Goal: Task Accomplishment & Management: Use online tool/utility

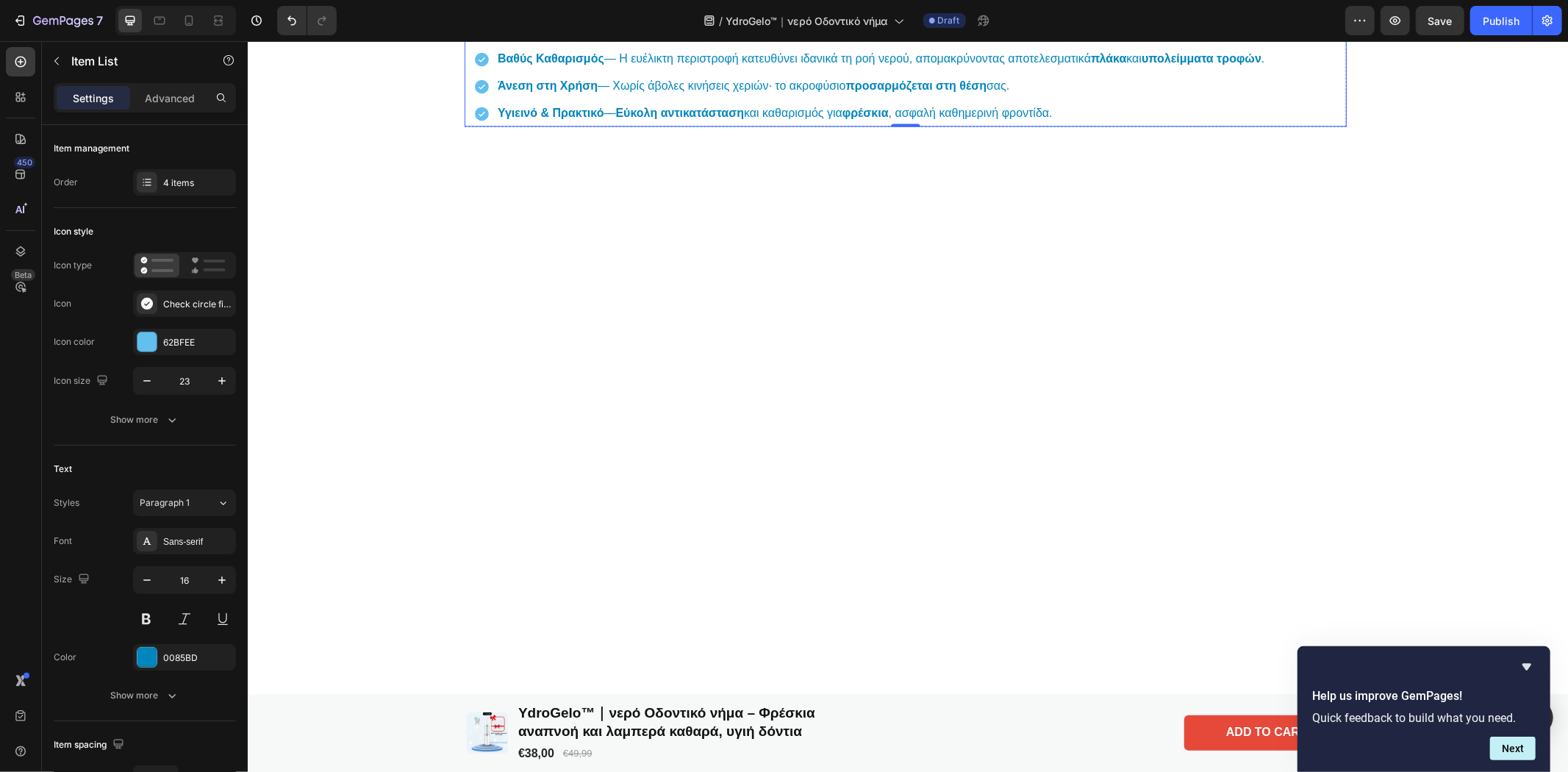
scroll to position [2065, 0]
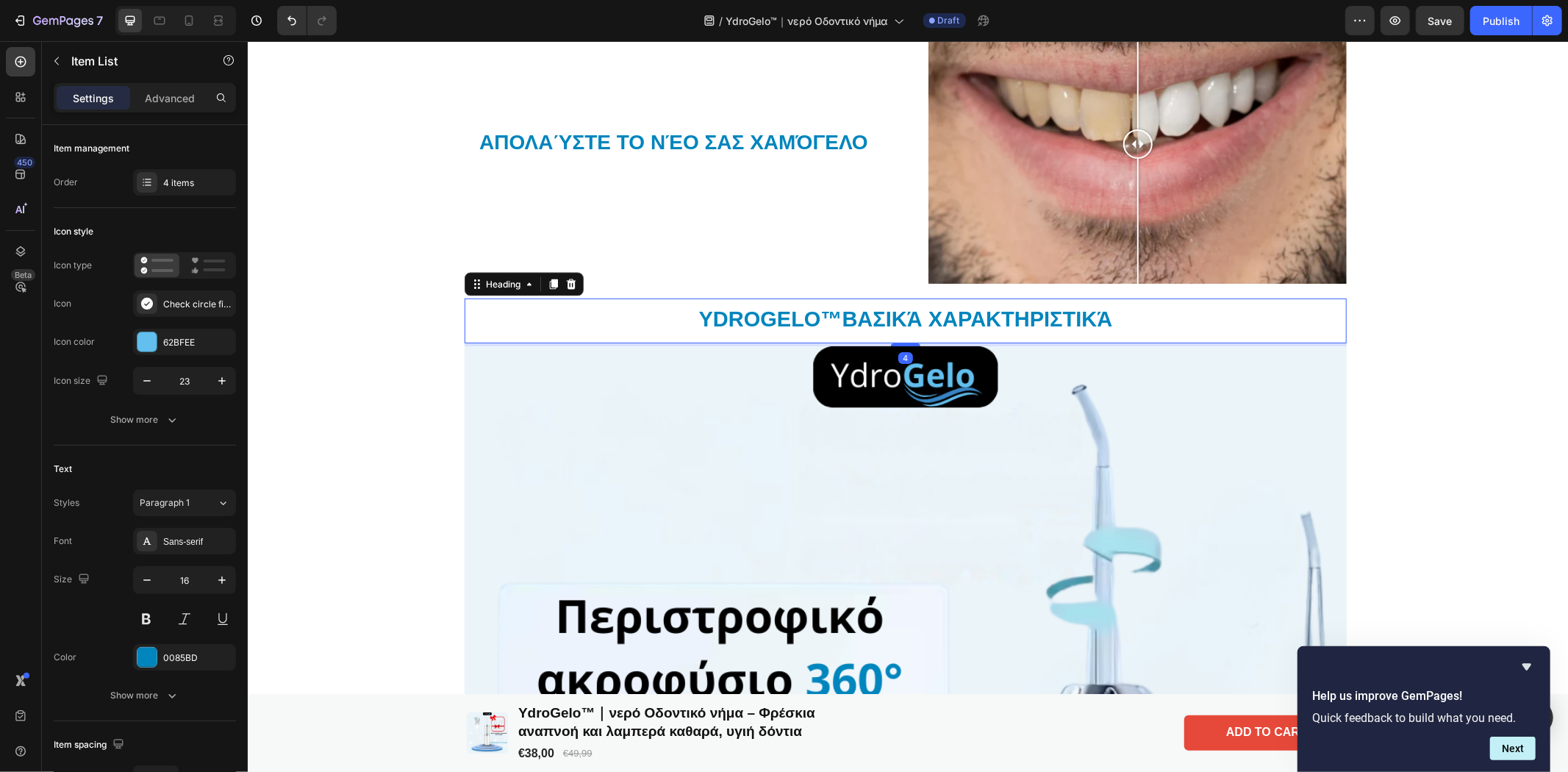
click at [1227, 315] on h2 "YdroGelo ™ Βασικά Χαρακτηριστικά" at bounding box center [904, 318] width 882 height 31
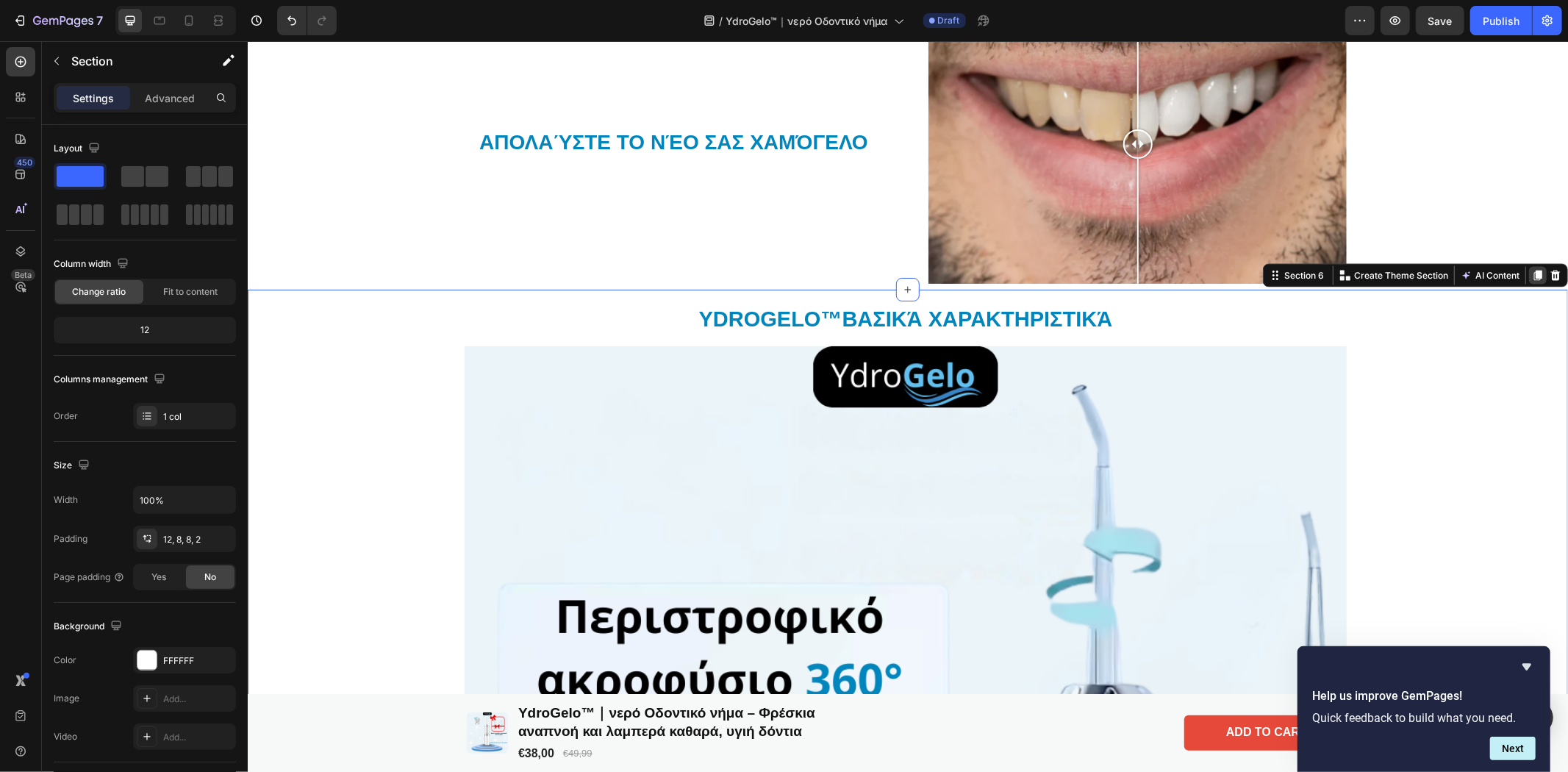
click at [1531, 272] on icon at bounding box center [1537, 274] width 12 height 12
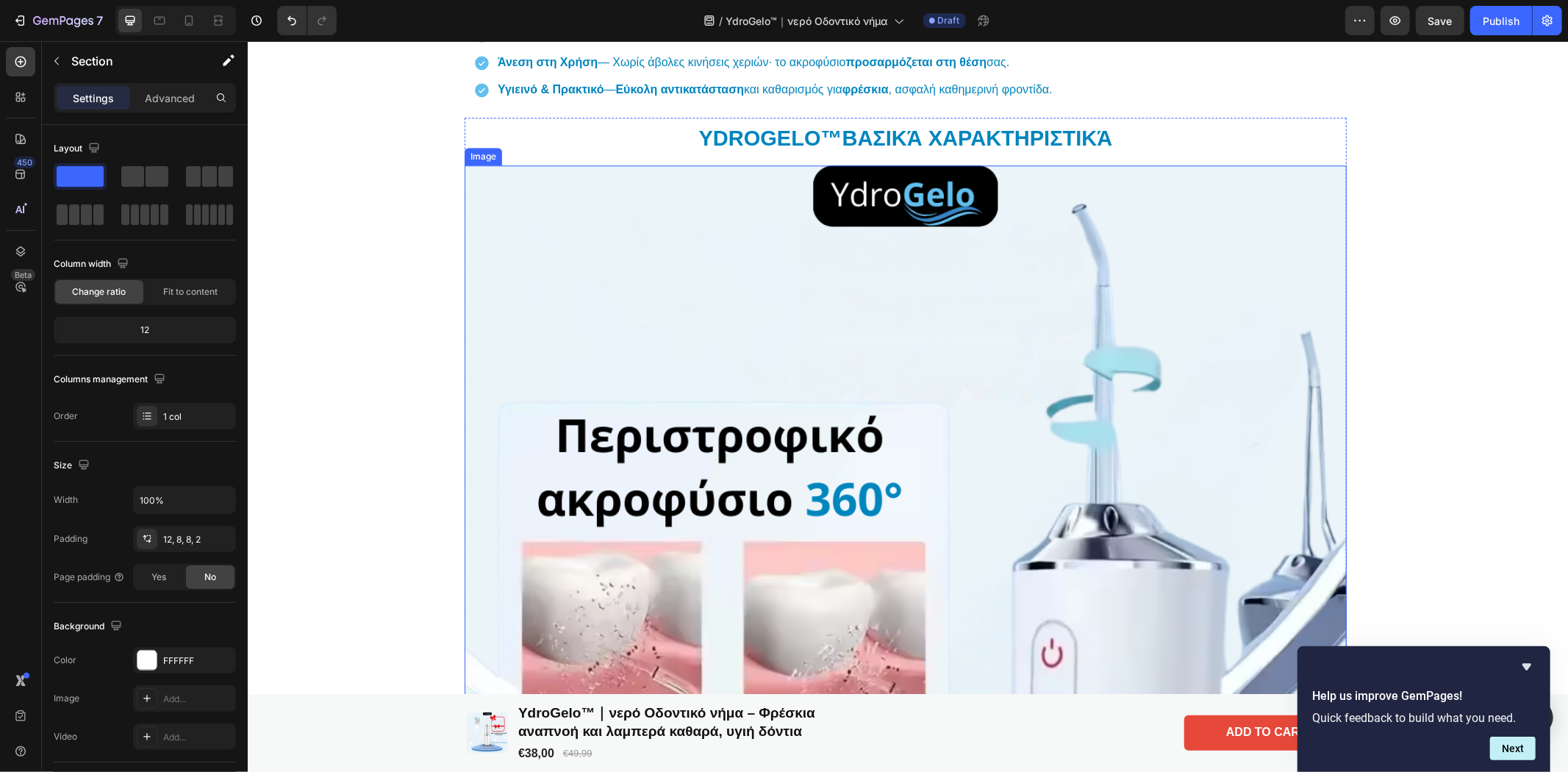
scroll to position [3314, 0]
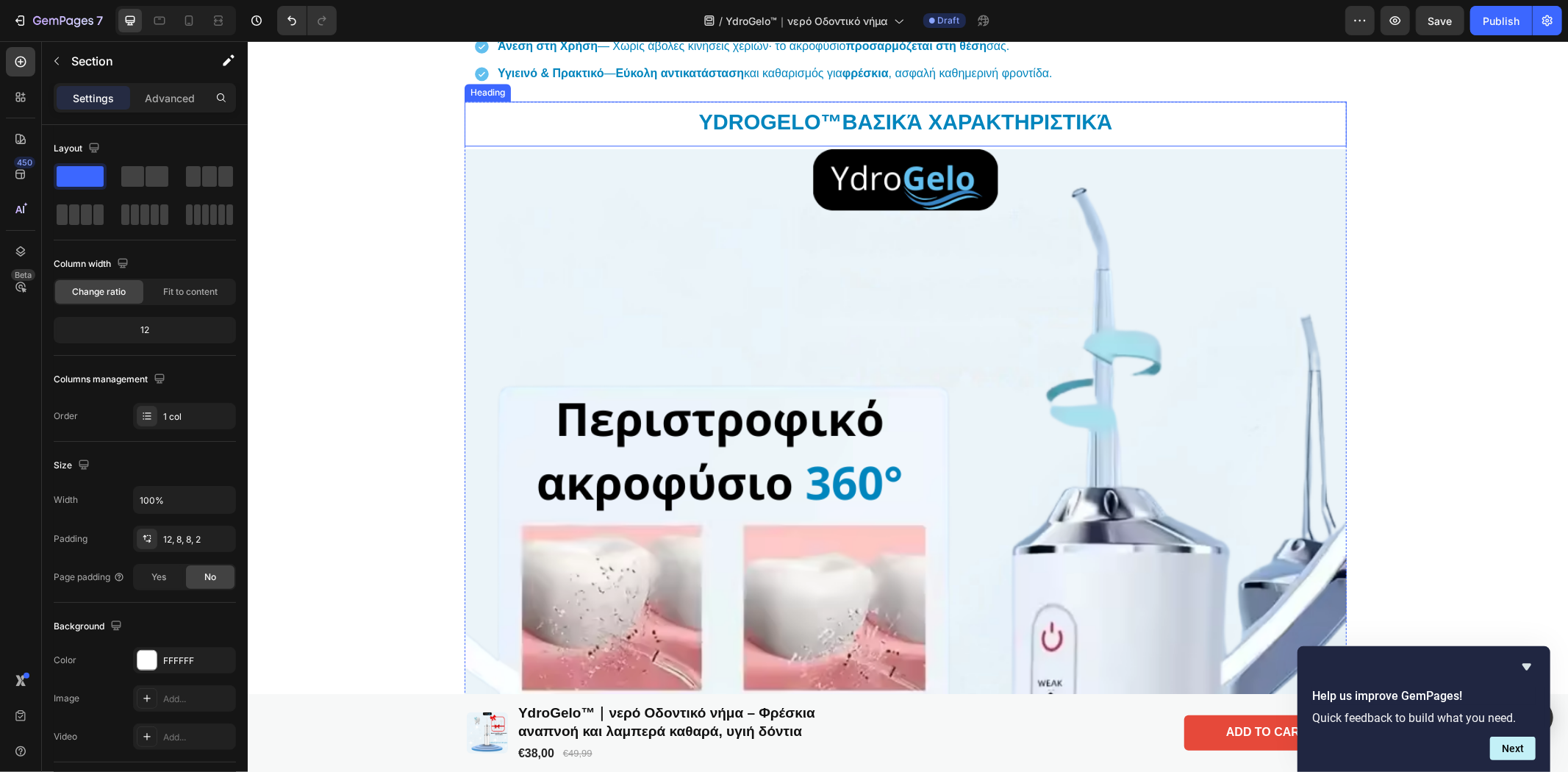
drag, startPoint x: 1070, startPoint y: 119, endPoint x: 1121, endPoint y: 119, distance: 51.0
click at [1071, 119] on h2 "YdroGelo ™ Βασικά Χαρακτηριστικά" at bounding box center [904, 122] width 882 height 31
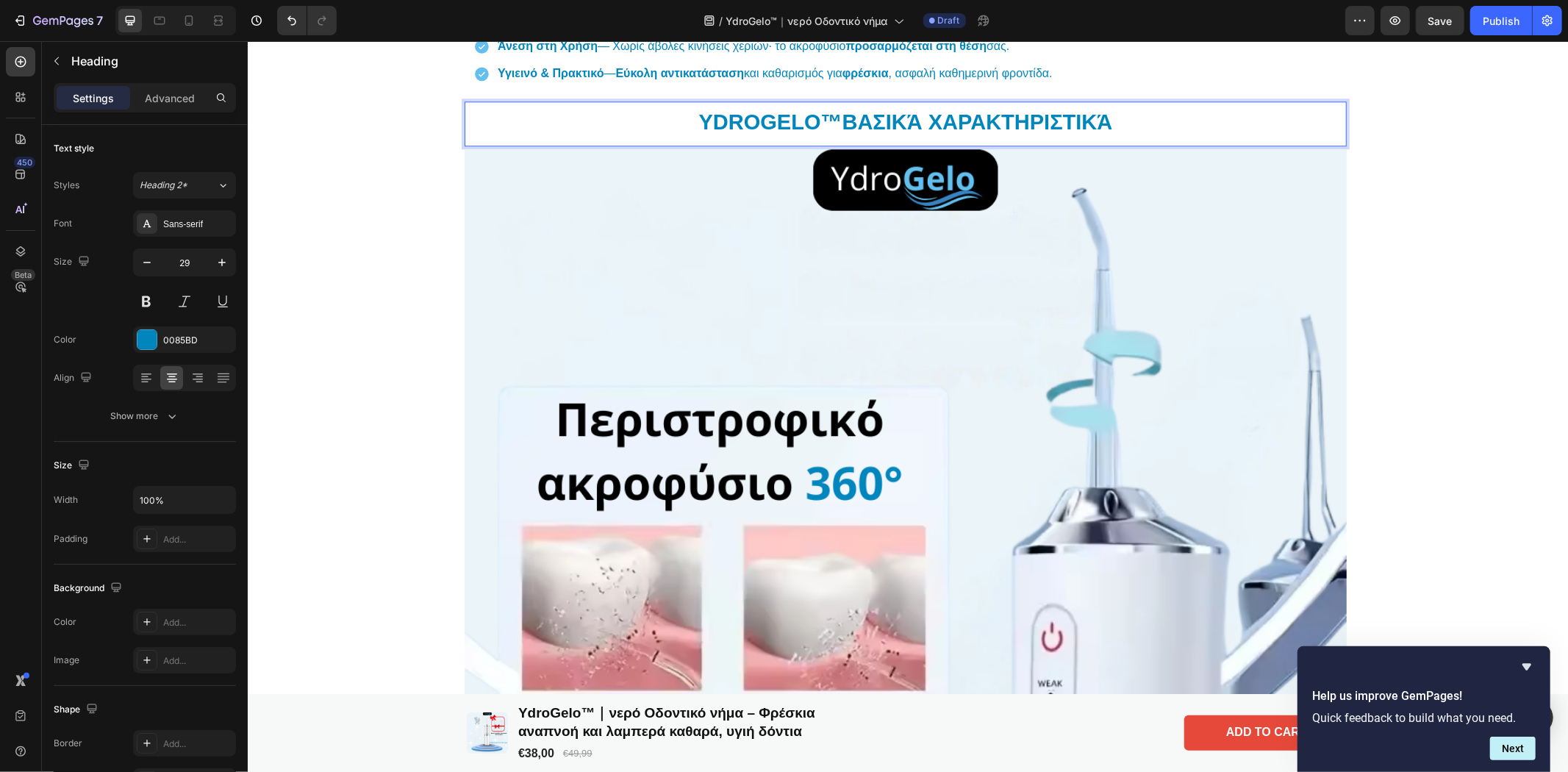
click at [1132, 118] on h2 "YdroGelo ™ Βασικά Χαρακτηριστικά" at bounding box center [904, 122] width 882 height 31
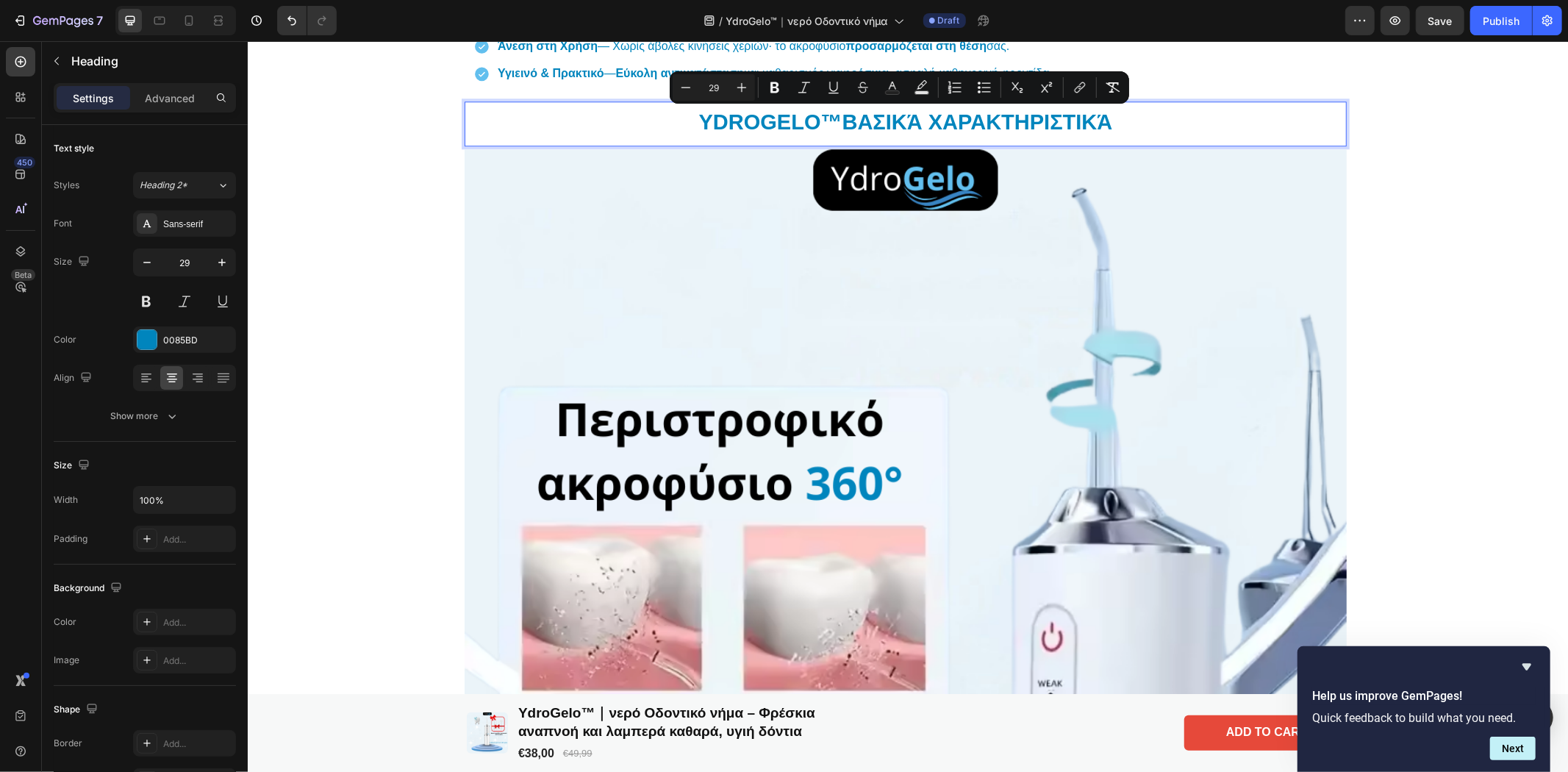
drag, startPoint x: 1056, startPoint y: 127, endPoint x: 671, endPoint y: 135, distance: 385.1
click at [671, 135] on p "YdroGelo ™ Βασικά Χαρακτηριστικά" at bounding box center [904, 122] width 879 height 28
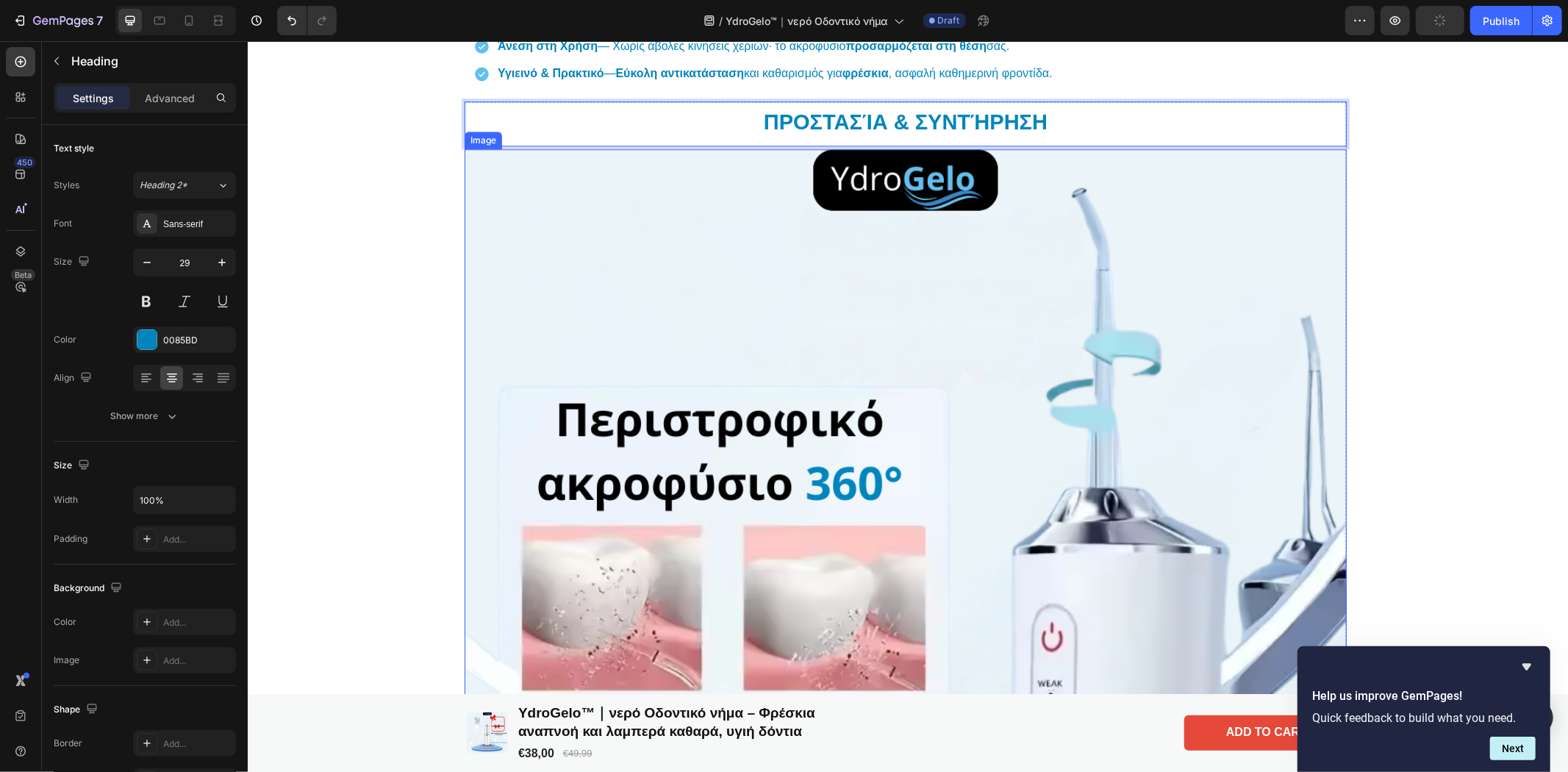
click at [851, 388] on img at bounding box center [904, 590] width 882 height 881
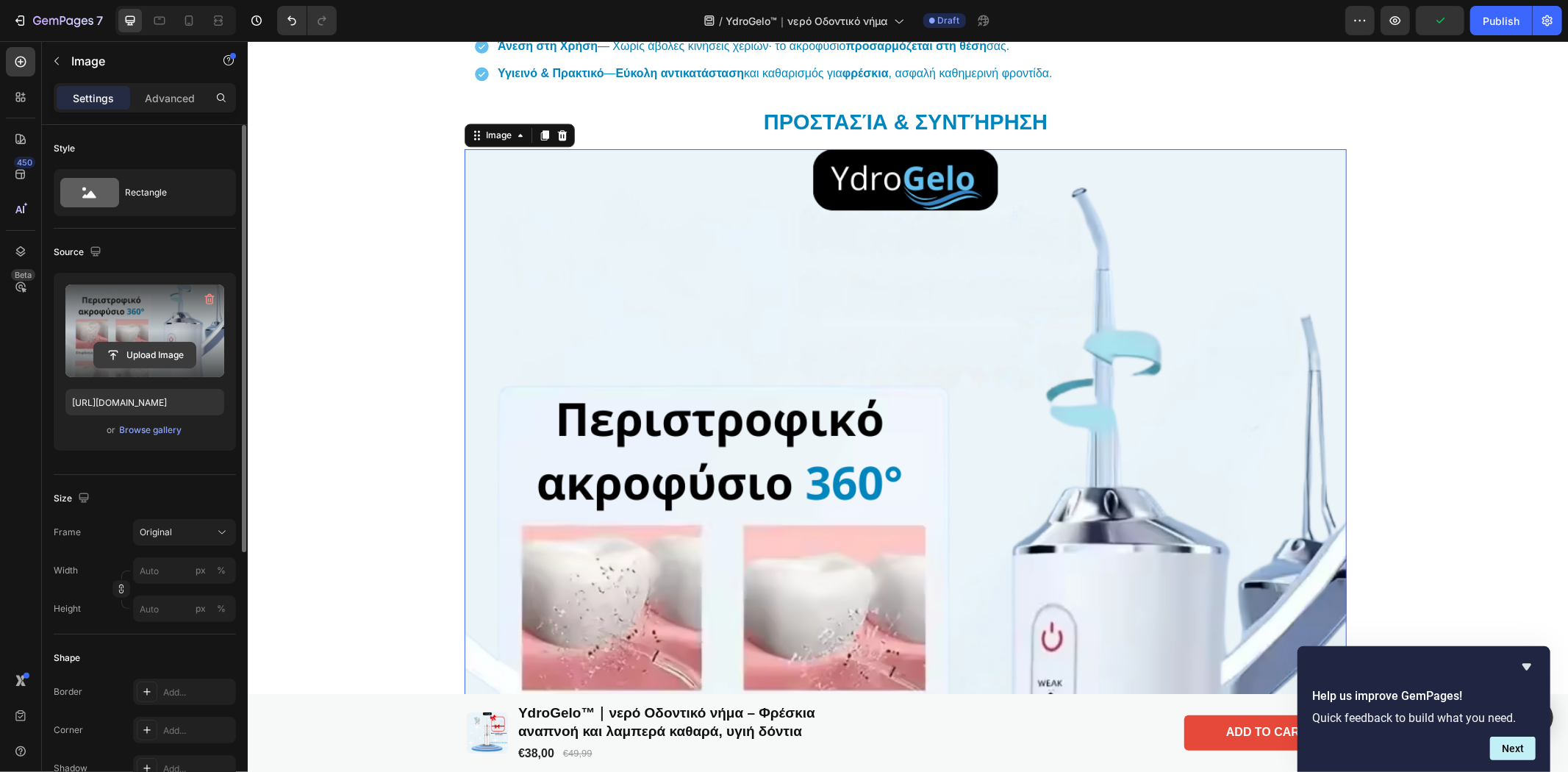
click at [154, 351] on input "file" at bounding box center [145, 355] width 101 height 25
type input "[URL][DOMAIN_NAME]"
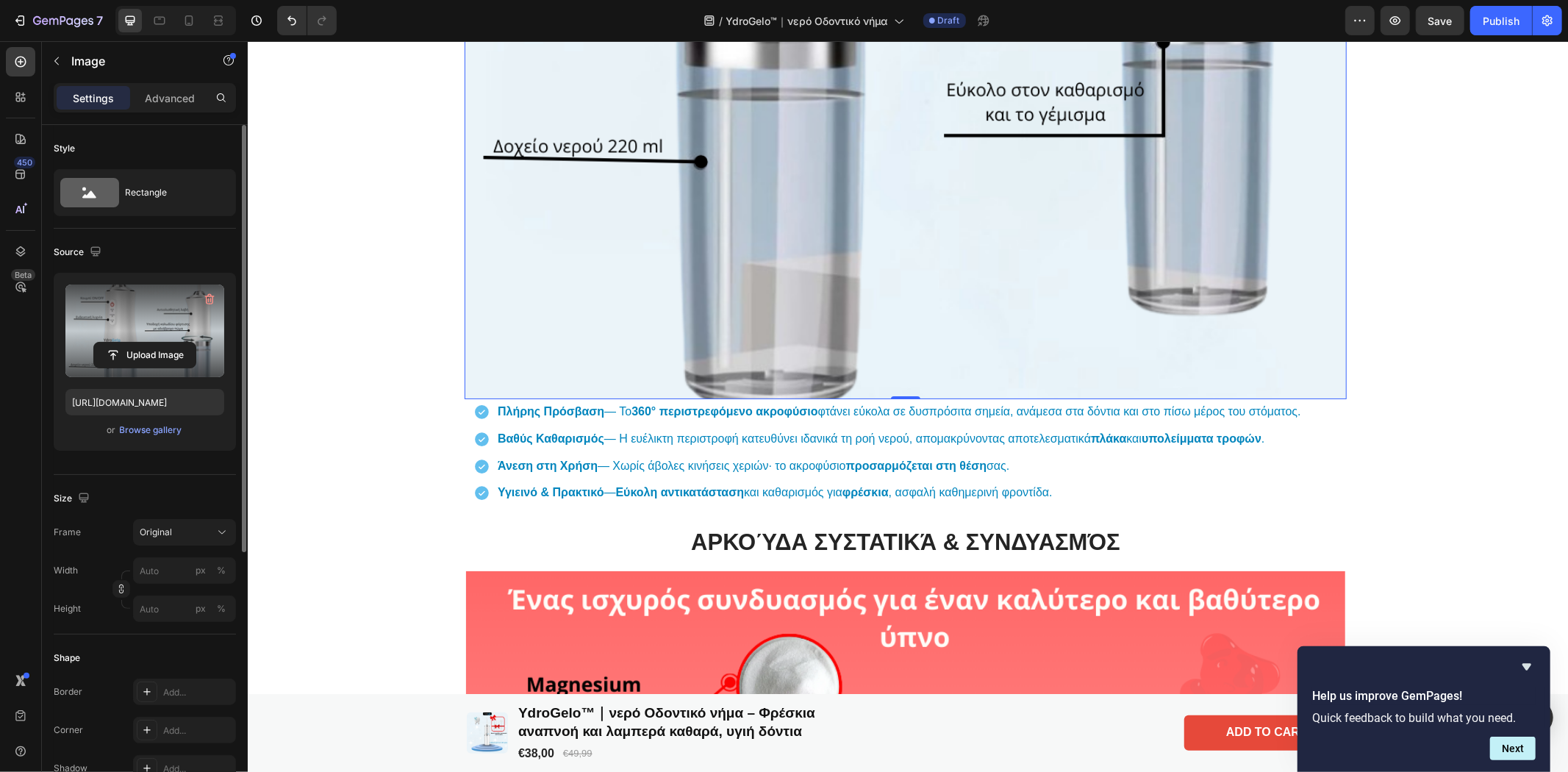
scroll to position [3967, 0]
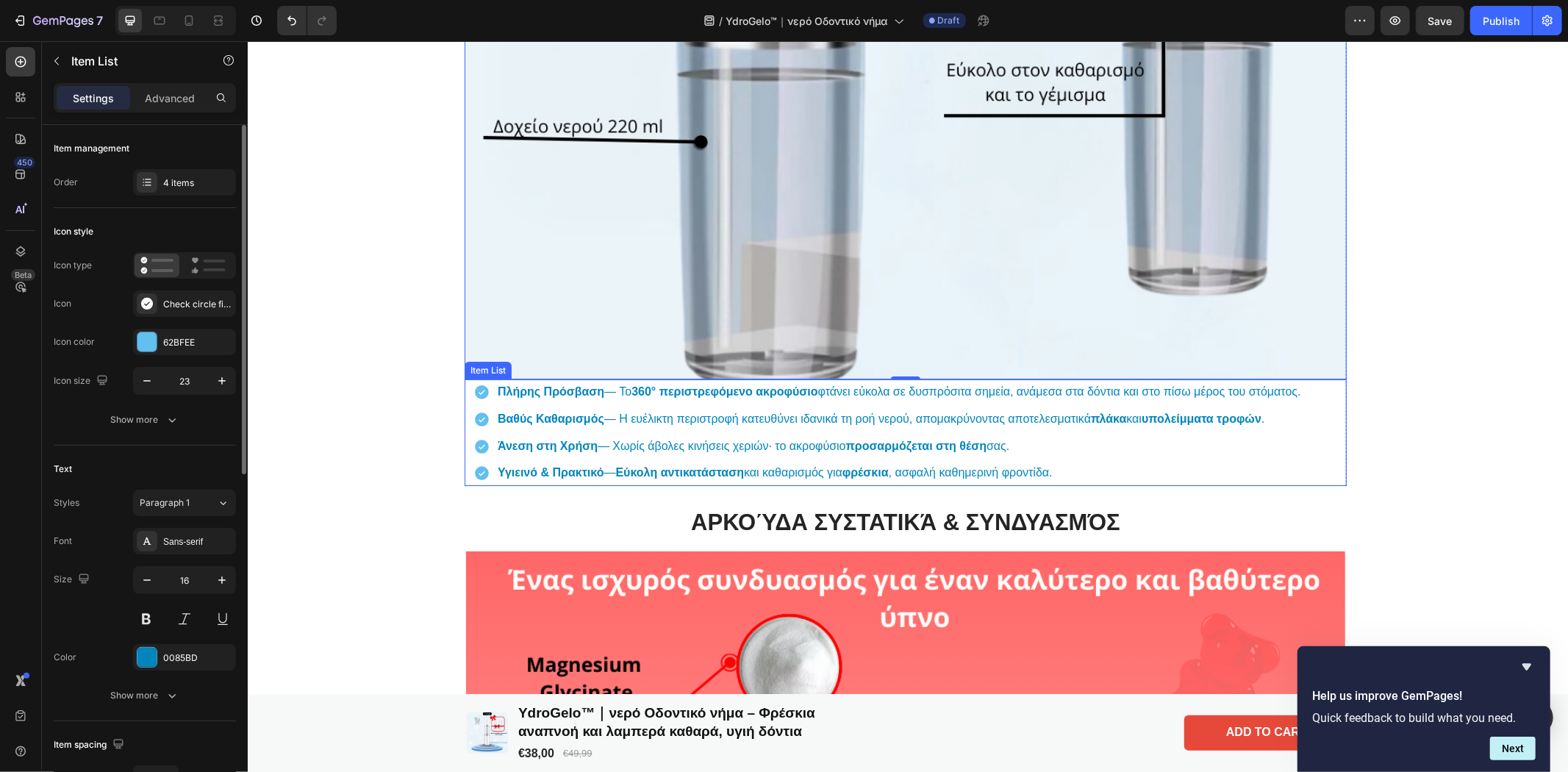
click at [1296, 386] on p "Πλήρης Πρόσβαση — Το 360° περιστρεφόμενο ακροφύσιο φτάνει εύκολα σε δυσπρόσιτα …" at bounding box center [899, 391] width 803 height 22
click at [1297, 386] on p "Πλήρης Πρόσβαση — Το 360° περιστρεφόμενο ακροφύσιο φτάνει εύκολα σε δυσπρόσιτα …" at bounding box center [899, 391] width 803 height 22
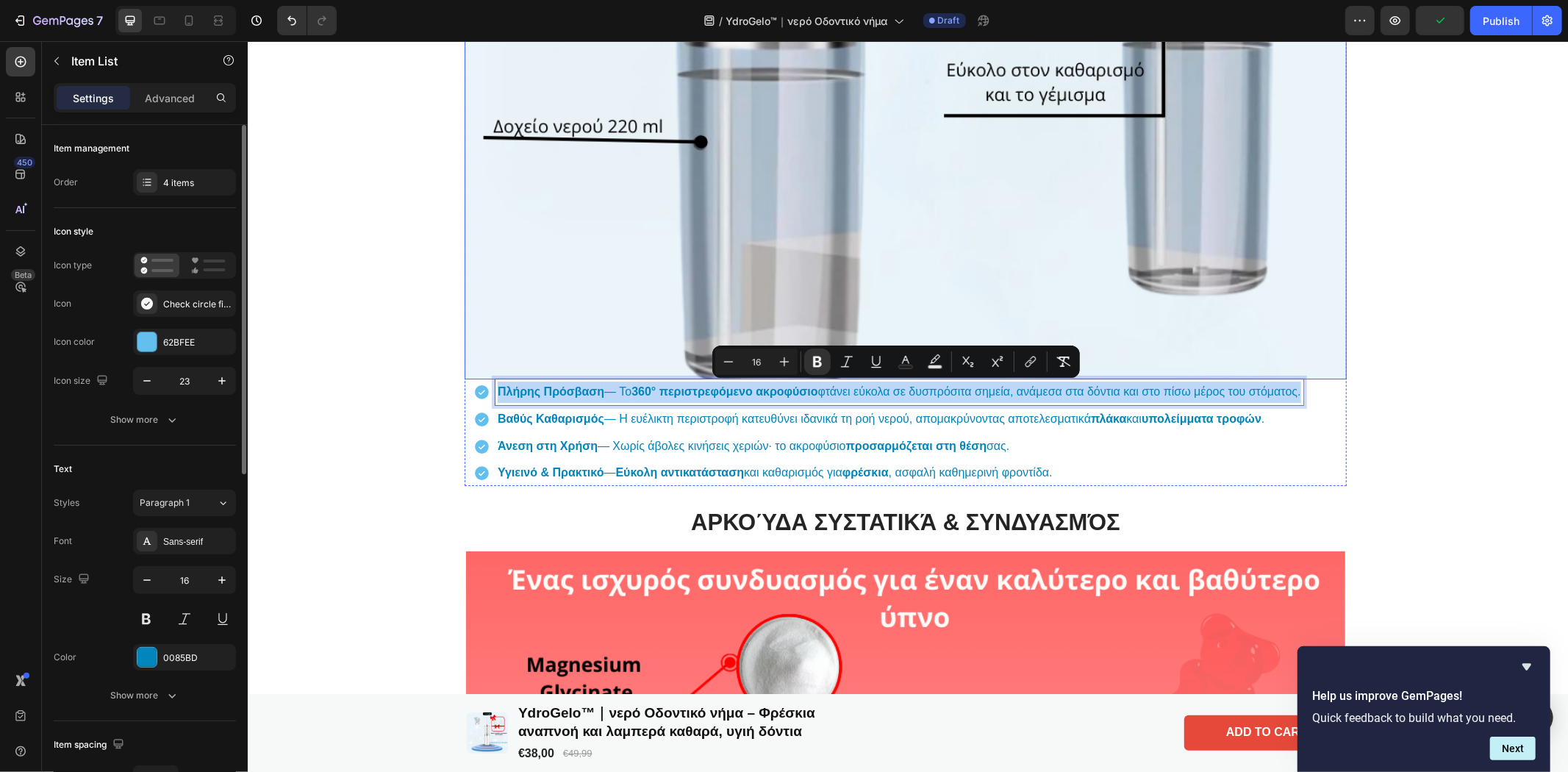
drag, startPoint x: 1300, startPoint y: 393, endPoint x: 489, endPoint y: 371, distance: 811.3
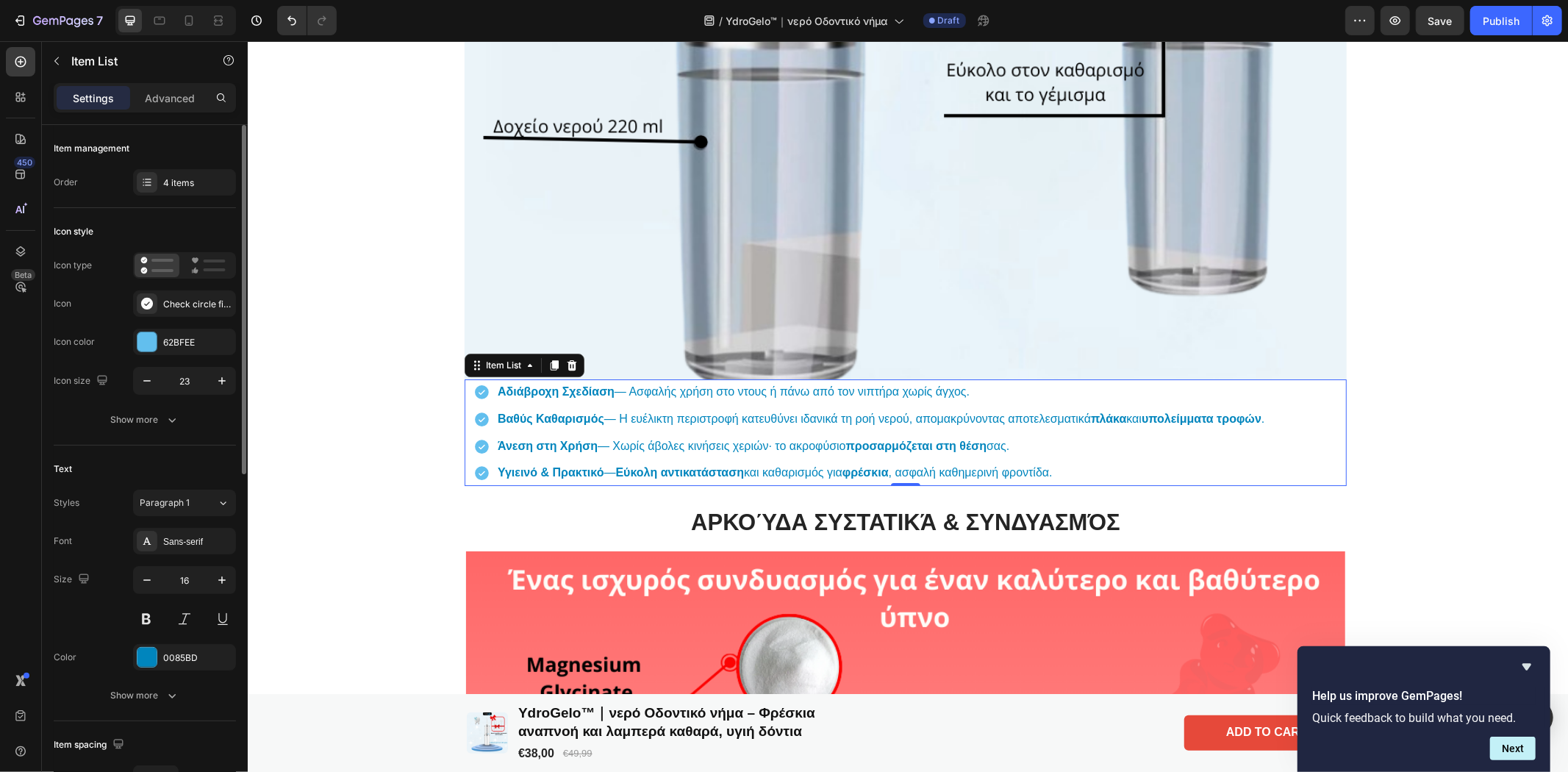
click at [1261, 415] on strong "υπολείμματα τροφών" at bounding box center [1201, 417] width 120 height 12
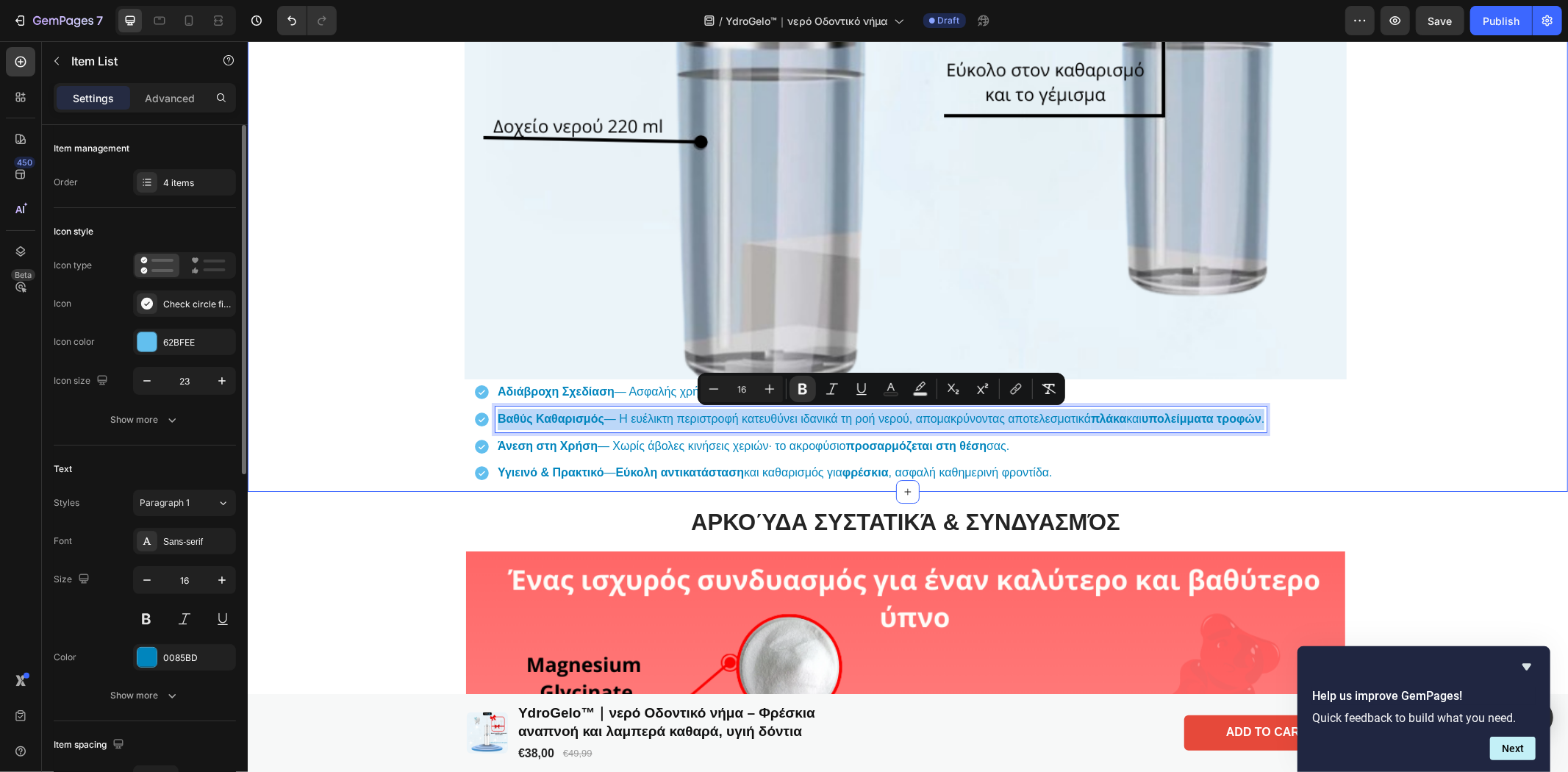
drag, startPoint x: 1269, startPoint y: 415, endPoint x: 454, endPoint y: 403, distance: 815.1
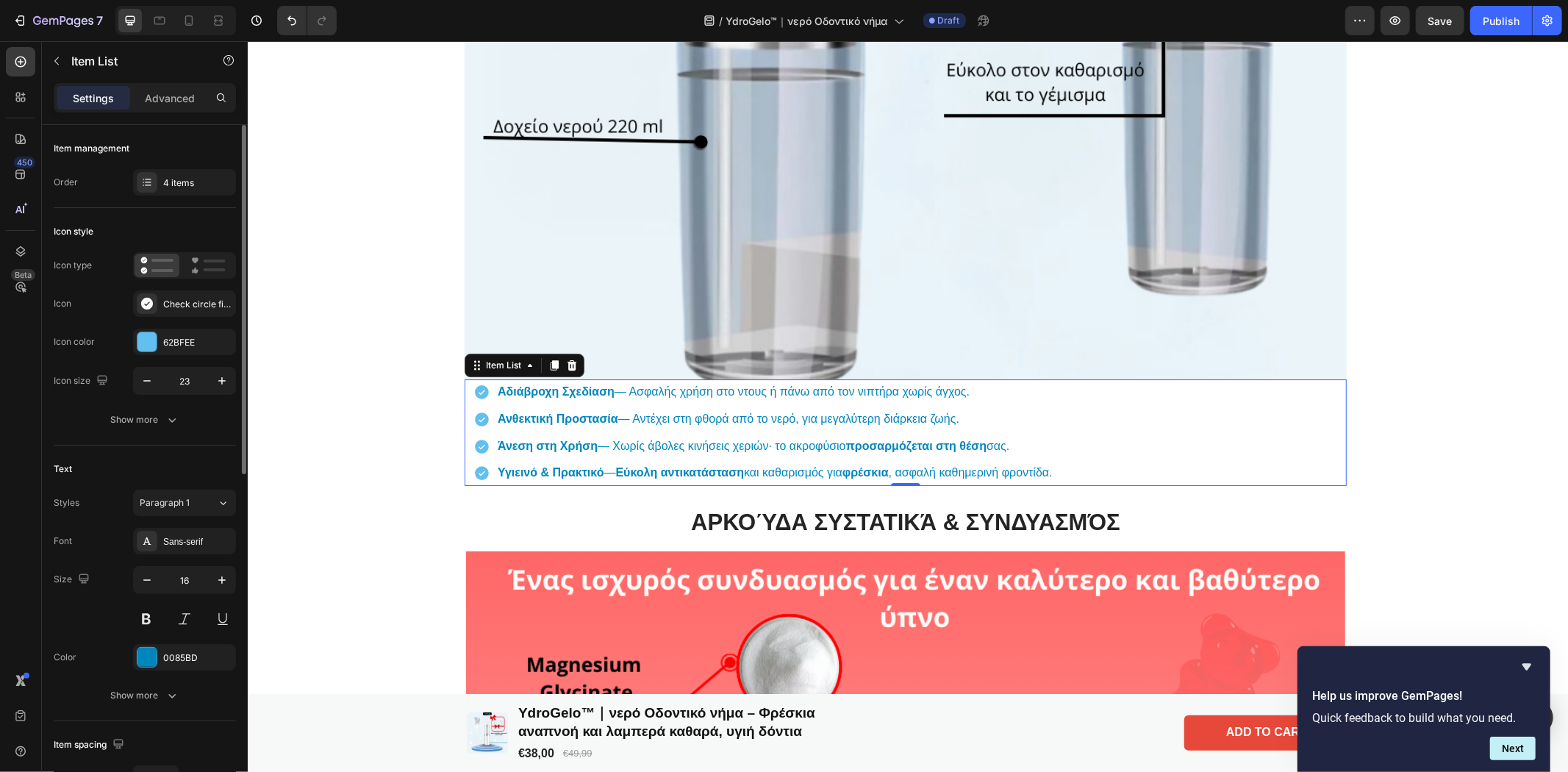
click at [1013, 447] on p "Άνεση στη [GEOGRAPHIC_DATA] — Χωρίς άβολες κινήσεις χεριών· το ακροφύσιο προσαρ…" at bounding box center [774, 445] width 555 height 22
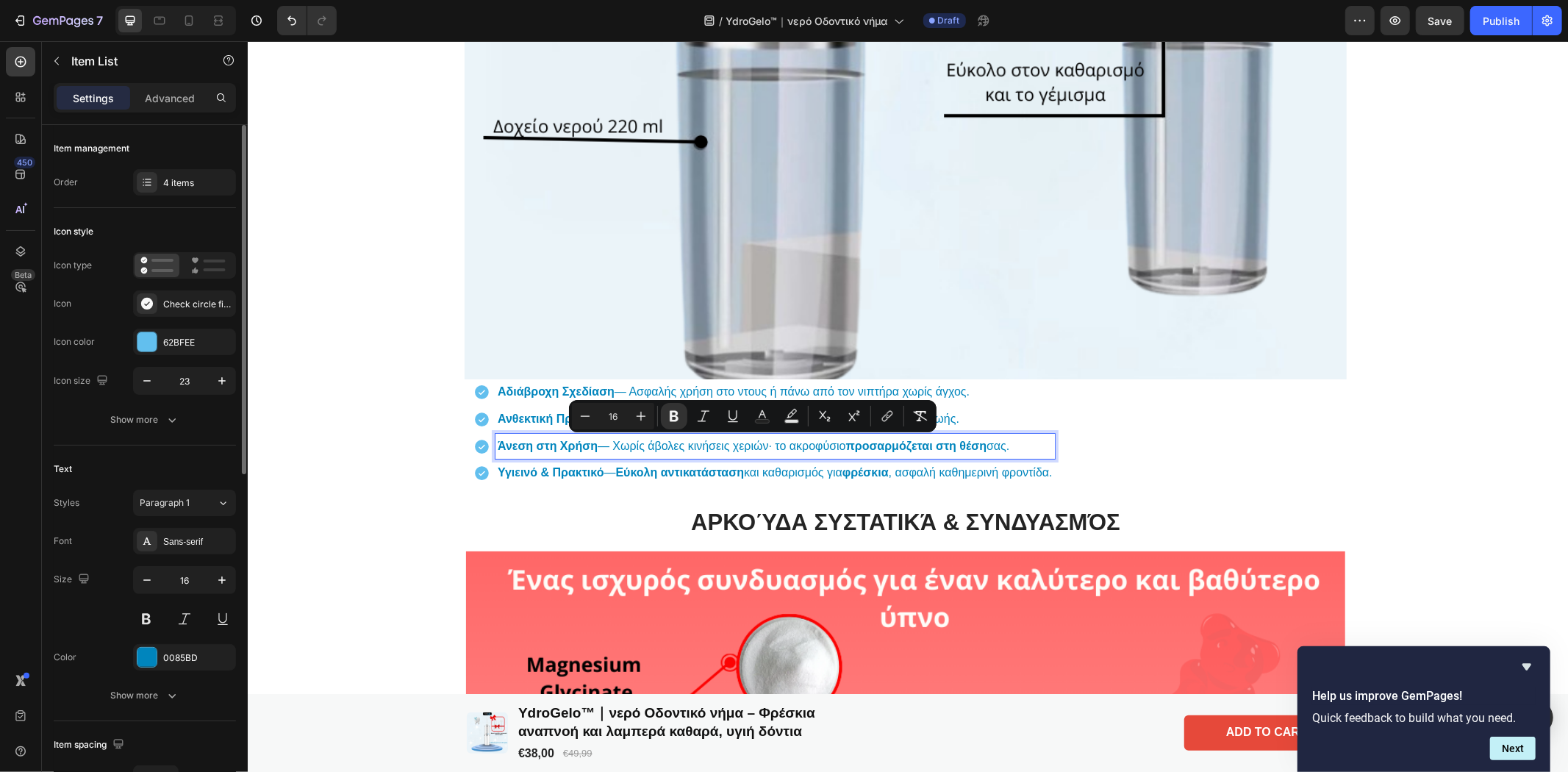
drag, startPoint x: 1018, startPoint y: 449, endPoint x: 488, endPoint y: 426, distance: 530.5
click at [488, 426] on div "Αδιάβροχη Σχεδίαση — Ασφαλής χρήση στο ντους ή πάνω από τον νιπτήρα χωρίς άγχος…" at bounding box center [763, 431] width 581 height 107
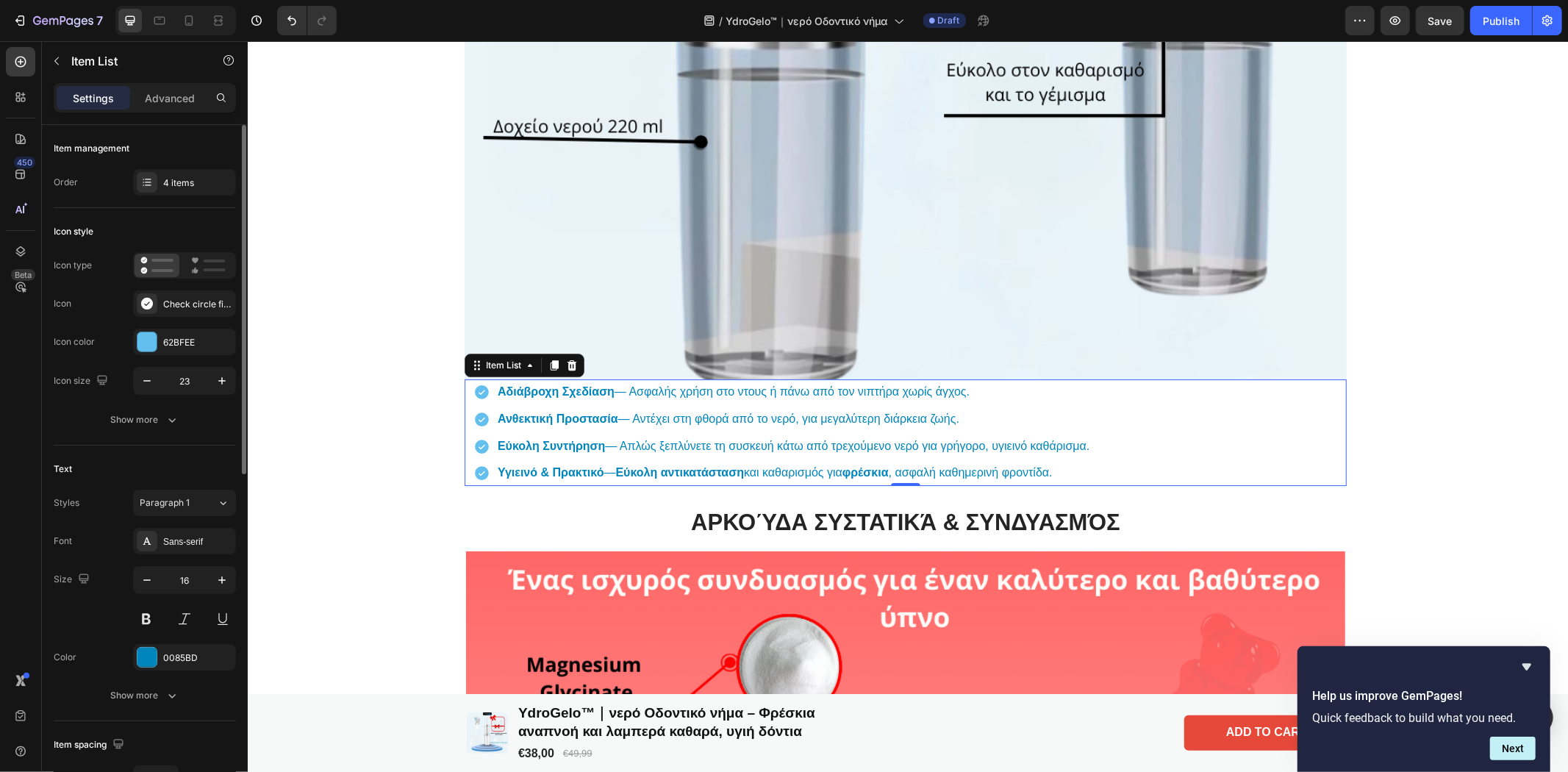
click at [1046, 475] on p "Υγιεινό & Πρακτικό — Εύκολη αντικατάσταση και καθαρισμός για φρέσκια , ασφαλή κ…" at bounding box center [793, 472] width 592 height 22
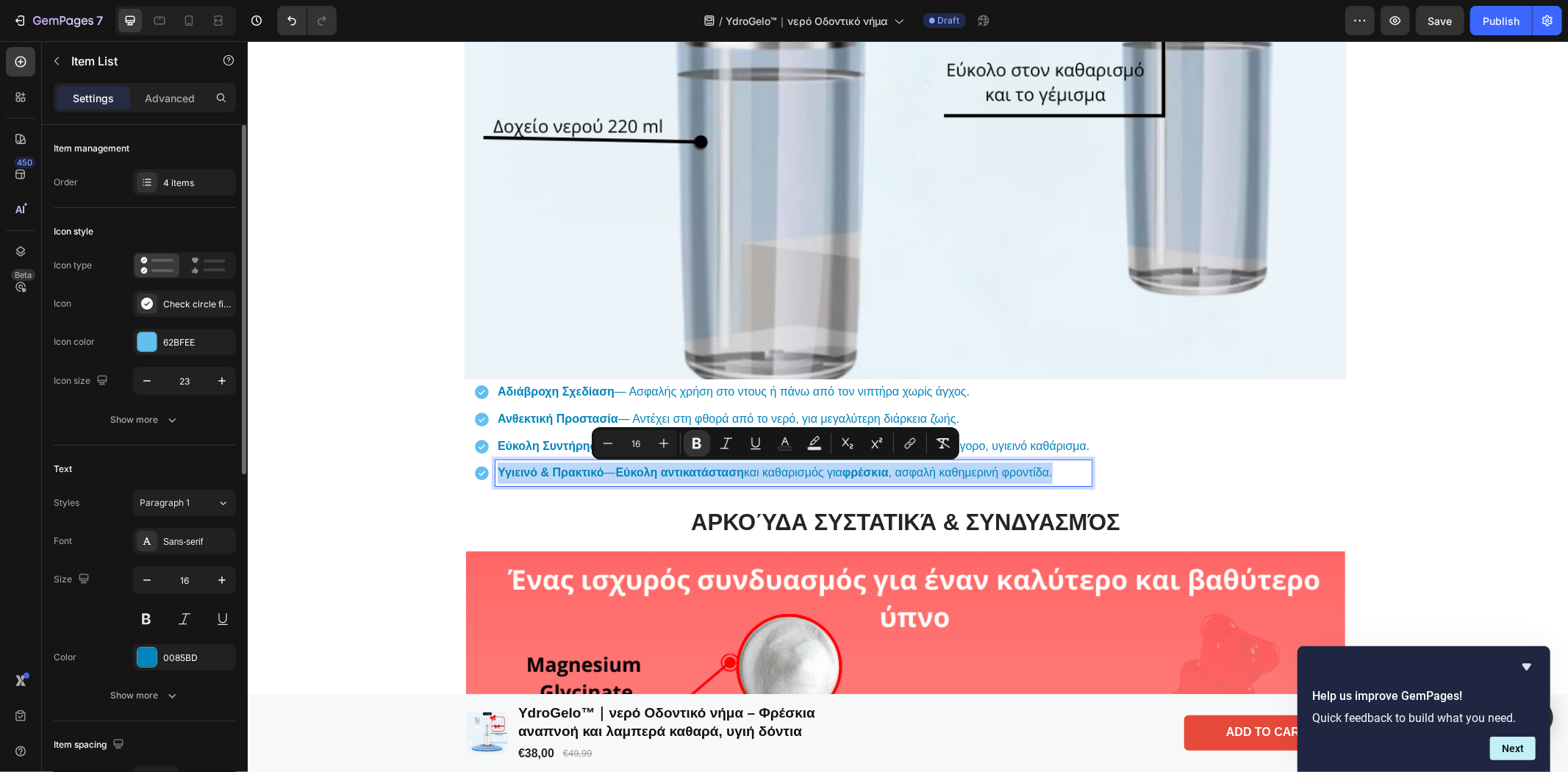
drag, startPoint x: 1062, startPoint y: 471, endPoint x: 484, endPoint y: 473, distance: 578.0
click at [484, 473] on div "Υγιεινό & Πρακτικό — Εύκολη αντικατάσταση και καθαρισμός για φρέσκια , ασφαλή κ…" at bounding box center [782, 472] width 618 height 25
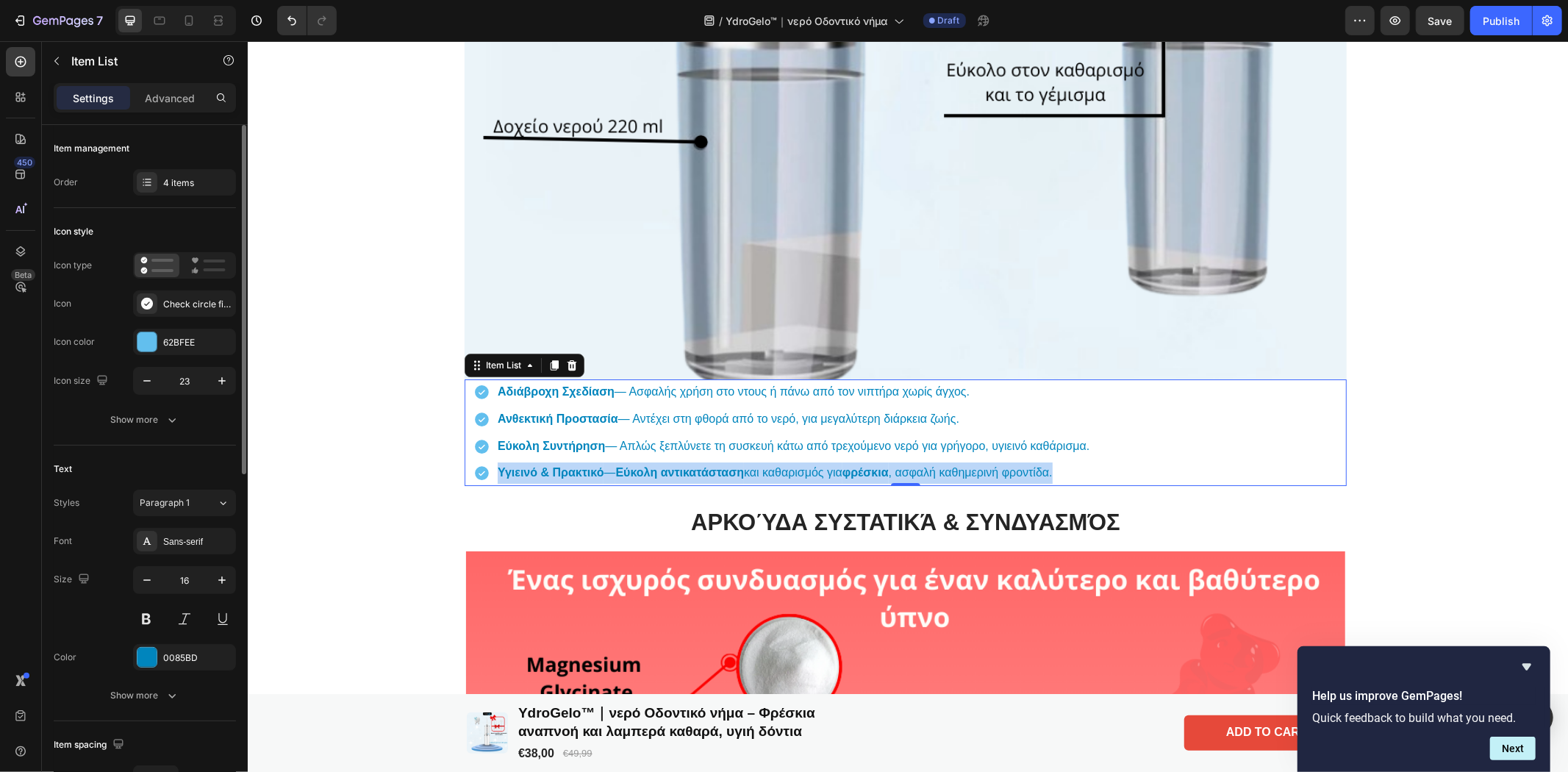
click at [1072, 465] on p "Υγιεινό & Πρακτικό — Εύκολη αντικατάσταση και καθαρισμός για φρέσκια , ασφαλή κ…" at bounding box center [793, 472] width 592 height 22
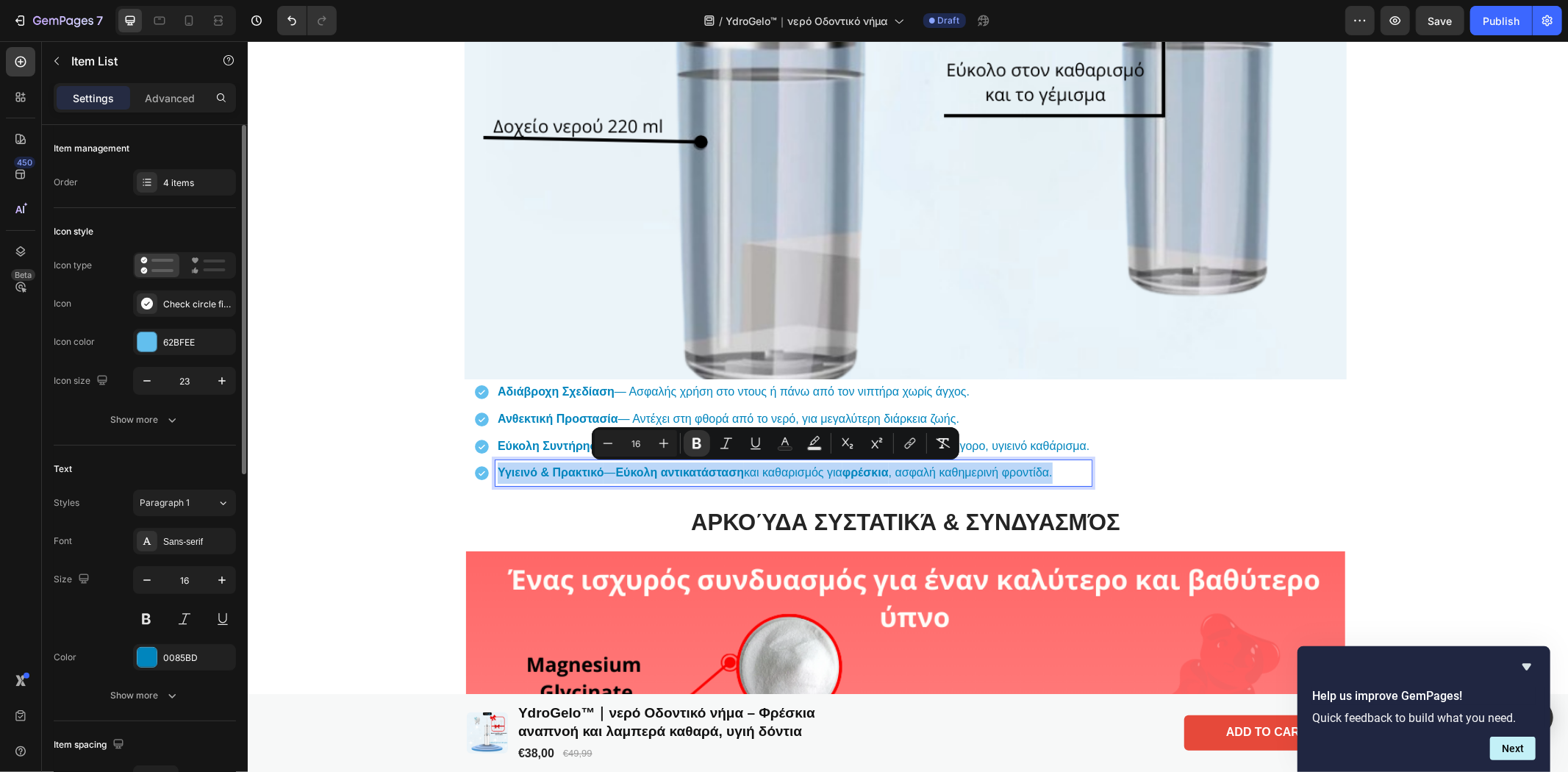
drag, startPoint x: 1068, startPoint y: 466, endPoint x: 465, endPoint y: 470, distance: 603.0
click at [465, 470] on div "Αδιάβροχη Σχεδίαση — Ασφαλής χρήση στο ντους ή πάνω από τον νιπτήρα χωρίς άγχος…" at bounding box center [904, 431] width 882 height 107
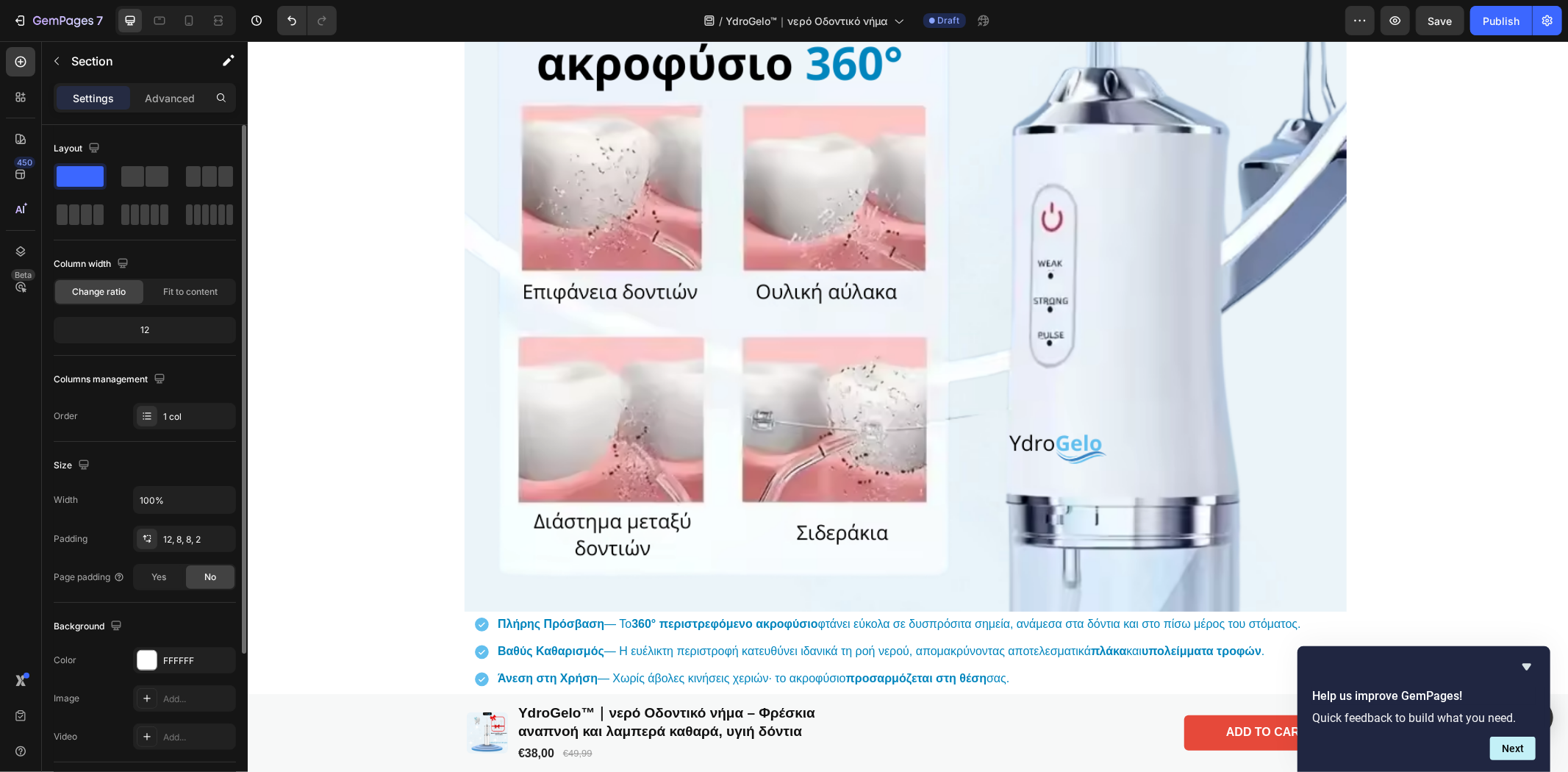
scroll to position [2660, 0]
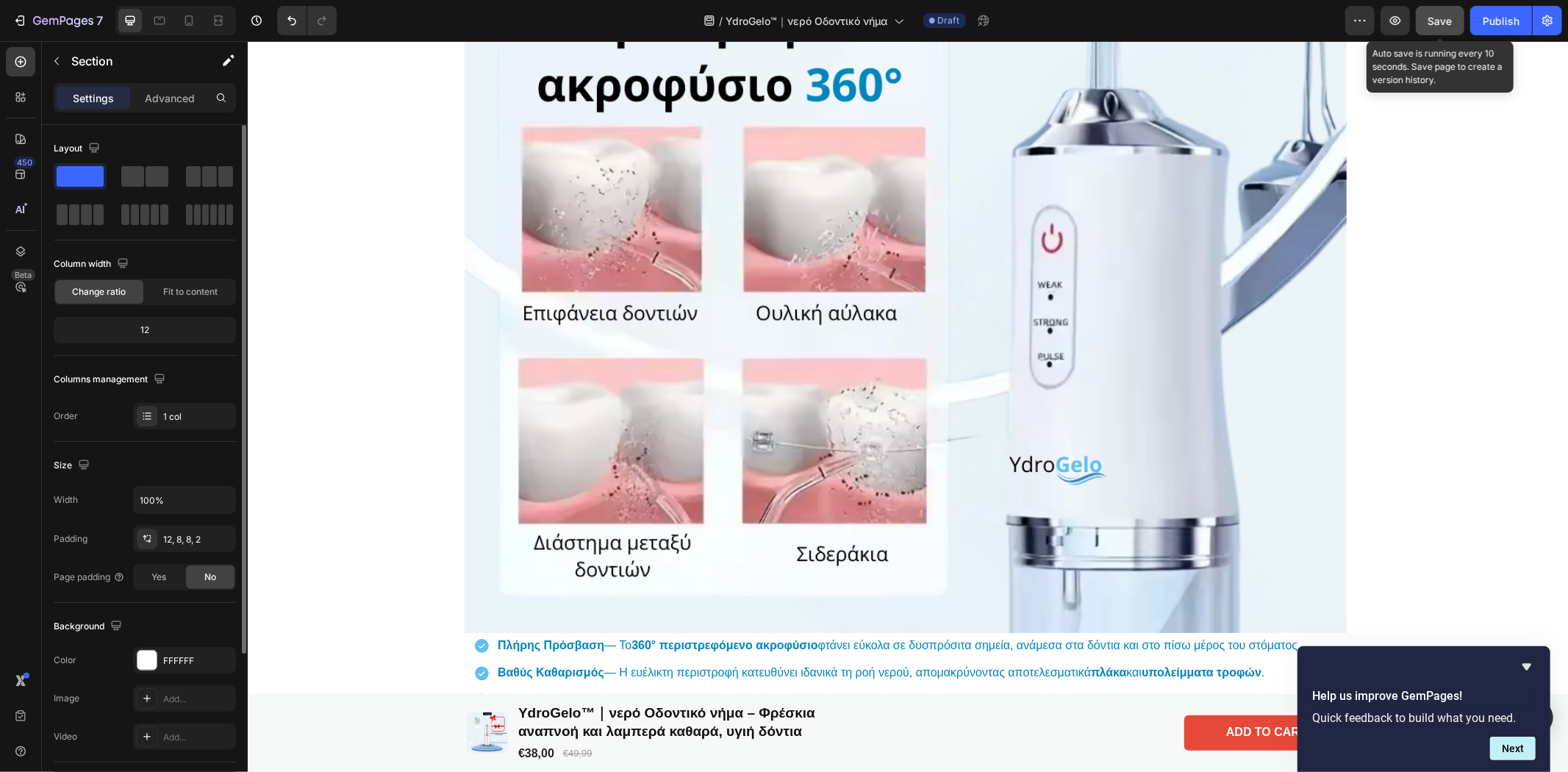
click at [1450, 25] on span "Save" at bounding box center [1441, 21] width 24 height 12
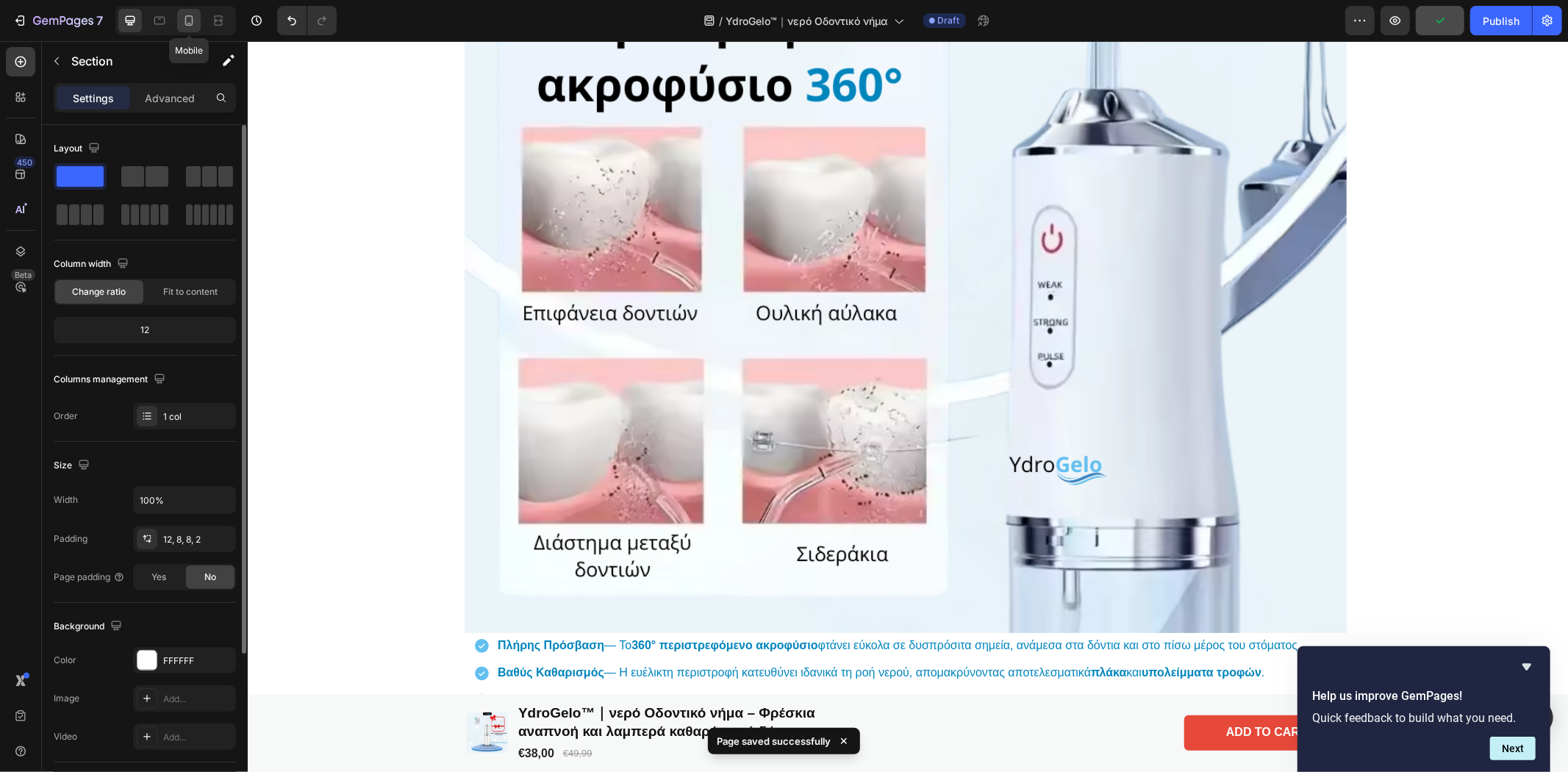
click at [183, 19] on icon at bounding box center [189, 21] width 15 height 15
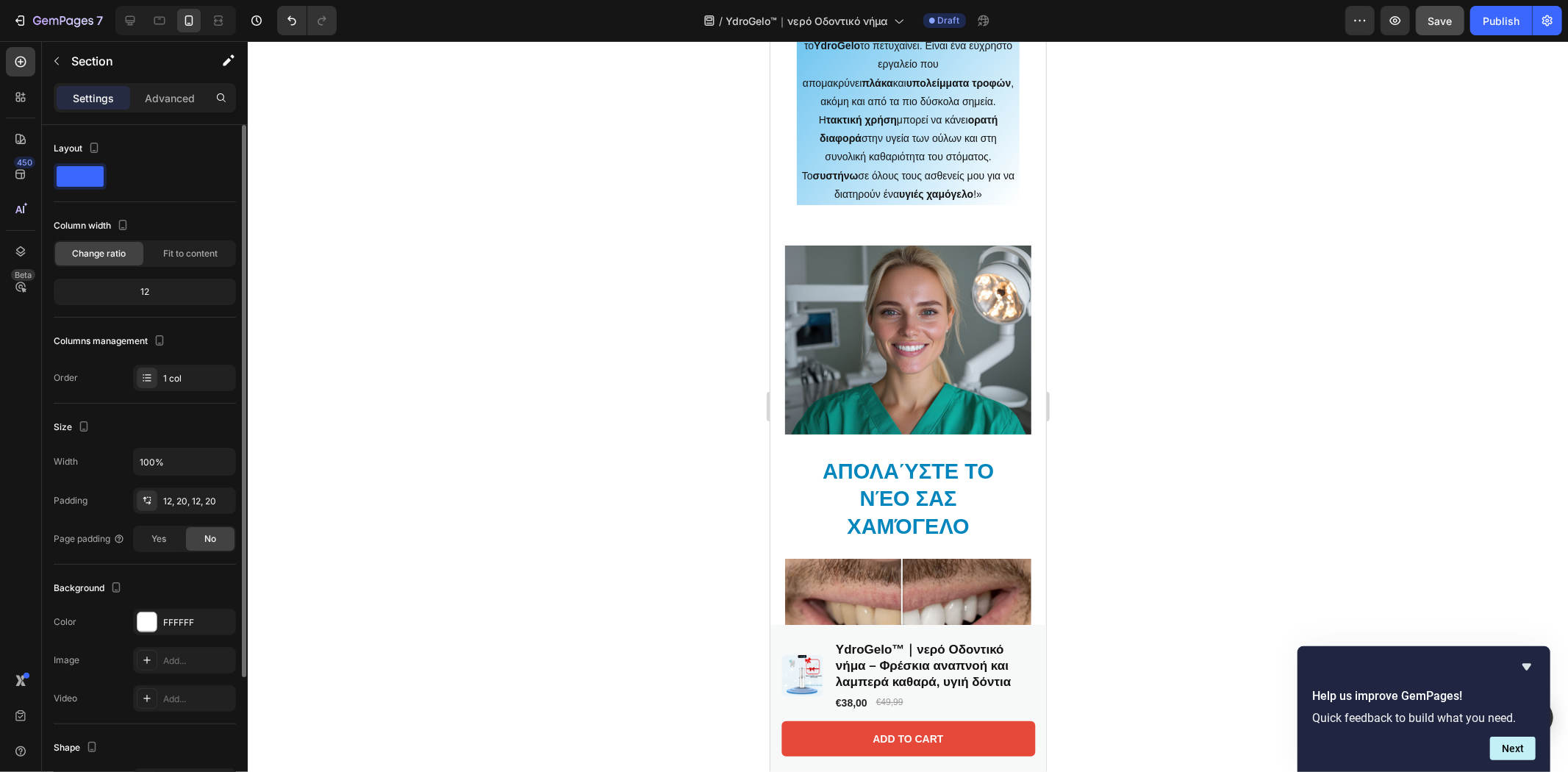
scroll to position [2169, 0]
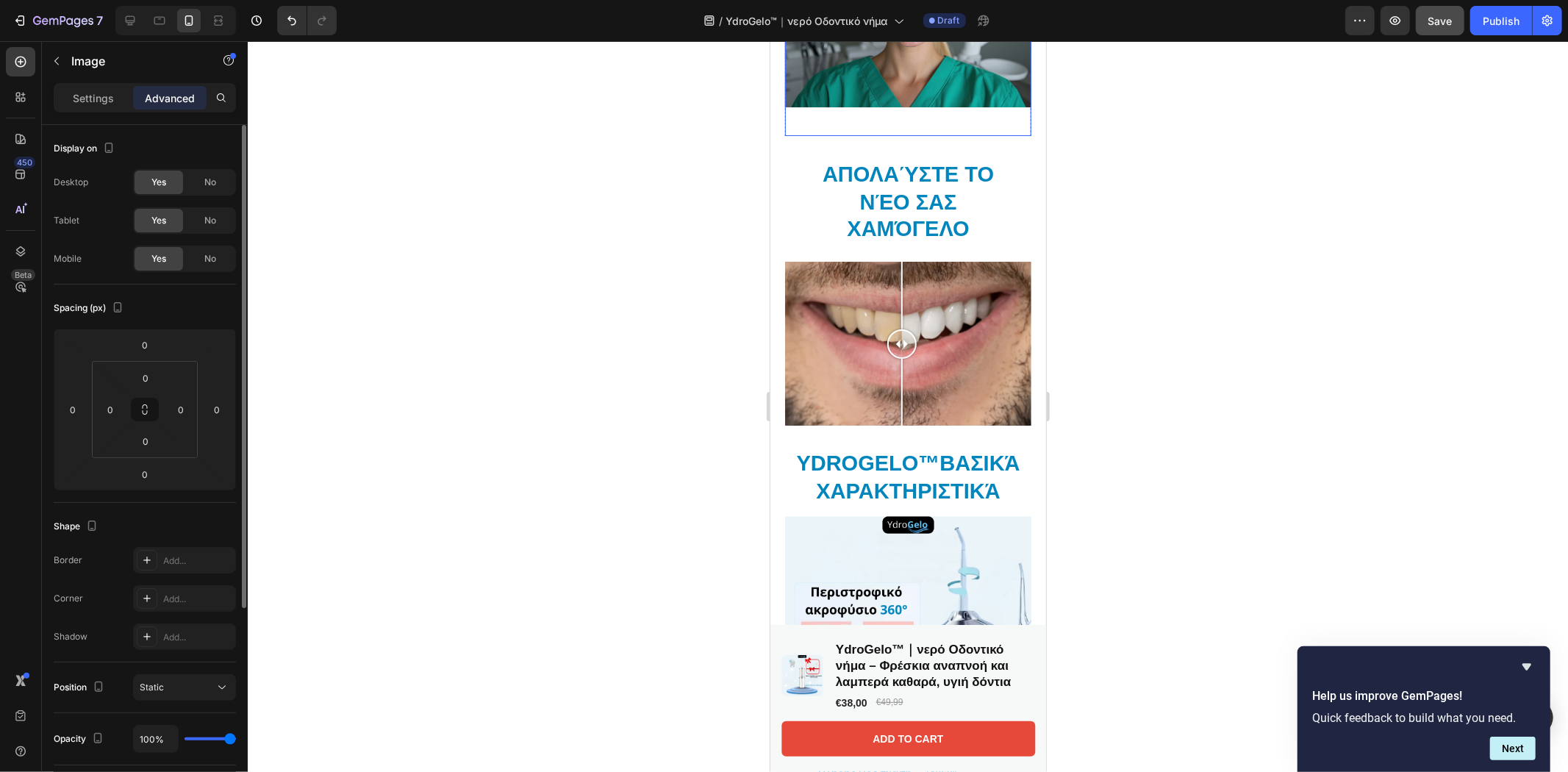
click at [919, 82] on img at bounding box center [907, 11] width 246 height 246
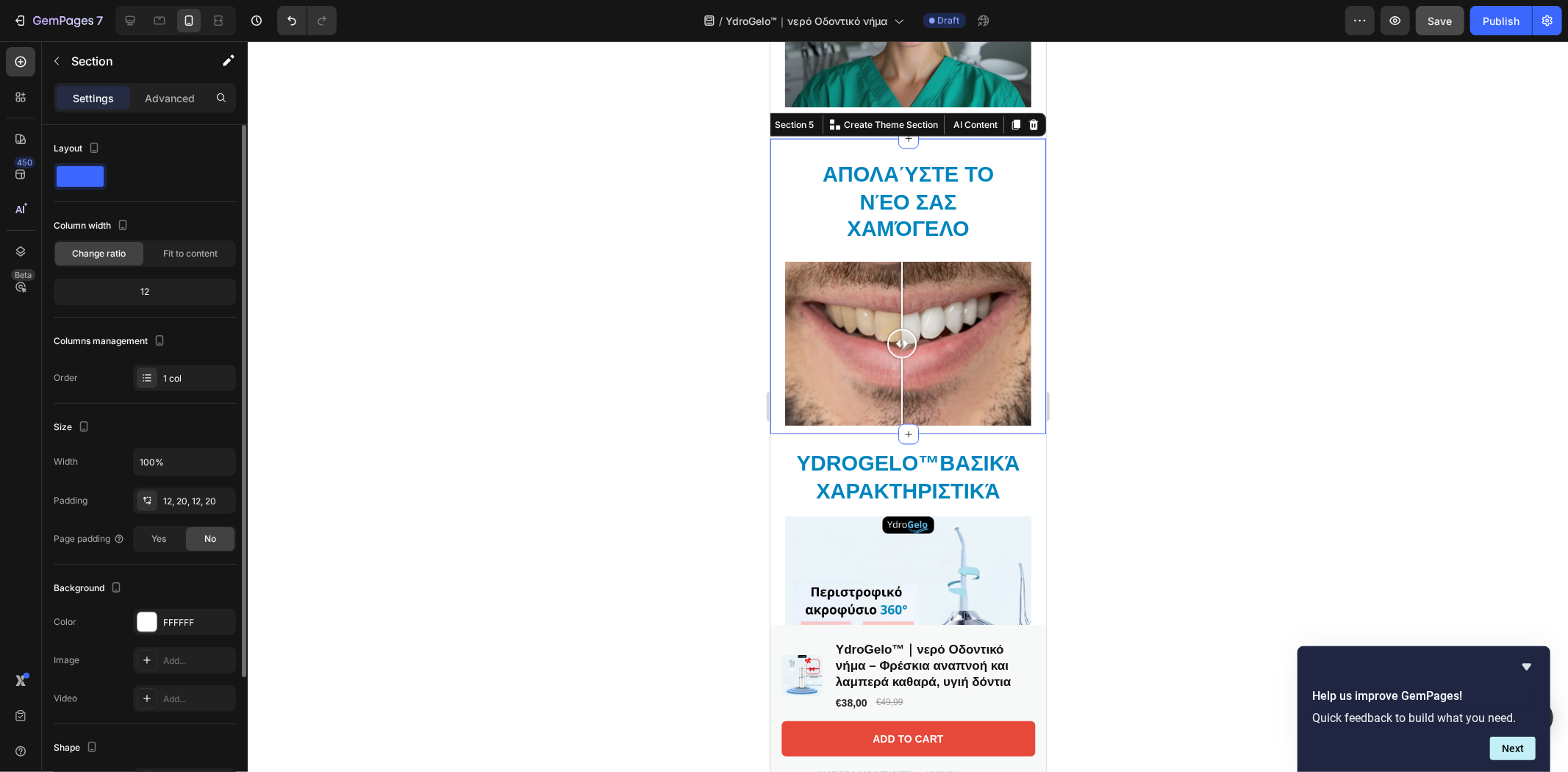
click at [841, 138] on div "Απολαύστε το νέο σας χαμόγελο Heading Row Image Comparison Row Section 5 You ca…" at bounding box center [907, 286] width 275 height 296
click at [177, 98] on p "Advanced" at bounding box center [169, 98] width 50 height 15
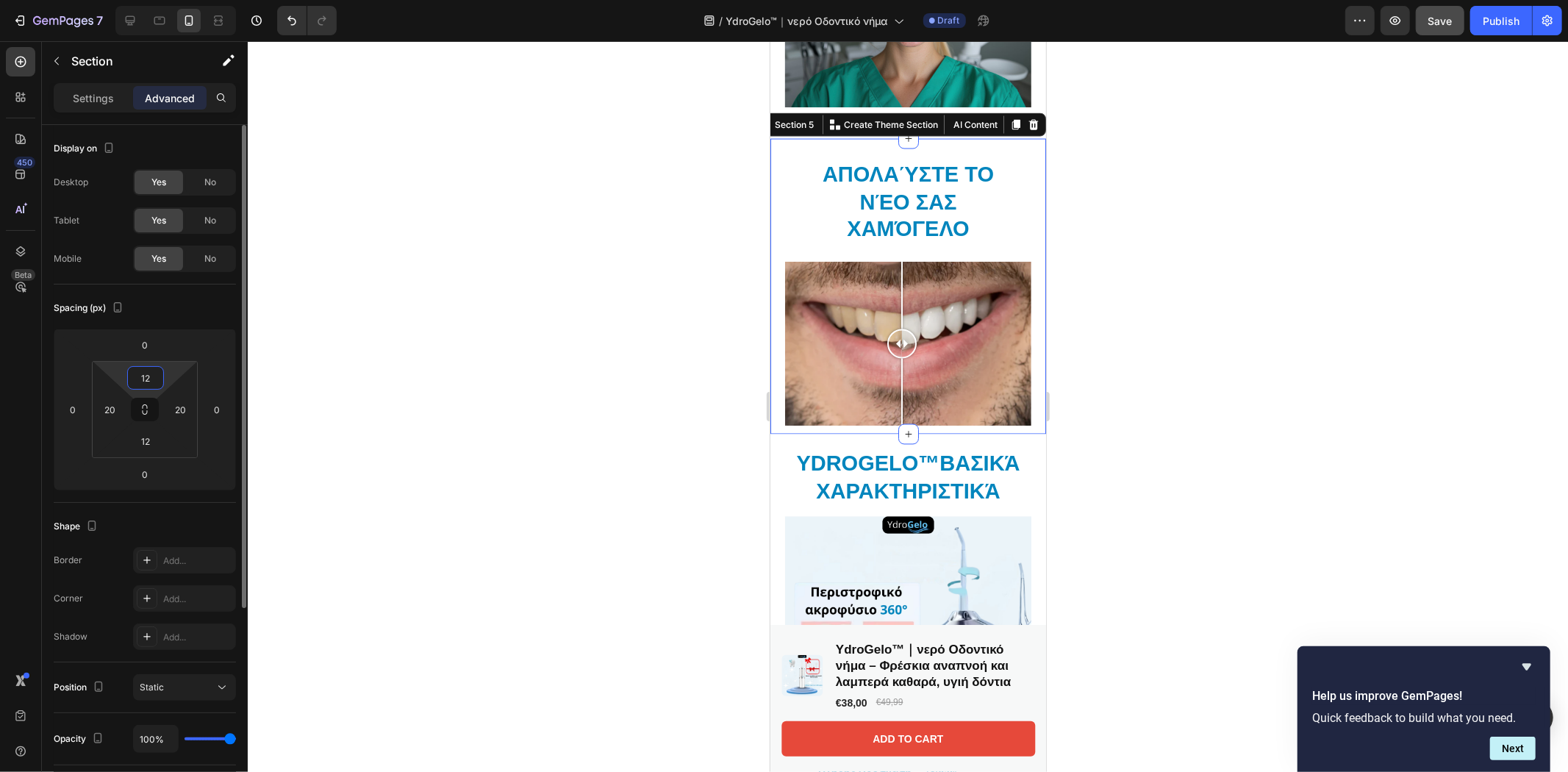
click at [139, 386] on input "12" at bounding box center [145, 378] width 29 height 22
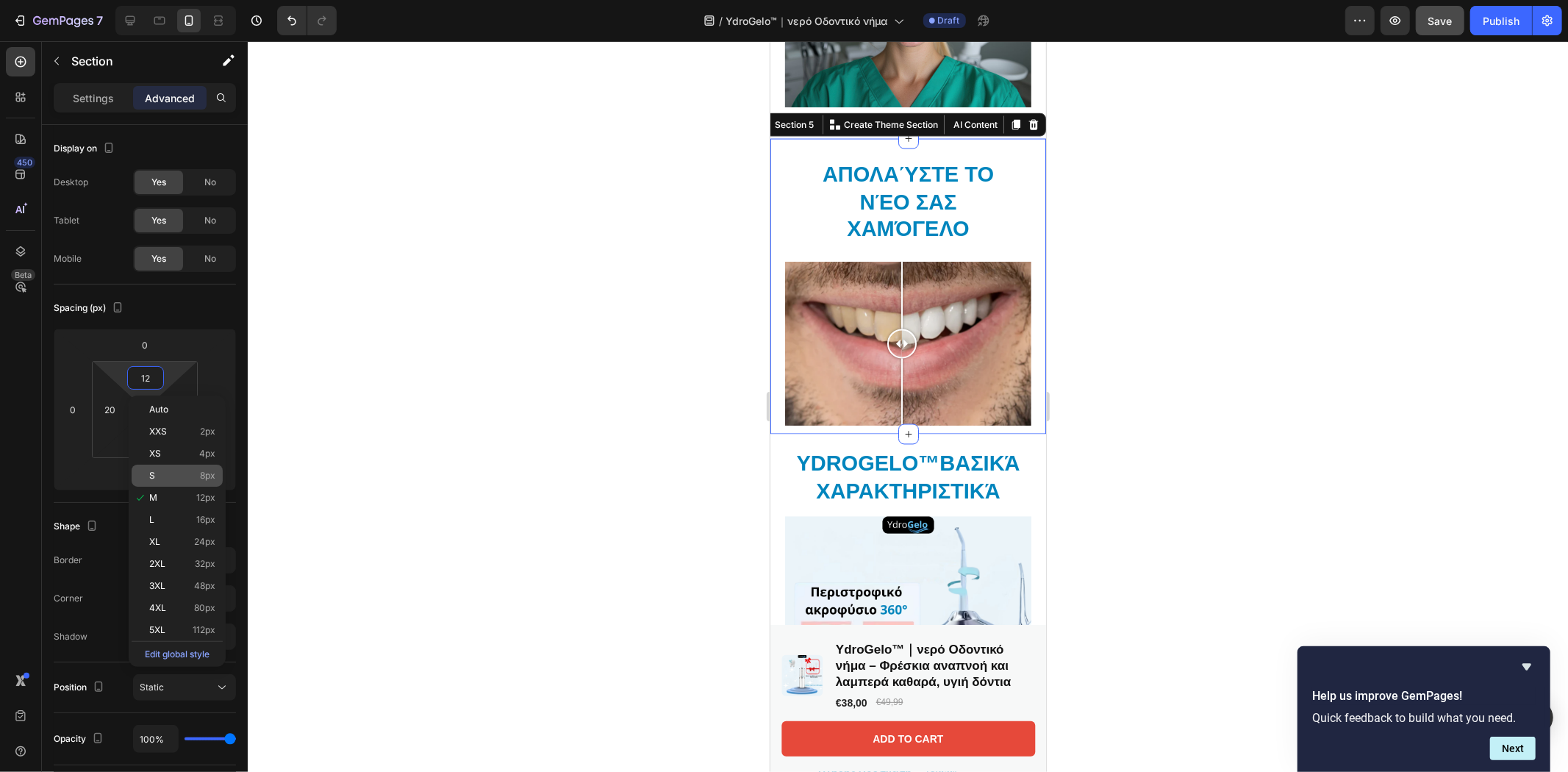
click at [155, 473] on p "S 8px" at bounding box center [182, 475] width 66 height 10
type input "8"
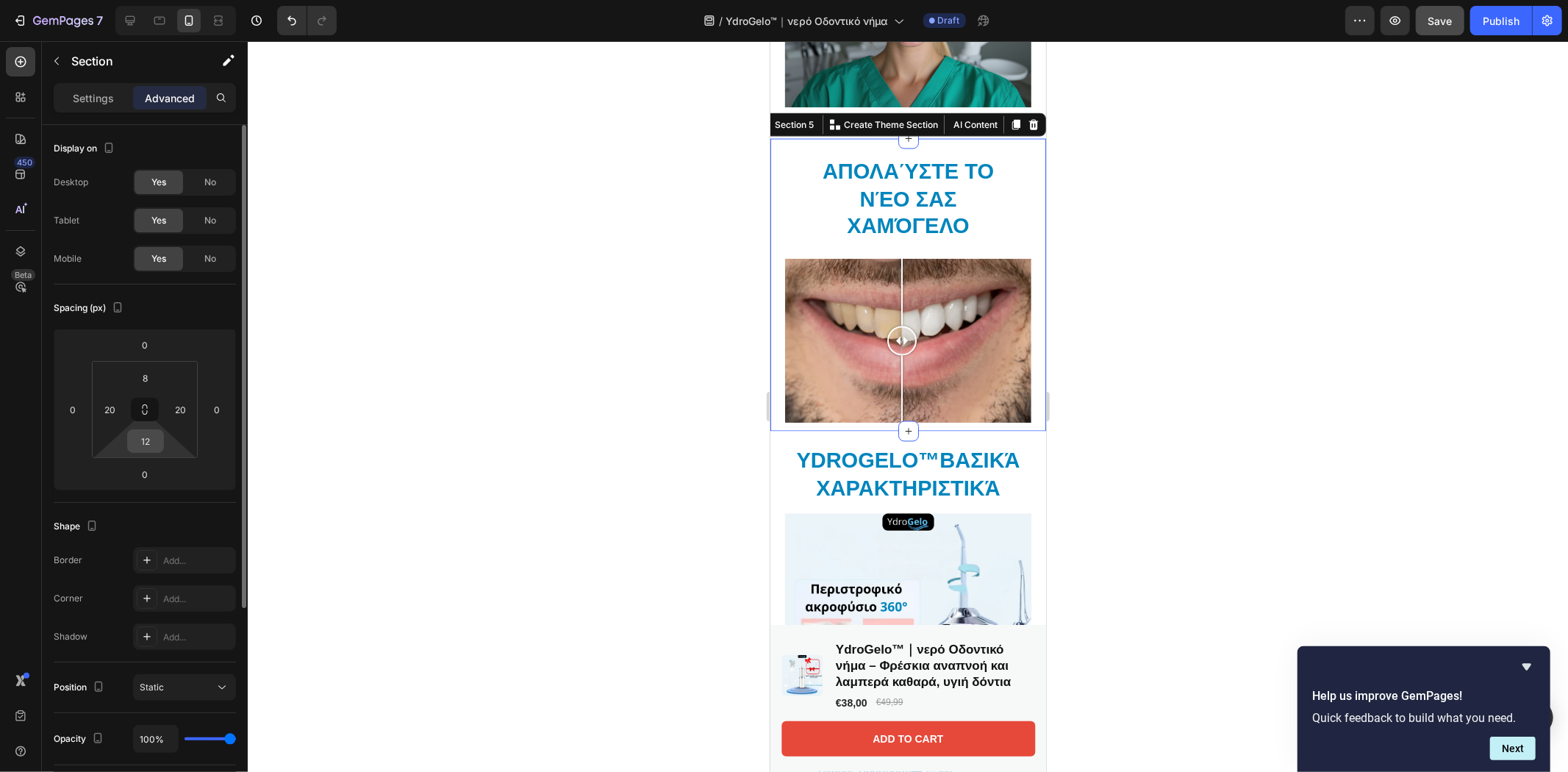
click at [143, 439] on input "12" at bounding box center [145, 441] width 29 height 22
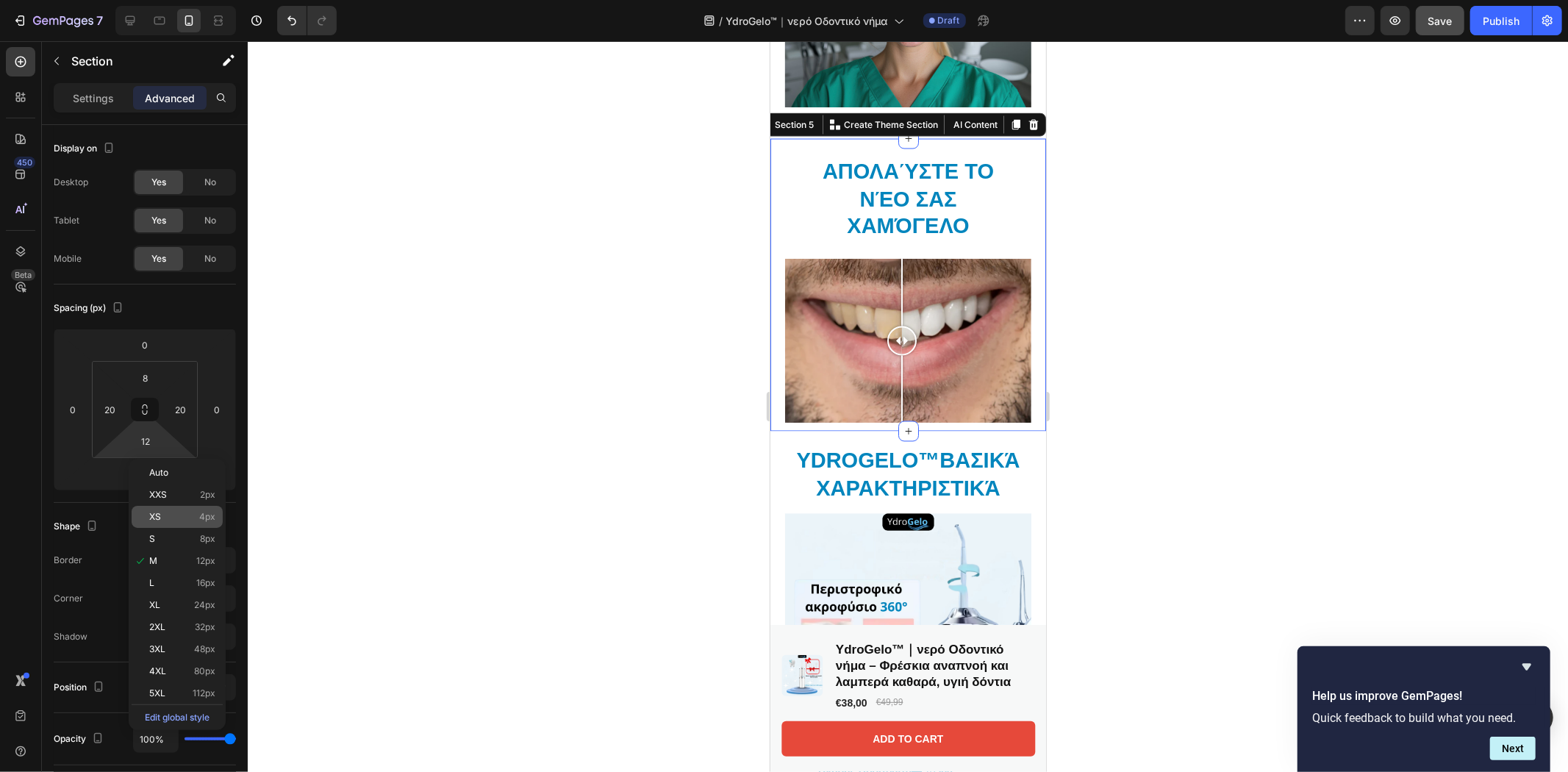
click at [153, 516] on span "XS" at bounding box center [154, 517] width 12 height 10
type input "4"
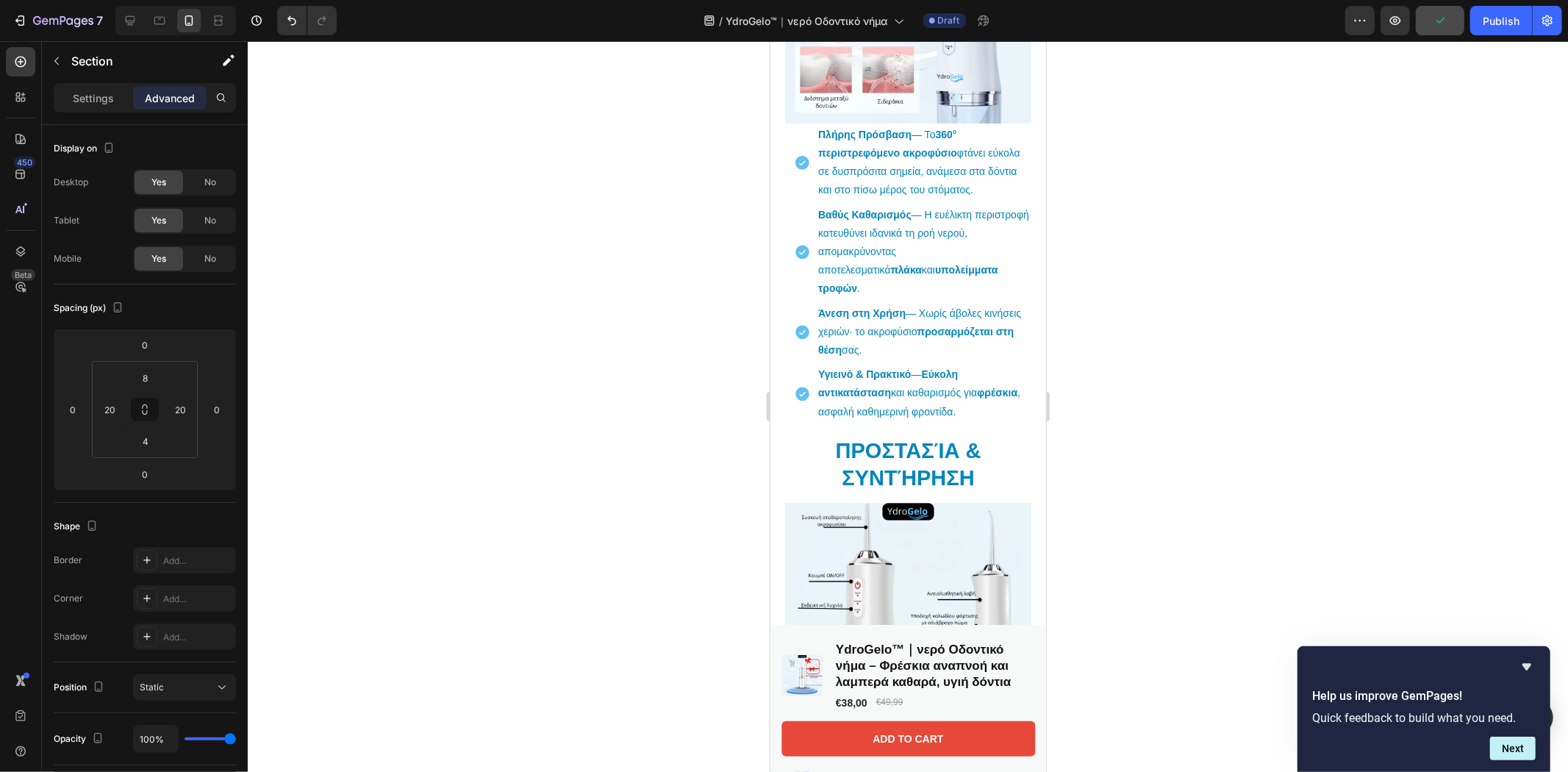
scroll to position [2496, 0]
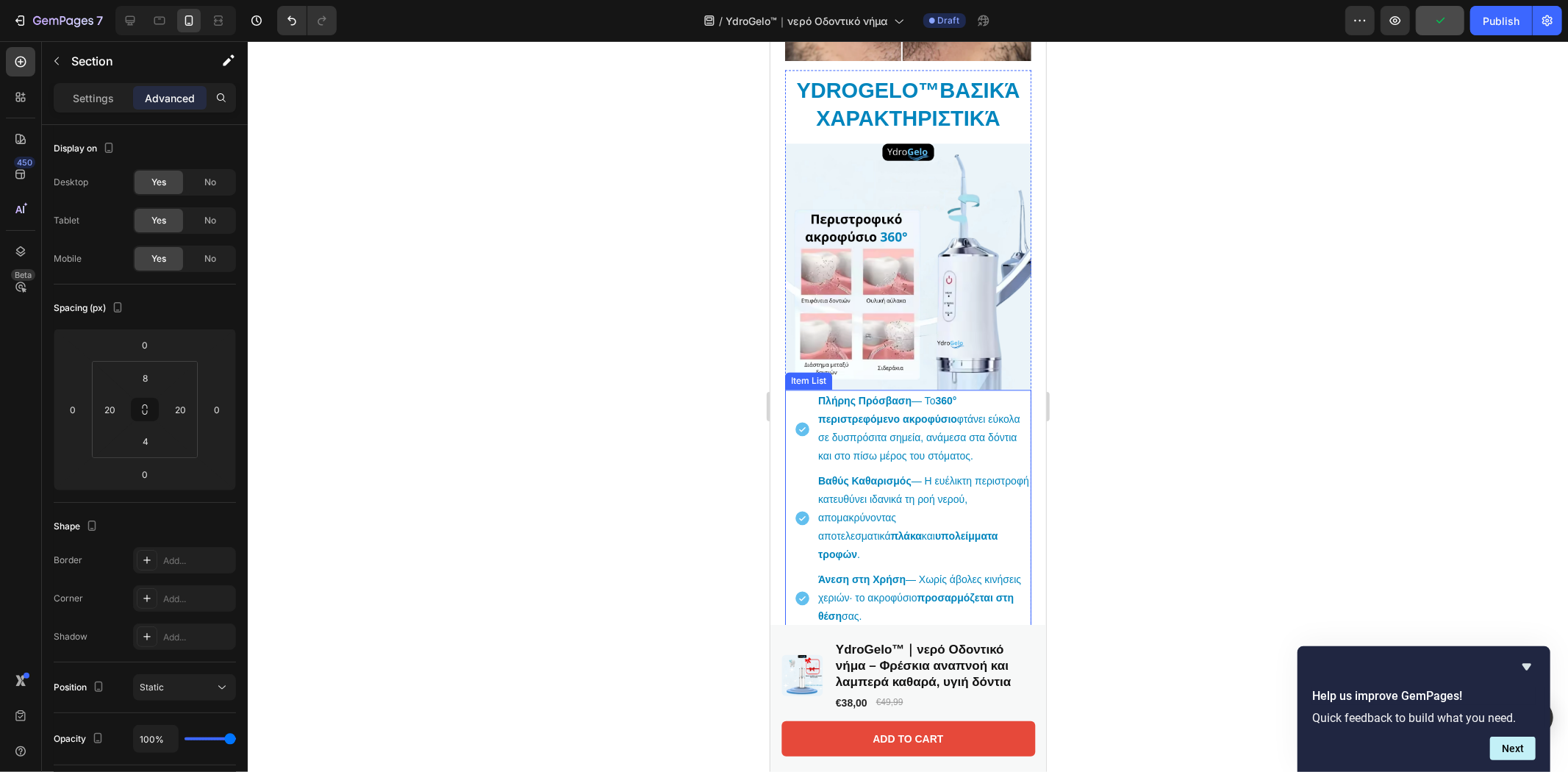
click at [992, 393] on p "Πλήρης Πρόσβαση — Το 360° περιστρεφόμενο ακροφύσιο φτάνει εύκολα σε δυσπρόσιτα …" at bounding box center [922, 428] width 211 height 74
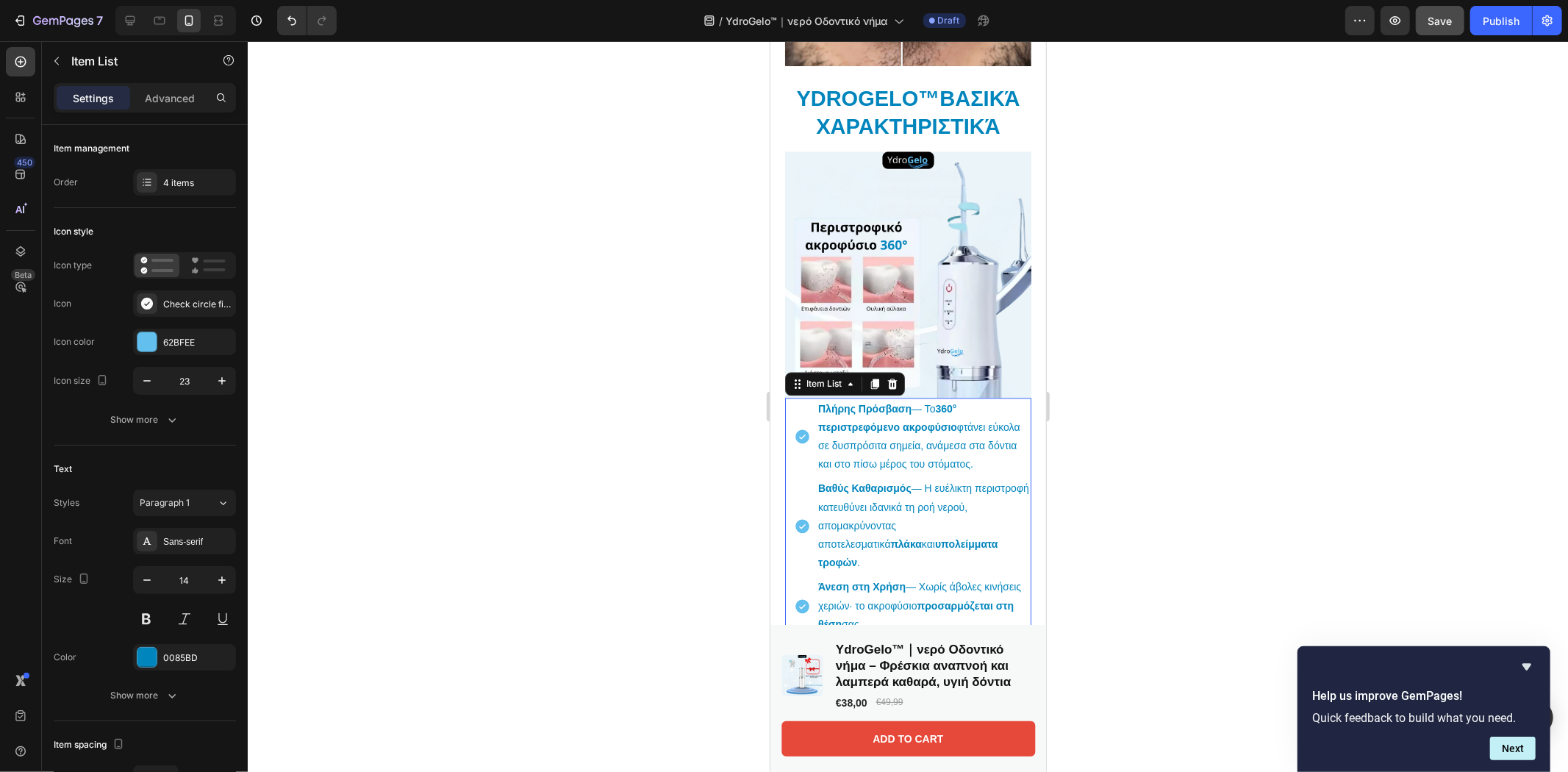
click at [791, 397] on div "Πλήρης Πρόσβαση — Το 360° περιστρεφόμενο ακροφύσιο φτάνει εύκολα σε δυσπρόσιτα …" at bounding box center [907, 546] width 246 height 299
click at [144, 386] on icon "button" at bounding box center [147, 381] width 15 height 15
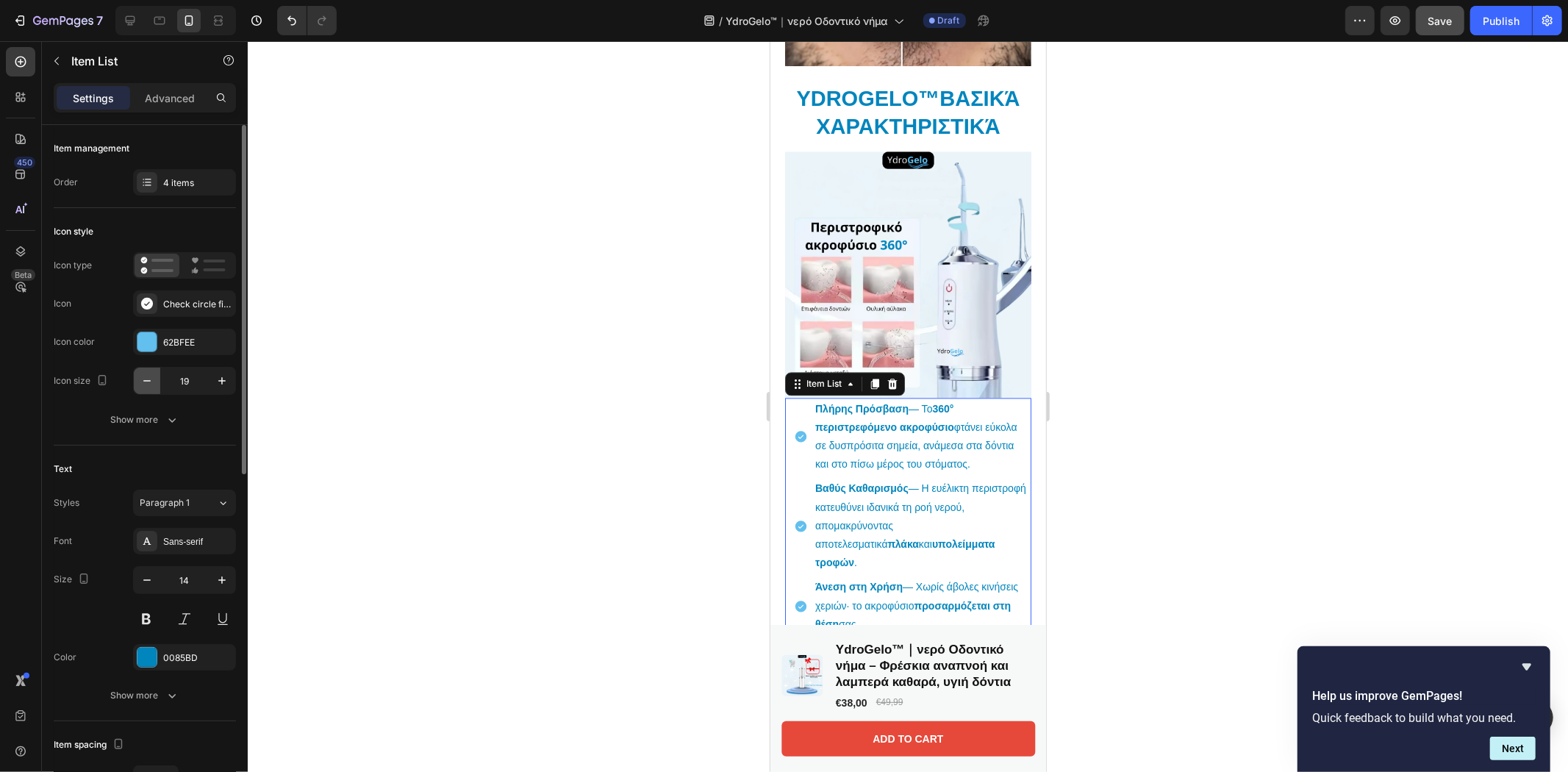
click at [144, 386] on icon "button" at bounding box center [147, 381] width 15 height 15
click at [217, 378] on icon "button" at bounding box center [222, 381] width 15 height 15
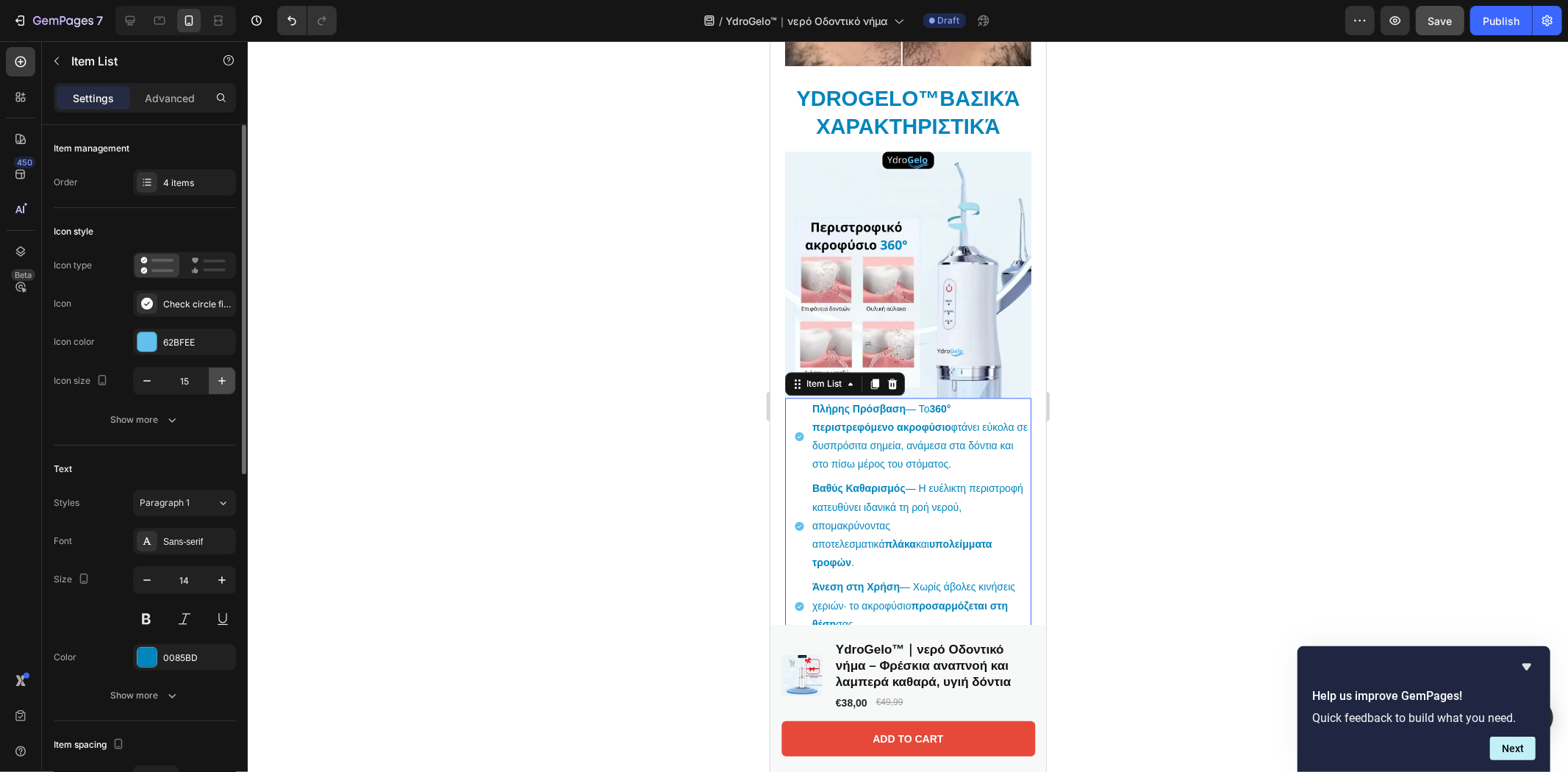
type input "16"
click at [171, 428] on button "Show more" at bounding box center [144, 419] width 183 height 26
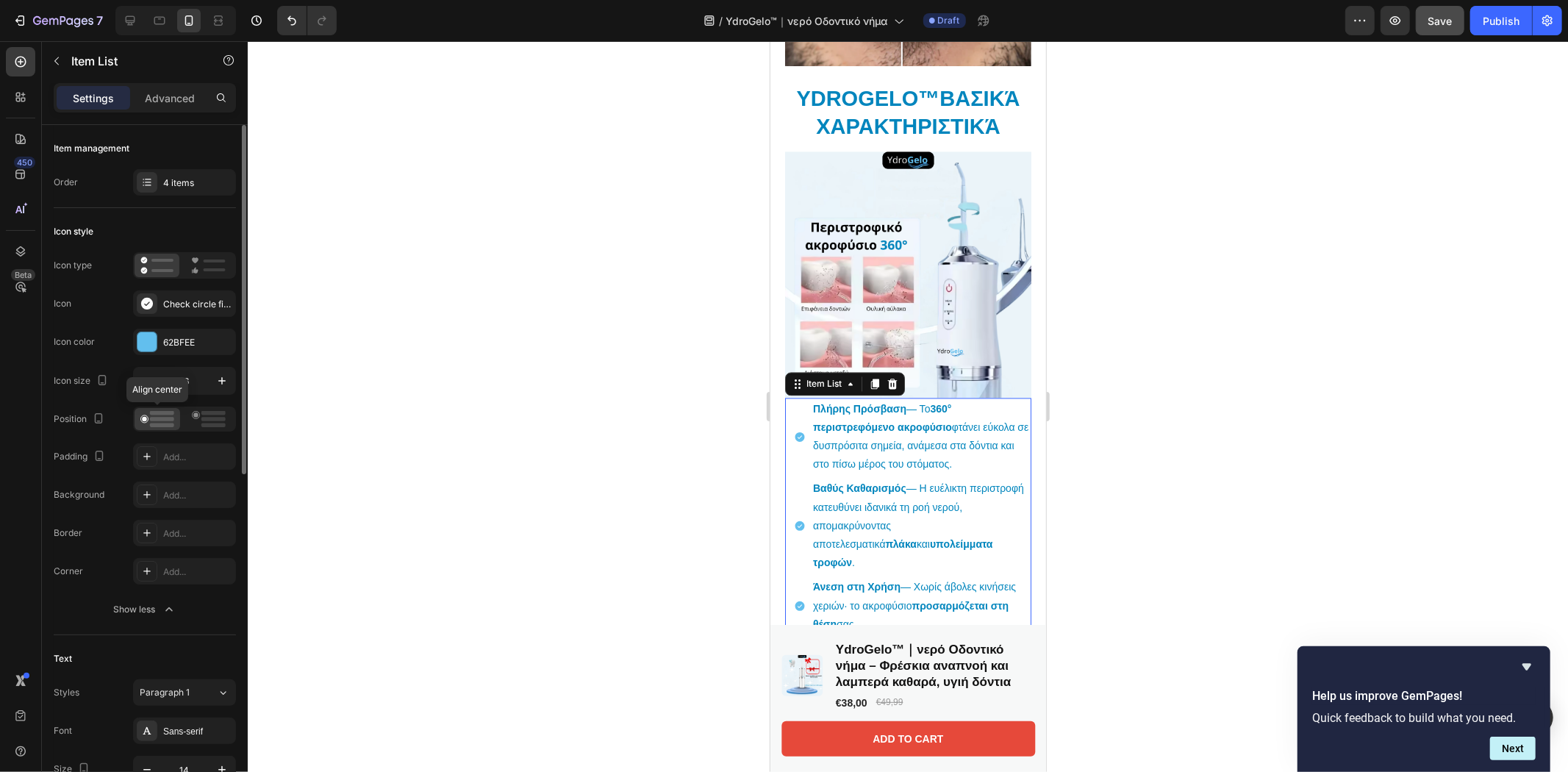
click at [145, 421] on circle at bounding box center [144, 418] width 5 height 5
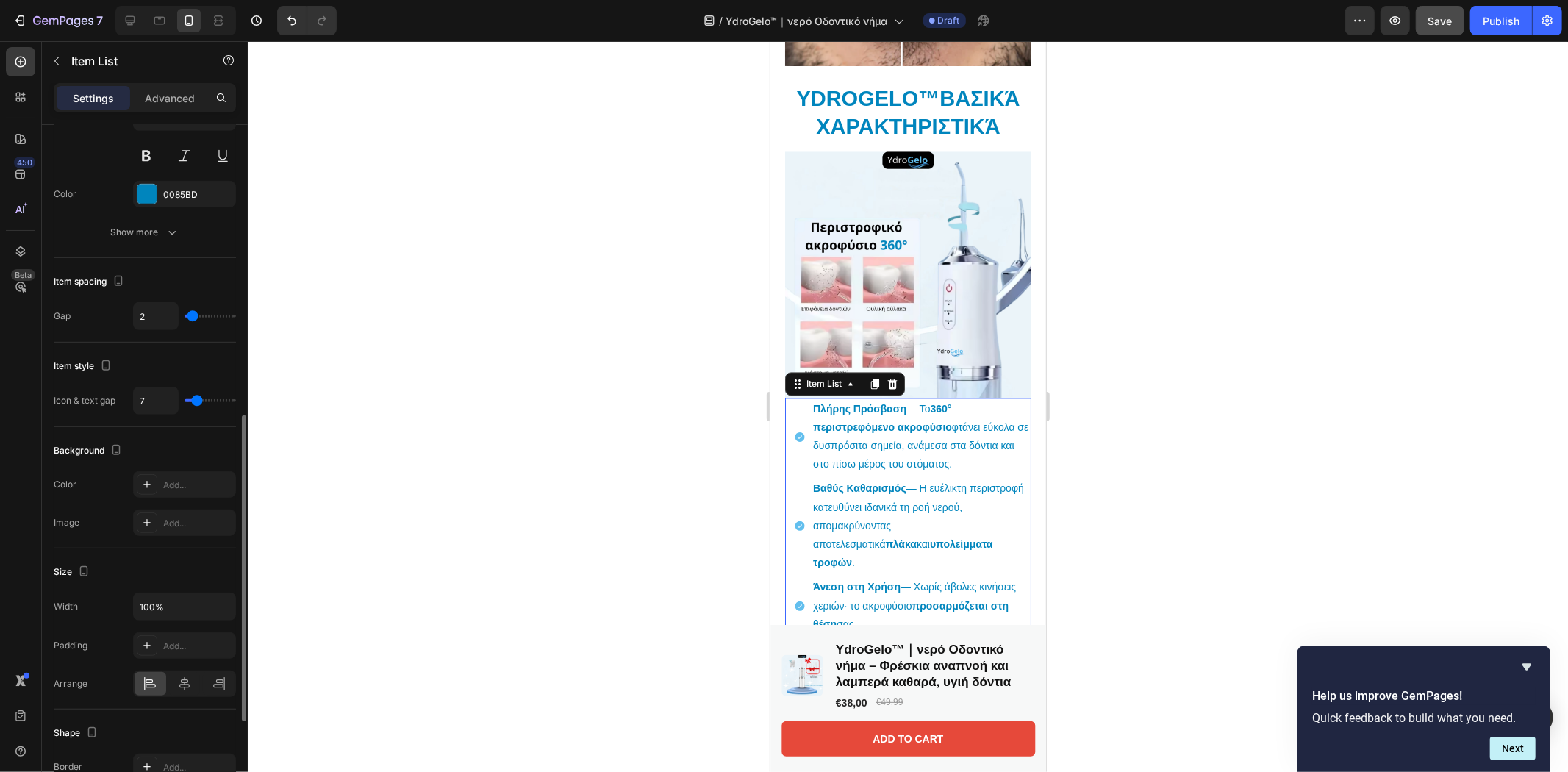
scroll to position [860, 0]
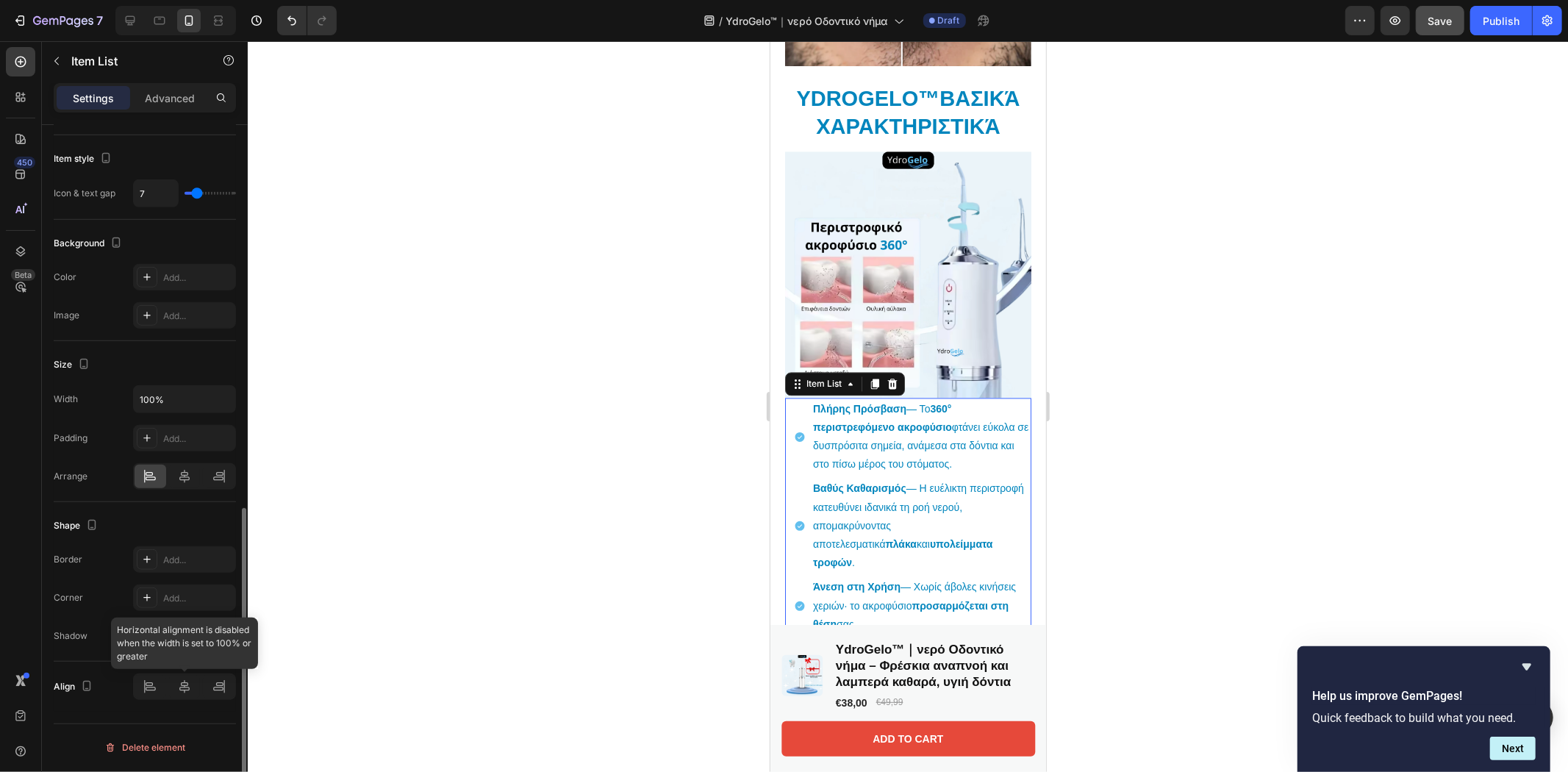
click at [153, 691] on div at bounding box center [184, 686] width 103 height 26
click at [189, 691] on div at bounding box center [184, 686] width 103 height 26
click at [177, 399] on input "100%" at bounding box center [184, 399] width 101 height 26
click at [215, 401] on icon "button" at bounding box center [222, 400] width 15 height 15
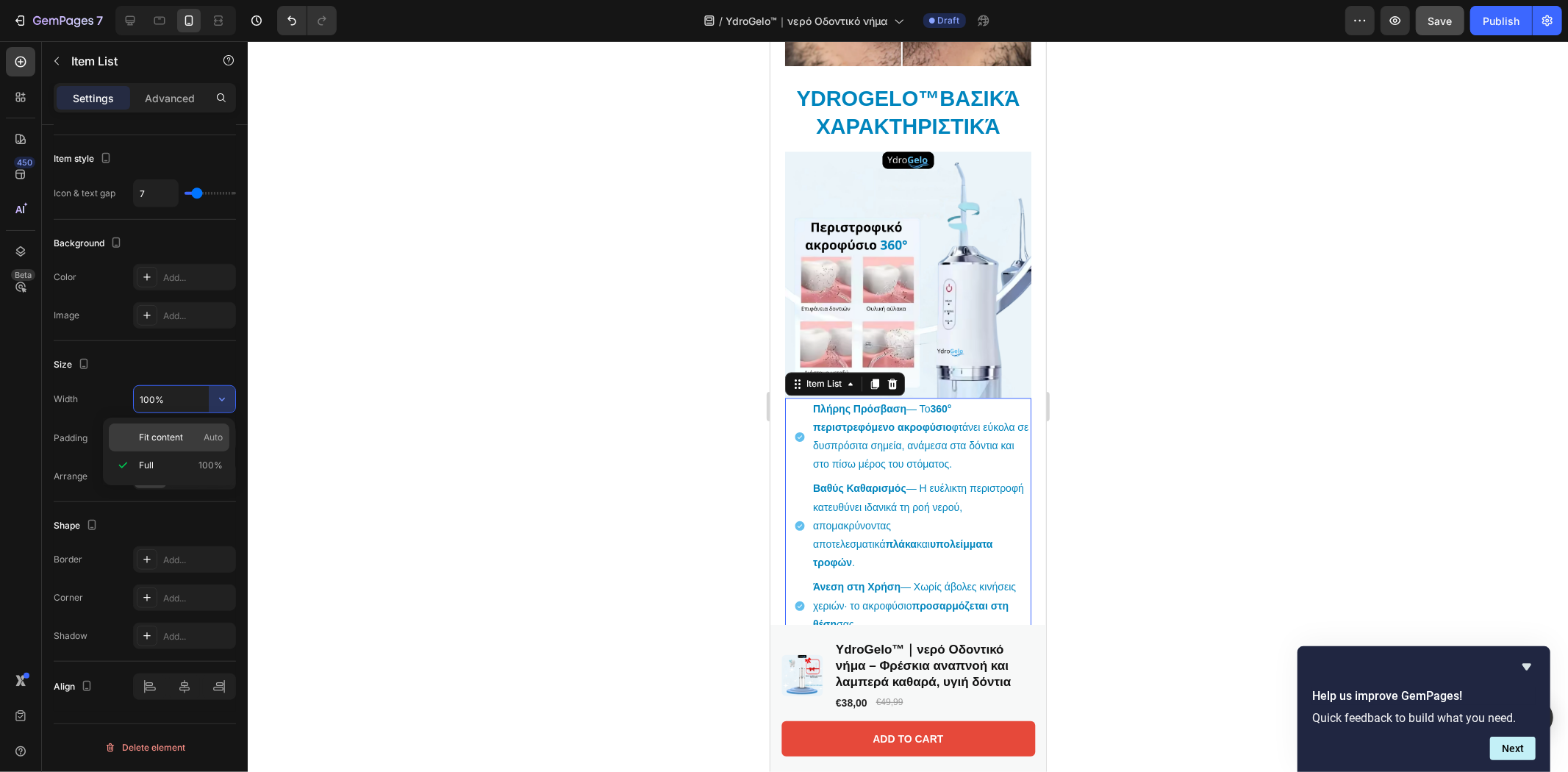
click at [145, 436] on span "Fit content" at bounding box center [160, 437] width 44 height 13
type input "Auto"
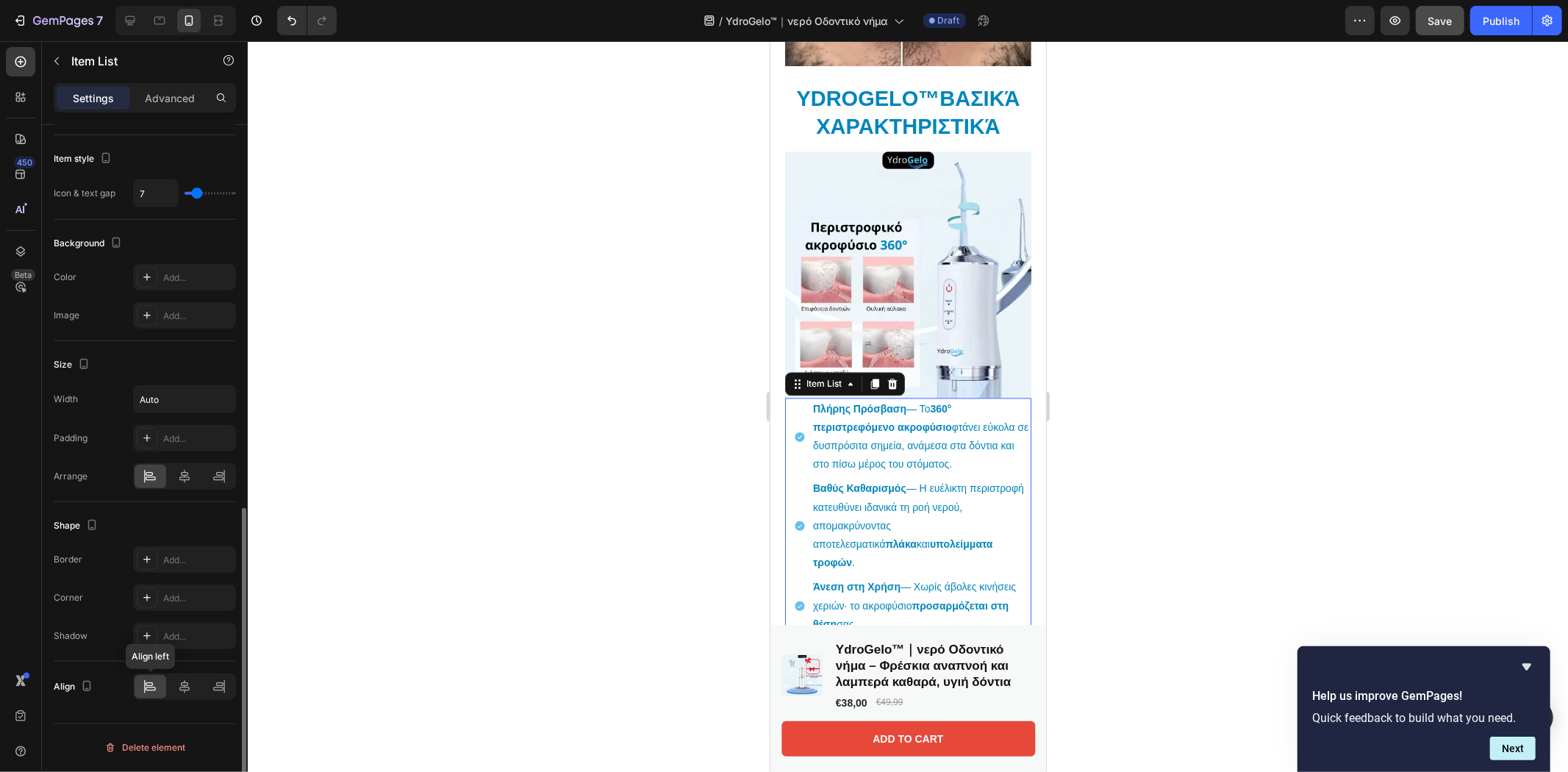
click at [149, 692] on icon at bounding box center [150, 687] width 15 height 15
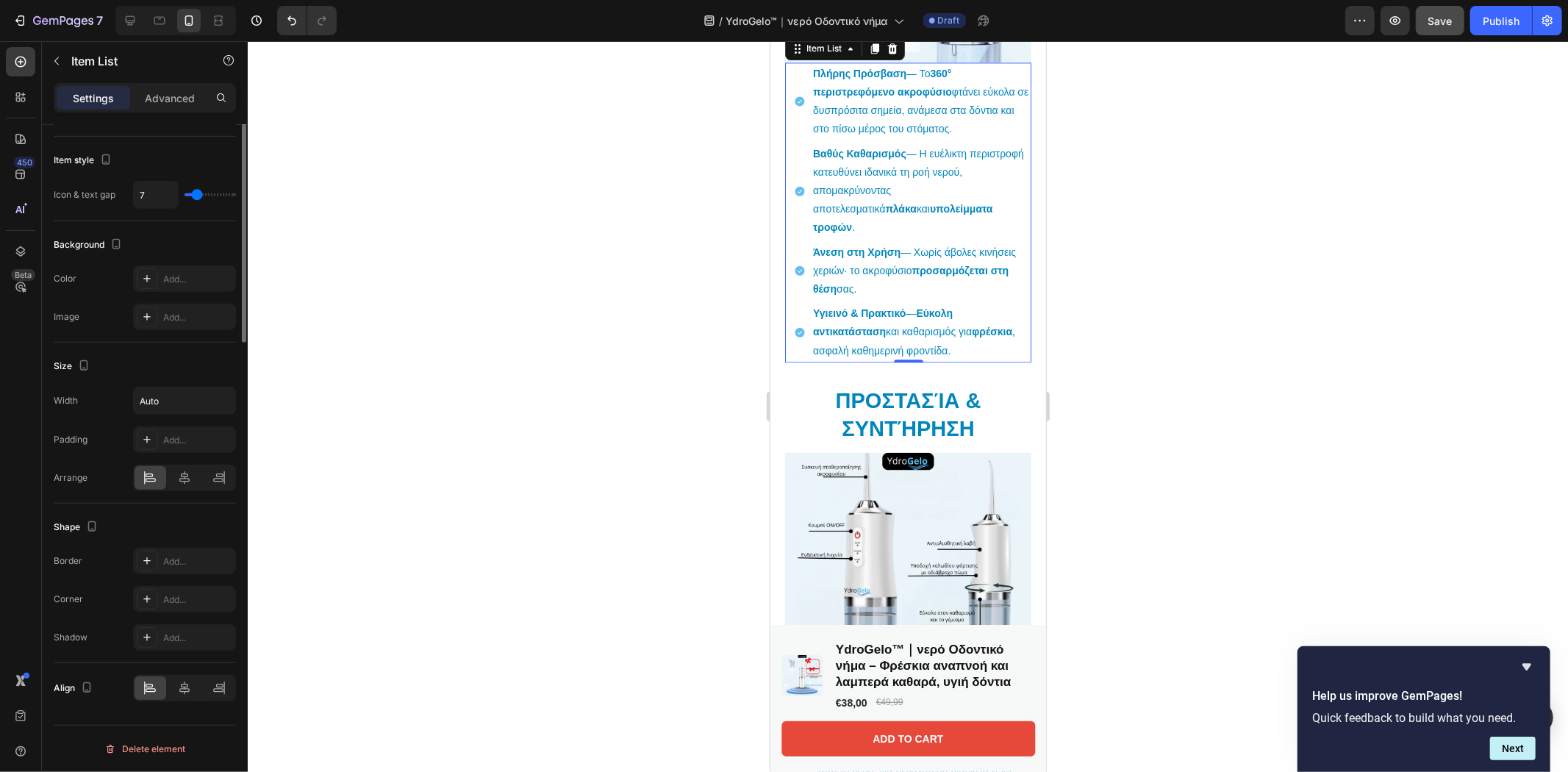
scroll to position [532, 0]
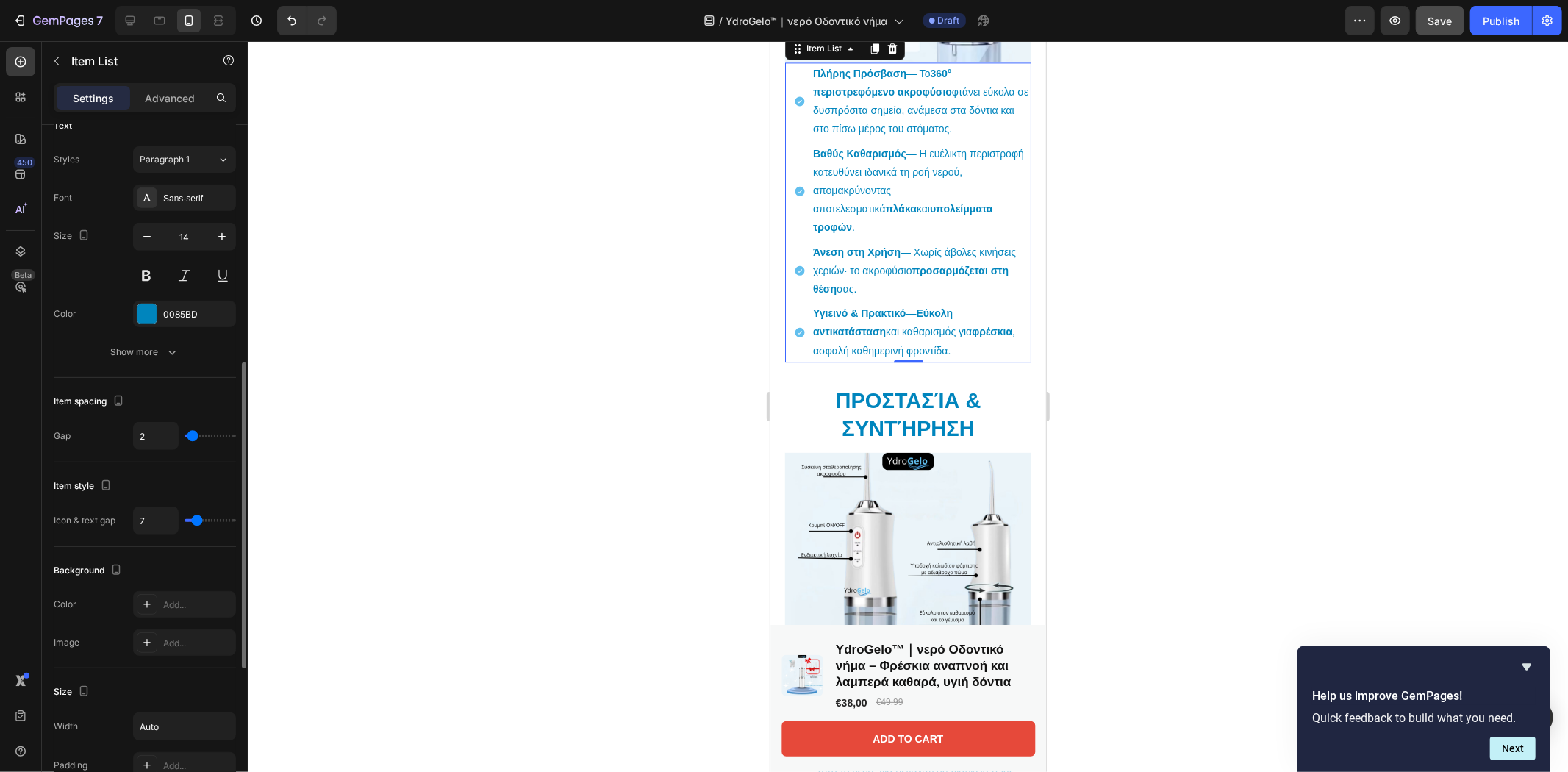
type input "8"
type input "11"
type input "14"
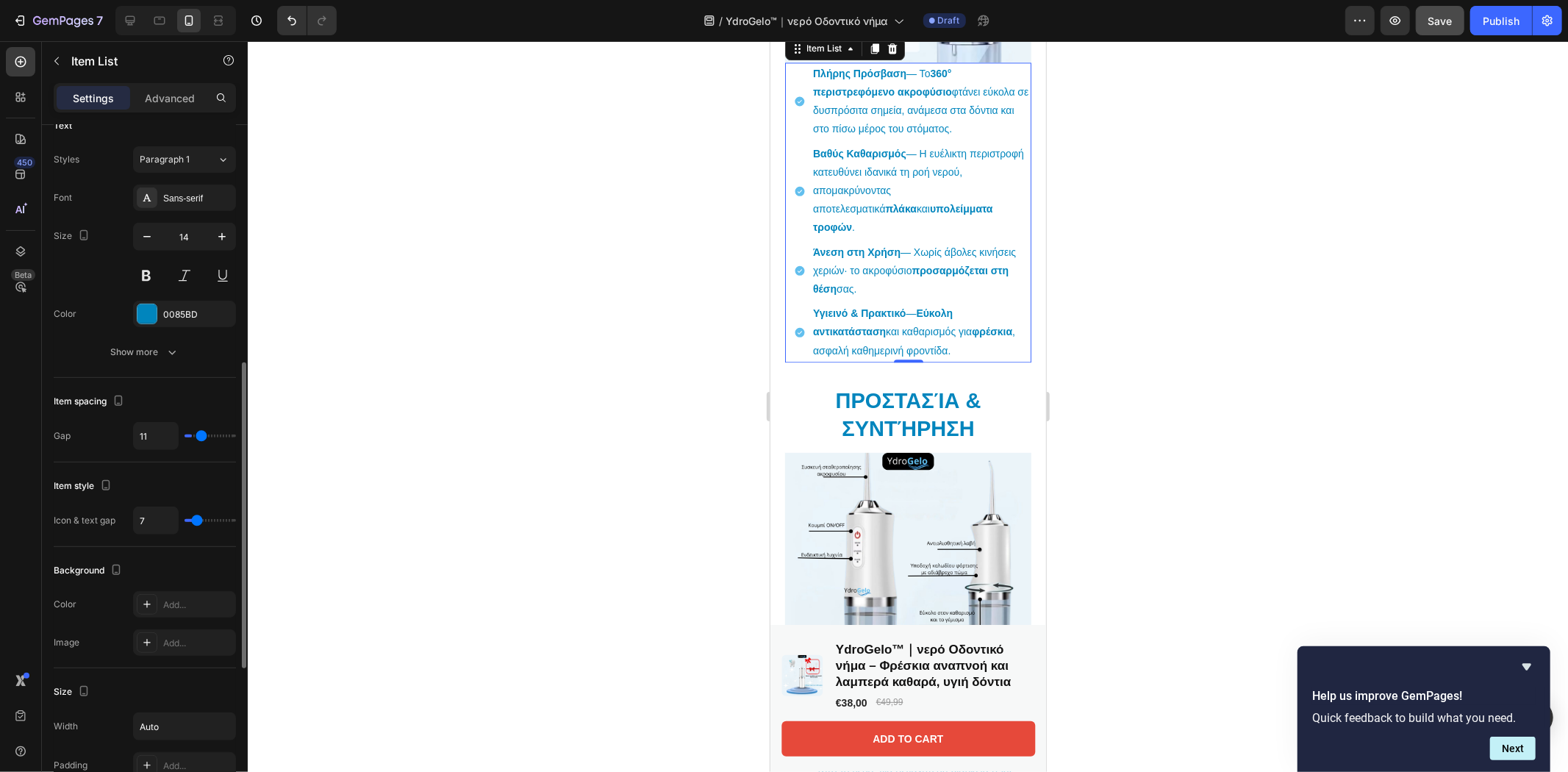
type input "14"
type input "15"
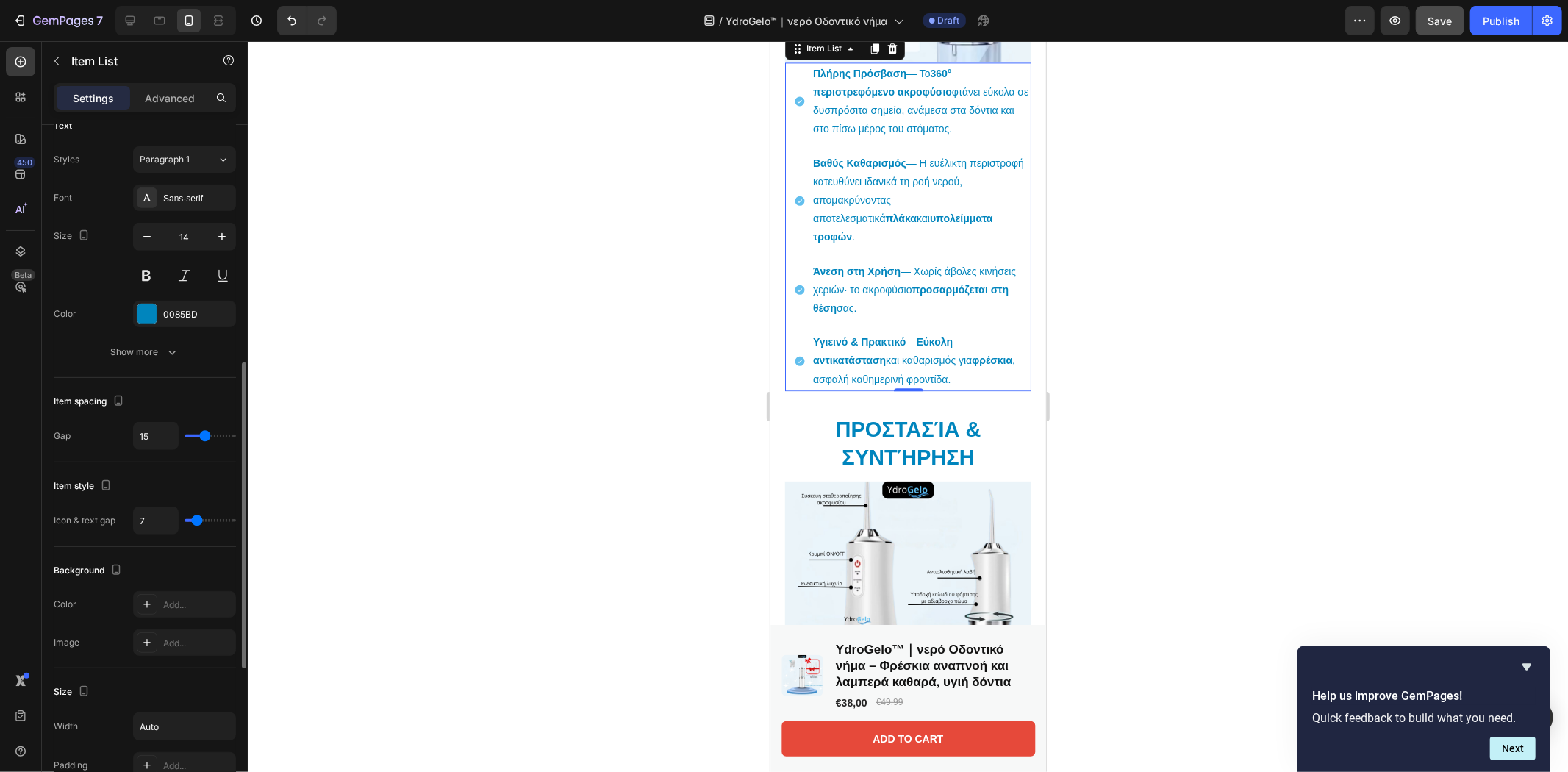
type input "16"
type input "18"
type input "20"
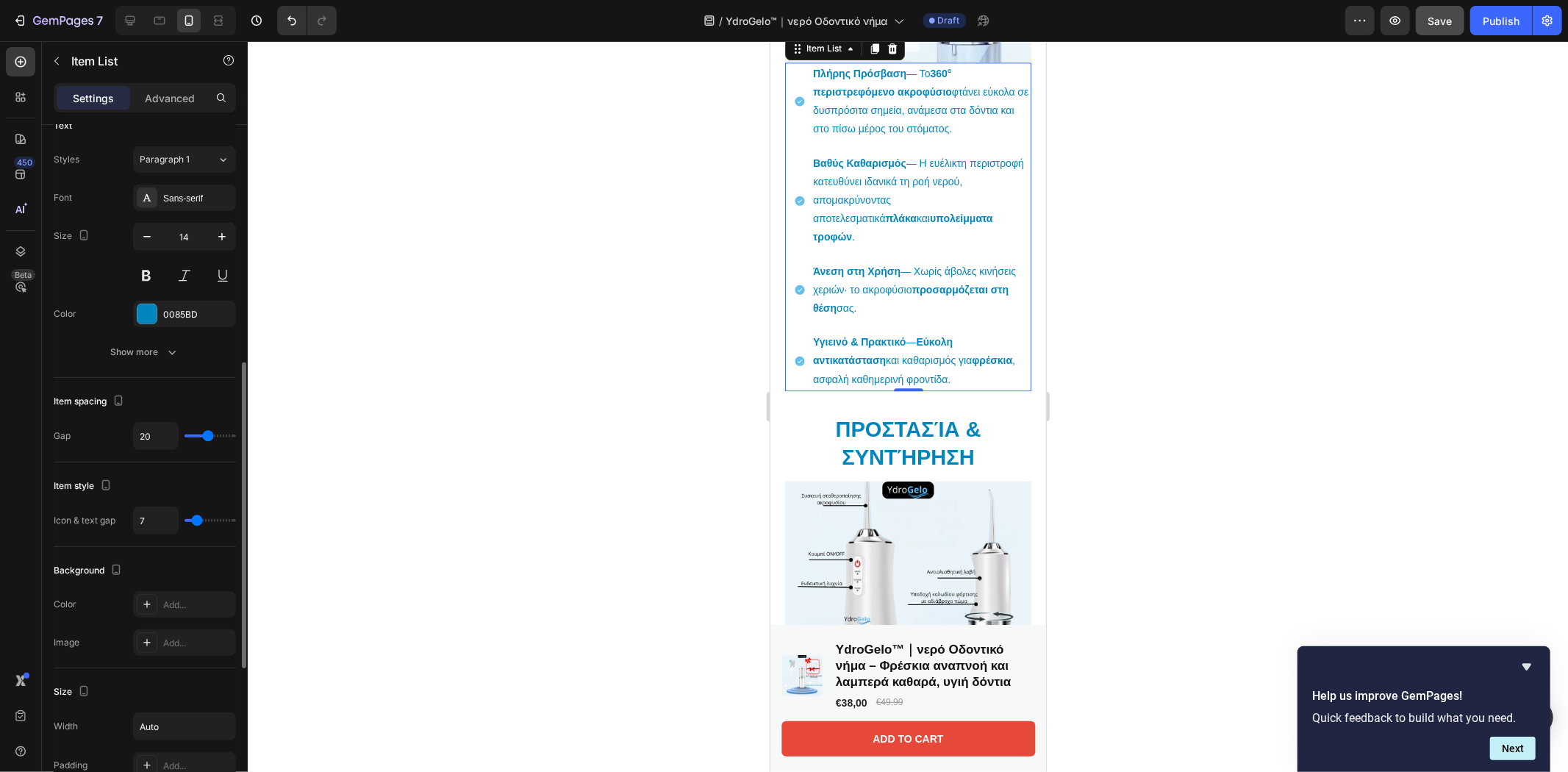
type input "20"
type input "21"
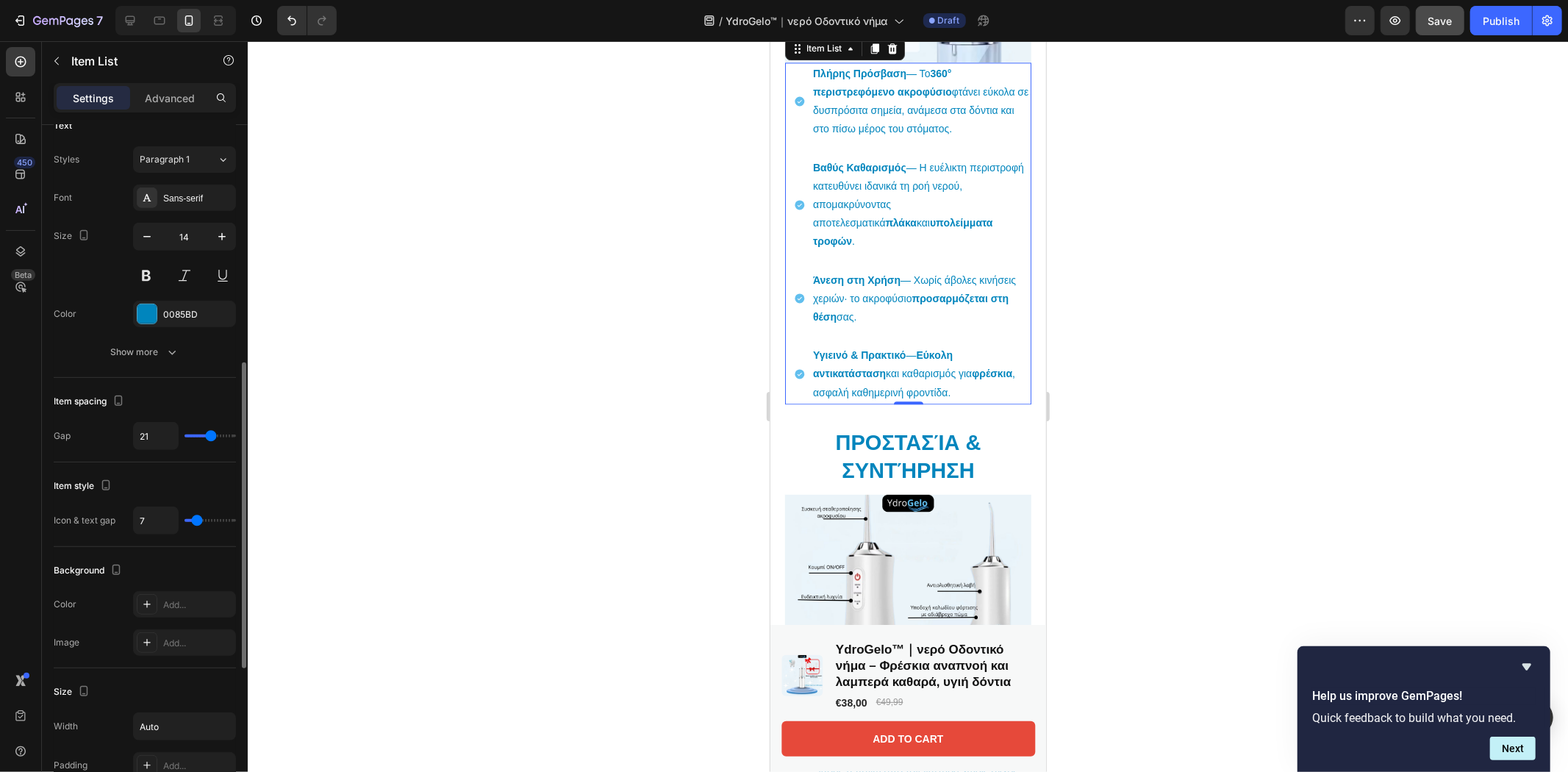
type input "22"
type input "23"
type input "24"
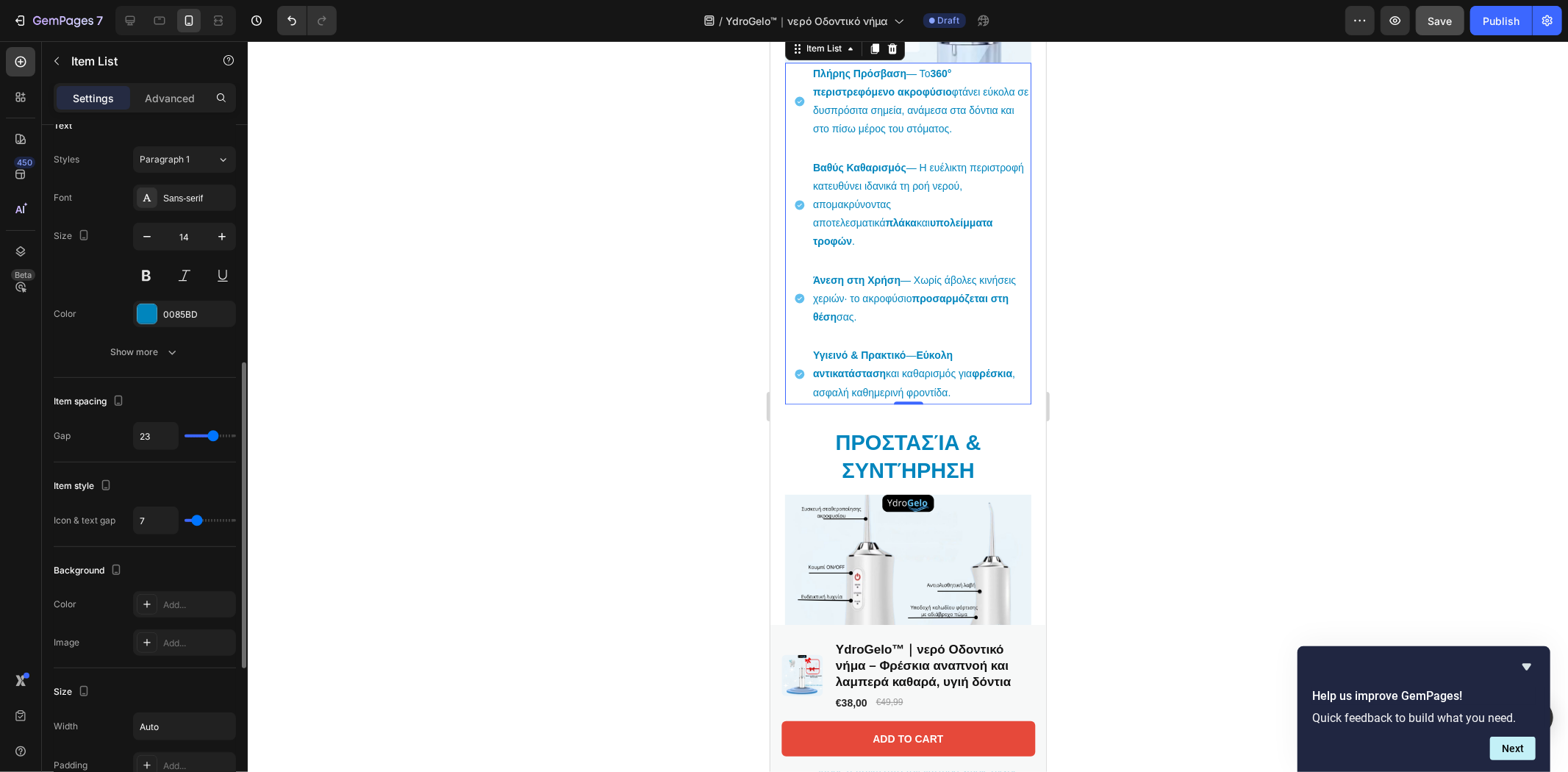
type input "24"
type input "25"
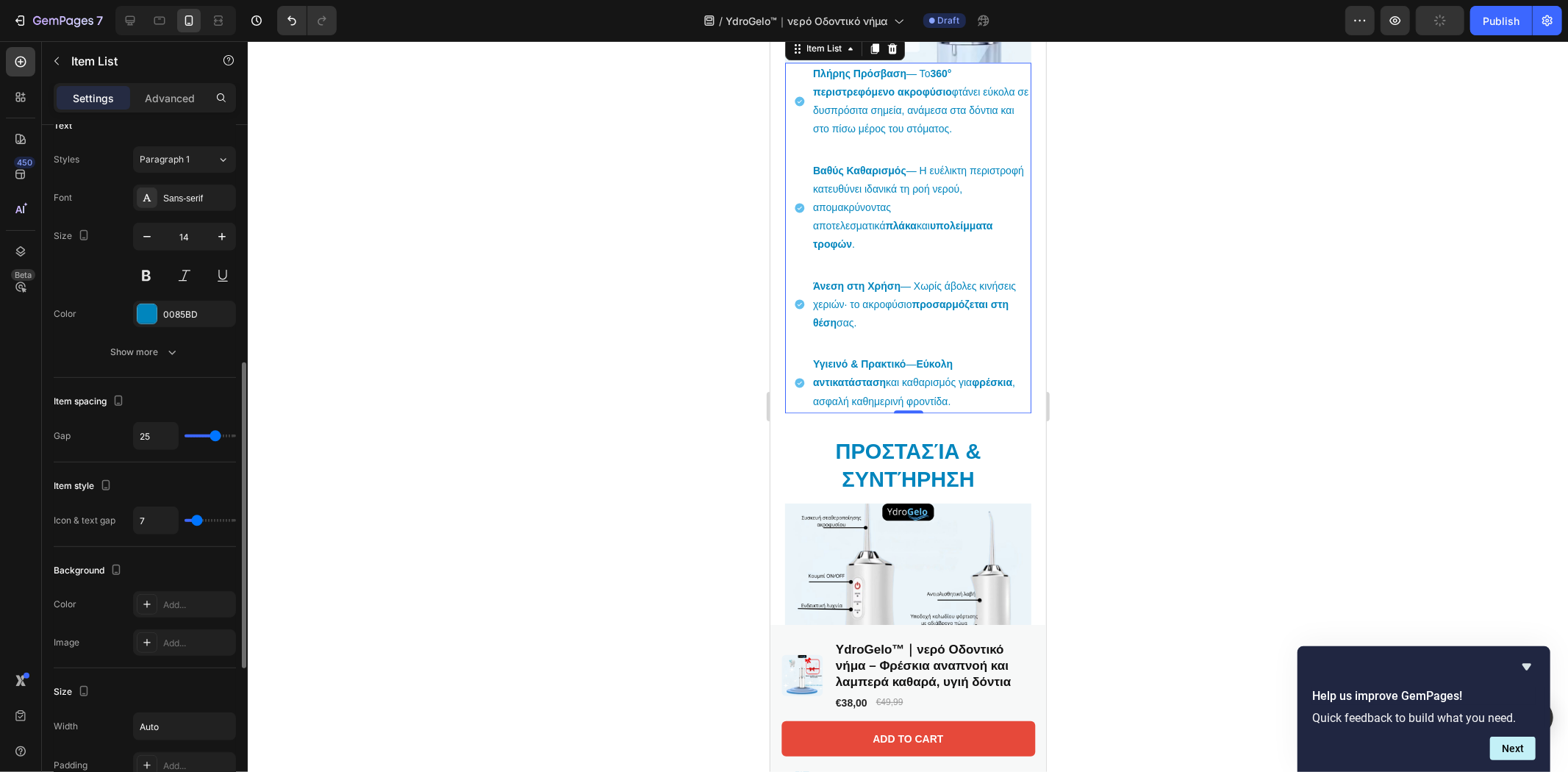
type input "26"
type input "28"
type input "29"
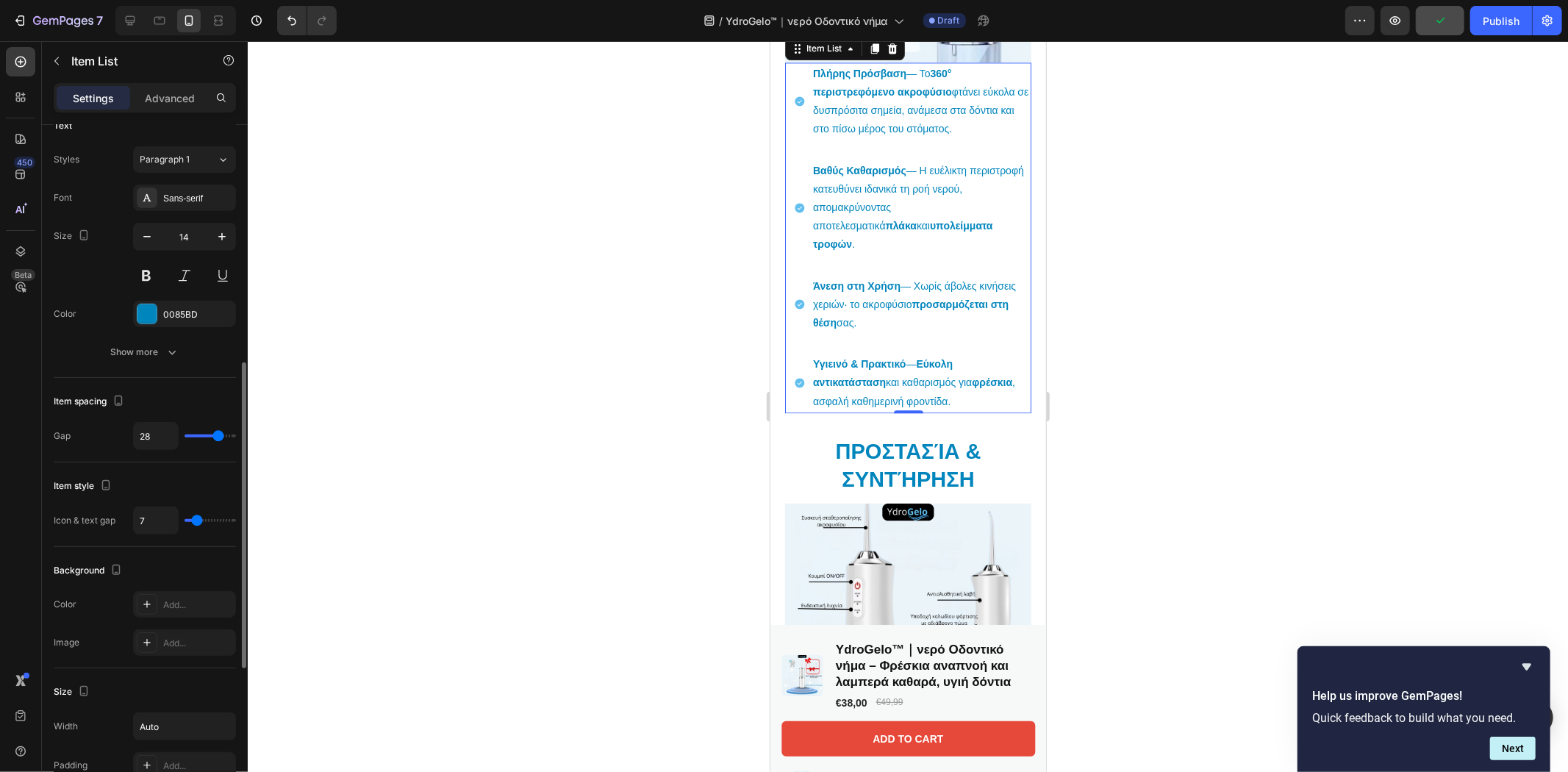
type input "29"
type input "30"
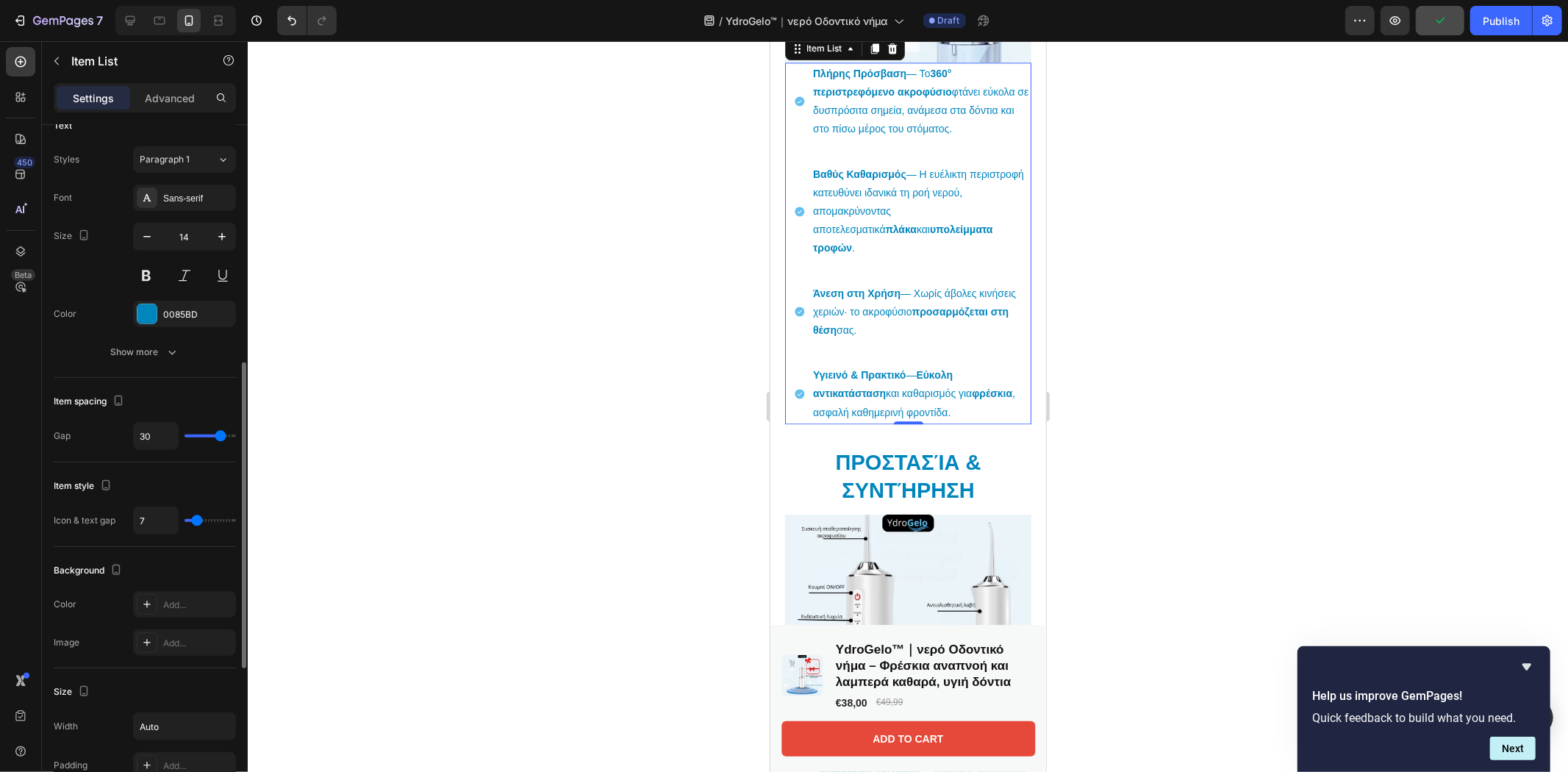
type input "31"
type input "33"
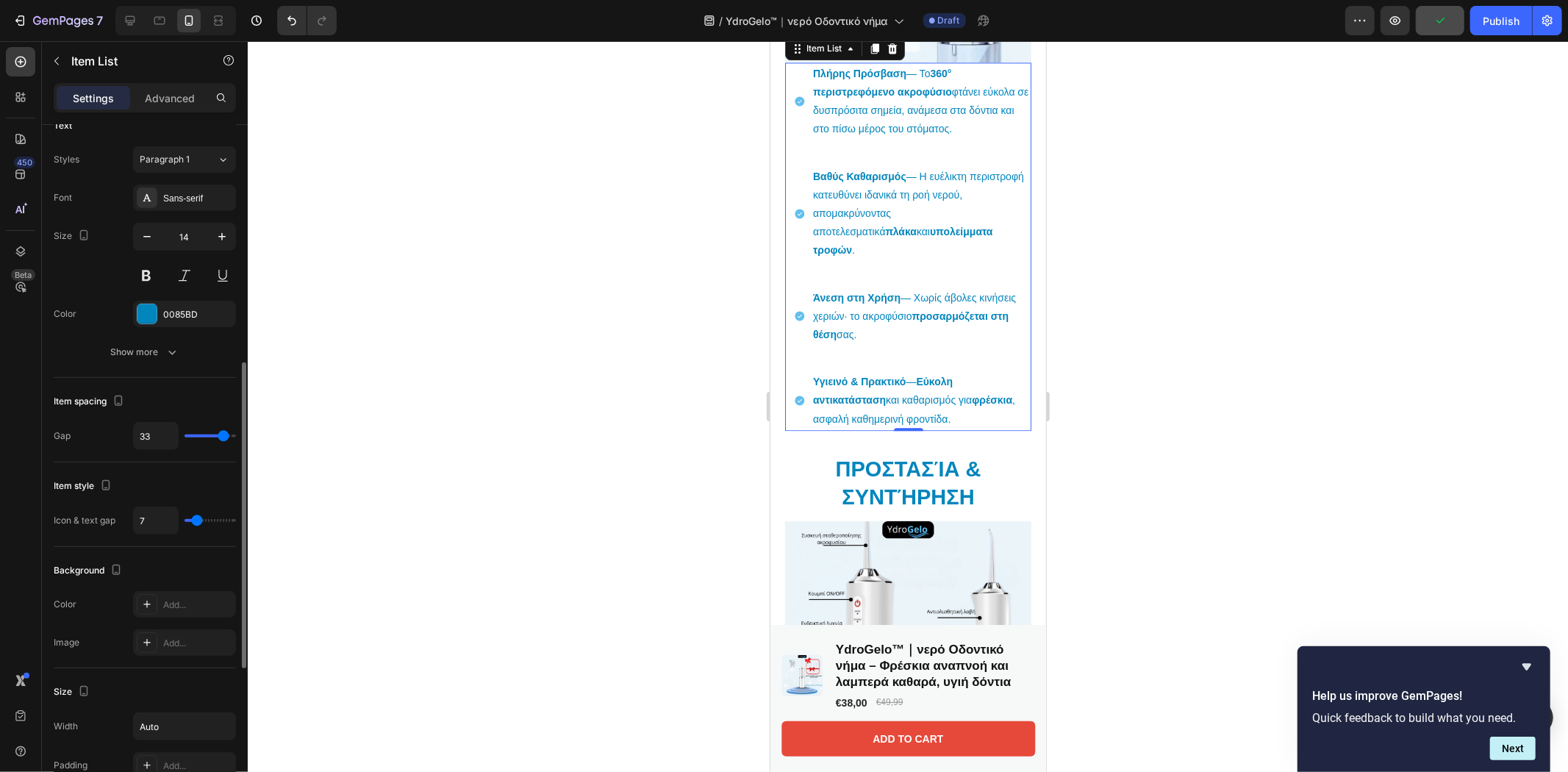
type input "28"
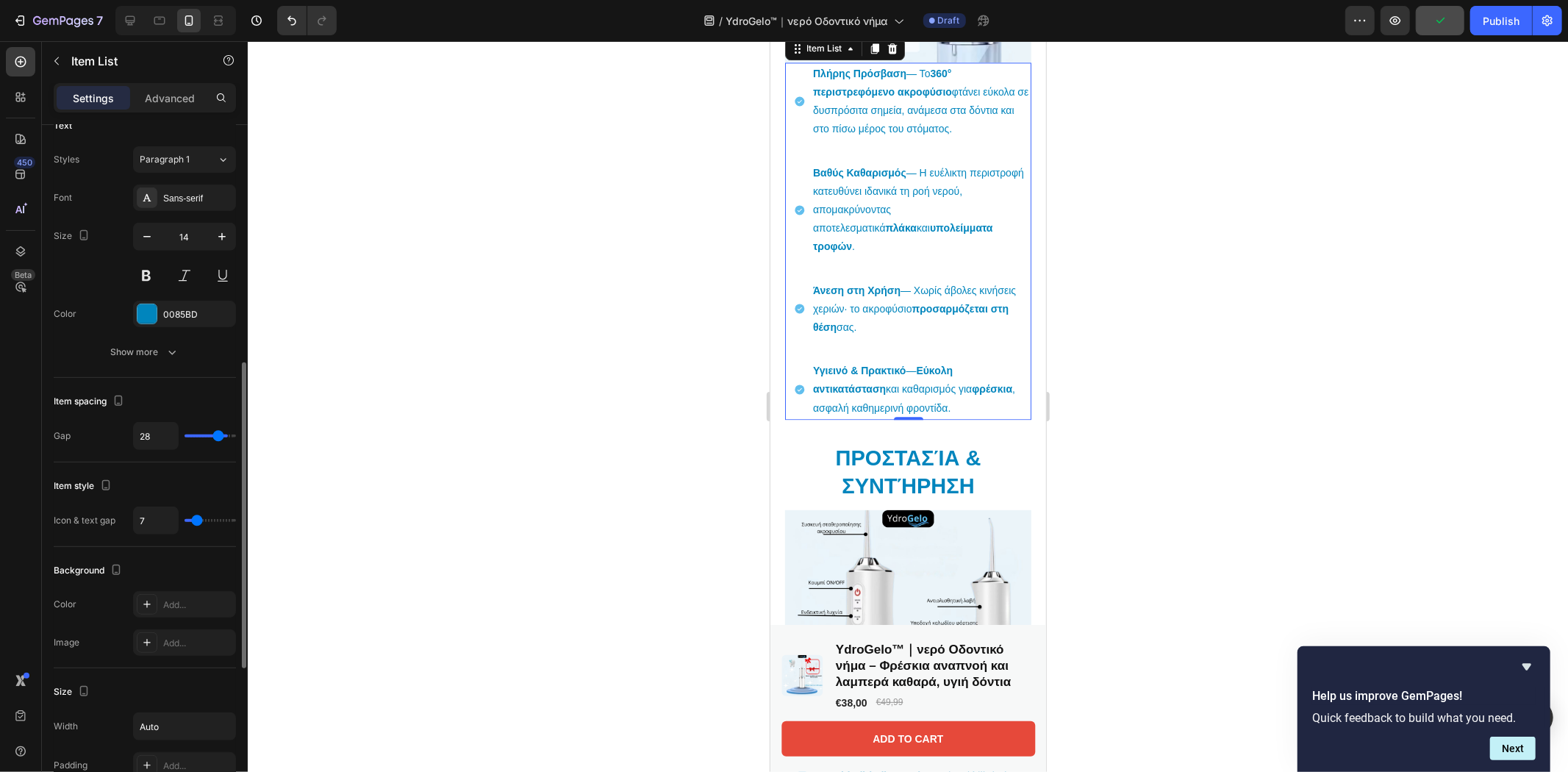
type input "25"
type input "22"
type input "21"
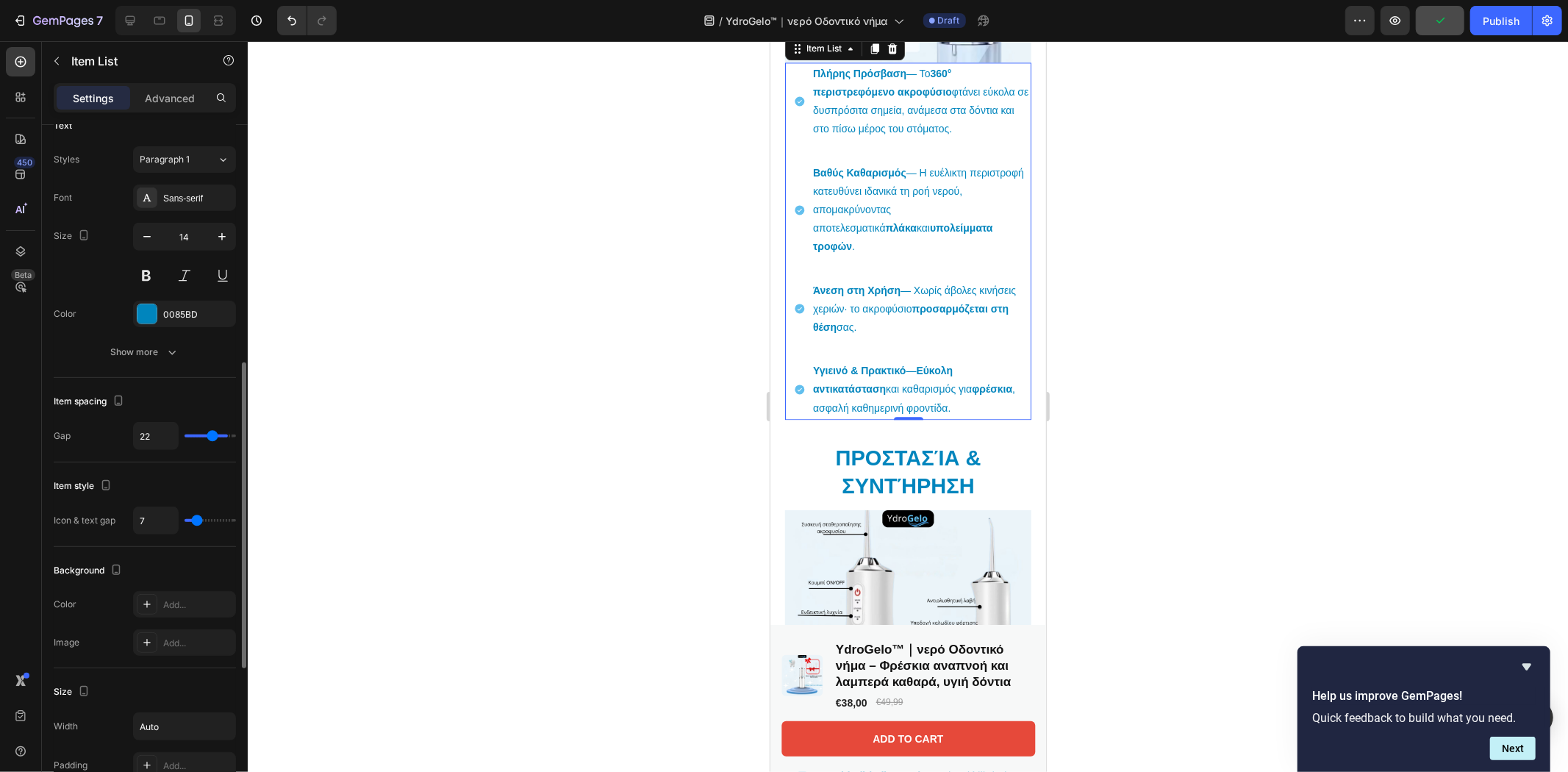
type input "21"
type input "20"
type input "18"
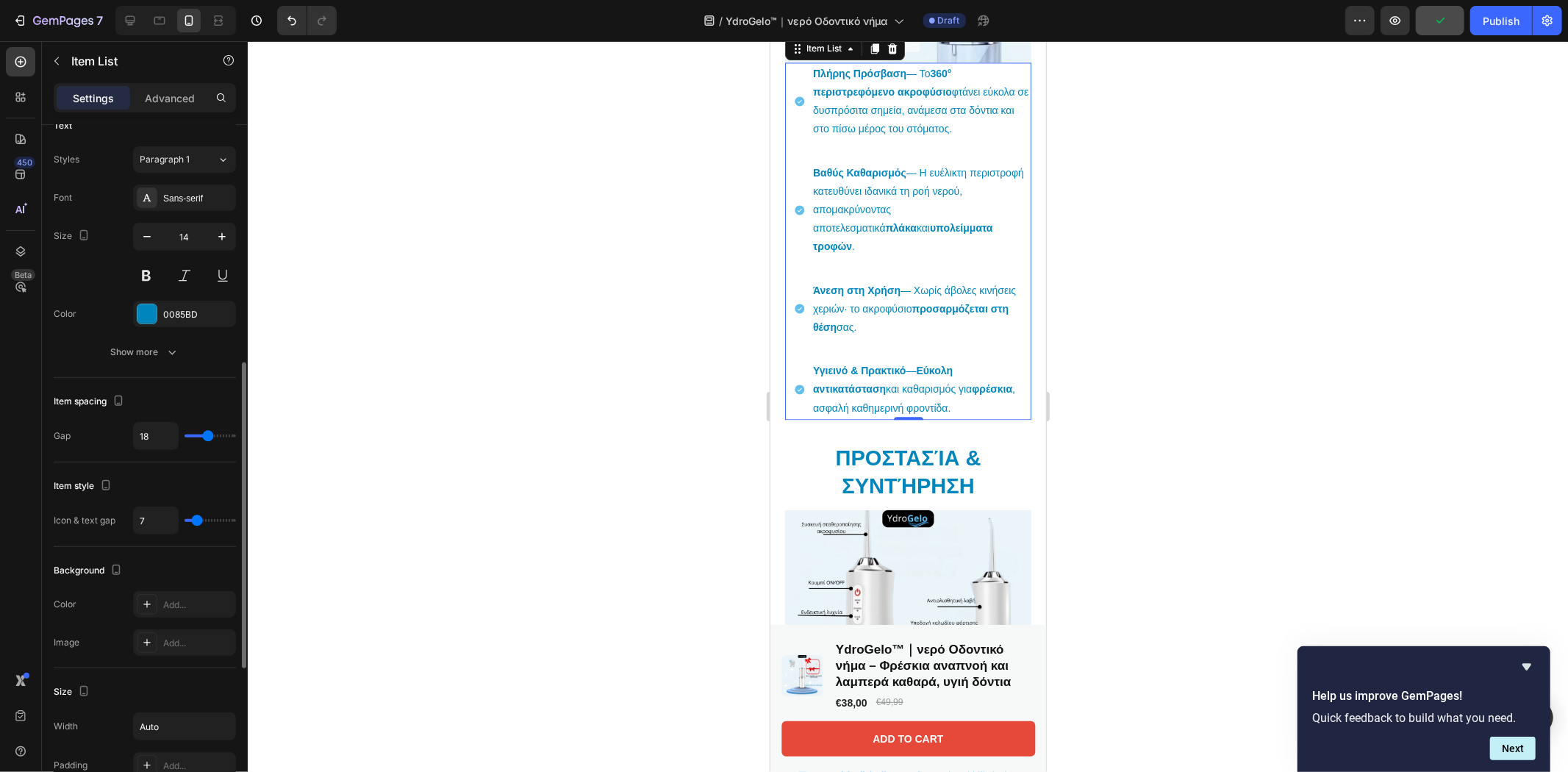
type input "17"
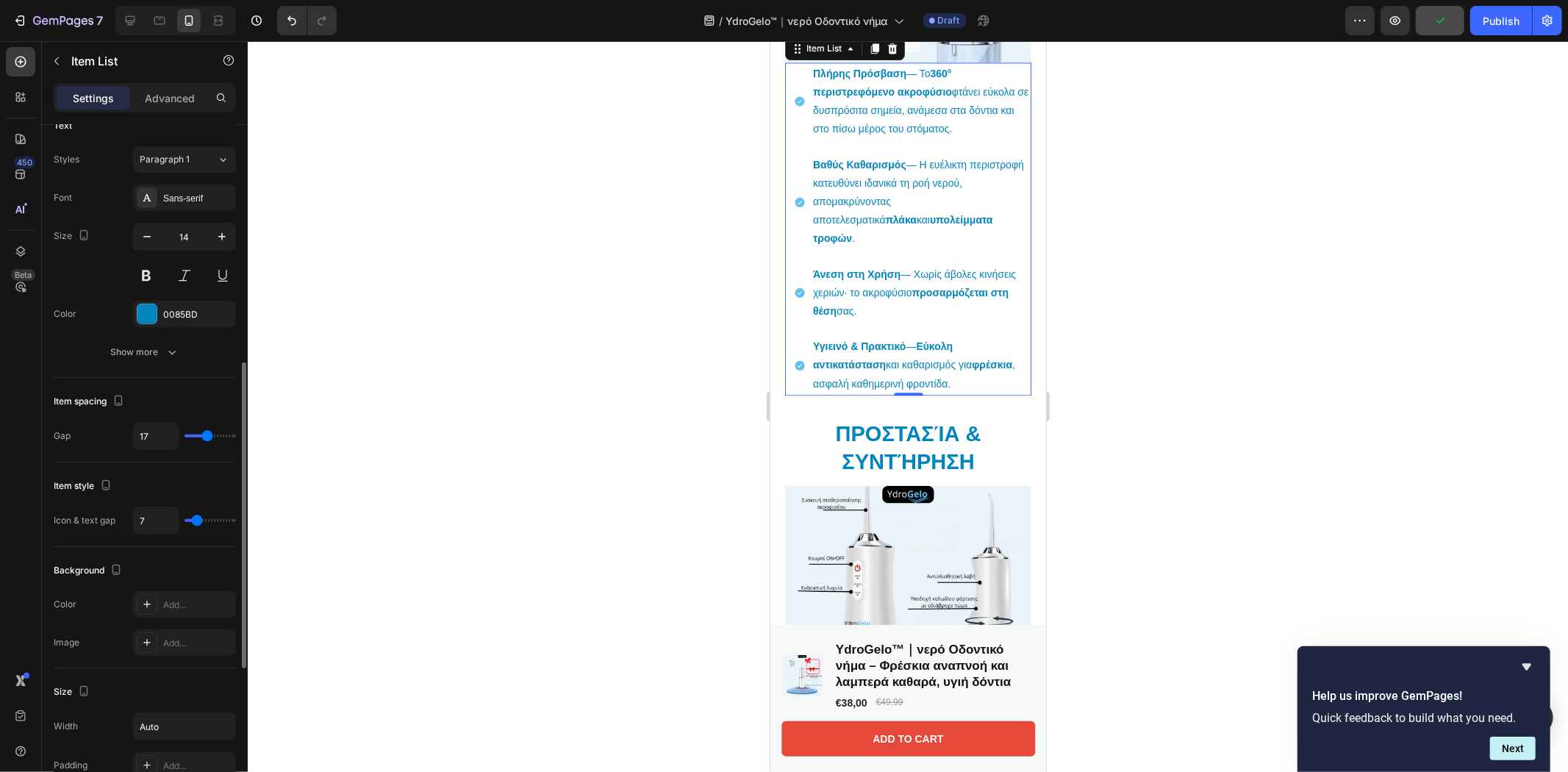
type input "16"
type input "14"
type input "12"
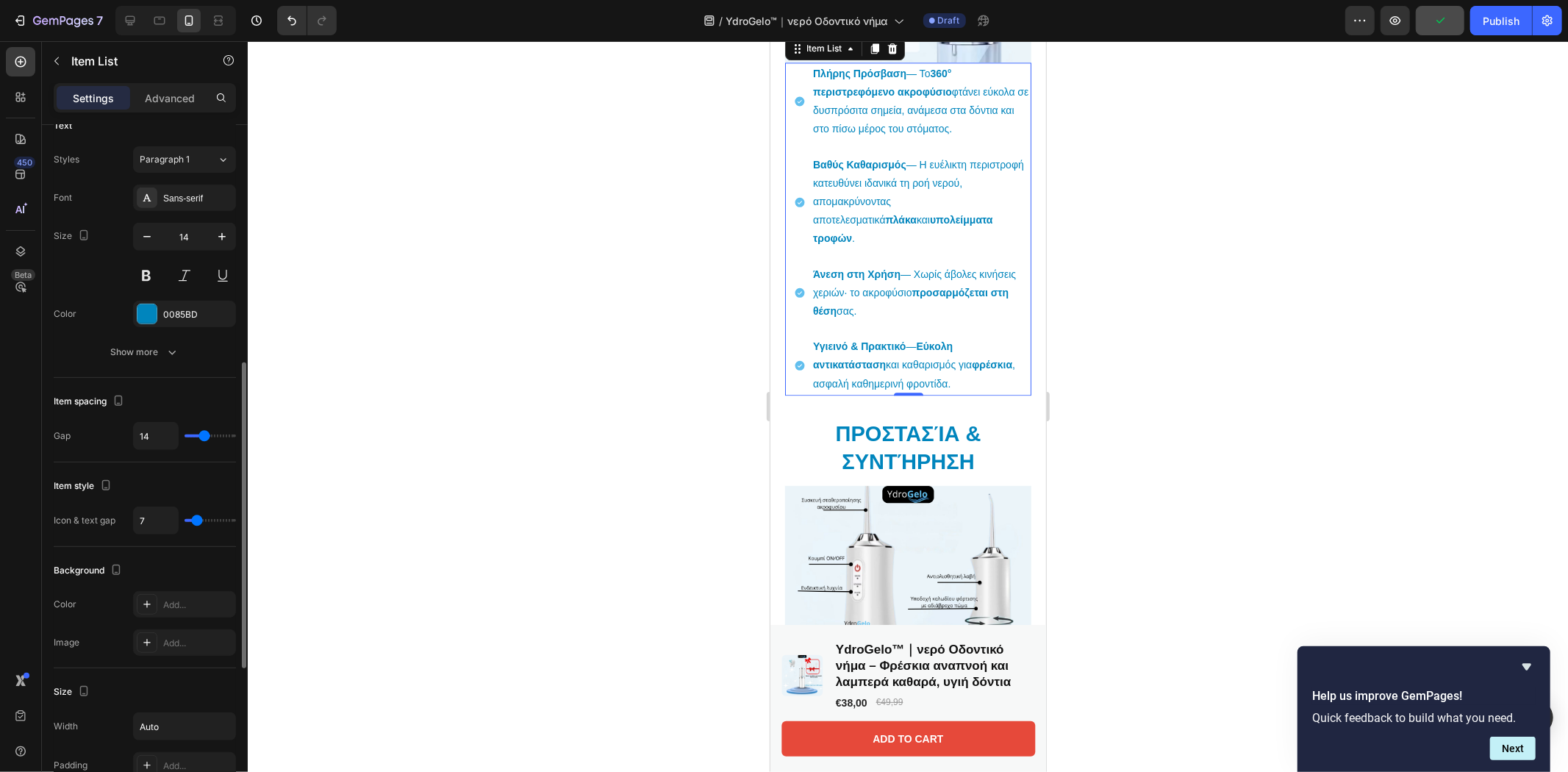
type input "12"
type input "11"
type input "9"
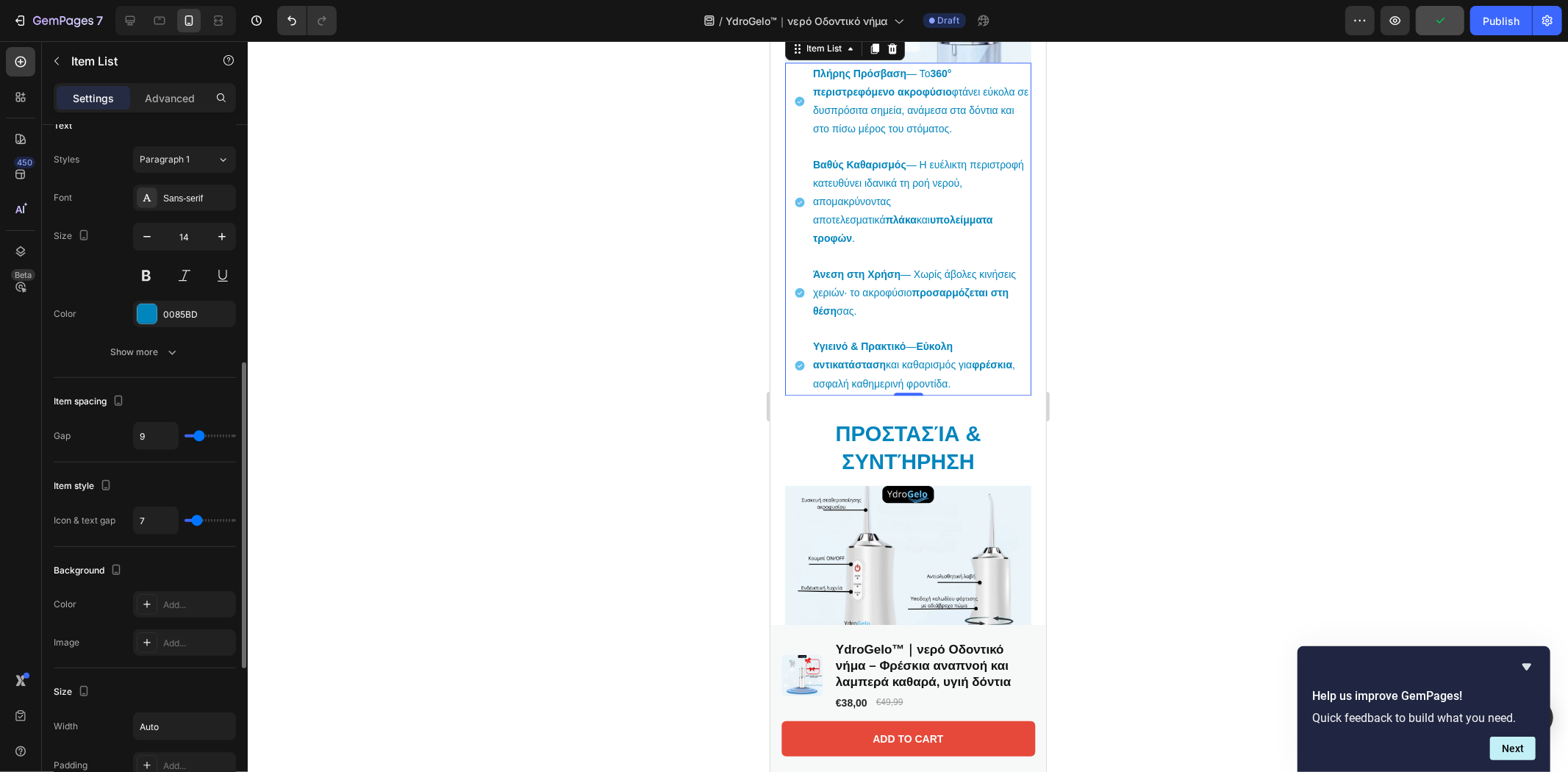
type input "8"
type input "7"
type input "6"
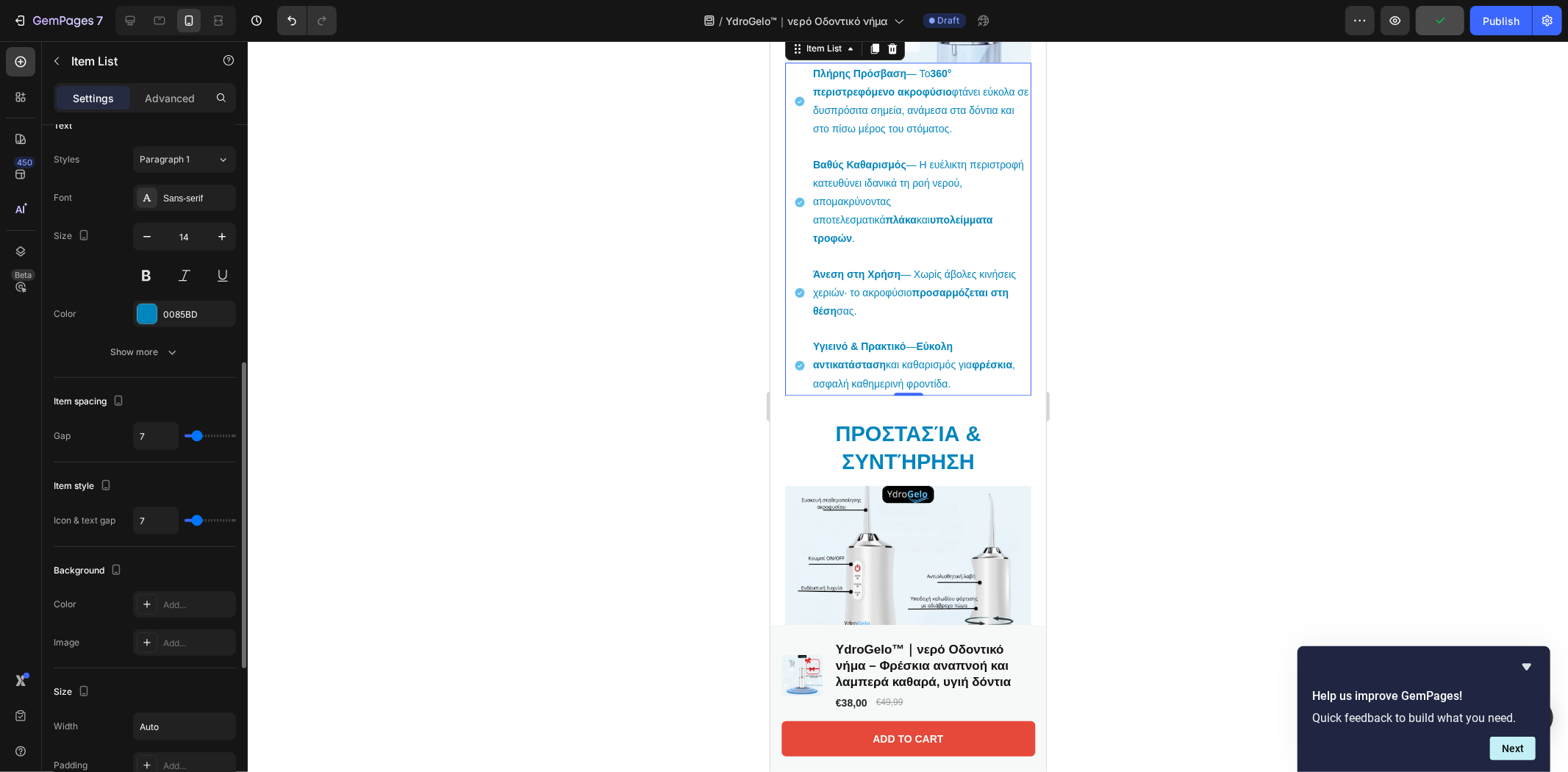
type input "6"
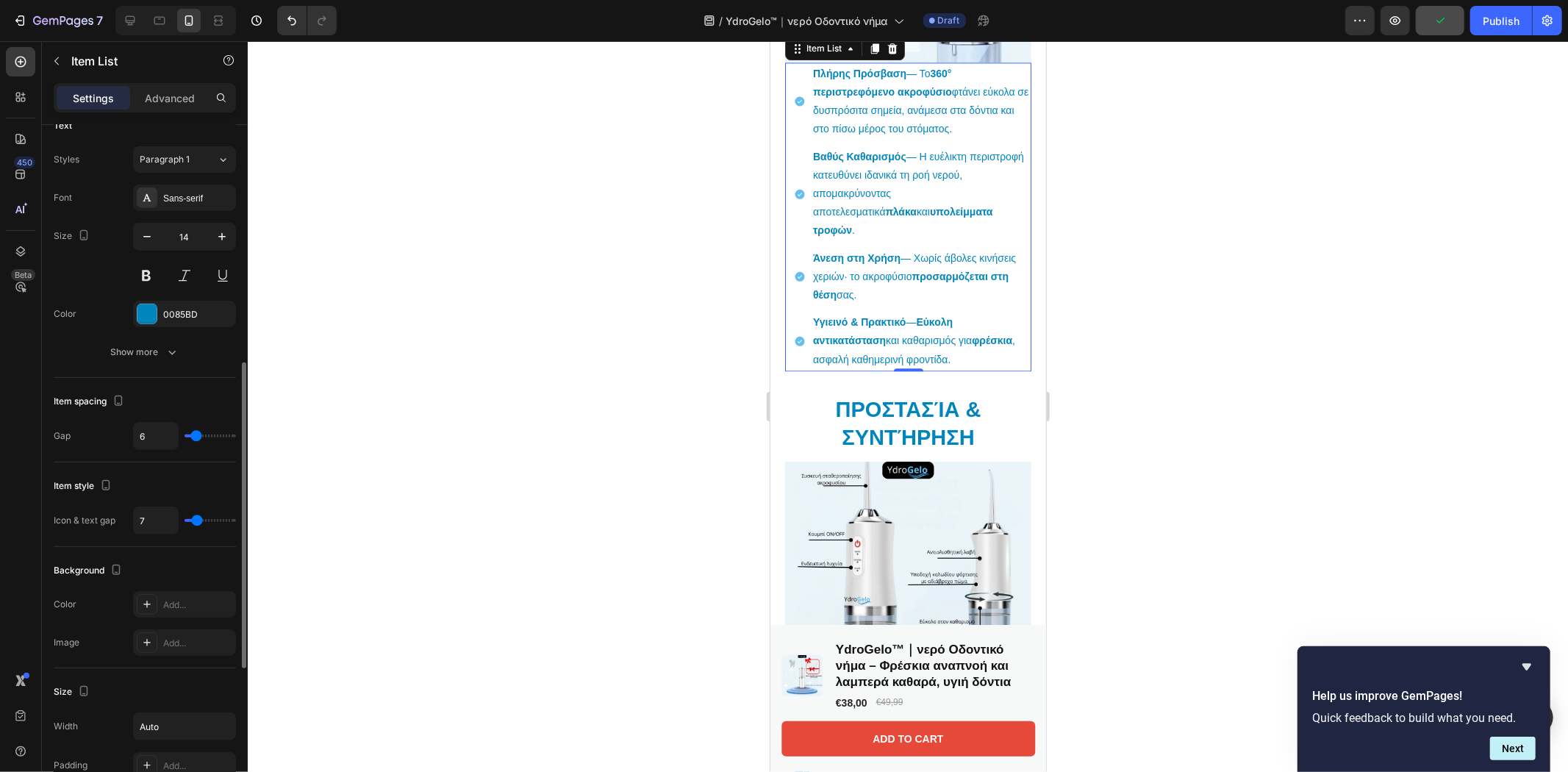
type input "5"
type input "3"
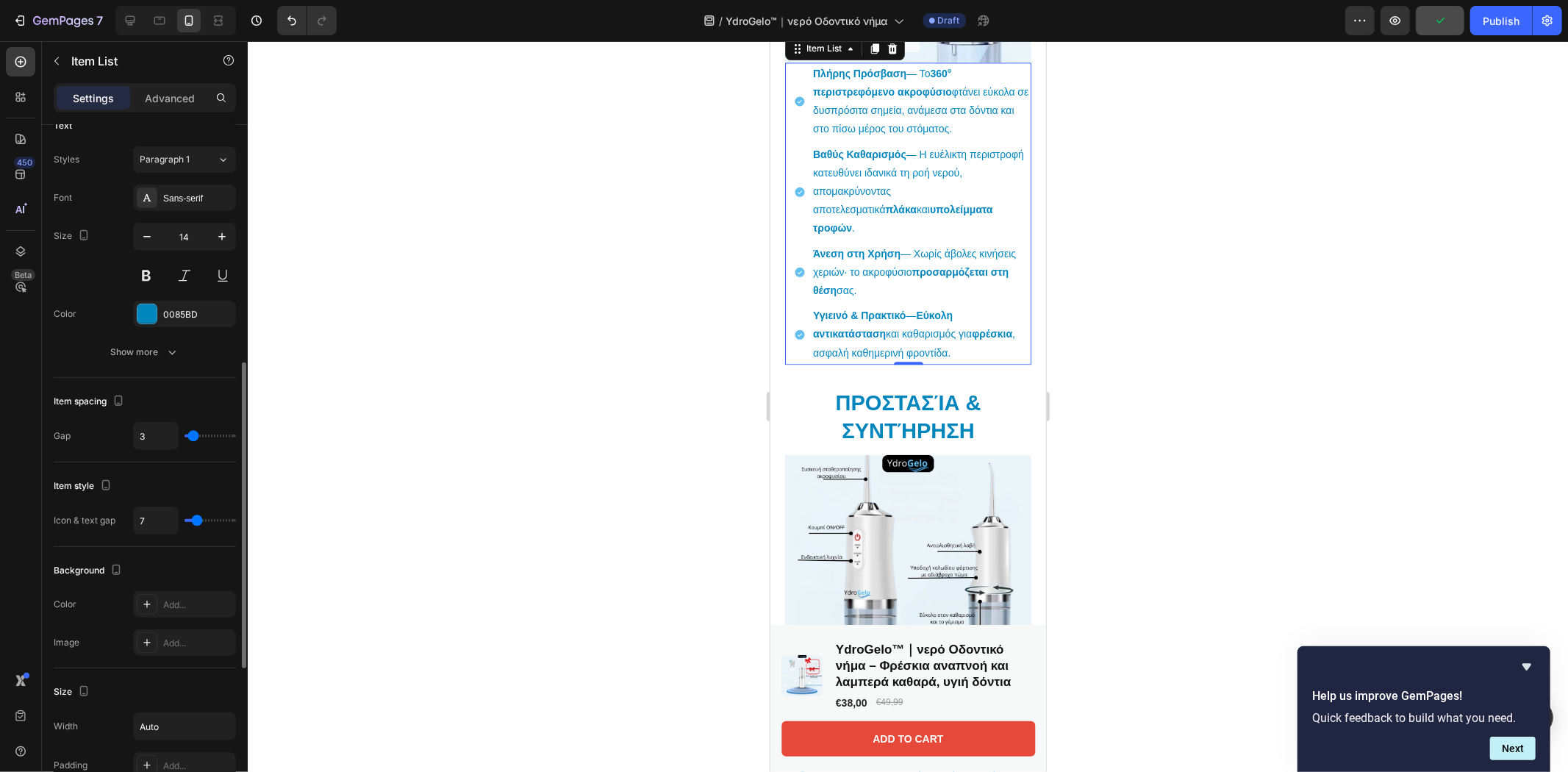
type input "3"
click at [194, 436] on input "range" at bounding box center [210, 435] width 51 height 3
click at [163, 92] on p "Advanced" at bounding box center [169, 98] width 50 height 15
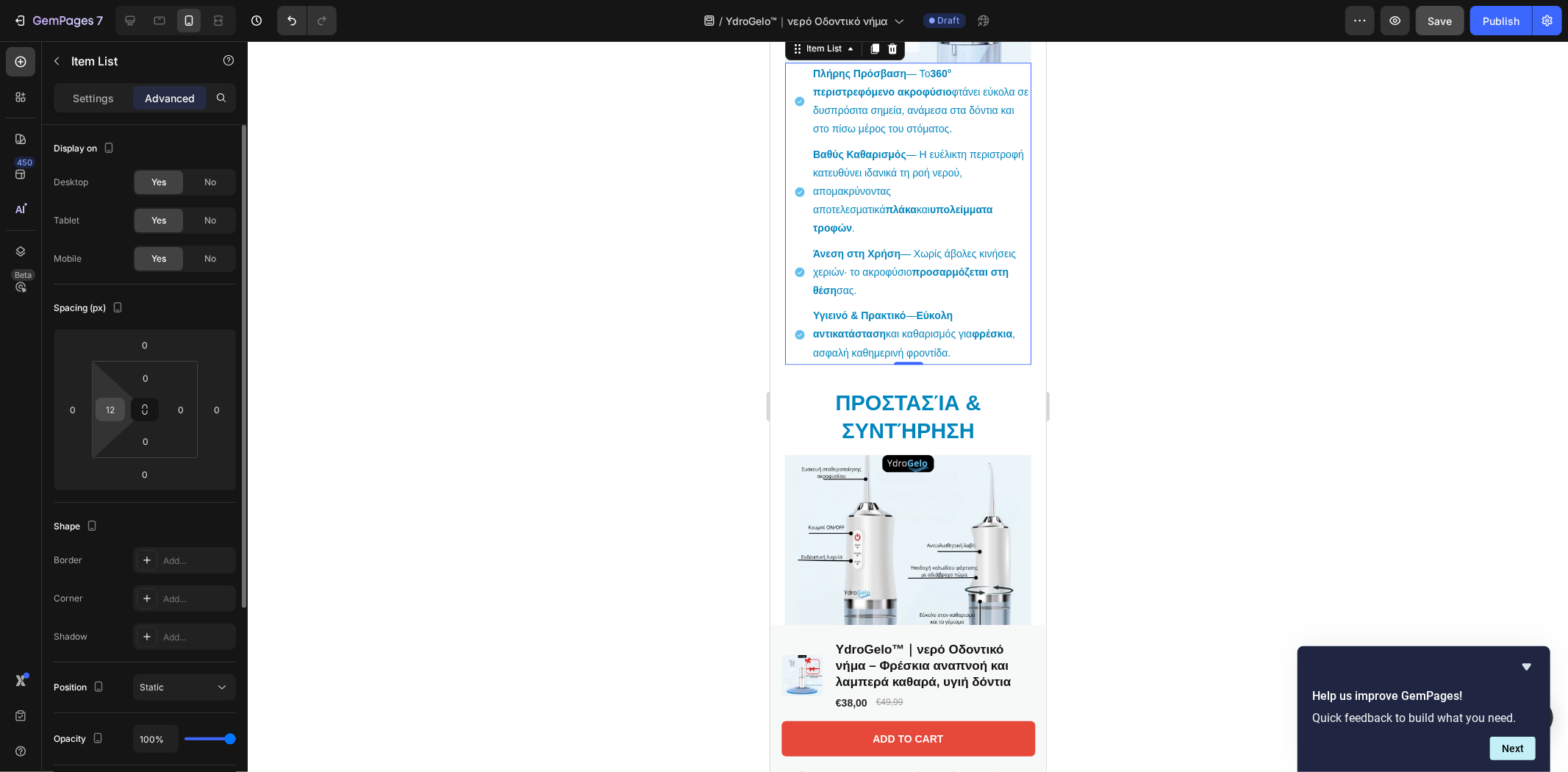
scroll to position [292, 0]
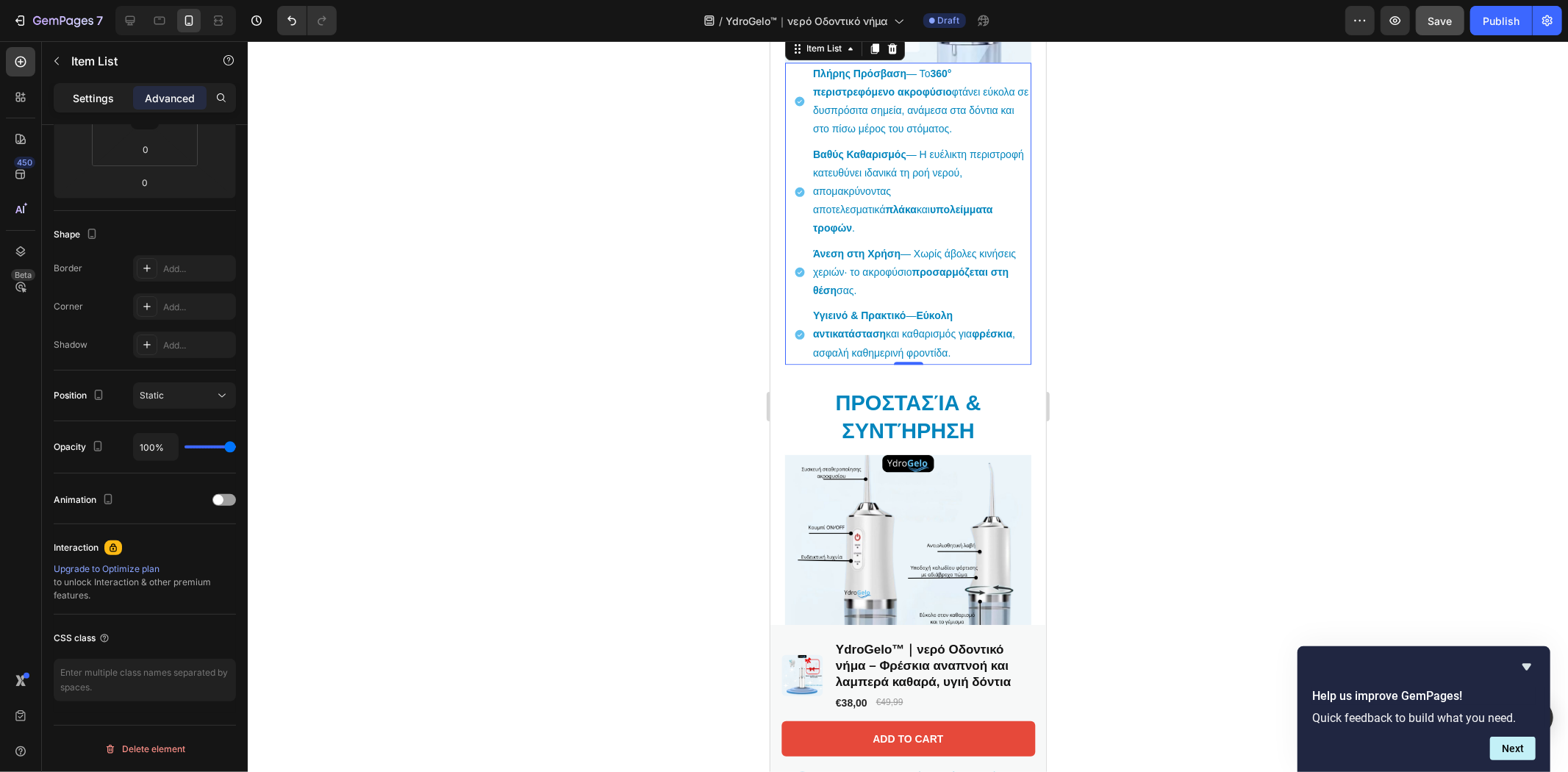
click at [101, 100] on p "Settings" at bounding box center [94, 98] width 41 height 15
type input "7"
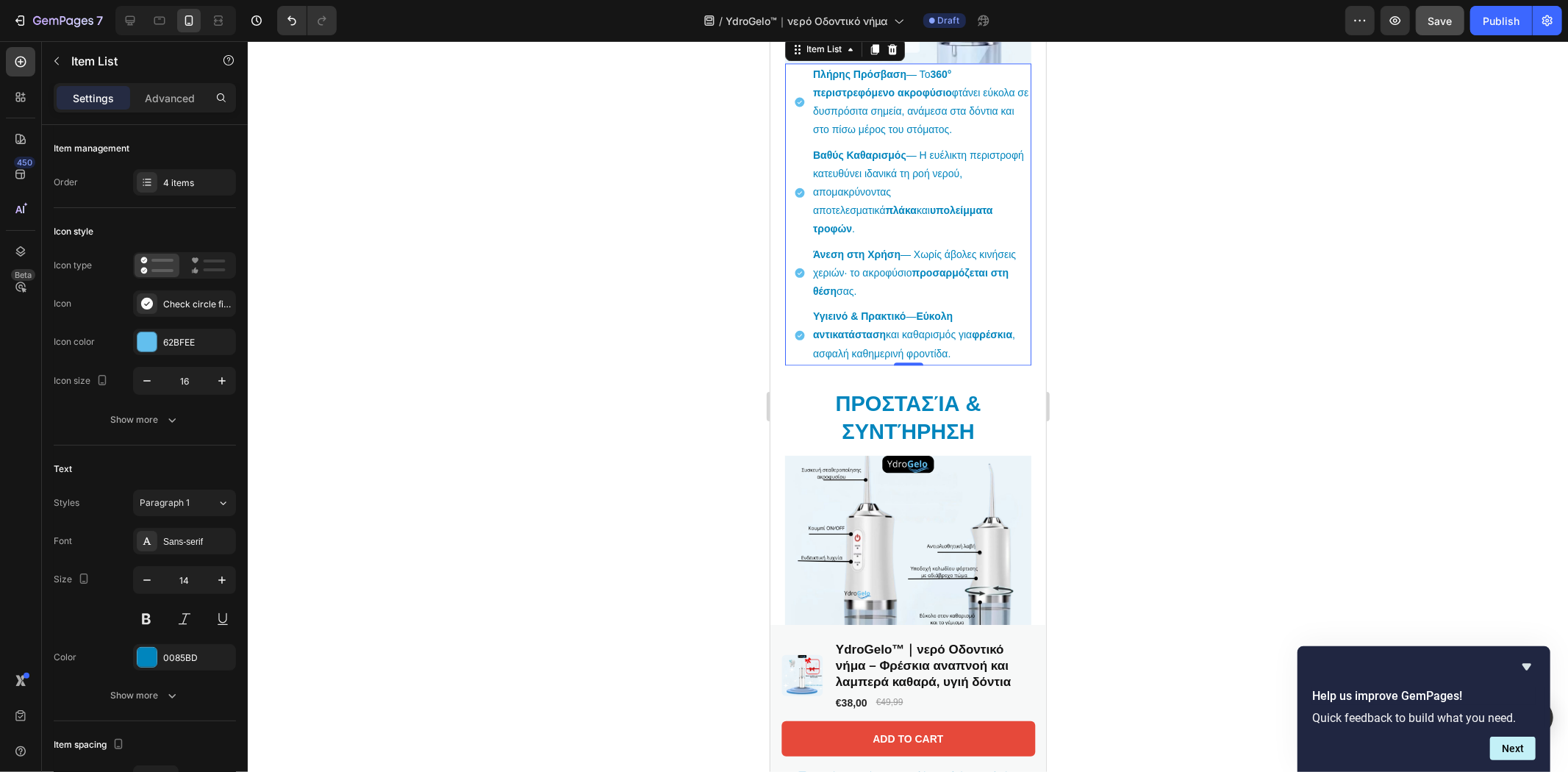
scroll to position [2822, 0]
click at [135, 377] on button "button" at bounding box center [147, 381] width 26 height 26
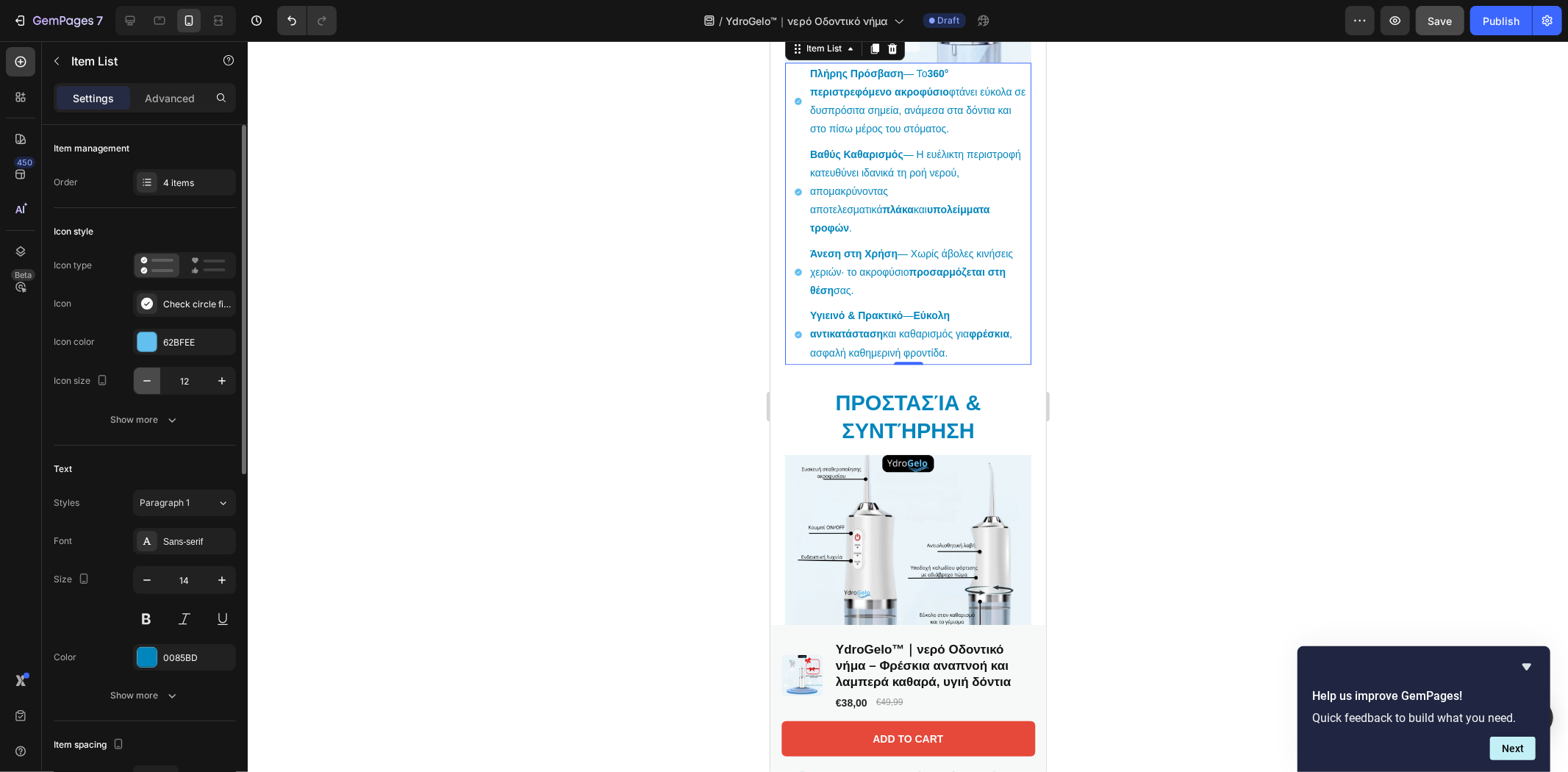
click at [135, 377] on button "button" at bounding box center [147, 381] width 26 height 26
click at [223, 385] on icon "button" at bounding box center [222, 381] width 15 height 15
type input "12"
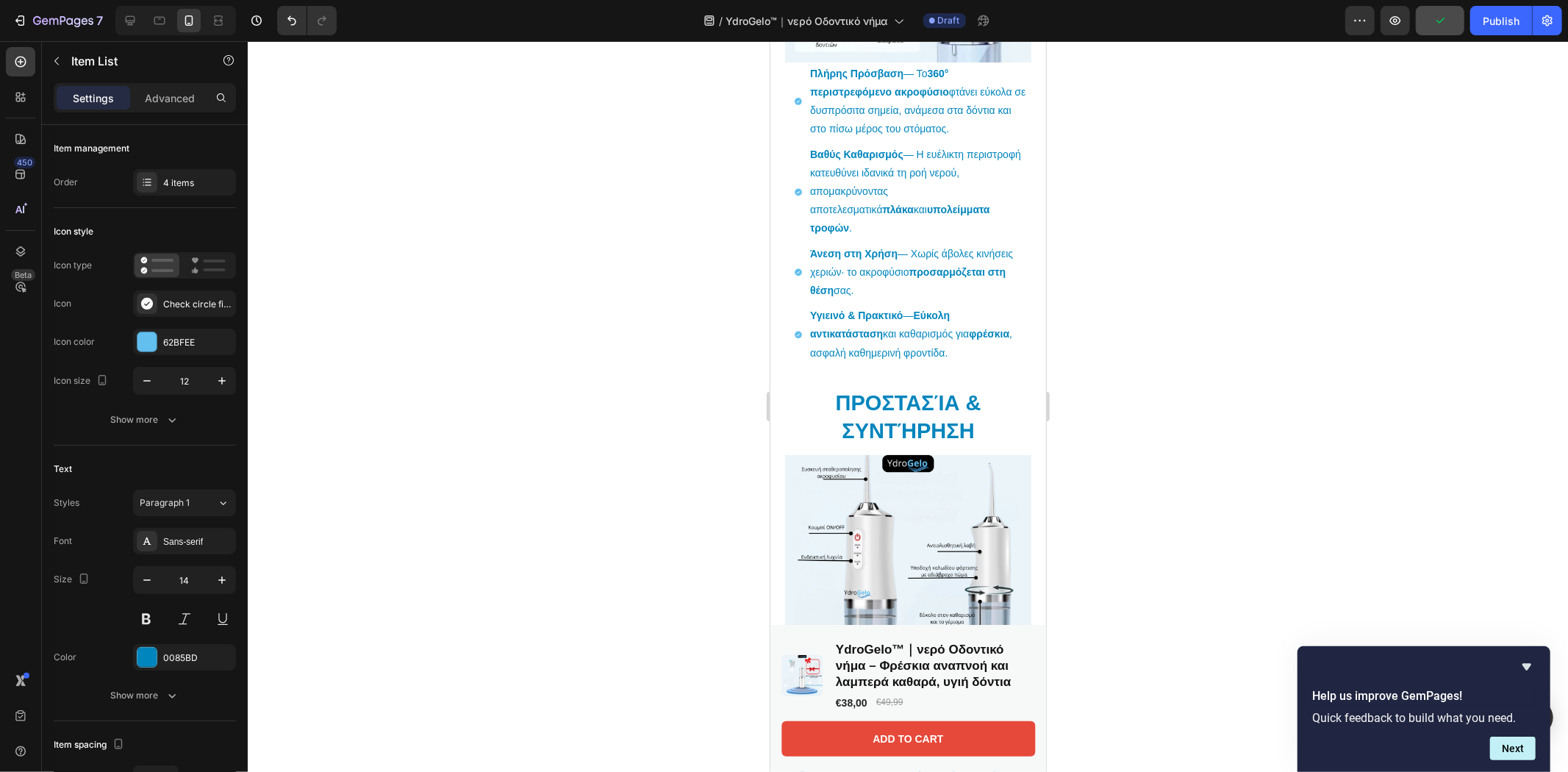
click at [787, 327] on div "Πλήρης Πρόσβαση — Το 360° περιστρεφόμενο ακροφύσιο φτάνει εύκολα σε δυσπρόσιτα …" at bounding box center [907, 212] width 246 height 302
click at [815, 310] on p "Υγιεινό & Πρακτικό — Εύκολη αντικατάσταση και καθαρισμός για φρέσκια , ασφαλή κ…" at bounding box center [919, 334] width 219 height 56
click at [786, 315] on div "Πλήρης Πρόσβαση — Το 360° περιστρεφόμενο ακροφύσιο φτάνει εύκολα σε δυσπρόσιτα …" at bounding box center [907, 212] width 246 height 302
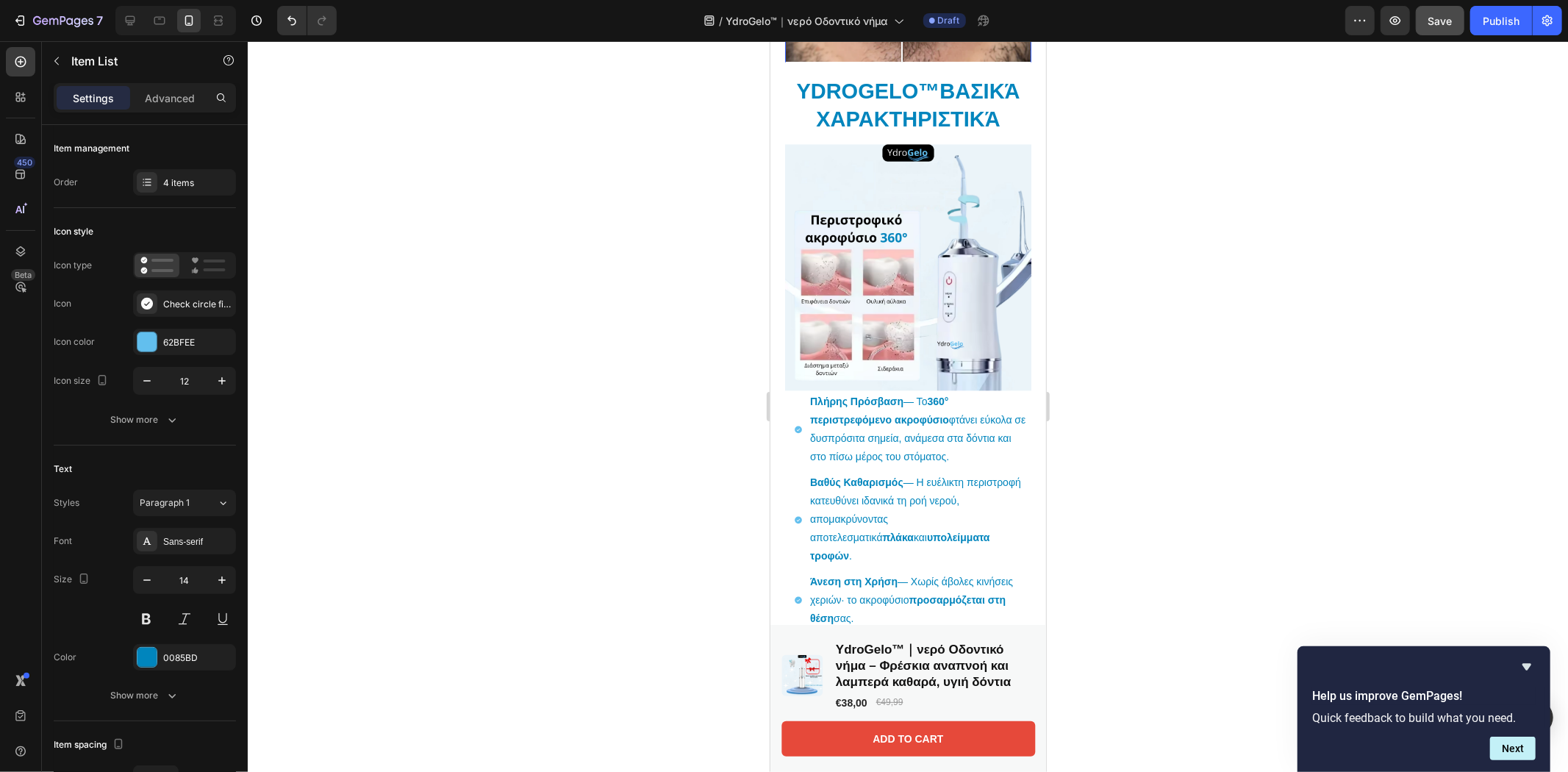
scroll to position [2496, 0]
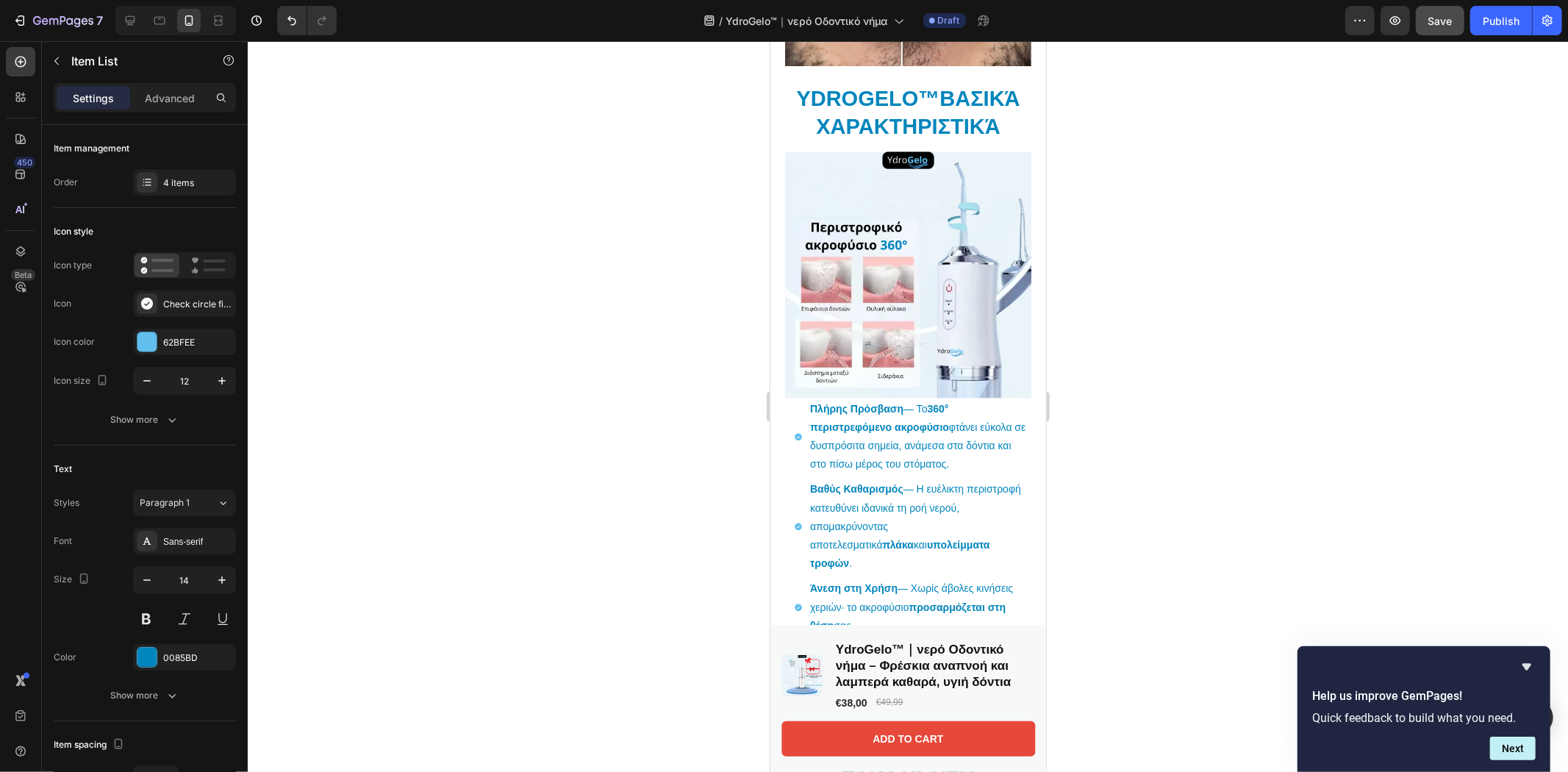
click at [794, 397] on div "Πλήρης Πρόσβαση — Το 360° περιστρεφόμενο ακροφύσιο φτάνει εύκολα σε δυσπρόσιτα …" at bounding box center [912, 436] width 238 height 79
click at [814, 402] on strong "Πλήρης Πρόσβαση" at bounding box center [857, 408] width 94 height 12
click at [799, 397] on div "Πλήρης Πρόσβαση — Το 360° περιστρεφόμενο ακροφύσιο φτάνει εύκολα σε δυσπρόσιτα …" at bounding box center [912, 436] width 238 height 79
click at [939, 479] on p "Βαθύς Καθαρισμός — Η ευέλικτη περιστροφή κατευθύνει ιδανικά τη ροή νερού, απομα…" at bounding box center [919, 525] width 219 height 93
click at [802, 397] on div "Πλήρης Πρόσβαση — Το 360° περιστρεφόμενο ακροφύσιο φτάνει εύκολα σε δυσπρόσιτα …" at bounding box center [912, 436] width 238 height 79
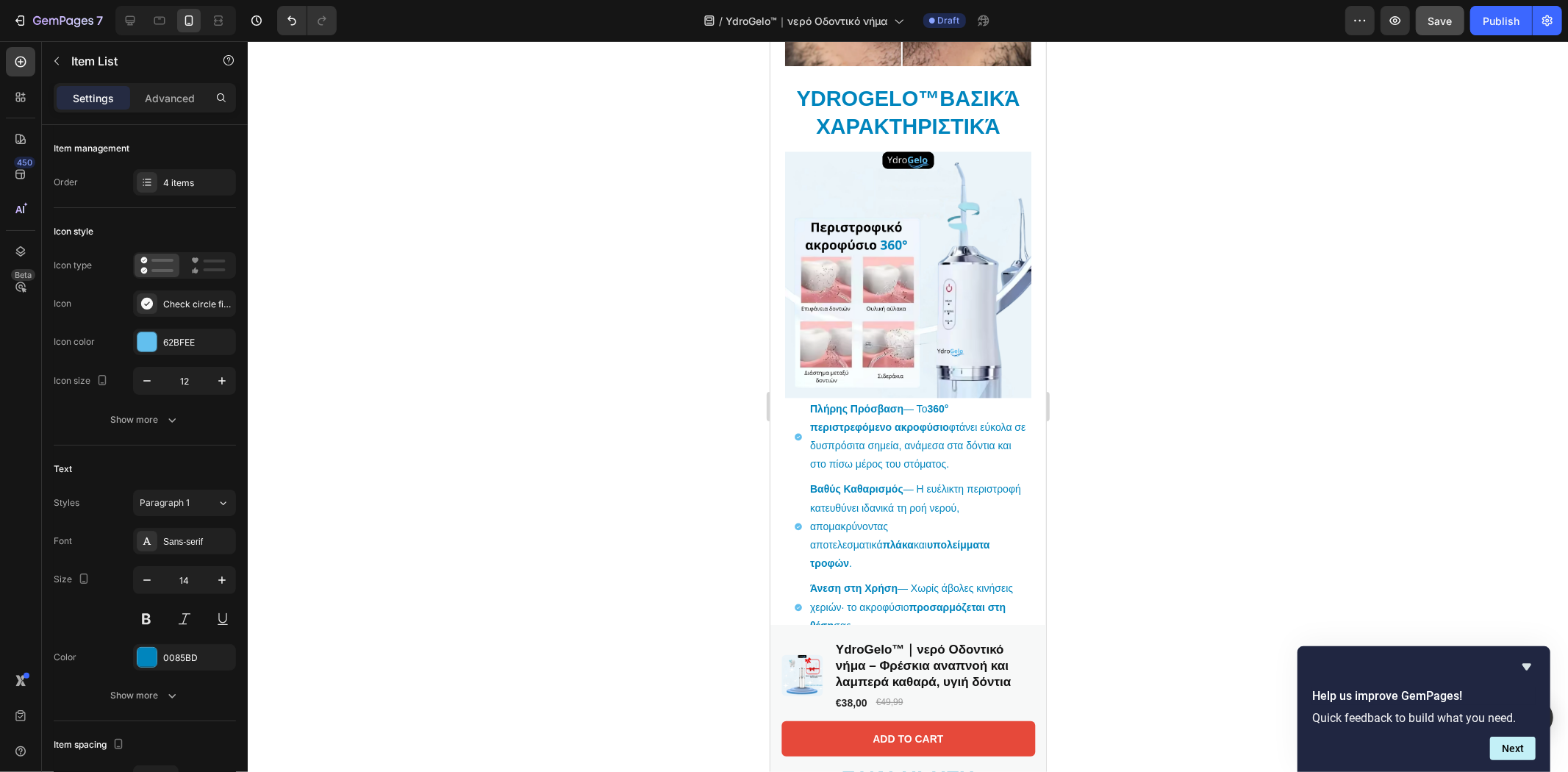
click at [786, 397] on div "Πλήρης Πρόσβαση — Το 360° περιστρεφόμενο ακροφύσιο φτάνει εύκολα σε δυσπρόσιτα …" at bounding box center [907, 547] width 246 height 302
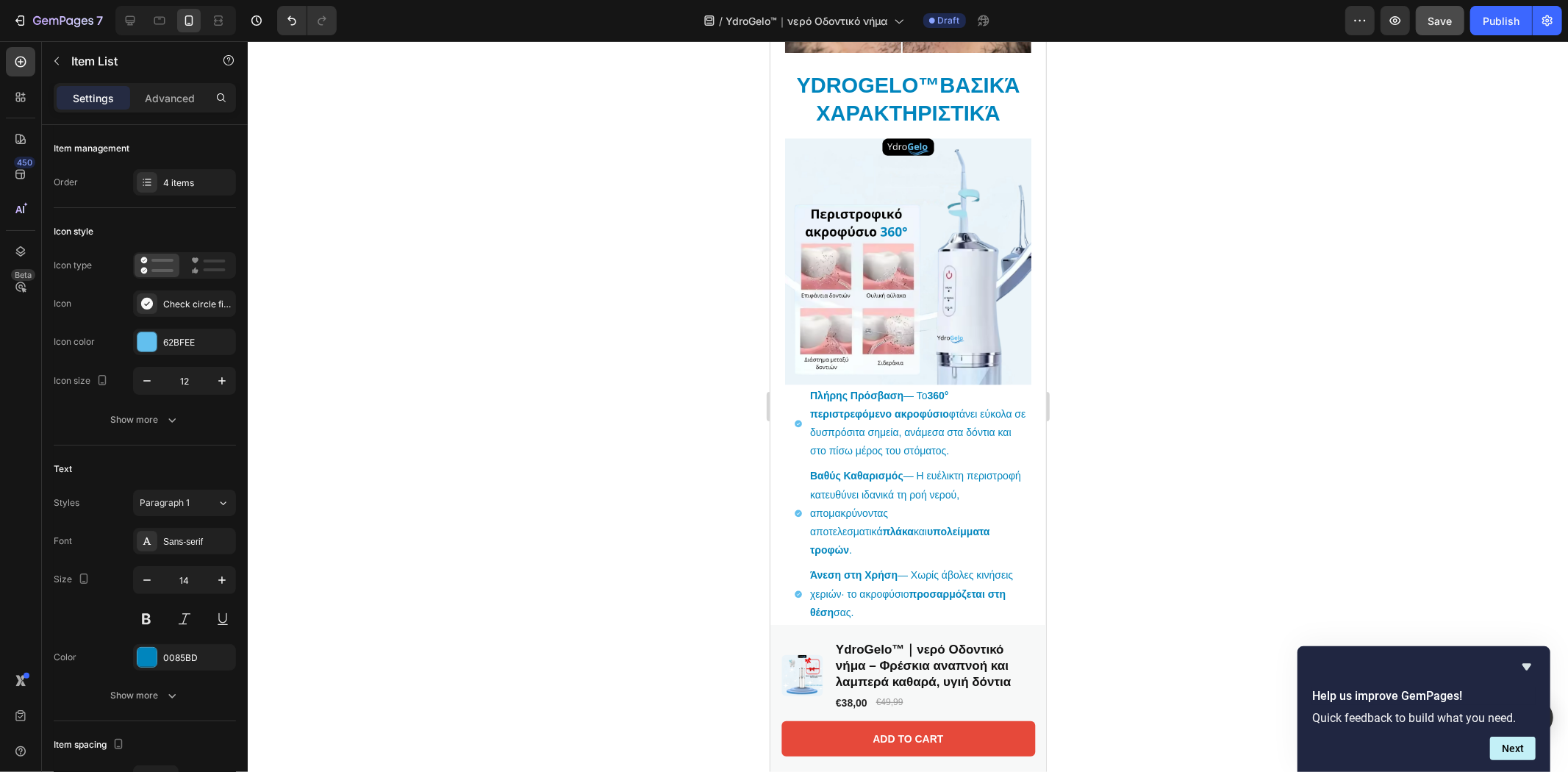
scroll to position [2822, 0]
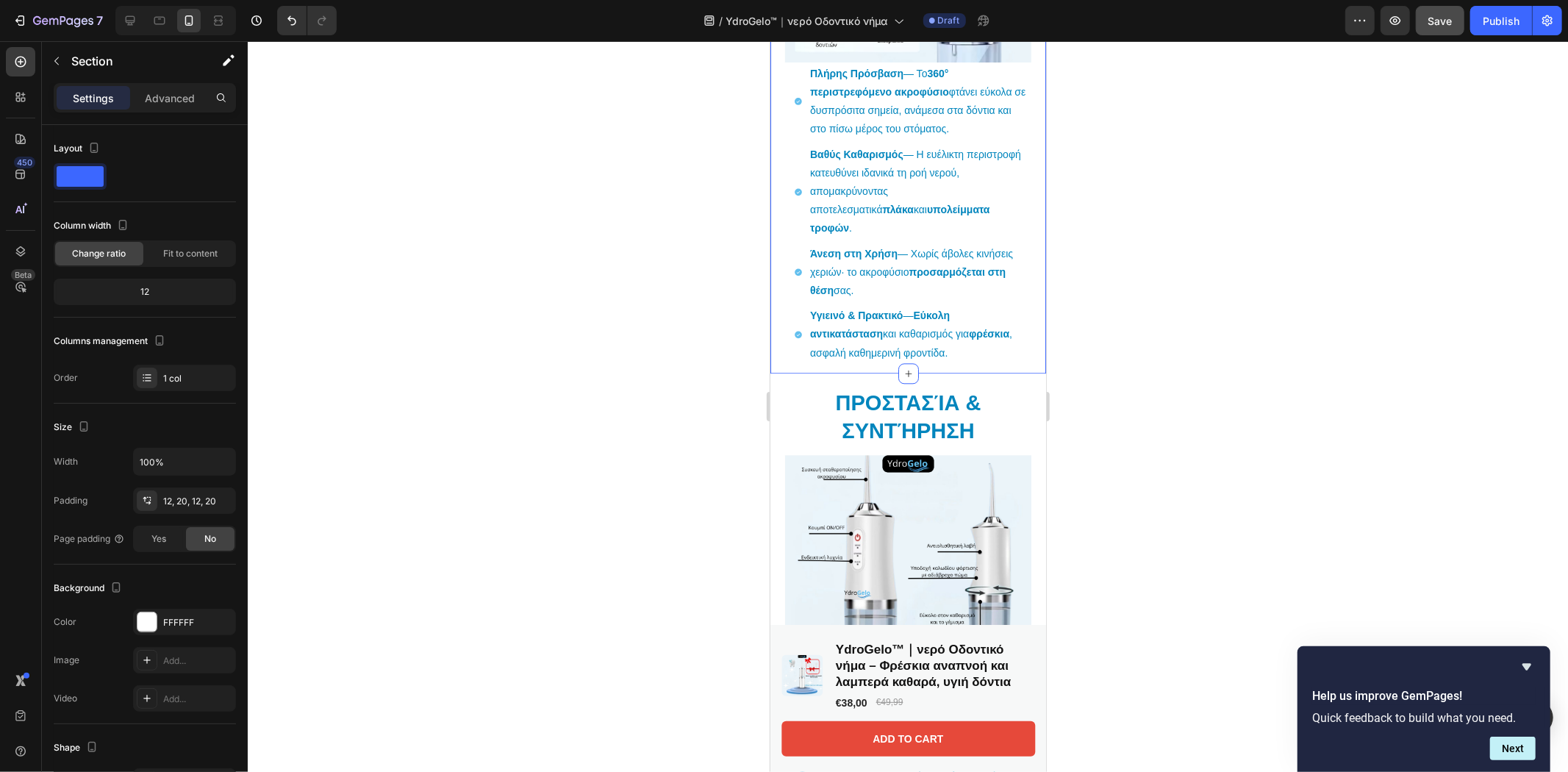
click at [936, 336] on div "YdroGelo ™ Βασικά Χαρακτηριστικά Heading Image Πλήρης Πρόσβαση — Το 360° περιστ…" at bounding box center [907, 52] width 275 height 638
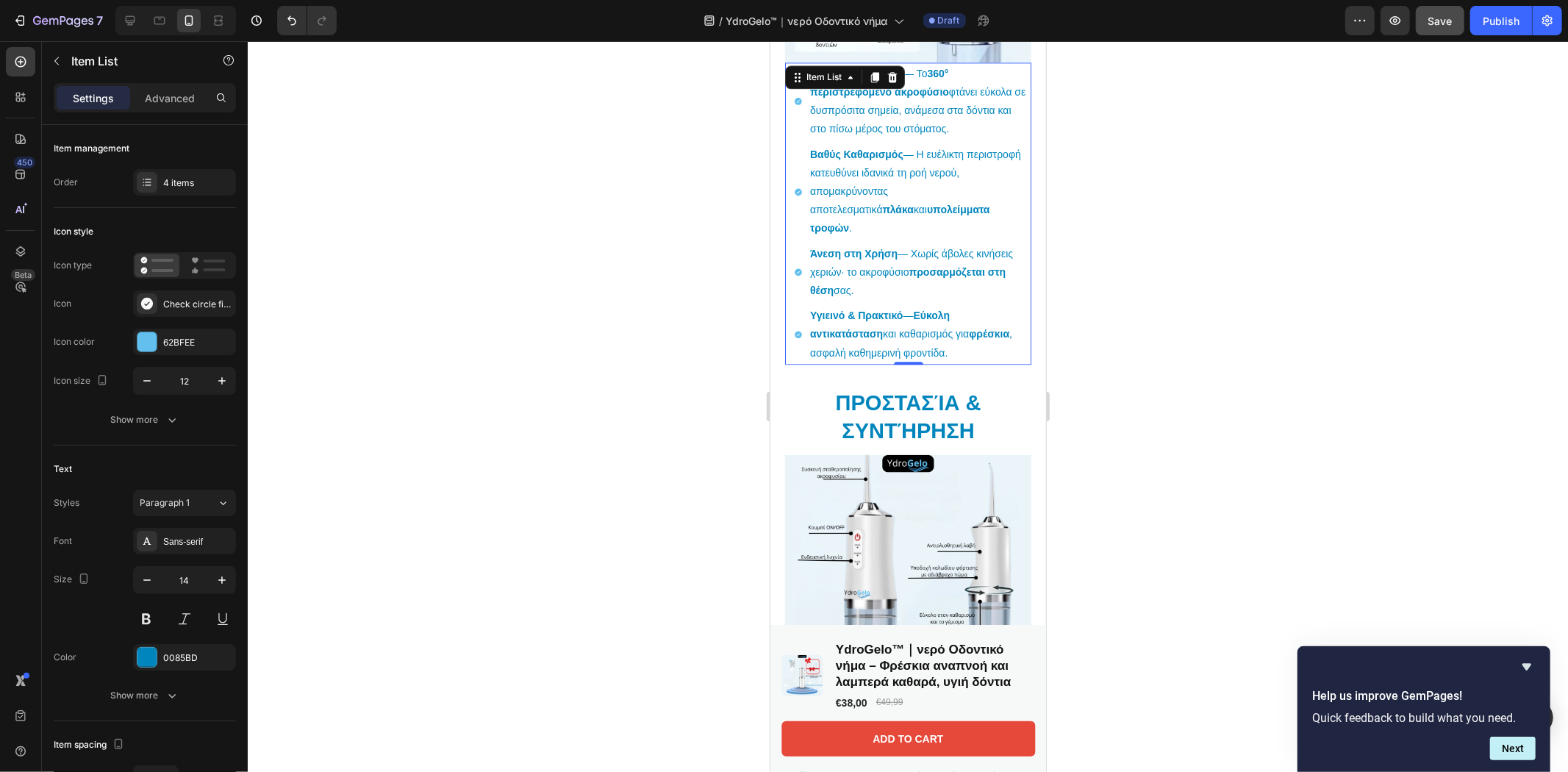
click at [902, 306] on p "Υγιεινό & Πρακτικό — Εύκολη αντικατάσταση και καθαρισμός για φρέσκια , ασφαλή κ…" at bounding box center [919, 334] width 219 height 56
click at [216, 380] on icon "button" at bounding box center [222, 381] width 15 height 15
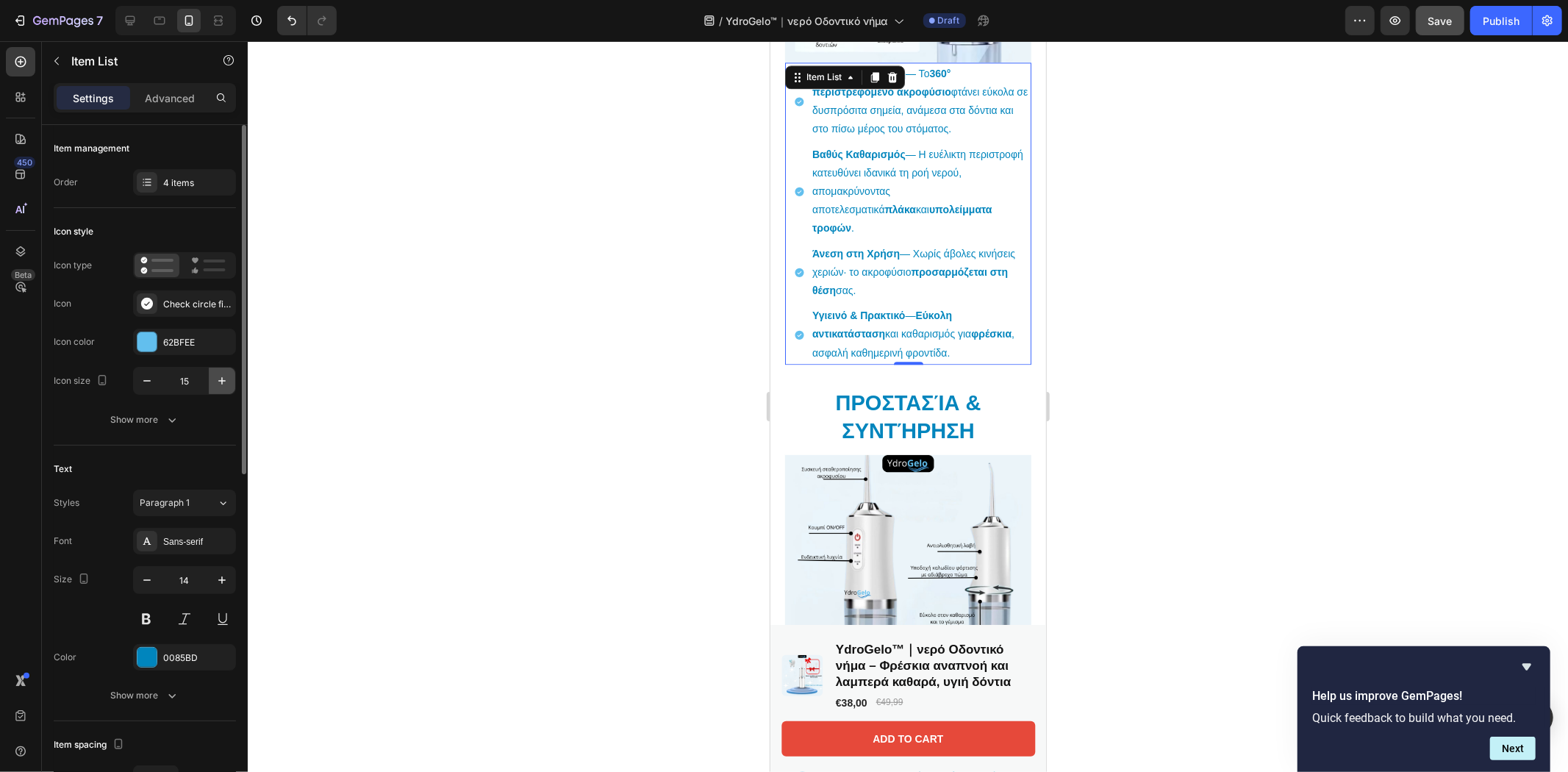
type input "16"
click at [222, 581] on icon "button" at bounding box center [222, 580] width 7 height 7
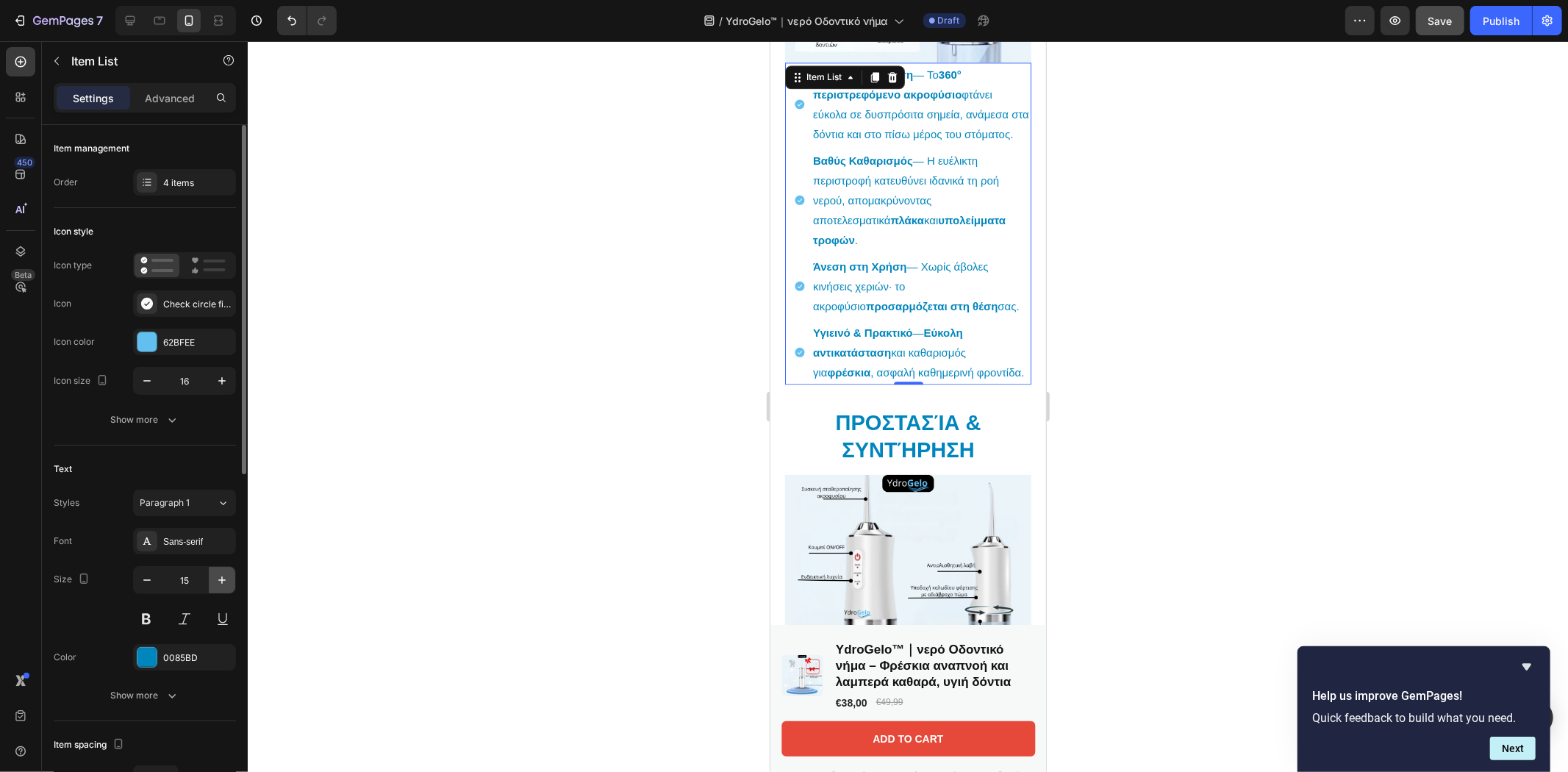
click at [222, 581] on icon "button" at bounding box center [222, 580] width 7 height 7
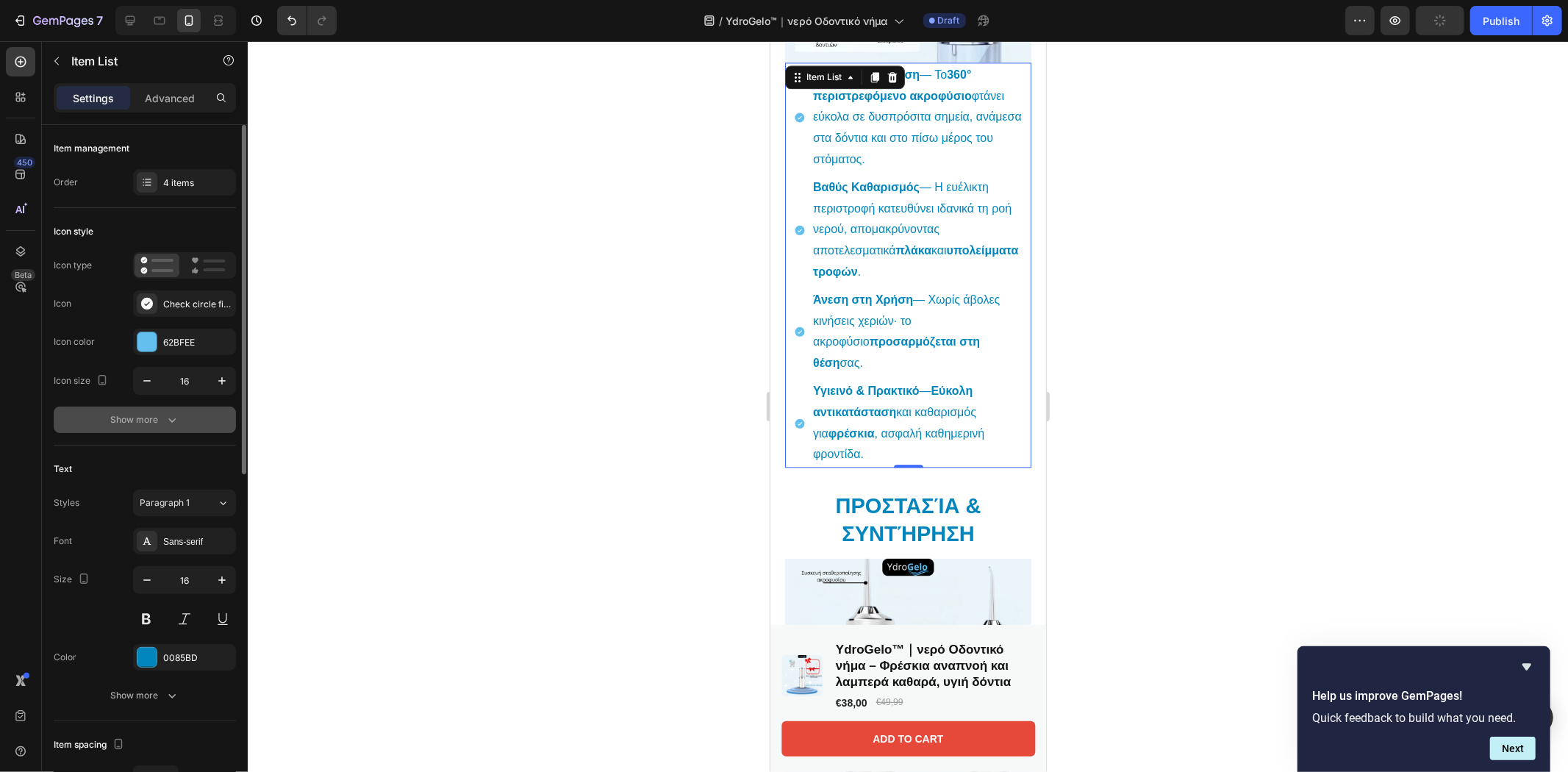
click at [159, 430] on button "Show more" at bounding box center [144, 419] width 183 height 26
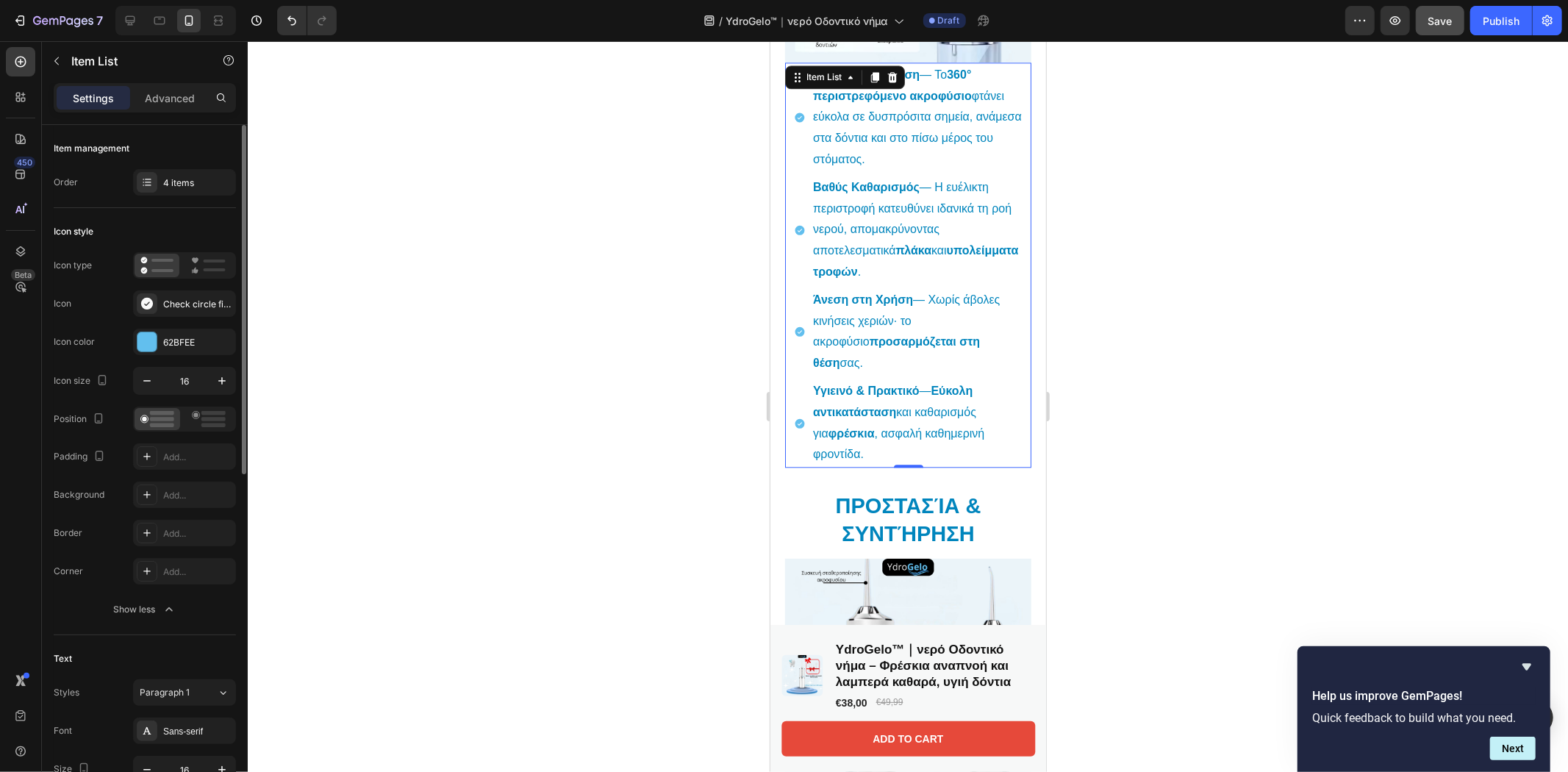
scroll to position [327, 0]
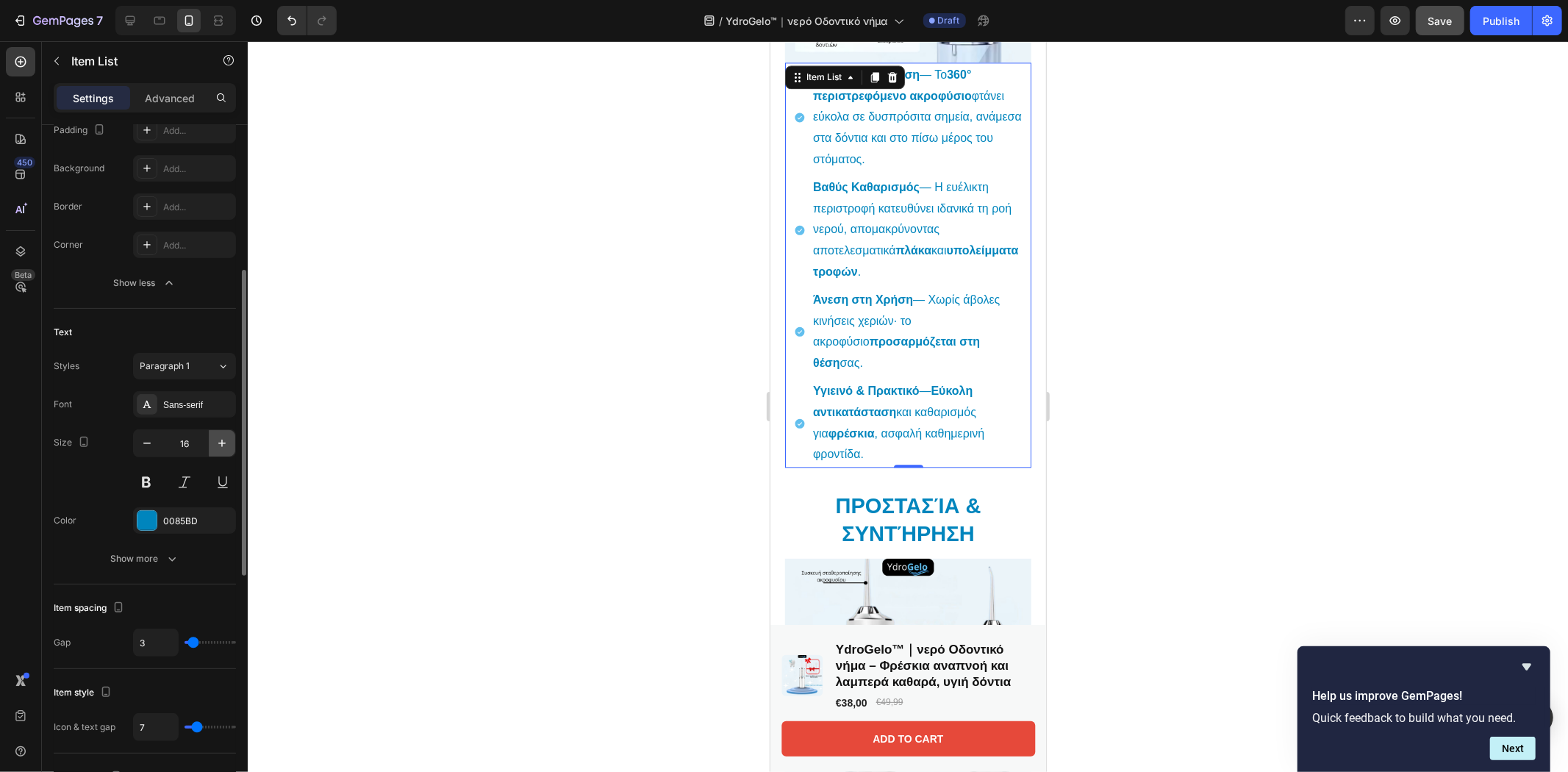
click at [221, 441] on icon "button" at bounding box center [222, 444] width 15 height 15
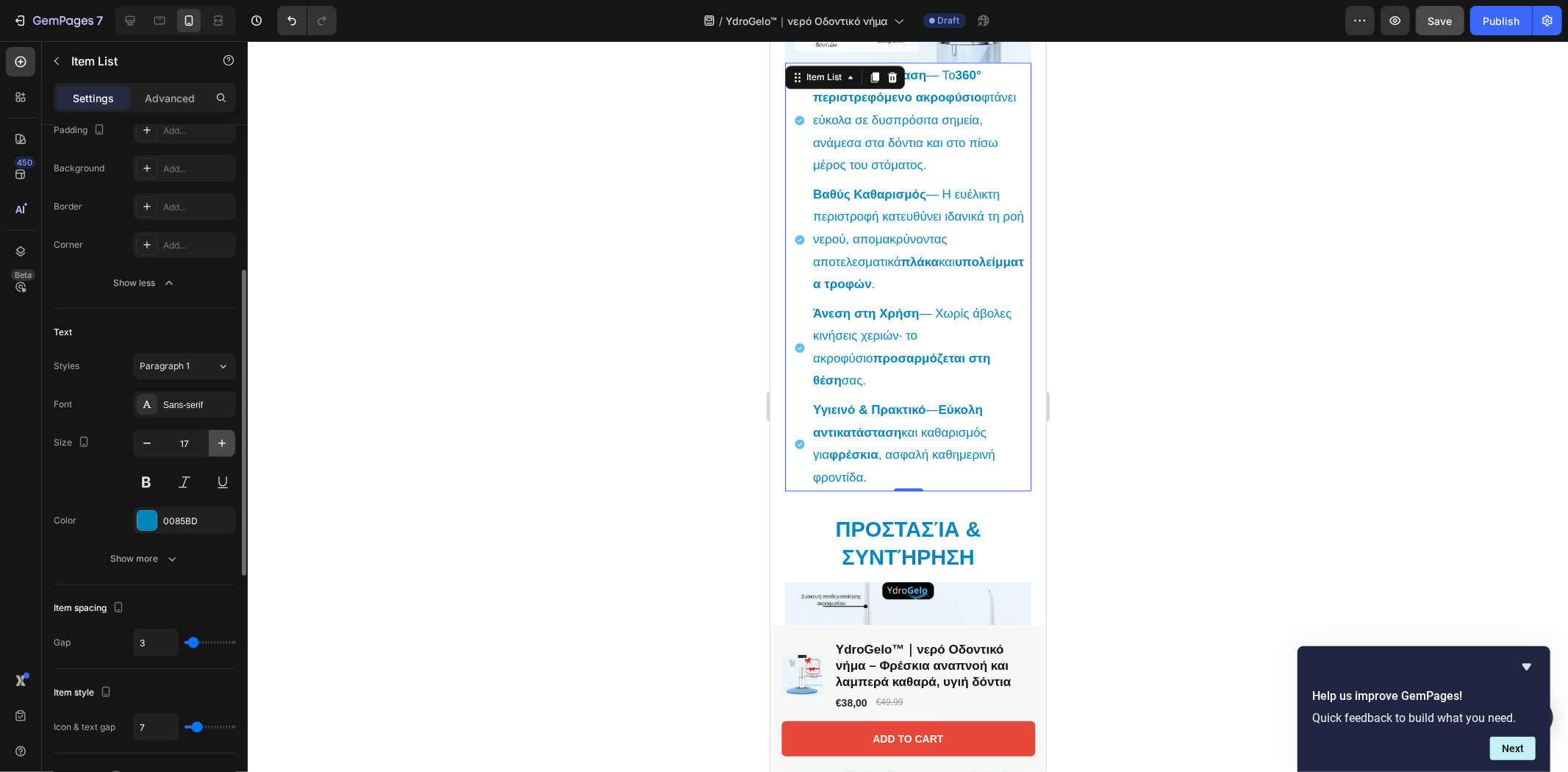
click at [221, 441] on icon "button" at bounding box center [222, 444] width 15 height 15
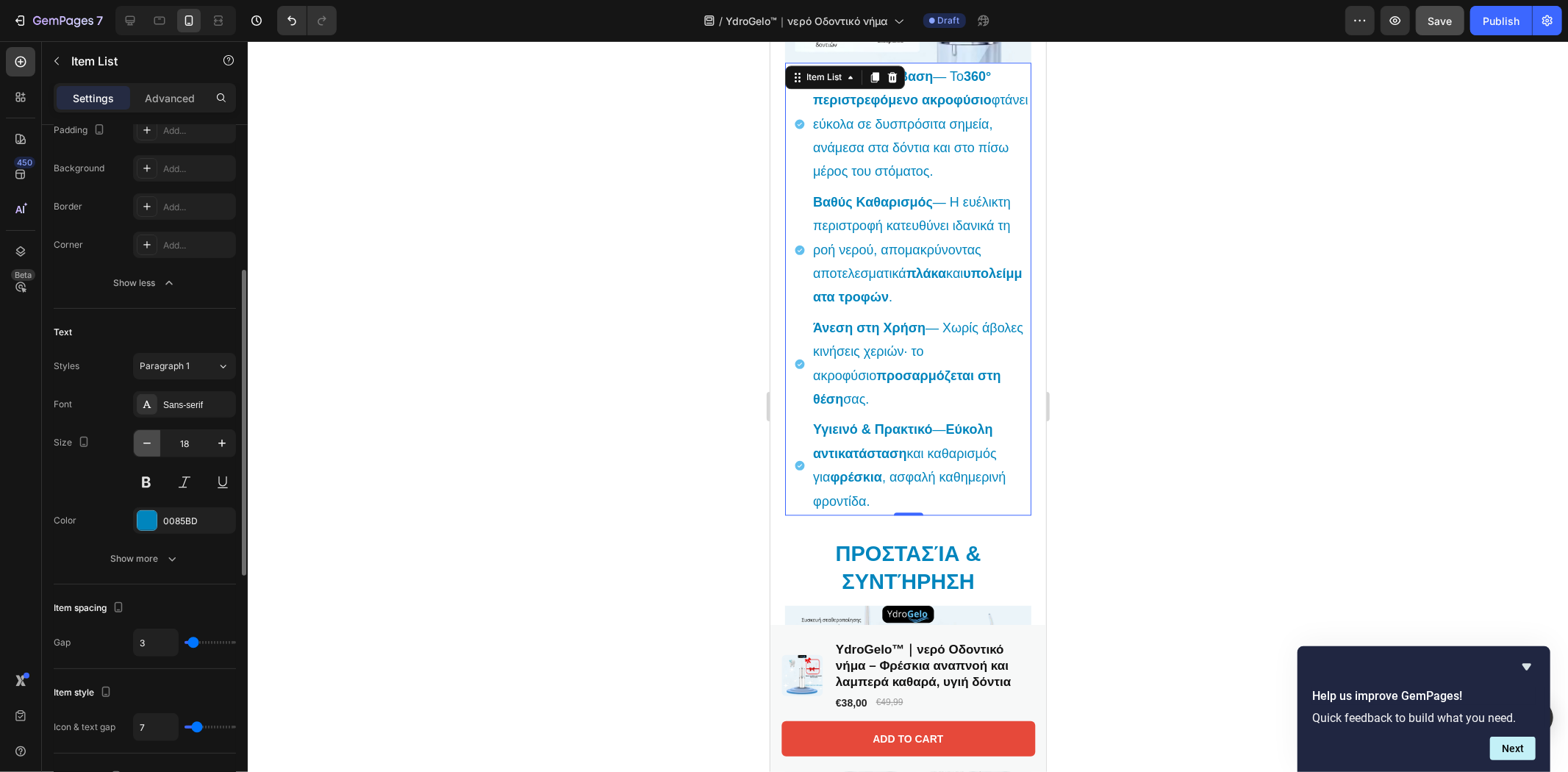
click at [145, 446] on icon "button" at bounding box center [147, 444] width 15 height 15
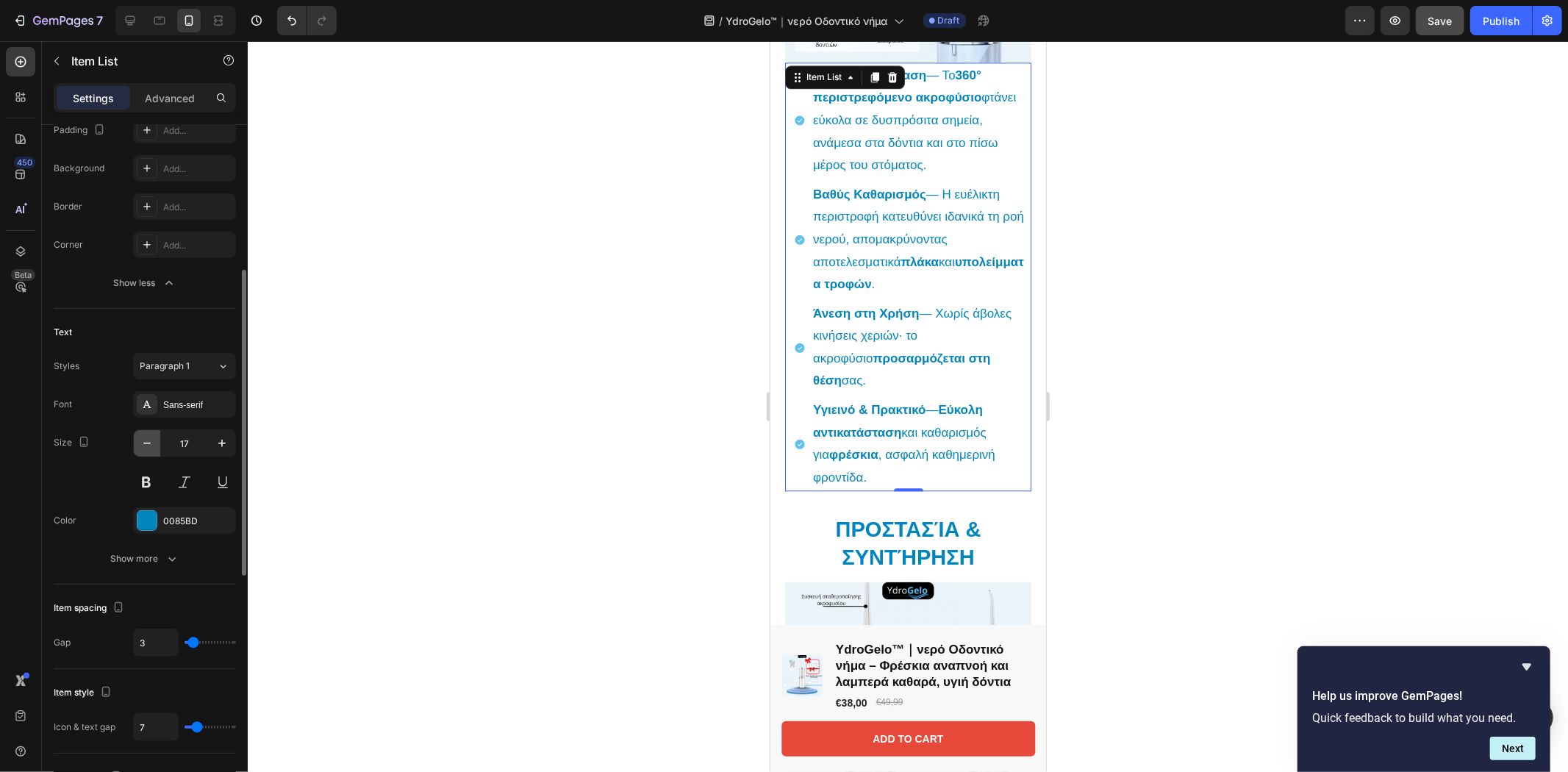
type input "16"
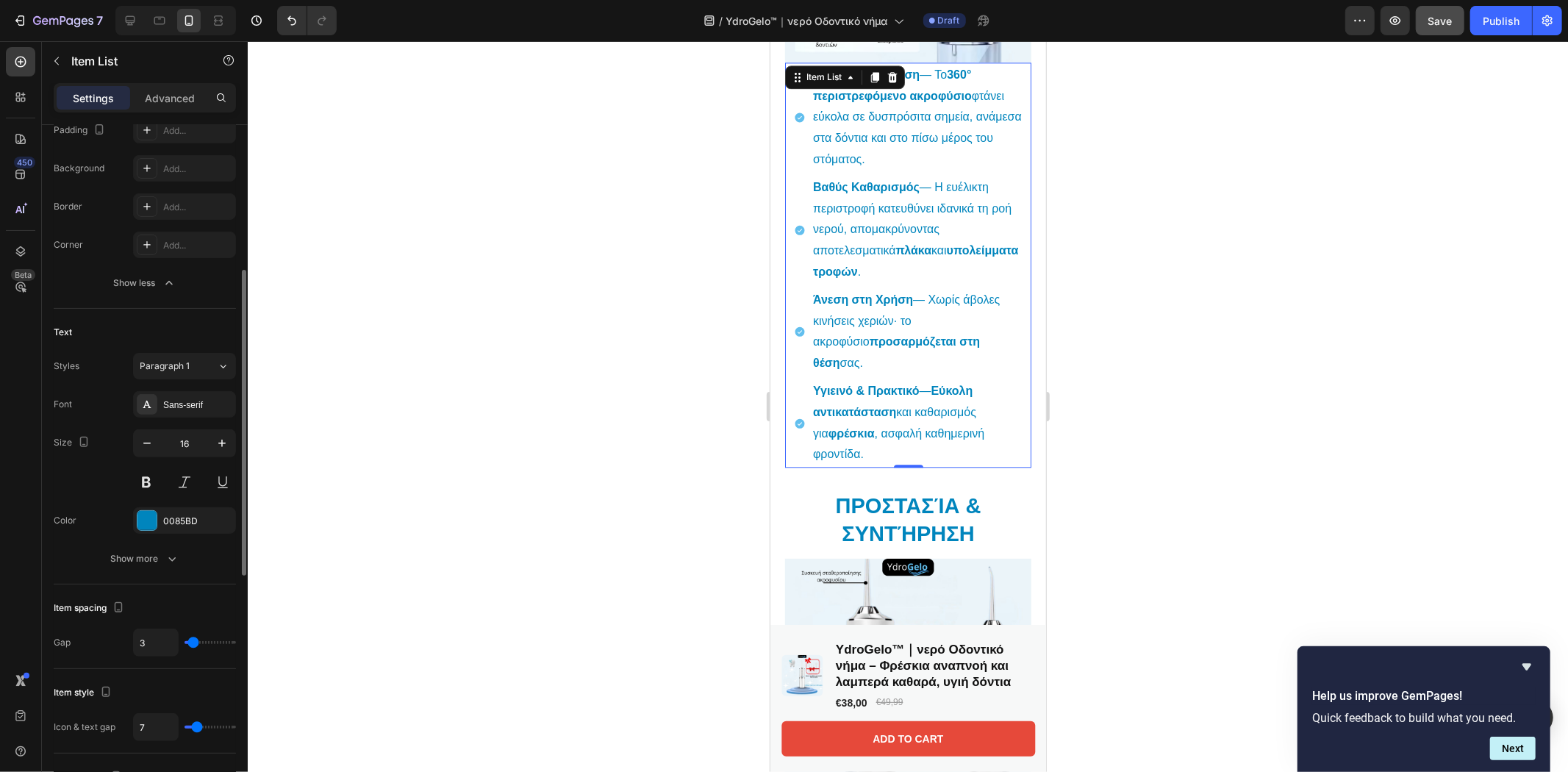
scroll to position [0, 0]
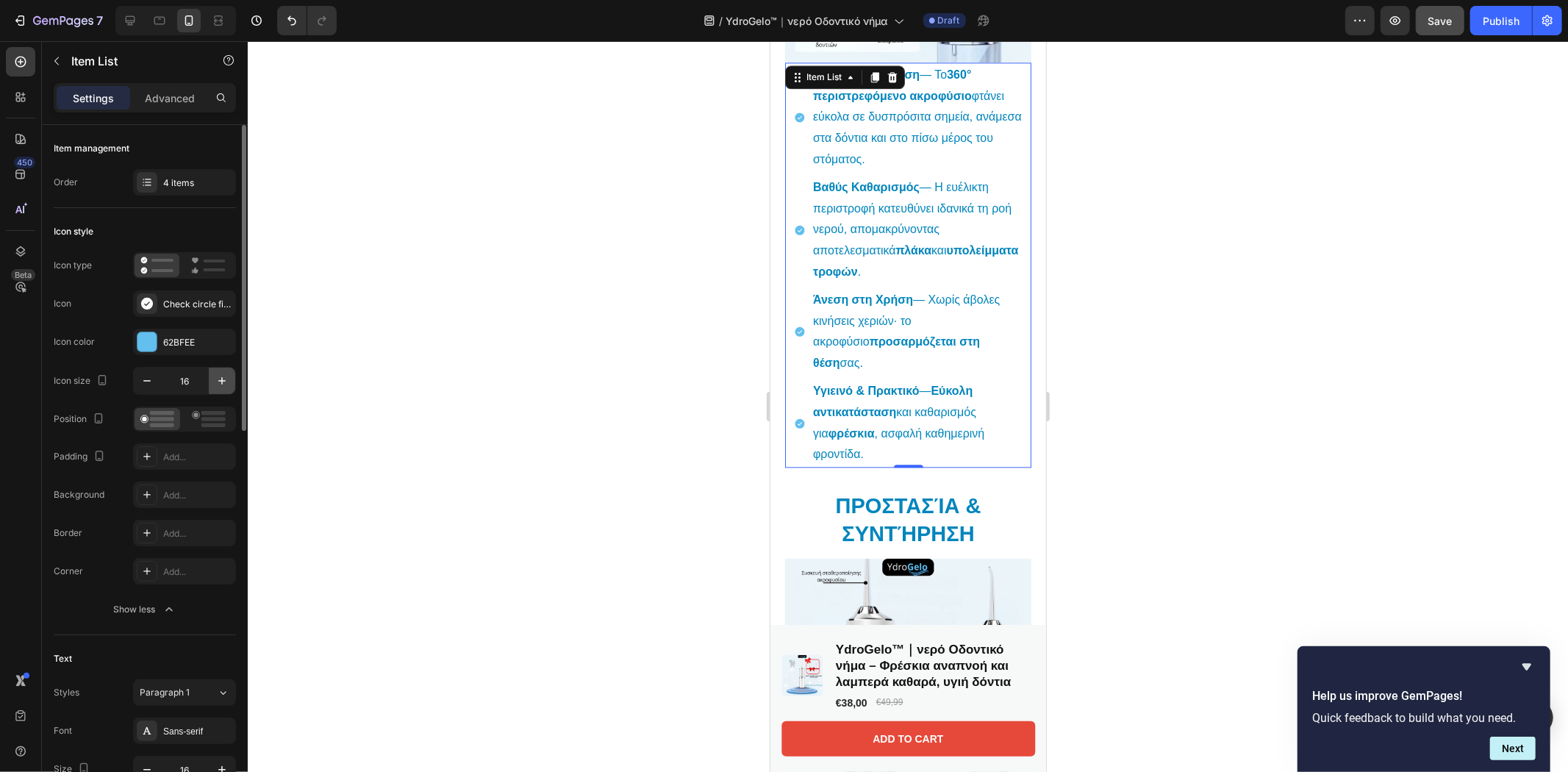
click at [223, 379] on icon "button" at bounding box center [222, 381] width 15 height 15
type input "18"
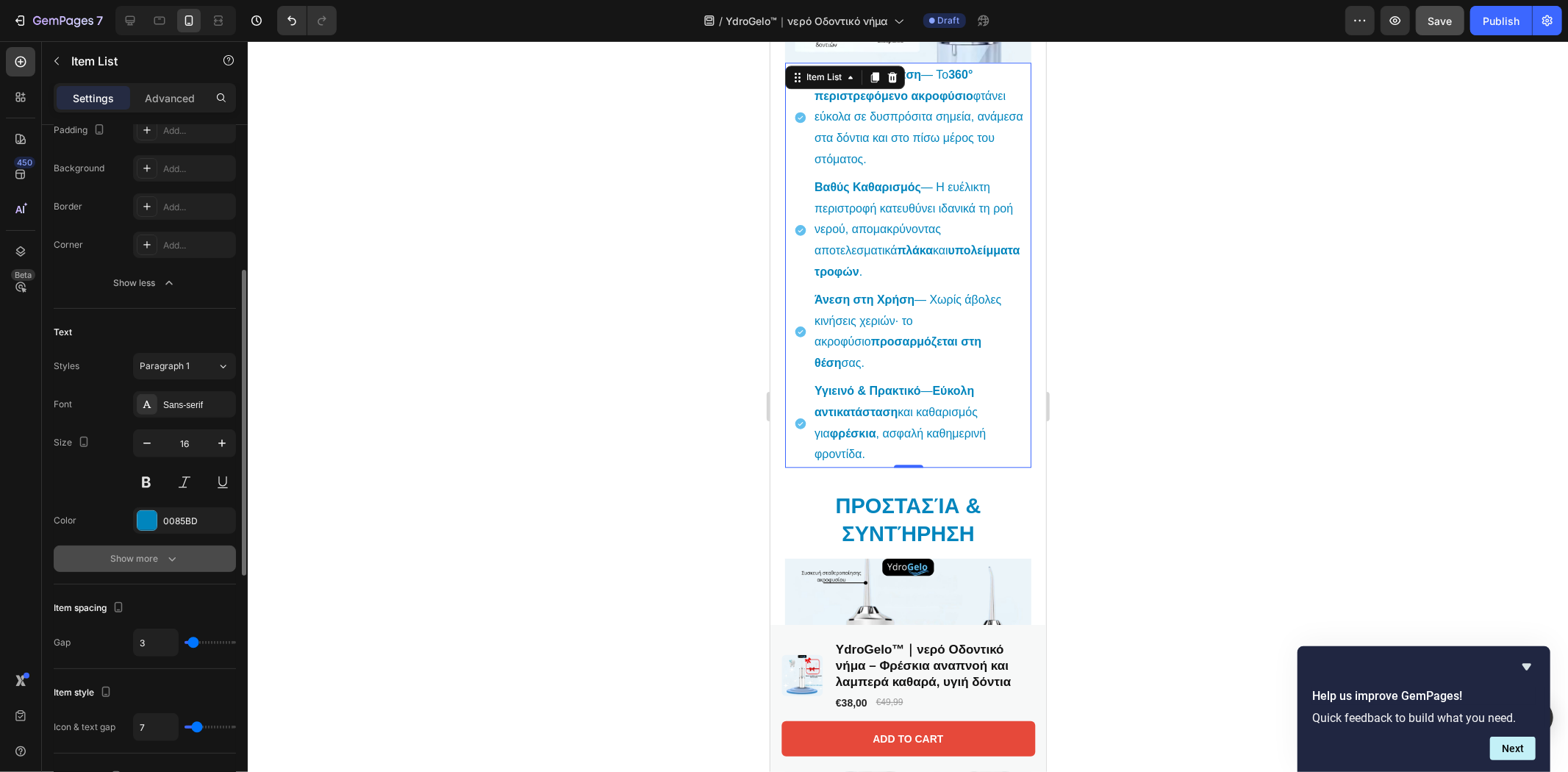
click at [152, 555] on div "Show more" at bounding box center [145, 559] width 68 height 15
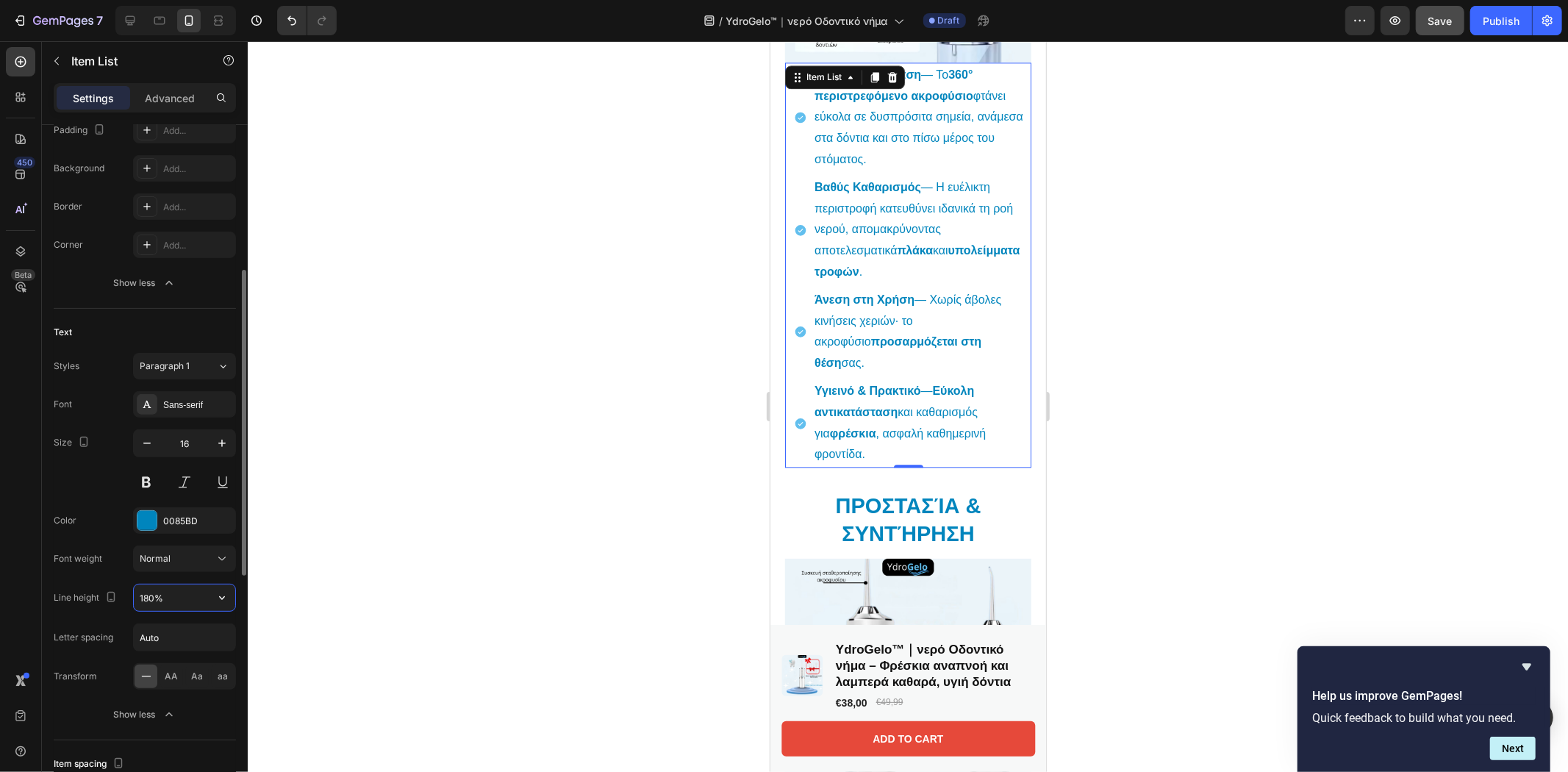
click at [163, 595] on input "180%" at bounding box center [184, 597] width 101 height 26
click at [229, 599] on button "button" at bounding box center [222, 597] width 26 height 26
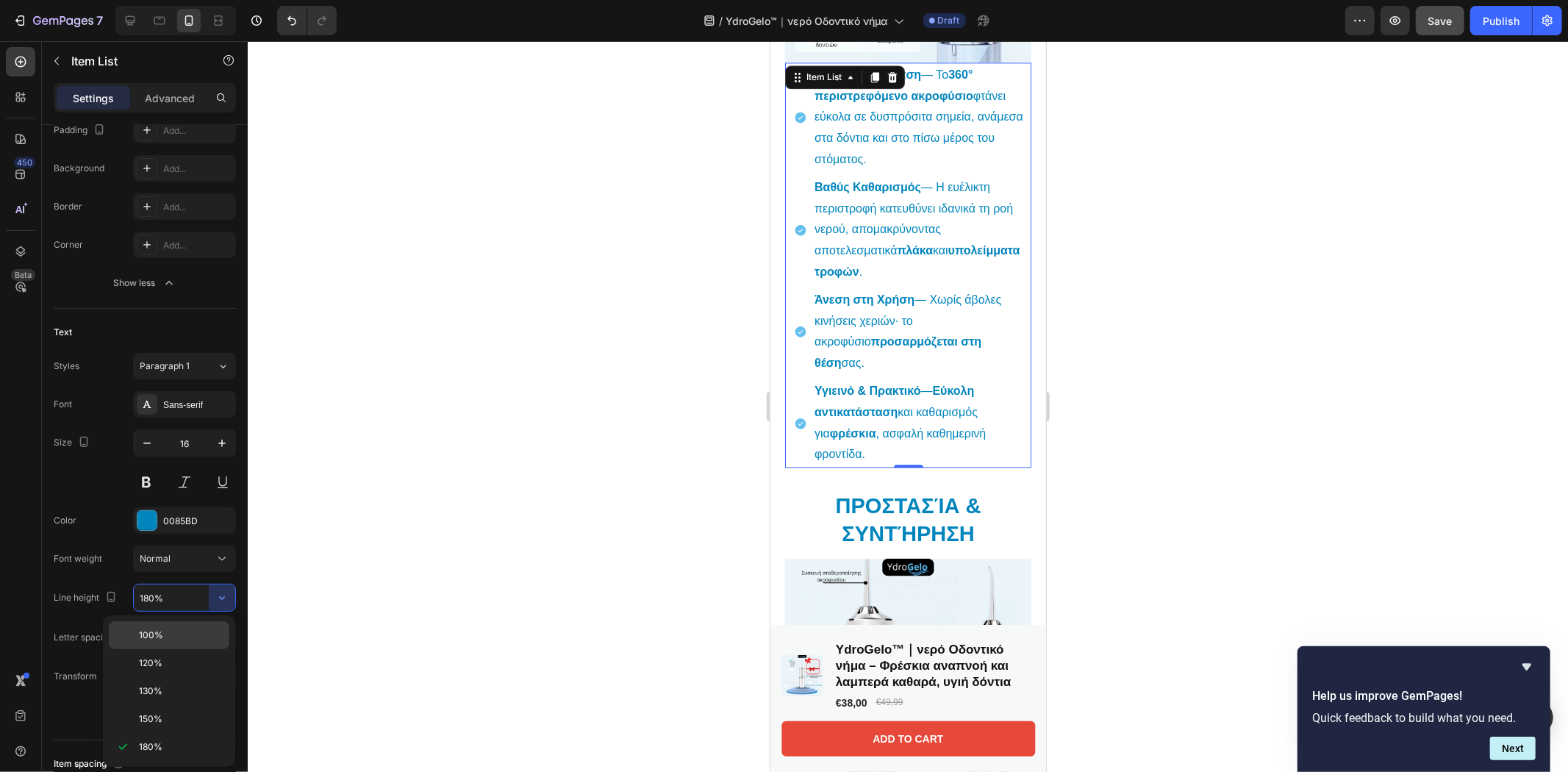
click at [179, 630] on p "100%" at bounding box center [181, 634] width 84 height 13
type input "100%"
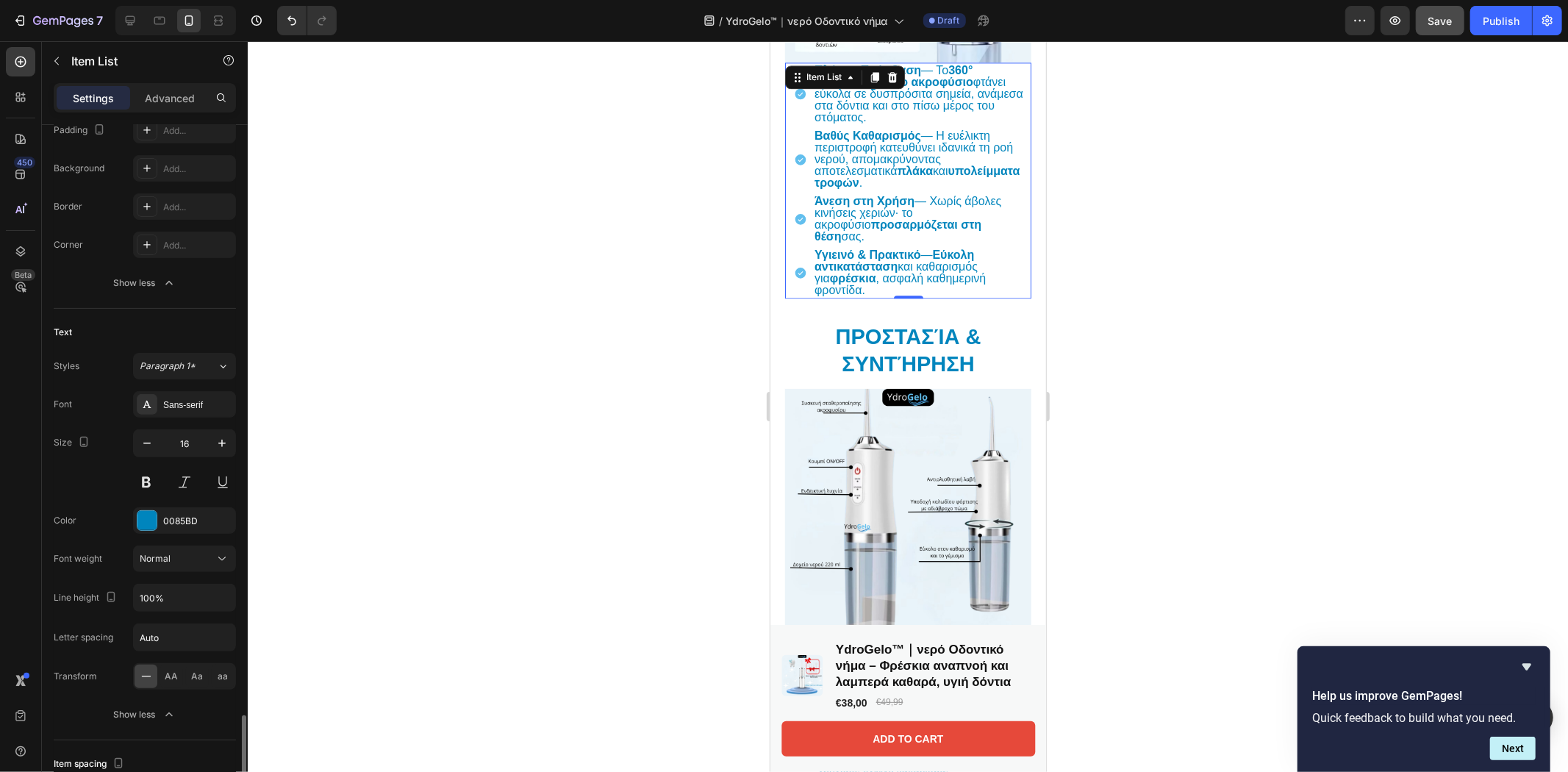
scroll to position [652, 0]
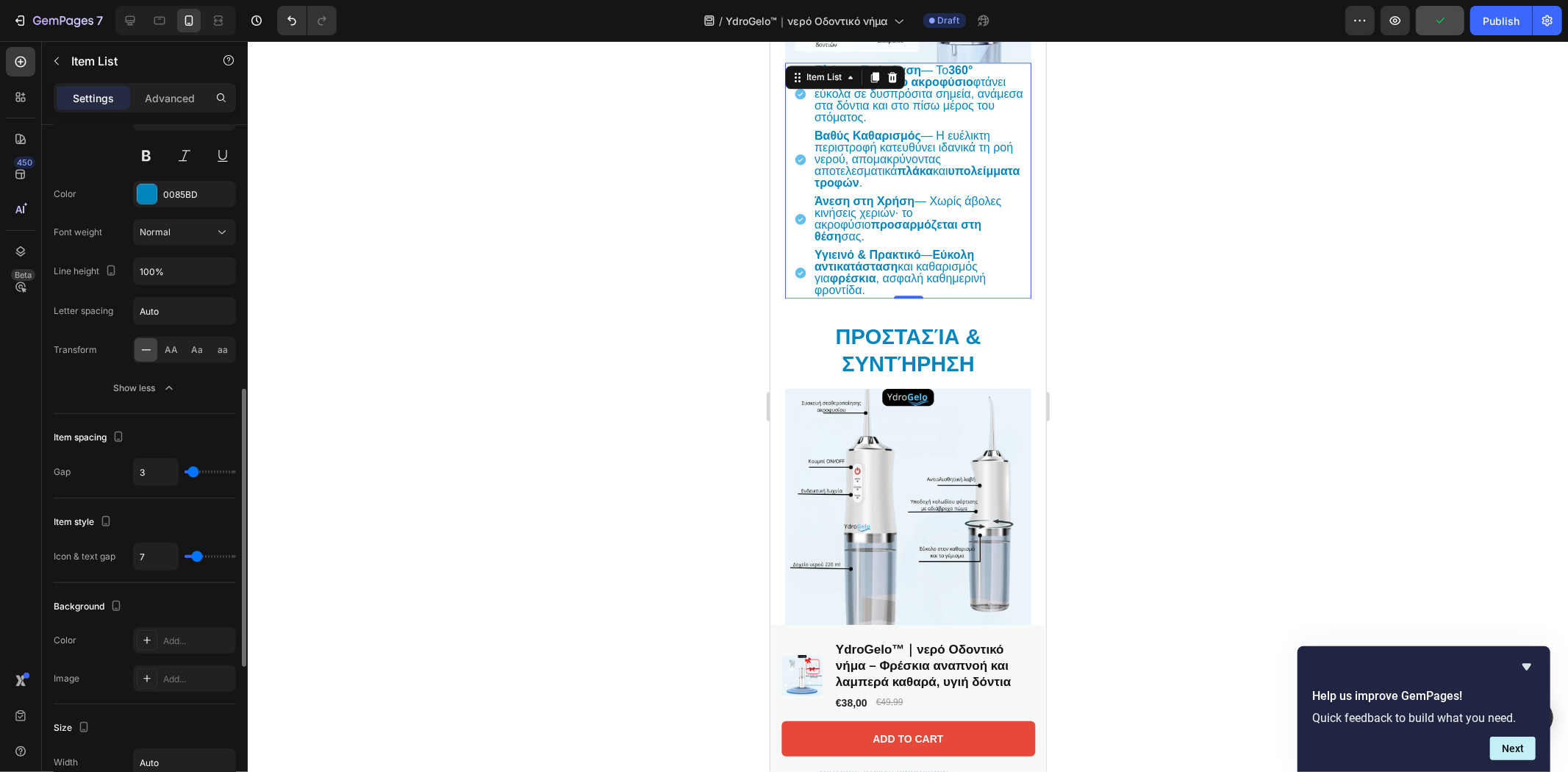
type input "2"
type input "6"
type input "7"
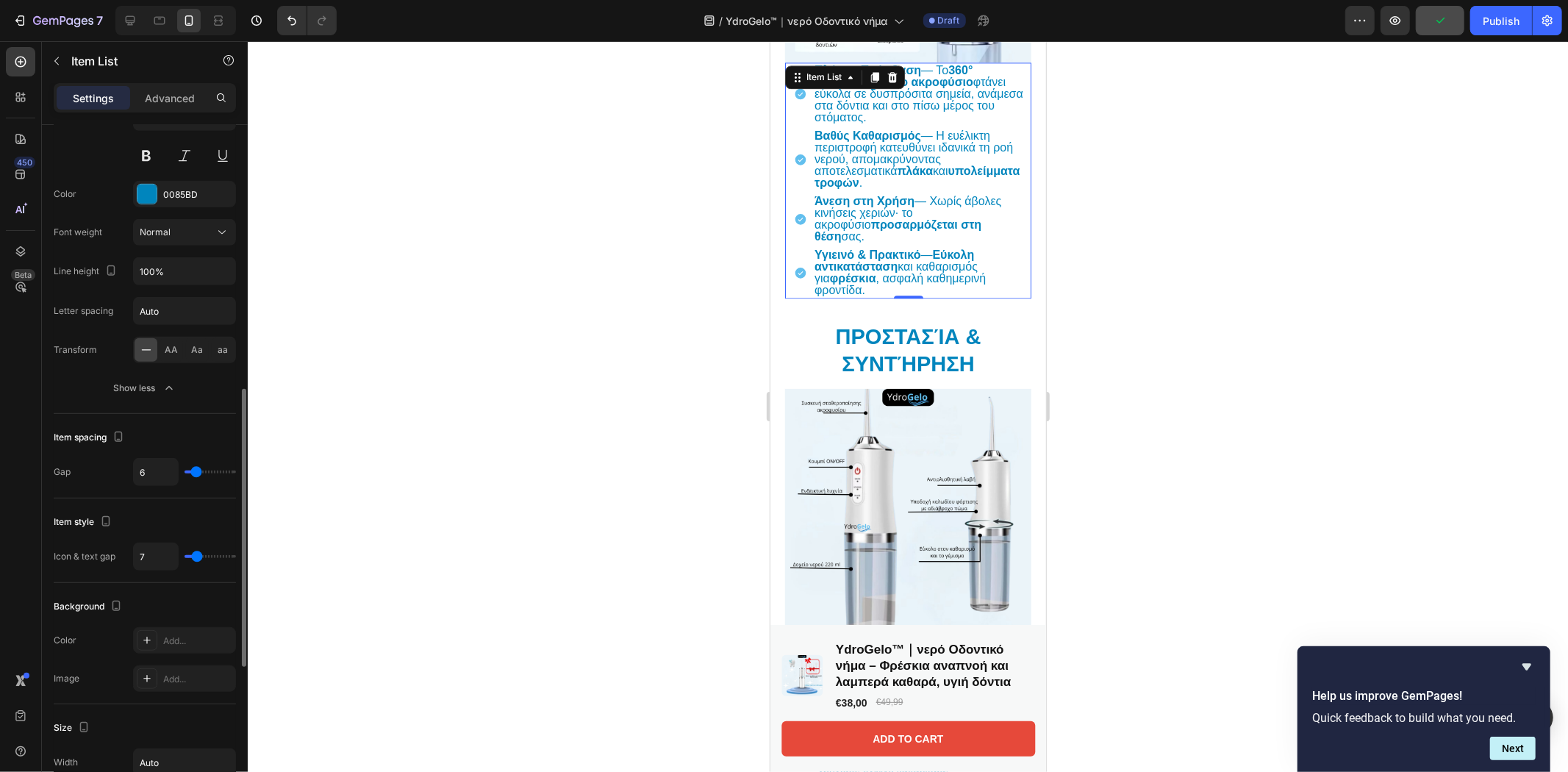
type input "7"
type input "8"
type input "10"
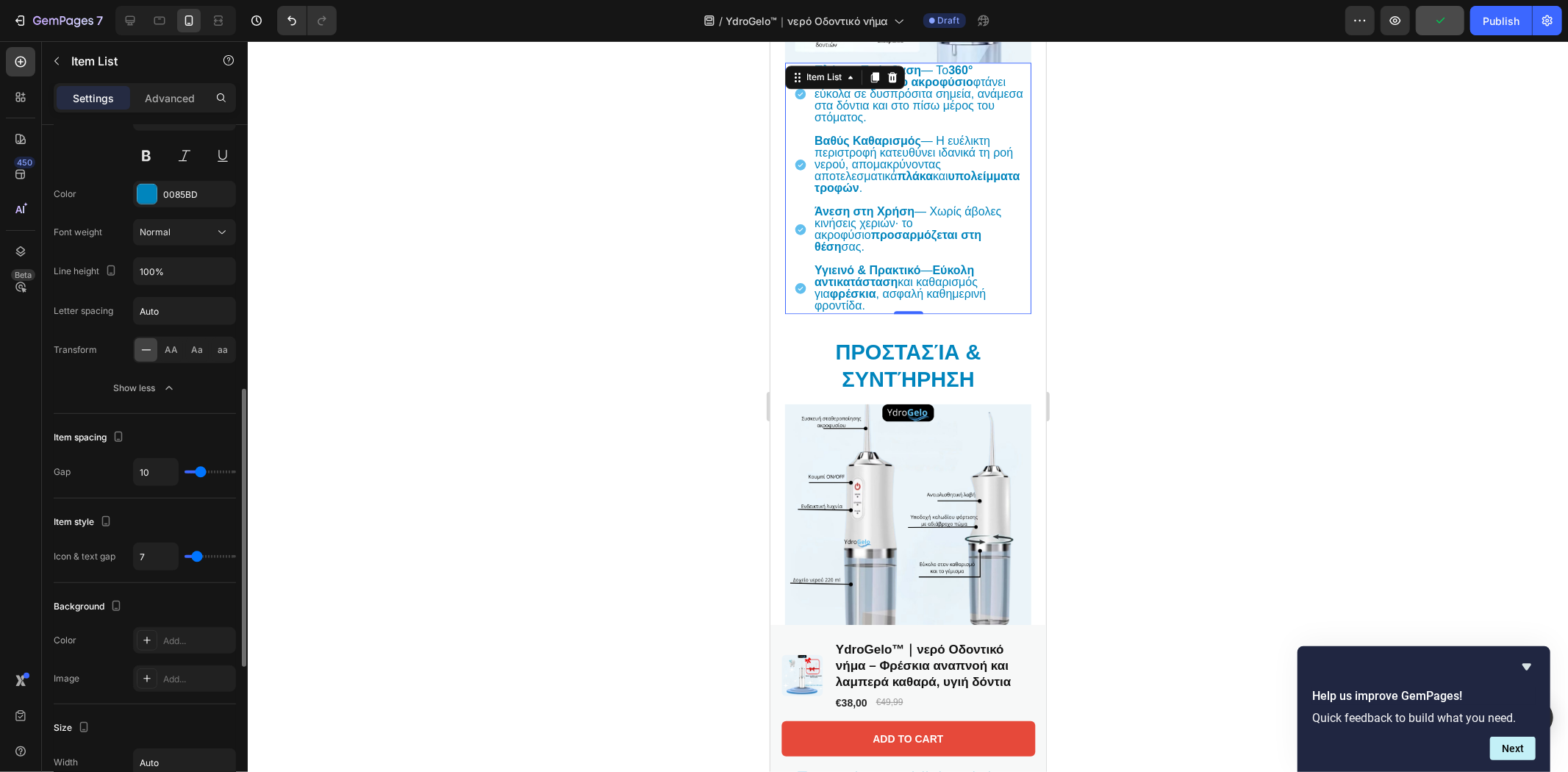
type input "11"
type input "12"
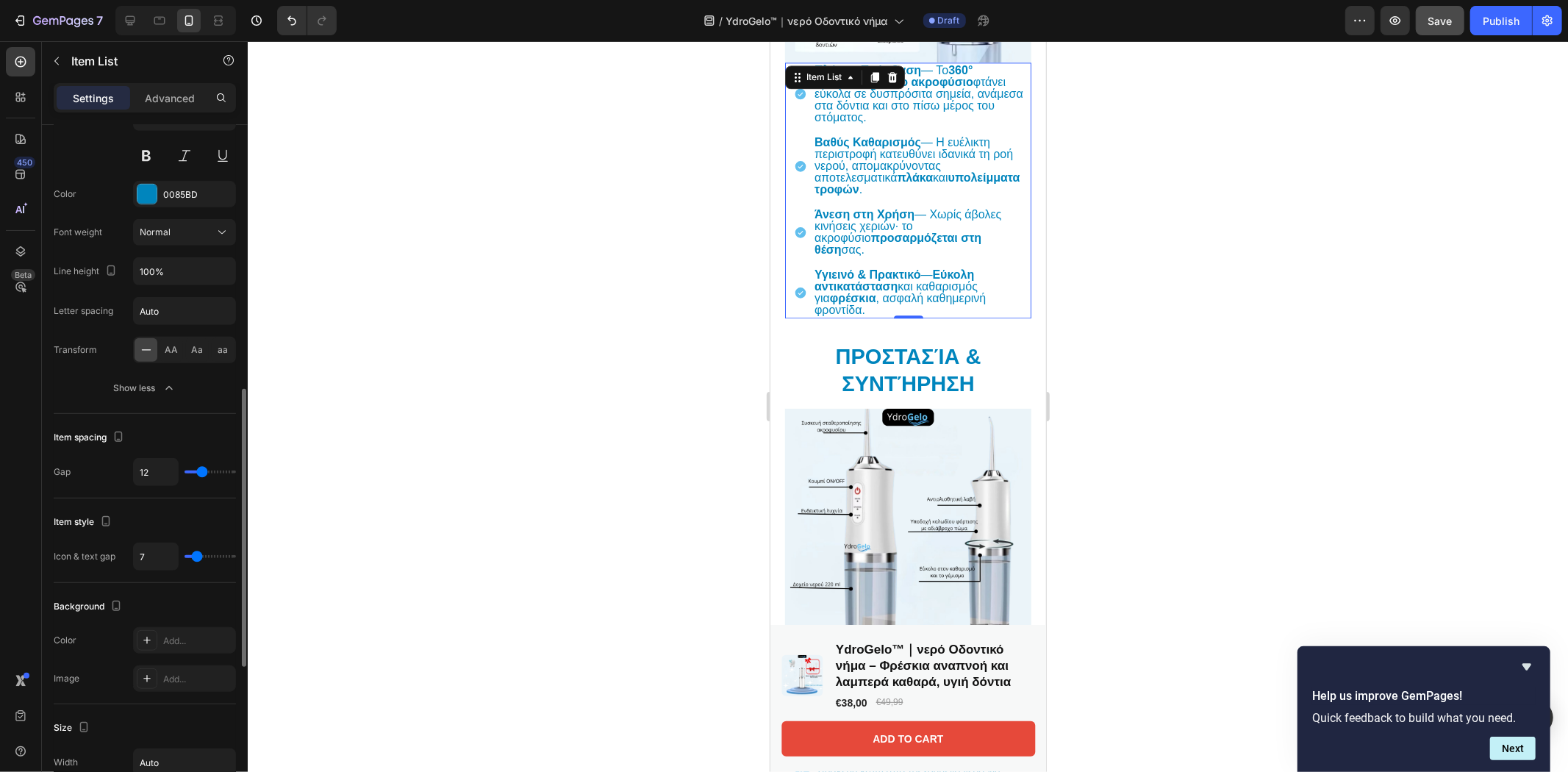
type input "13"
type input "12"
type input "11"
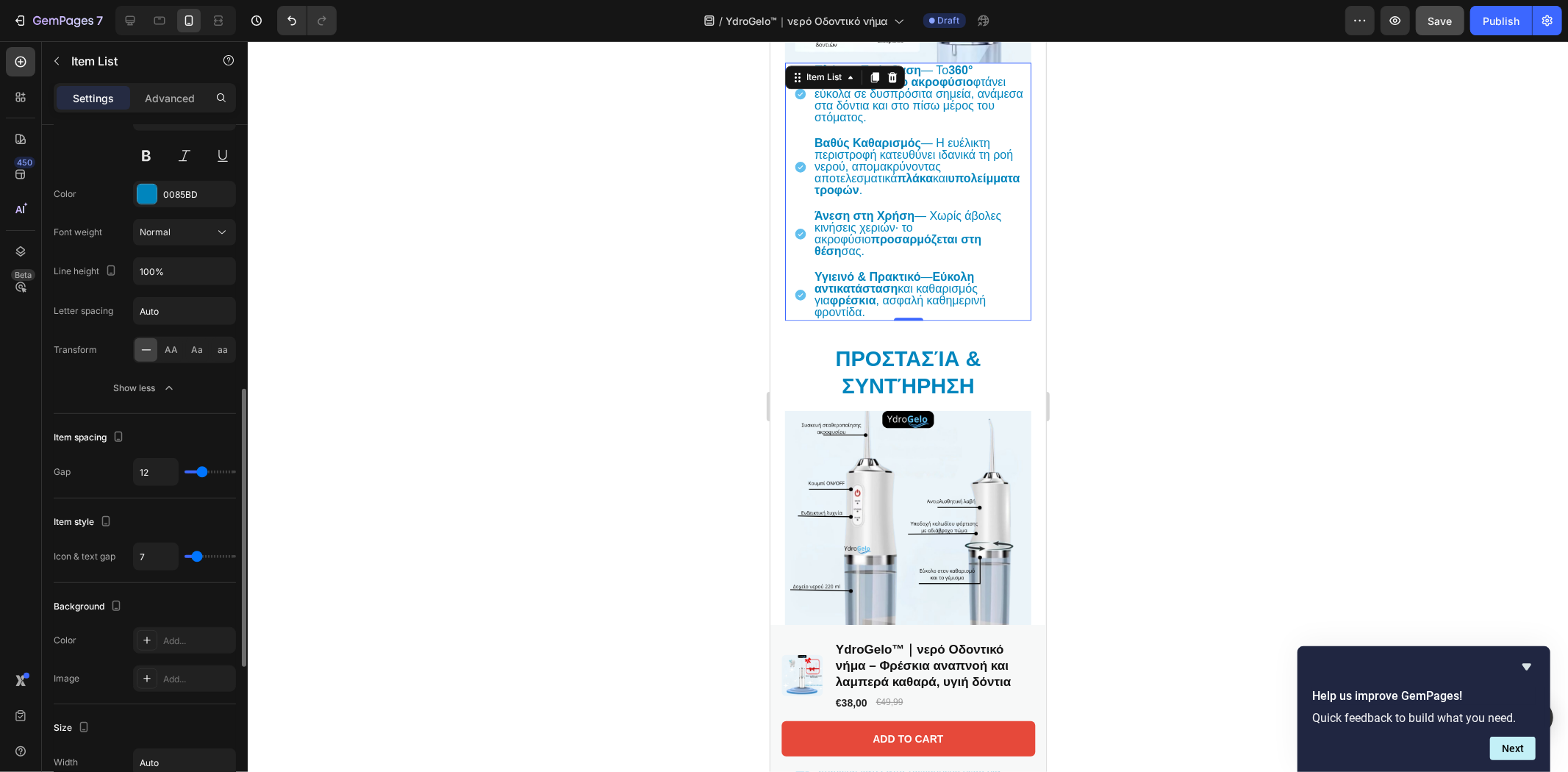
type input "11"
type input "10"
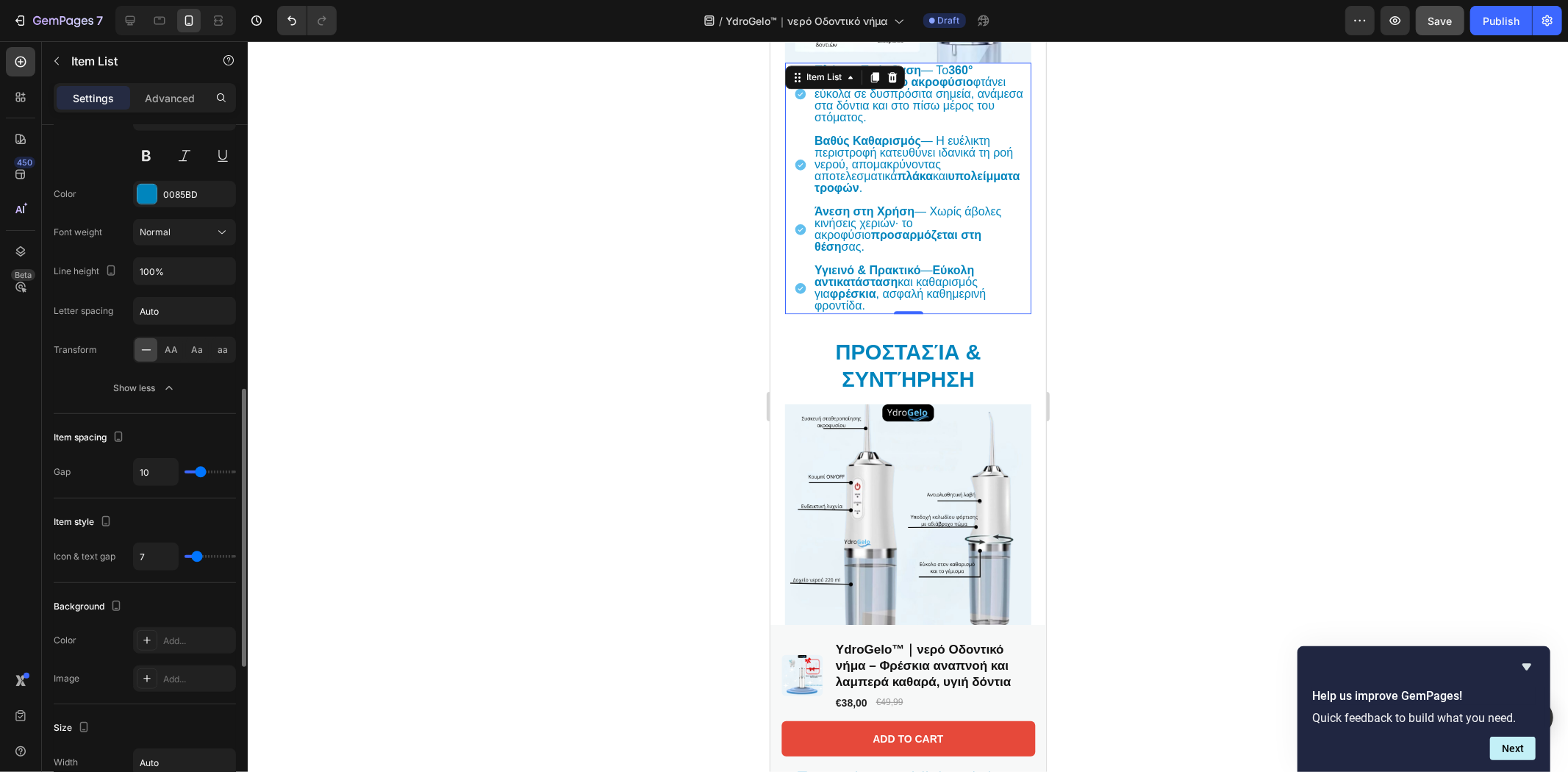
type input "8"
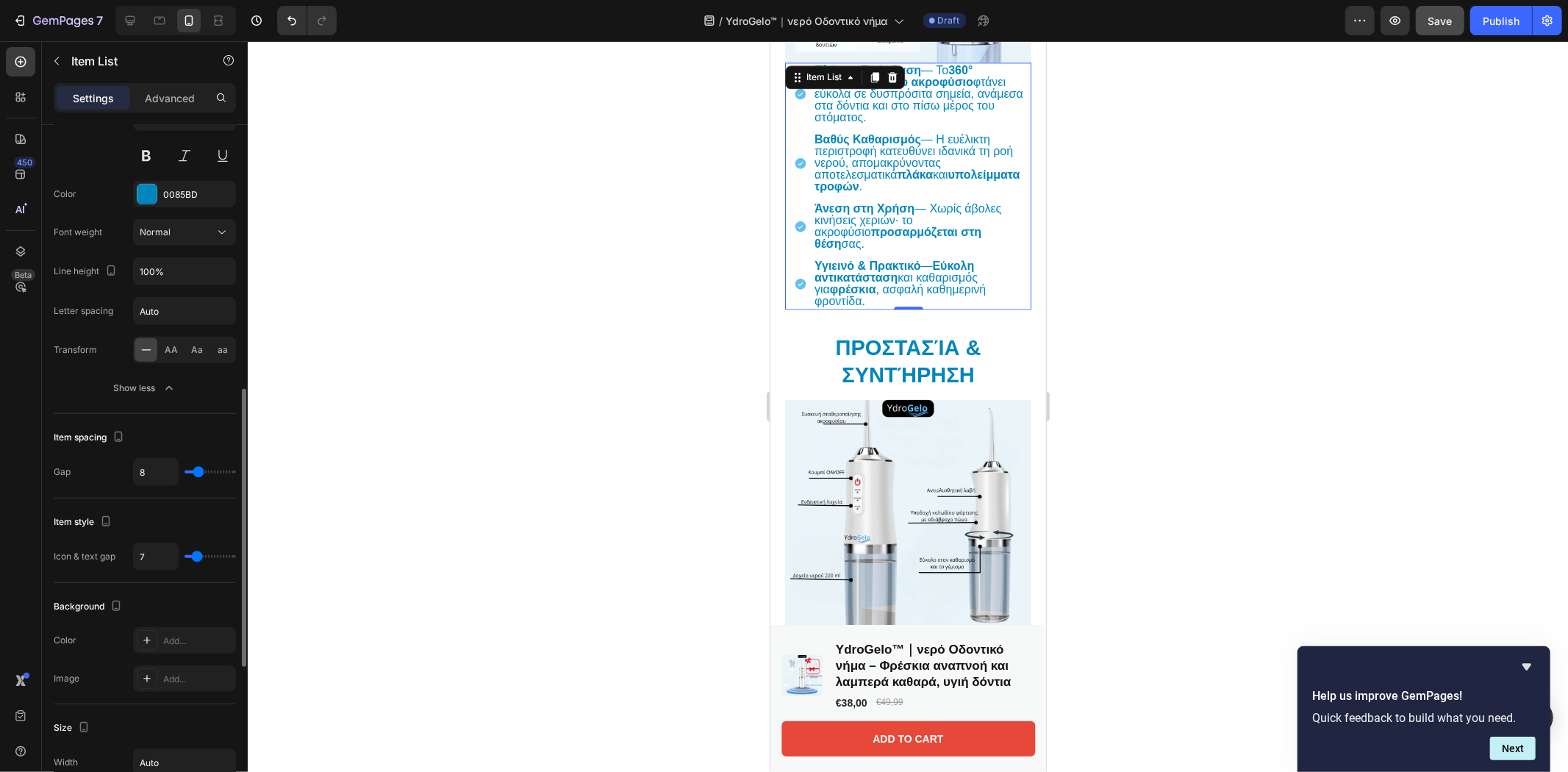
type input "8"
click at [198, 471] on input "range" at bounding box center [210, 472] width 51 height 3
type input "8"
type input "5"
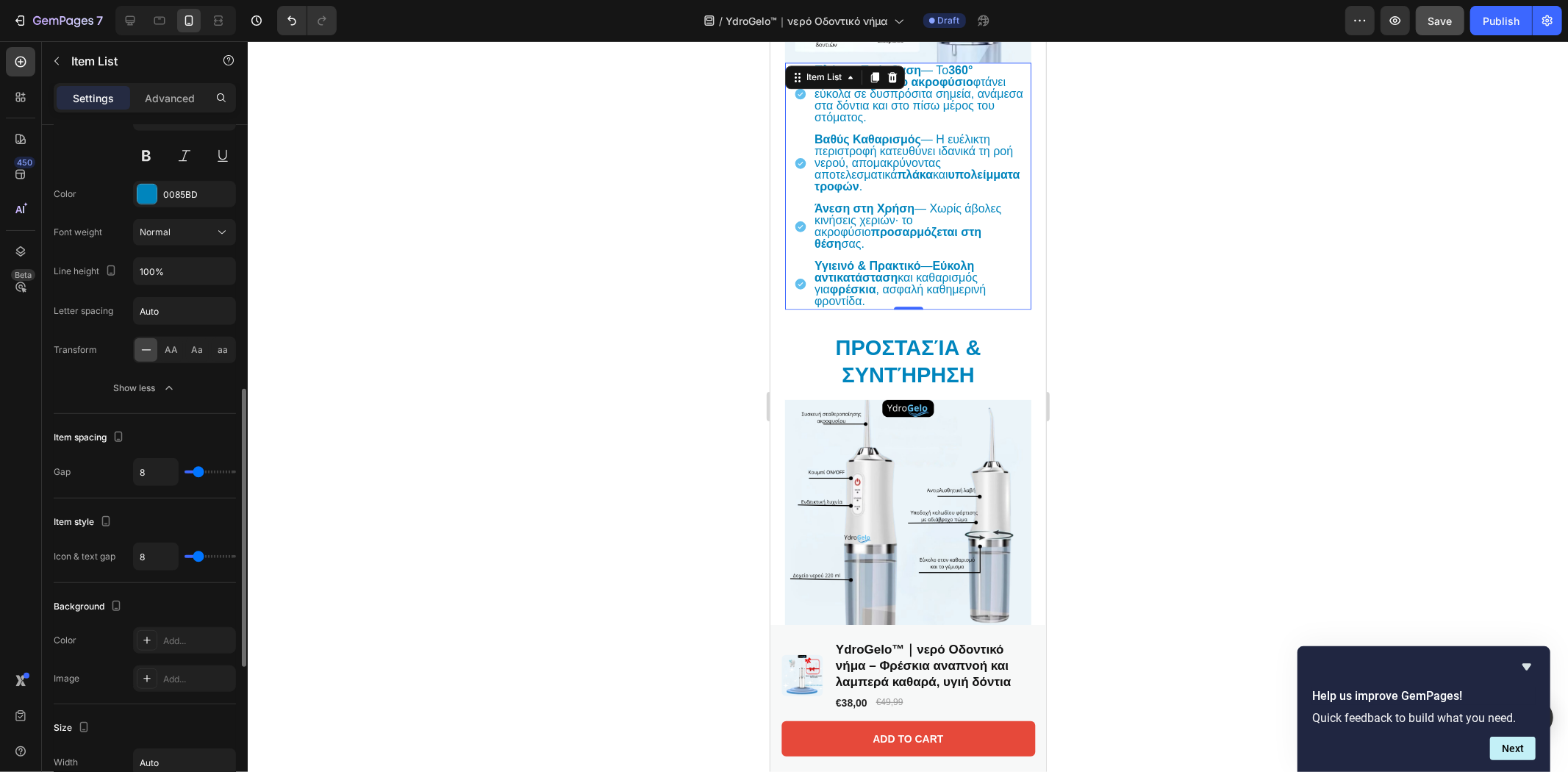
type input "5"
type input "4"
type input "3"
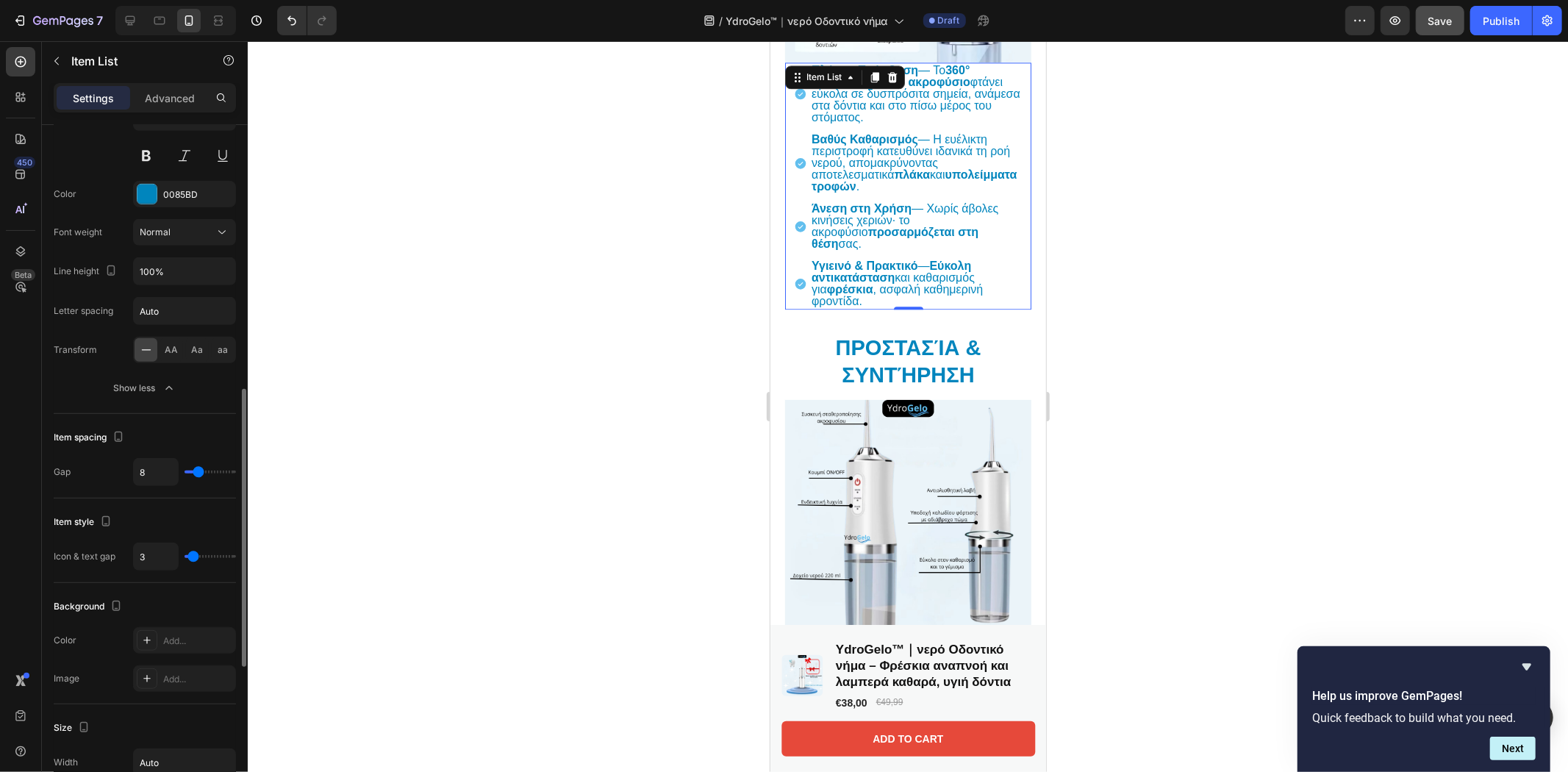
type input "2"
type input "1"
type input "0"
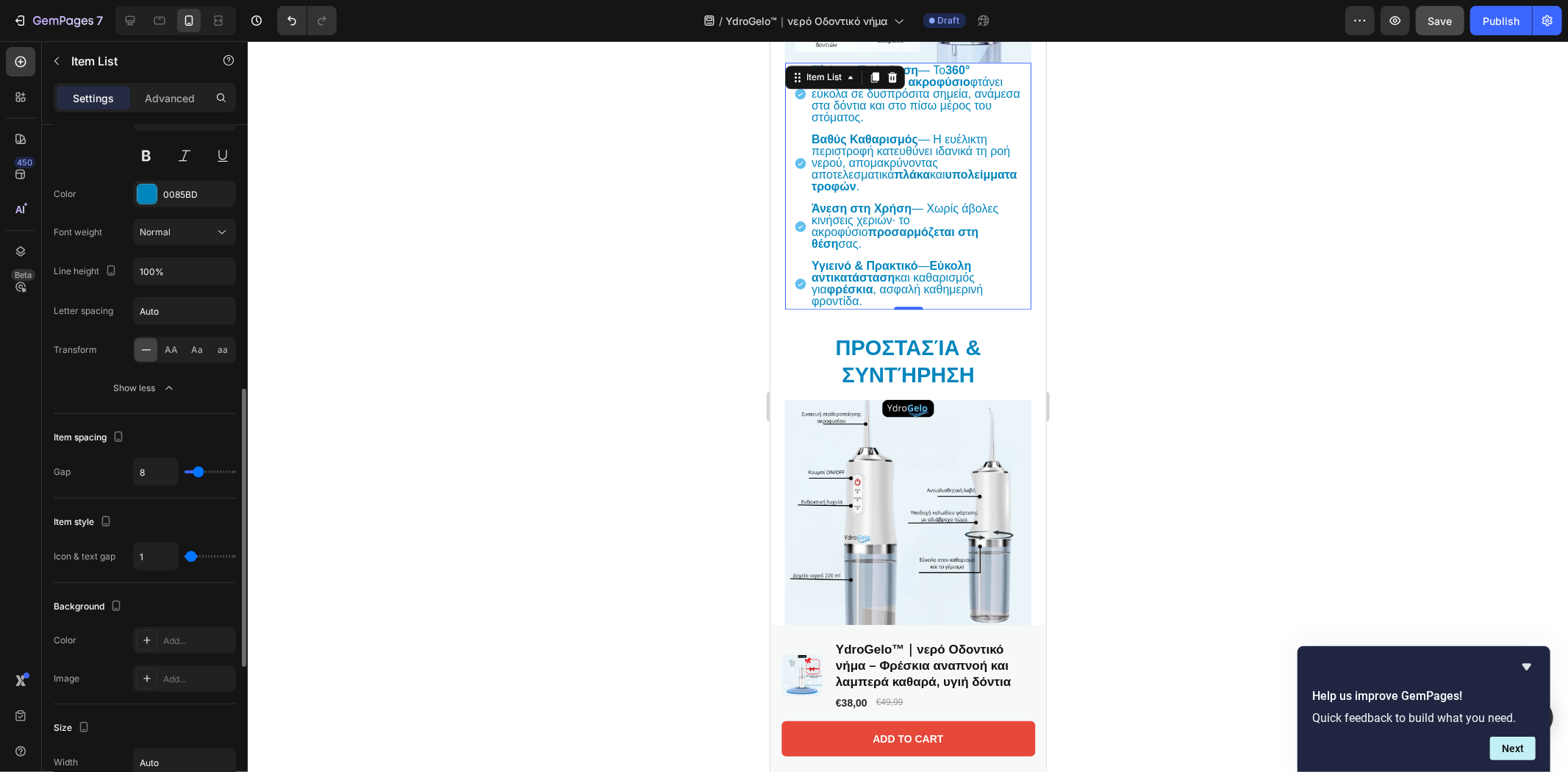
type input "0"
type input "2"
click at [193, 555] on input "range" at bounding box center [210, 556] width 51 height 3
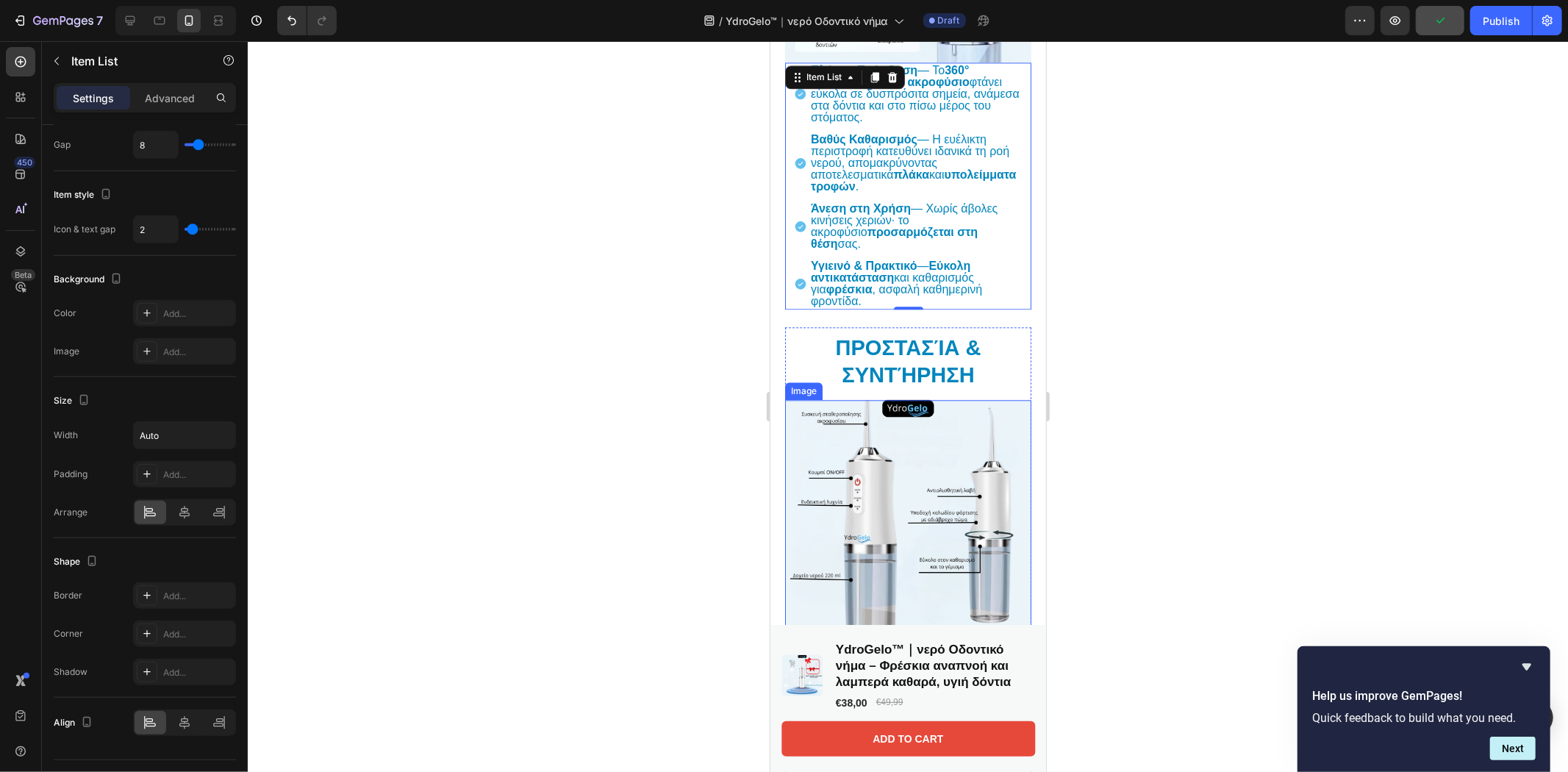
scroll to position [3149, 0]
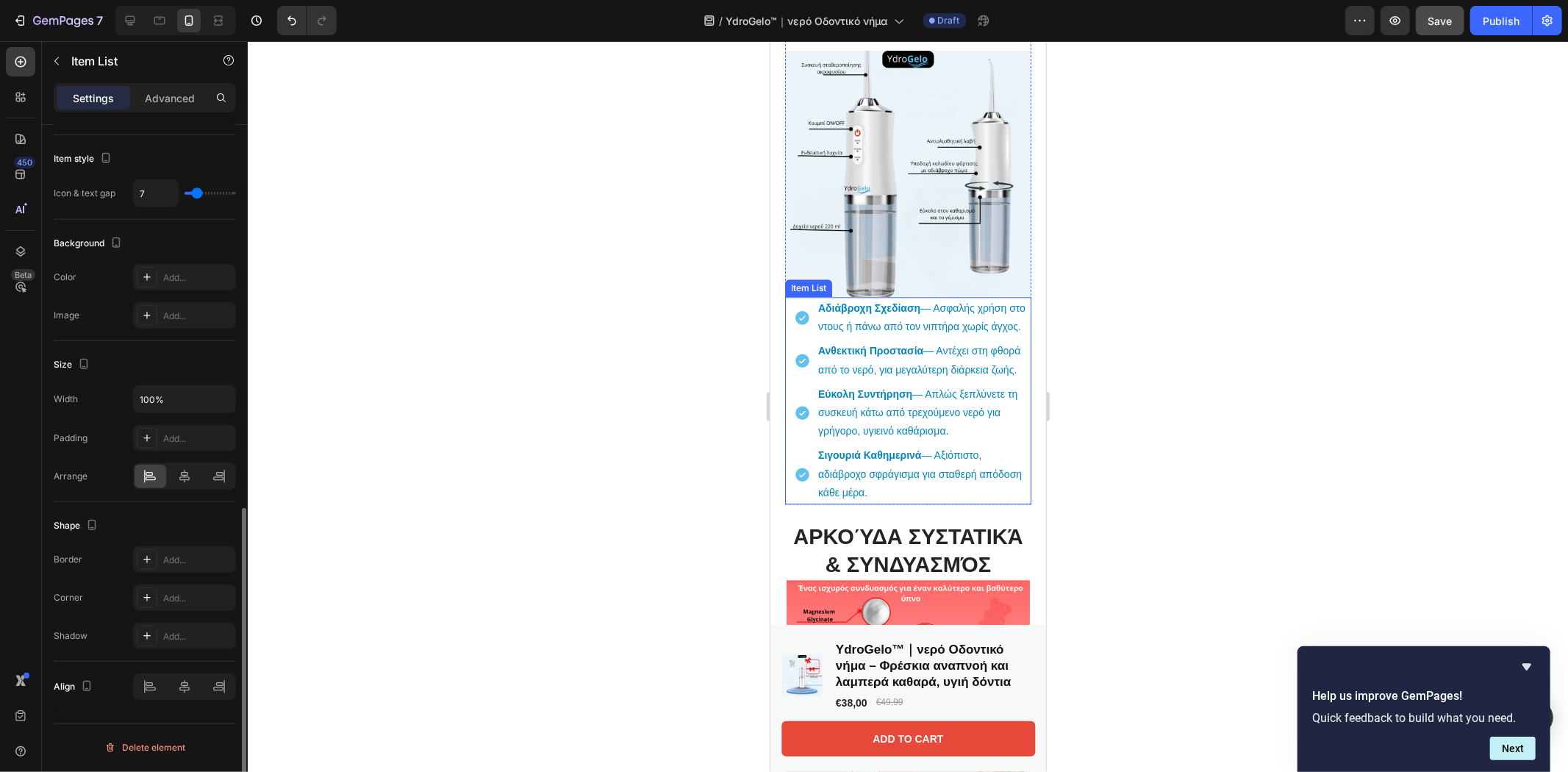
click at [795, 321] on icon at bounding box center [801, 317] width 17 height 17
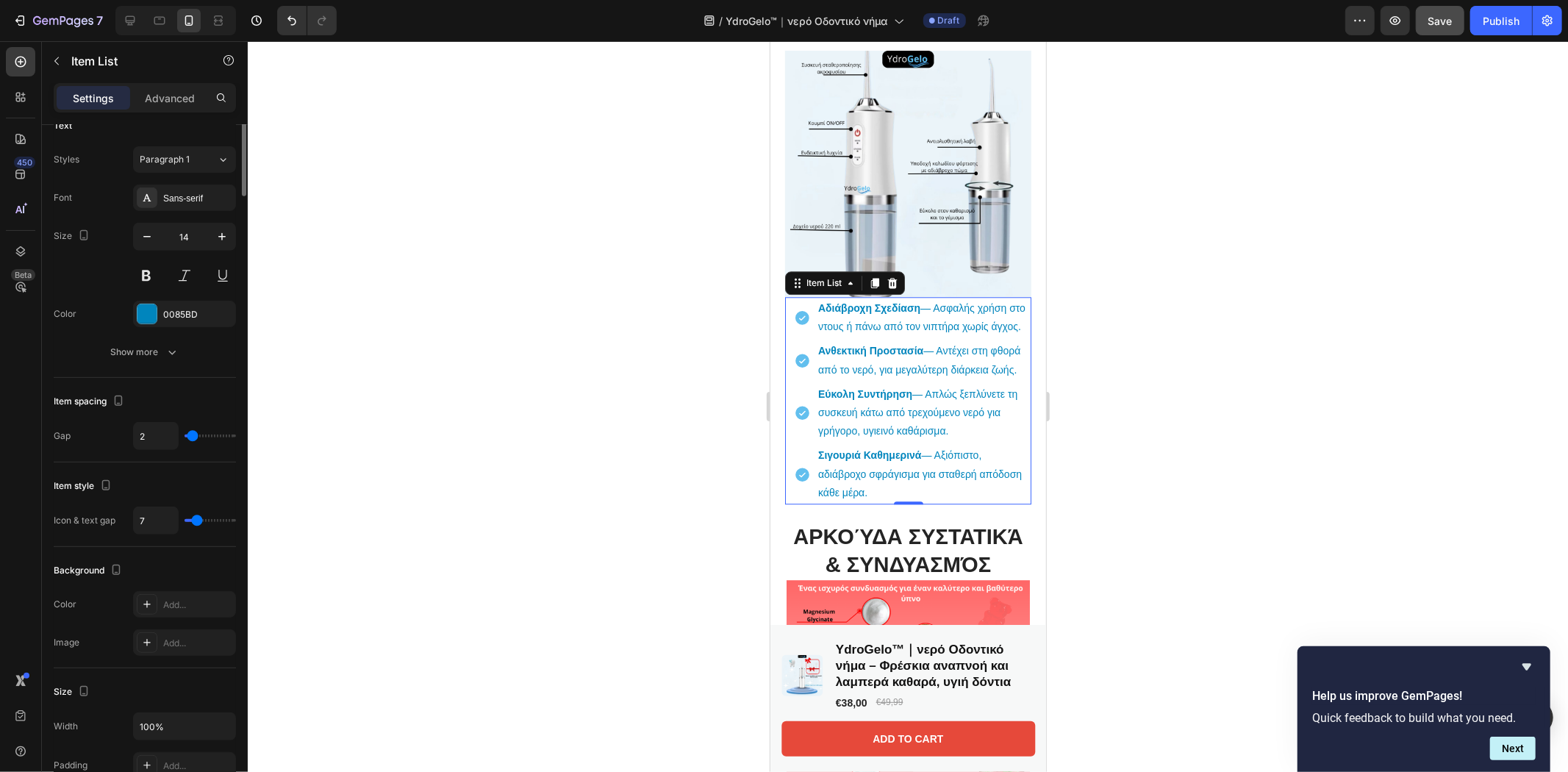
scroll to position [207, 0]
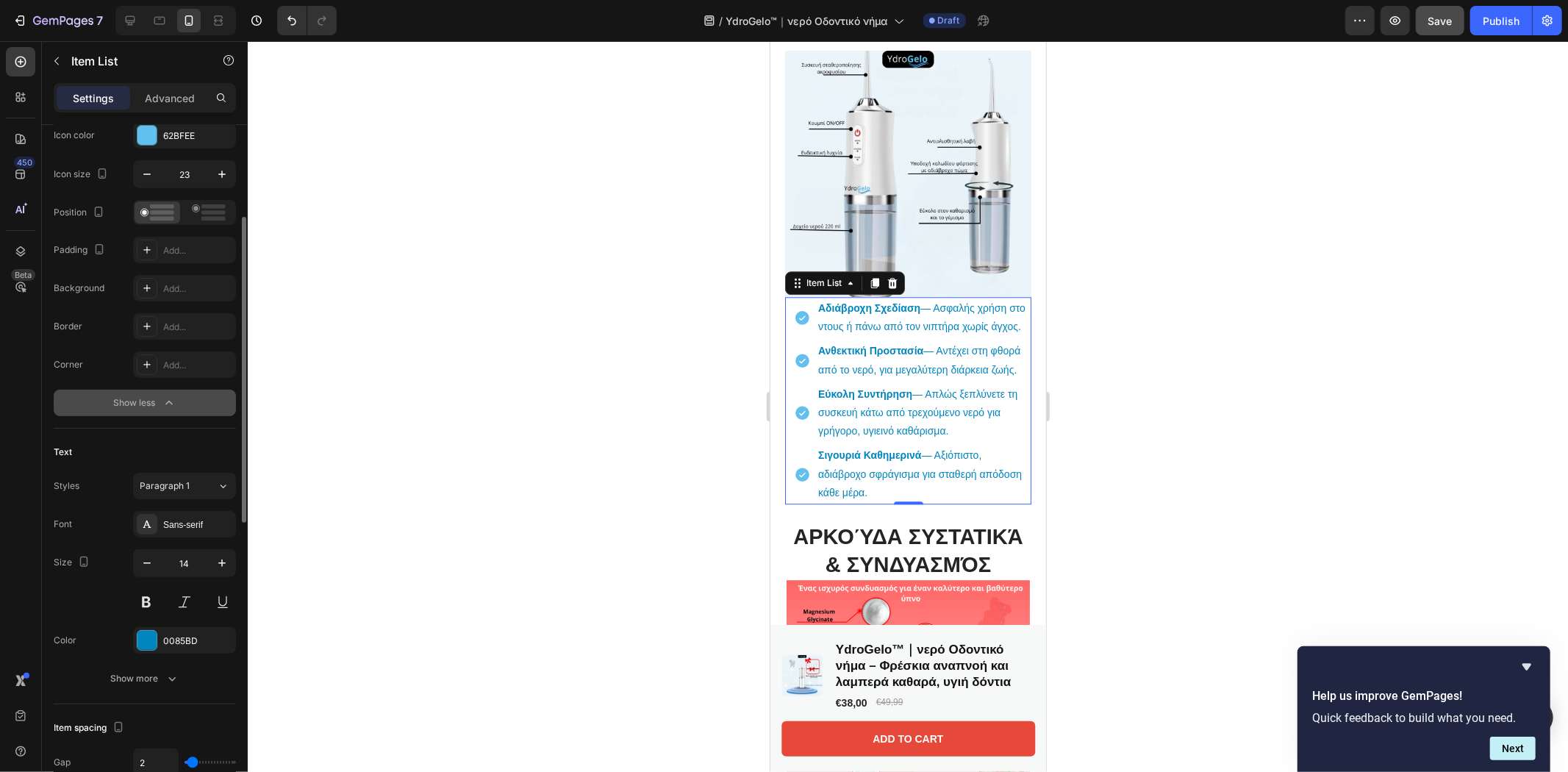
click at [158, 405] on div "Show less" at bounding box center [145, 402] width 63 height 15
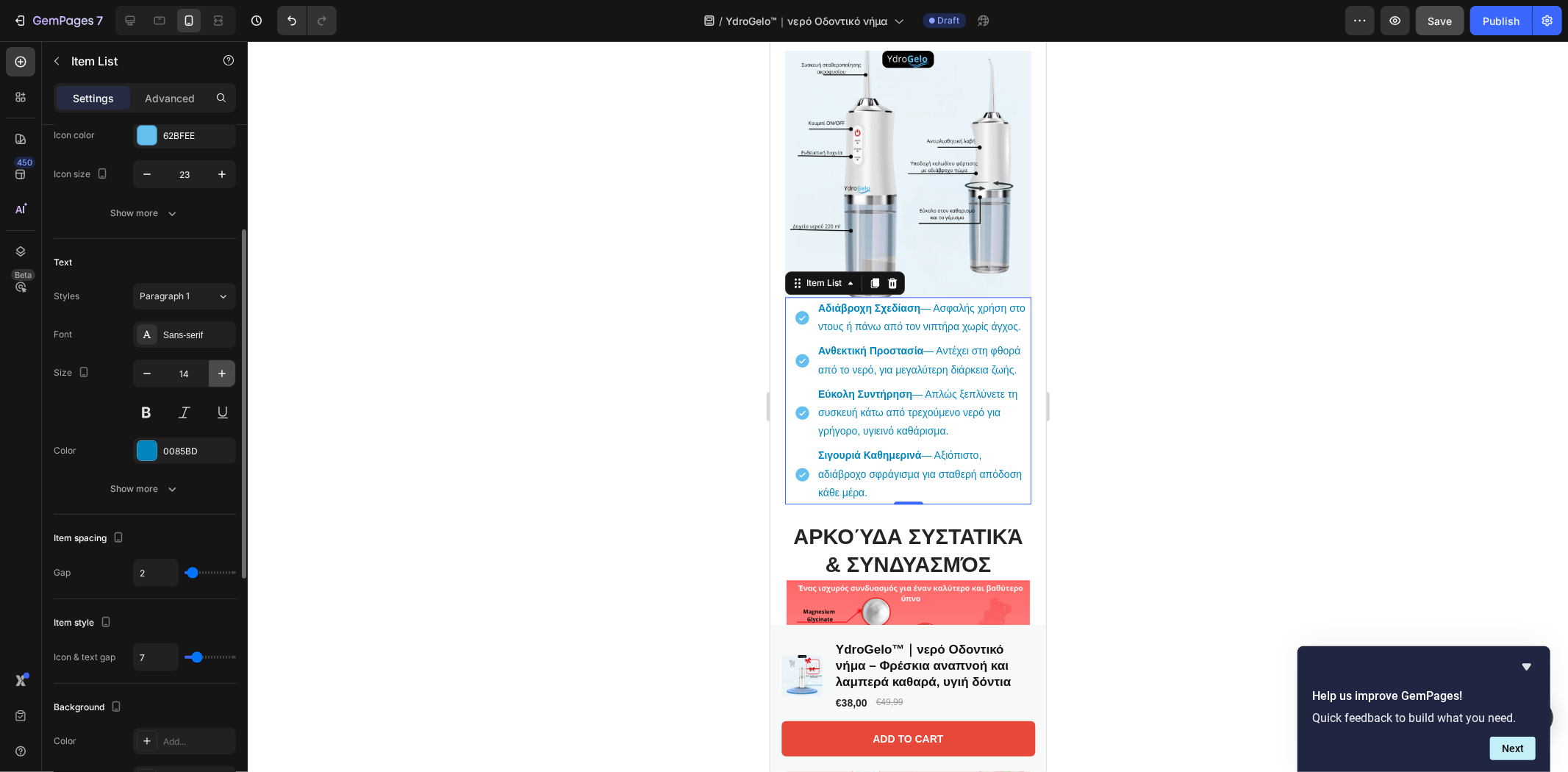
click at [225, 368] on icon "button" at bounding box center [222, 373] width 15 height 15
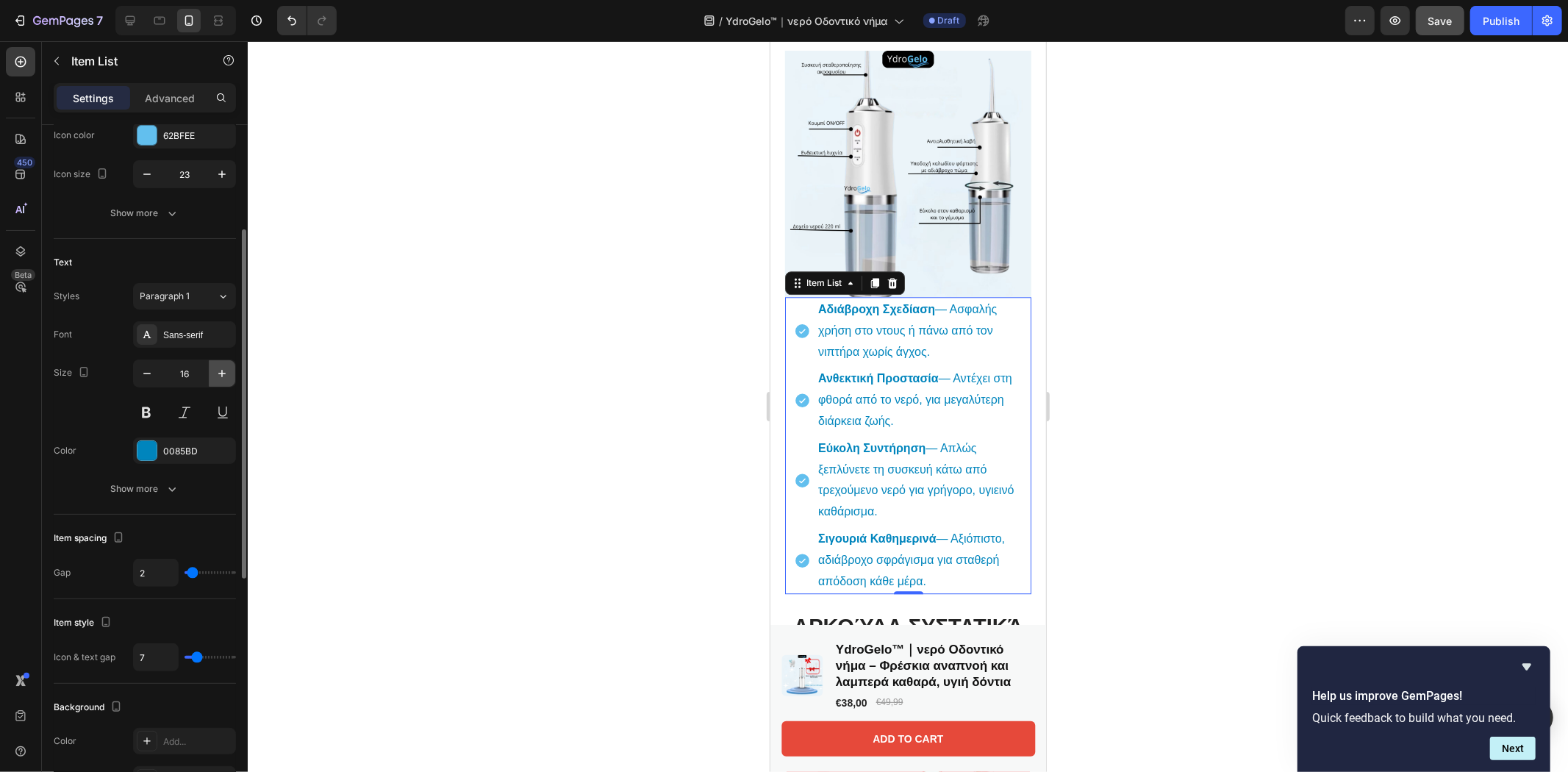
click at [225, 368] on icon "button" at bounding box center [222, 373] width 15 height 15
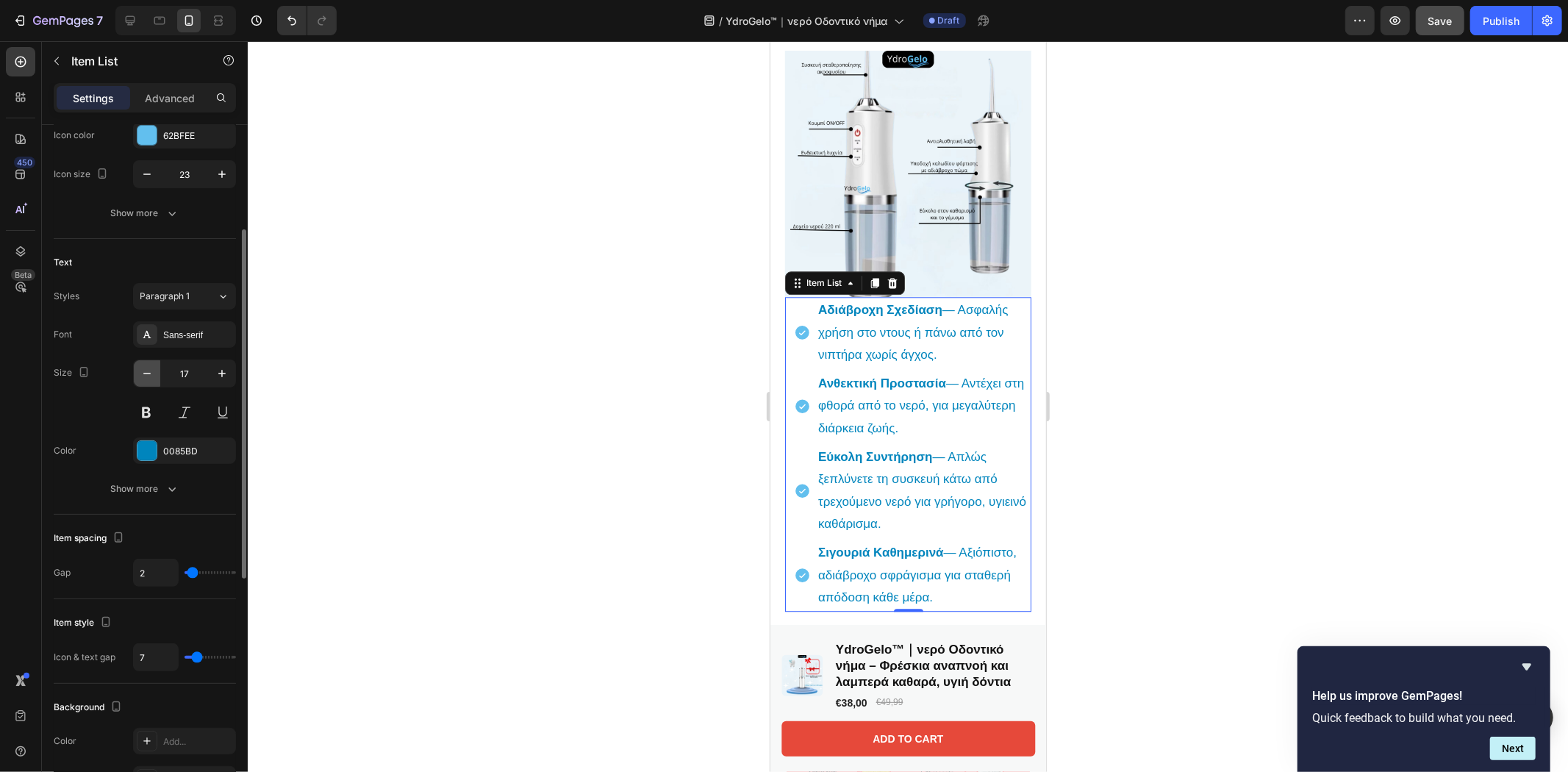
click at [154, 372] on icon "button" at bounding box center [147, 373] width 15 height 15
type input "16"
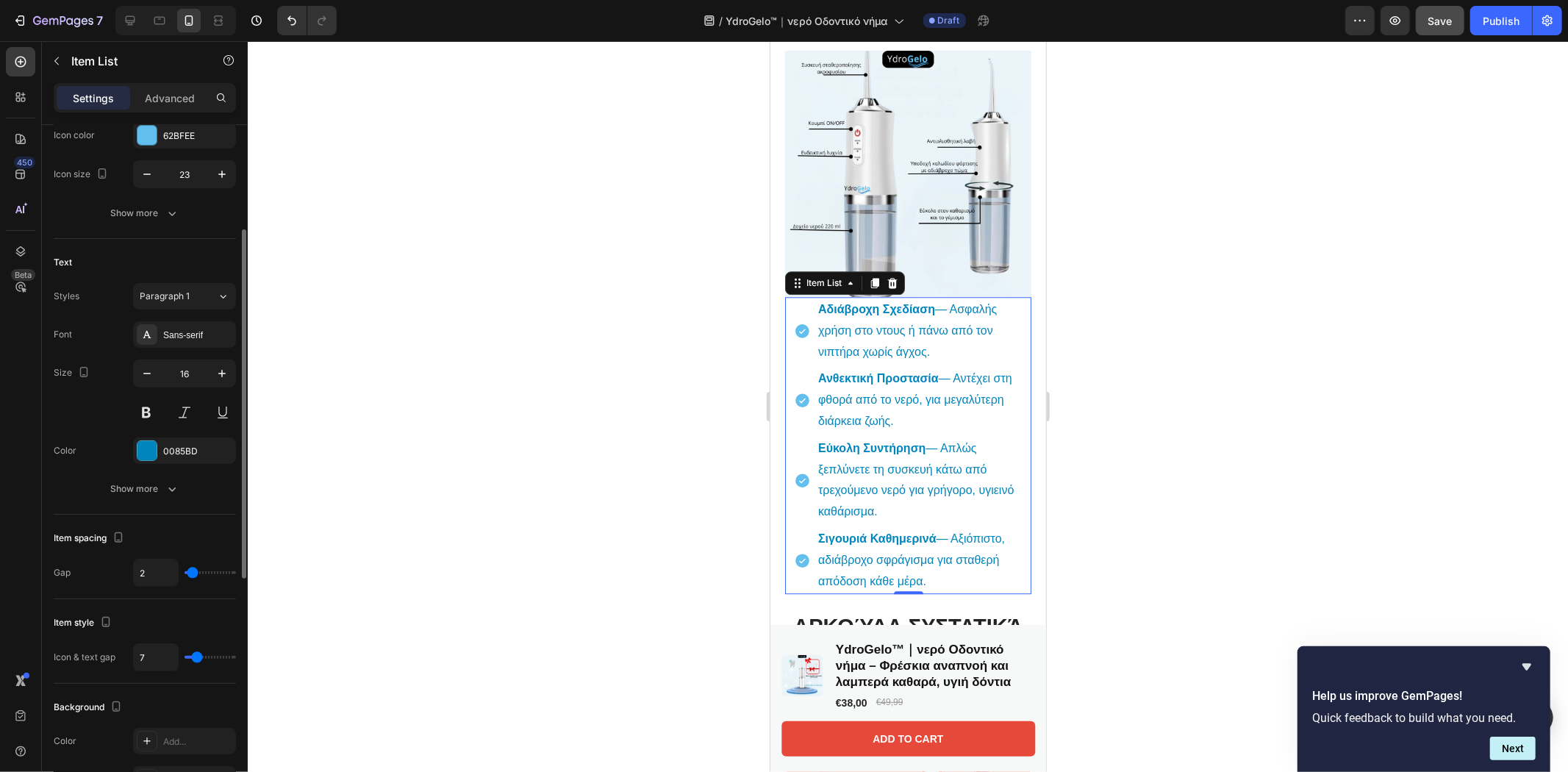
scroll to position [0, 0]
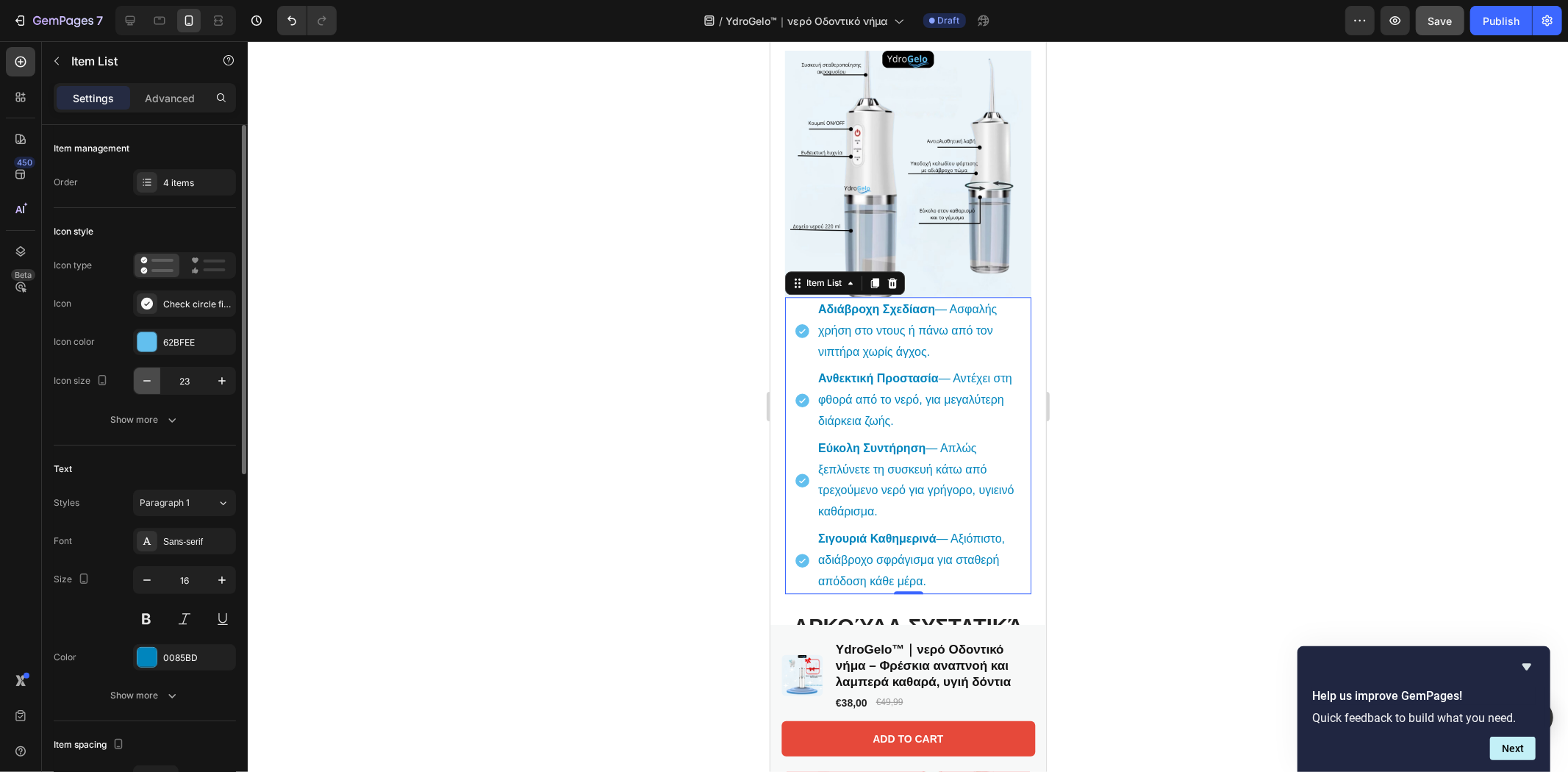
click at [152, 373] on icon "button" at bounding box center [147, 381] width 15 height 15
click at [151, 375] on icon "button" at bounding box center [147, 381] width 15 height 15
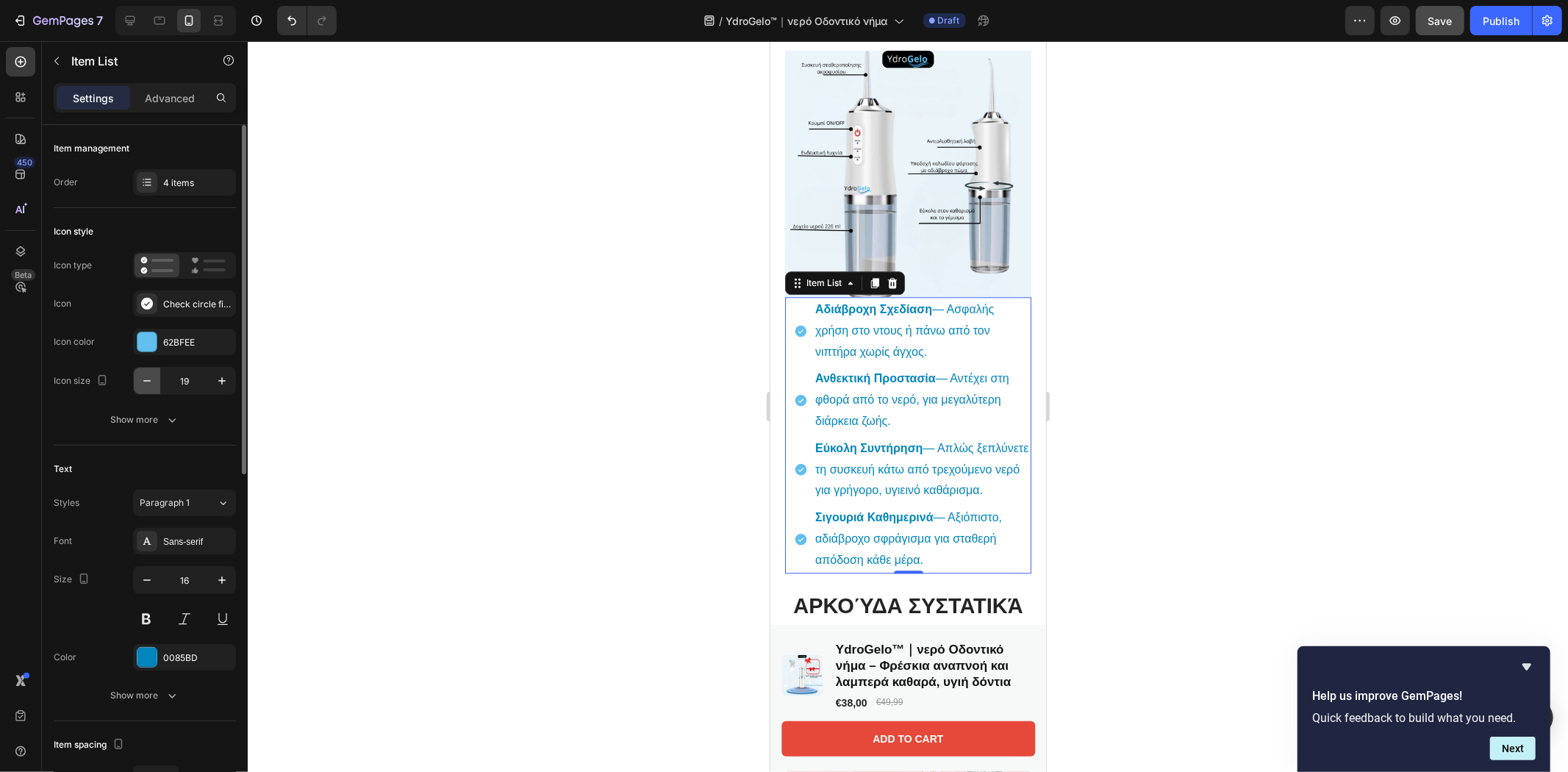
click at [151, 375] on icon "button" at bounding box center [147, 381] width 15 height 15
type input "18"
click at [155, 415] on div "Show more" at bounding box center [145, 420] width 68 height 15
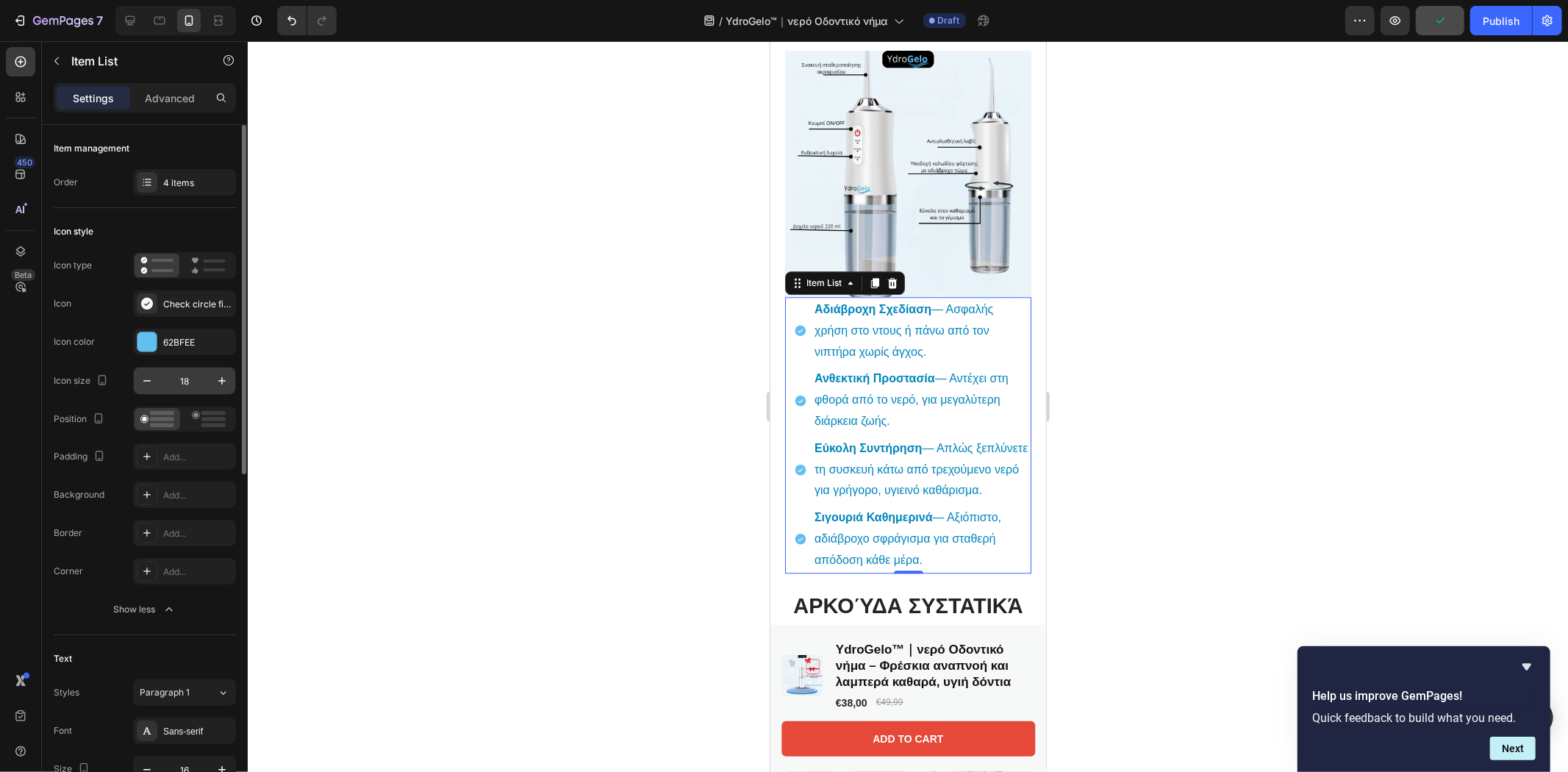
scroll to position [327, 0]
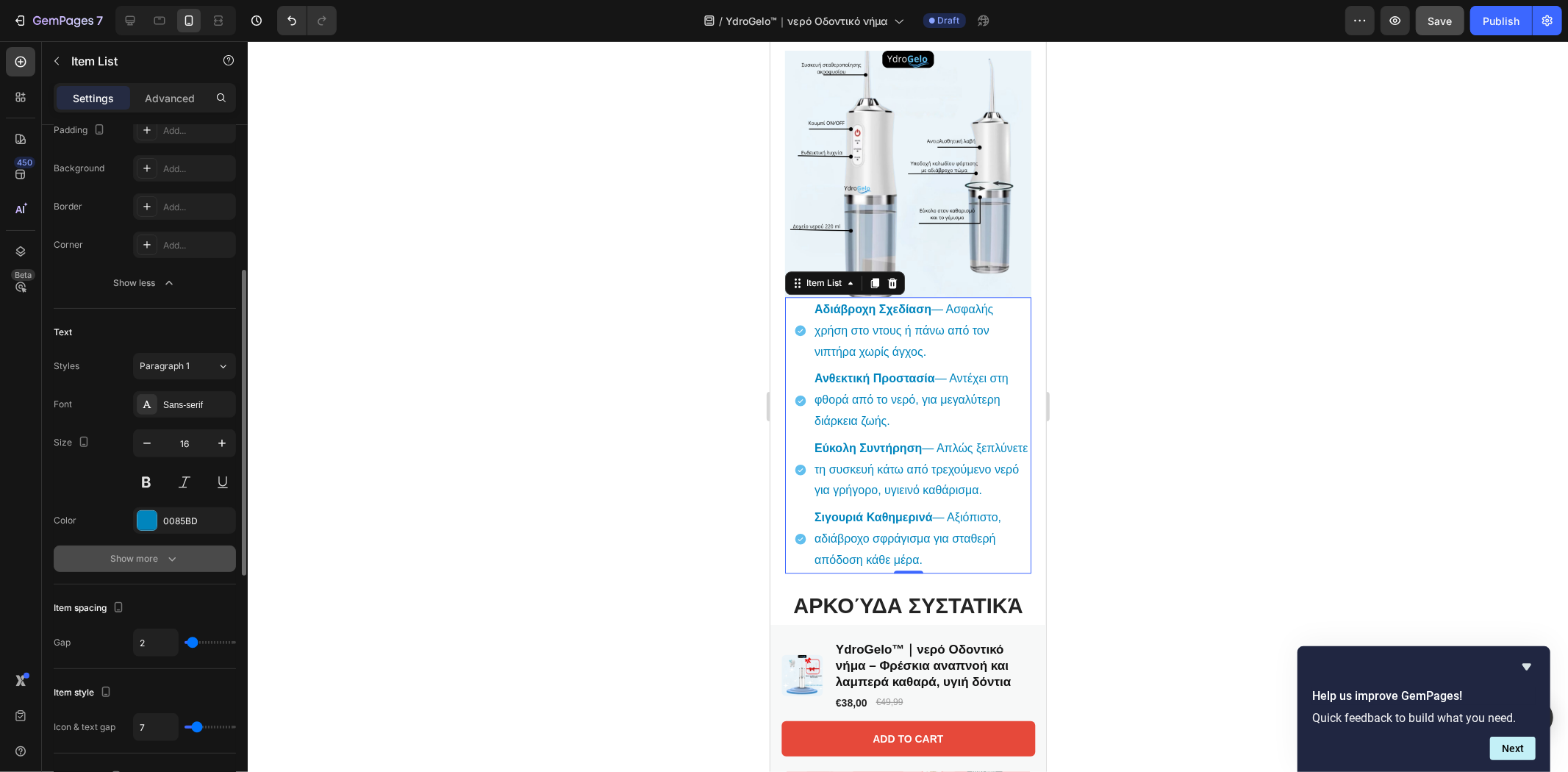
click at [158, 556] on div "Show more" at bounding box center [145, 559] width 68 height 15
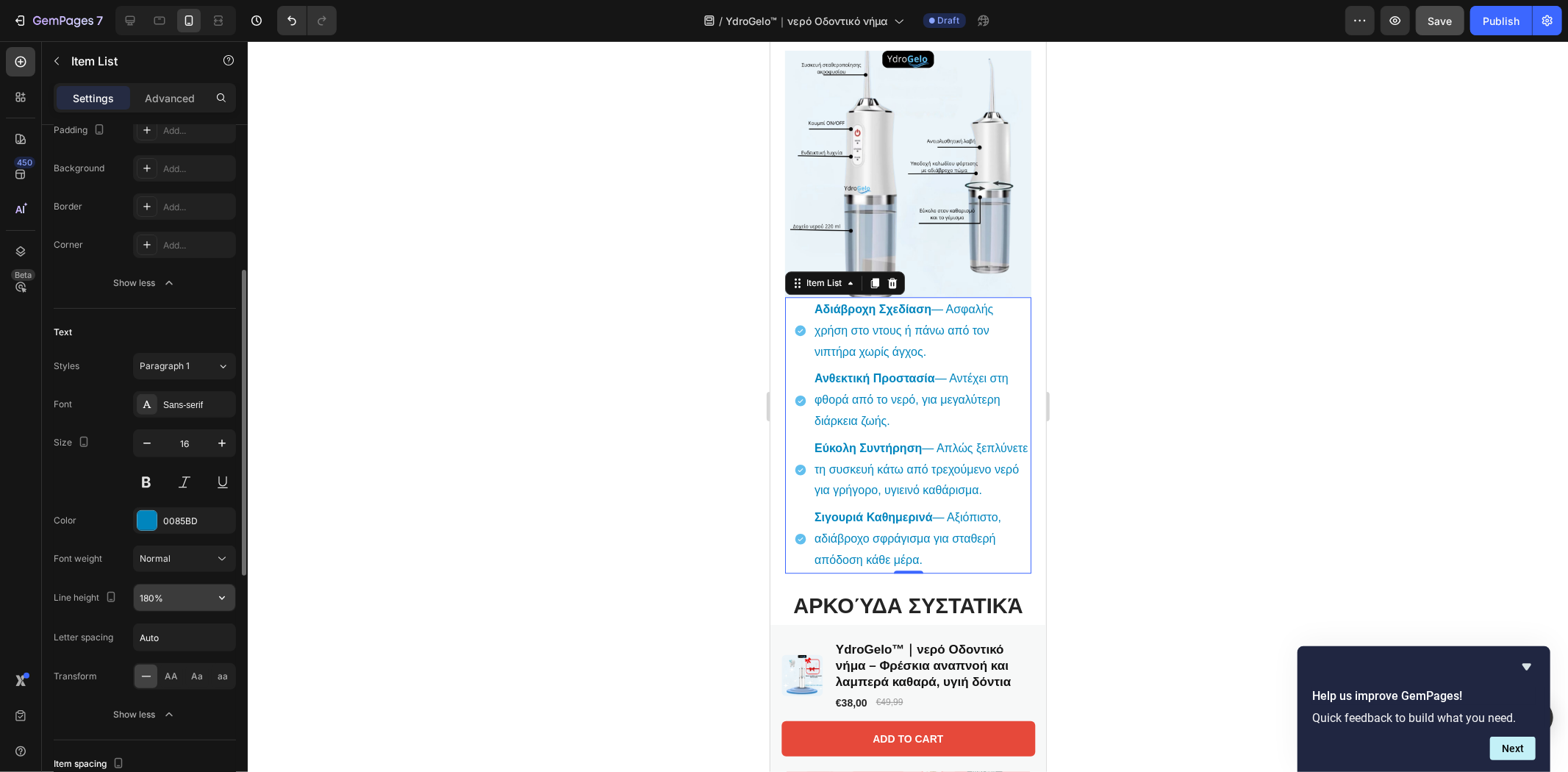
click at [162, 593] on input "180%" at bounding box center [184, 597] width 101 height 26
click at [221, 591] on icon "button" at bounding box center [222, 598] width 15 height 15
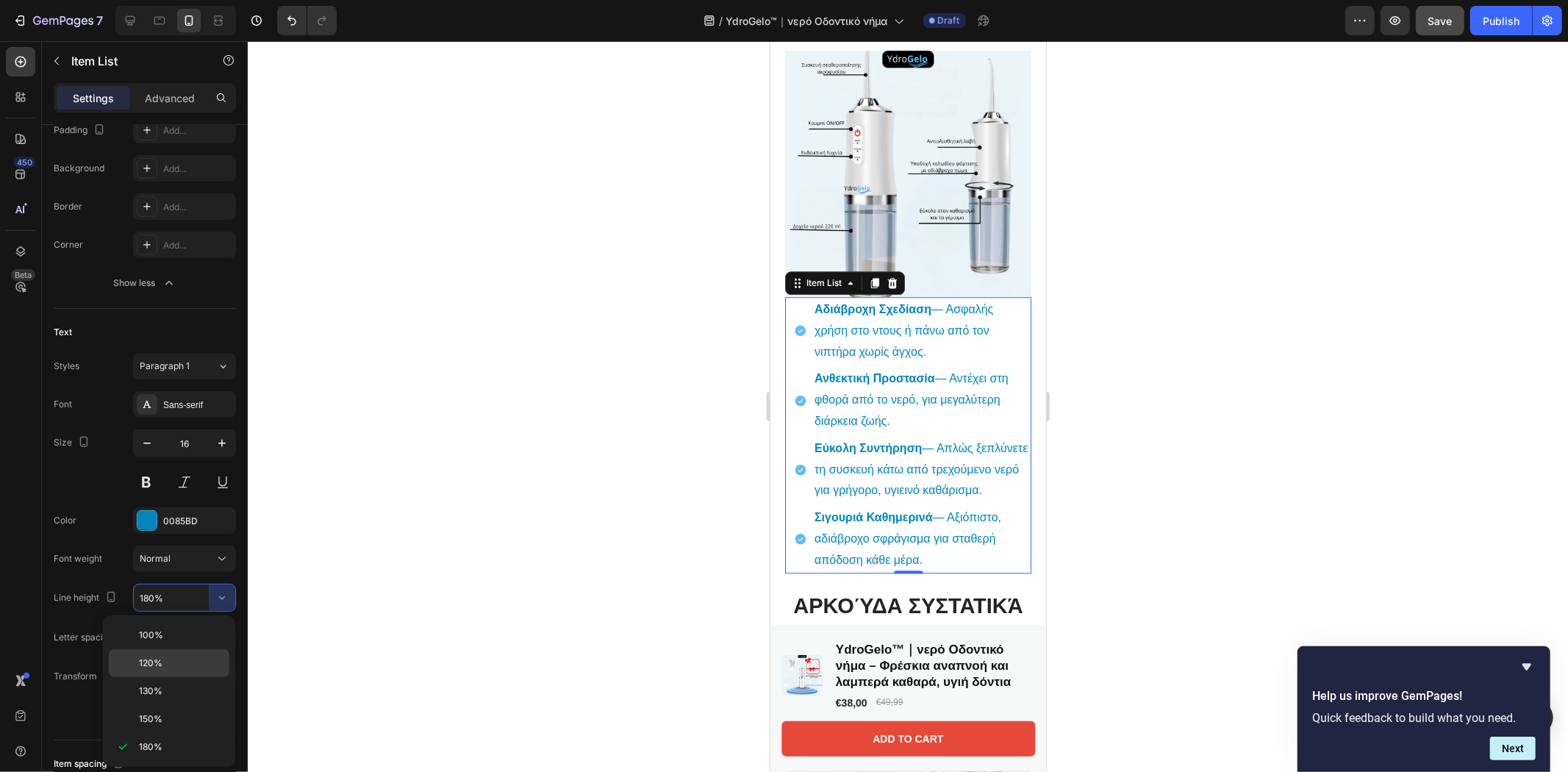
click at [168, 663] on p "120%" at bounding box center [181, 663] width 84 height 13
type input "120%"
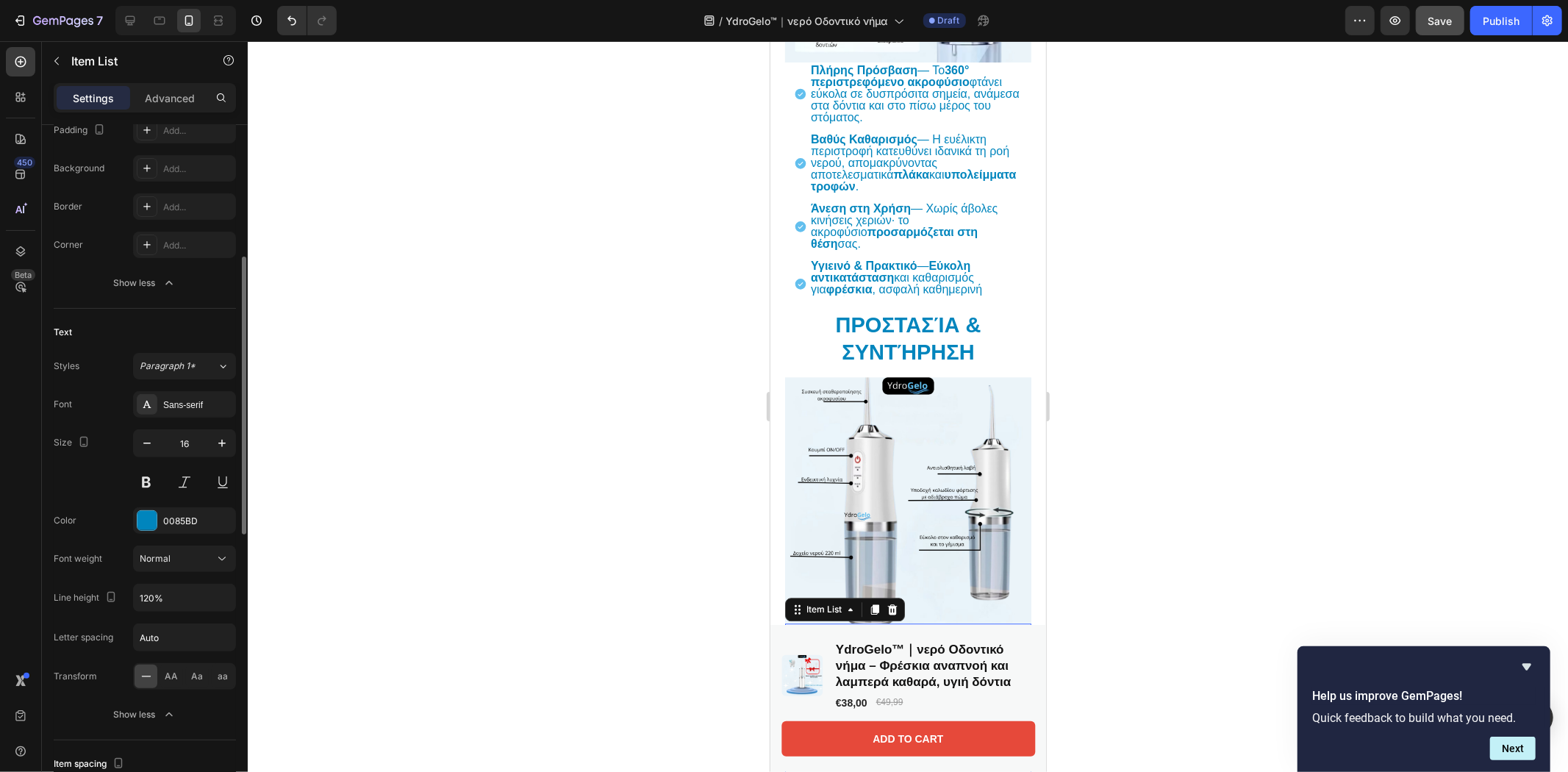
scroll to position [652, 0]
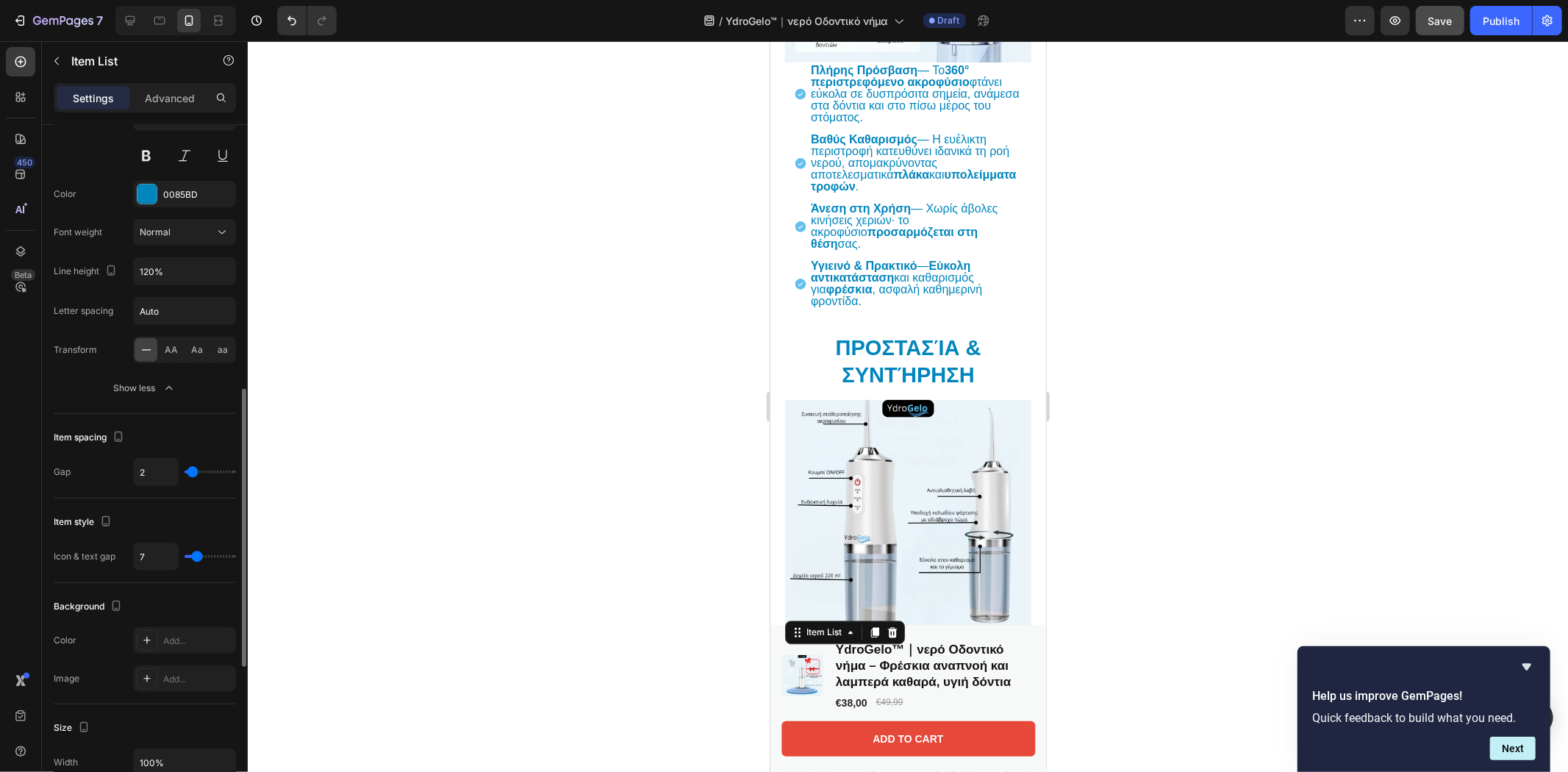
type input "8"
type input "7"
type input "2"
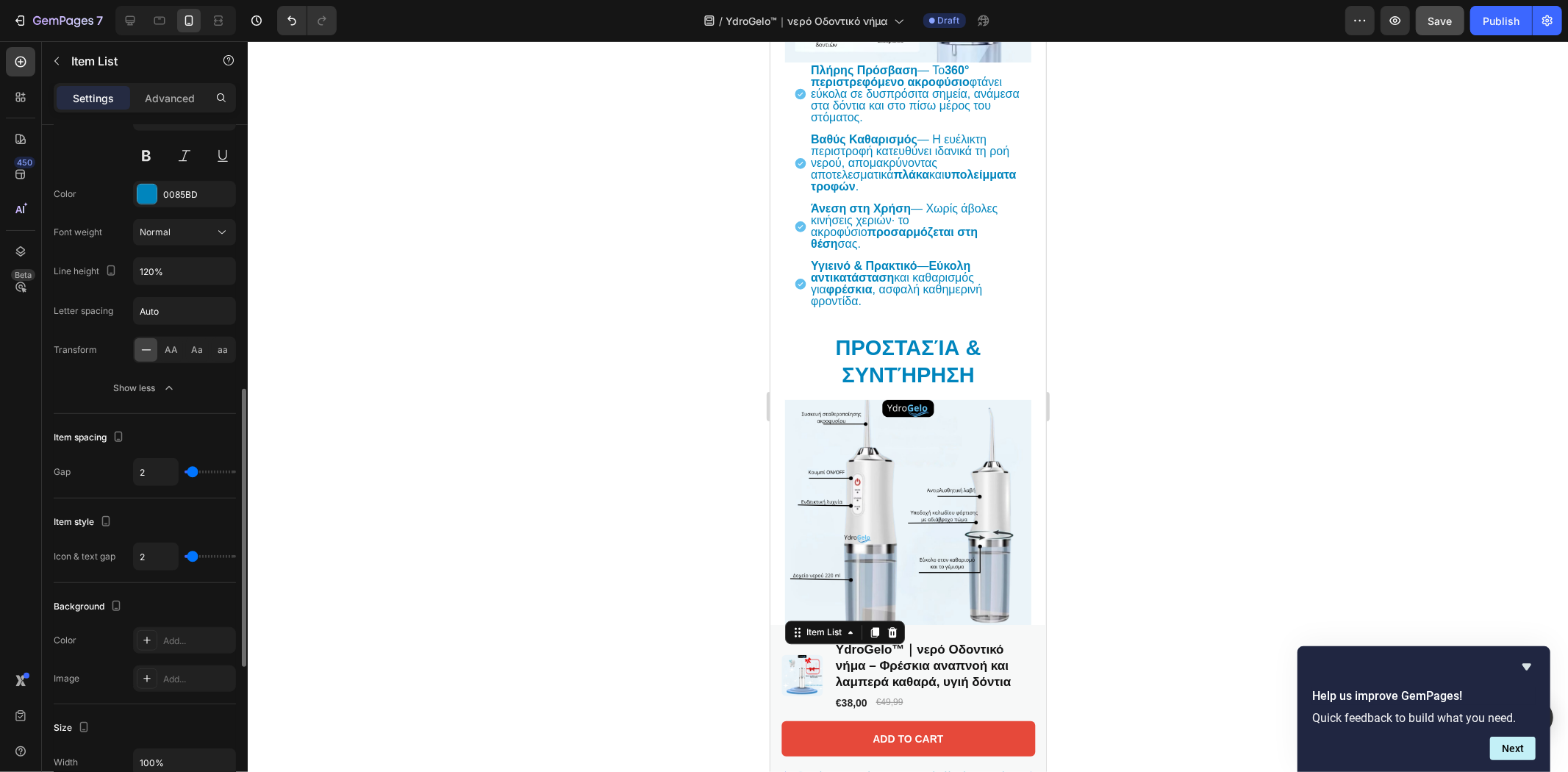
drag, startPoint x: 200, startPoint y: 557, endPoint x: 193, endPoint y: 559, distance: 7.3
type input "2"
click at [193, 558] on input "range" at bounding box center [210, 556] width 51 height 3
type input "0"
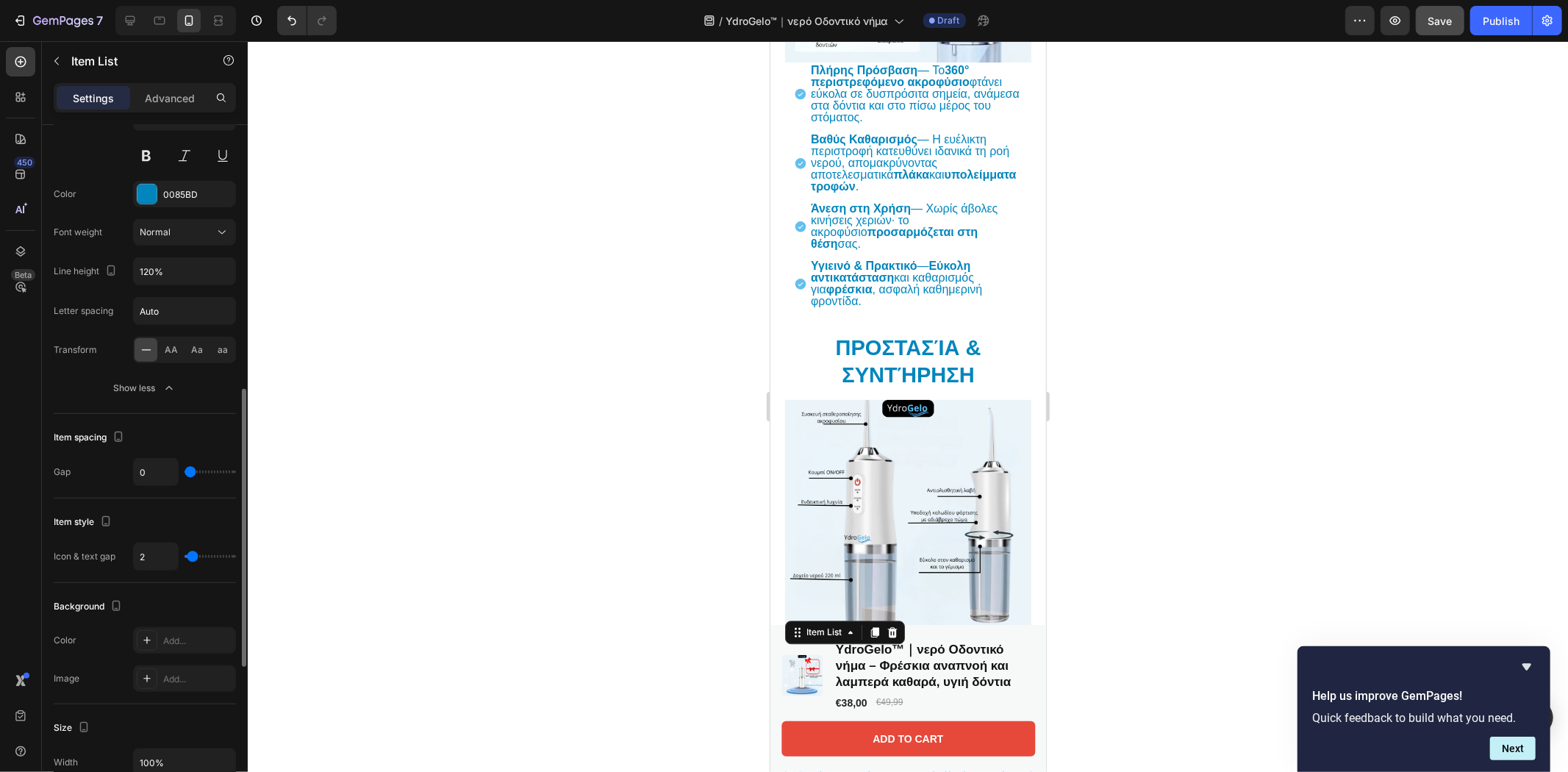
type input "1"
type input "2"
type input "3"
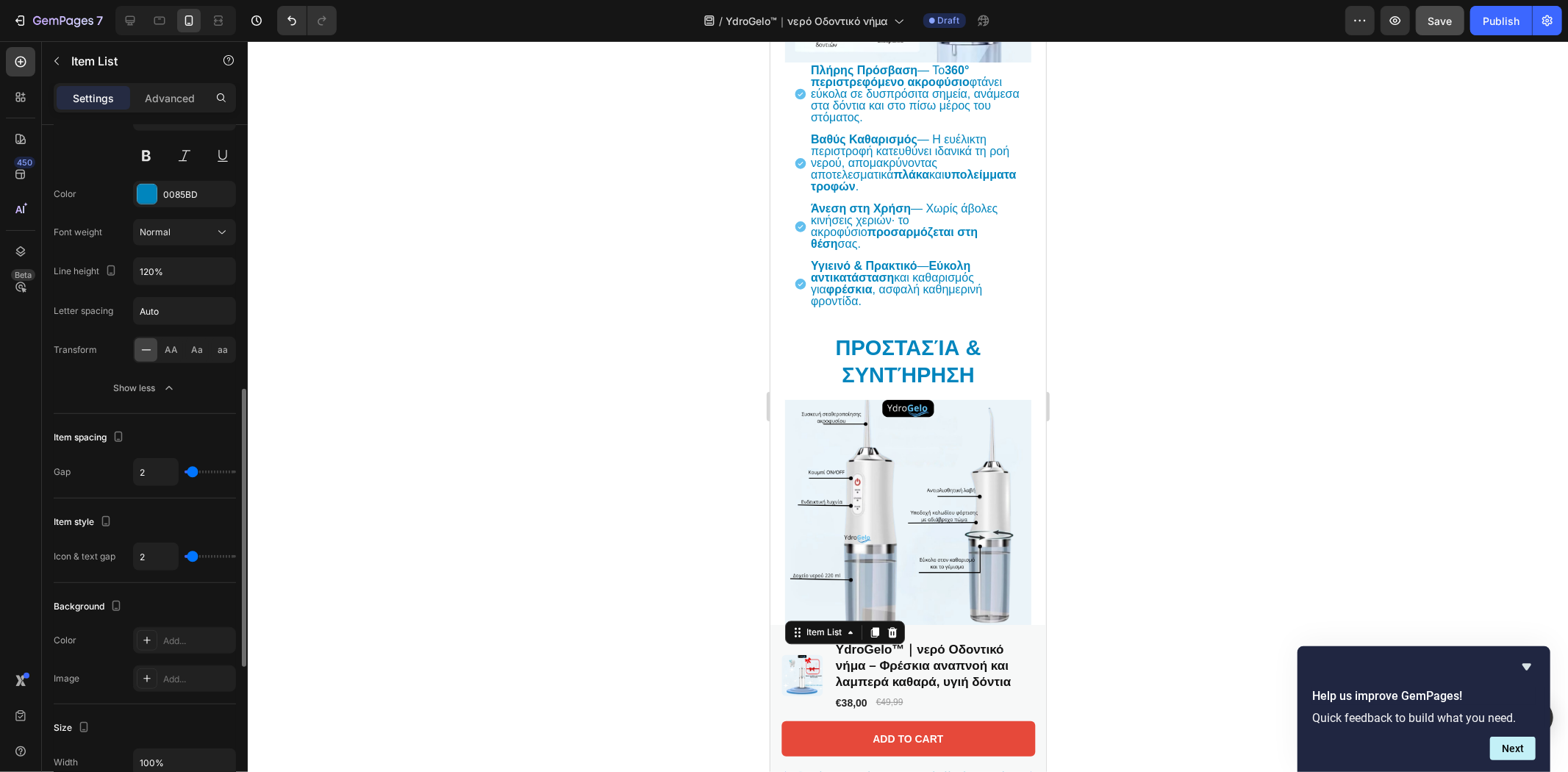
type input "3"
type input "5"
type input "6"
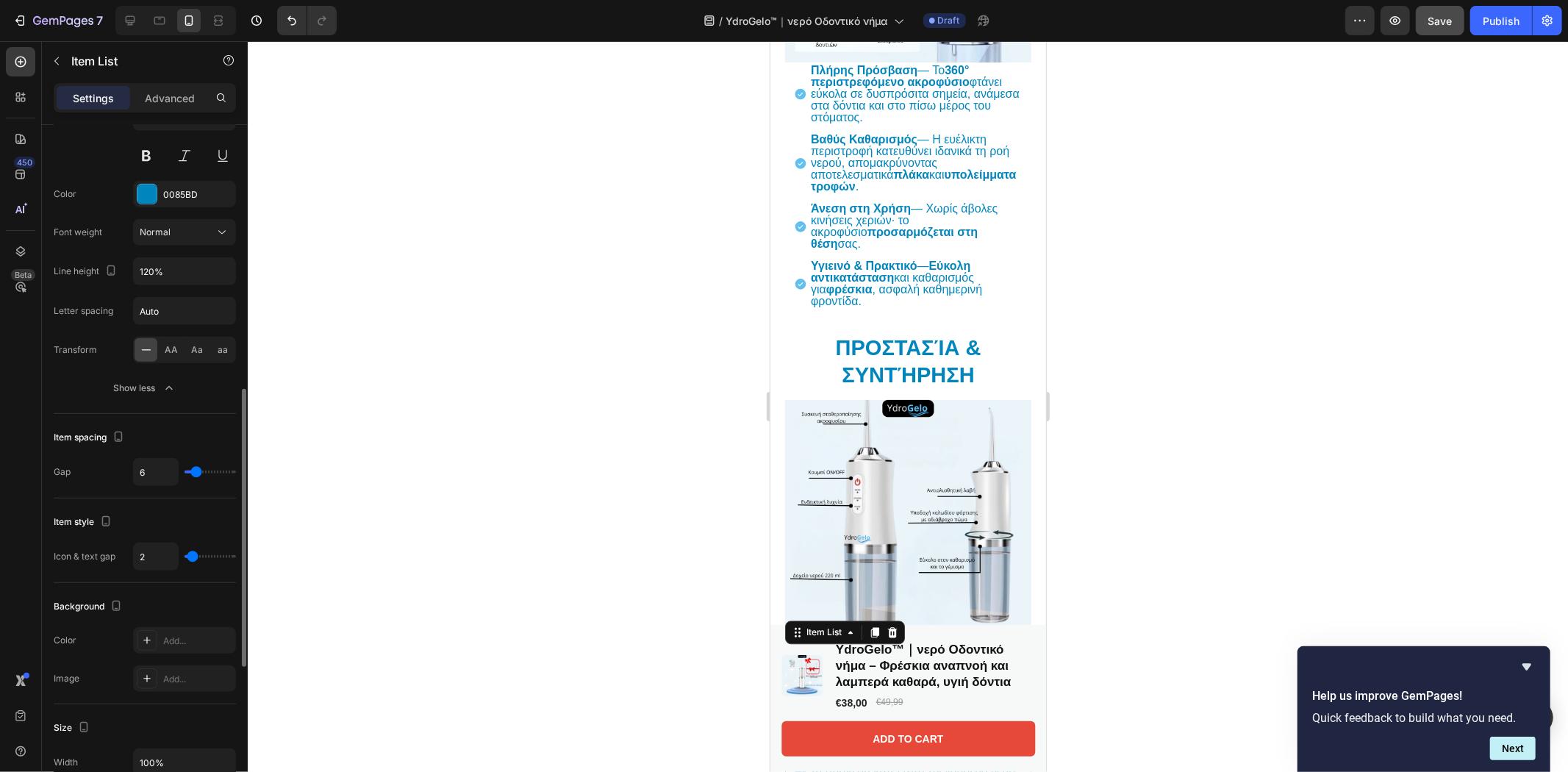
type input "7"
type input "8"
drag, startPoint x: 190, startPoint y: 471, endPoint x: 198, endPoint y: 473, distance: 8.2
type input "8"
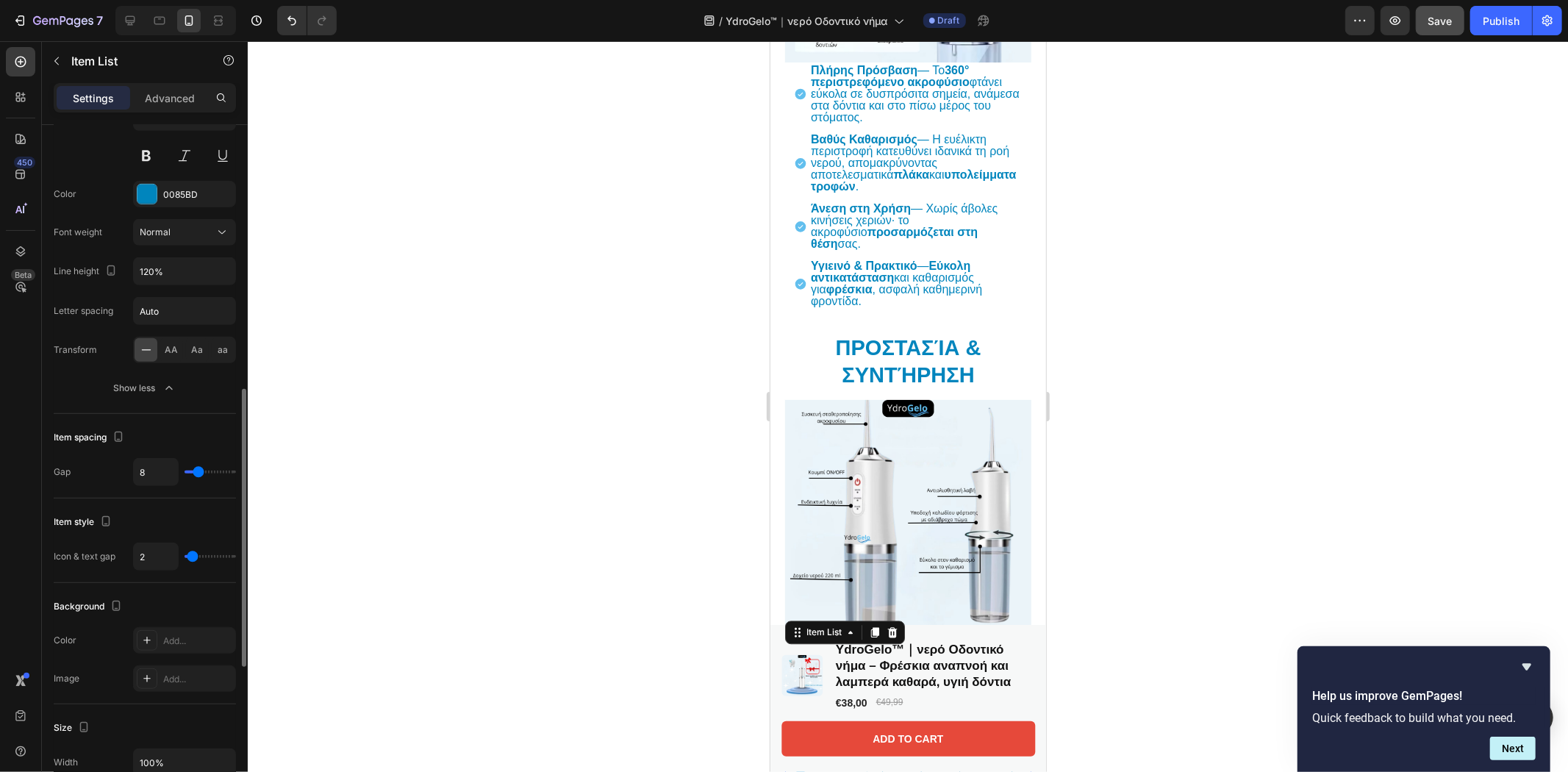
click at [198, 473] on input "range" at bounding box center [210, 472] width 51 height 3
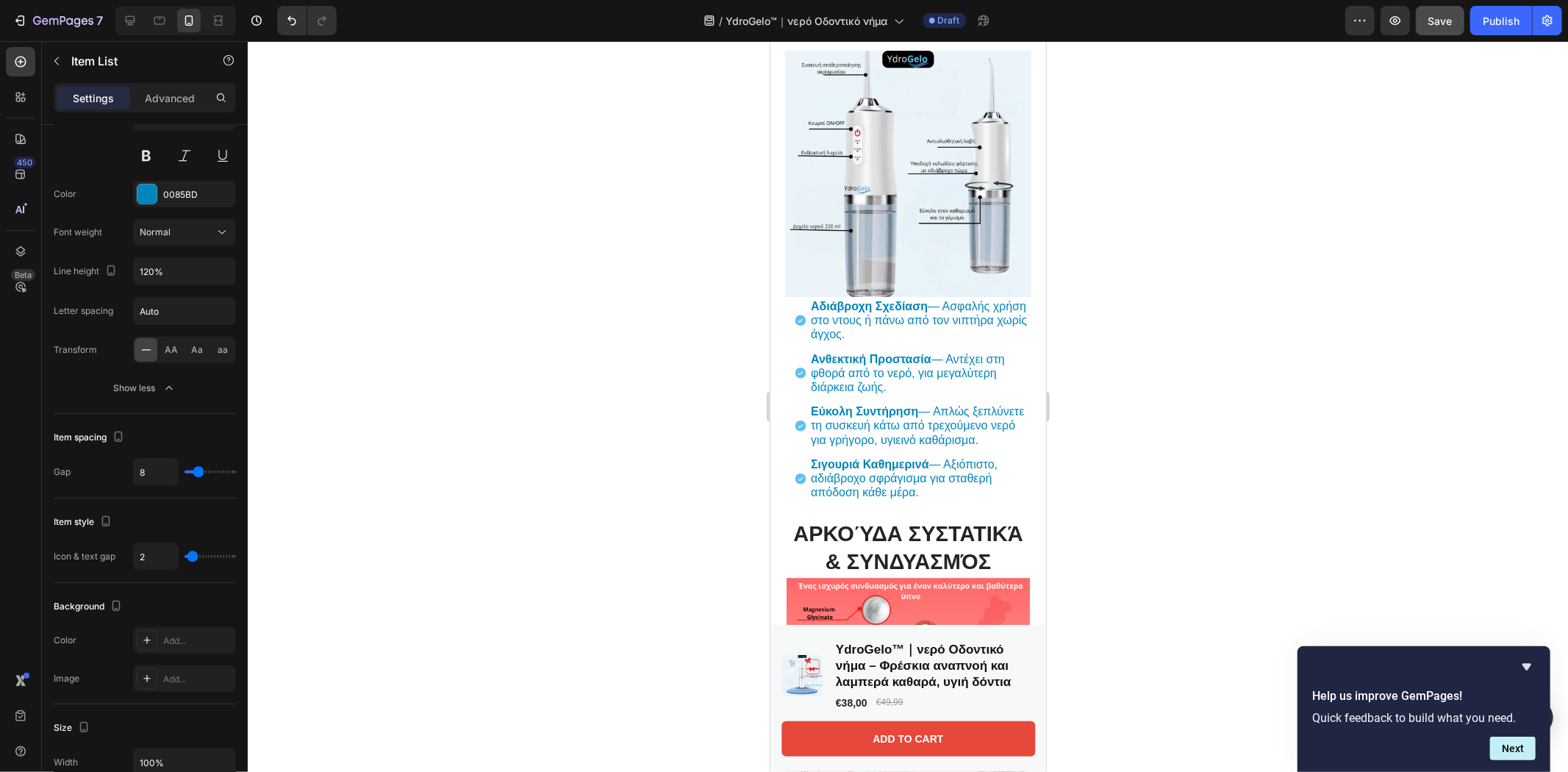
scroll to position [2822, 0]
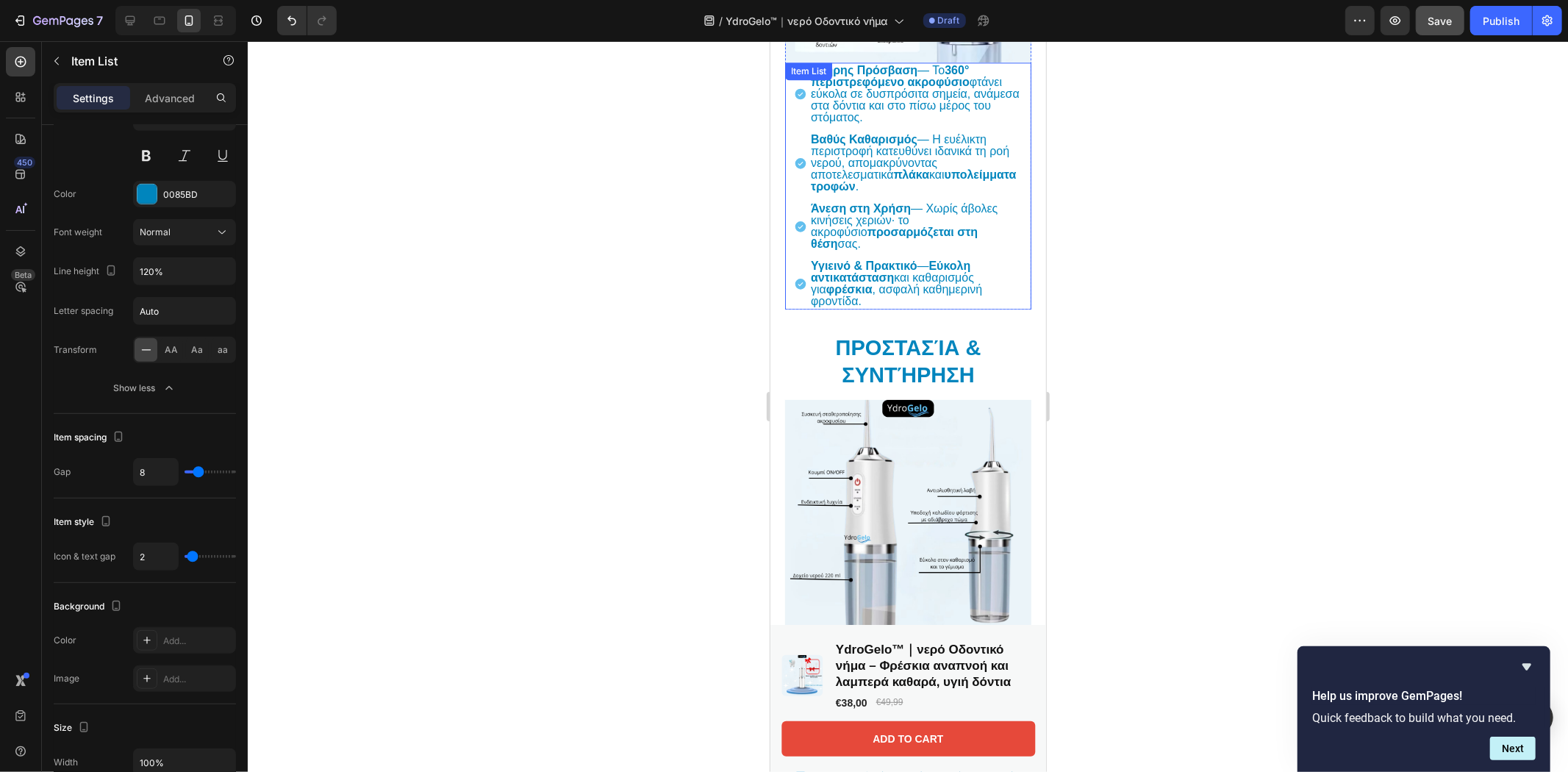
click at [794, 131] on div "Βαθύς Καθαρισμός — Η ευέλικτη περιστροφή κατευθύνει ιδανικά τη ροή νερού, απομα…" at bounding box center [912, 163] width 238 height 64
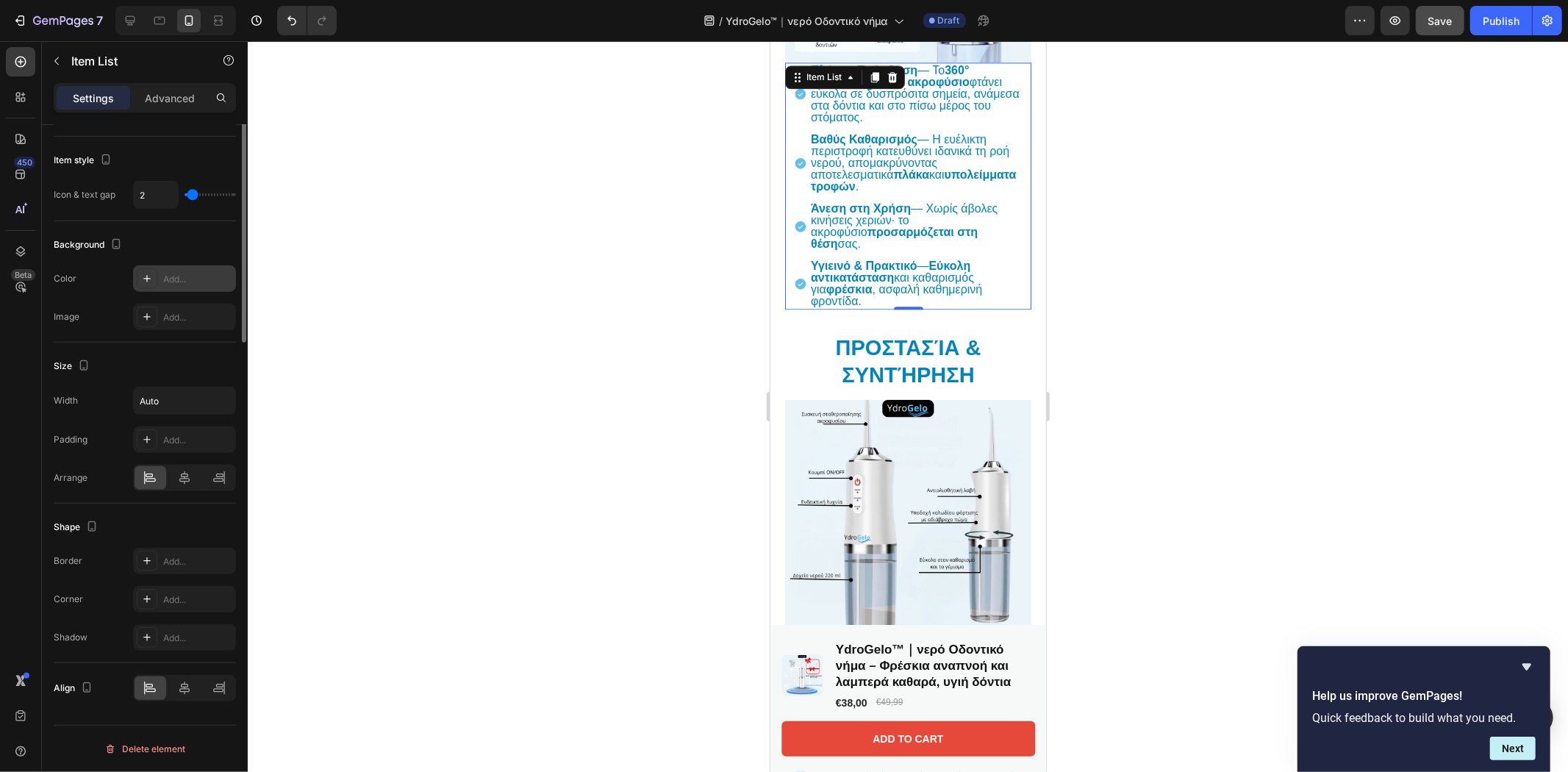
scroll to position [532, 0]
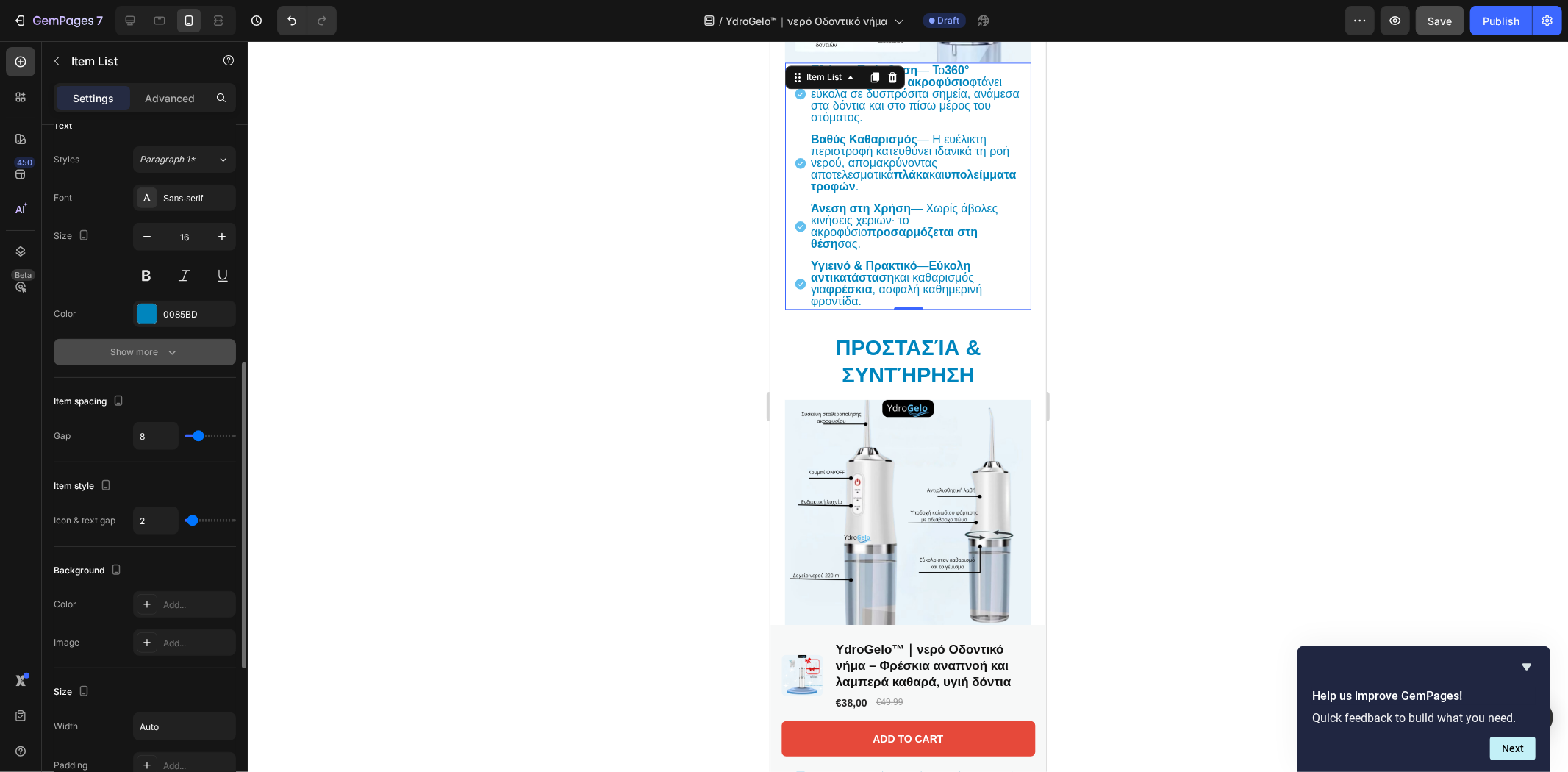
click at [153, 354] on div "Show more" at bounding box center [145, 352] width 68 height 15
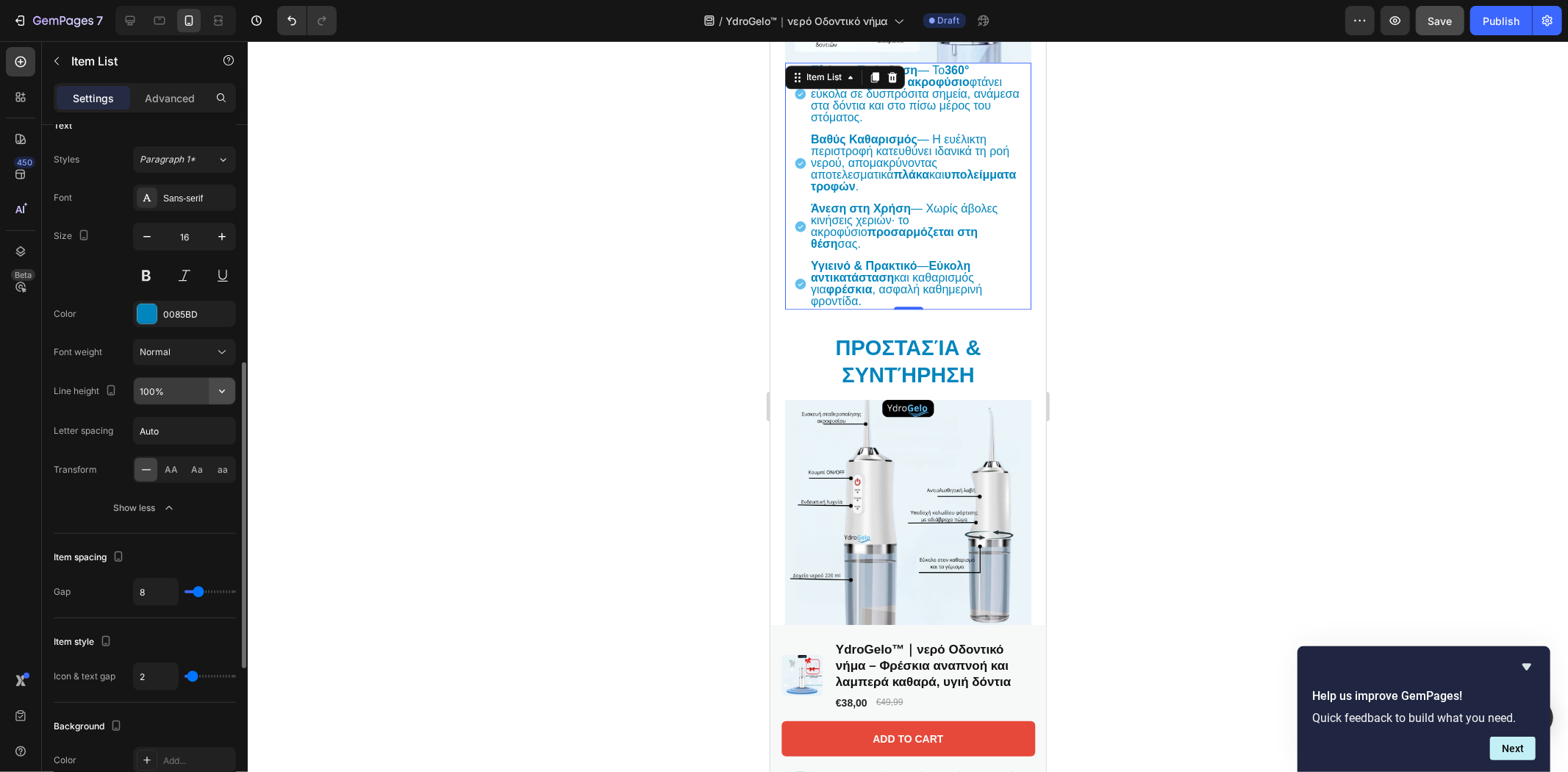
click at [223, 395] on icon "button" at bounding box center [222, 391] width 15 height 15
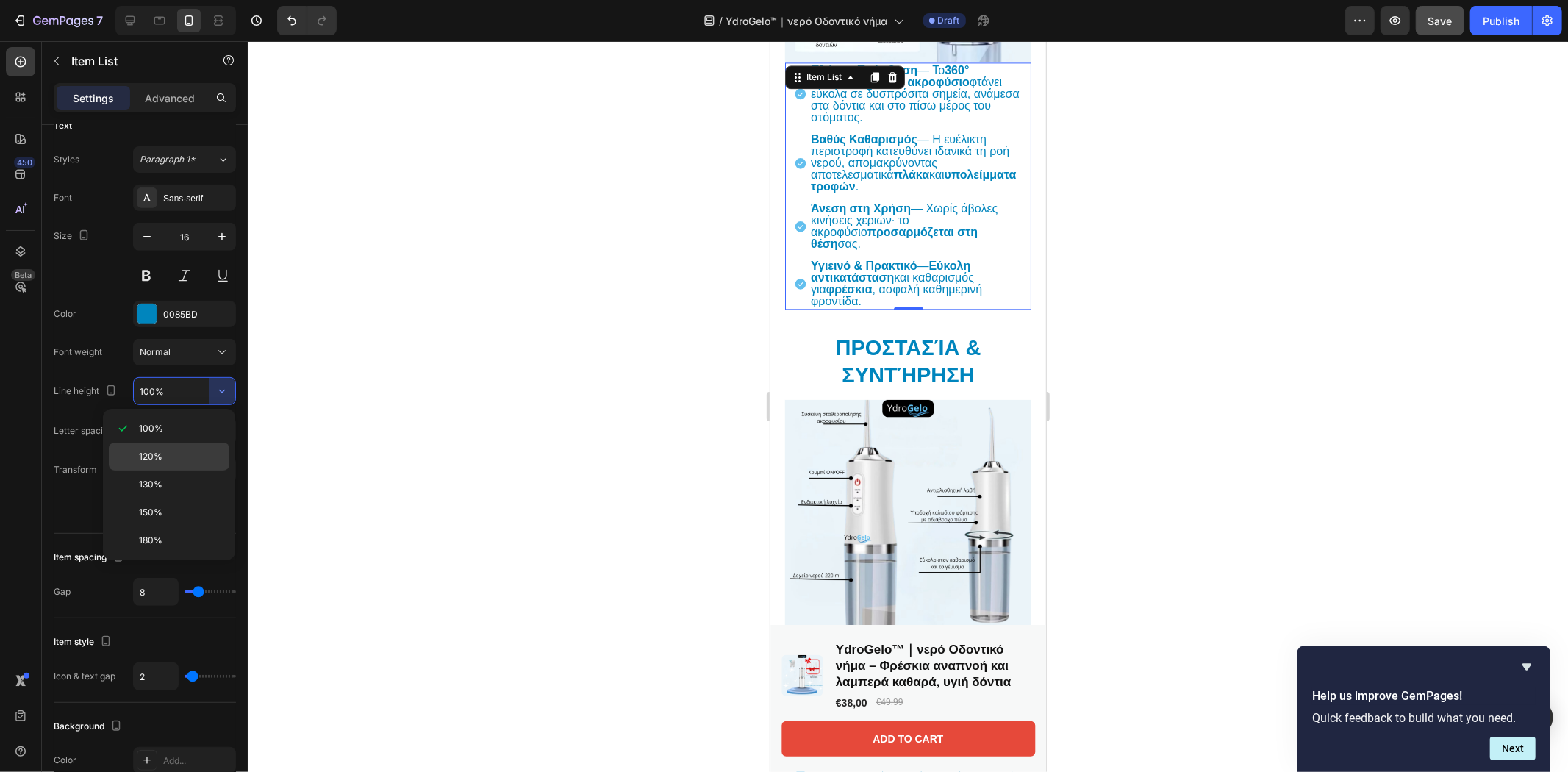
click at [166, 458] on p "120%" at bounding box center [181, 457] width 84 height 13
type input "120%"
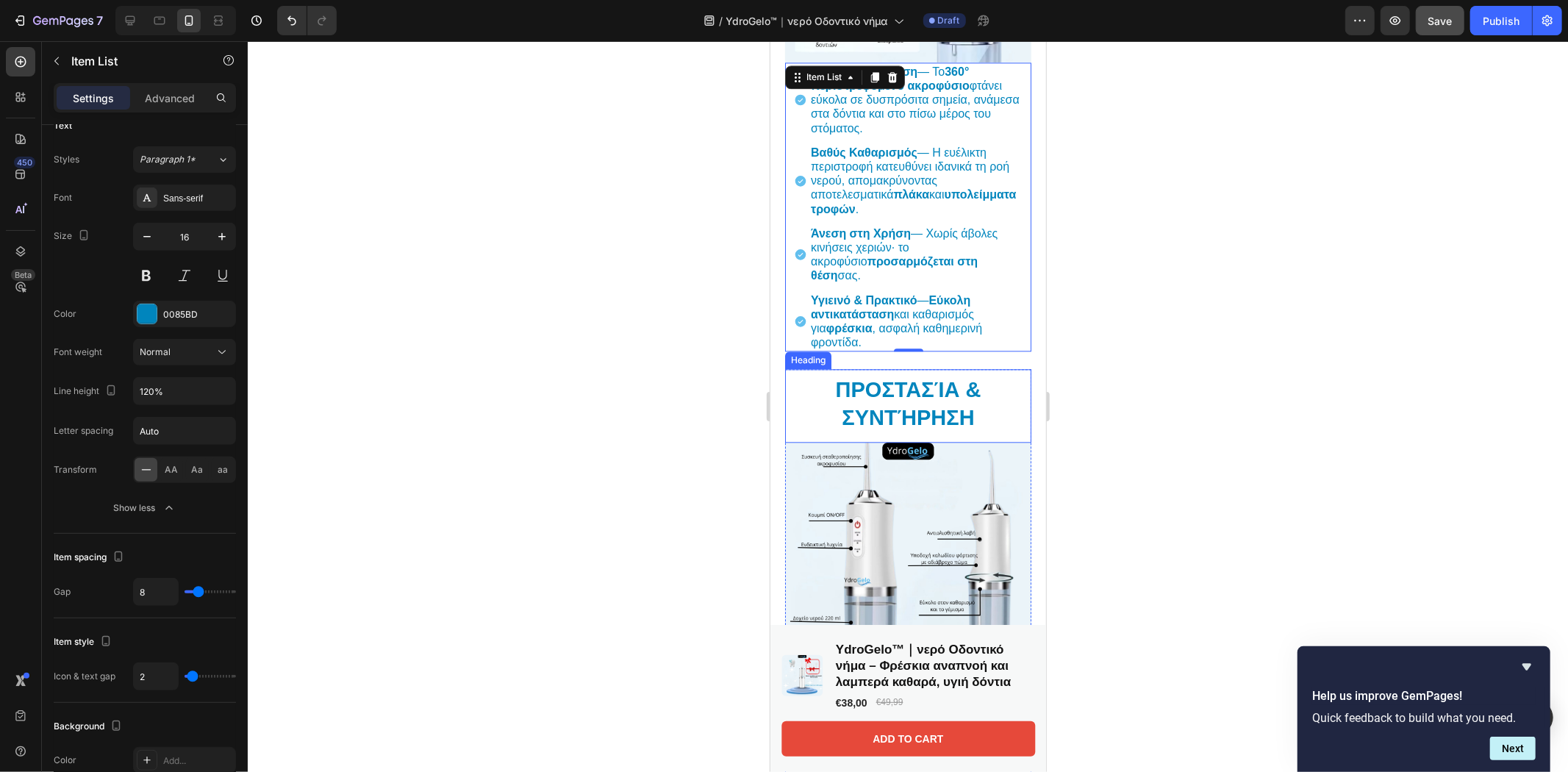
scroll to position [3149, 0]
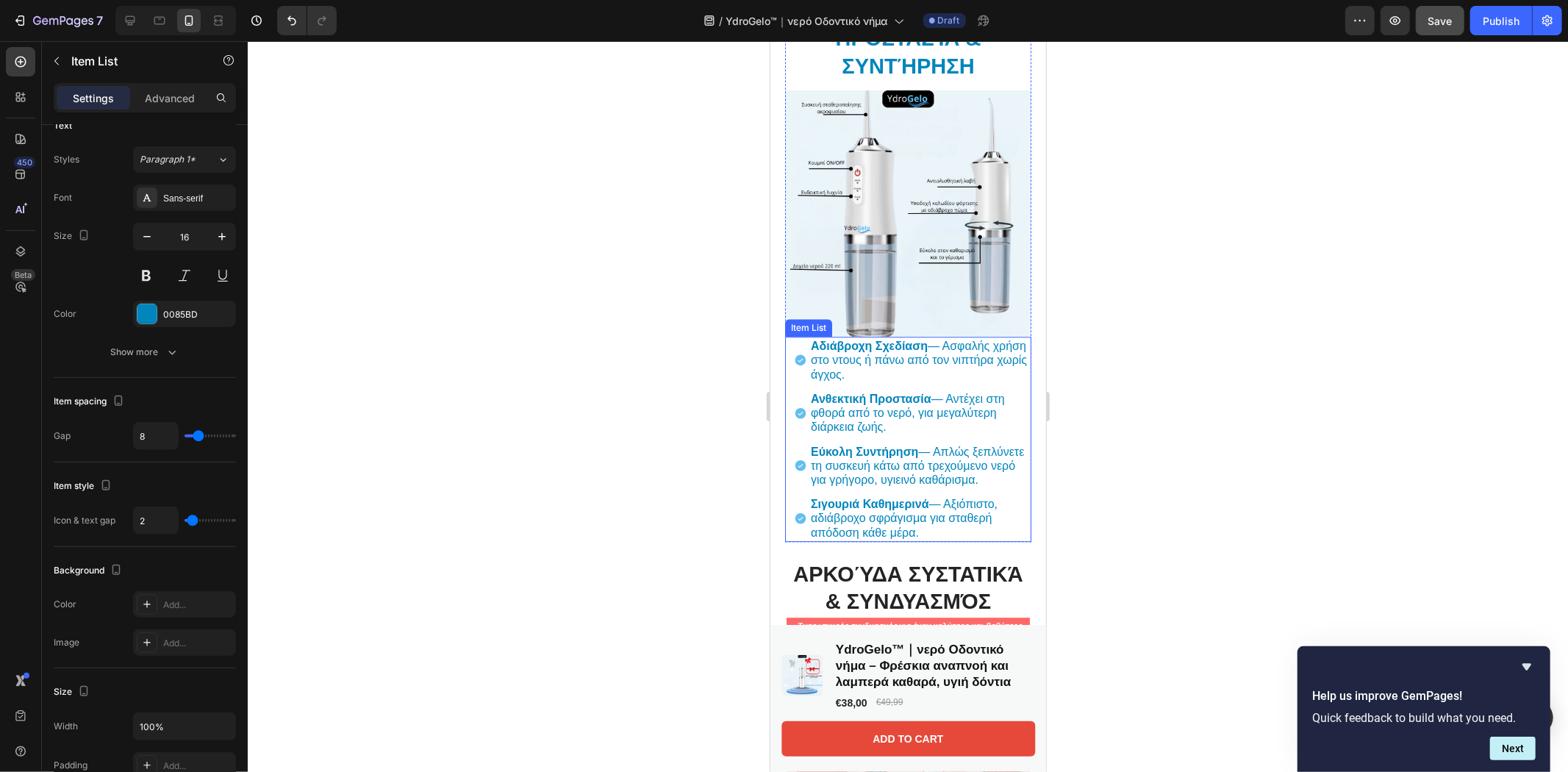
click at [796, 406] on icon at bounding box center [800, 412] width 11 height 11
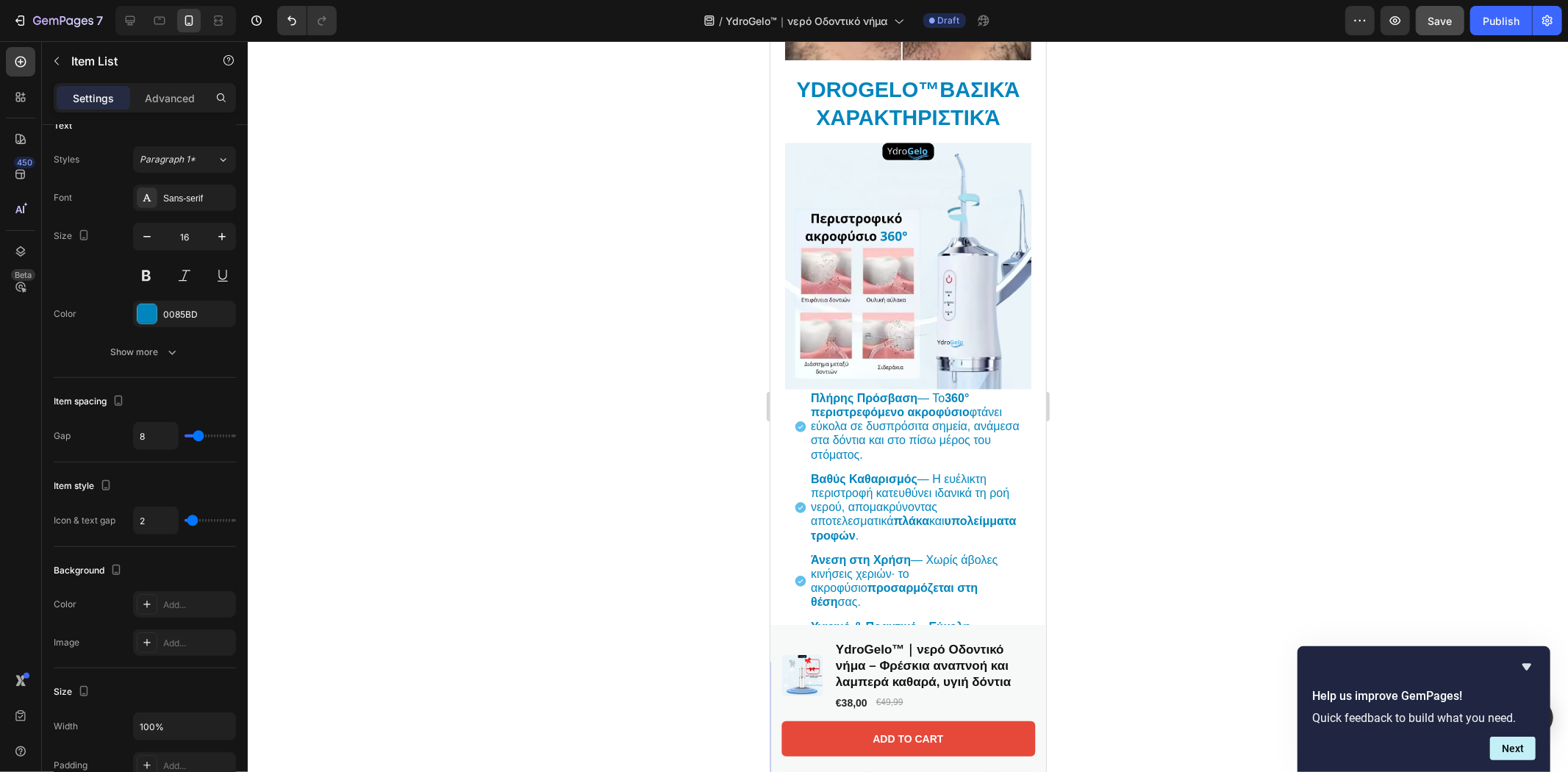
scroll to position [2496, 0]
click at [902, 296] on img at bounding box center [907, 265] width 246 height 246
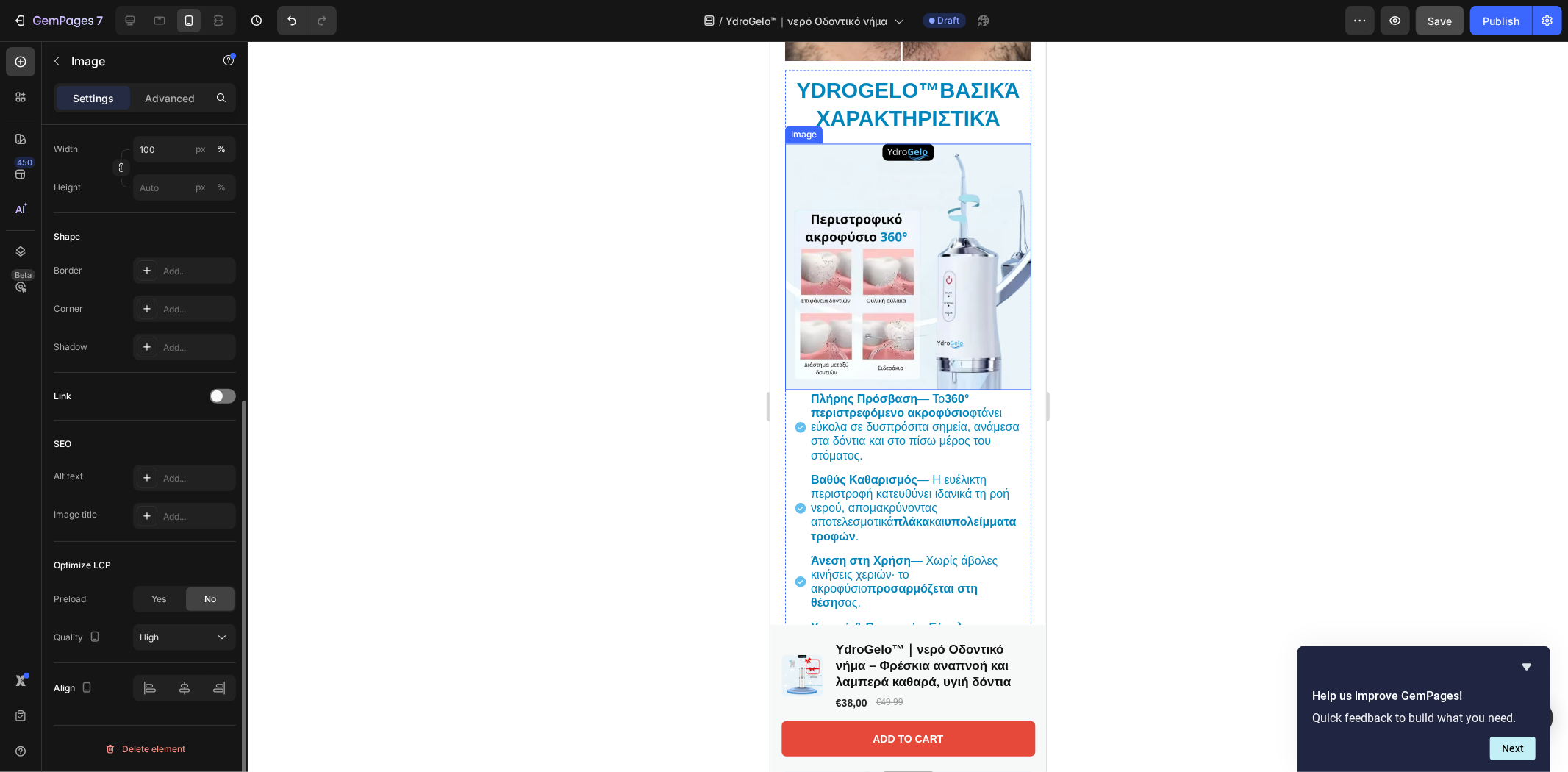
scroll to position [0, 0]
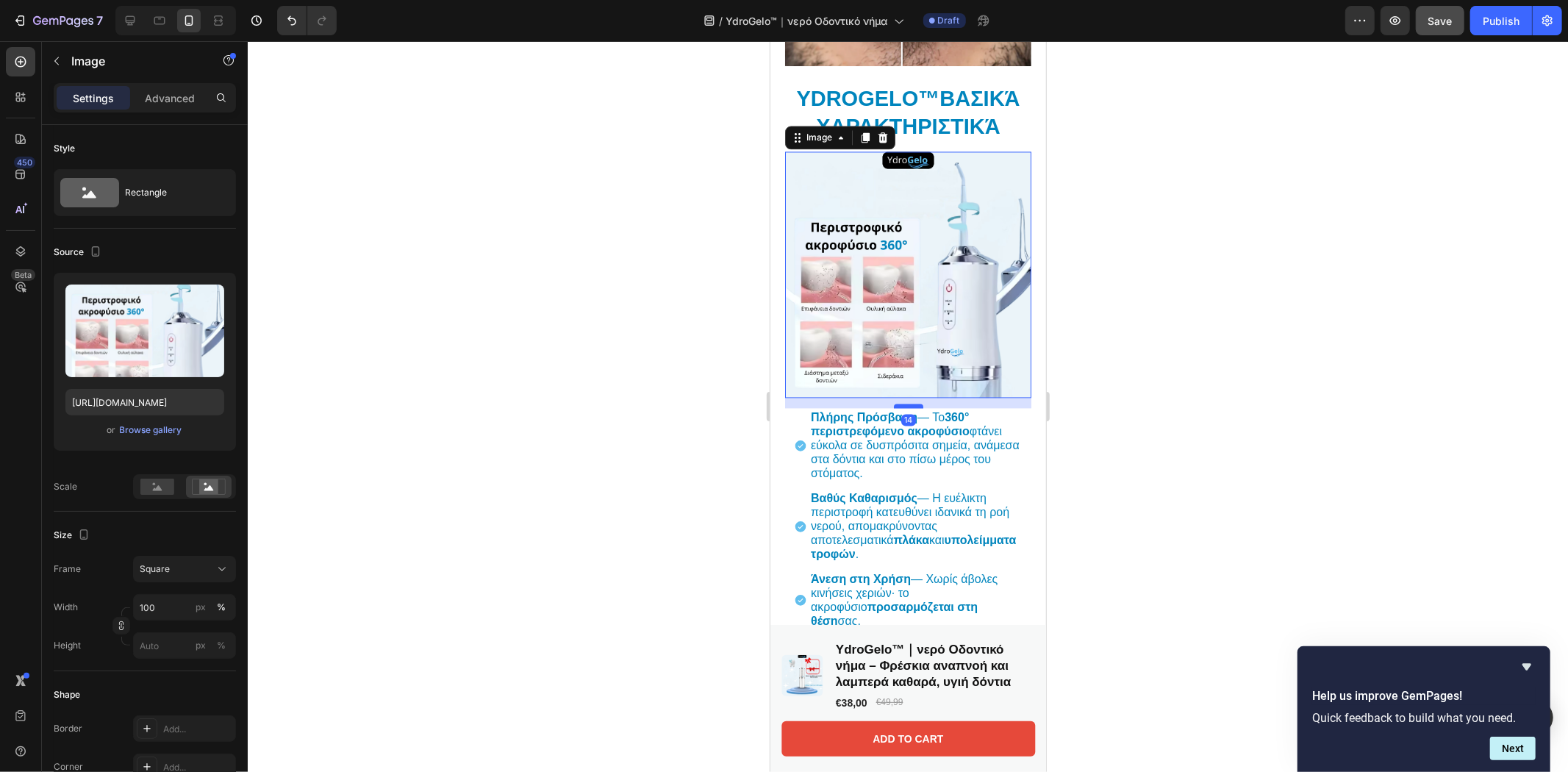
drag, startPoint x: 899, startPoint y: 374, endPoint x: 899, endPoint y: 385, distance: 11.0
click at [899, 402] on div at bounding box center [907, 404] width 29 height 5
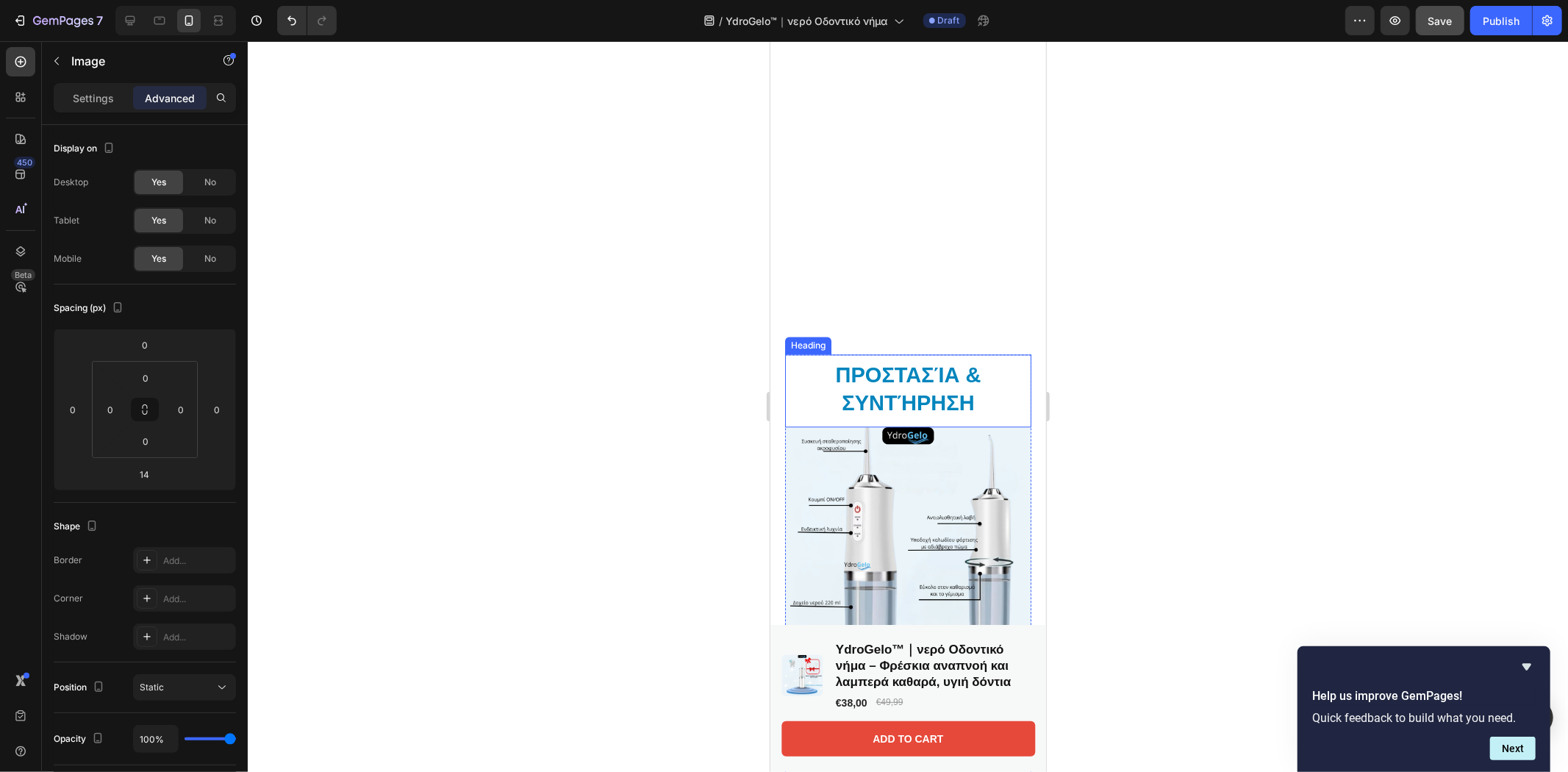
scroll to position [3149, 0]
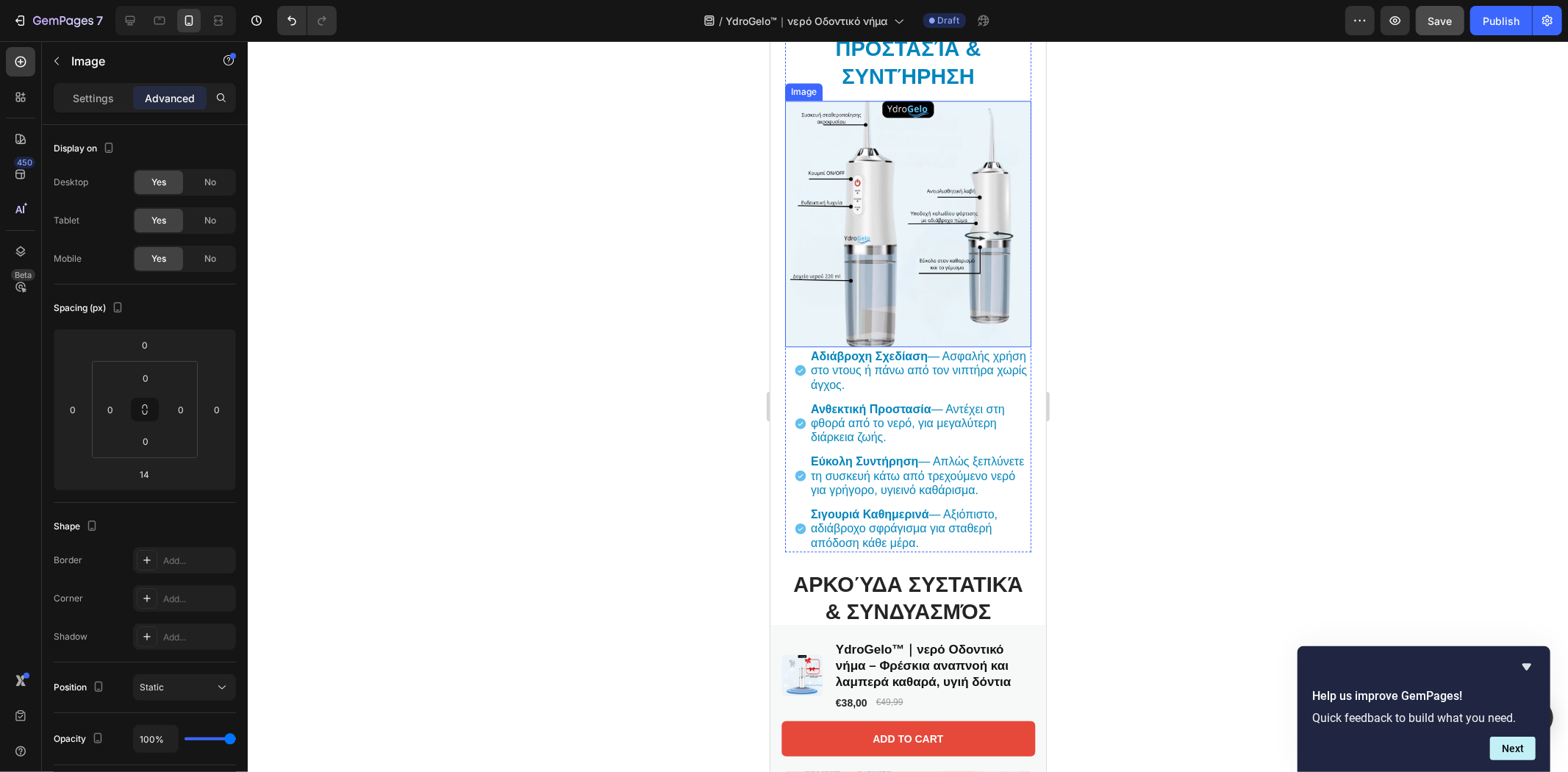
click at [899, 269] on img at bounding box center [907, 223] width 246 height 246
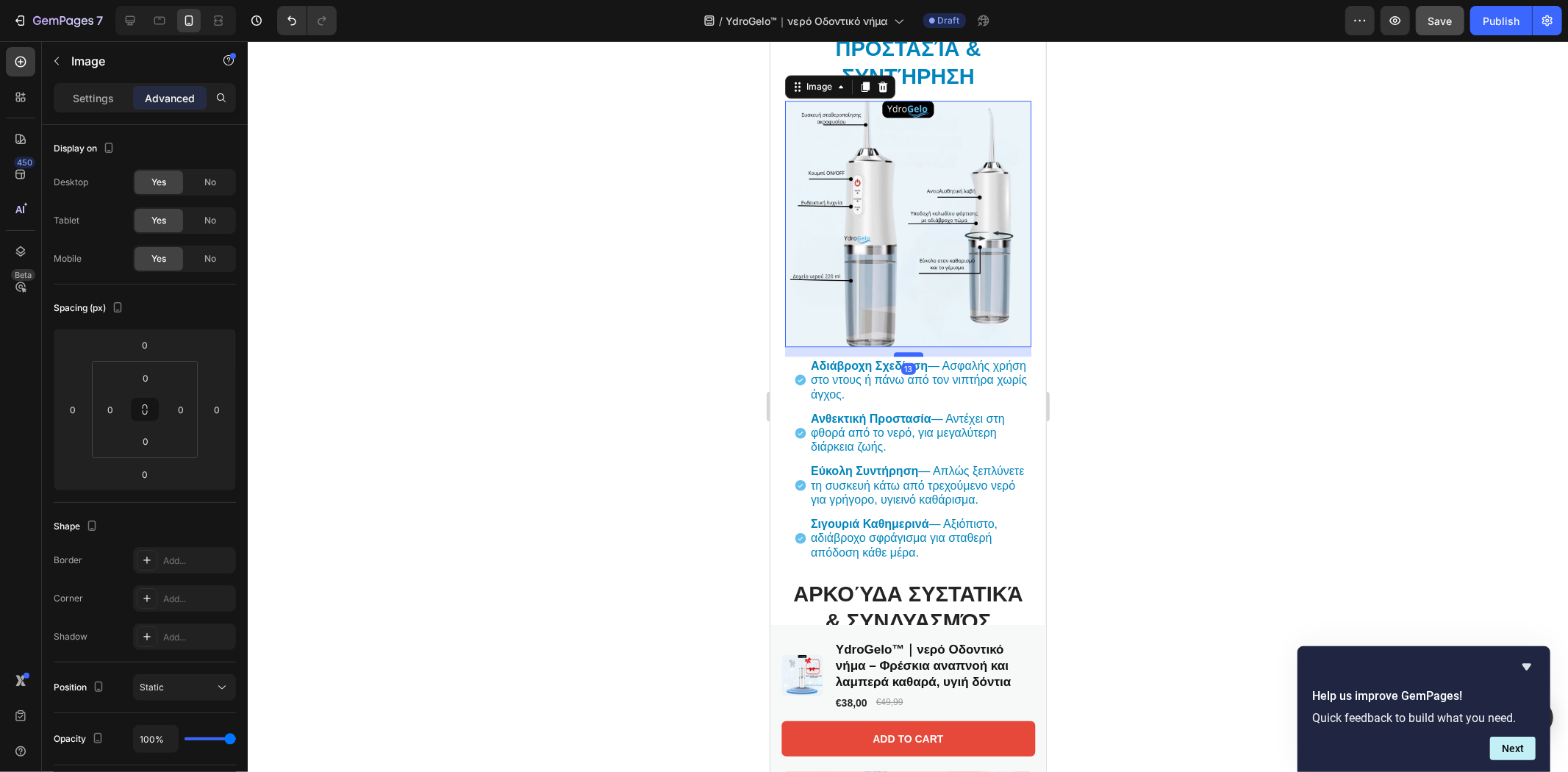
click at [901, 351] on div at bounding box center [907, 353] width 29 height 5
type input "13"
drag, startPoint x: 1186, startPoint y: 317, endPoint x: 1216, endPoint y: 319, distance: 30.1
click at [1194, 317] on div at bounding box center [908, 406] width 1320 height 731
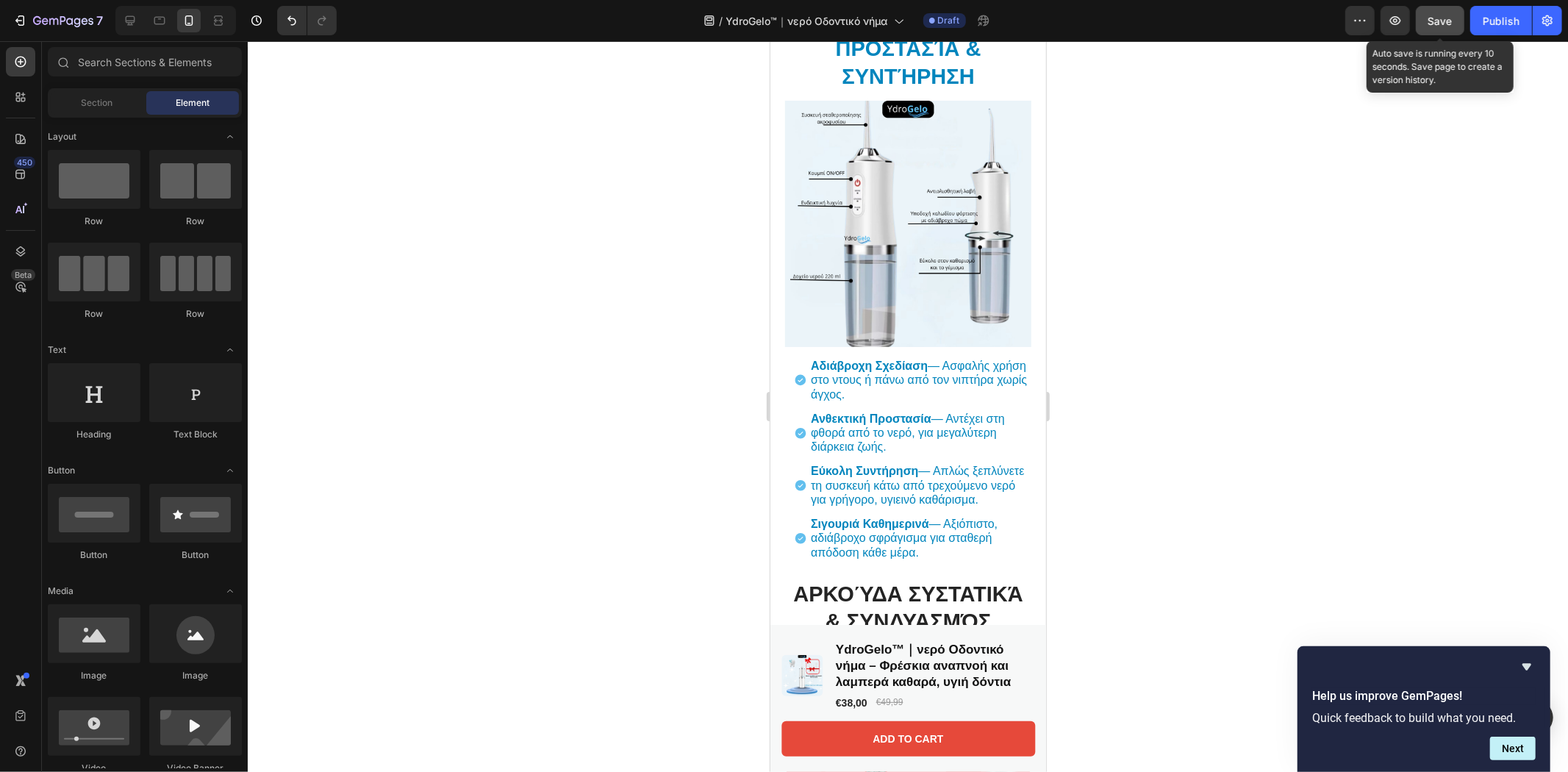
click at [1436, 9] on button "Save" at bounding box center [1440, 20] width 49 height 29
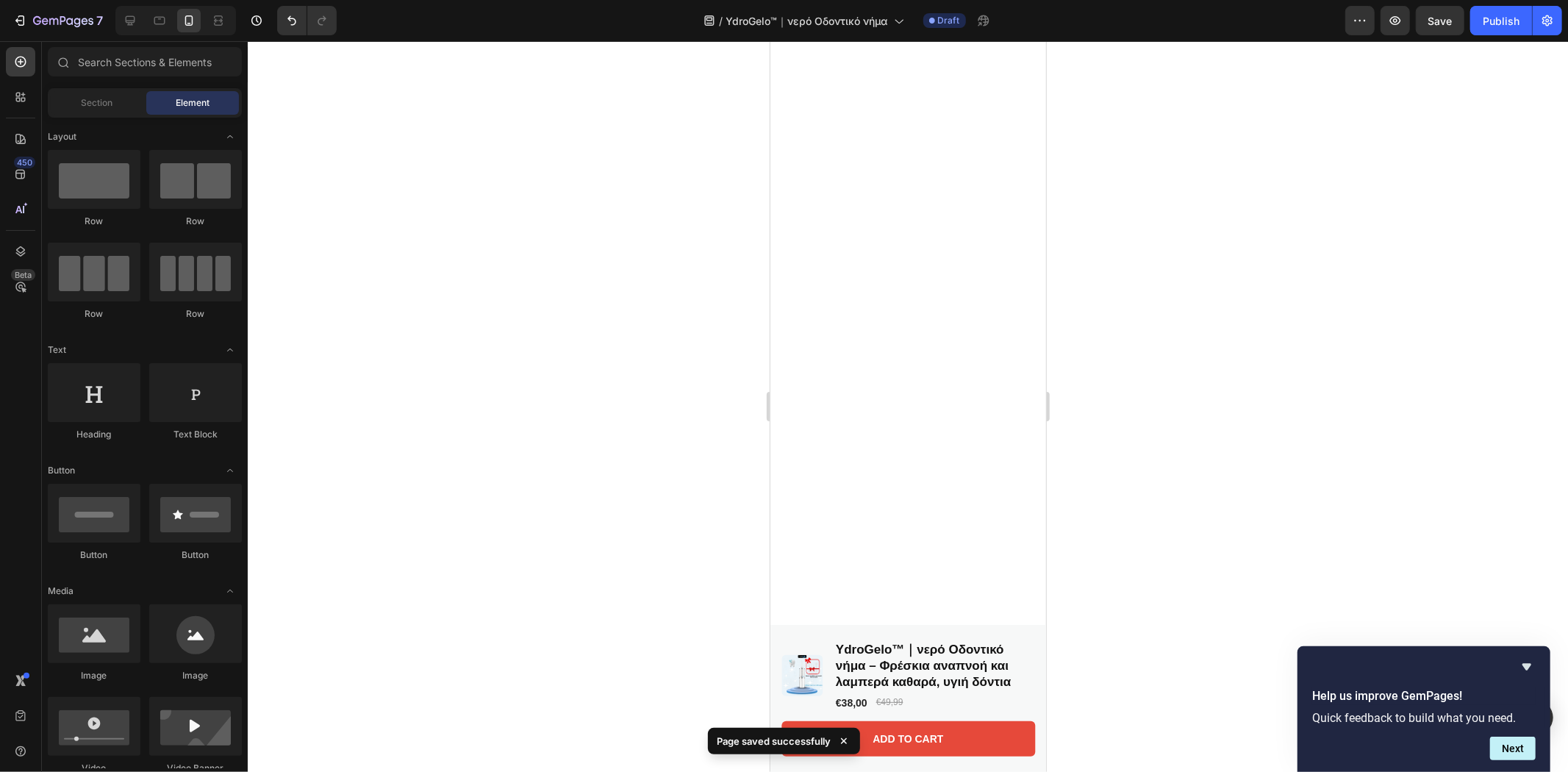
scroll to position [2, 0]
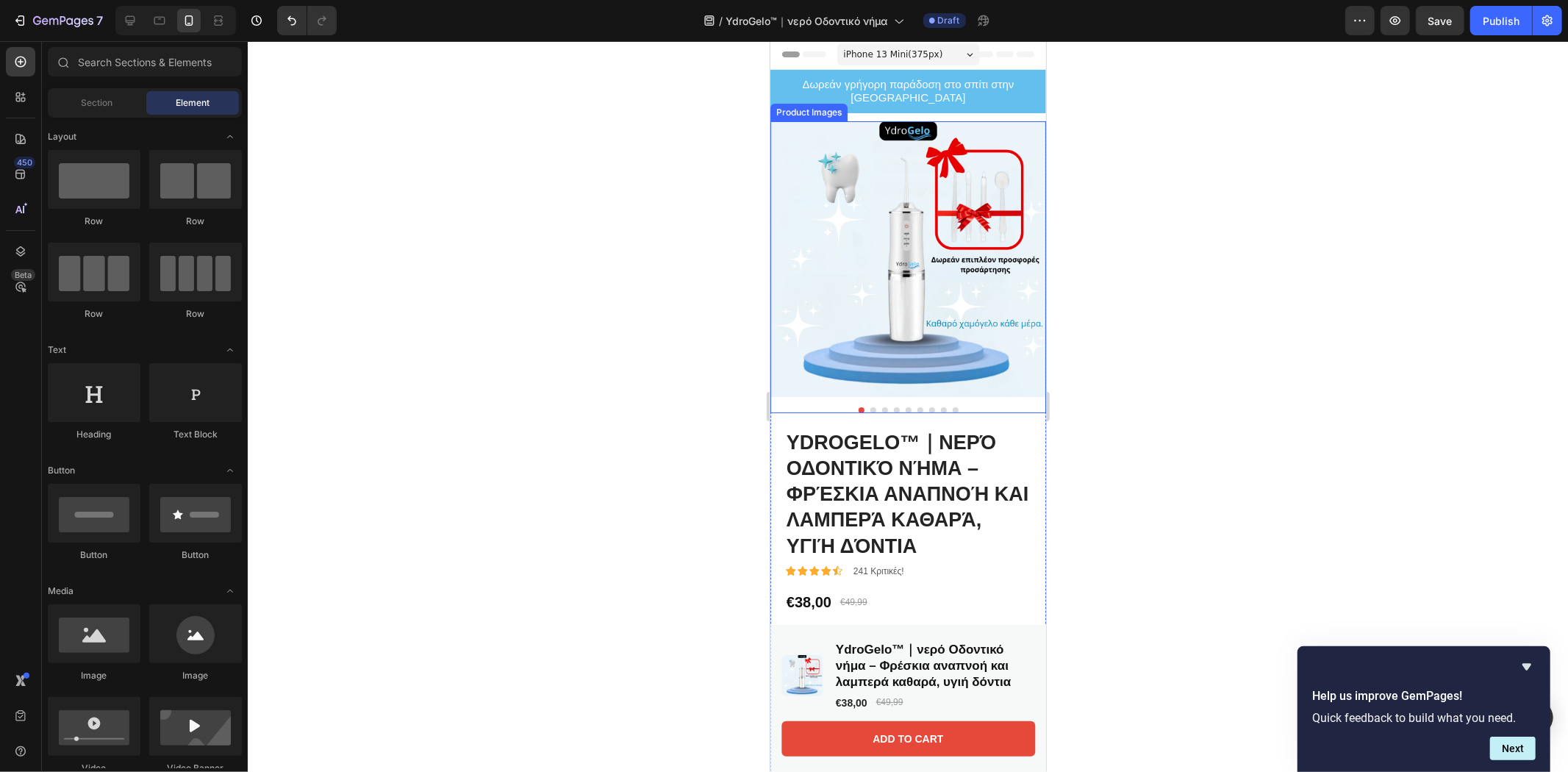
click at [870, 406] on button "Dot" at bounding box center [872, 409] width 6 height 6
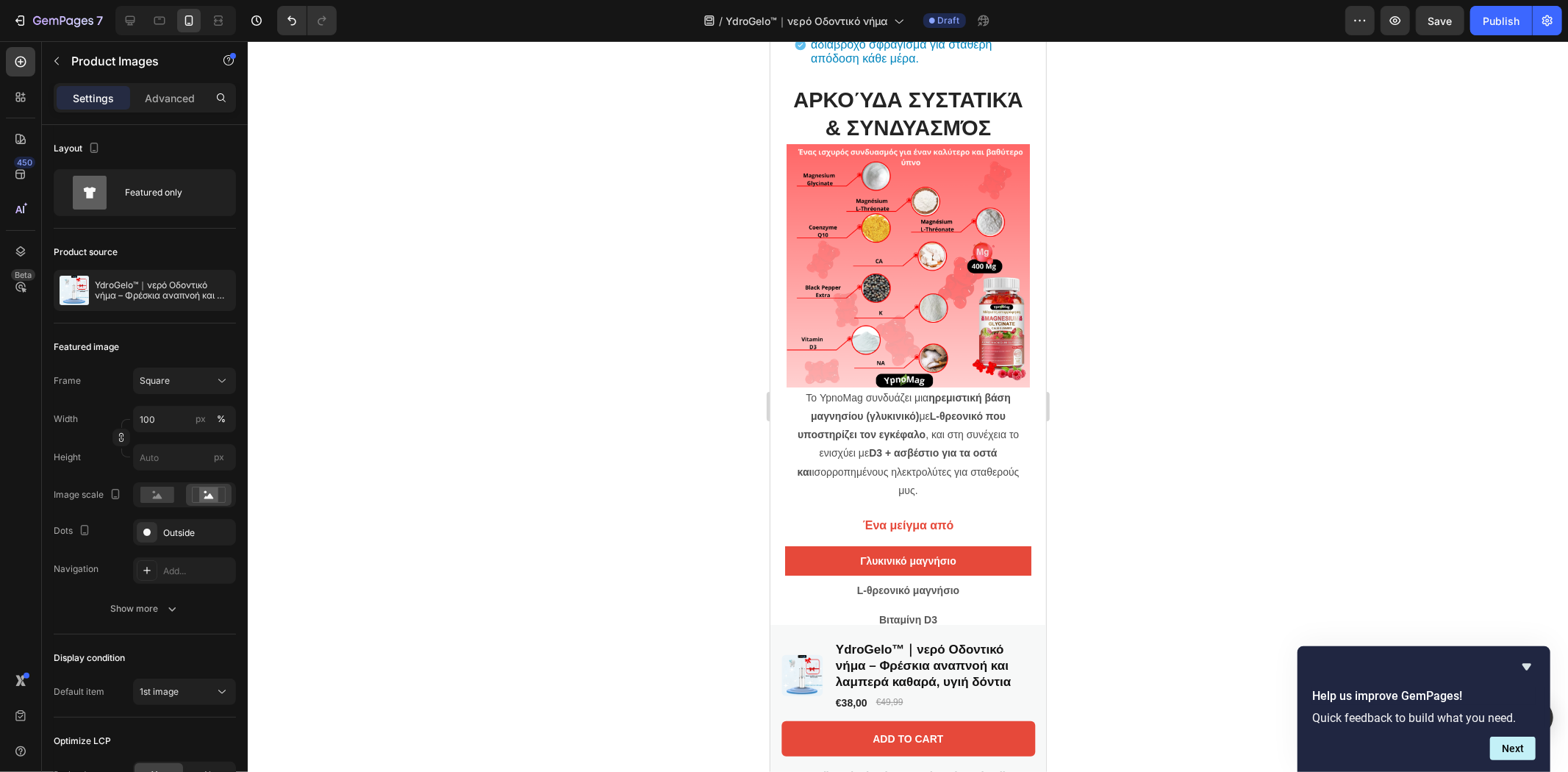
scroll to position [4247, 0]
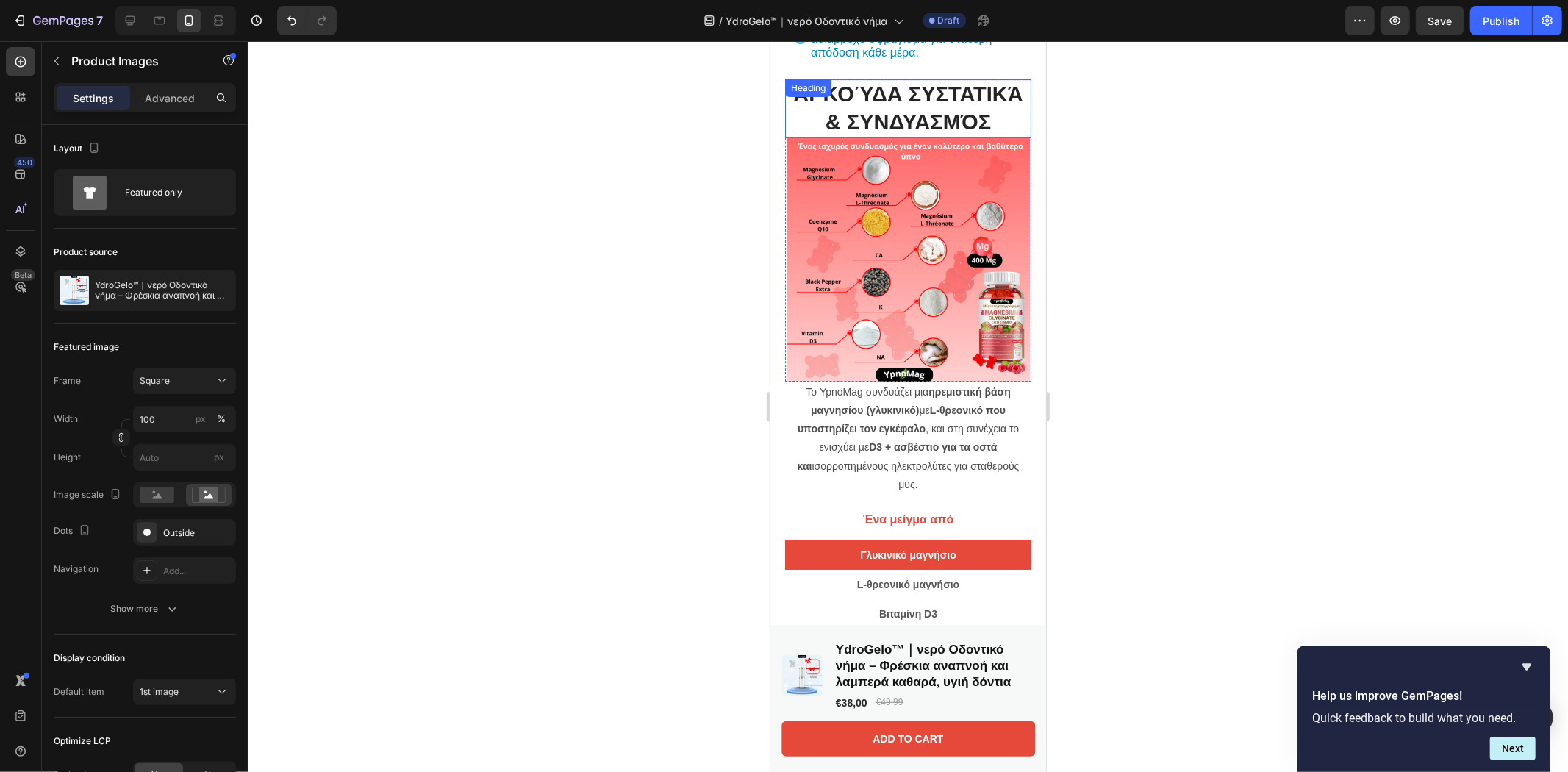
click at [1015, 102] on h2 "Αρκούδα Συστατικά & συνδυασμός" at bounding box center [907, 108] width 246 height 58
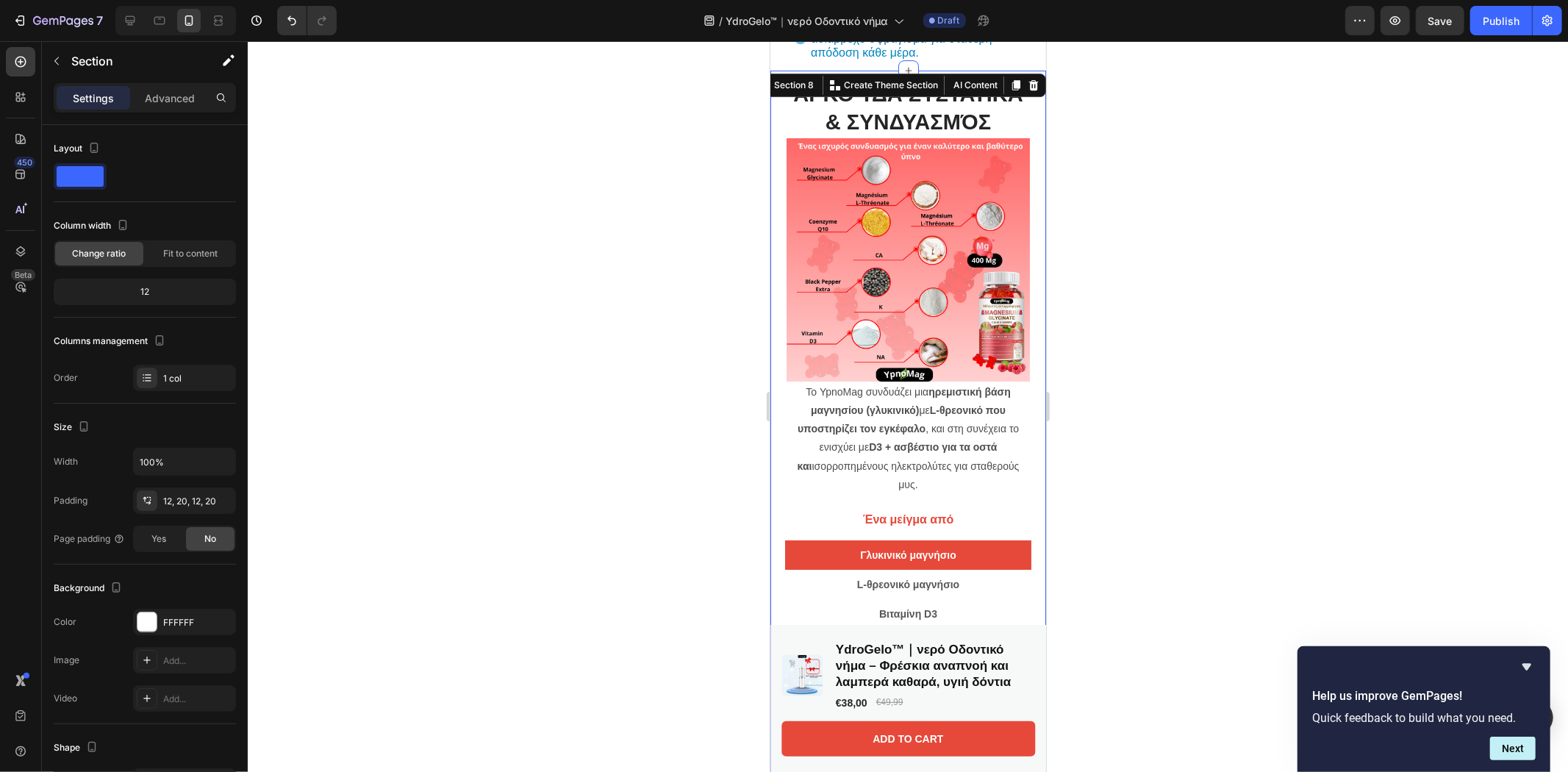
click at [1028, 192] on div "Αρκούδα Συστατικά & συνδυασμός Heading Image Row Το YpnoMag συνδυάζει μια ηρεμι…" at bounding box center [907, 623] width 275 height 1106
click at [1027, 85] on icon at bounding box center [1033, 84] width 12 height 12
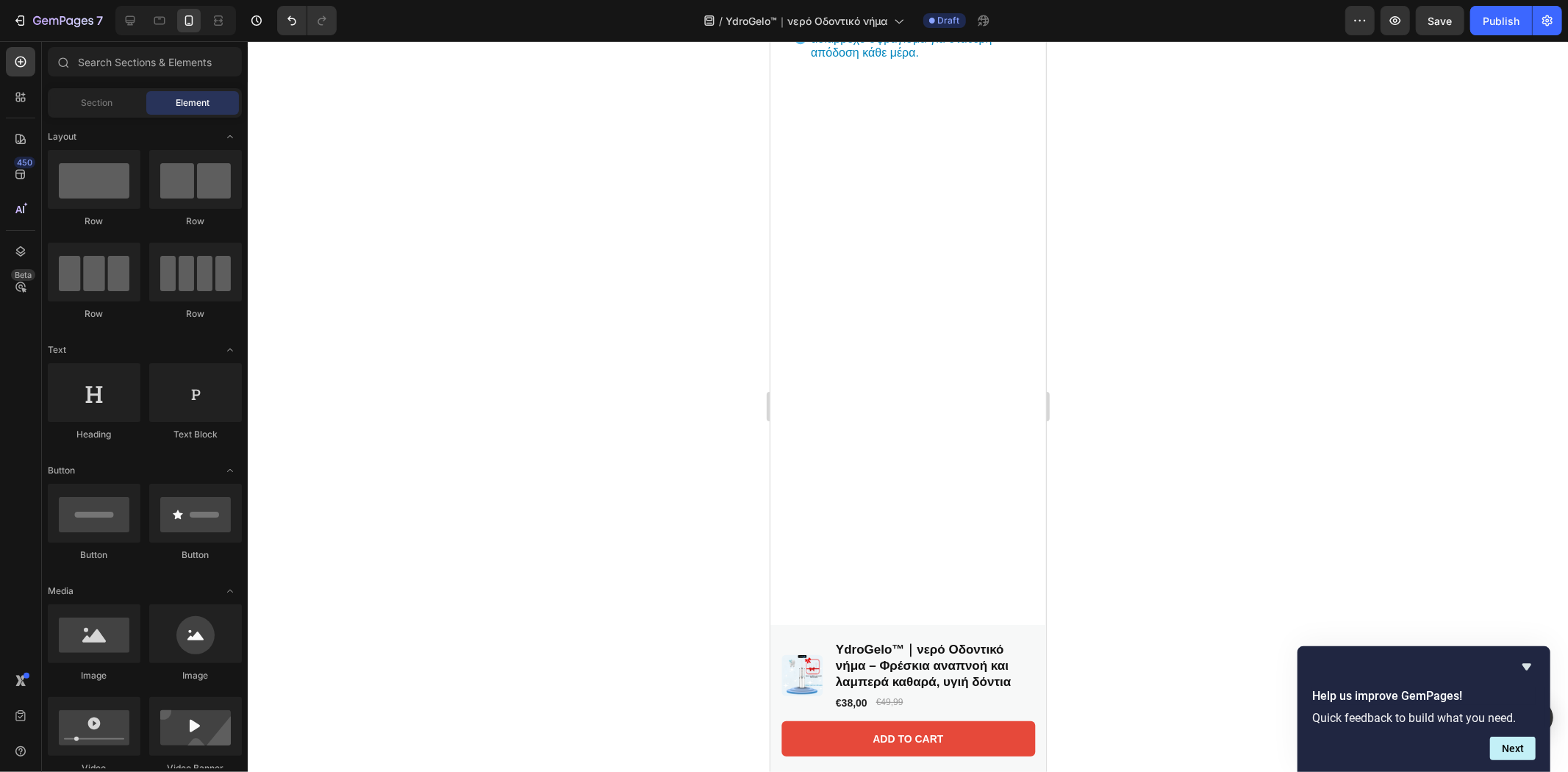
click at [954, 289] on div at bounding box center [907, 681] width 275 height 1223
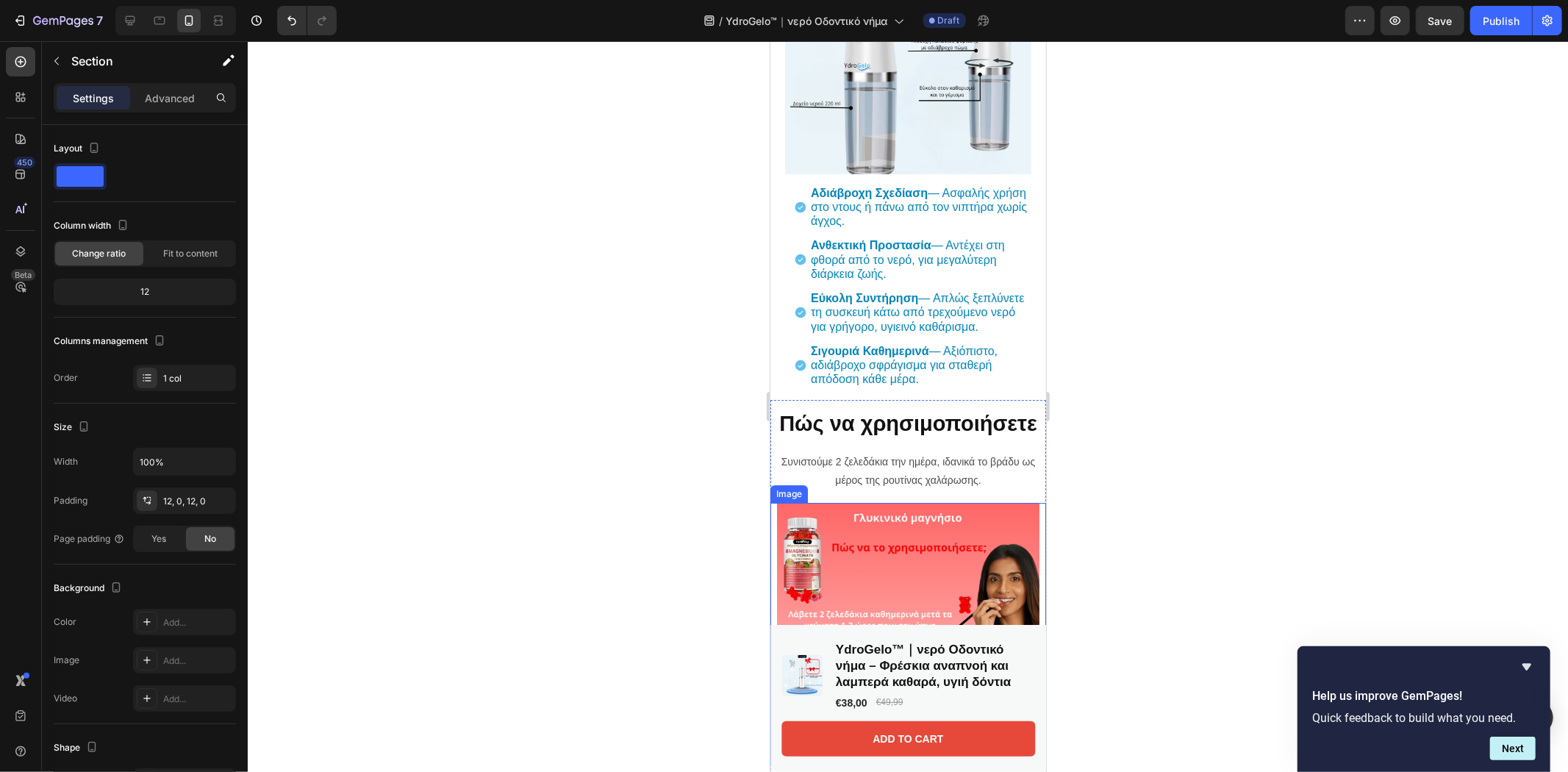
scroll to position [3920, 0]
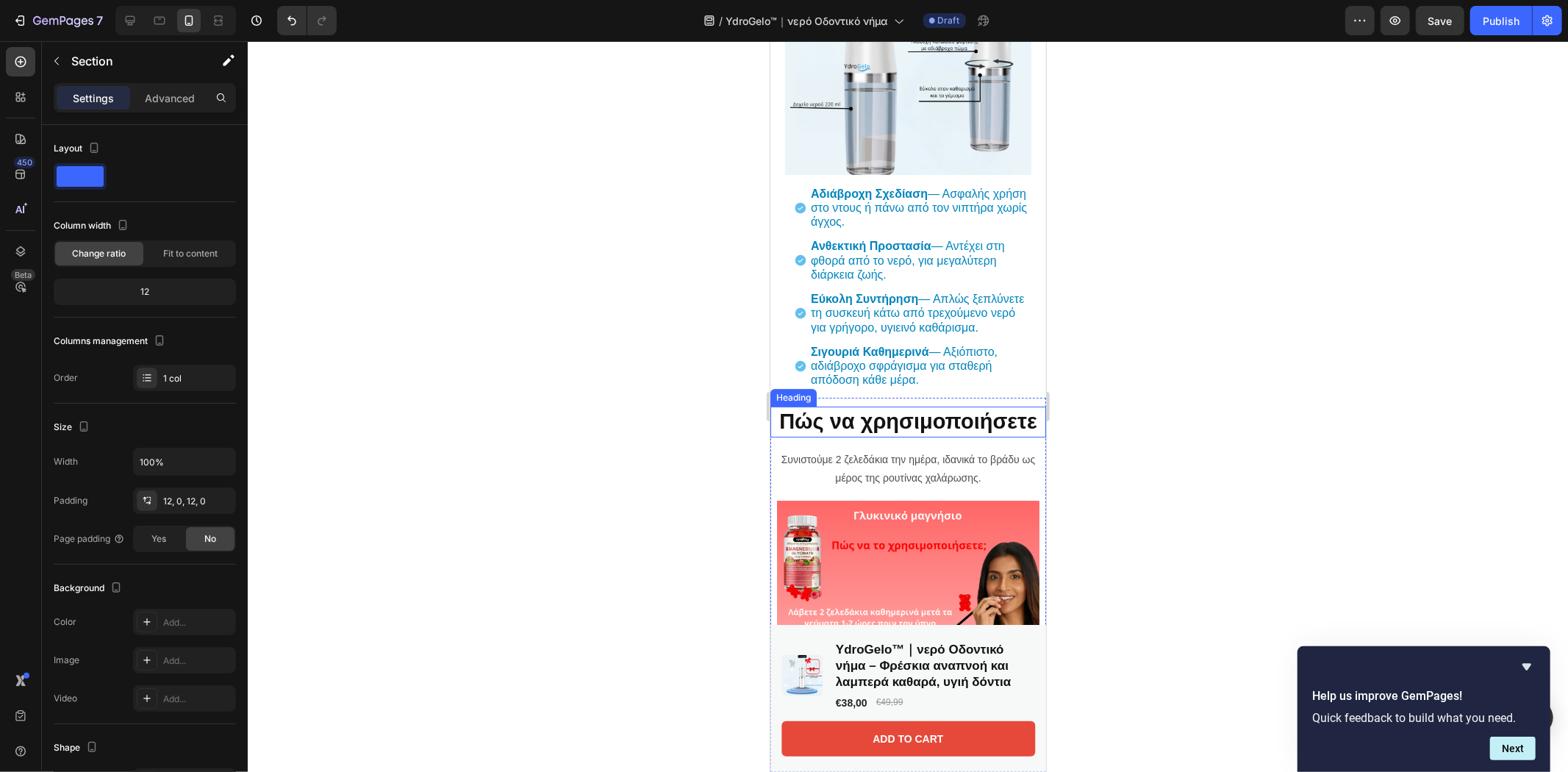
click at [958, 429] on h2 "Πώς να χρησιμοποιήσετε" at bounding box center [907, 420] width 275 height 31
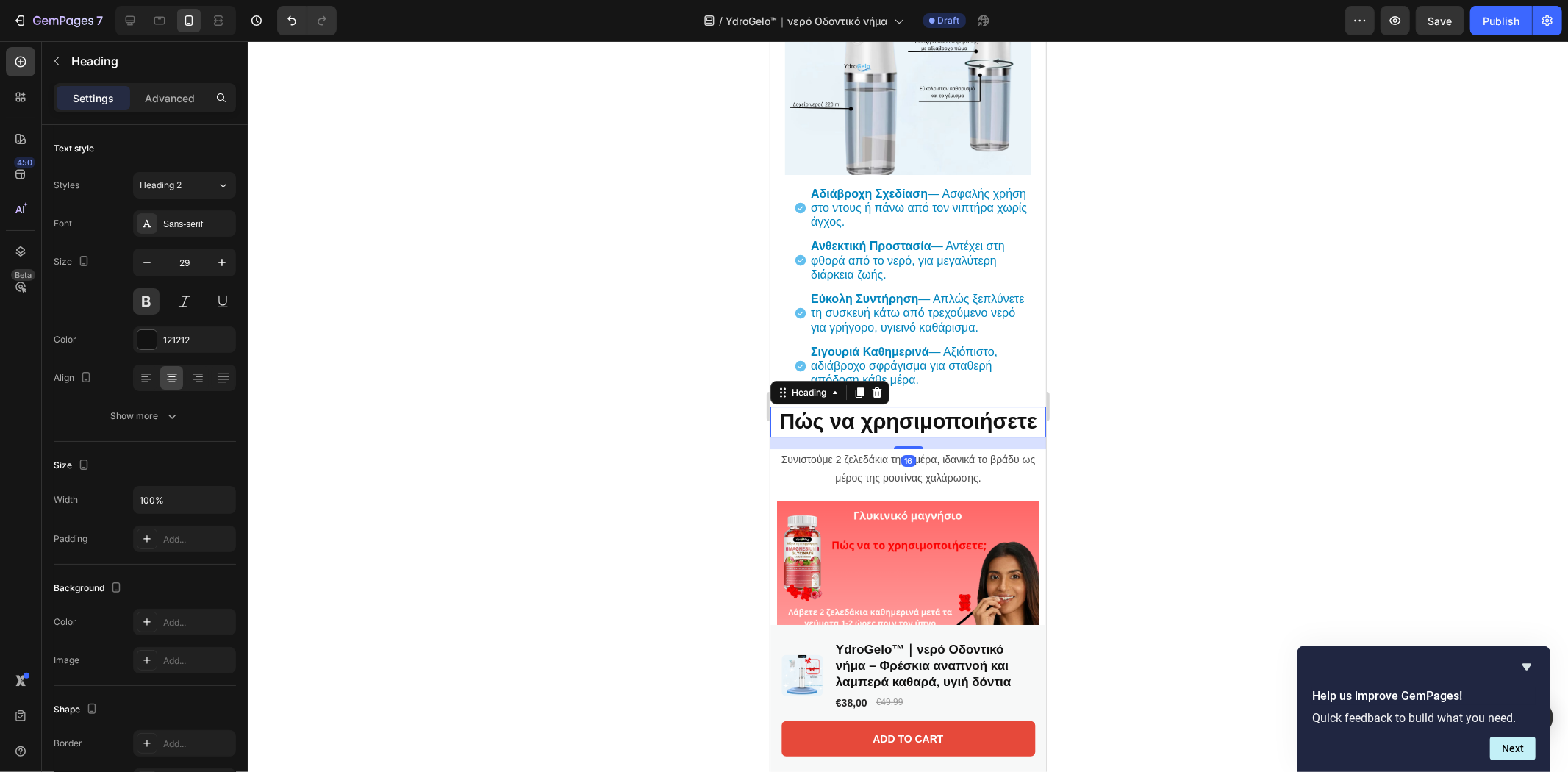
click at [1007, 424] on h2 "Πώς να χρησιμοποιήσετε" at bounding box center [907, 420] width 275 height 31
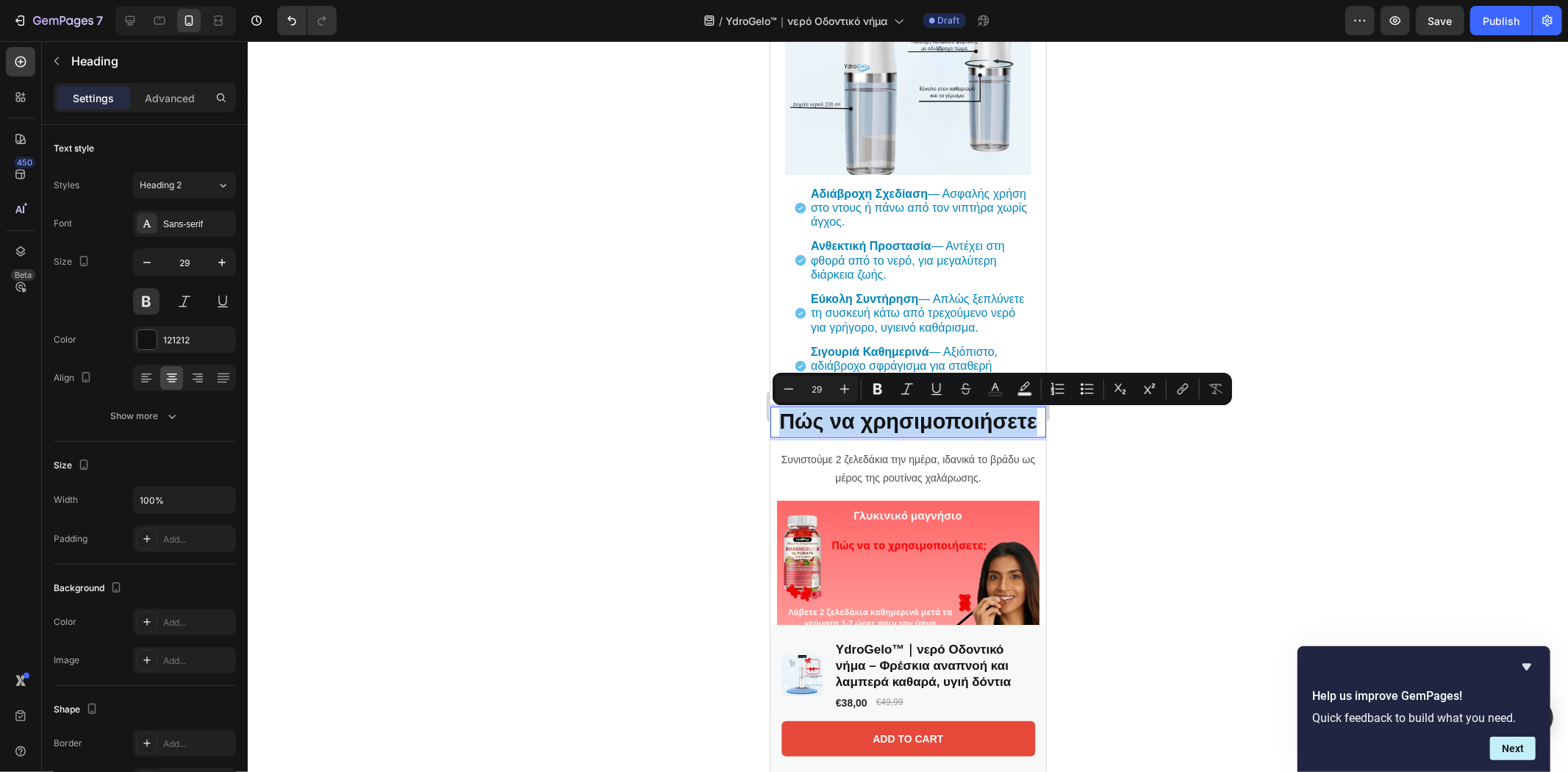
drag, startPoint x: 1029, startPoint y: 426, endPoint x: 777, endPoint y: 430, distance: 252.0
click at [777, 430] on p "Πώς να χρησιμοποιήσετε" at bounding box center [907, 421] width 272 height 28
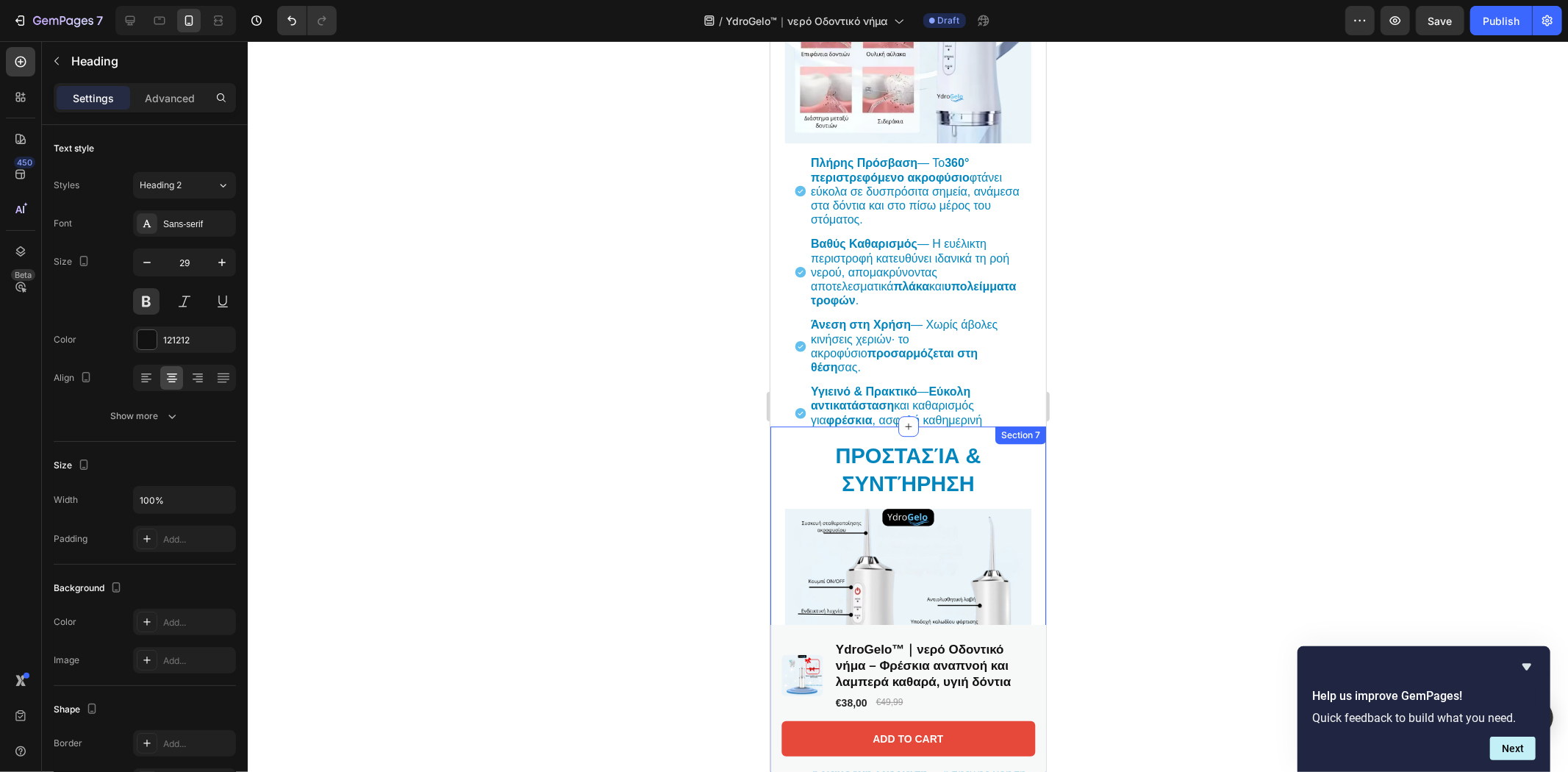
scroll to position [3267, 0]
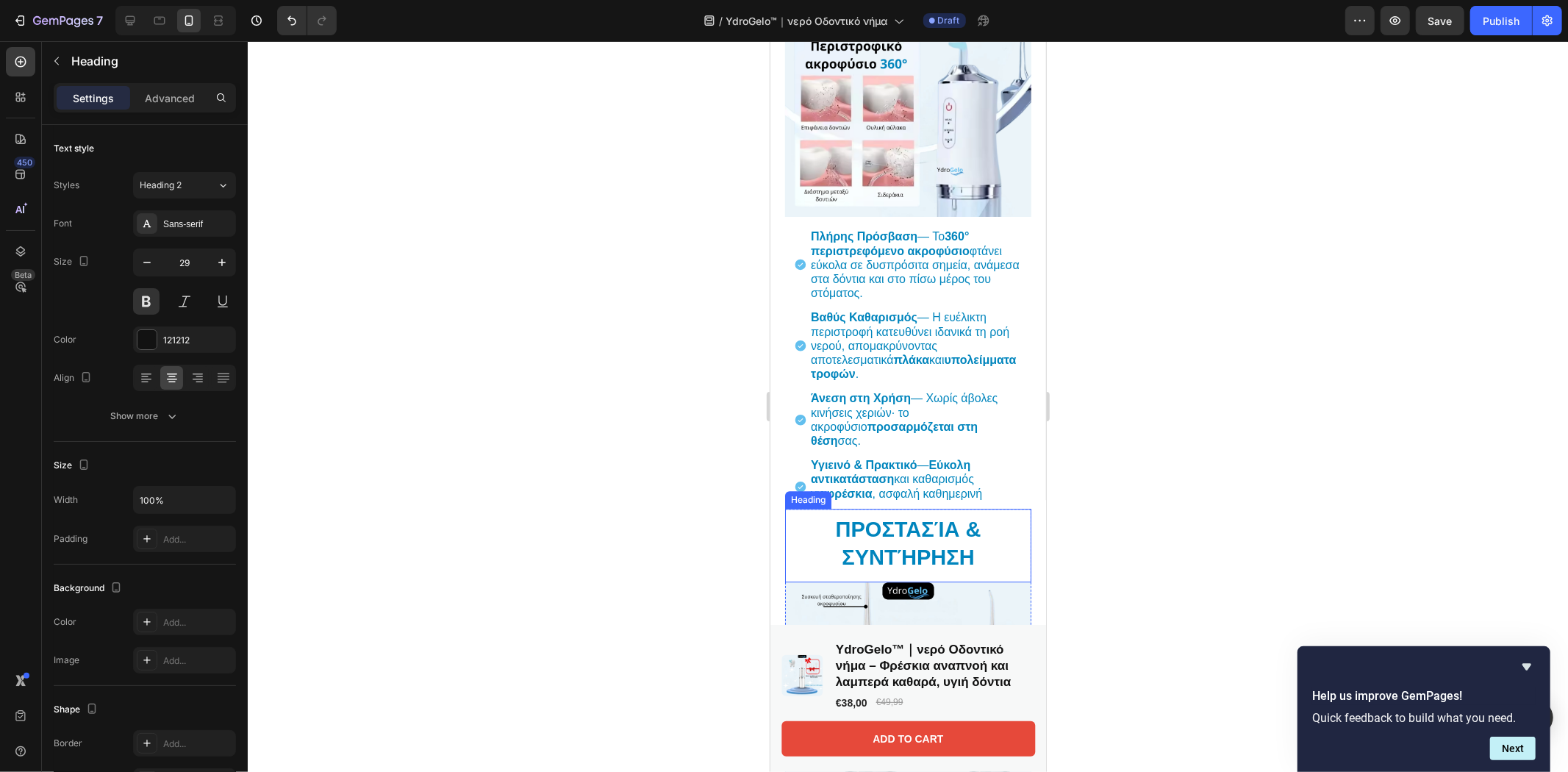
click at [874, 532] on h2 "Προστασία & Συντήρηση" at bounding box center [907, 543] width 246 height 58
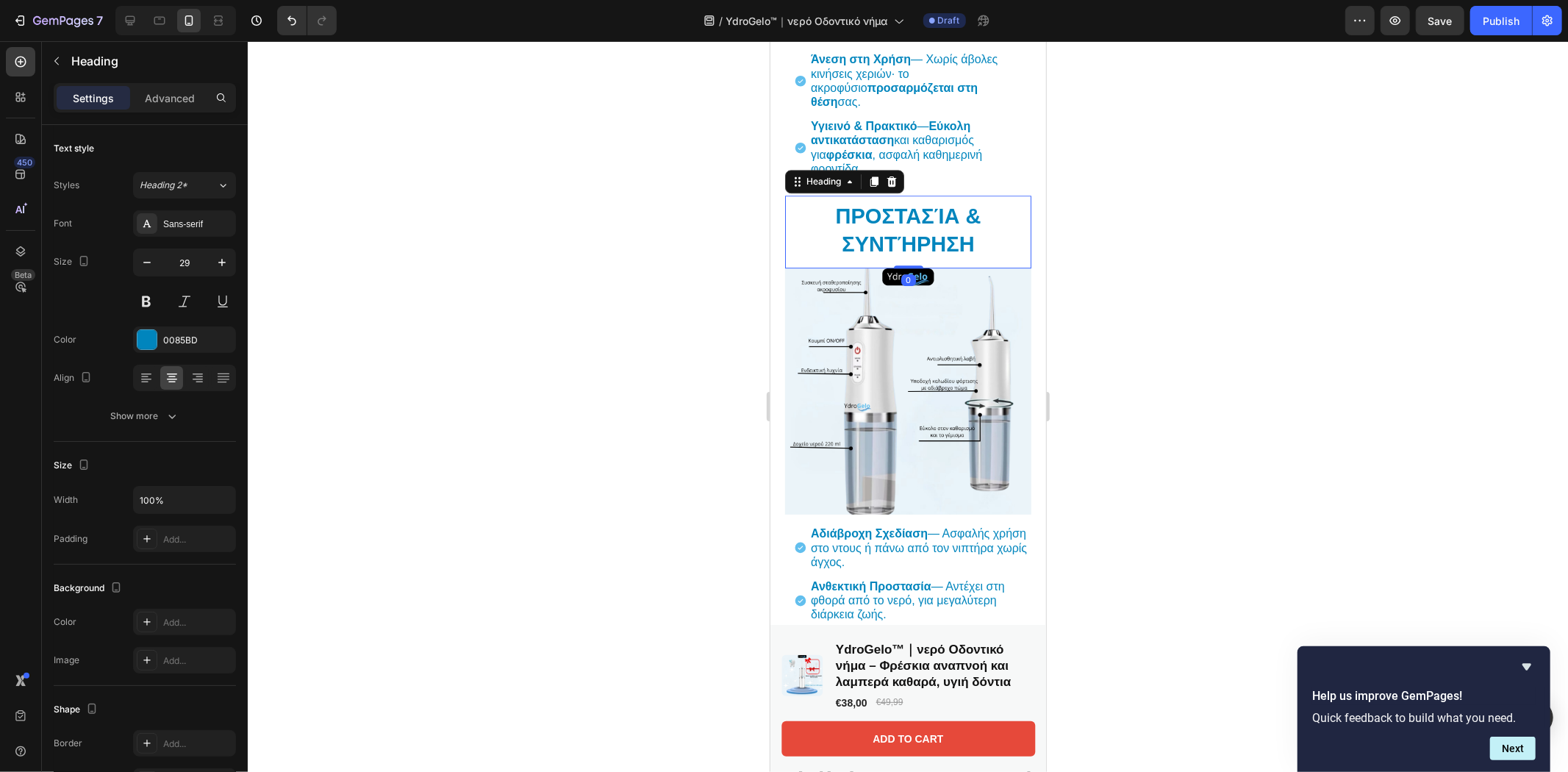
scroll to position [3920, 0]
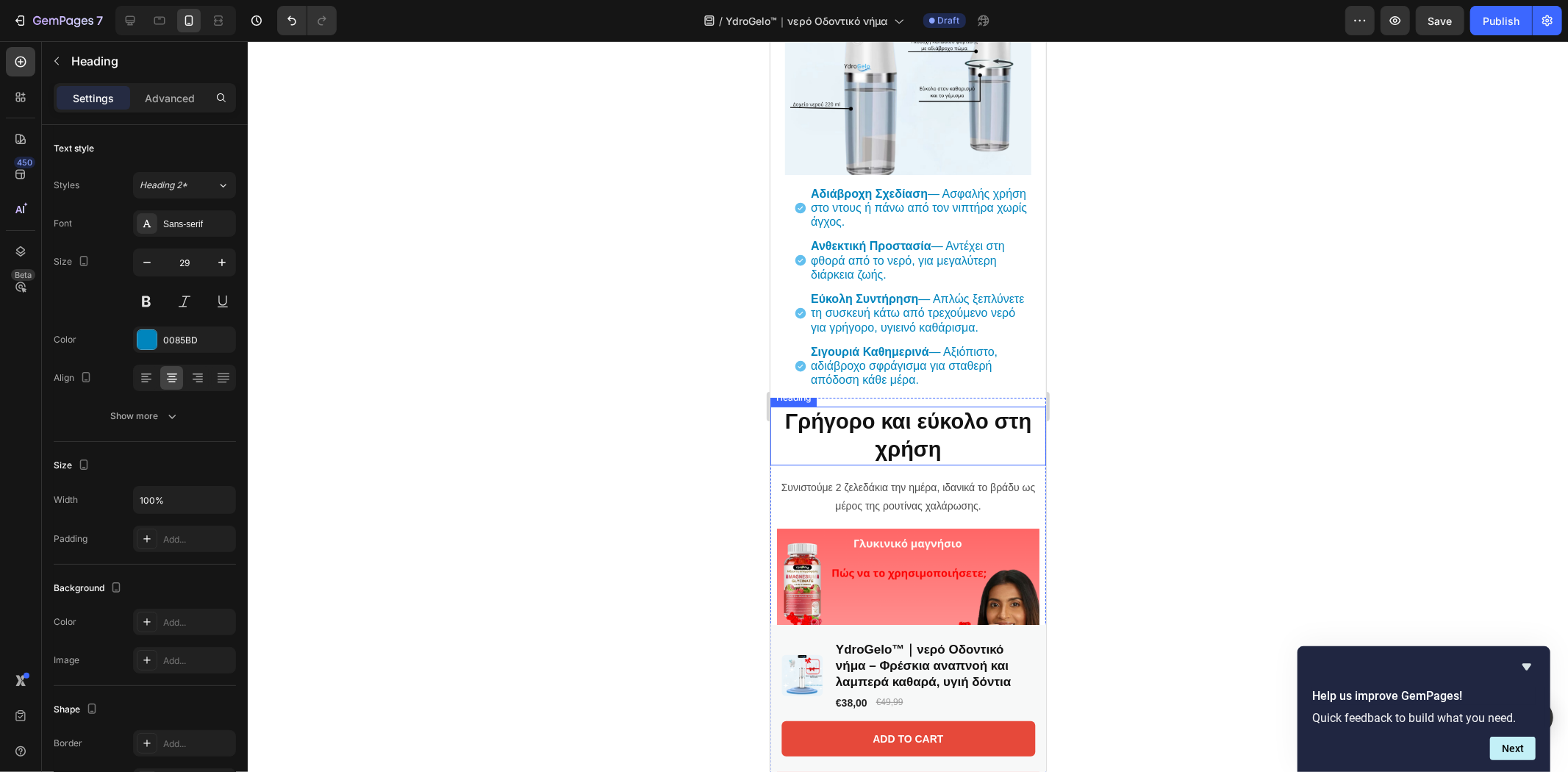
click at [920, 453] on h2 "Γρήγορο και εύκολο στη χρήση" at bounding box center [907, 434] width 275 height 58
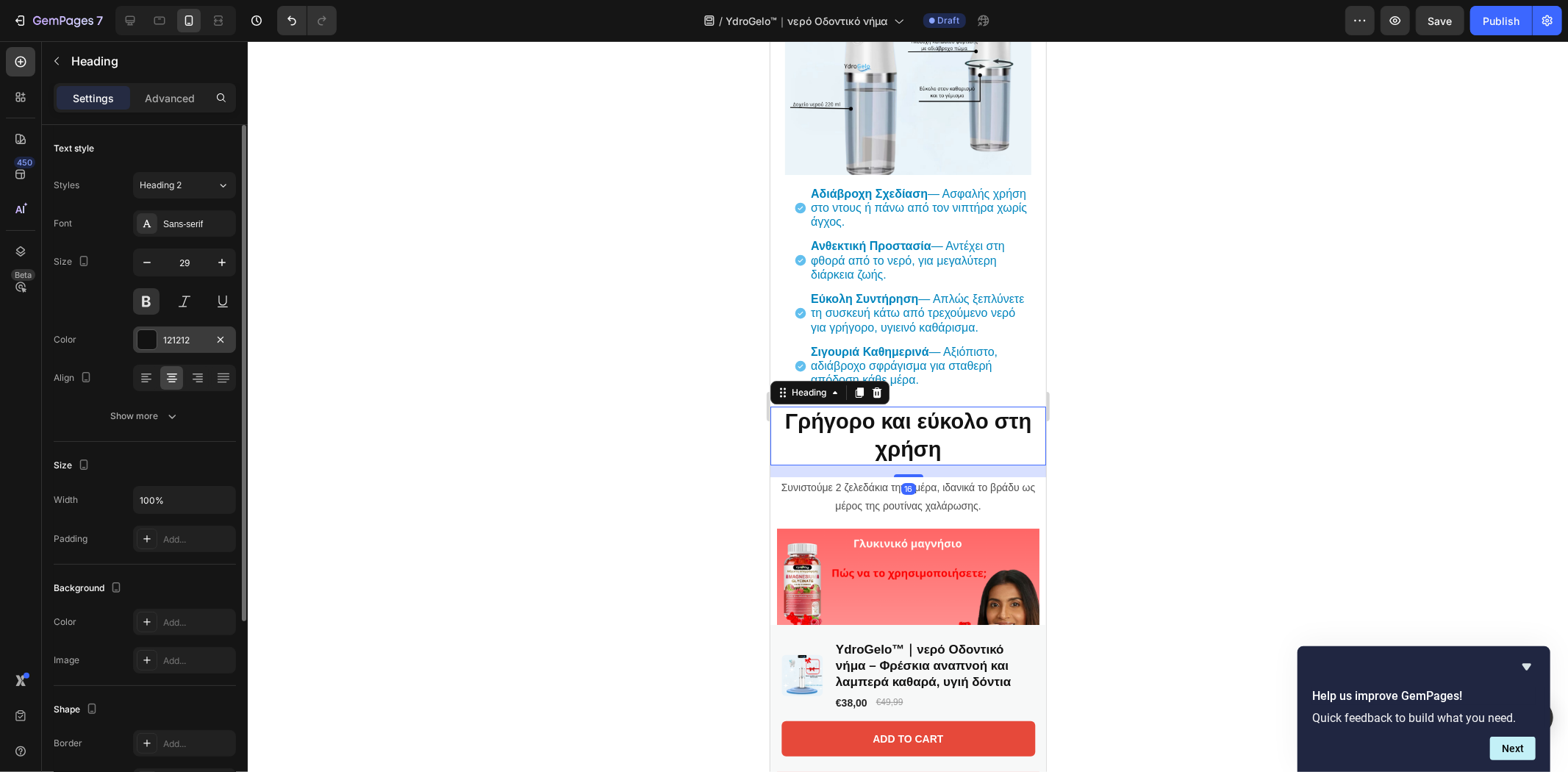
click at [149, 340] on div at bounding box center [147, 340] width 19 height 19
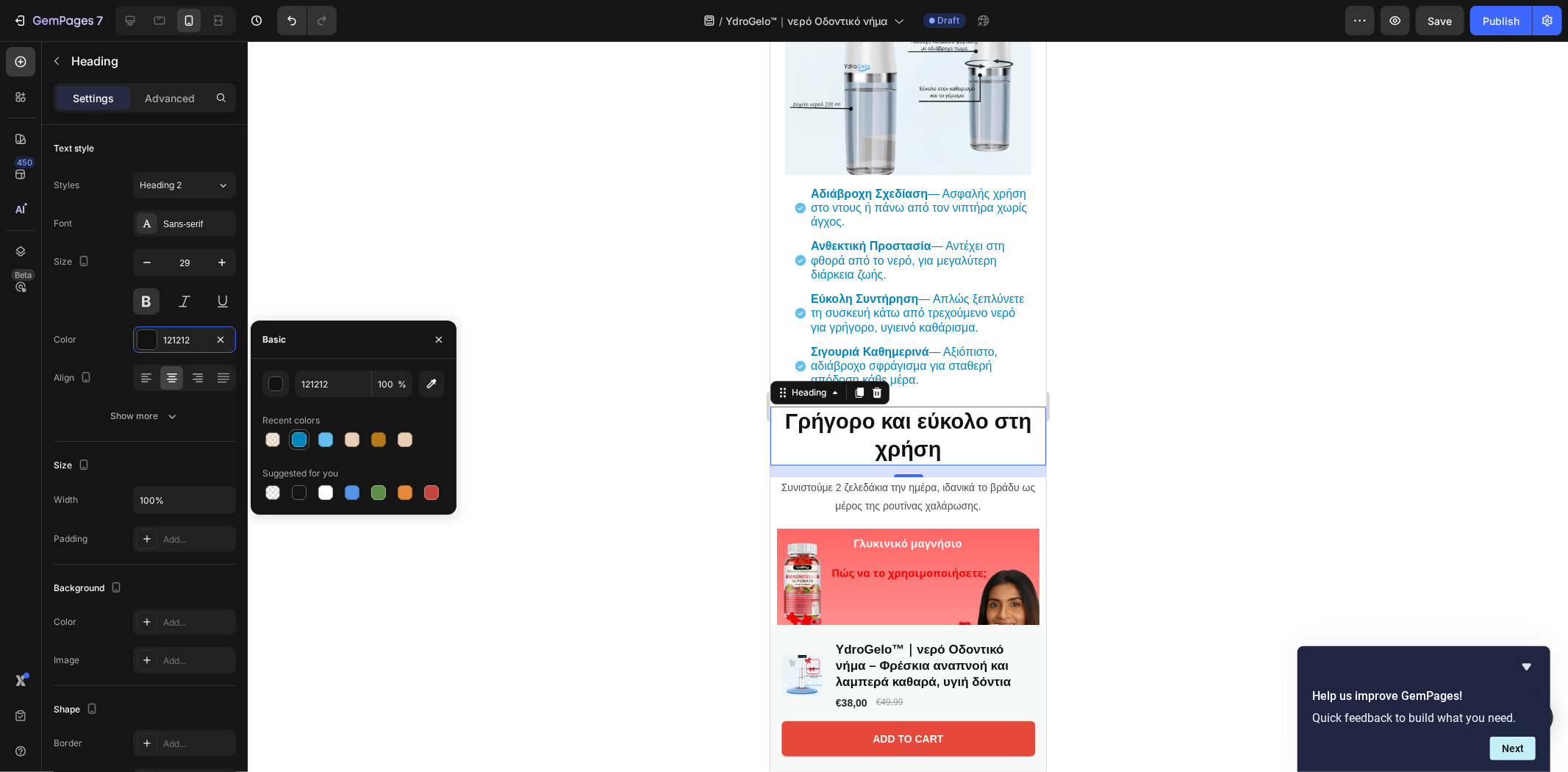
click at [302, 439] on div at bounding box center [300, 440] width 15 height 15
type input "0085BD"
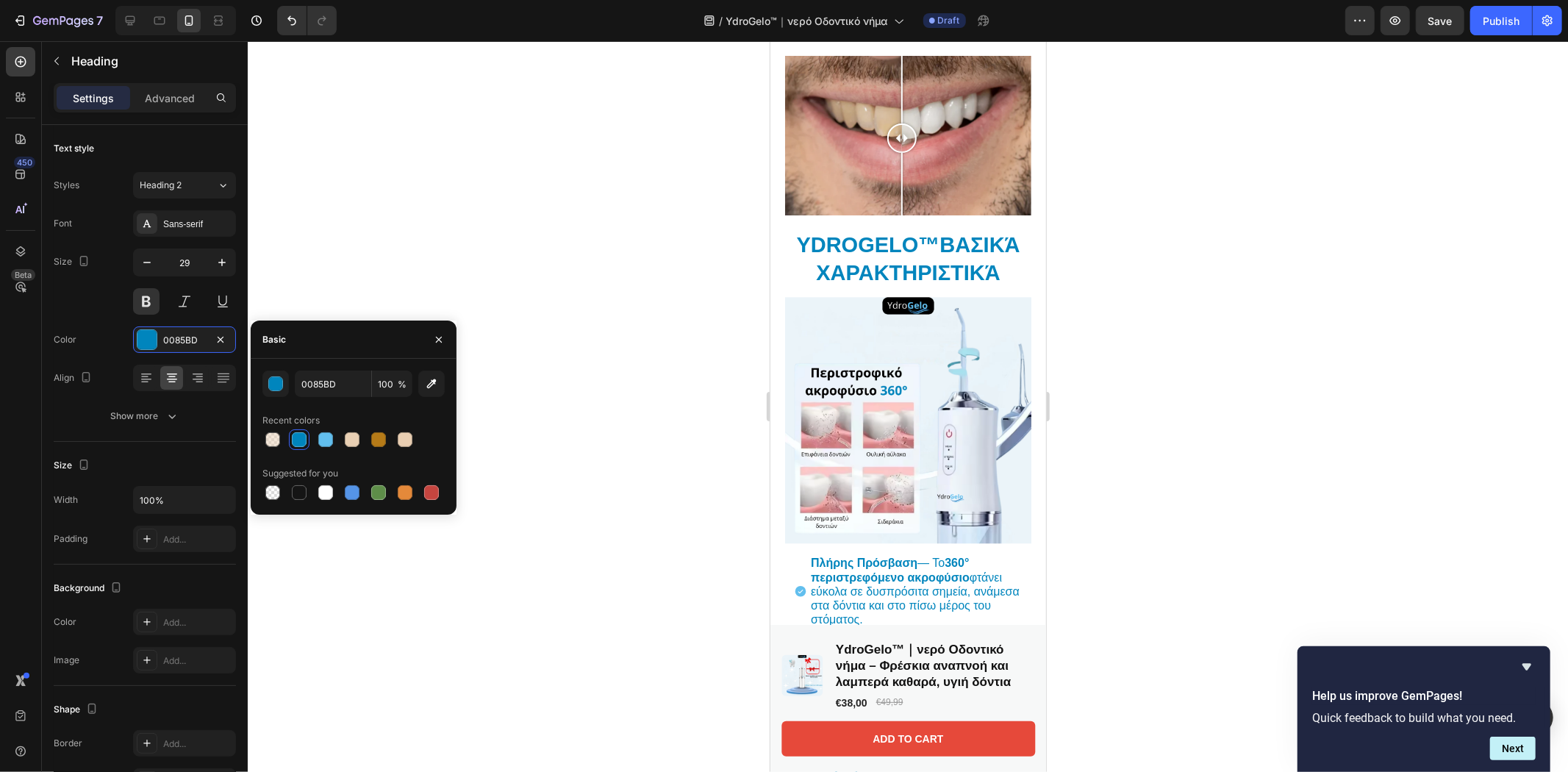
scroll to position [3267, 0]
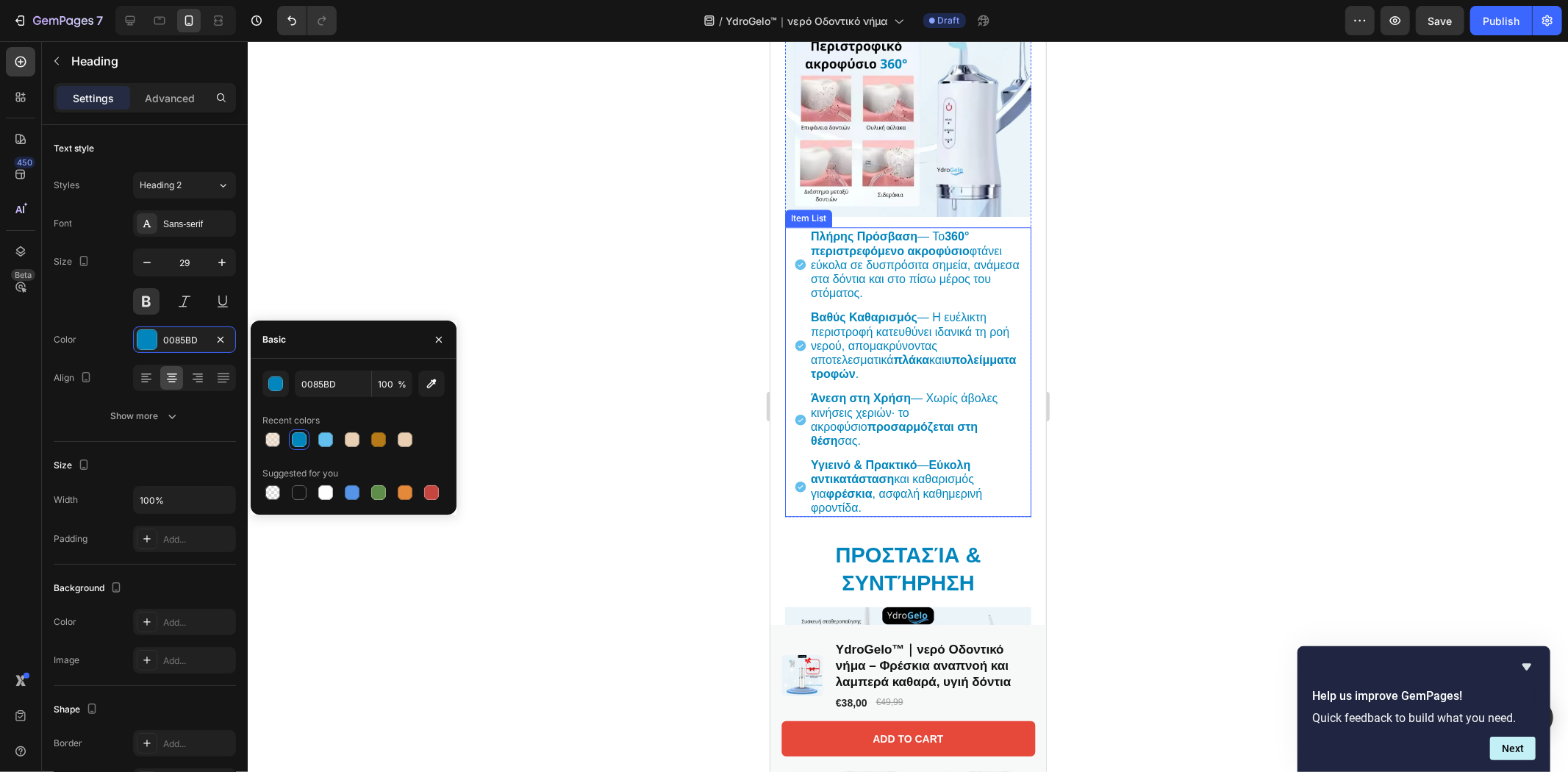
click at [1010, 231] on p "Πλήρης Πρόσβαση — Το 360° περιστρεφόμενο ακροφύσιο φτάνει εύκολα σε δυσπρόσιτα …" at bounding box center [918, 263] width 218 height 70
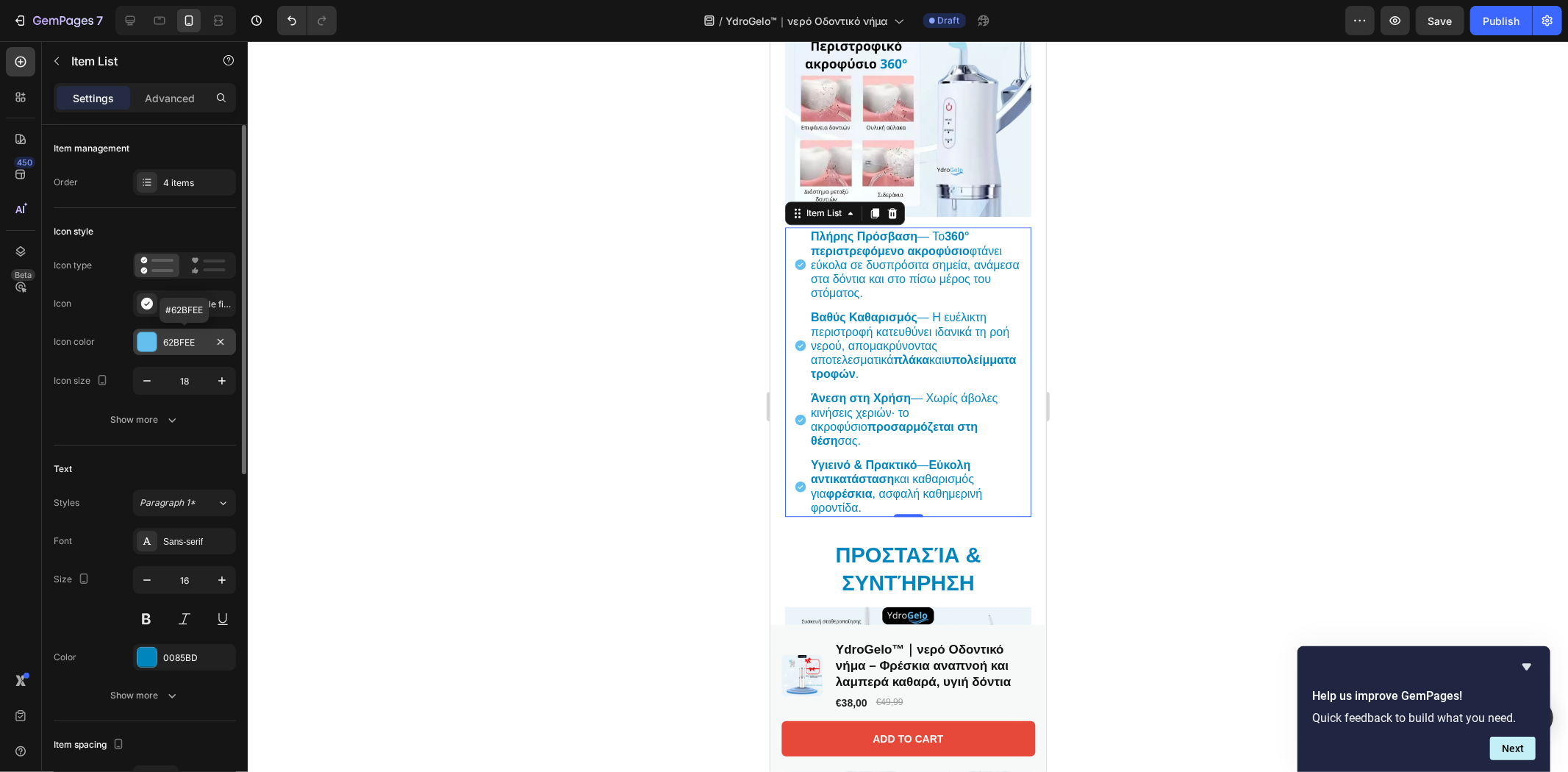
click at [139, 346] on div at bounding box center [147, 342] width 19 height 19
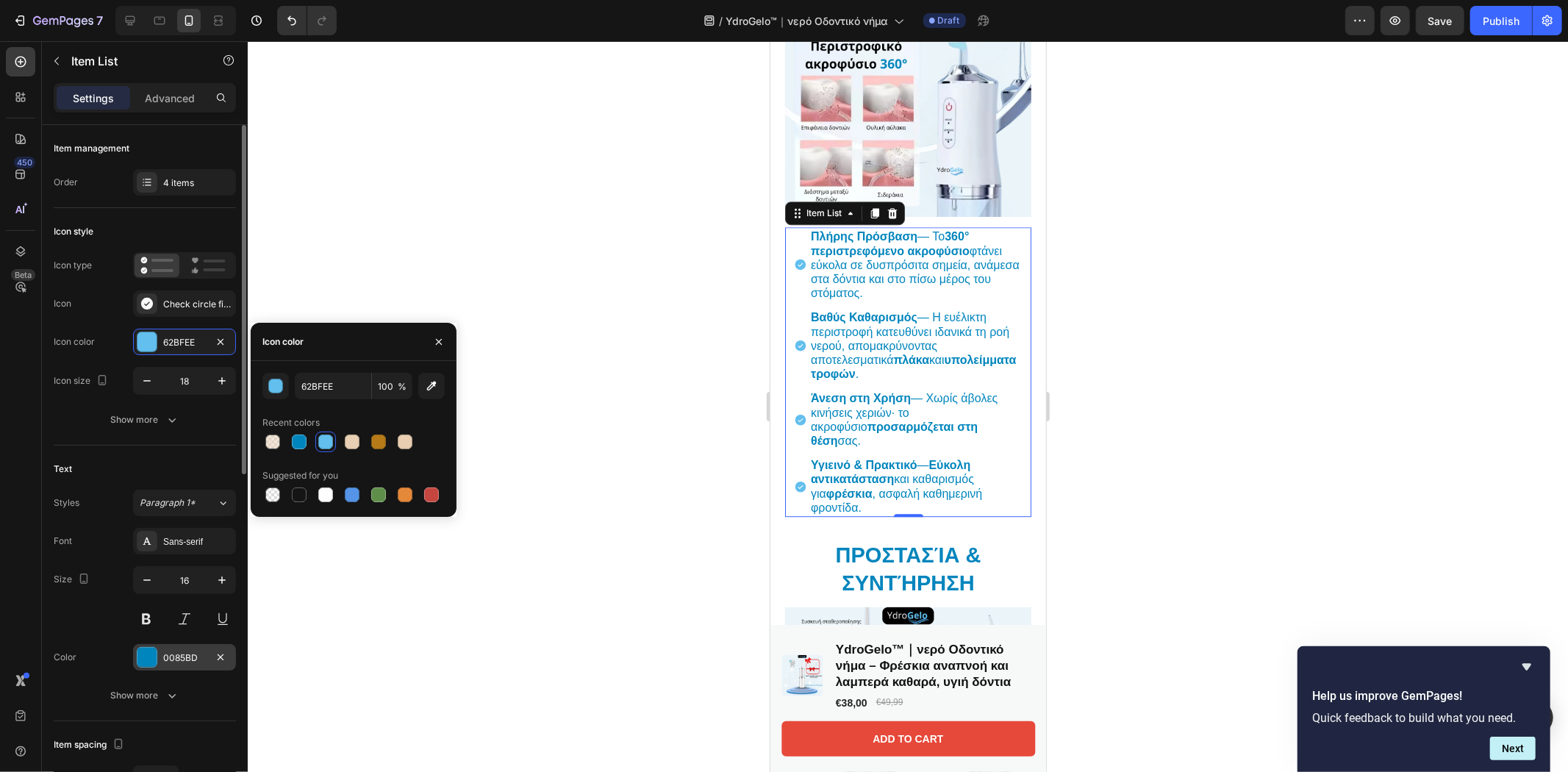
click at [144, 660] on div at bounding box center [147, 657] width 19 height 19
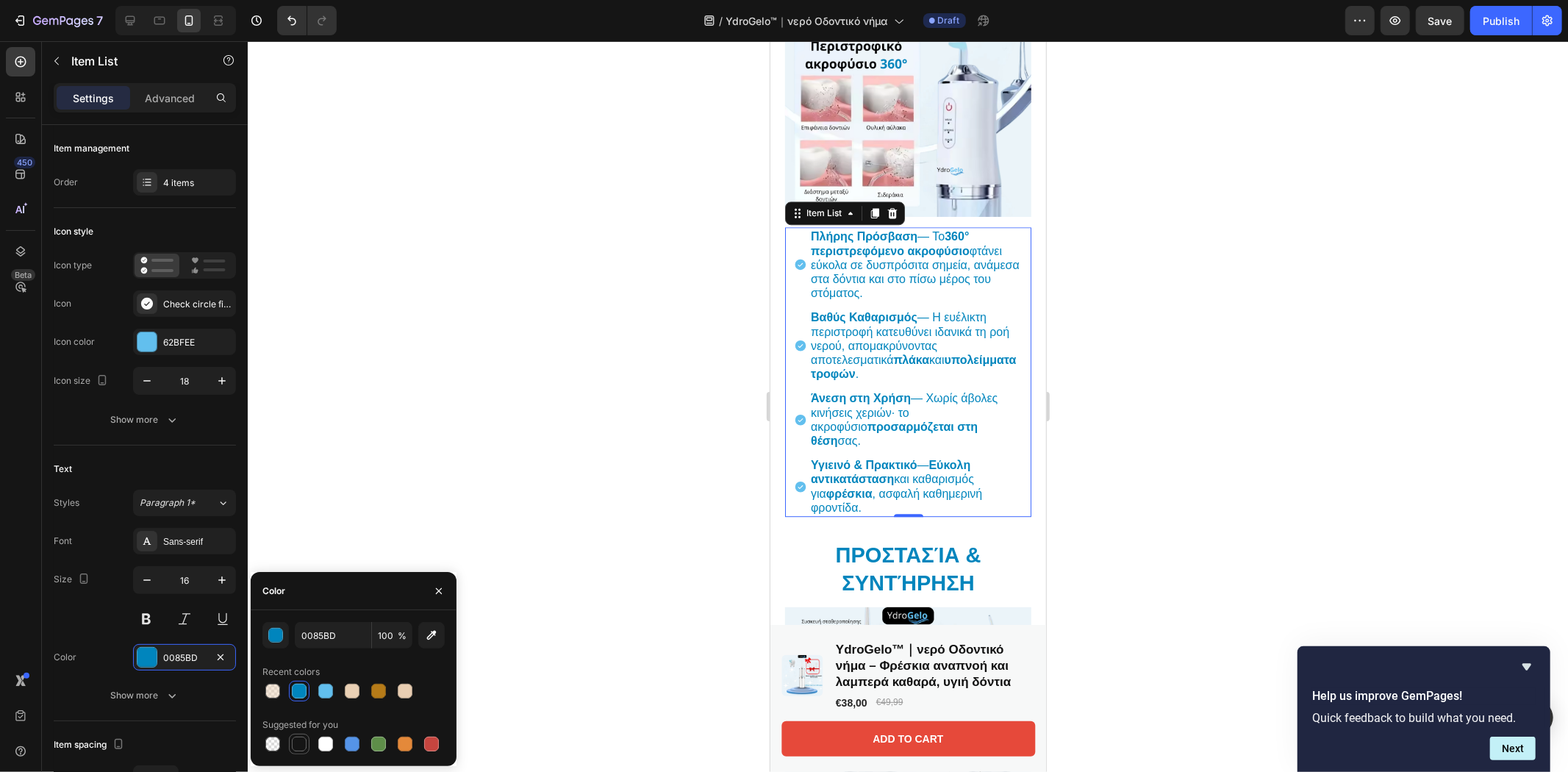
click at [299, 750] on div at bounding box center [300, 744] width 15 height 15
type input "151515"
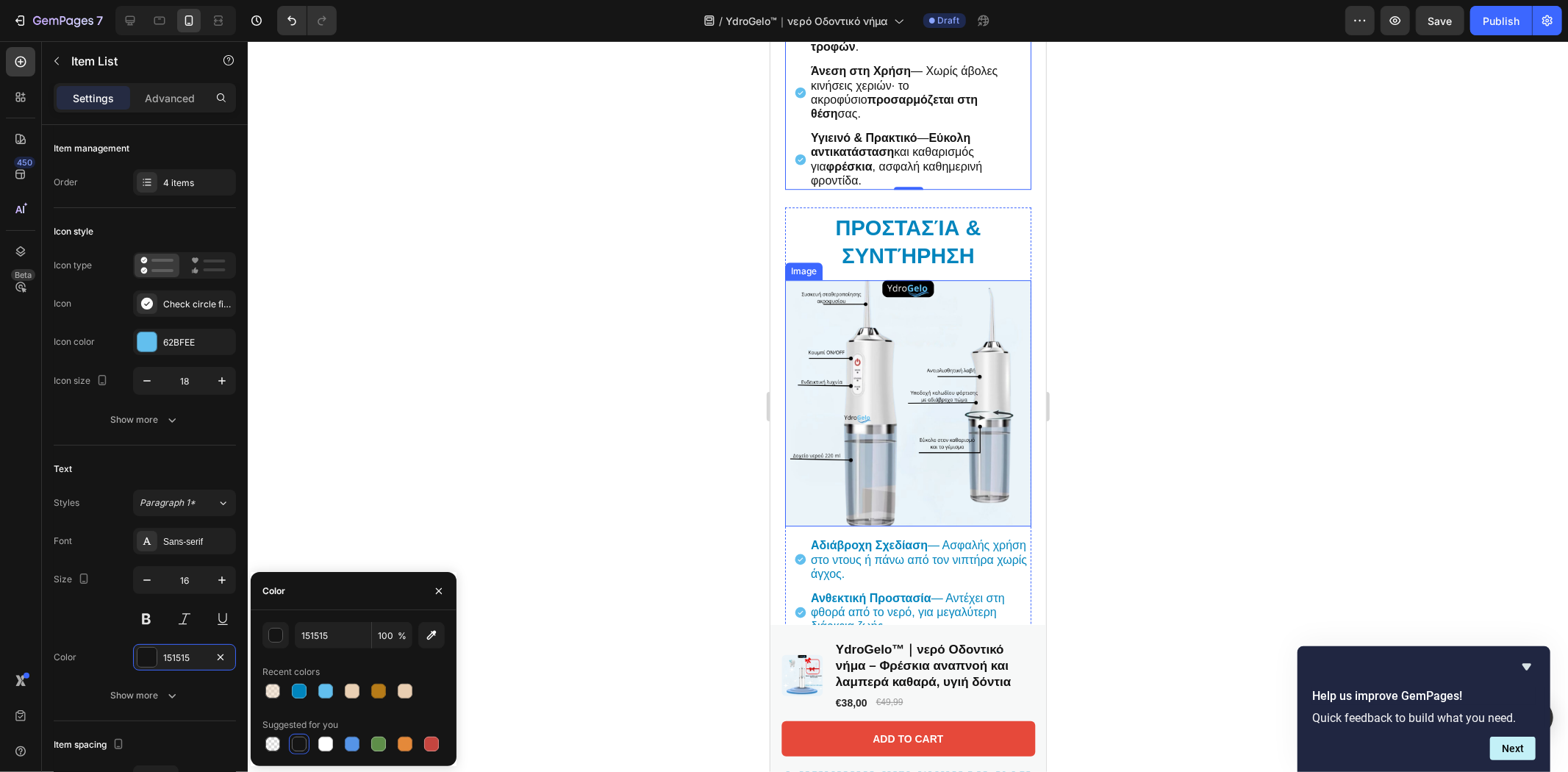
scroll to position [3920, 0]
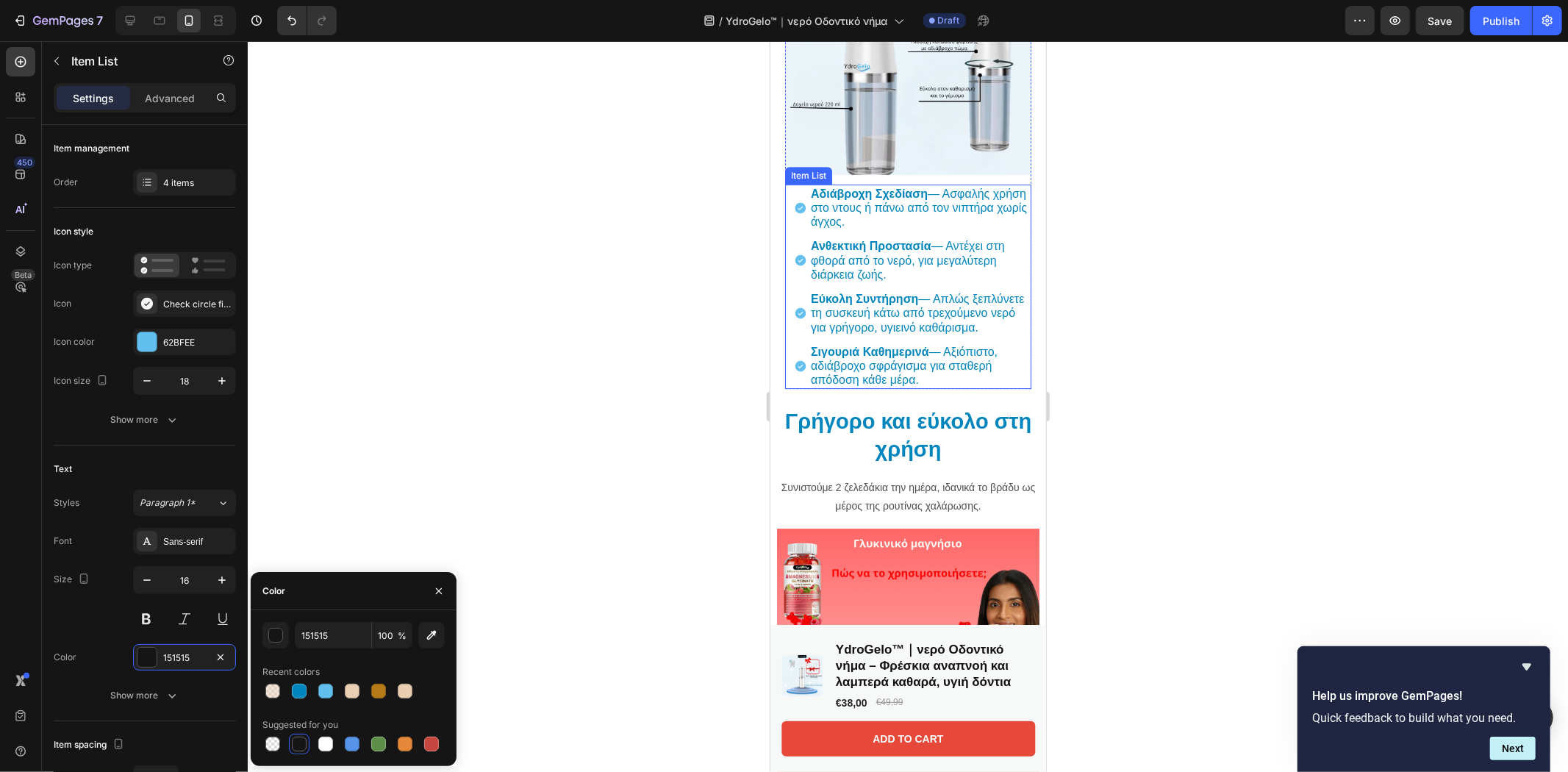
click at [1001, 386] on p "[PERSON_NAME] — Αξιόπιστο, αδιάβροχο σφράγισμα για σταθερή απόδοση κάθε μέρα." at bounding box center [918, 365] width 218 height 43
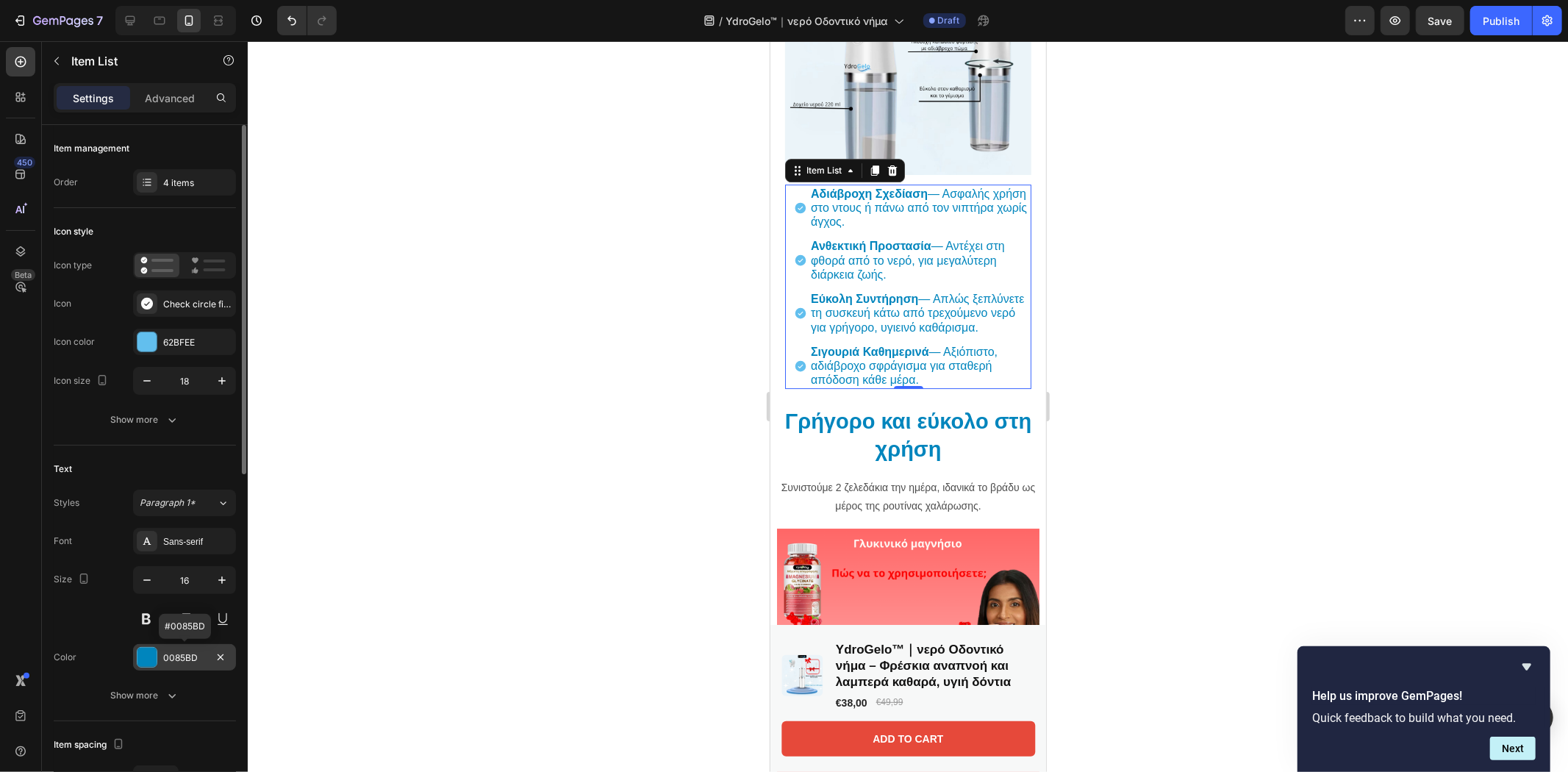
click at [155, 662] on div at bounding box center [147, 657] width 19 height 19
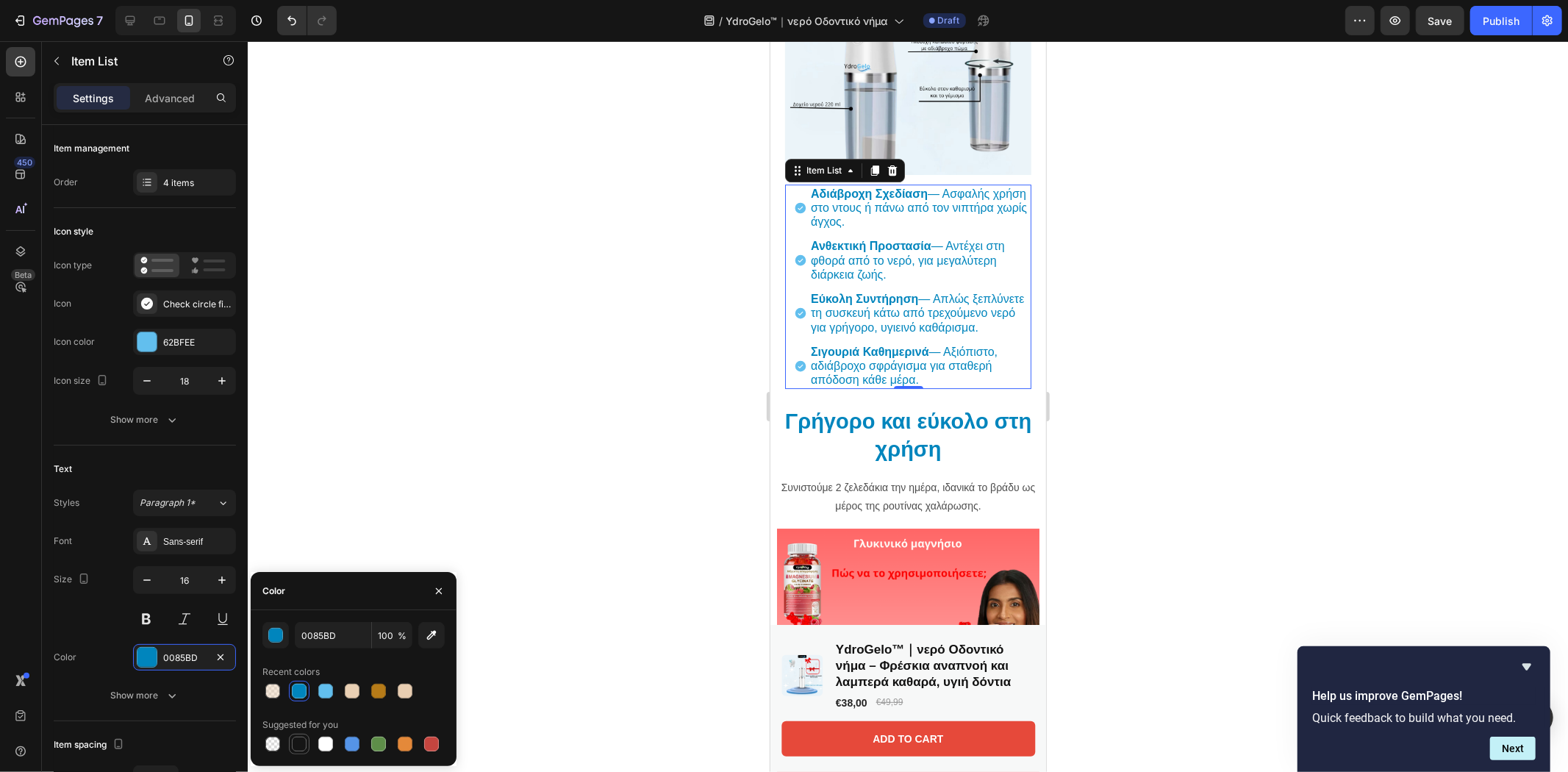
click at [297, 751] on div at bounding box center [299, 743] width 18 height 18
type input "151515"
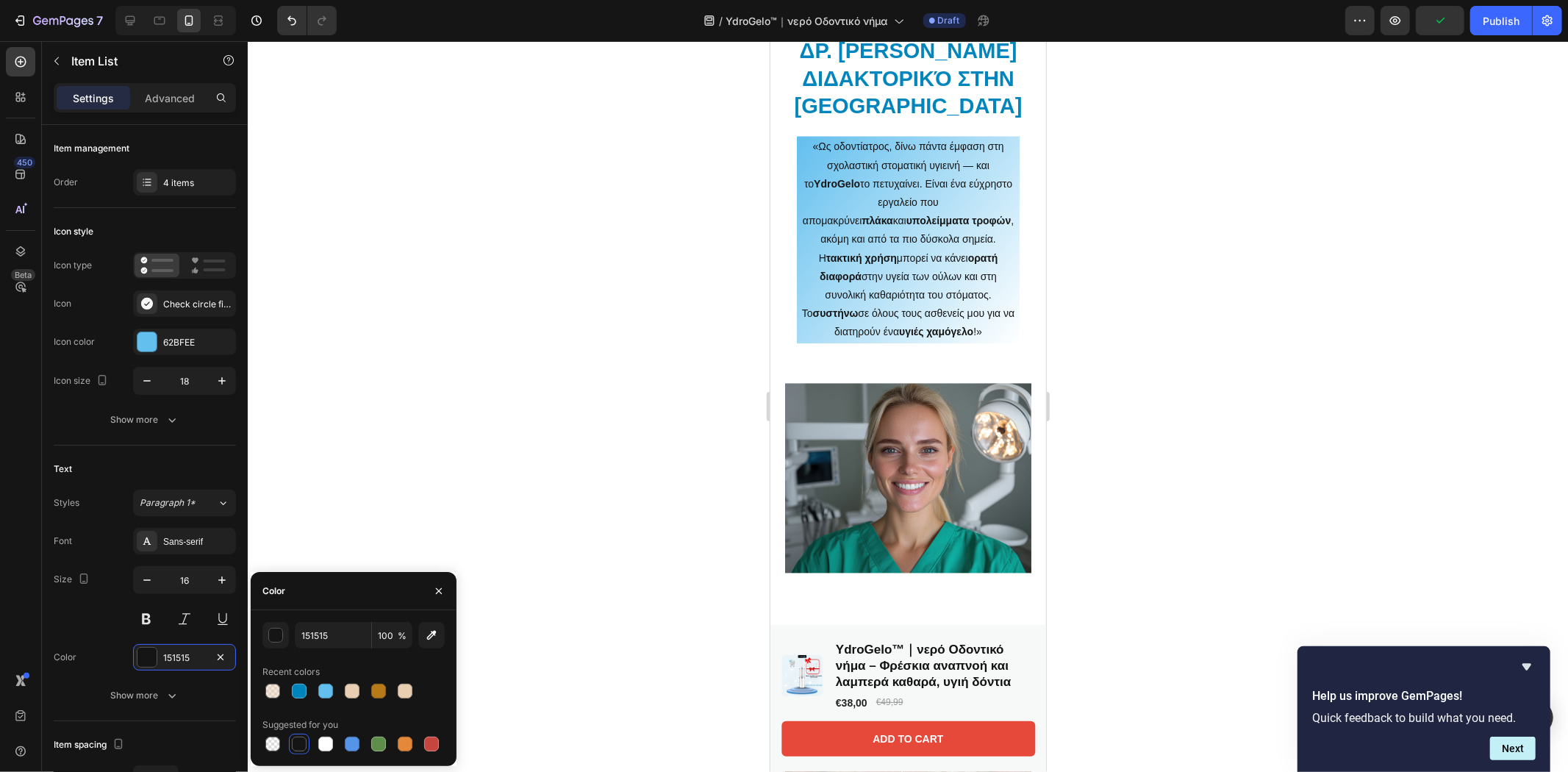
scroll to position [2287, 0]
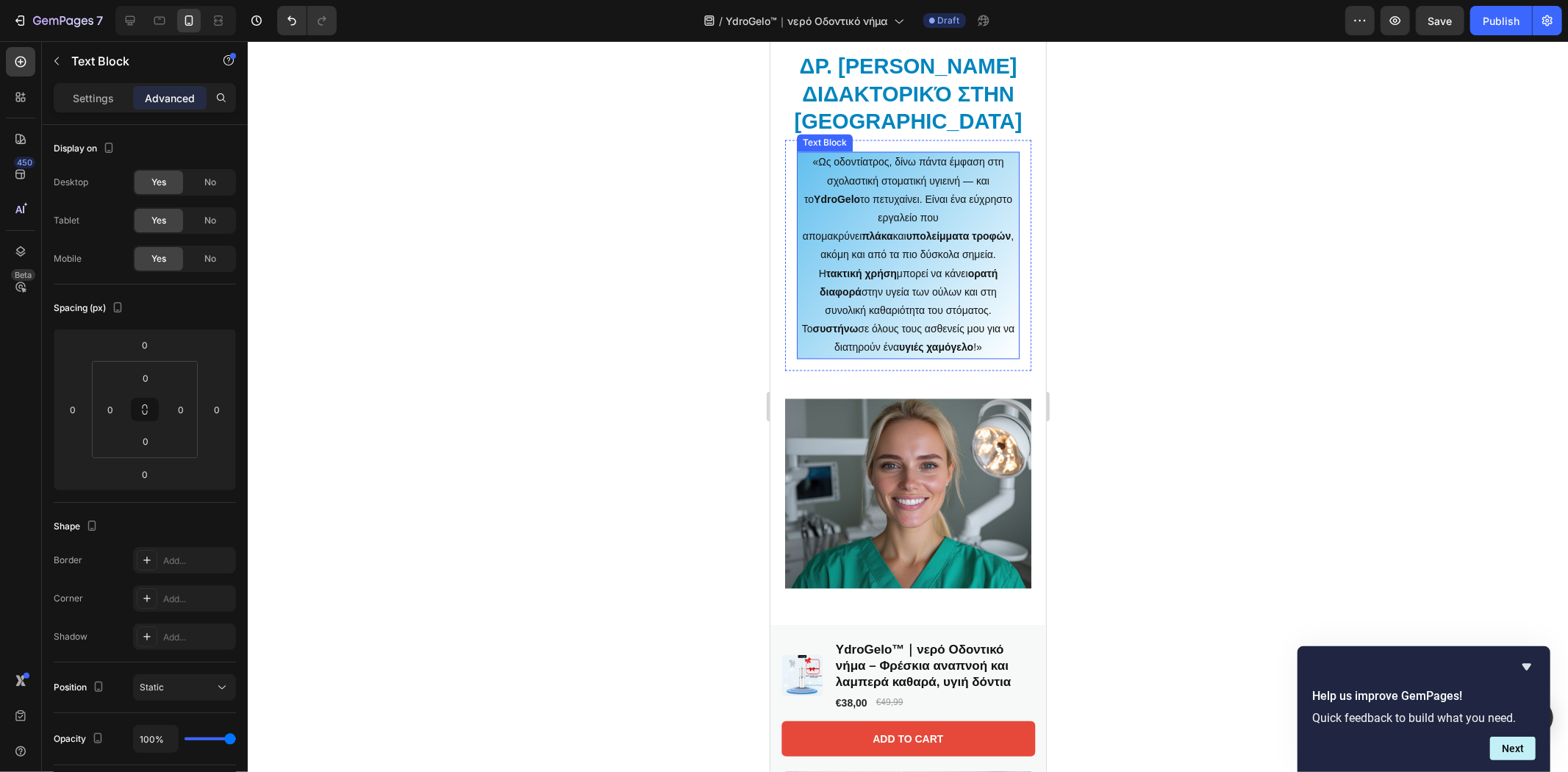
click at [821, 323] on strong "συστήνω" at bounding box center [835, 328] width 46 height 12
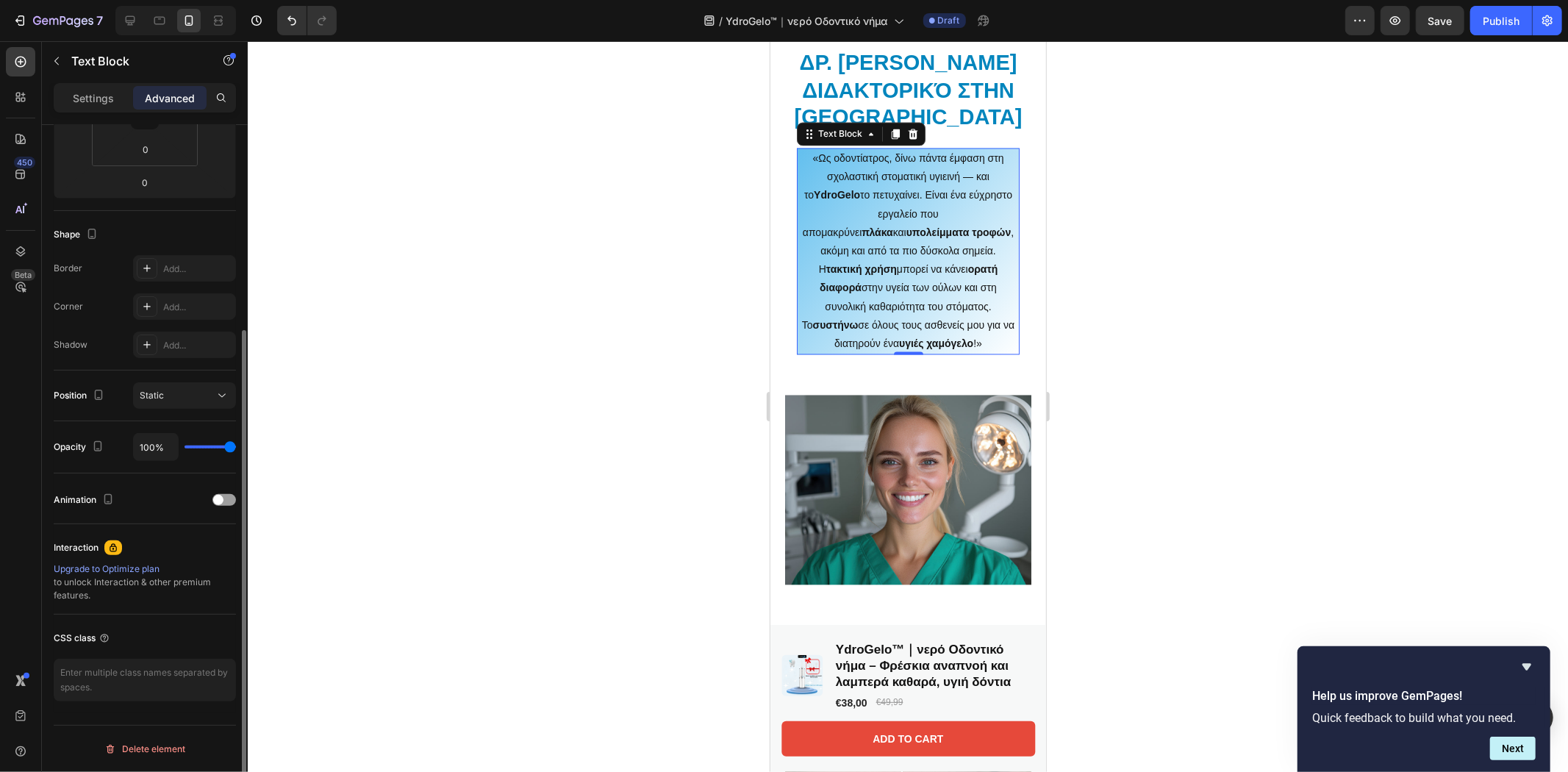
scroll to position [0, 0]
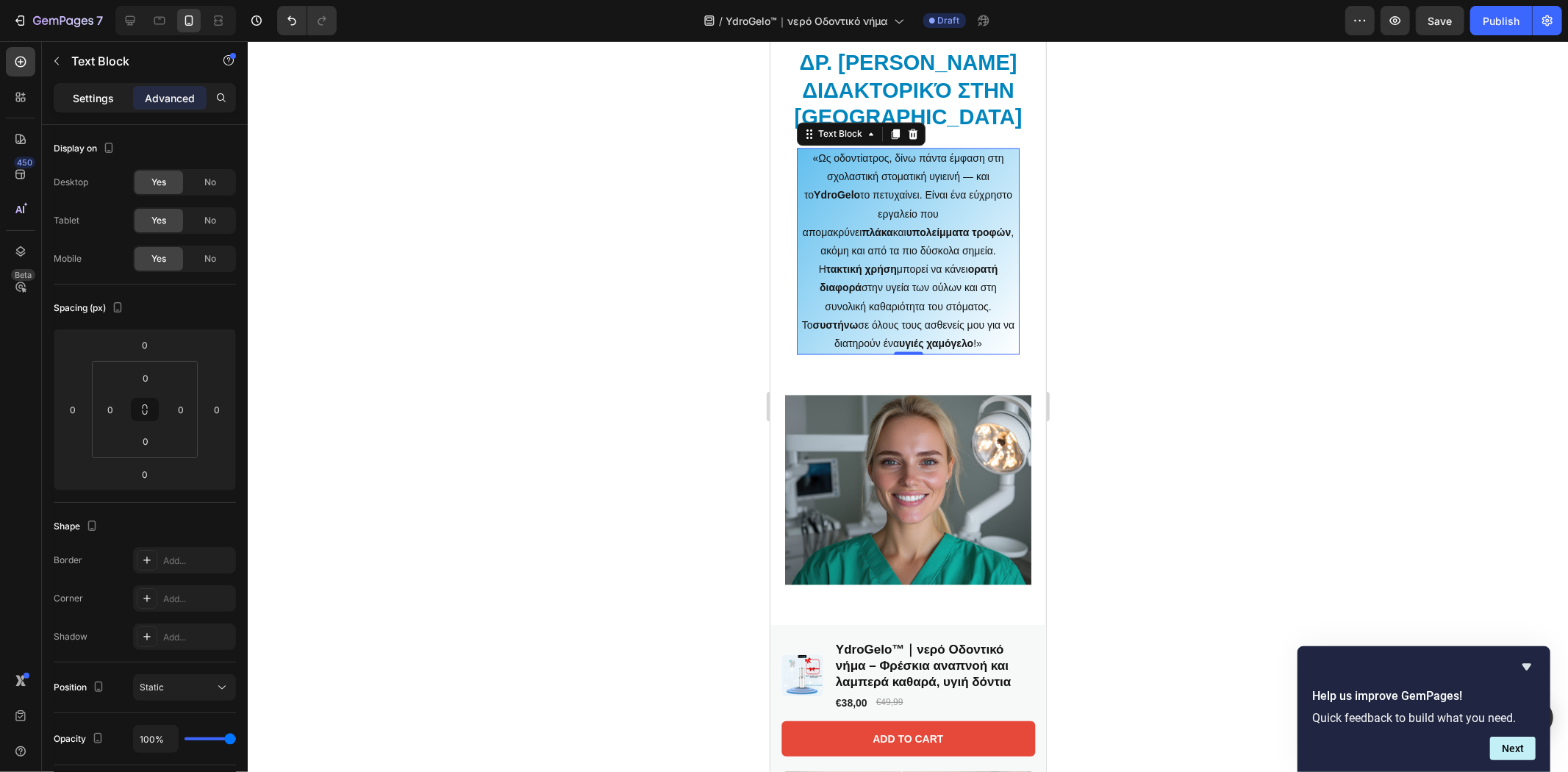
click at [76, 97] on p "Settings" at bounding box center [94, 98] width 41 height 15
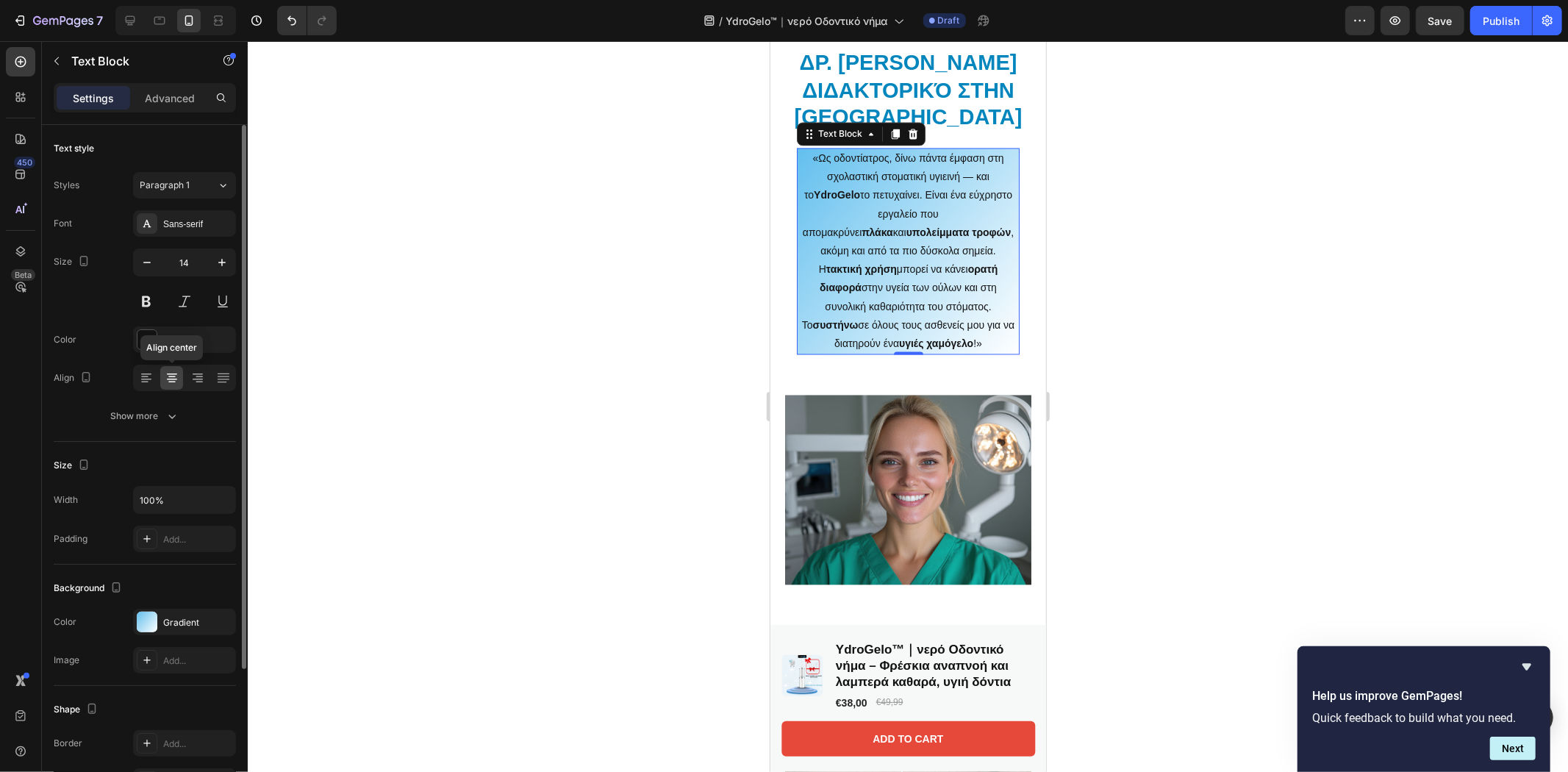
scroll to position [182, 0]
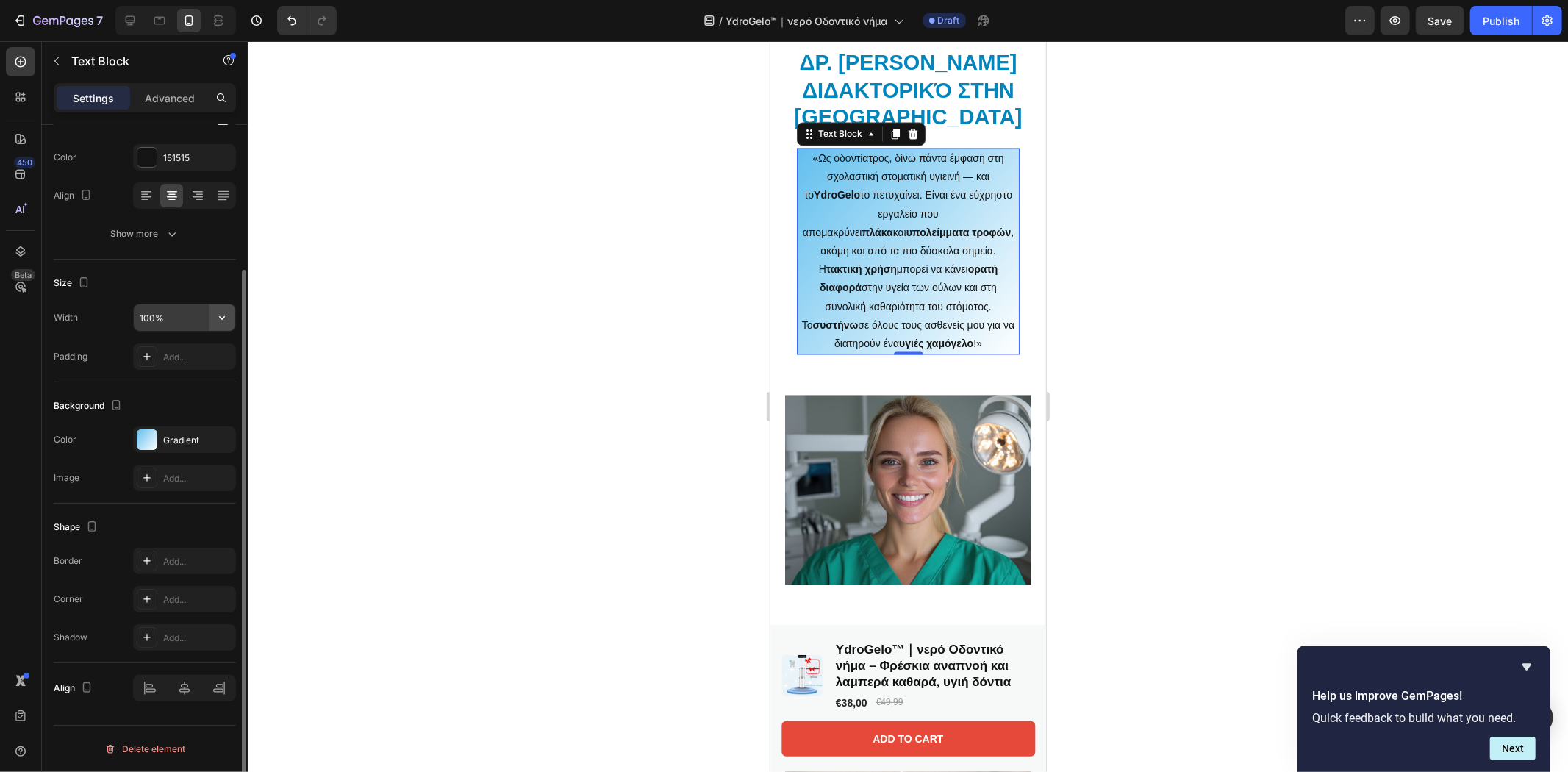
click at [225, 320] on icon "button" at bounding box center [222, 317] width 15 height 15
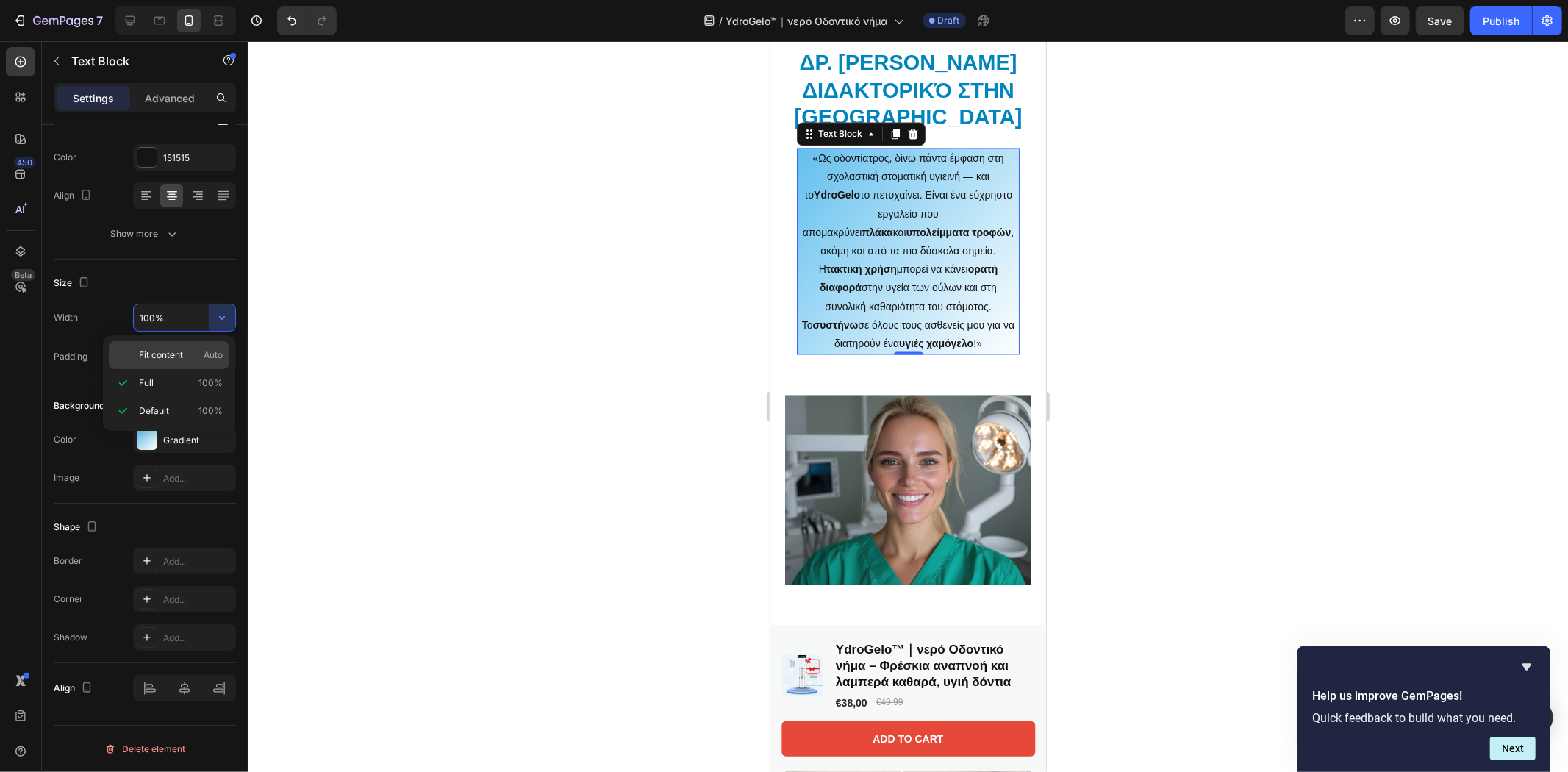
click at [192, 356] on p "Fit content Auto" at bounding box center [181, 355] width 84 height 13
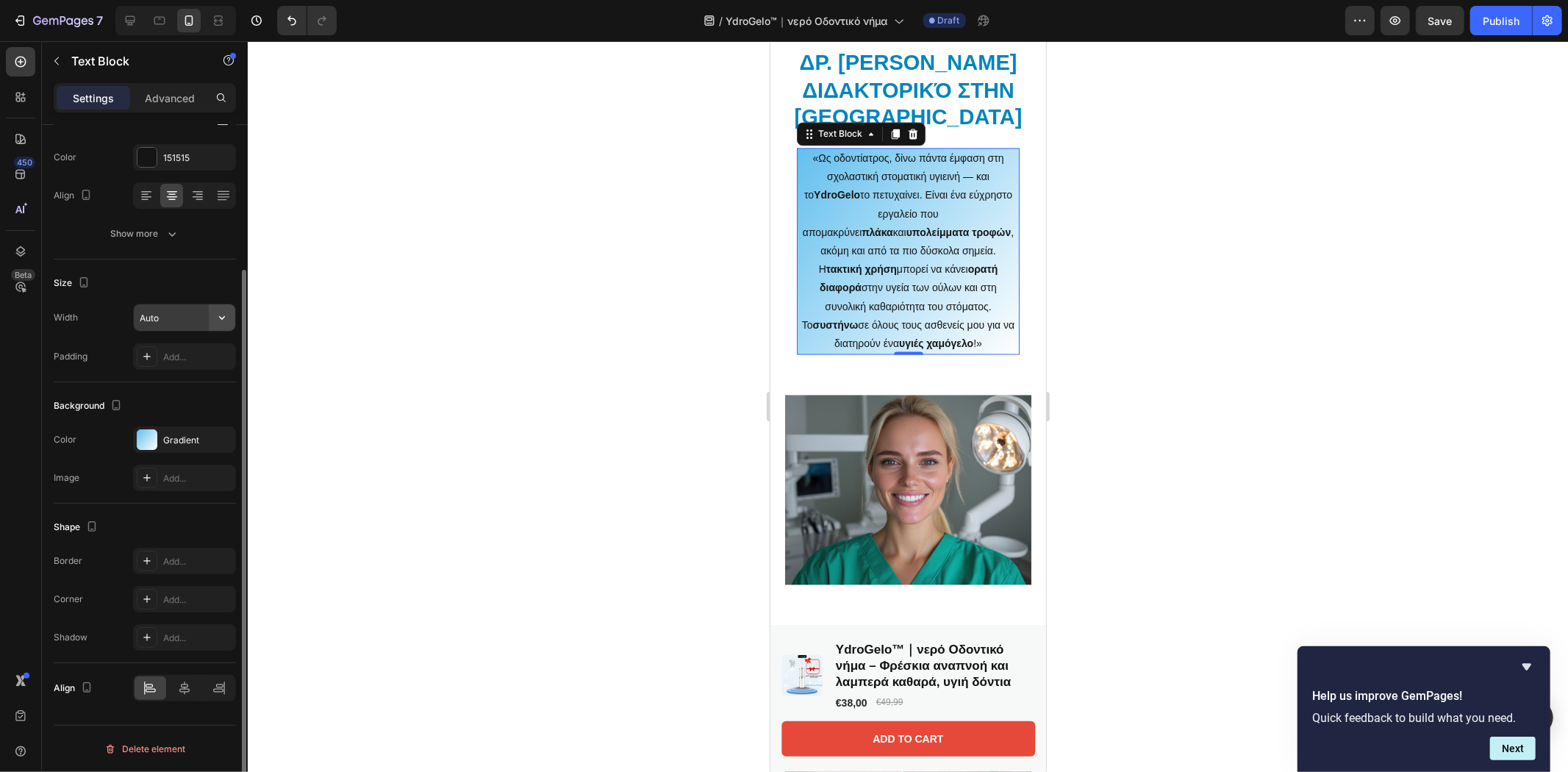
click at [217, 322] on icon "button" at bounding box center [222, 317] width 15 height 15
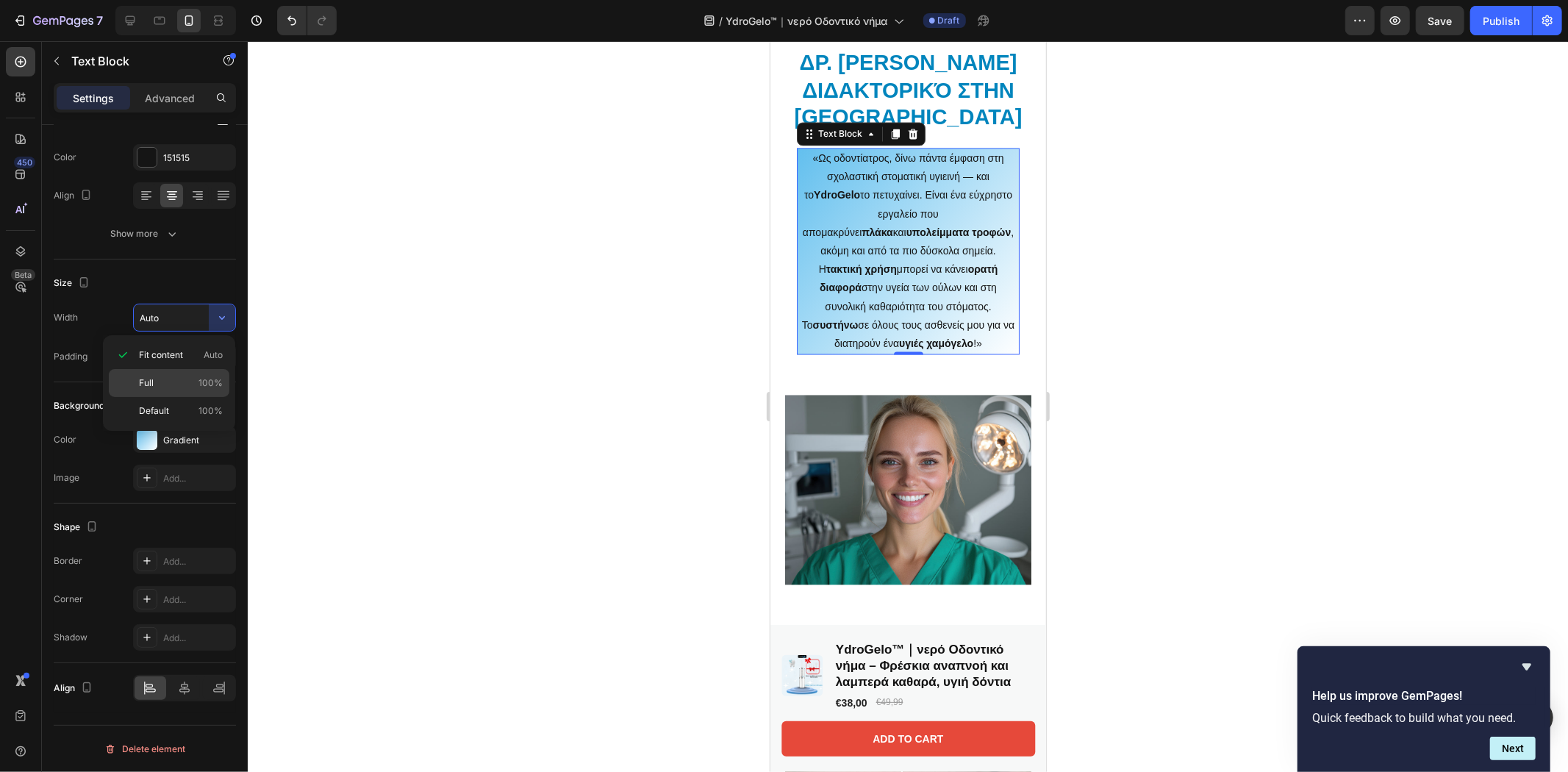
click at [181, 381] on p "Full 100%" at bounding box center [181, 383] width 84 height 13
type input "100%"
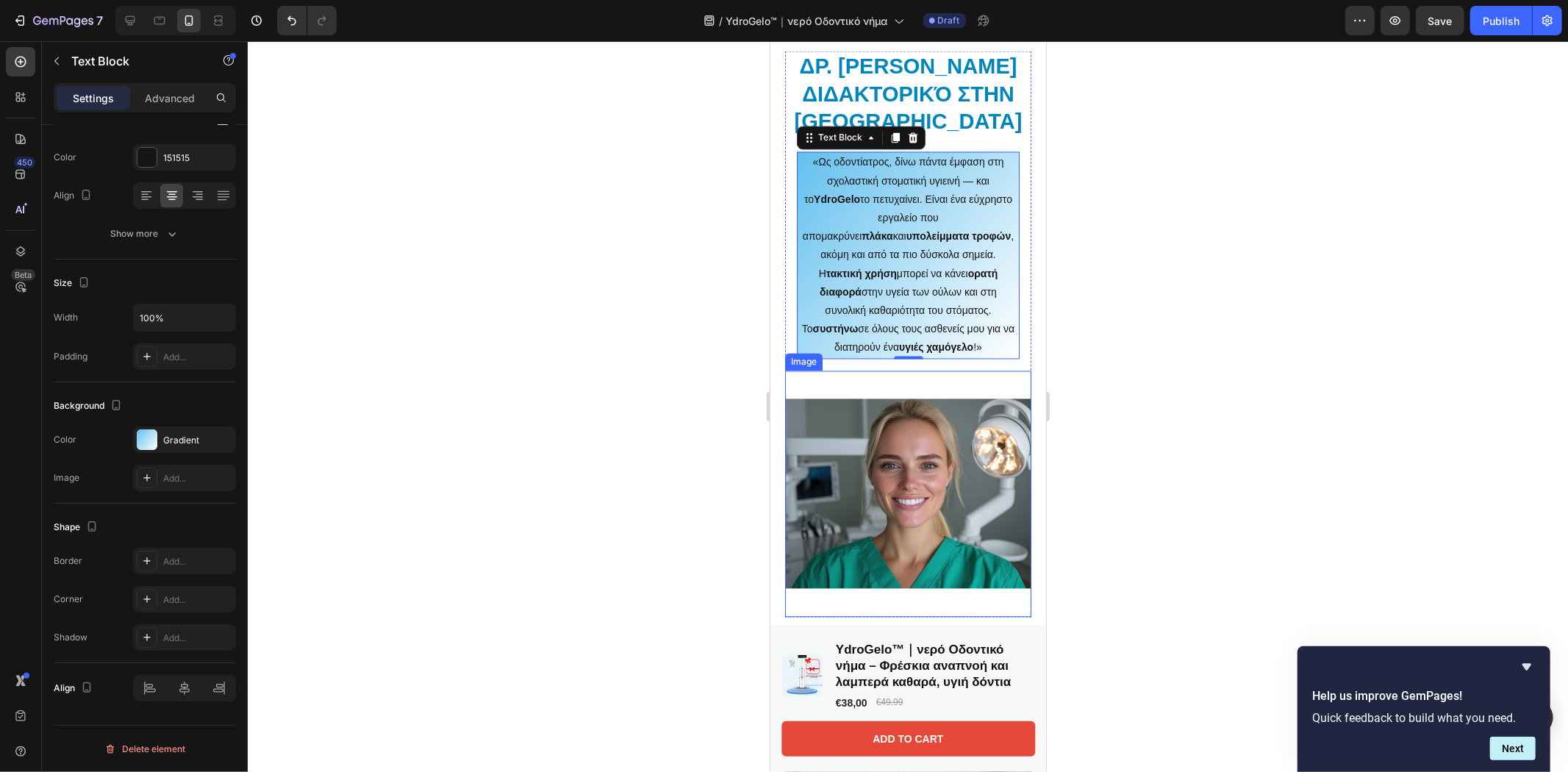
scroll to position [2614, 0]
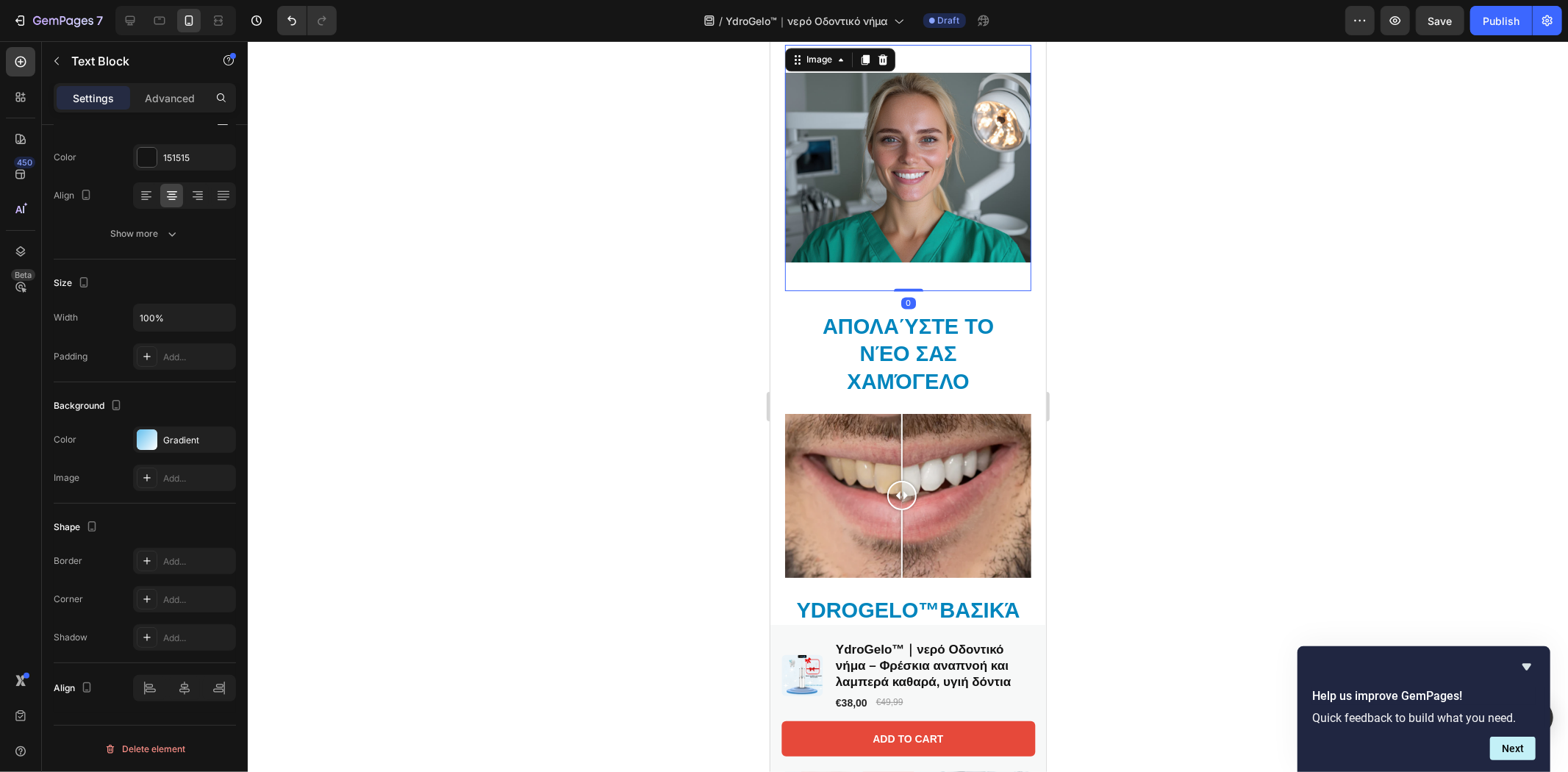
click at [882, 234] on img at bounding box center [907, 167] width 246 height 246
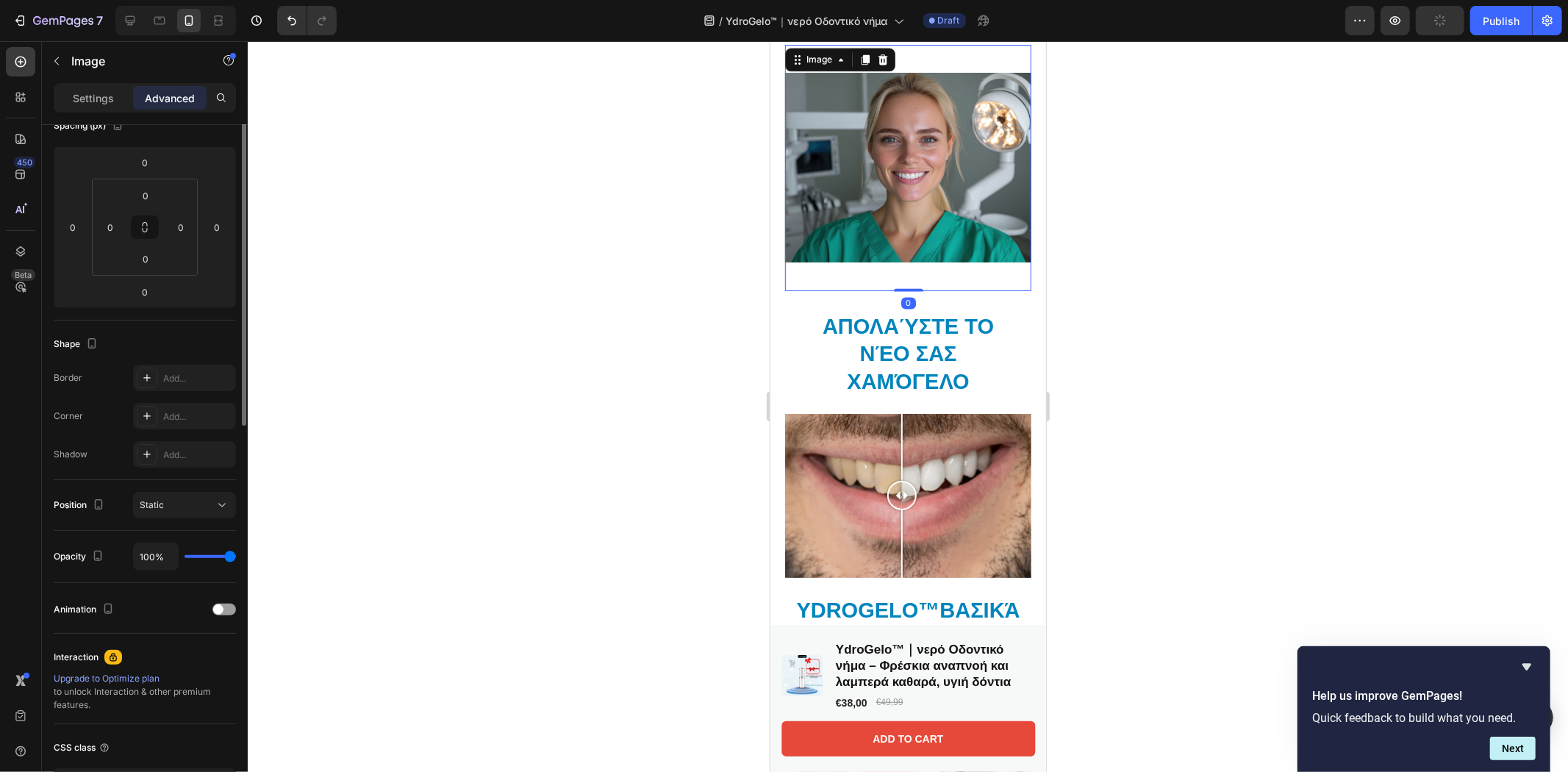
scroll to position [0, 0]
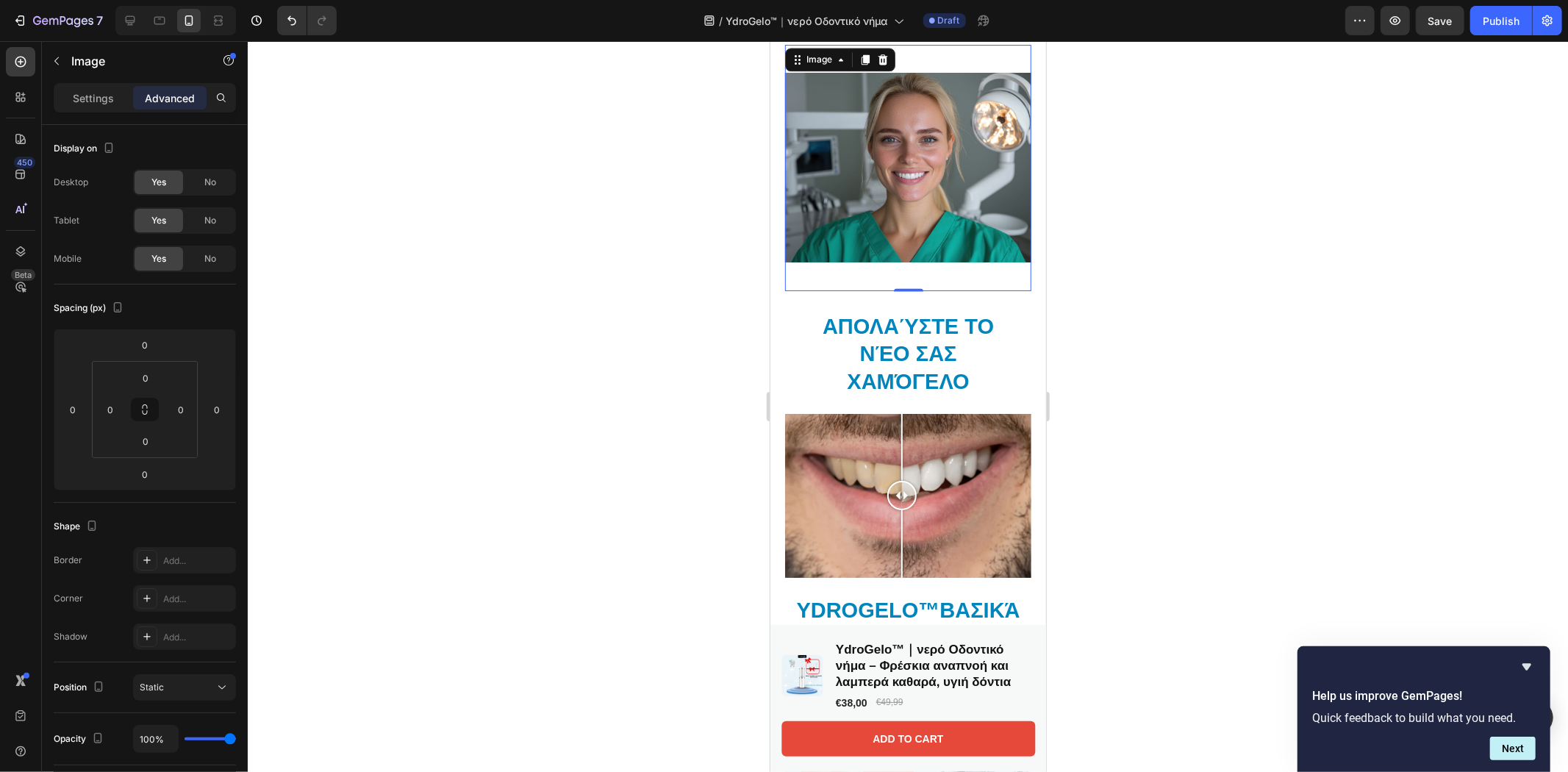
click at [854, 213] on img at bounding box center [907, 167] width 246 height 246
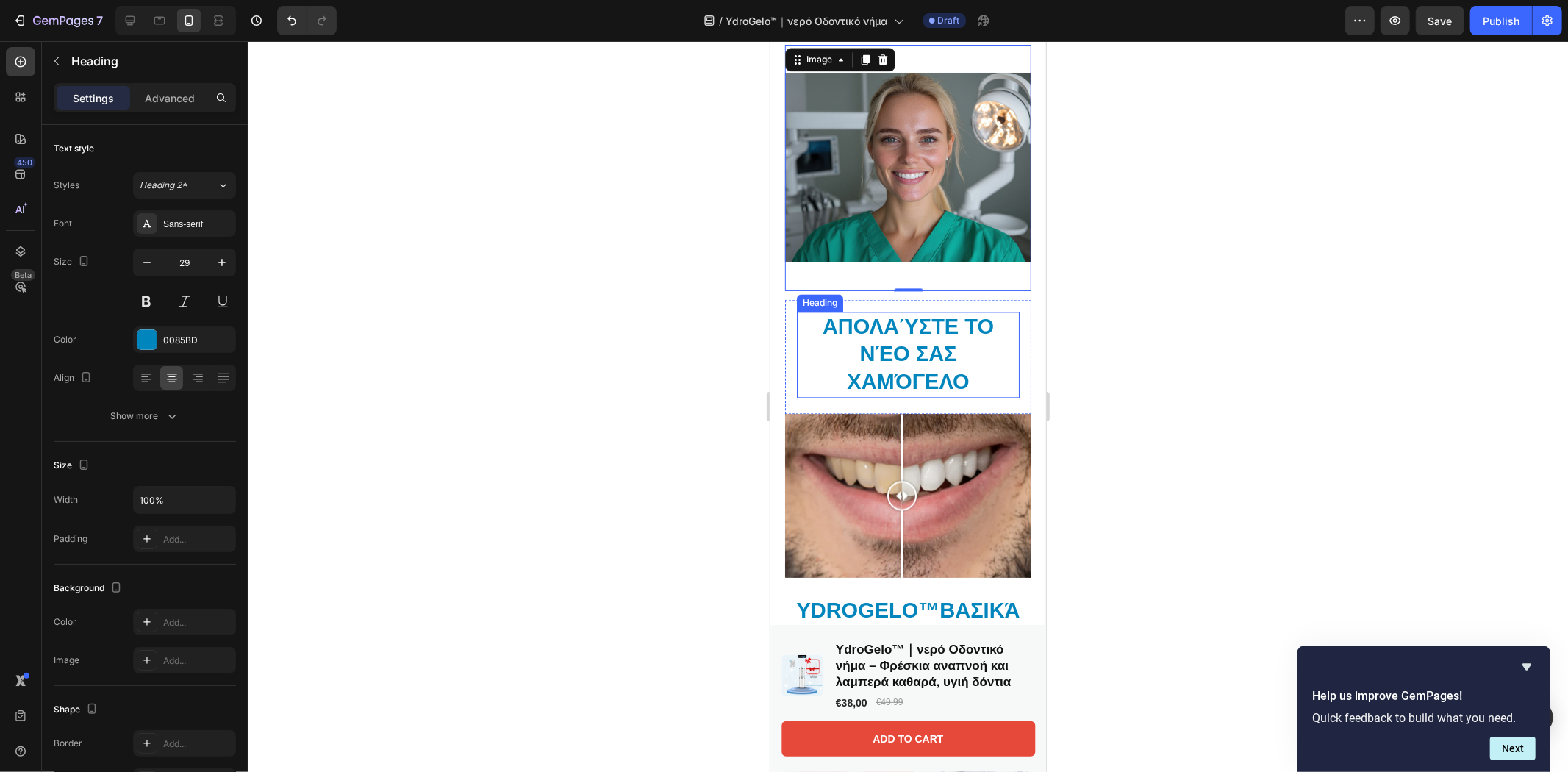
click at [862, 311] on h2 "Απολαύστε το νέο σας χαμόγελο" at bounding box center [907, 354] width 223 height 86
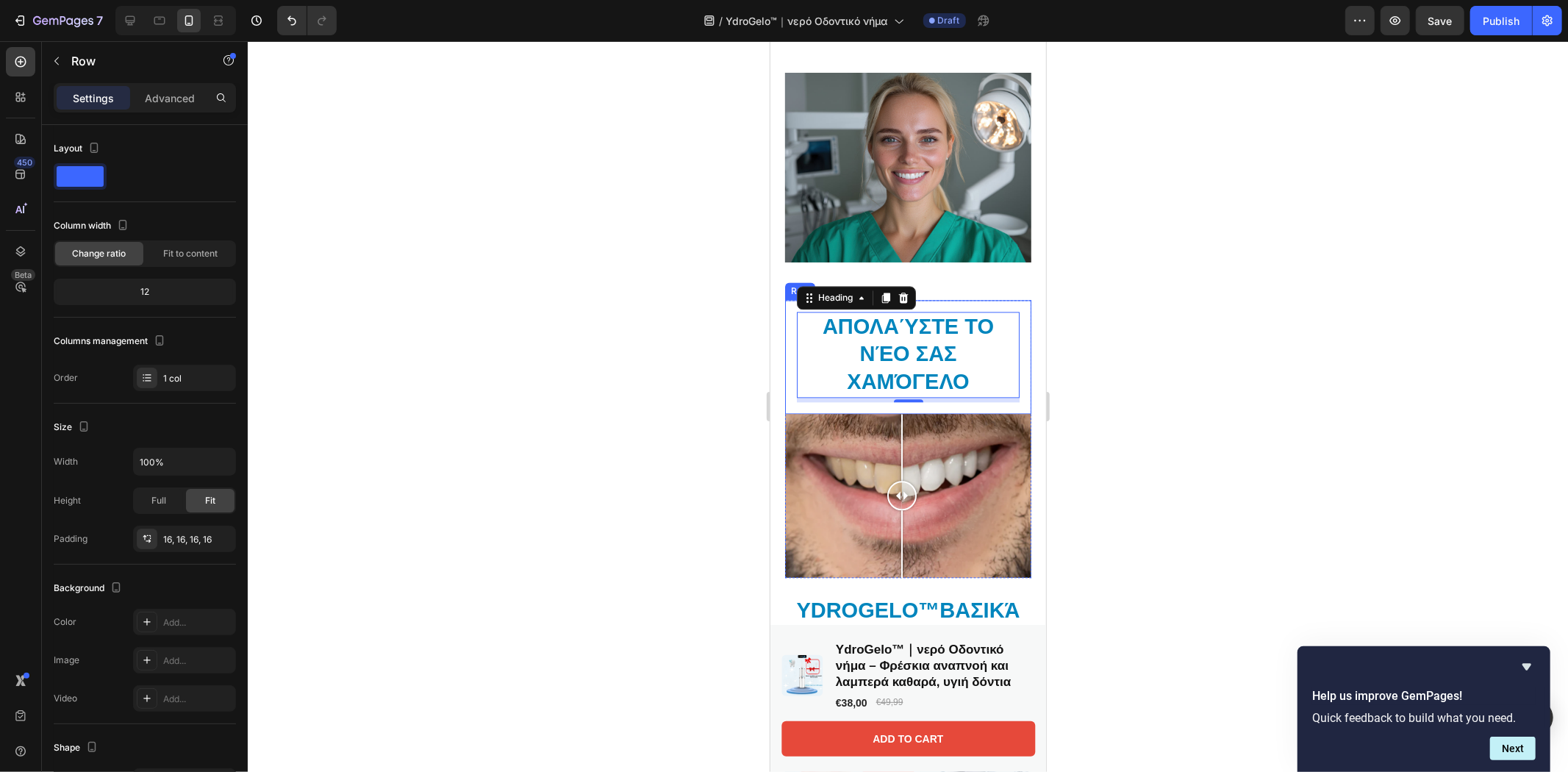
click at [1017, 299] on div "Απολαύστε το νέο σας χαμόγελο Heading 6 Row" at bounding box center [907, 357] width 246 height 114
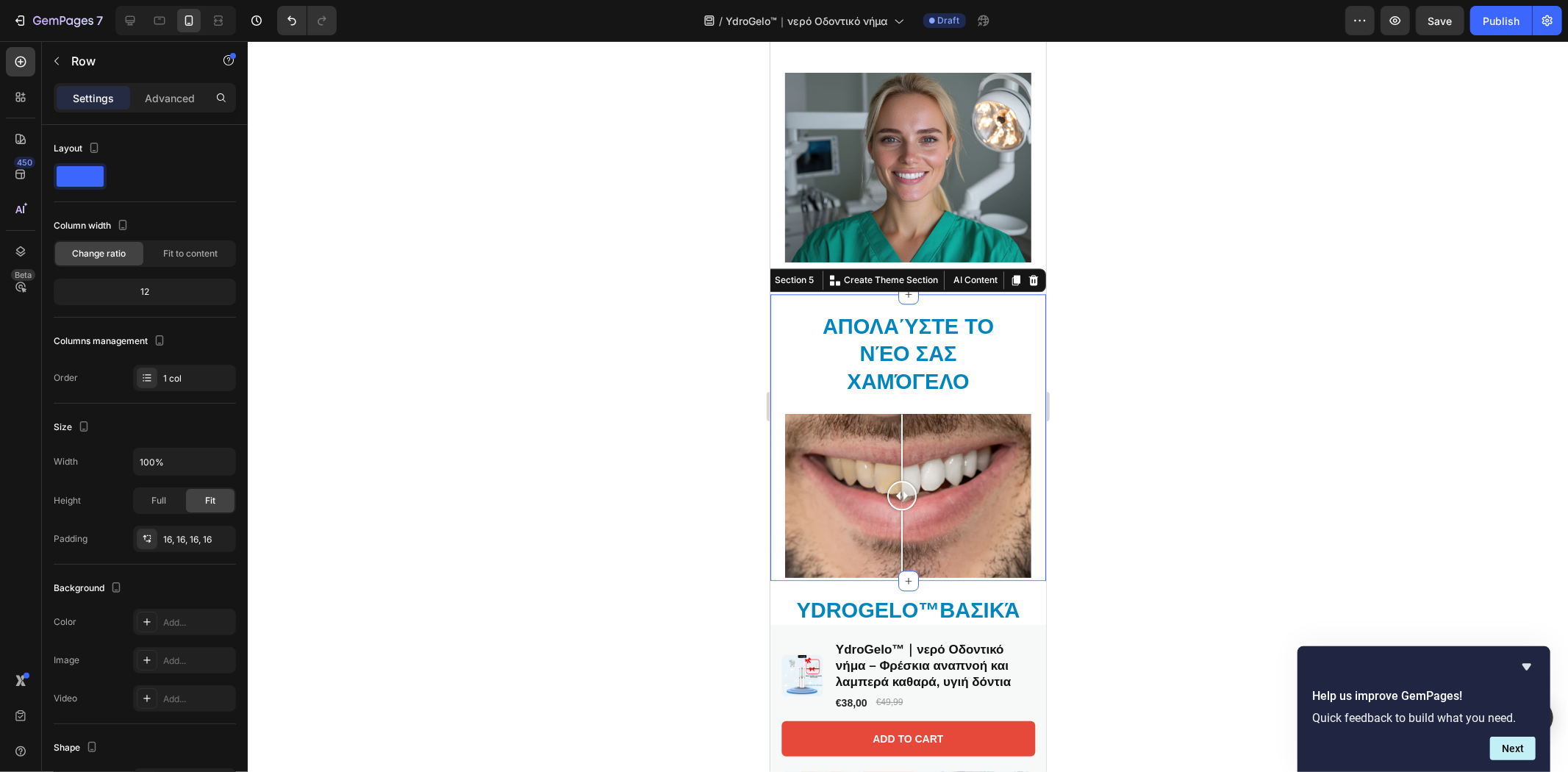
click at [1022, 293] on div "Απολαύστε το νέο σας χαμόγελο Heading Row Image Comparison Row Section 5 You ca…" at bounding box center [907, 436] width 275 height 286
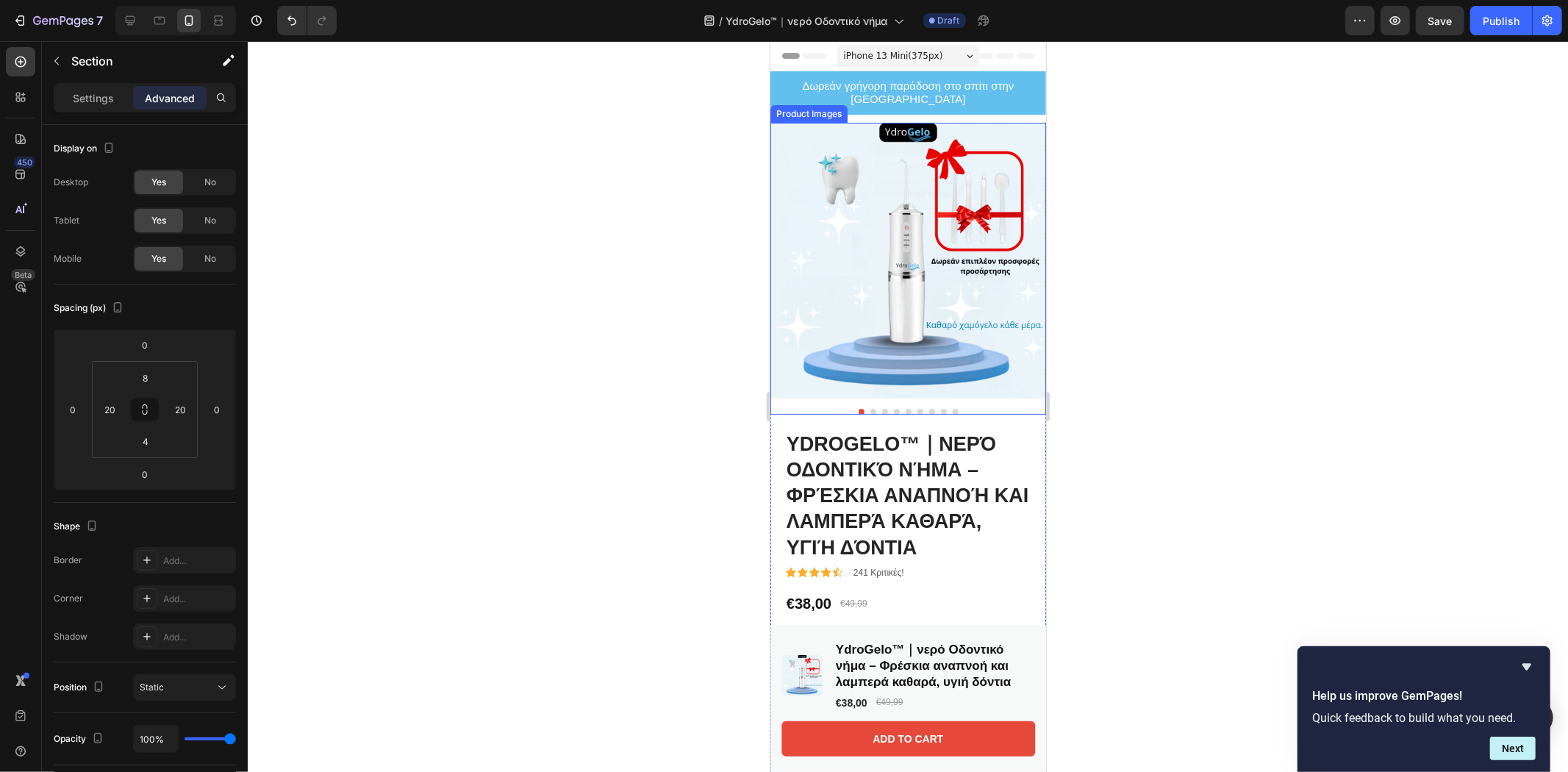
click at [870, 408] on button "Dot" at bounding box center [872, 411] width 6 height 6
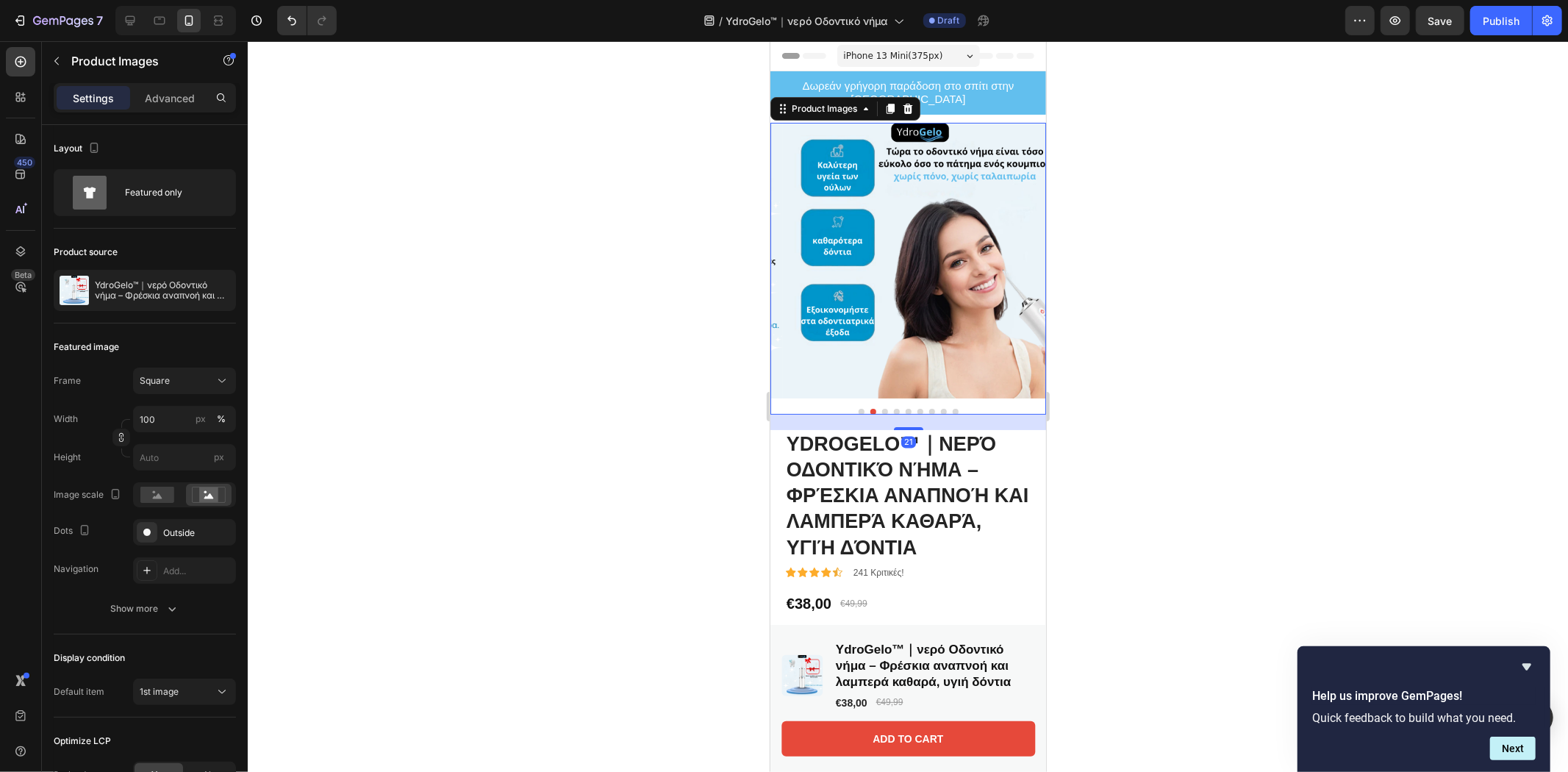
click at [882, 408] on button "Dot" at bounding box center [885, 411] width 6 height 6
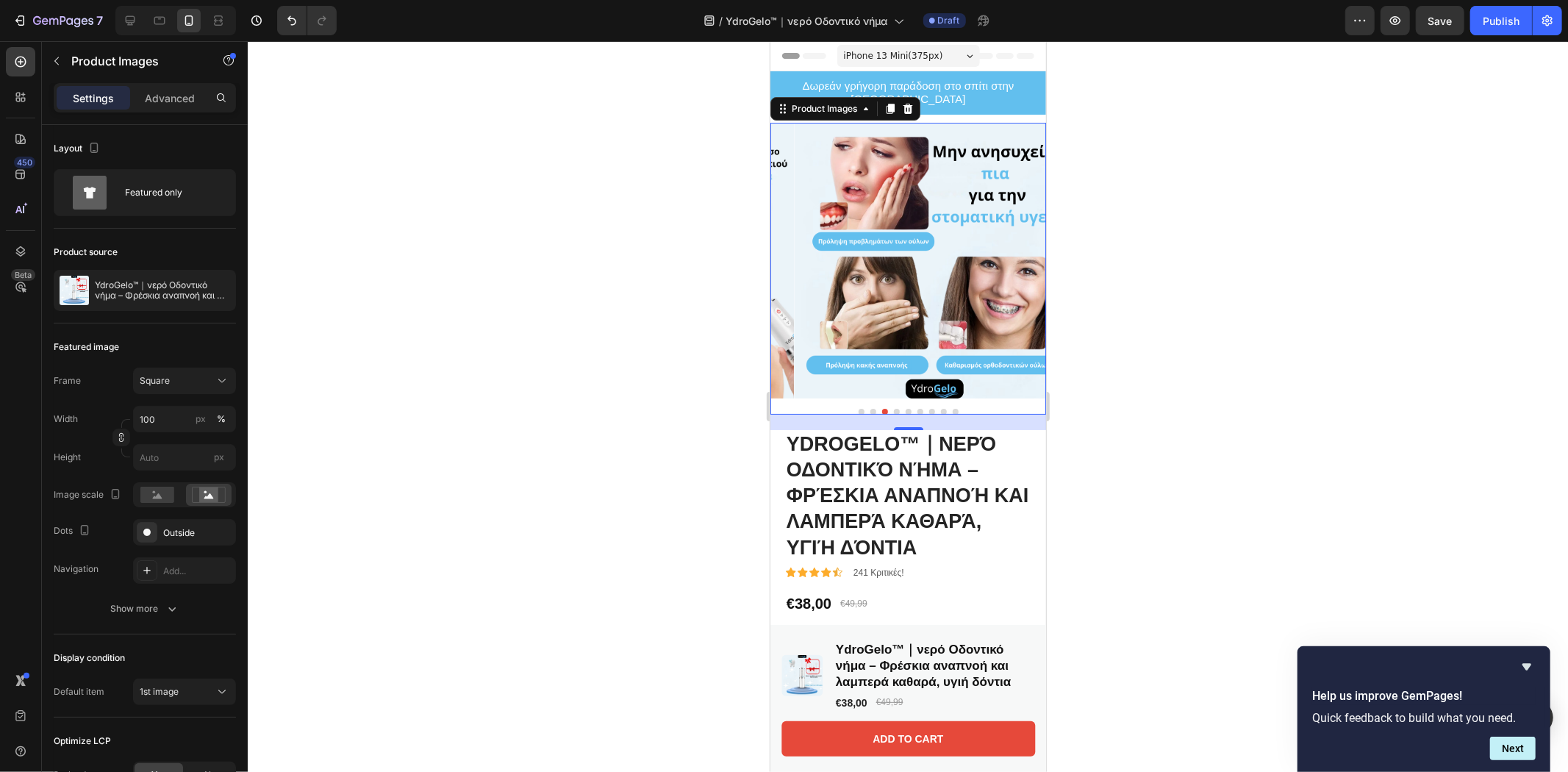
click at [893, 408] on button "Dot" at bounding box center [896, 411] width 6 height 6
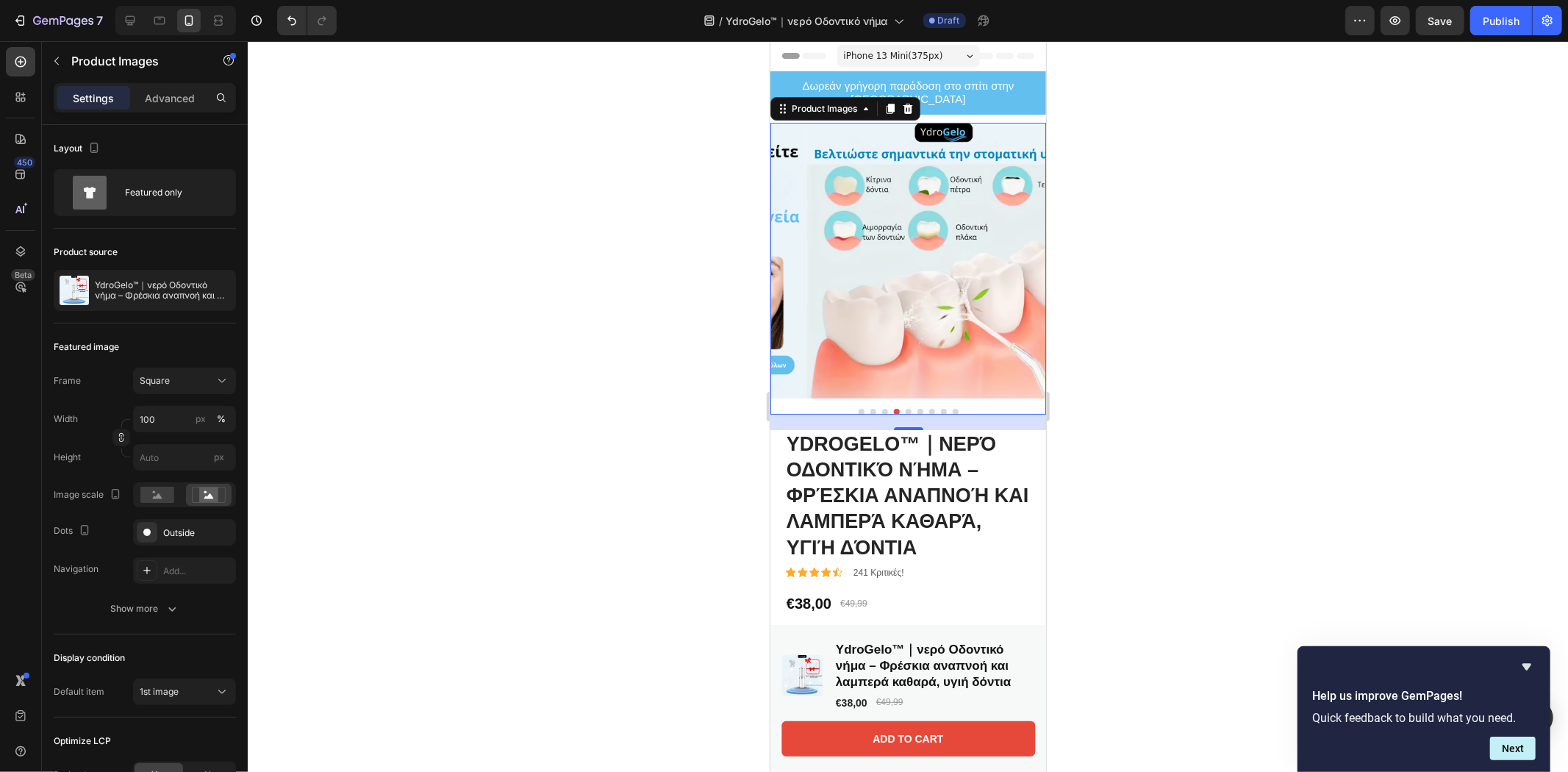
click at [905, 408] on button "Dot" at bounding box center [908, 411] width 6 height 6
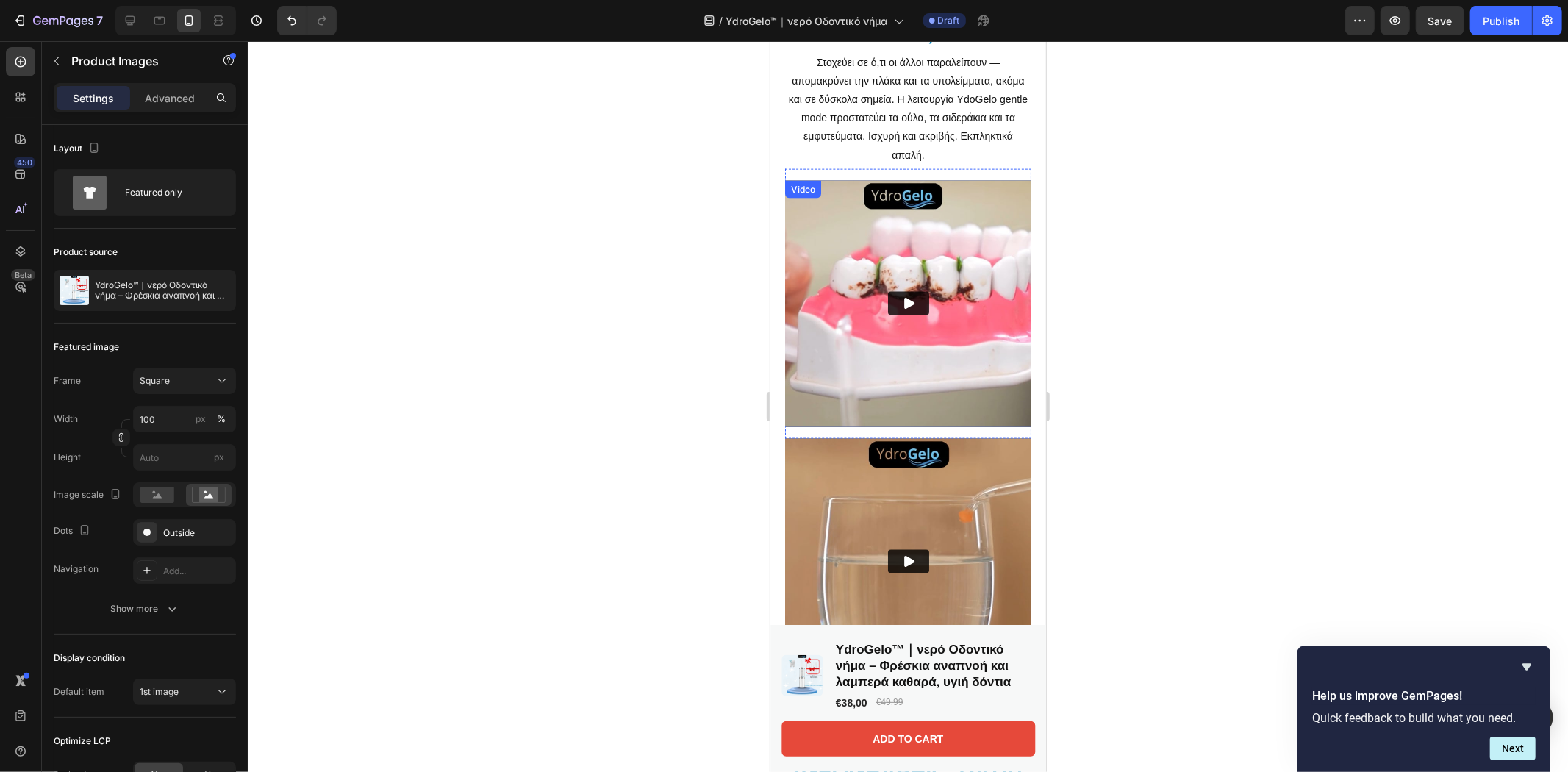
scroll to position [1959, 0]
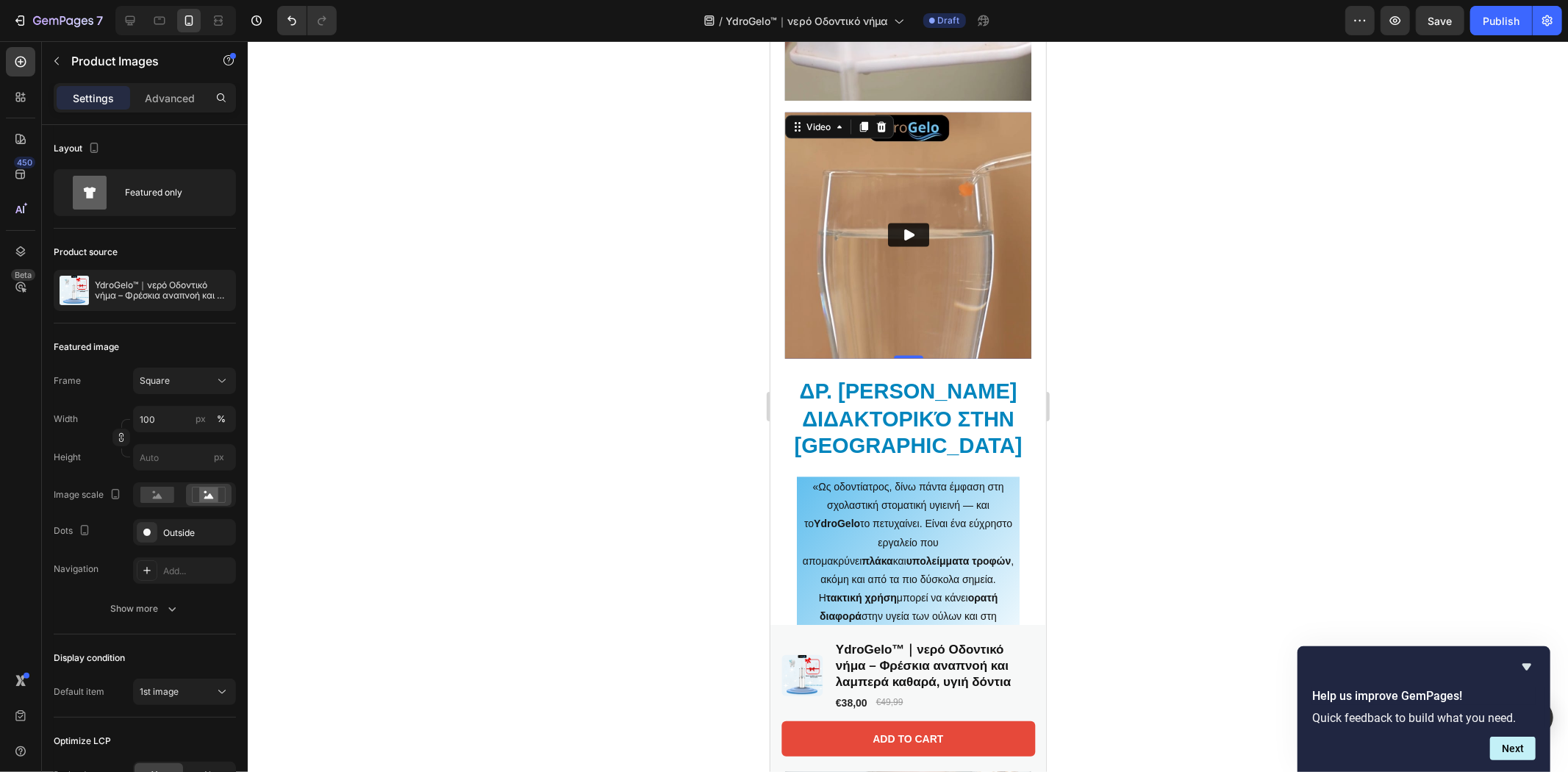
click at [981, 169] on img at bounding box center [907, 234] width 246 height 246
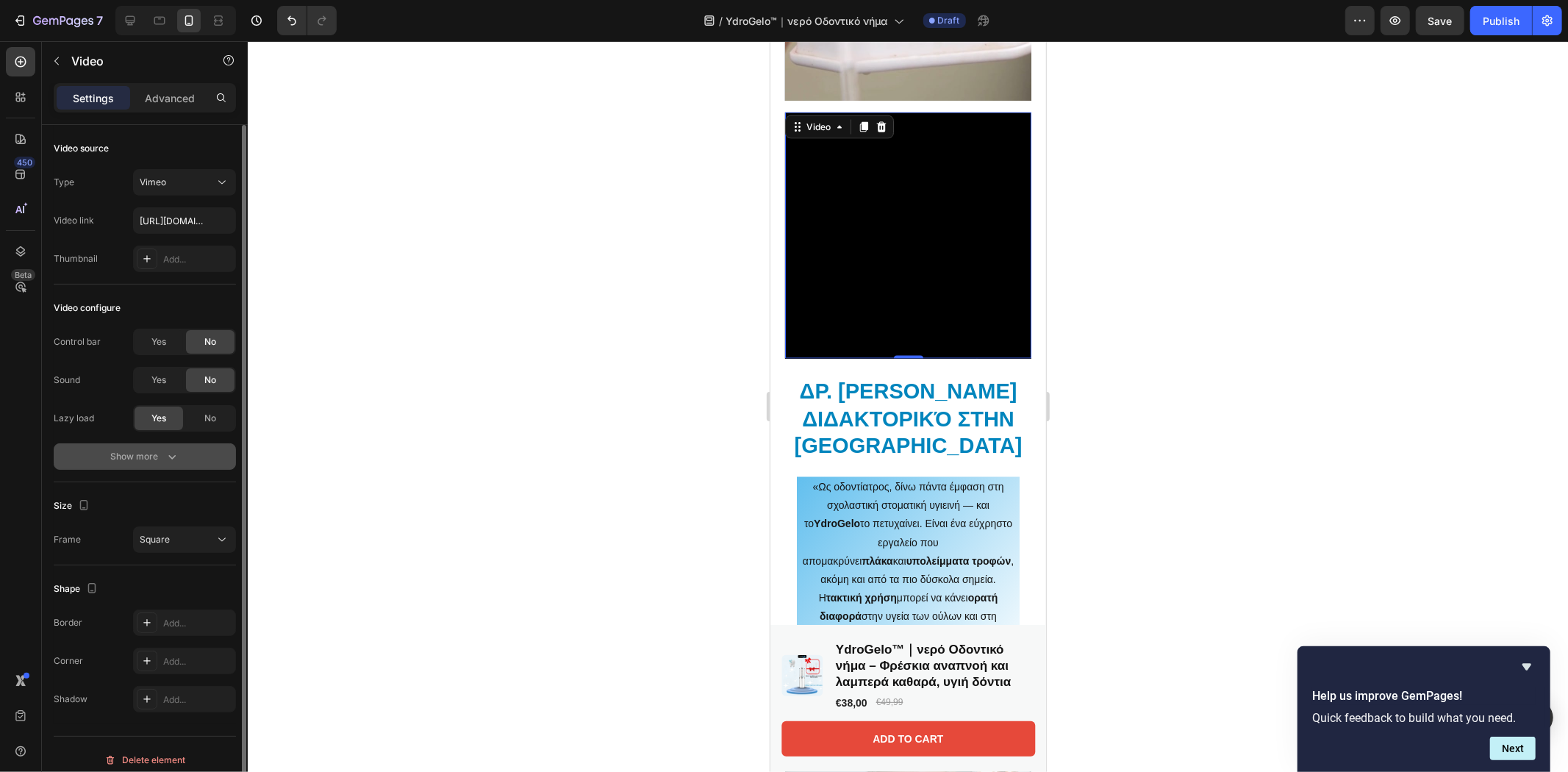
click at [172, 454] on icon "button" at bounding box center [172, 457] width 15 height 15
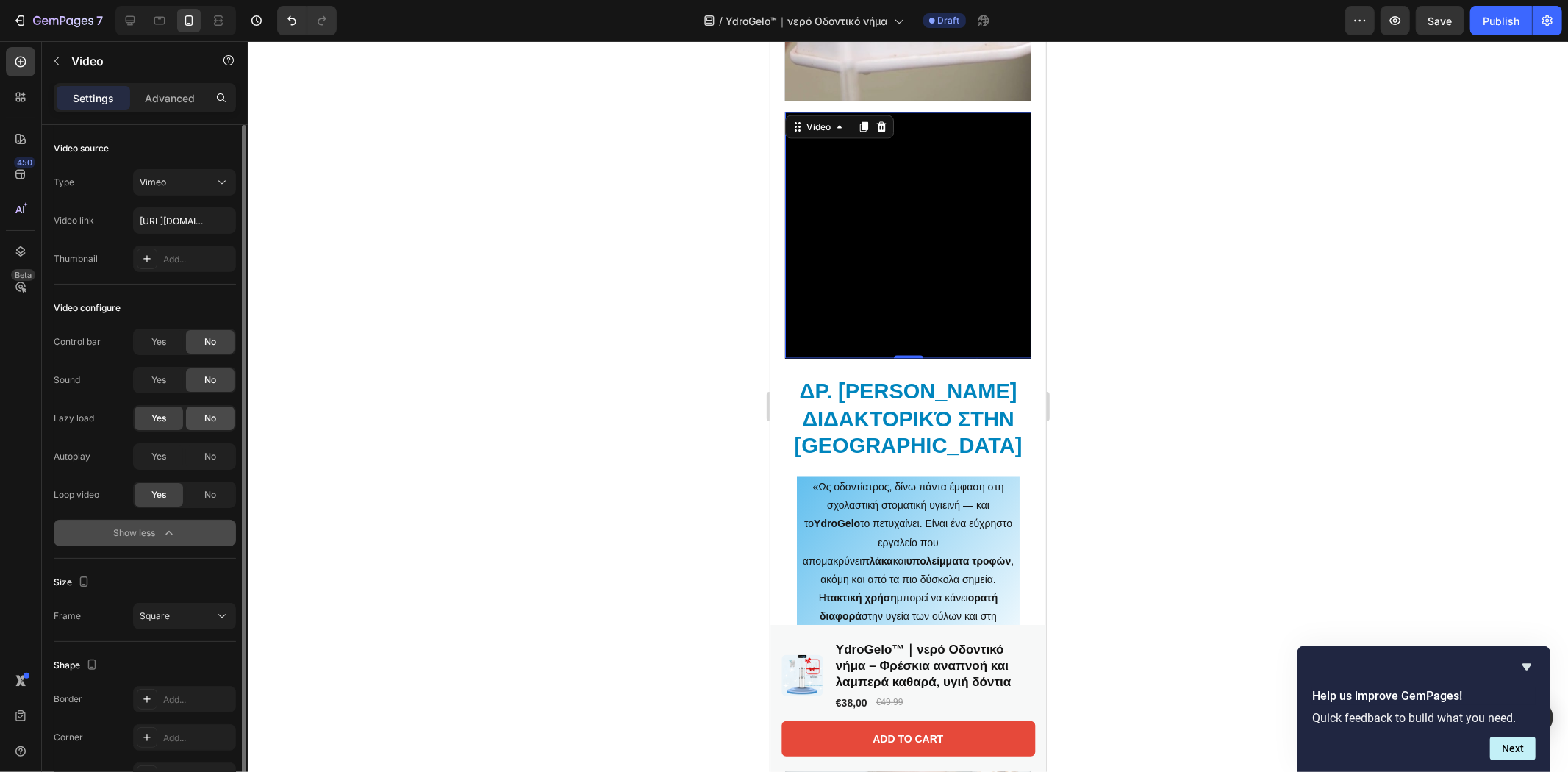
click at [211, 412] on span "No" at bounding box center [210, 418] width 12 height 13
click at [157, 423] on span "Yes" at bounding box center [159, 418] width 15 height 13
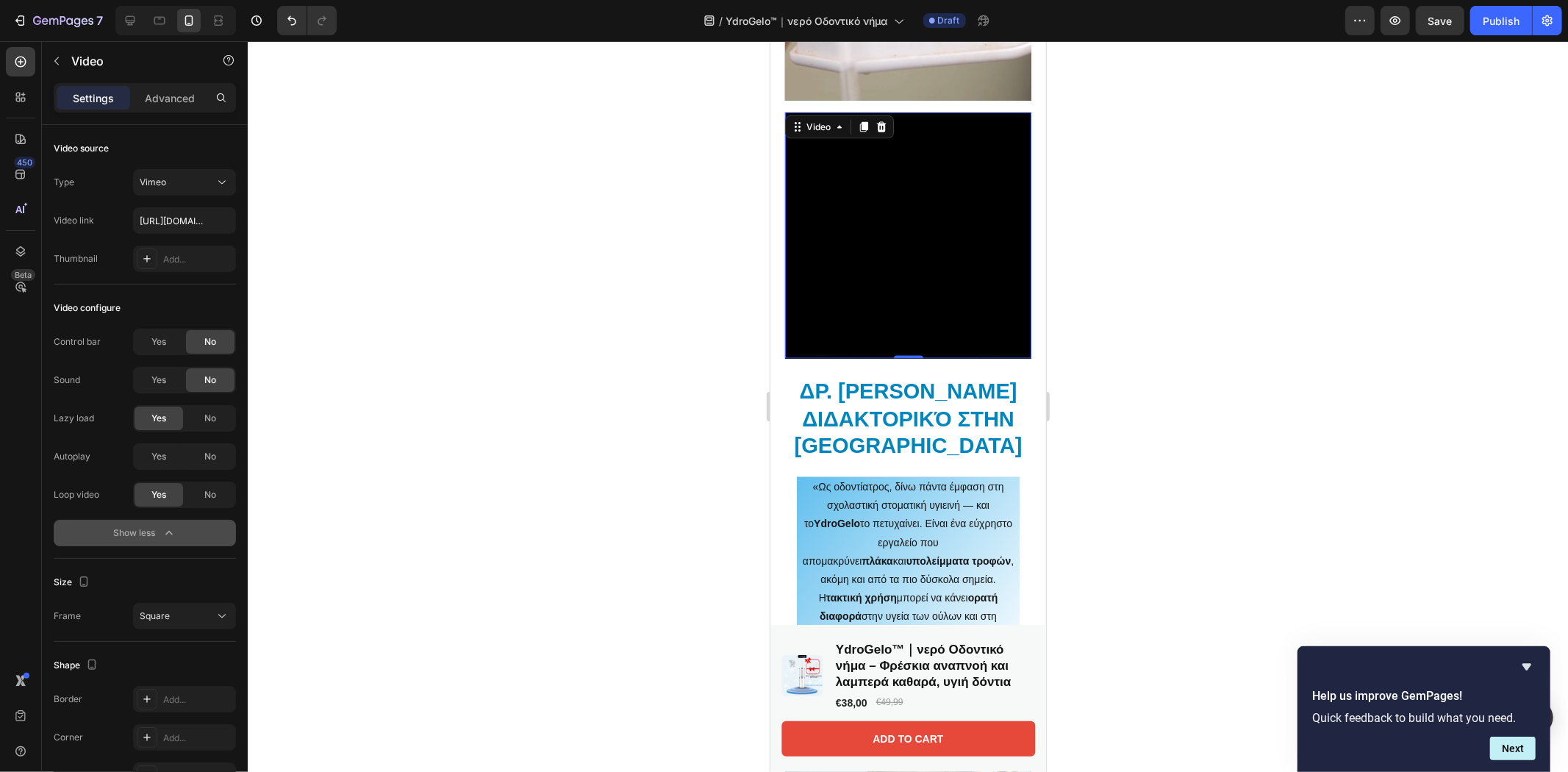
click at [636, 395] on div at bounding box center [908, 406] width 1320 height 731
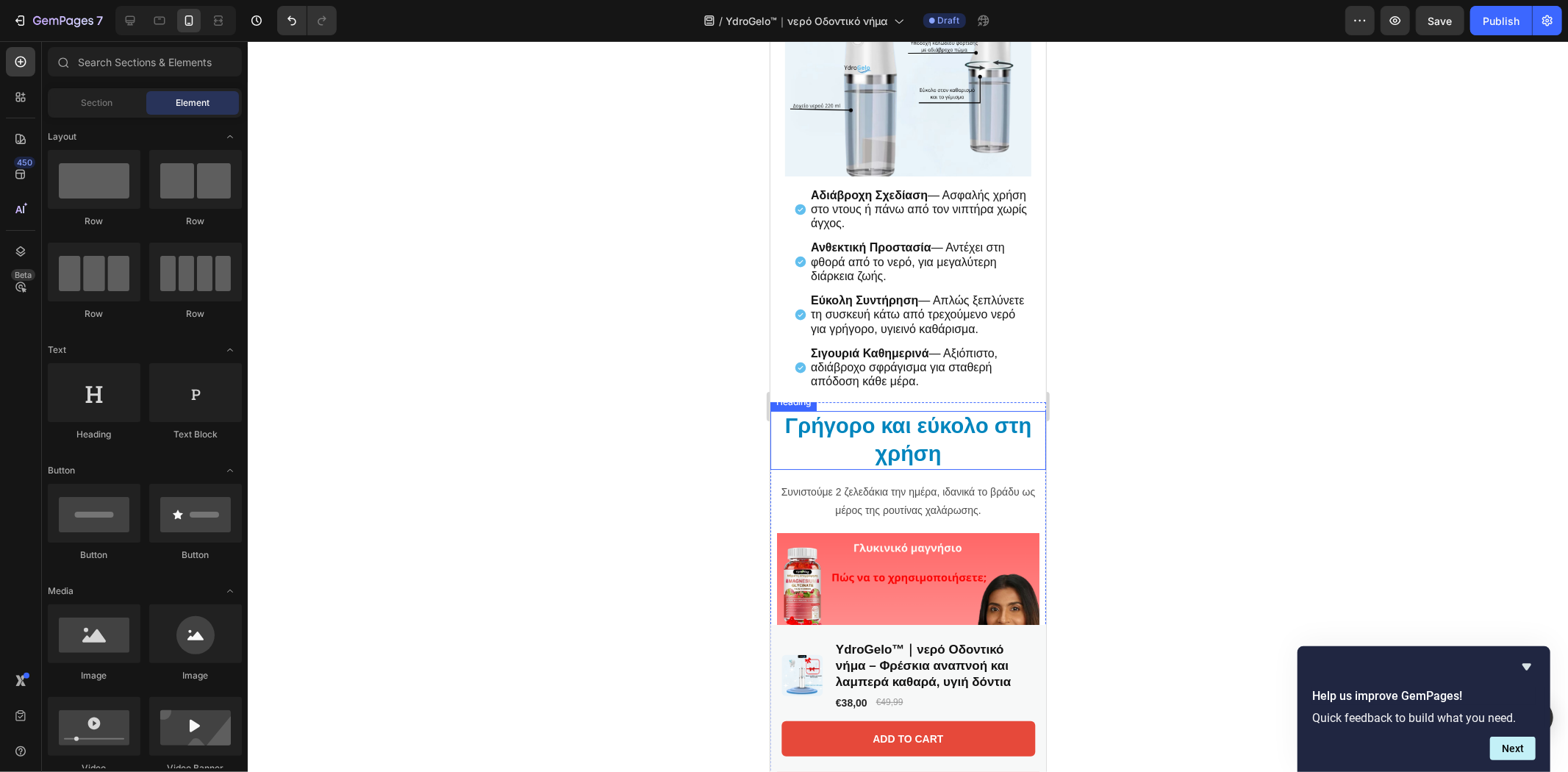
scroll to position [4245, 0]
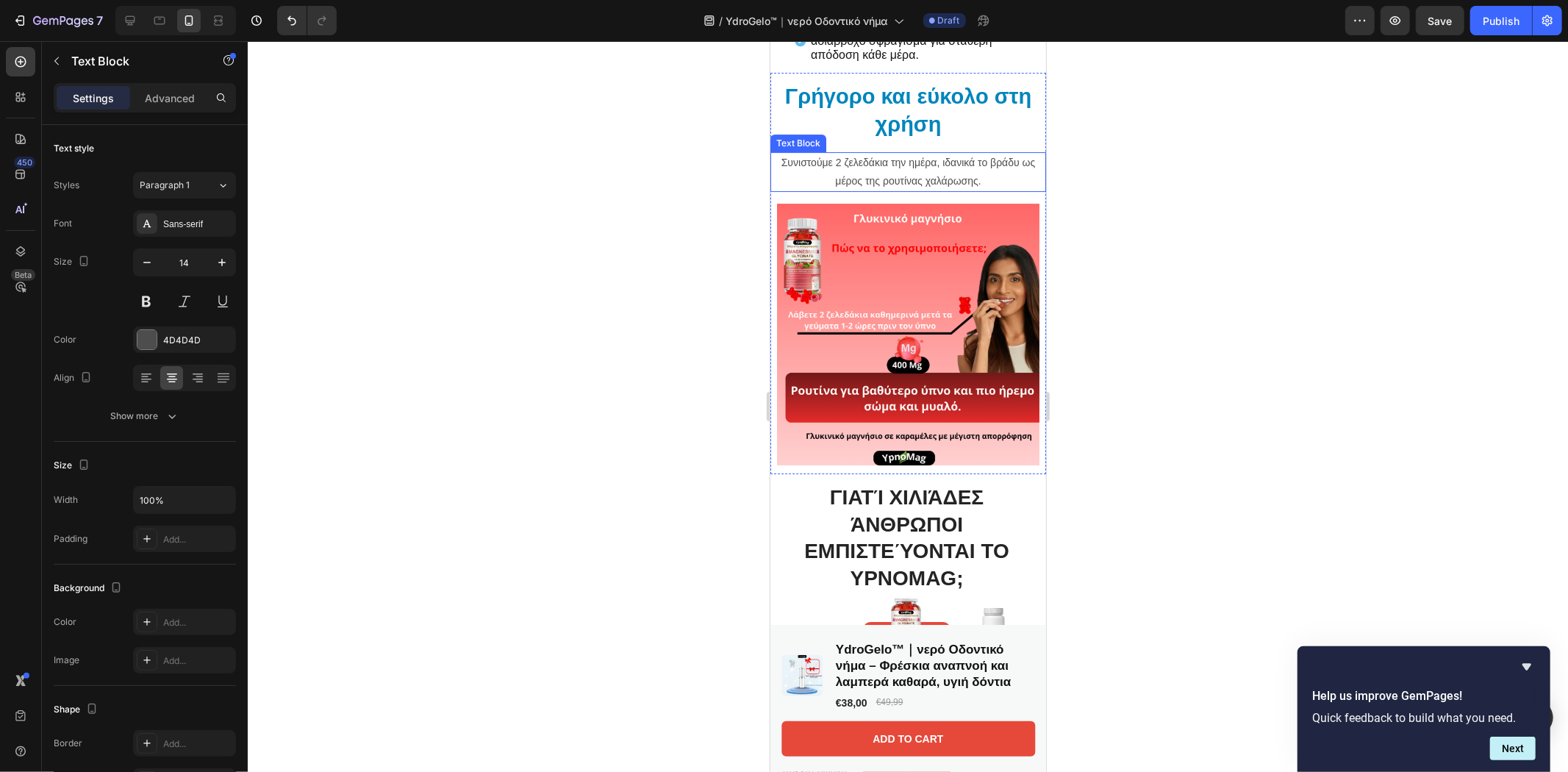
click at [938, 184] on p "Συνιστούμε 2 ζελεδάκια την ημέρα, ιδανικά το βράδυ ως μέρος της ρουτίνας χαλάρω…" at bounding box center [907, 170] width 272 height 36
click at [882, 135] on icon at bounding box center [886, 138] width 12 height 12
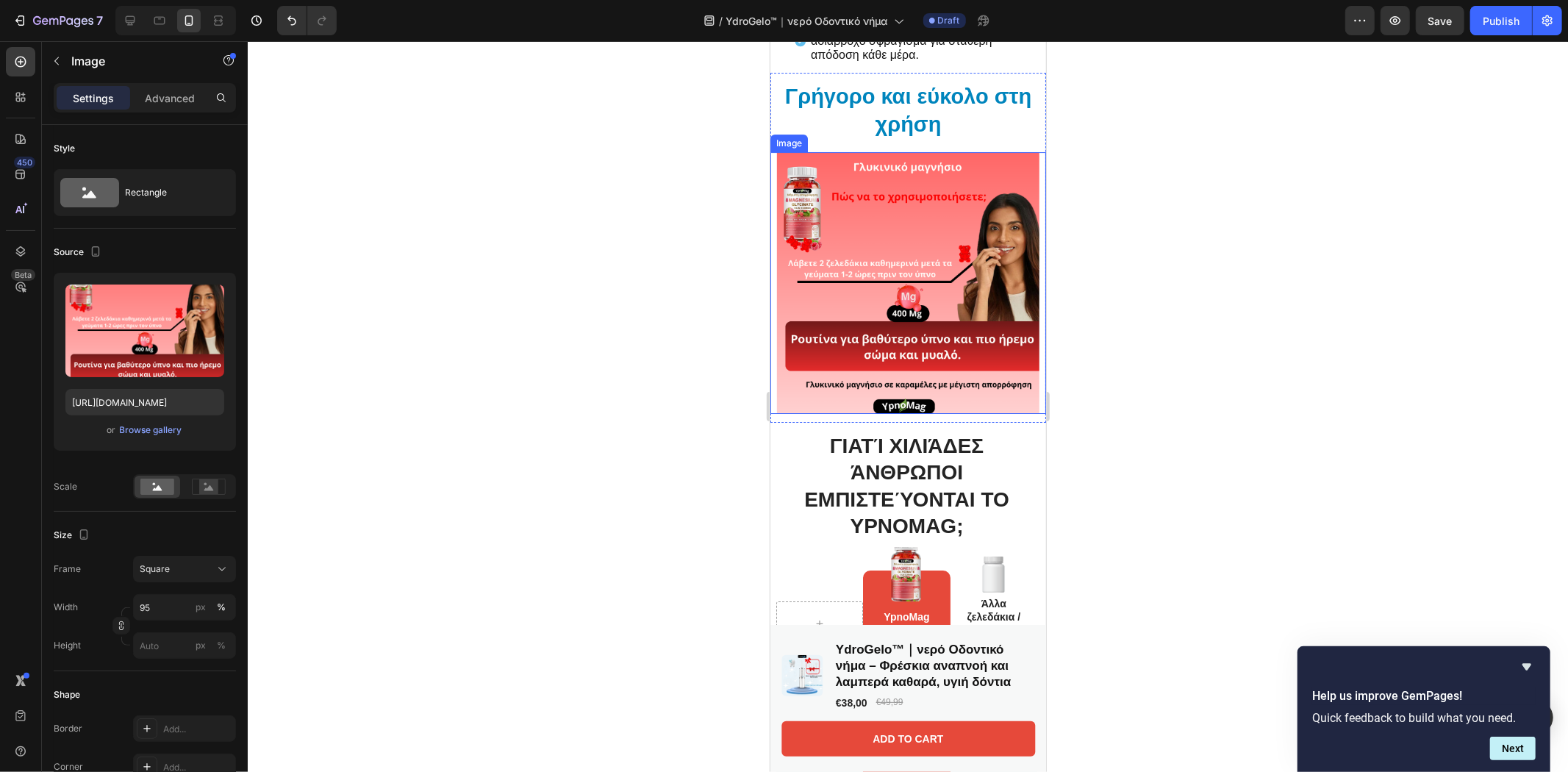
click at [963, 185] on img at bounding box center [907, 283] width 262 height 262
click at [873, 138] on icon at bounding box center [867, 138] width 12 height 12
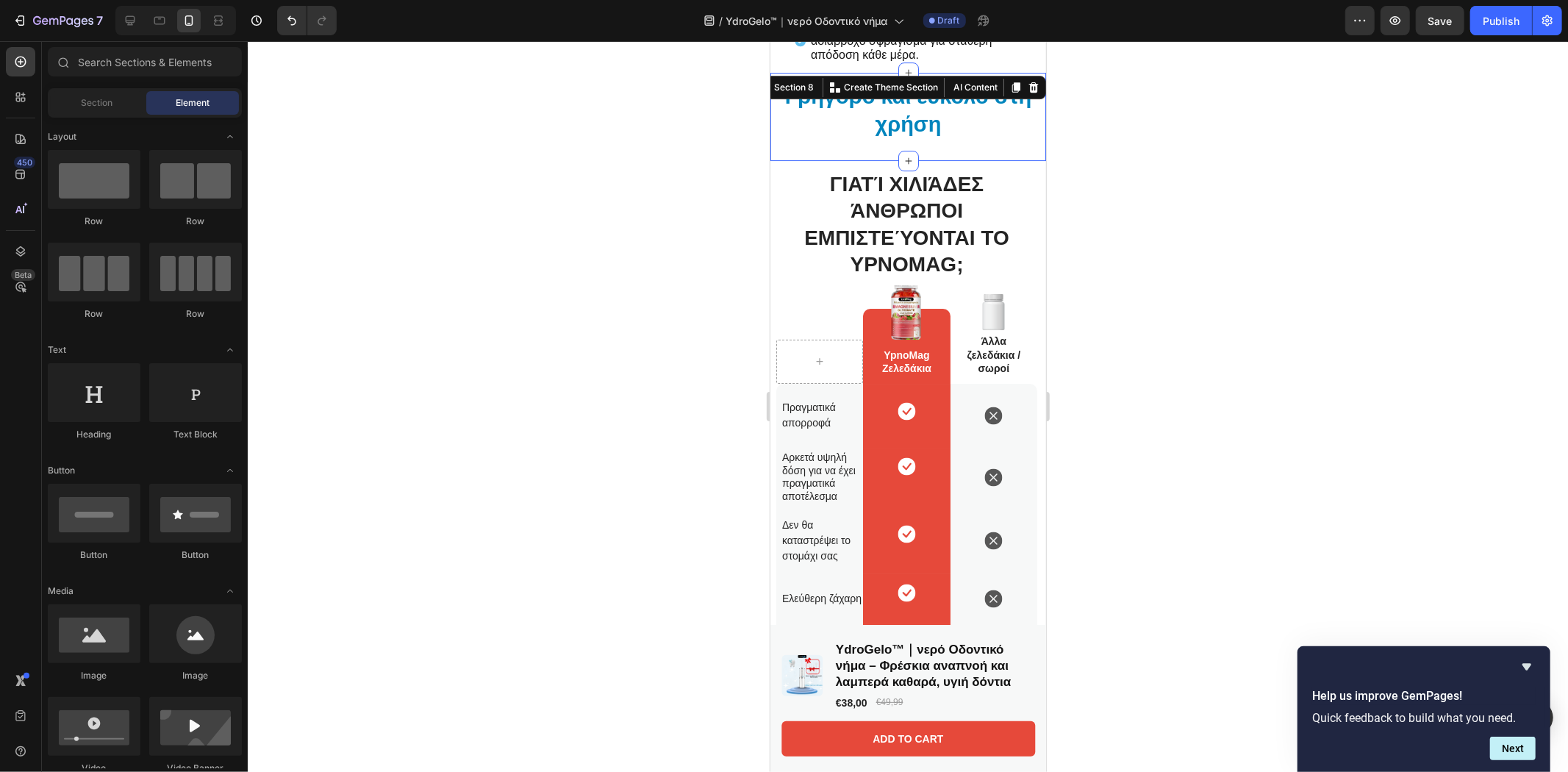
click at [923, 145] on div "Γρήγορο και εύκολο στη χρήση Heading" at bounding box center [907, 115] width 275 height 70
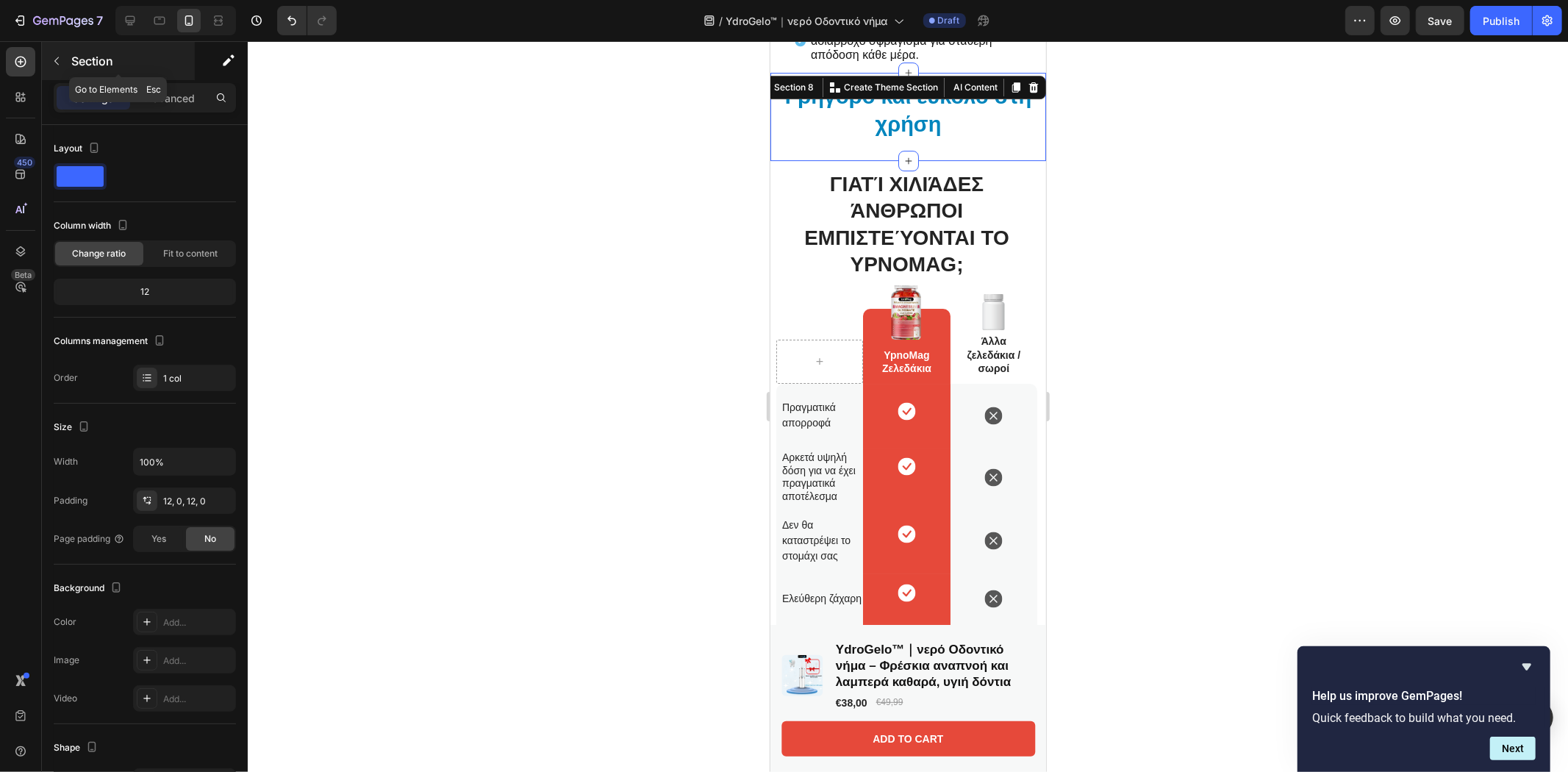
click at [47, 64] on button "button" at bounding box center [56, 61] width 23 height 23
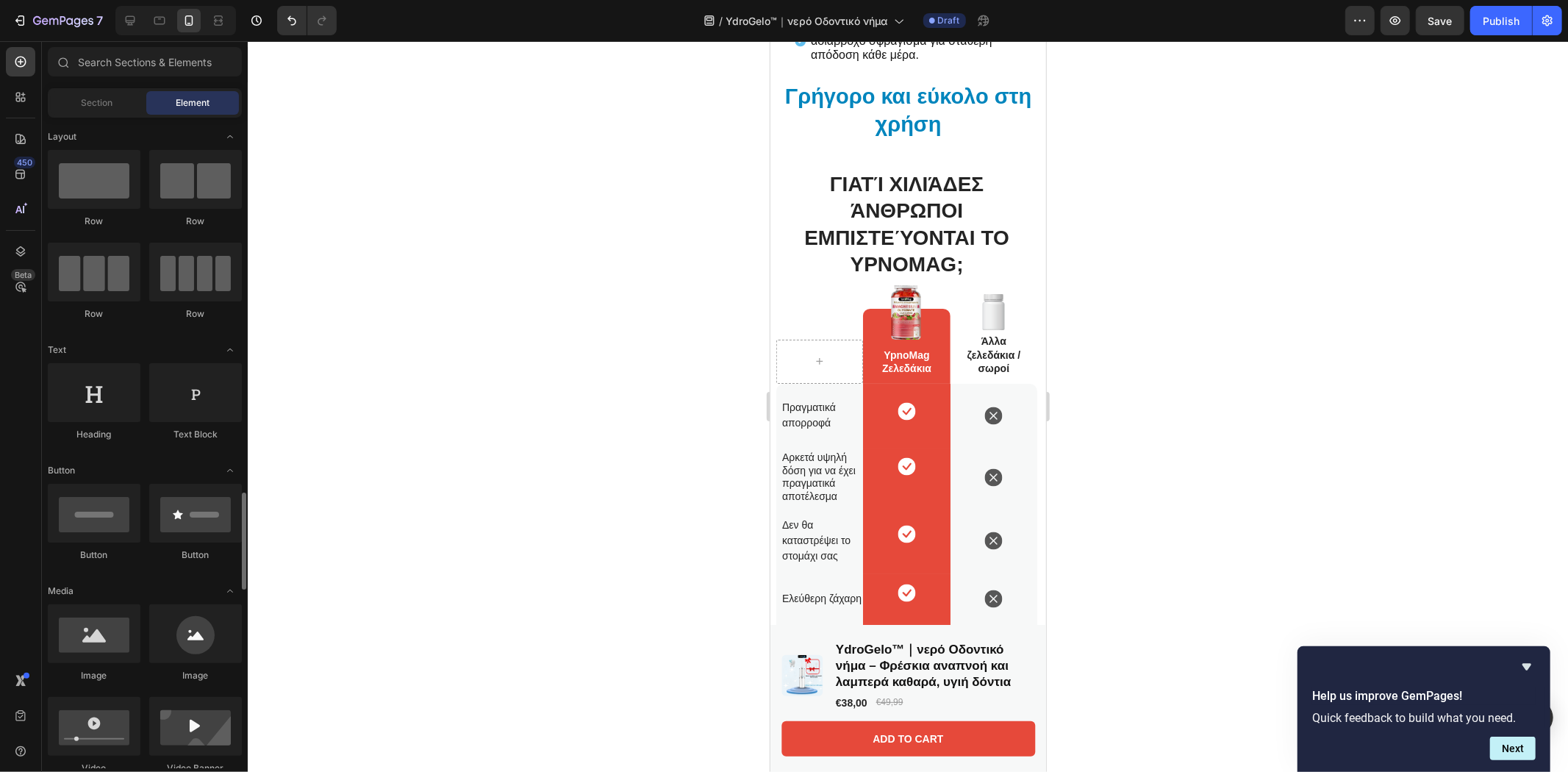
scroll to position [0, 0]
drag, startPoint x: 954, startPoint y: 315, endPoint x: 891, endPoint y: 152, distance: 174.8
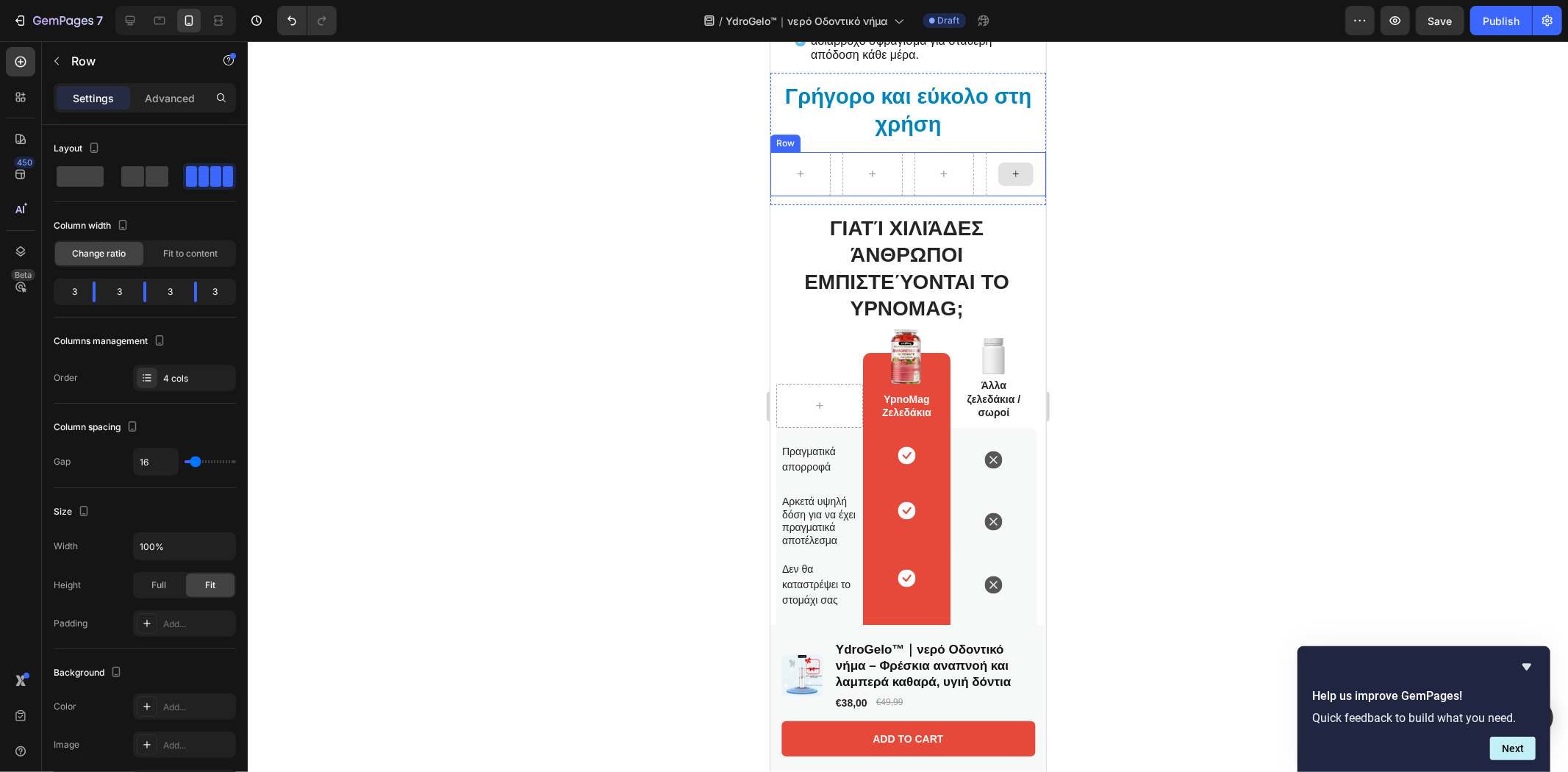
click at [998, 183] on div at bounding box center [1016, 173] width 36 height 23
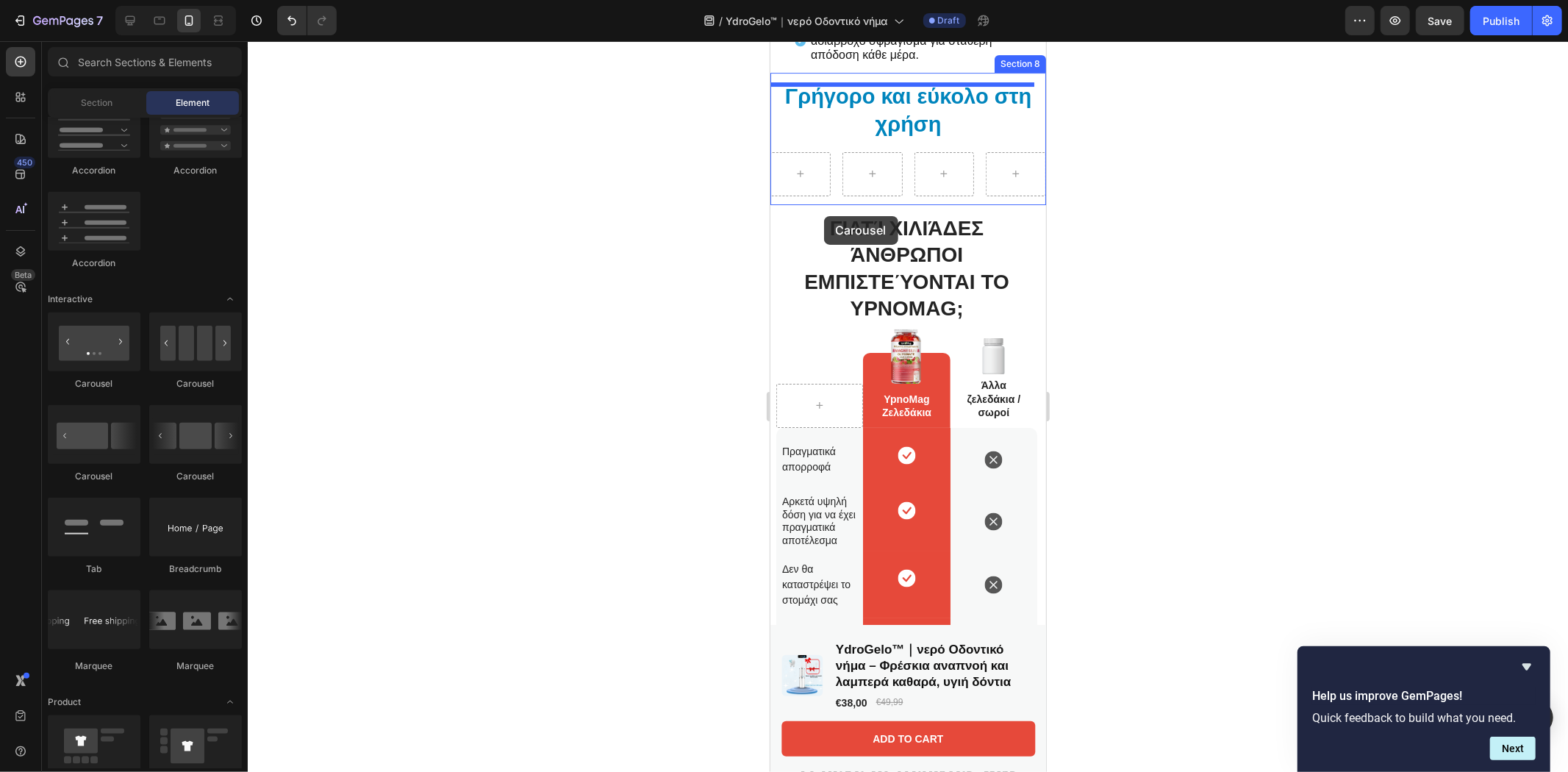
scroll to position [4197, 0]
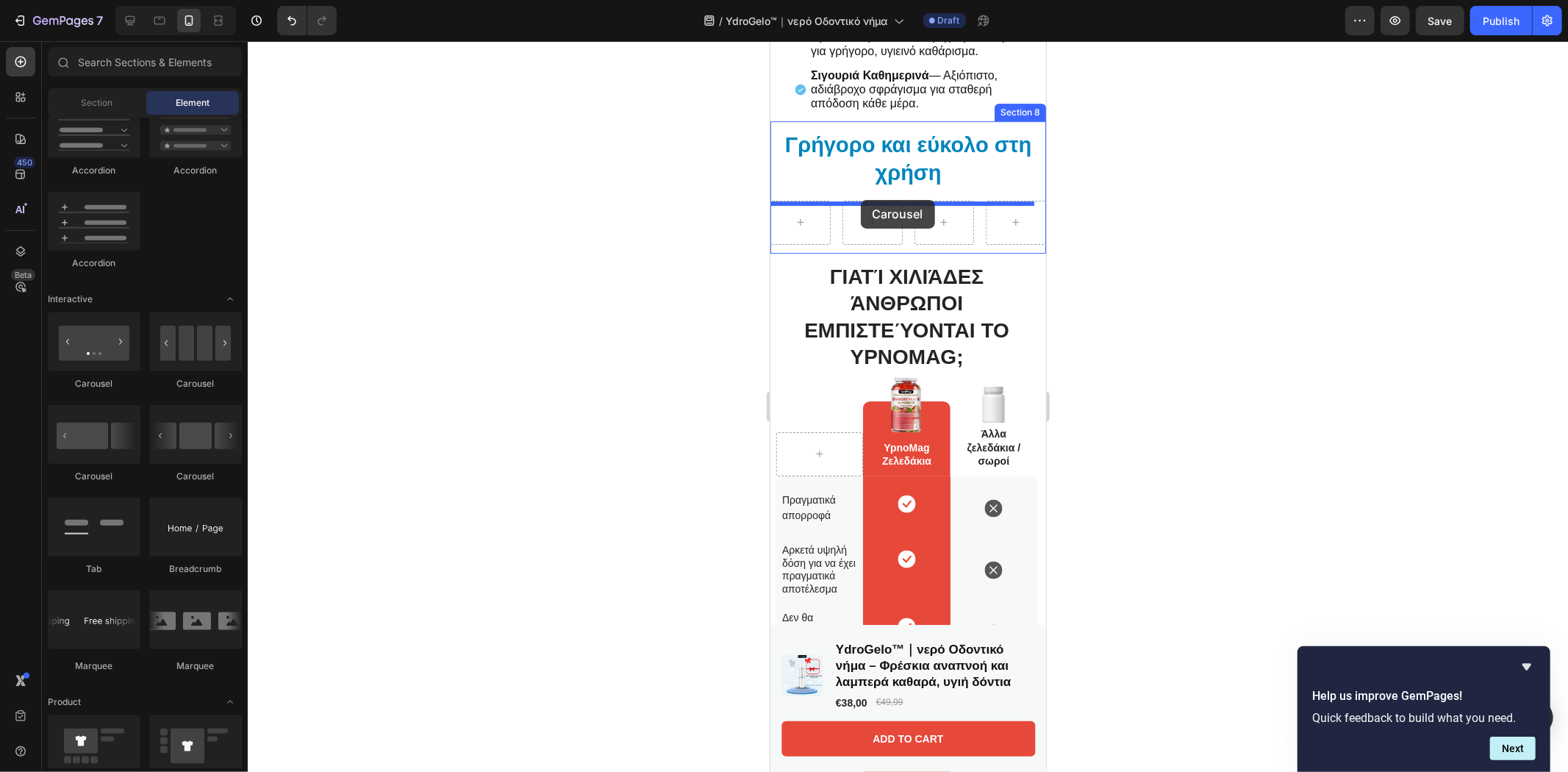
drag, startPoint x: 976, startPoint y: 493, endPoint x: 860, endPoint y: 199, distance: 316.1
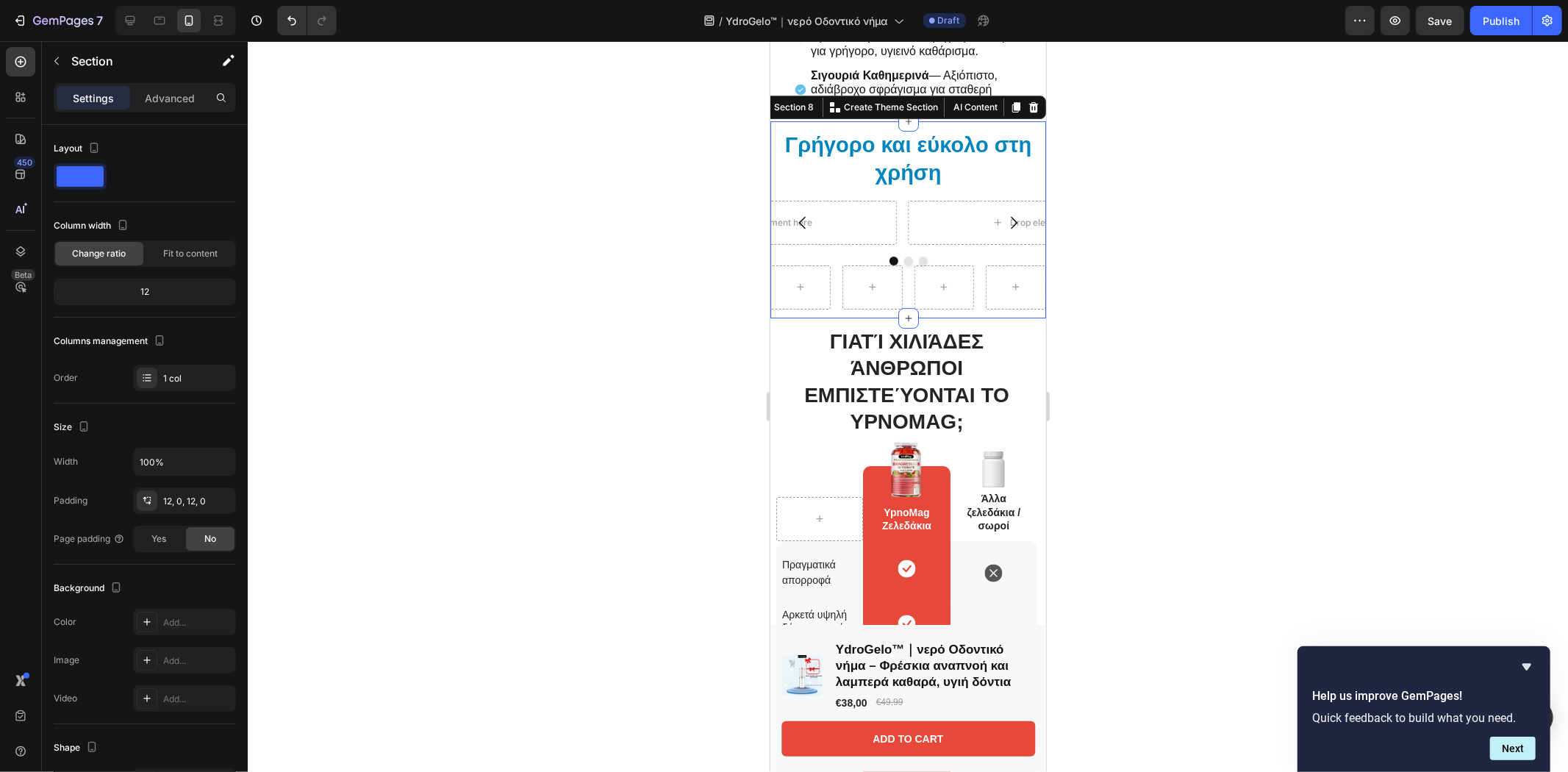
click at [868, 313] on div "Γρήγορο και εύκολο στη χρήση Heading Drop element here Drop element here Drop e…" at bounding box center [907, 219] width 275 height 197
click at [864, 302] on div at bounding box center [872, 286] width 60 height 44
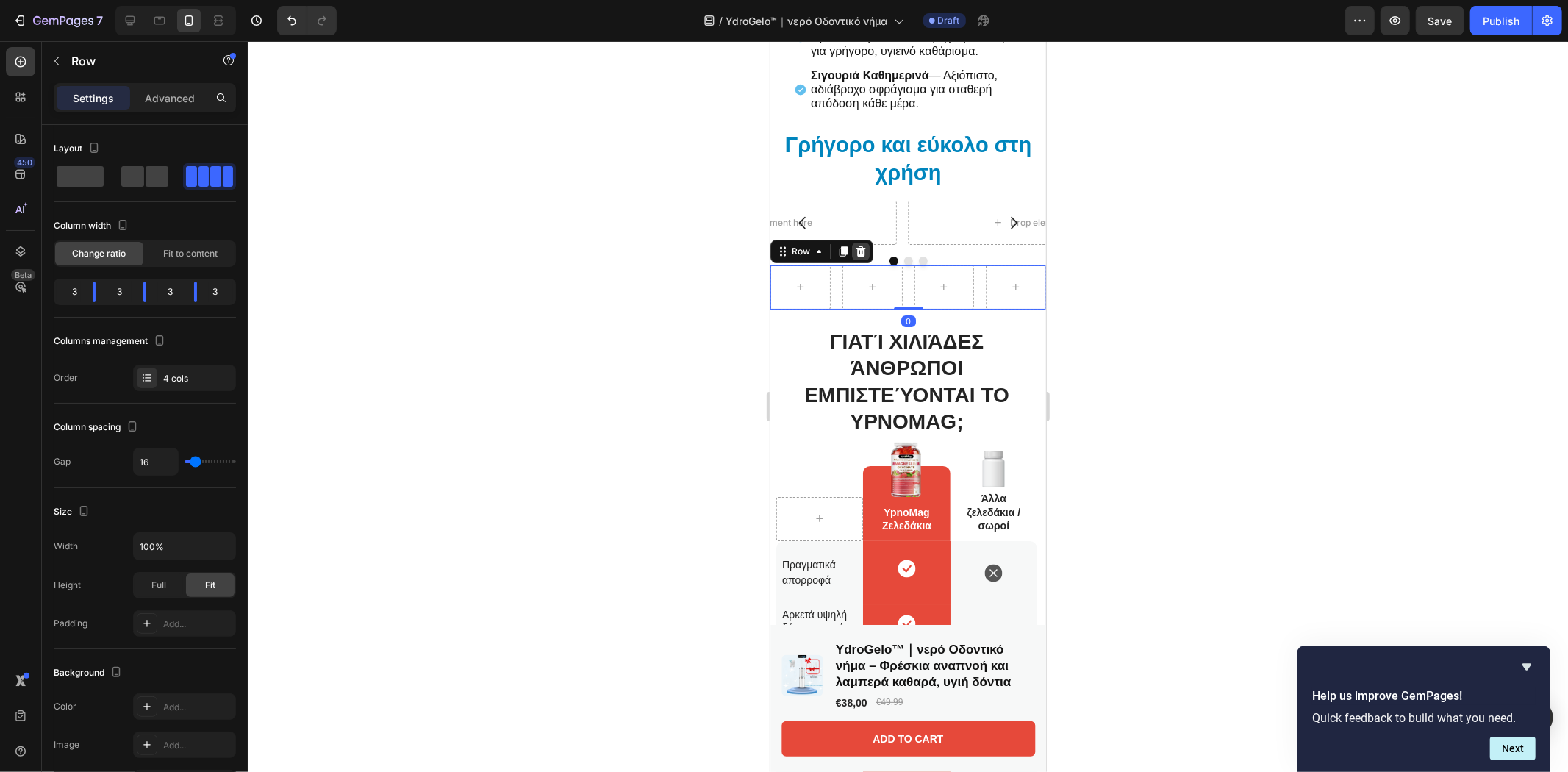
click at [865, 248] on icon at bounding box center [859, 250] width 12 height 12
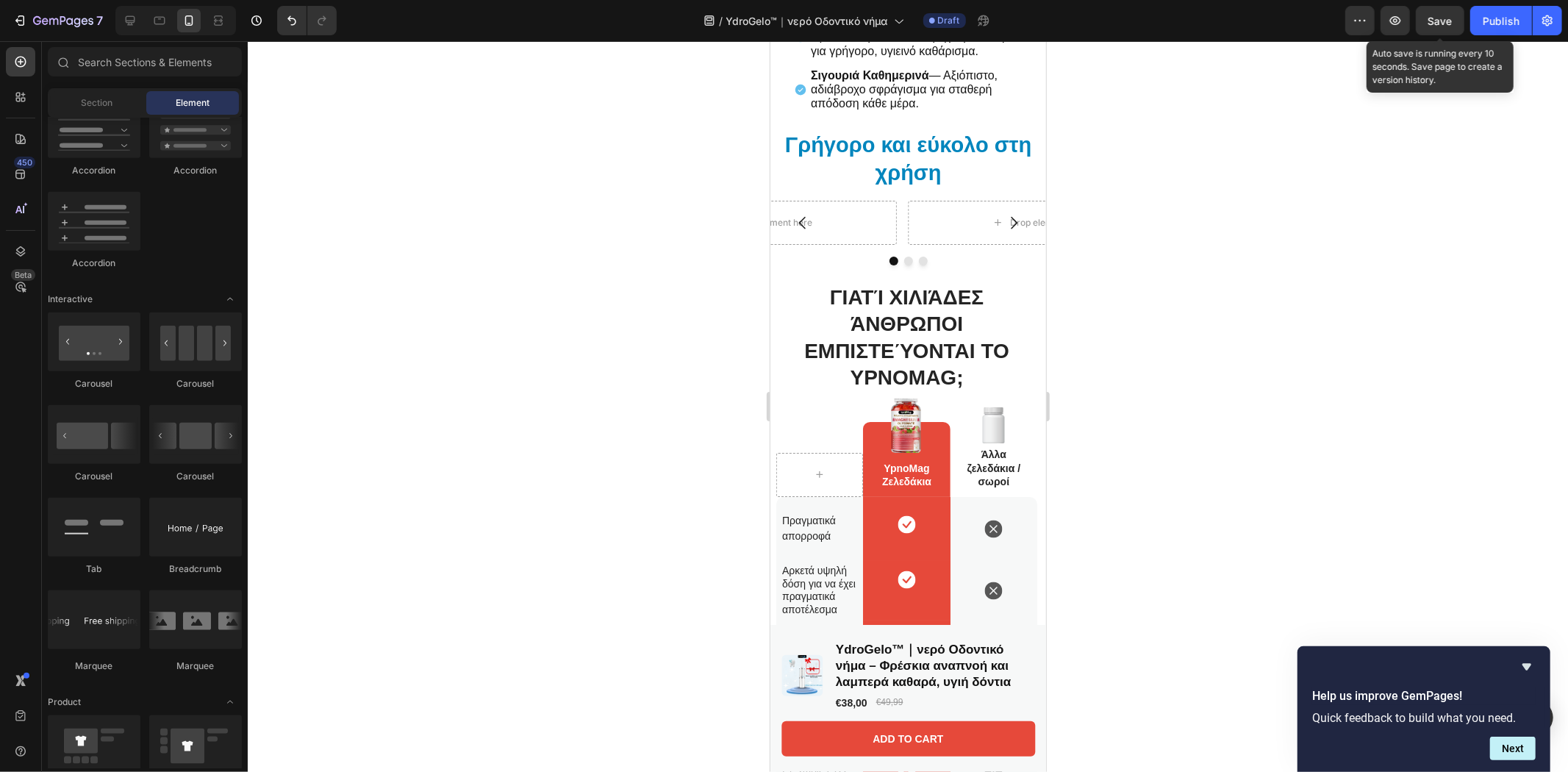
click at [1441, 20] on span "Save" at bounding box center [1441, 21] width 24 height 12
click at [128, 16] on icon at bounding box center [130, 21] width 9 height 9
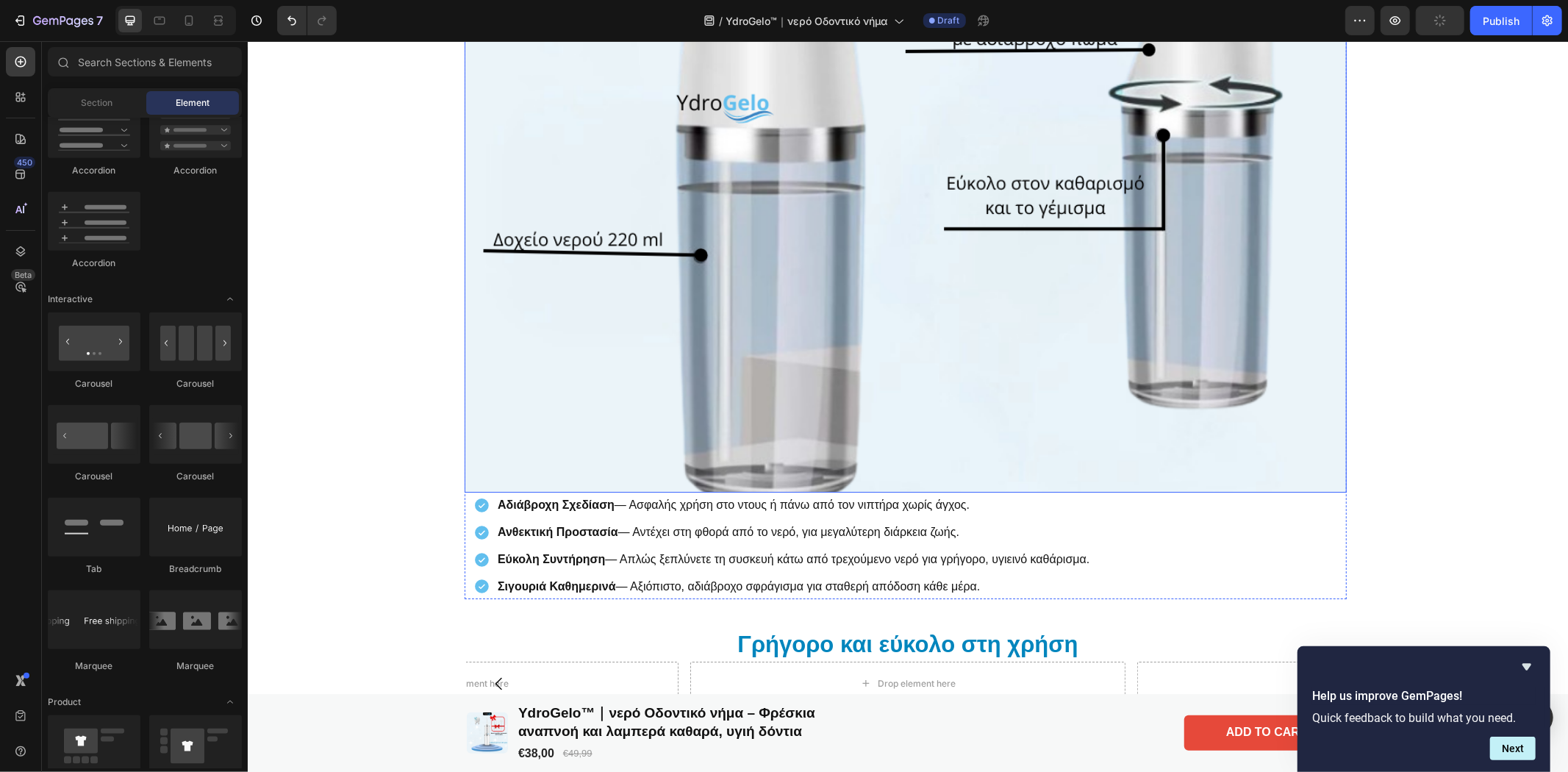
scroll to position [4539, 0]
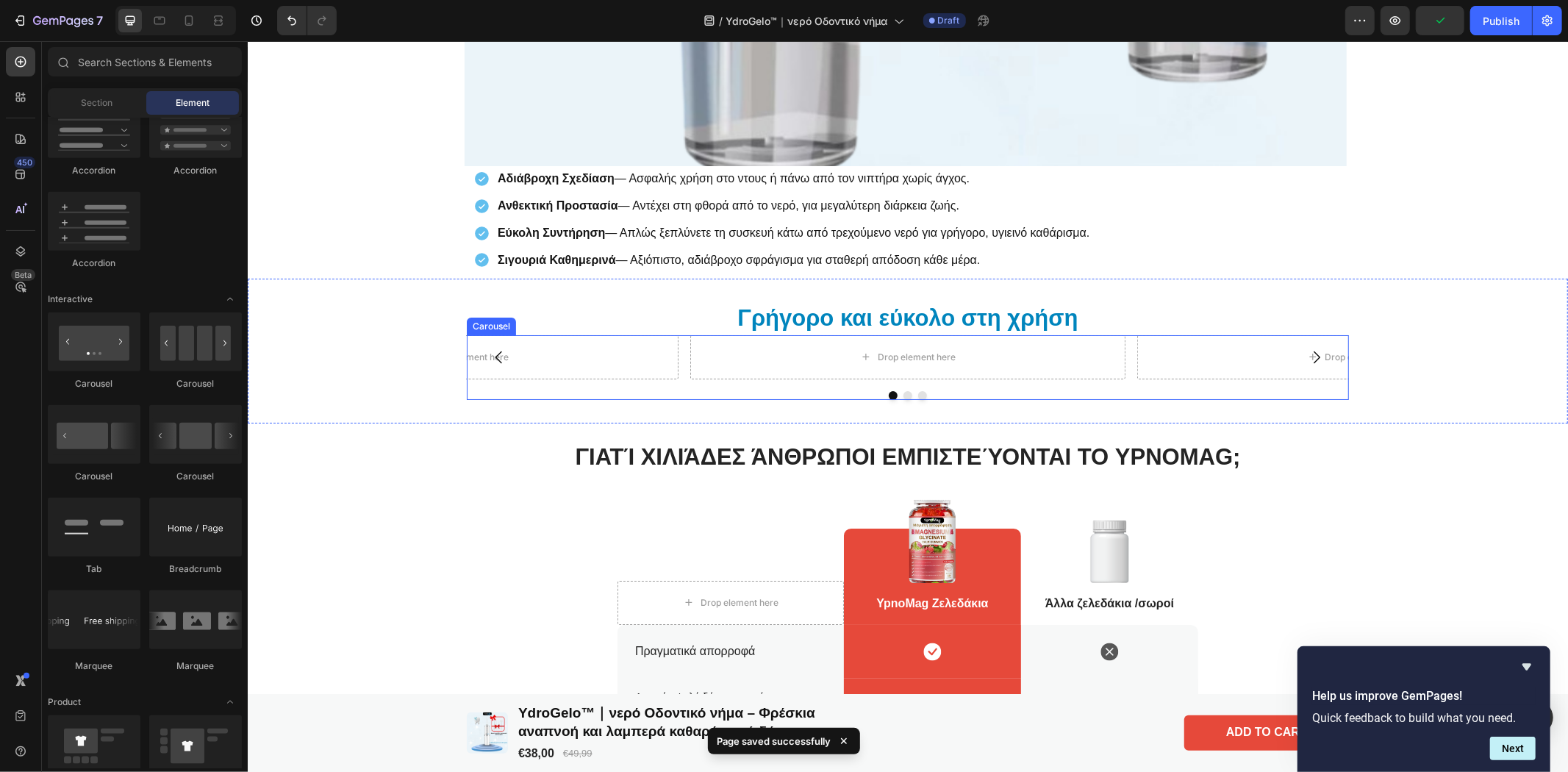
click at [609, 385] on div "Drop element here Drop element here Drop element here [GEOGRAPHIC_DATA]" at bounding box center [907, 366] width 882 height 65
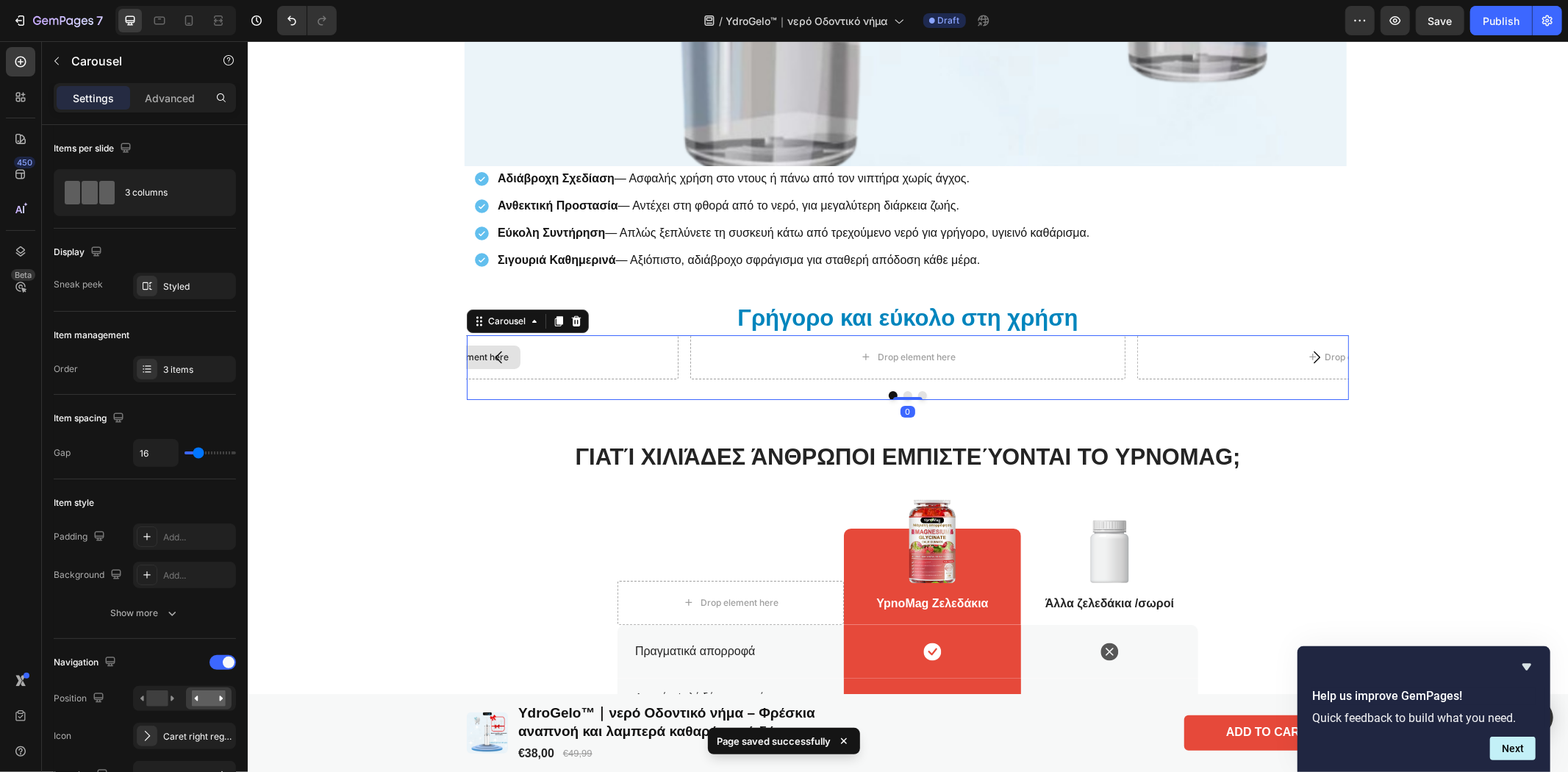
click at [515, 363] on div "Drop element here" at bounding box center [460, 356] width 435 height 44
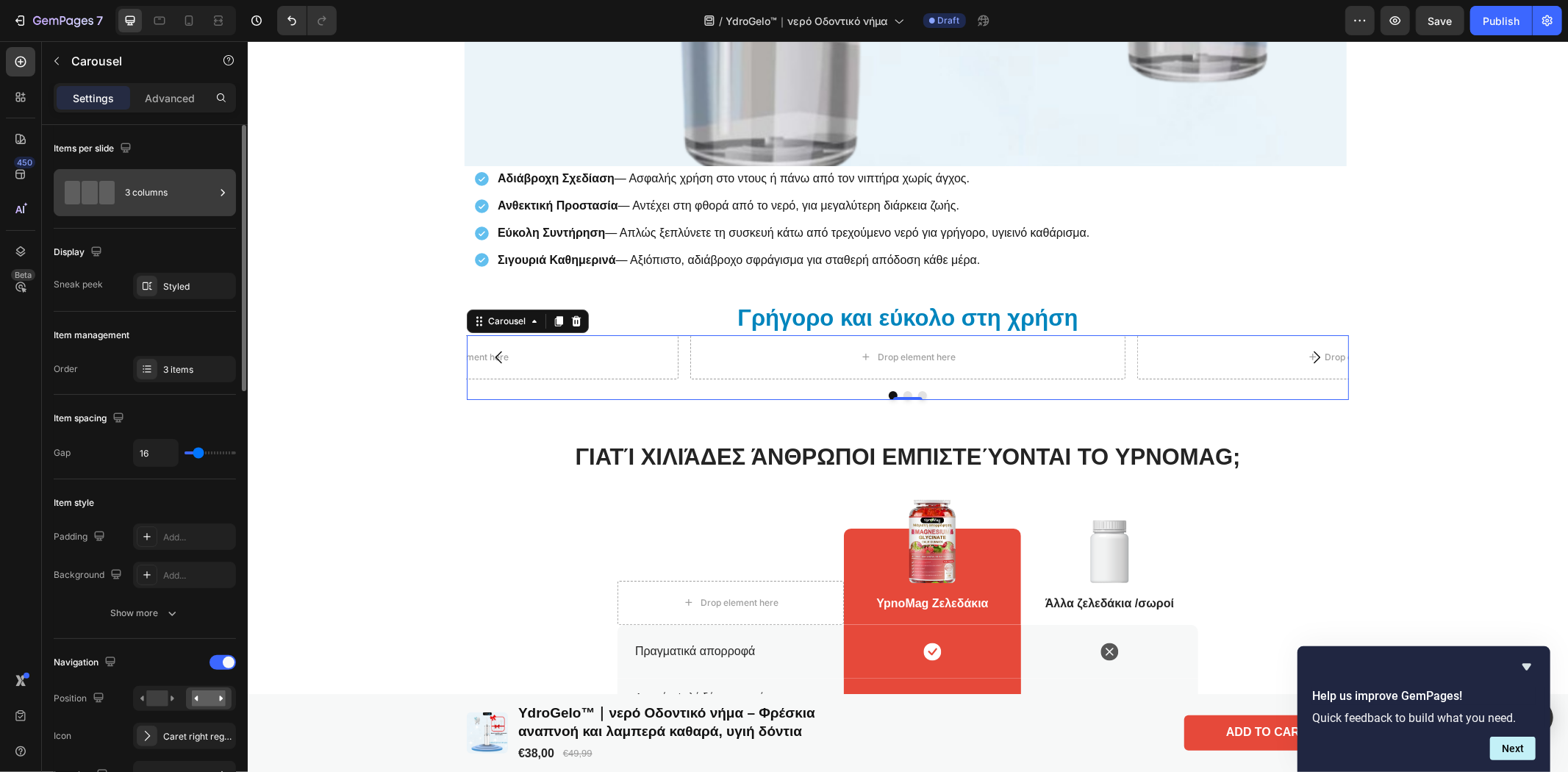
click at [149, 194] on div "3 columns" at bounding box center [169, 193] width 90 height 34
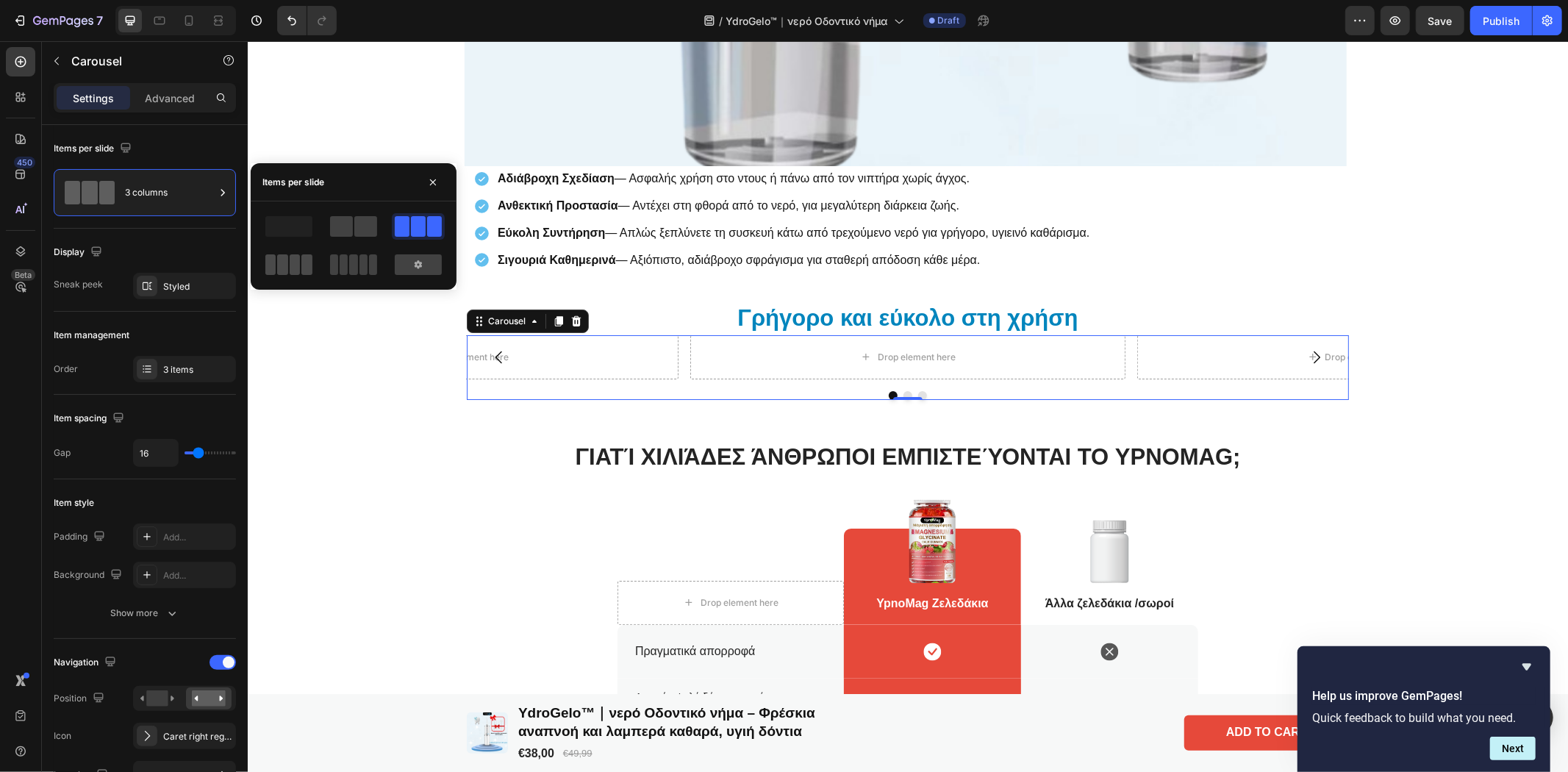
click at [300, 263] on div at bounding box center [288, 265] width 47 height 21
click at [64, 56] on button "button" at bounding box center [56, 61] width 23 height 23
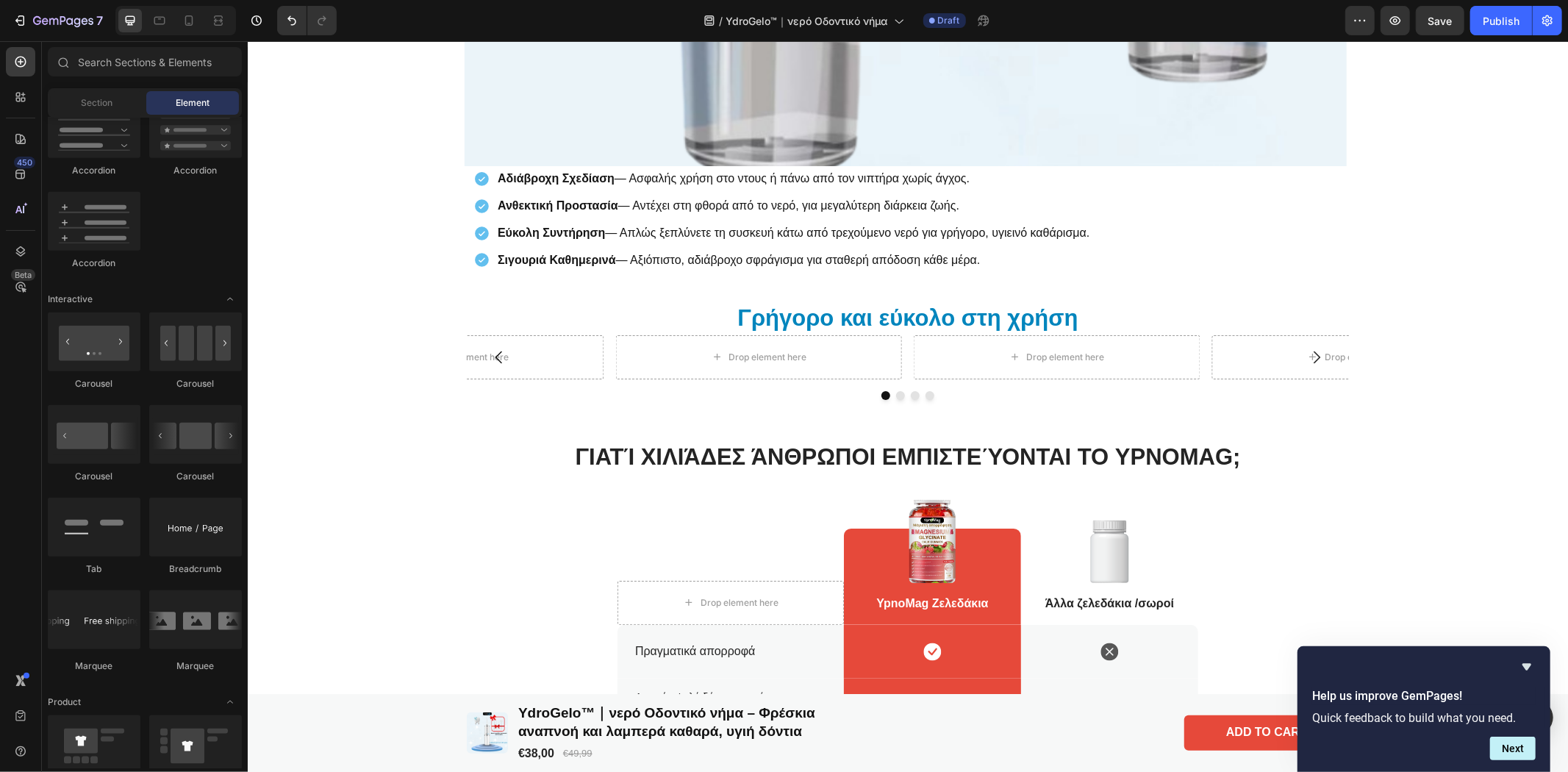
scroll to position [0, 0]
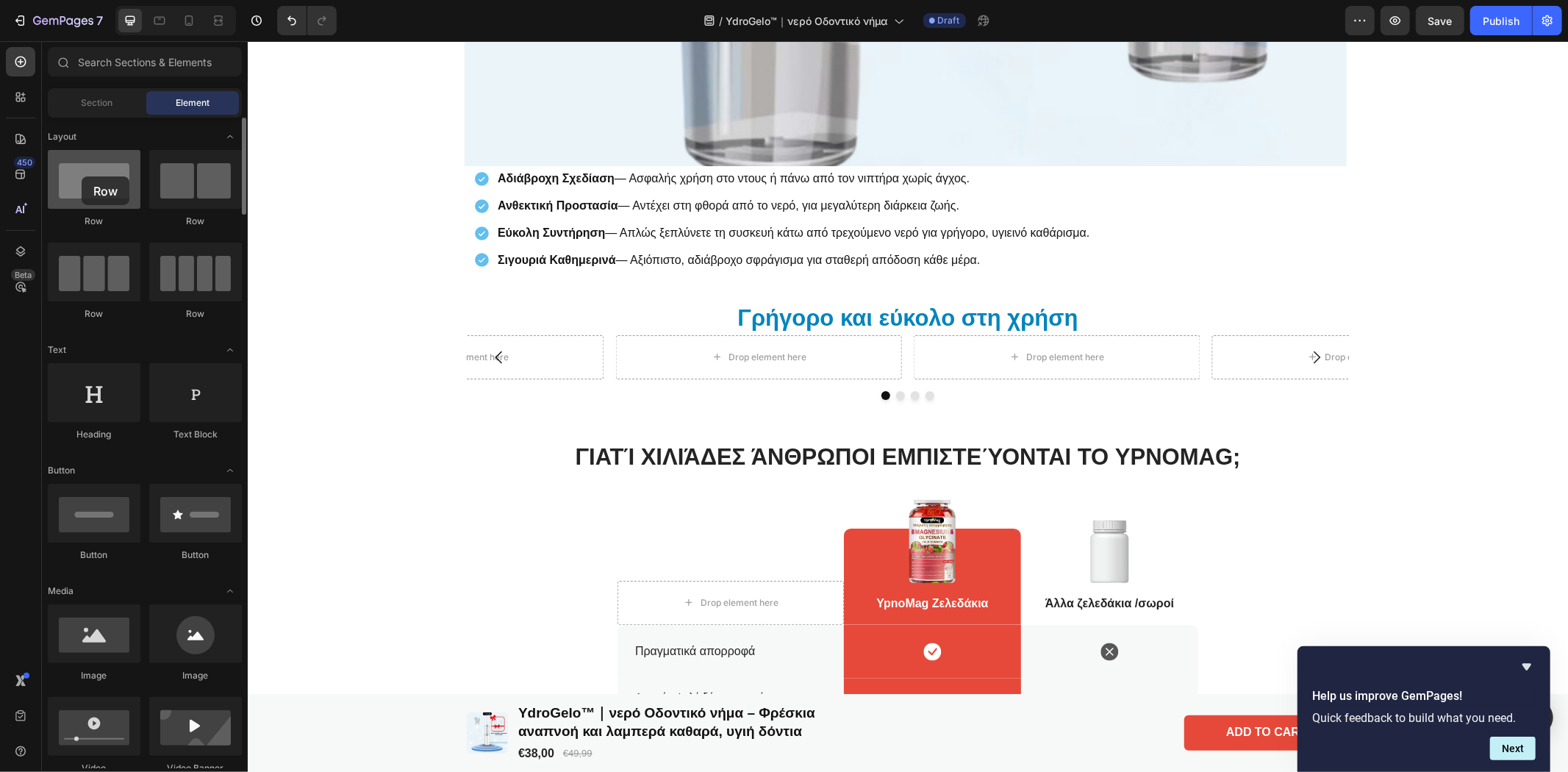
drag, startPoint x: 78, startPoint y: 177, endPoint x: 67, endPoint y: 182, distance: 12.1
click at [67, 182] on div at bounding box center [94, 179] width 93 height 59
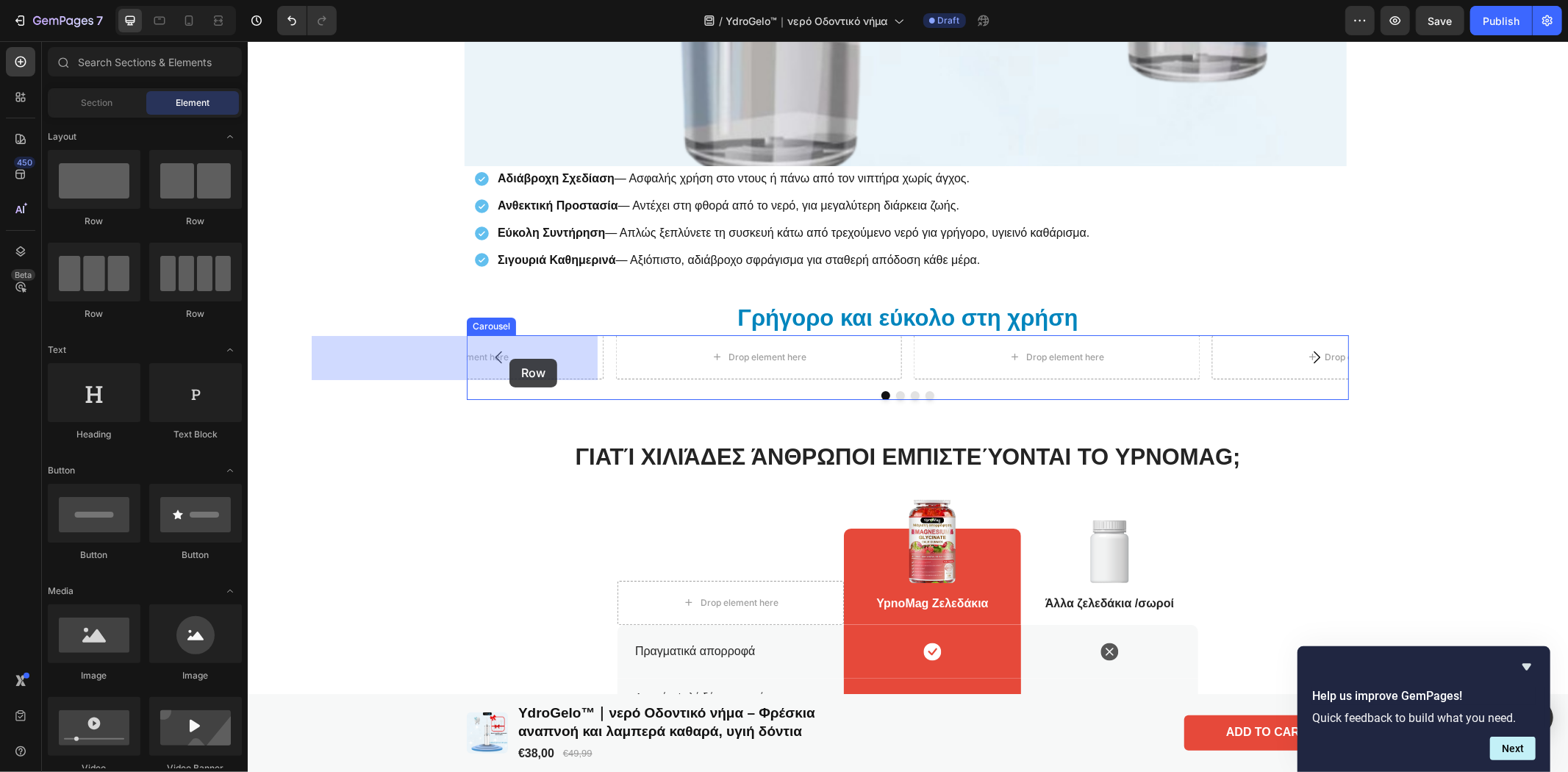
drag, startPoint x: 422, startPoint y: 227, endPoint x: 508, endPoint y: 357, distance: 155.9
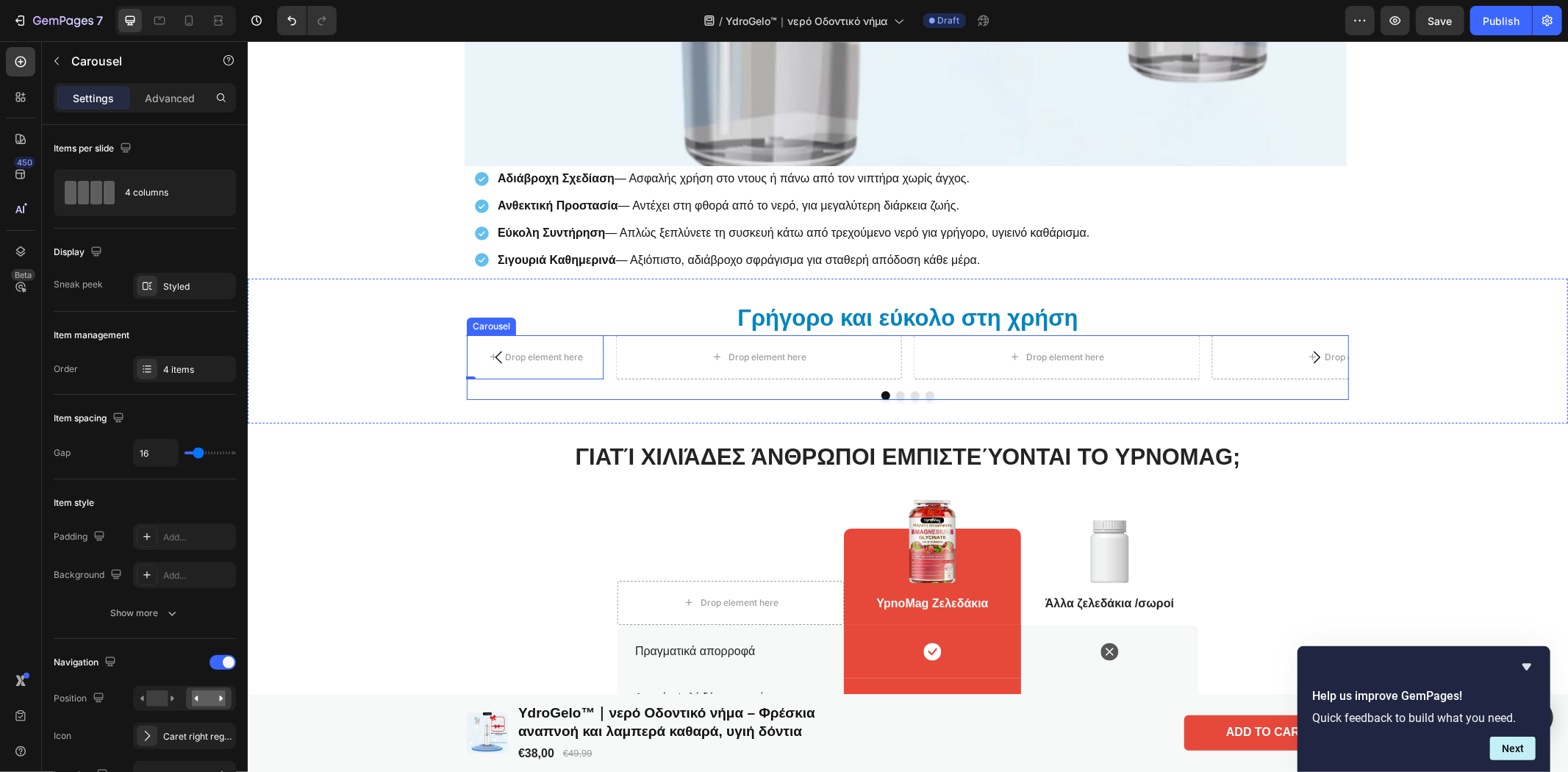
click at [478, 349] on button "Carousel Back Arrow" at bounding box center [498, 357] width 41 height 41
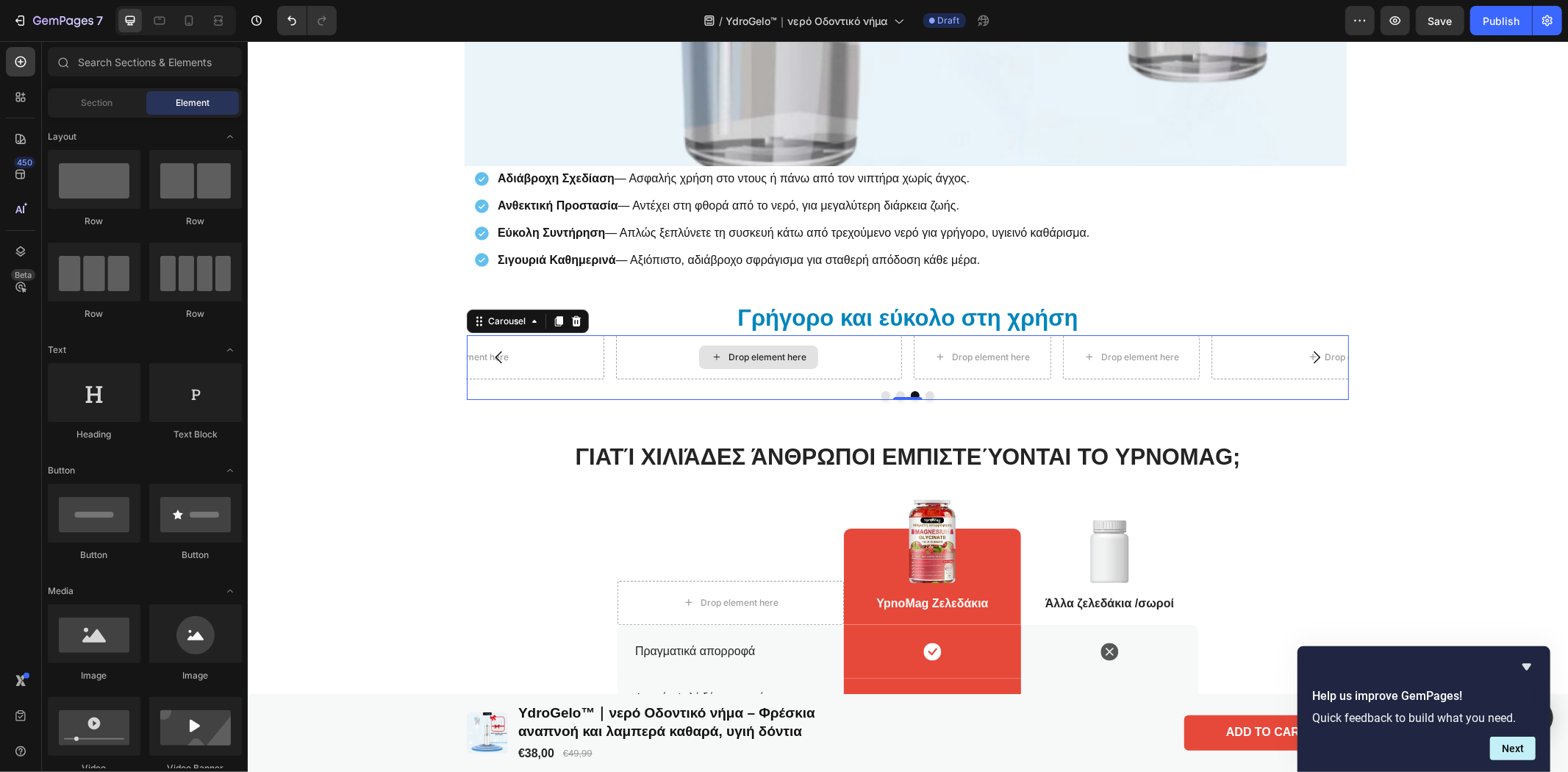
click at [702, 362] on div "Drop element here" at bounding box center [757, 356] width 119 height 23
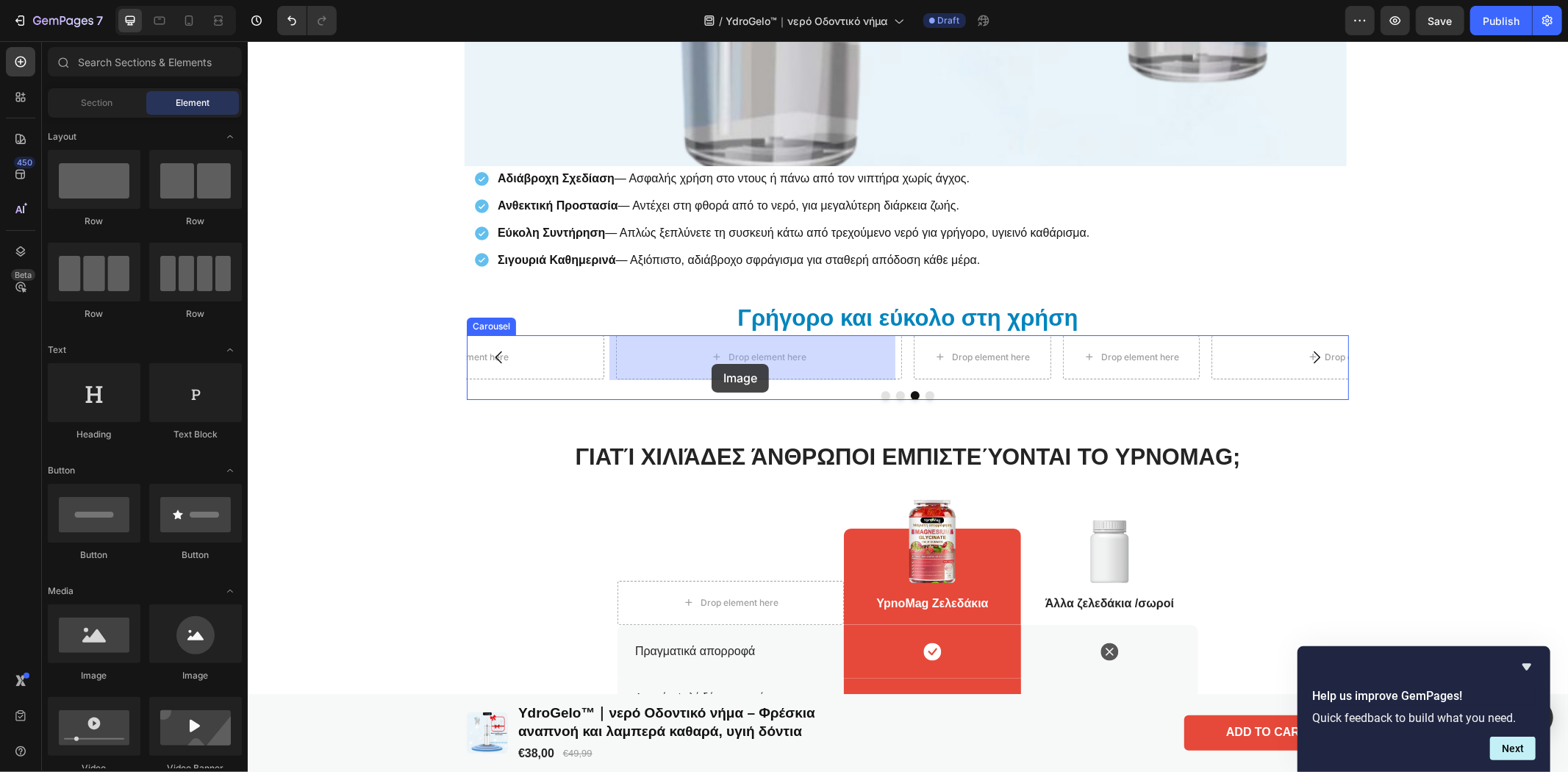
drag, startPoint x: 440, startPoint y: 692, endPoint x: 711, endPoint y: 363, distance: 426.2
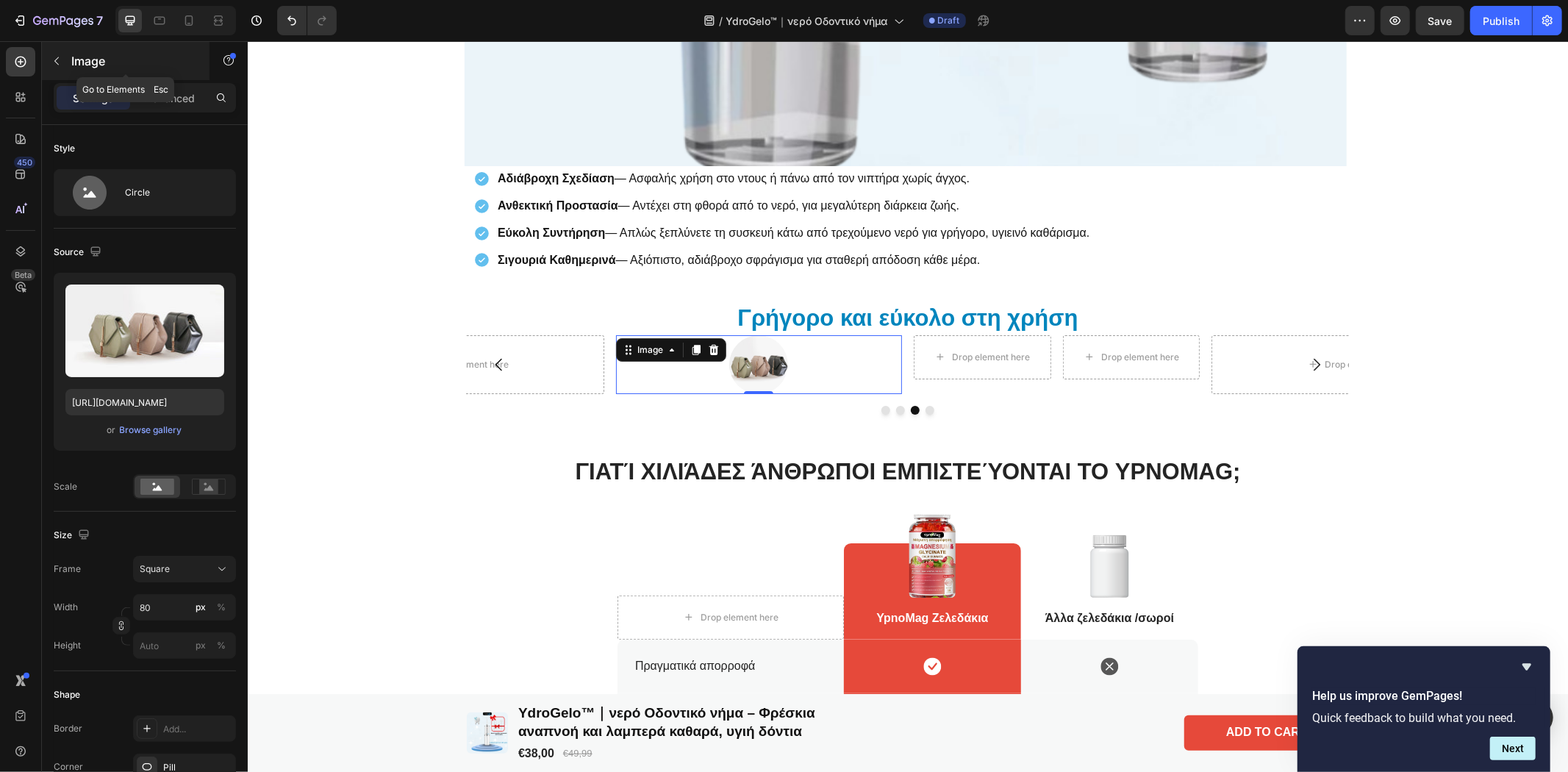
click at [56, 55] on icon "button" at bounding box center [56, 61] width 12 height 12
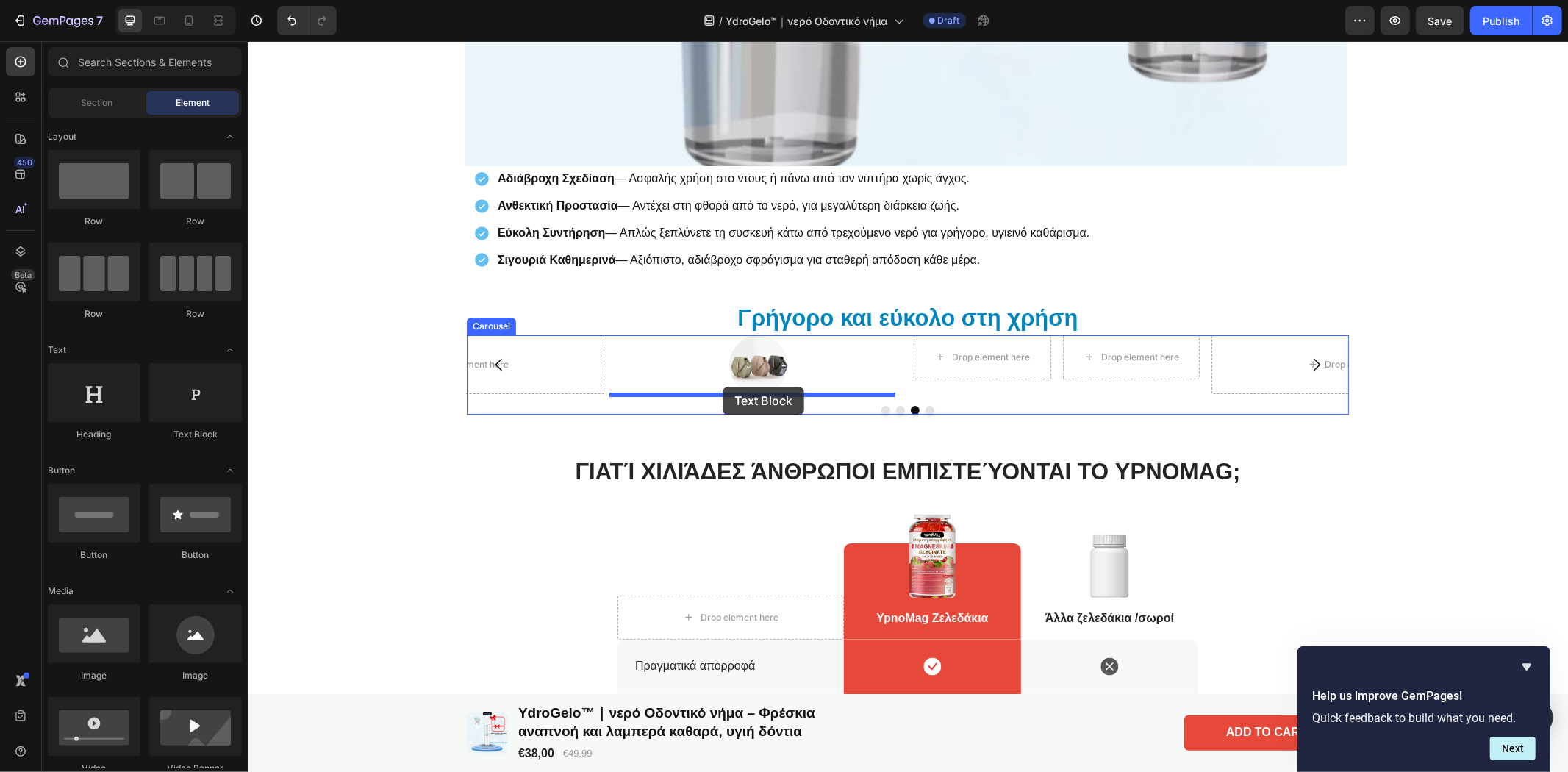
drag, startPoint x: 428, startPoint y: 437, endPoint x: 722, endPoint y: 386, distance: 298.4
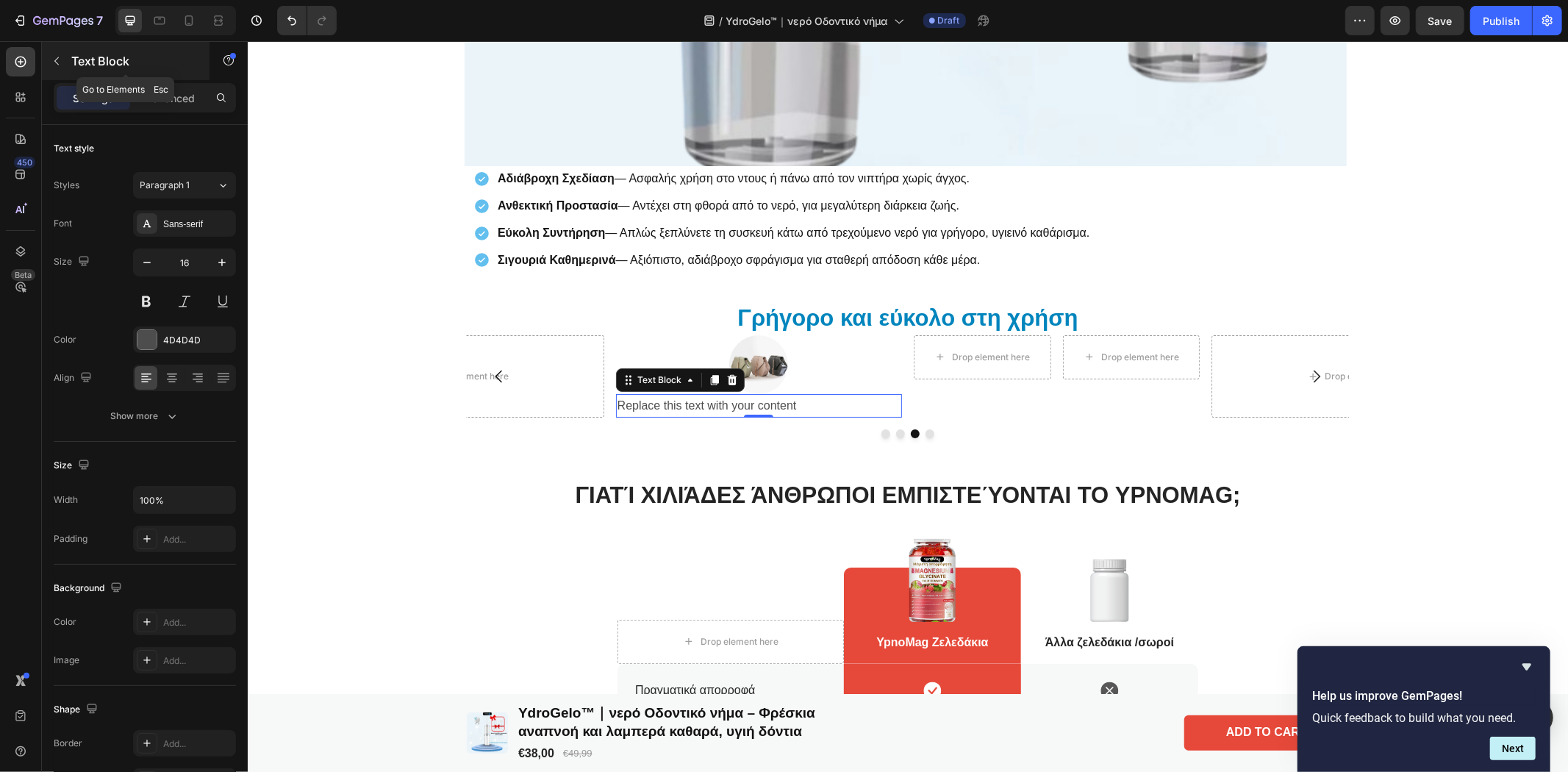
click at [63, 70] on button "button" at bounding box center [56, 61] width 23 height 23
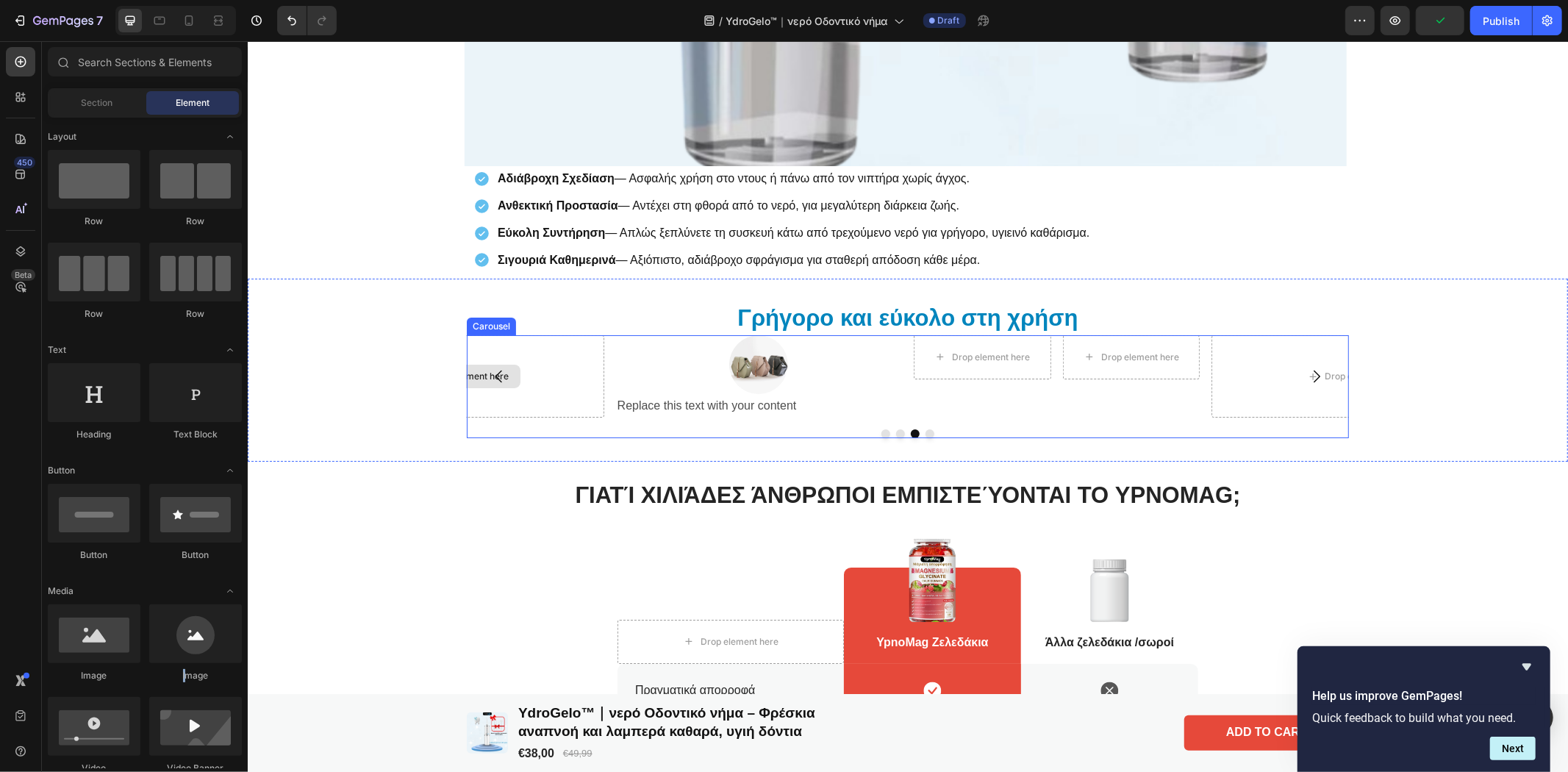
drag, startPoint x: 439, startPoint y: 712, endPoint x: 548, endPoint y: 376, distance: 353.2
drag, startPoint x: 448, startPoint y: 689, endPoint x: 947, endPoint y: 353, distance: 601.6
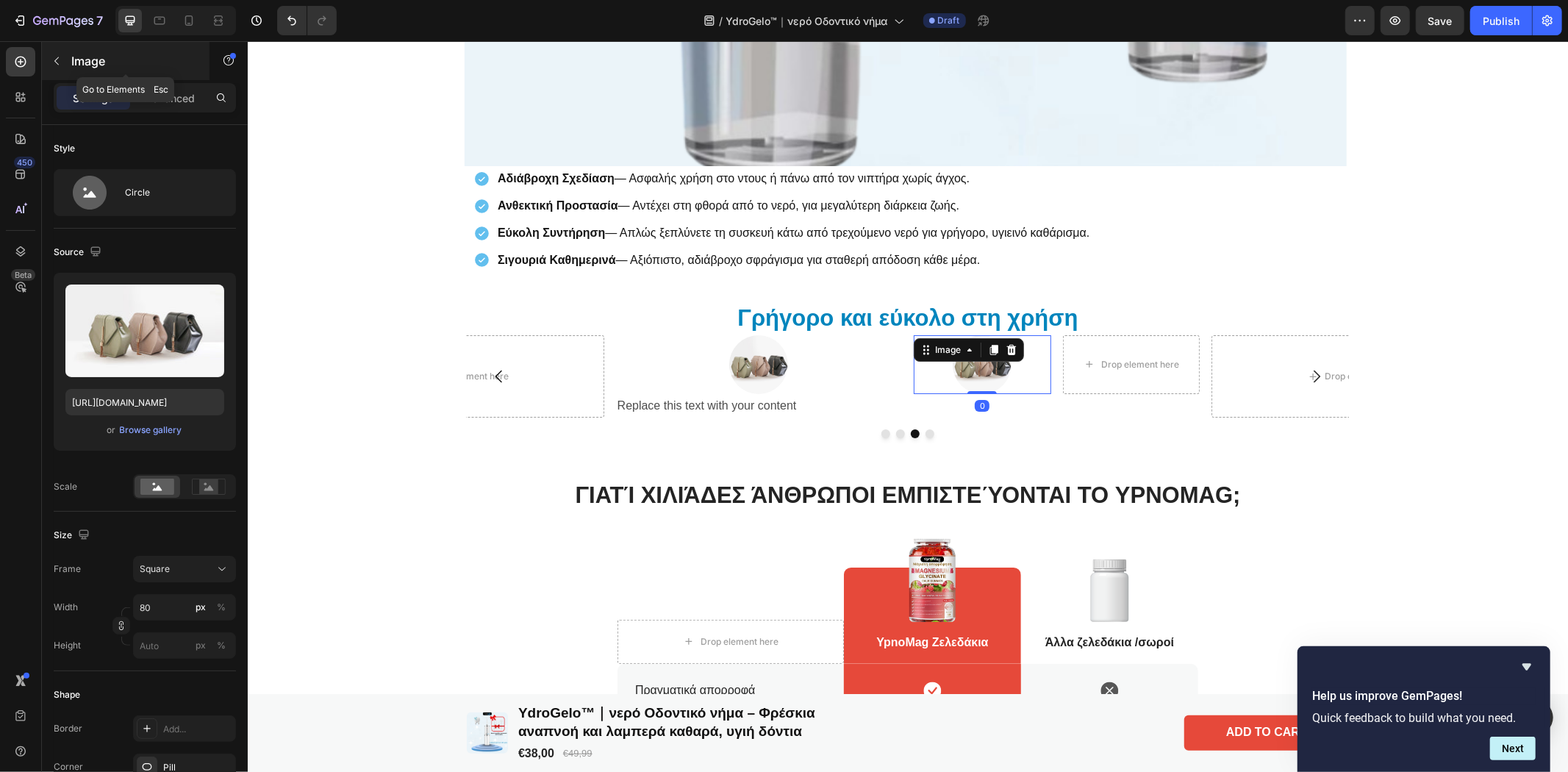
click at [60, 62] on icon "button" at bounding box center [56, 61] width 12 height 12
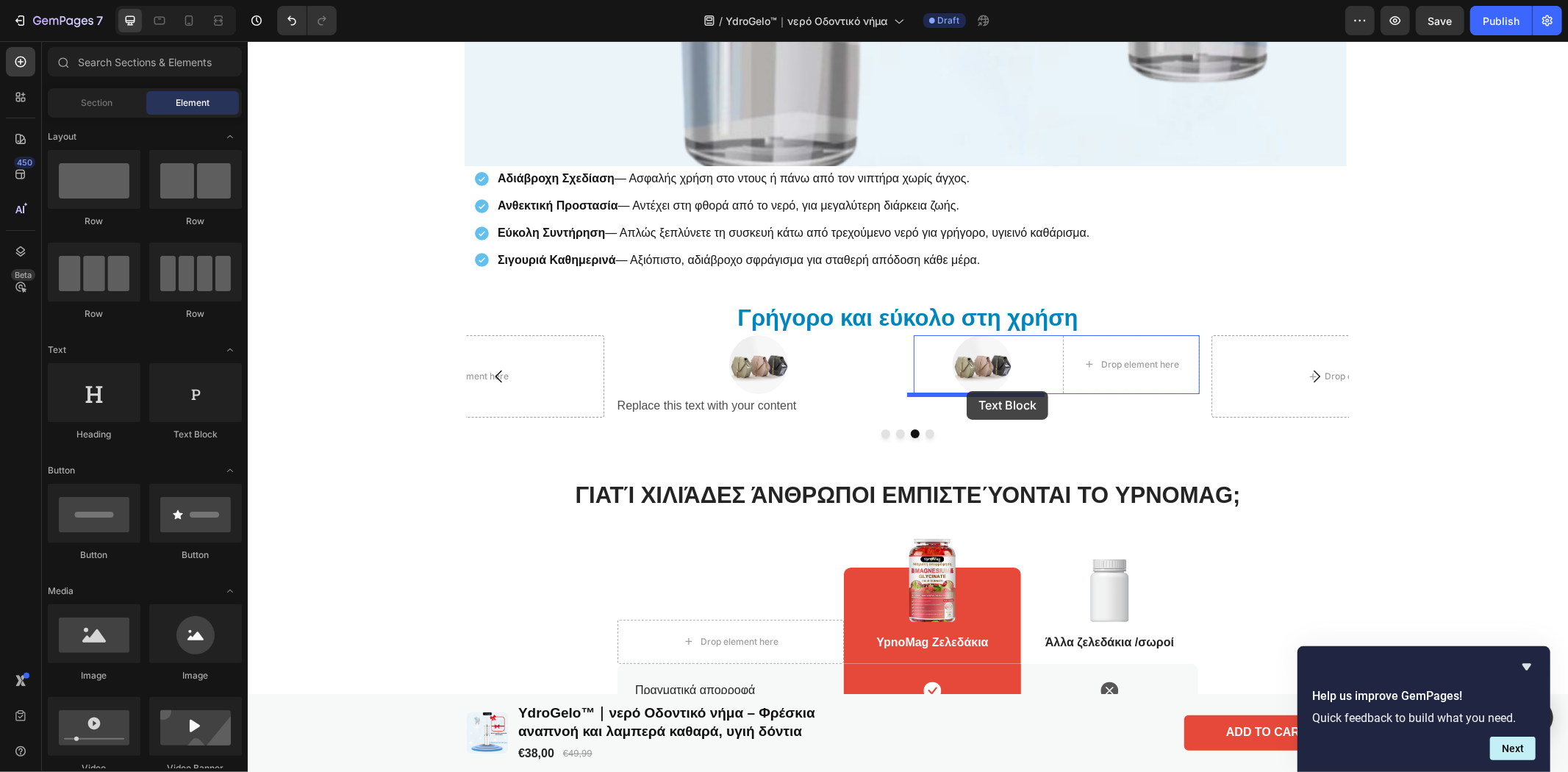
drag, startPoint x: 432, startPoint y: 456, endPoint x: 966, endPoint y: 390, distance: 538.1
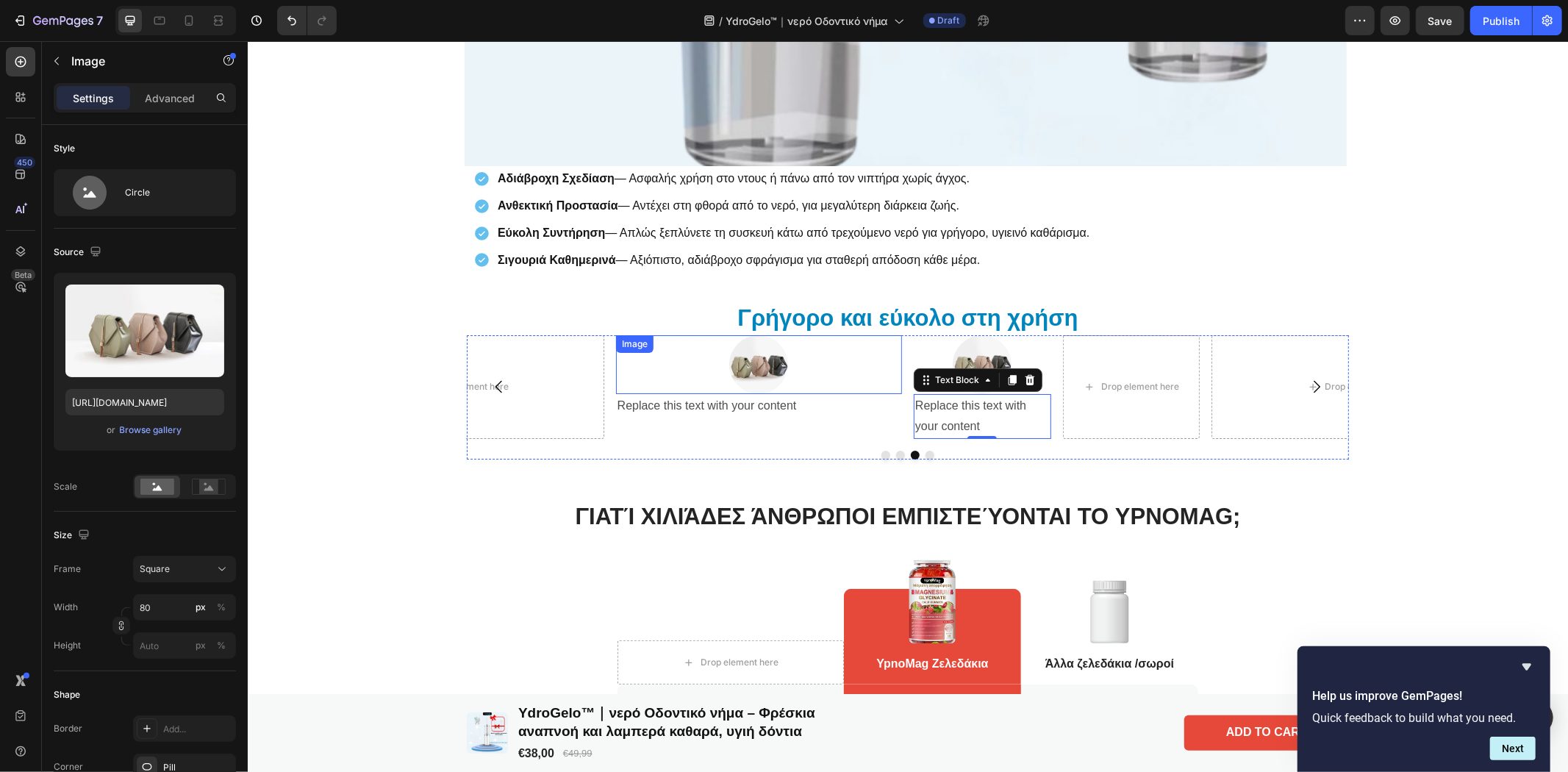
click at [870, 371] on div at bounding box center [757, 363] width 286 height 59
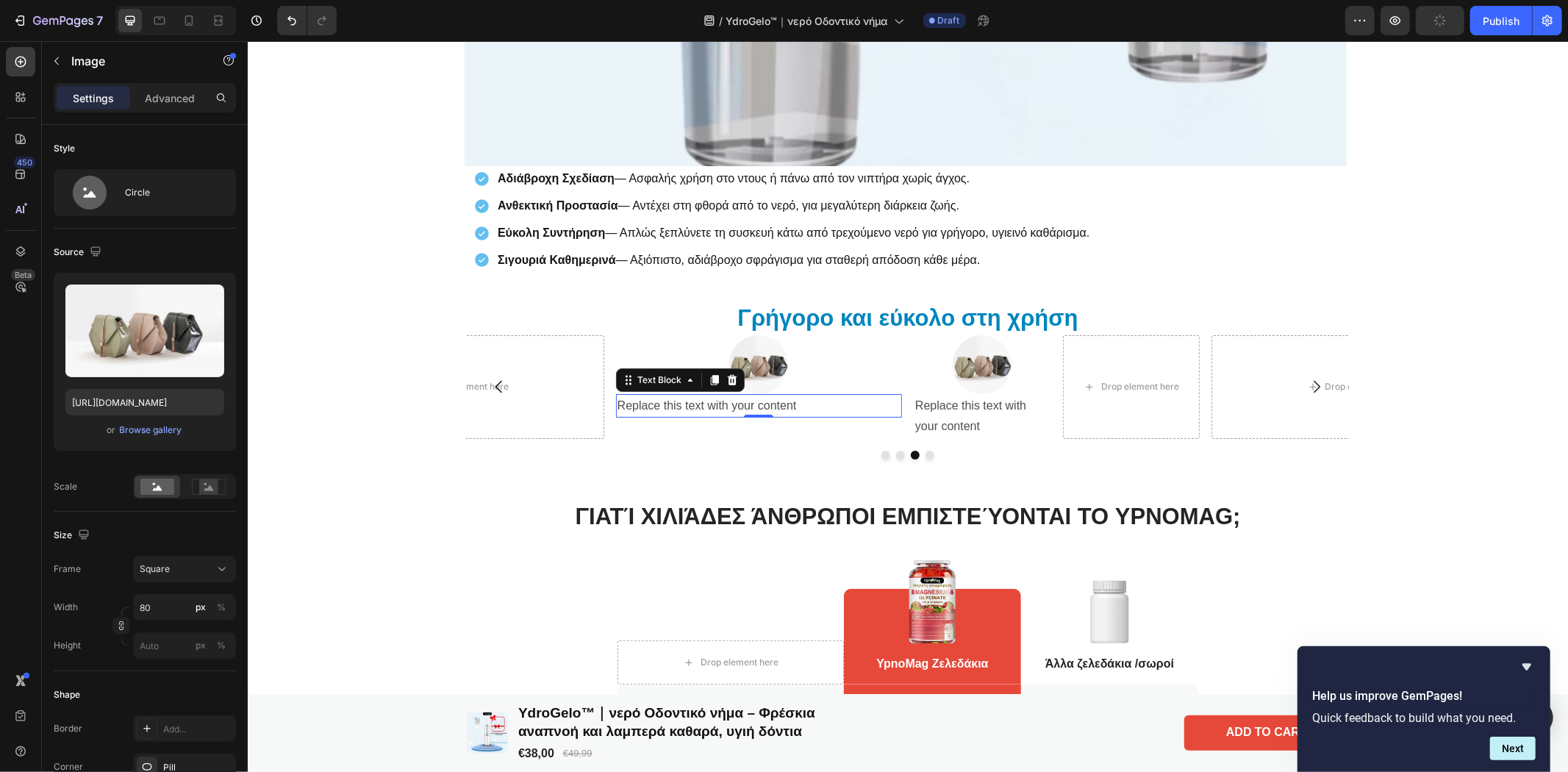
click at [812, 409] on div "Replace this text with your content" at bounding box center [757, 405] width 286 height 24
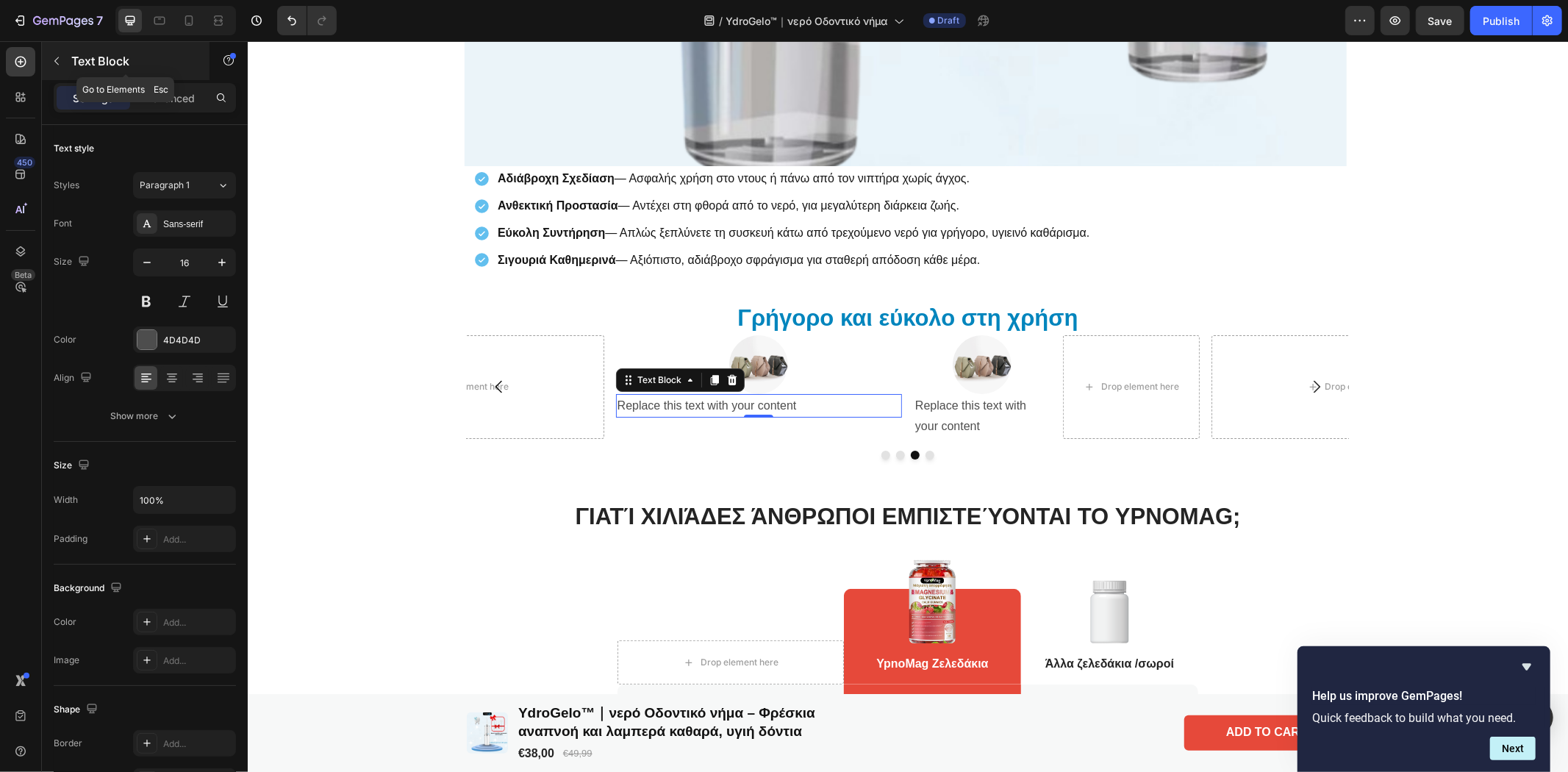
click at [56, 56] on icon "button" at bounding box center [56, 61] width 12 height 12
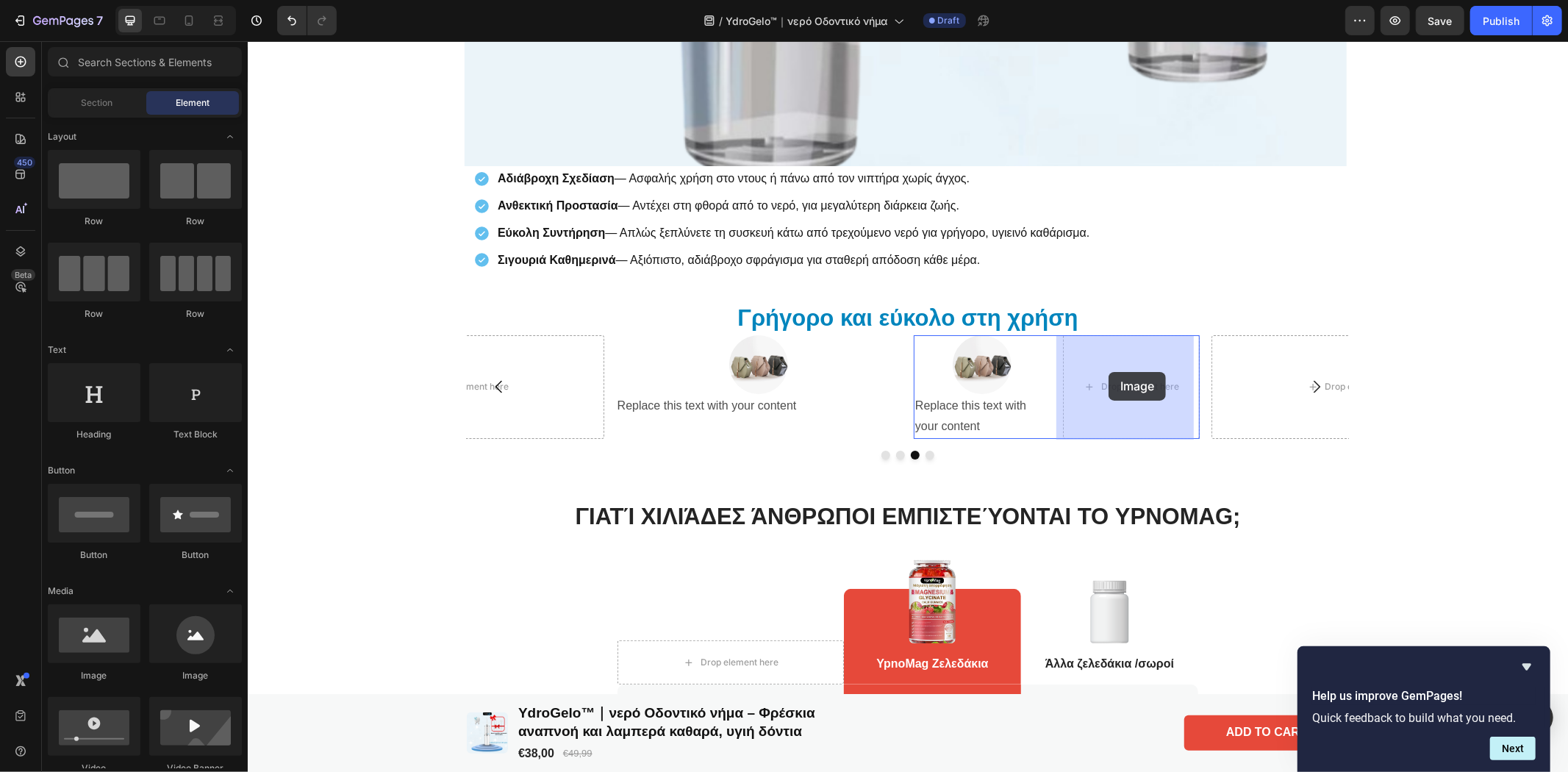
drag, startPoint x: 462, startPoint y: 692, endPoint x: 1107, endPoint y: 371, distance: 720.5
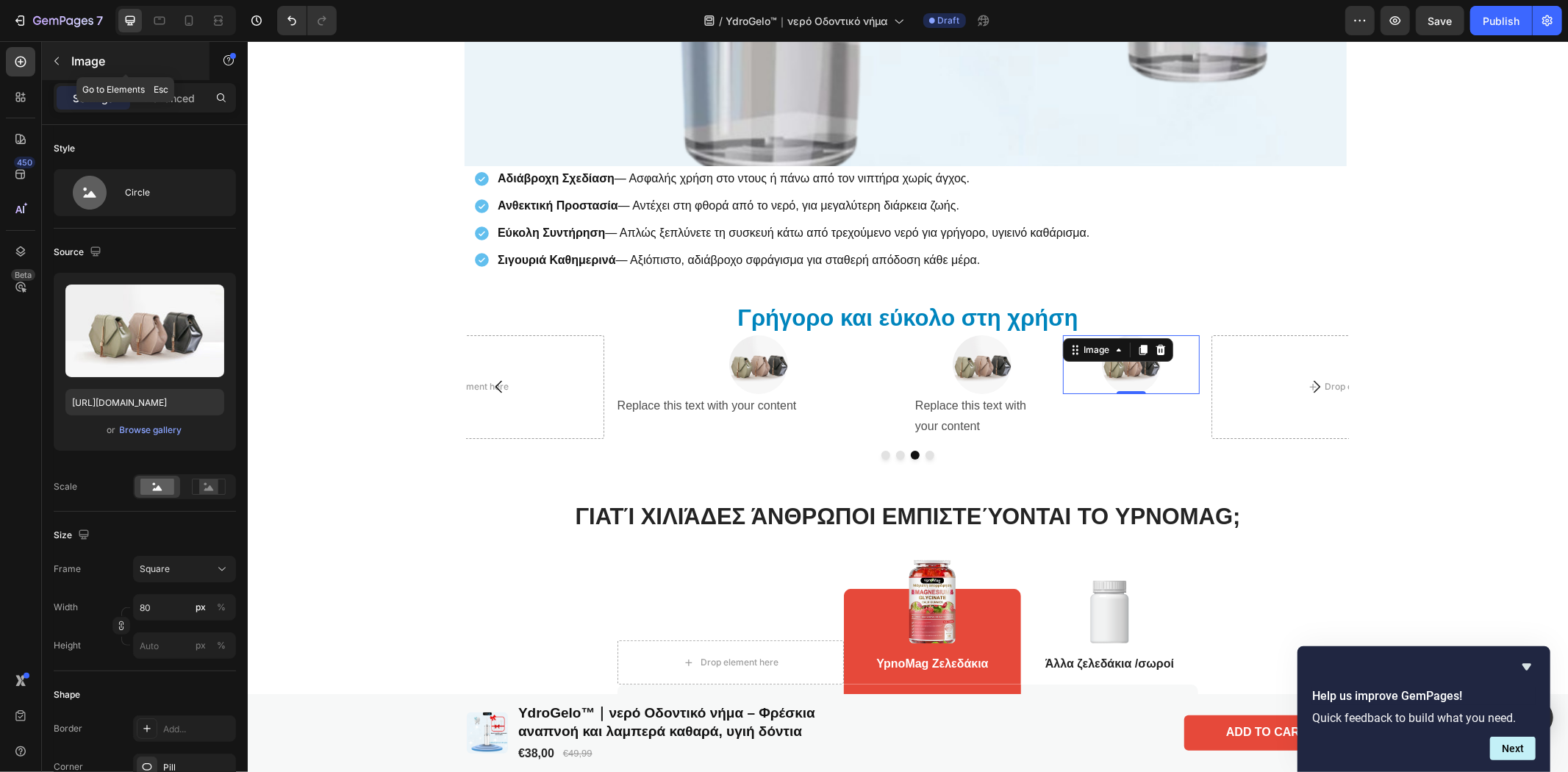
click at [59, 56] on icon "button" at bounding box center [56, 61] width 12 height 12
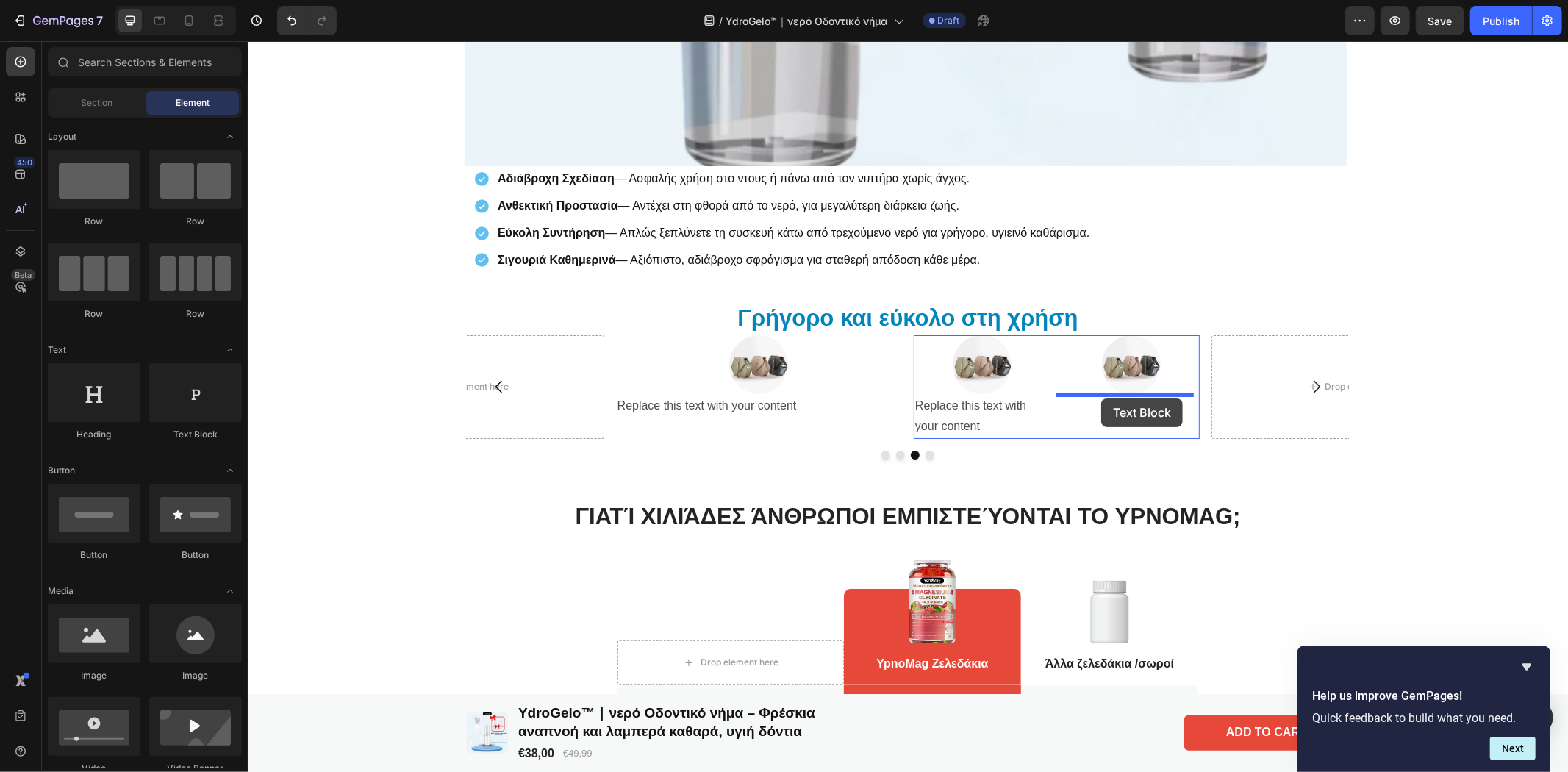
drag, startPoint x: 424, startPoint y: 441, endPoint x: 1101, endPoint y: 398, distance: 678.4
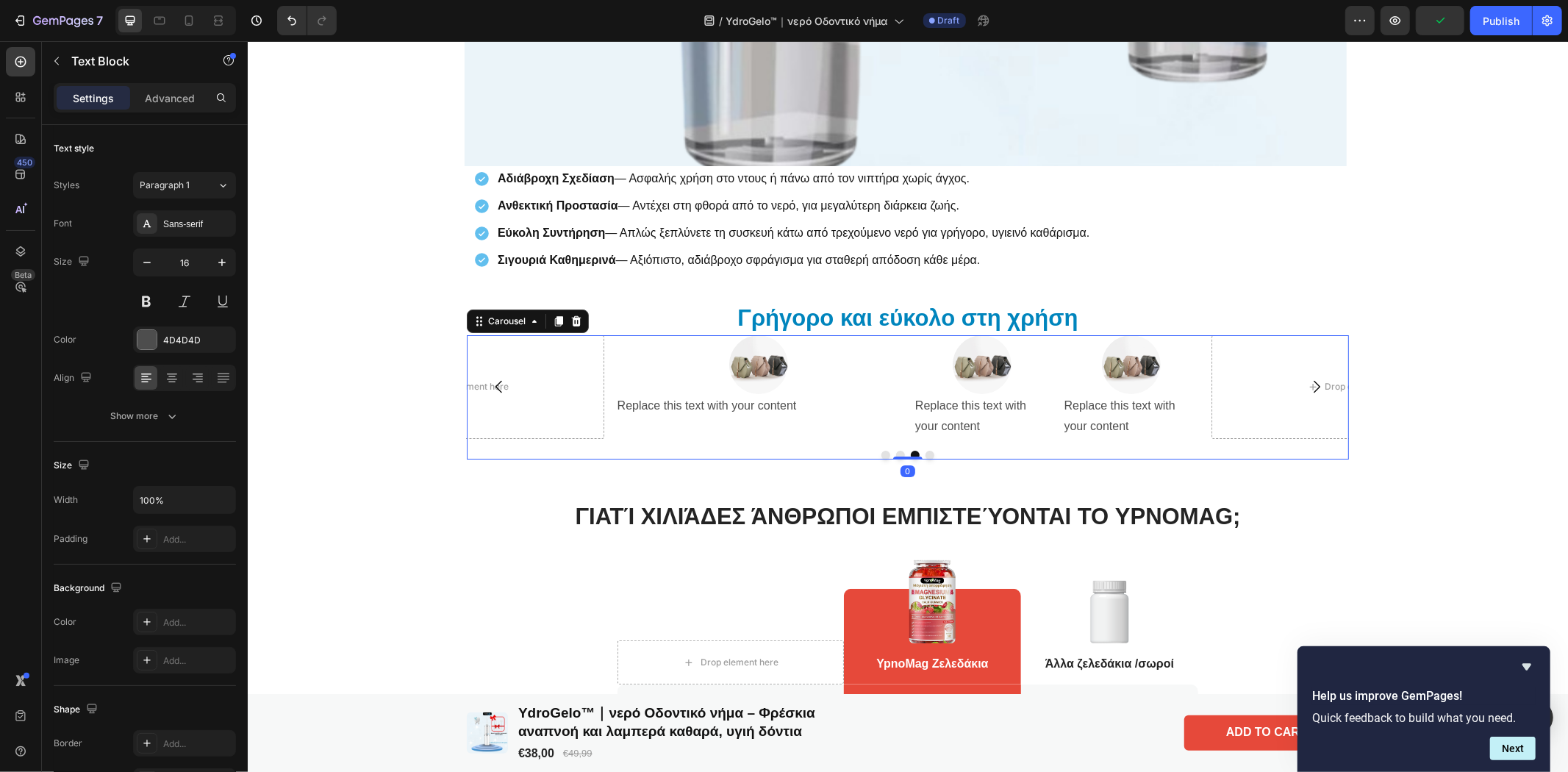
click at [1320, 385] on button "Carousel Next Arrow" at bounding box center [1316, 386] width 41 height 41
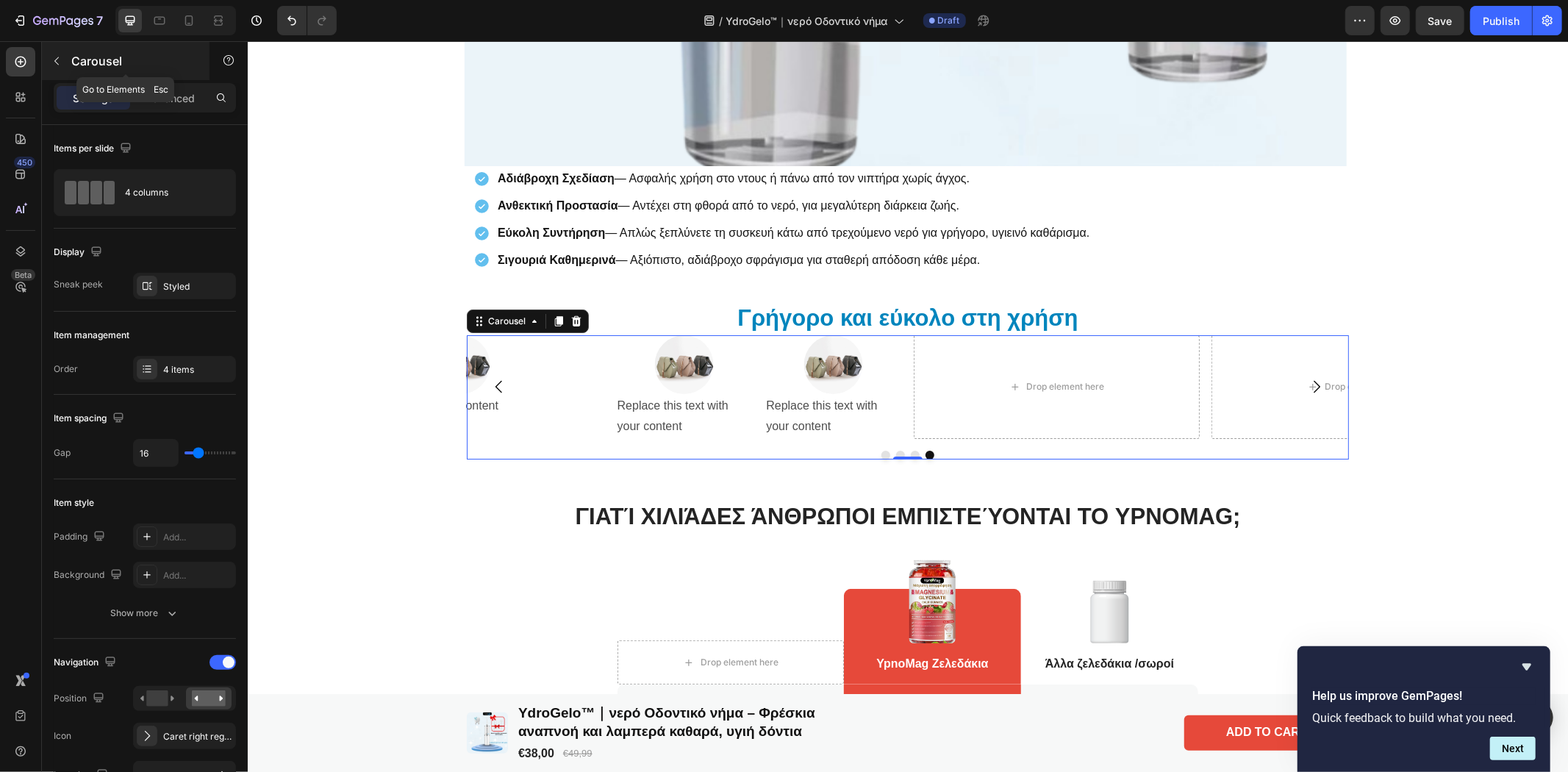
click at [53, 60] on icon "button" at bounding box center [56, 61] width 12 height 12
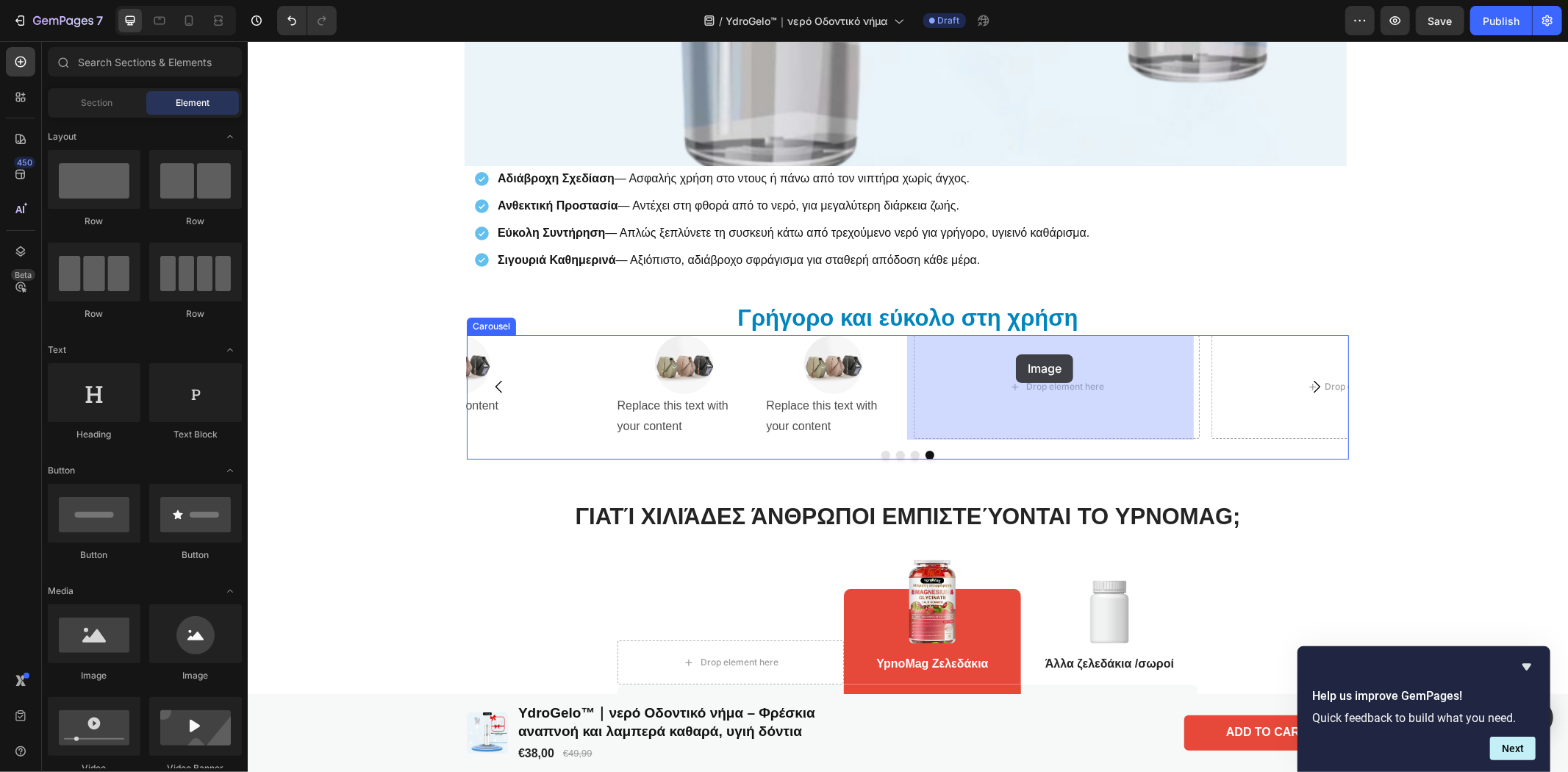
drag, startPoint x: 465, startPoint y: 673, endPoint x: 1015, endPoint y: 354, distance: 635.8
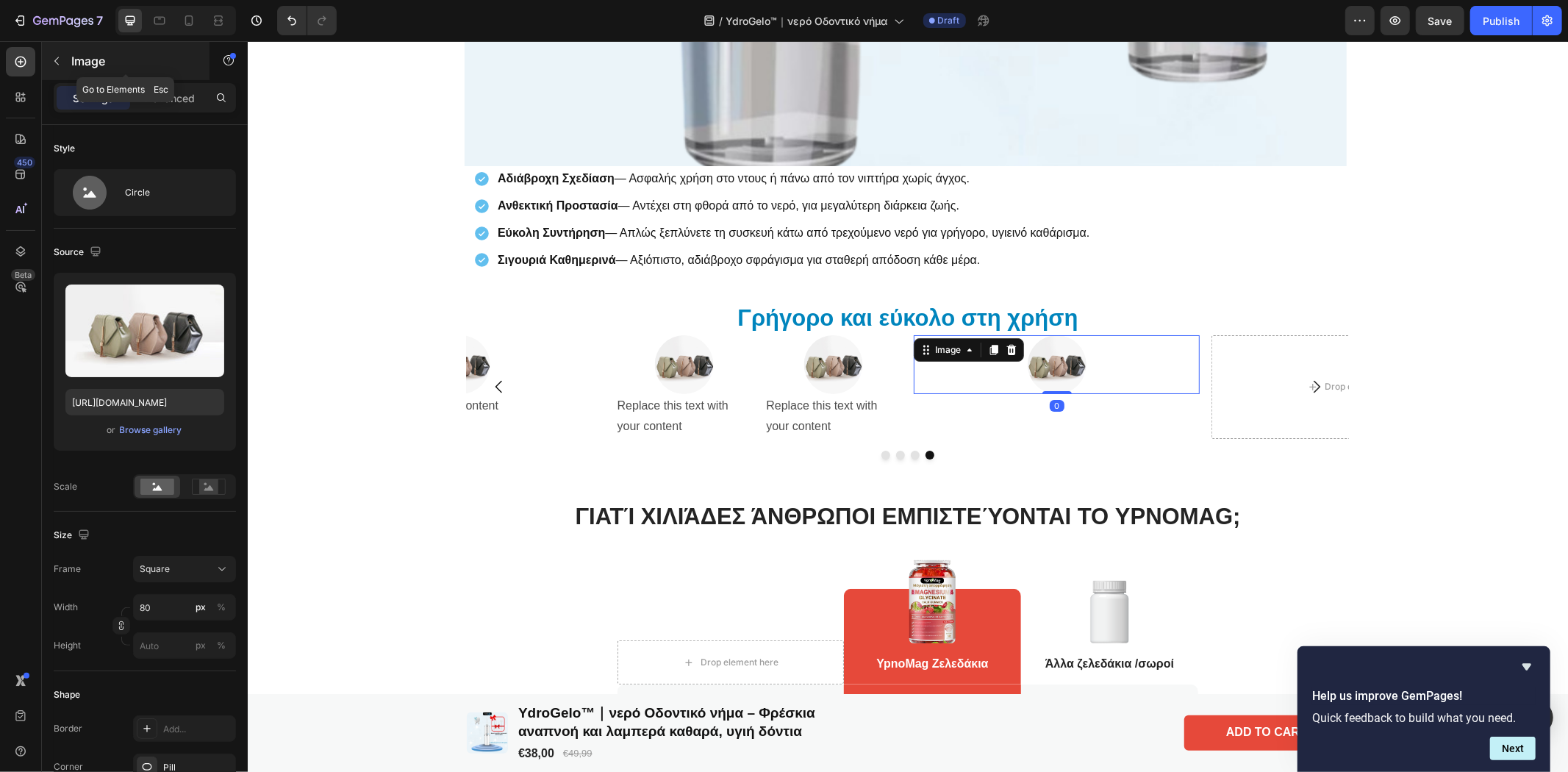
click at [50, 53] on button "button" at bounding box center [56, 61] width 23 height 23
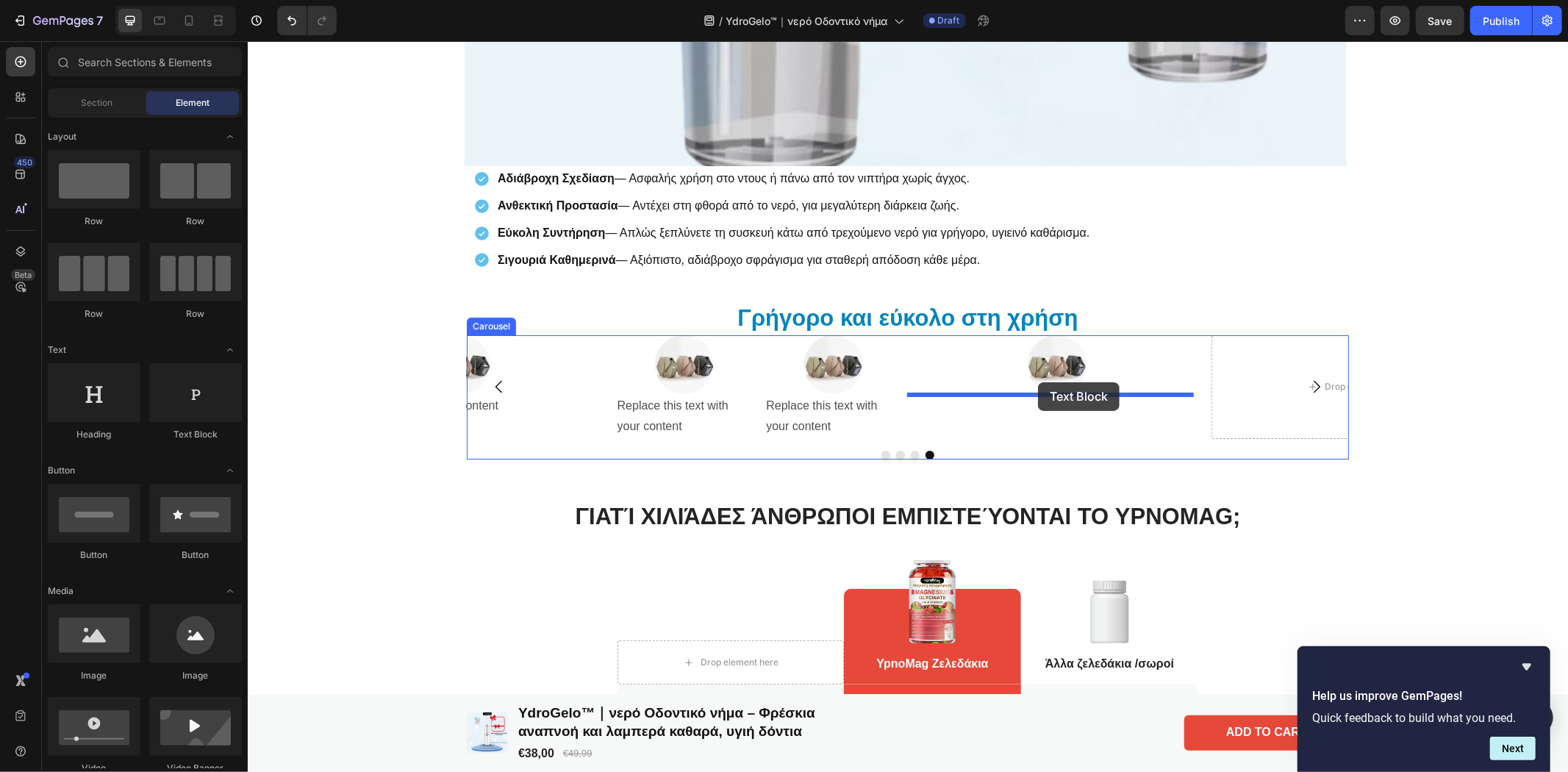
drag, startPoint x: 418, startPoint y: 432, endPoint x: 1037, endPoint y: 382, distance: 621.0
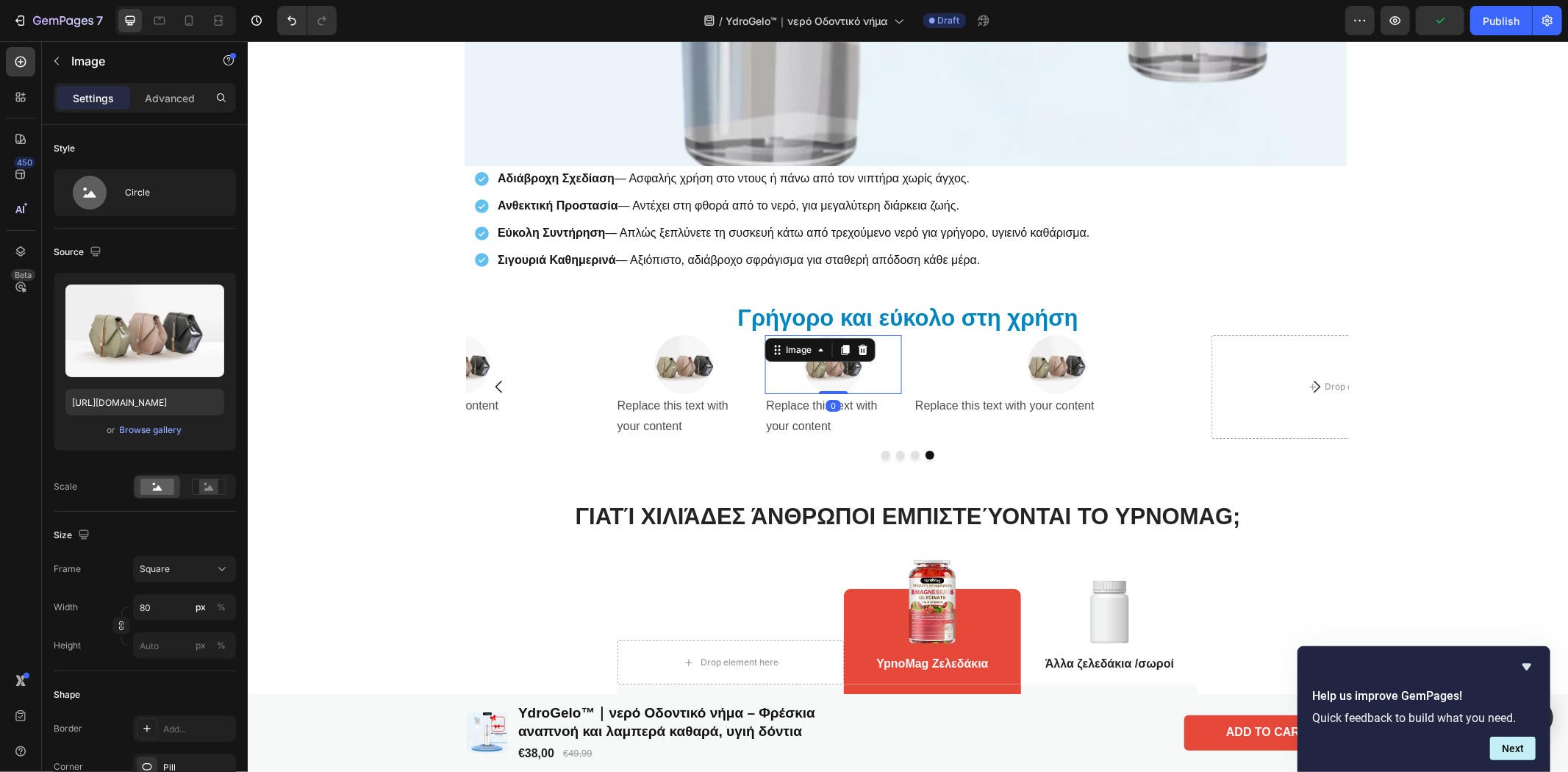
click at [793, 361] on div at bounding box center [832, 363] width 138 height 59
click at [859, 347] on icon at bounding box center [861, 349] width 12 height 12
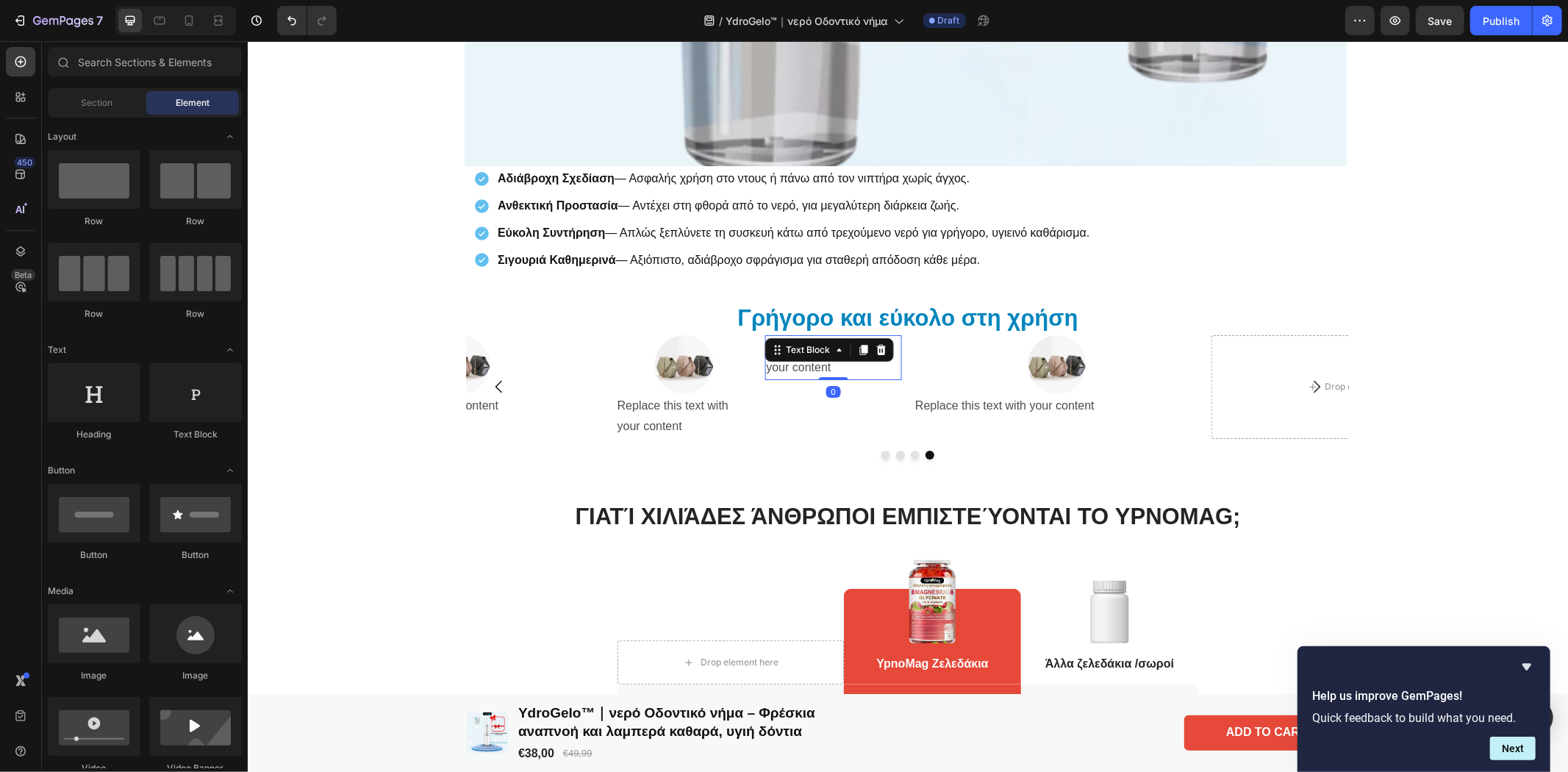
click at [823, 357] on div "Replace this text with your content Text Block 0" at bounding box center [832, 357] width 138 height 46
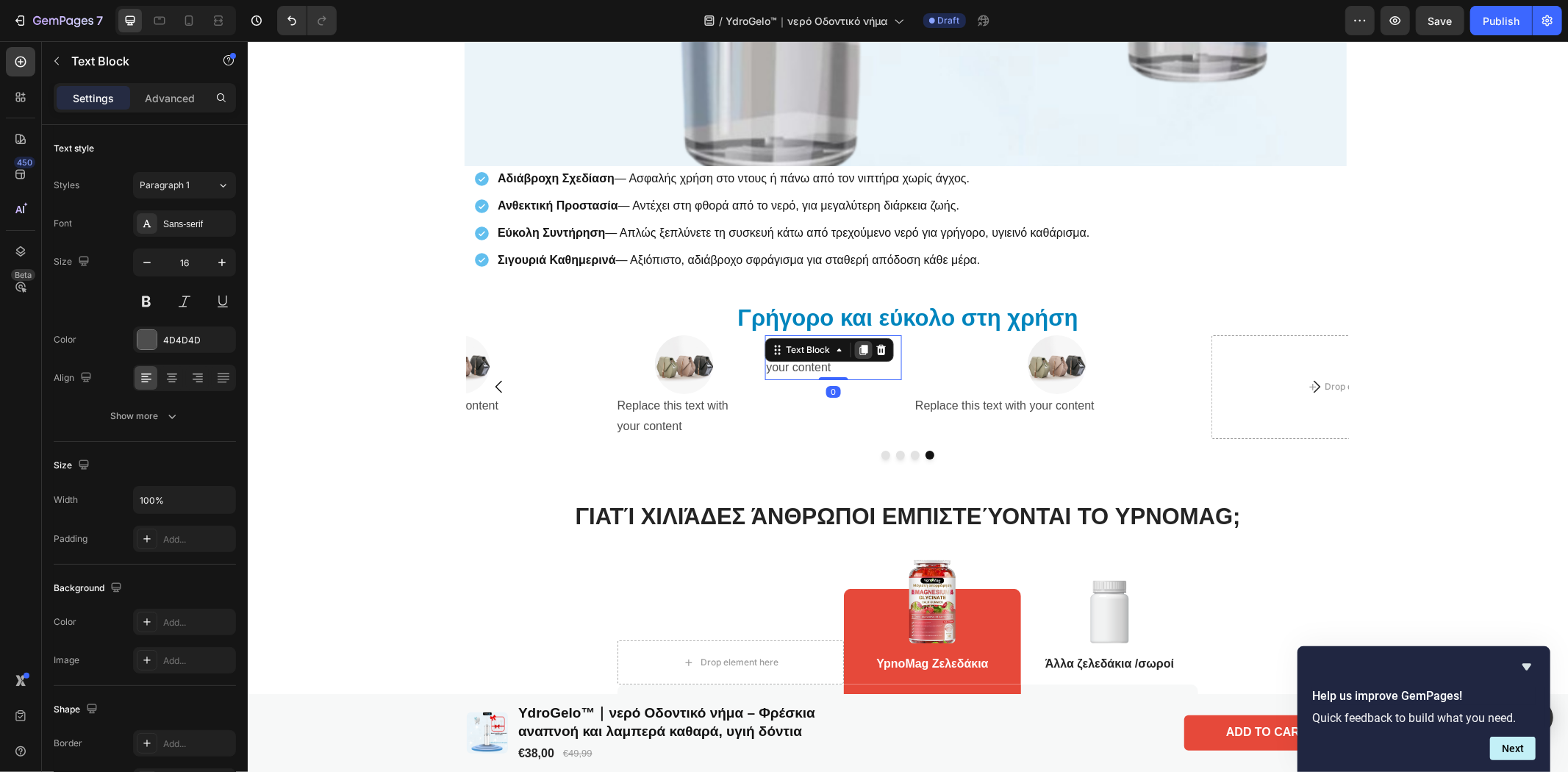
click at [858, 347] on icon at bounding box center [862, 348] width 8 height 10
click at [872, 392] on div at bounding box center [880, 393] width 18 height 18
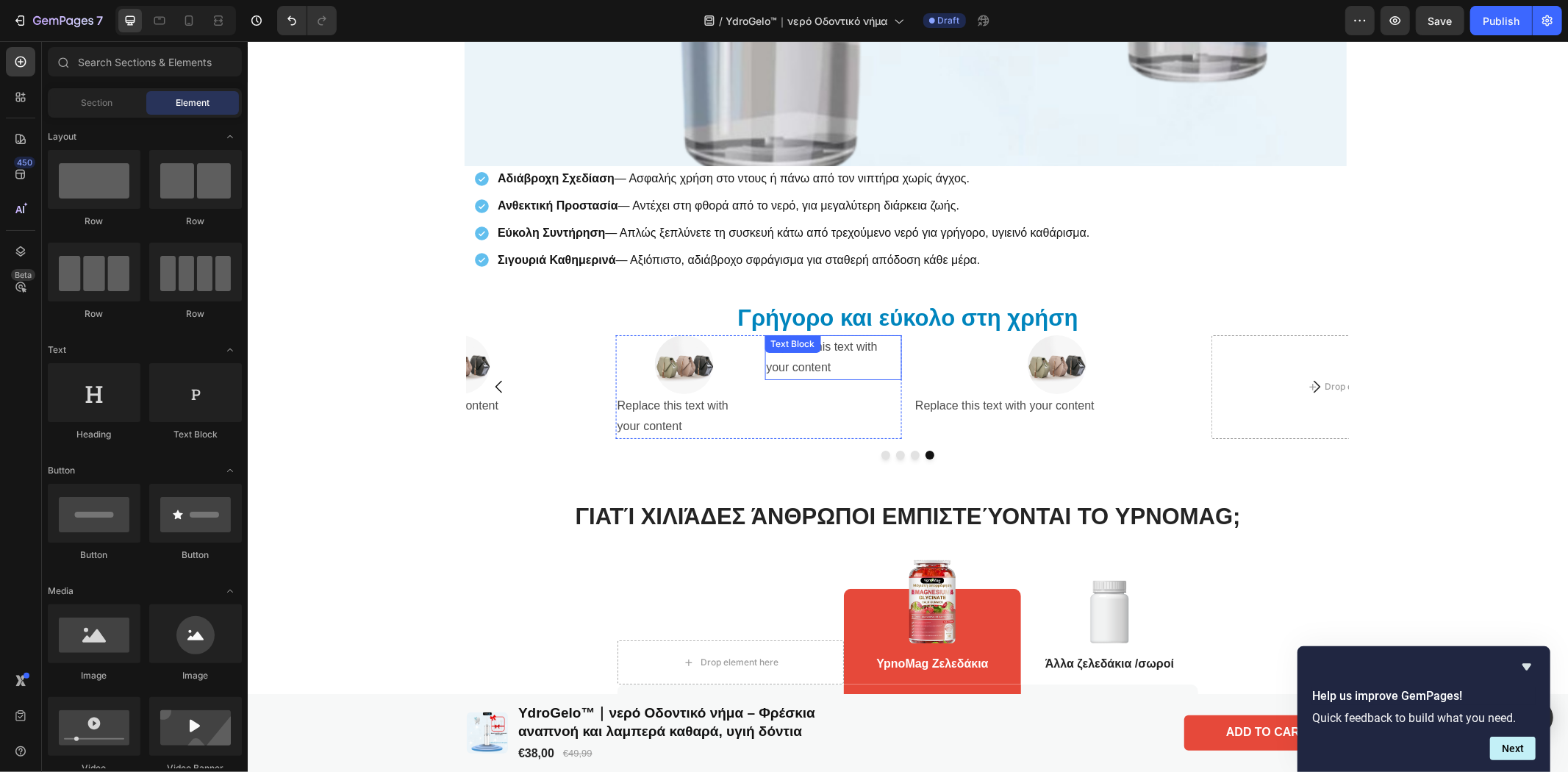
click at [874, 347] on div "Replace this text with your content Text Block" at bounding box center [832, 357] width 138 height 46
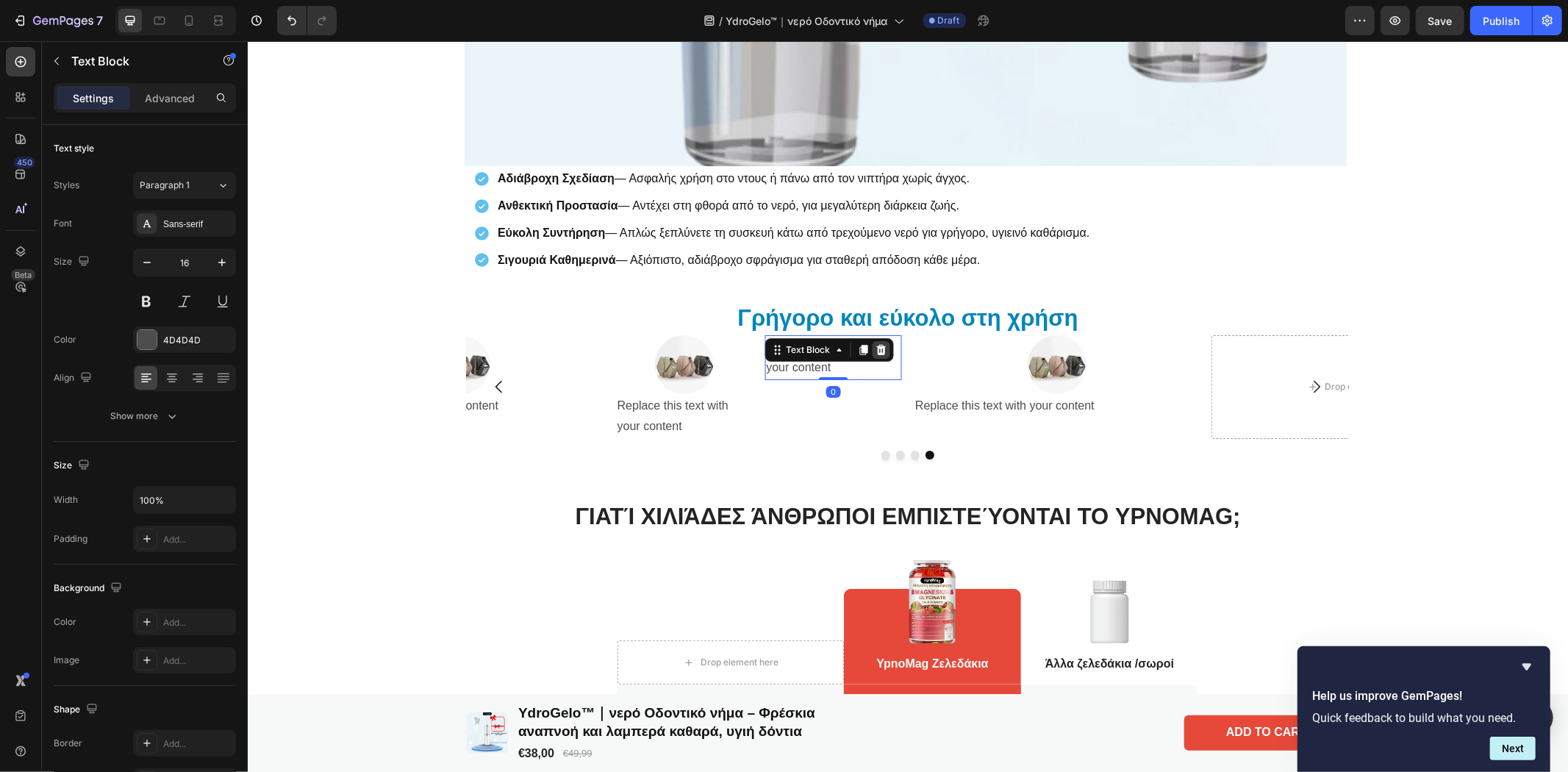
click at [875, 347] on icon at bounding box center [880, 348] width 9 height 10
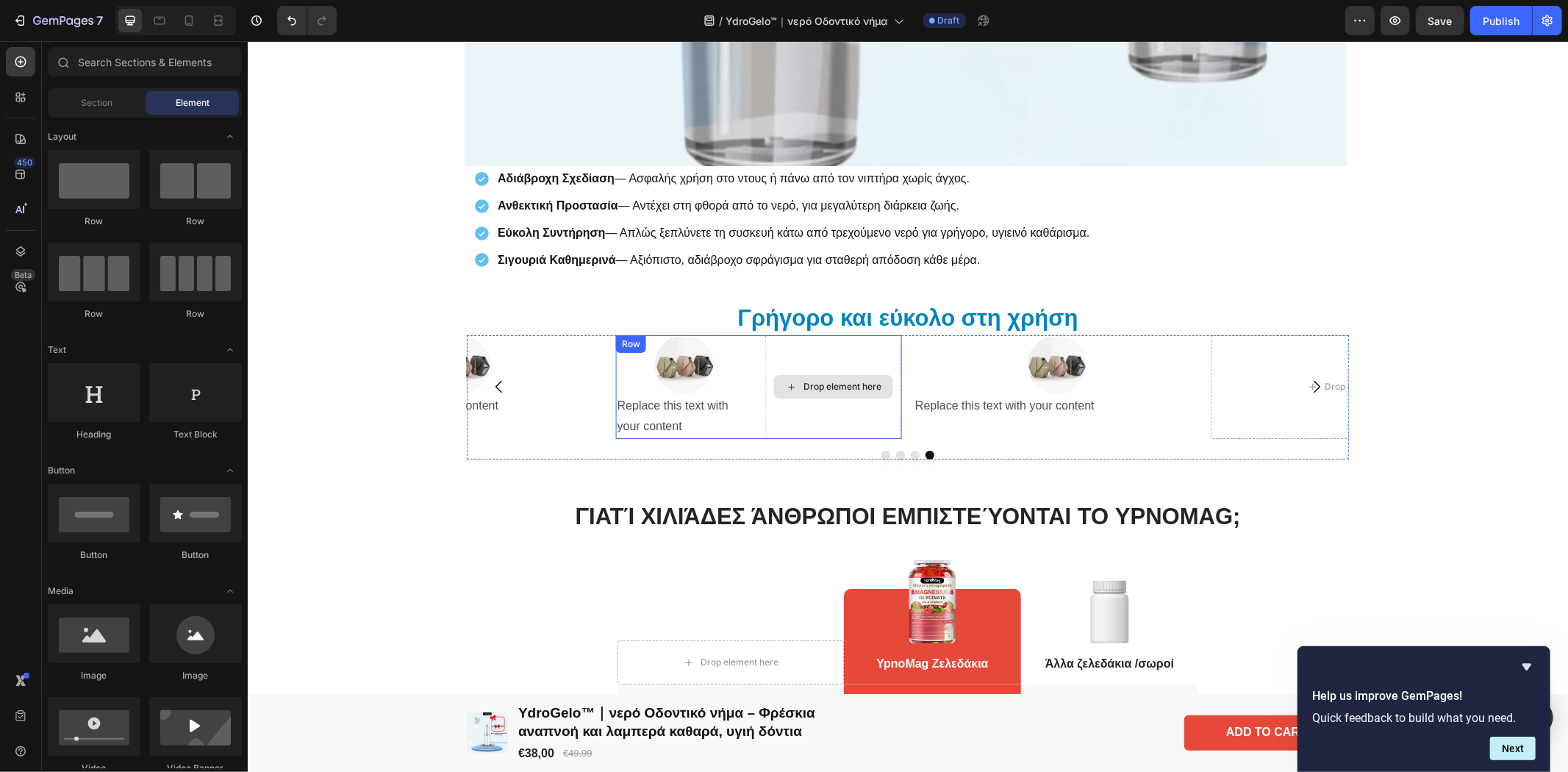
click at [764, 419] on div "Drop element here" at bounding box center [832, 386] width 138 height 105
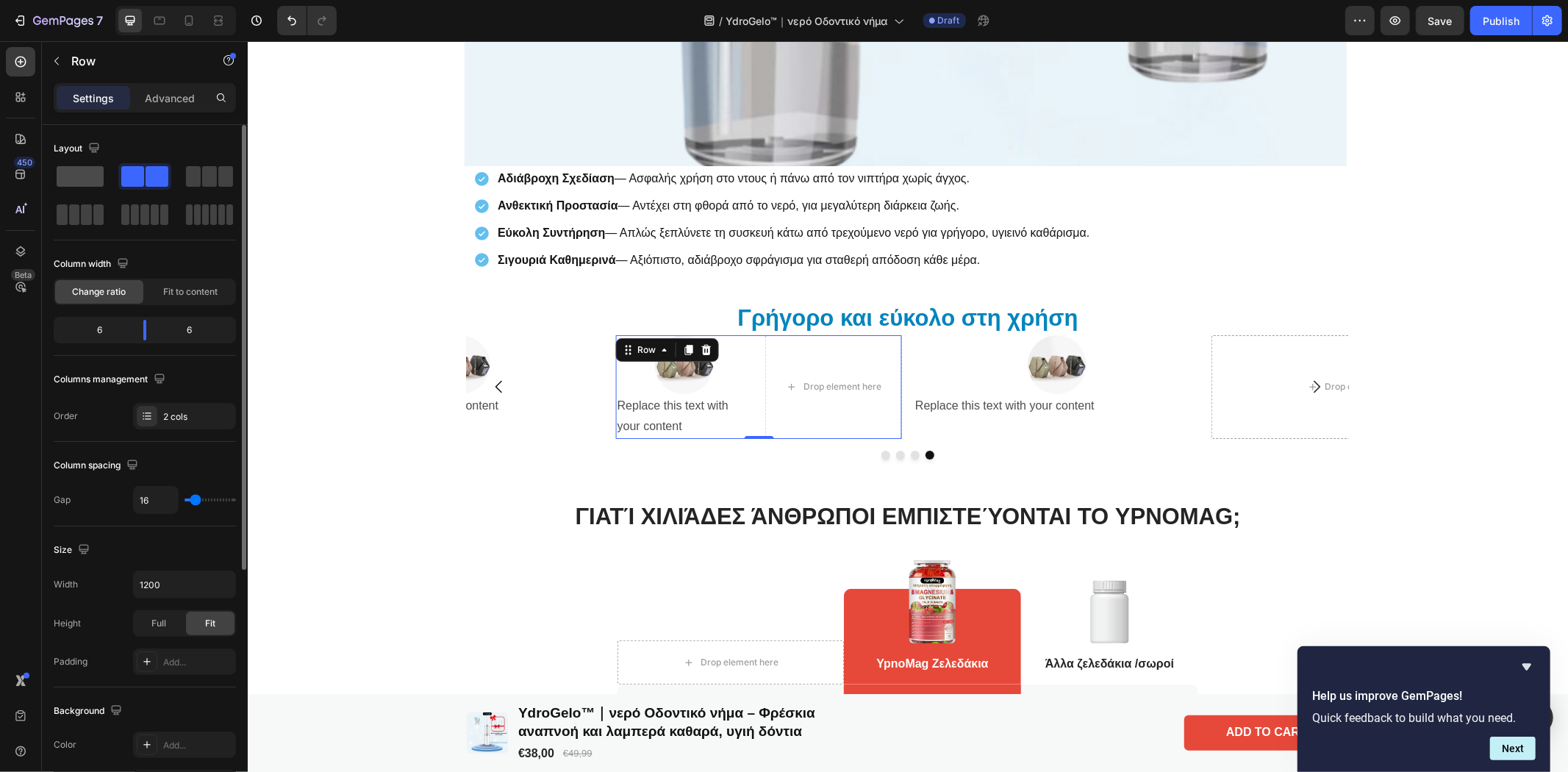
click at [91, 182] on span at bounding box center [80, 176] width 47 height 21
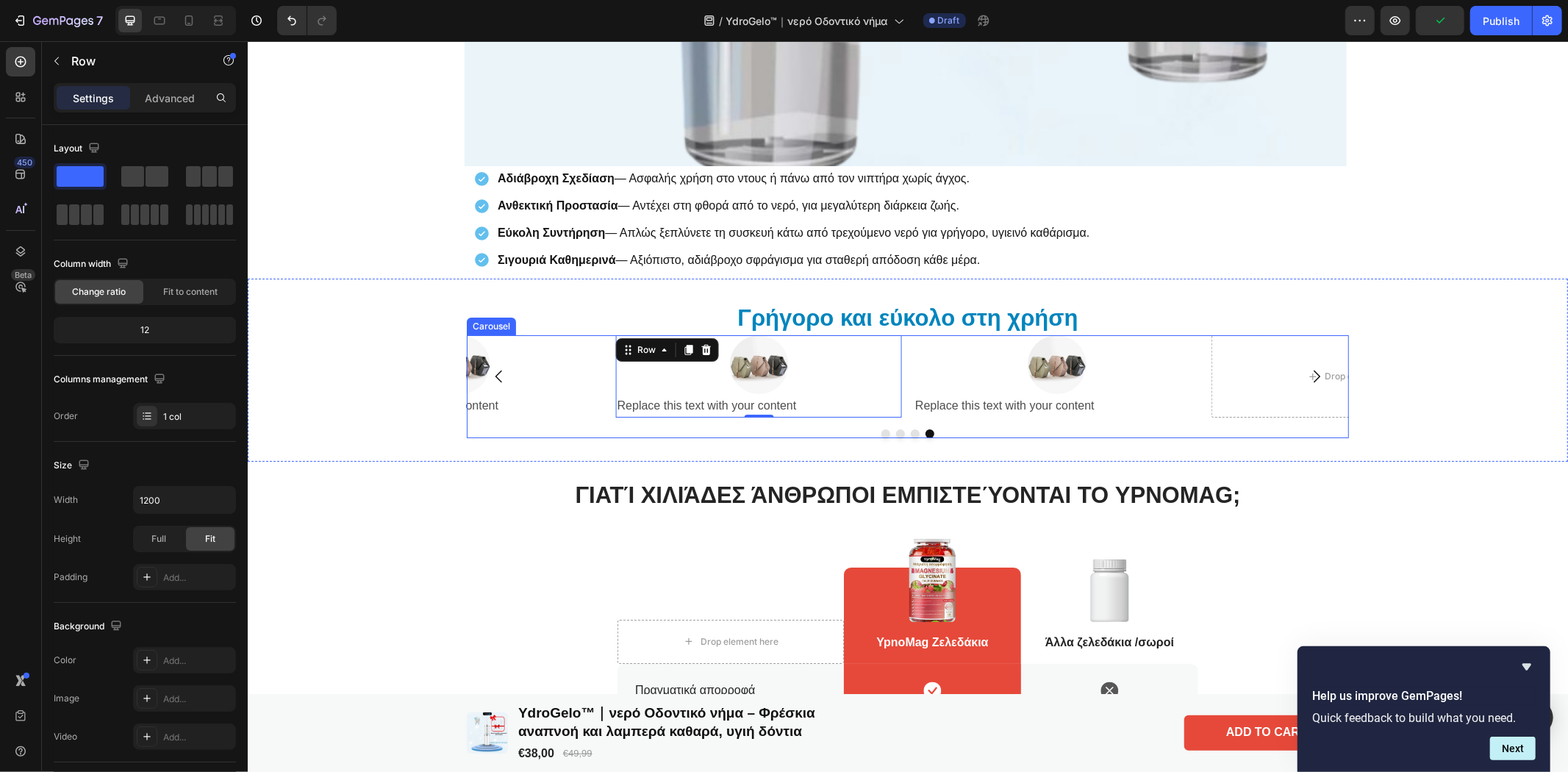
click at [1313, 378] on icon "Carousel Next Arrow" at bounding box center [1315, 375] width 18 height 18
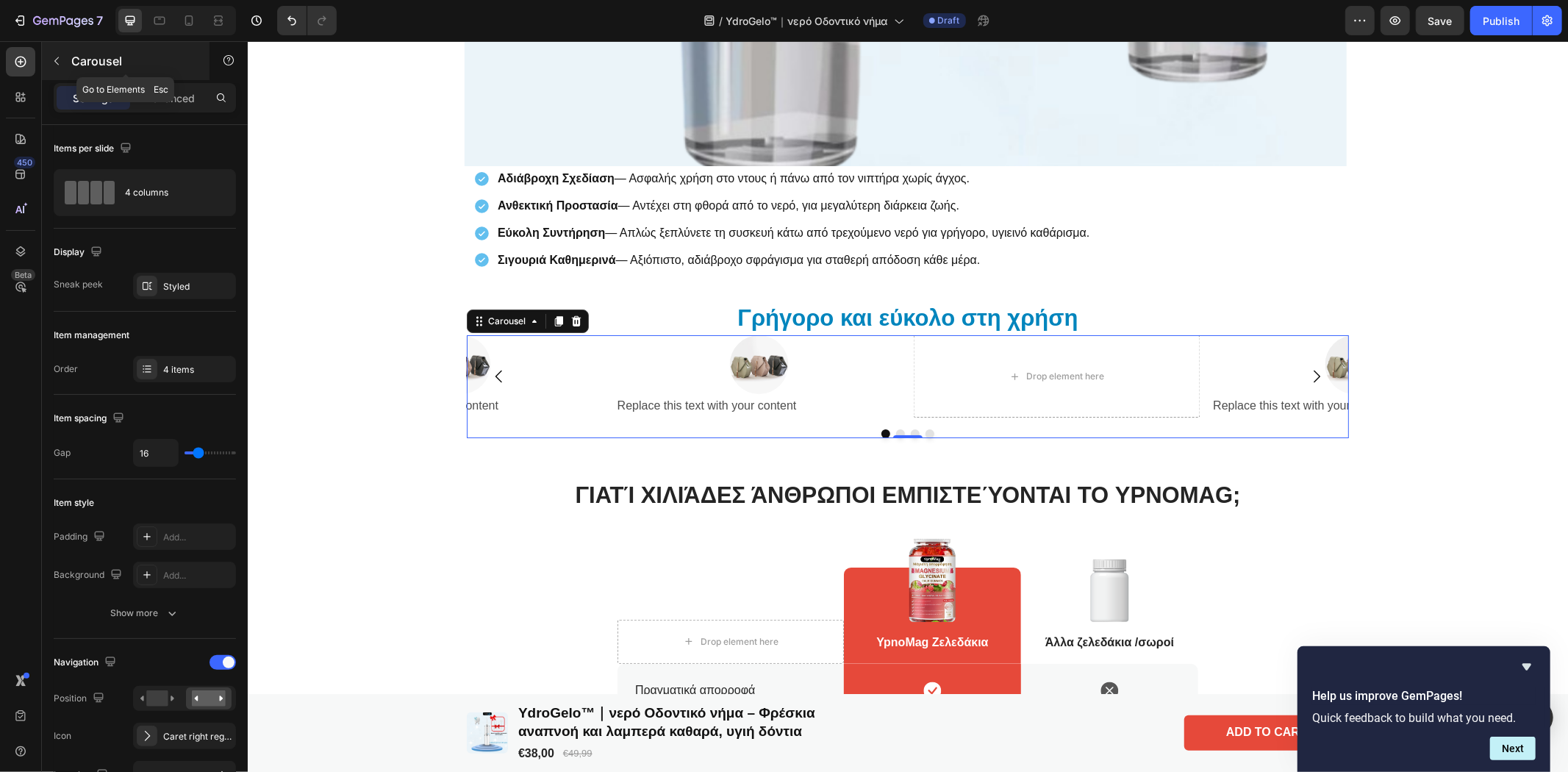
click at [64, 56] on button "button" at bounding box center [56, 61] width 23 height 23
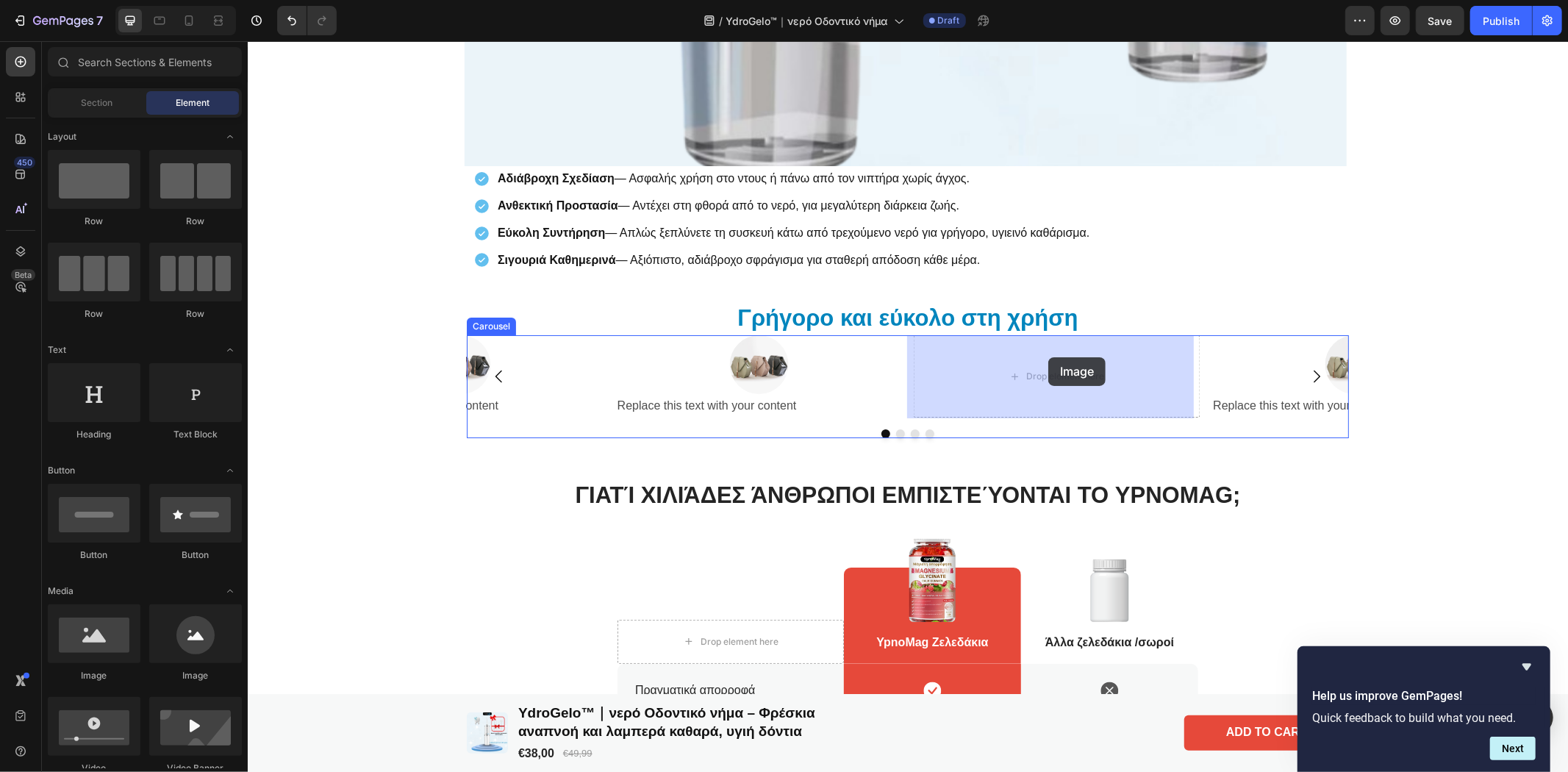
drag, startPoint x: 434, startPoint y: 690, endPoint x: 1048, endPoint y: 357, distance: 698.5
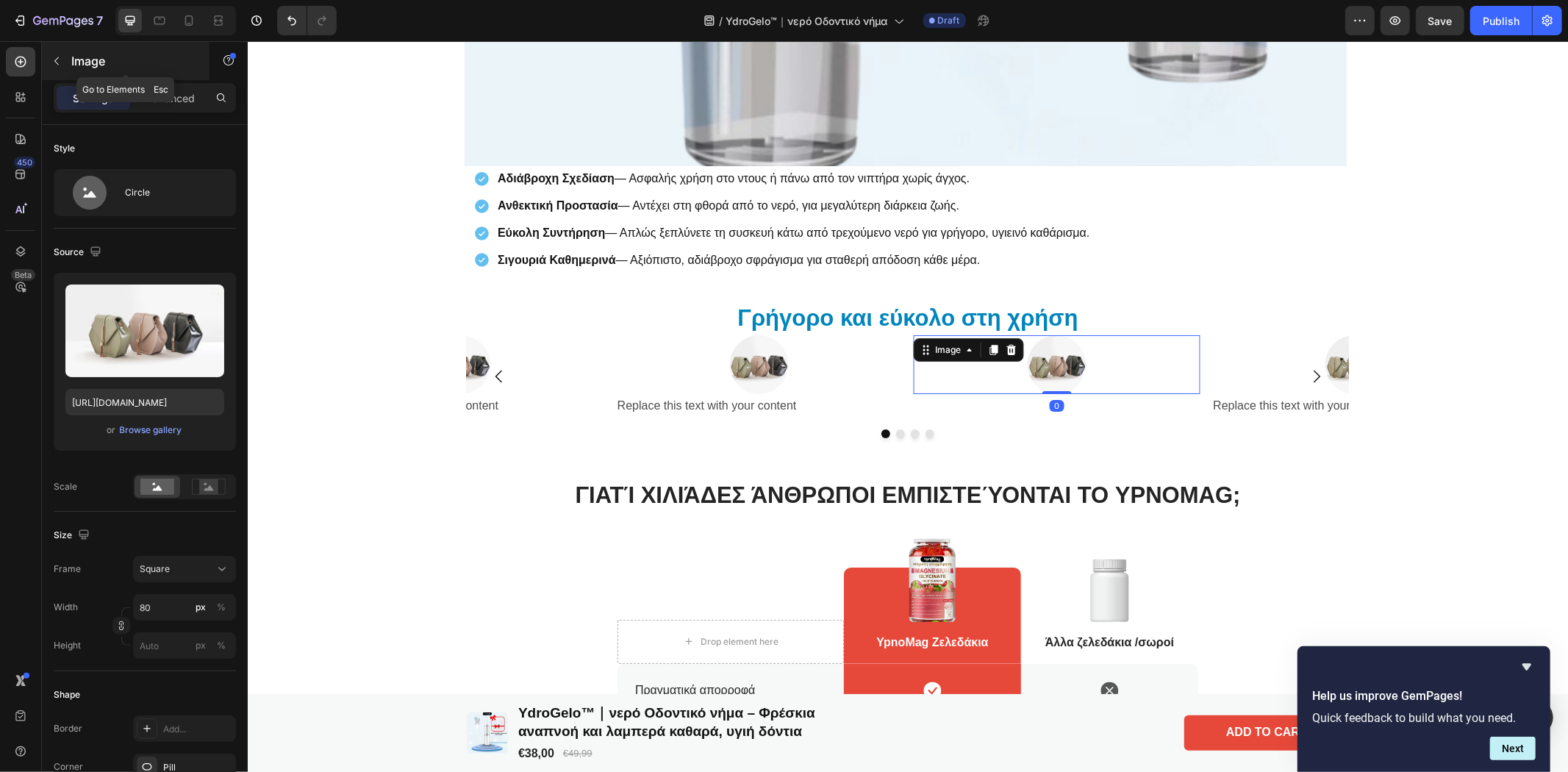
click at [56, 57] on icon "button" at bounding box center [56, 61] width 12 height 12
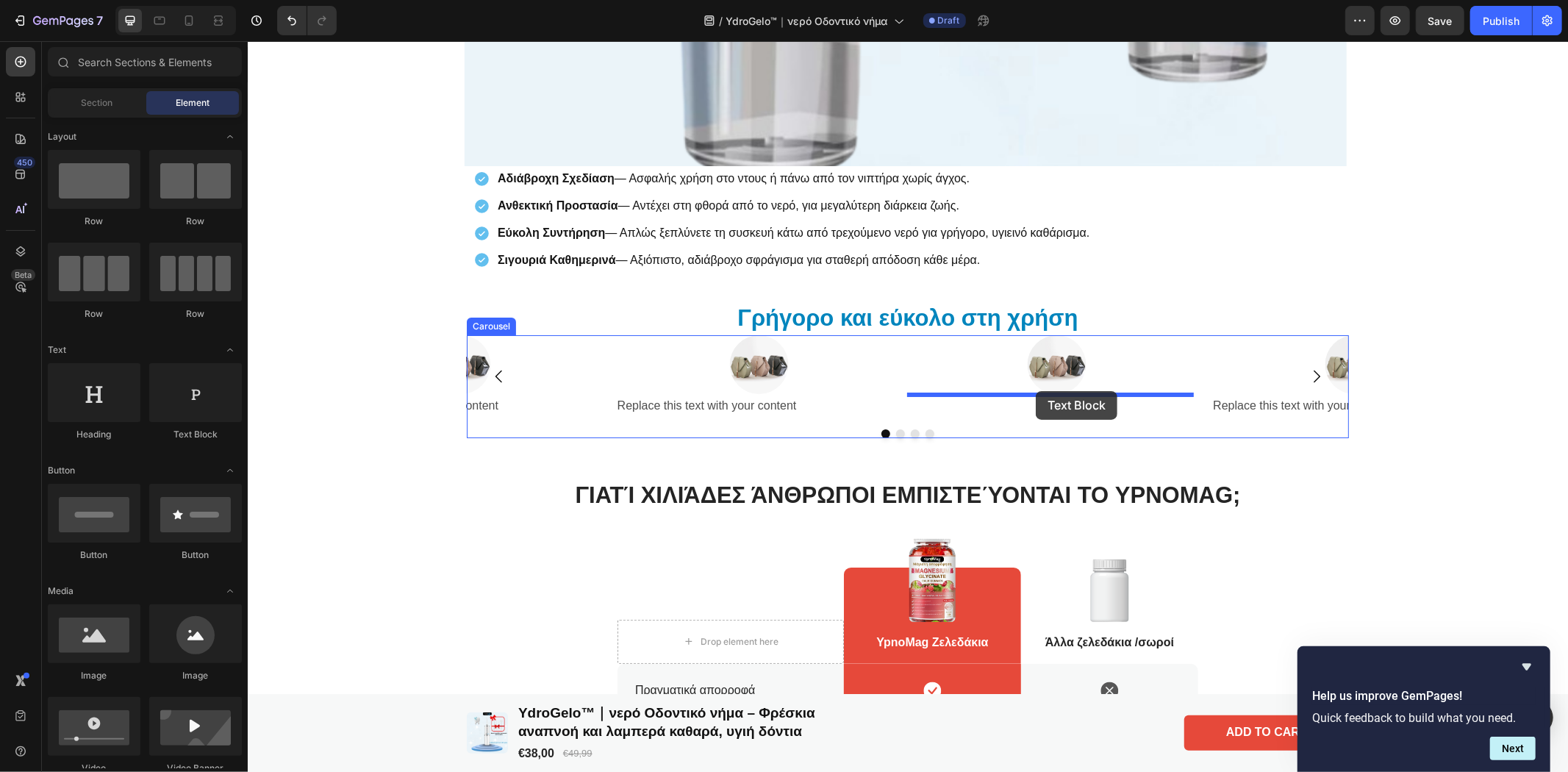
drag, startPoint x: 422, startPoint y: 450, endPoint x: 1035, endPoint y: 390, distance: 615.9
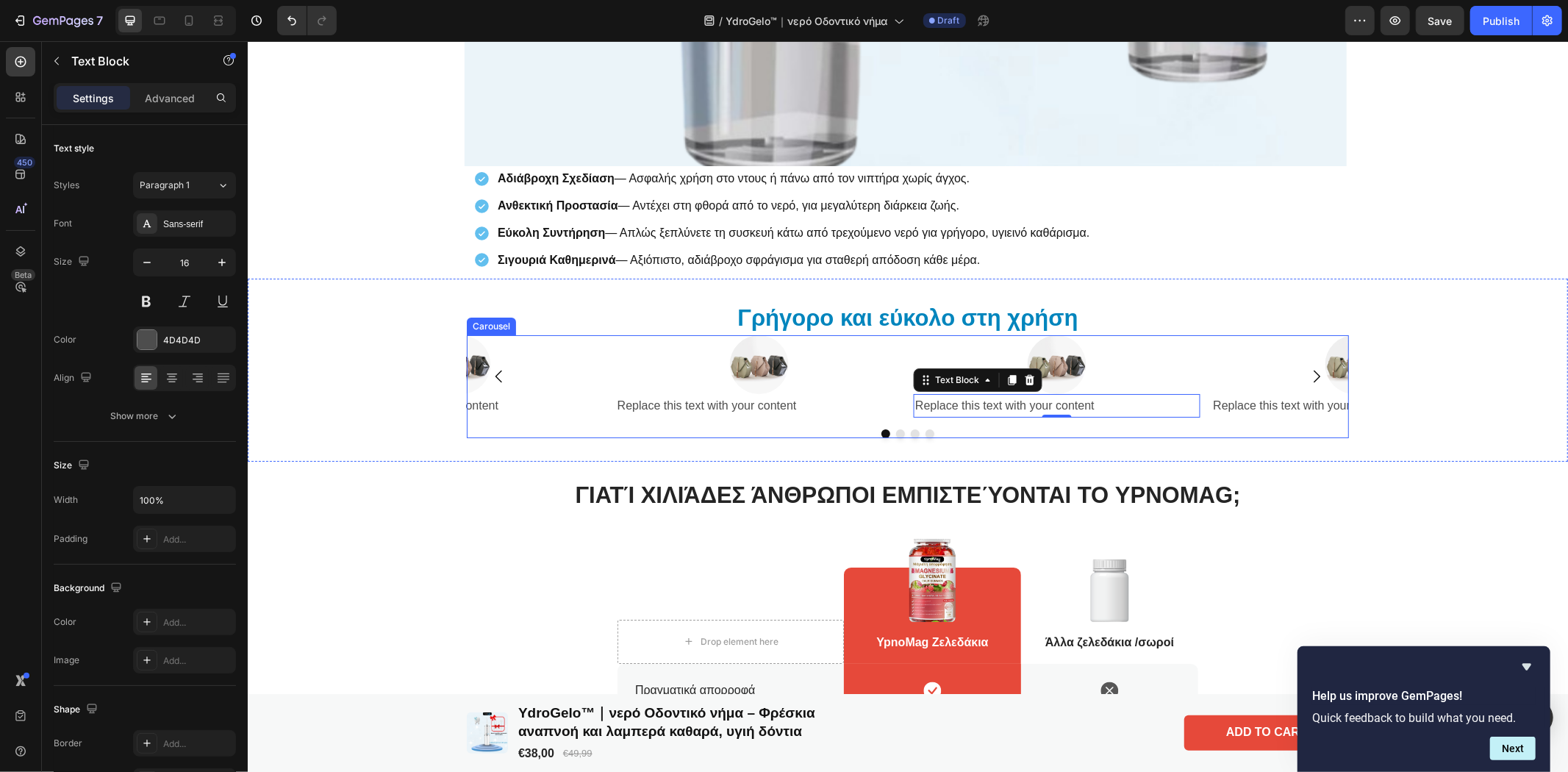
click at [494, 371] on icon "Carousel Back Arrow" at bounding box center [497, 375] width 7 height 12
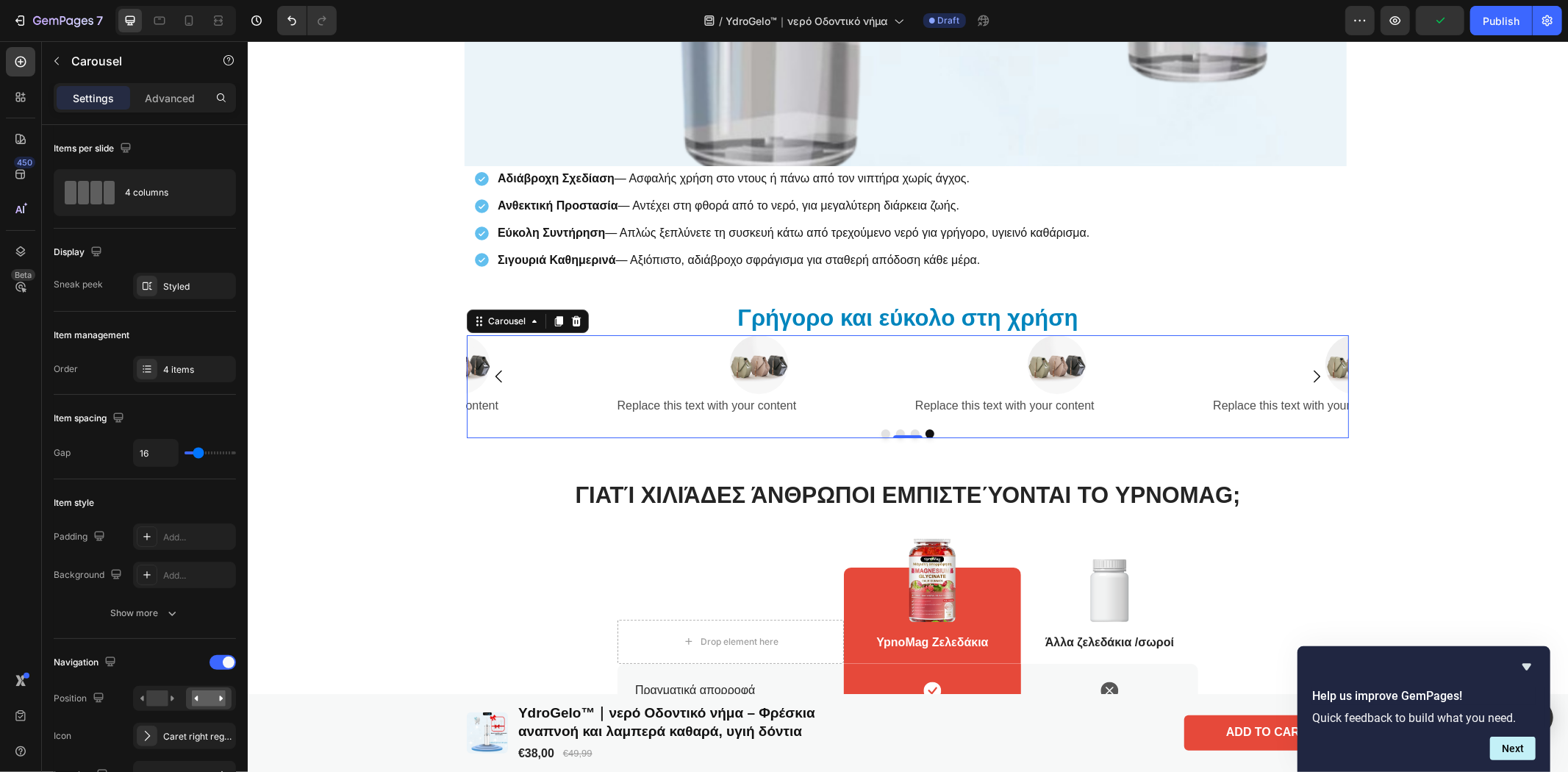
click at [494, 368] on icon "Carousel Back Arrow" at bounding box center [498, 375] width 18 height 18
click at [692, 371] on div at bounding box center [757, 363] width 286 height 59
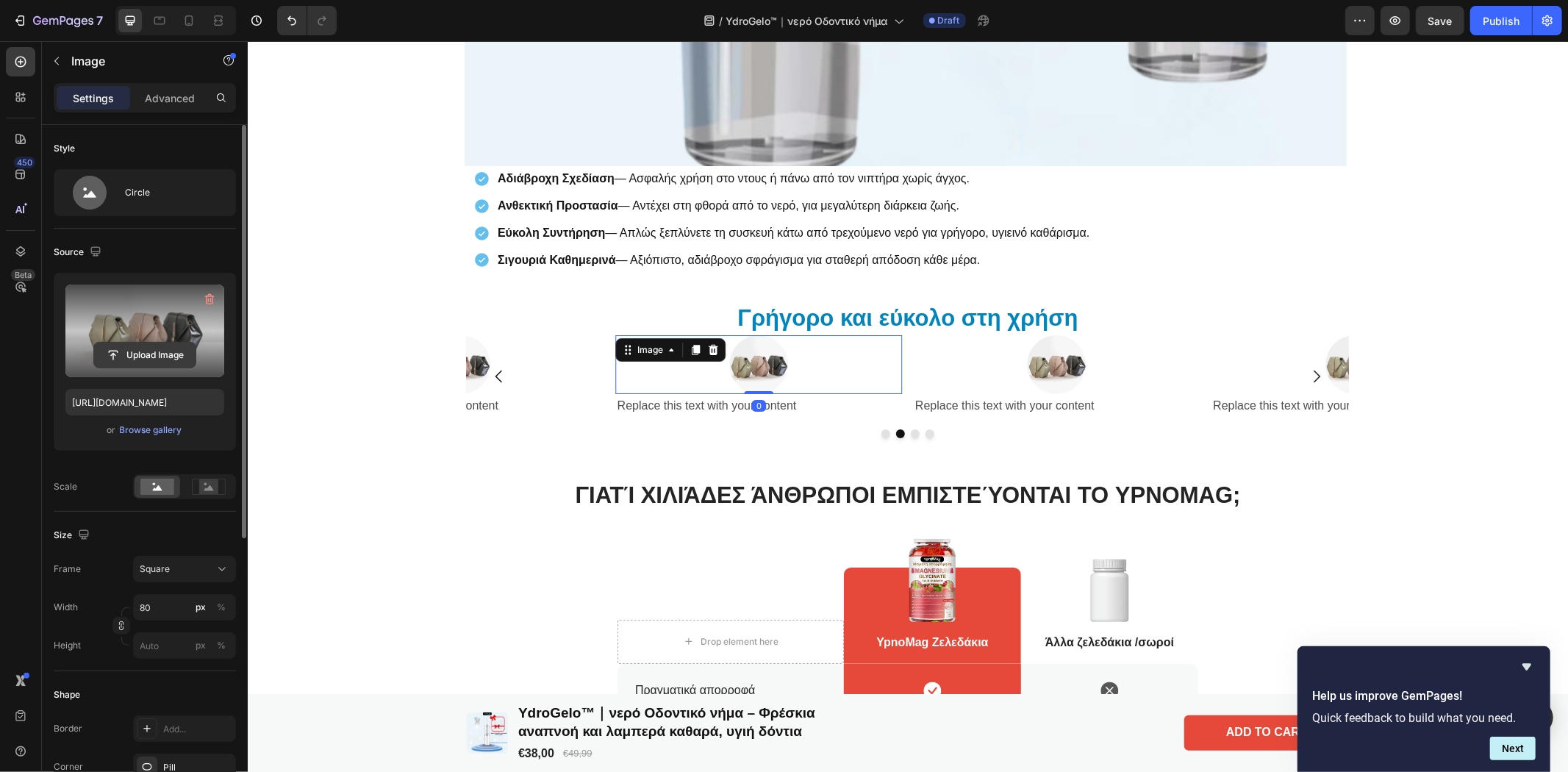
click at [142, 350] on input "file" at bounding box center [145, 355] width 101 height 25
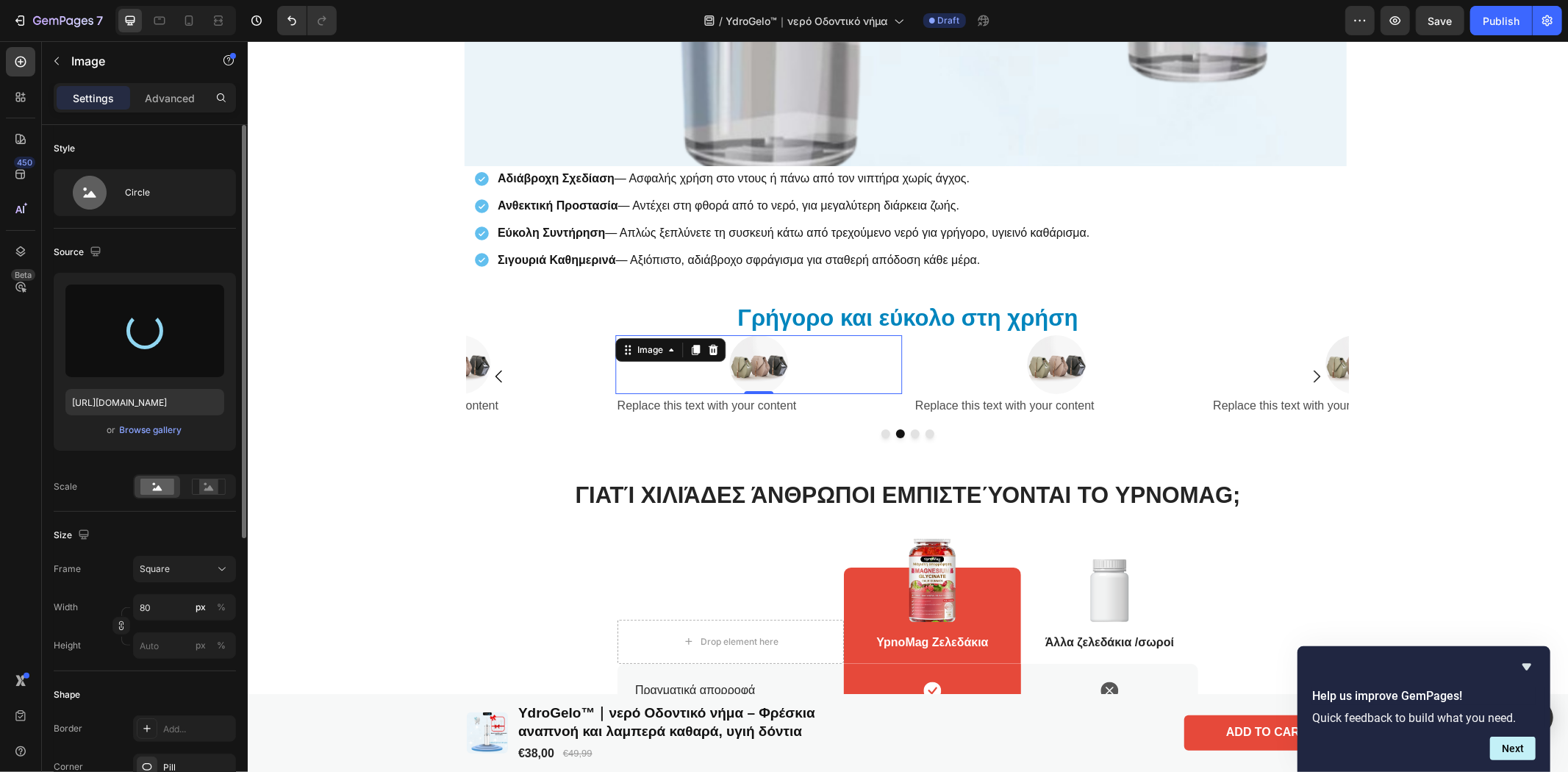
type input "[URL][DOMAIN_NAME]"
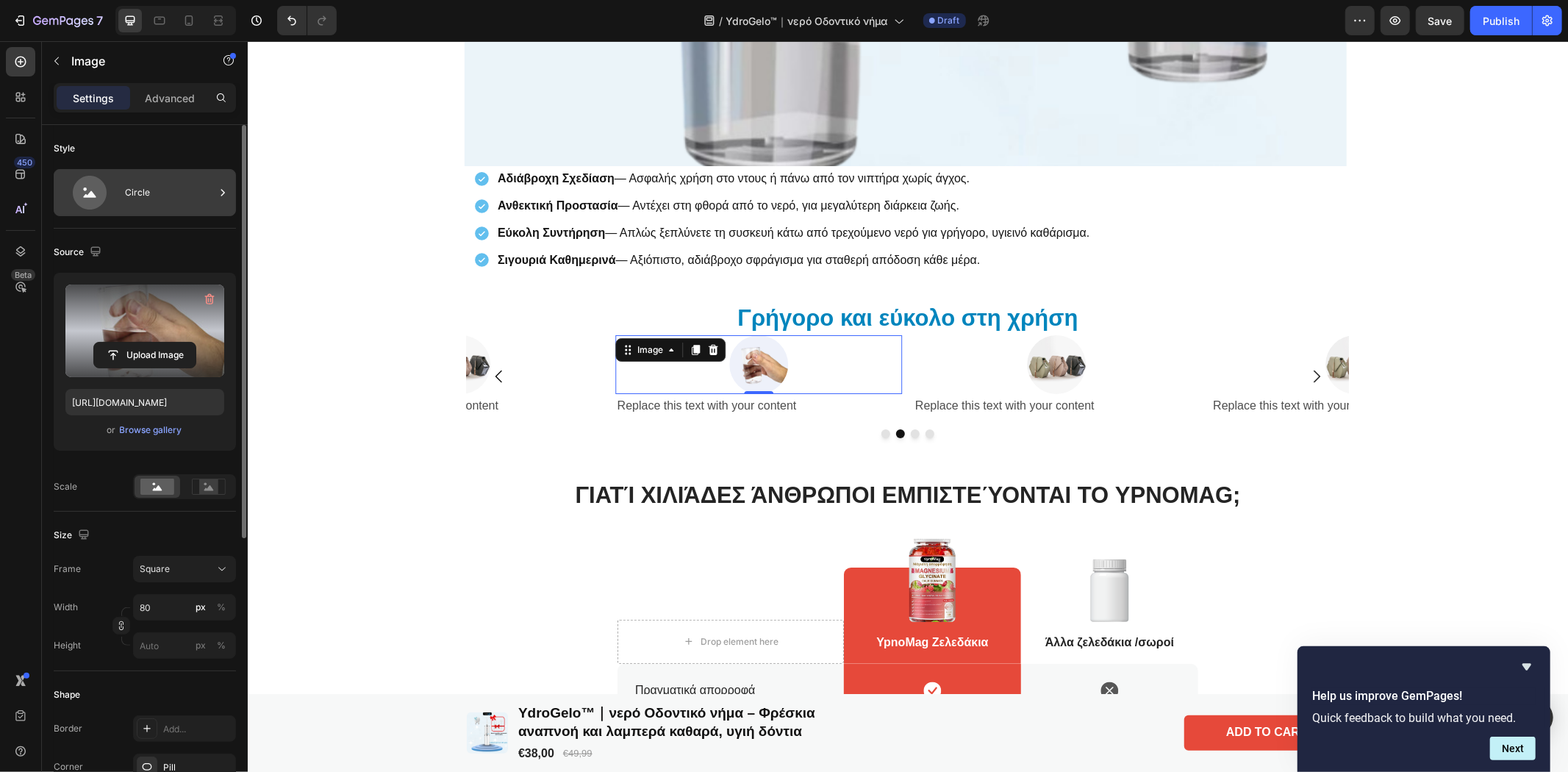
click at [199, 197] on div "Circle" at bounding box center [169, 193] width 90 height 34
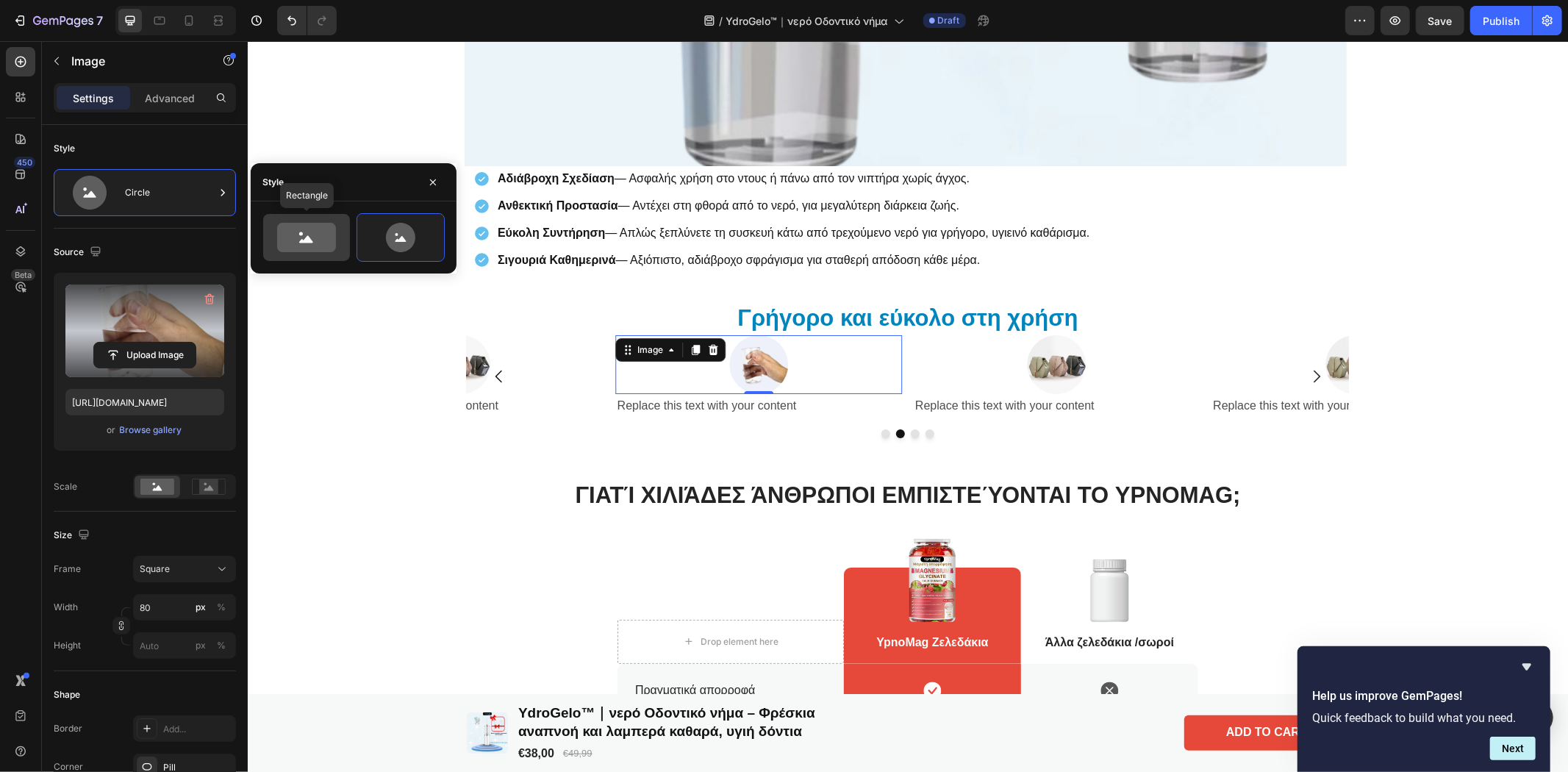
click at [289, 245] on icon at bounding box center [306, 237] width 59 height 29
type input "100"
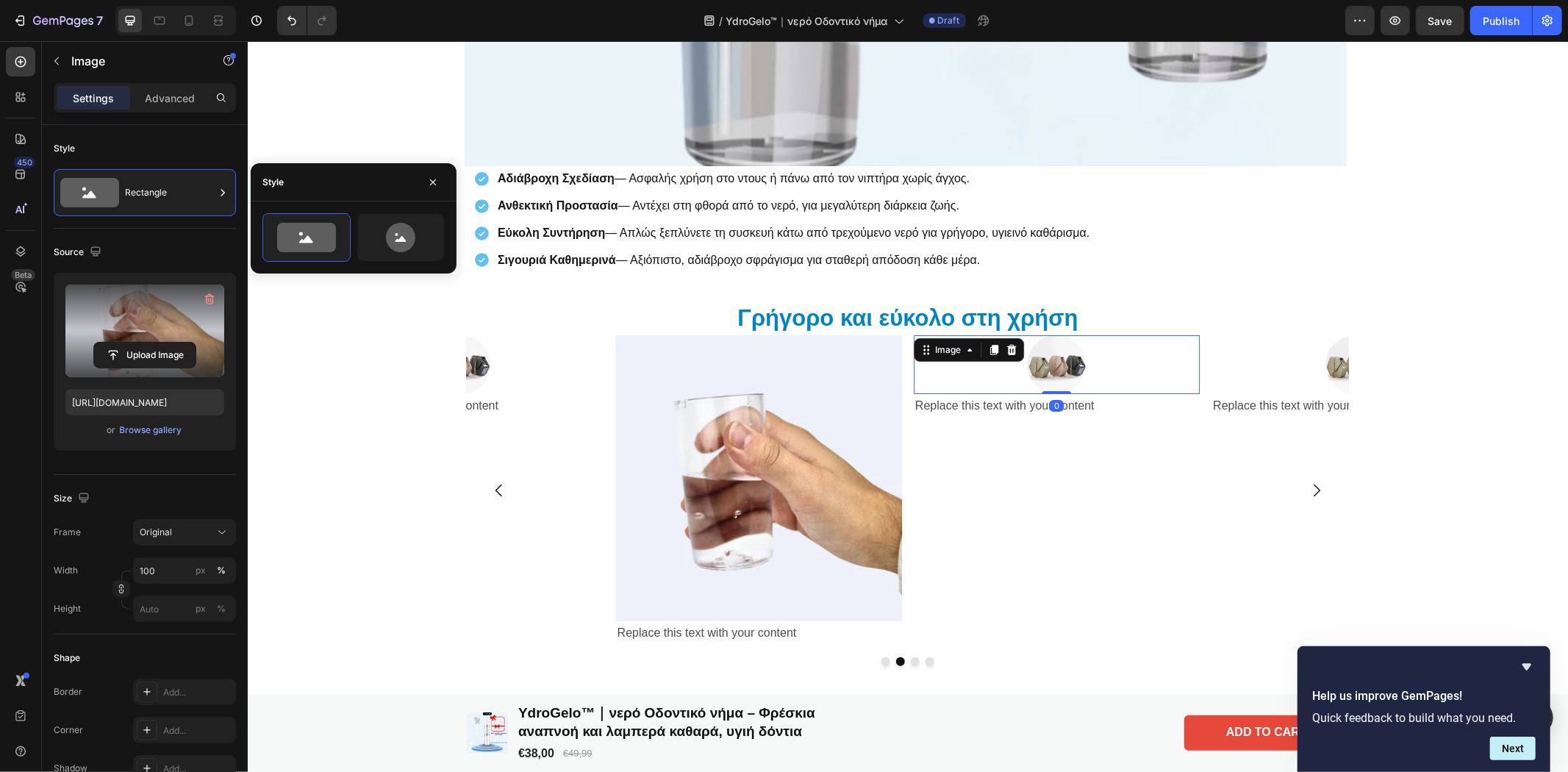
click at [1013, 367] on div at bounding box center [1055, 363] width 286 height 59
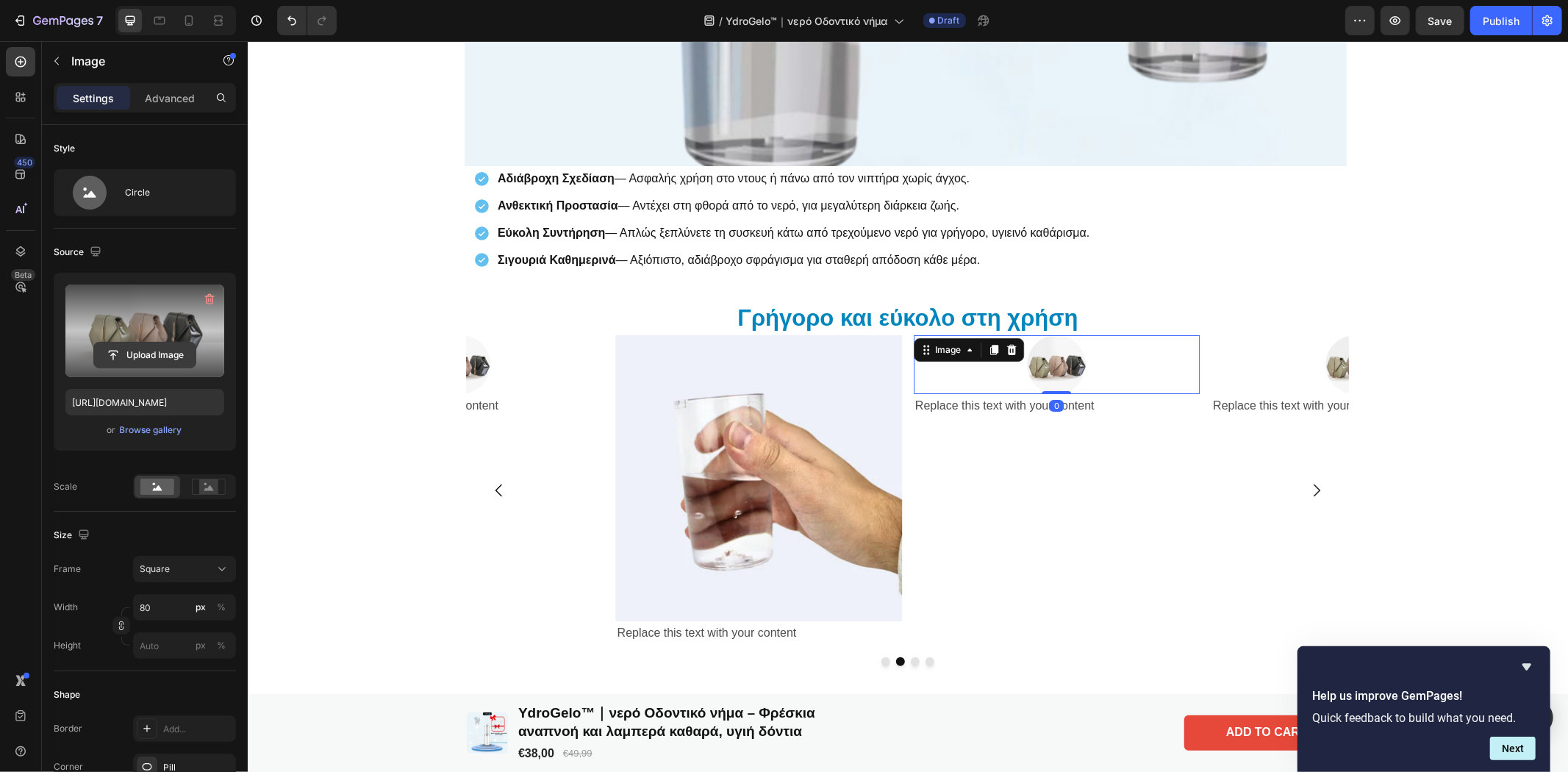
click at [120, 347] on input "file" at bounding box center [145, 355] width 101 height 25
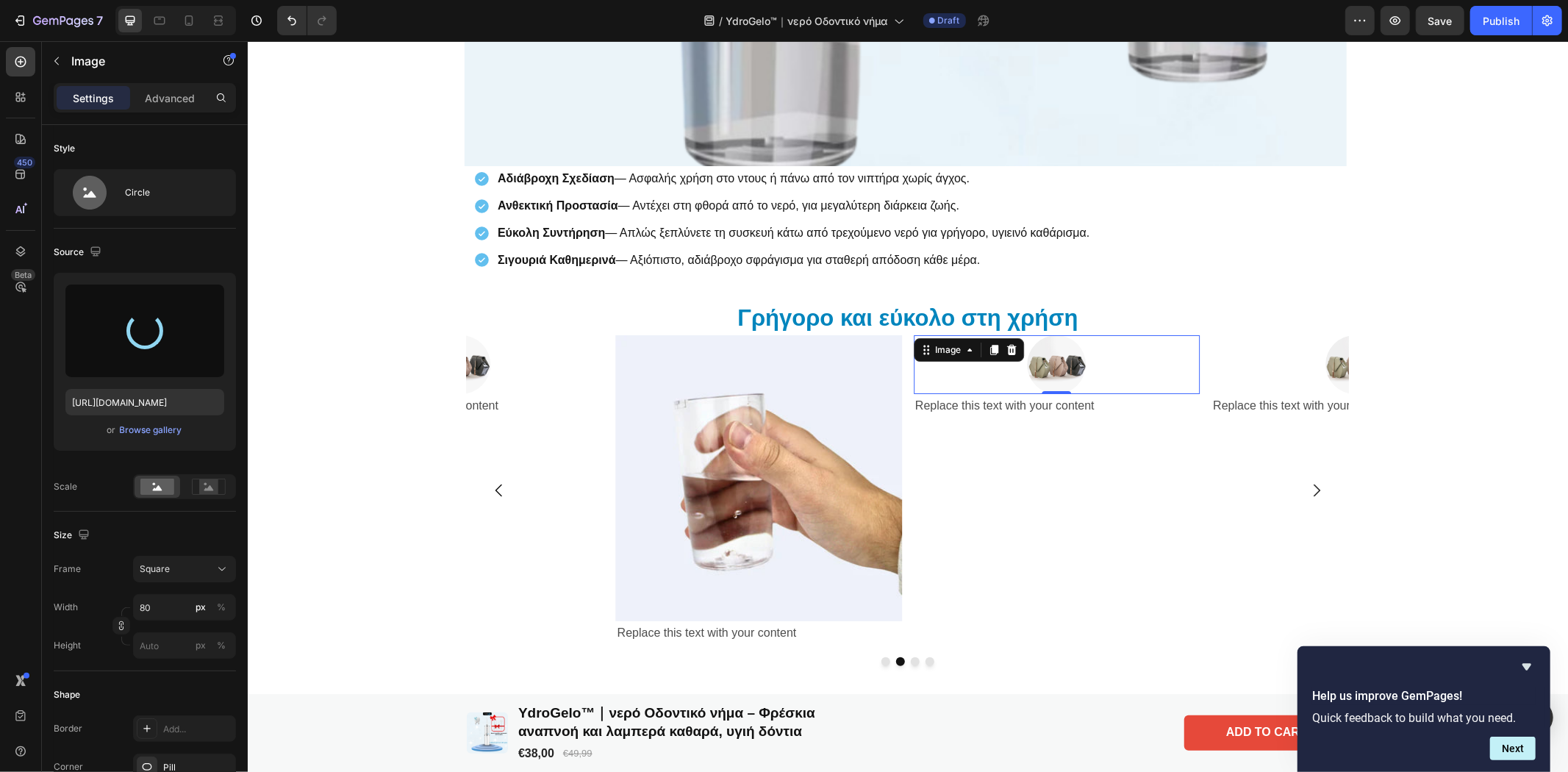
type input "[URL][DOMAIN_NAME]"
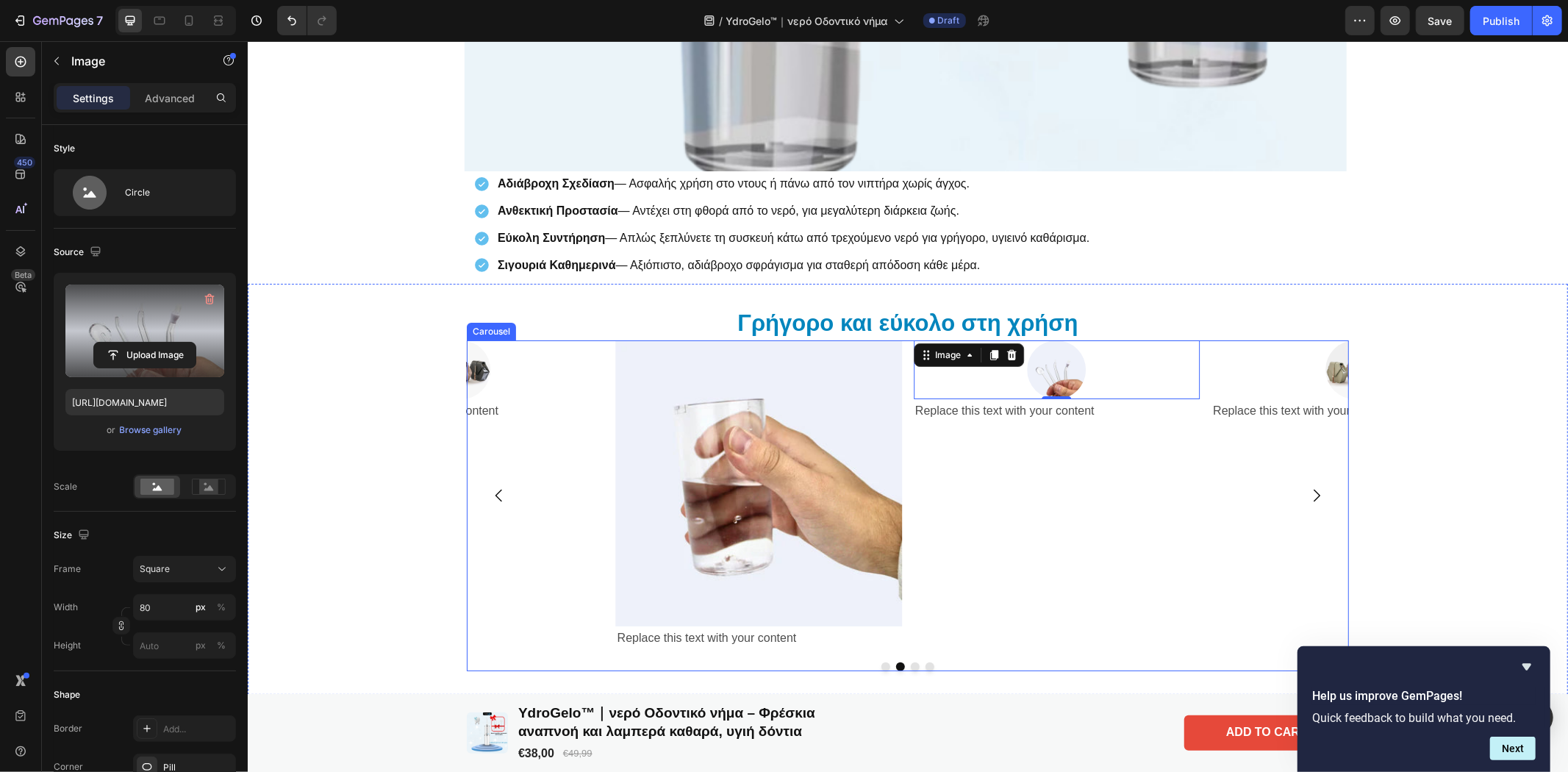
scroll to position [4539, 0]
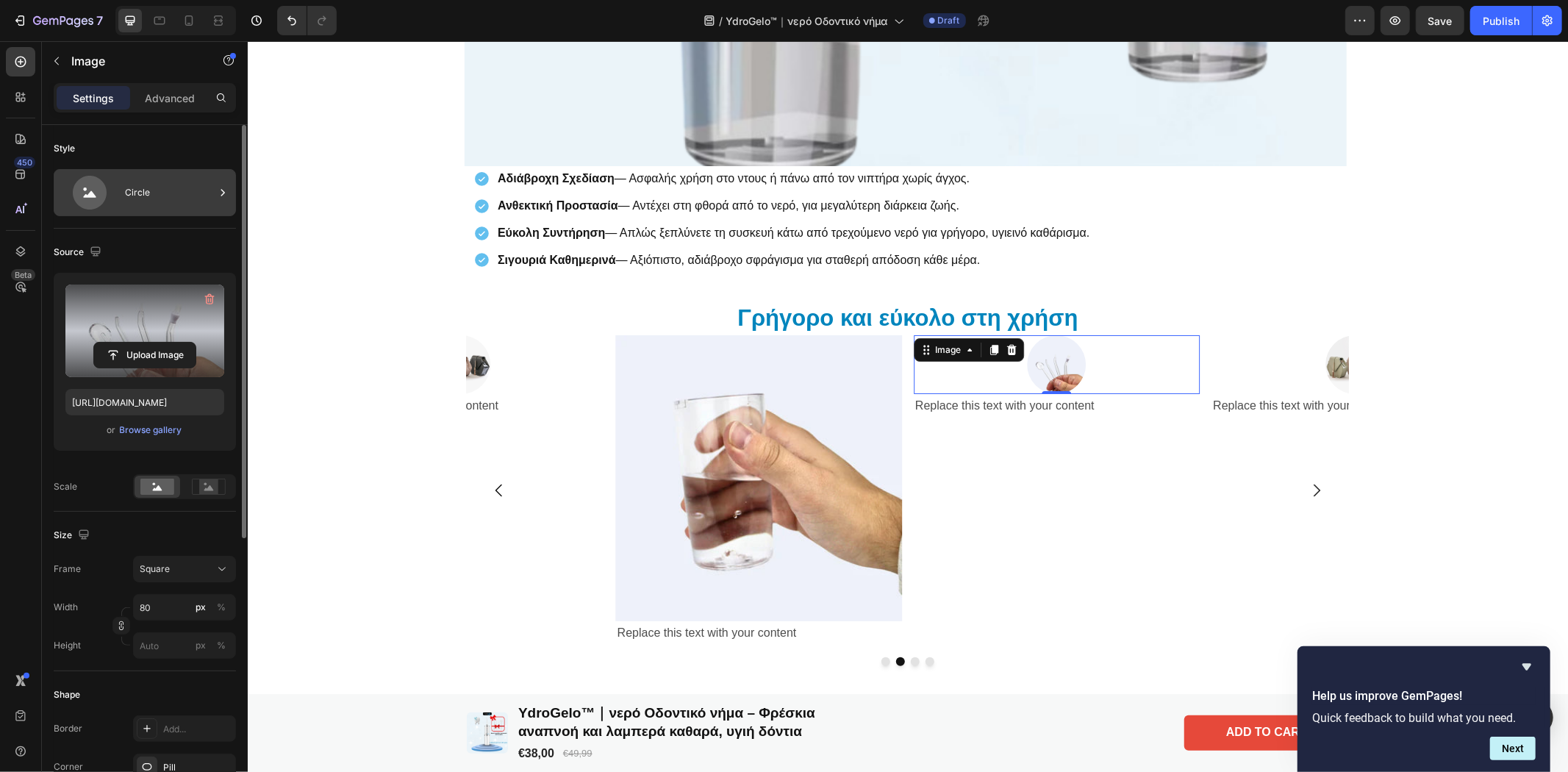
click at [213, 192] on div "Circle" at bounding box center [169, 193] width 90 height 34
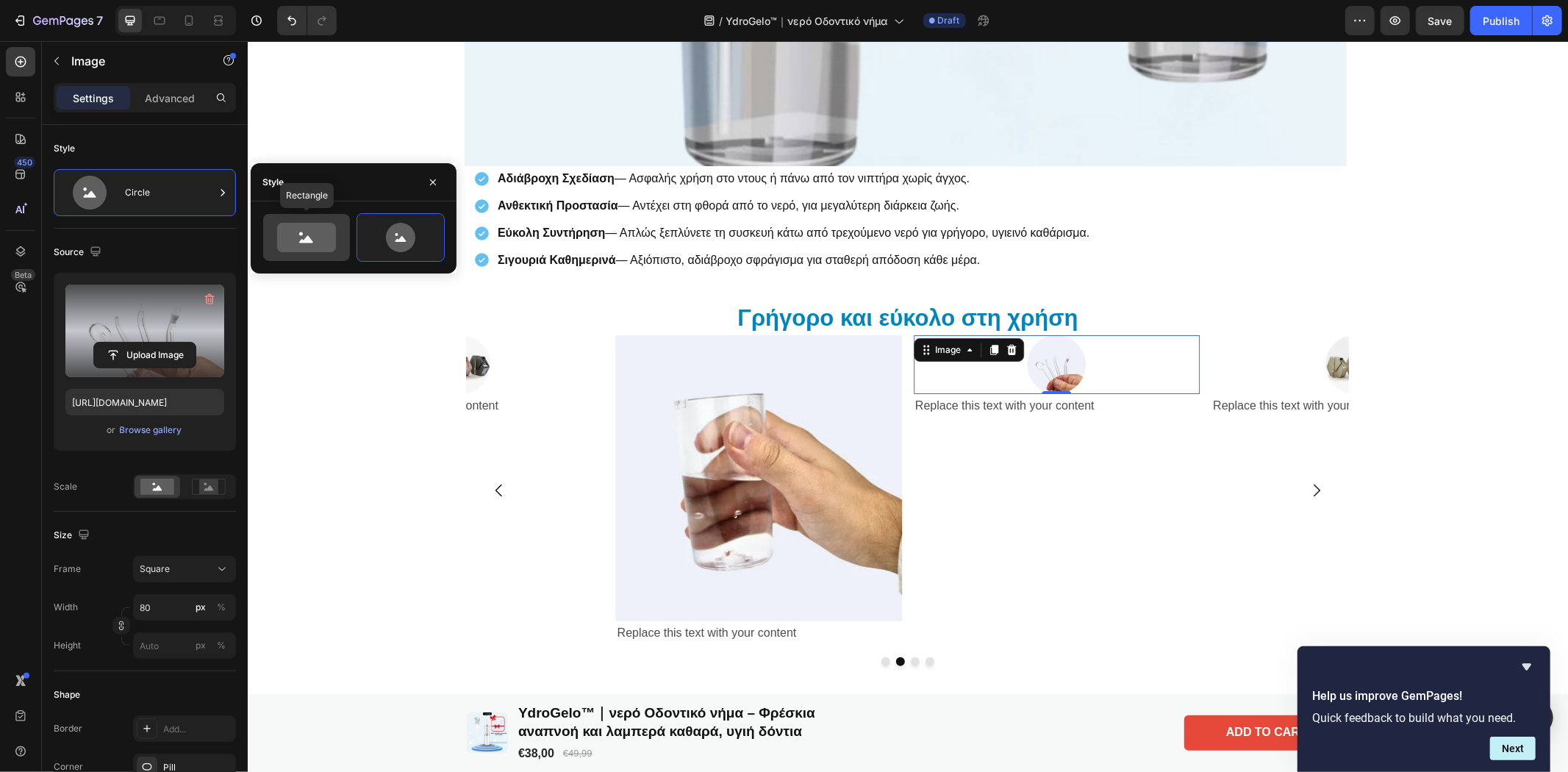
click at [296, 245] on icon at bounding box center [306, 237] width 59 height 29
type input "100"
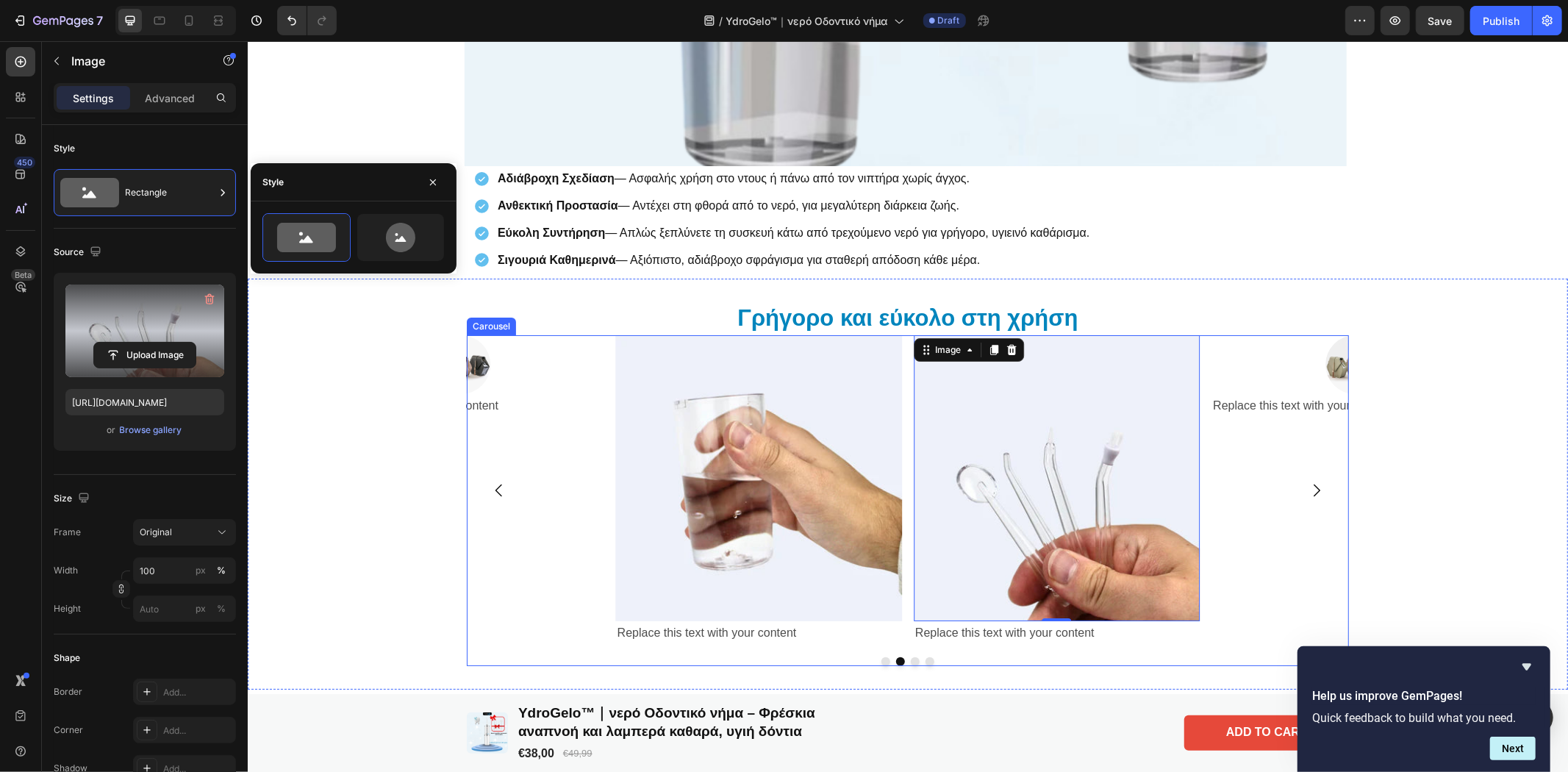
click at [1310, 488] on icon "Carousel Next Arrow" at bounding box center [1315, 489] width 18 height 18
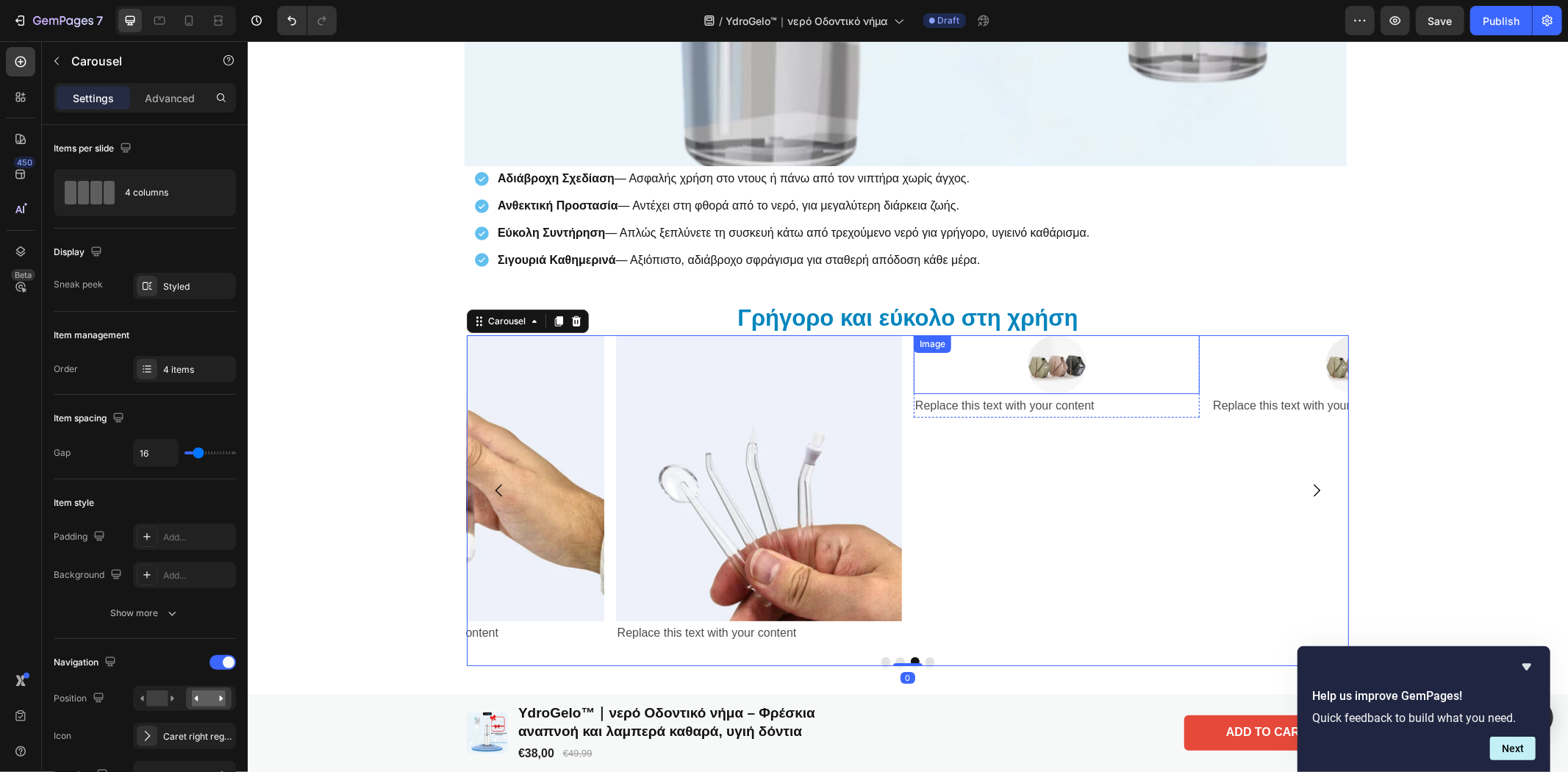
click at [1040, 385] on img at bounding box center [1056, 363] width 59 height 59
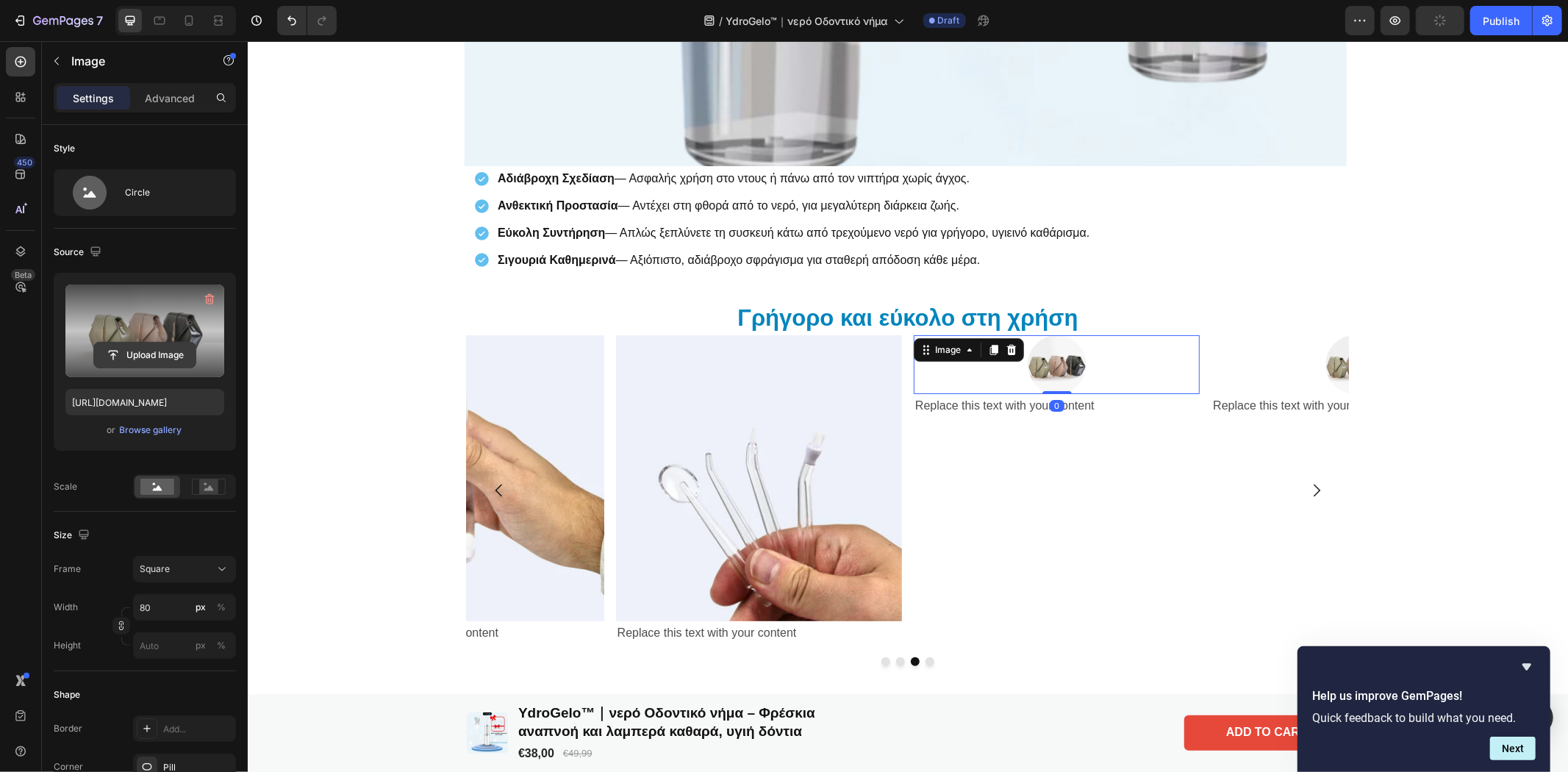
click at [135, 347] on input "file" at bounding box center [145, 355] width 101 height 25
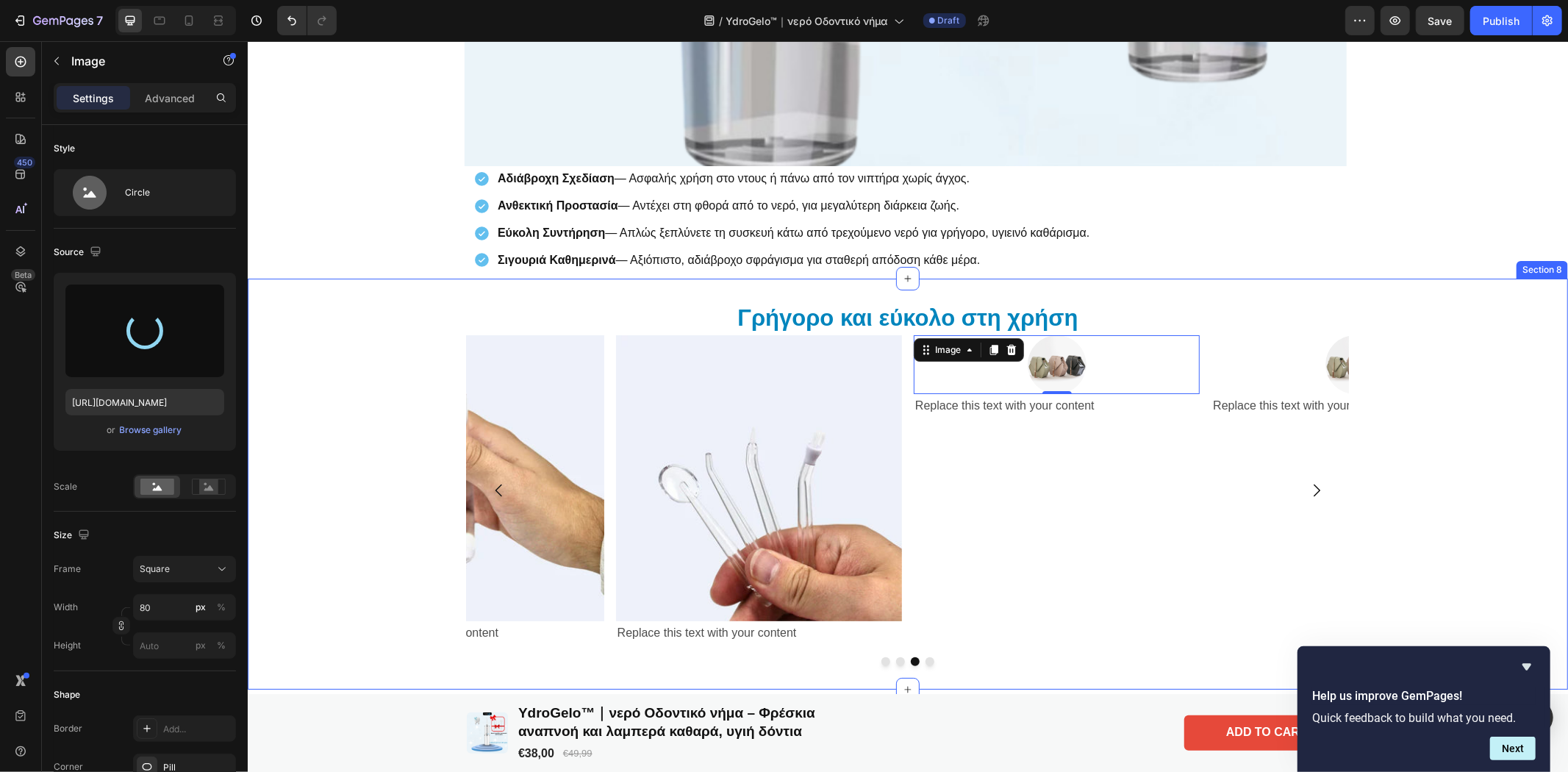
type input "[URL][DOMAIN_NAME]"
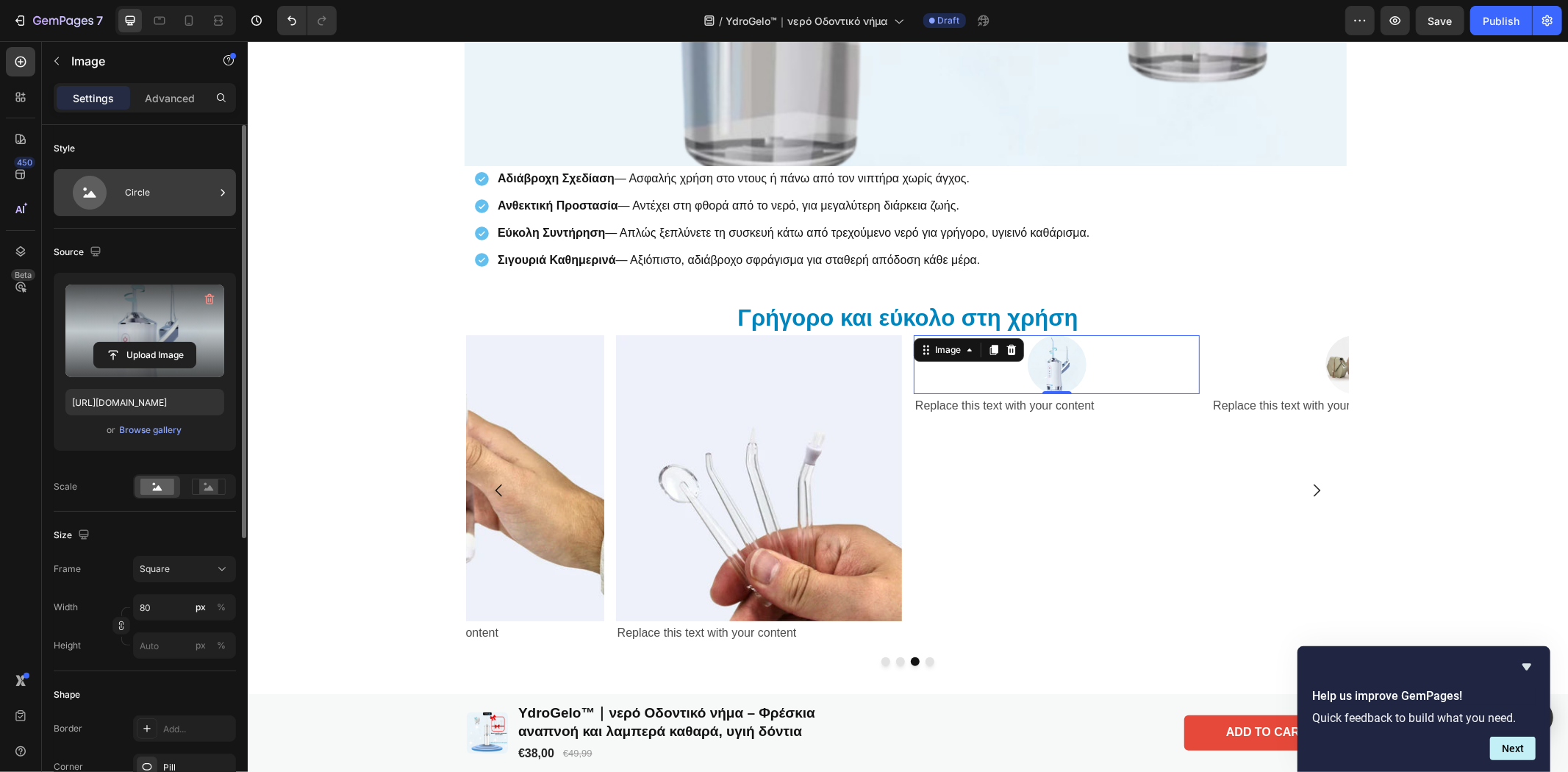
click at [217, 192] on icon at bounding box center [223, 193] width 15 height 15
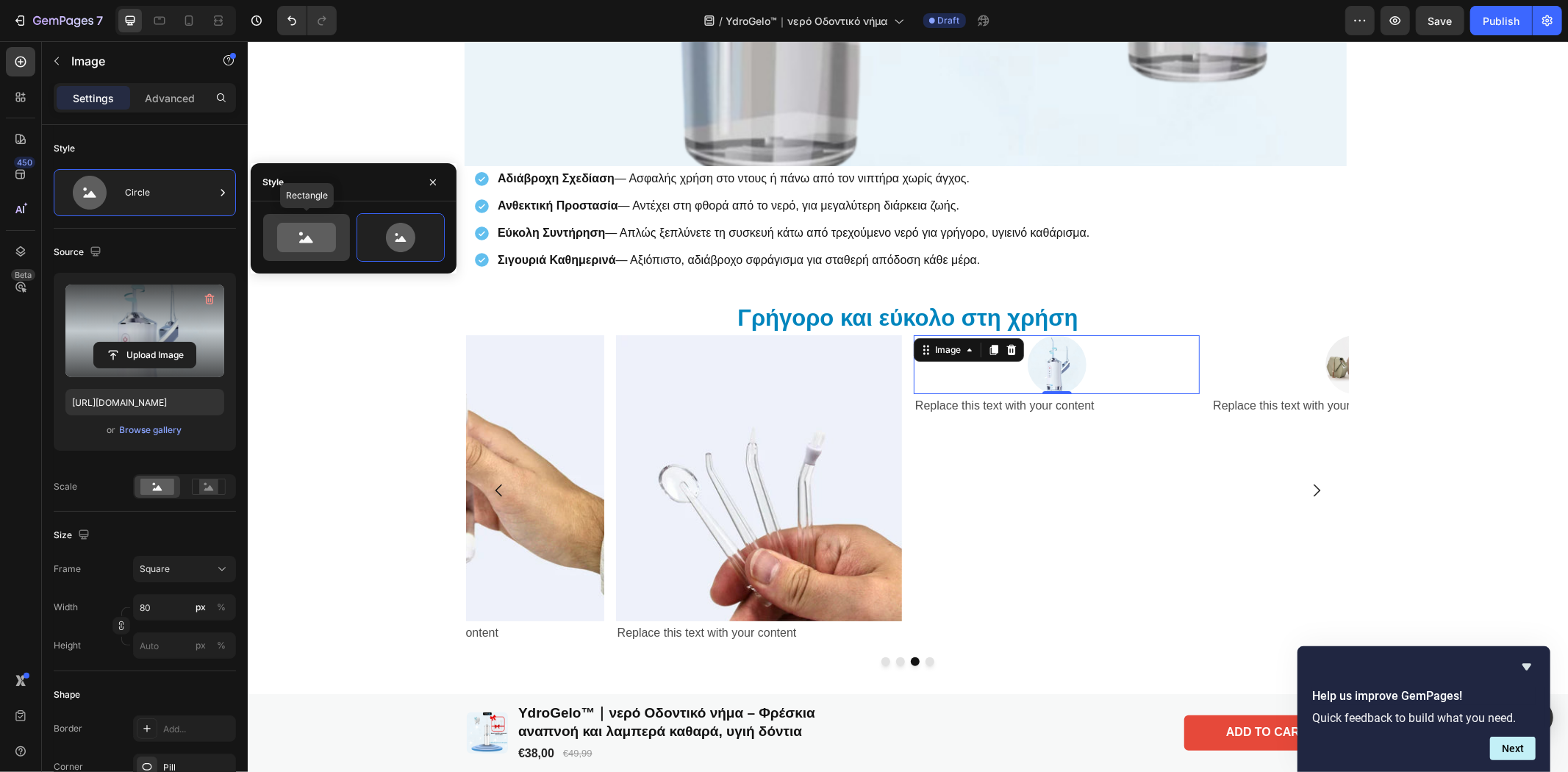
click at [320, 244] on icon at bounding box center [306, 237] width 59 height 29
type input "100"
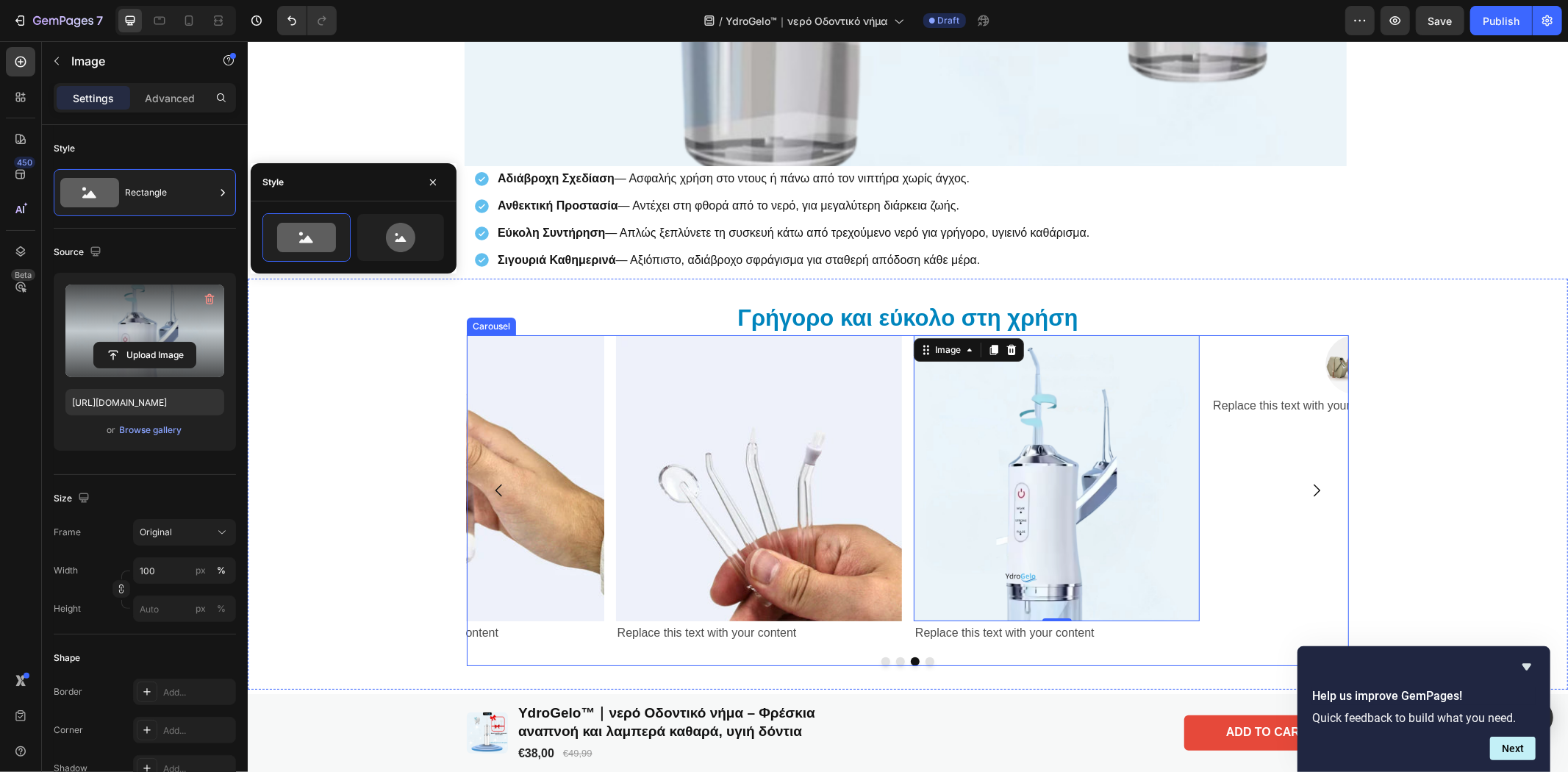
click at [1307, 489] on icon "Carousel Next Arrow" at bounding box center [1315, 489] width 18 height 18
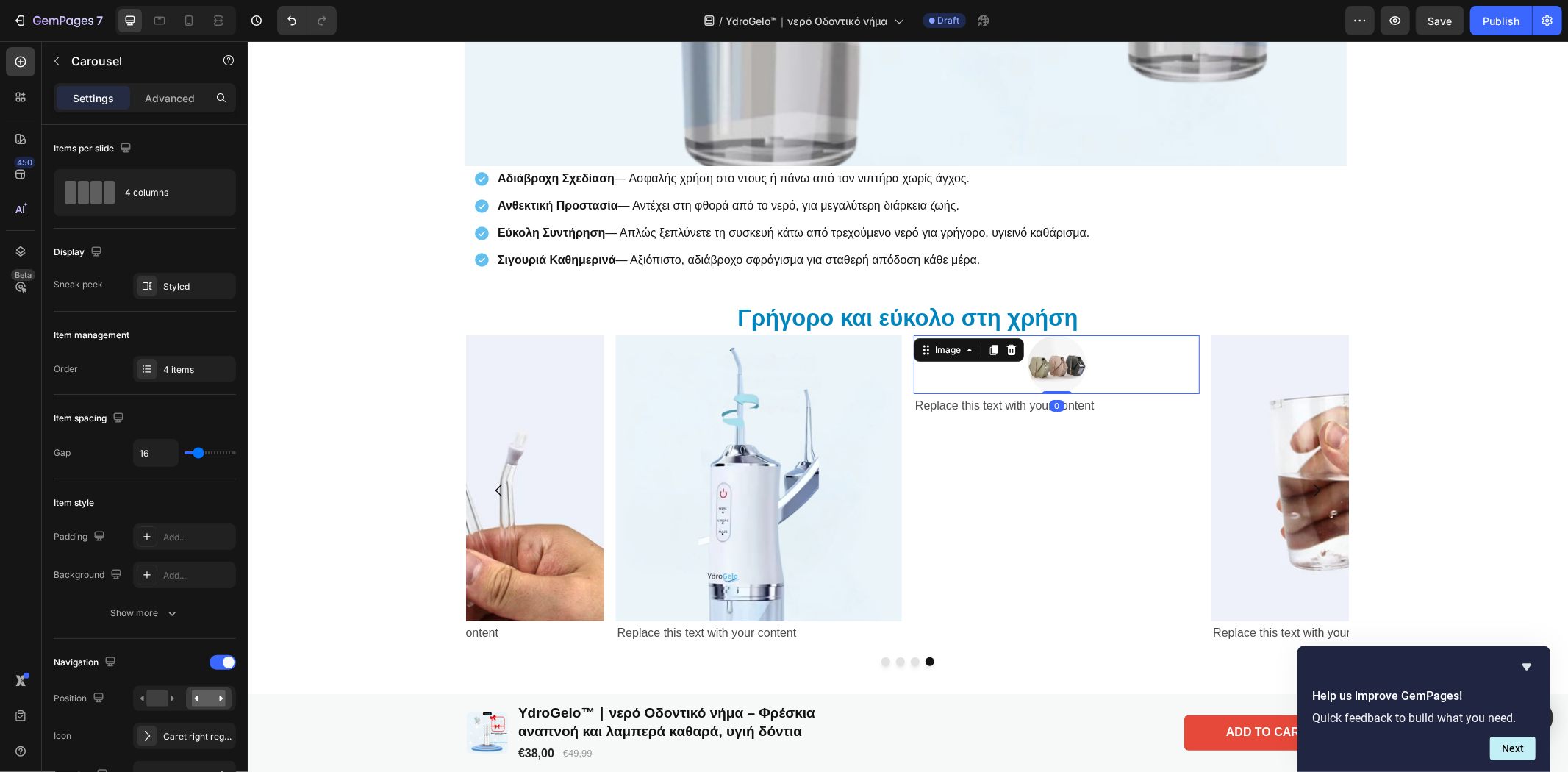
click at [1056, 364] on img at bounding box center [1056, 363] width 59 height 59
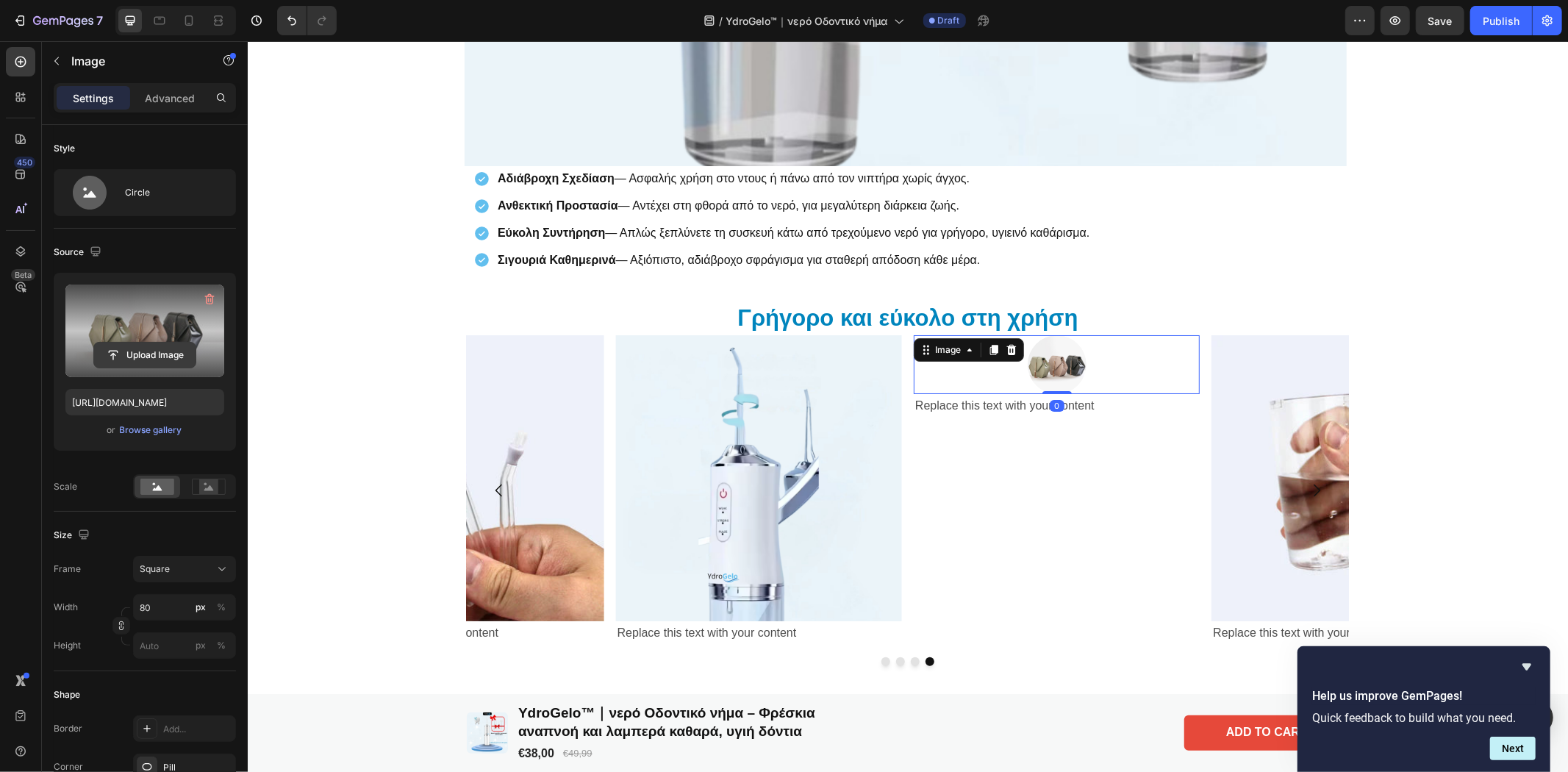
click at [143, 353] on input "file" at bounding box center [145, 355] width 101 height 25
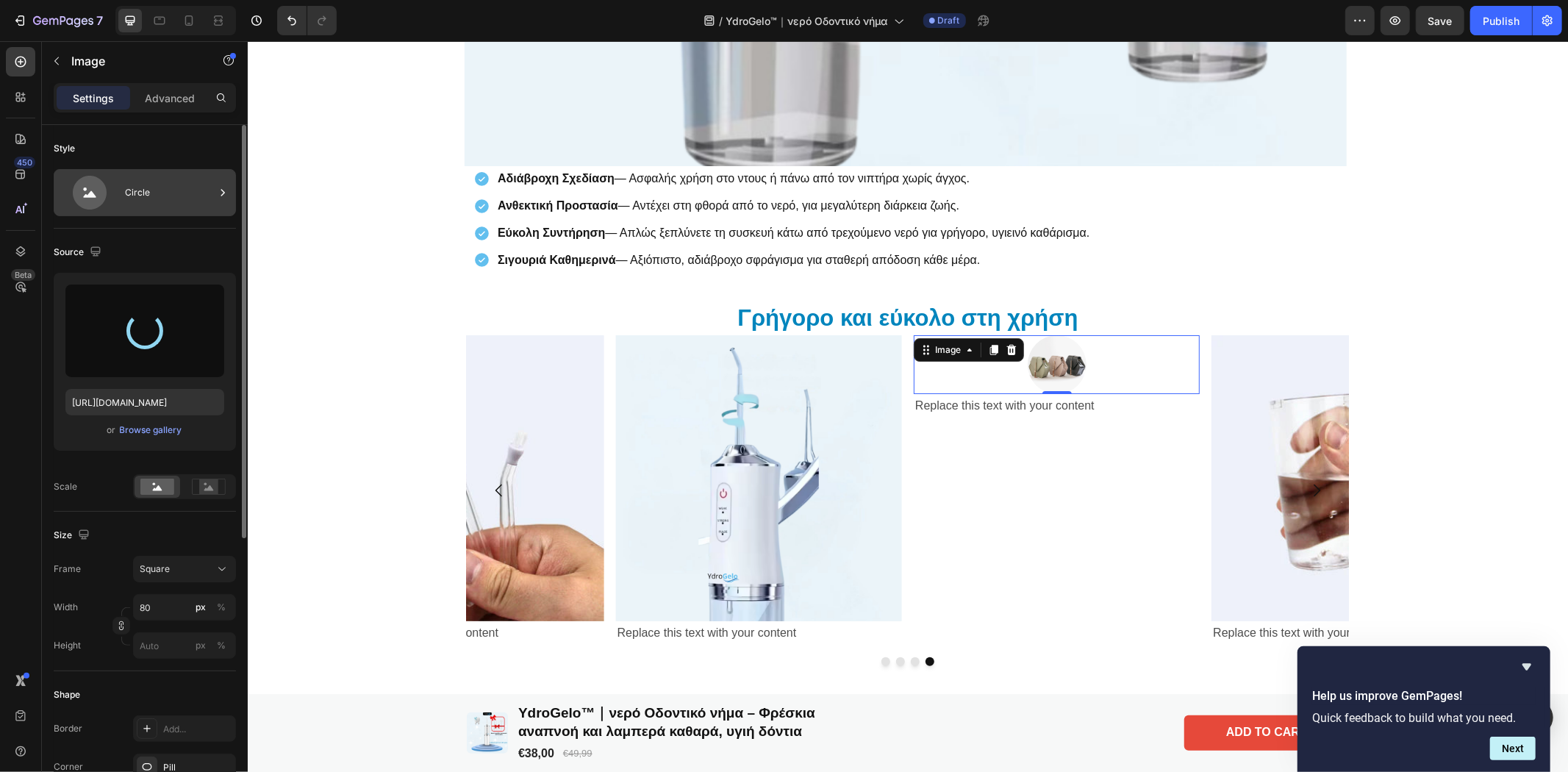
type input "[URL][DOMAIN_NAME]"
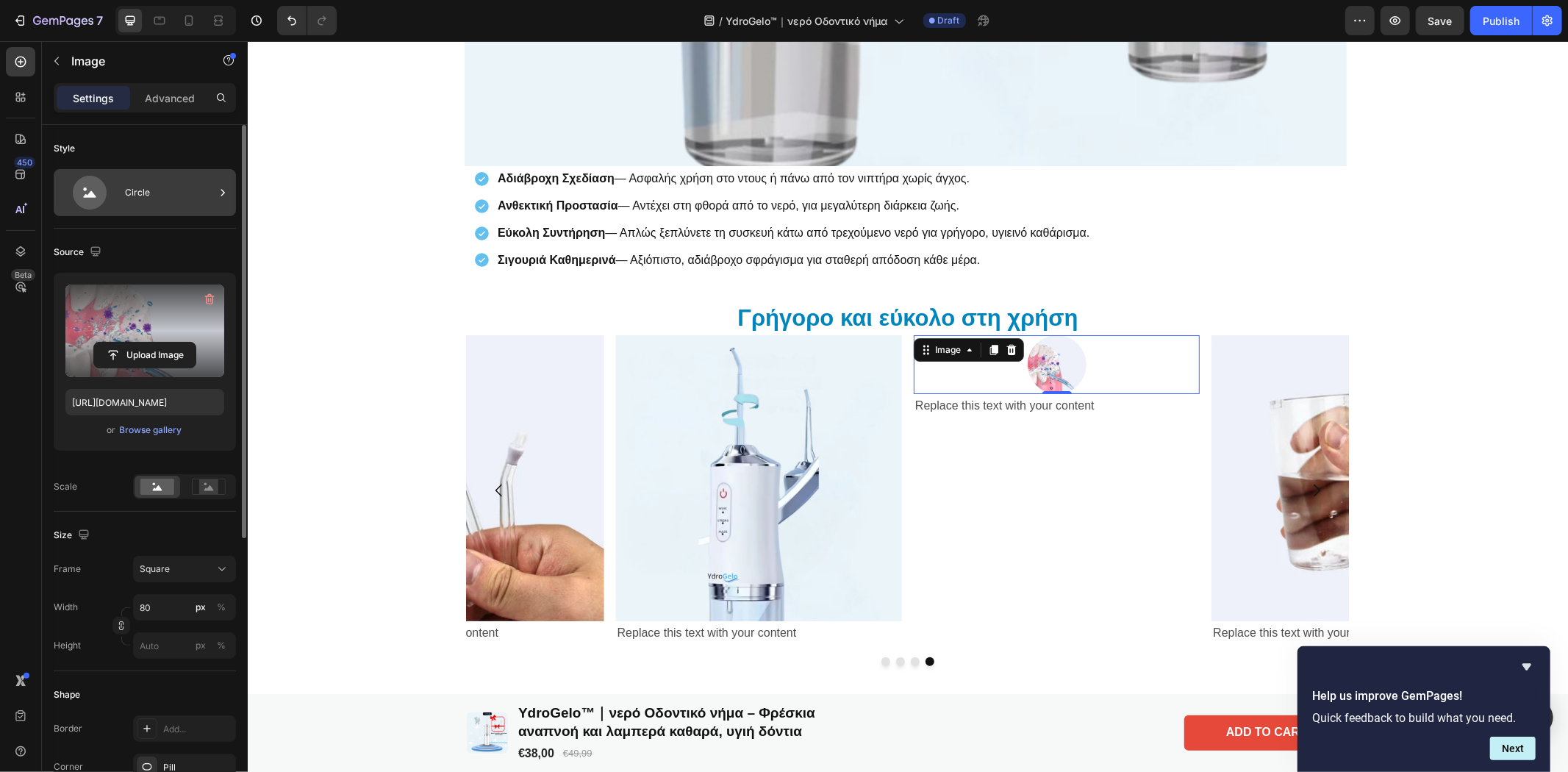
click at [225, 194] on icon at bounding box center [223, 193] width 15 height 15
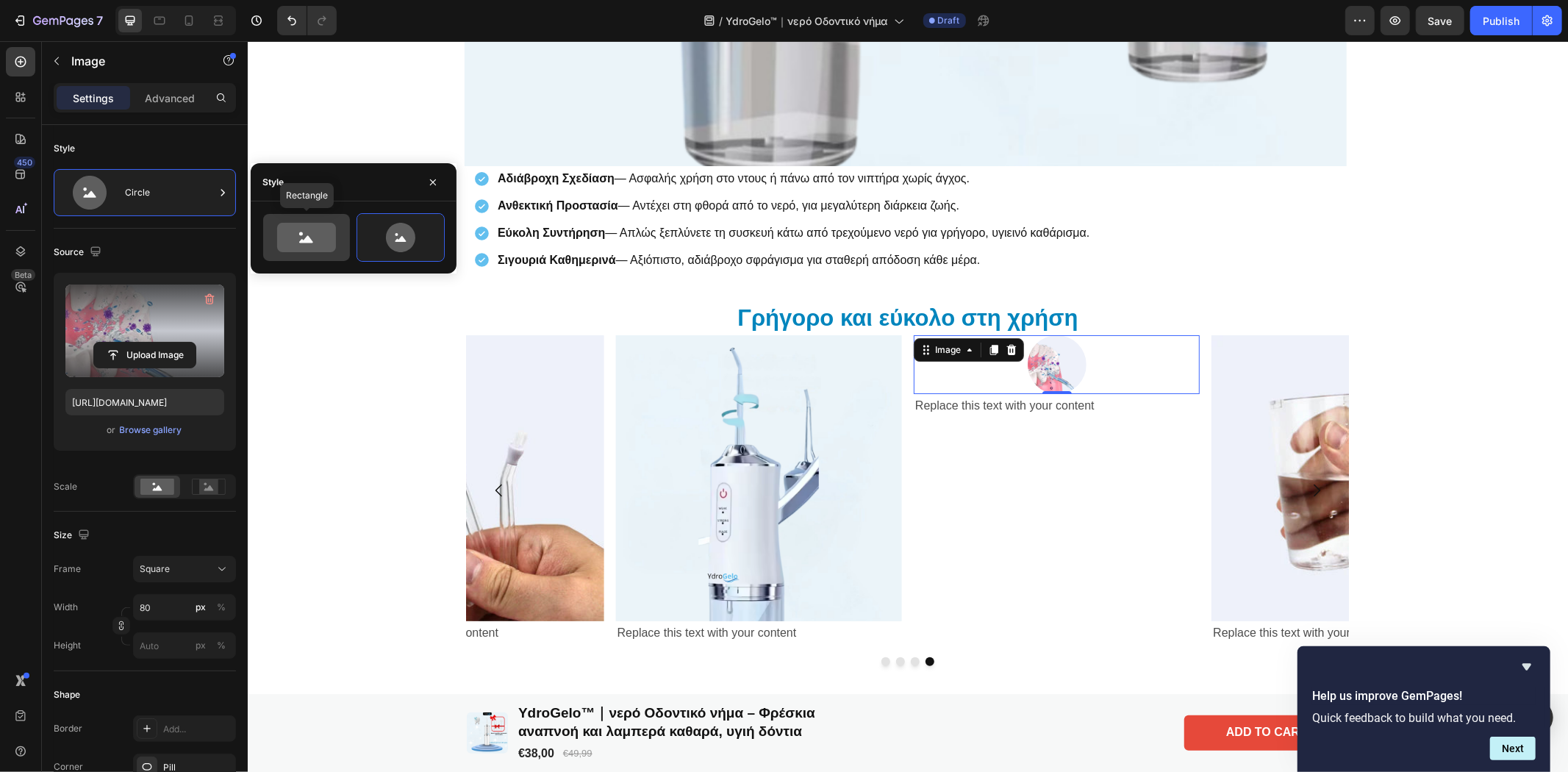
click at [322, 248] on icon at bounding box center [306, 237] width 59 height 29
type input "100"
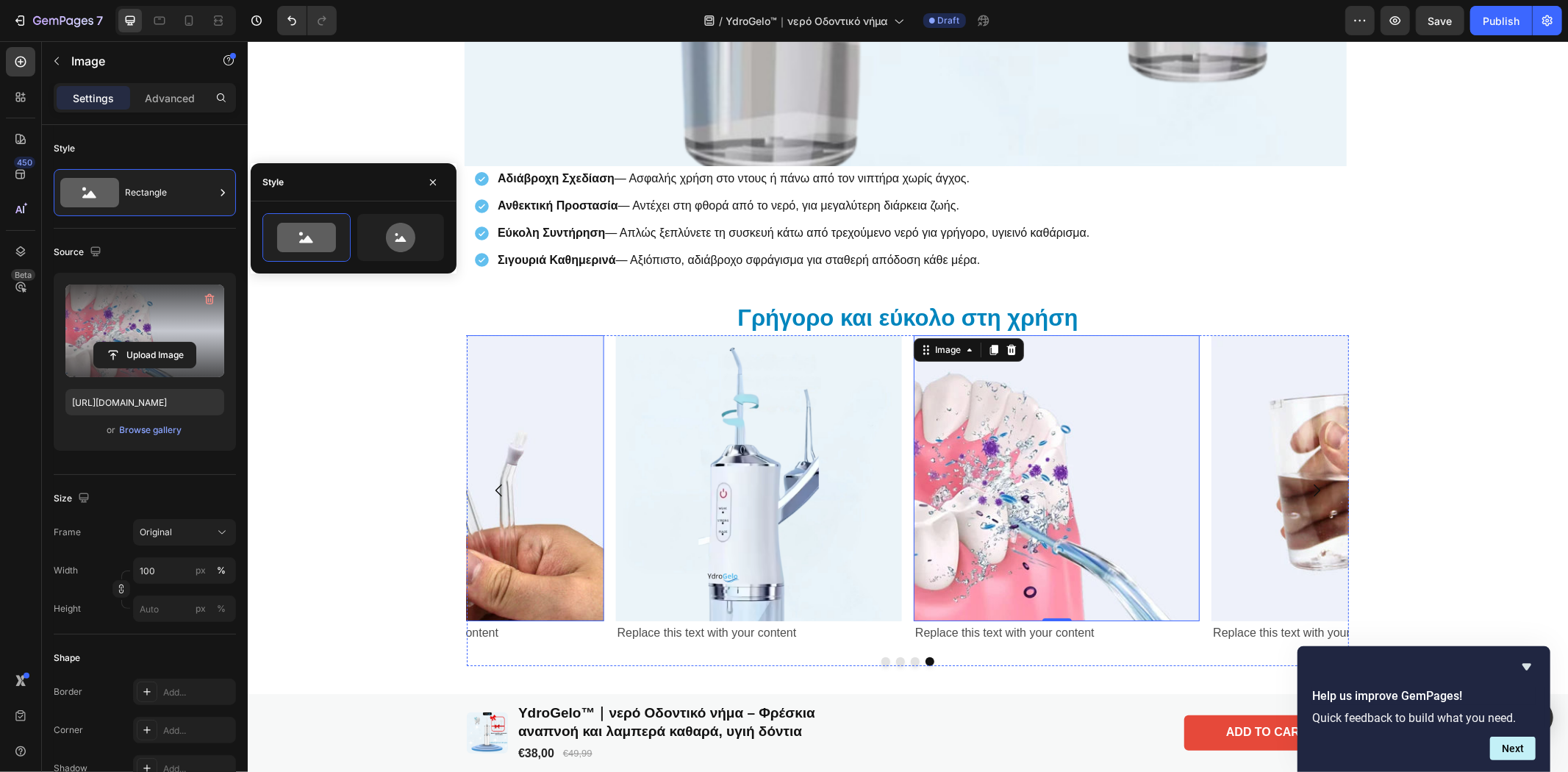
click at [510, 488] on button "Carousel Back Arrow" at bounding box center [498, 489] width 41 height 41
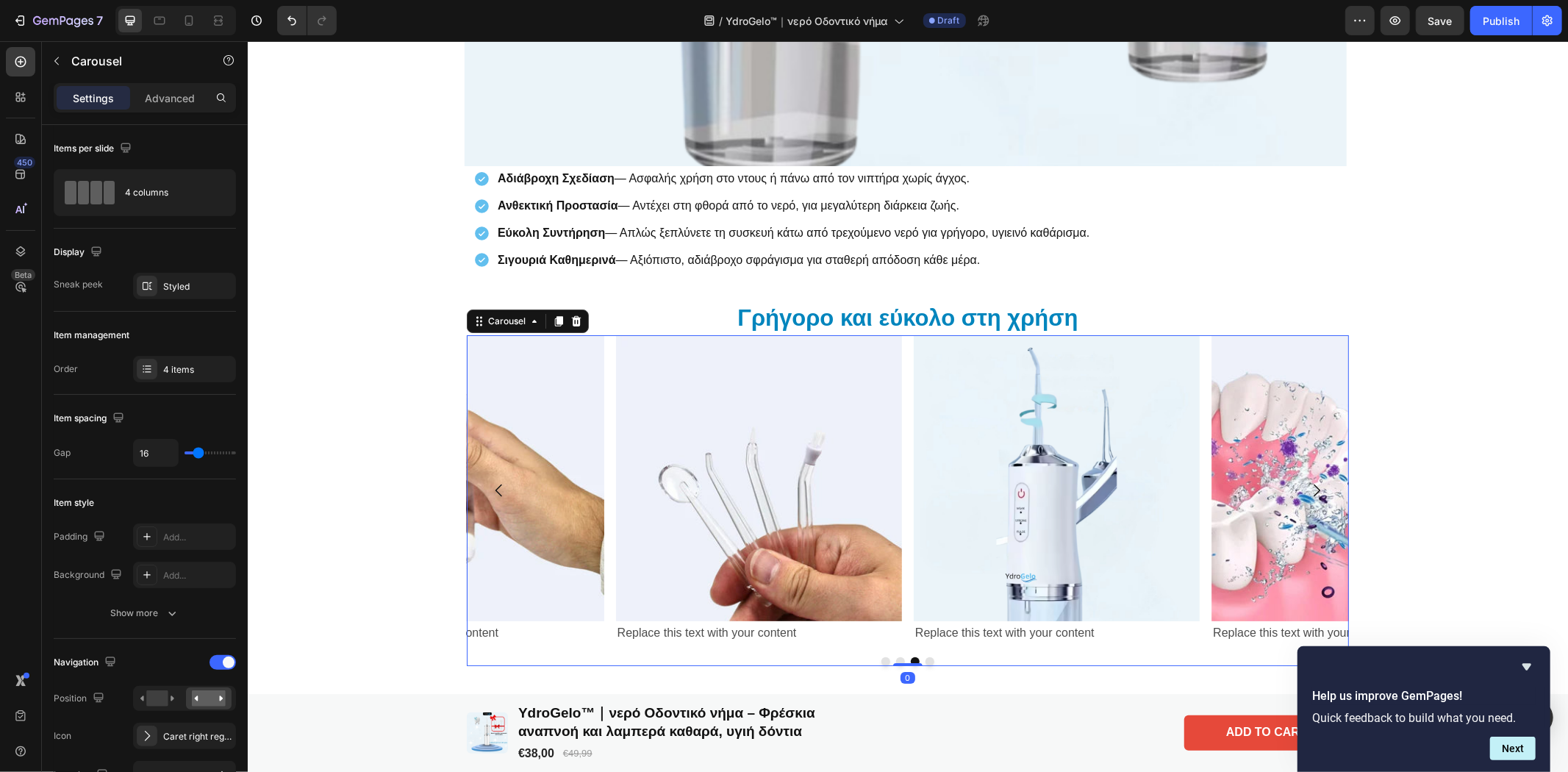
click at [490, 488] on icon "Carousel Back Arrow" at bounding box center [498, 489] width 18 height 18
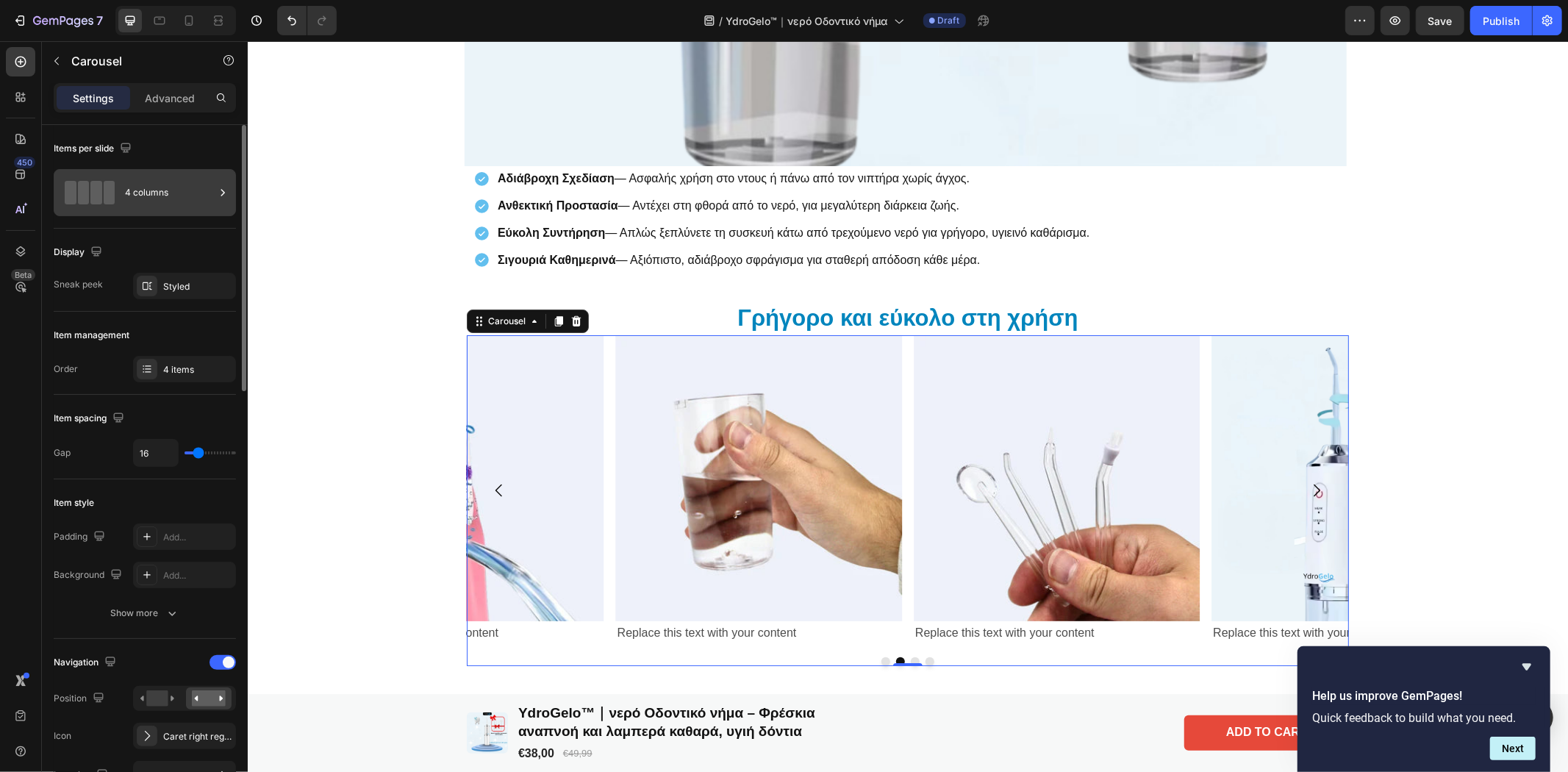
click at [188, 200] on div "4 columns" at bounding box center [169, 193] width 90 height 34
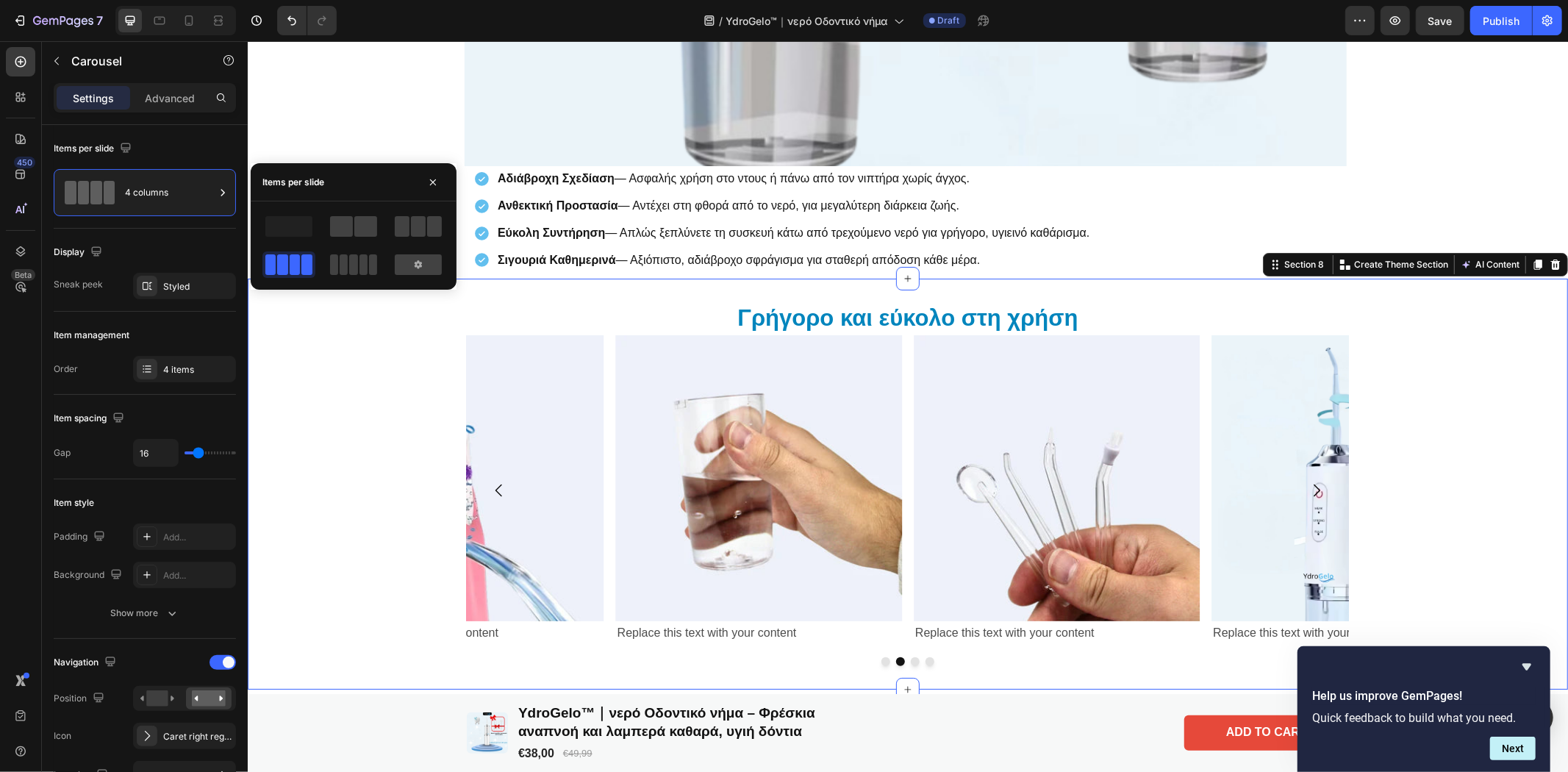
click at [483, 669] on div "Γρήγορο και εύκολο στη χρήση Heading Image Replace this text with your content …" at bounding box center [907, 483] width 1320 height 410
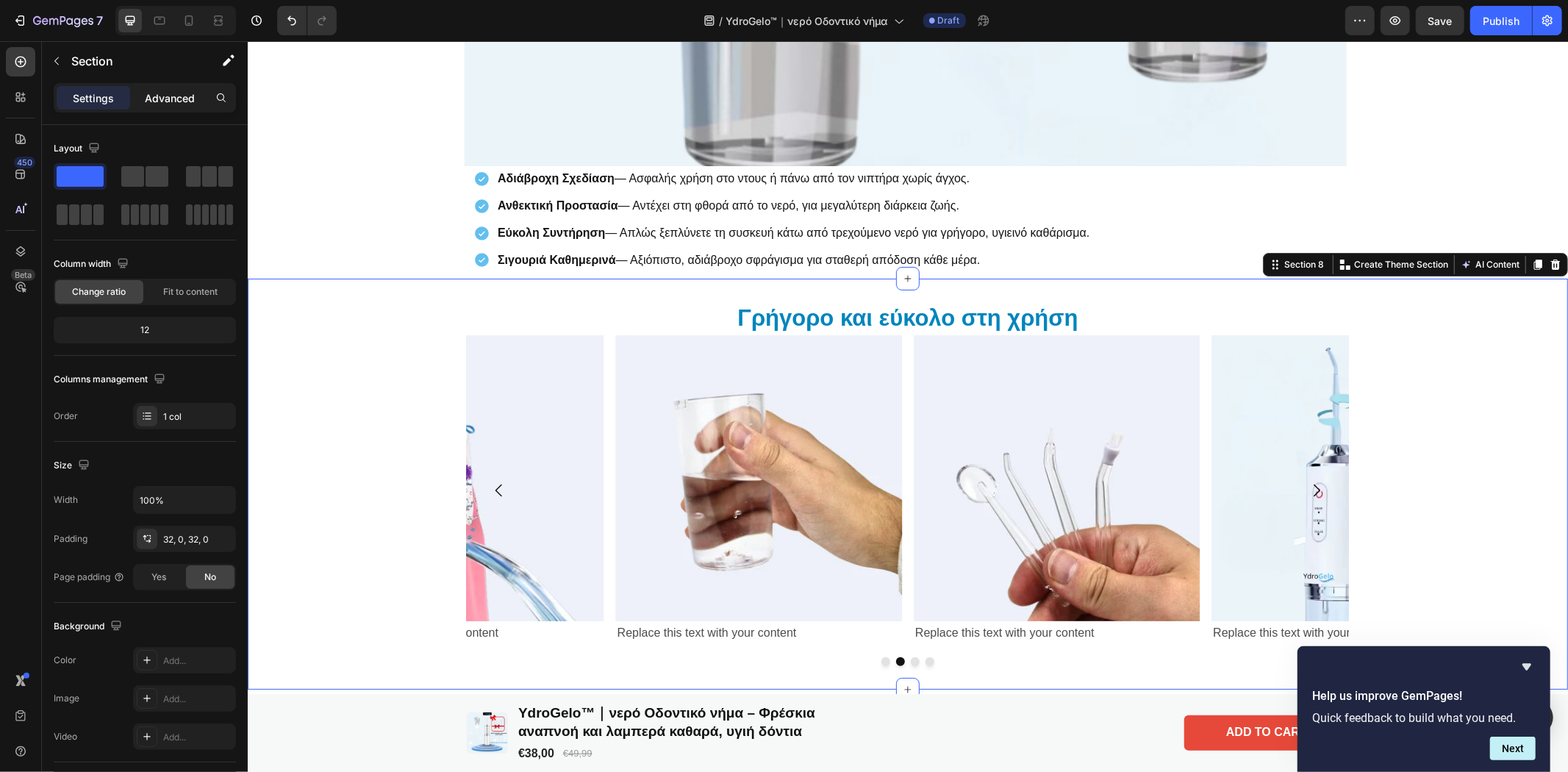
click at [173, 94] on p "Advanced" at bounding box center [169, 98] width 50 height 15
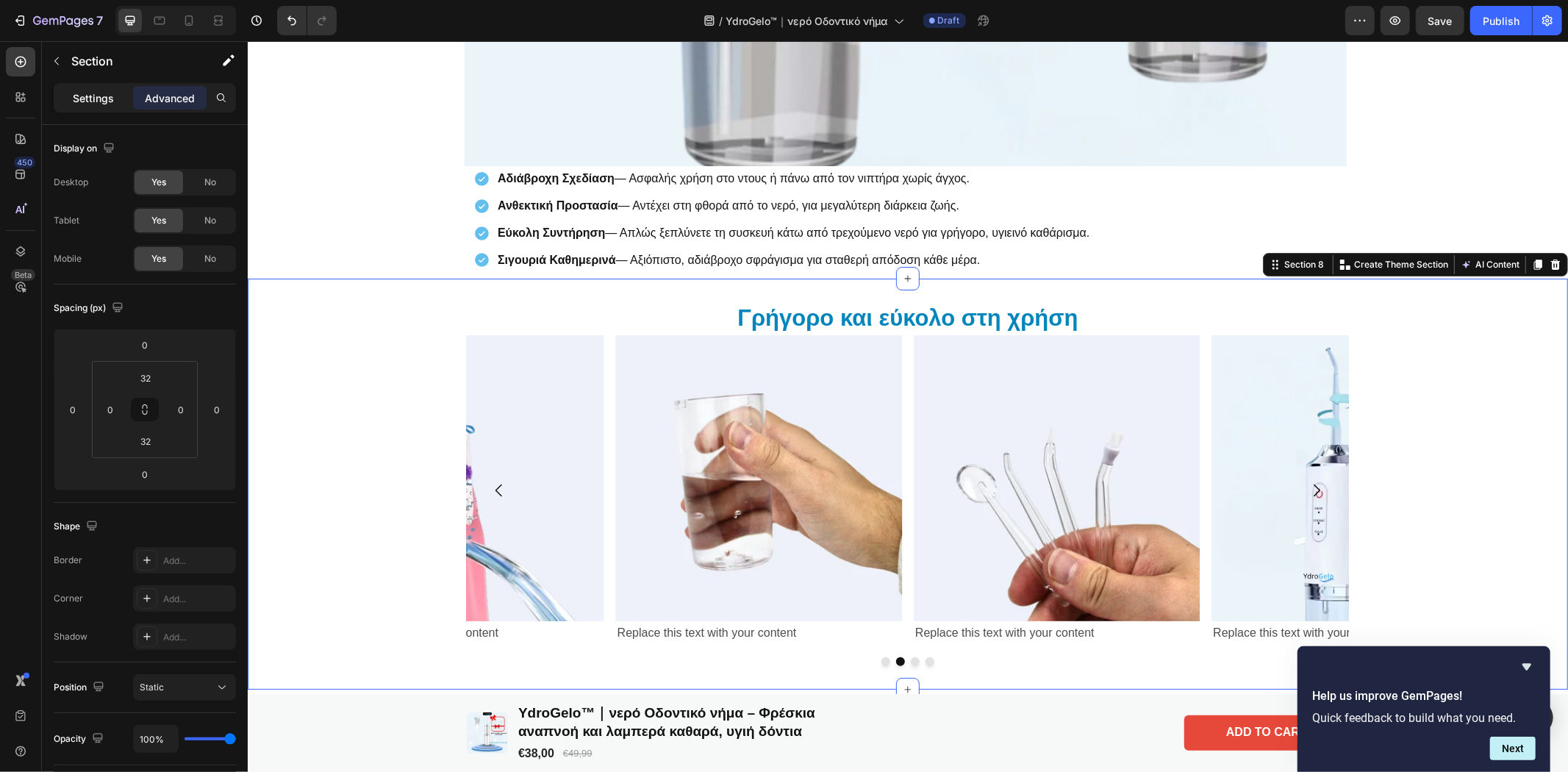
click at [78, 93] on p "Settings" at bounding box center [94, 98] width 41 height 15
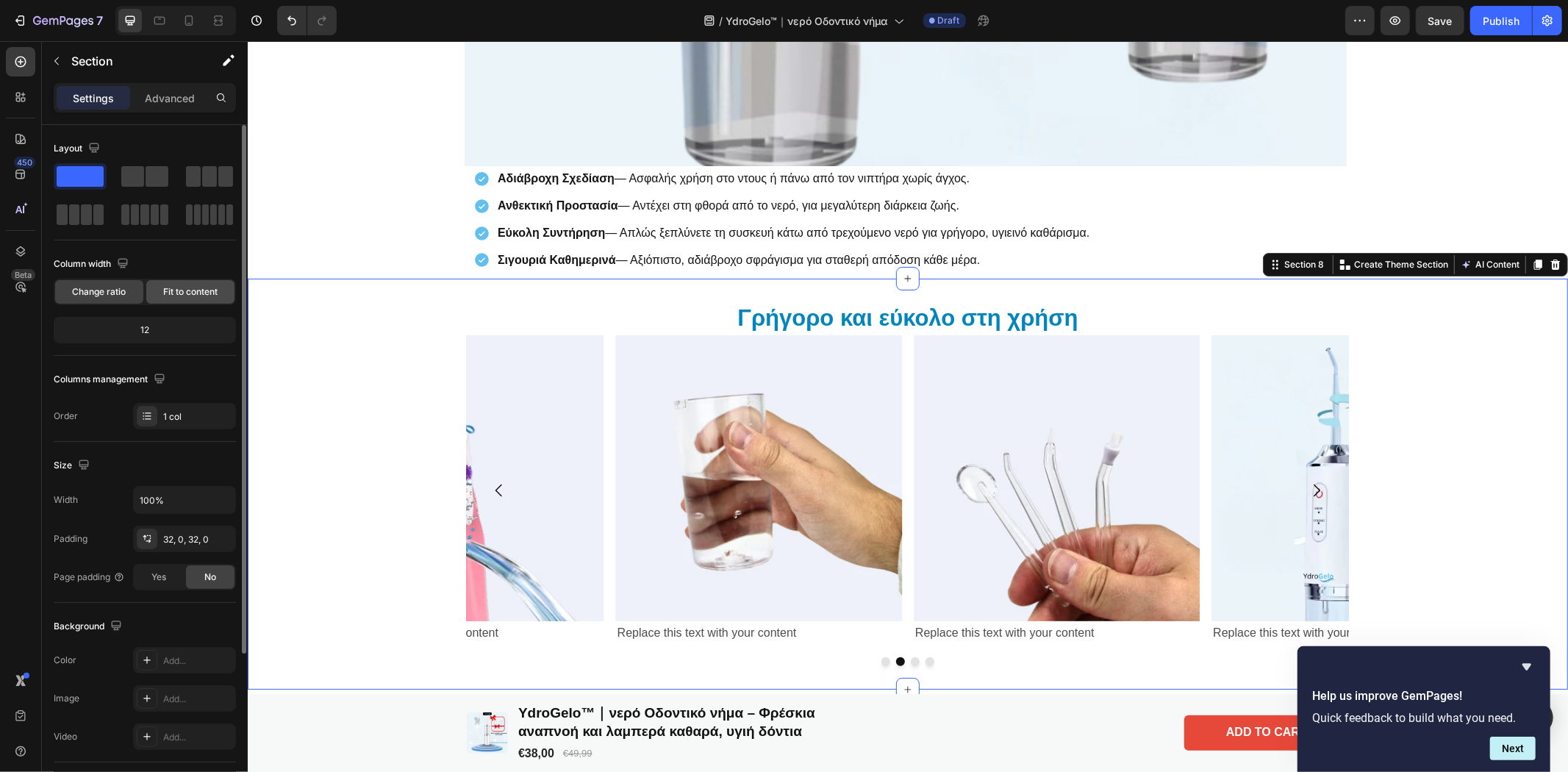
click at [168, 288] on span "Fit to content" at bounding box center [190, 292] width 54 height 13
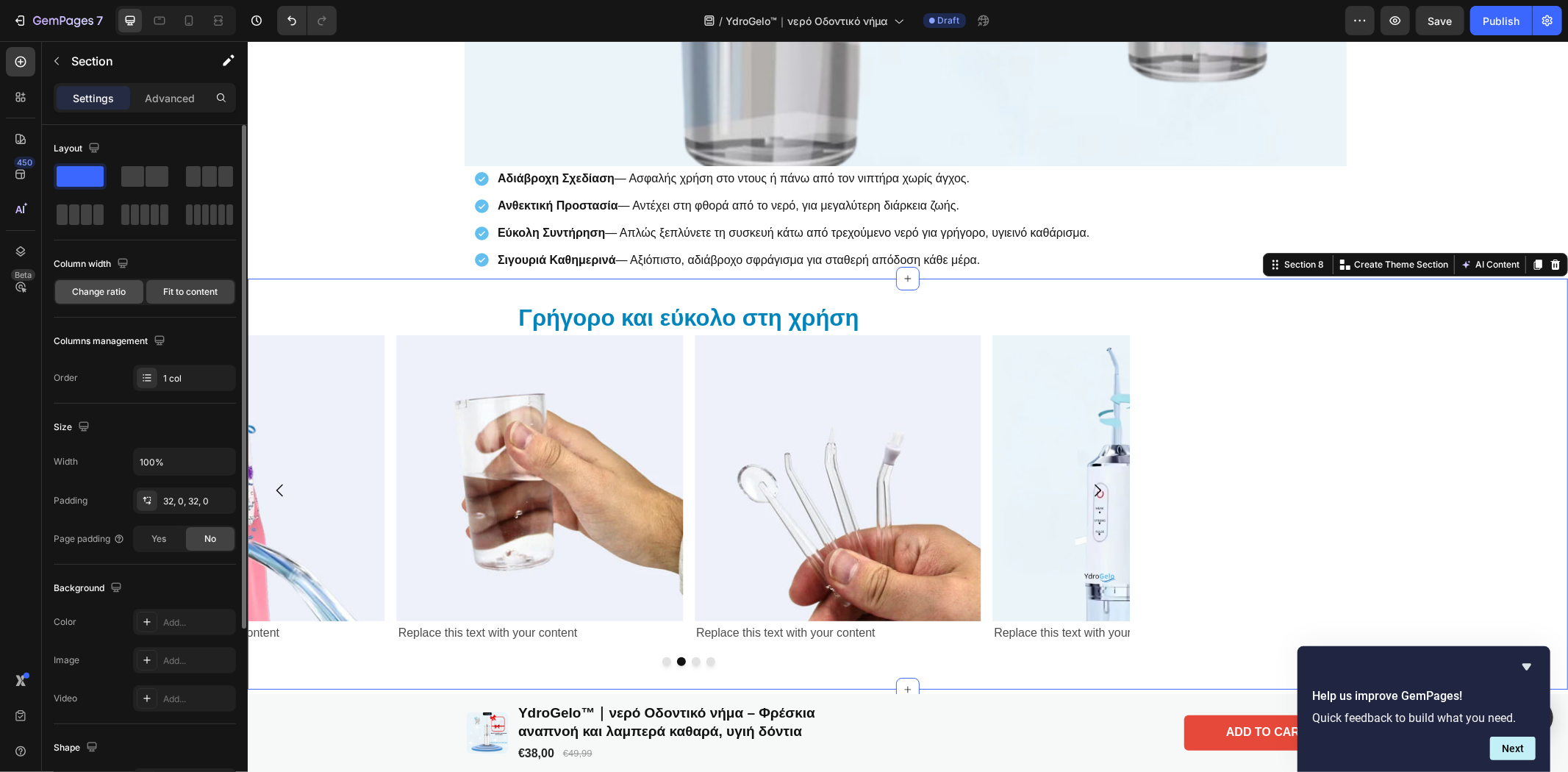
click at [85, 289] on span "Change ratio" at bounding box center [99, 292] width 53 height 13
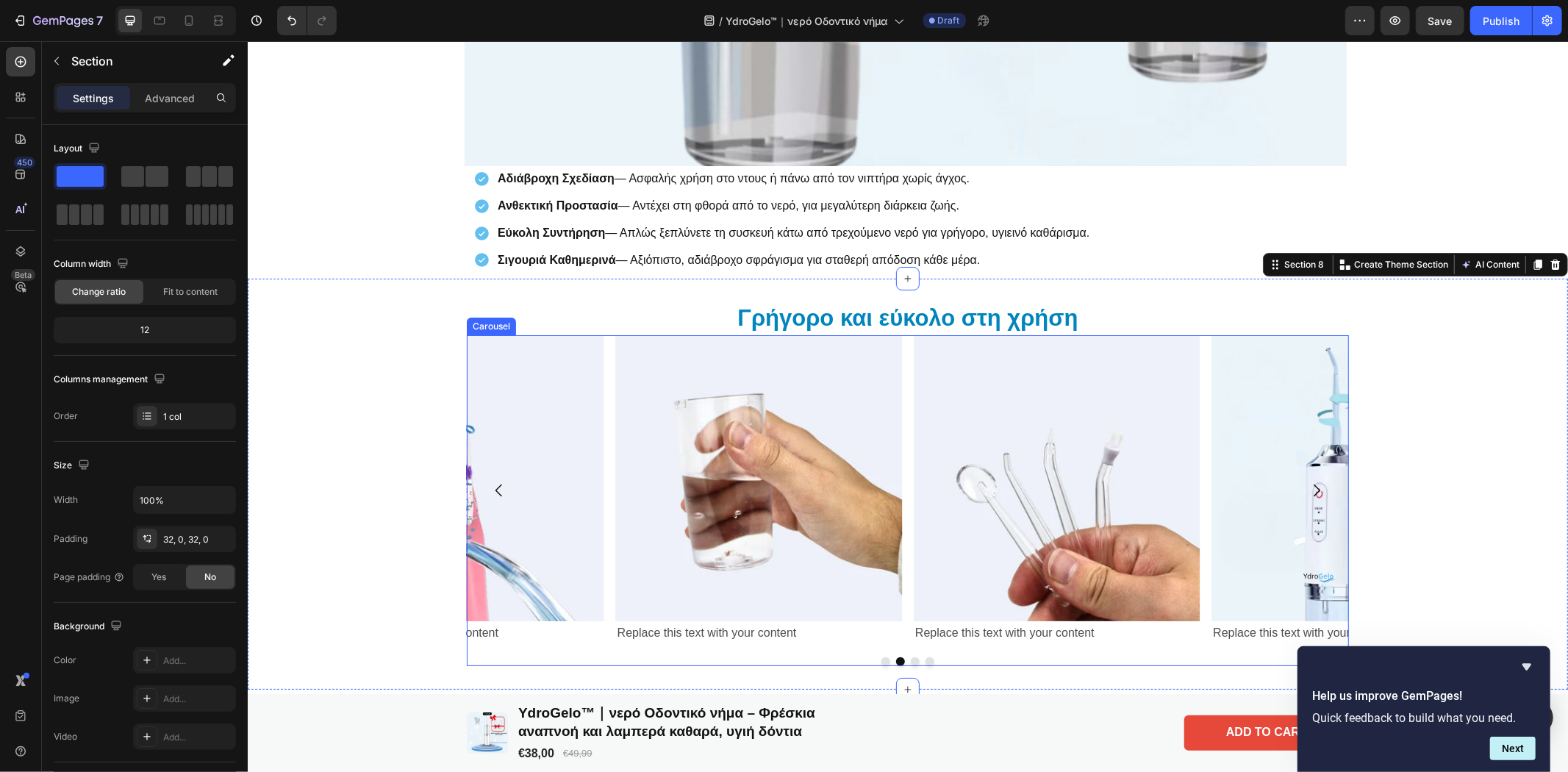
click at [490, 482] on icon "Carousel Back Arrow" at bounding box center [498, 489] width 18 height 18
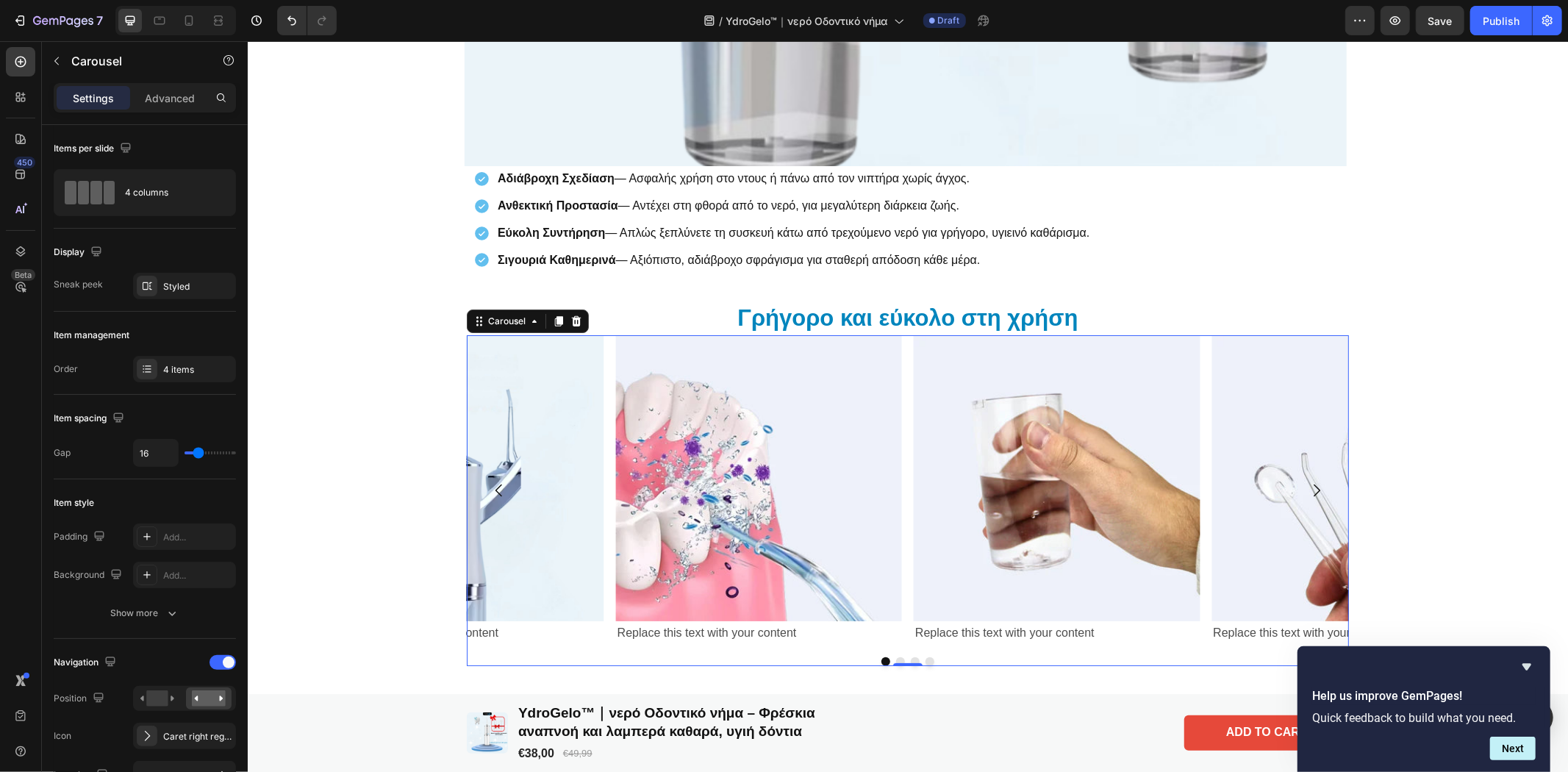
click at [1317, 483] on icon "Carousel Next Arrow" at bounding box center [1315, 489] width 18 height 18
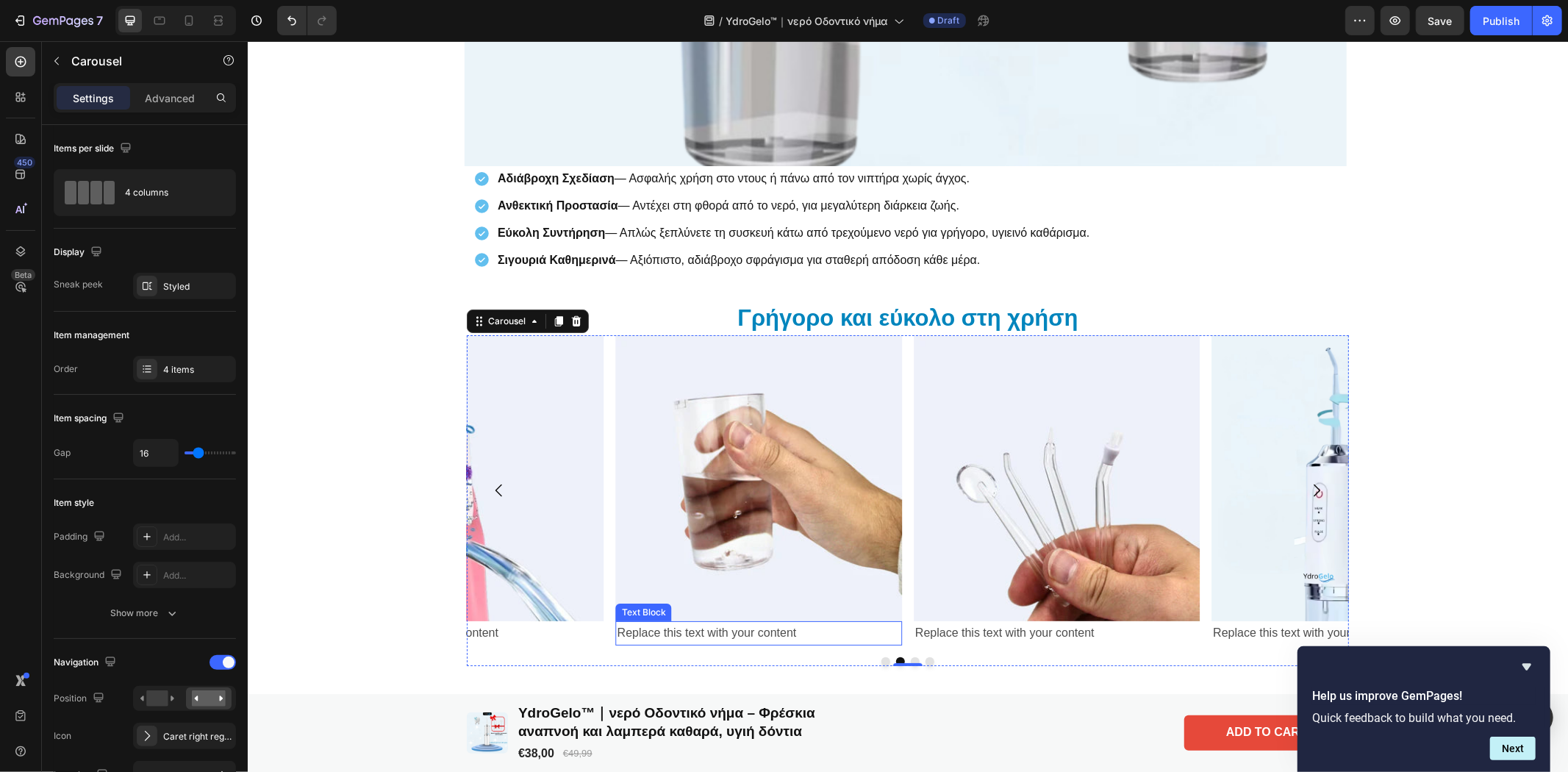
click at [657, 630] on div "Replace this text with your content" at bounding box center [757, 633] width 286 height 24
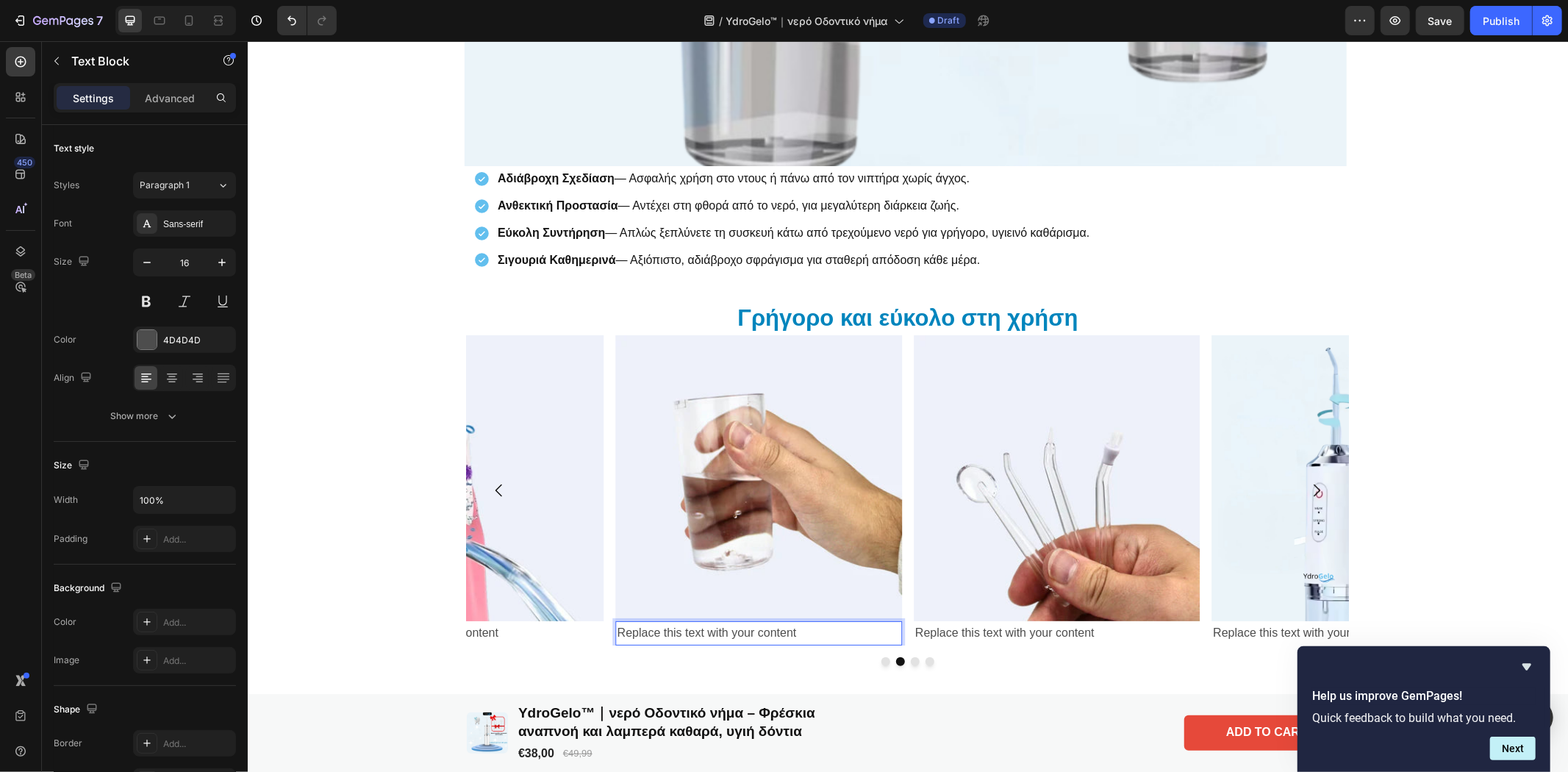
click at [758, 637] on div "Replace this text with your content" at bounding box center [757, 633] width 286 height 24
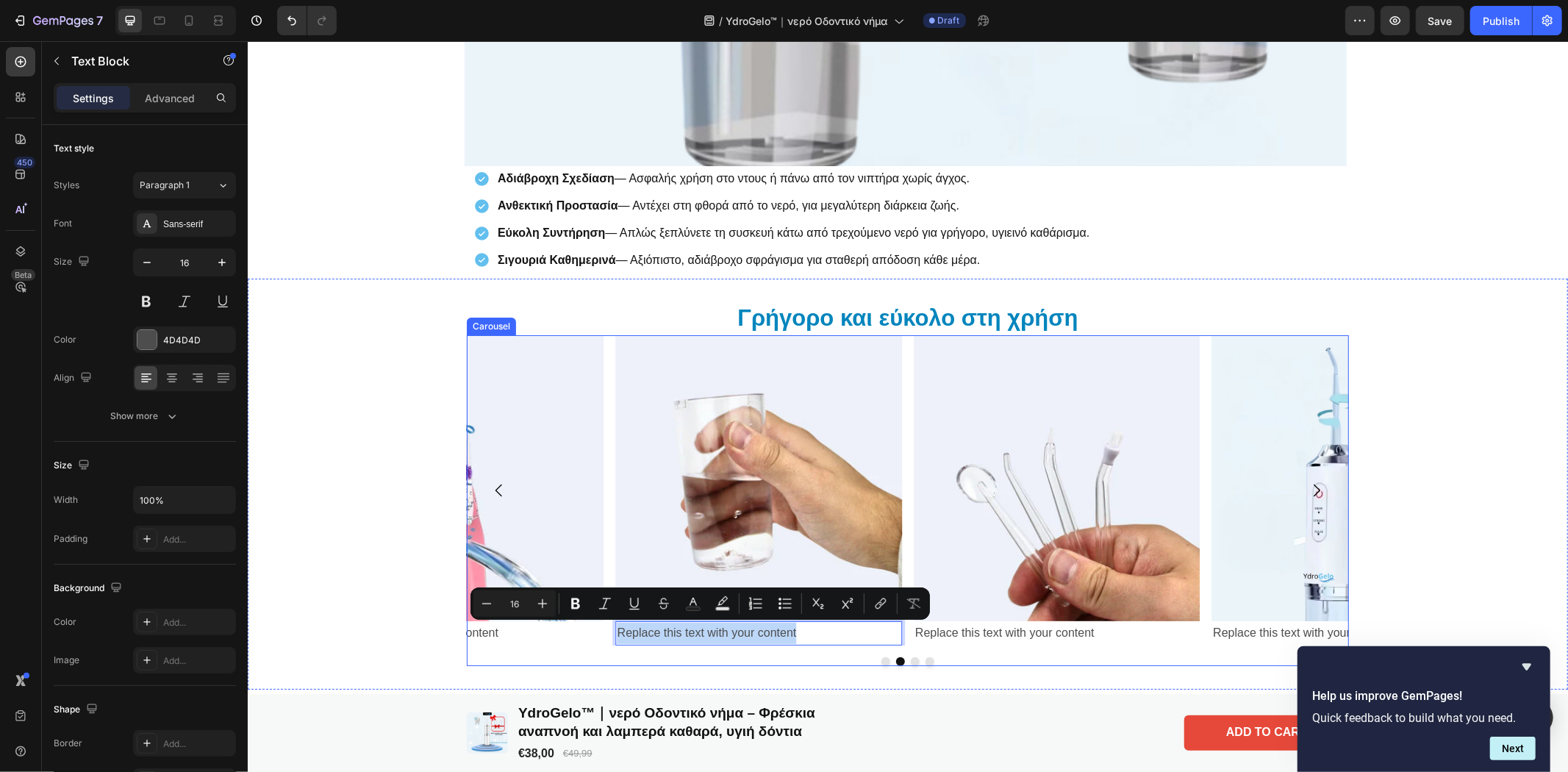
drag, startPoint x: 799, startPoint y: 628, endPoint x: 601, endPoint y: 628, distance: 198.0
click at [601, 628] on div "Image Replace this text with your content Text Block Image Replace this text wi…" at bounding box center [907, 488] width 882 height 310
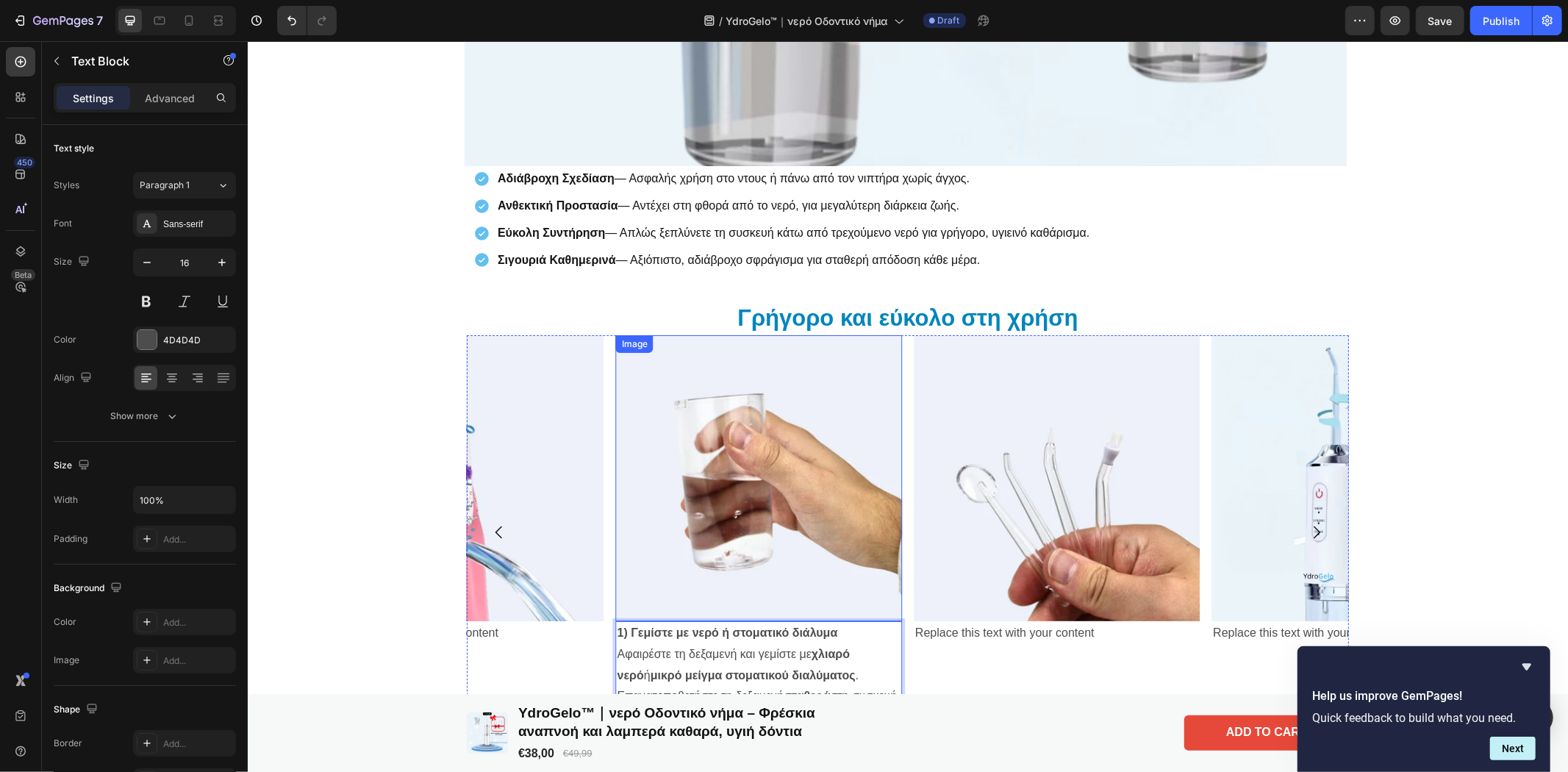
scroll to position [4867, 0]
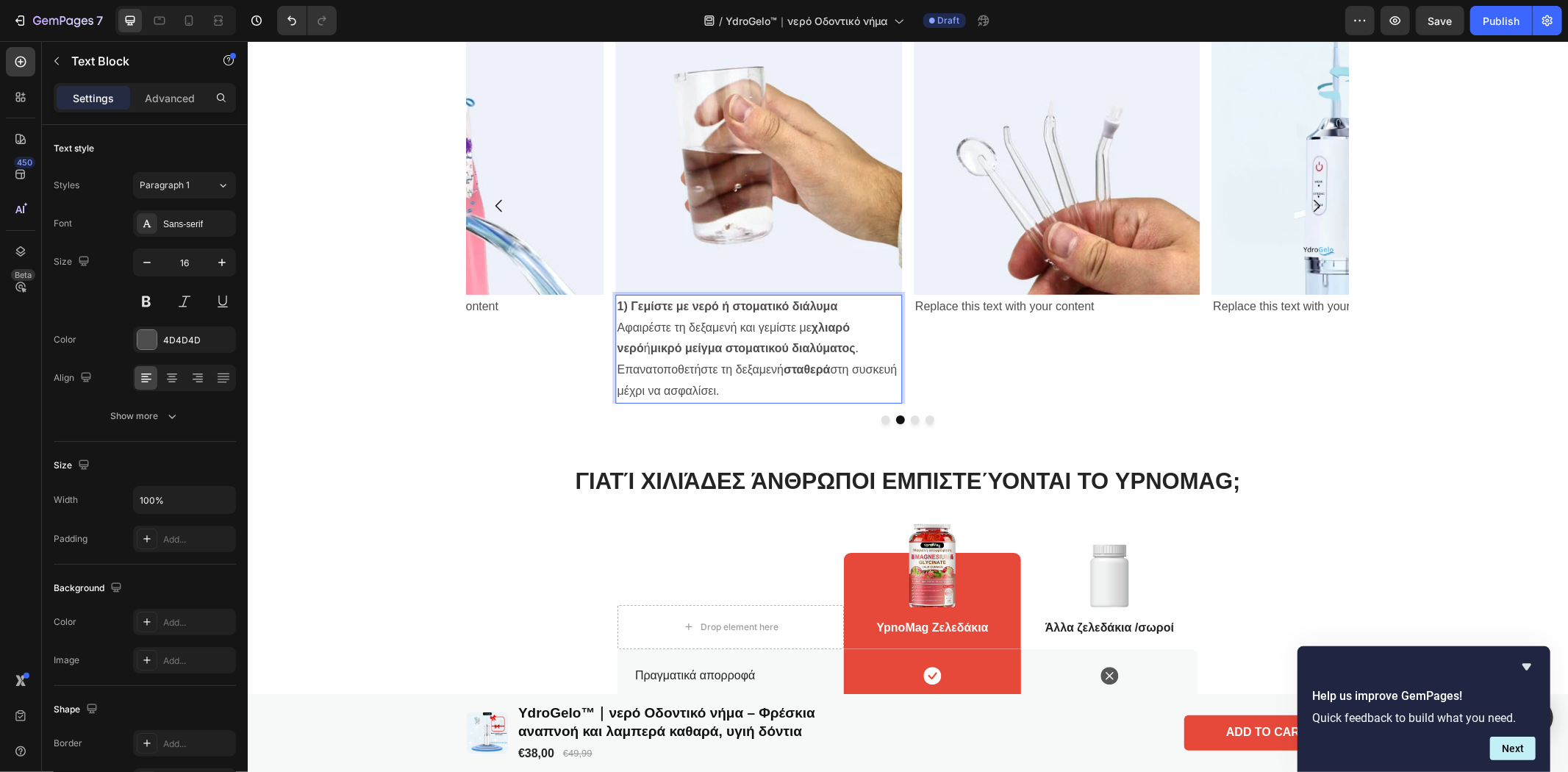
click at [842, 303] on p "1) Γεμίστε με νερό ή στοματικό διάλυμα Αφαιρέστε τη δεξαμενή και γεμίστε με χλι…" at bounding box center [758, 348] width 283 height 106
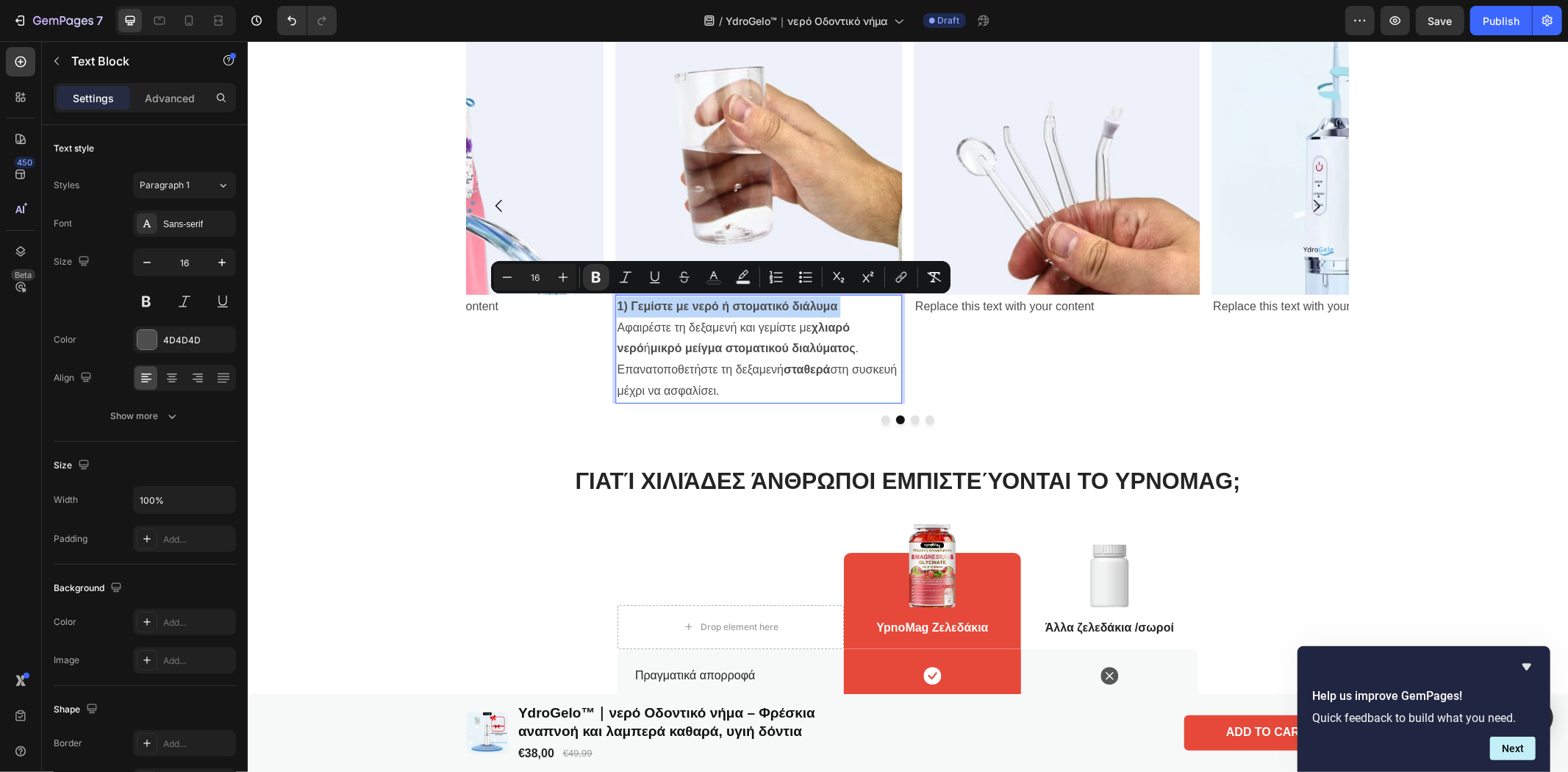
drag, startPoint x: 841, startPoint y: 302, endPoint x: 611, endPoint y: 306, distance: 230.0
click at [617, 306] on p "1) Γεμίστε με νερό ή στοματικό διάλυμα Αφαιρέστε τη δεξαμενή και γεμίστε με χλι…" at bounding box center [758, 348] width 283 height 106
click at [713, 276] on icon "Editor contextual toolbar" at bounding box center [714, 277] width 15 height 15
type input "4D4D4D"
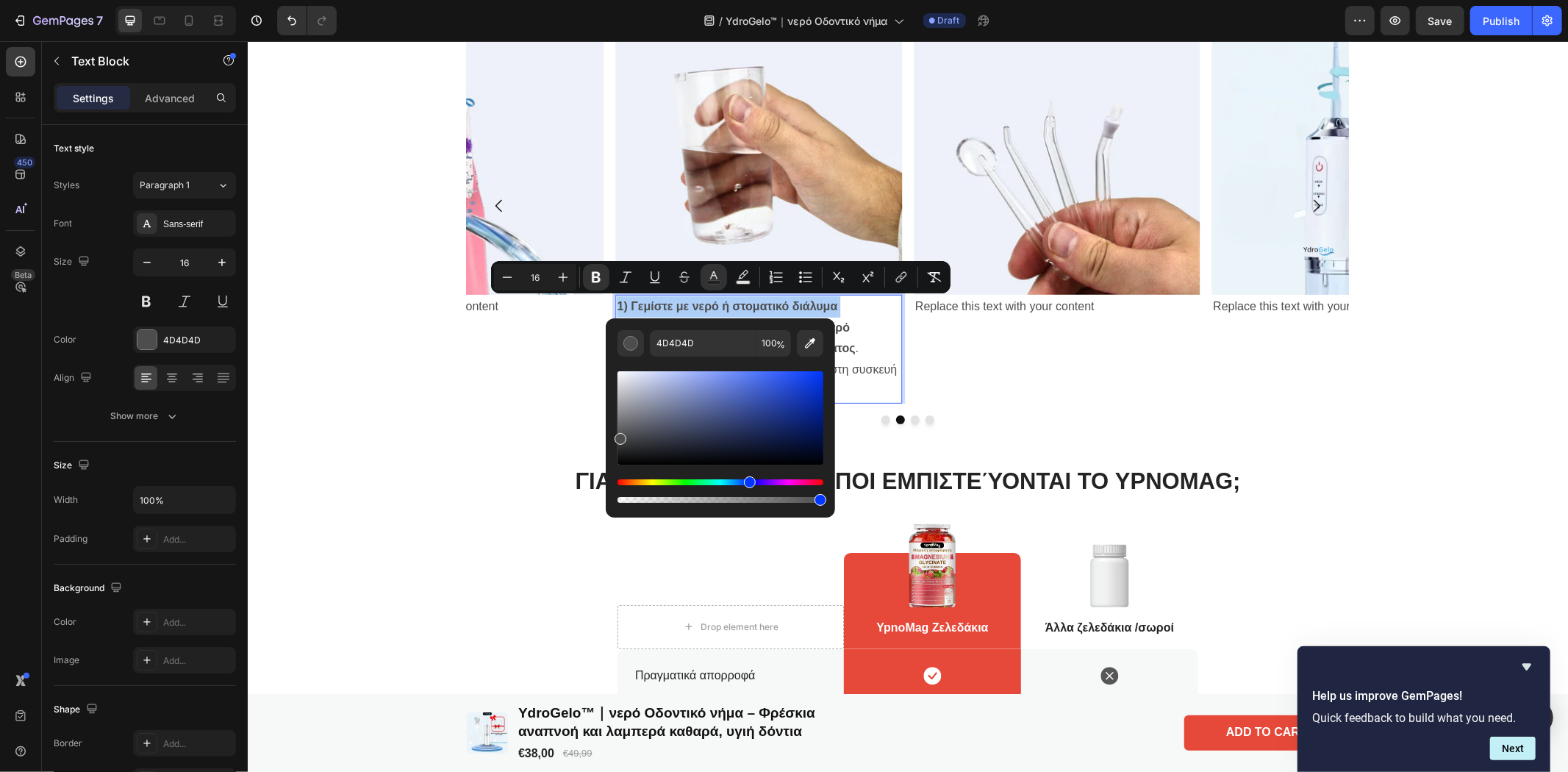
click at [748, 481] on div "Hue" at bounding box center [721, 482] width 206 height 6
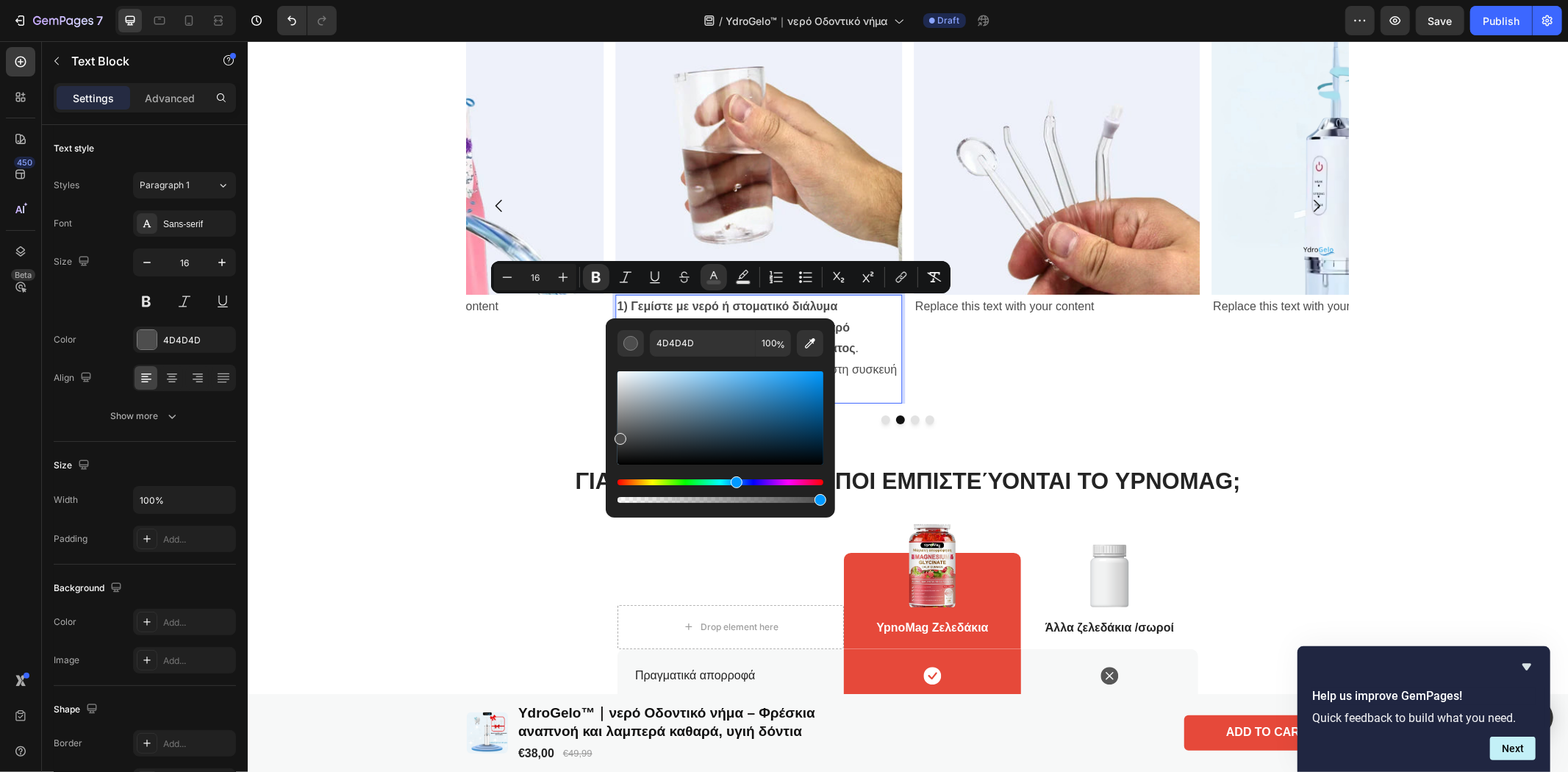
click at [735, 481] on div "Hue" at bounding box center [721, 482] width 206 height 6
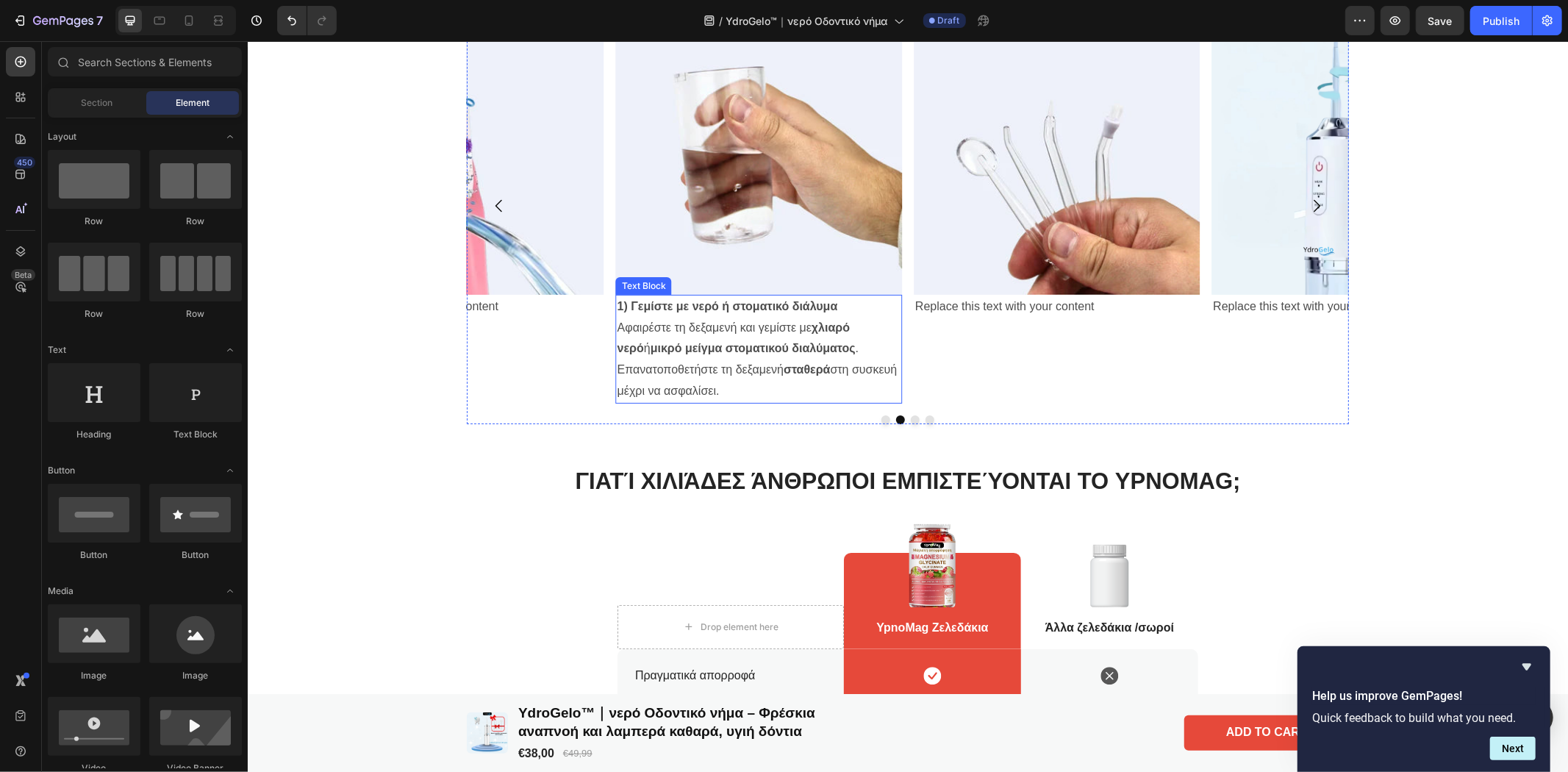
click at [680, 302] on strong "1) Γεμίστε με νερό ή στοματικό διάλυμα" at bounding box center [727, 305] width 221 height 12
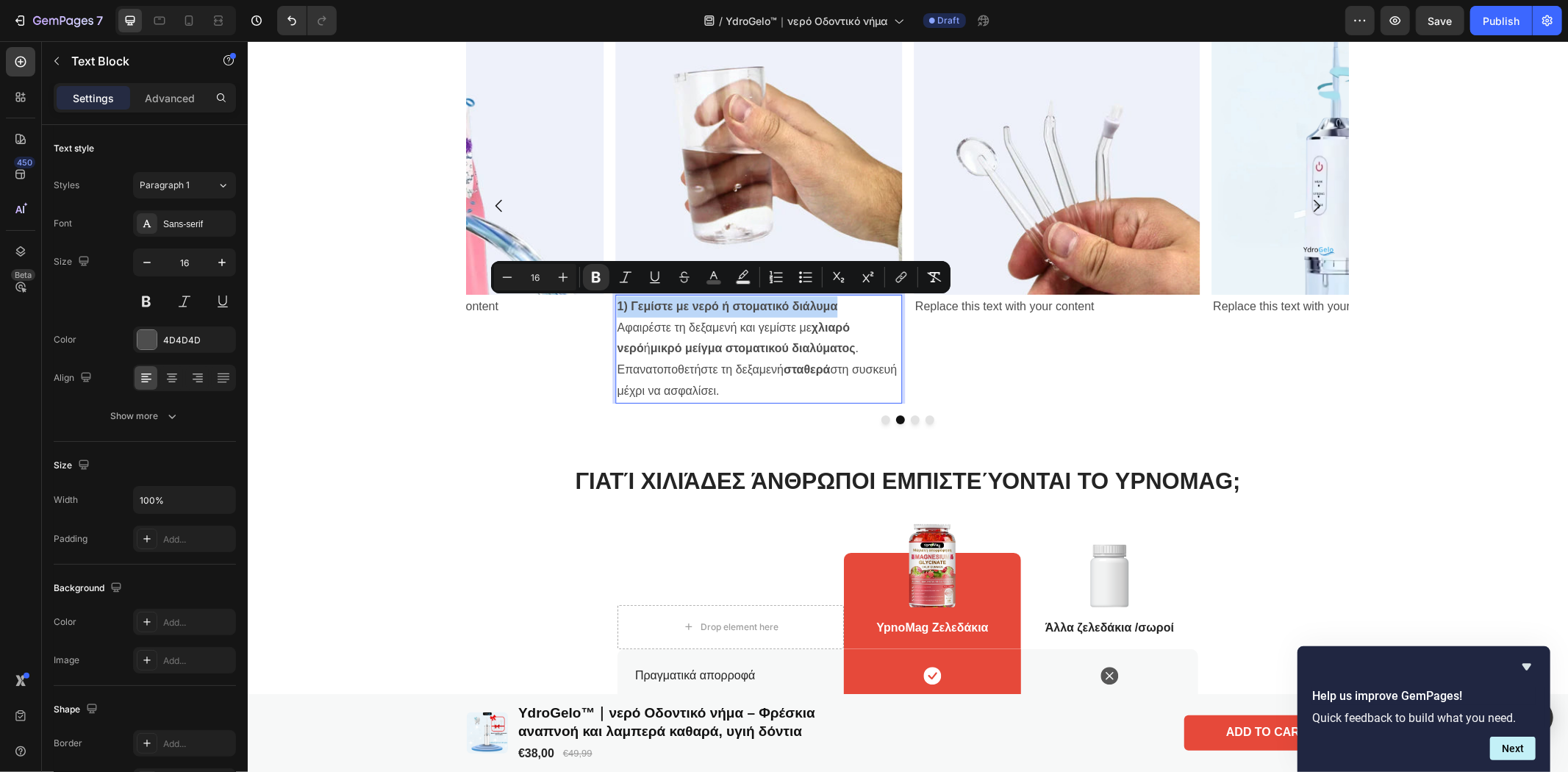
drag, startPoint x: 843, startPoint y: 300, endPoint x: 608, endPoint y: 310, distance: 235.2
click at [615, 310] on div "1) Γεμίστε με νερό ή στοματικό διάλυμα Αφαιρέστε τη δεξαμενή και γεμίστε με χλι…" at bounding box center [757, 348] width 286 height 109
click at [745, 278] on icon "Editor contextual toolbar" at bounding box center [743, 277] width 15 height 15
type input "000000"
type input "77"
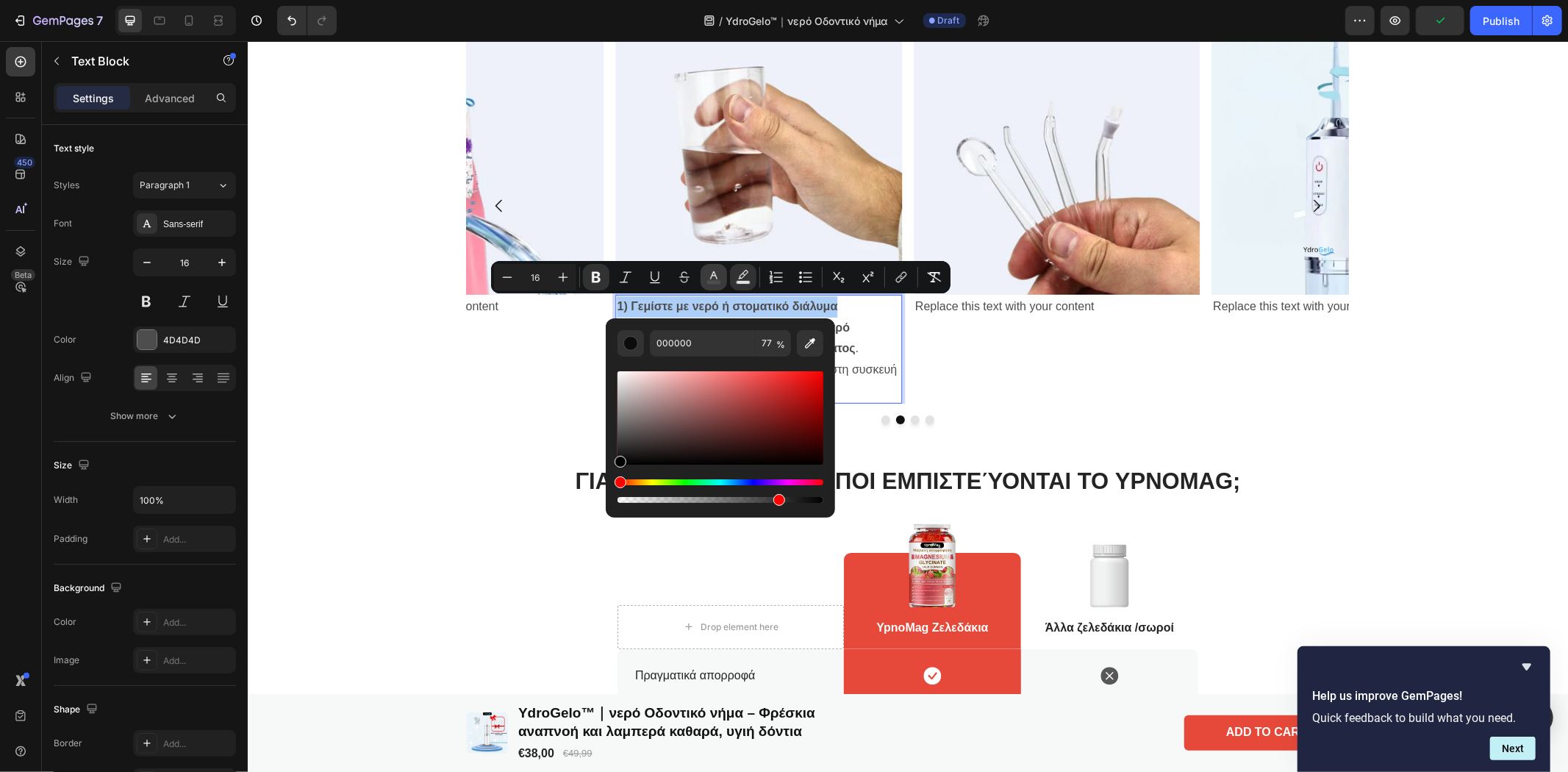
click at [708, 272] on icon "Editor contextual toolbar" at bounding box center [714, 277] width 15 height 15
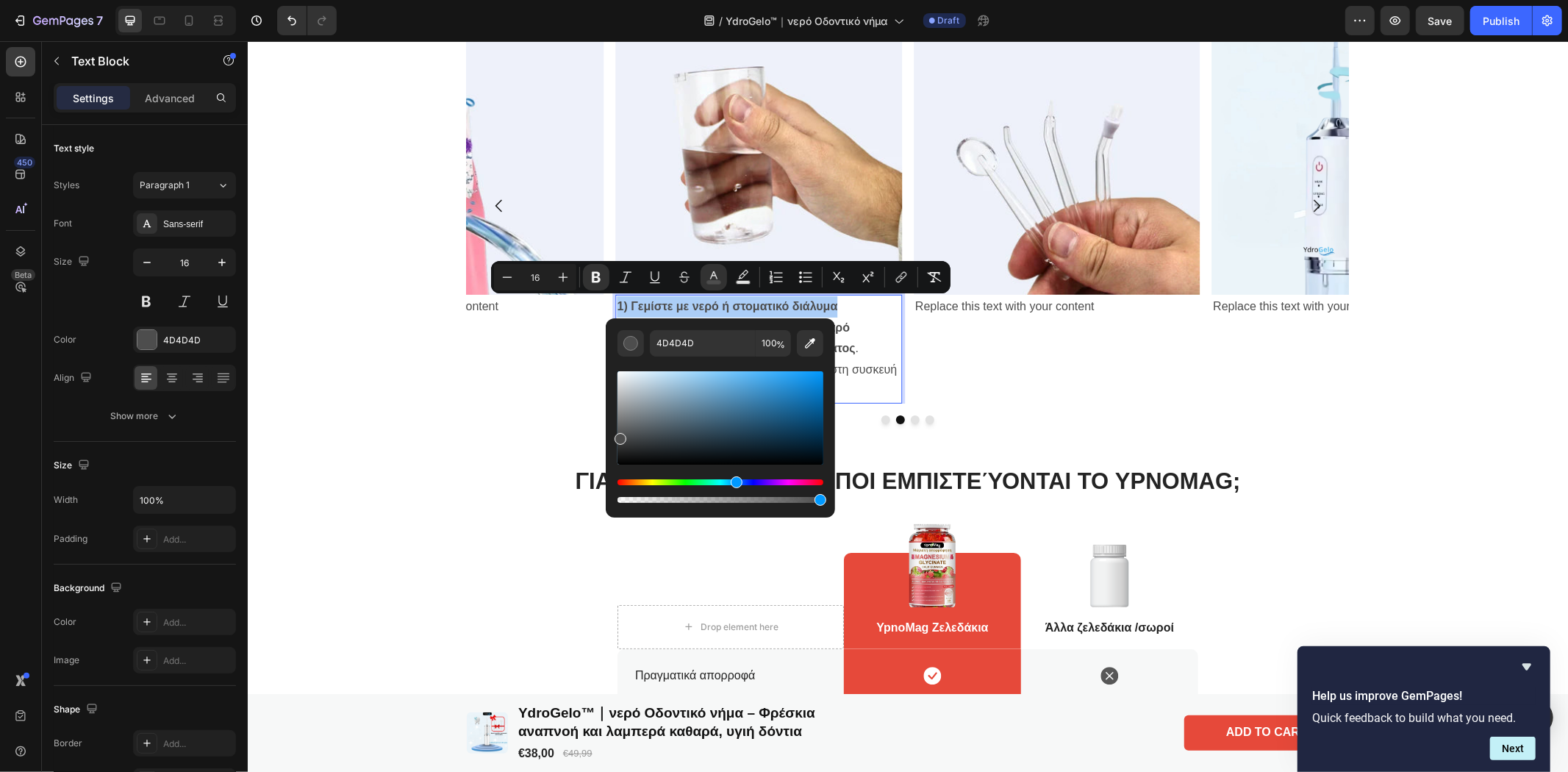
click at [805, 390] on div "Editor contextual toolbar" at bounding box center [721, 418] width 206 height 94
type input "1480C9"
click at [523, 374] on div "Image Replace this text with your content Text Block" at bounding box center [459, 205] width 286 height 395
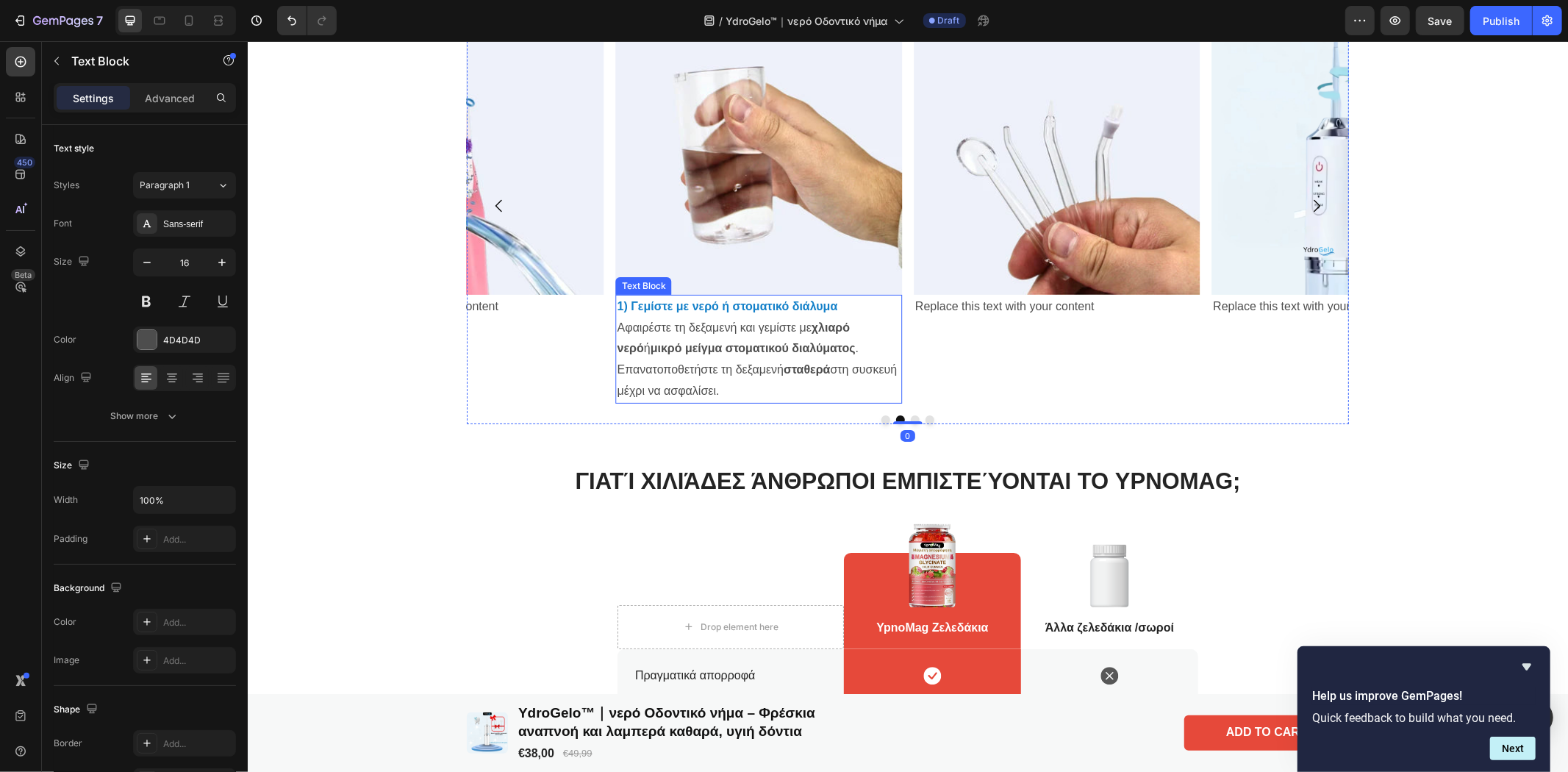
click at [824, 344] on p "1) Γεμίστε με νερό ή στοματικό διάλυμα Αφαιρέστε τη δεξαμενή και γεμίστε με χλι…" at bounding box center [758, 348] width 283 height 106
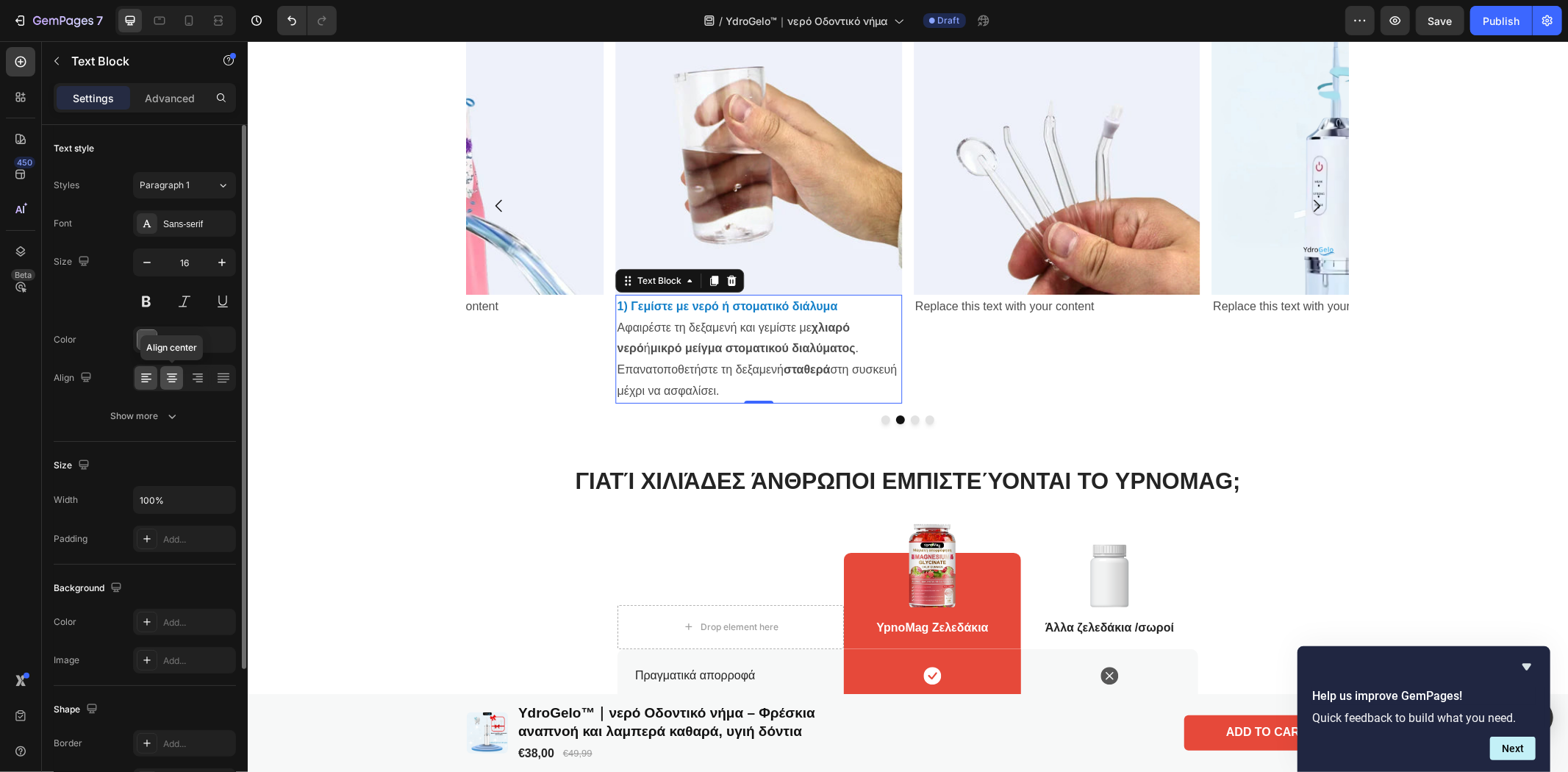
click at [170, 371] on icon at bounding box center [172, 378] width 15 height 15
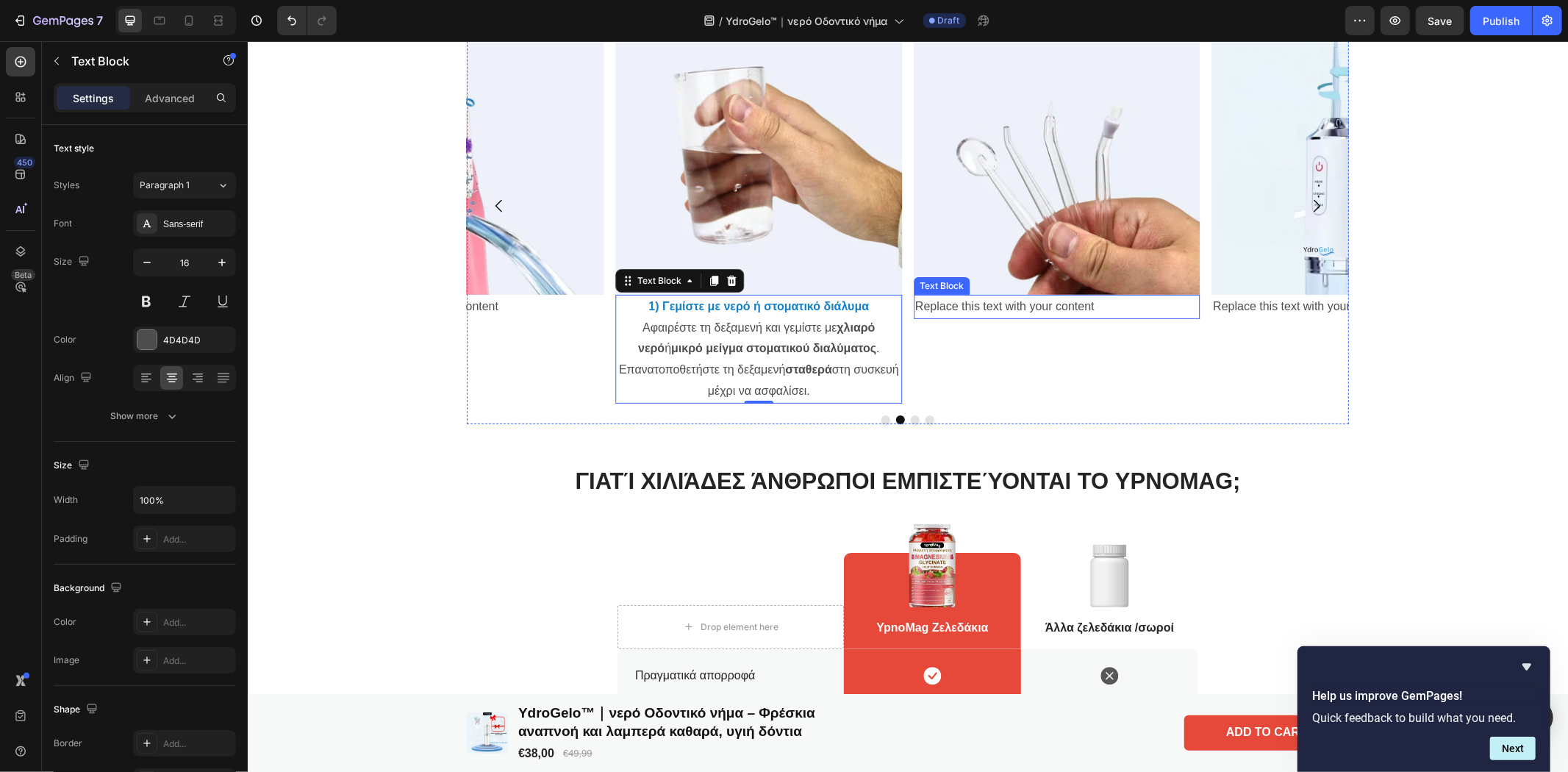
drag, startPoint x: 1035, startPoint y: 310, endPoint x: 1079, endPoint y: 305, distance: 44.3
click at [1035, 310] on div "Replace this text with your content" at bounding box center [1055, 306] width 286 height 24
click at [1084, 305] on div "Replace this text with your content" at bounding box center [1055, 306] width 286 height 24
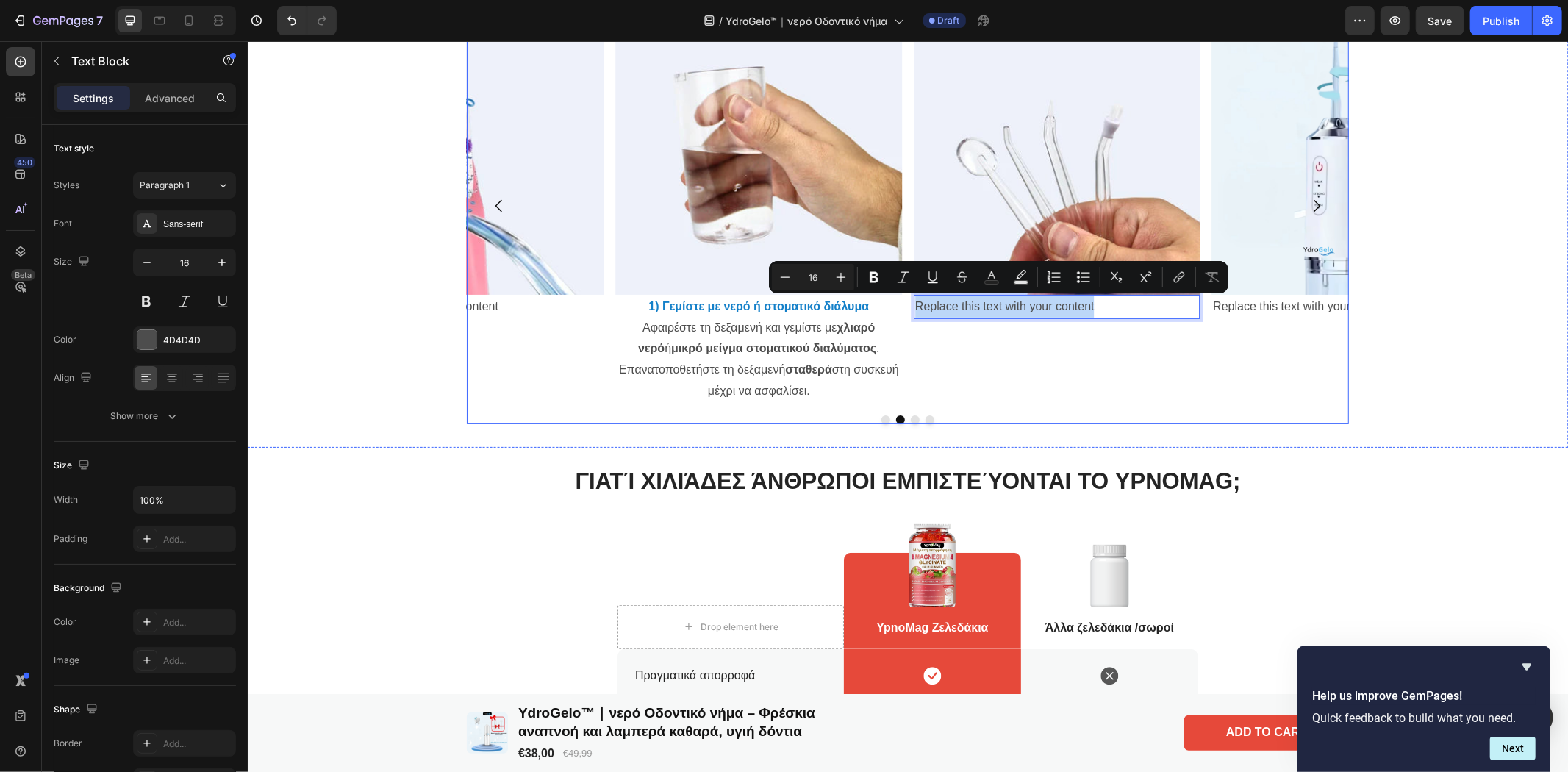
drag, startPoint x: 1107, startPoint y: 309, endPoint x: 905, endPoint y: 309, distance: 202.0
click at [905, 309] on div "Image Replace this text with your content Text Block Image 1) Γεμίστε με νερό ή…" at bounding box center [907, 205] width 882 height 395
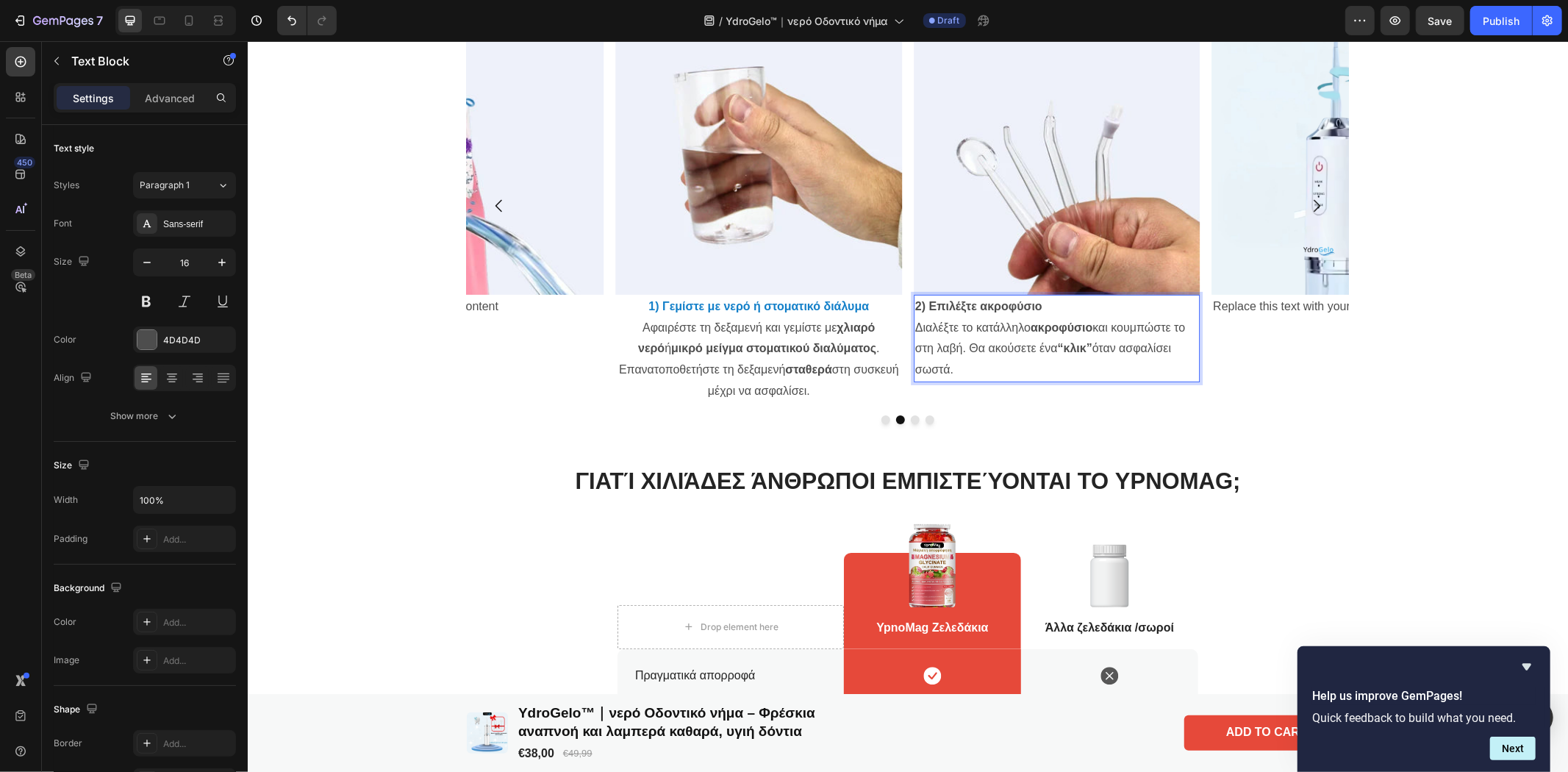
click at [1010, 371] on p "2) Επιλέξτε ακροφύσιο Διαλέξτε το κατάλληλο ακροφύσιο και κουμπώστε το στη λαβή…" at bounding box center [1056, 338] width 283 height 84
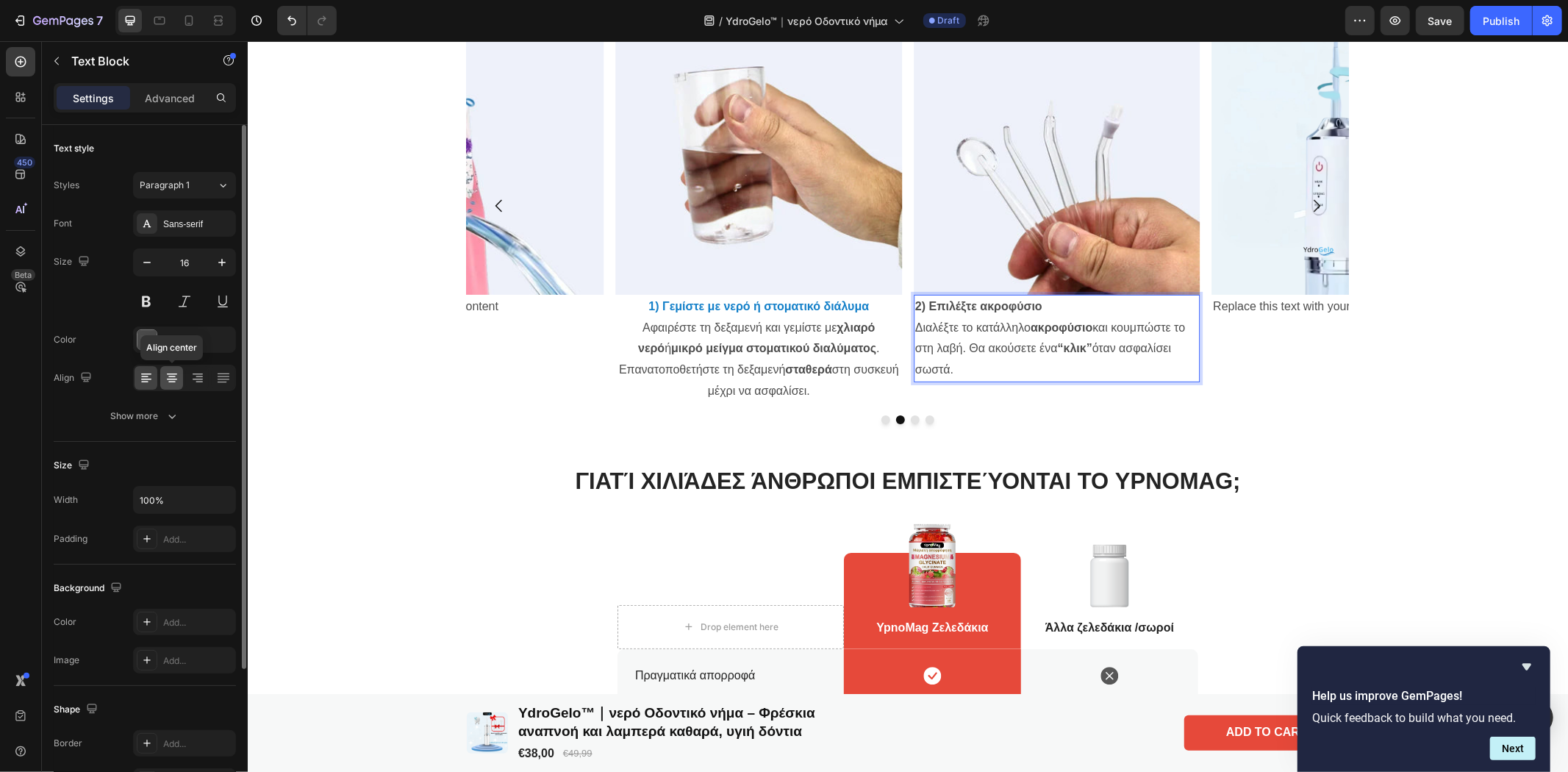
click at [170, 380] on icon at bounding box center [172, 378] width 15 height 15
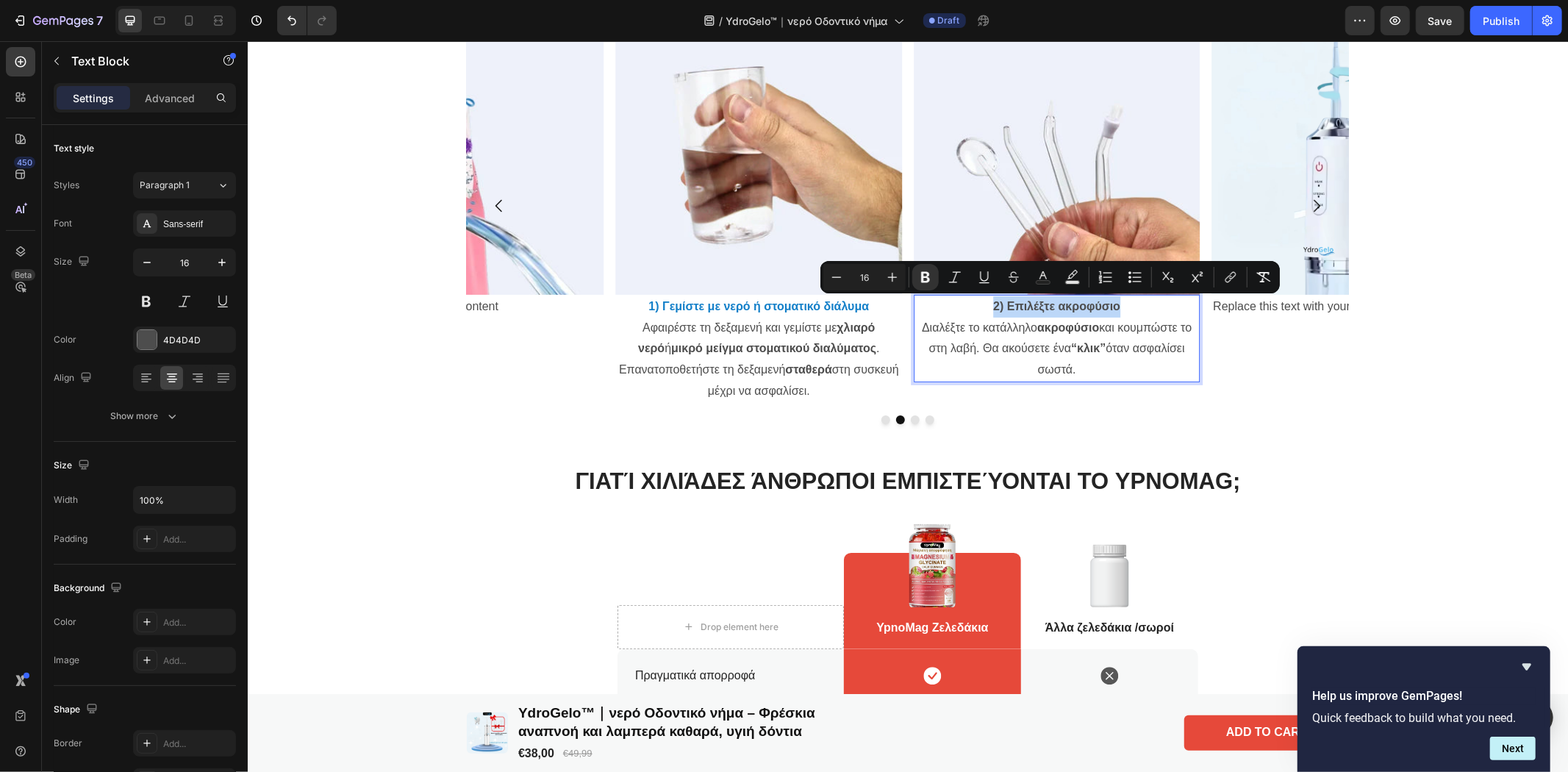
drag, startPoint x: 1120, startPoint y: 299, endPoint x: 974, endPoint y: 301, distance: 146.0
click at [974, 301] on p "2) Επιλέξτε ακροφύσιο Διαλέξτε το κατάλληλο ακροφύσιο και κουμπώστε το στη λαβή…" at bounding box center [1056, 338] width 283 height 84
click at [1048, 283] on rect "Editor contextual toolbar" at bounding box center [1043, 283] width 14 height 4
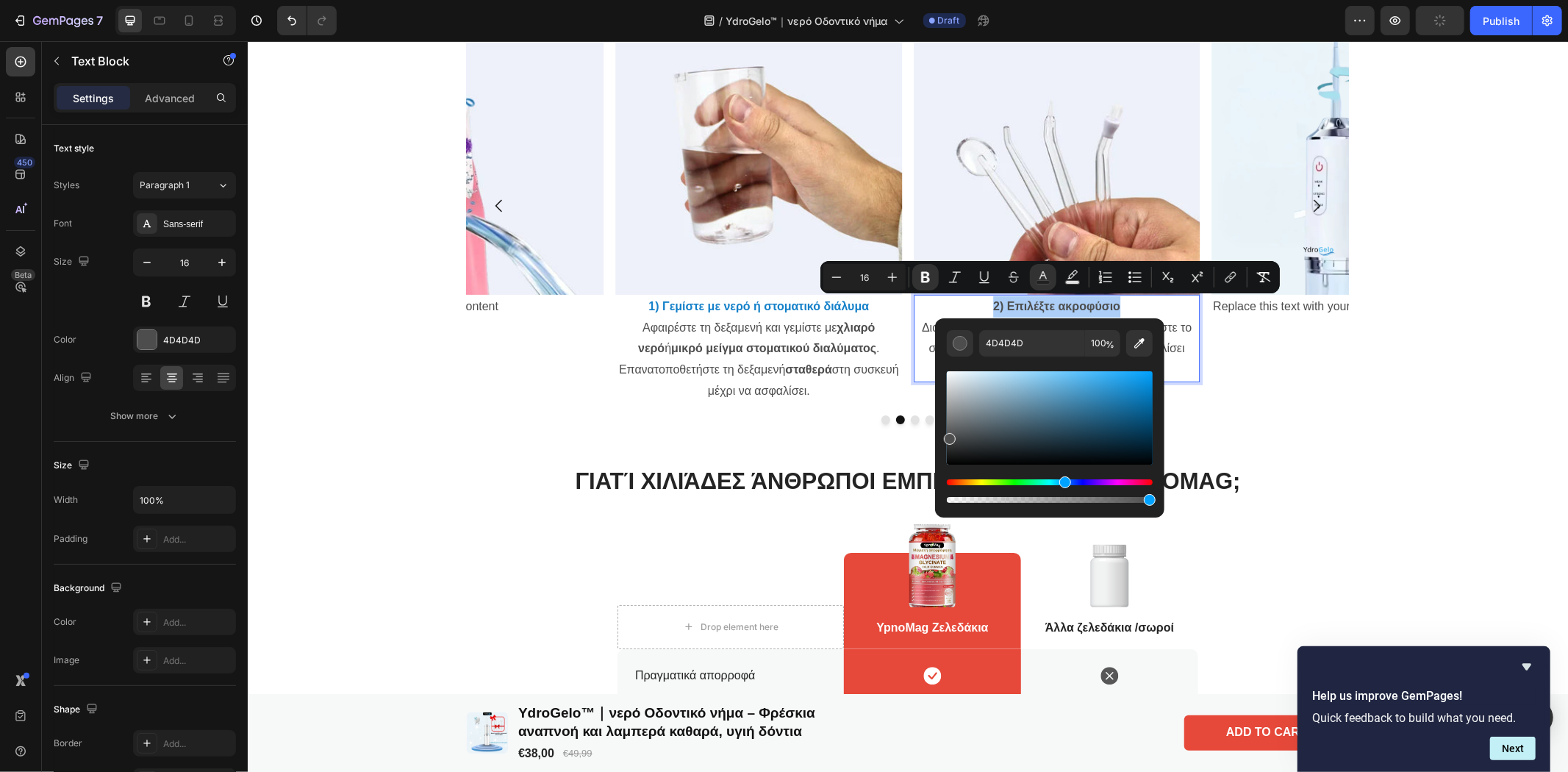
click at [1062, 484] on div "Hue" at bounding box center [1049, 482] width 206 height 6
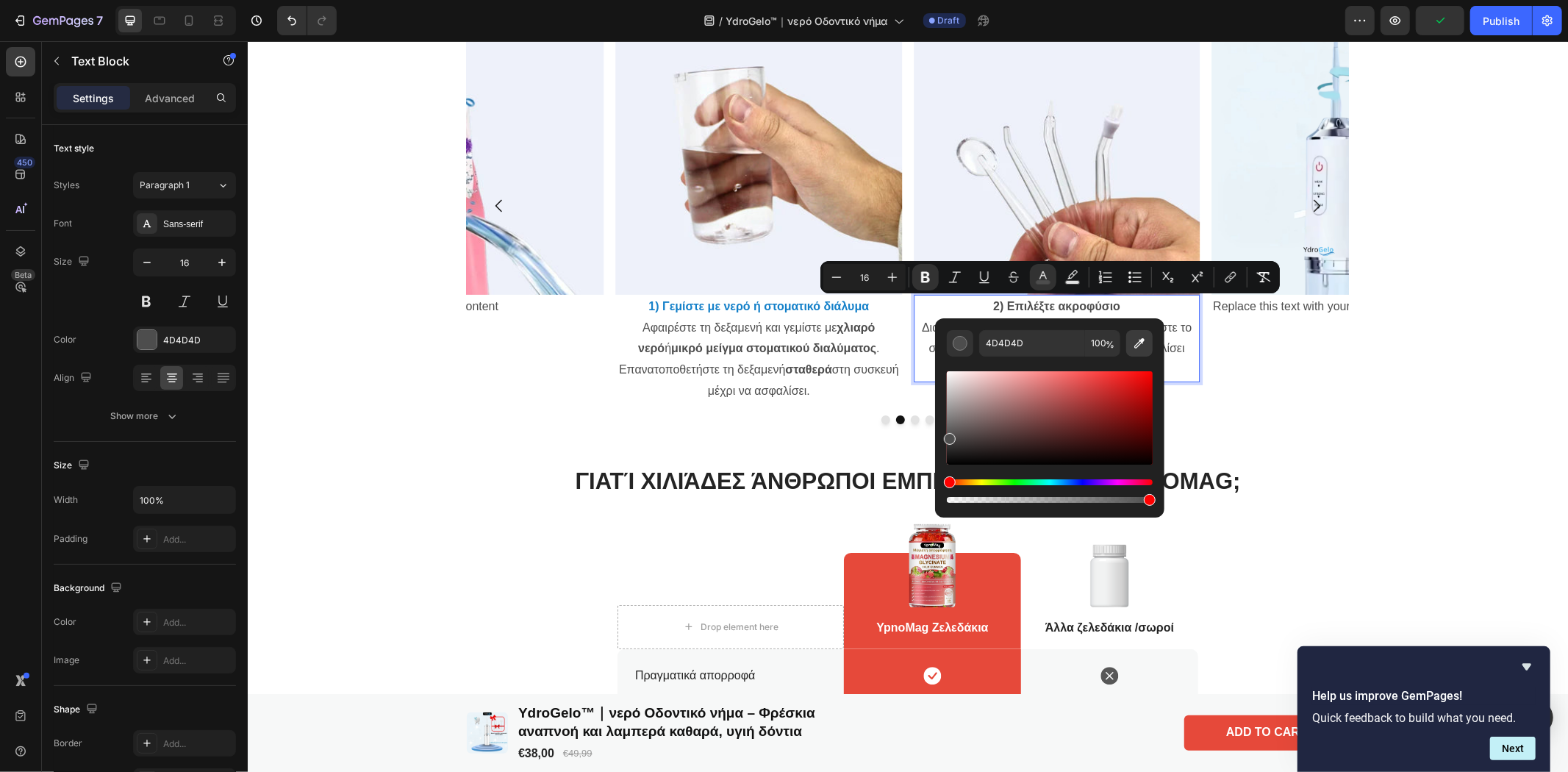
click at [1147, 340] on icon "Editor contextual toolbar" at bounding box center [1139, 343] width 15 height 15
type input "1480C9"
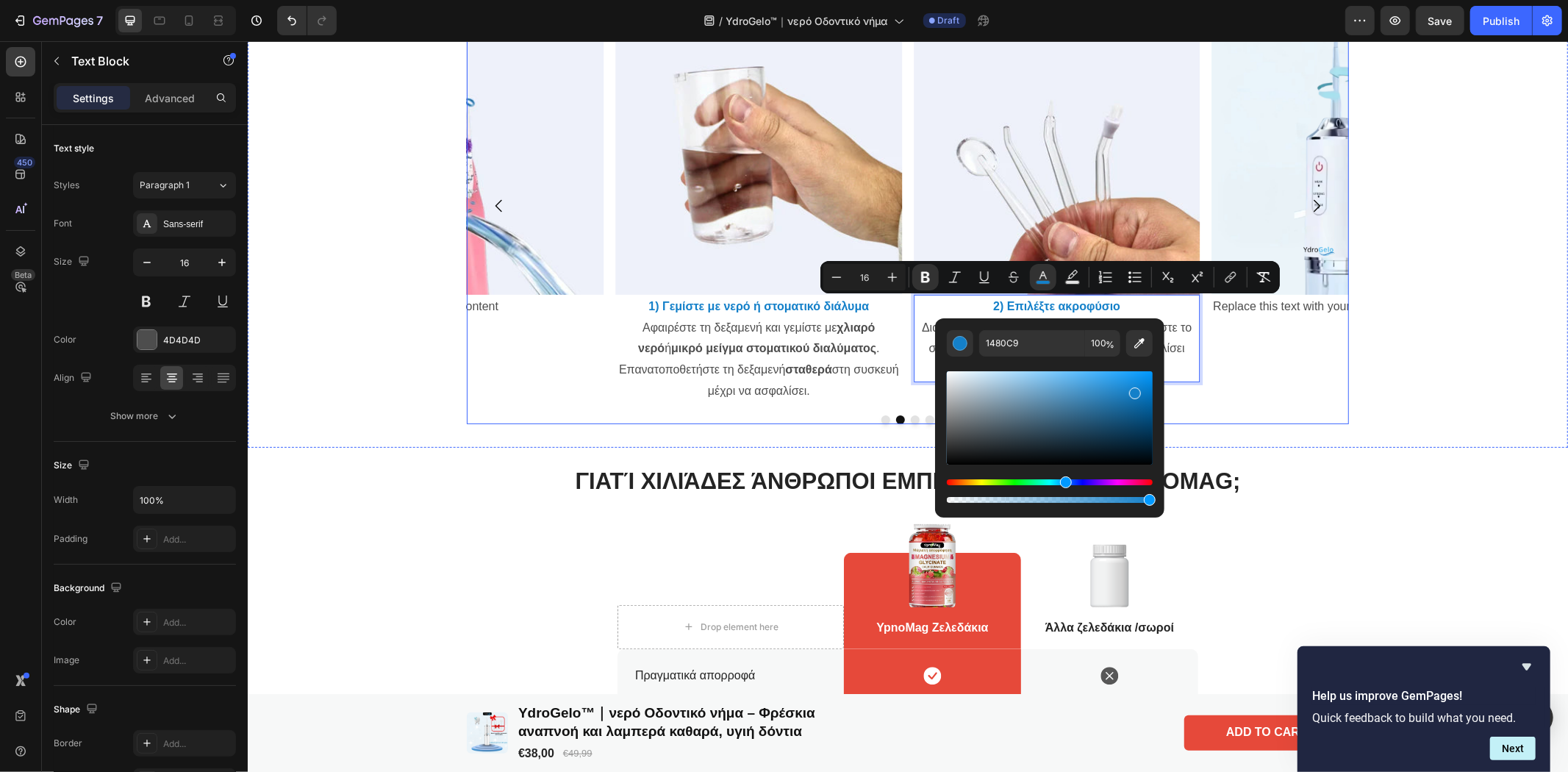
click at [1292, 382] on div "Image Replace this text with your content Text Block Row" at bounding box center [1353, 205] width 286 height 395
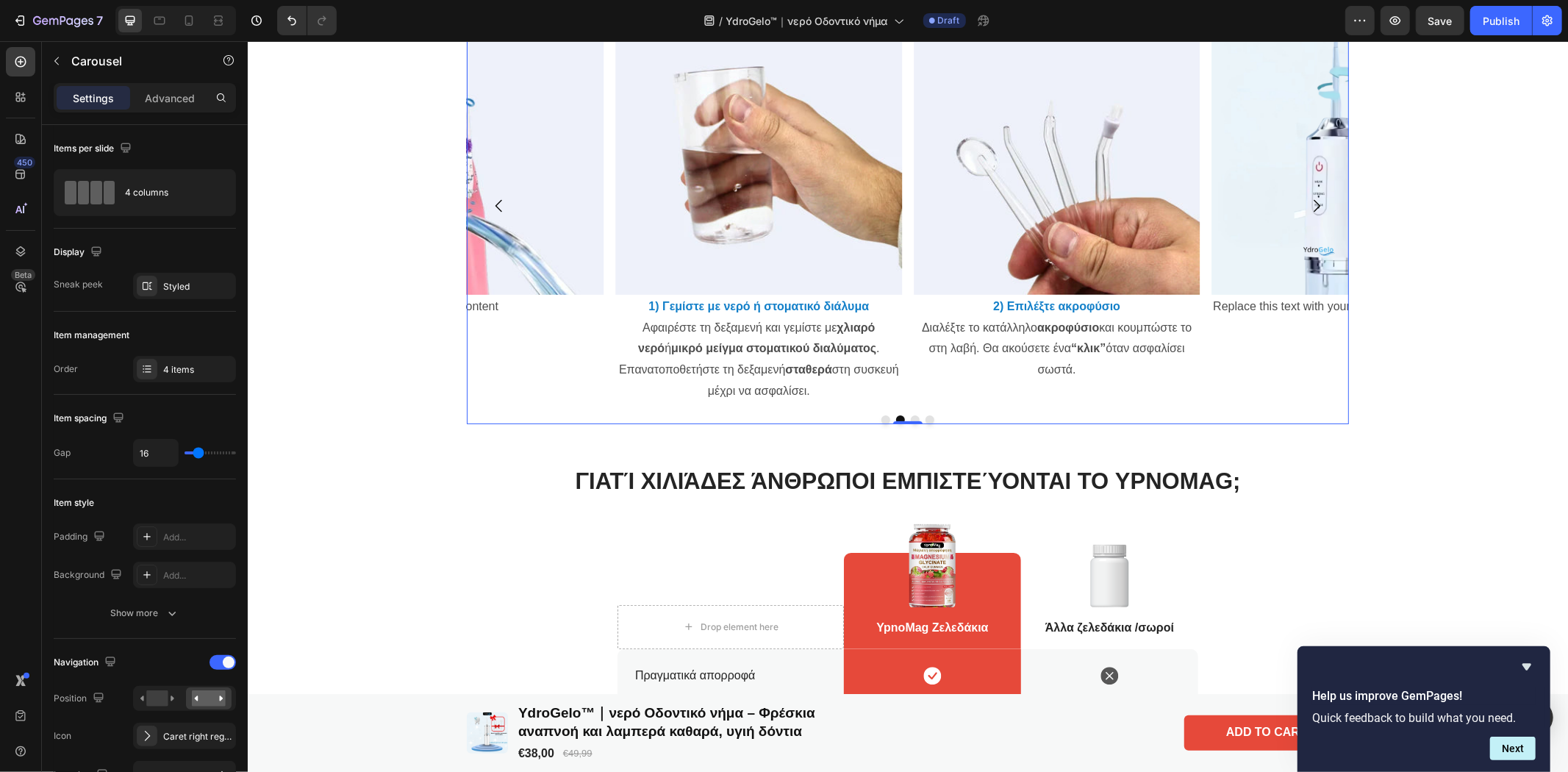
click at [1307, 199] on icon "Carousel Next Arrow" at bounding box center [1315, 205] width 18 height 18
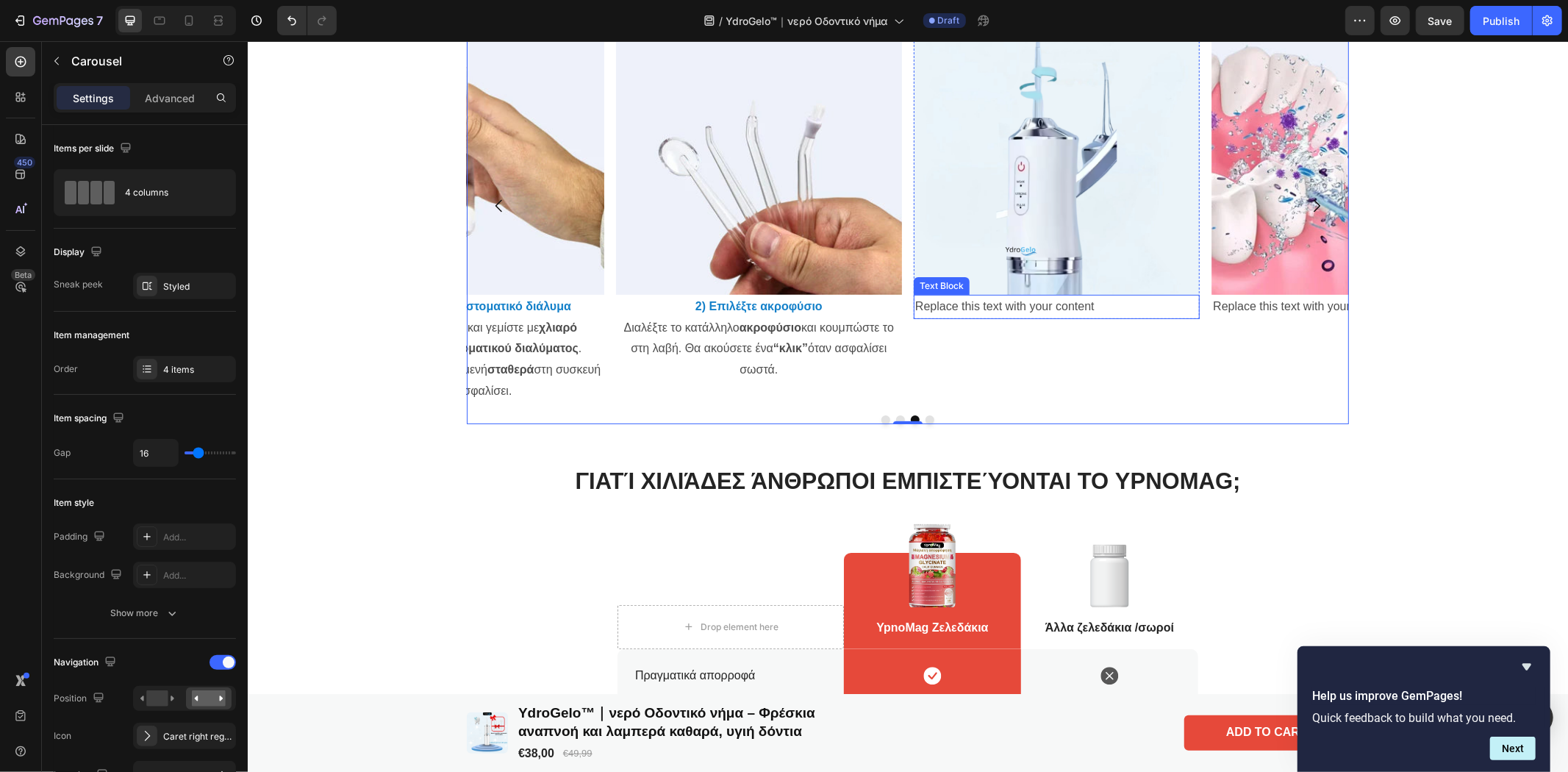
click at [1041, 308] on div "Replace this text with your content" at bounding box center [1055, 306] width 286 height 24
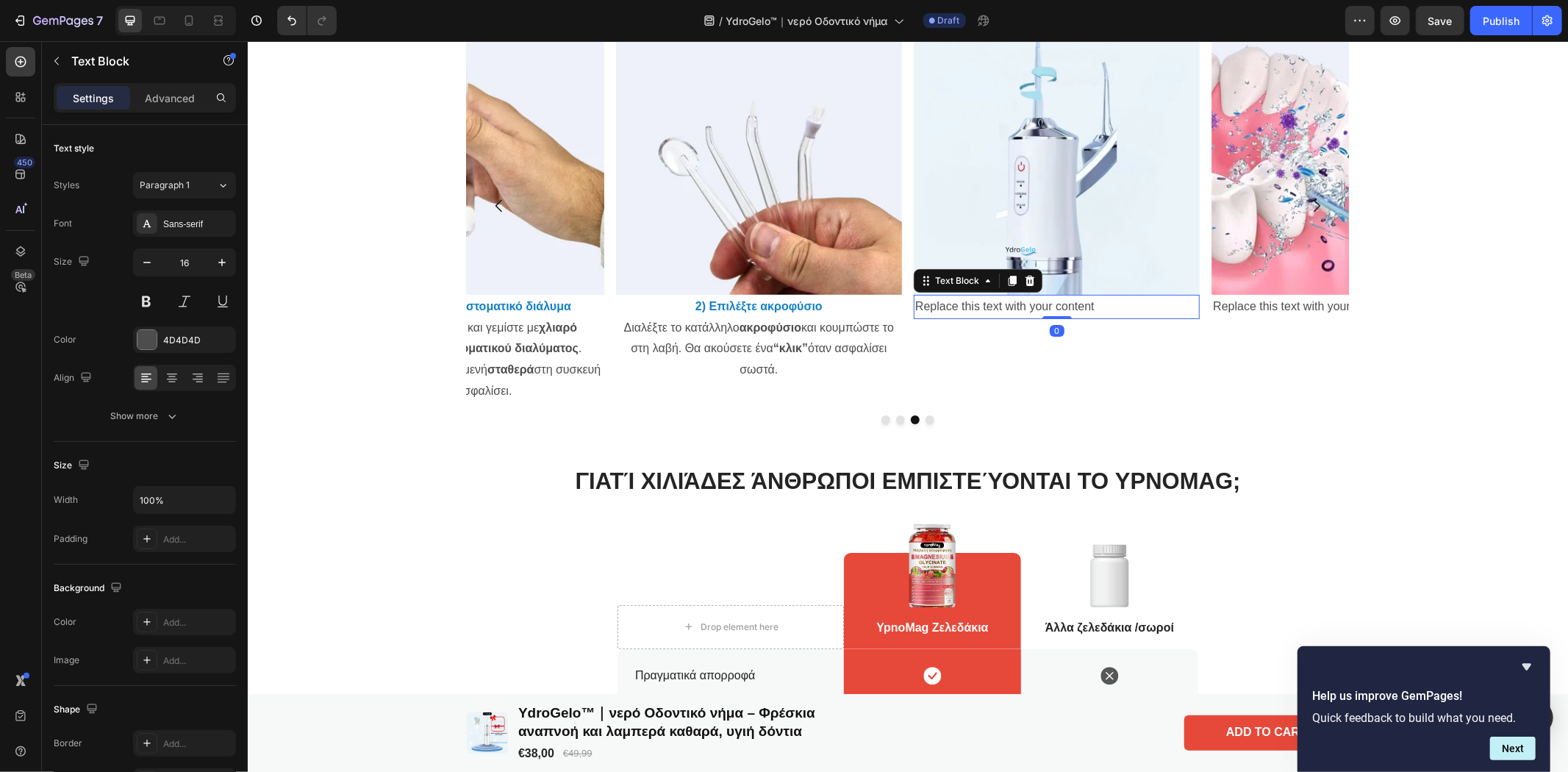
click at [1118, 312] on div "Replace this text with your content" at bounding box center [1055, 306] width 286 height 24
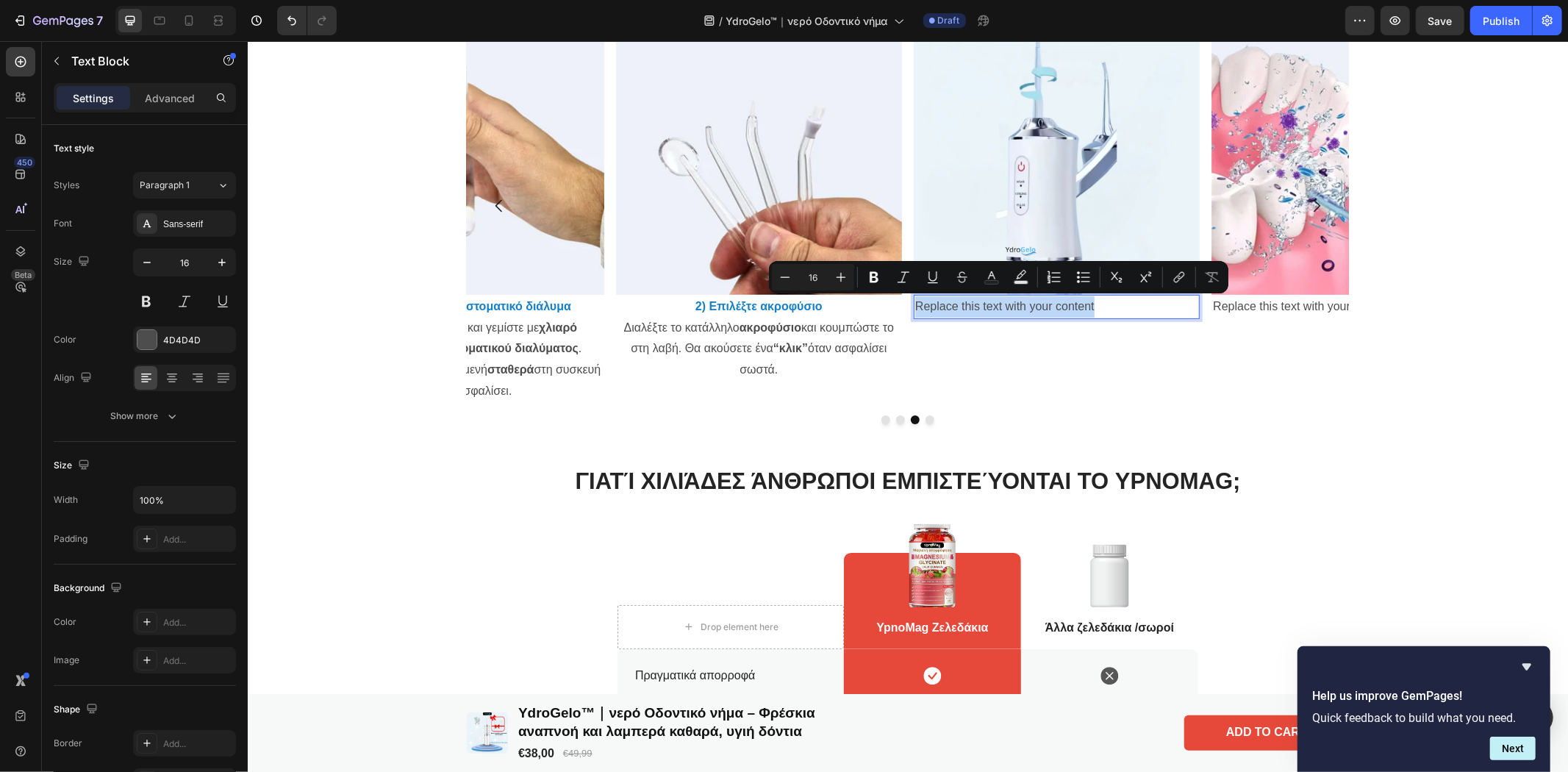
drag, startPoint x: 1105, startPoint y: 303, endPoint x: 910, endPoint y: 300, distance: 195.0
click at [915, 300] on p "Replace this text with your content" at bounding box center [1056, 306] width 283 height 22
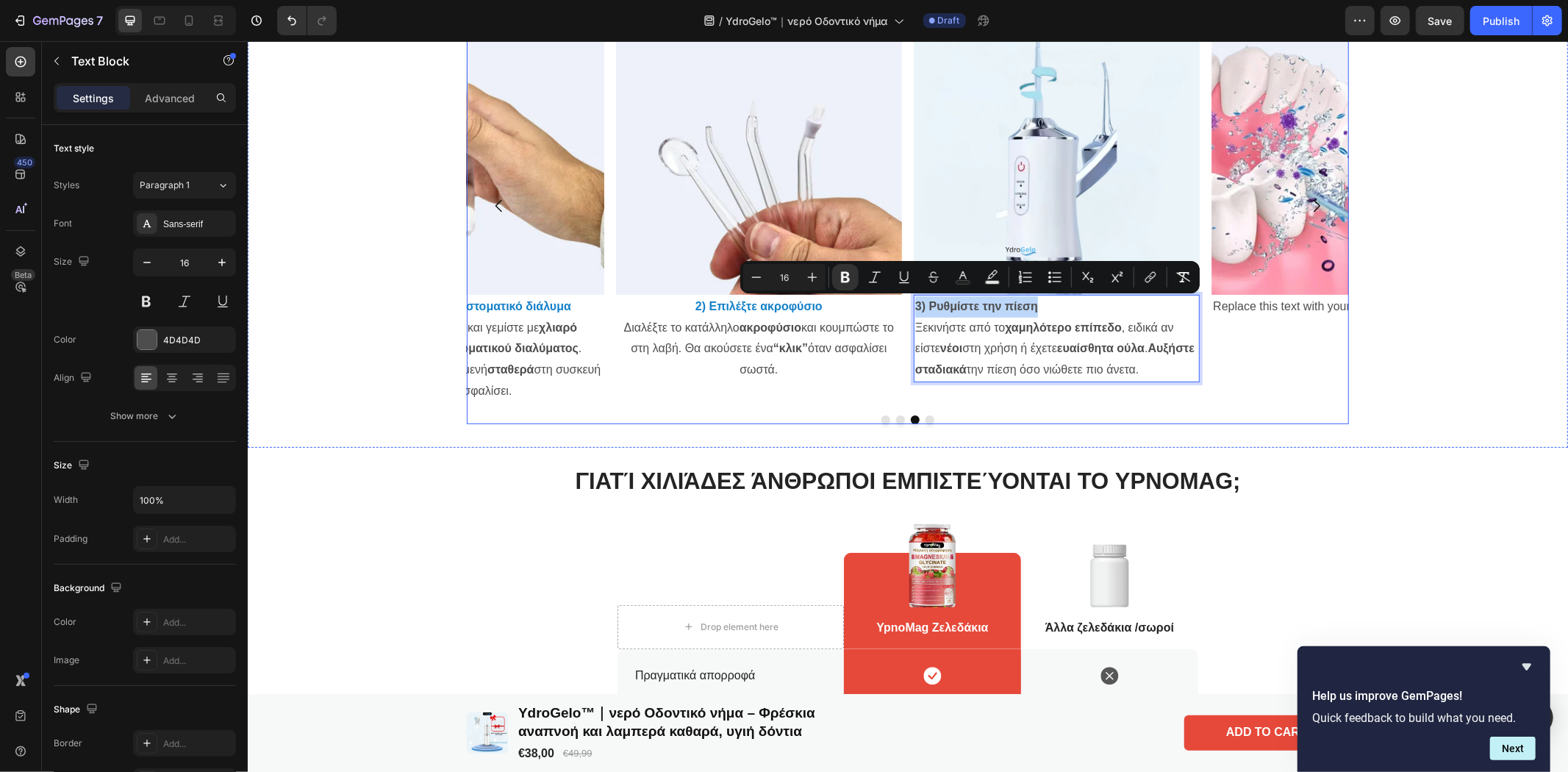
drag, startPoint x: 1048, startPoint y: 304, endPoint x: 895, endPoint y: 306, distance: 153.0
click at [895, 306] on div "Image Replace this text with your content Text Block Image 1) Γεμίστε με νερό ή…" at bounding box center [907, 205] width 882 height 395
click at [961, 272] on icon "Editor contextual toolbar" at bounding box center [963, 275] width 7 height 8
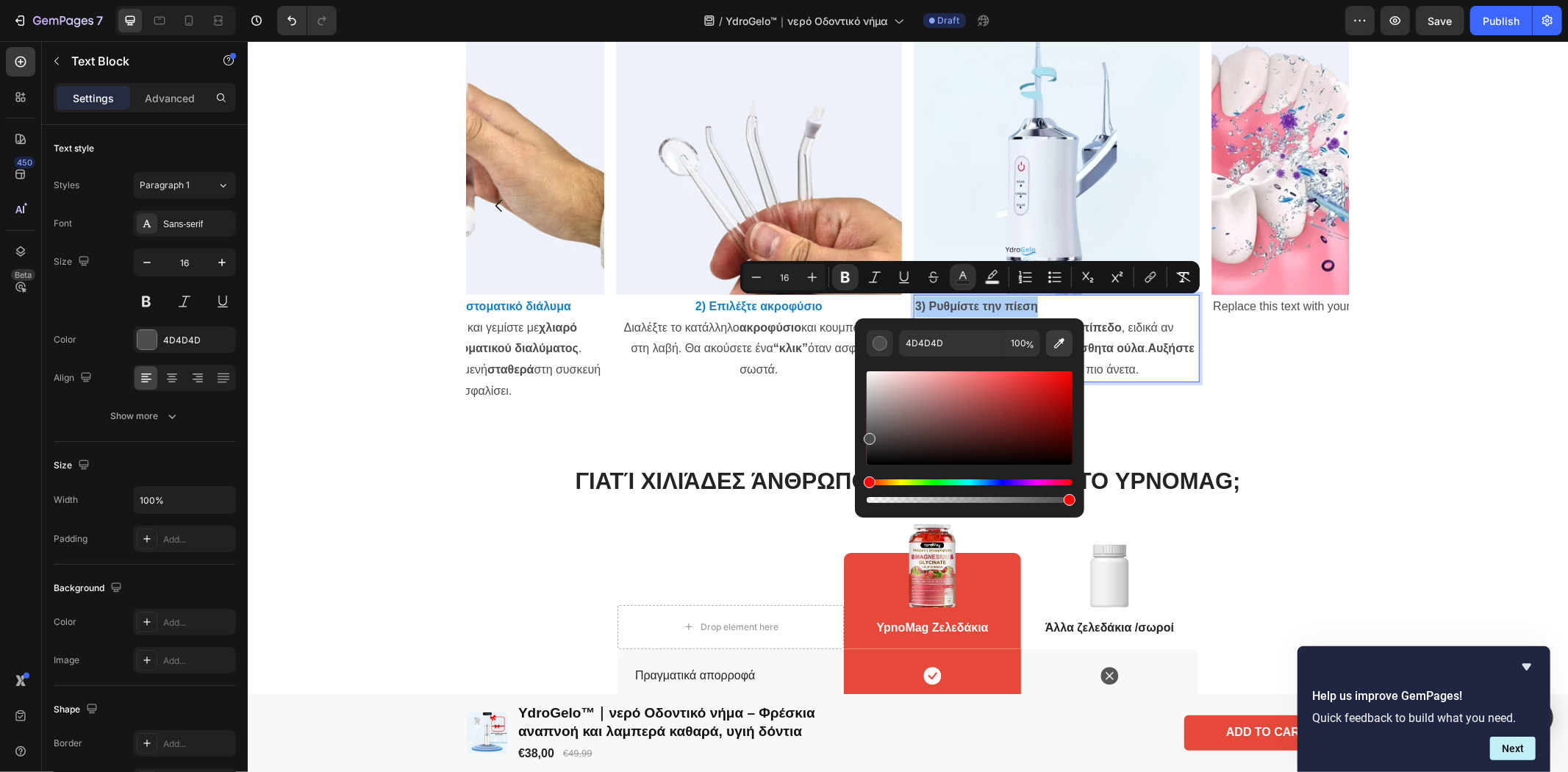
click at [1059, 345] on icon "Editor contextual toolbar" at bounding box center [1059, 342] width 10 height 10
type input "1480C9"
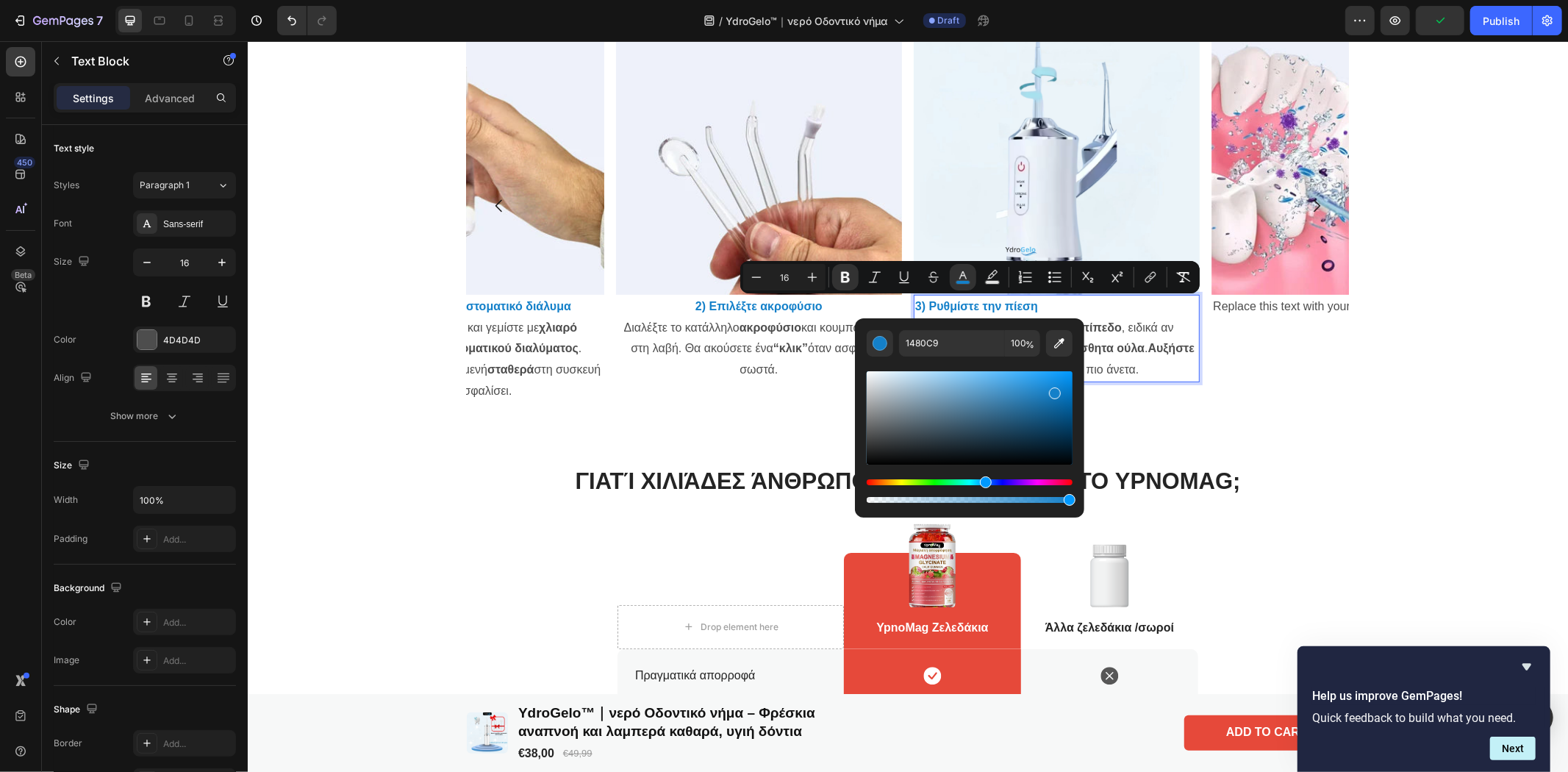
click at [1165, 334] on p "3) Ρυθμίστε την πίεση Ξεκινήστε από το χαμηλότερο επίπεδο , ειδικά αν είστε νέο…" at bounding box center [1056, 338] width 283 height 84
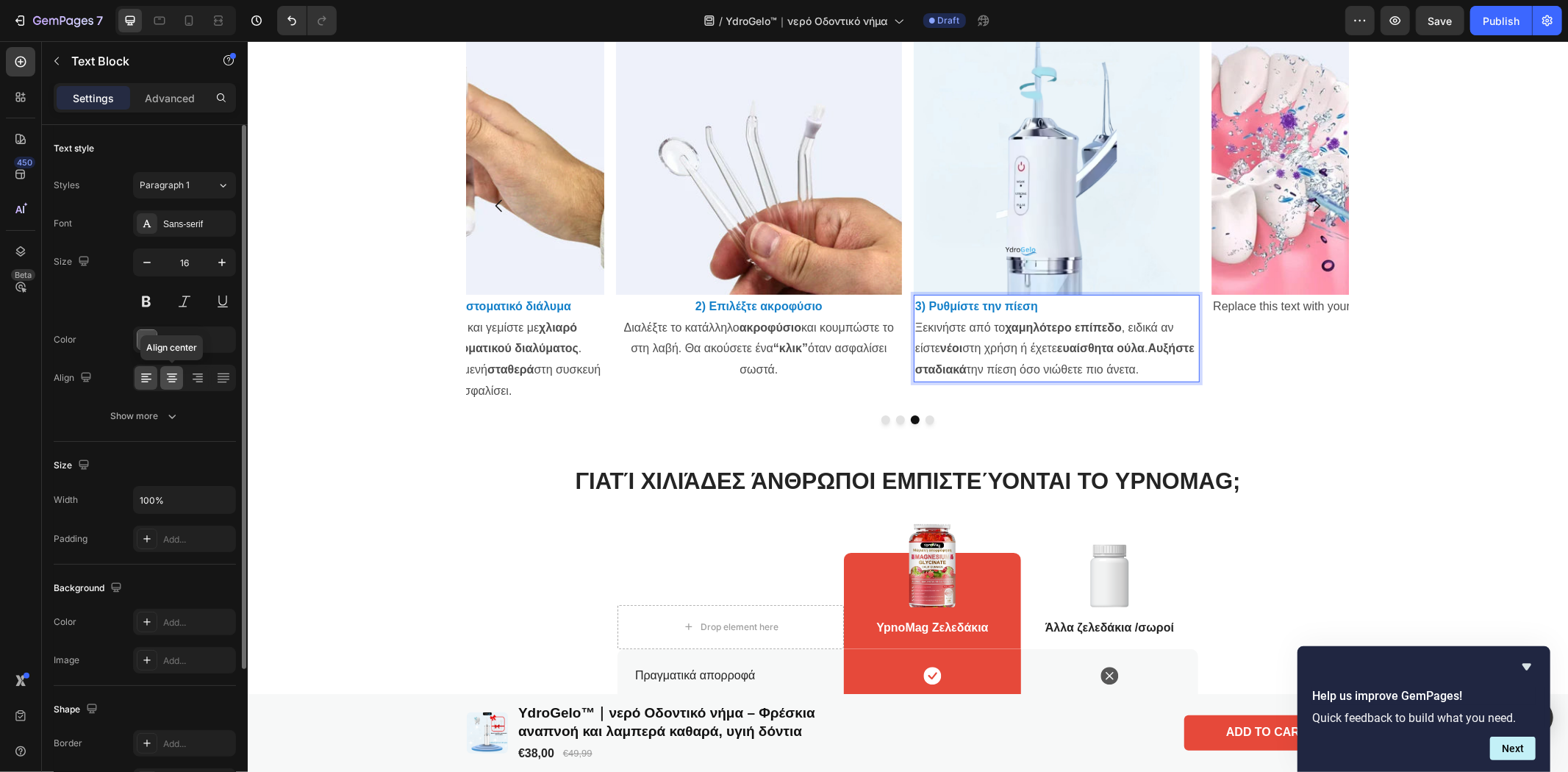
click at [174, 378] on icon at bounding box center [171, 379] width 10 height 2
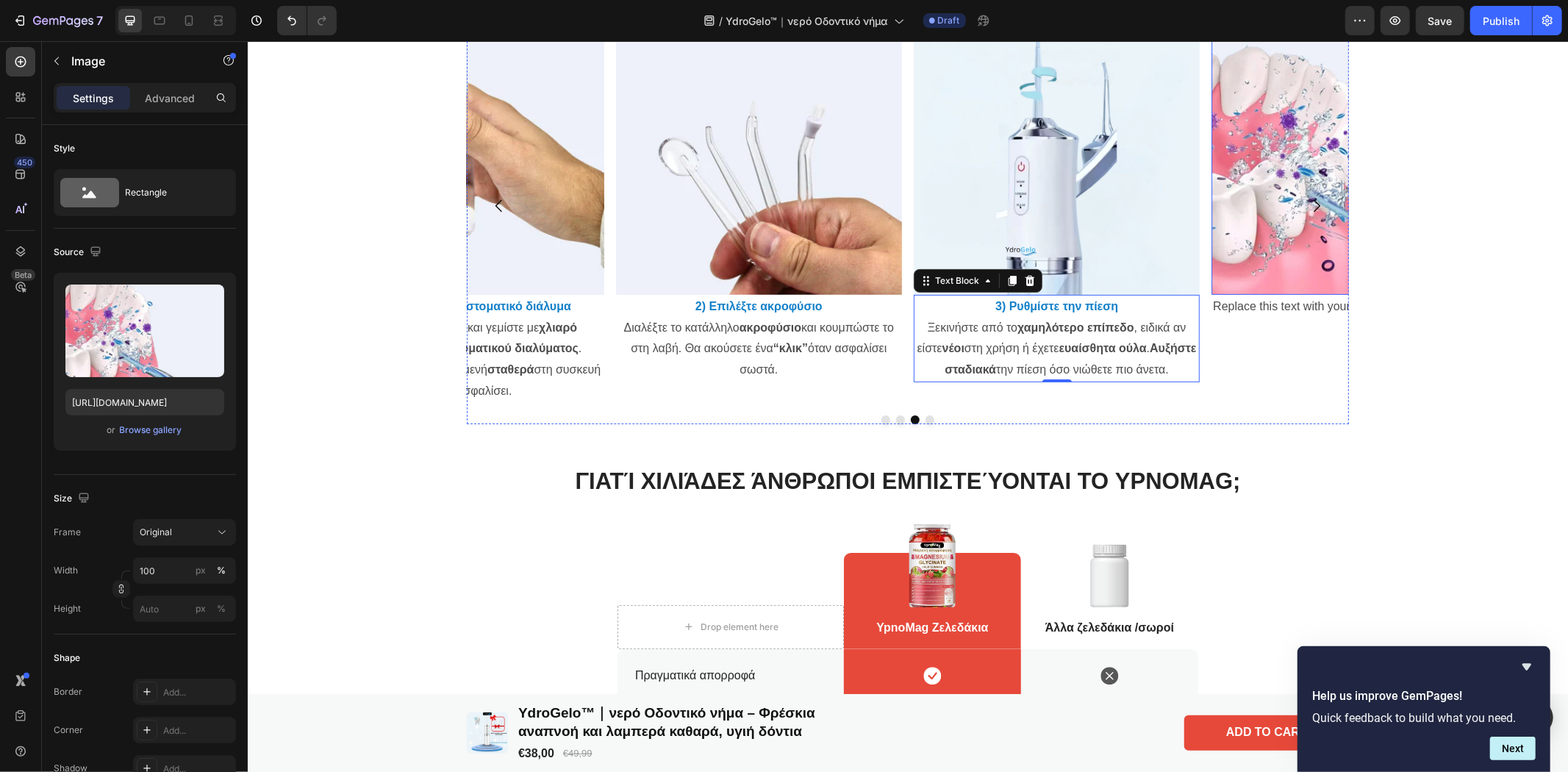
click at [1321, 183] on div "Image Replace this text with your content Text Block Image 1) Γεμίστε με νερό ή…" at bounding box center [907, 205] width 882 height 395
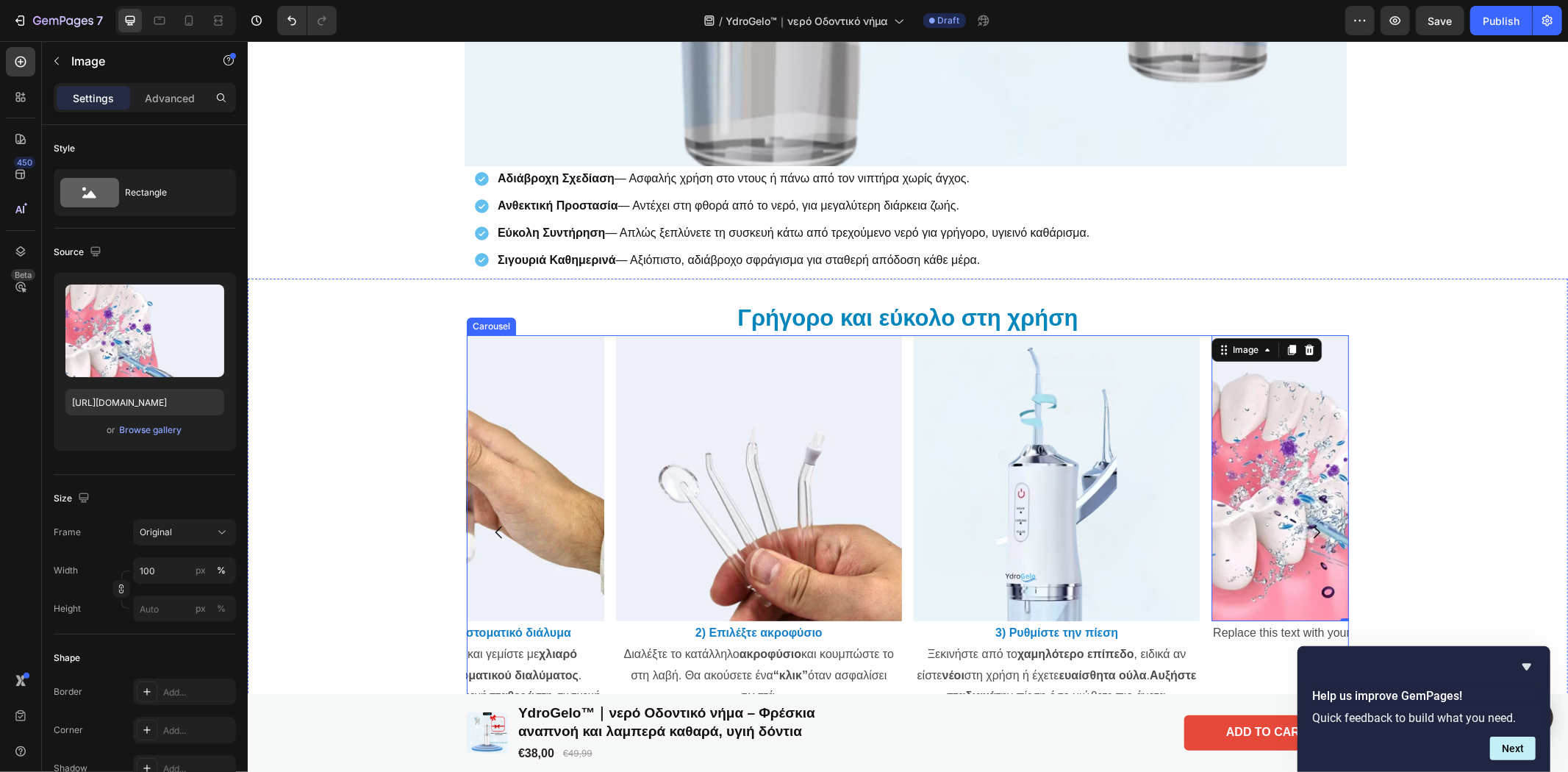
click at [1310, 519] on button "Carousel Next Arrow" at bounding box center [1316, 532] width 41 height 41
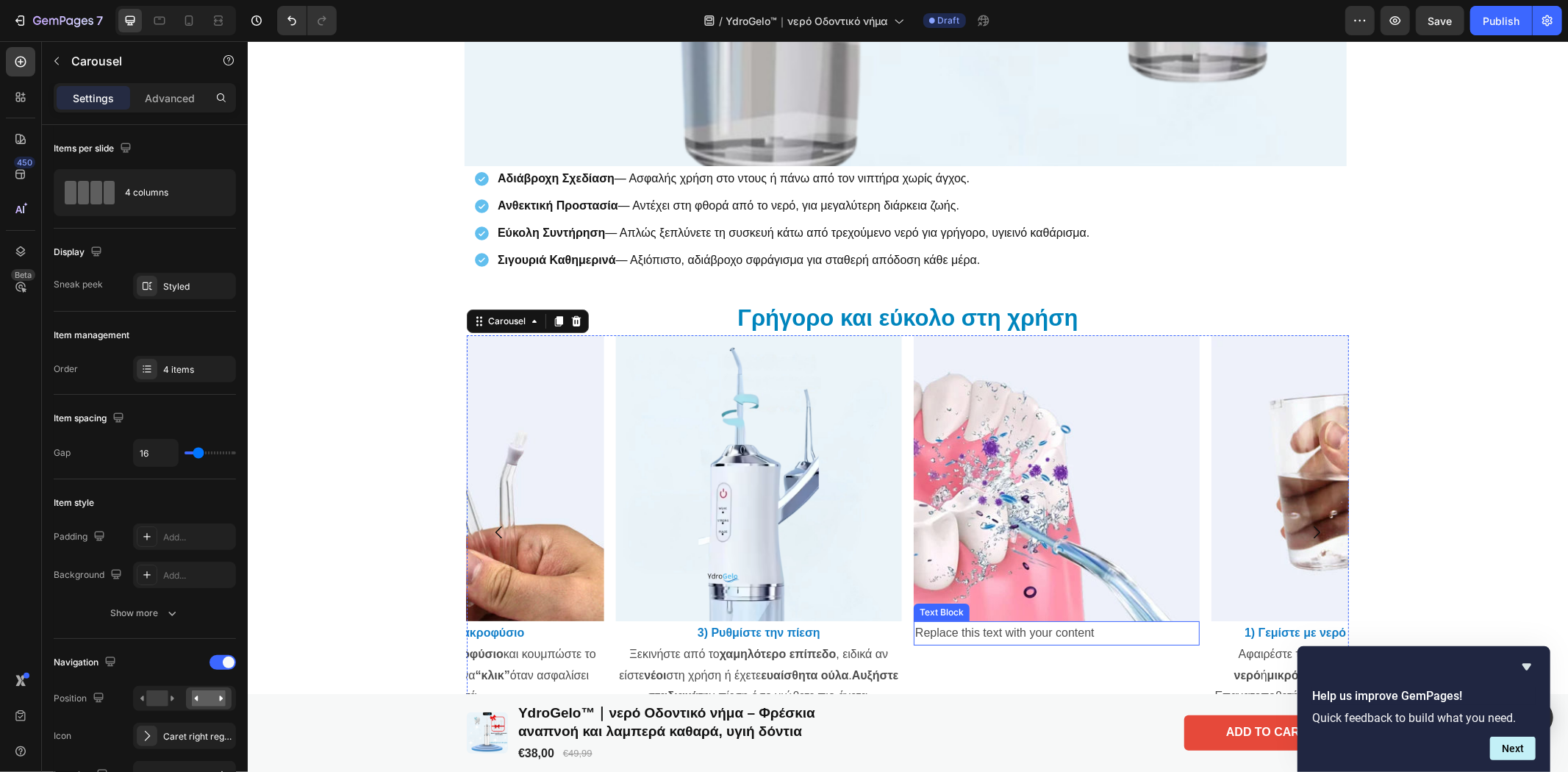
click at [1042, 634] on div "Replace this text with your content" at bounding box center [1055, 633] width 286 height 24
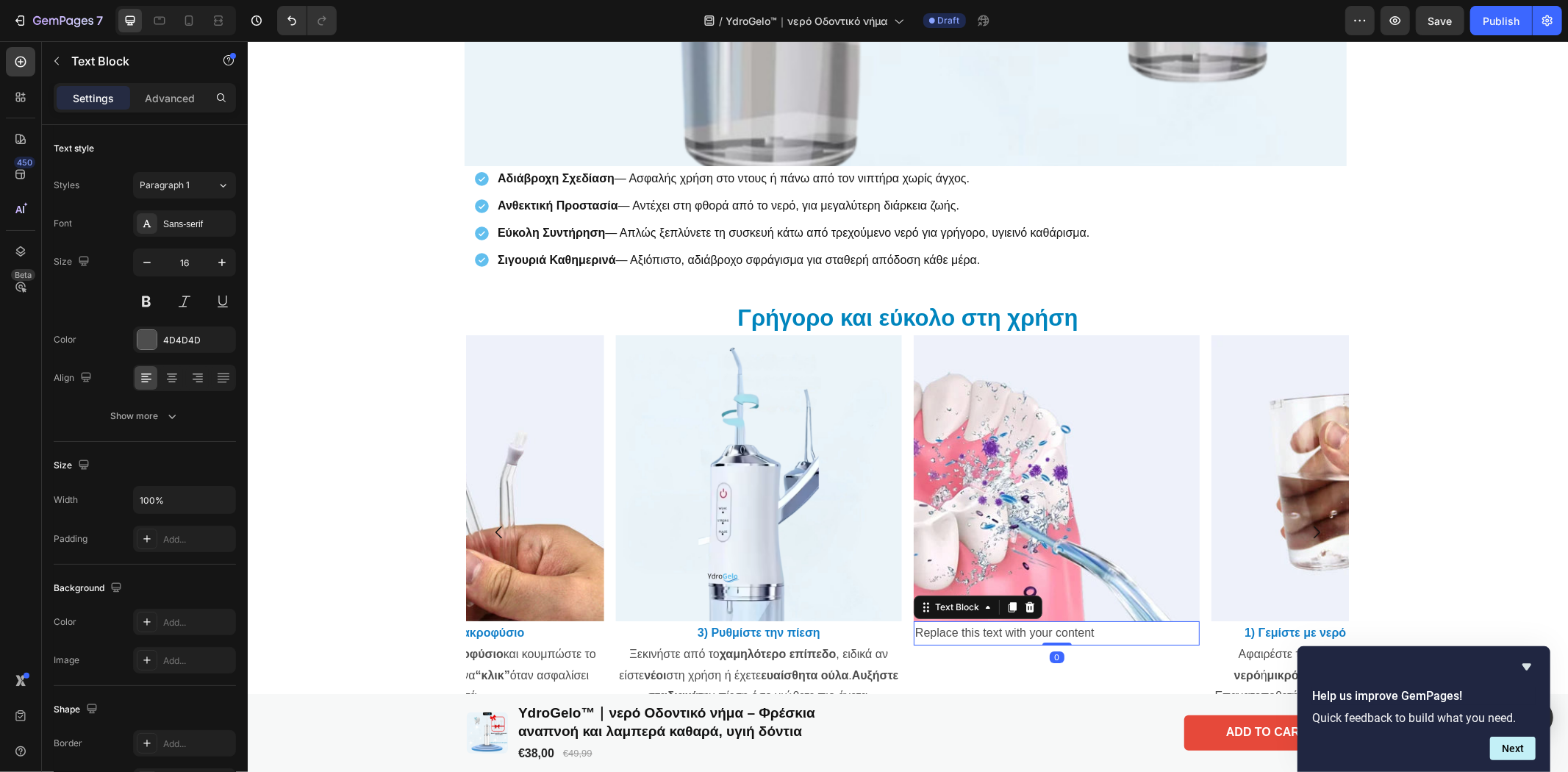
click at [1104, 624] on div "Replace this text with your content" at bounding box center [1055, 633] width 286 height 24
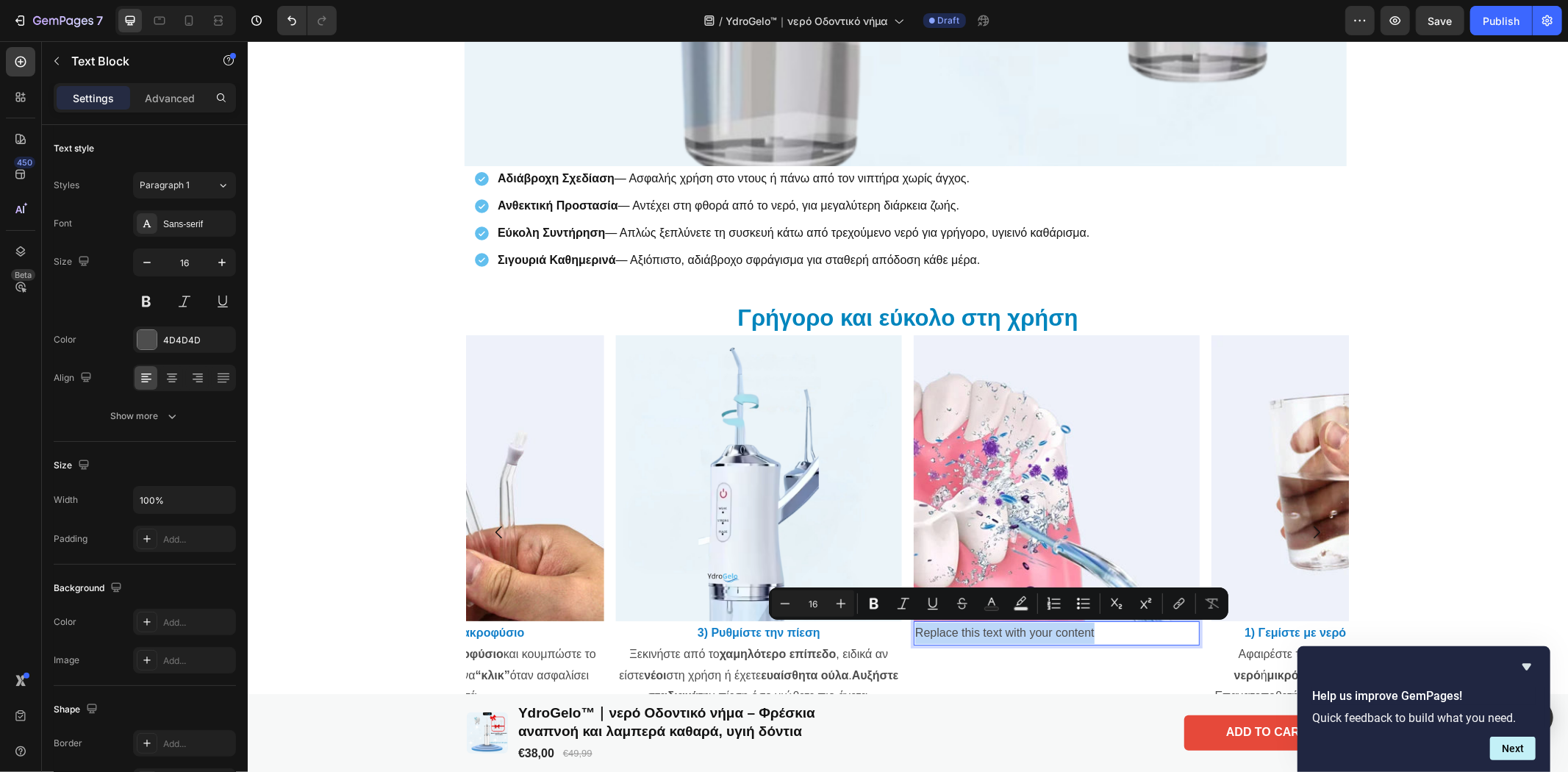
drag, startPoint x: 1105, startPoint y: 627, endPoint x: 912, endPoint y: 624, distance: 193.0
click at [915, 624] on p "Replace this text with your content" at bounding box center [1056, 632] width 283 height 22
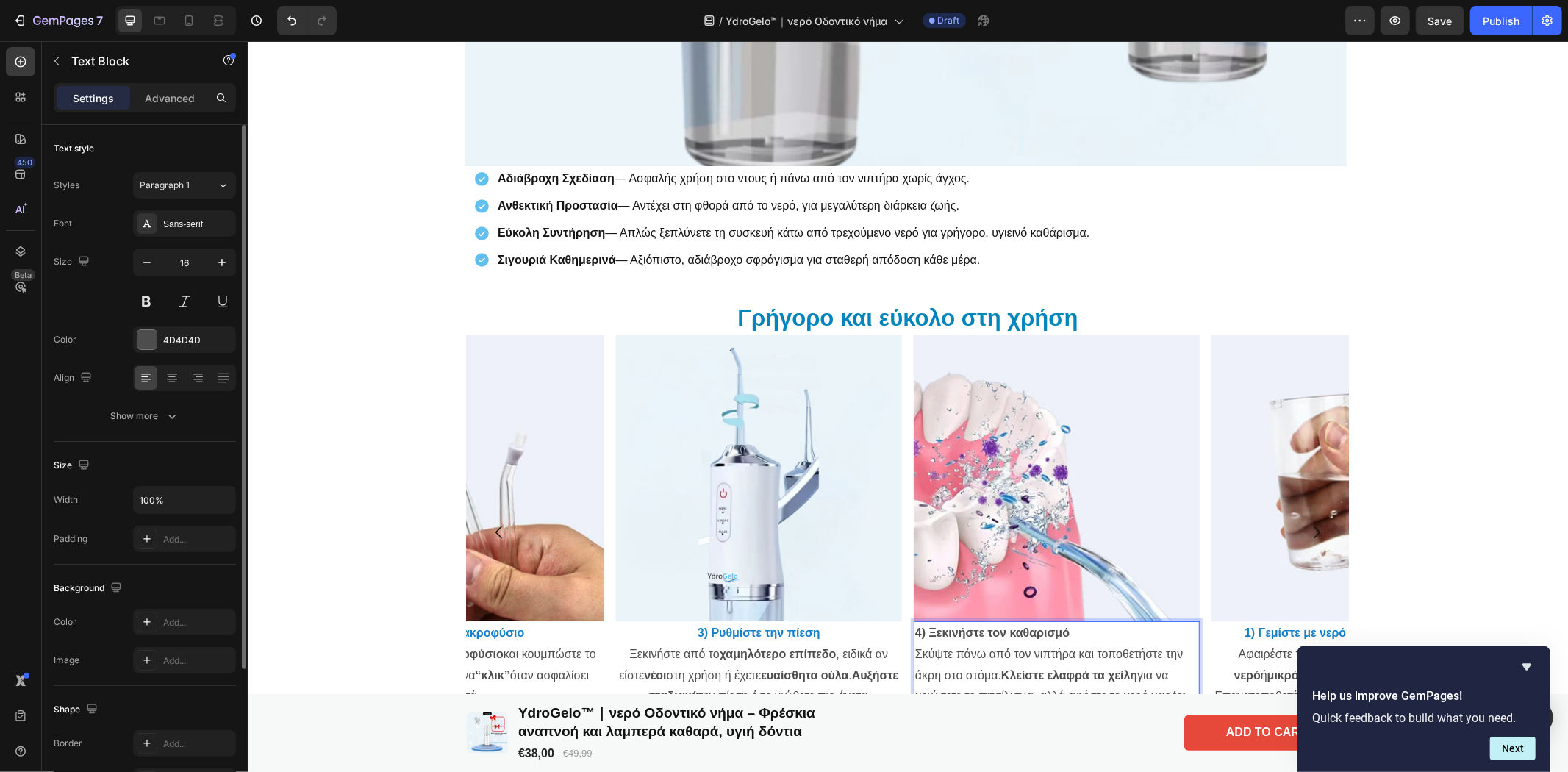
click at [169, 361] on div "Font Sans-serif Size 16 Color 4D4D4D Align Show more" at bounding box center [144, 320] width 183 height 219
click at [169, 378] on icon at bounding box center [171, 379] width 10 height 2
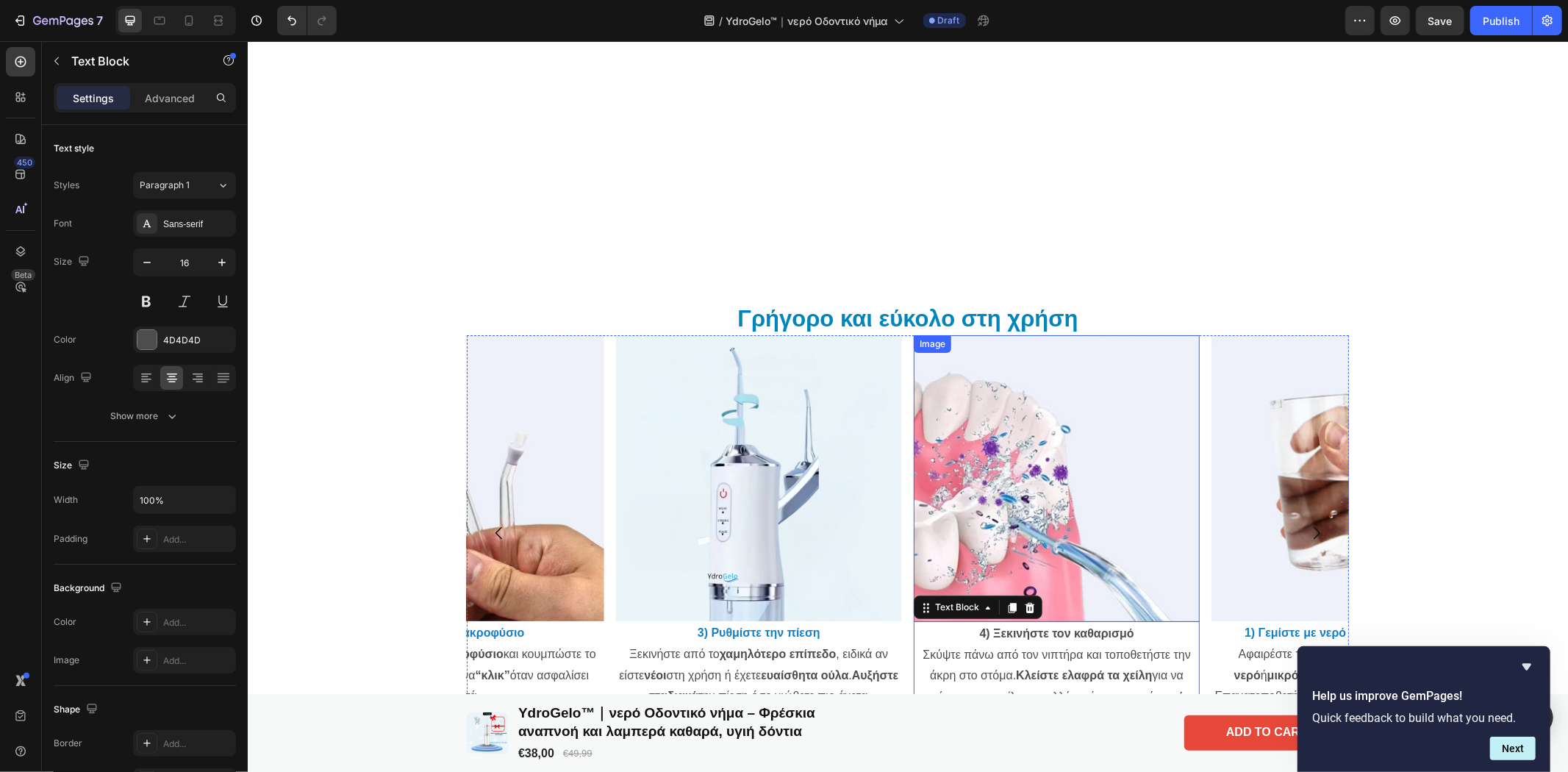
scroll to position [4867, 0]
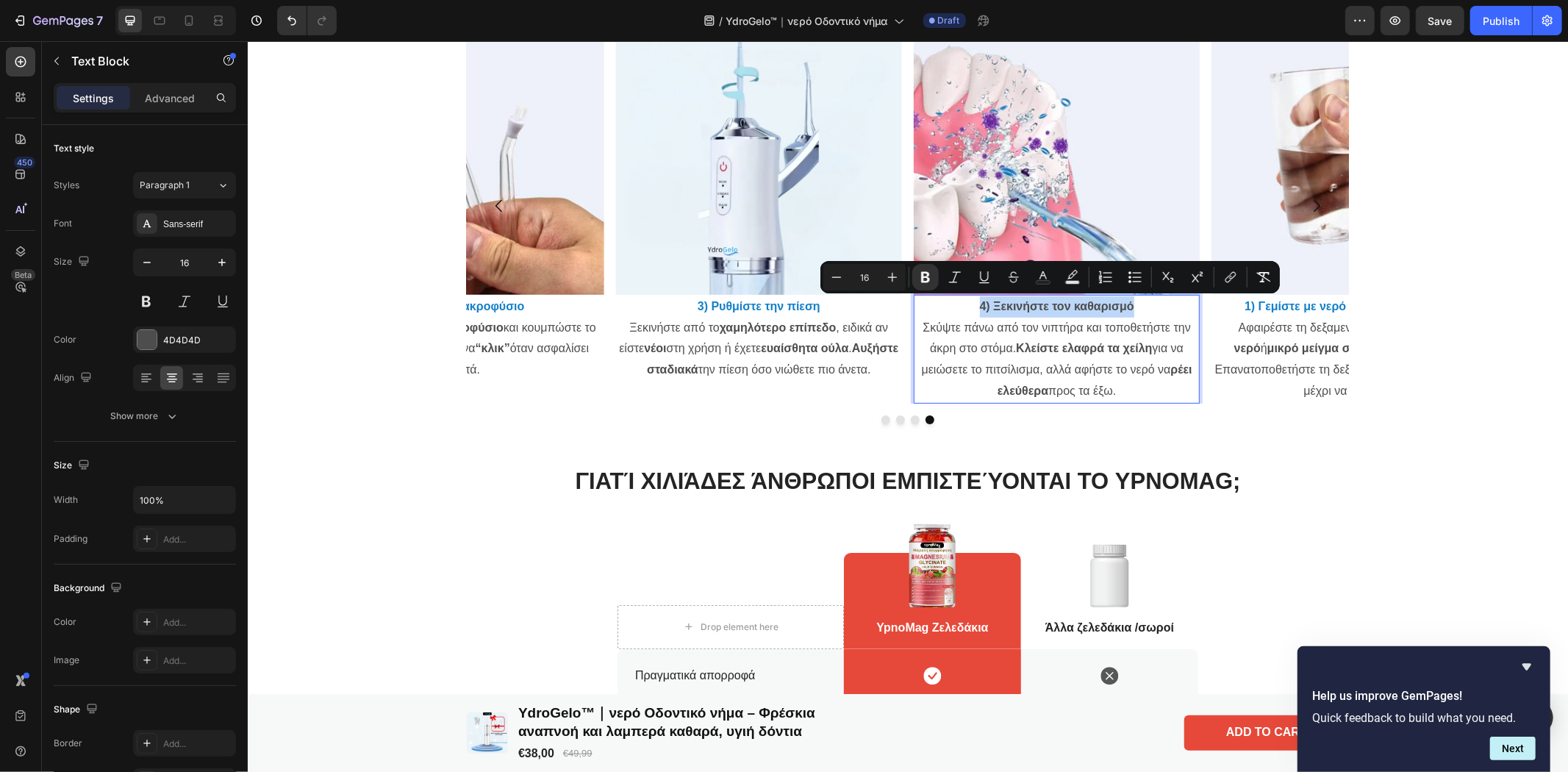
drag, startPoint x: 1135, startPoint y: 305, endPoint x: 960, endPoint y: 305, distance: 175.0
click at [960, 305] on p "4) Ξεκινήστε τον καθαρισμό Σκύψτε πάνω από τον νιπτήρα και τοποθετήστε την άκρη…" at bounding box center [1056, 348] width 283 height 106
click at [1046, 274] on icon "Editor contextual toolbar" at bounding box center [1043, 277] width 15 height 15
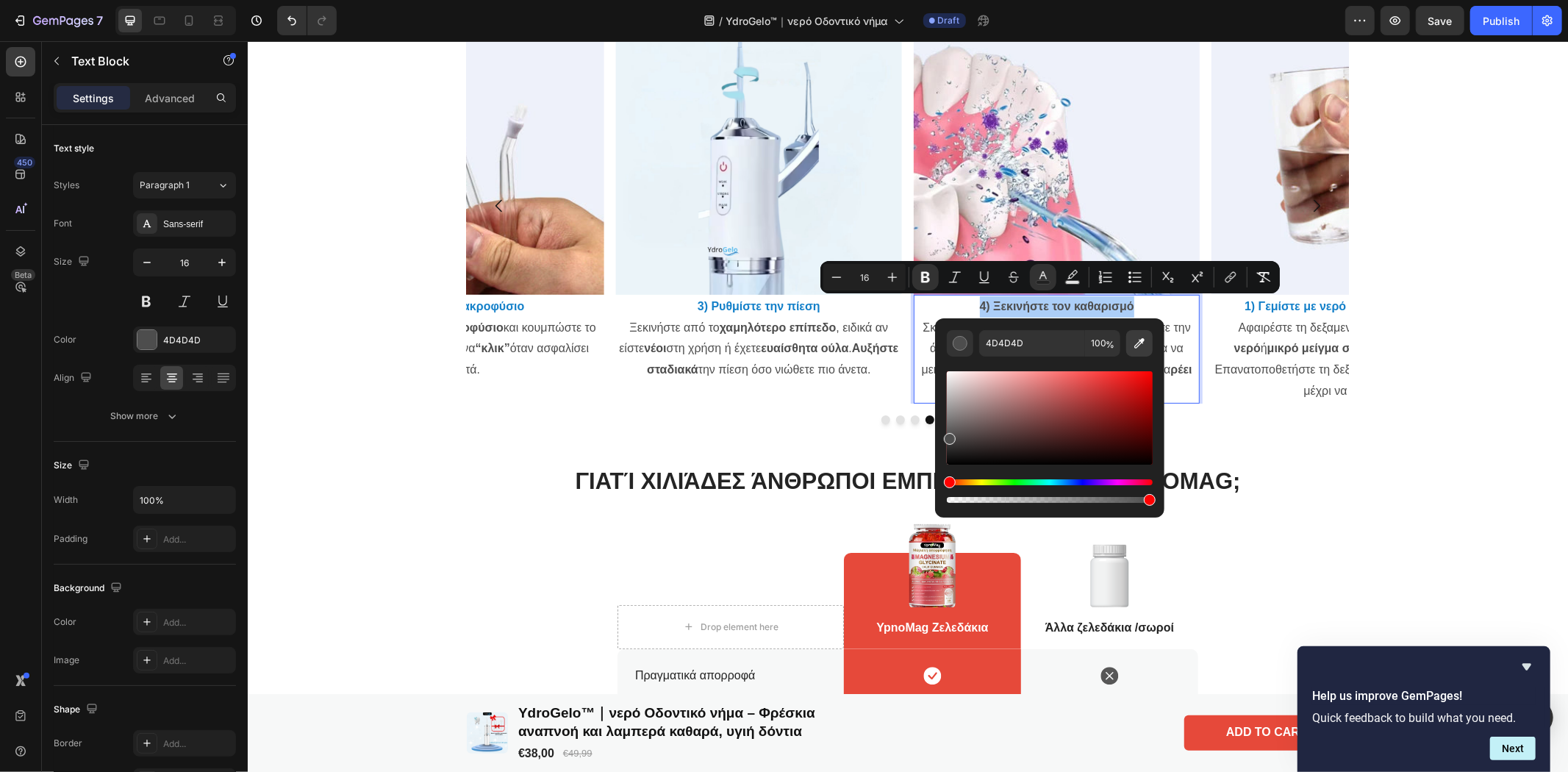
click at [1135, 342] on icon "Editor contextual toolbar" at bounding box center [1139, 343] width 15 height 15
type input "1480C9"
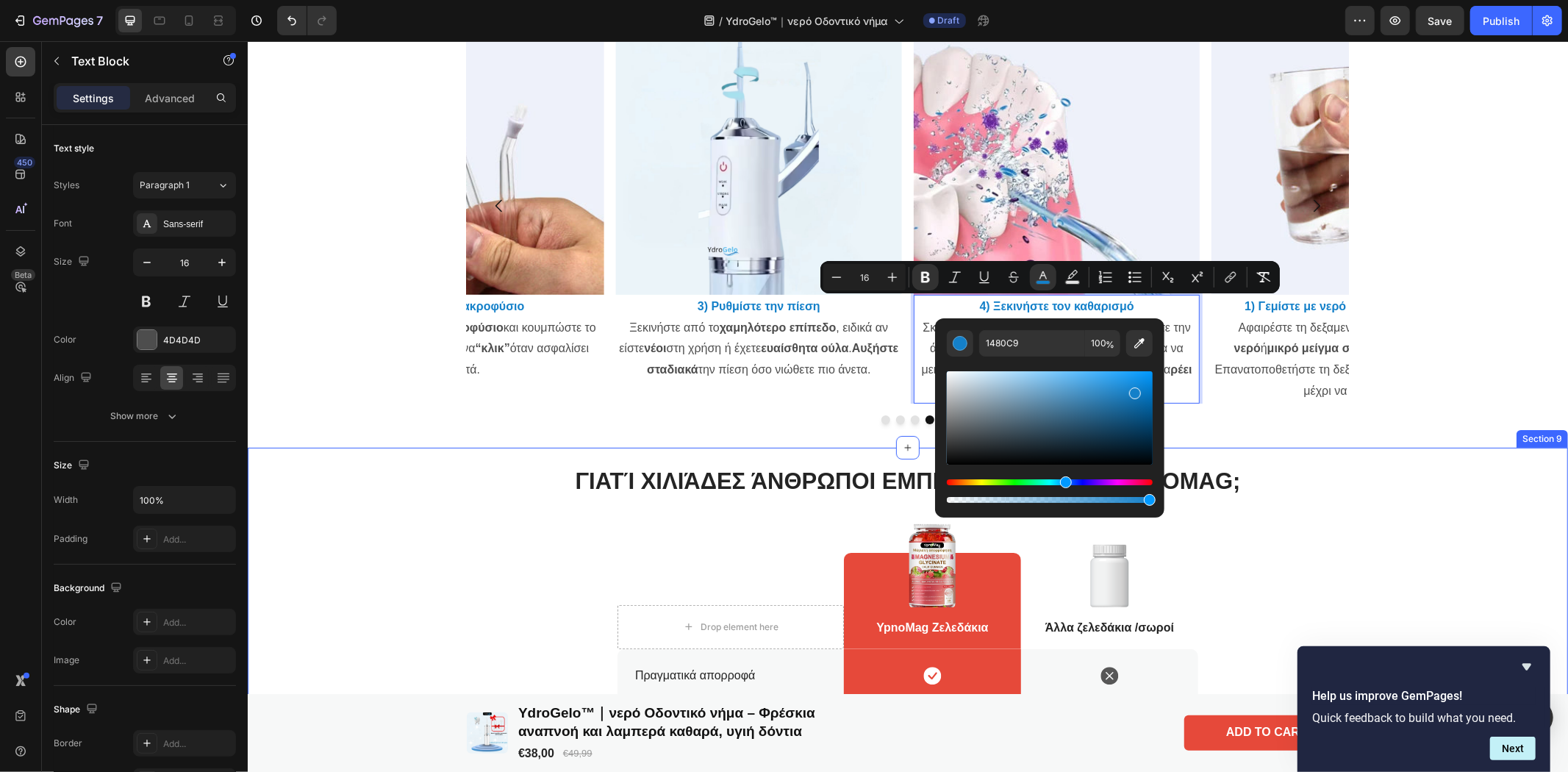
click at [1361, 503] on div "Γιατί χιλιάδες άνθρωποι εμπιστεύονται το YpnoMAG; Heading Drop element here Row…" at bounding box center [907, 690] width 1291 height 452
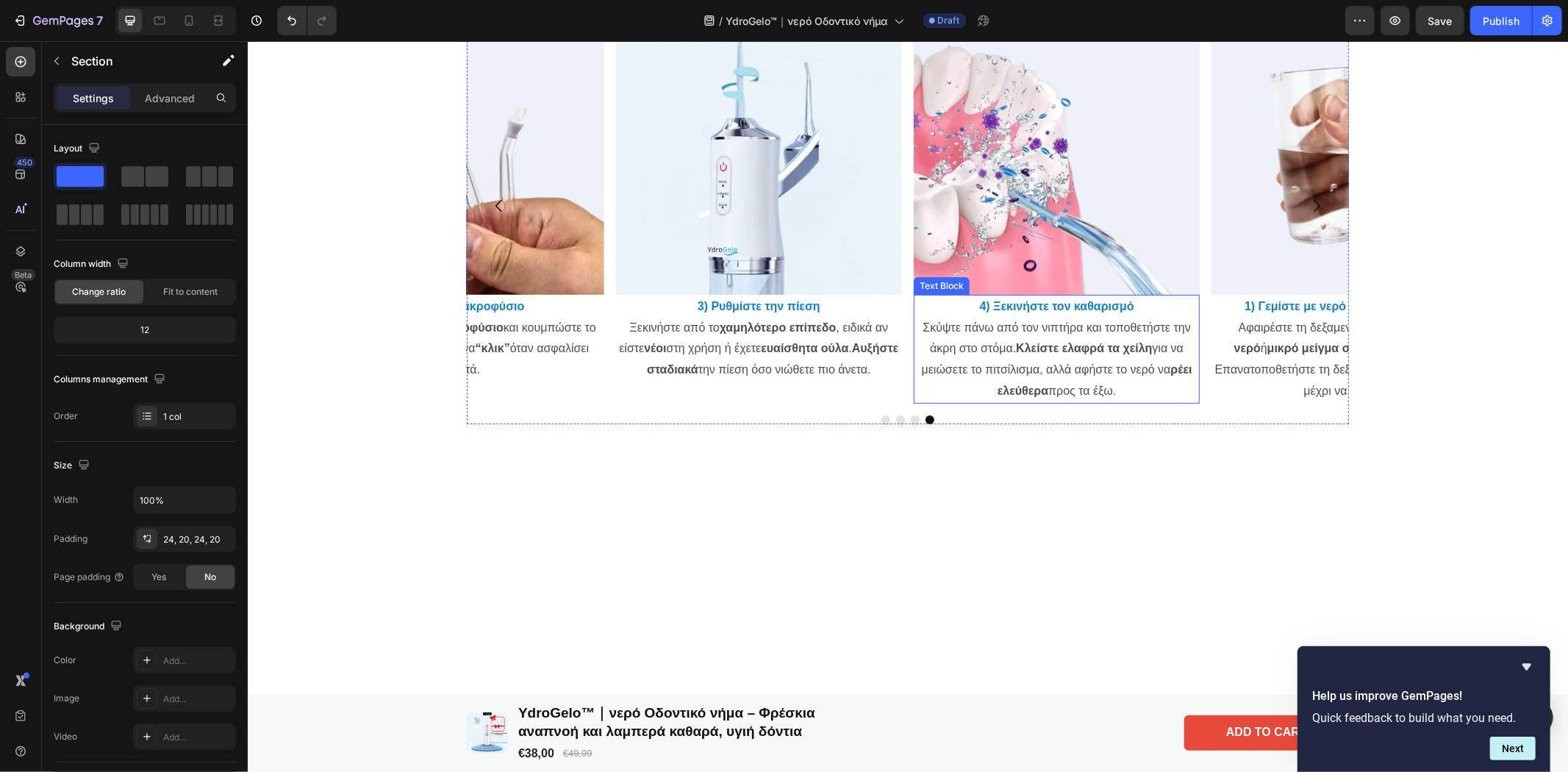
scroll to position [4539, 0]
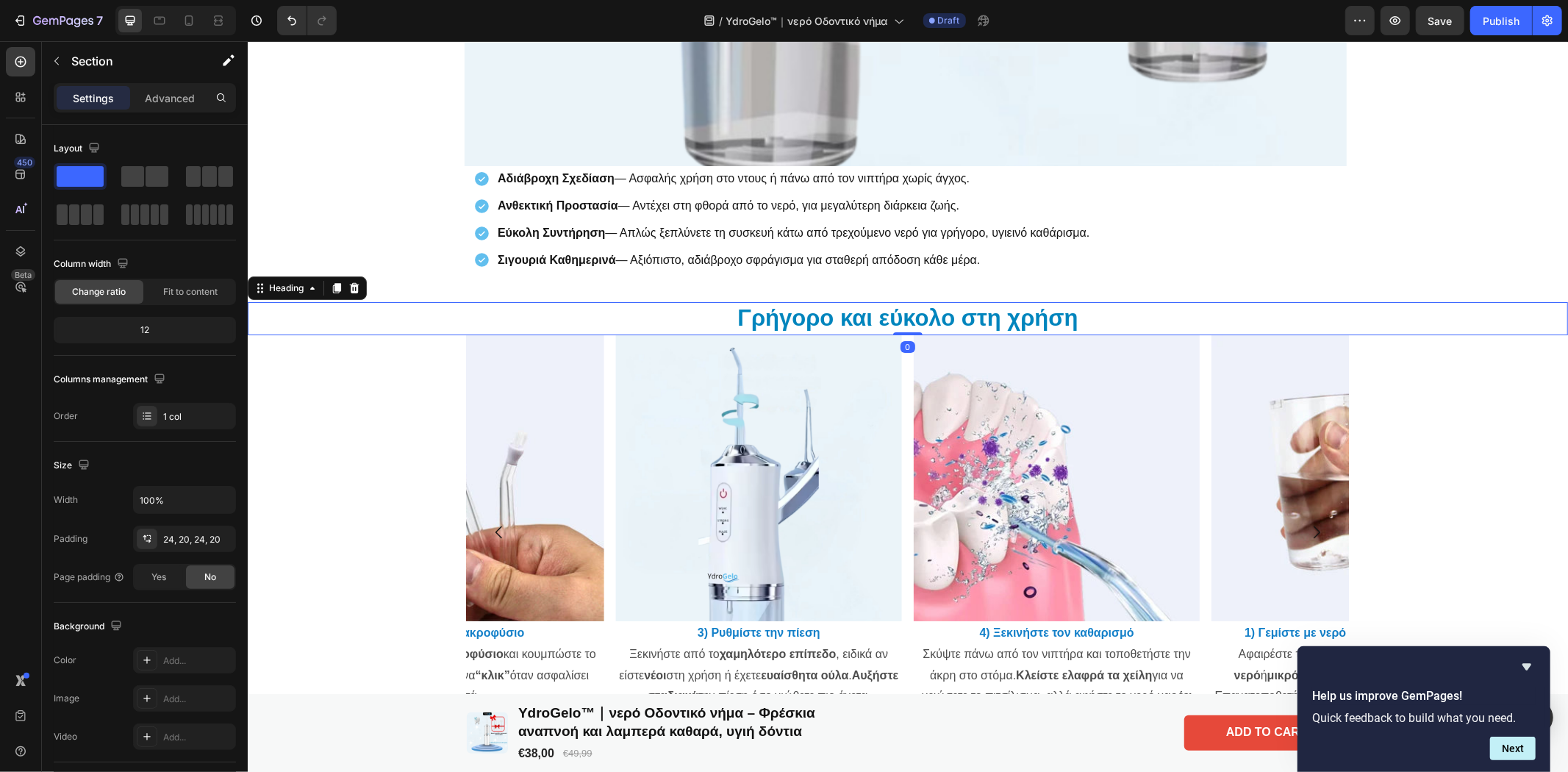
click at [863, 312] on h2 "Γρήγορο και εύκολο στη χρήση" at bounding box center [907, 317] width 1320 height 33
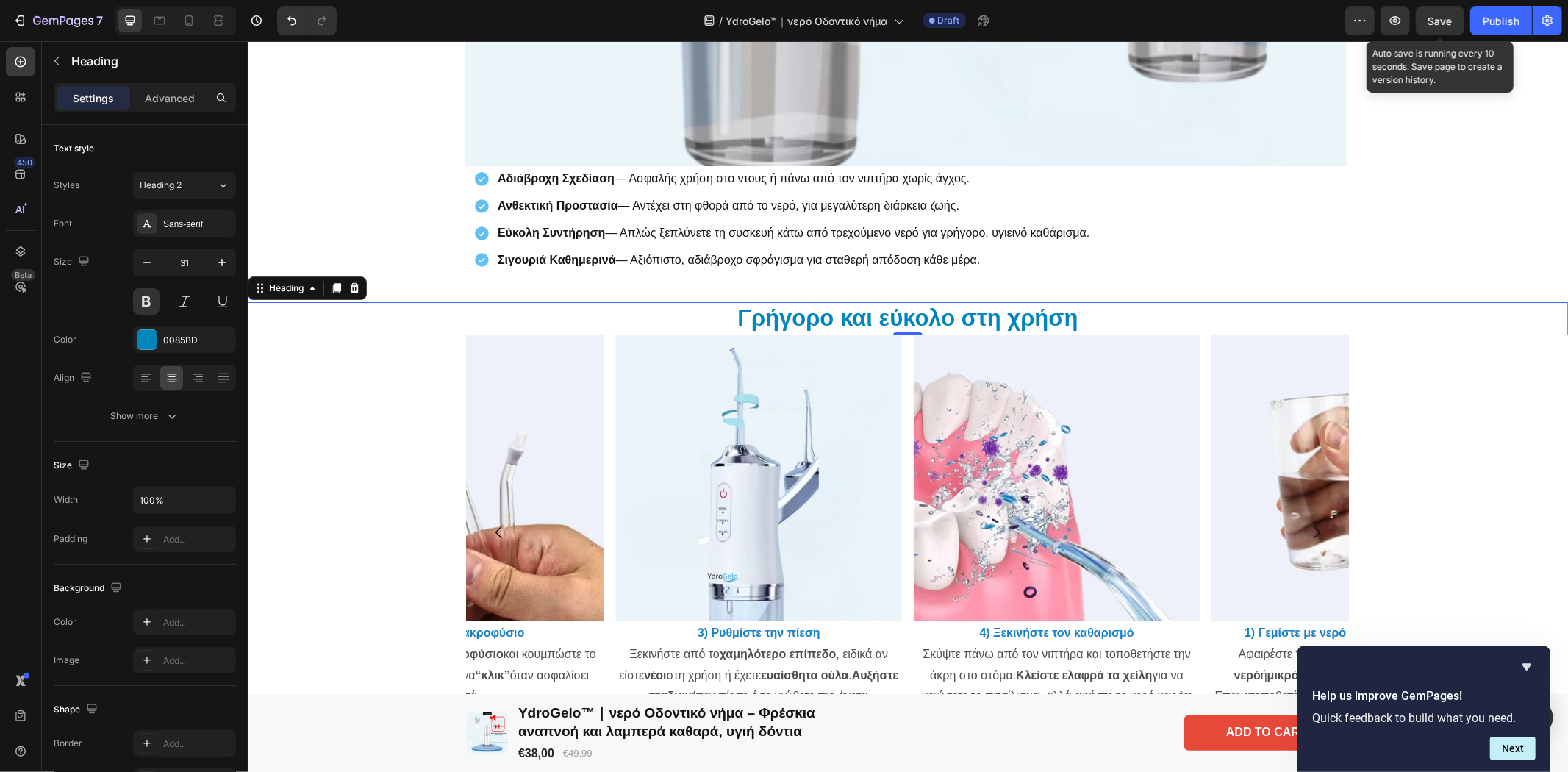
click at [1440, 19] on span "Save" at bounding box center [1441, 21] width 24 height 12
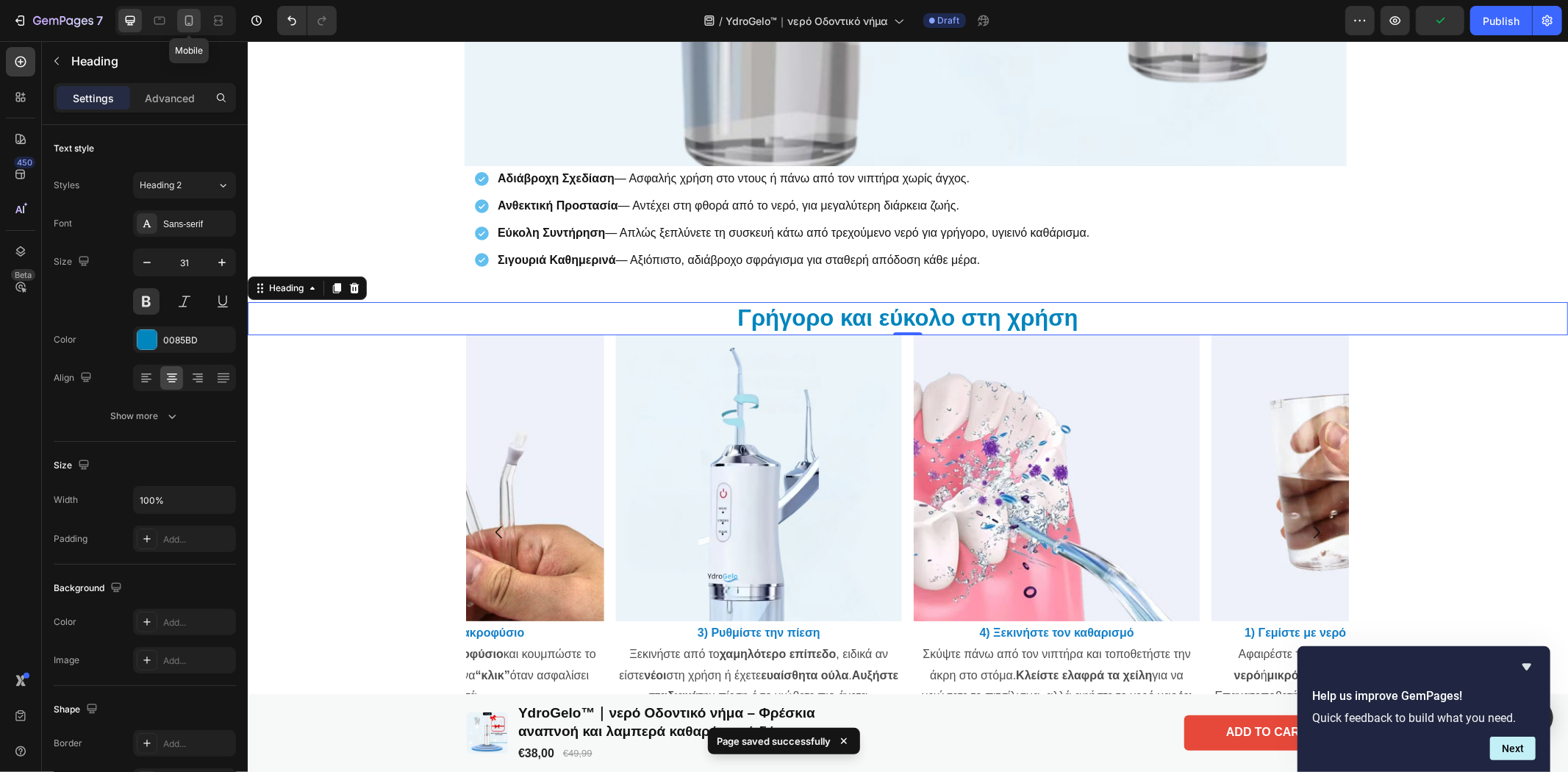
click at [195, 19] on icon at bounding box center [189, 21] width 15 height 15
type input "29"
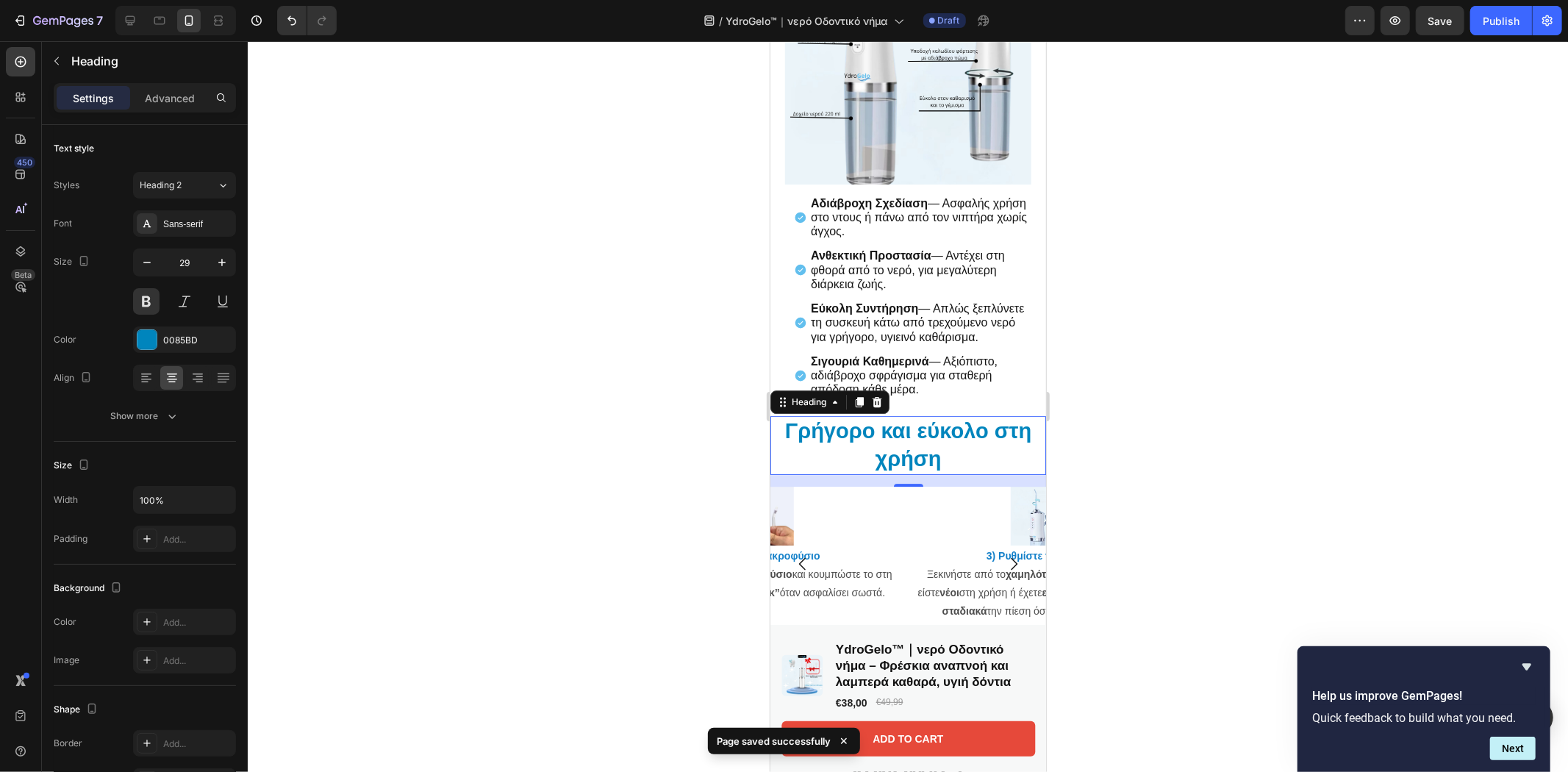
scroll to position [4237, 0]
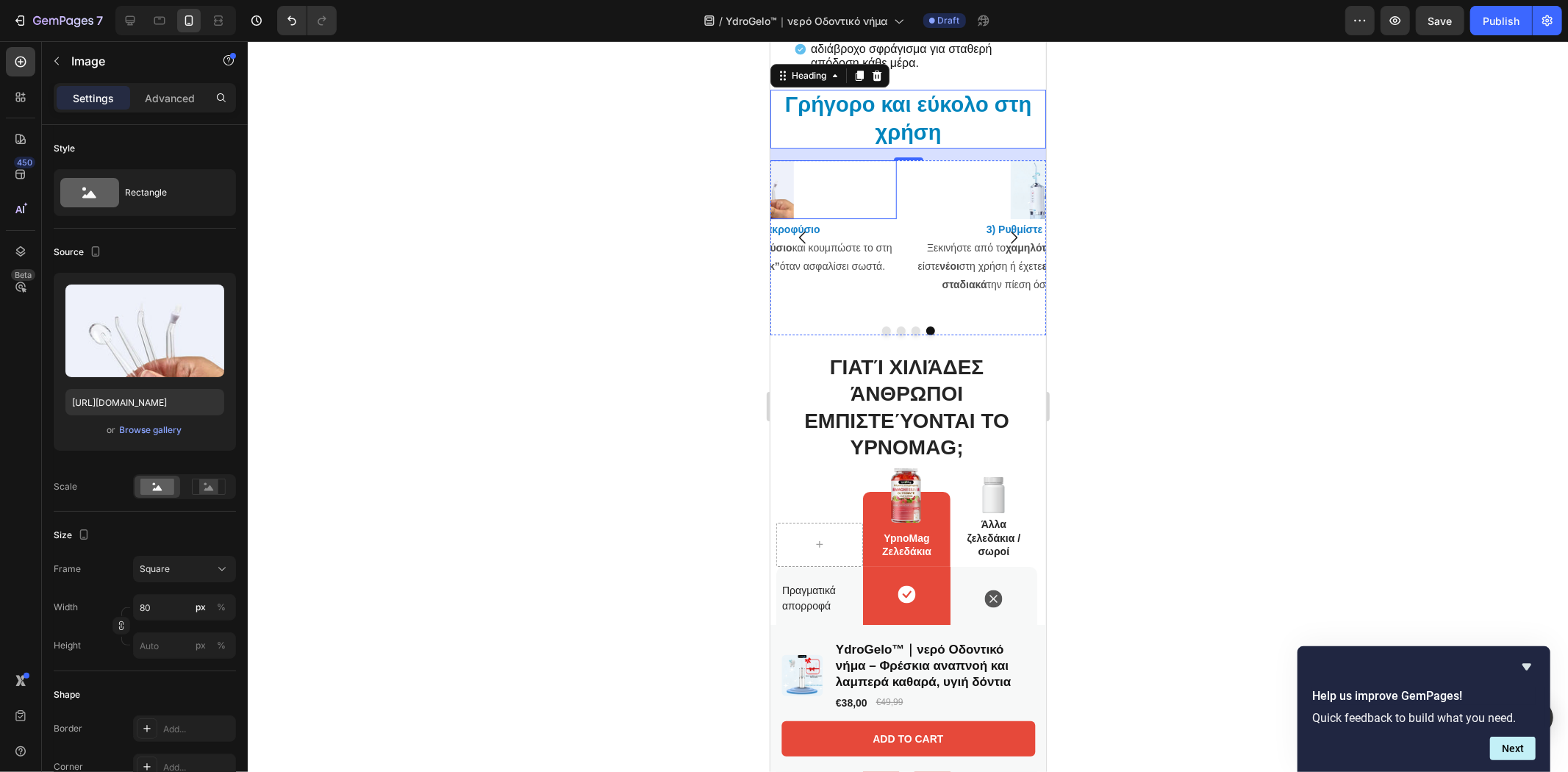
click at [858, 202] on div at bounding box center [764, 188] width 264 height 59
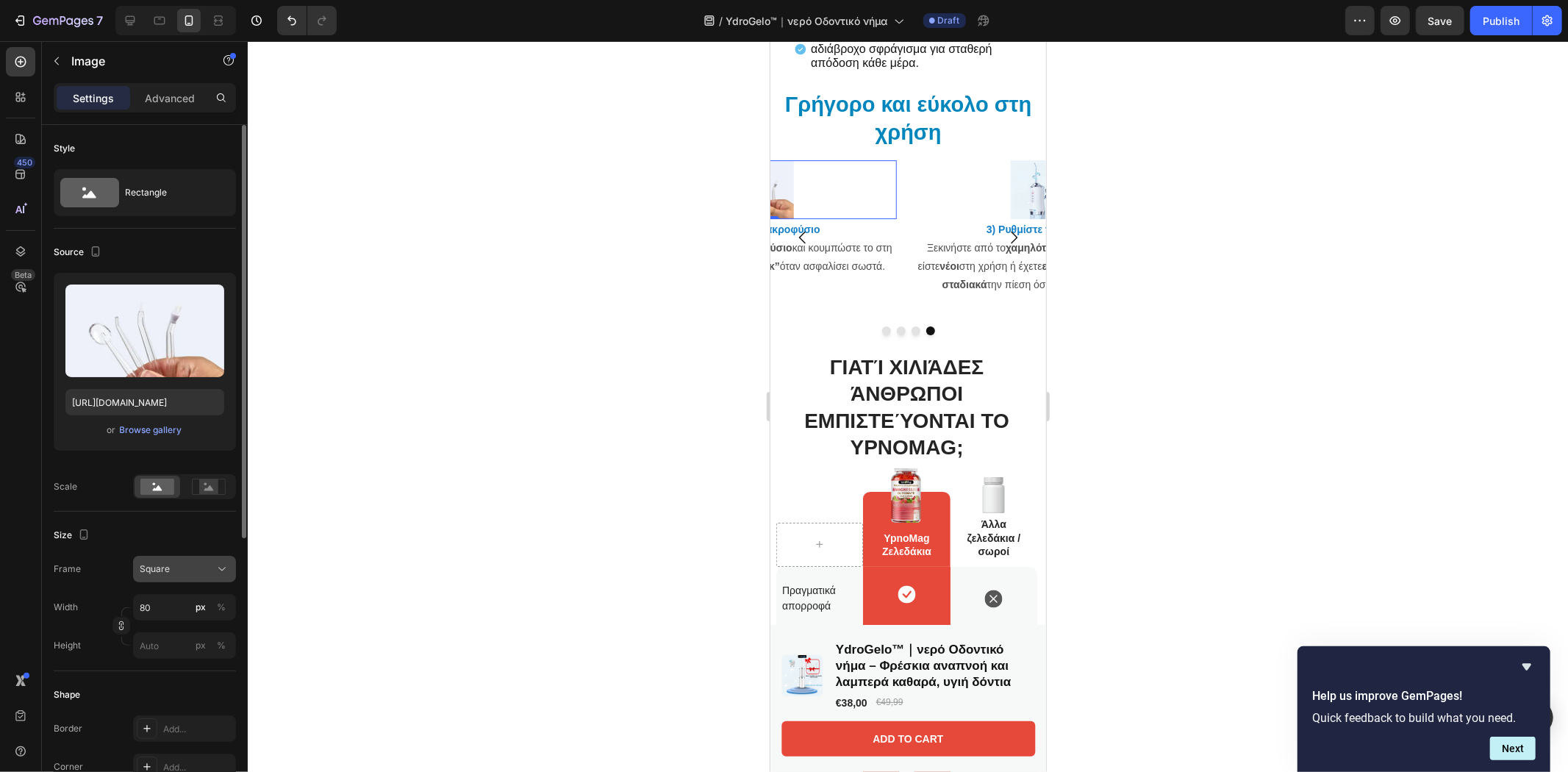
click at [180, 570] on div "Square" at bounding box center [175, 569] width 72 height 13
click at [213, 627] on icon at bounding box center [217, 633] width 9 height 13
click at [200, 575] on div "Vertical" at bounding box center [184, 569] width 90 height 15
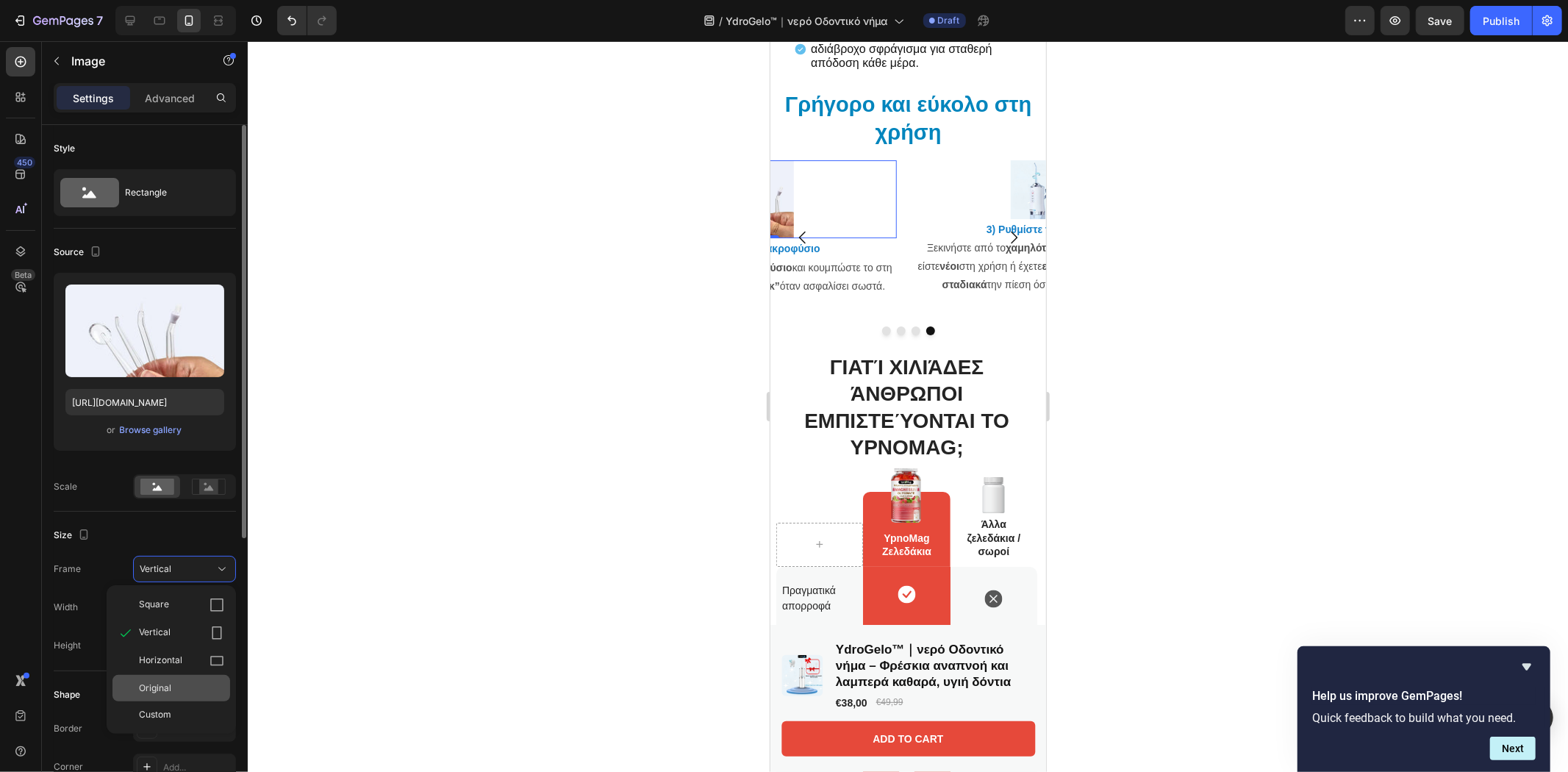
click at [171, 687] on div "Original" at bounding box center [181, 688] width 85 height 13
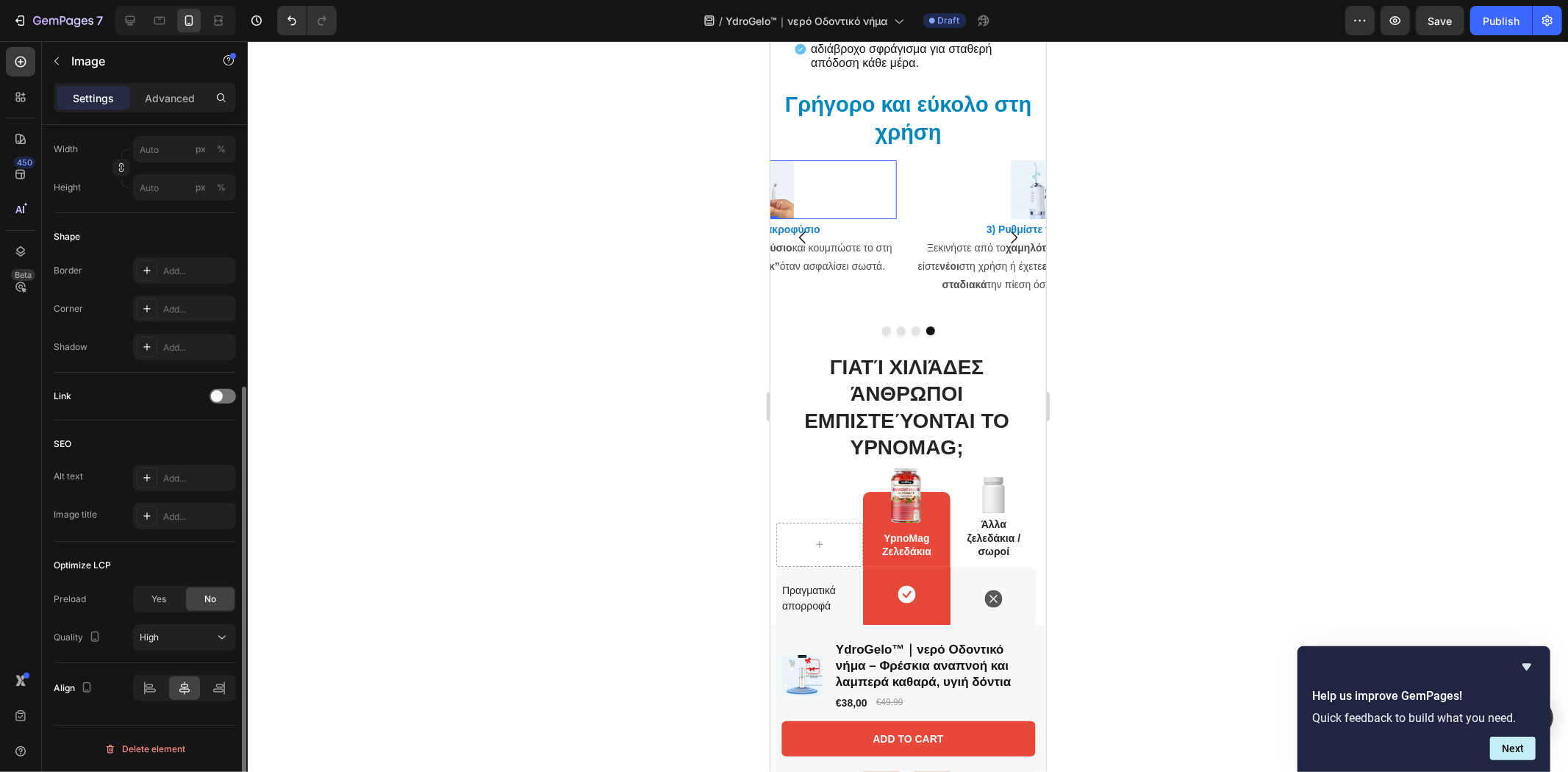
scroll to position [0, 0]
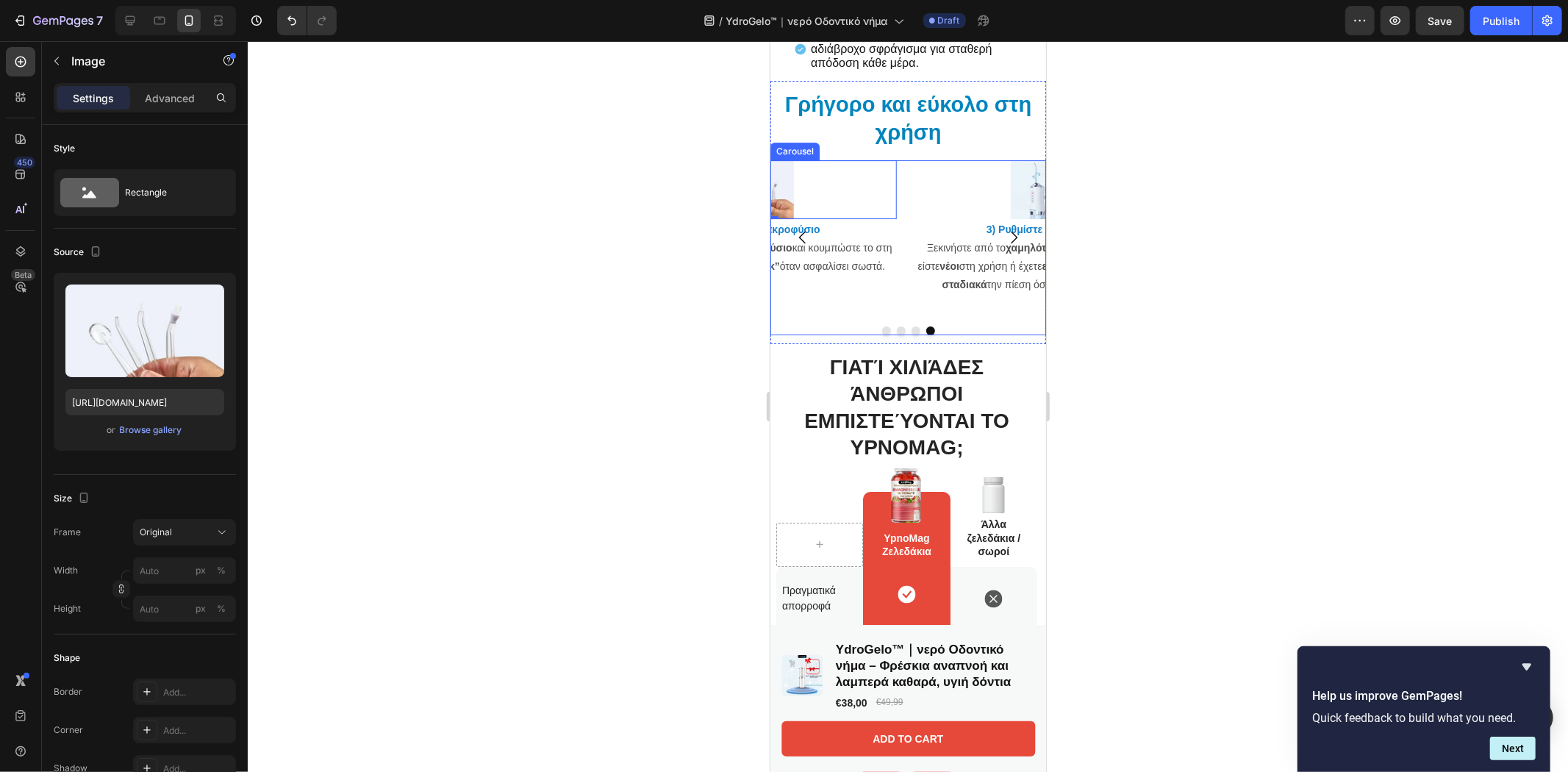
click at [799, 235] on icon "Carousel Back Arrow" at bounding box center [801, 236] width 18 height 18
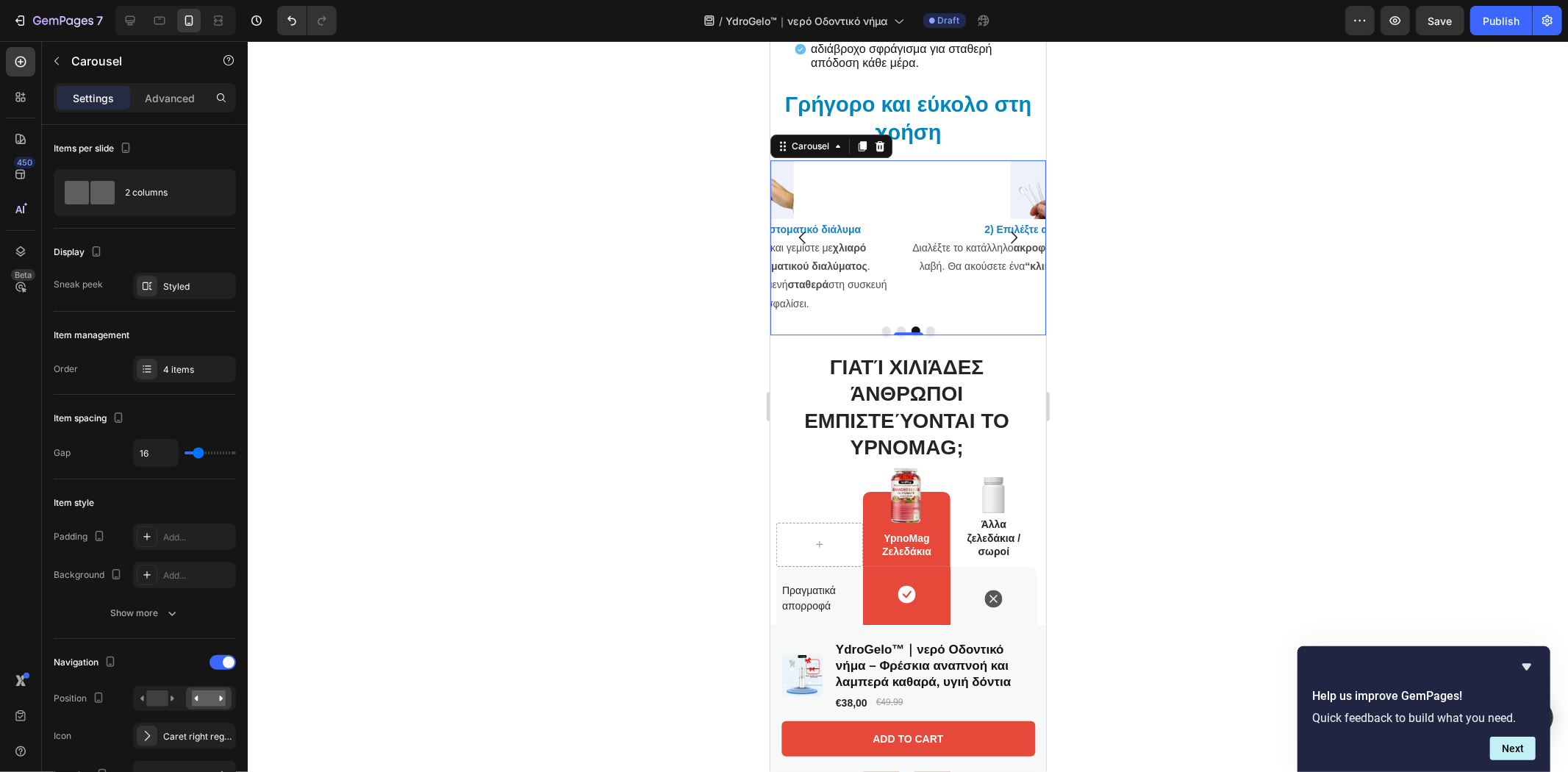
click at [882, 330] on button "Dot" at bounding box center [886, 329] width 8 height 8
click at [1010, 233] on icon "Carousel Next Arrow" at bounding box center [1013, 236] width 7 height 12
click at [816, 197] on div at bounding box center [764, 188] width 264 height 59
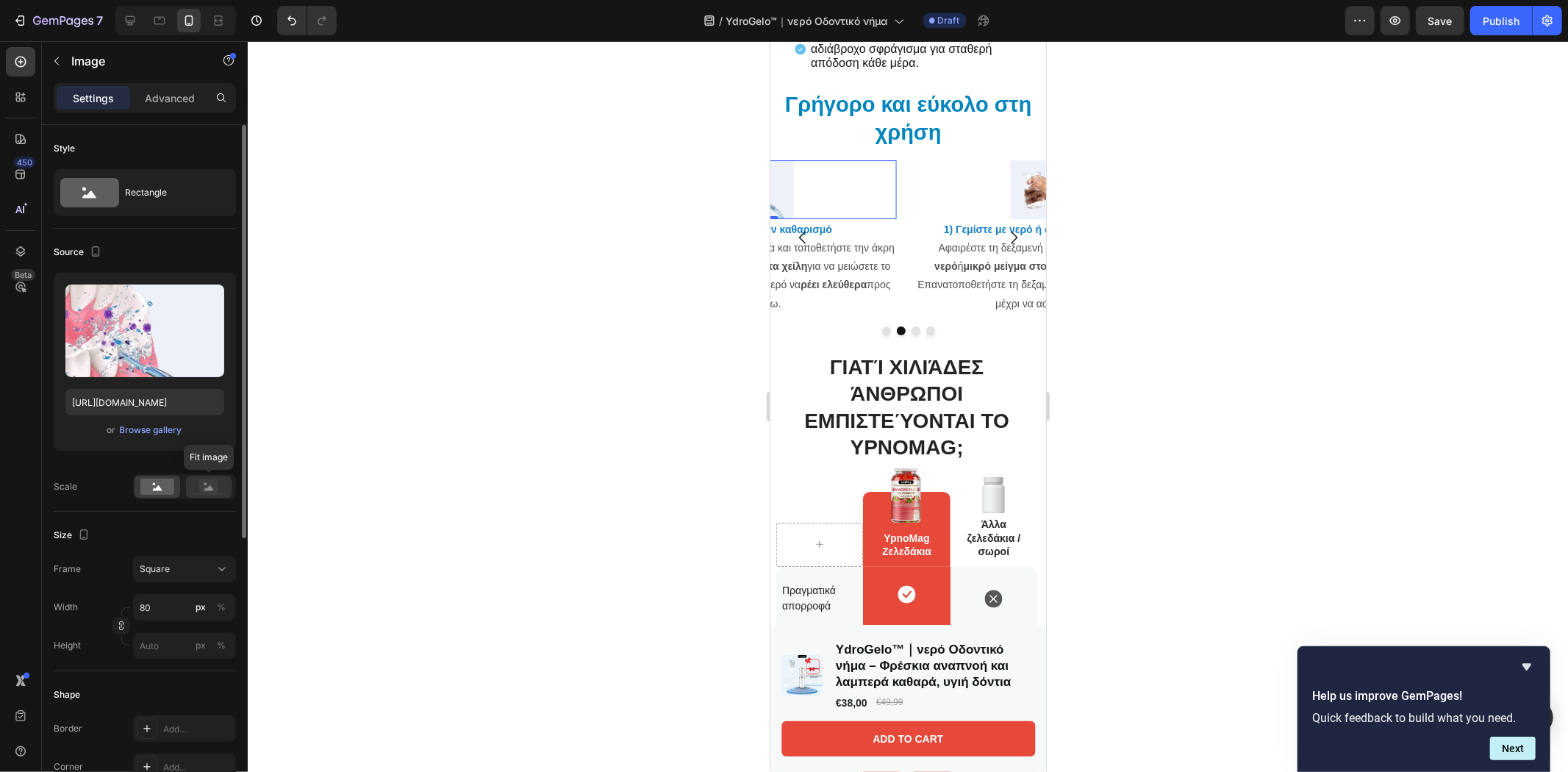
click at [208, 490] on rect at bounding box center [209, 487] width 19 height 15
click at [136, 472] on div "Upload Image [URL][DOMAIN_NAME] or Browse gallery Scale" at bounding box center [144, 386] width 183 height 226
click at [150, 488] on rect at bounding box center [157, 486] width 34 height 16
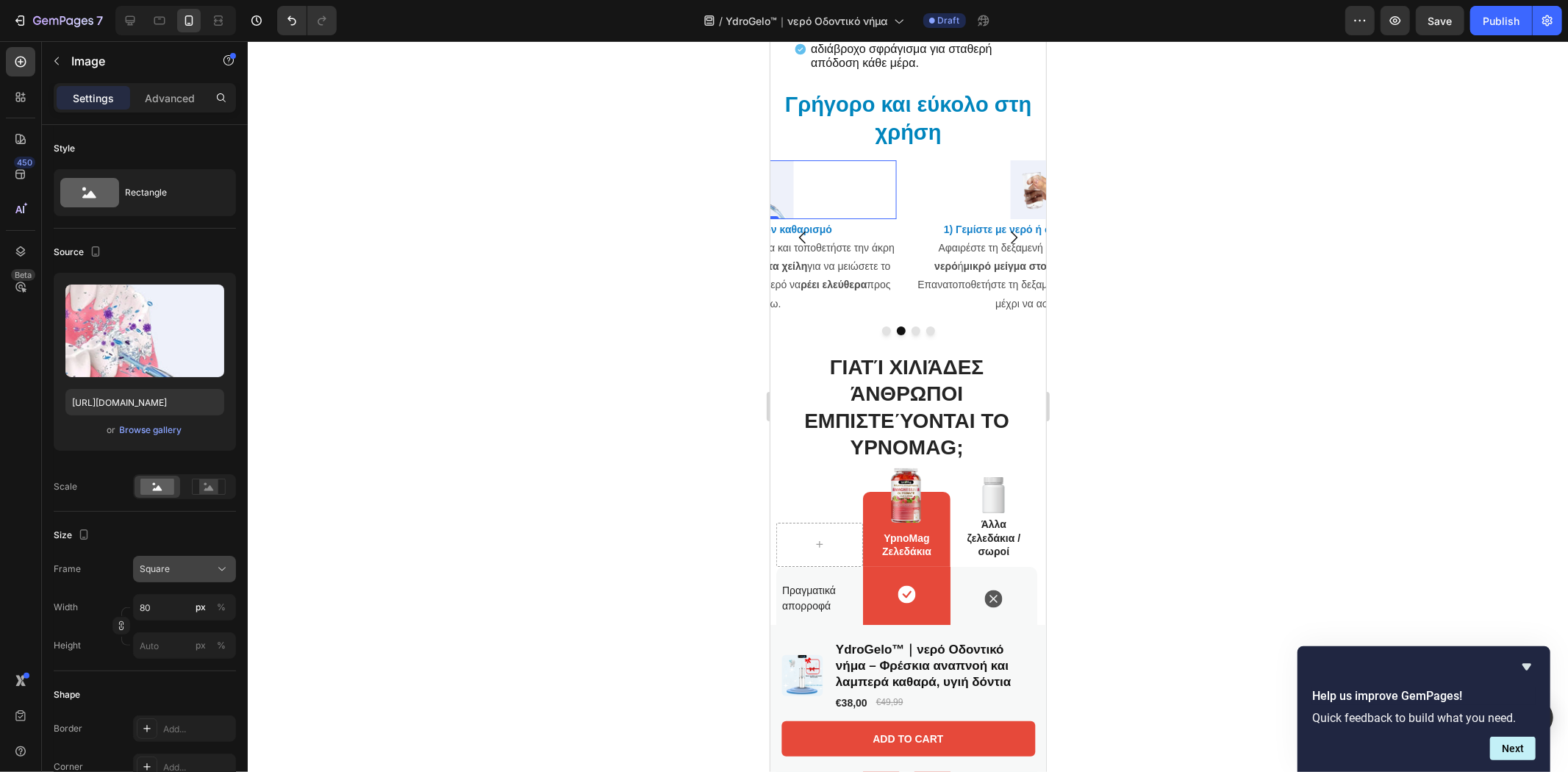
click at [188, 573] on div "Square" at bounding box center [175, 569] width 72 height 13
click at [378, 560] on div at bounding box center [908, 406] width 1320 height 731
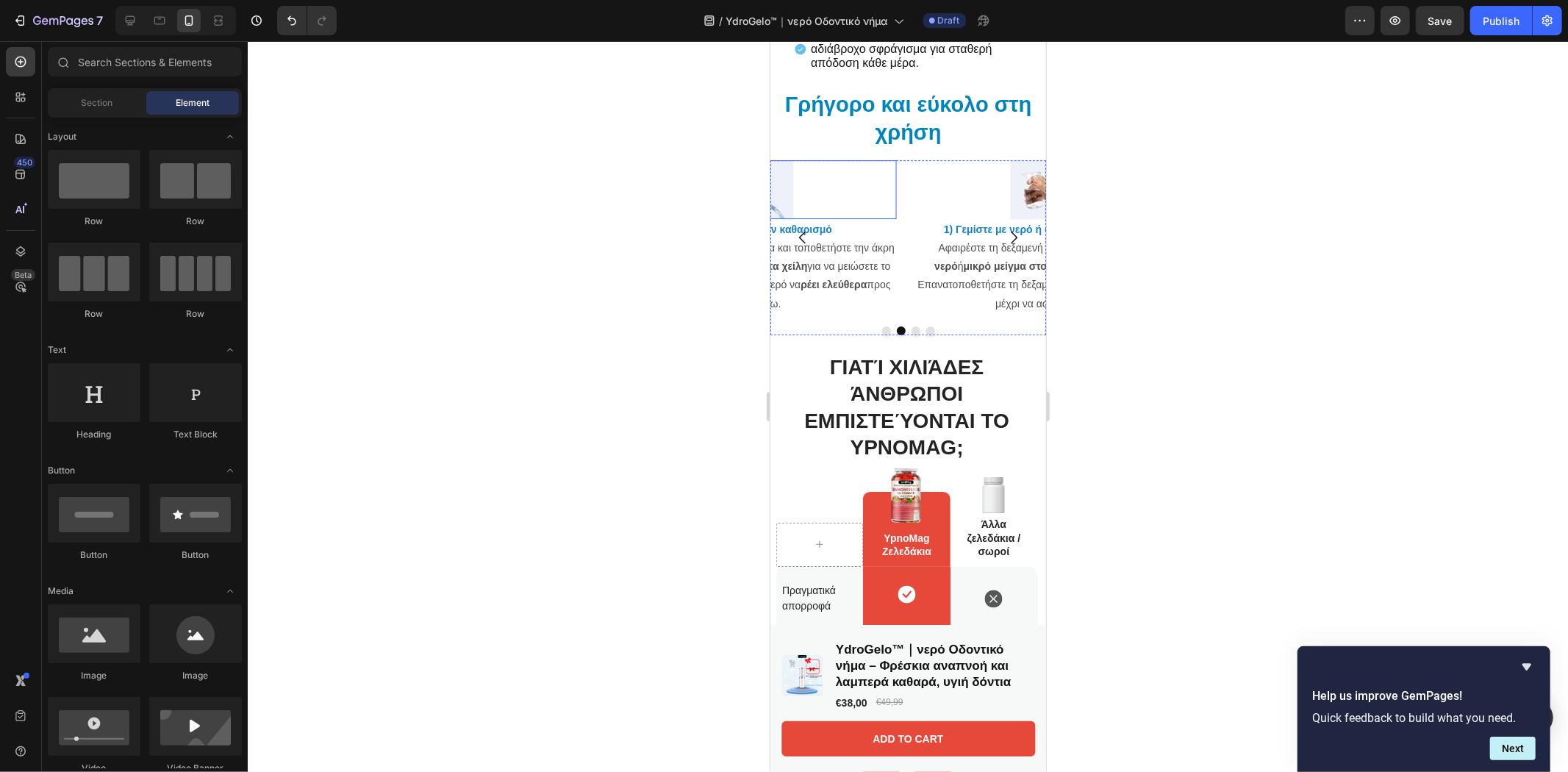
click at [835, 176] on div at bounding box center [764, 188] width 264 height 59
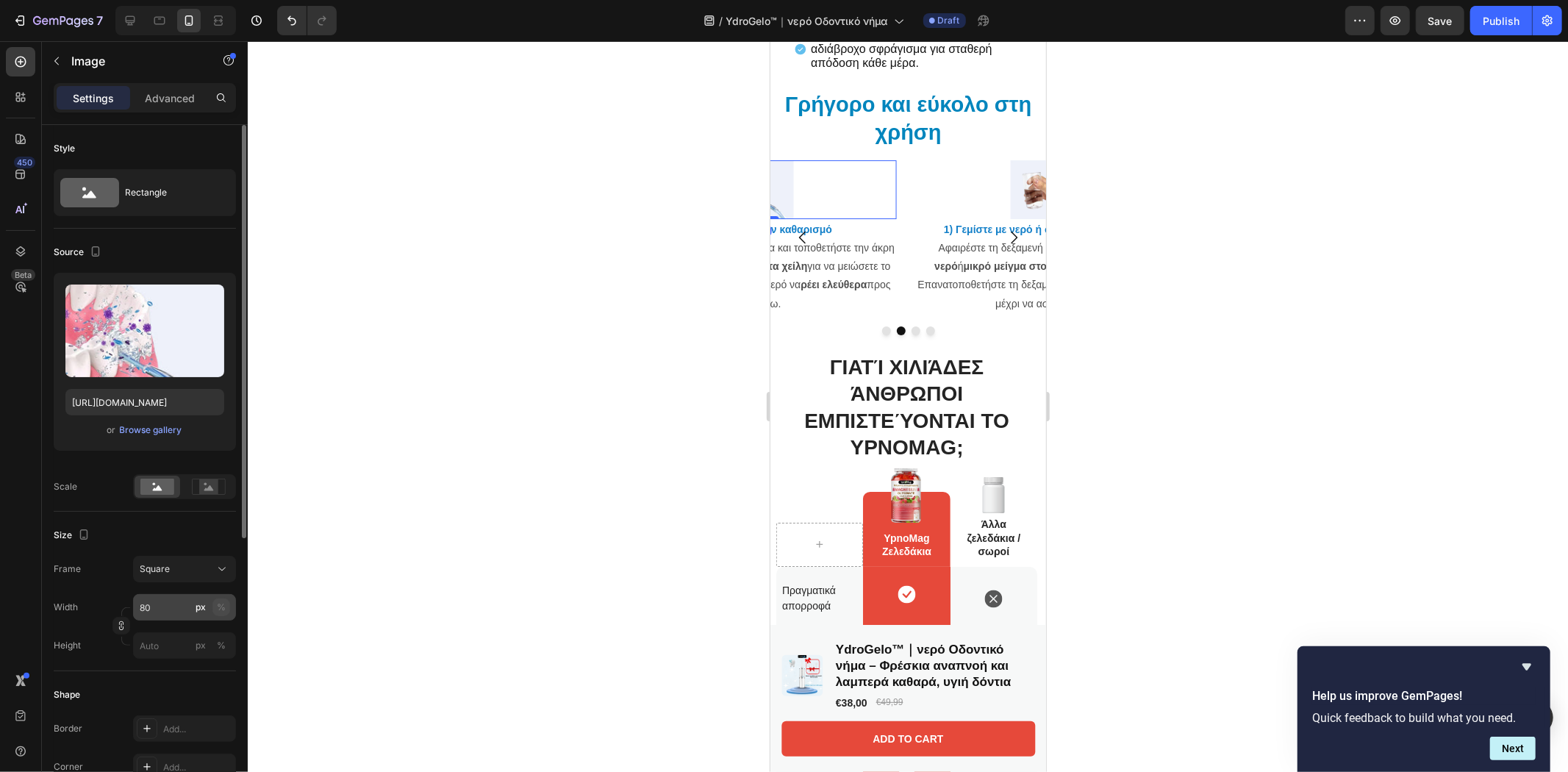
click at [217, 606] on div "%" at bounding box center [221, 607] width 8 height 13
type input "100"
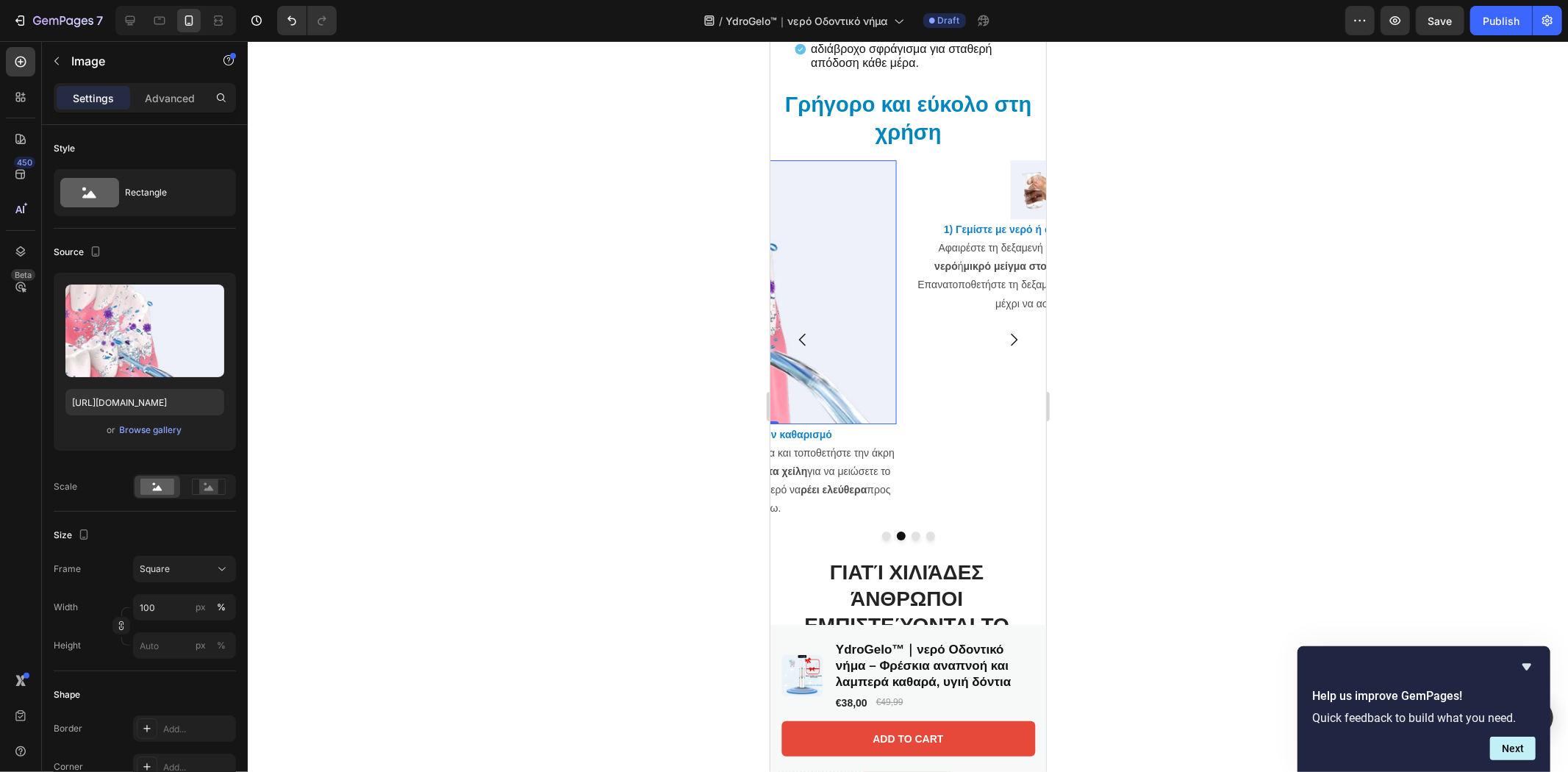
click at [354, 596] on div at bounding box center [908, 406] width 1320 height 731
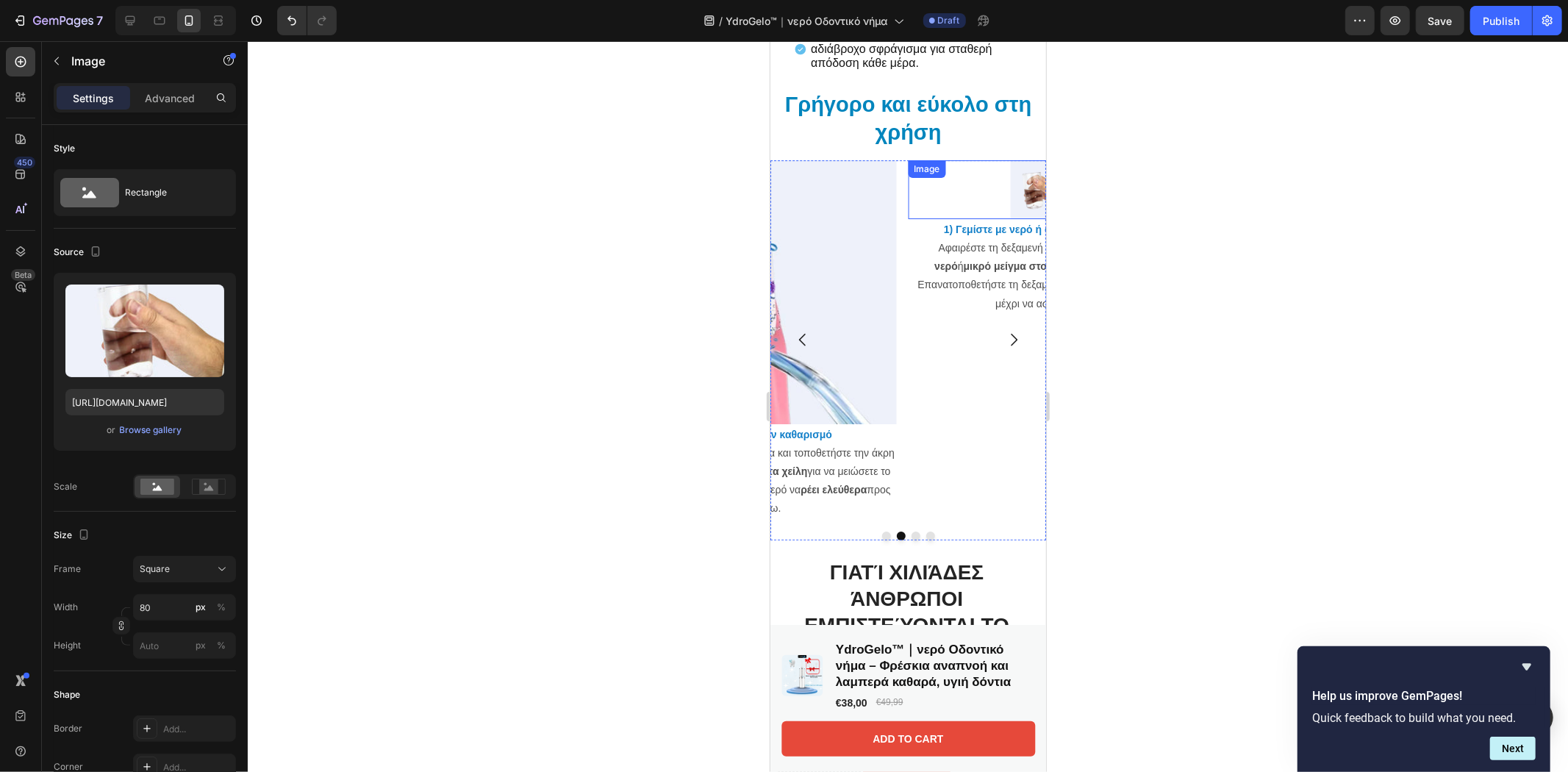
click at [1010, 191] on img at bounding box center [1039, 188] width 59 height 59
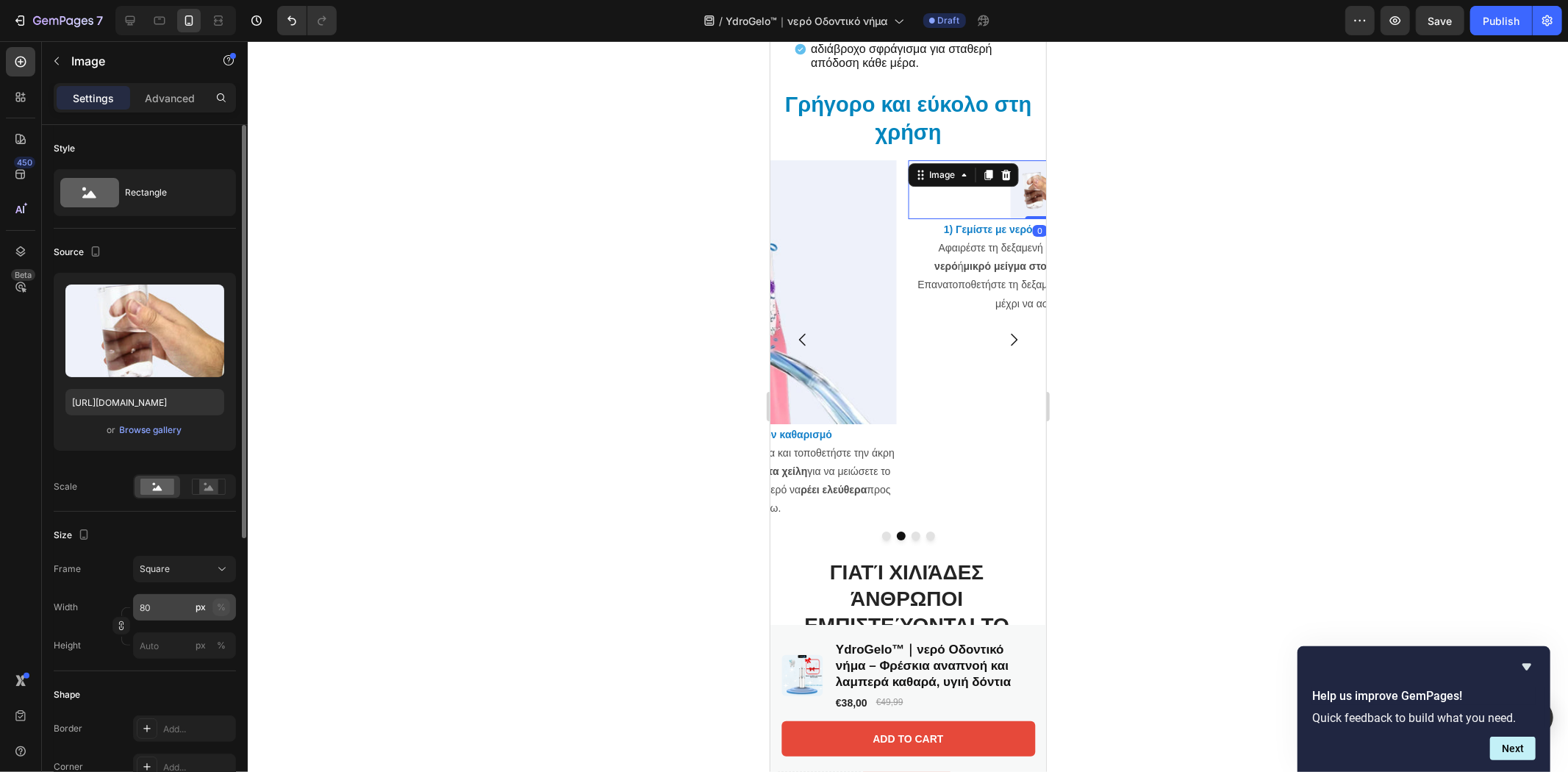
click at [228, 601] on button "%" at bounding box center [221, 606] width 18 height 18
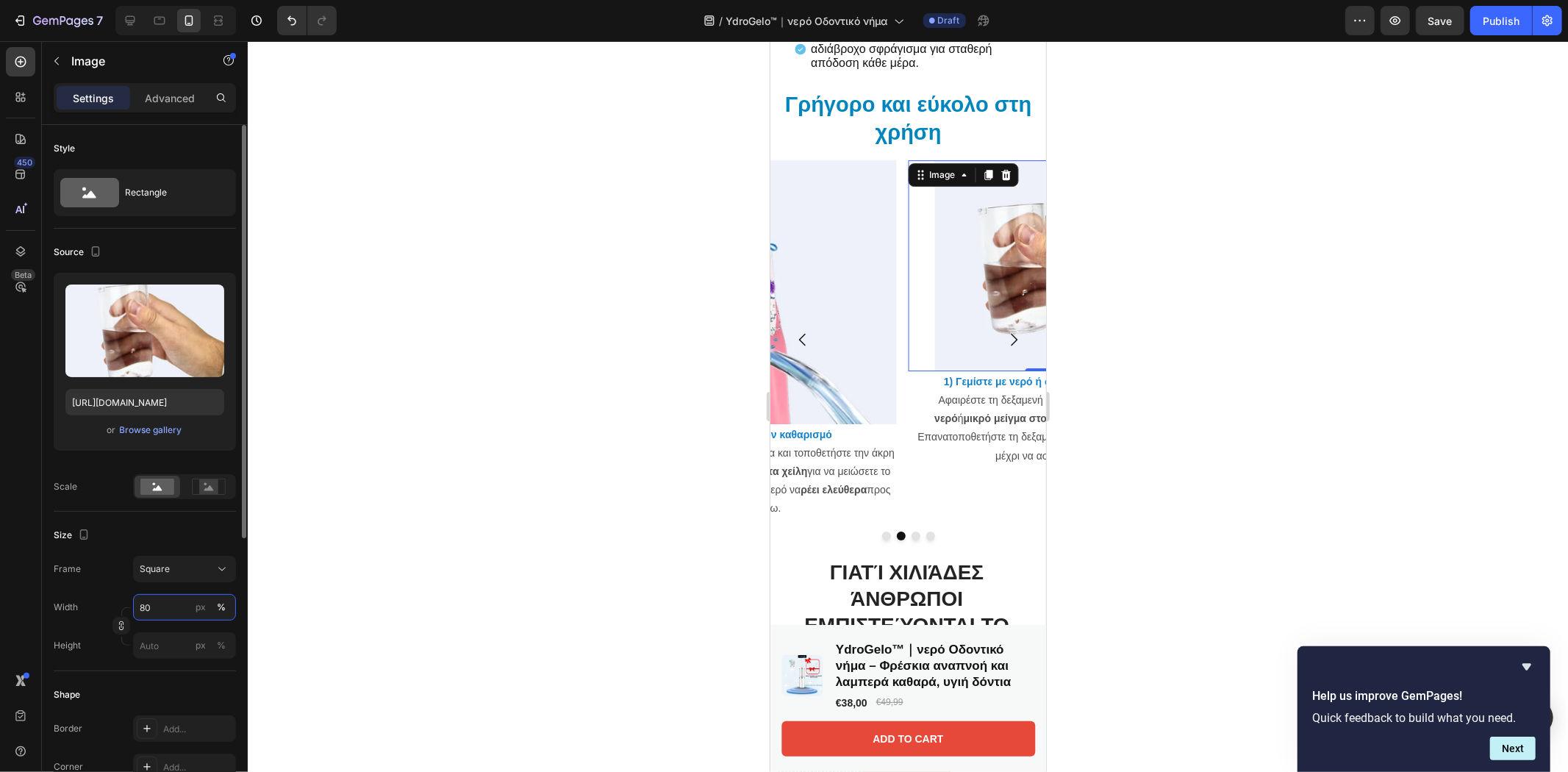
click at [157, 611] on input "80" at bounding box center [184, 606] width 103 height 26
click at [194, 652] on div "Full 100%" at bounding box center [169, 642] width 121 height 26
type input "100"
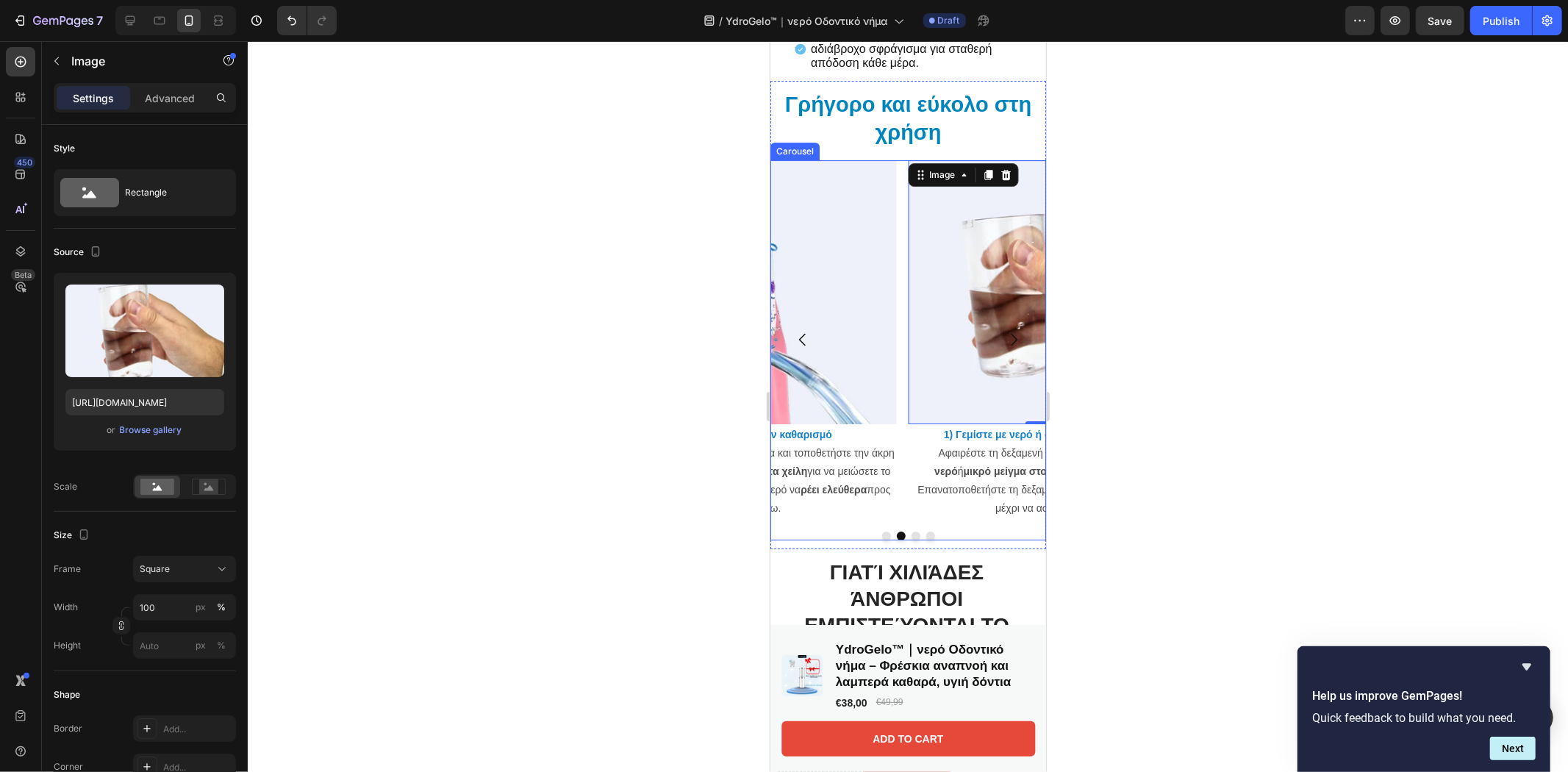
click at [1015, 338] on button "Carousel Next Arrow" at bounding box center [1013, 339] width 41 height 41
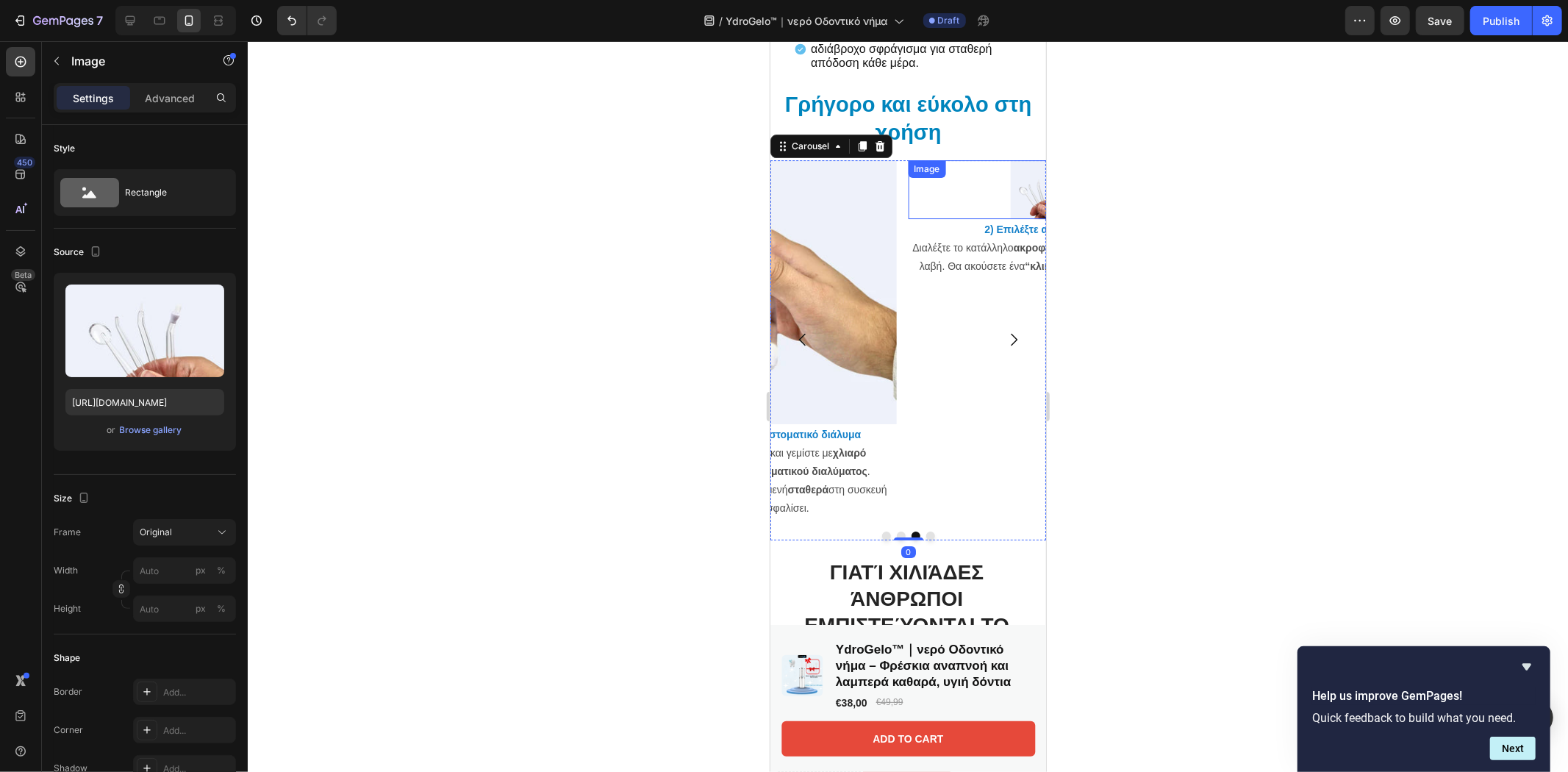
click at [1012, 191] on img at bounding box center [1039, 188] width 59 height 59
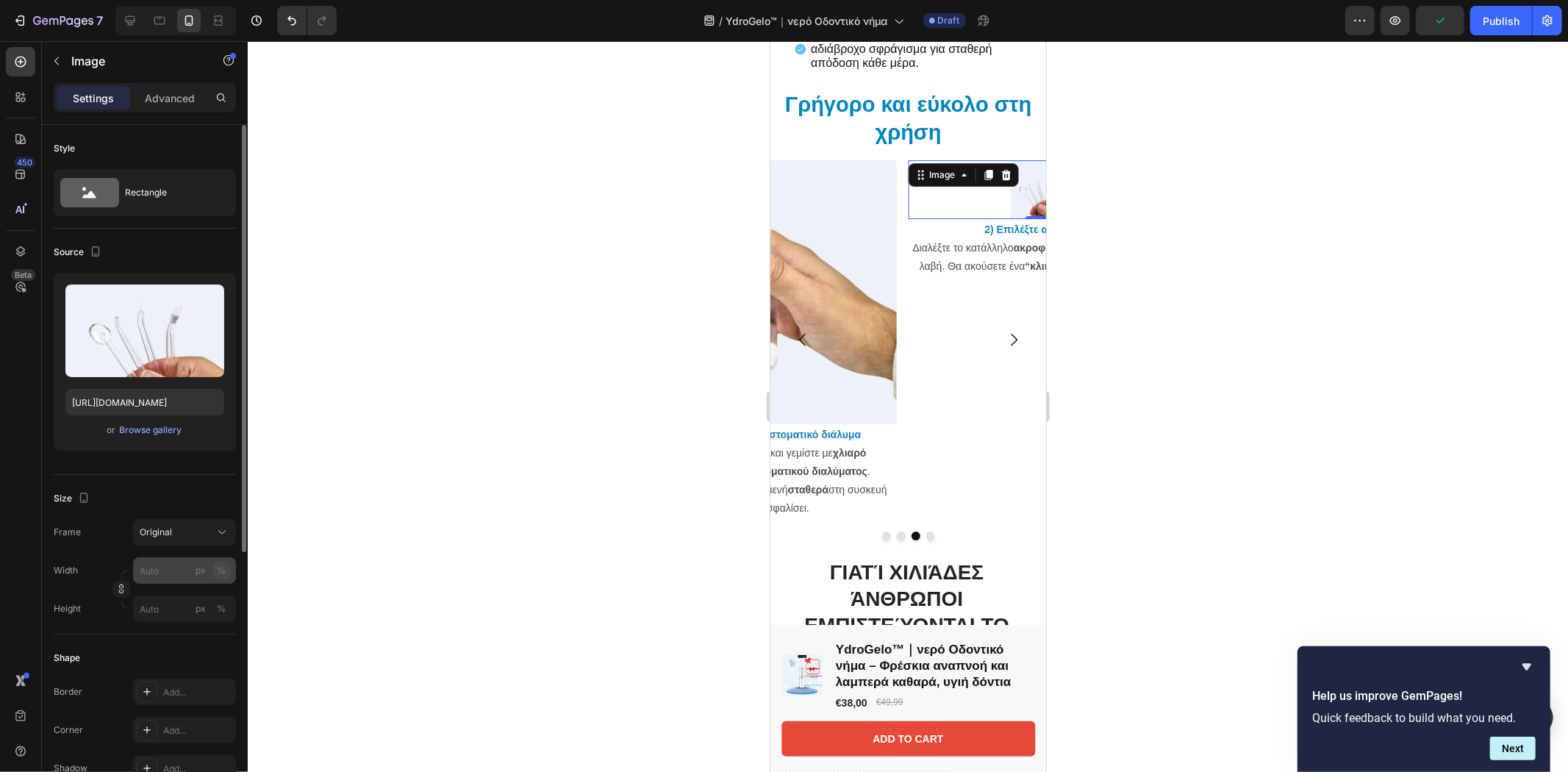
click at [219, 571] on div "%" at bounding box center [221, 570] width 8 height 13
click at [172, 575] on input "px %" at bounding box center [184, 570] width 103 height 26
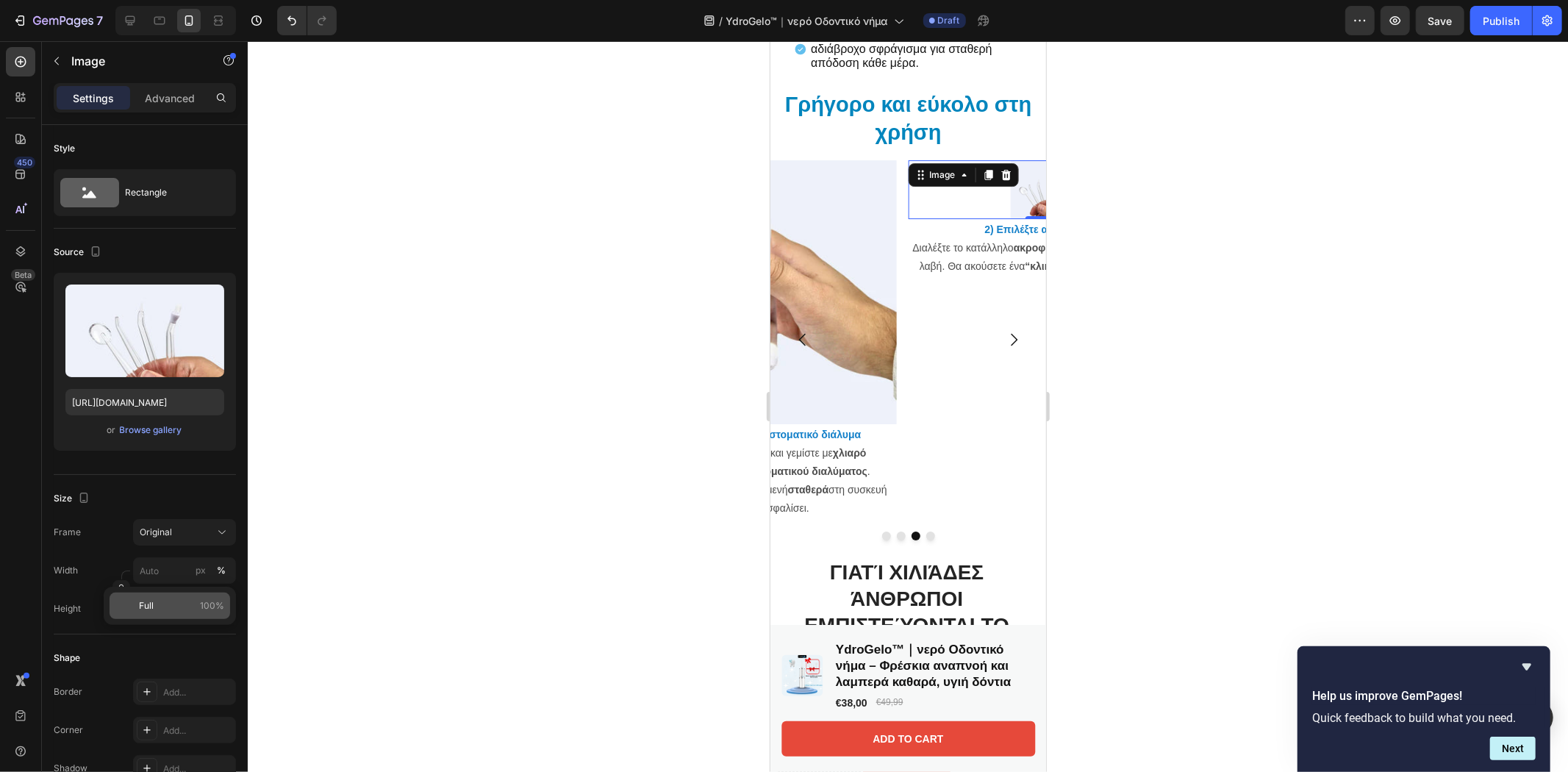
click at [175, 603] on p "Full 100%" at bounding box center [181, 605] width 85 height 13
type input "100"
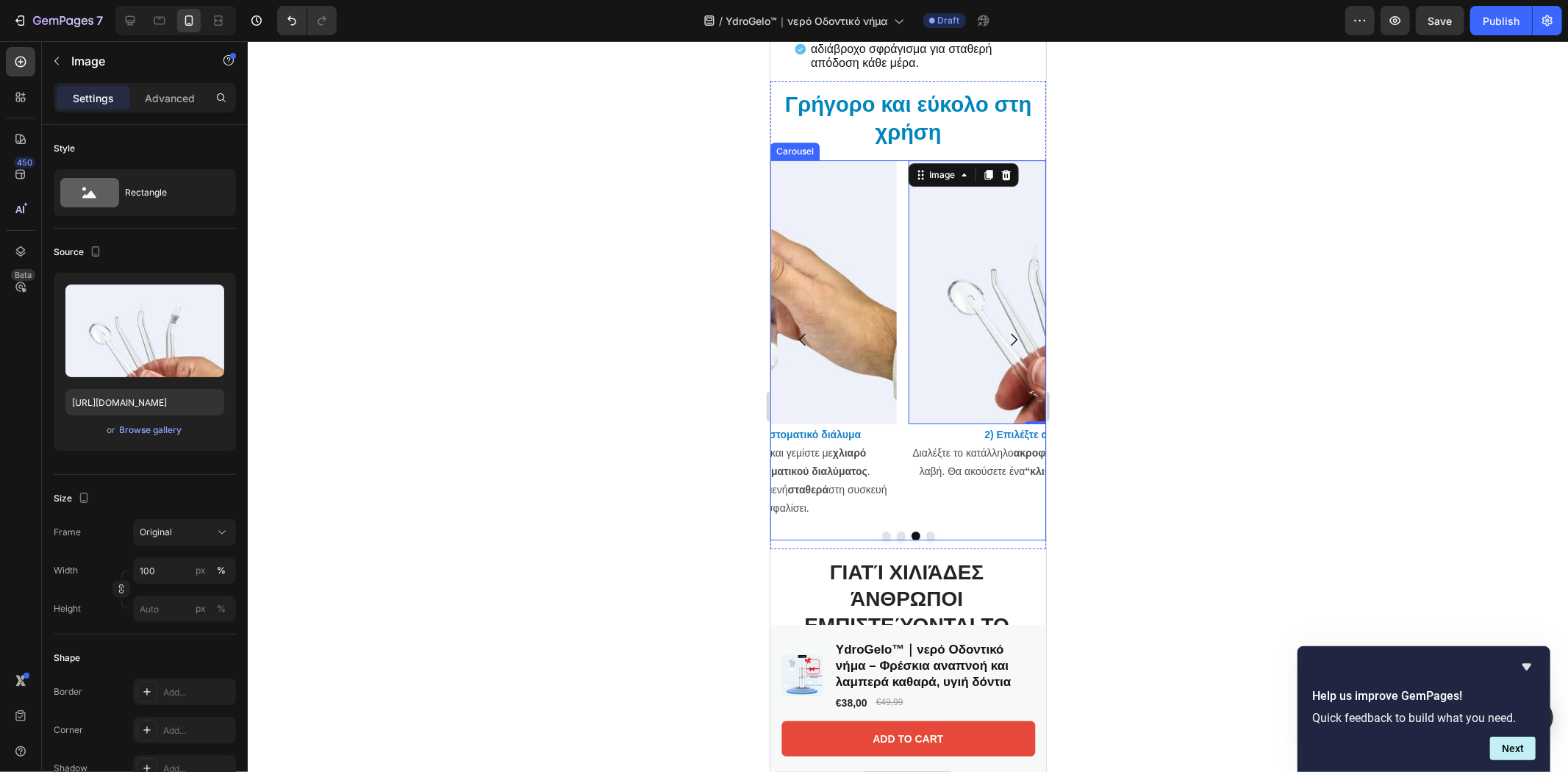
click at [1020, 337] on button "Carousel Next Arrow" at bounding box center [1013, 339] width 41 height 41
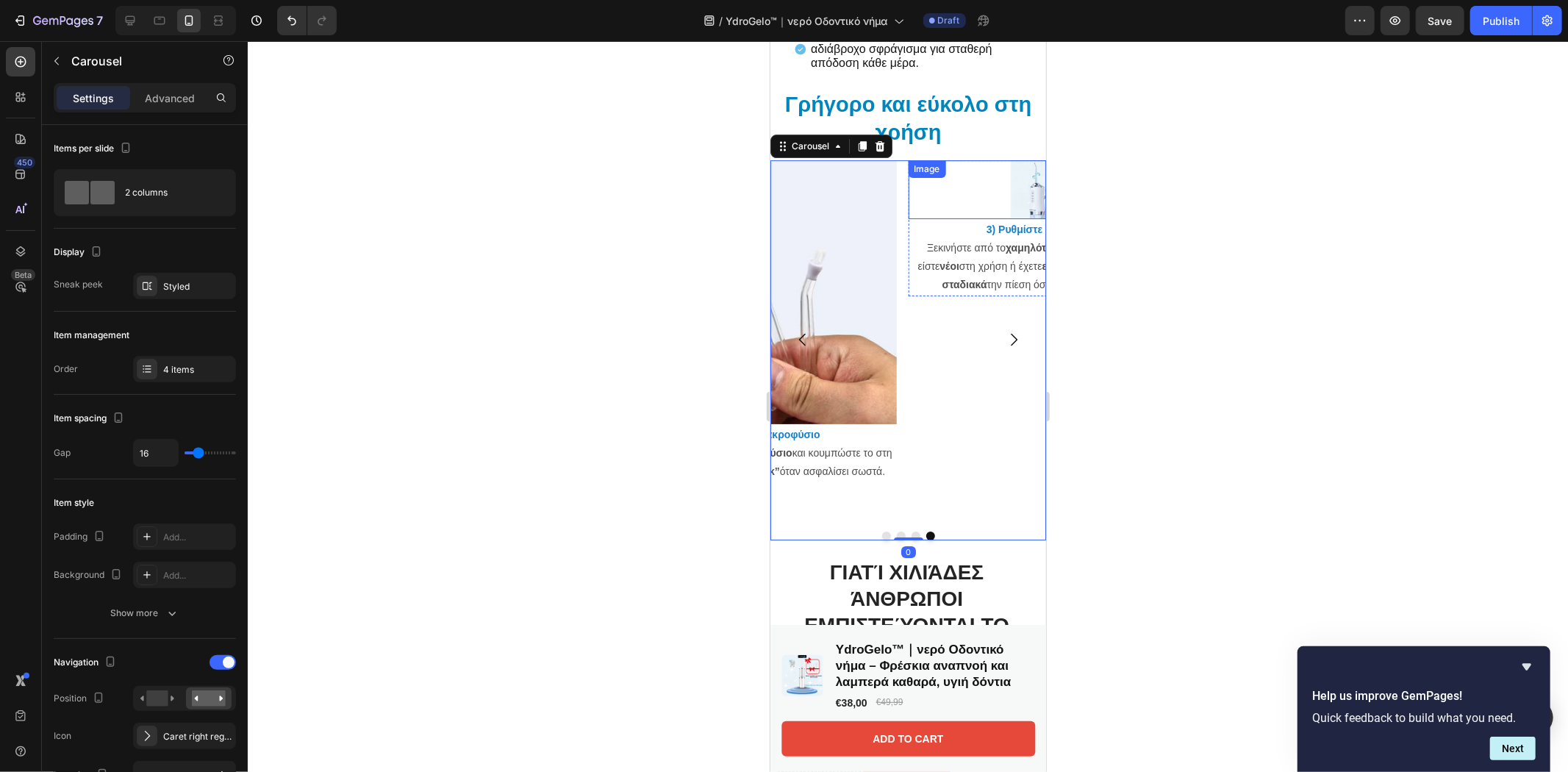
click at [1012, 196] on img at bounding box center [1039, 188] width 59 height 59
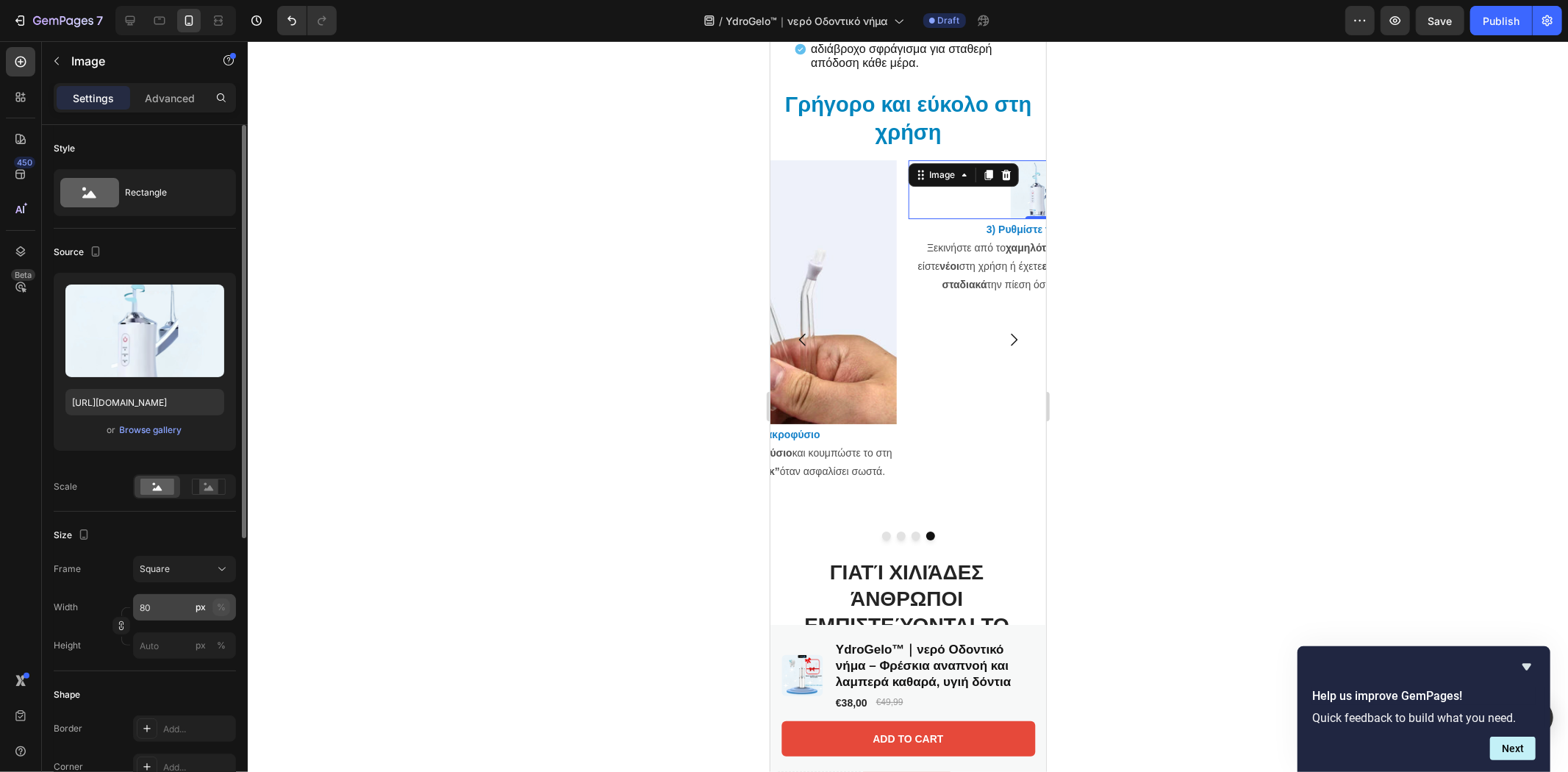
click at [221, 603] on div "%" at bounding box center [221, 607] width 8 height 13
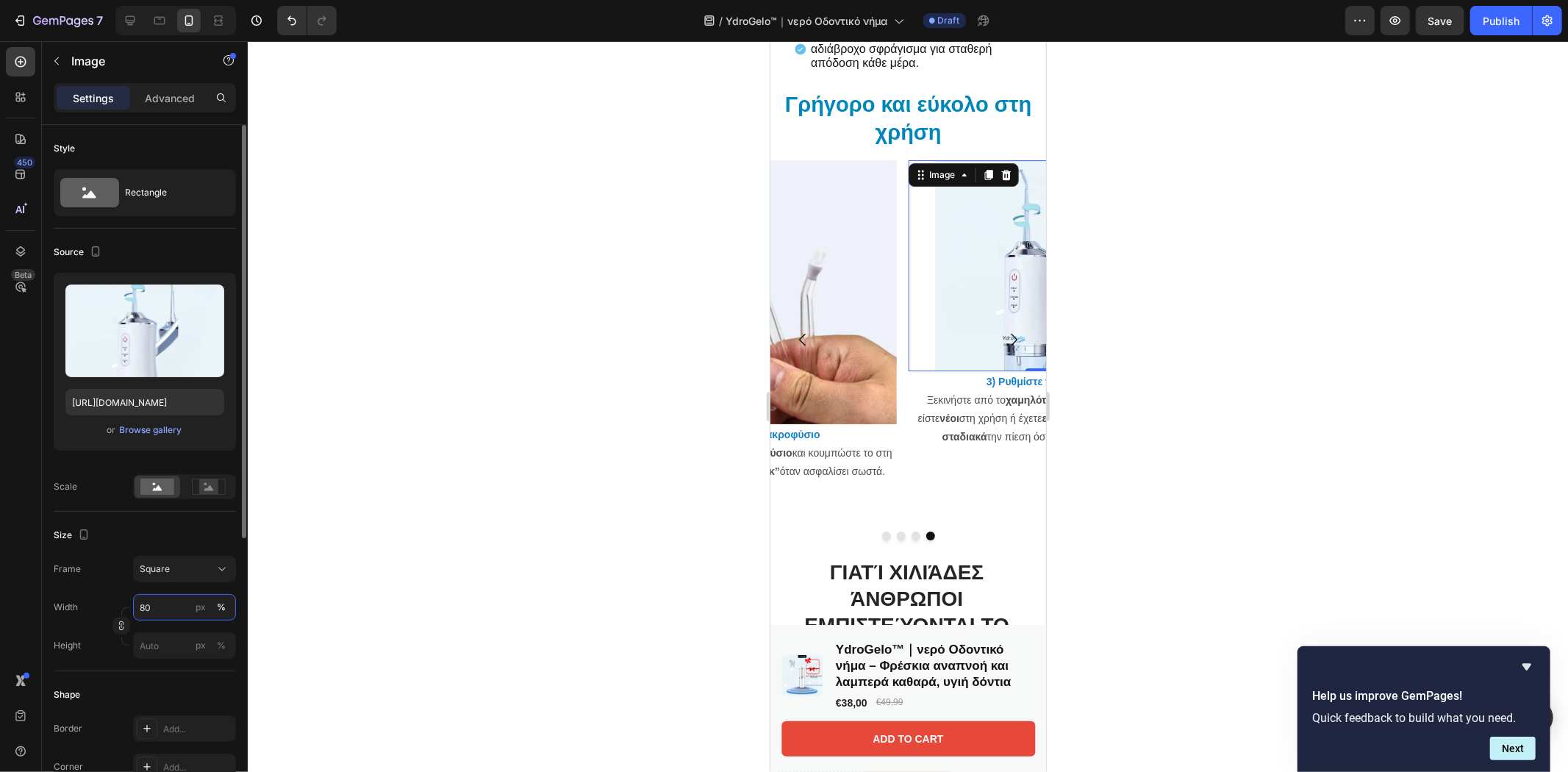
click at [173, 604] on input "80" at bounding box center [184, 606] width 103 height 26
click at [171, 638] on p "Full 100%" at bounding box center [181, 642] width 85 height 13
type input "100"
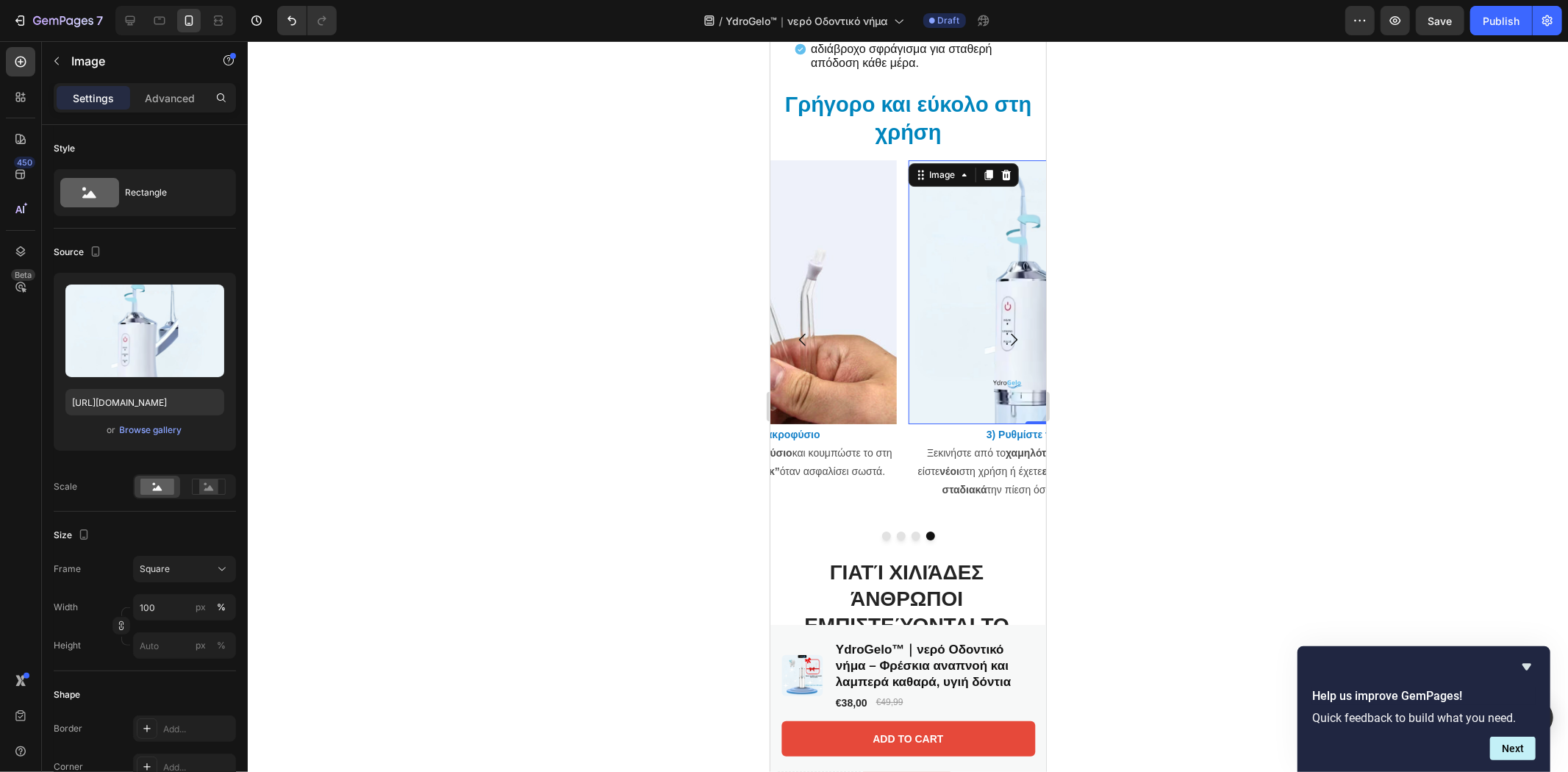
click at [1147, 378] on div at bounding box center [908, 406] width 1320 height 731
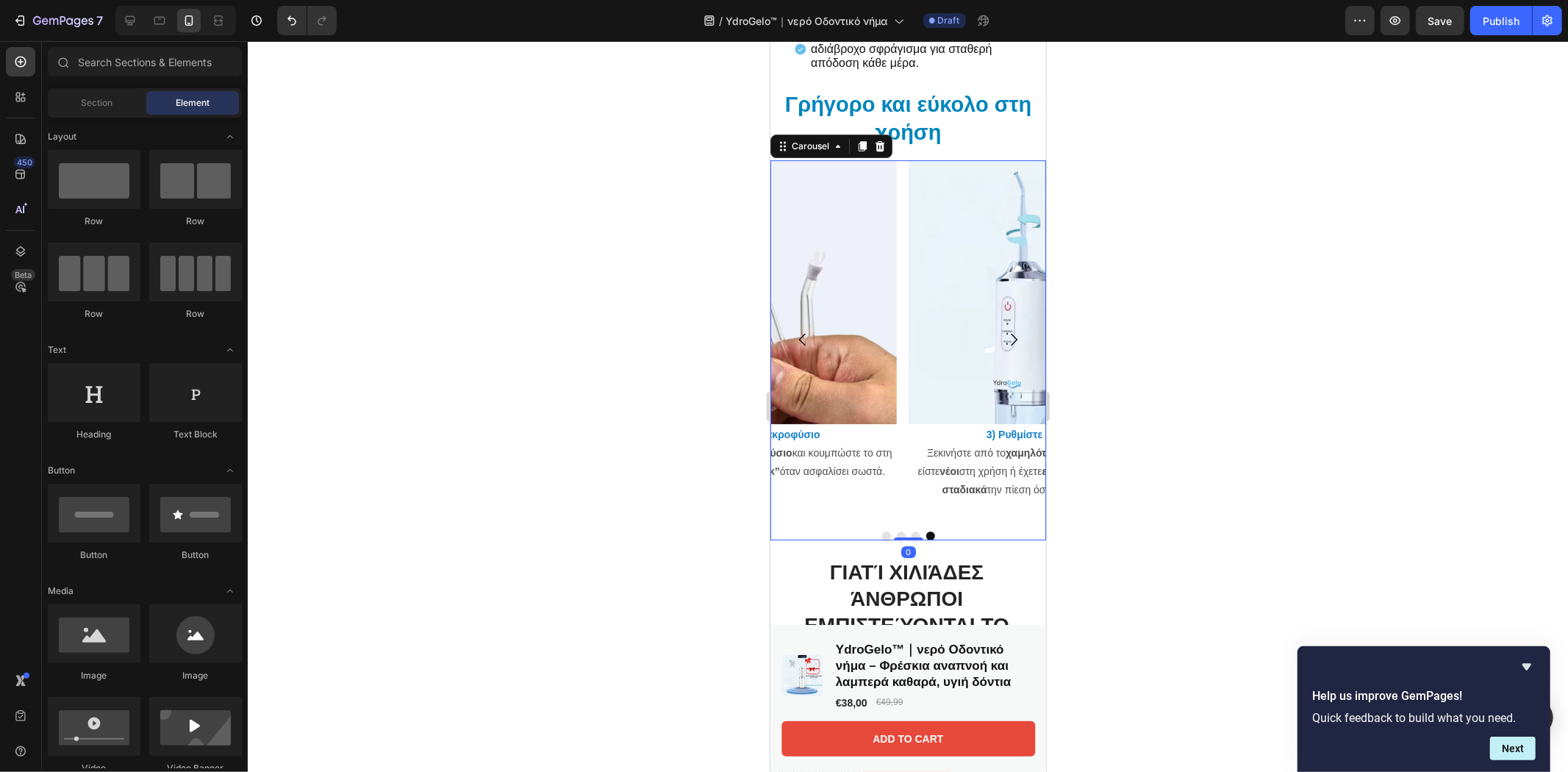
click at [1004, 341] on icon "Carousel Next Arrow" at bounding box center [1013, 339] width 18 height 18
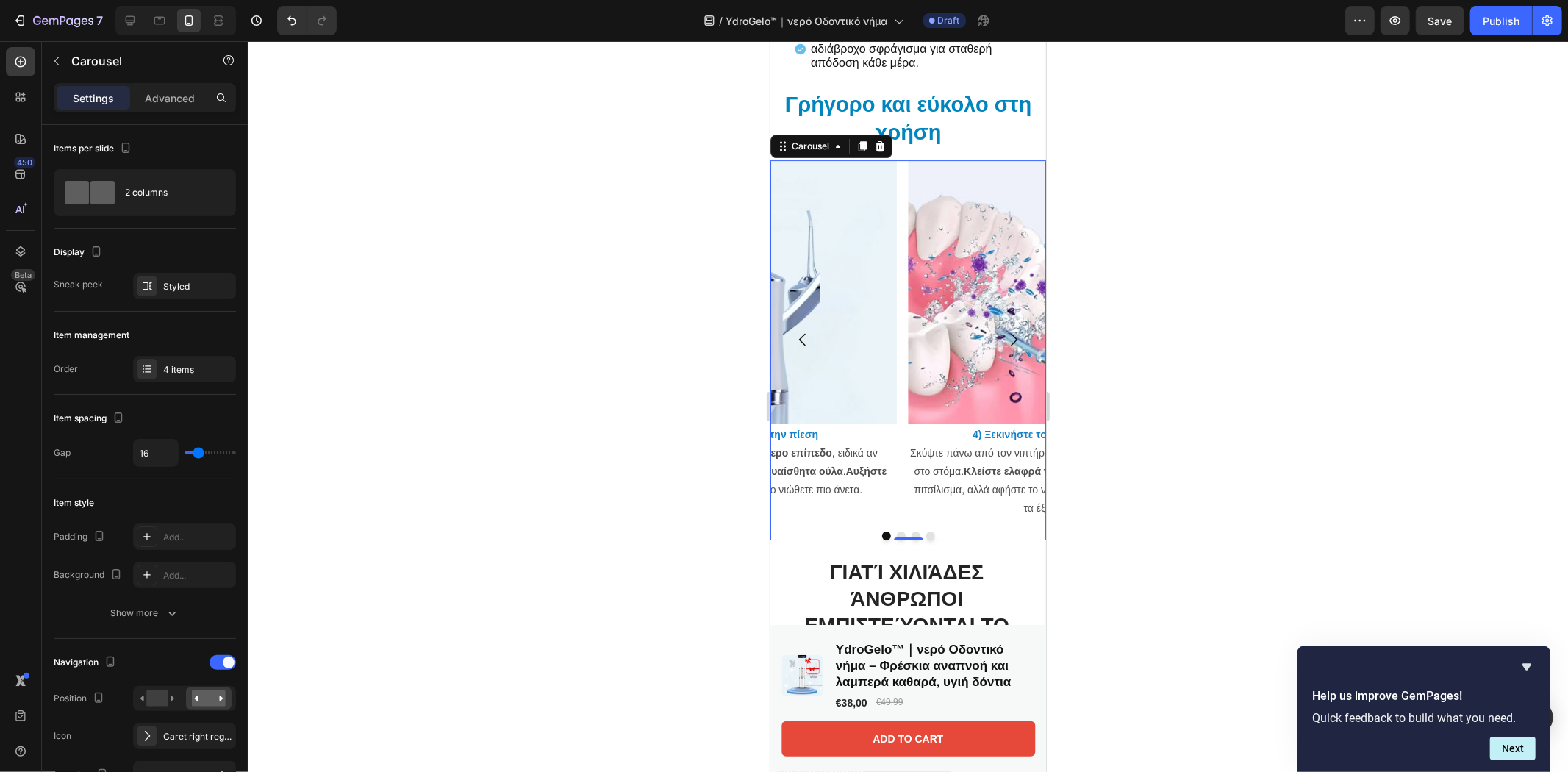
click at [808, 523] on div "Image 4) Ξεκινήστε τον καθαρισμό Σκύψτε πάνω από τον νιπτήρα και τοποθετήστε τη…" at bounding box center [907, 349] width 275 height 380
click at [176, 363] on div "4 items" at bounding box center [198, 370] width 69 height 13
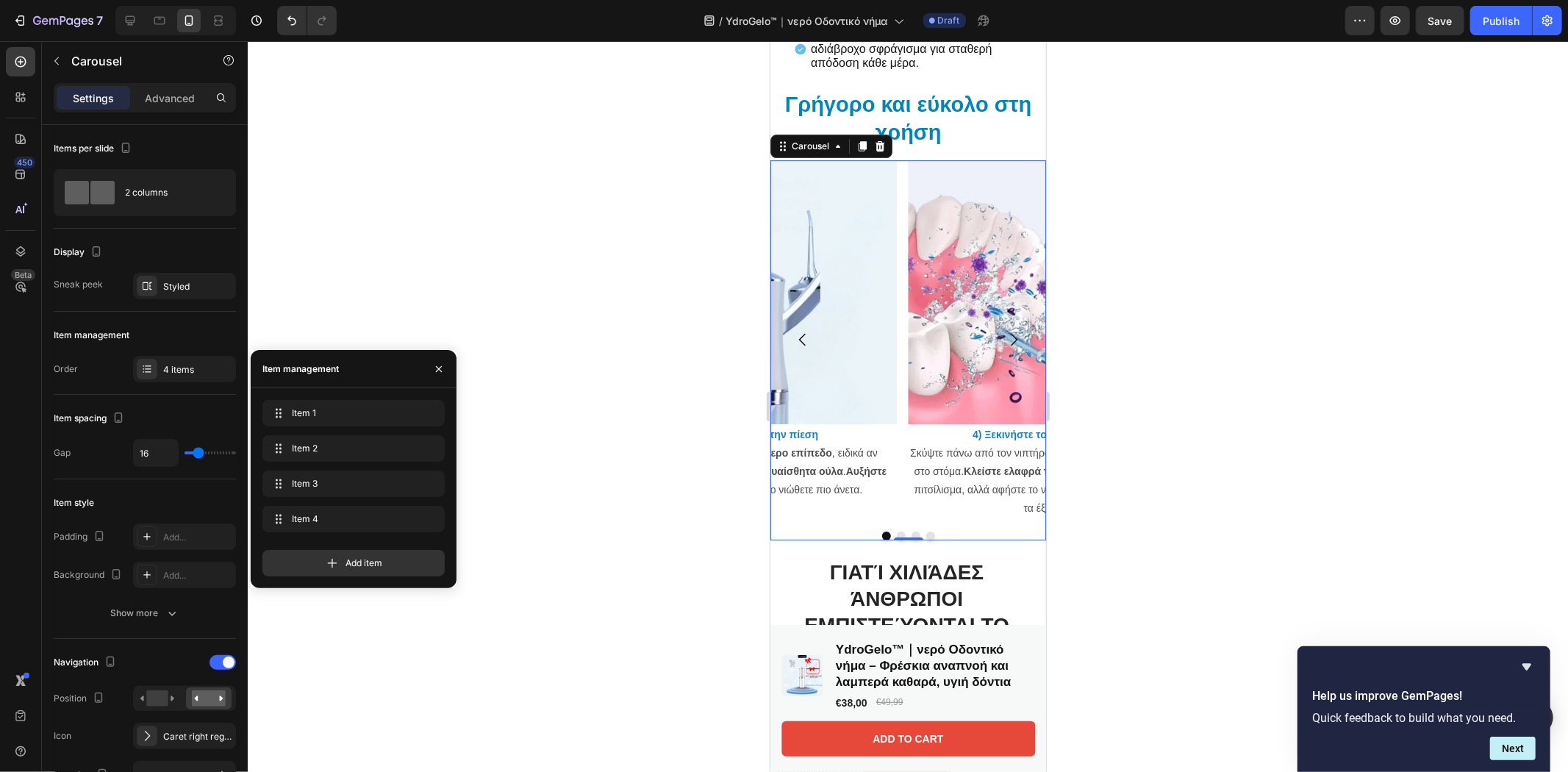
click at [397, 279] on div at bounding box center [908, 406] width 1320 height 731
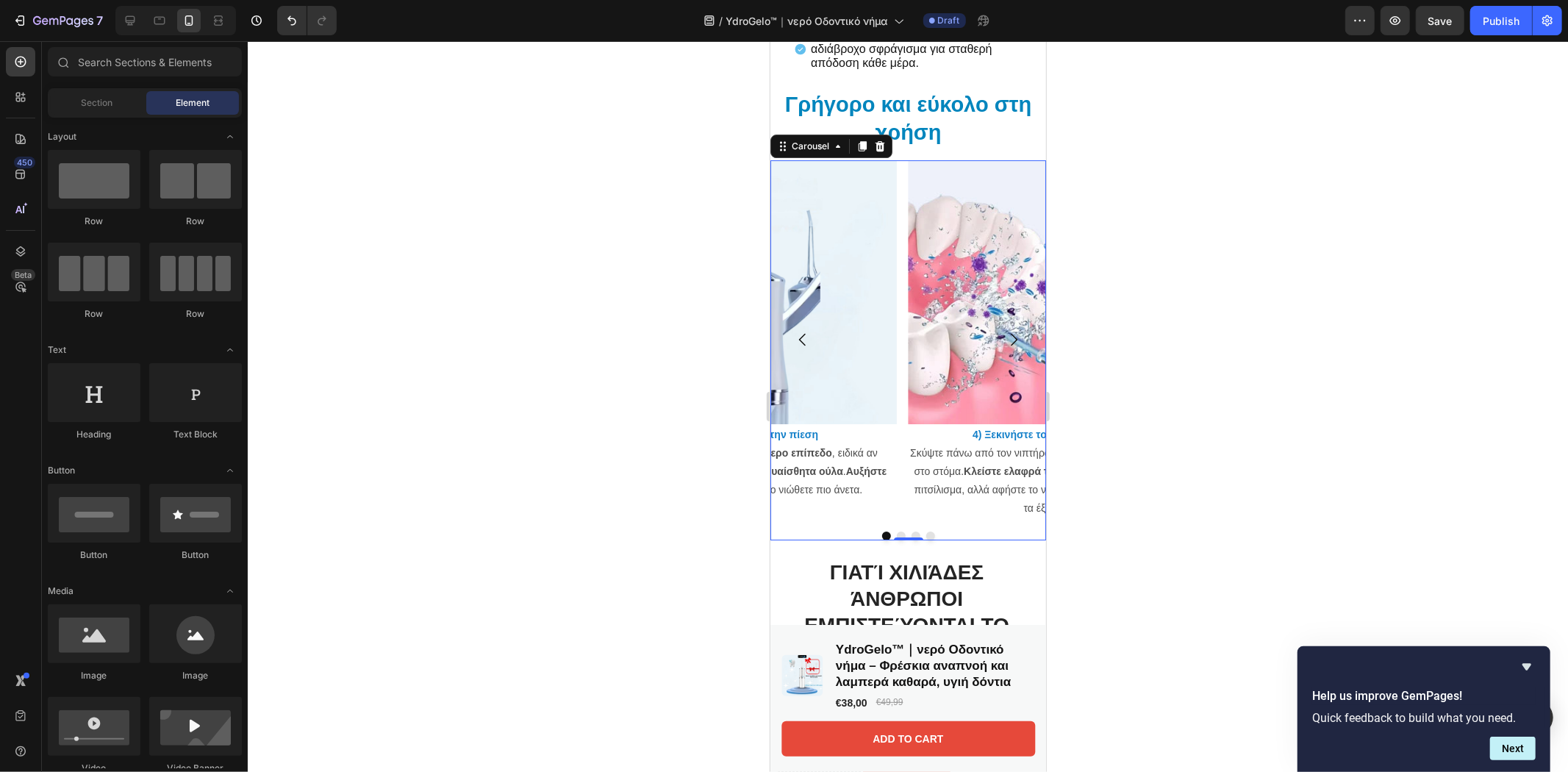
click at [861, 518] on div "Image 3) Ρυθμίστε την πίεση Ξεκινήστε από το χαμηλότερο επίπεδο , ειδικά αν είσ…" at bounding box center [764, 339] width 264 height 359
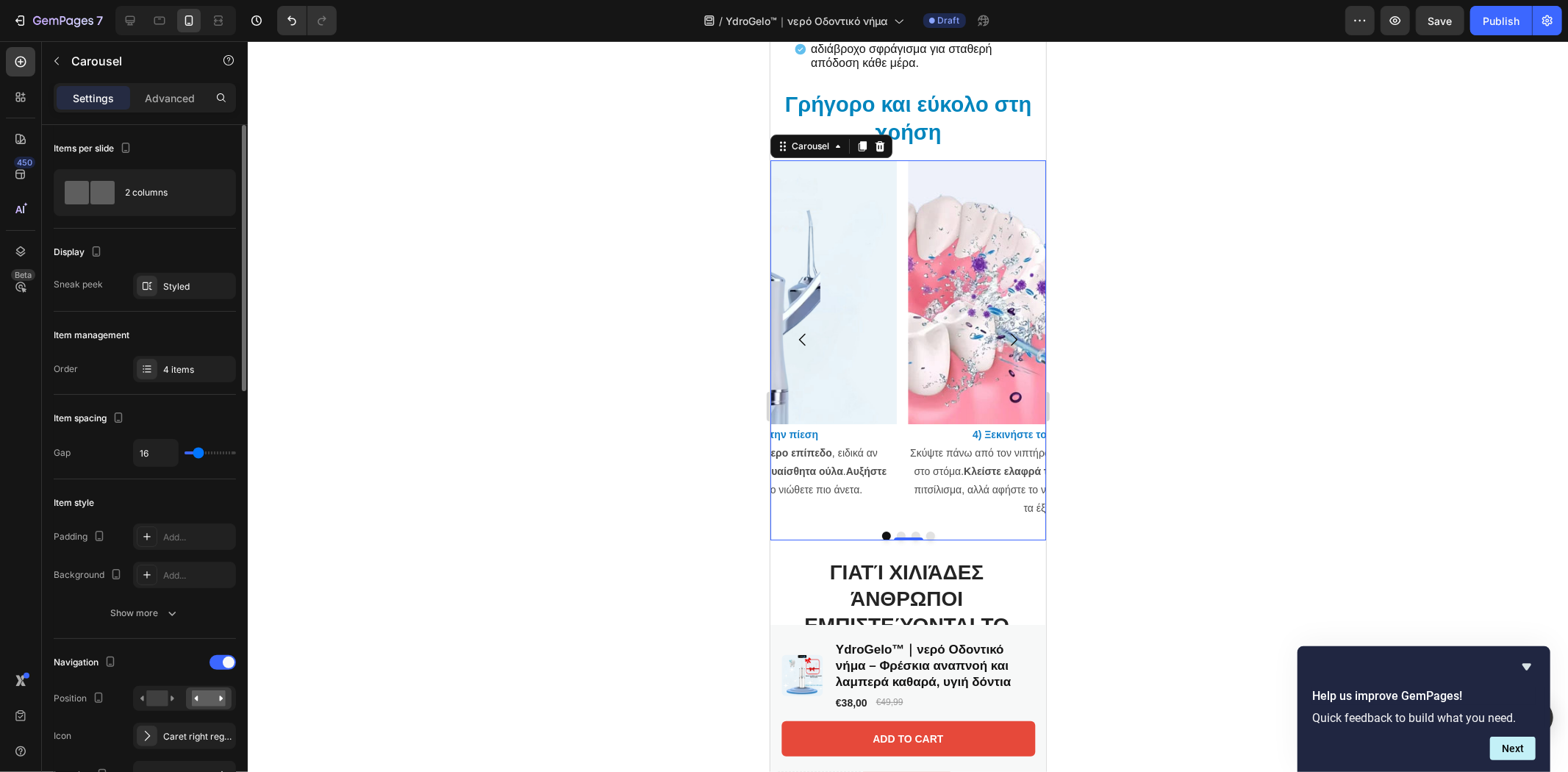
type input "8"
type input "5"
type input "2"
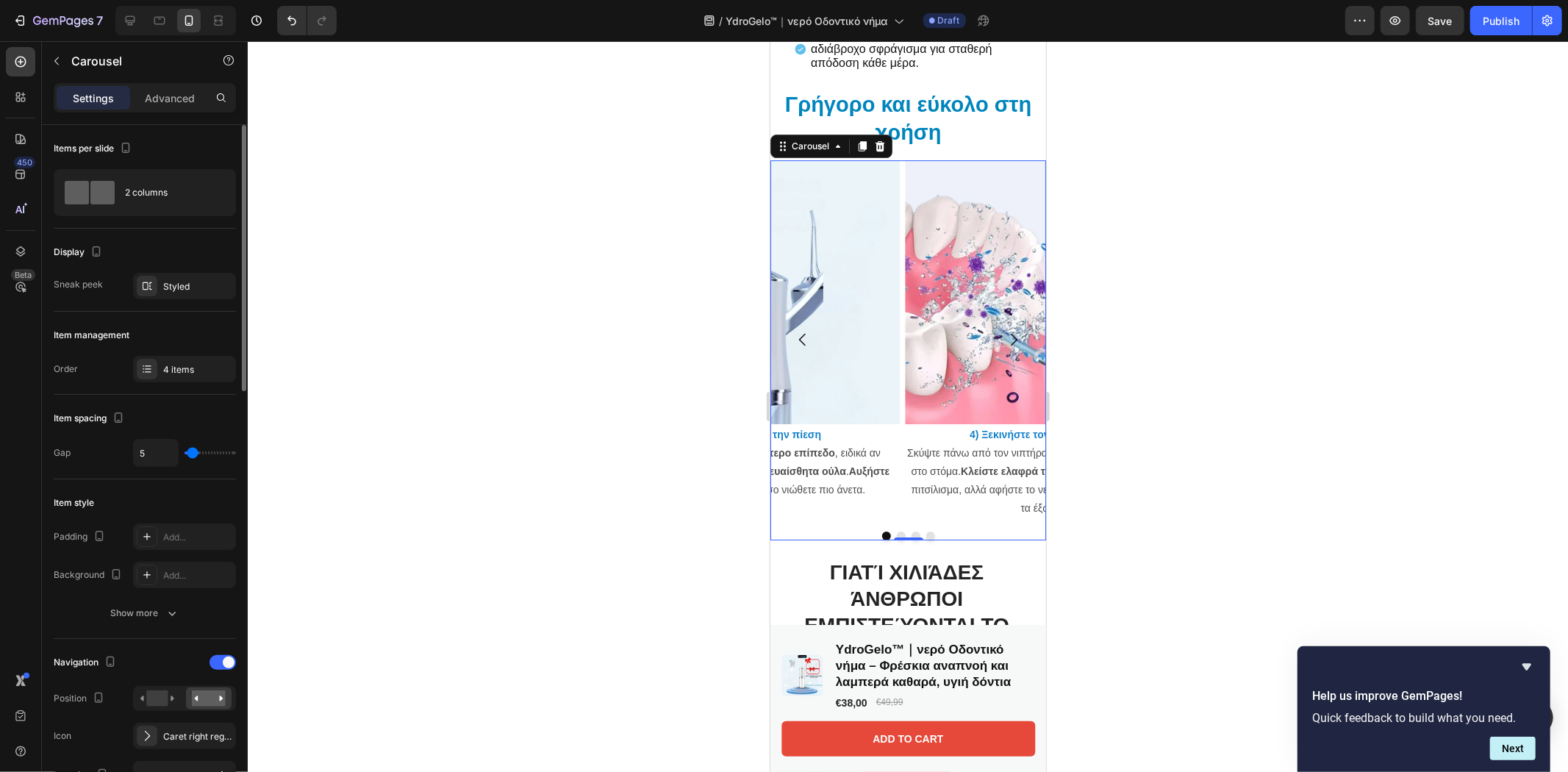
type input "2"
type input "3"
type input "5"
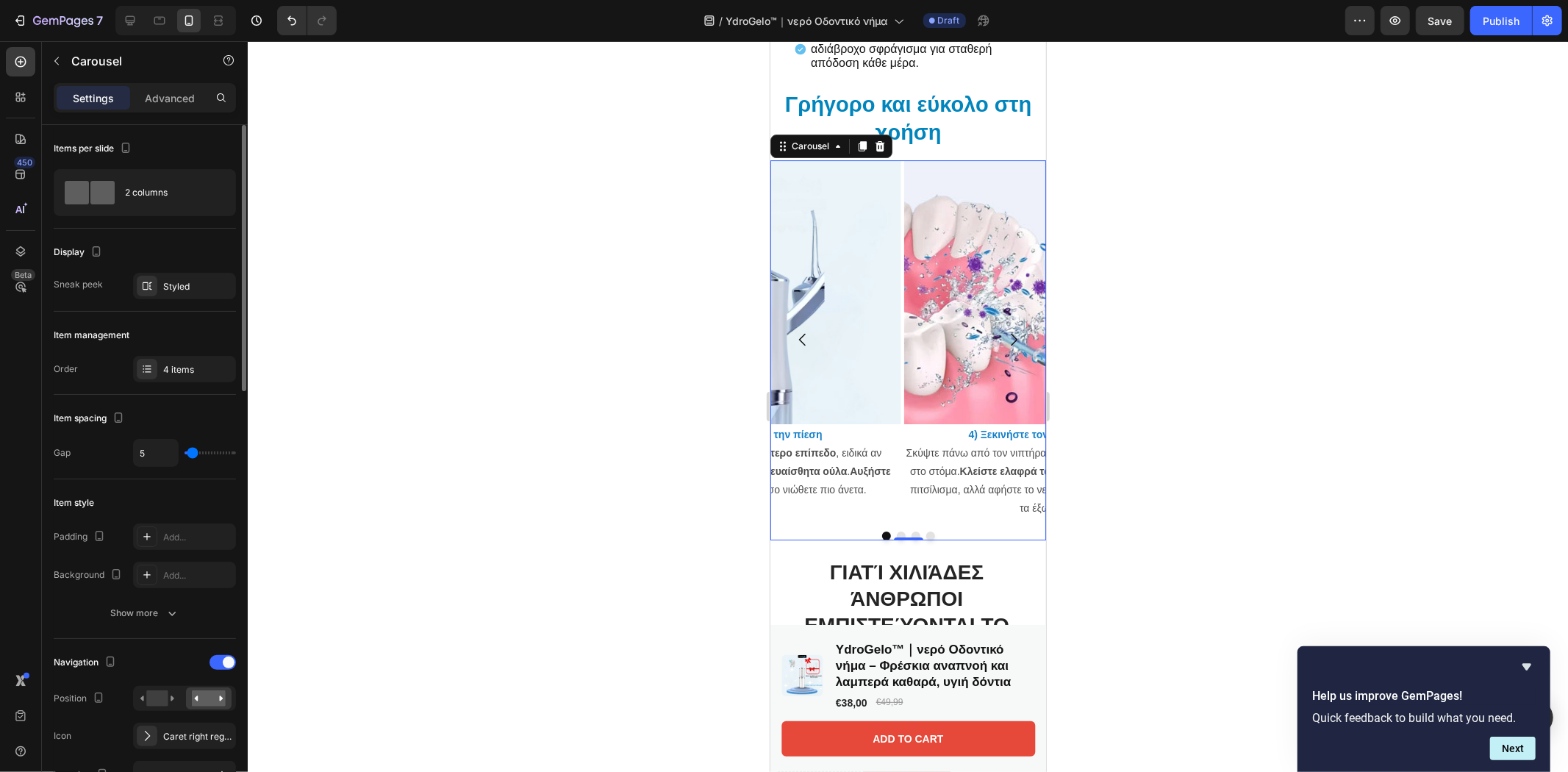
type input "10"
type input "11"
type input "15"
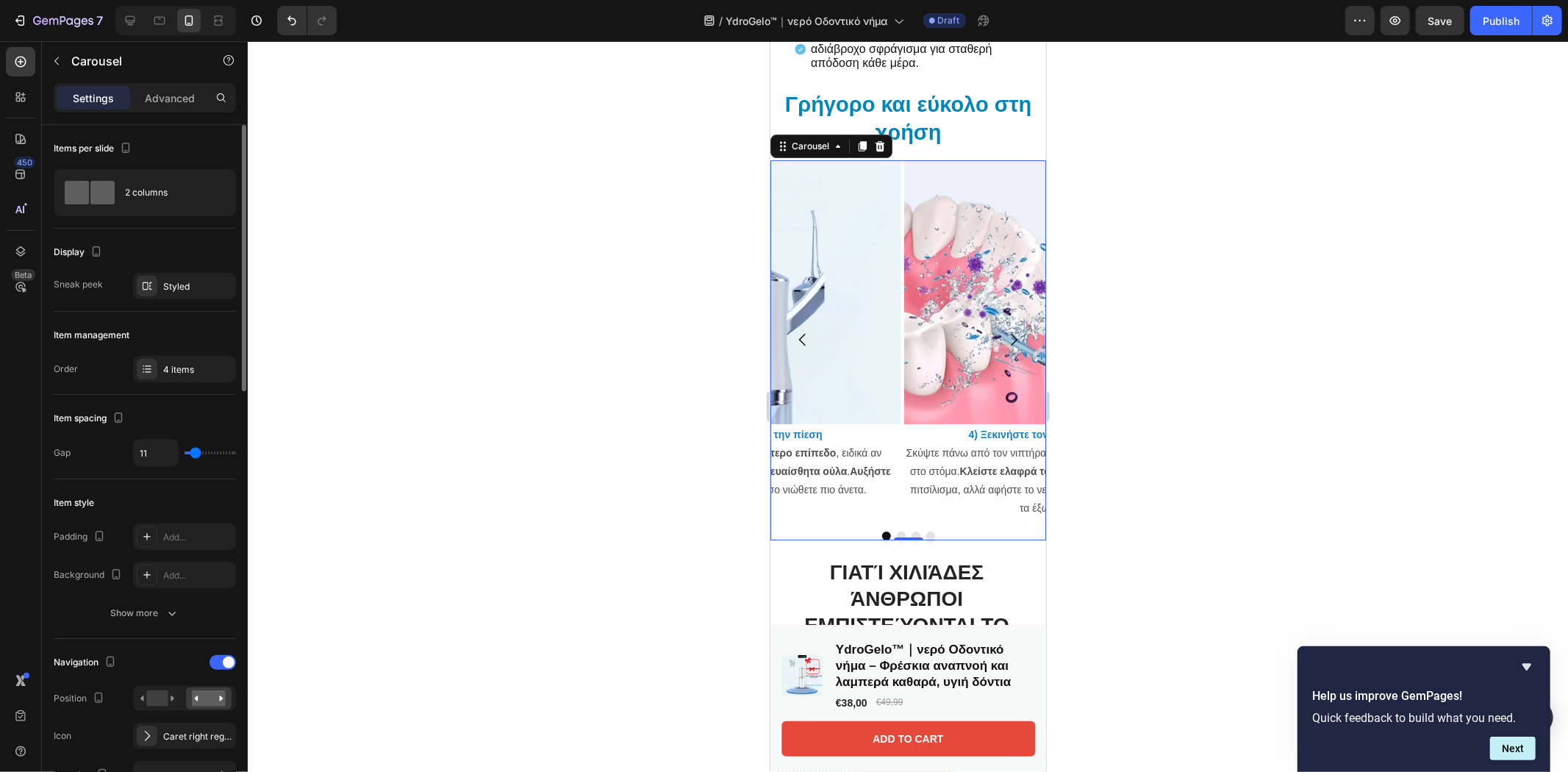
type input "15"
type input "10"
click at [195, 453] on input "range" at bounding box center [210, 452] width 51 height 3
click at [156, 700] on rect at bounding box center [156, 697] width 22 height 16
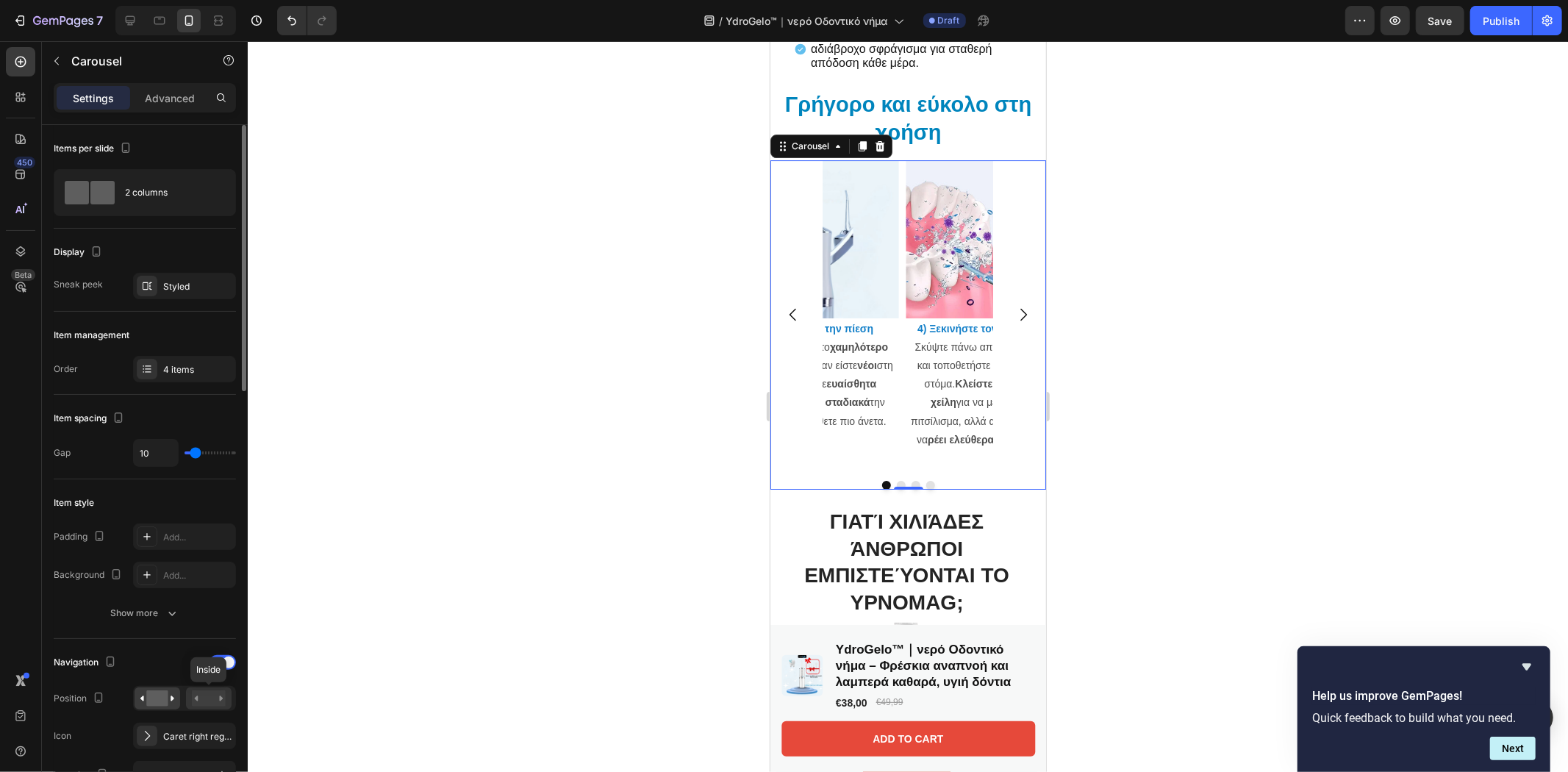
click at [211, 700] on rect at bounding box center [209, 697] width 34 height 16
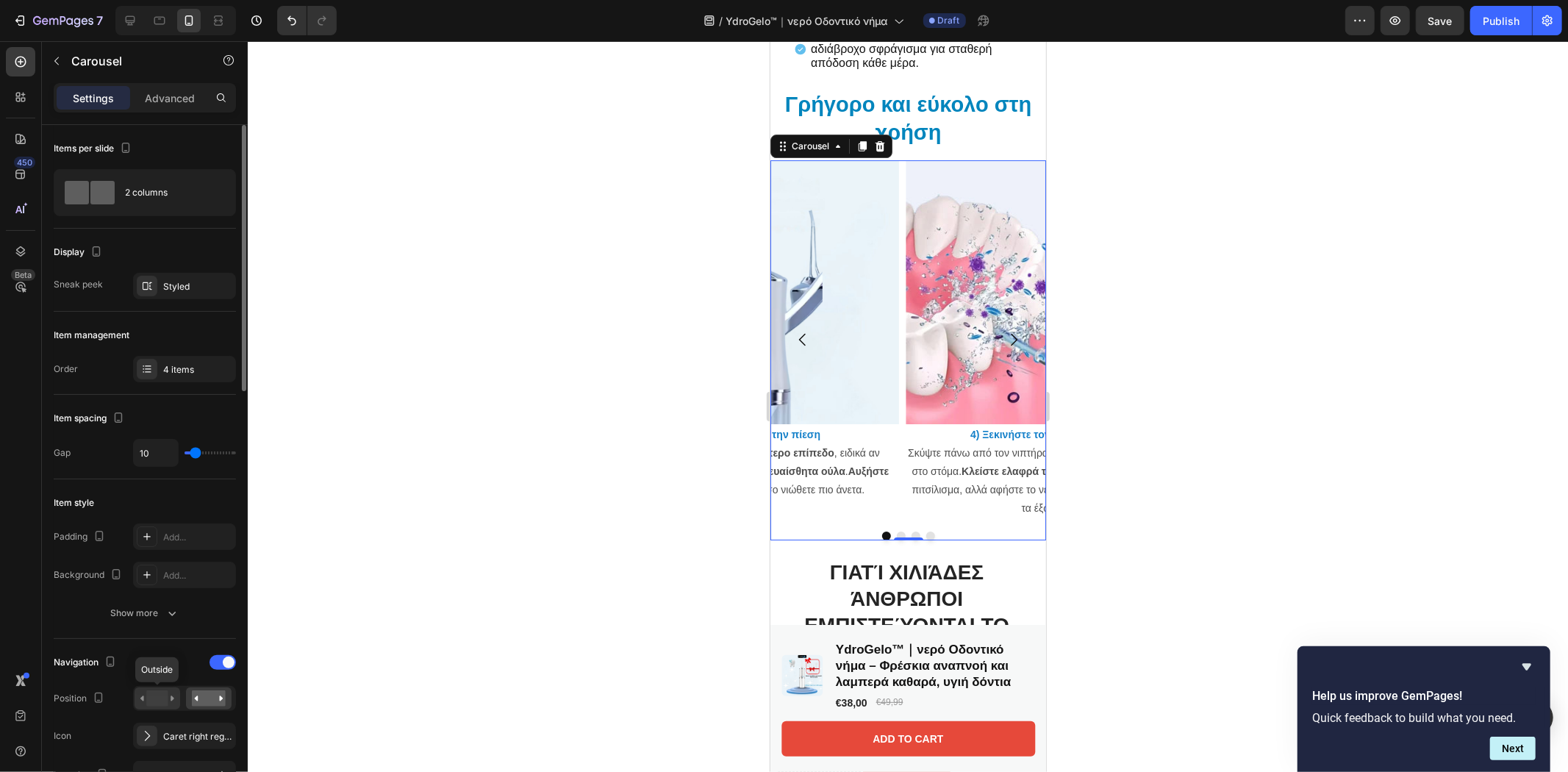
click at [163, 696] on rect at bounding box center [156, 697] width 22 height 16
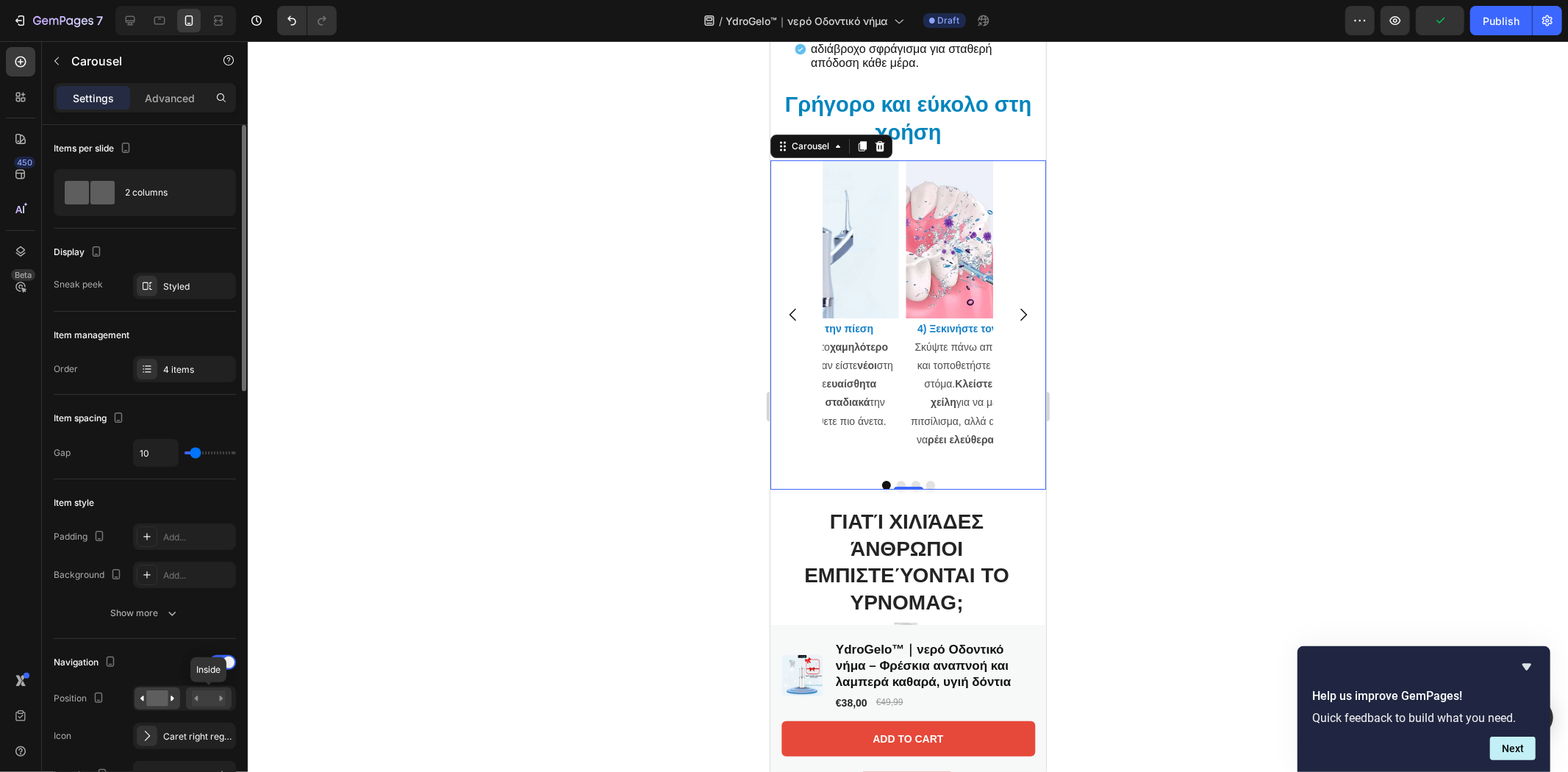
click at [211, 696] on rect at bounding box center [209, 697] width 34 height 16
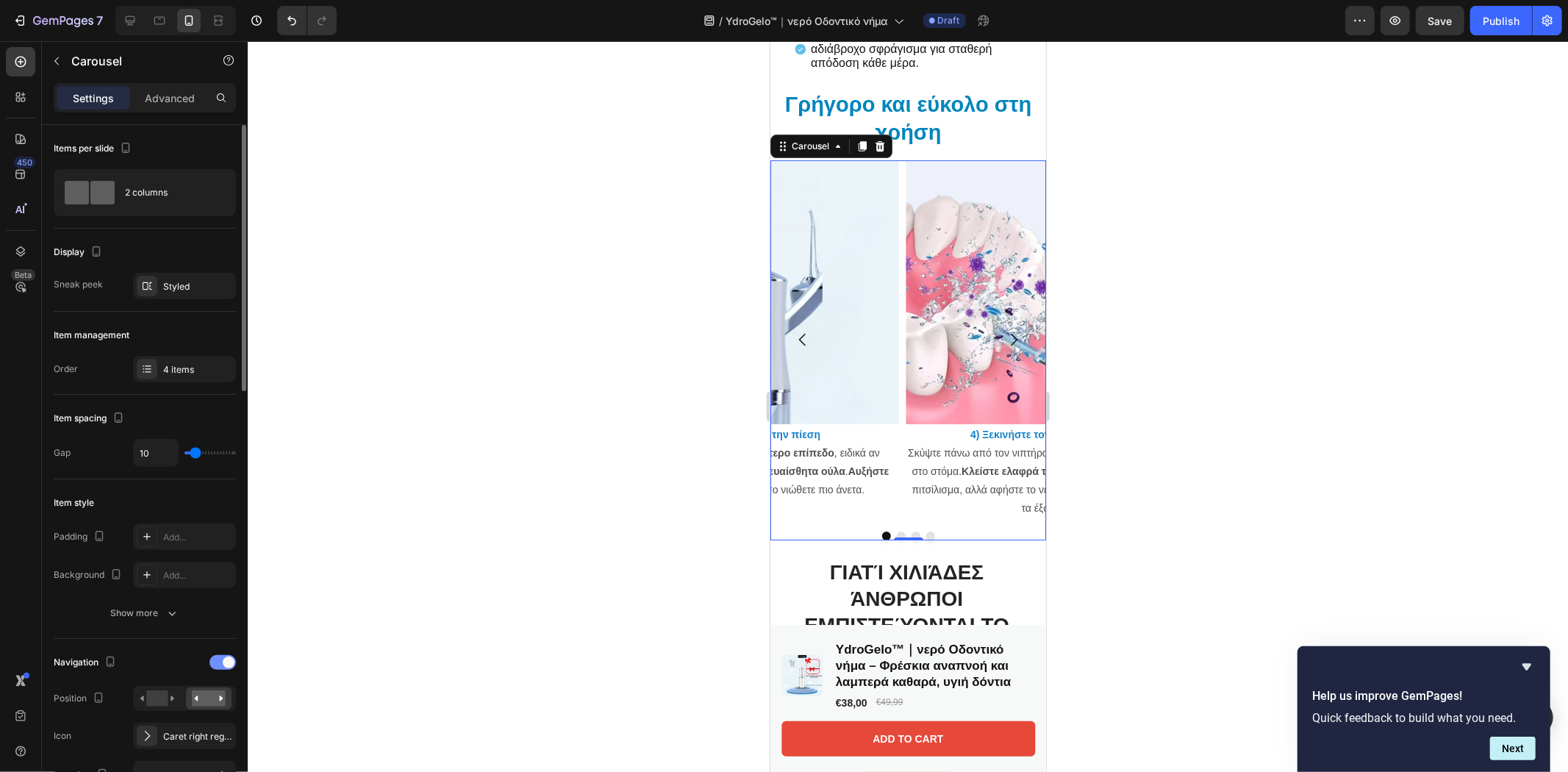
click at [216, 662] on div at bounding box center [223, 663] width 26 height 15
click at [216, 662] on span at bounding box center [216, 662] width 12 height 12
click at [179, 284] on div "Styled" at bounding box center [184, 286] width 43 height 13
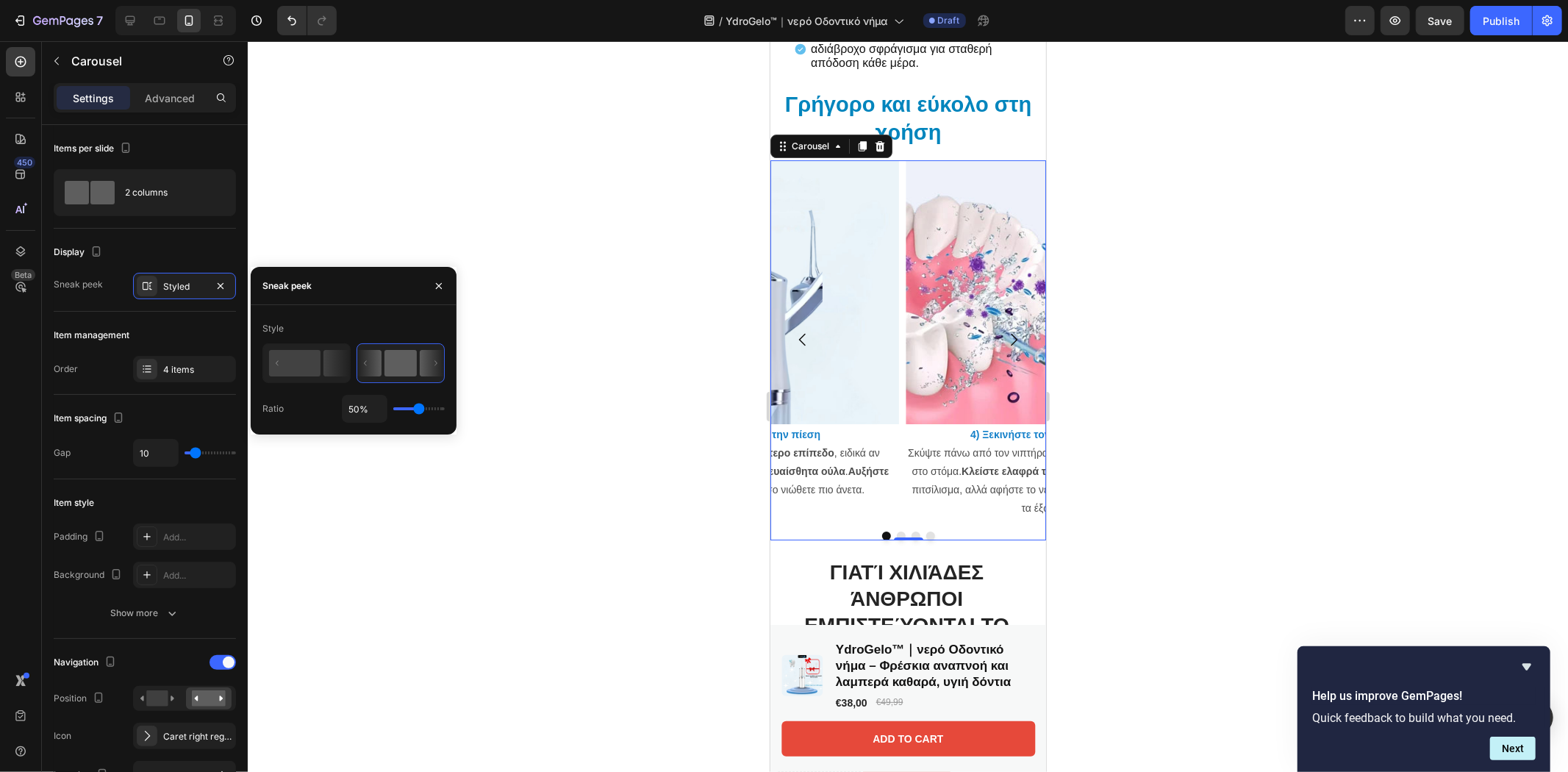
type input "53%"
type input "53"
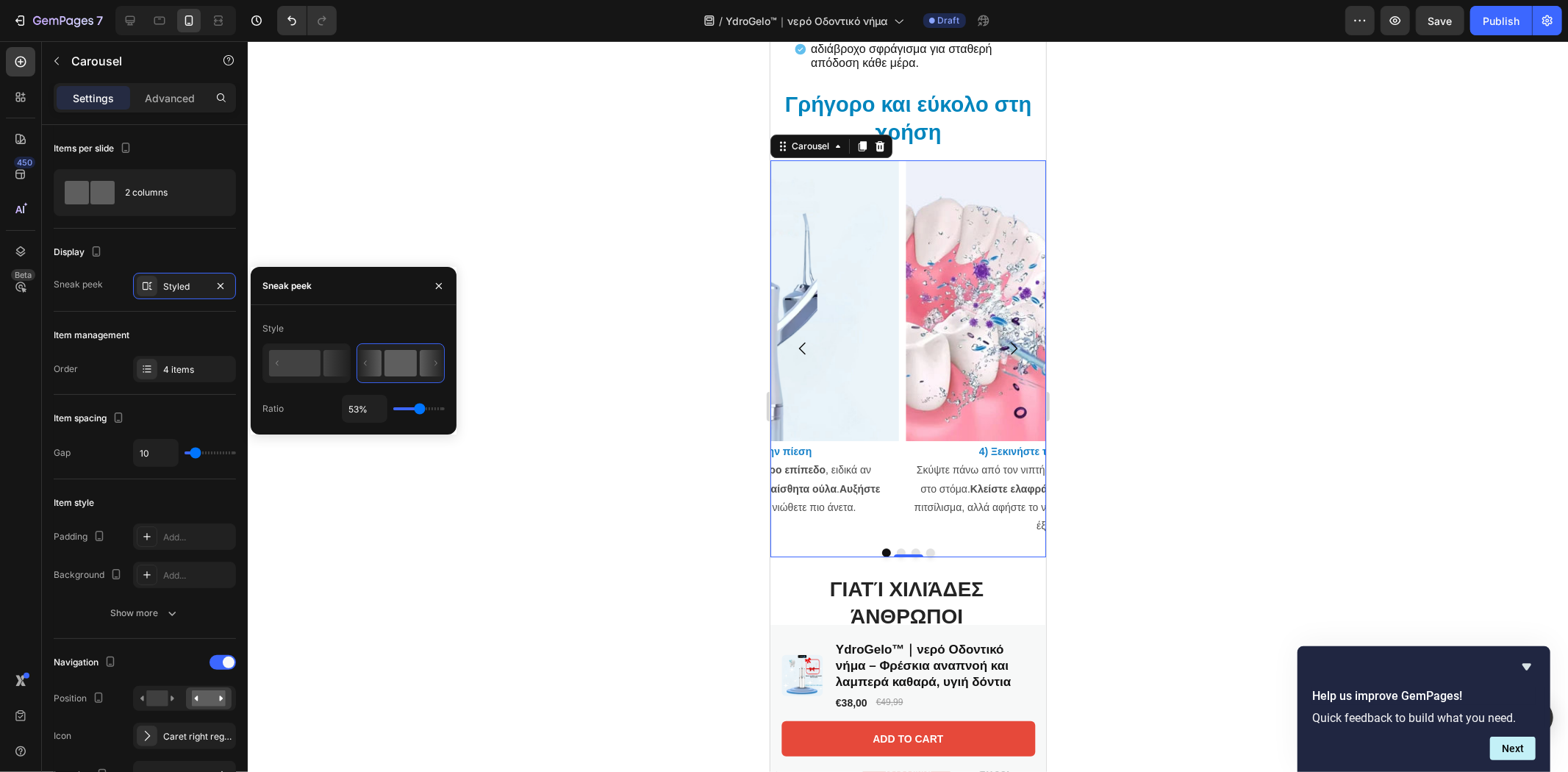
type input "61%"
type input "61"
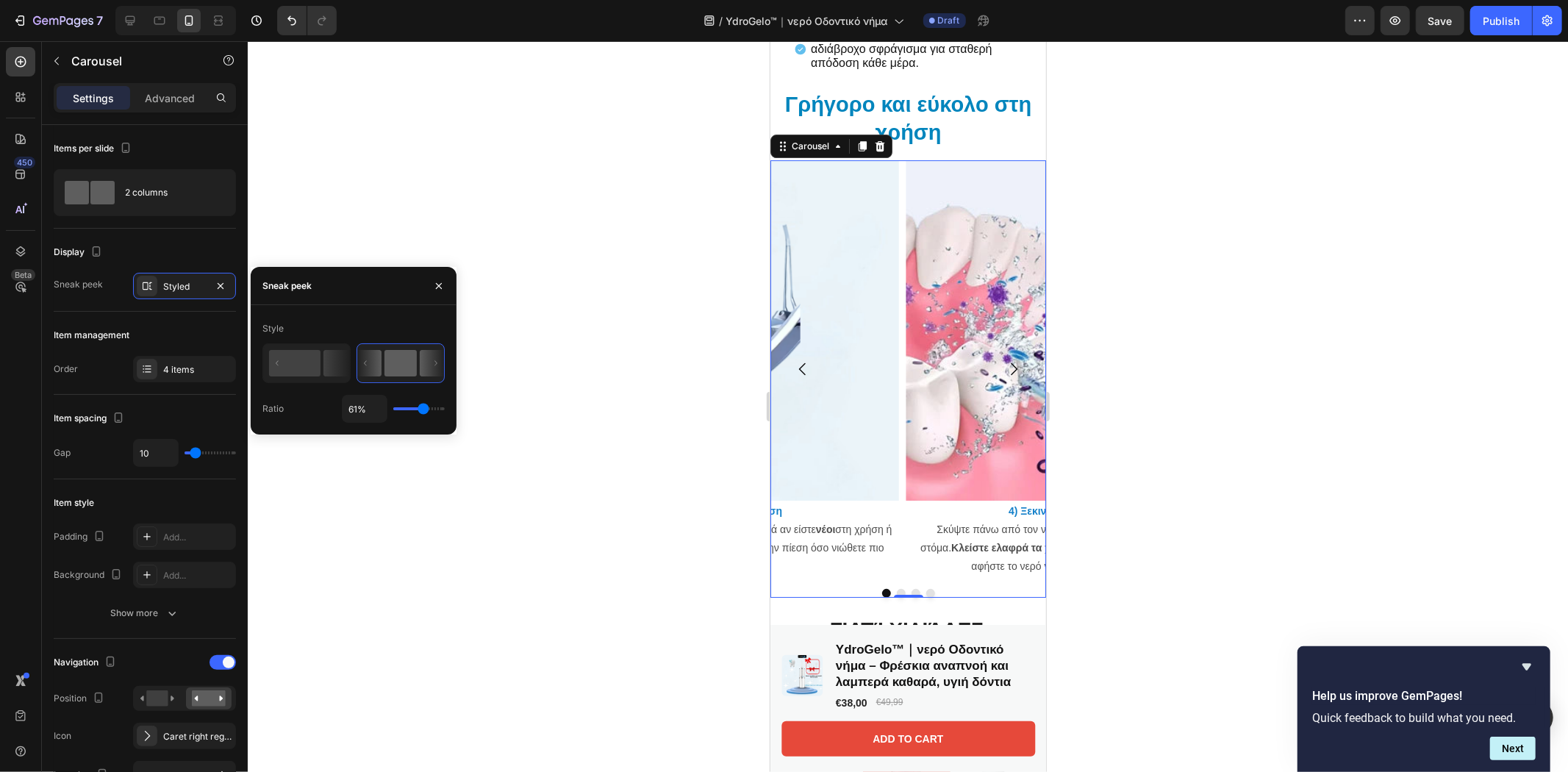
type input "53%"
type input "53"
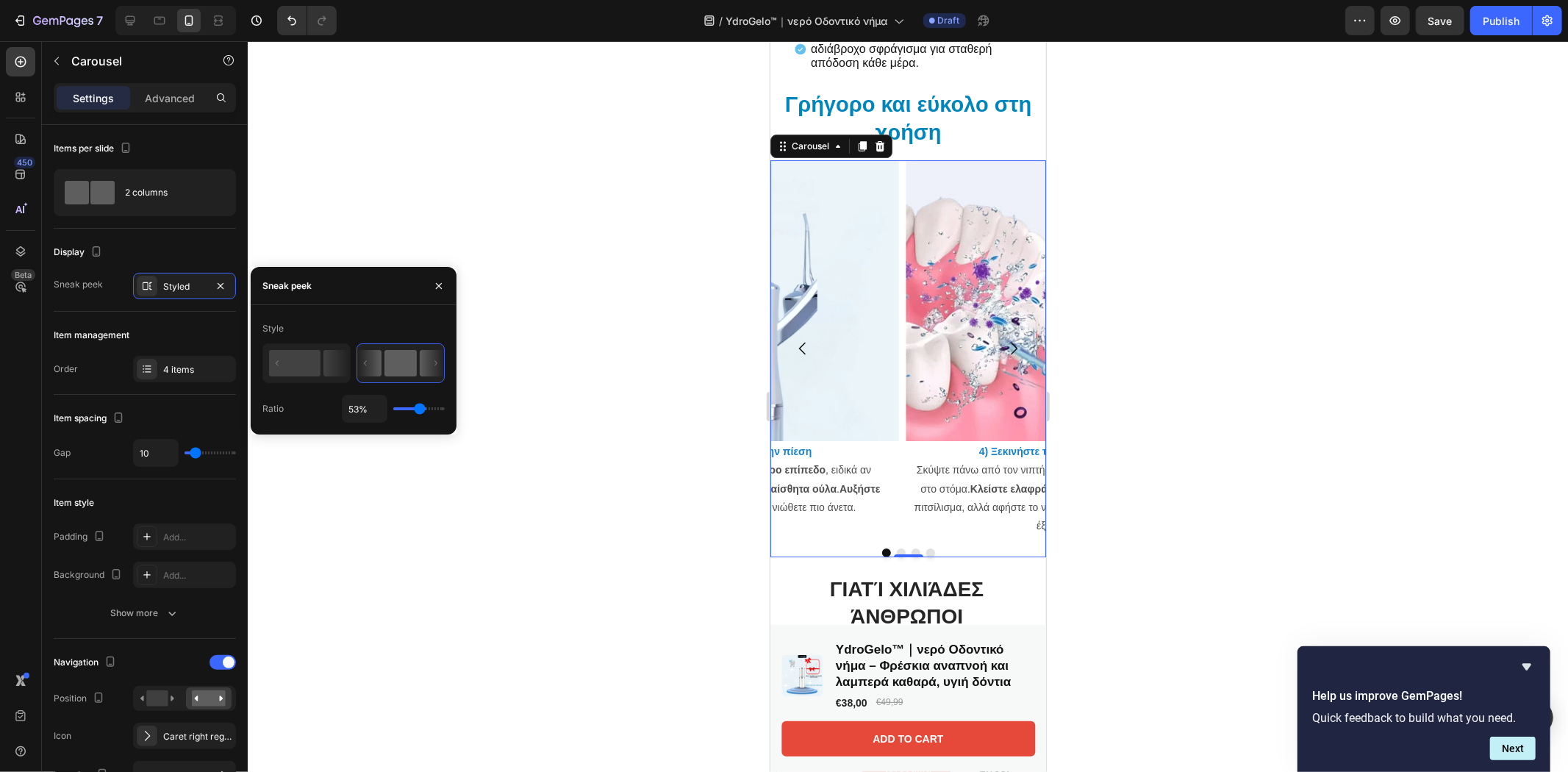
type input "44%"
type input "44"
type input "42%"
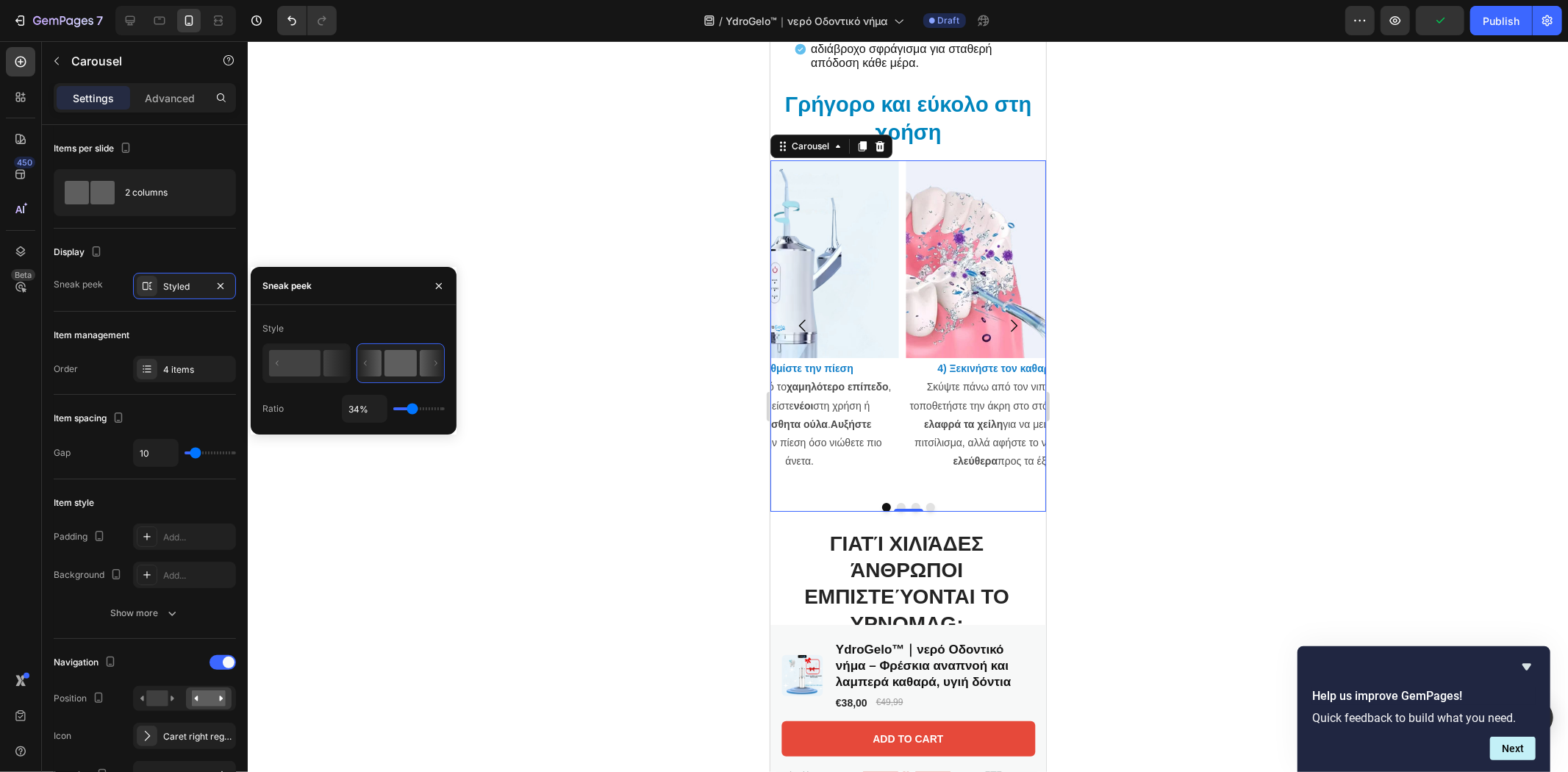
click at [413, 410] on input "range" at bounding box center [418, 408] width 51 height 3
click at [285, 357] on rect at bounding box center [294, 363] width 51 height 26
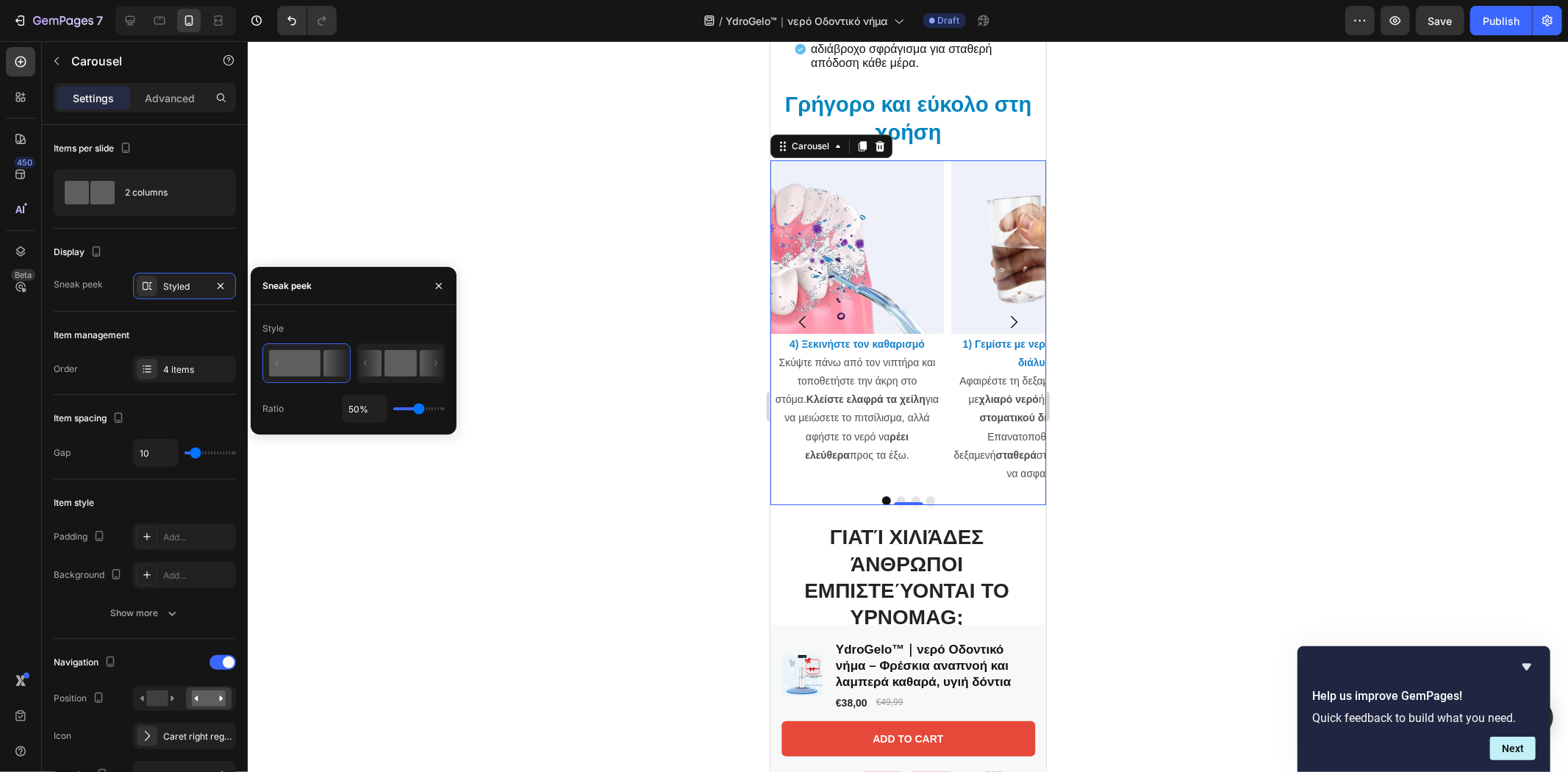
click at [392, 362] on rect at bounding box center [401, 363] width 33 height 26
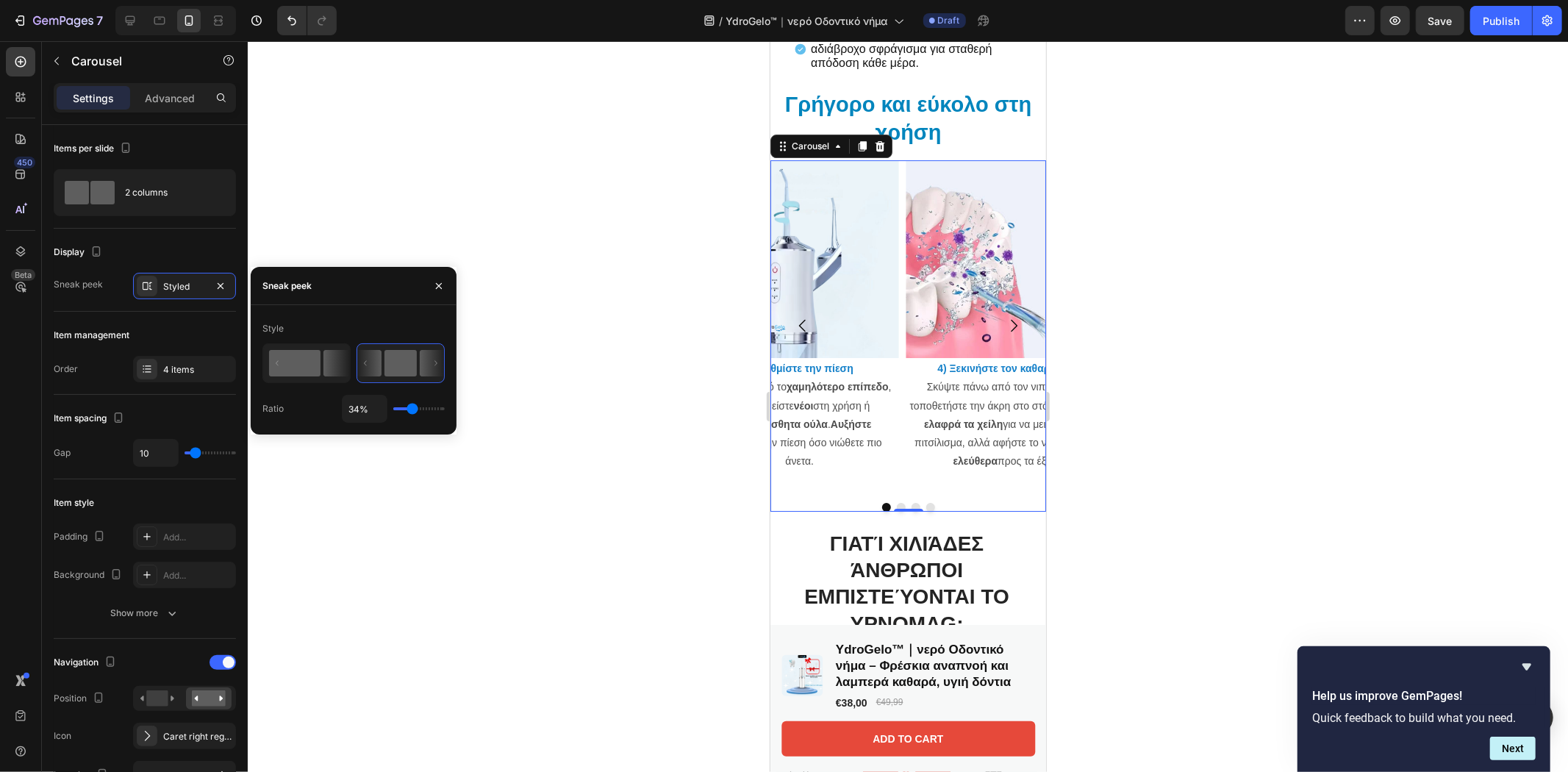
click at [302, 362] on rect at bounding box center [294, 363] width 51 height 26
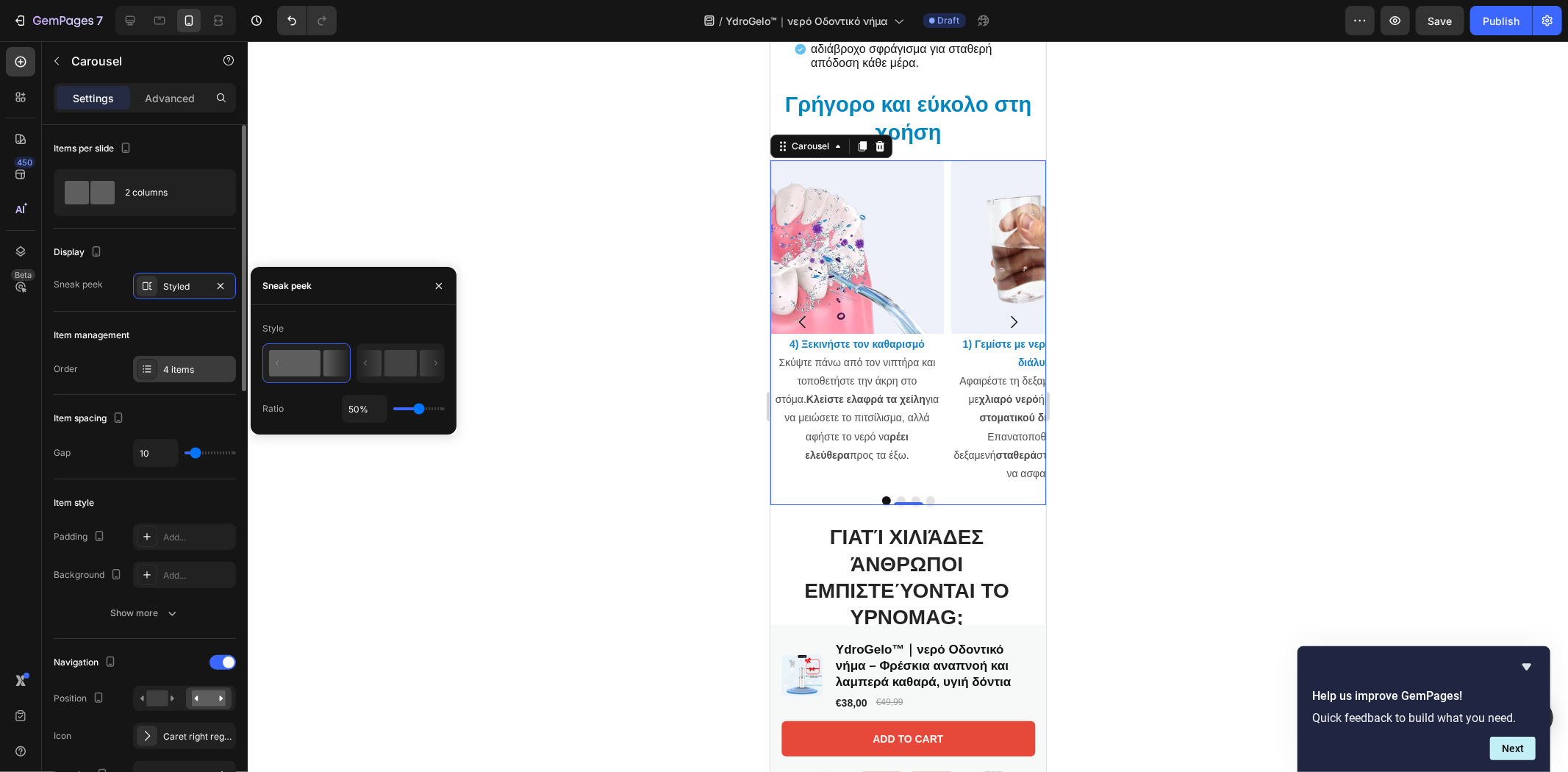
click at [142, 368] on icon at bounding box center [147, 369] width 12 height 12
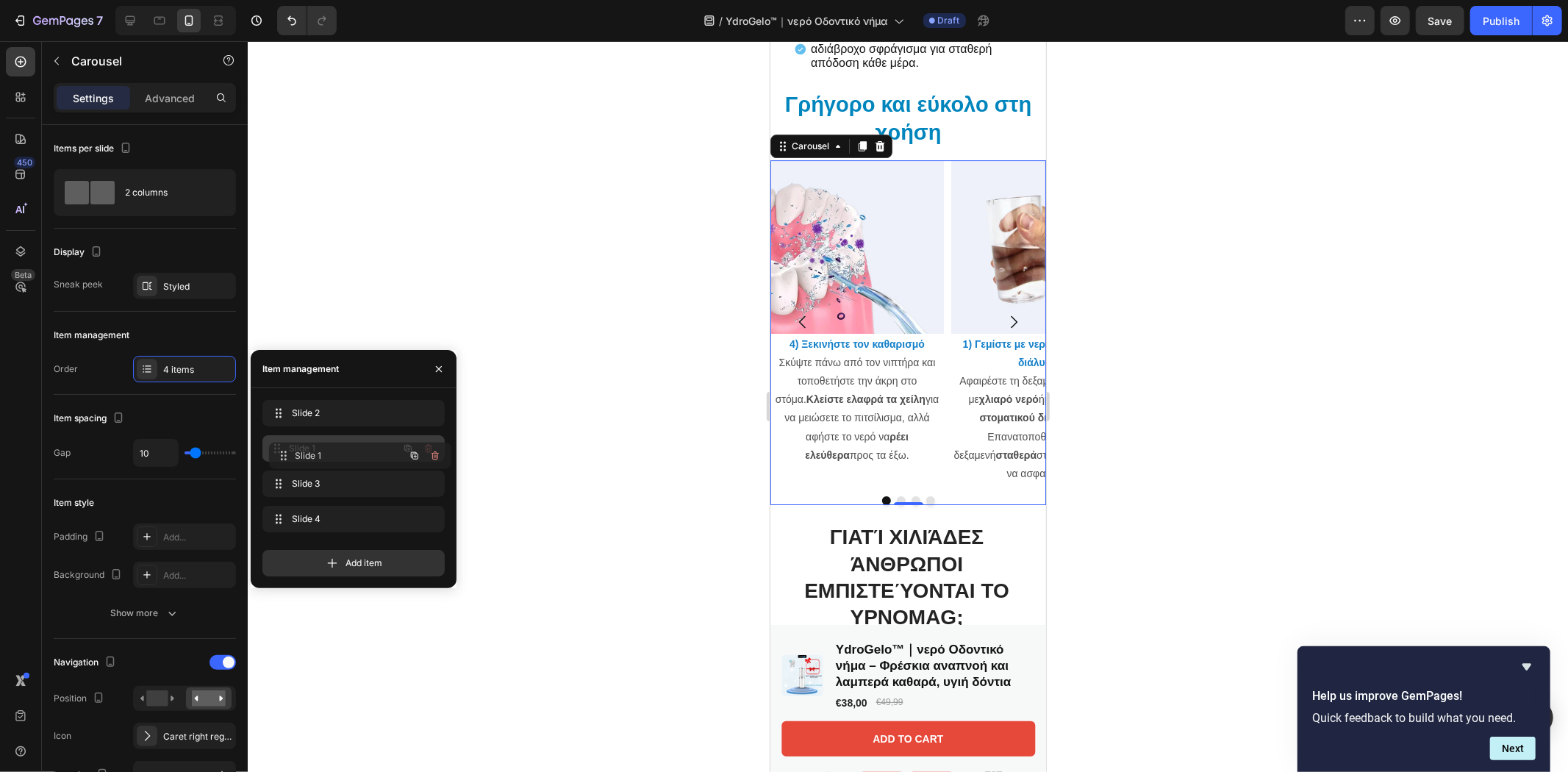
drag, startPoint x: 320, startPoint y: 408, endPoint x: 327, endPoint y: 450, distance: 42.6
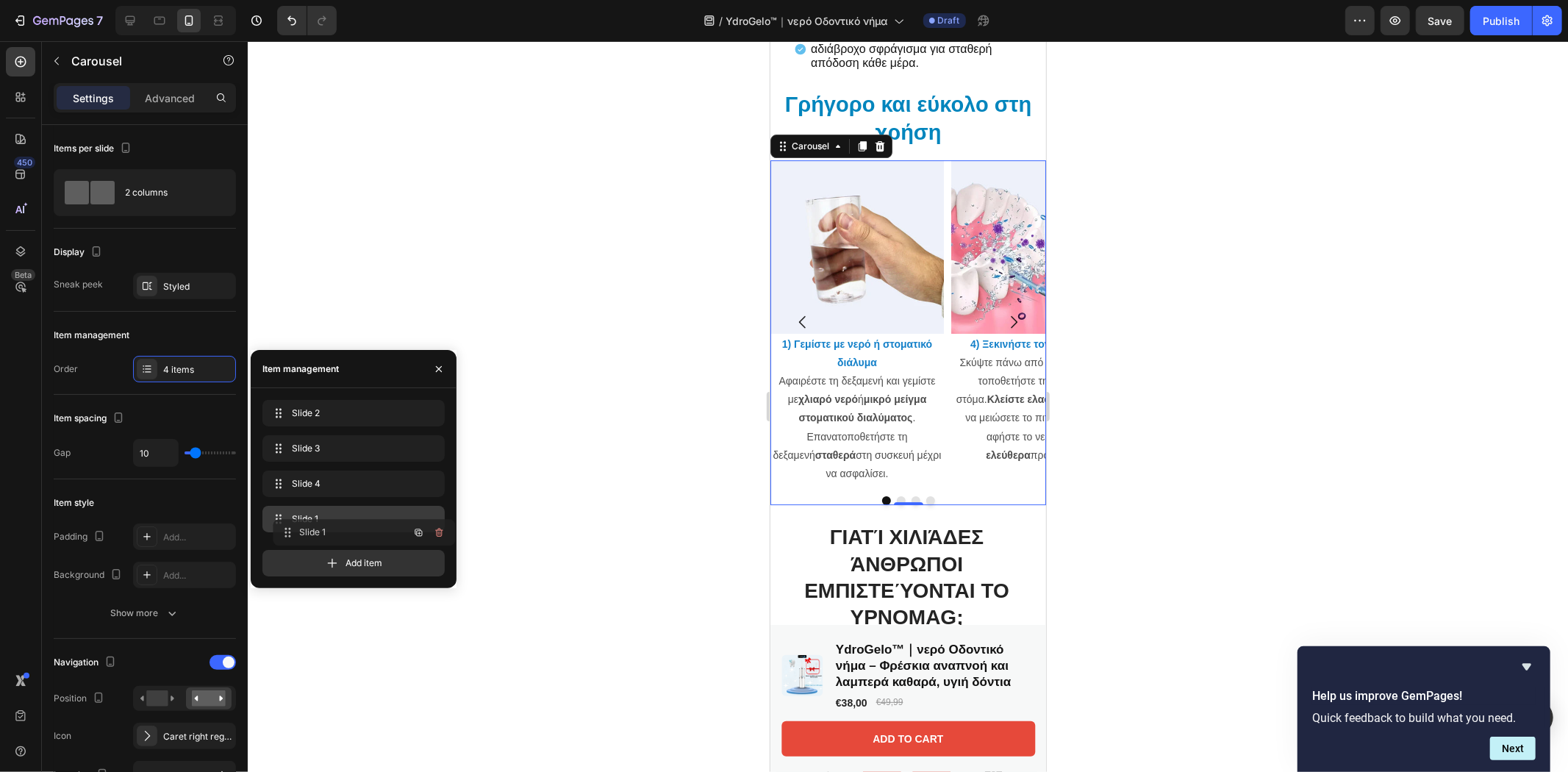
drag, startPoint x: 327, startPoint y: 450, endPoint x: 337, endPoint y: 534, distance: 84.6
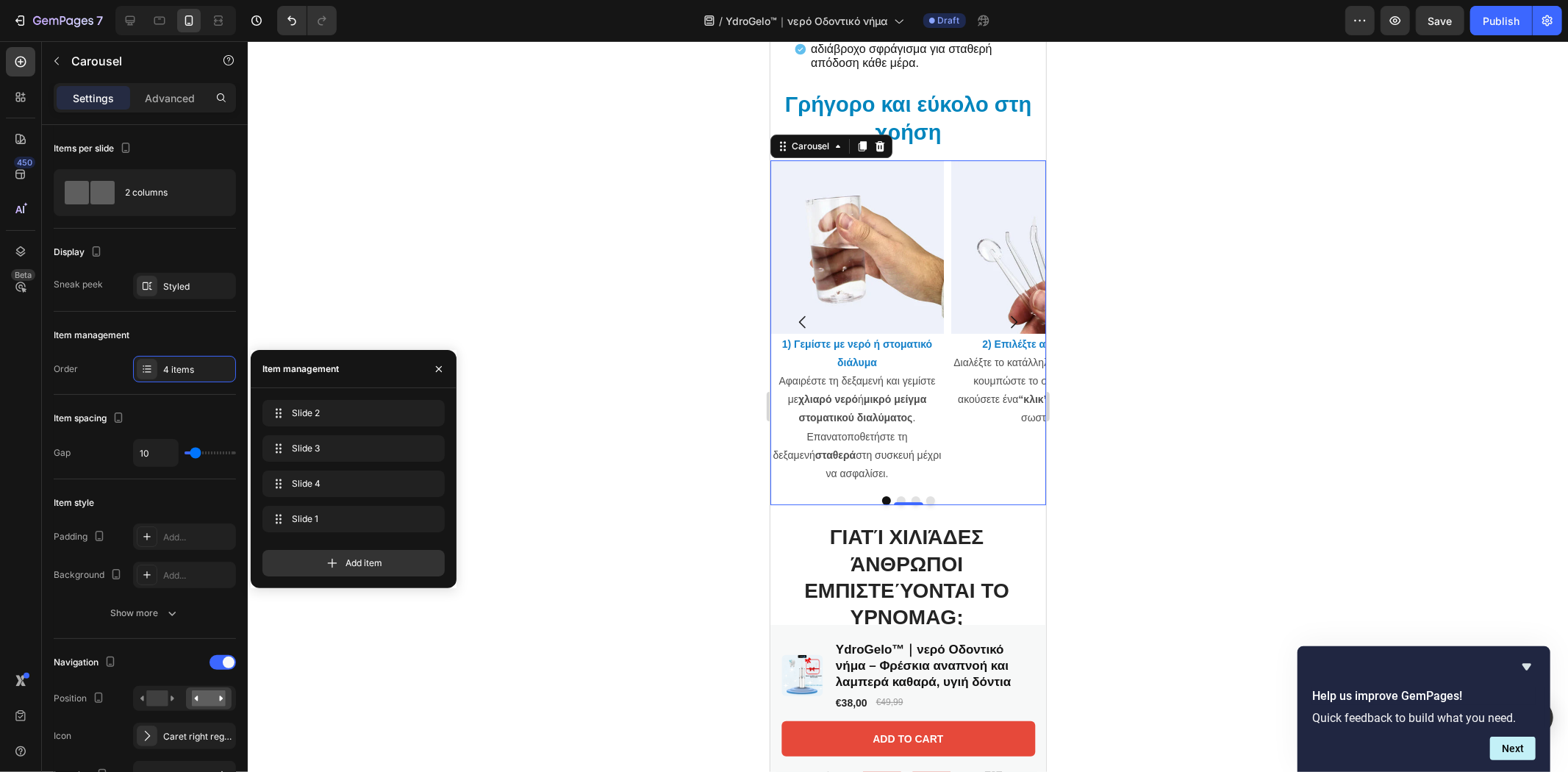
click at [370, 284] on div at bounding box center [908, 406] width 1320 height 731
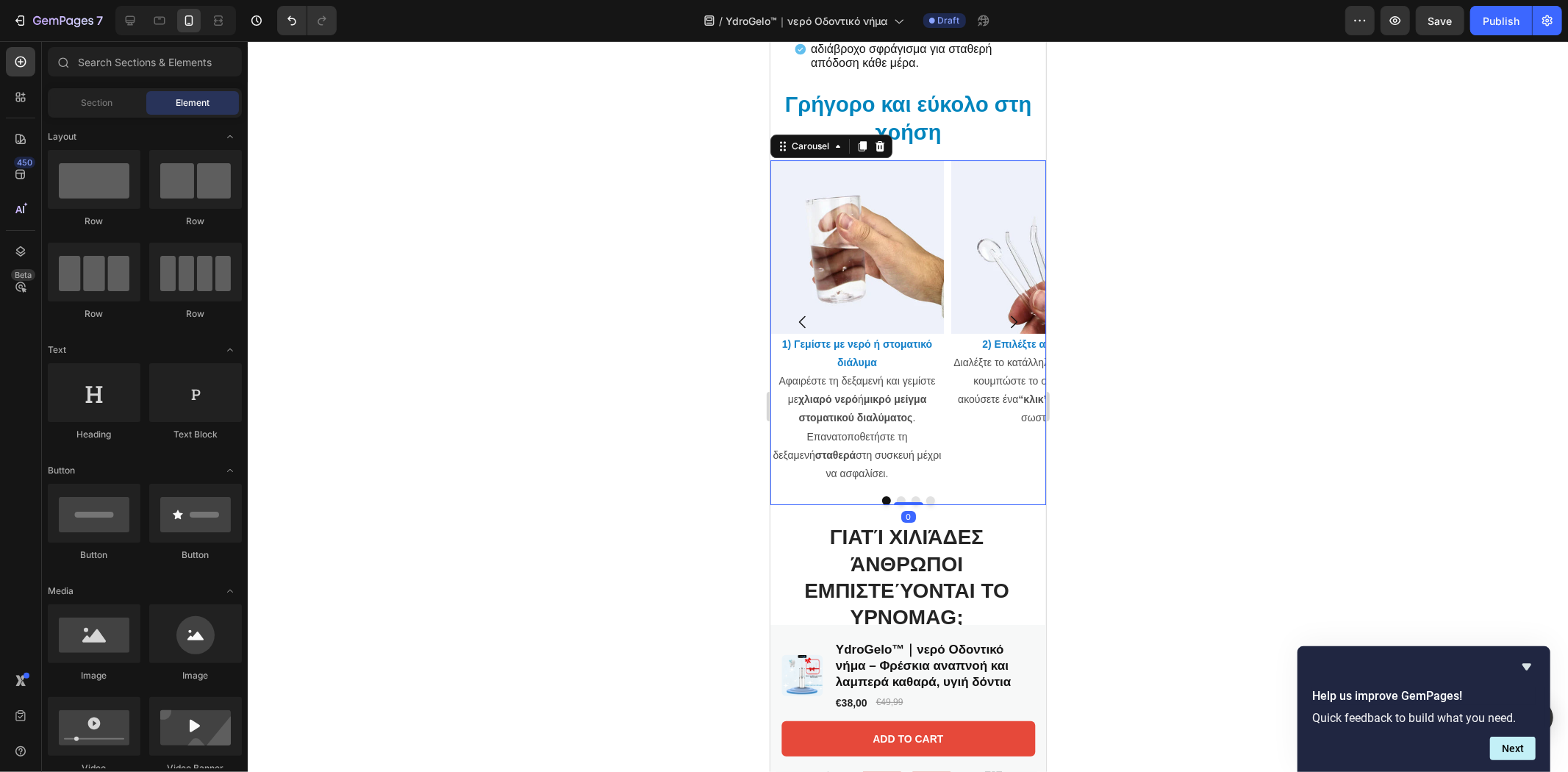
click at [1004, 313] on icon "Carousel Next Arrow" at bounding box center [1013, 321] width 18 height 18
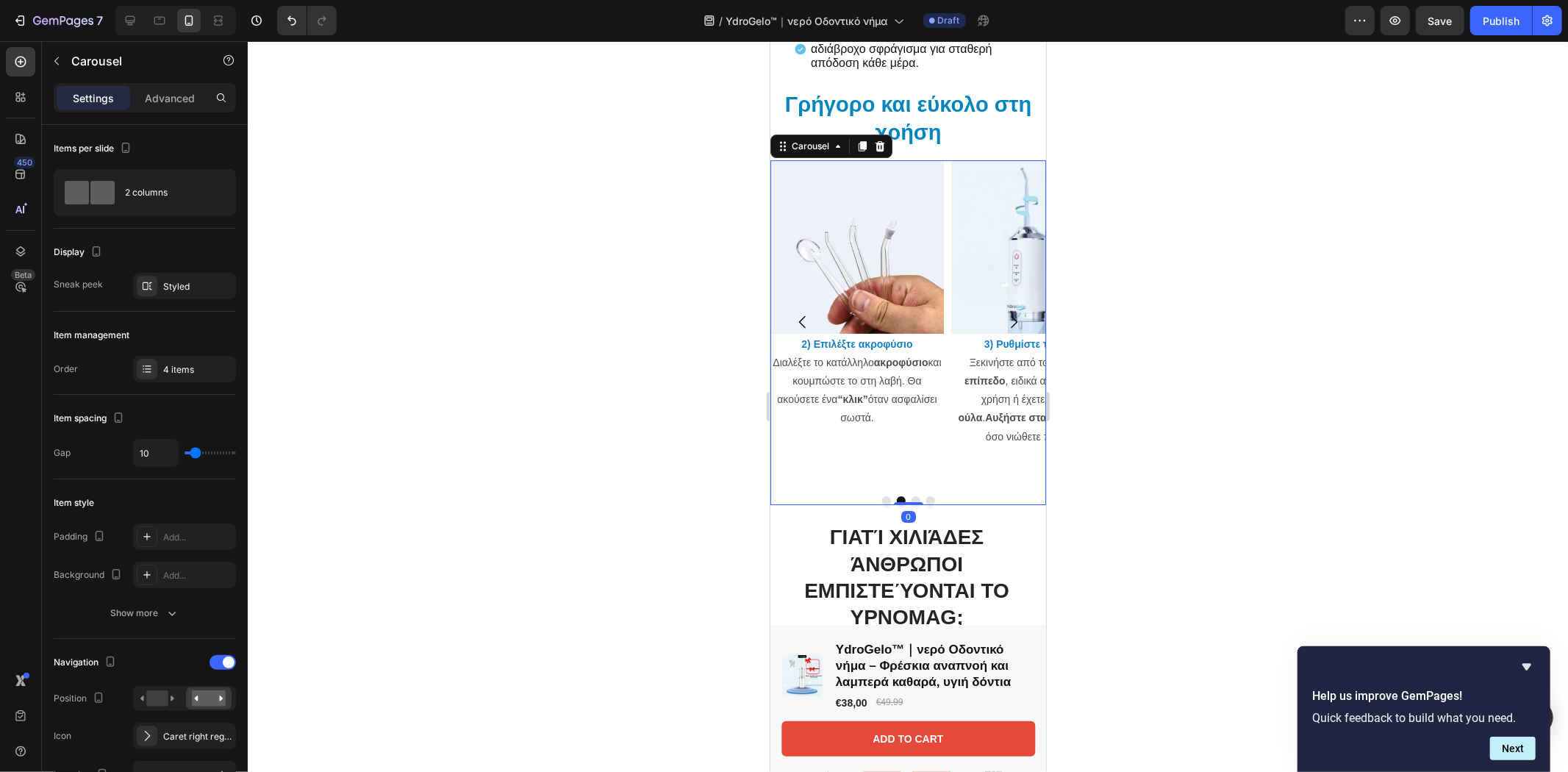
click at [801, 316] on icon "Carousel Back Arrow" at bounding box center [801, 321] width 18 height 18
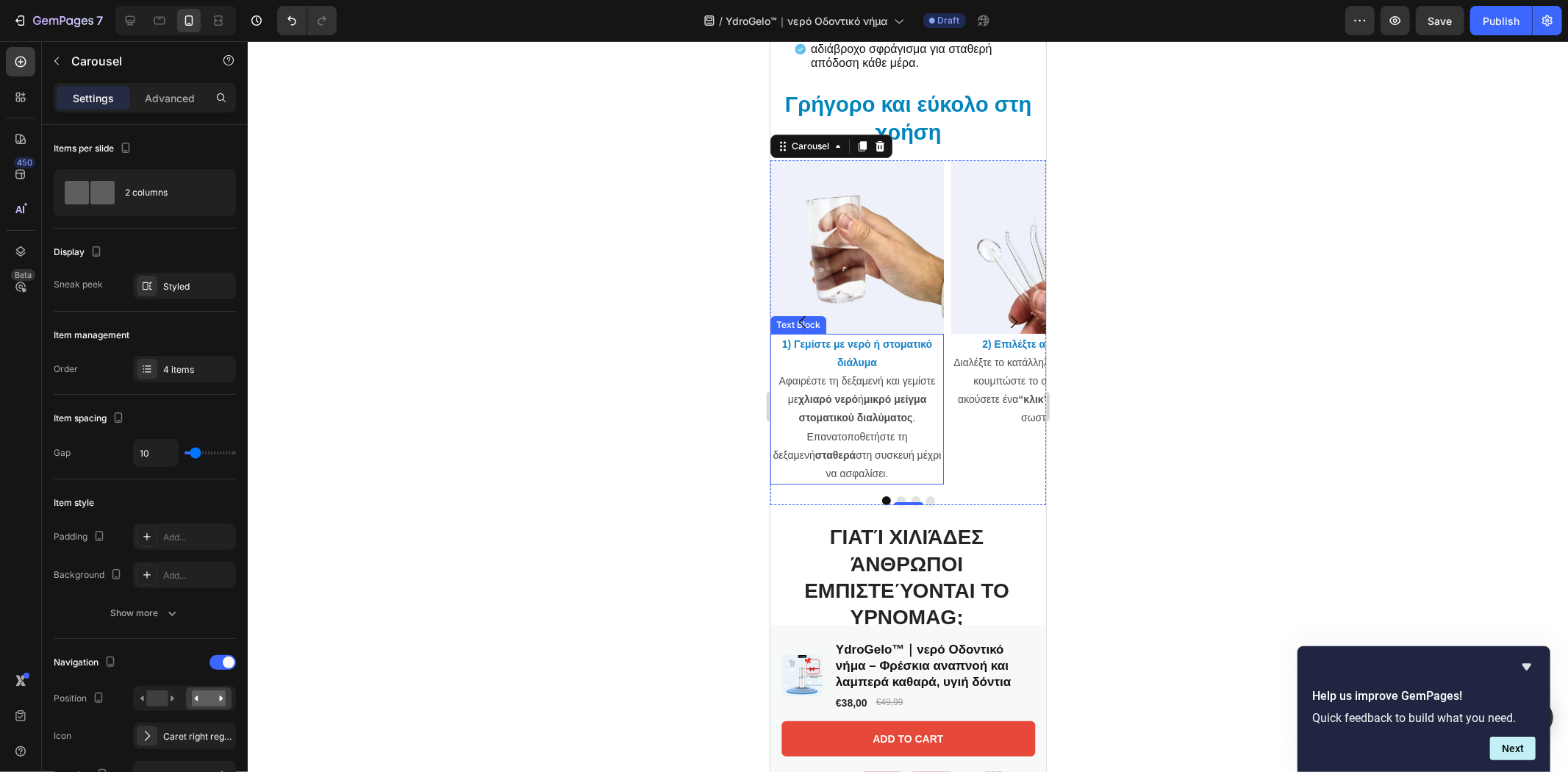
click at [827, 415] on strong "μικρό μείγμα στοματικού διαλύματος" at bounding box center [862, 407] width 128 height 30
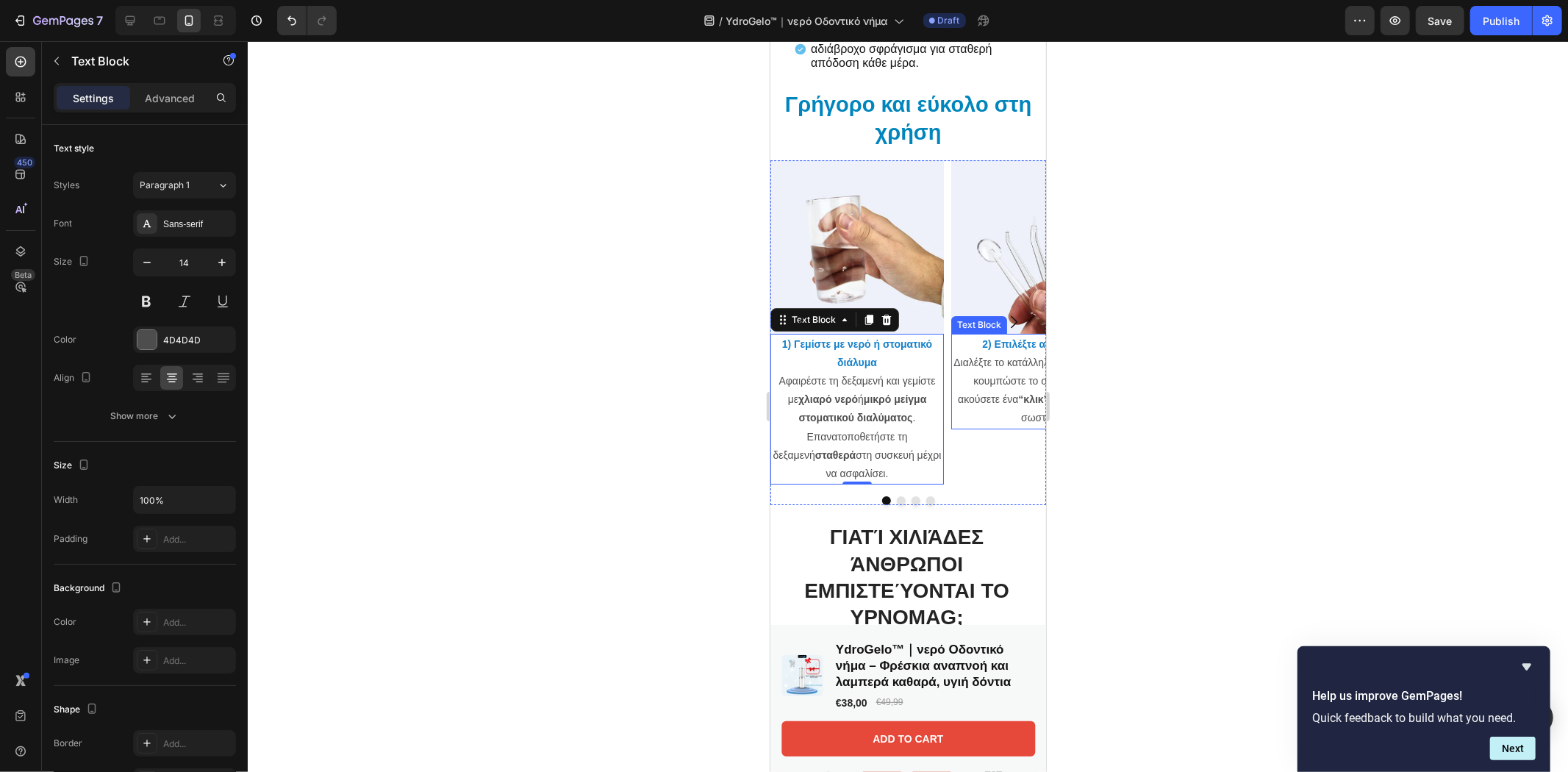
click at [984, 386] on p "2) Επιλέξτε ακροφύσιο Διαλέξτε το κατάλληλο ακροφύσιο και κουμπώστε το στη λαβή…" at bounding box center [1037, 380] width 170 height 93
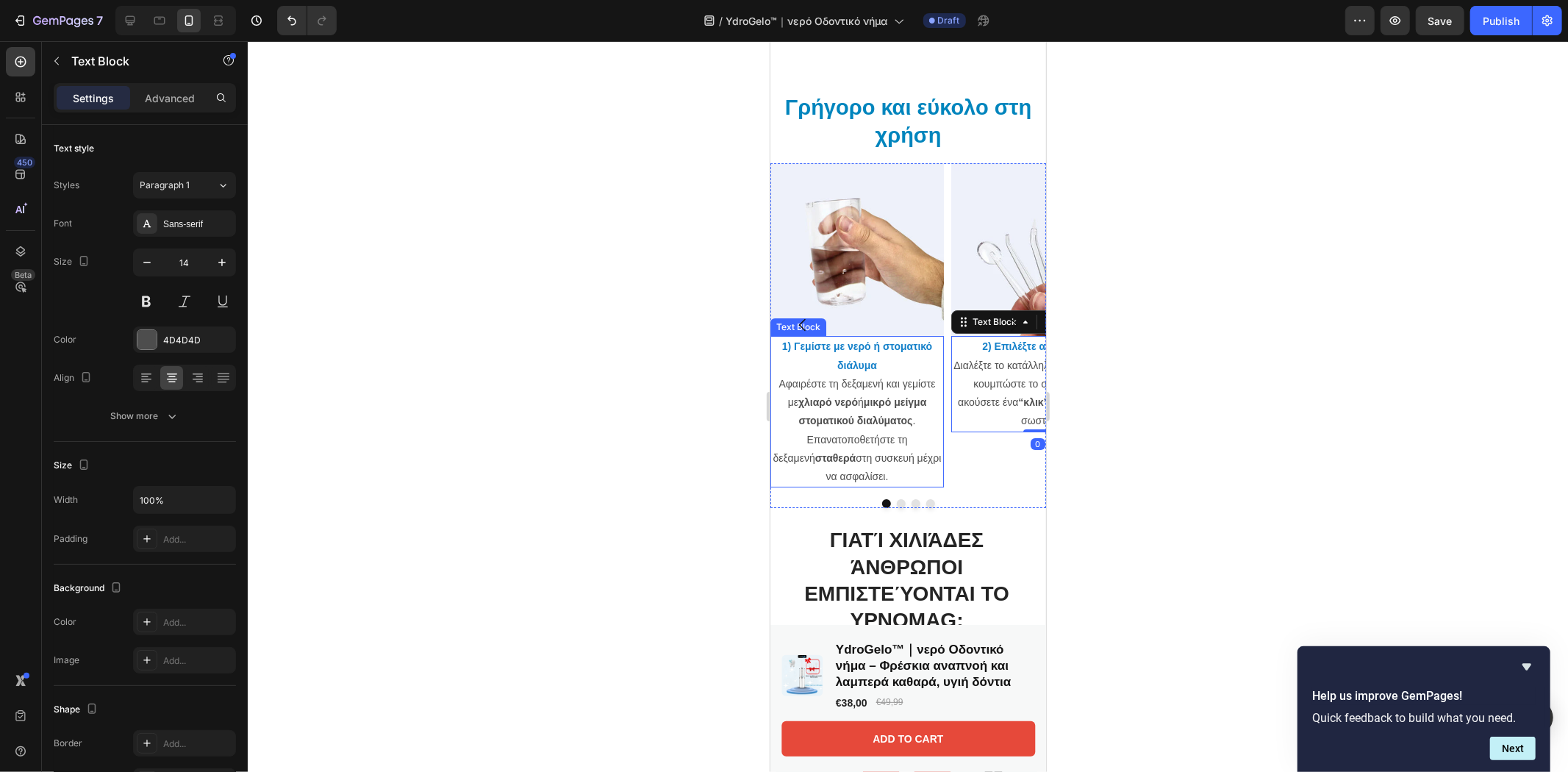
scroll to position [4564, 0]
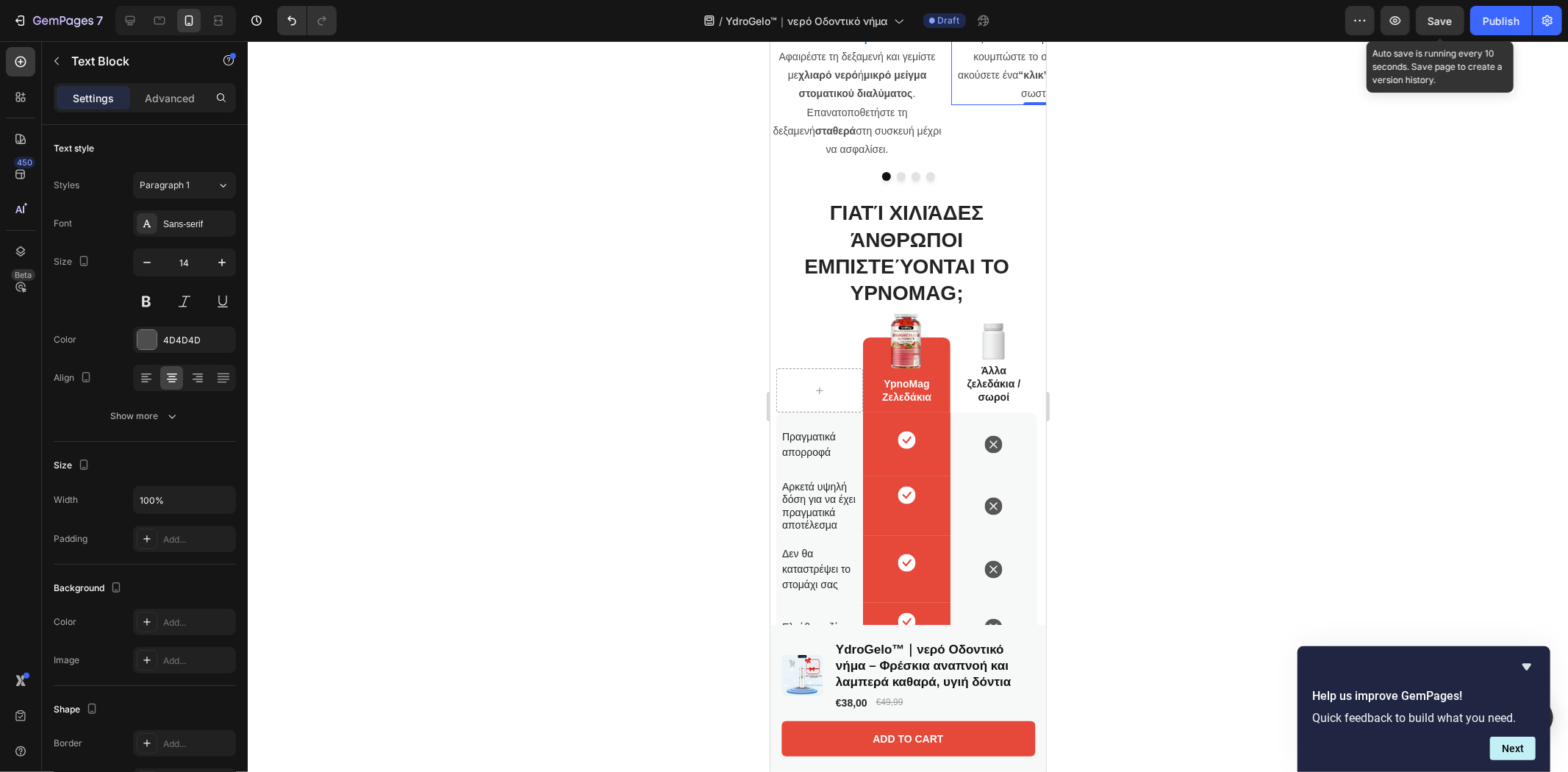
click at [1438, 25] on span "Save" at bounding box center [1441, 21] width 24 height 12
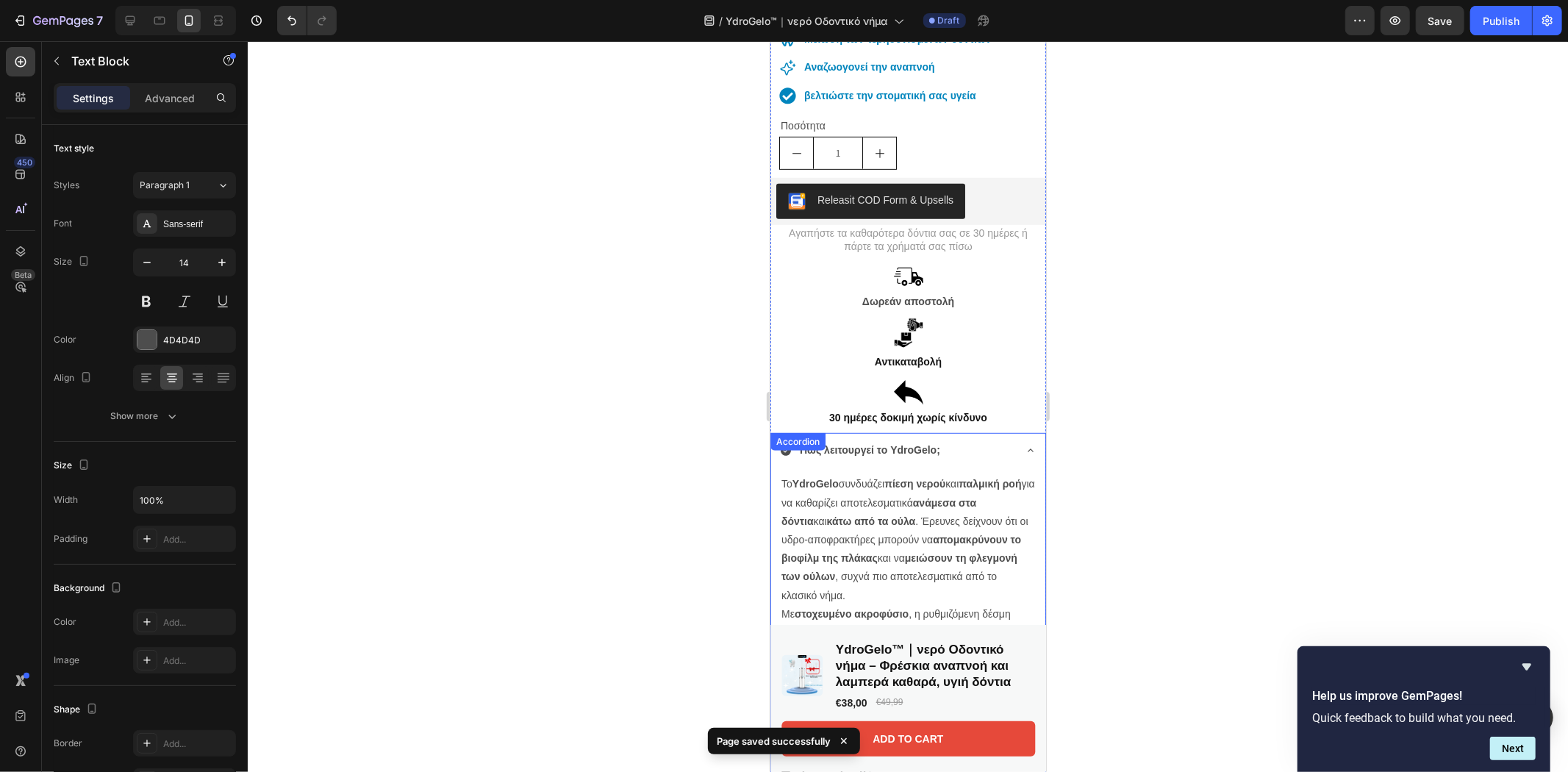
scroll to position [652, 0]
click at [1018, 433] on div "Πώς λειτουργεί το YdroGelo;" at bounding box center [907, 452] width 274 height 37
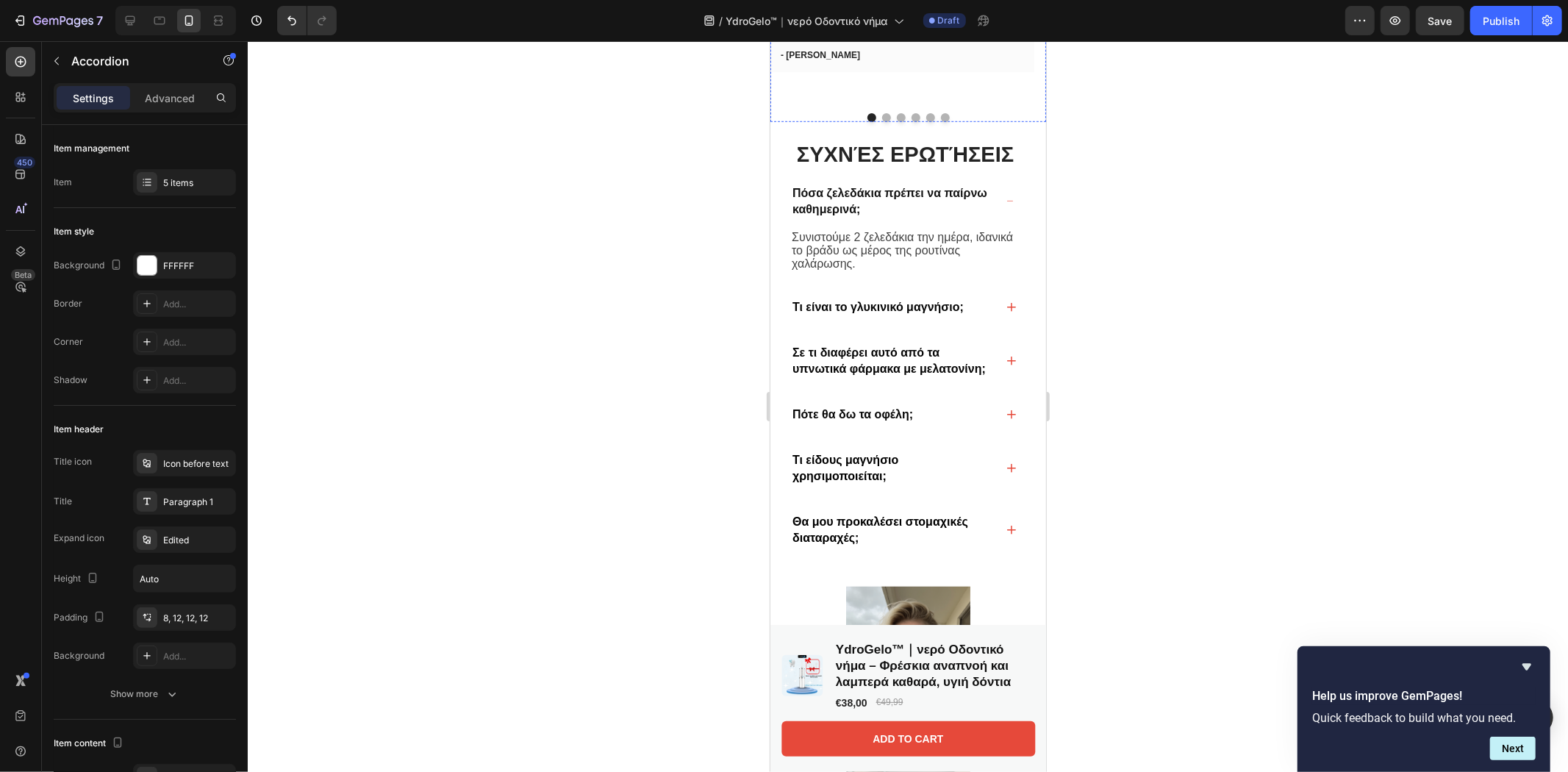
scroll to position [6178, 0]
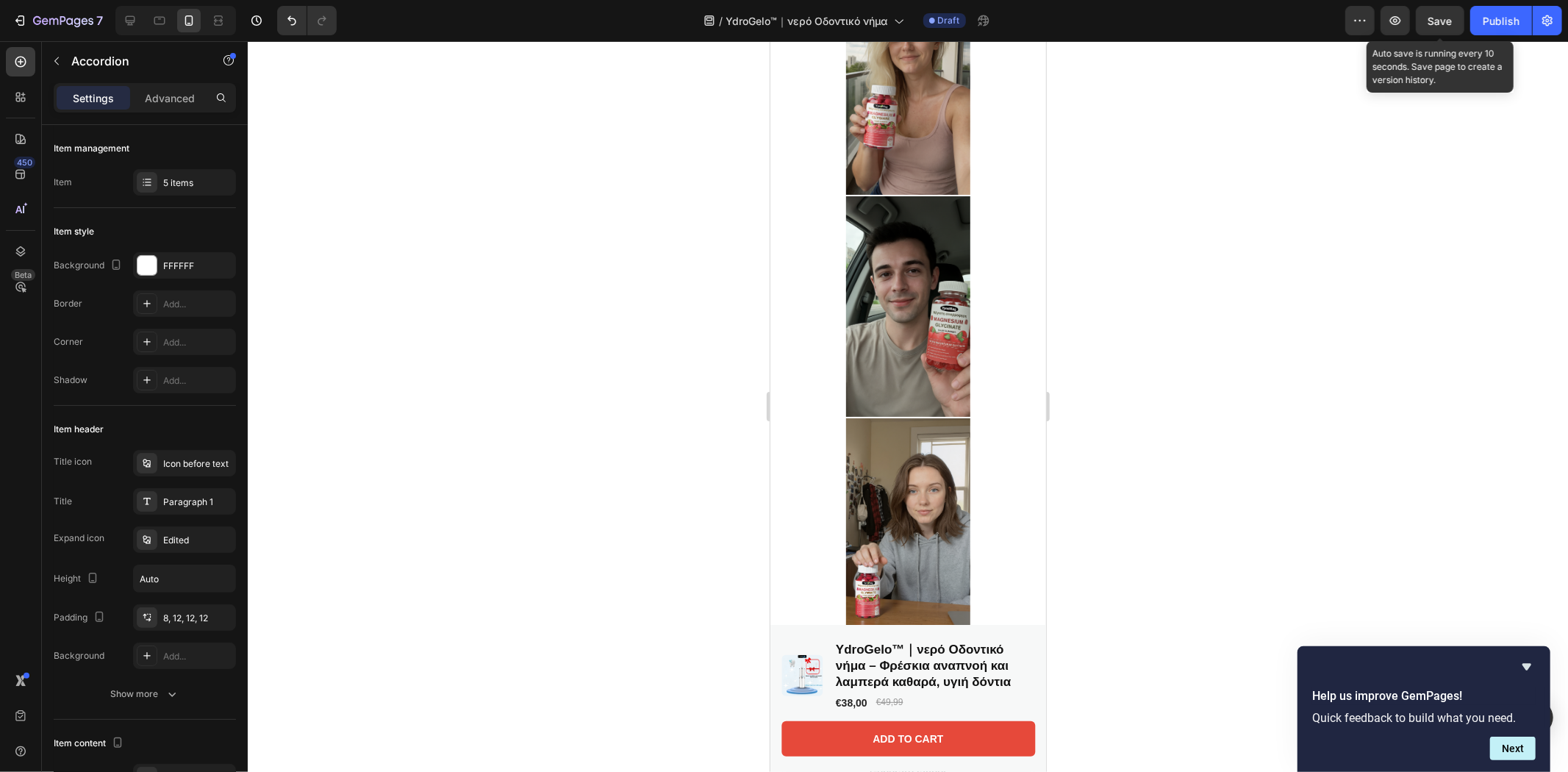
click at [1431, 25] on span "Save" at bounding box center [1441, 21] width 24 height 12
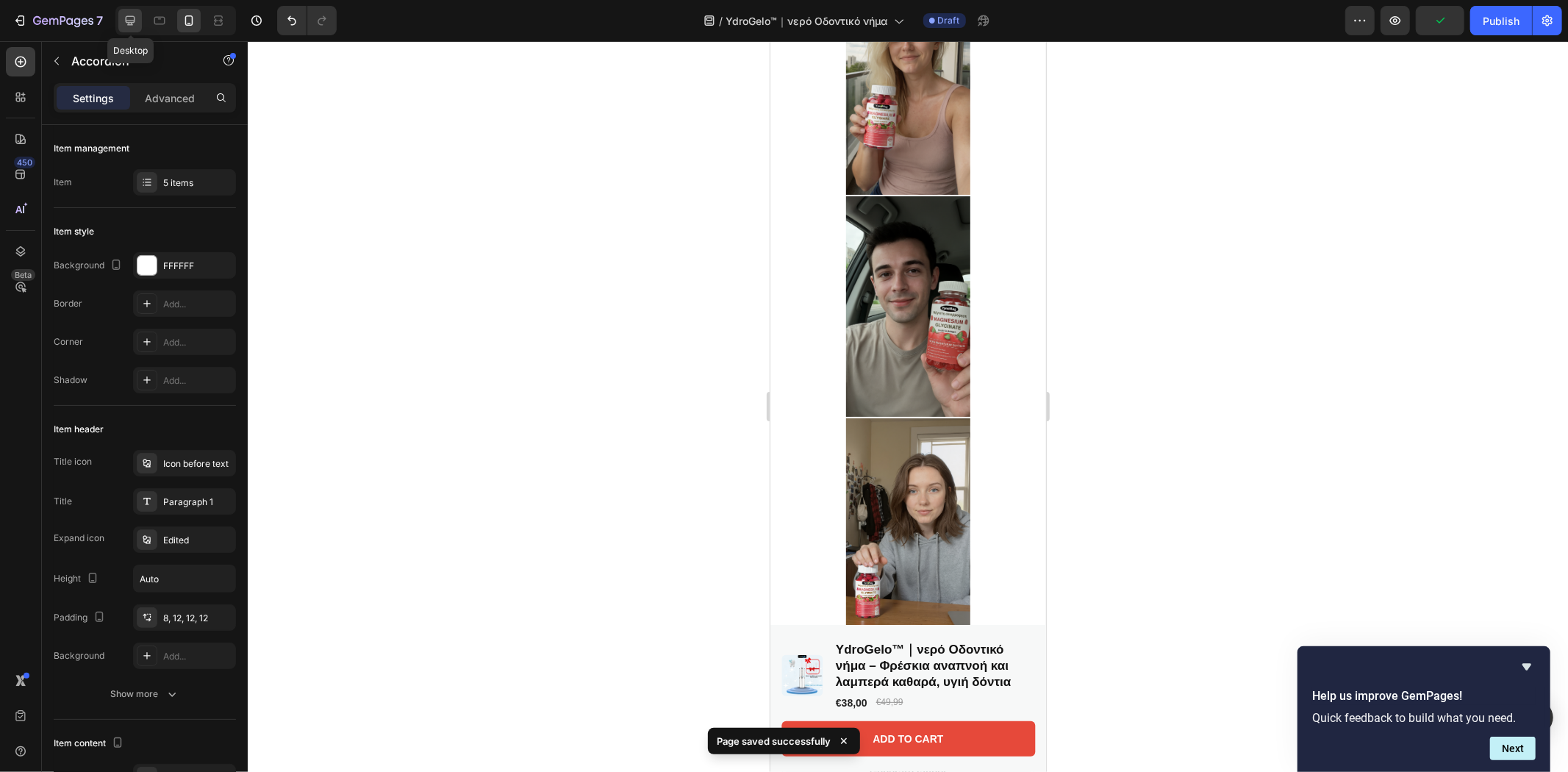
click at [128, 22] on icon at bounding box center [130, 21] width 9 height 9
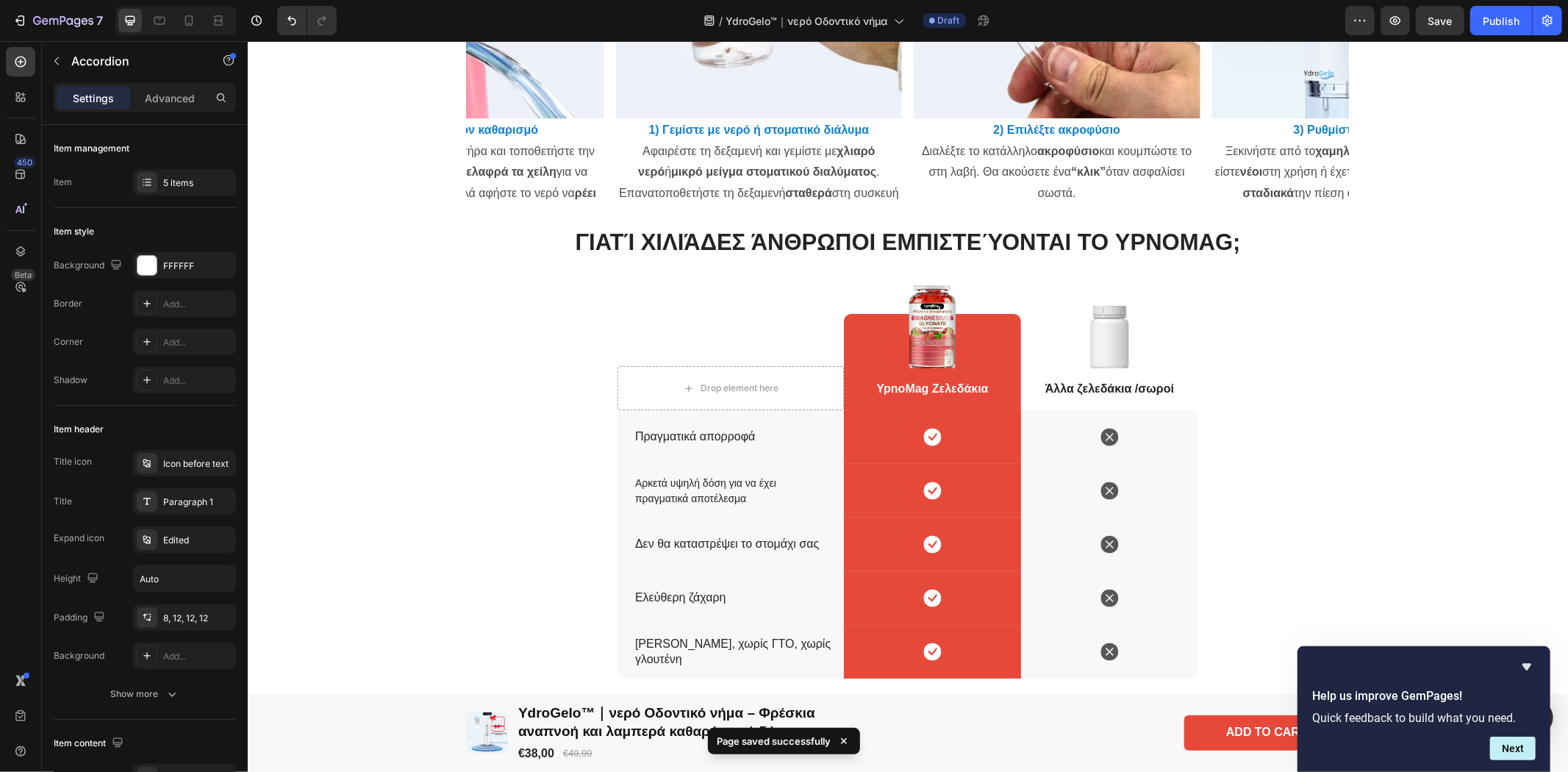
scroll to position [4537, 0]
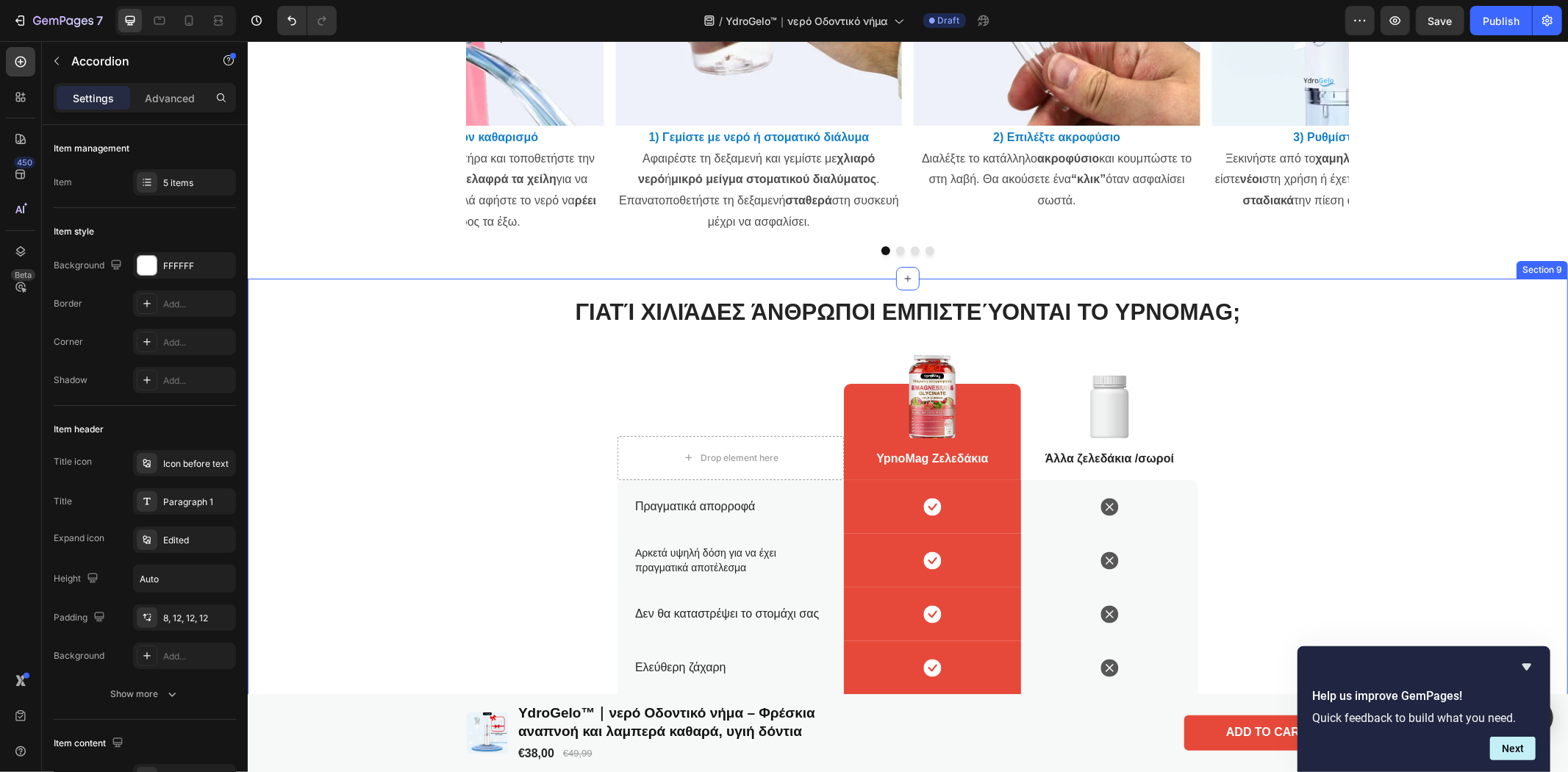
click at [1435, 286] on div "Γιατί χιλιάδες άνθρωποι εμπιστεύονται το YpnoMAG; Heading Drop element here Row…" at bounding box center [907, 521] width 1320 height 488
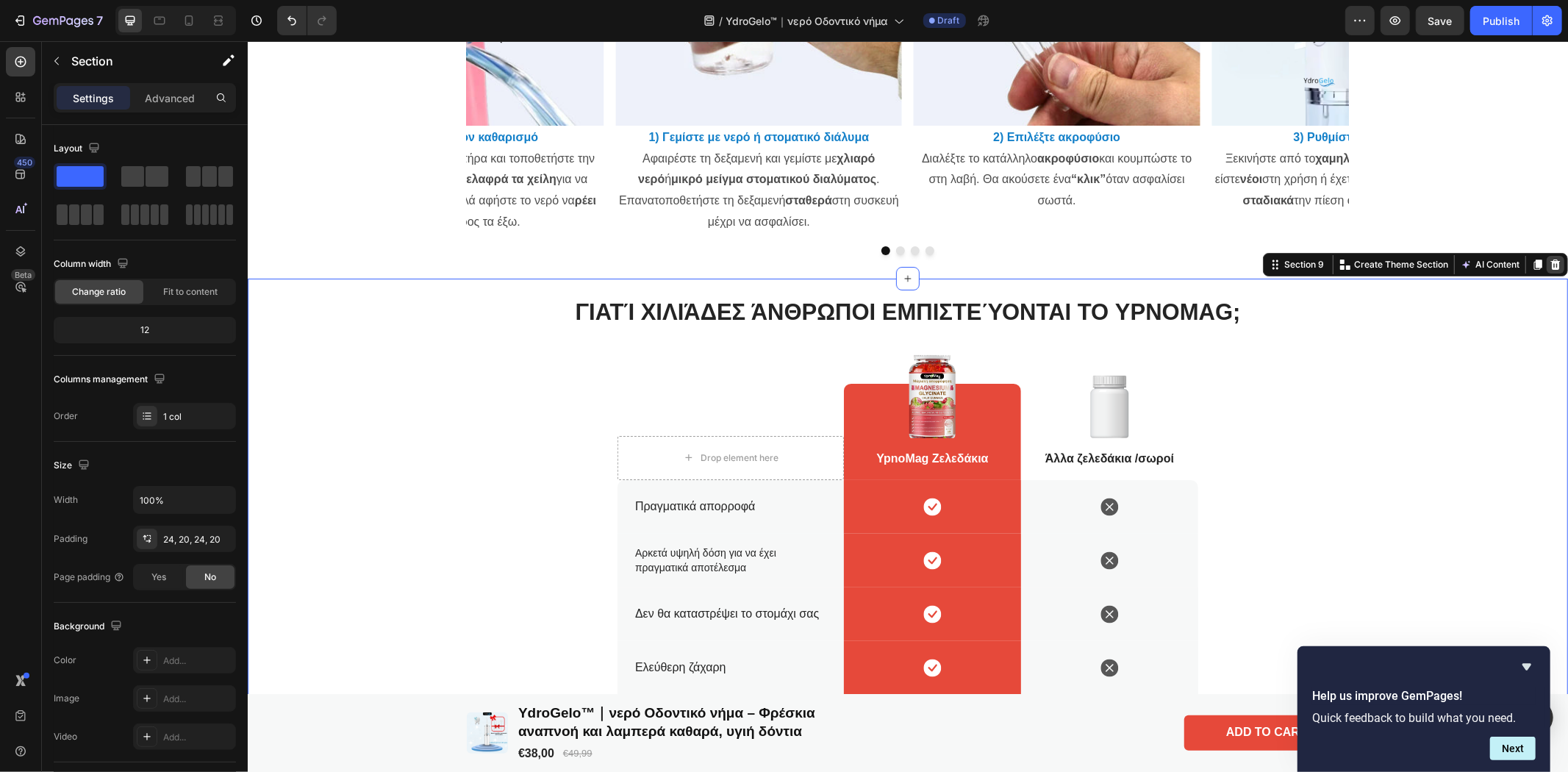
click at [1550, 267] on icon at bounding box center [1555, 263] width 9 height 10
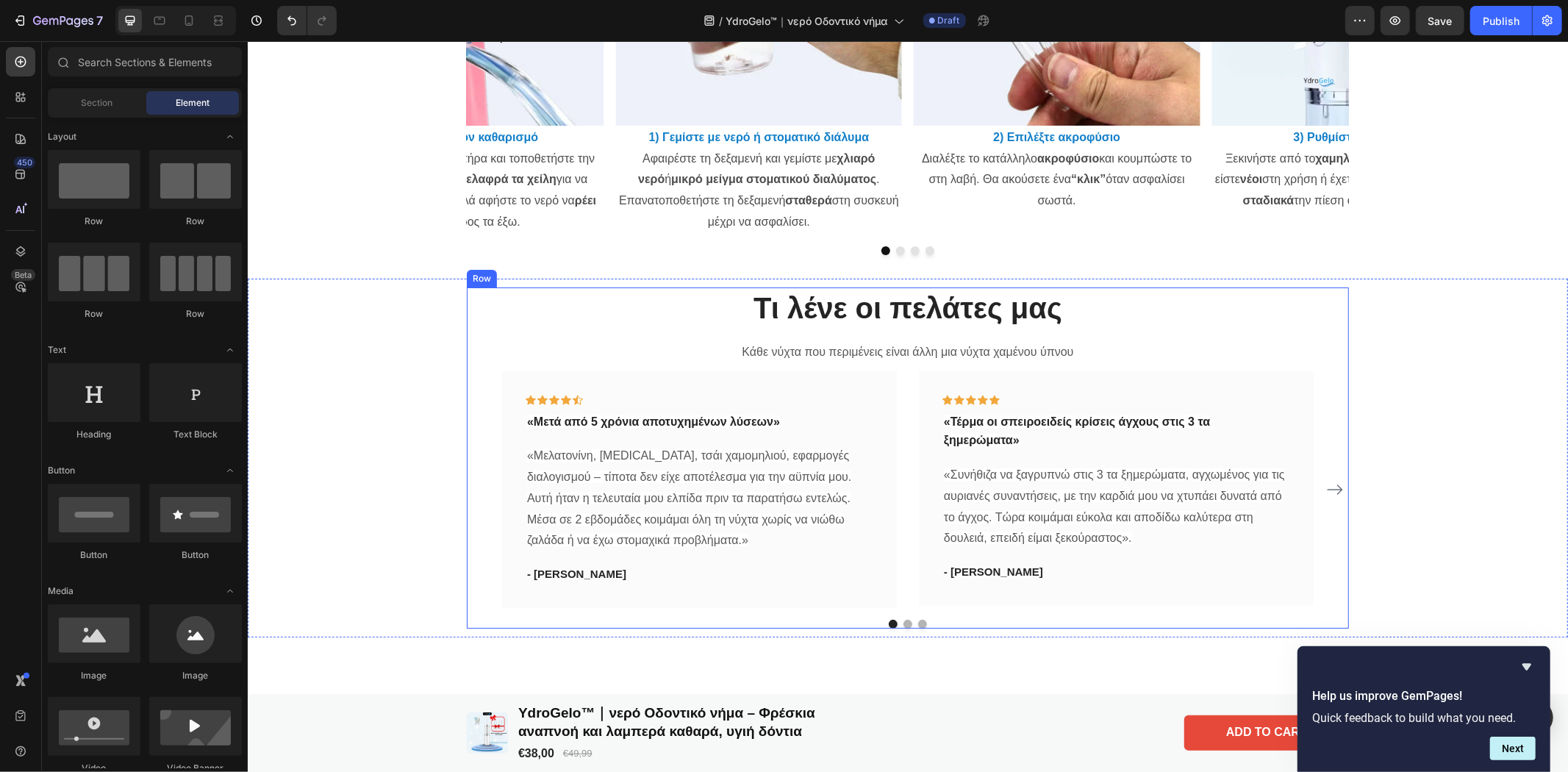
click at [1039, 310] on h2 "Τι λένε οι πελάτες μας" at bounding box center [907, 307] width 882 height 41
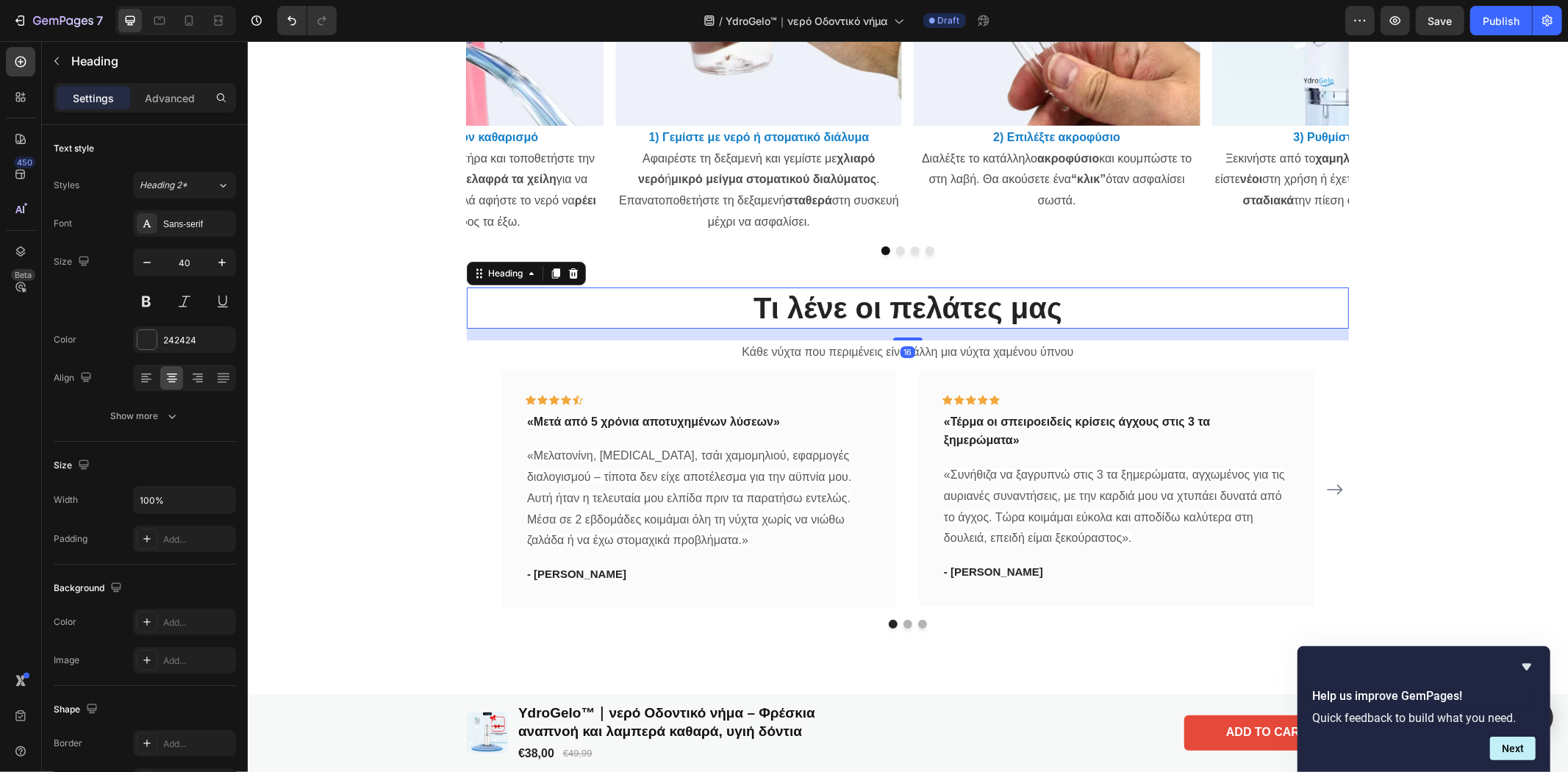
click at [1071, 312] on h2 "Τι λένε οι πελάτες μας" at bounding box center [907, 307] width 882 height 41
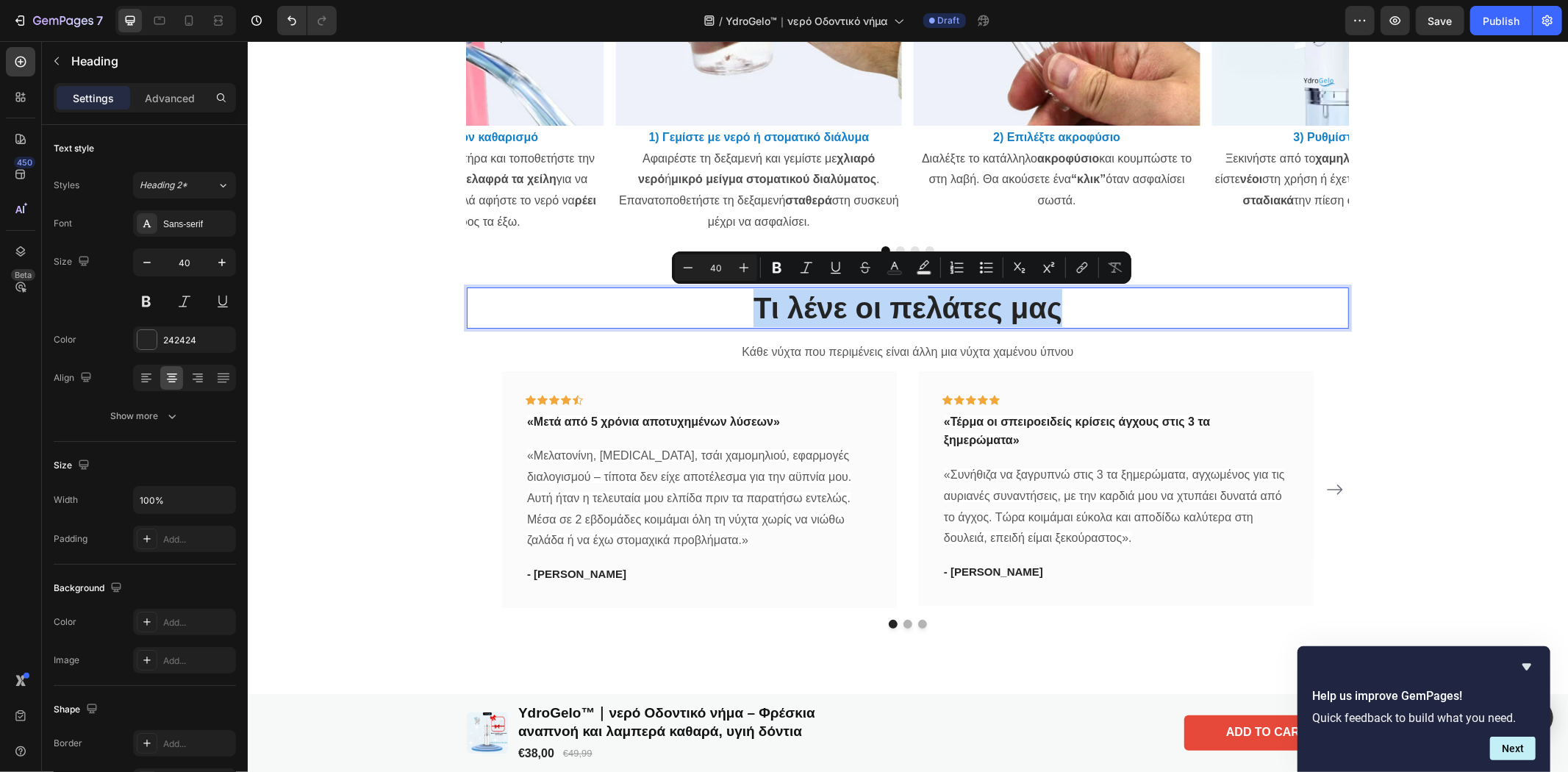
drag, startPoint x: 1087, startPoint y: 310, endPoint x: 744, endPoint y: 299, distance: 343.2
click at [744, 299] on p "Τι λένε οι πελάτες μας" at bounding box center [906, 307] width 879 height 38
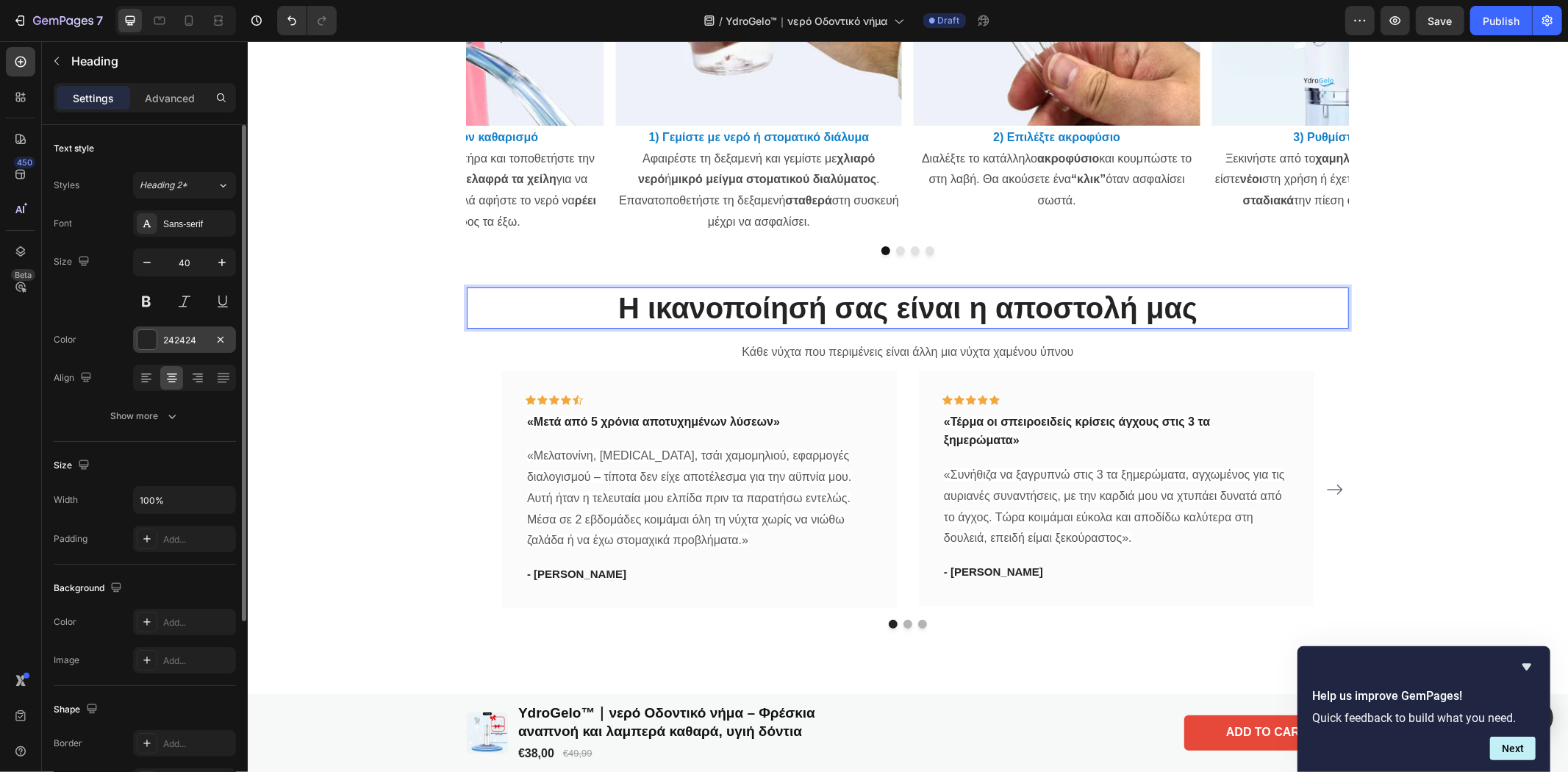
click at [150, 338] on div at bounding box center [147, 340] width 19 height 19
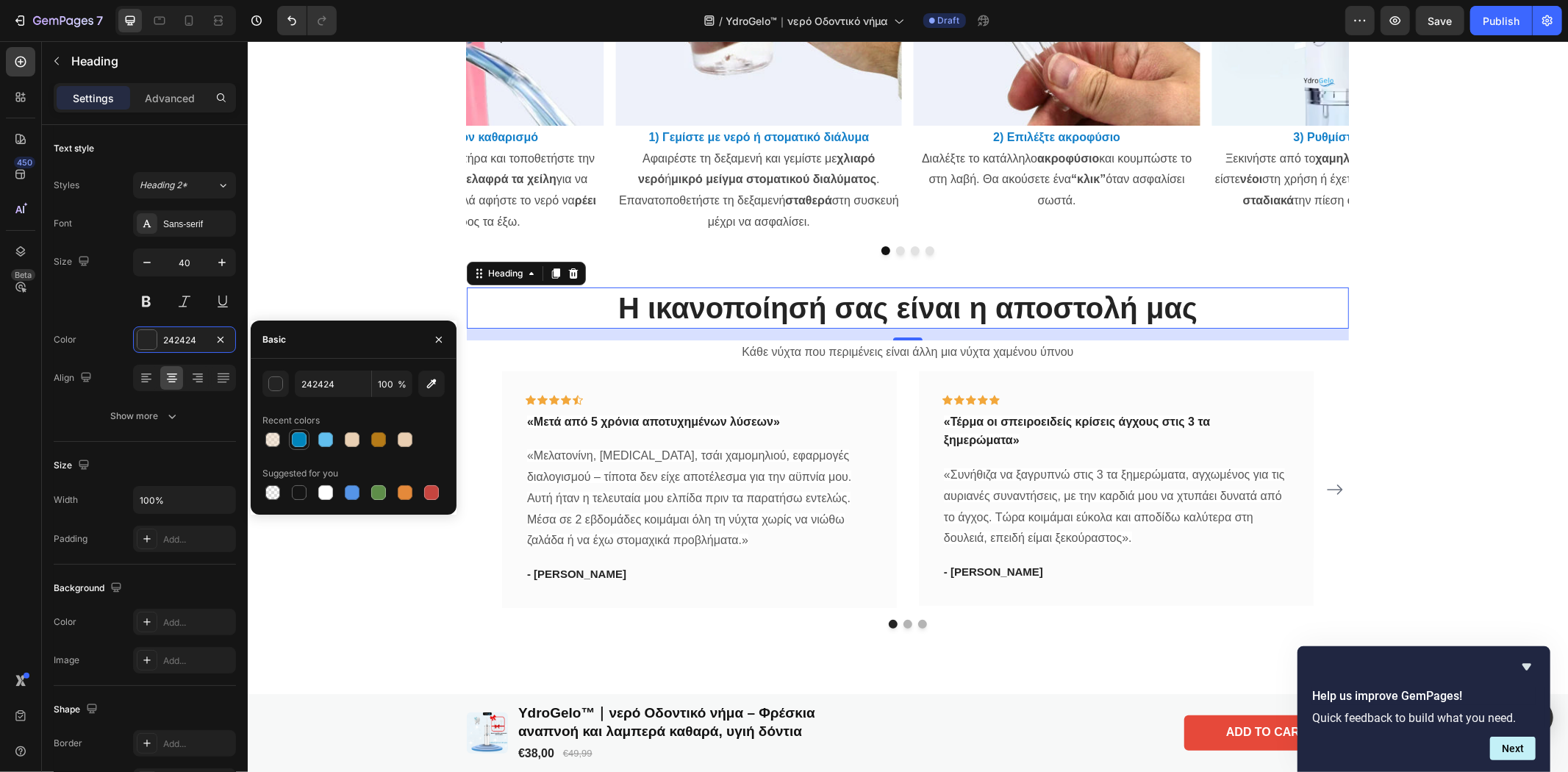
click at [296, 436] on div at bounding box center [300, 440] width 15 height 15
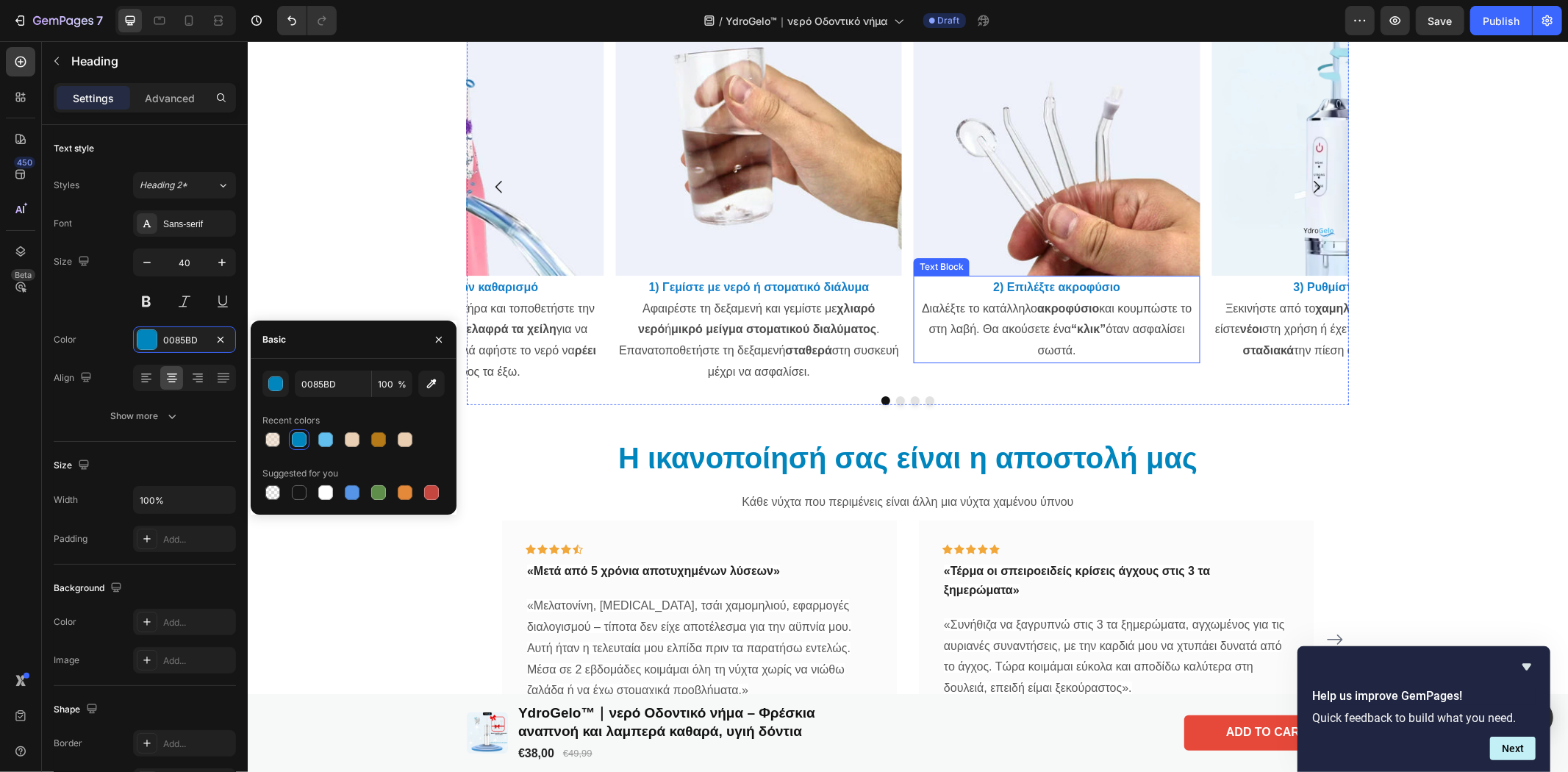
scroll to position [4302, 0]
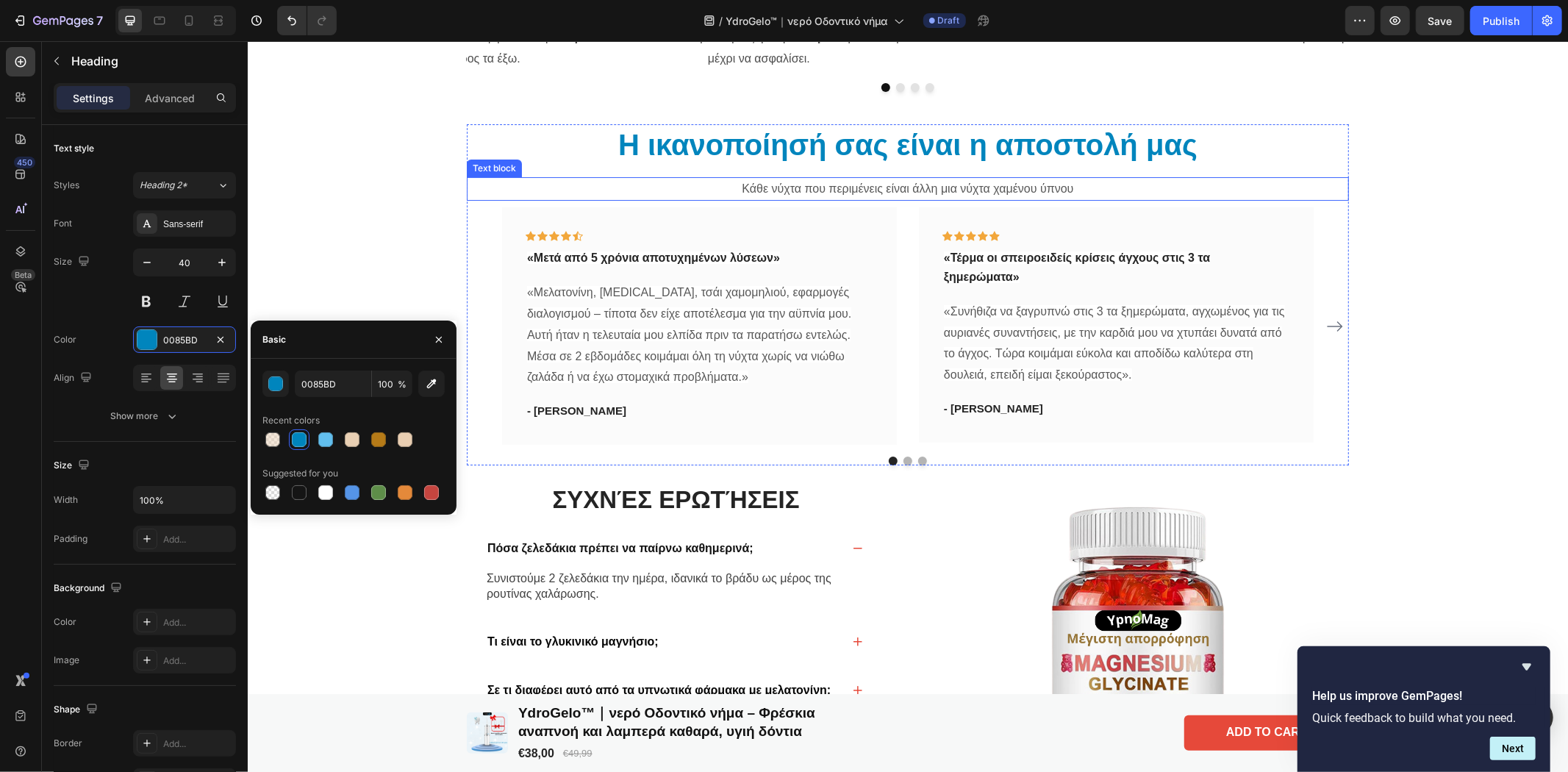
click at [1070, 191] on p "Κάθε νύχτα που περιμένεις είναι άλλη μια νύχτα χαμένου ύπνου" at bounding box center [906, 188] width 879 height 22
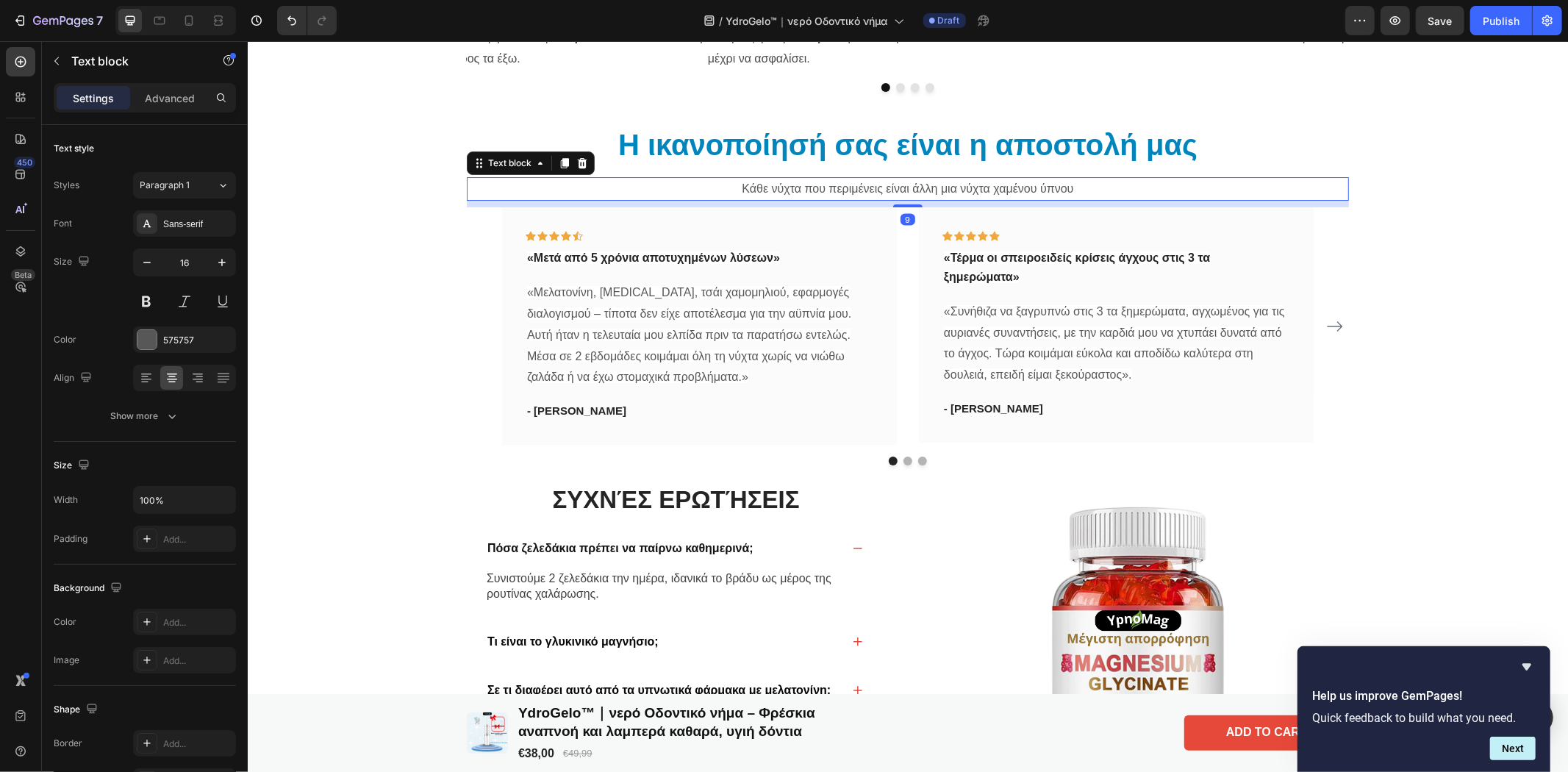
click at [1083, 186] on p "Κάθε νύχτα που περιμένεις είναι άλλη μια νύχτα χαμένου ύπνου" at bounding box center [906, 188] width 879 height 22
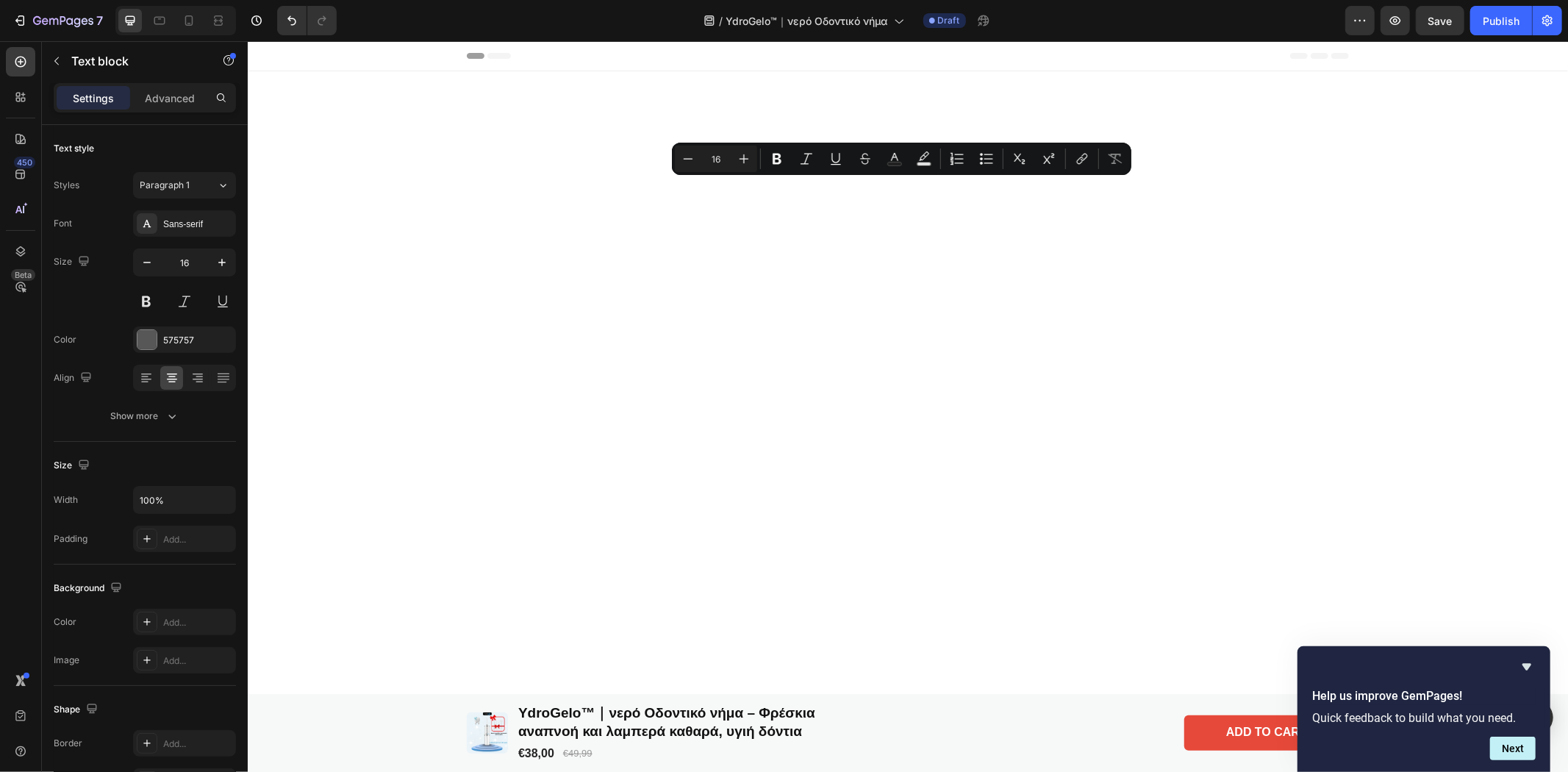
scroll to position [4302, 0]
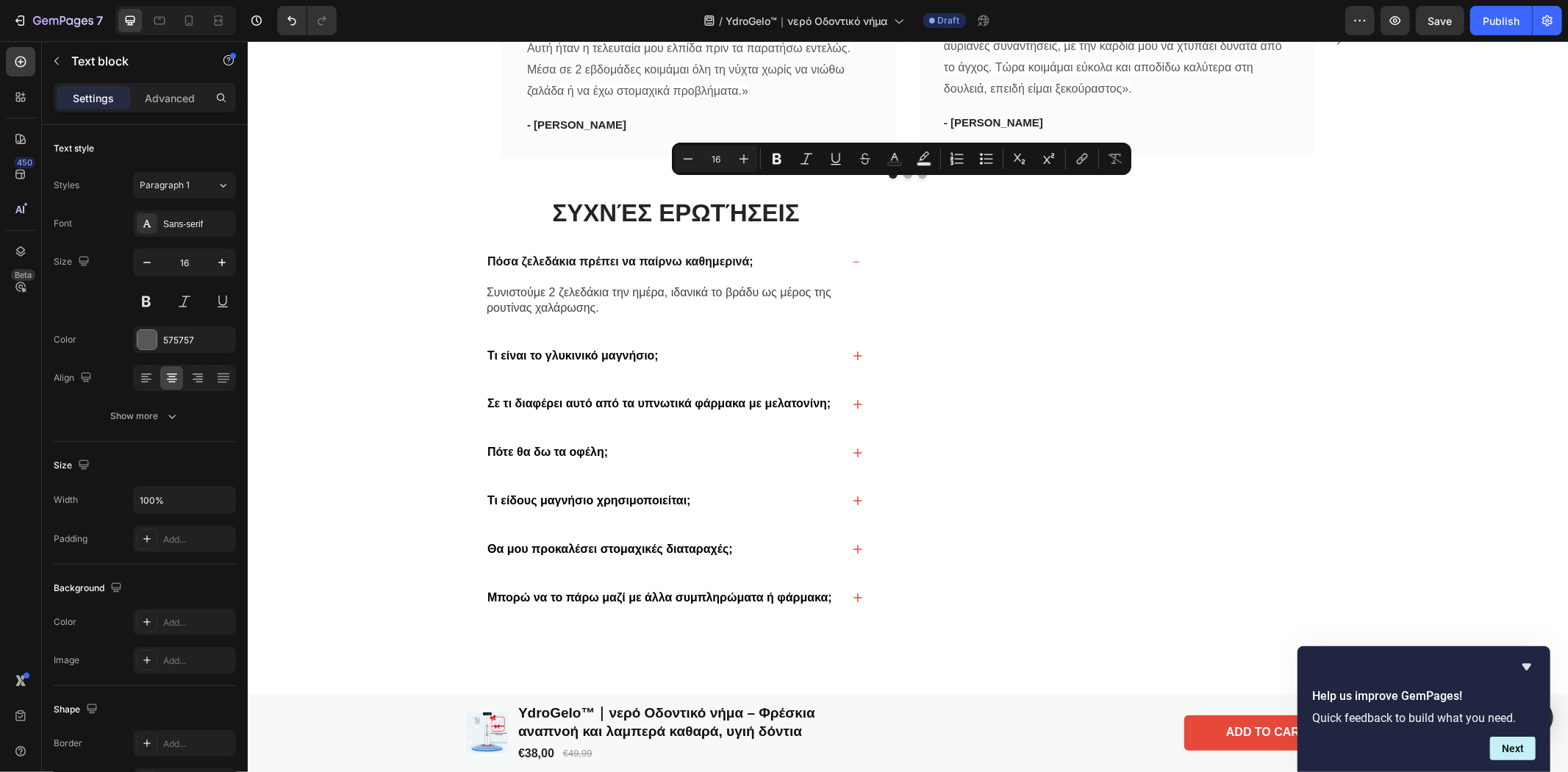
copy p "Κάθε νύχτα που περιμένεις είναι άλλη μια νύχτα χαμένου ύπνου"
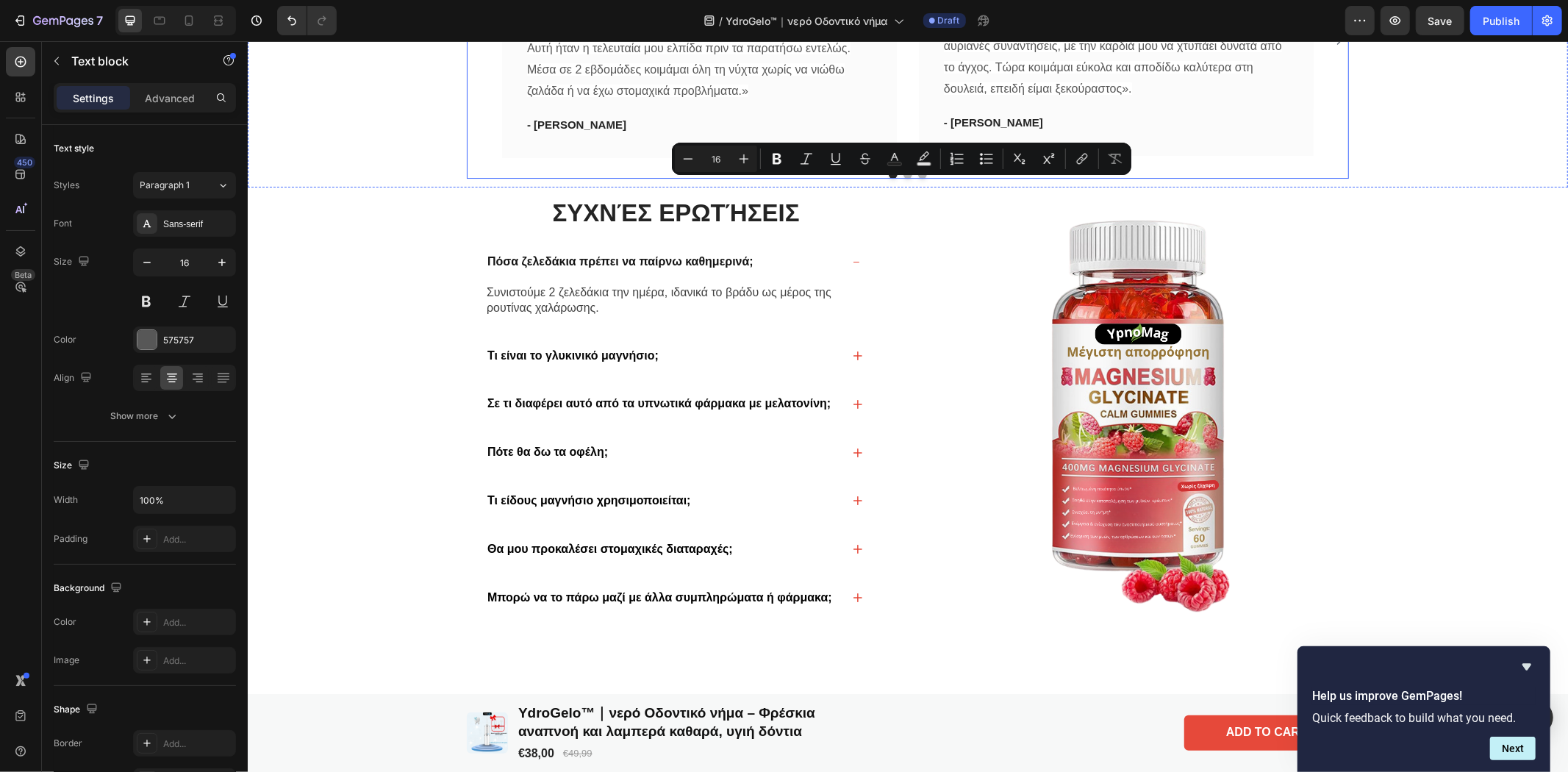
drag, startPoint x: 1087, startPoint y: 183, endPoint x: 724, endPoint y: 204, distance: 363.6
click at [724, 178] on div "Η ικανοποίησή σας είναι η αποστολή μας Heading Κάθε νύχτα που περιμένεις είναι …" at bounding box center [907, 7] width 882 height 341
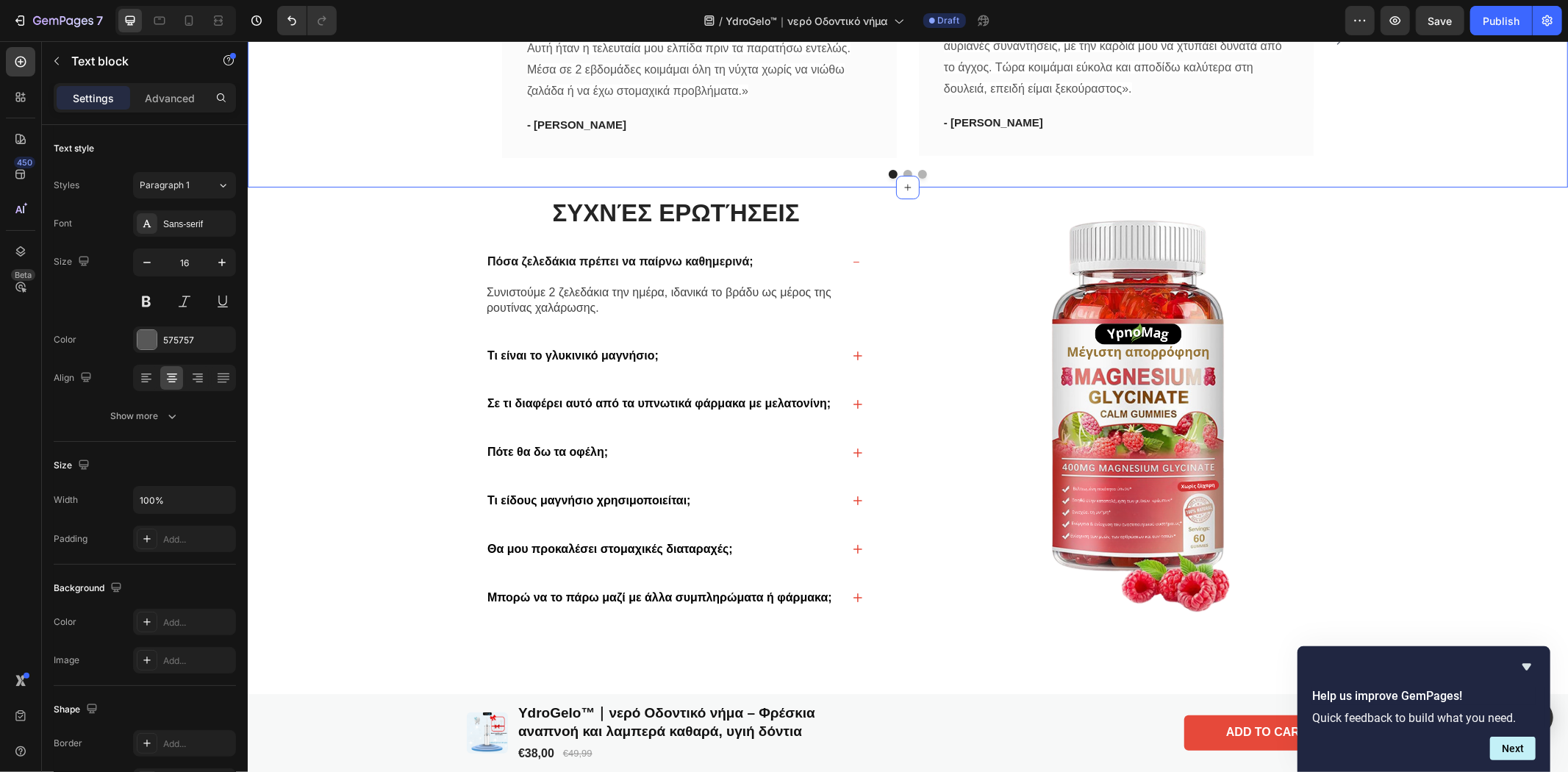
click at [1463, 178] on div "Η ικανοποίησή σας είναι η αποστολή μας Heading Φρέσκια αναπνοή και λαμπερά καθα…" at bounding box center [906, 7] width 1302 height 341
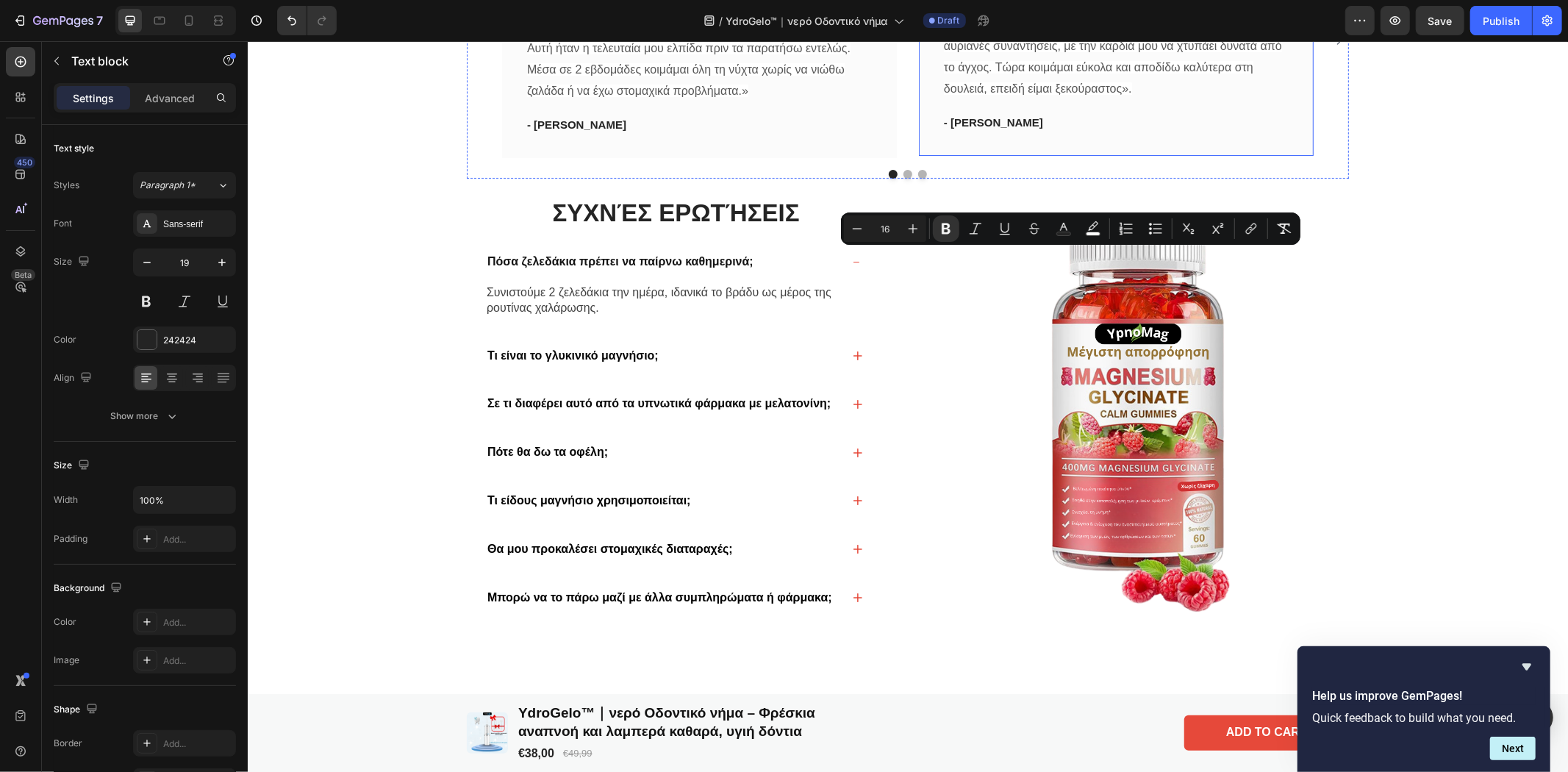
drag, startPoint x: 1011, startPoint y: 274, endPoint x: 930, endPoint y: 258, distance: 82.6
click at [930, 155] on div "Icon Icon Icon Icon Icon Row «Τέρμα οι σπειροειδείς κρίσεις άγχους στις 3 τα ξη…" at bounding box center [1116, 37] width 395 height 234
drag, startPoint x: 1005, startPoint y: 275, endPoint x: 944, endPoint y: 261, distance: 62.6
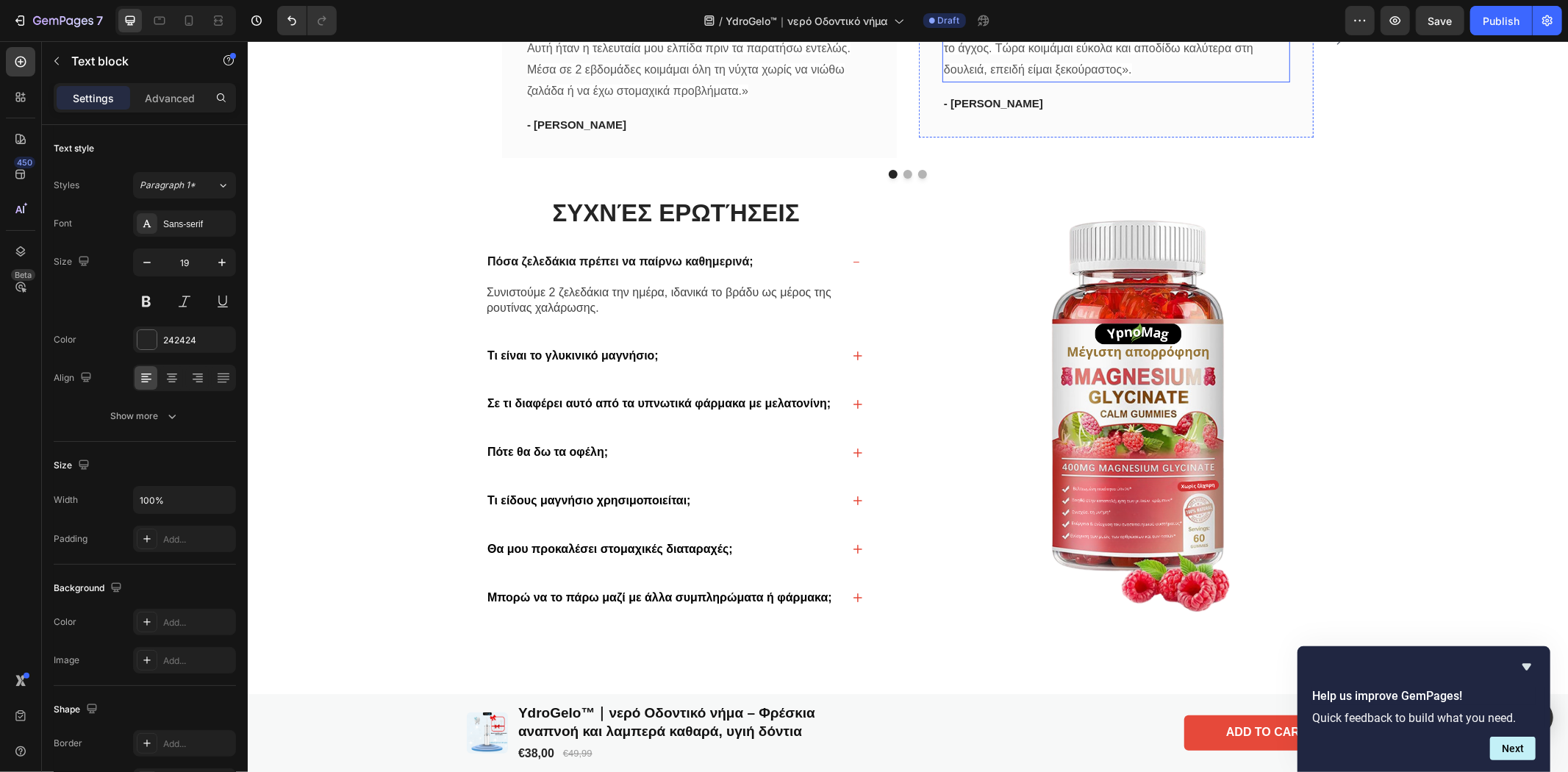
click at [1117, 75] on span "«Συνήθιζα να ξαγρυπνώ στις 3 τα ξημερώματα, αγχωμένος για τις αυριανές συναντήσ…" at bounding box center [1113, 36] width 341 height 76
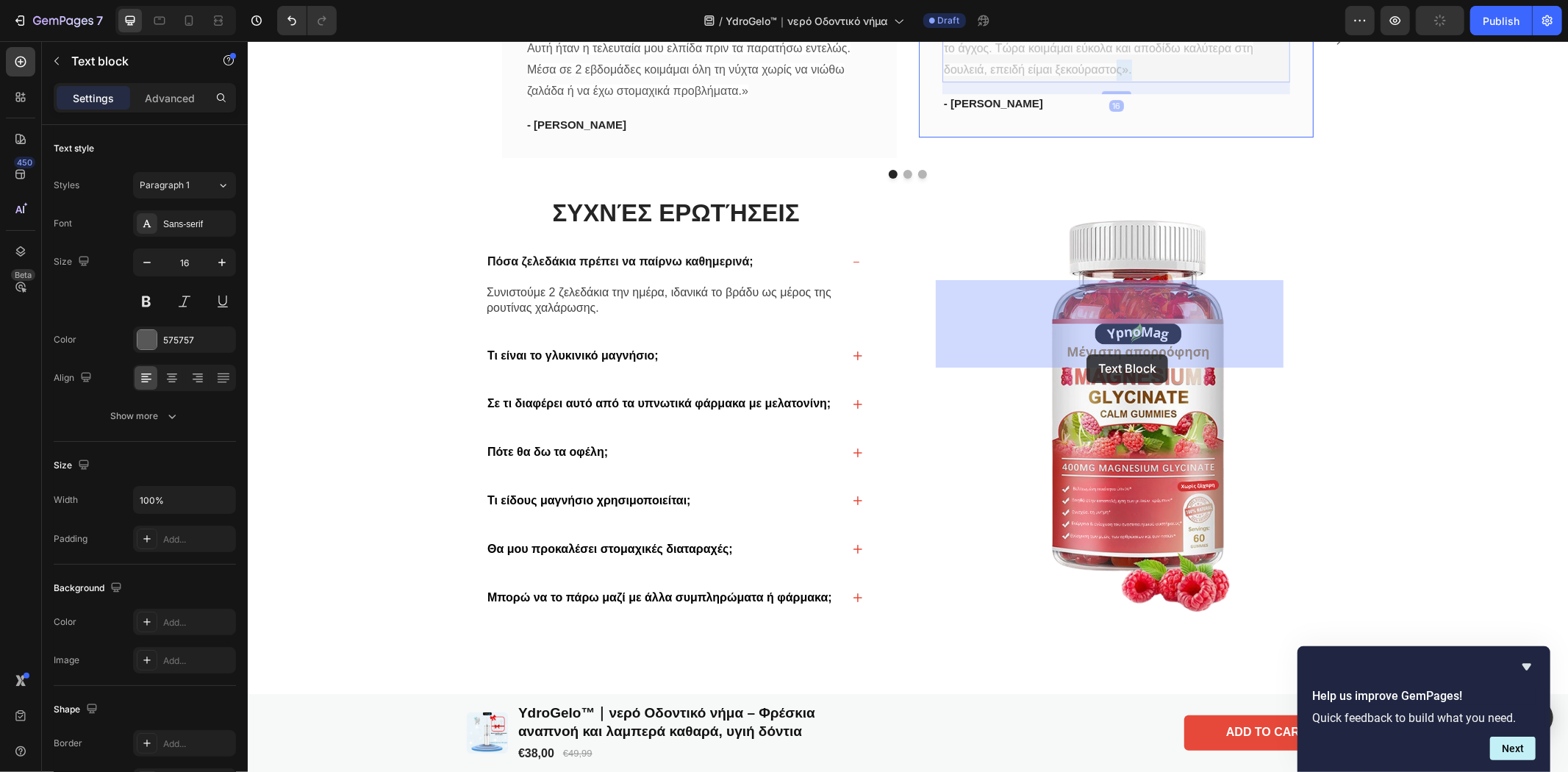
drag, startPoint x: 1118, startPoint y: 355, endPoint x: 1086, endPoint y: 354, distance: 32.0
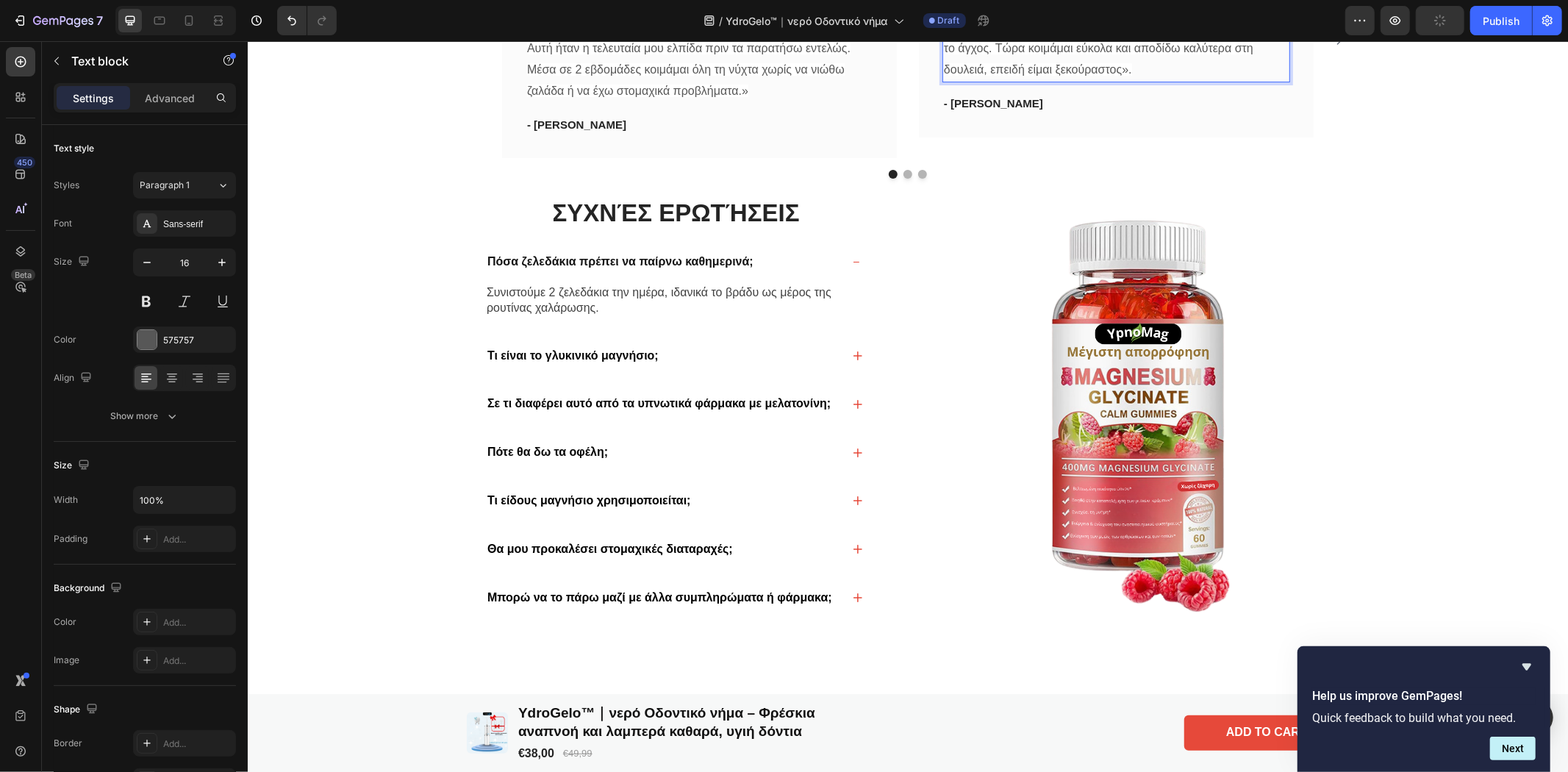
click at [1115, 75] on span "«Συνήθιζα να ξαγρυπνώ στις 3 τα ξημερώματα, αγχωμένος για τις αυριανές συναντήσ…" at bounding box center [1113, 36] width 341 height 76
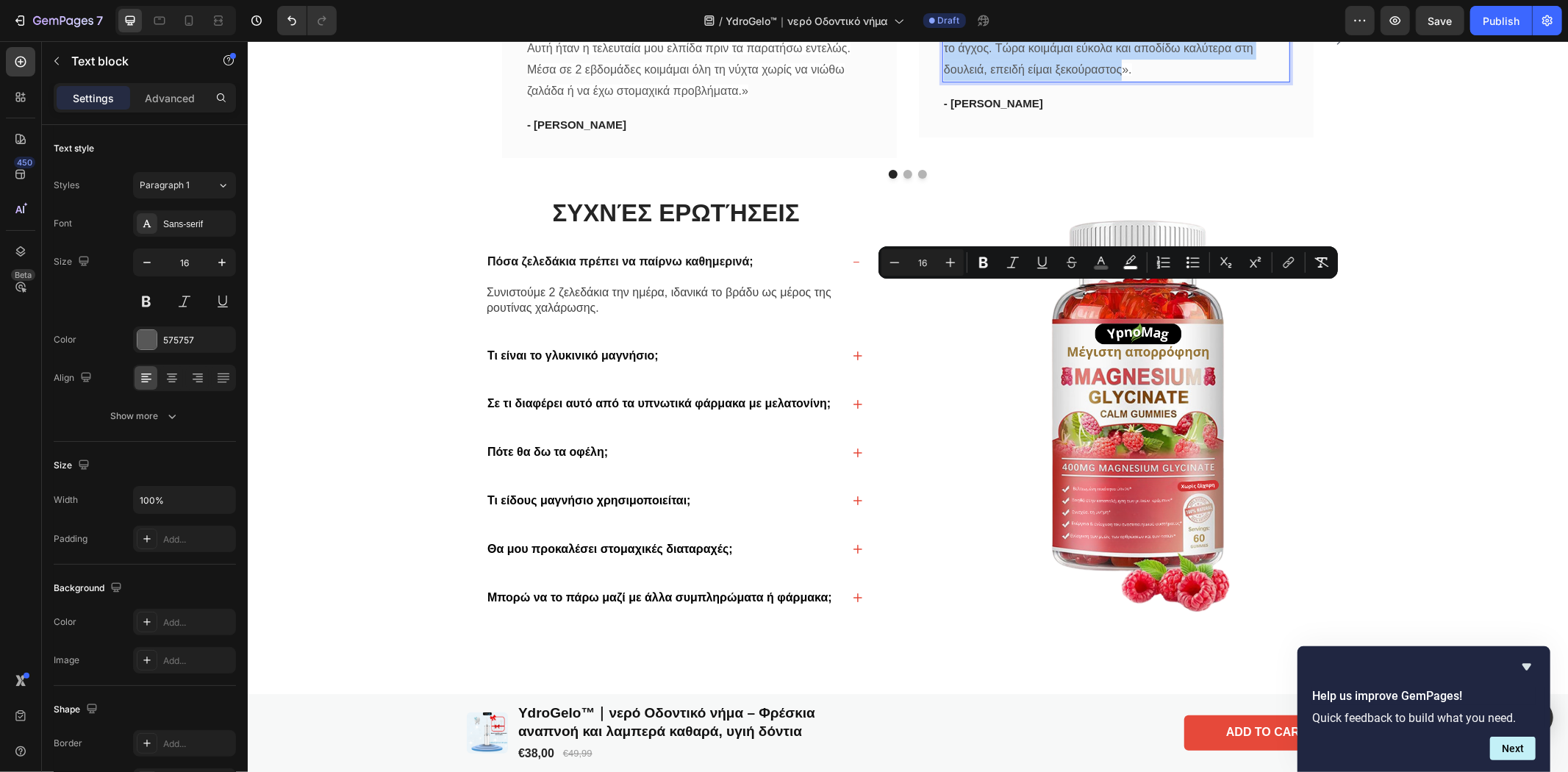
drag, startPoint x: 1114, startPoint y: 354, endPoint x: 945, endPoint y: 292, distance: 180.0
click at [945, 75] on span "«Συνήθιζα να ξαγρυπνώ στις 3 τα ξημερώματα, αγχωμένος για τις αυριανές συναντήσ…" at bounding box center [1113, 36] width 341 height 76
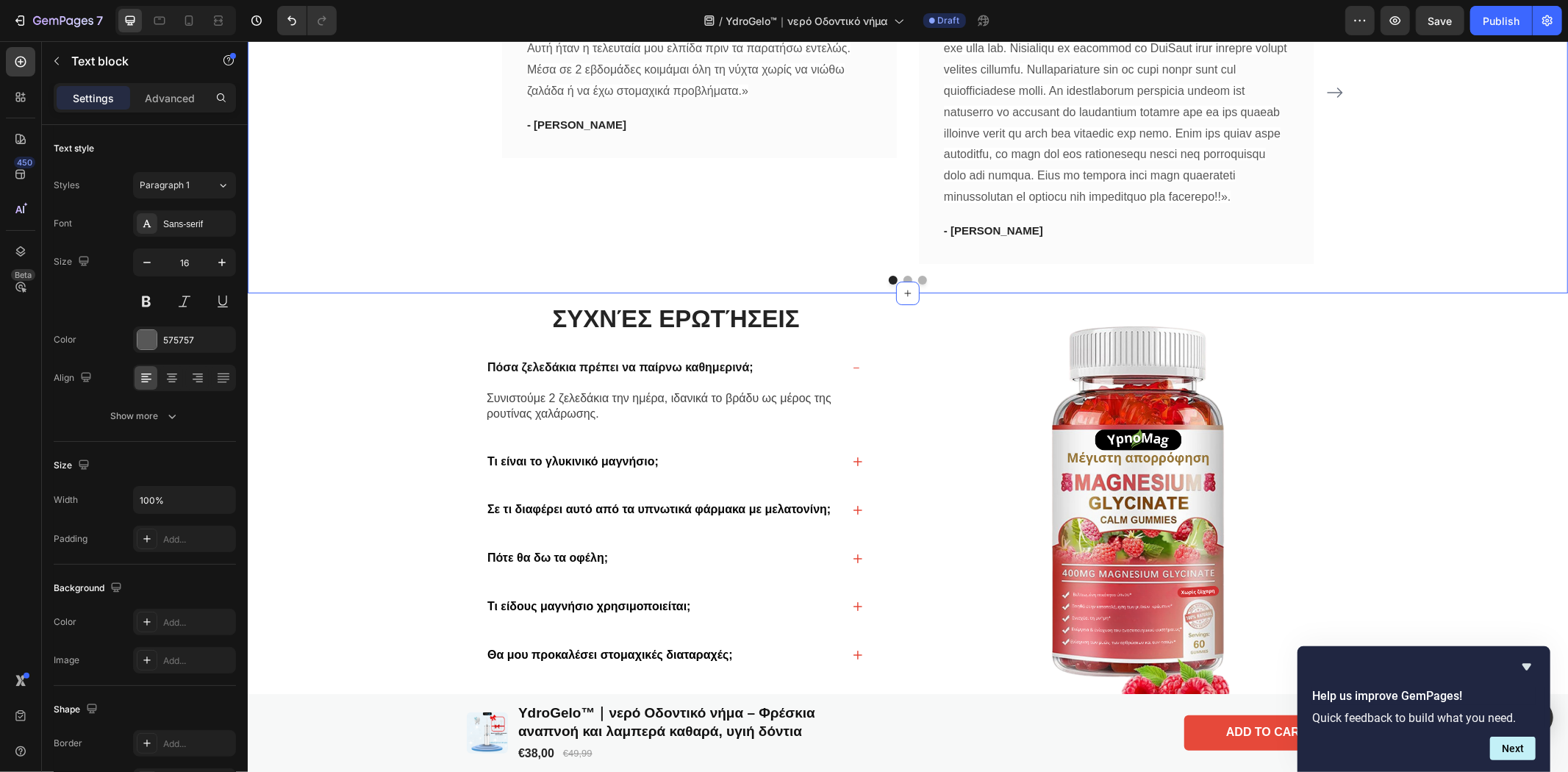
click at [1398, 284] on div "Η ικανοποίησή σας είναι η αποστολή μας Heading Φρέσκια αναπνοή και λαμπερά καθα…" at bounding box center [906, 60] width 1302 height 446
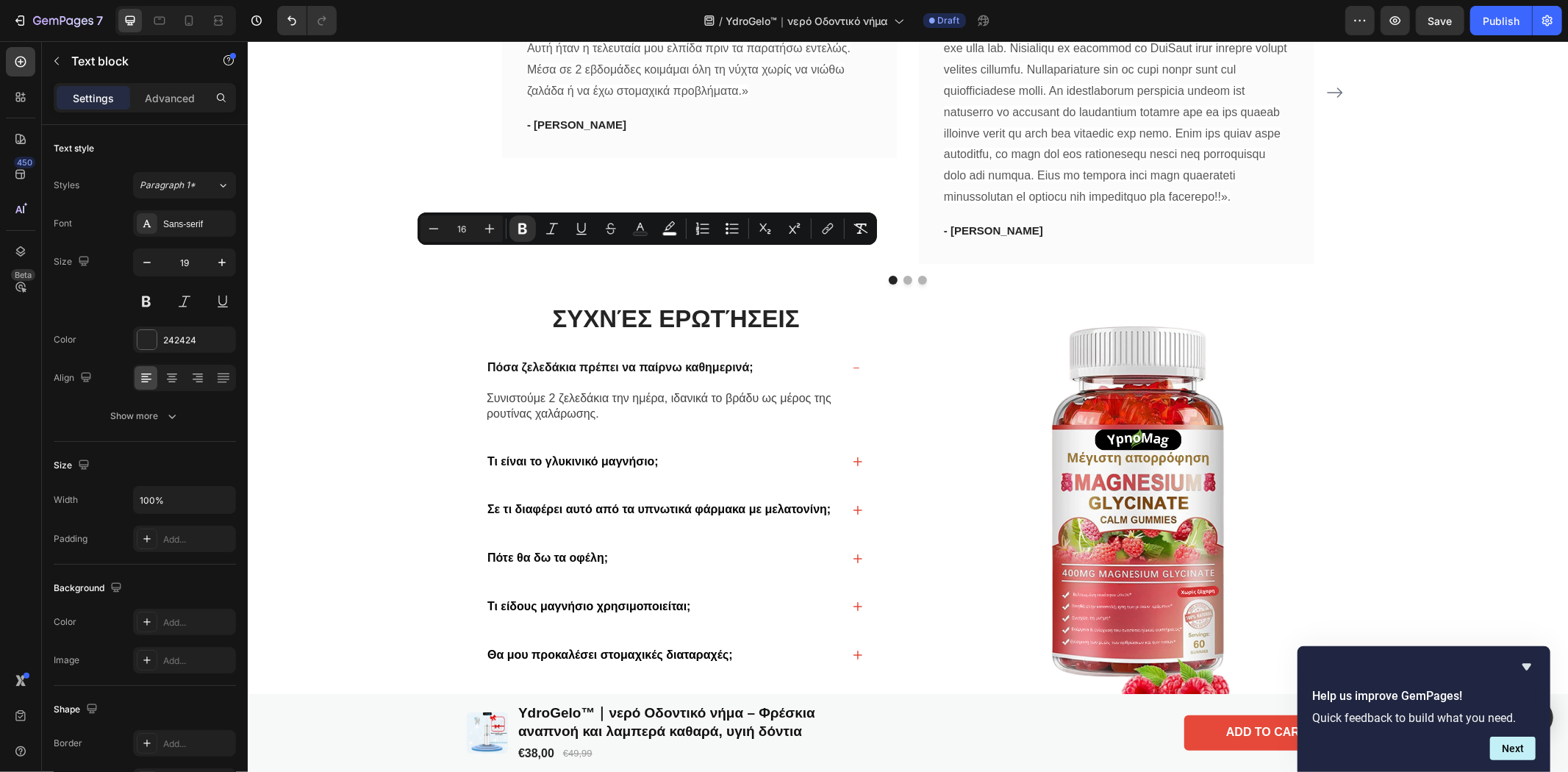
drag, startPoint x: 767, startPoint y: 251, endPoint x: 527, endPoint y: 266, distance: 240.5
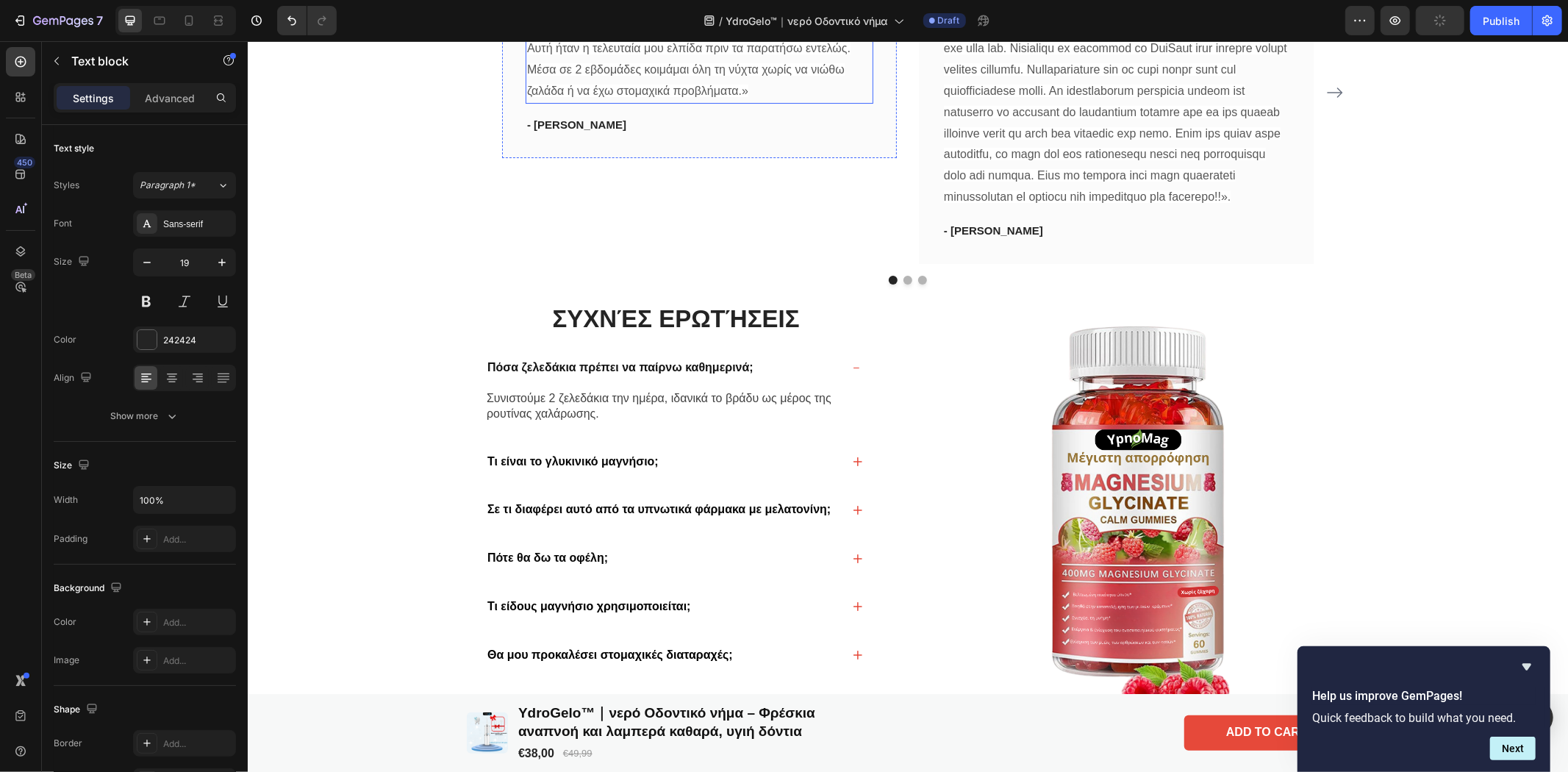
click at [667, 96] on span "«Μελατονίνη, [MEDICAL_DATA], τσάι χαμομηλιού, εφαρμογές διαλογισμού – τίποτα δε…" at bounding box center [688, 48] width 324 height 97
click at [666, 96] on span "«Μελατονίνη, [MEDICAL_DATA], τσάι χαμομηλιού, εφαρμογές διαλογισμού – τίποτα δε…" at bounding box center [688, 48] width 324 height 97
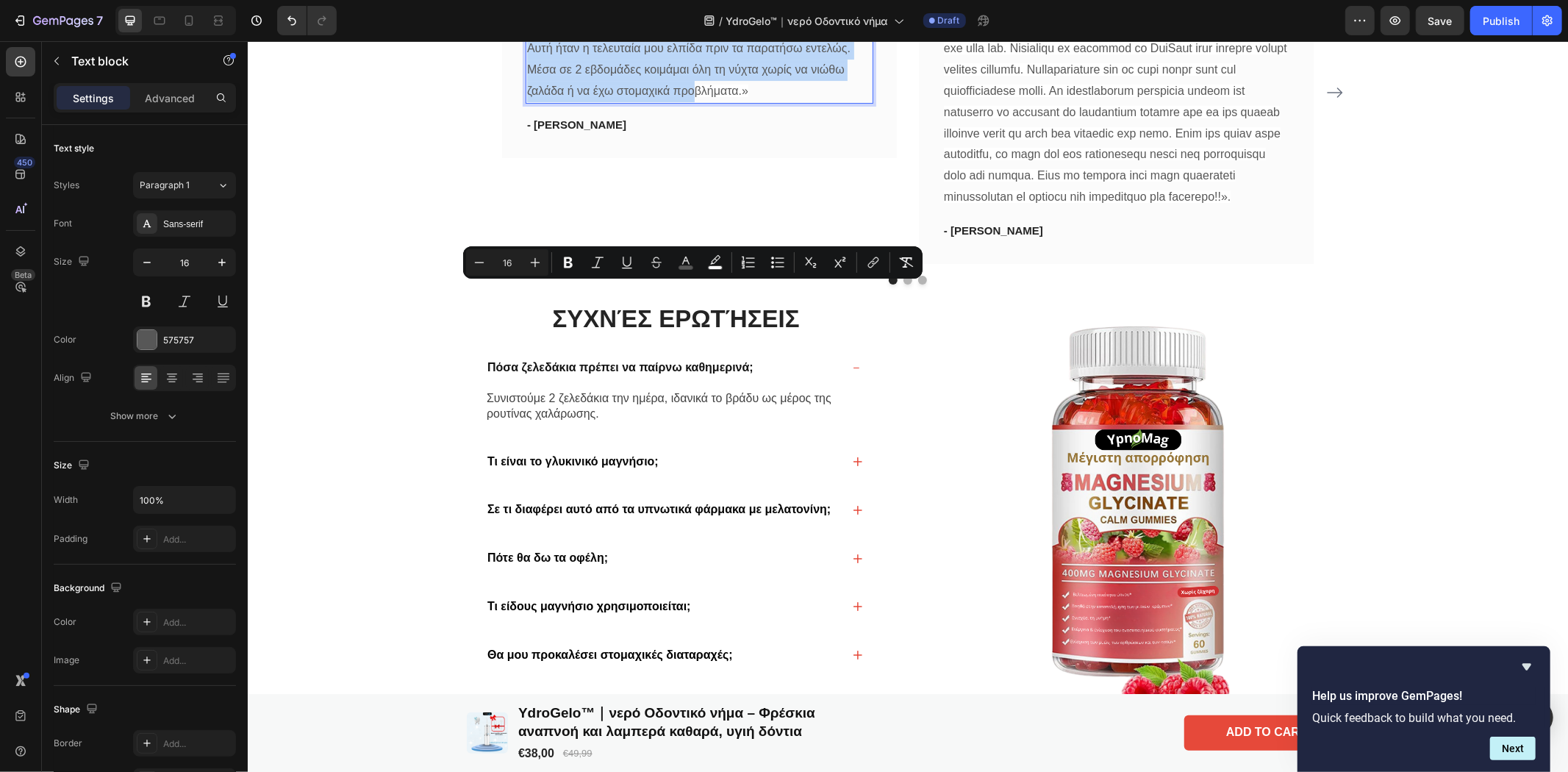
drag, startPoint x: 668, startPoint y: 375, endPoint x: 525, endPoint y: 292, distance: 165.3
click at [526, 96] on span "«Μελατονίνη, [MEDICAL_DATA], τσάι χαμομηλιού, εφαρμογές διαλογισμού – τίποτα δε…" at bounding box center [688, 48] width 324 height 97
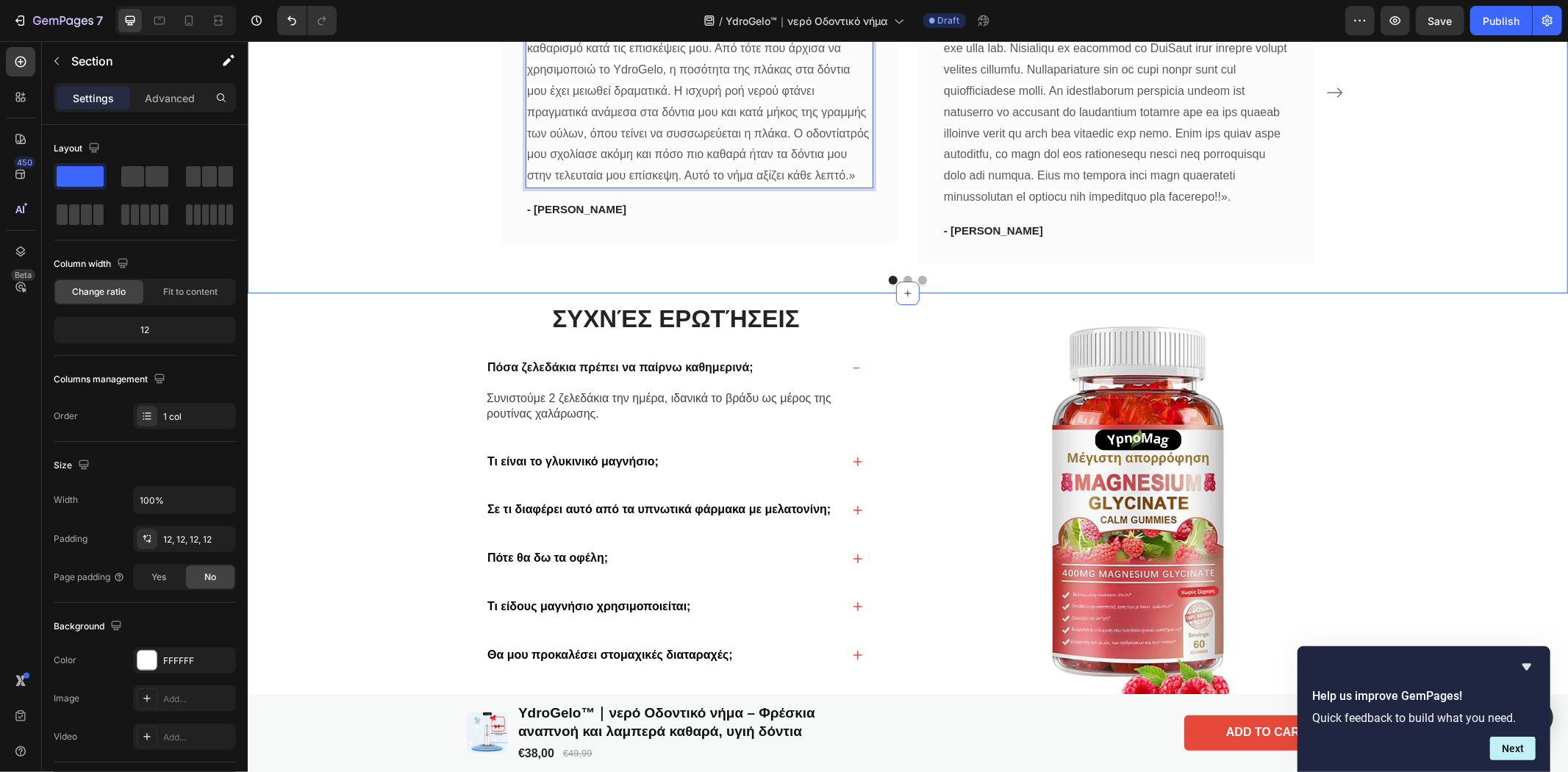
click at [1497, 284] on div "Η ικανοποίησή σας είναι η αποστολή μας Heading Φρέσκια αναπνοή και λαμπερά καθα…" at bounding box center [906, 60] width 1302 height 446
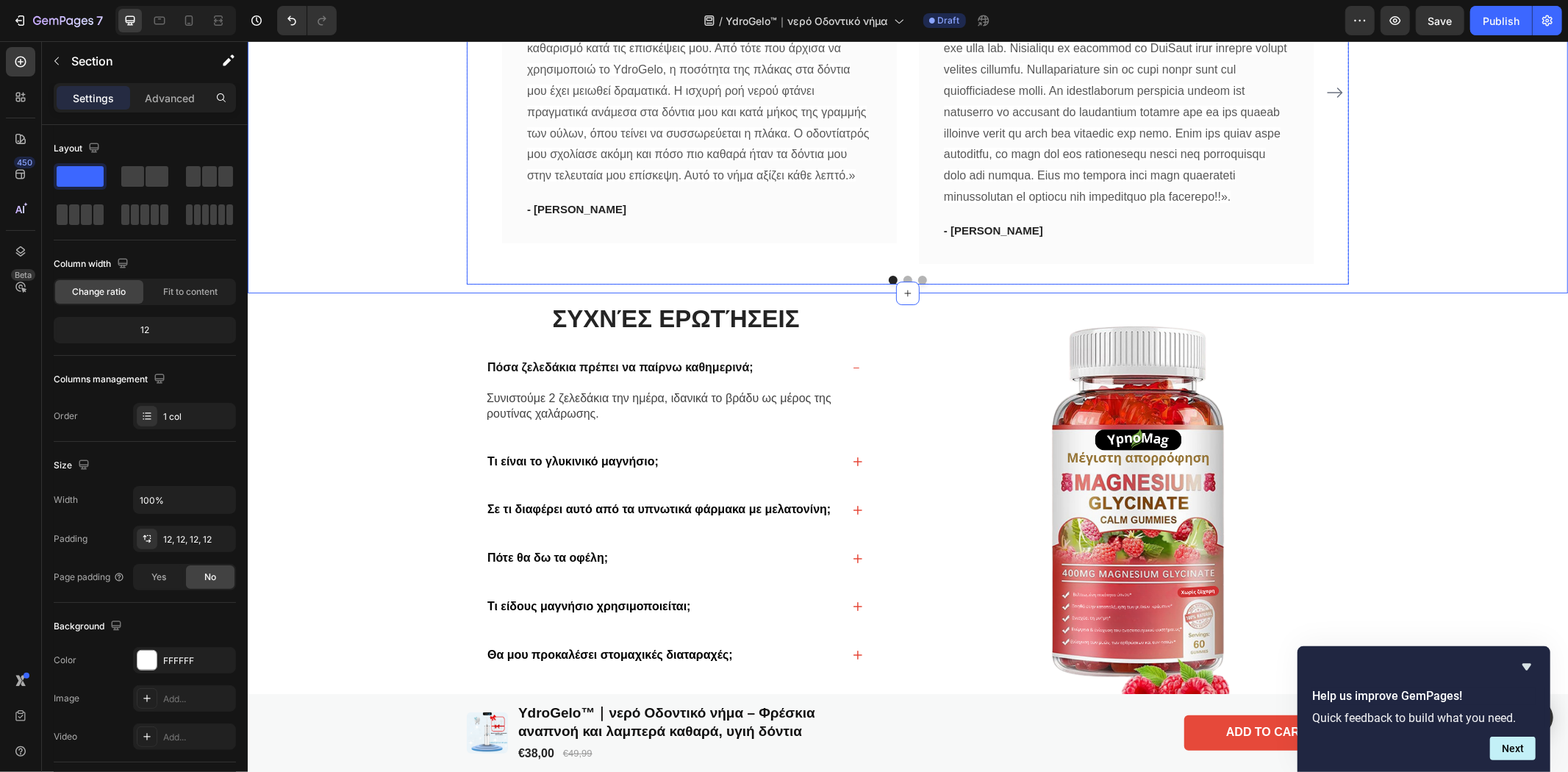
click at [1330, 101] on icon "Carousel Next Arrow" at bounding box center [1334, 92] width 18 height 18
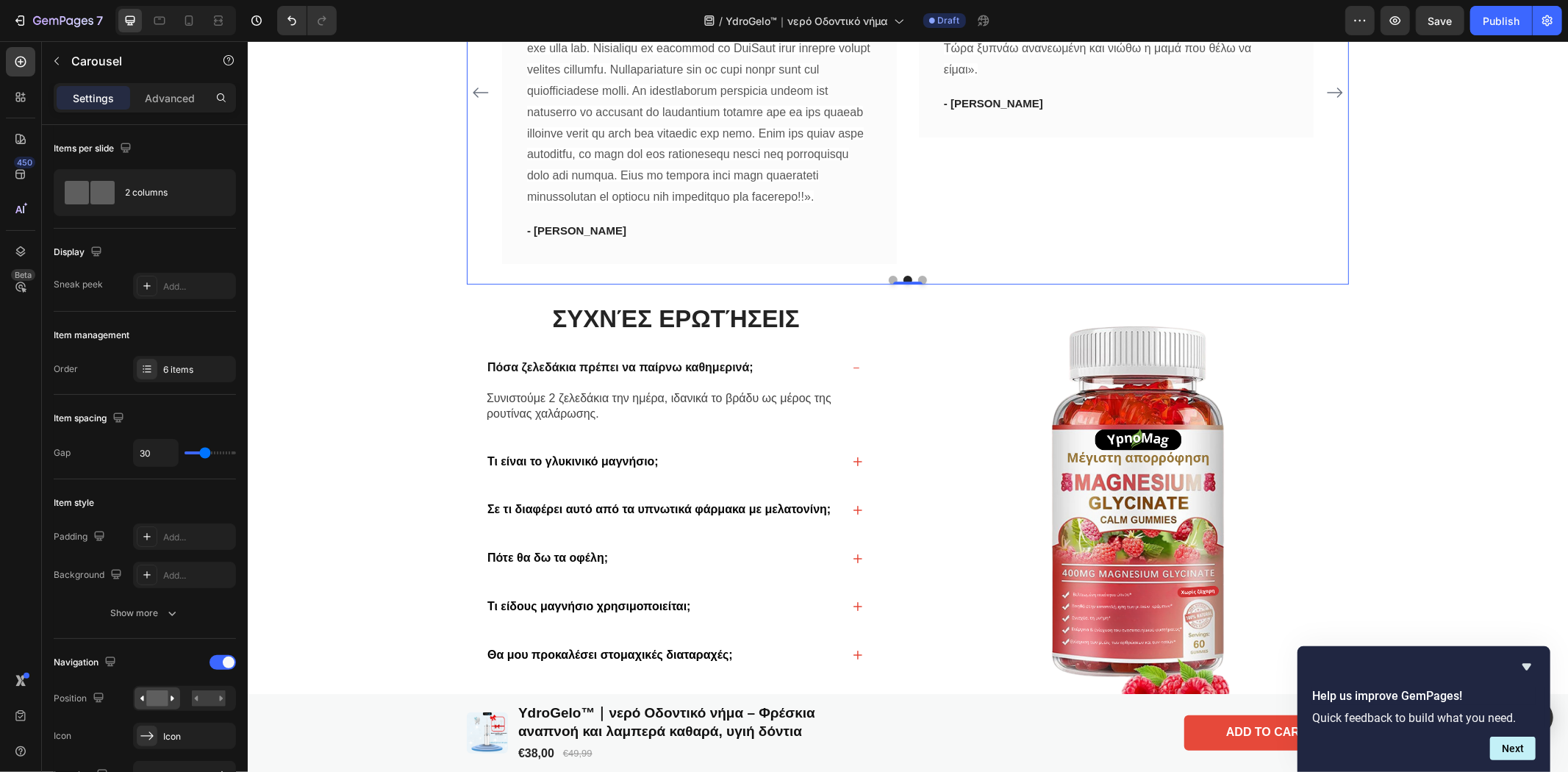
click at [1330, 101] on icon "Carousel Next Arrow" at bounding box center [1334, 92] width 18 height 18
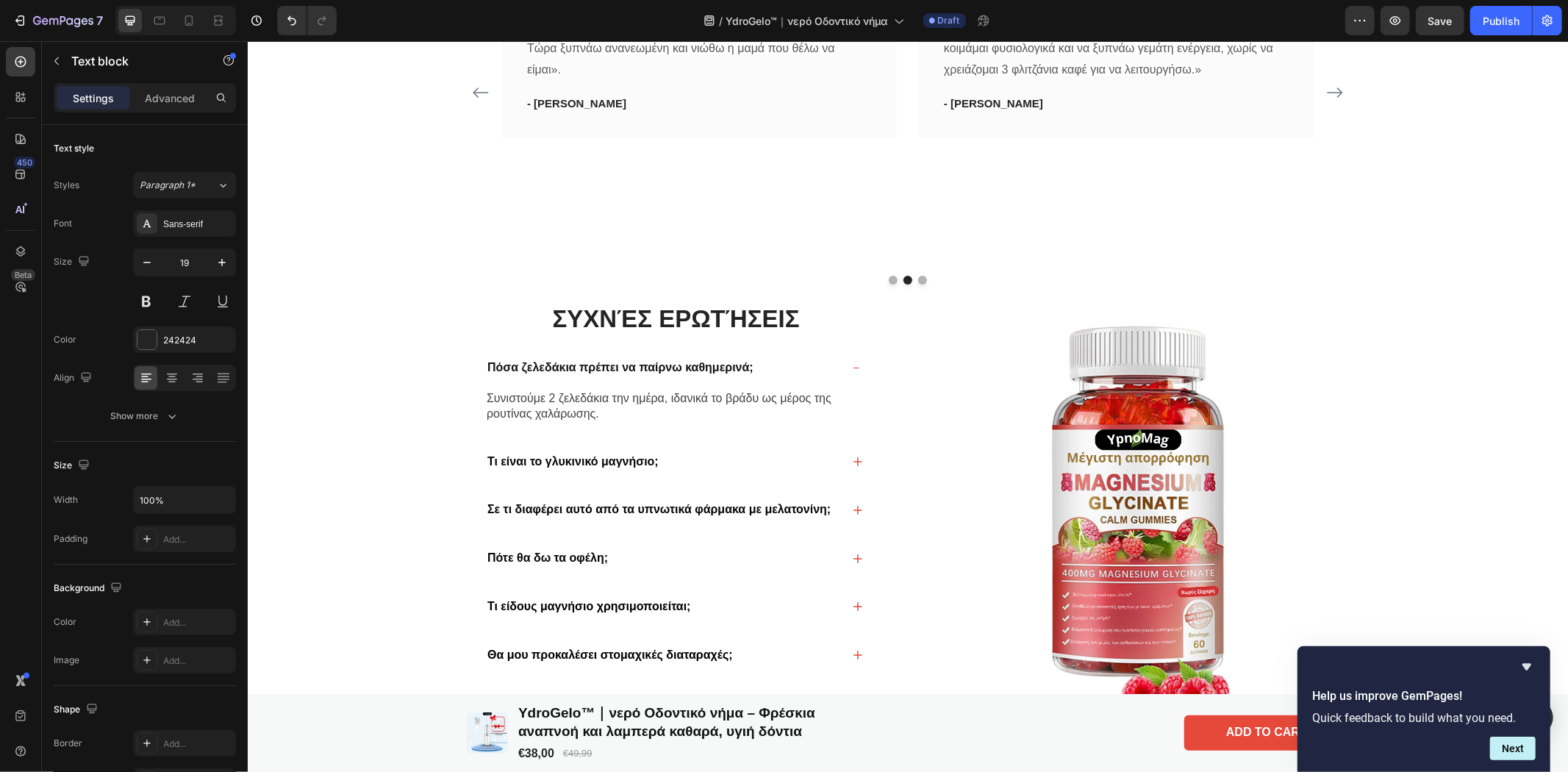
drag, startPoint x: 813, startPoint y: 255, endPoint x: 776, endPoint y: 257, distance: 37.1
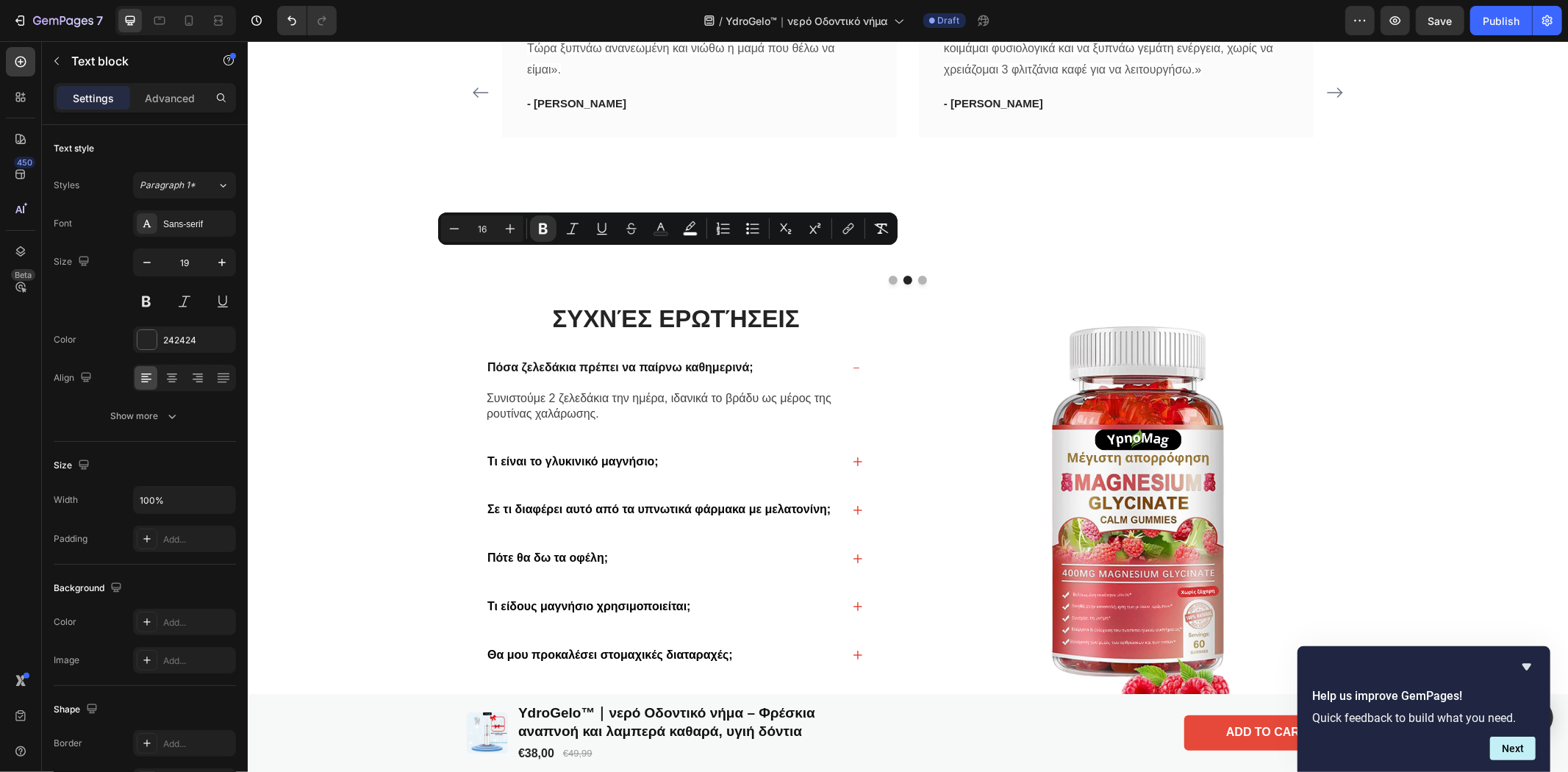
drag, startPoint x: 806, startPoint y: 258, endPoint x: 530, endPoint y: 265, distance: 276.1
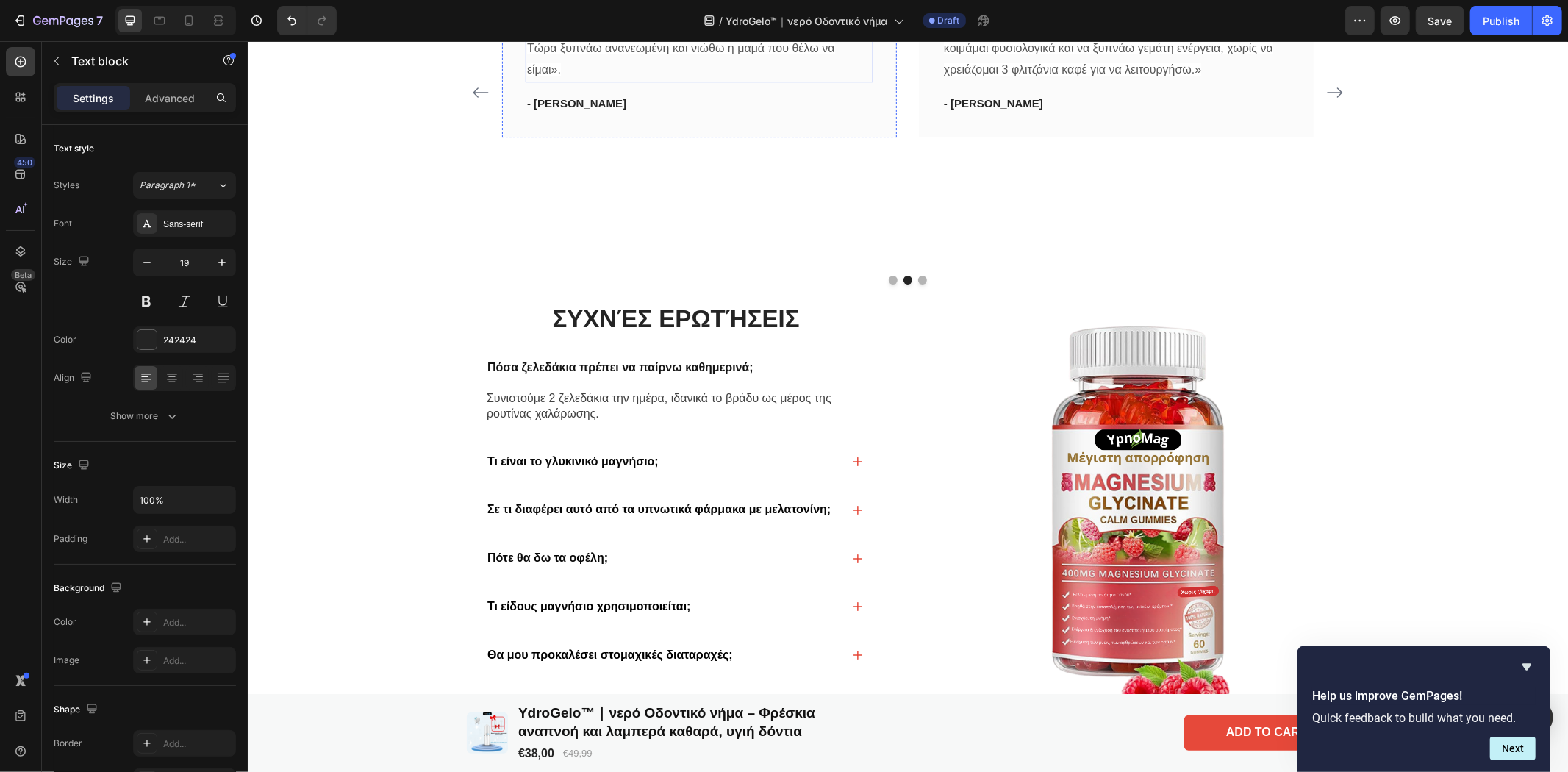
click at [546, 75] on span "«Ήμουν πολύ εξαντλημένη και φώναζα στα παιδιά μου για το παραμικρό. Ο σύζυγός μ…" at bounding box center [686, 36] width 321 height 76
click at [545, 75] on span "«Ήμουν πολύ εξαντλημένη και φώναζα στα παιδιά μου για το παραμικρό. Ο σύζυγός μ…" at bounding box center [686, 36] width 321 height 76
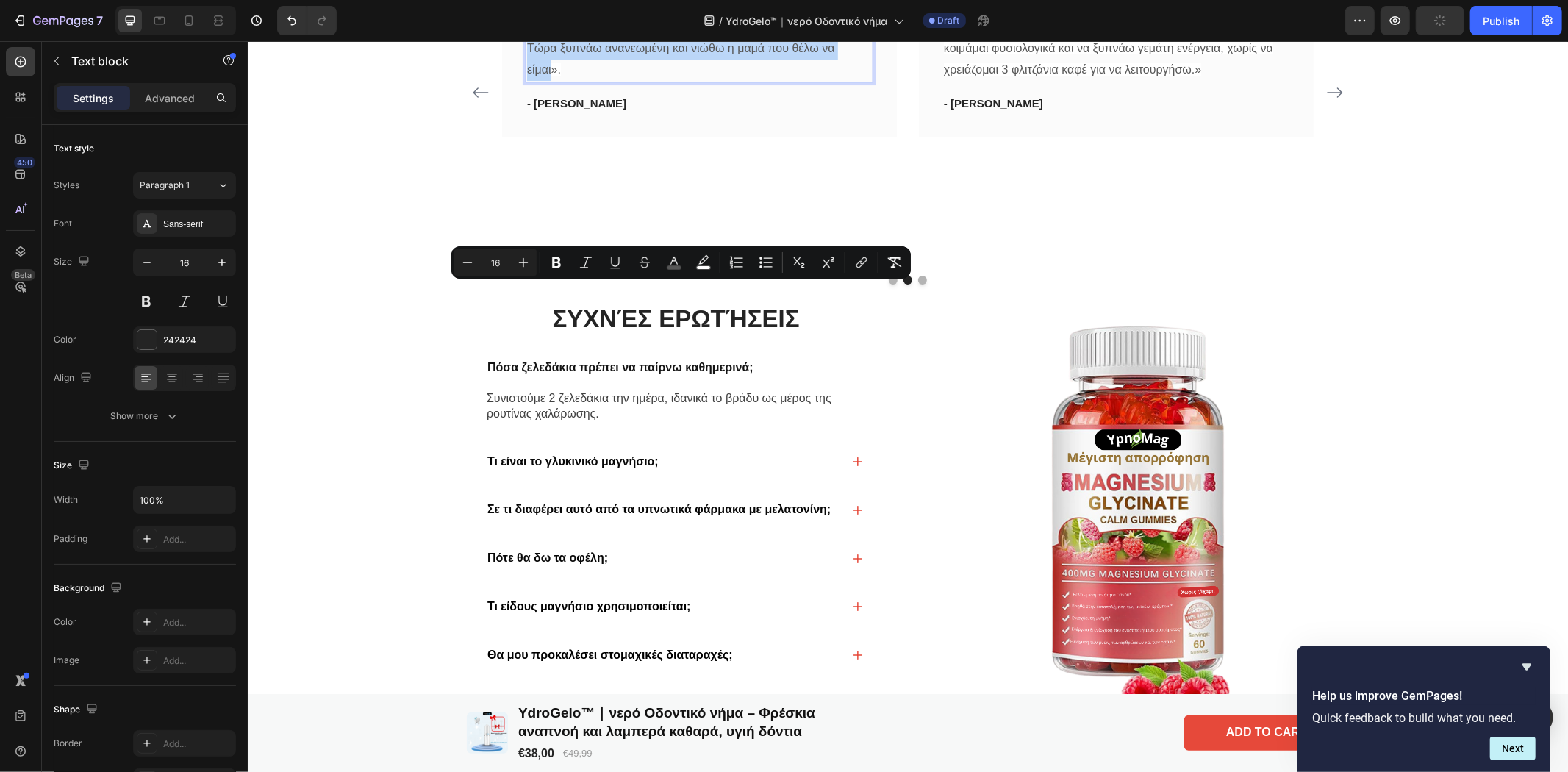
drag, startPoint x: 545, startPoint y: 356, endPoint x: 528, endPoint y: 291, distance: 67.2
click at [528, 75] on span "«Ήμουν πολύ εξαντλημένη και φώναζα στα παιδιά μου για το παραμικρό. Ο σύζυγός μ…" at bounding box center [686, 36] width 321 height 76
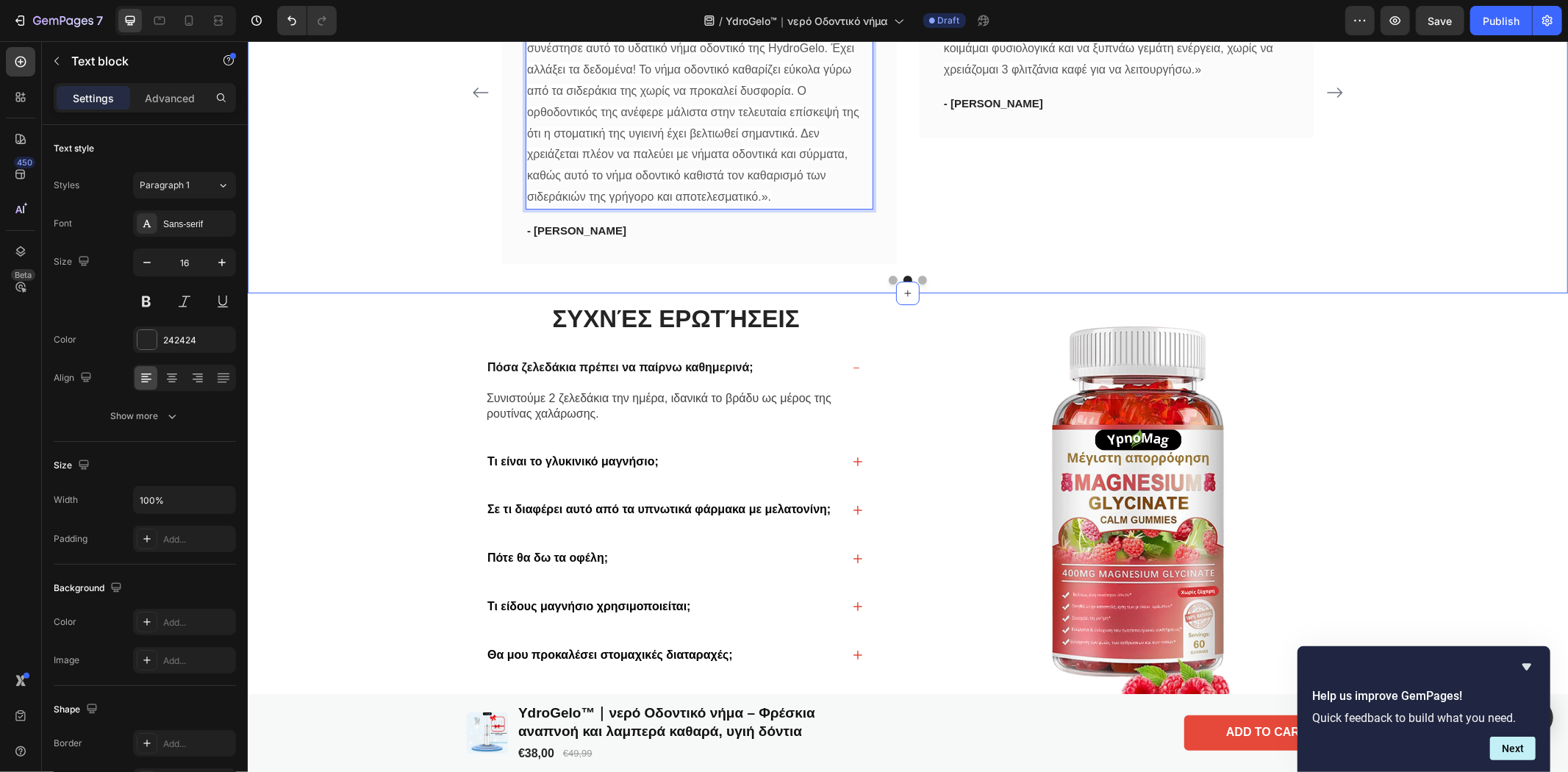
click at [1477, 284] on div "Η ικανοποίησή σας είναι η αποστολή μας Heading Φρέσκια αναπνοή και λαμπερά καθα…" at bounding box center [906, 60] width 1302 height 446
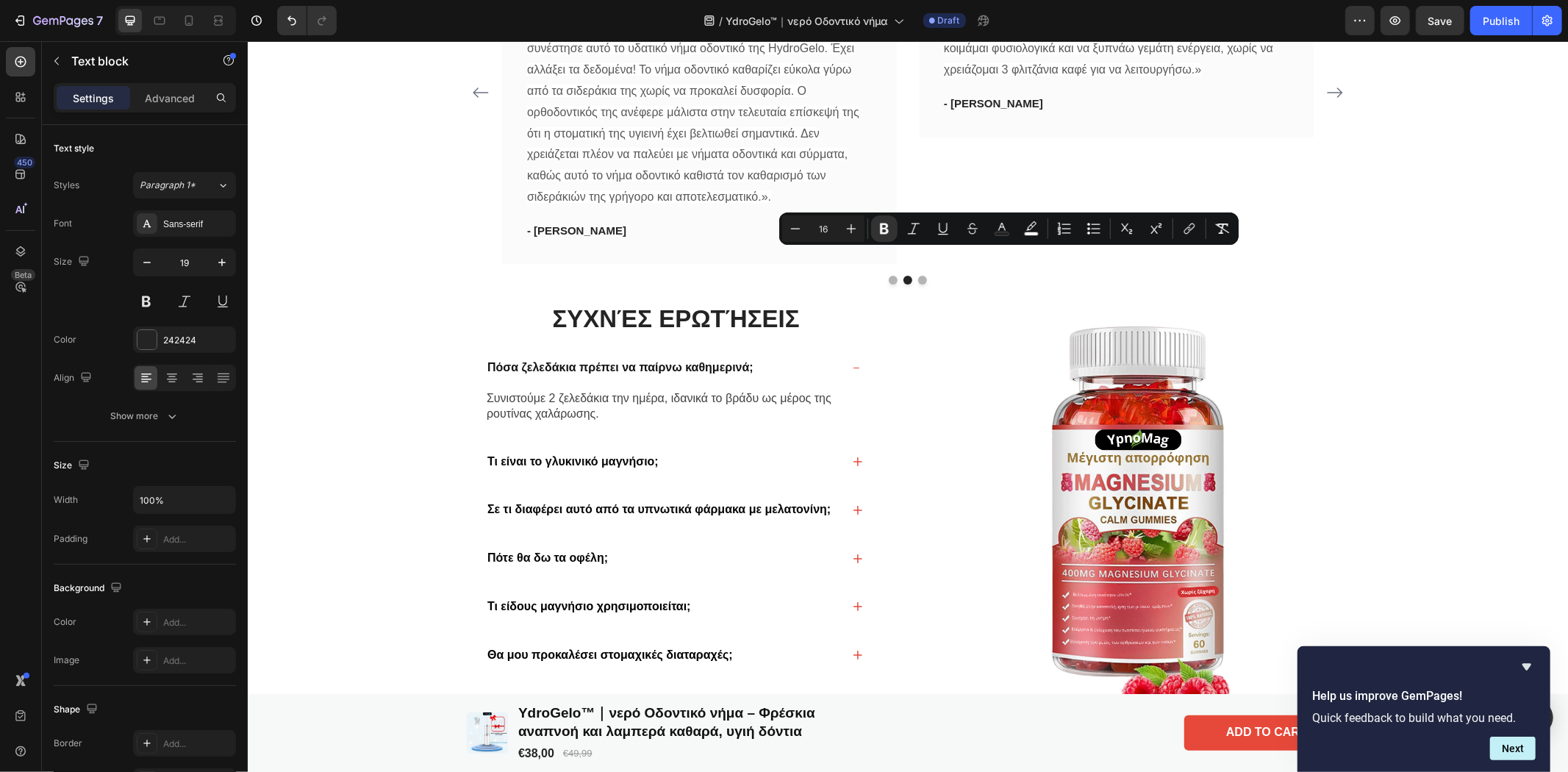
drag, startPoint x: 1074, startPoint y: 257, endPoint x: 945, endPoint y: 267, distance: 129.4
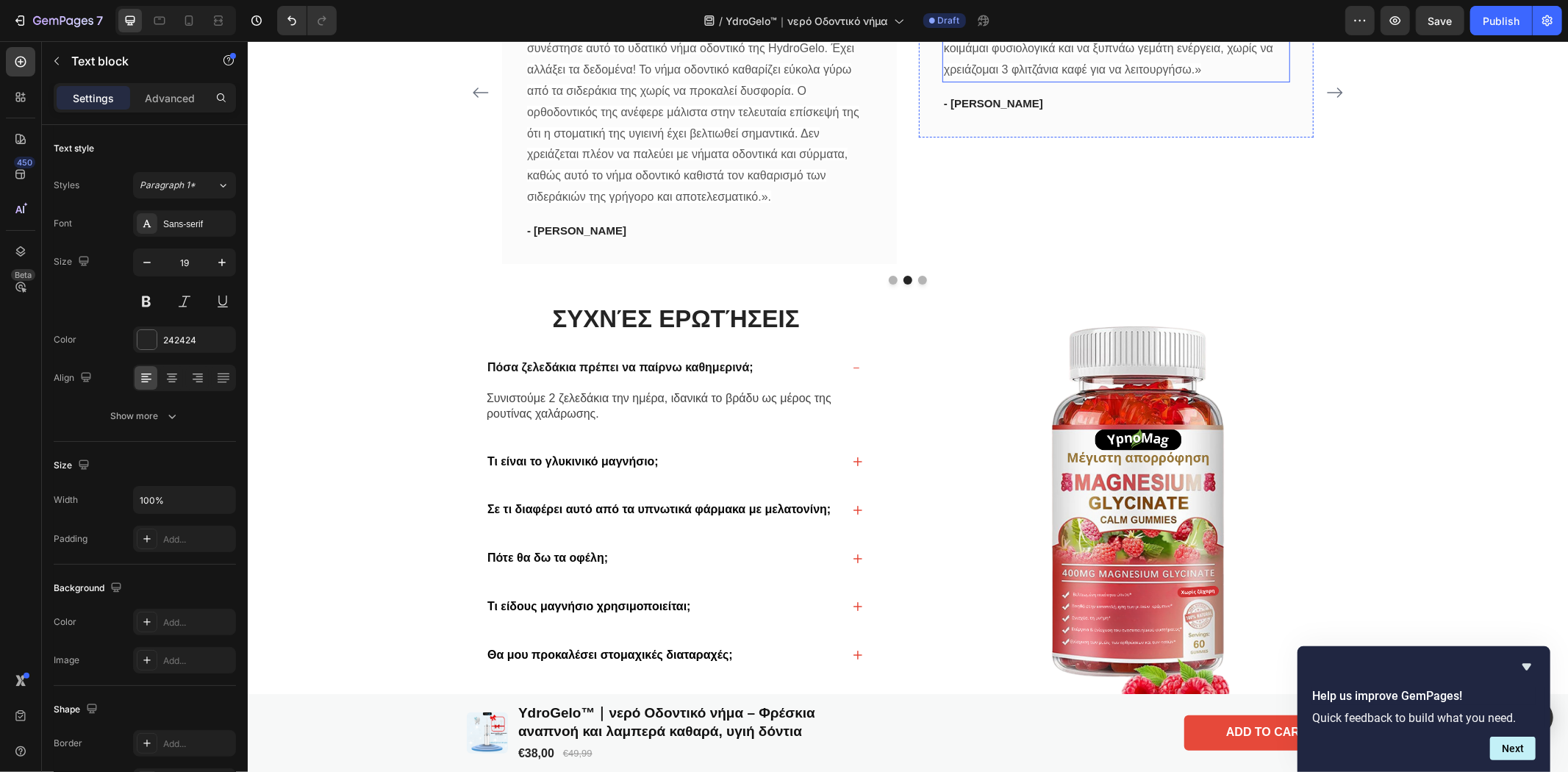
click at [1121, 75] on span "«Η μελατονίνη με έριχνε για ύπνο, αλλά με άφηνε να νιώθω ναρκωμένη και ζαλισμέν…" at bounding box center [1107, 36] width 330 height 76
click at [1177, 75] on span "«Η μελατονίνη με έριχνε για ύπνο, αλλά με άφηνε να νιώθω ναρκωμένη και ζαλισμέν…" at bounding box center [1107, 36] width 330 height 76
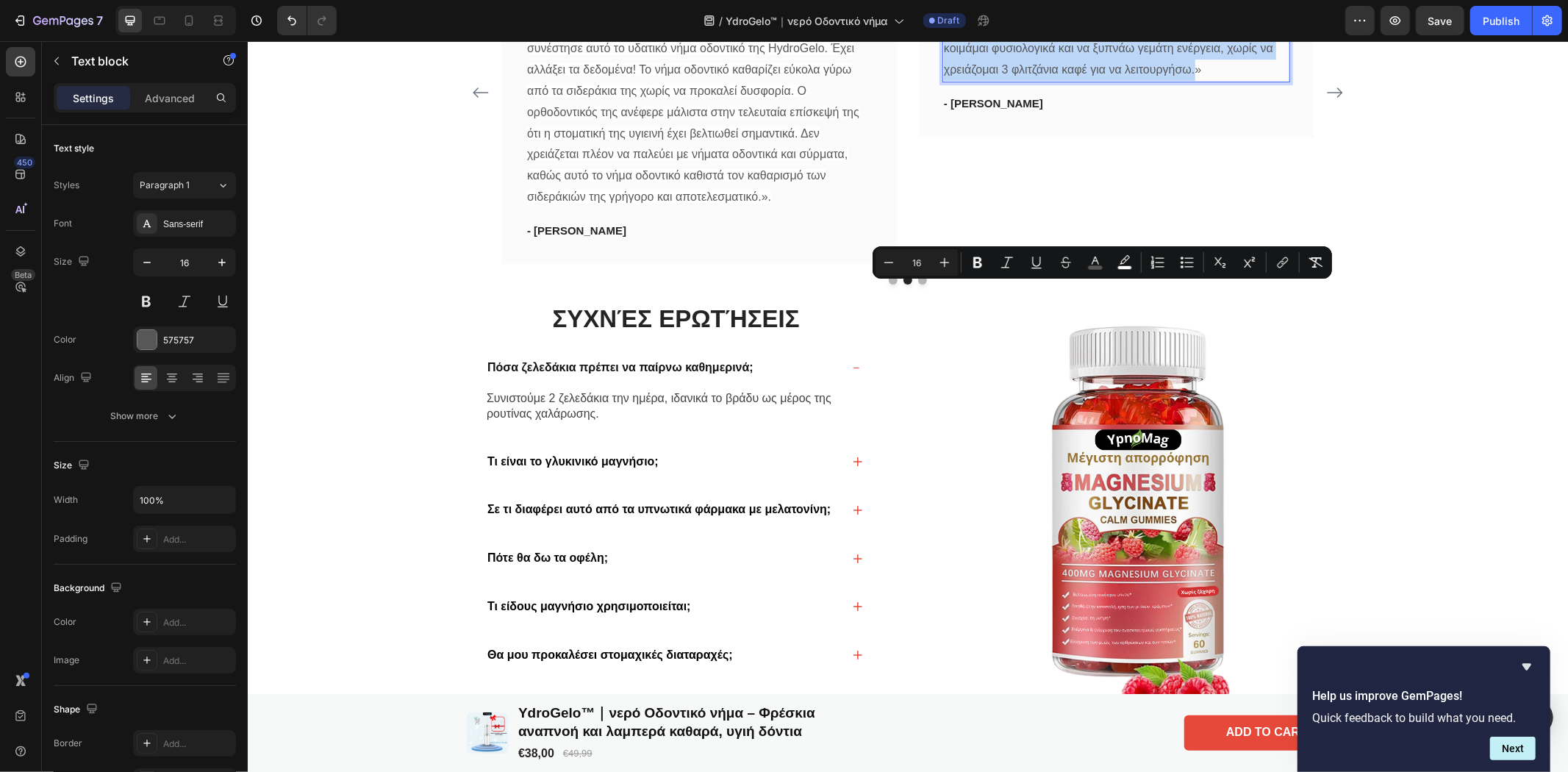
drag, startPoint x: 1186, startPoint y: 355, endPoint x: 940, endPoint y: 292, distance: 253.9
click at [943, 75] on span "«Η μελατονίνη με έριχνε για ύπνο, αλλά με άφηνε να νιώθω ναρκωμένη και ζαλισμέν…" at bounding box center [1107, 36] width 330 height 76
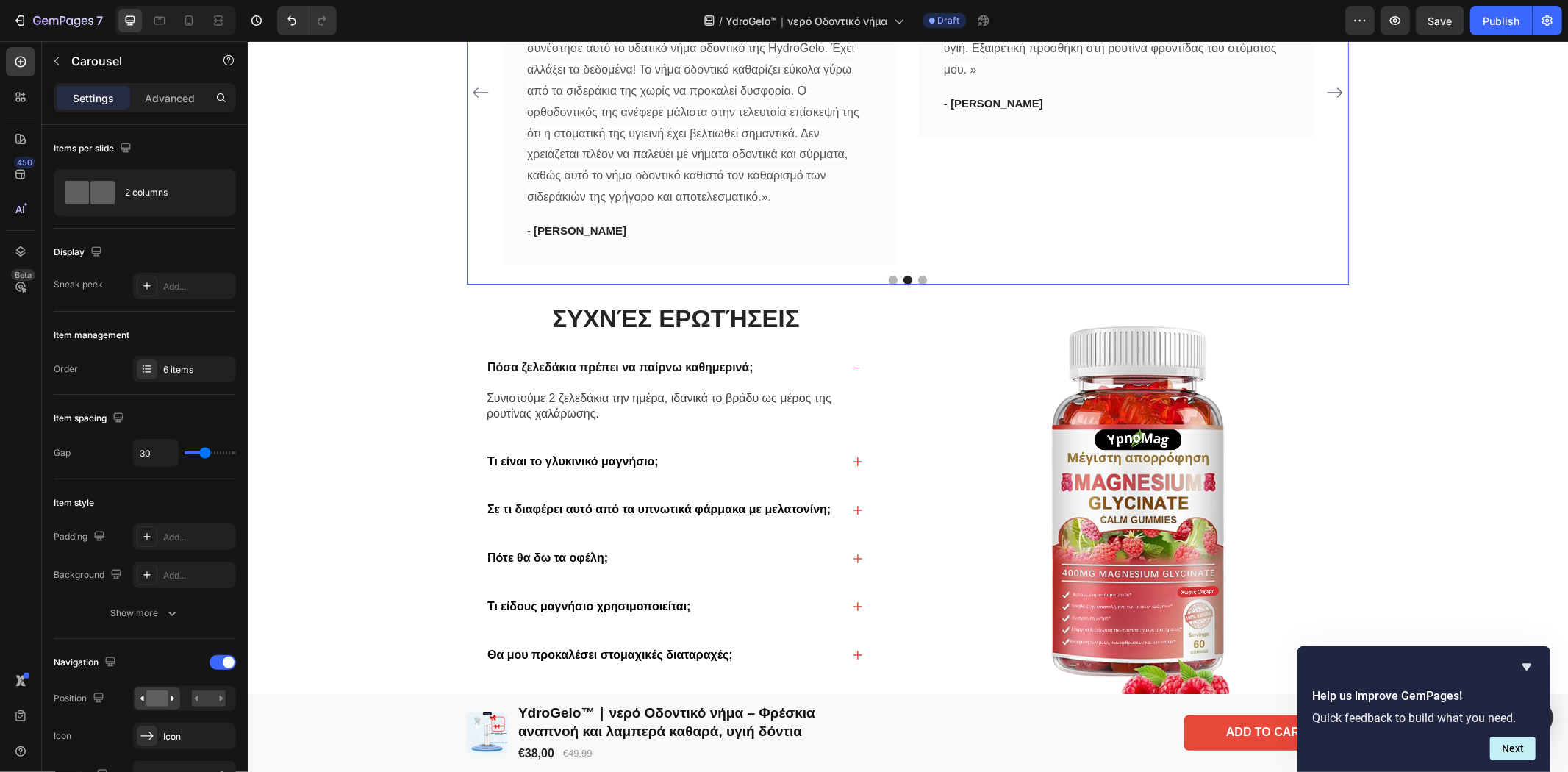
click at [1335, 101] on icon "Carousel Next Arrow" at bounding box center [1334, 92] width 18 height 18
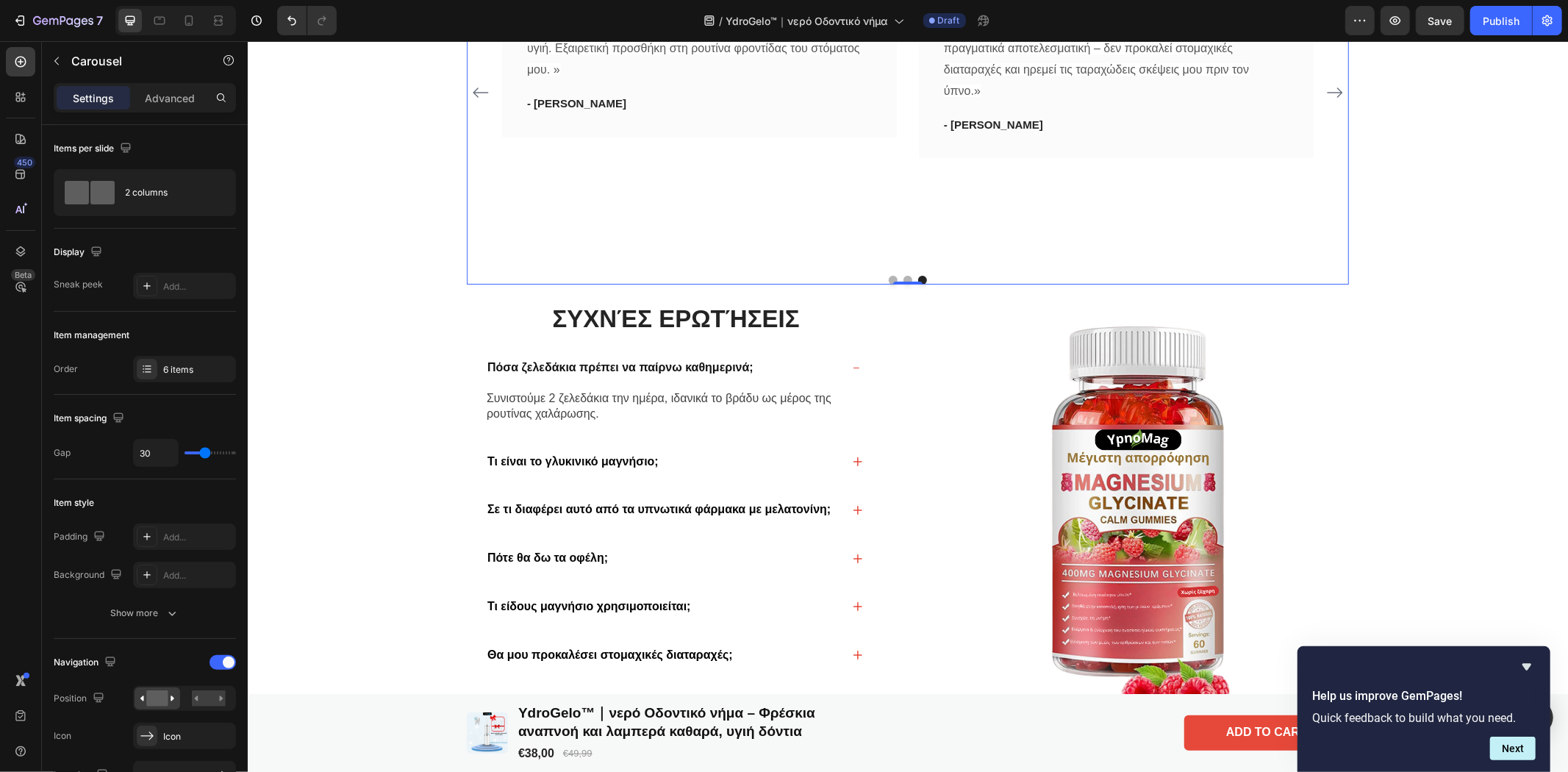
click at [1335, 101] on icon "Carousel Next Arrow" at bounding box center [1334, 92] width 18 height 18
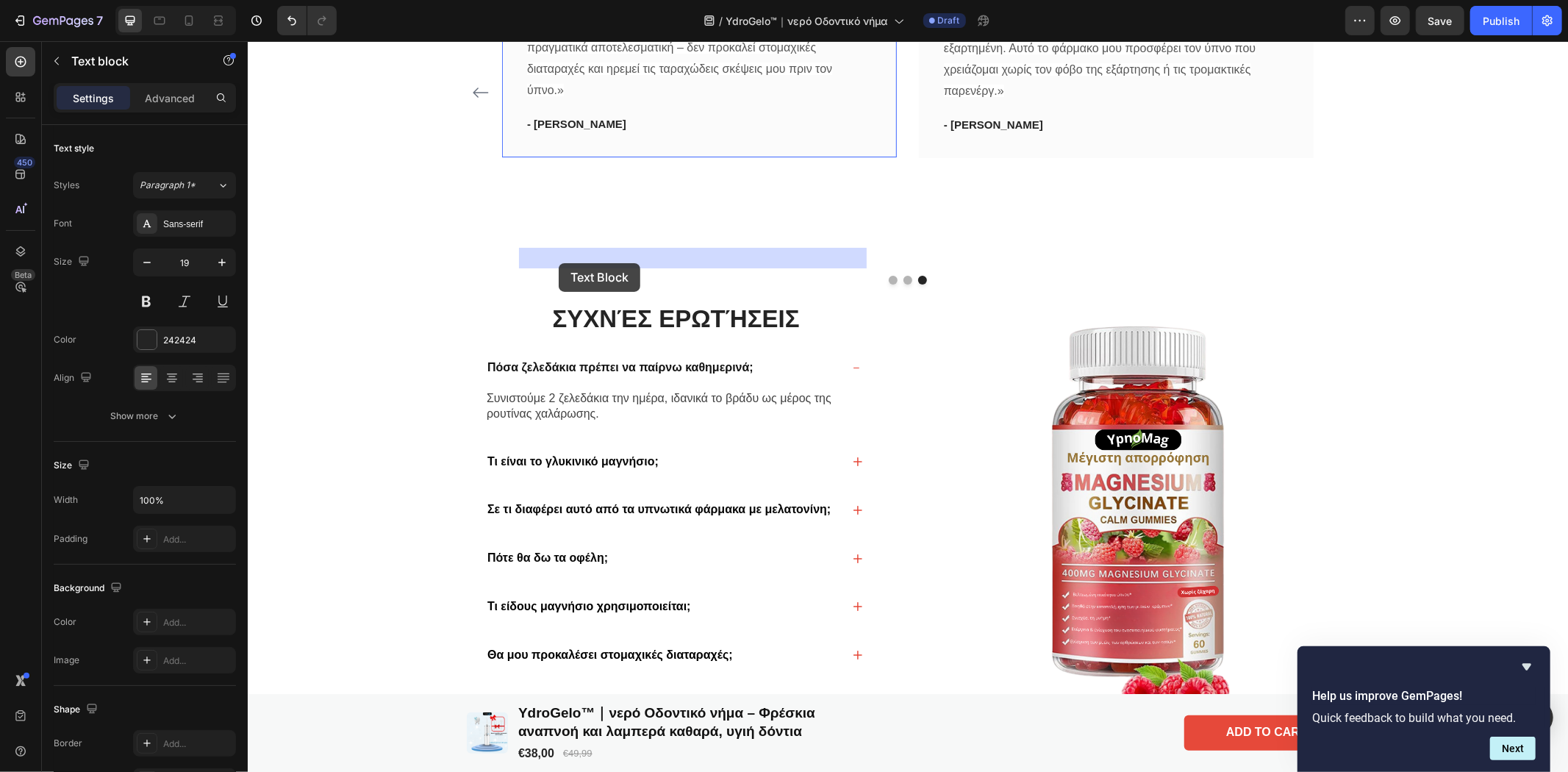
drag, startPoint x: 813, startPoint y: 255, endPoint x: 558, endPoint y: 262, distance: 255.1
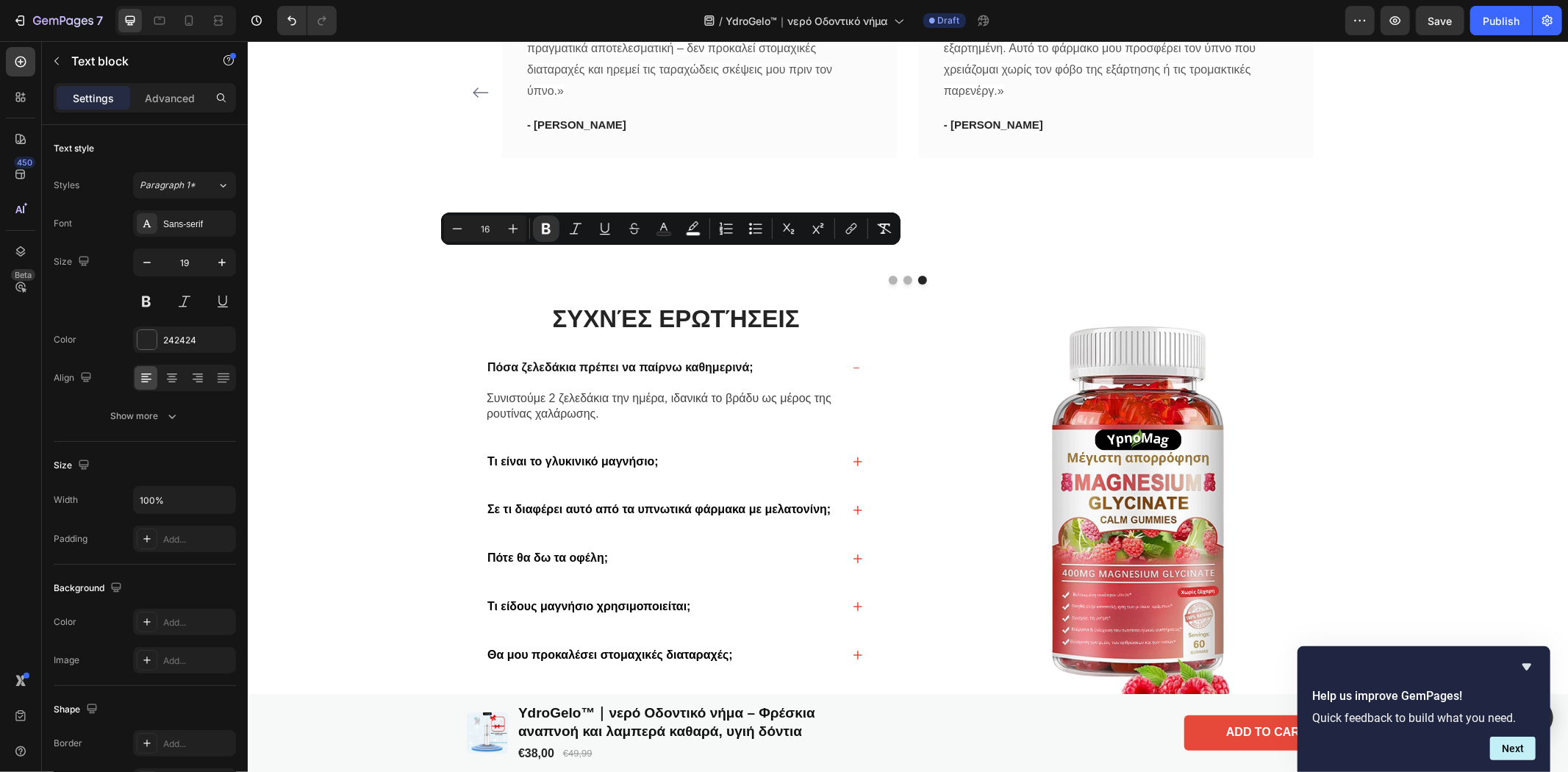
drag, startPoint x: 816, startPoint y: 255, endPoint x: 527, endPoint y: 262, distance: 289.1
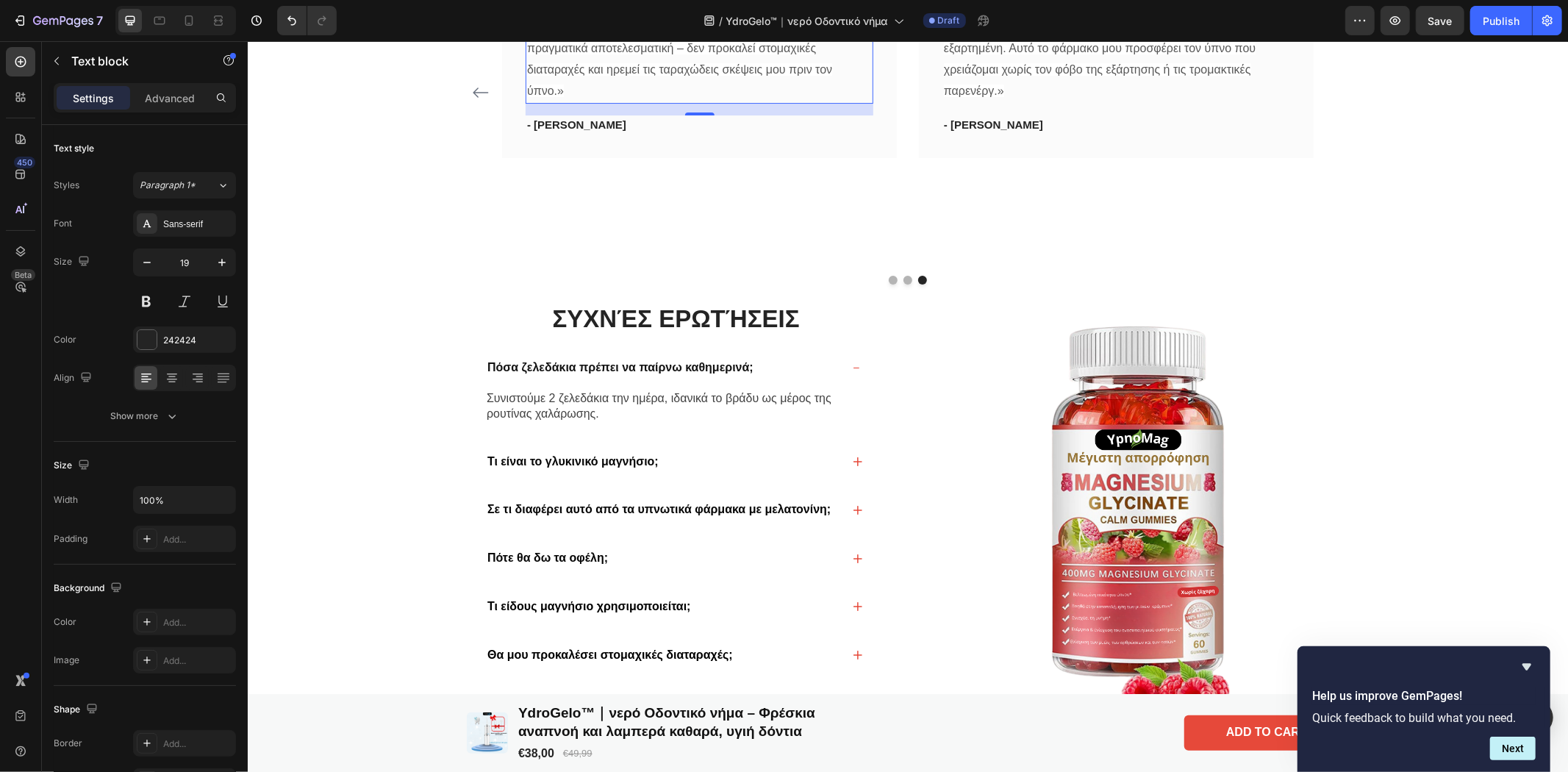
click at [549, 96] on span "«Δοκίμασα το μαγνήσιο Nature Made στο παρελθόν και δεν είχε κανένα αποτέλεσμα. …" at bounding box center [692, 48] width 332 height 97
click at [545, 96] on span "«Δοκίμασα το μαγνήσιο Nature Made στο παρελθόν και δεν είχε κανένα αποτέλεσμα. …" at bounding box center [692, 48] width 332 height 97
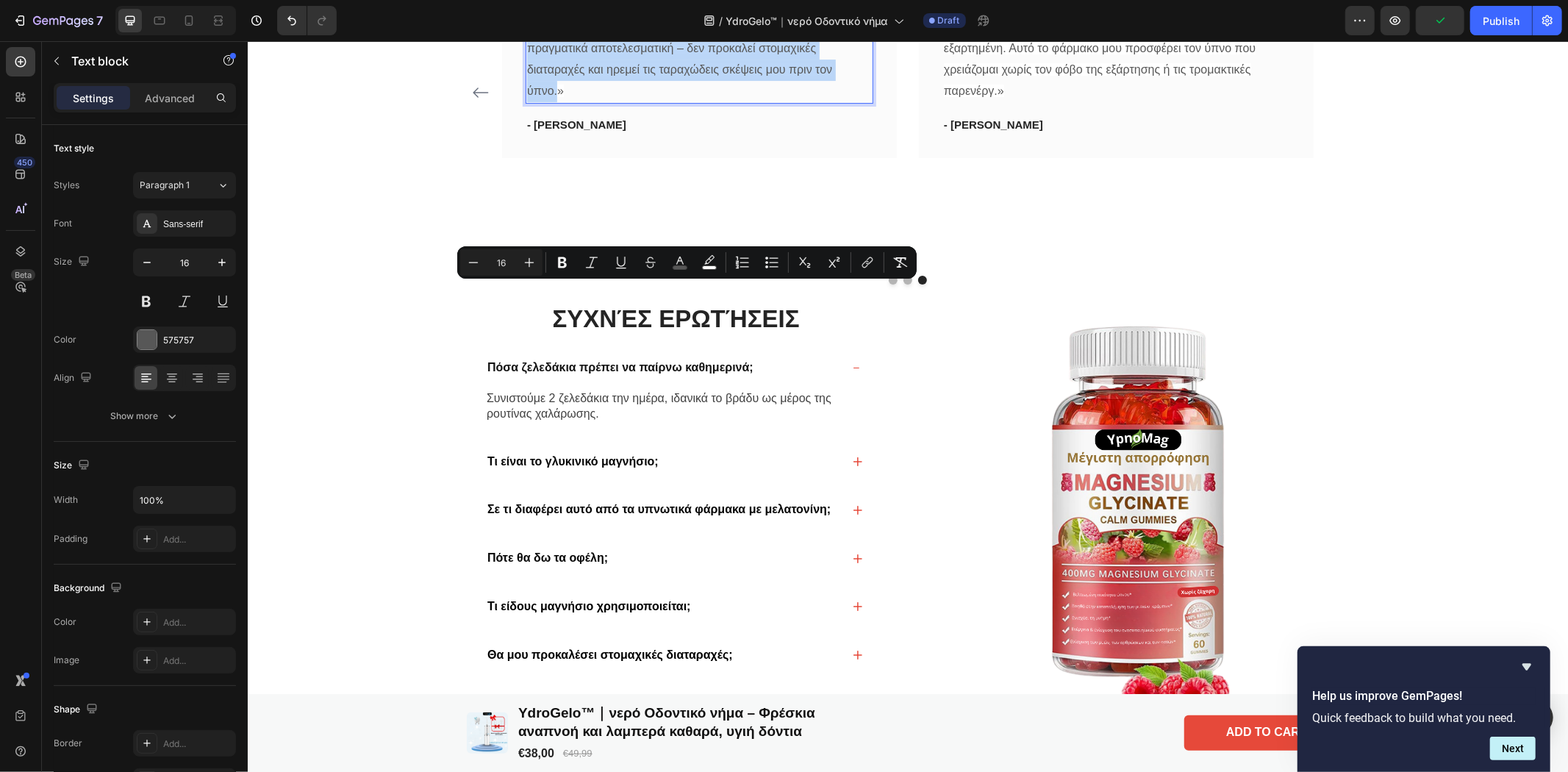
drag, startPoint x: 550, startPoint y: 380, endPoint x: 530, endPoint y: 290, distance: 92.2
click at [530, 96] on span "«Δοκίμασα το μαγνήσιο Nature Made στο παρελθόν και δεν είχε κανένα αποτέλεσμα. …" at bounding box center [692, 48] width 332 height 97
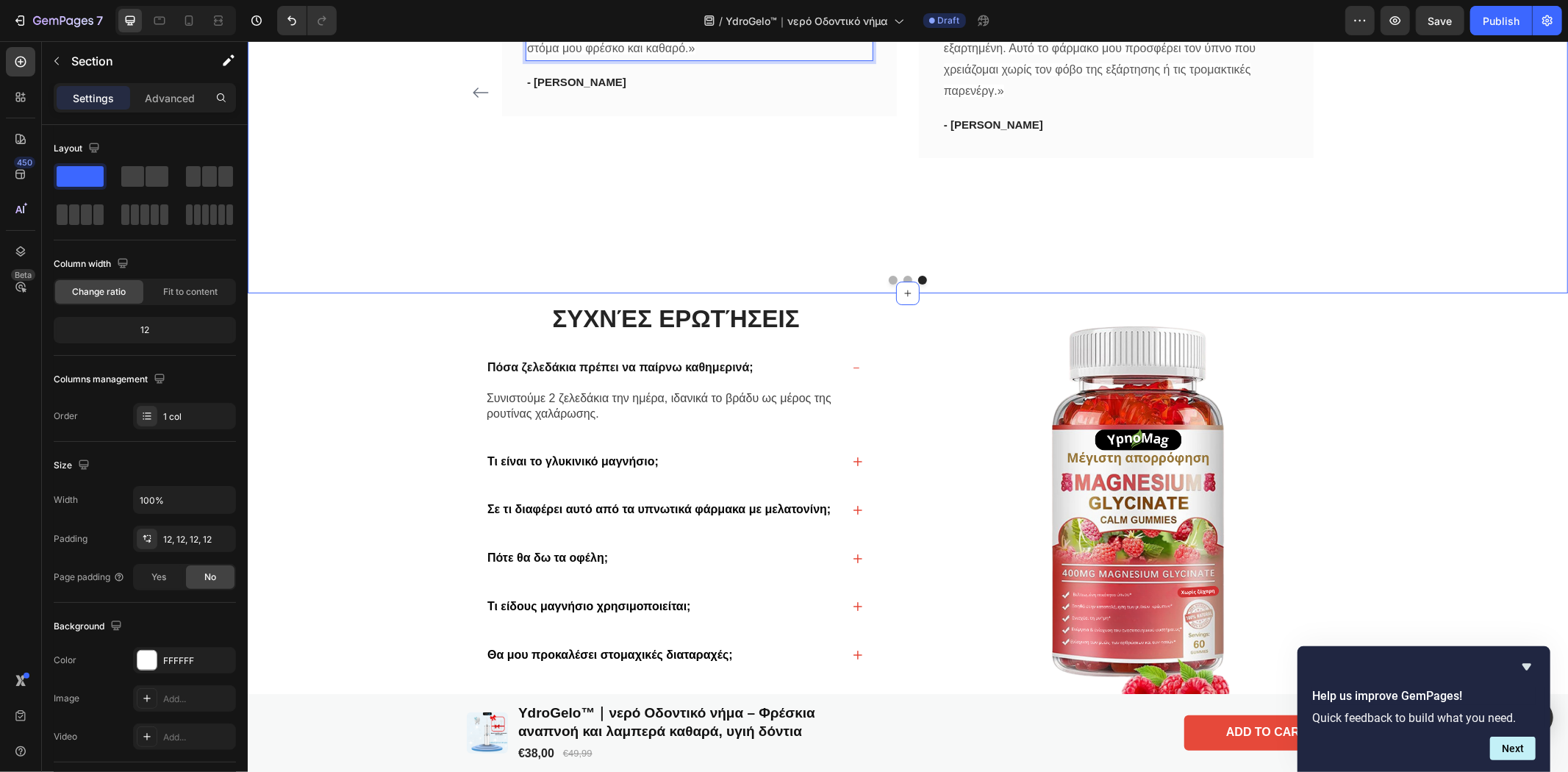
click at [1400, 284] on div "Η ικανοποίησή σας είναι η αποστολή μας Heading Φρέσκια αναπνοή και λαμπερά καθα…" at bounding box center [906, 60] width 1302 height 446
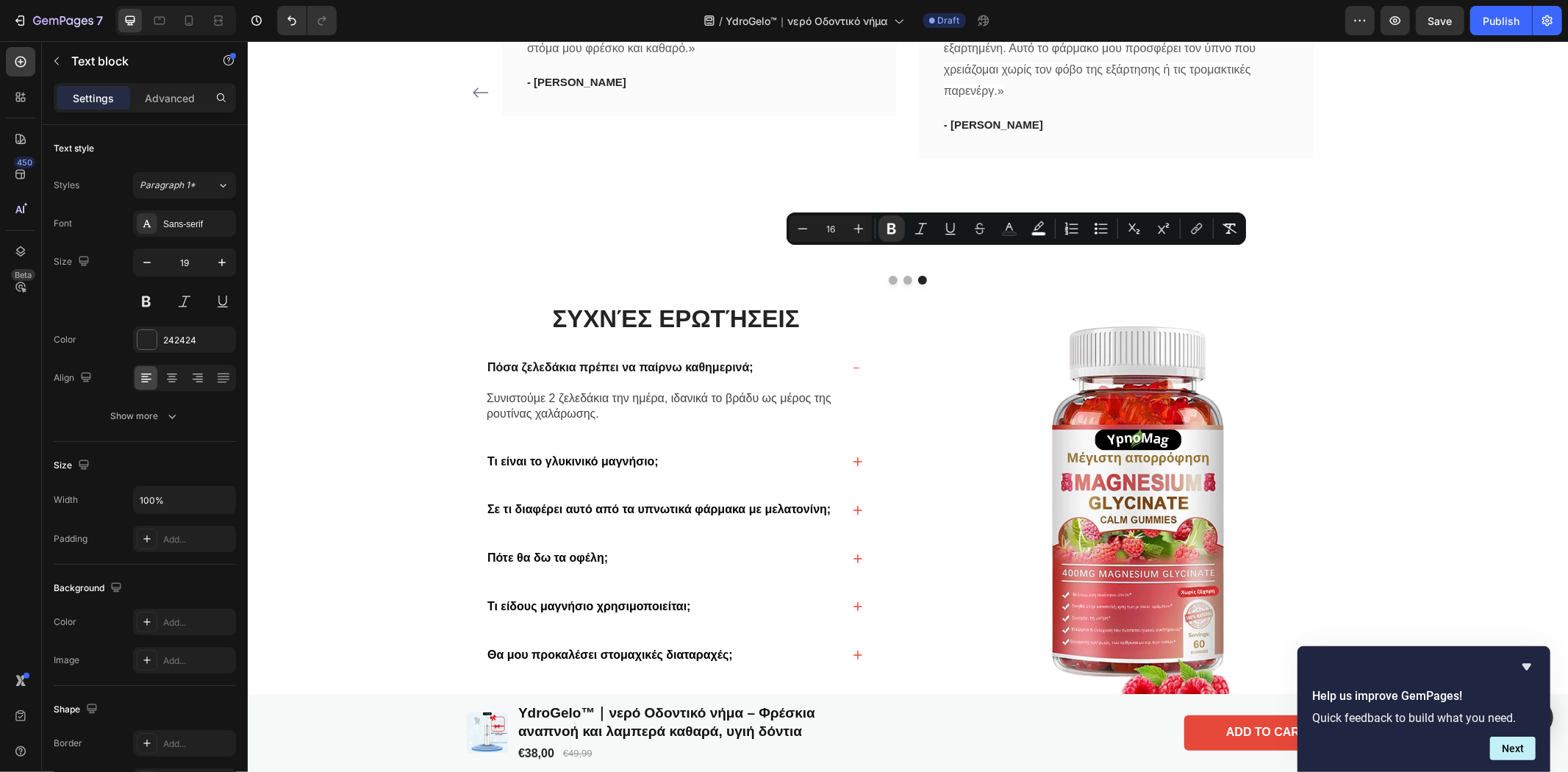
drag, startPoint x: 1091, startPoint y: 255, endPoint x: 944, endPoint y: 252, distance: 147.0
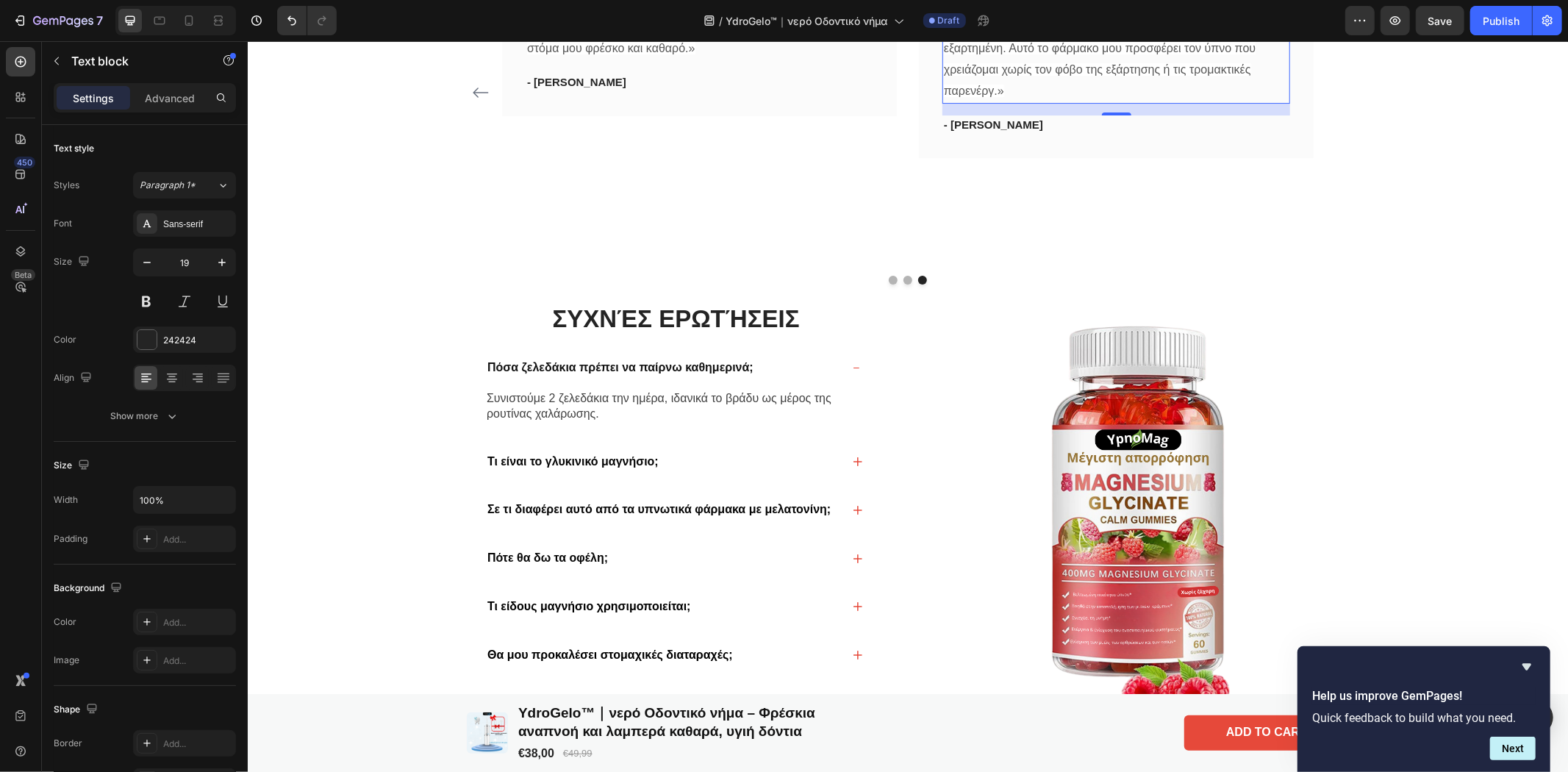
click at [1125, 101] on p "«Ο γιατρός μου ήθελε να μου συνταγογραφήσει [MEDICAL_DATA], αλλά φοβόμουν πολύ …" at bounding box center [1115, 48] width 344 height 106
click at [1140, 96] on span "«Ο γιατρός μου ήθελε να μου συνταγογραφήσει [MEDICAL_DATA], αλλά φοβόμουν πολύ …" at bounding box center [1098, 48] width 312 height 97
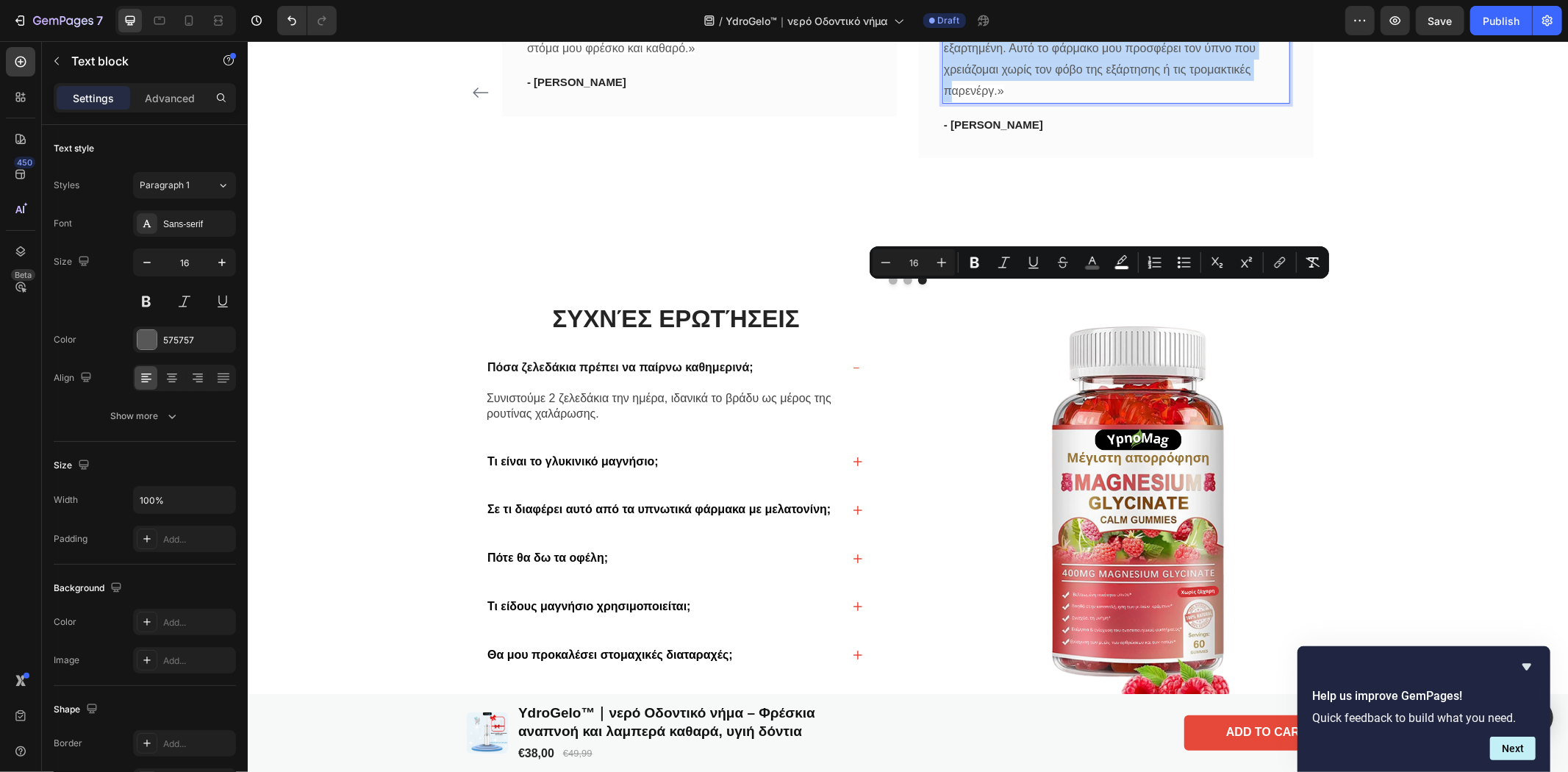
drag, startPoint x: 1129, startPoint y: 350, endPoint x: 945, endPoint y: 294, distance: 192.3
click at [945, 96] on span "«Ο γιατρός μου ήθελε να μου συνταγογραφήσει [MEDICAL_DATA], αλλά φοβόμουν πολύ …" at bounding box center [1098, 48] width 312 height 97
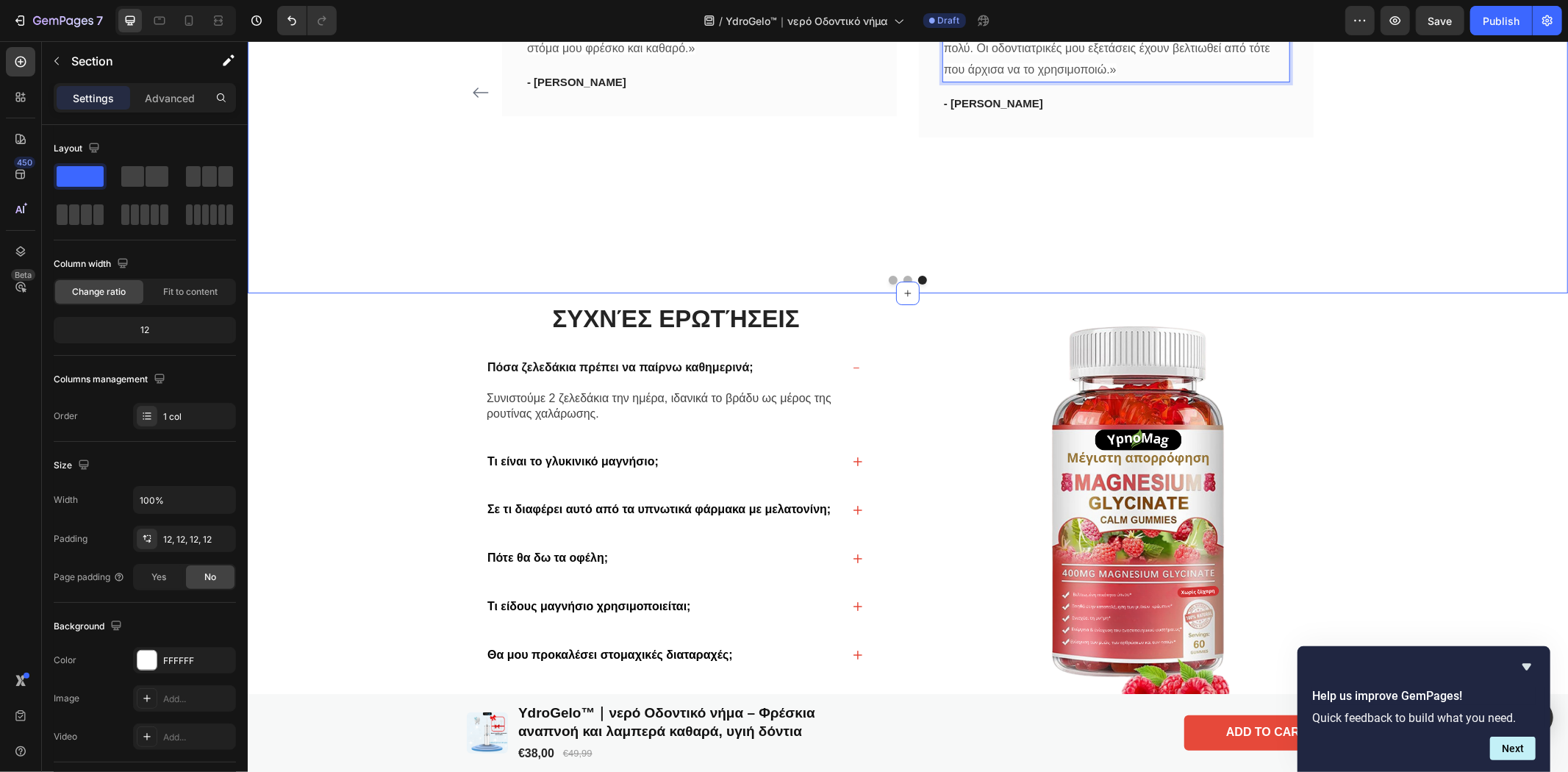
click at [1379, 284] on div "Η ικανοποίησή σας είναι η αποστολή μας Heading Φρέσκια αναπνοή και λαμπερά καθα…" at bounding box center [906, 60] width 1302 height 446
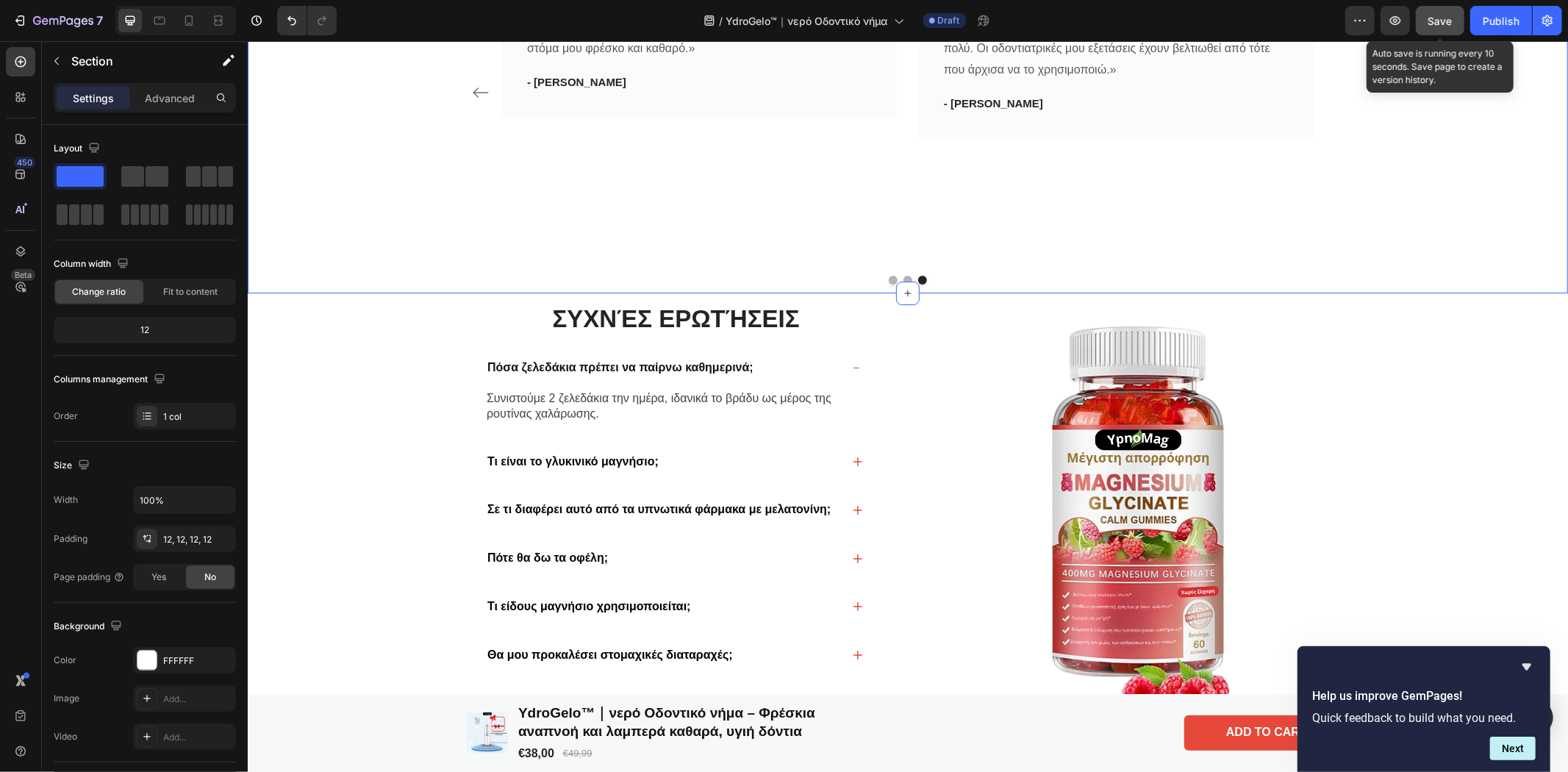
click at [1443, 17] on span "Save" at bounding box center [1441, 21] width 24 height 12
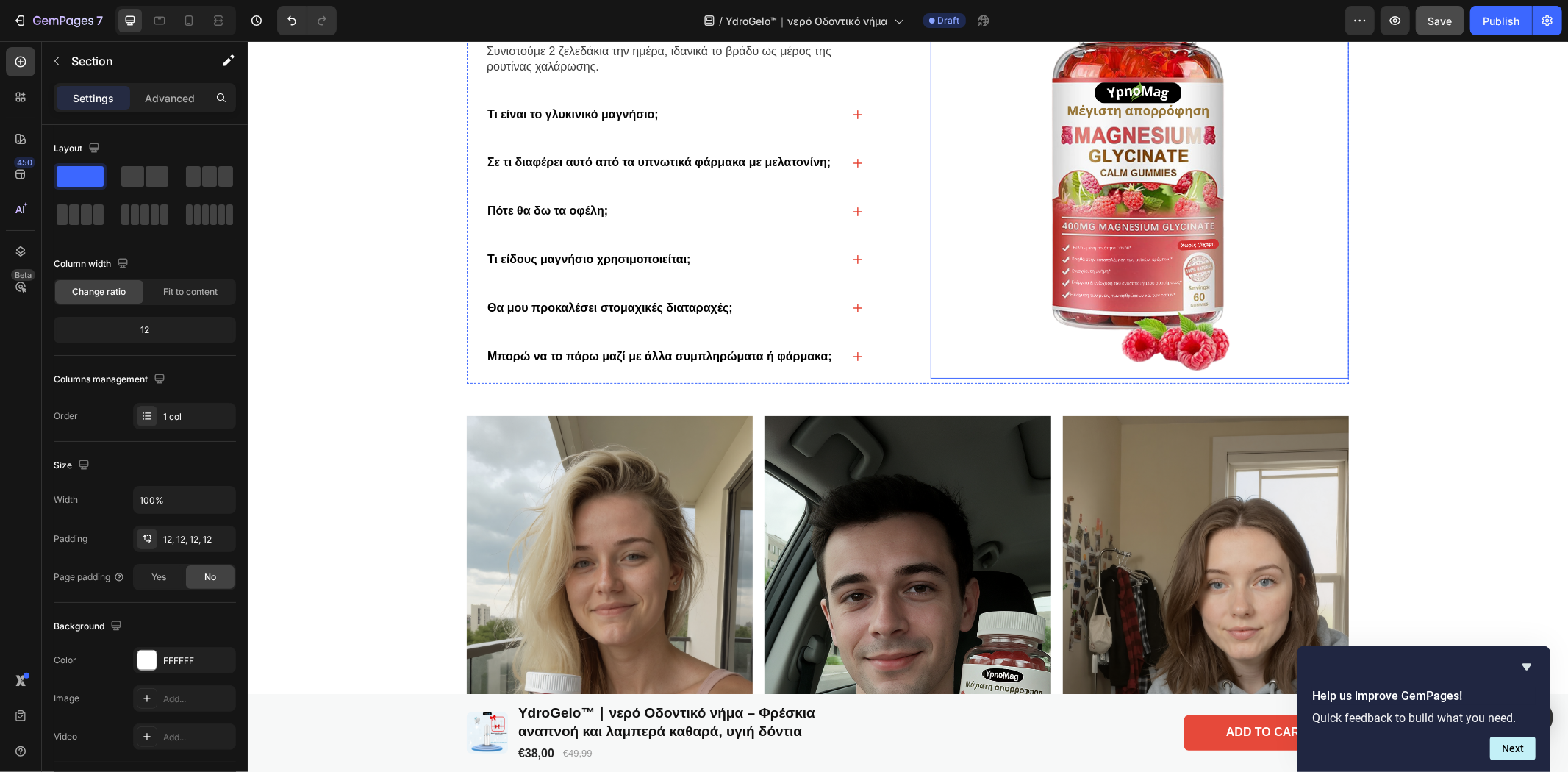
scroll to position [4639, 0]
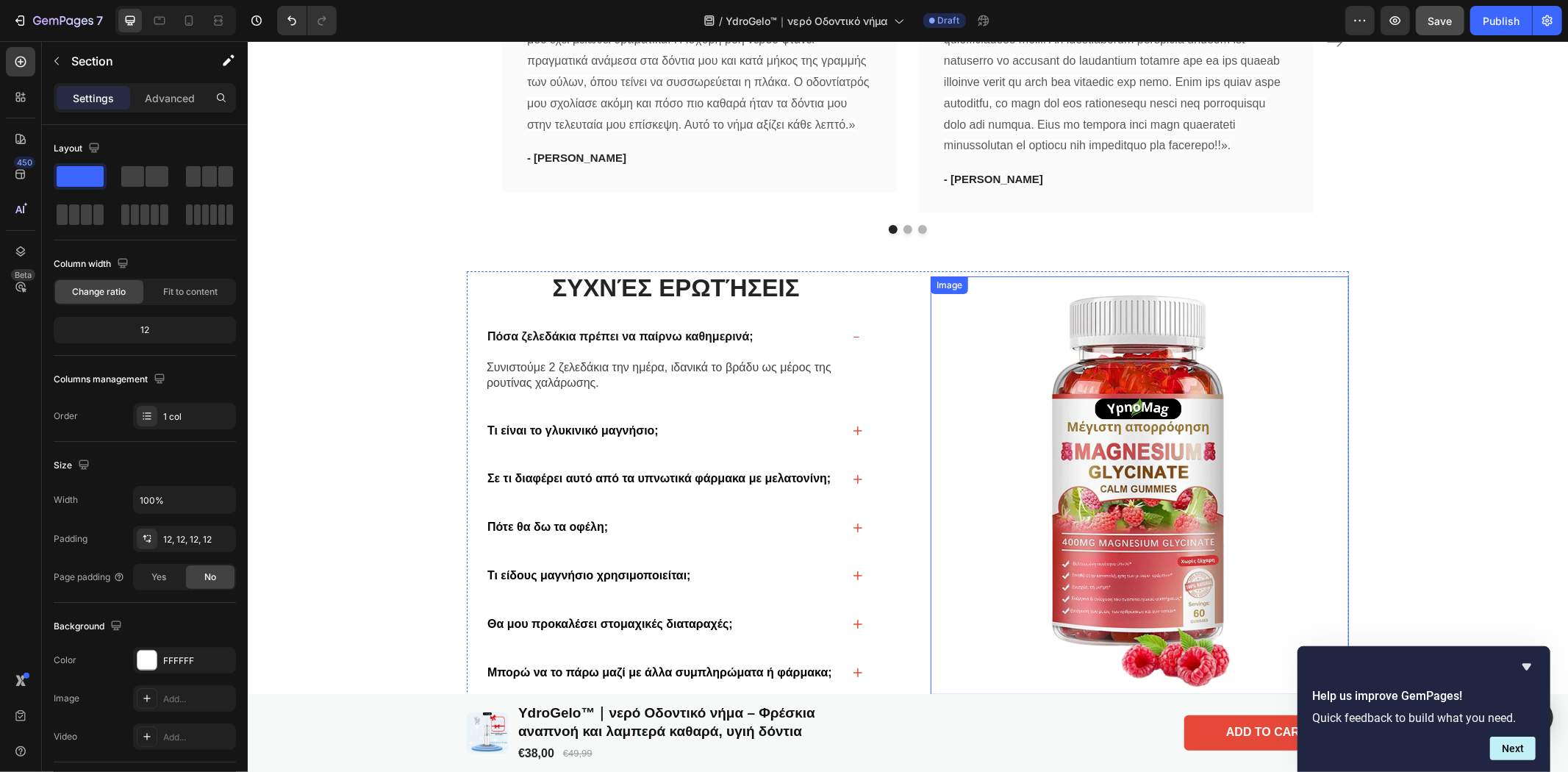
click at [1083, 374] on img at bounding box center [1138, 484] width 418 height 418
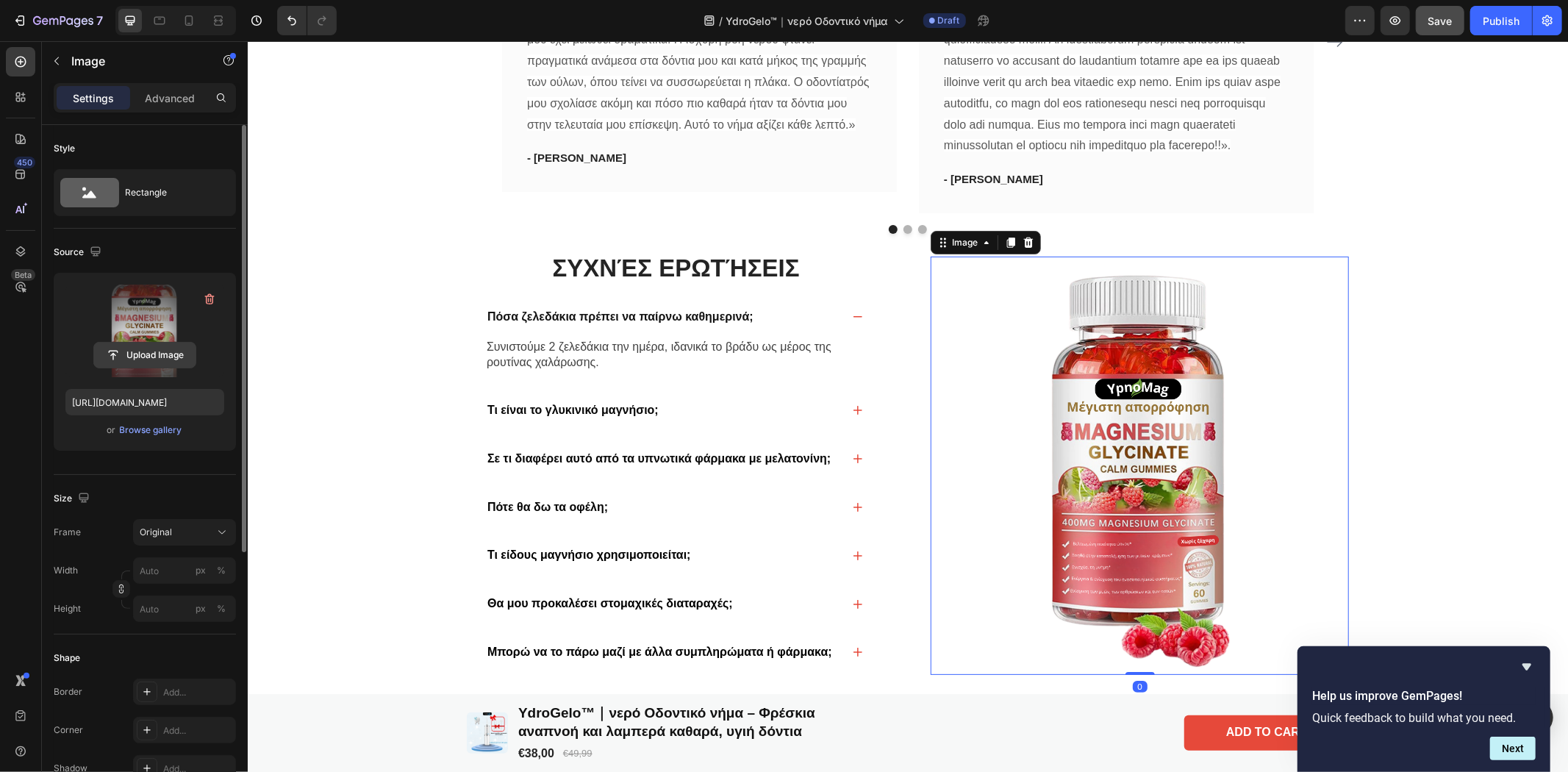
click at [133, 354] on input "file" at bounding box center [145, 355] width 101 height 25
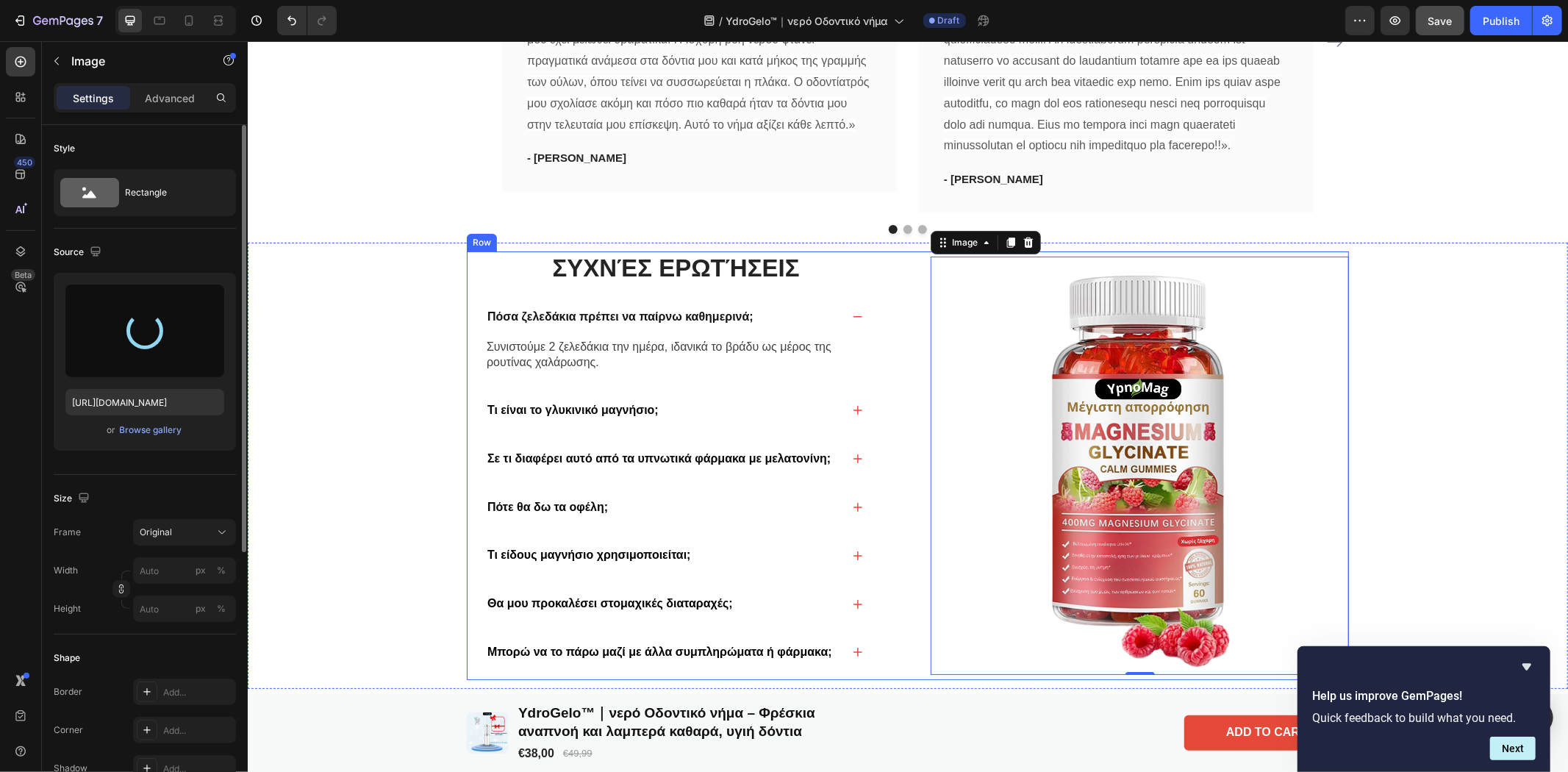
type input "https://cdn.shopify.com/s/files/1/0986/8741/8706/files/gempages_580955971912729…"
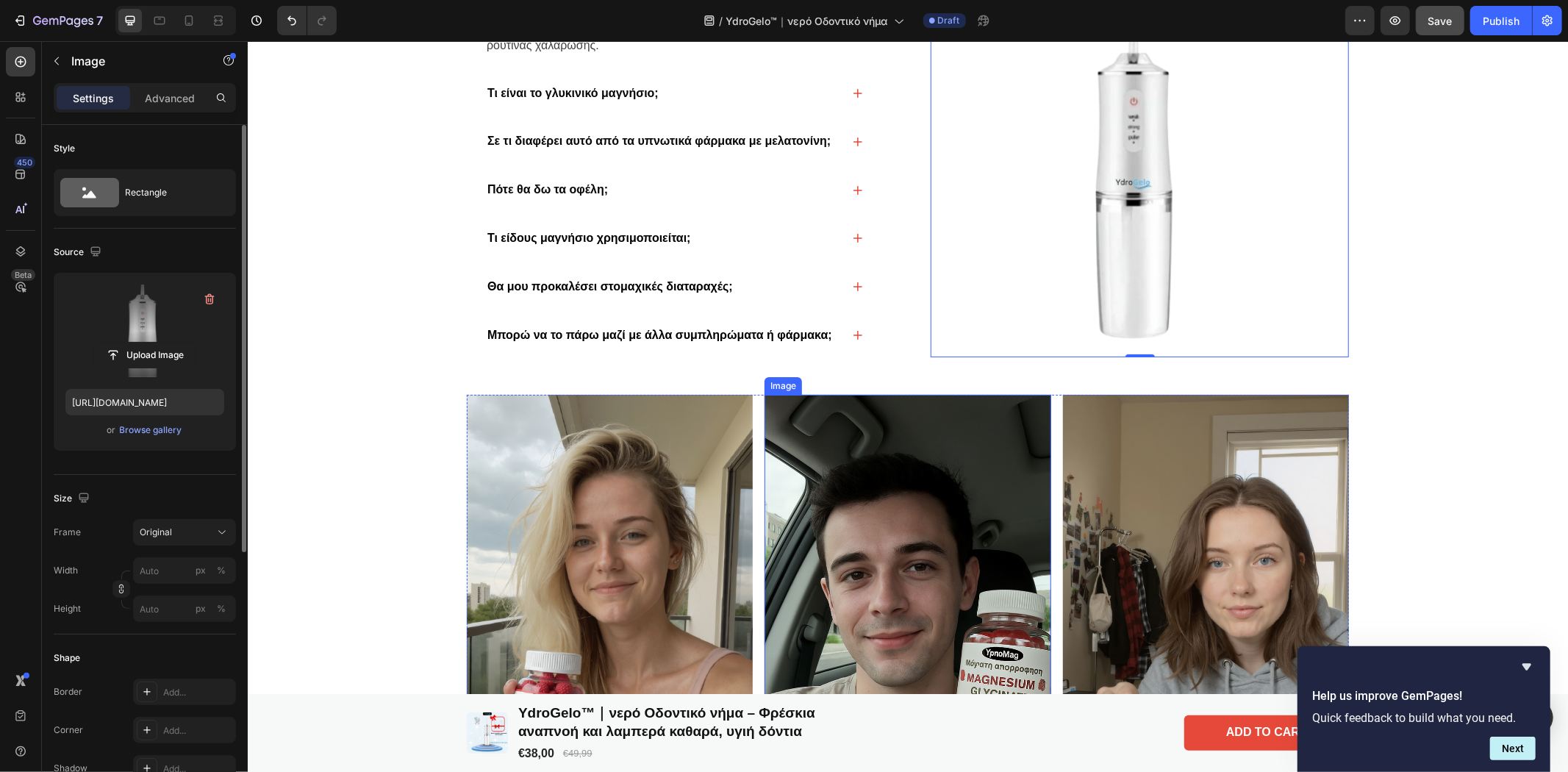
scroll to position [5302, 0]
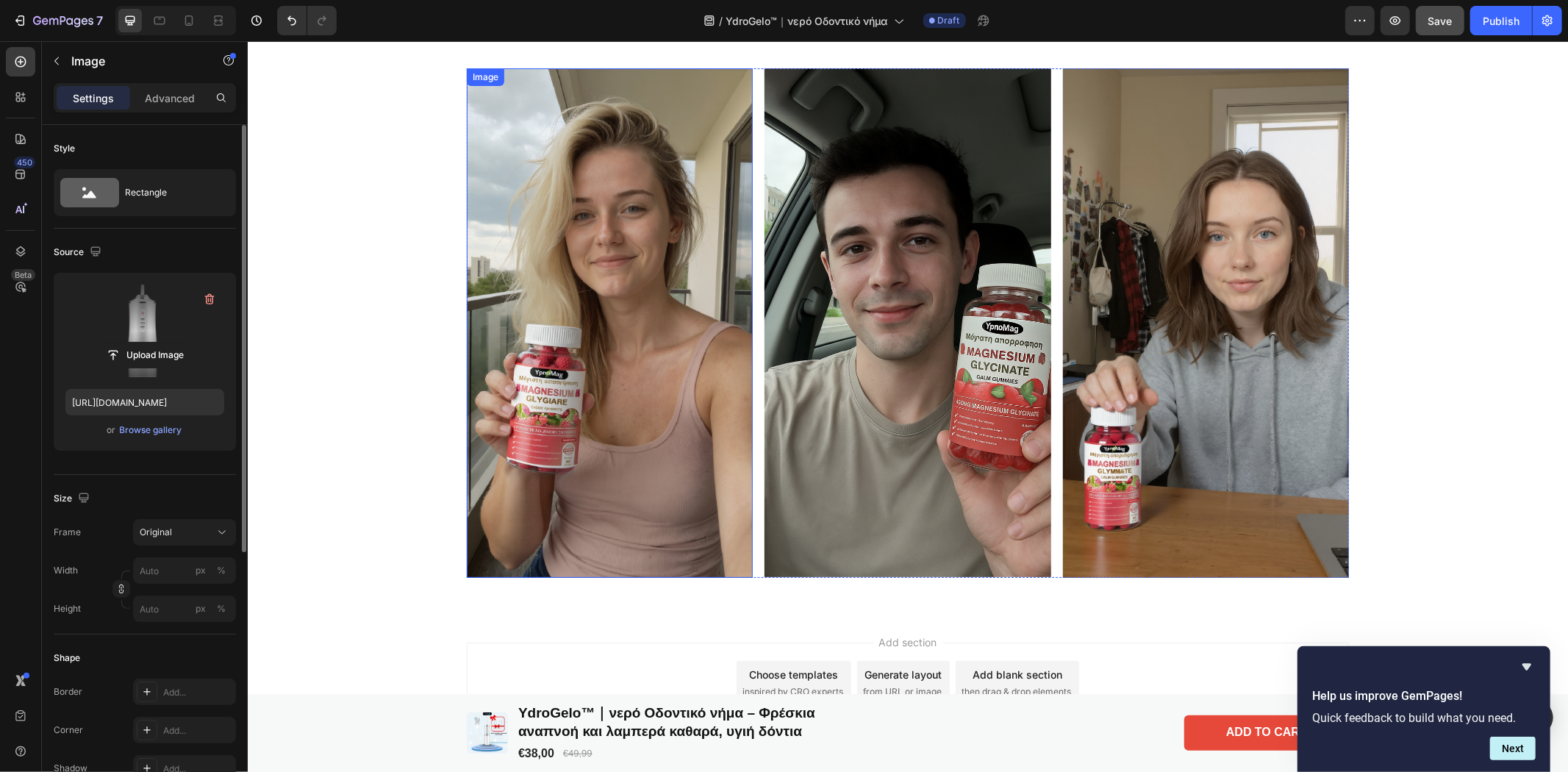
click at [616, 342] on img at bounding box center [608, 321] width 286 height 508
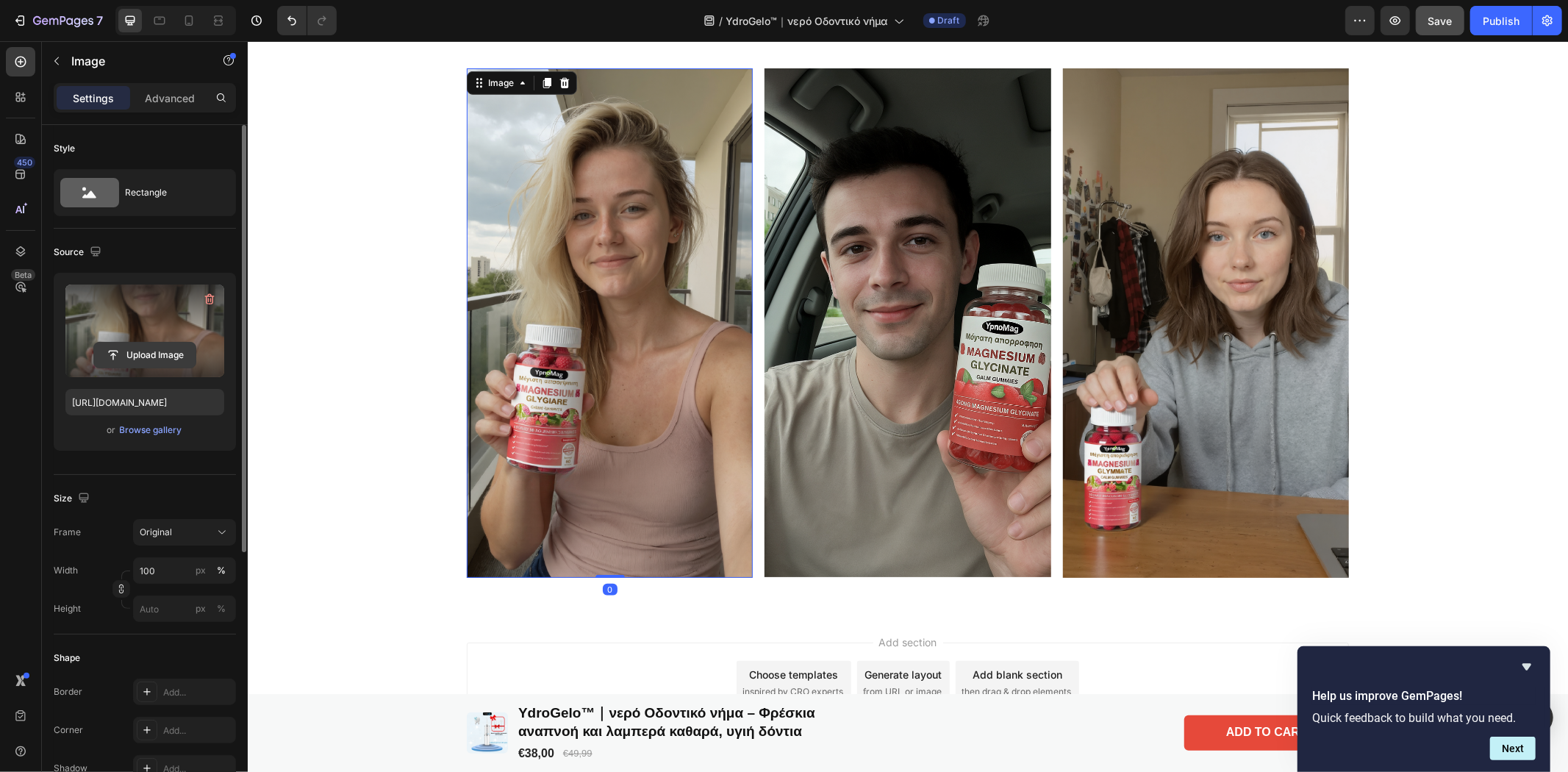
click at [134, 354] on input "file" at bounding box center [145, 355] width 101 height 25
type input "https://cdn.shopify.com/s/files/1/0986/8741/8706/files/gempages_580955971912729…"
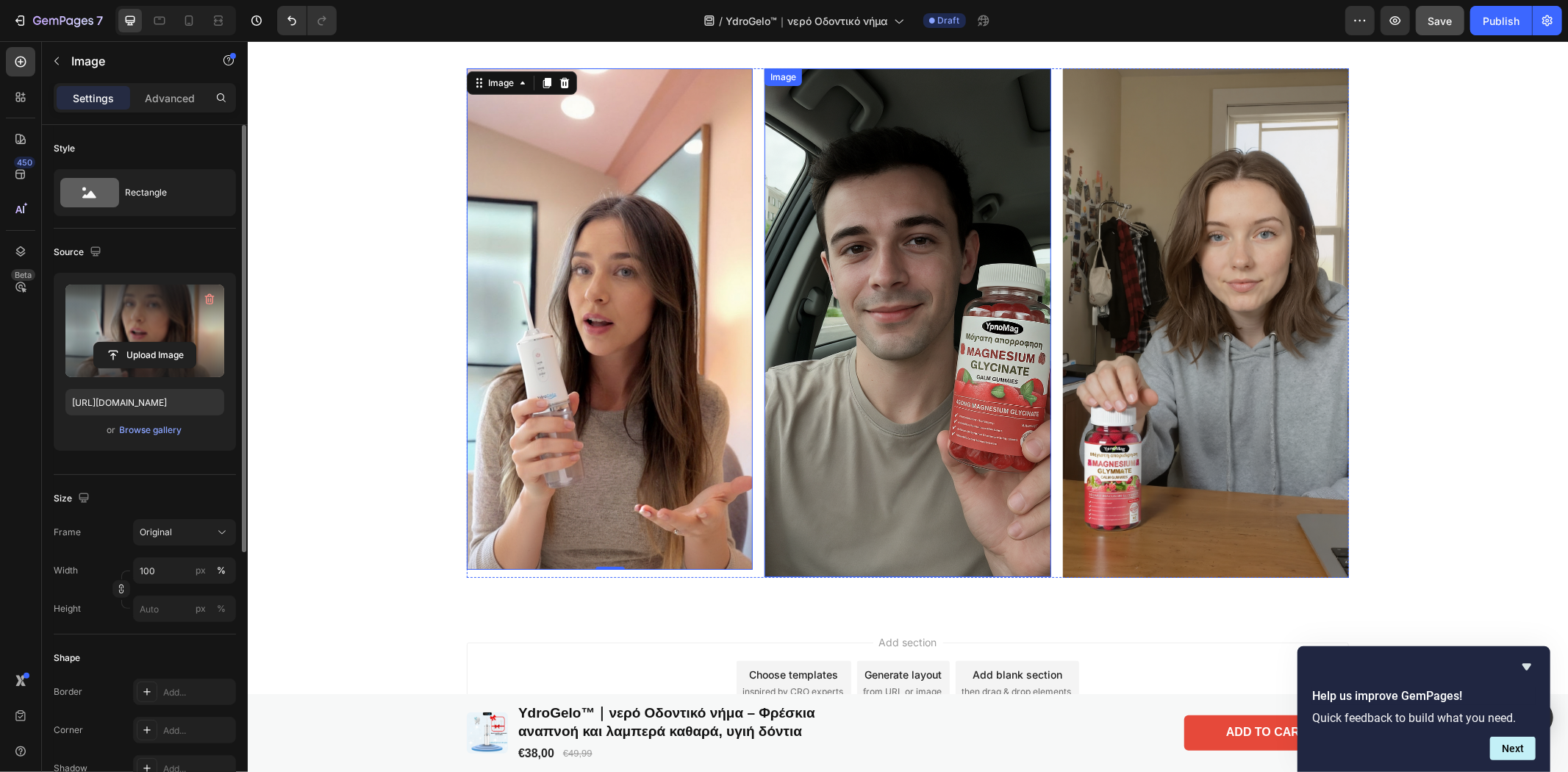
click at [915, 323] on img at bounding box center [906, 321] width 286 height 508
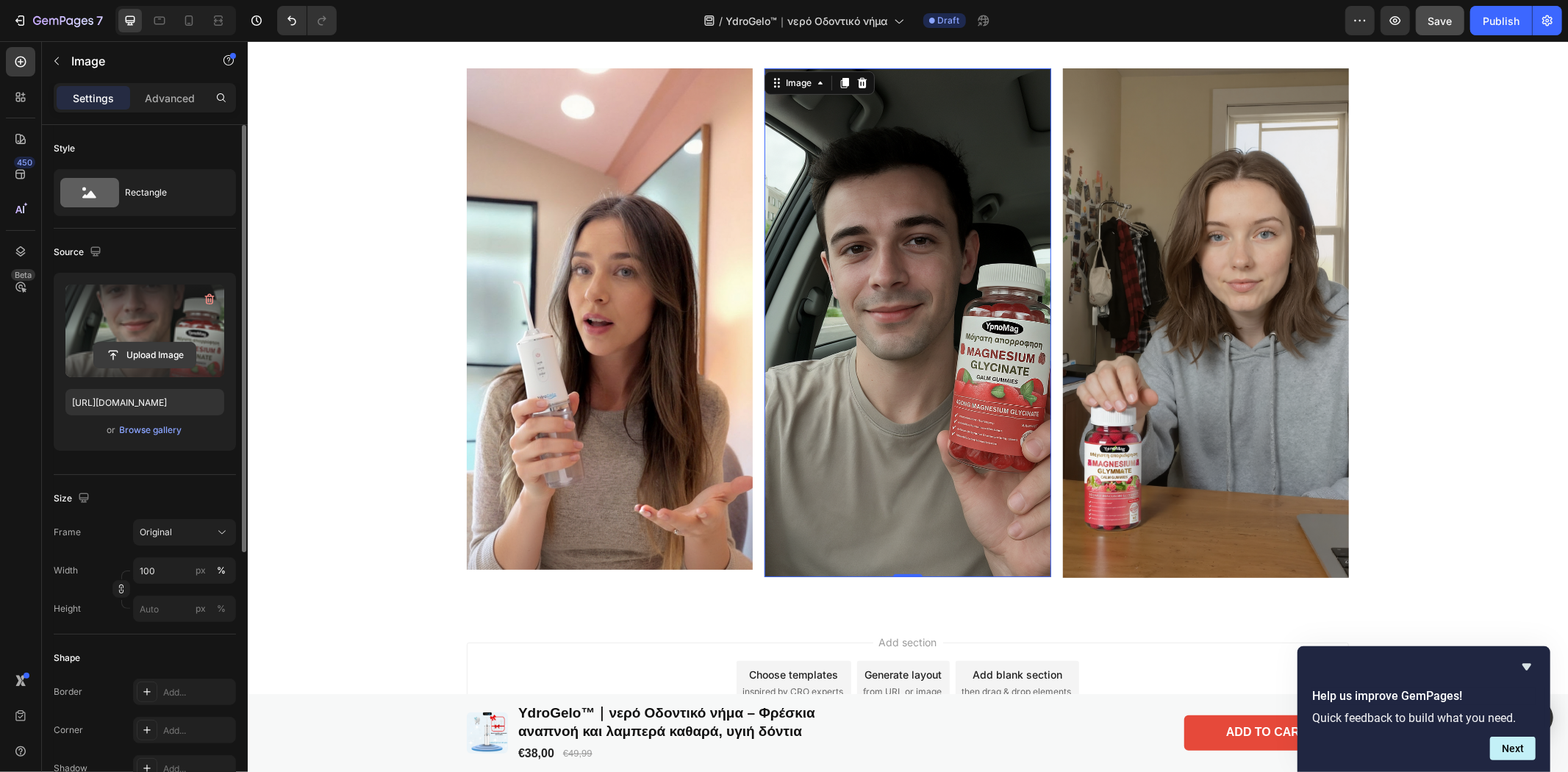
click at [136, 349] on input "file" at bounding box center [145, 355] width 101 height 25
type input "https://cdn.shopify.com/s/files/1/0986/8741/8706/files/gempages_580955971912729…"
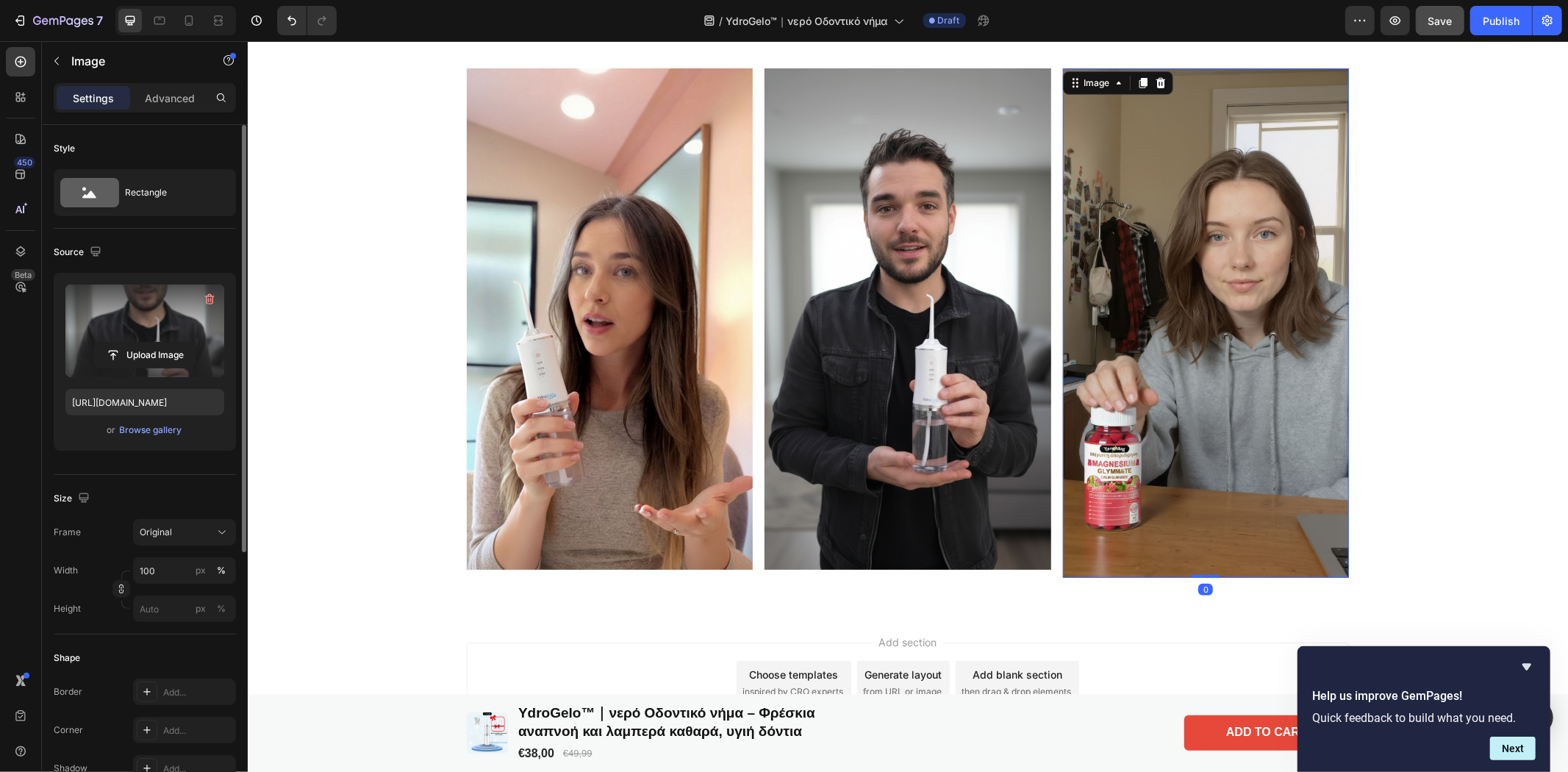
click at [1178, 330] on img at bounding box center [1205, 321] width 286 height 508
click at [127, 347] on input "file" at bounding box center [145, 355] width 101 height 25
type input "https://cdn.shopify.com/s/files/1/0986/8741/8706/files/gempages_580955971912729…"
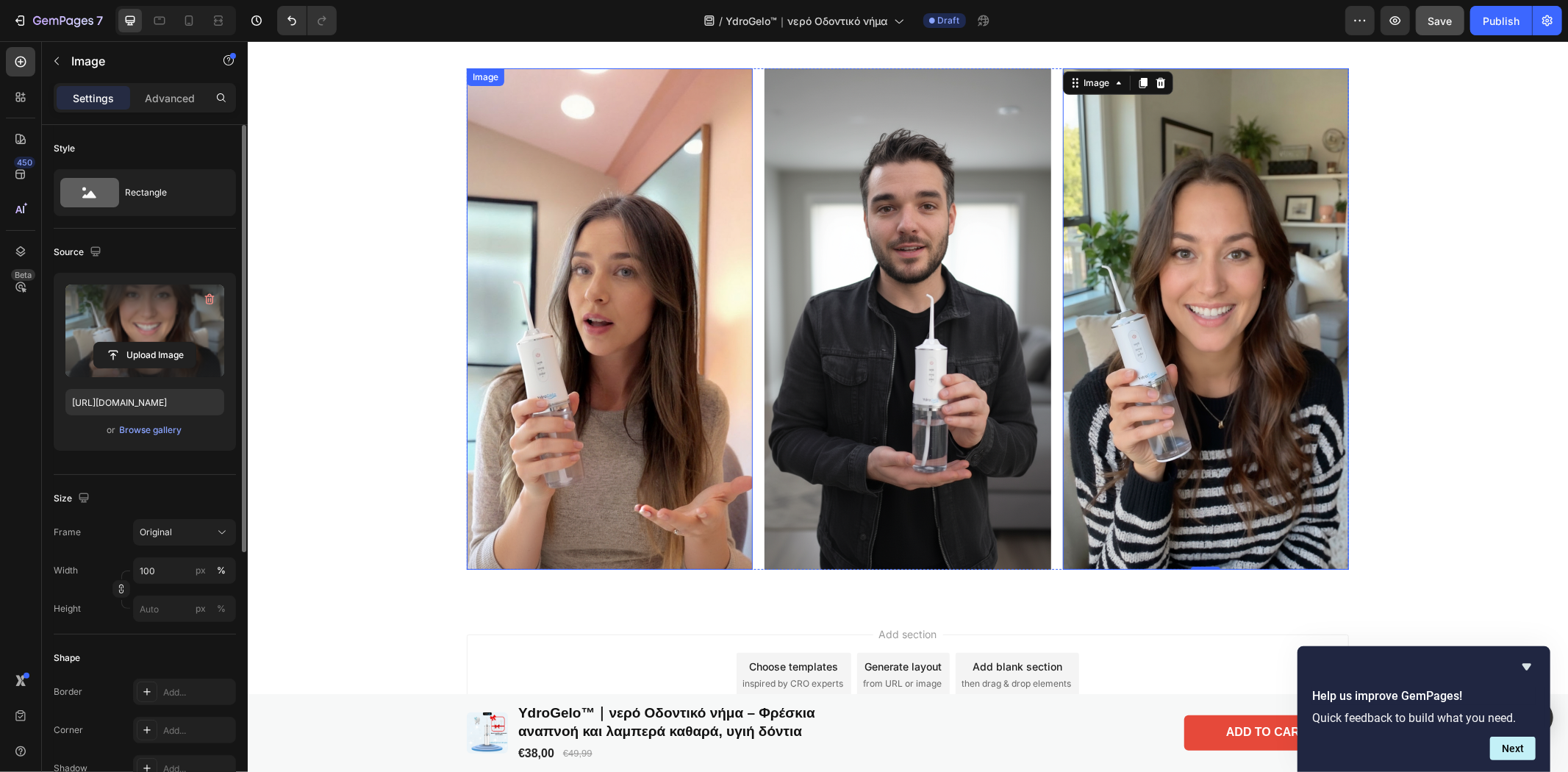
click at [587, 345] on img at bounding box center [608, 317] width 286 height 501
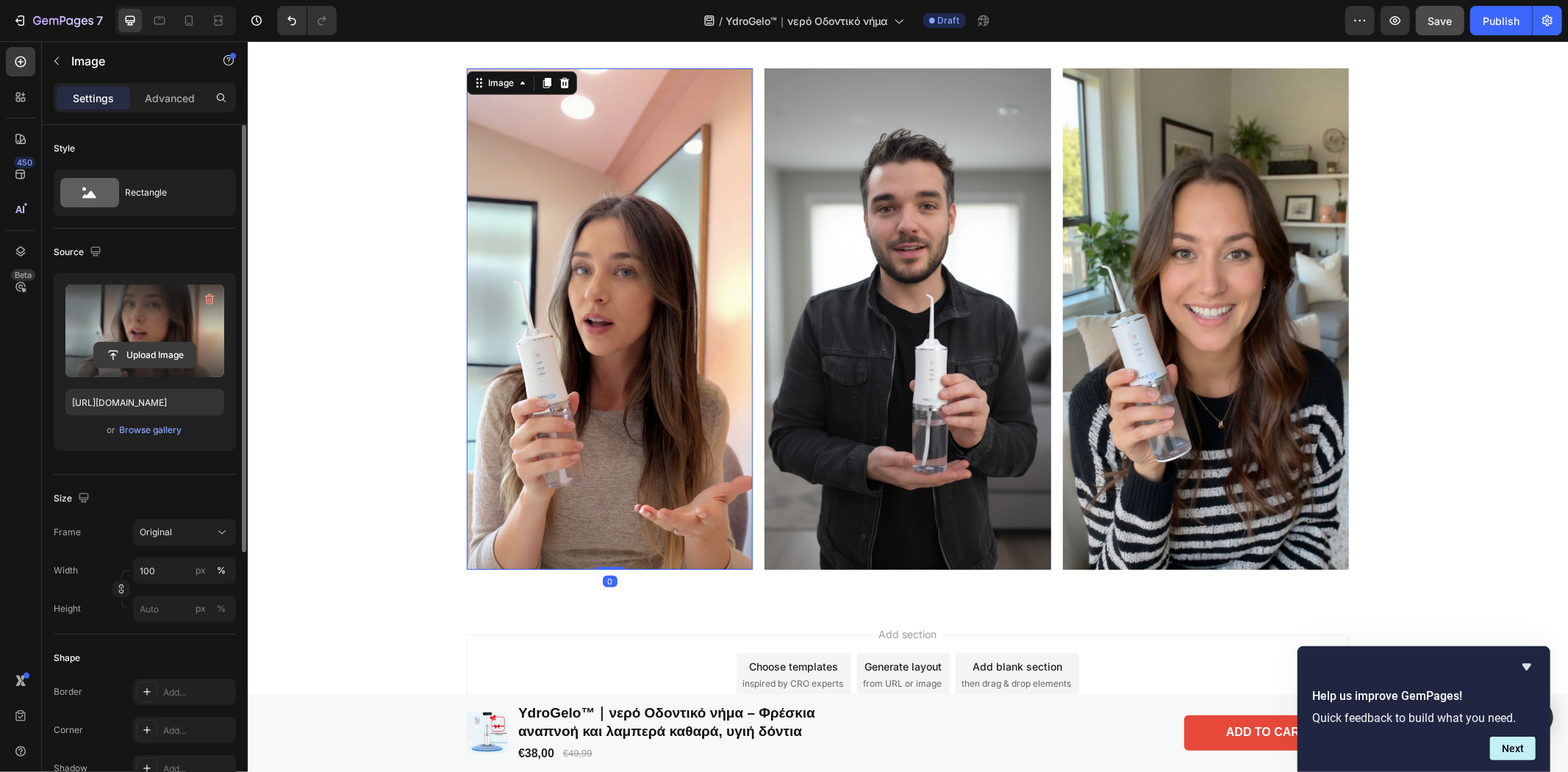
click at [136, 354] on input "file" at bounding box center [145, 355] width 101 height 25
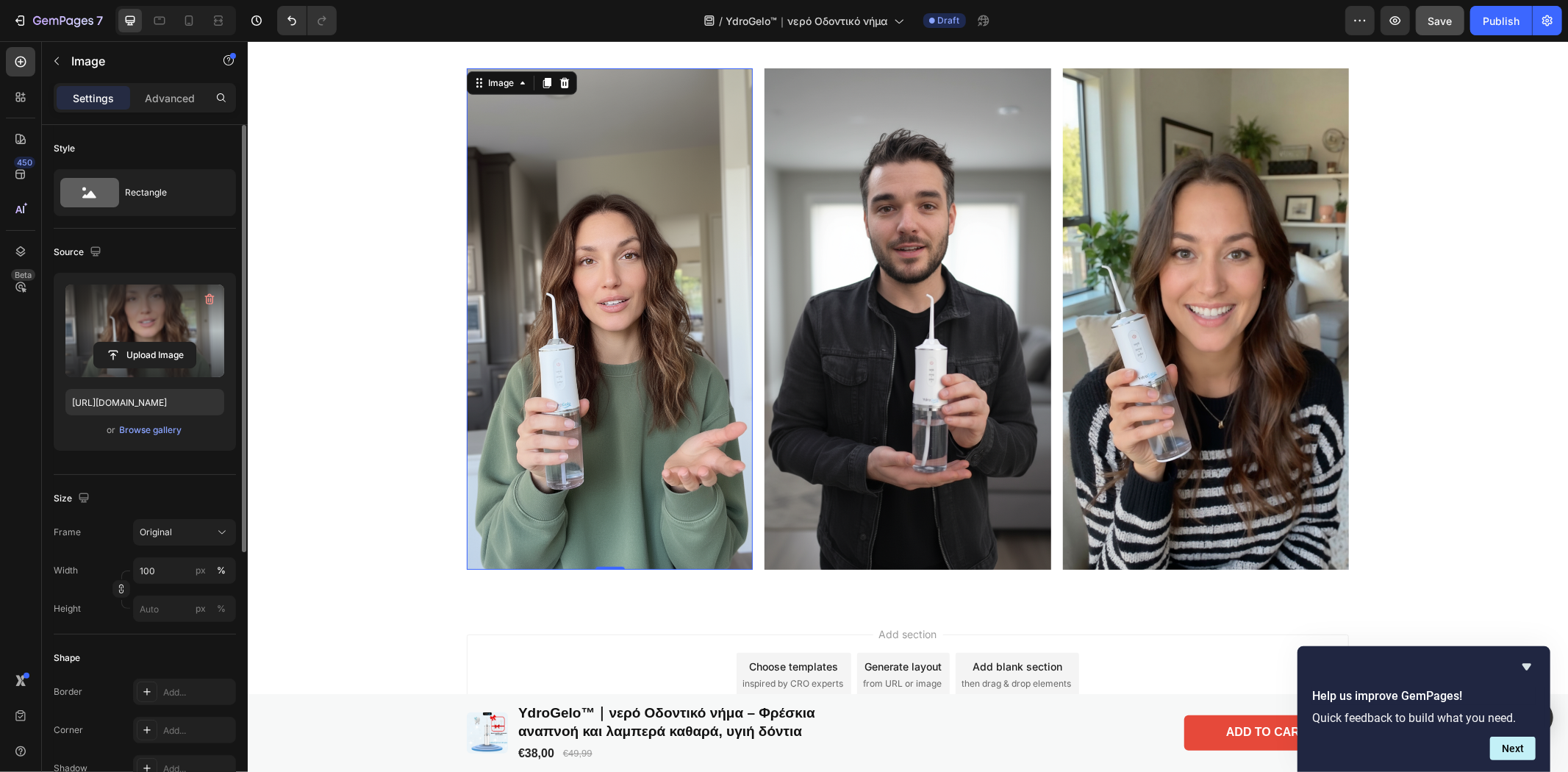
click at [560, 304] on img at bounding box center [608, 317] width 286 height 501
click at [159, 351] on input "file" at bounding box center [145, 355] width 101 height 25
type input "https://cdn.shopify.com/s/files/1/0986/8741/8706/files/gempages_580955971912729…"
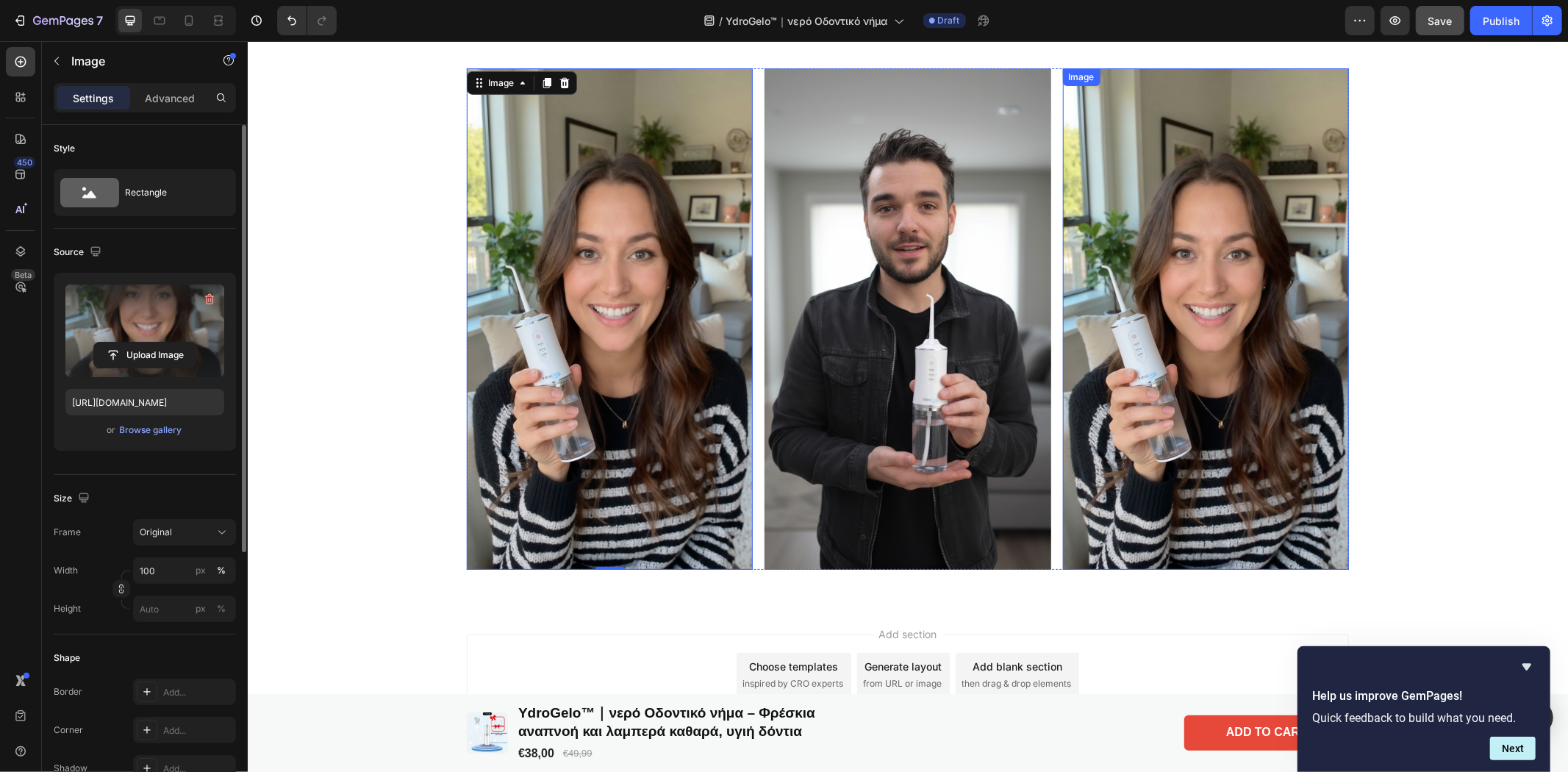
click at [1256, 262] on img at bounding box center [1205, 317] width 286 height 501
click at [159, 349] on input "file" at bounding box center [145, 355] width 101 height 25
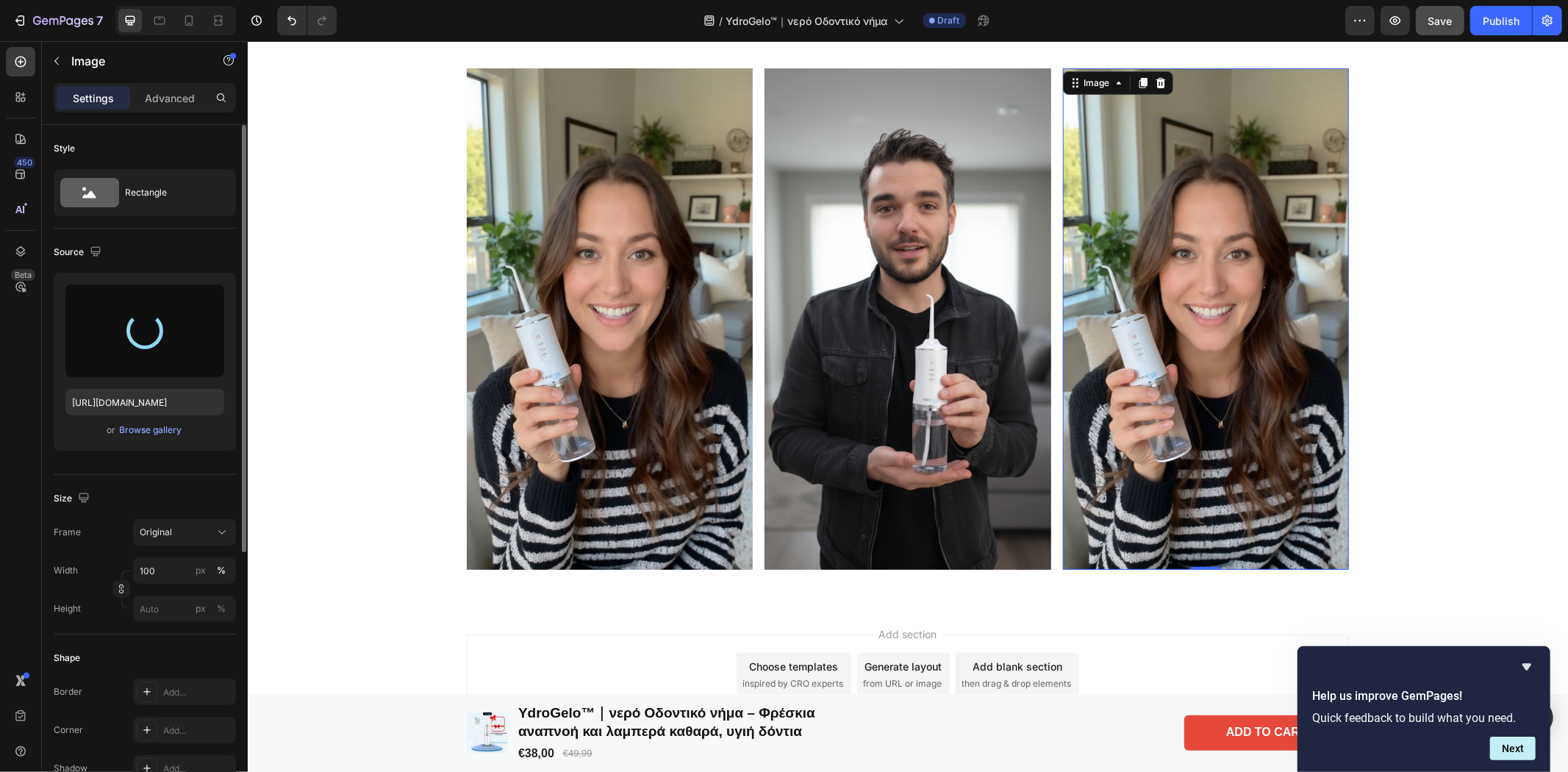
type input "https://cdn.shopify.com/s/files/1/0986/8741/8706/files/gempages_580955971912729…"
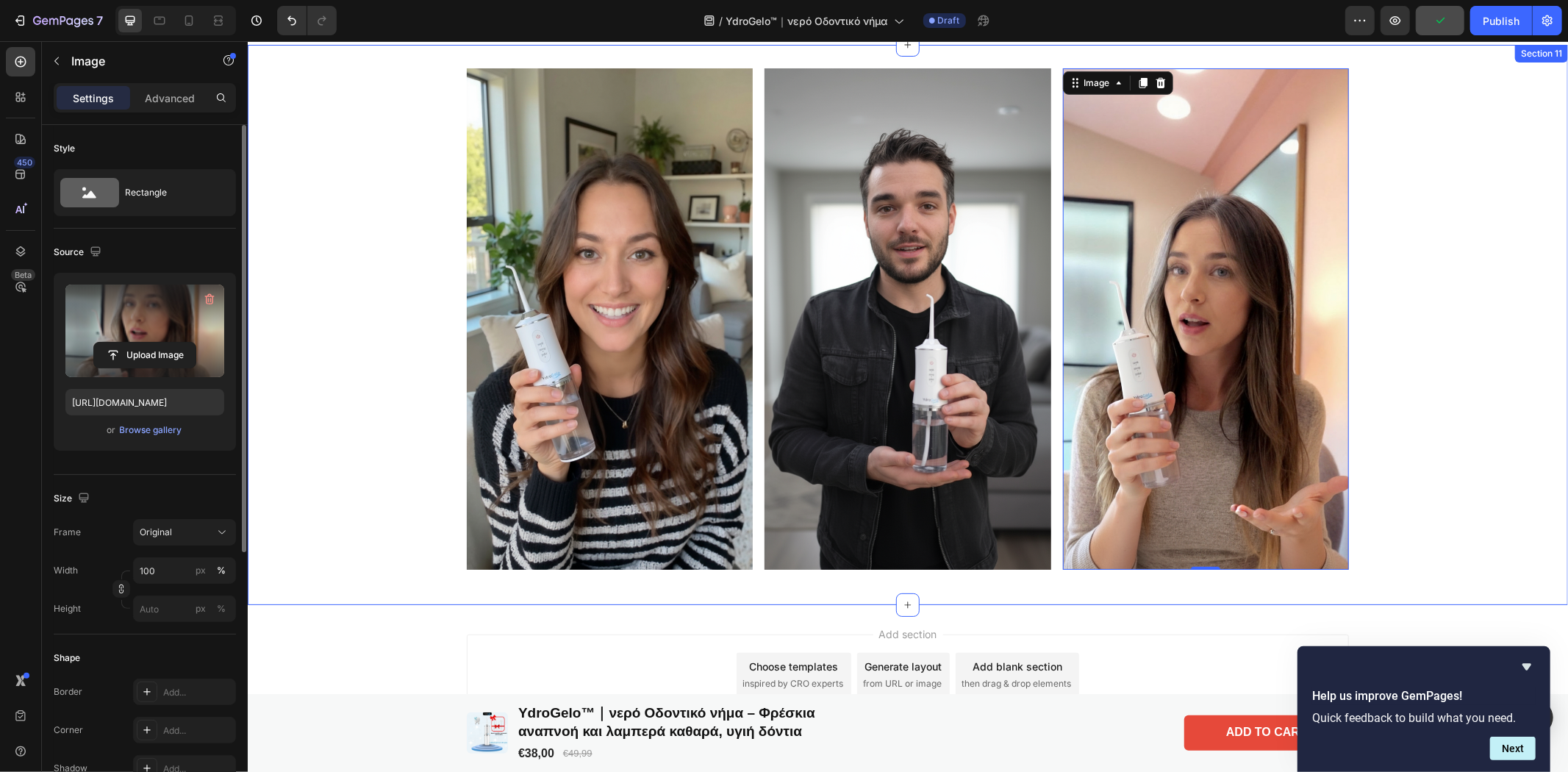
click at [1468, 411] on div "Image Image Image 0 Row" at bounding box center [907, 323] width 1320 height 512
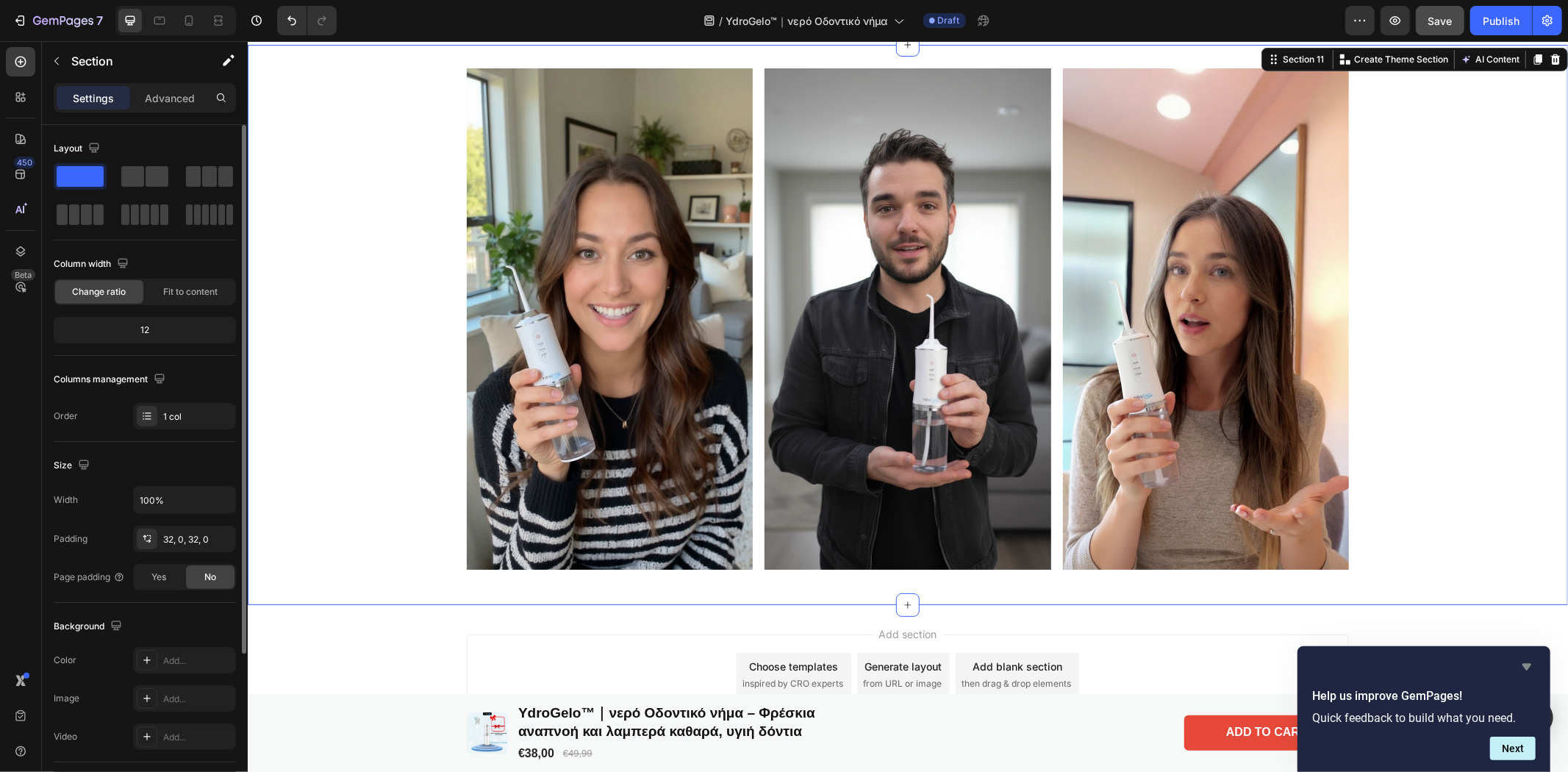
click at [1528, 664] on icon "Hide survey" at bounding box center [1526, 666] width 8 height 7
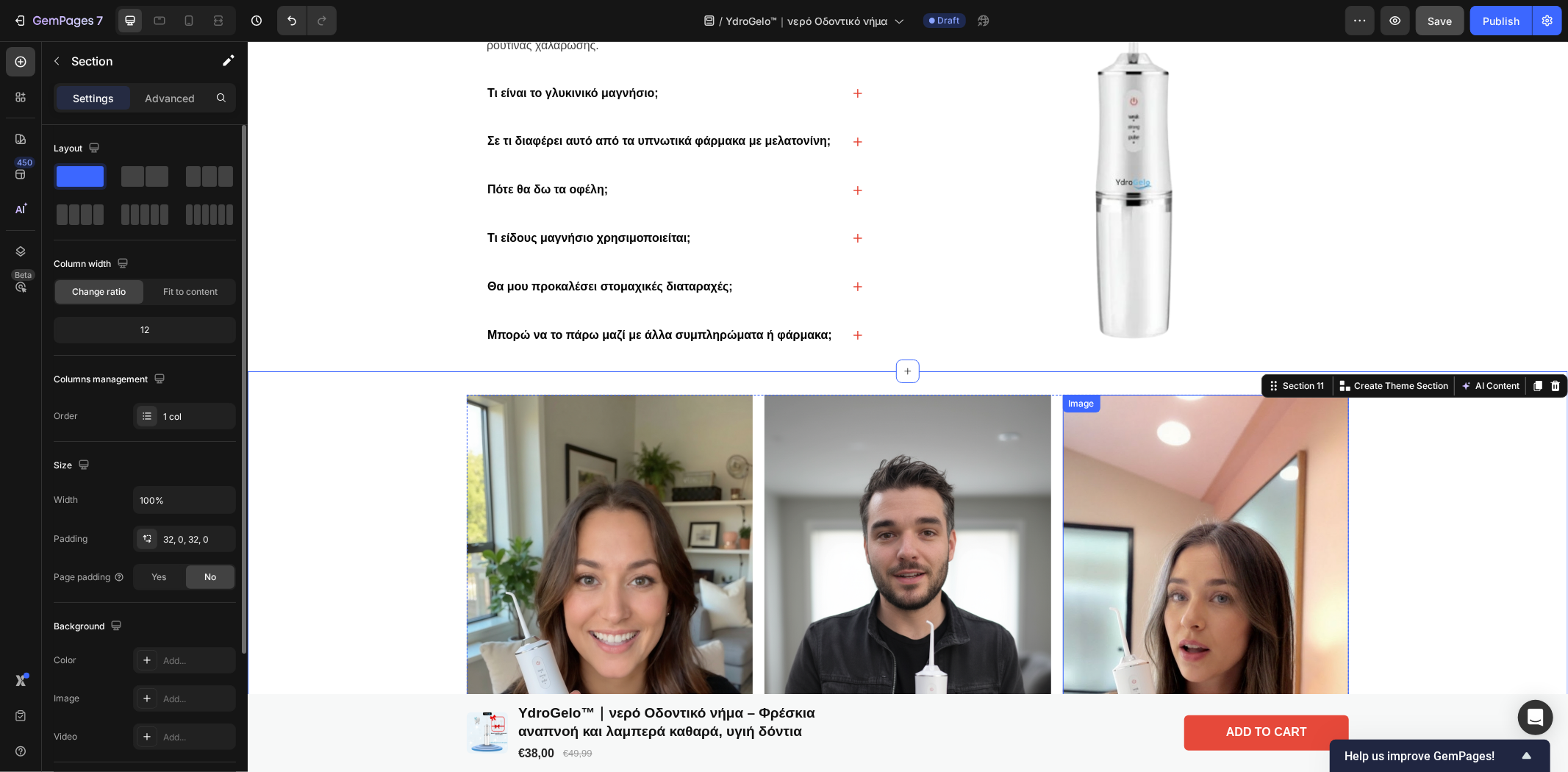
scroll to position [4660, 0]
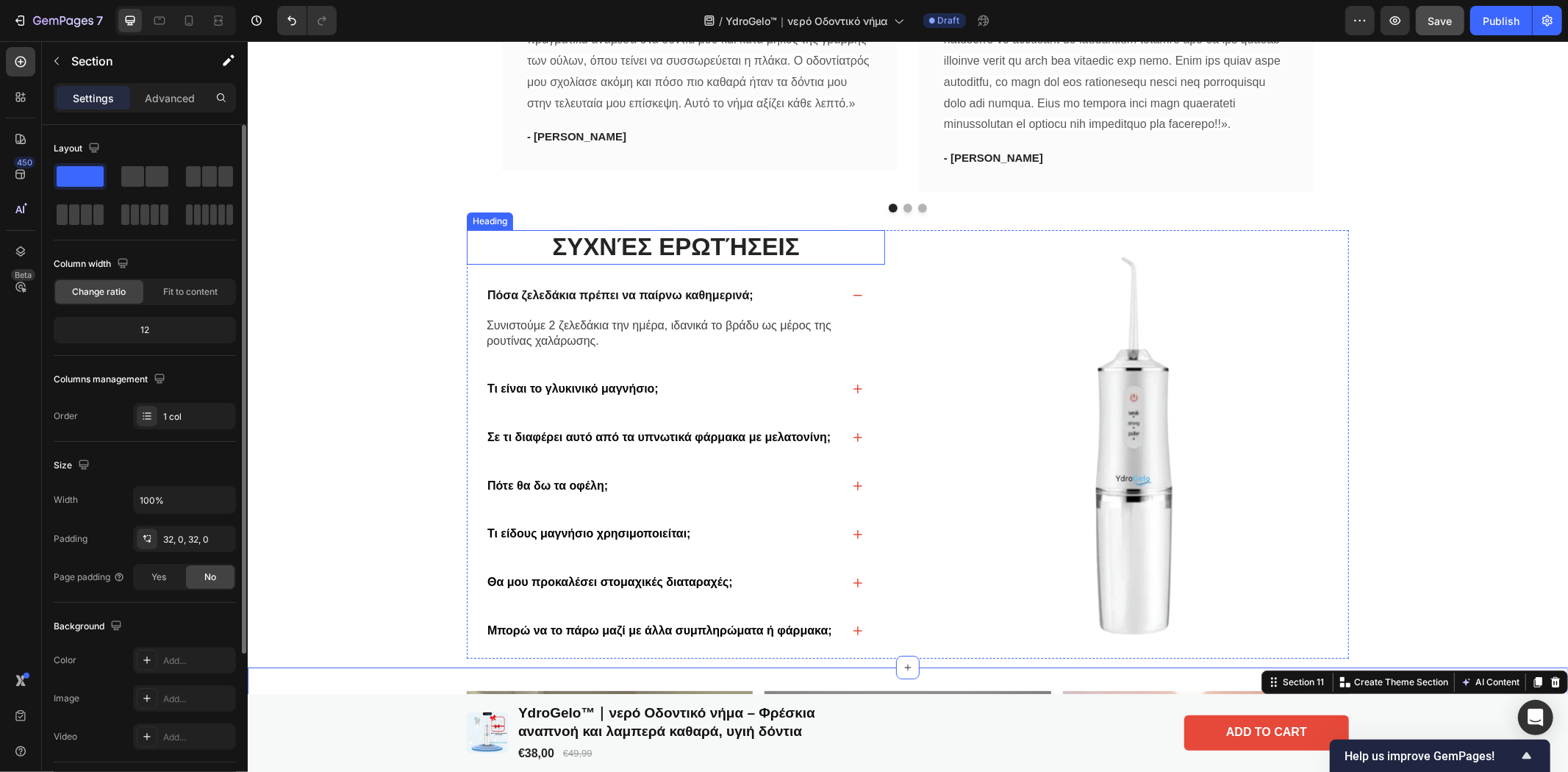
click at [789, 264] on h2 "Συχνές ερωτήσεις" at bounding box center [675, 246] width 418 height 35
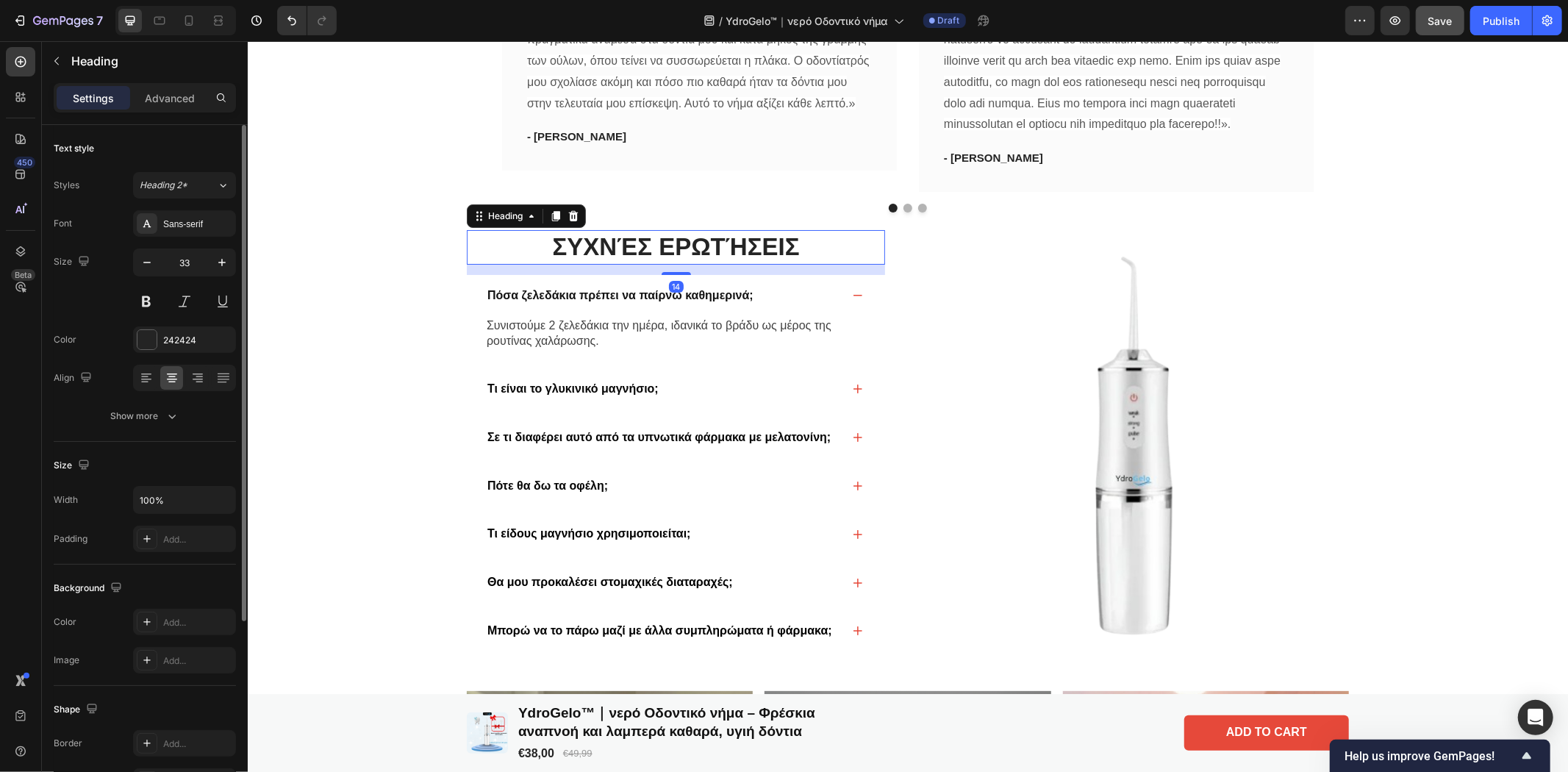
click at [808, 264] on h2 "Συχνές ερωτήσεις" at bounding box center [675, 246] width 418 height 35
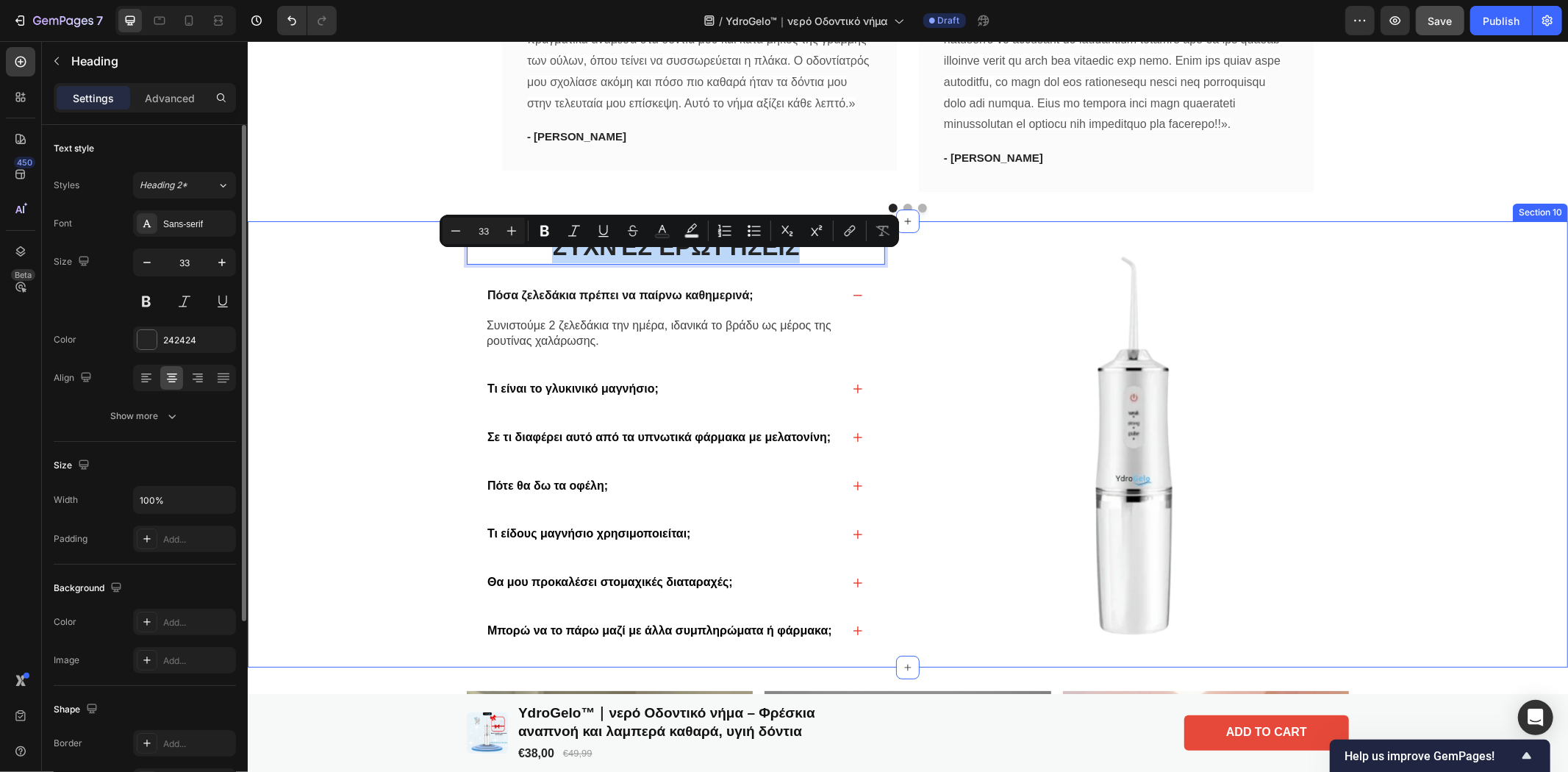
drag, startPoint x: 810, startPoint y: 269, endPoint x: 427, endPoint y: 244, distance: 383.8
click at [427, 244] on div "Συχνές ερωτήσεις Heading 14 Πόσα ζελεδάκια πρέπει να παίρνω καθημερινά; Συνιστο…" at bounding box center [907, 444] width 1320 height 446
copy p "Συχνές ερωτήσεις"
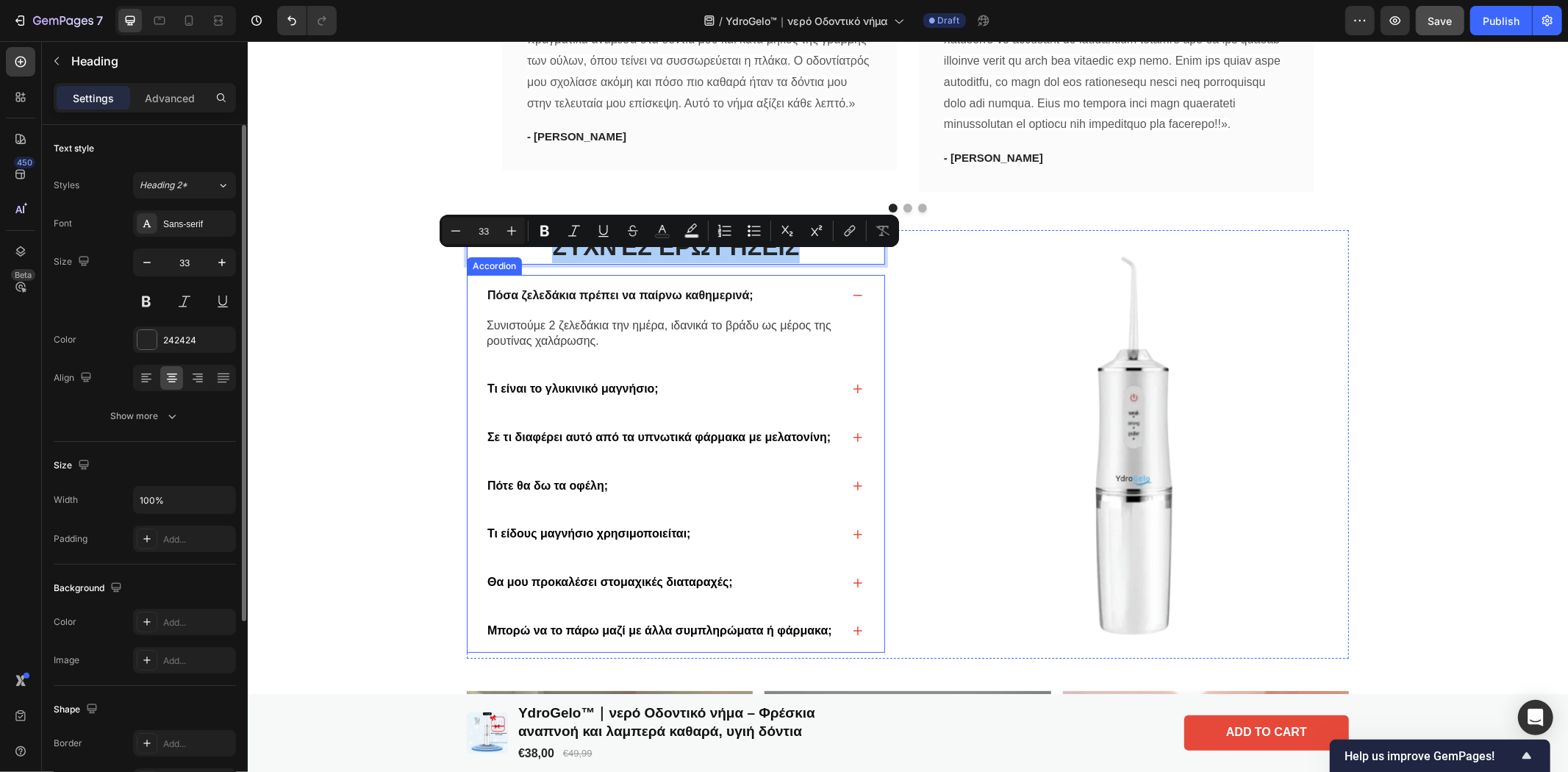
click at [755, 305] on div "Πόσα ζελεδάκια πρέπει να παίρνω καθημερινά;" at bounding box center [662, 295] width 357 height 20
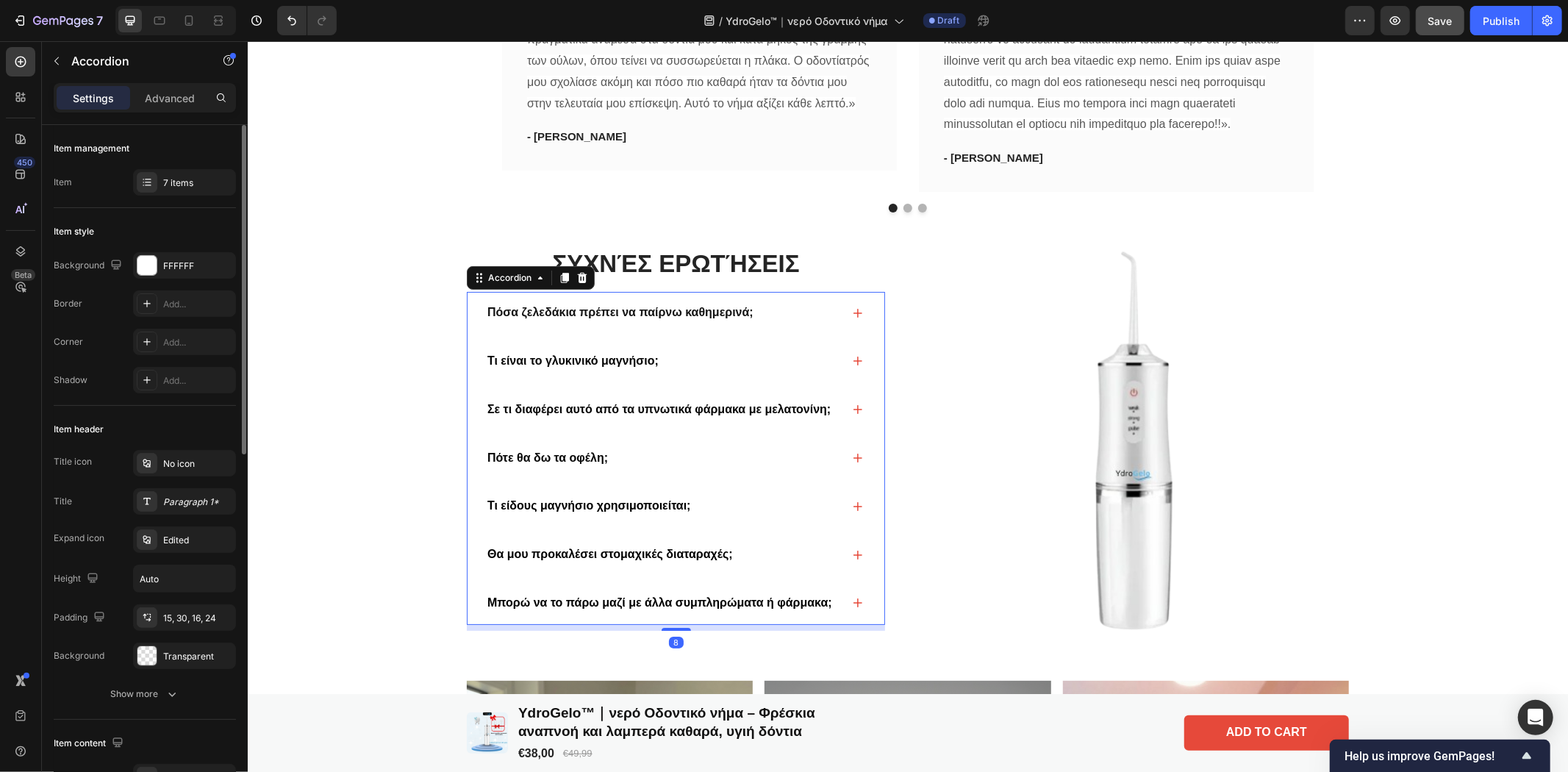
click at [741, 321] on div "Πόσα ζελεδάκια πρέπει να παίρνω καθημερινά;" at bounding box center [619, 312] width 271 height 20
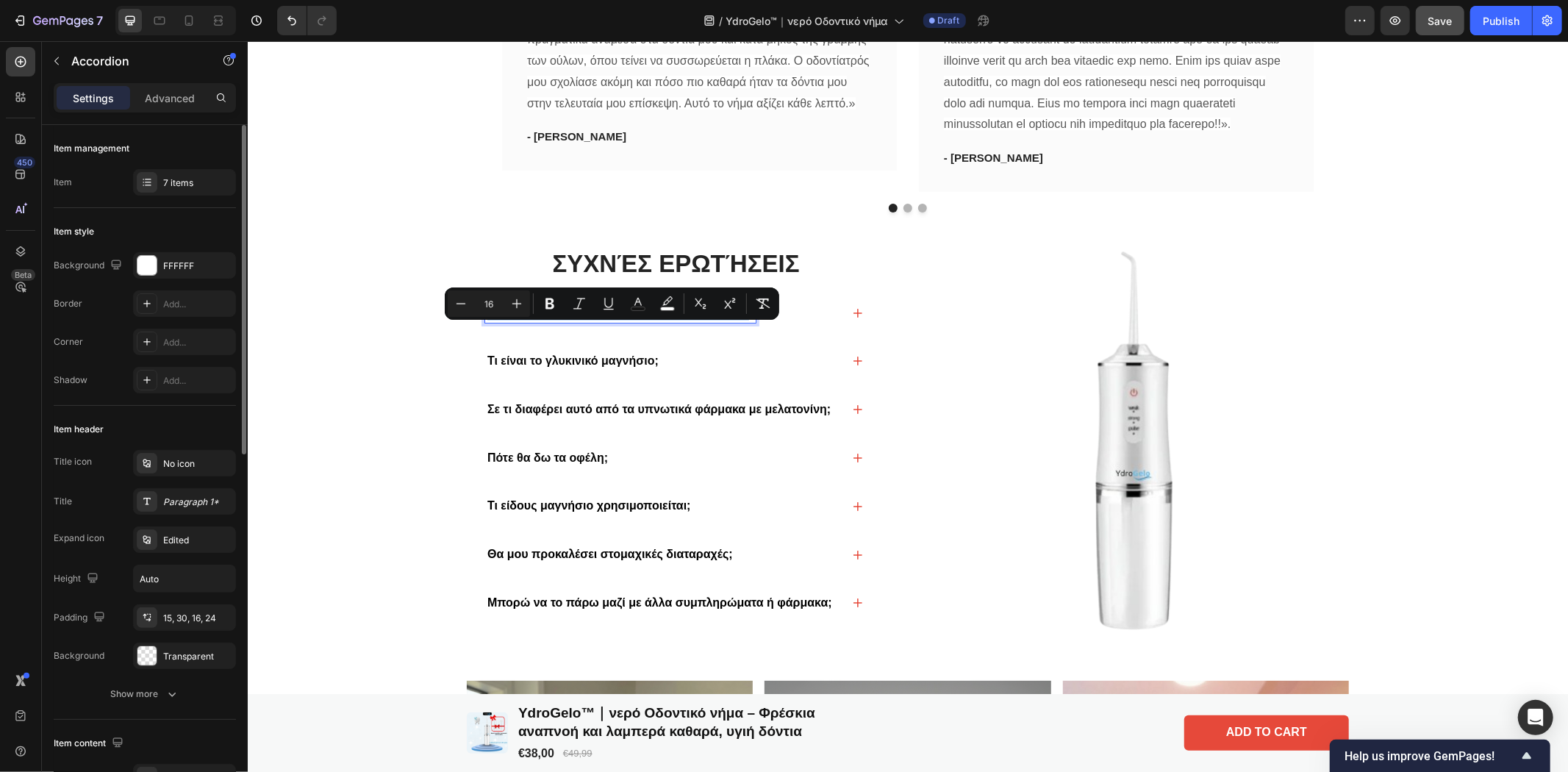
drag, startPoint x: 741, startPoint y: 326, endPoint x: 477, endPoint y: 327, distance: 264.0
click at [484, 322] on div "Πόσα ζελεδάκια πρέπει να παίρνω καθημερινά;" at bounding box center [619, 312] width 271 height 20
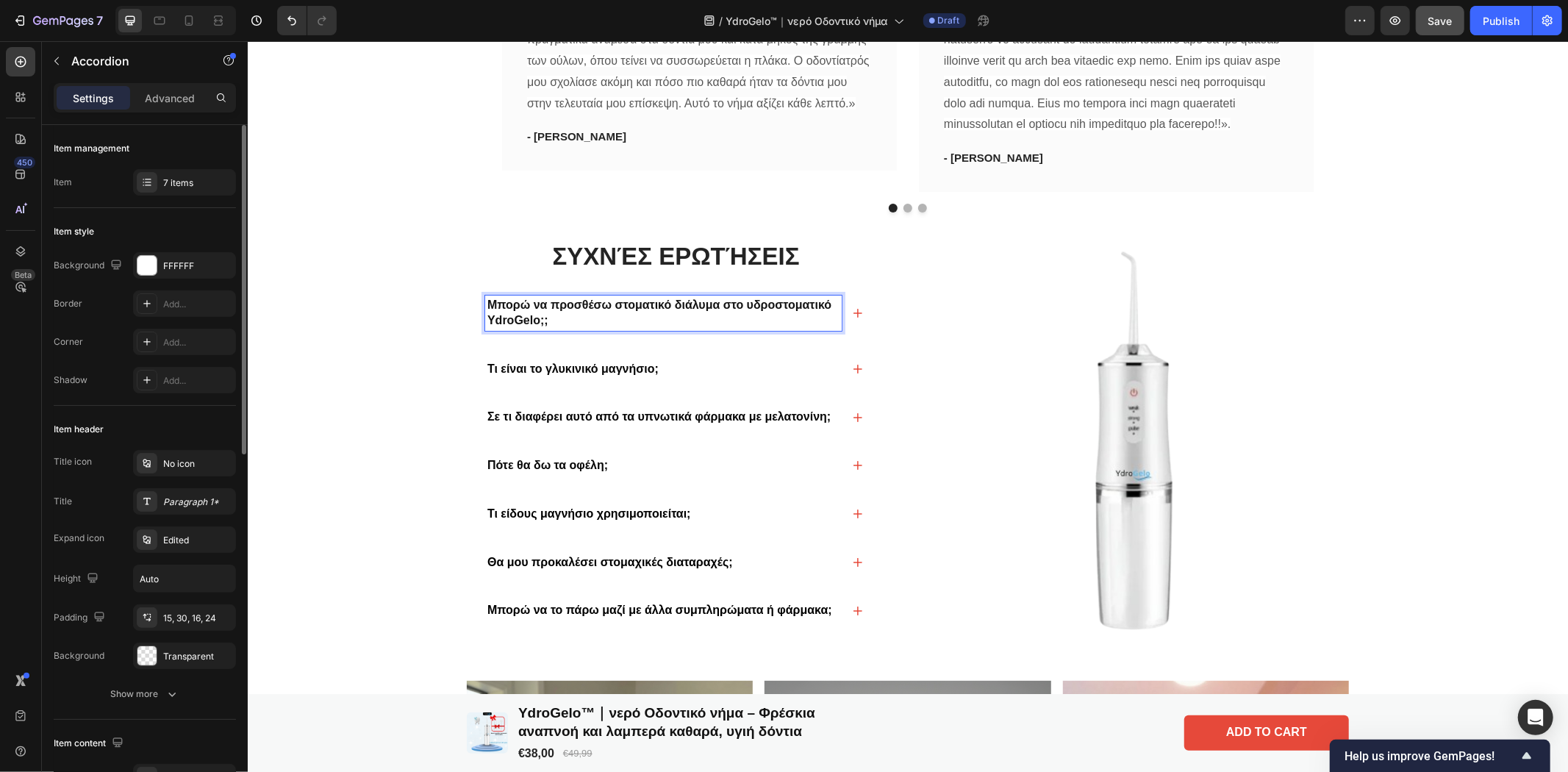
scroll to position [4653, 0]
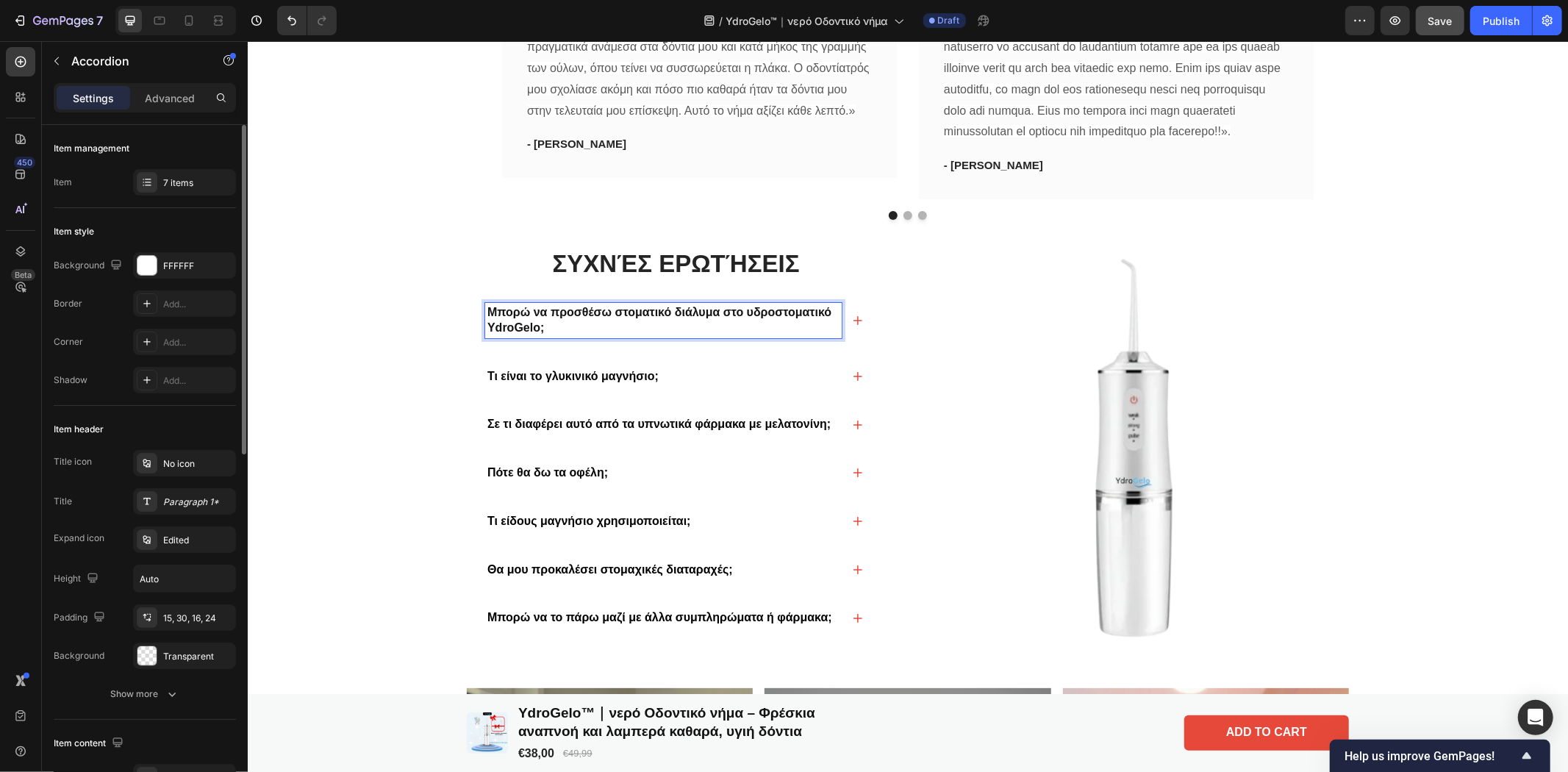
click at [853, 324] on icon at bounding box center [857, 319] width 8 height 8
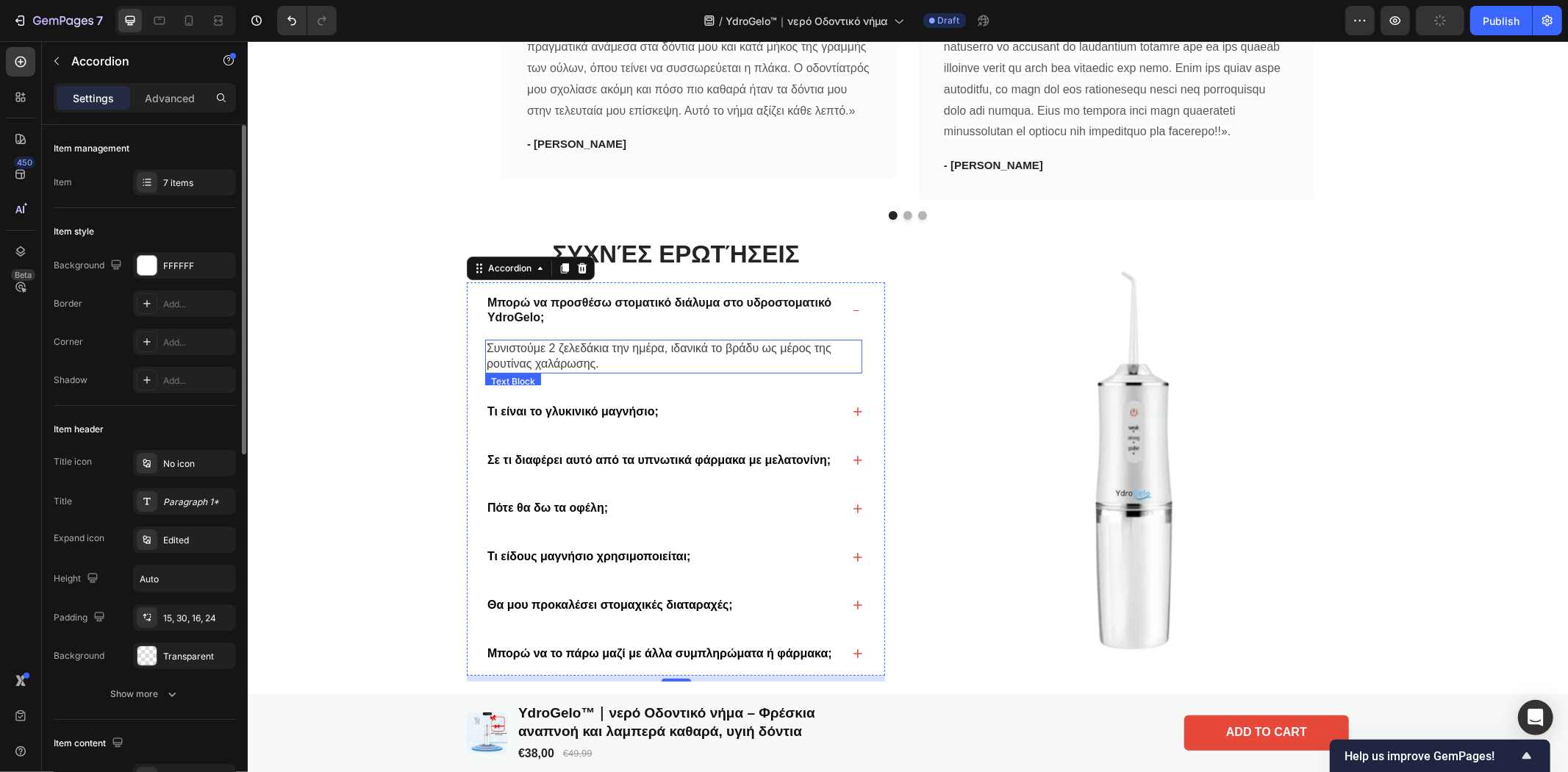
click at [612, 371] on p "Συνιστούμε 2 ζελεδάκια την ημέρα, ιδανικά το βράδυ ως μέρος της ρουτίνας χαλάρω…" at bounding box center [673, 356] width 374 height 31
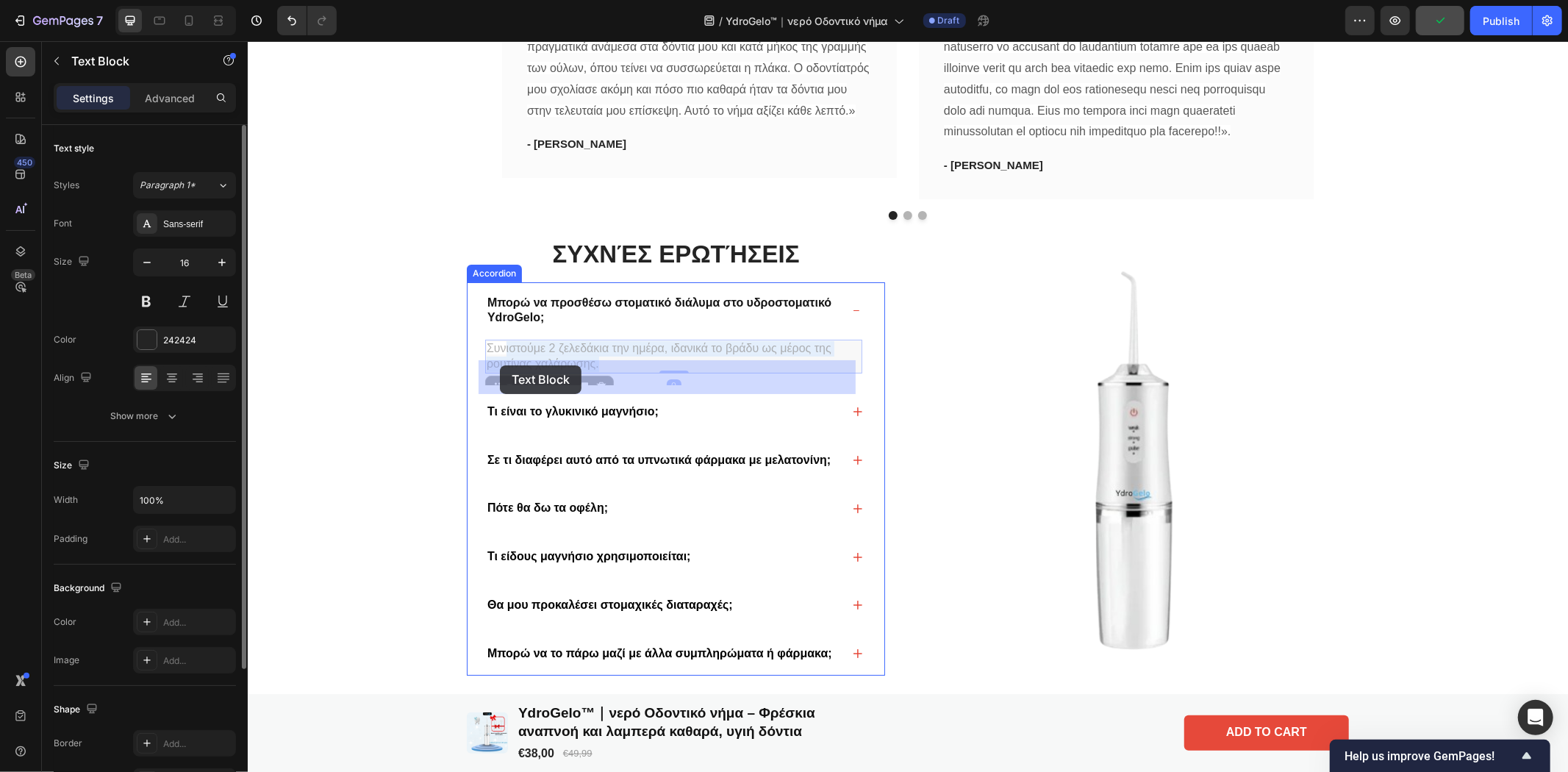
drag, startPoint x: 611, startPoint y: 382, endPoint x: 499, endPoint y: 364, distance: 113.4
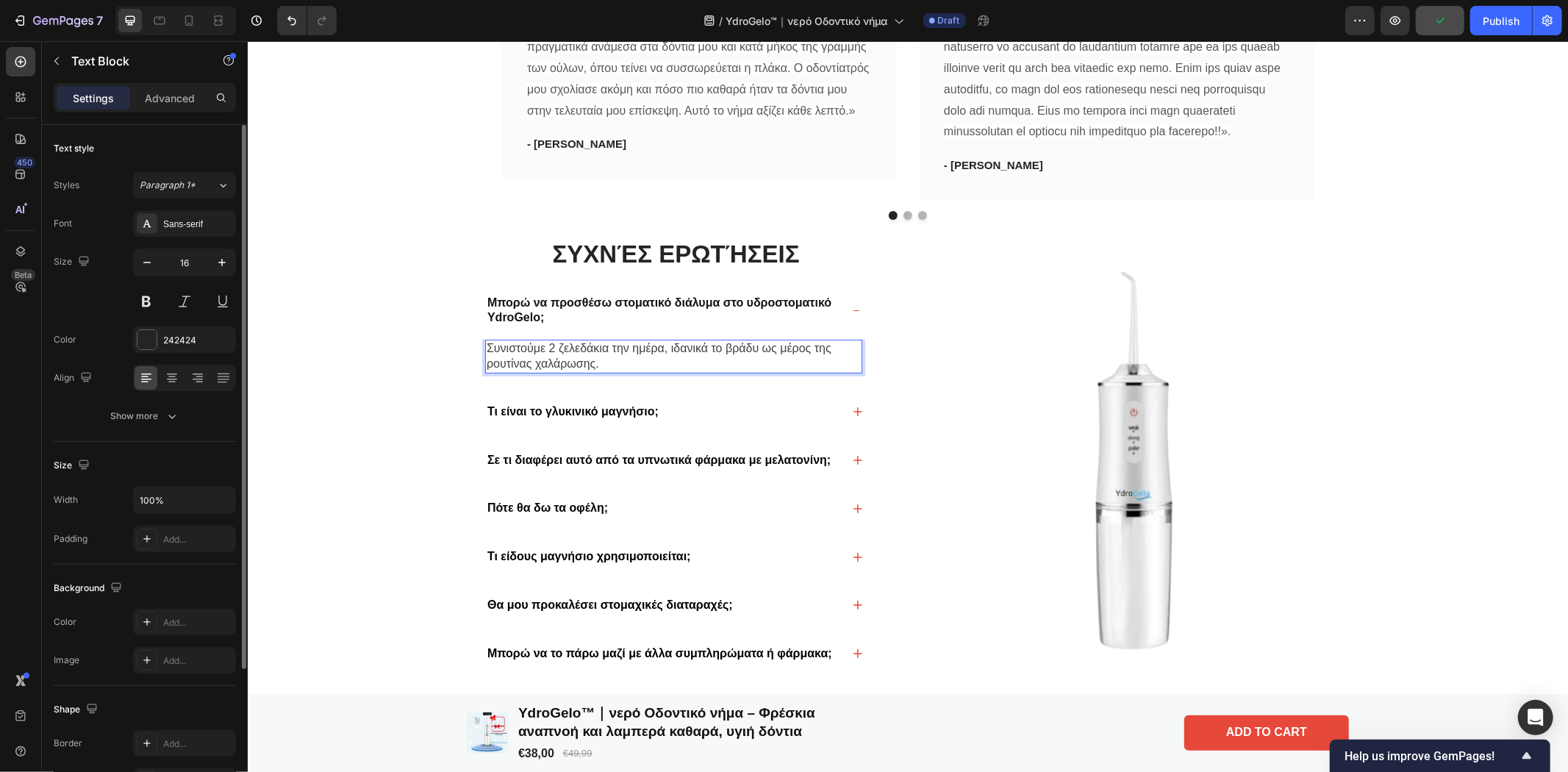
click at [591, 369] on span "Συνιστούμε 2 ζελεδάκια την ημέρα, ιδανικά το βράδυ ως μέρος της ρουτίνας χαλάρω…" at bounding box center [658, 355] width 344 height 28
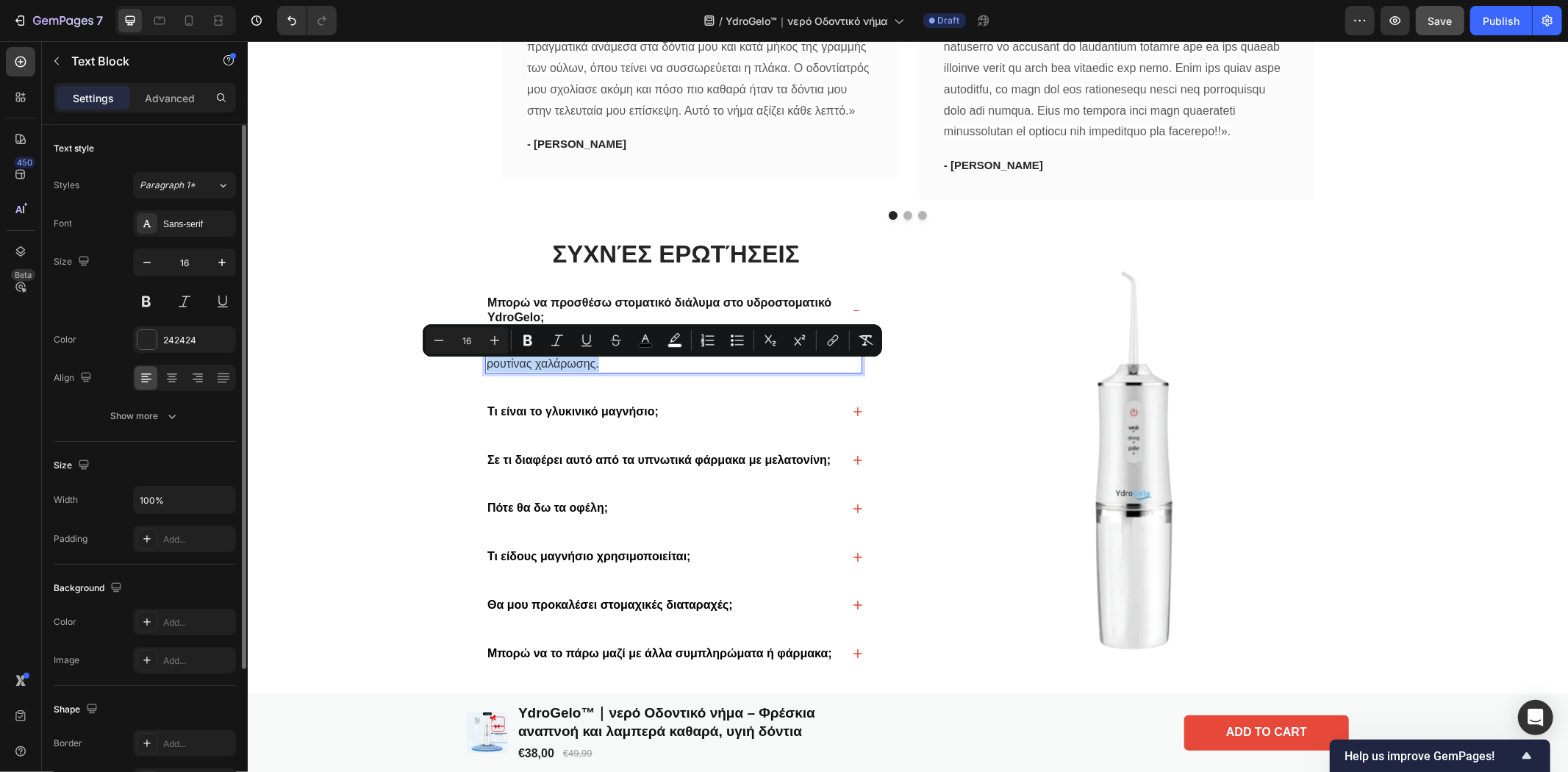
drag, startPoint x: 592, startPoint y: 384, endPoint x: 480, endPoint y: 371, distance: 112.8
click at [486, 371] on p "Συνιστούμε 2 ζελεδάκια την ημέρα, ιδανικά το βράδυ ως μέρος της ρουτίνας χαλάρω…" at bounding box center [673, 356] width 374 height 31
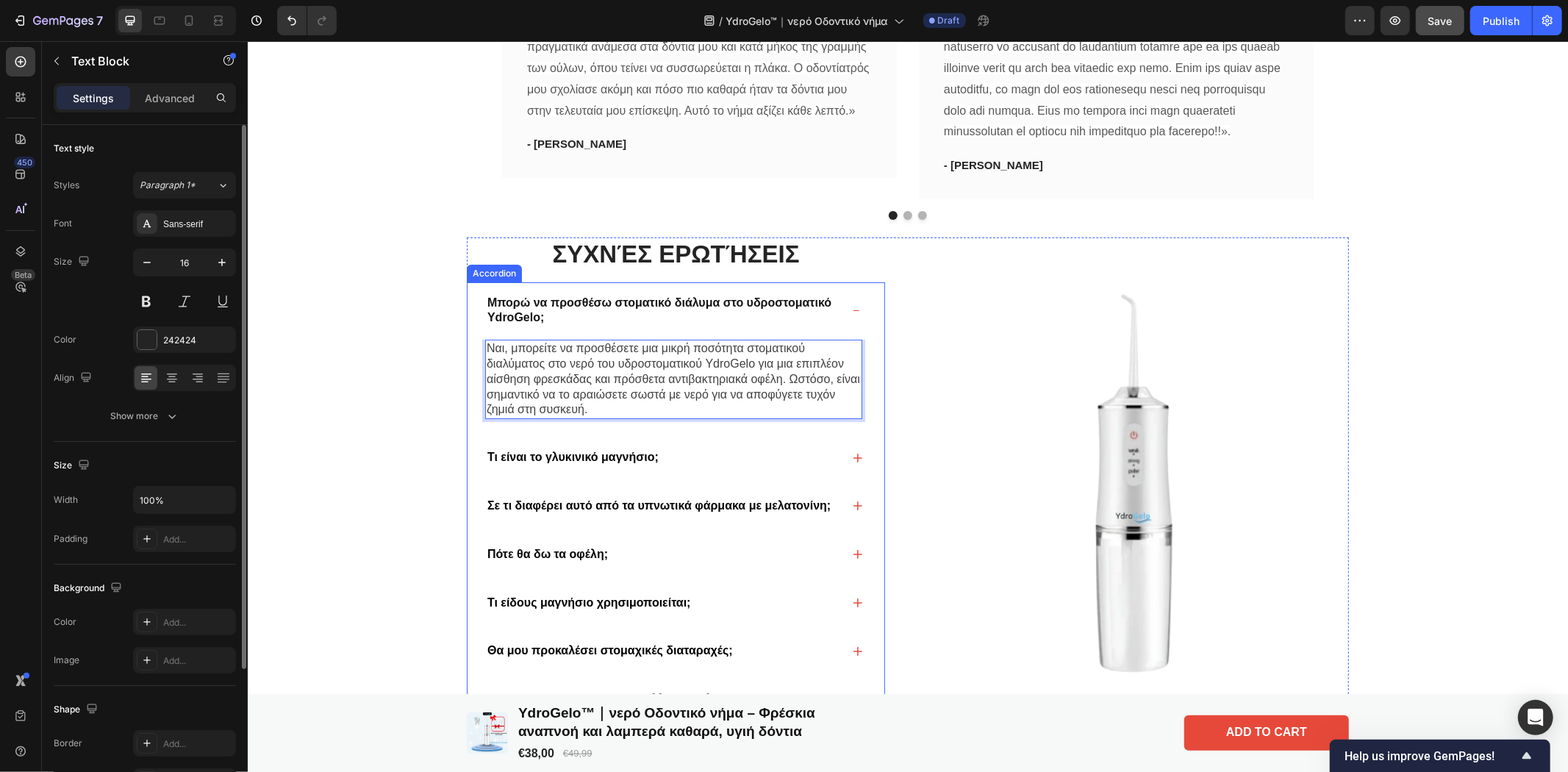
click at [848, 323] on div "Μπορώ να προσθέσω στοματικό διάλυμα στο υδροστοματικό YdroGelo;" at bounding box center [675, 311] width 417 height 58
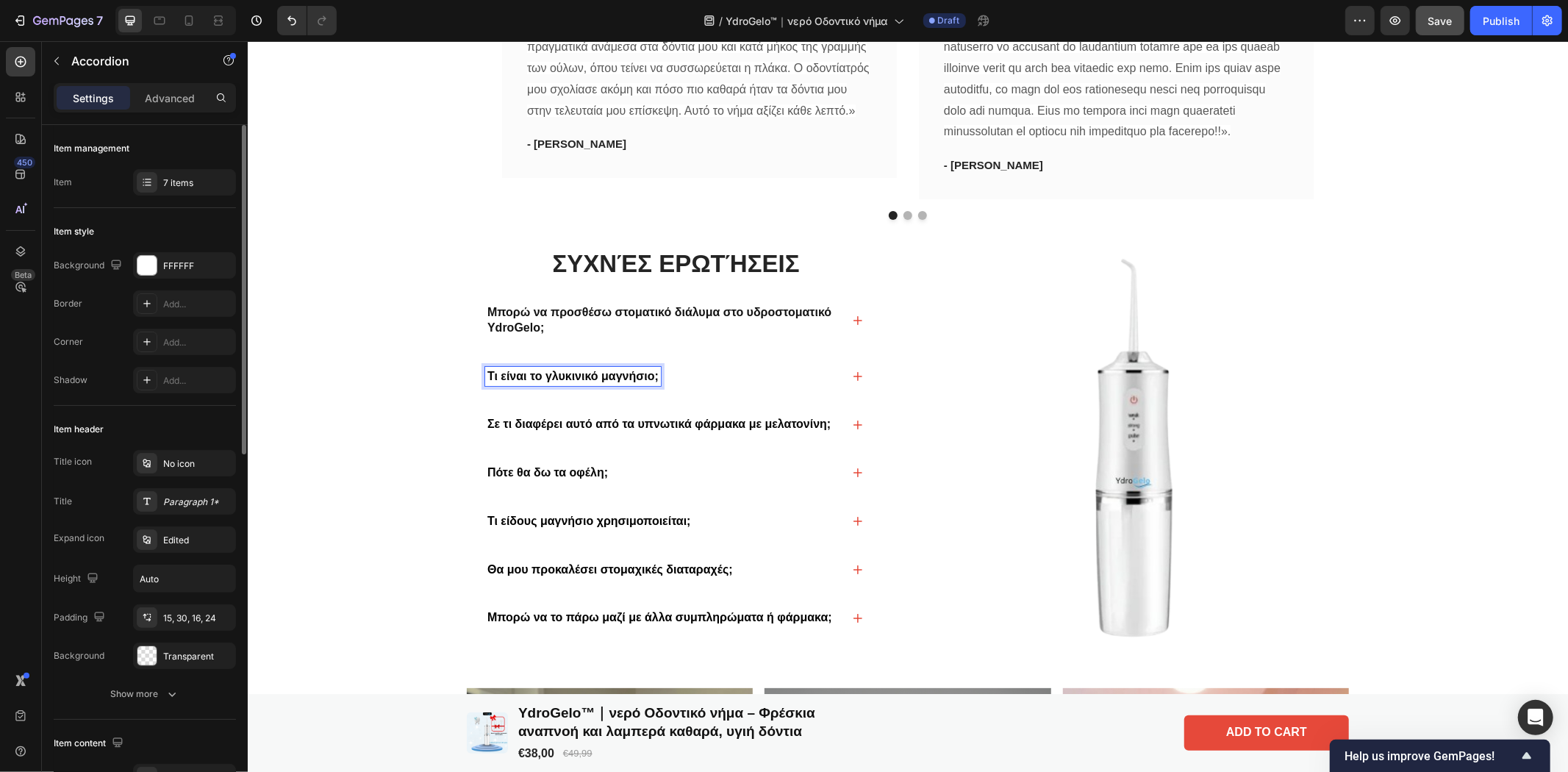
click at [646, 382] on span "Τι είναι το γλυκινικό μαγνήσιο;" at bounding box center [572, 374] width 171 height 12
drag, startPoint x: 652, startPoint y: 394, endPoint x: 478, endPoint y: 397, distance: 174.0
click at [484, 386] on div "Τι είναι το γλυκινικό μαγνήσιο;" at bounding box center [572, 375] width 176 height 20
click at [853, 380] on icon at bounding box center [857, 375] width 8 height 8
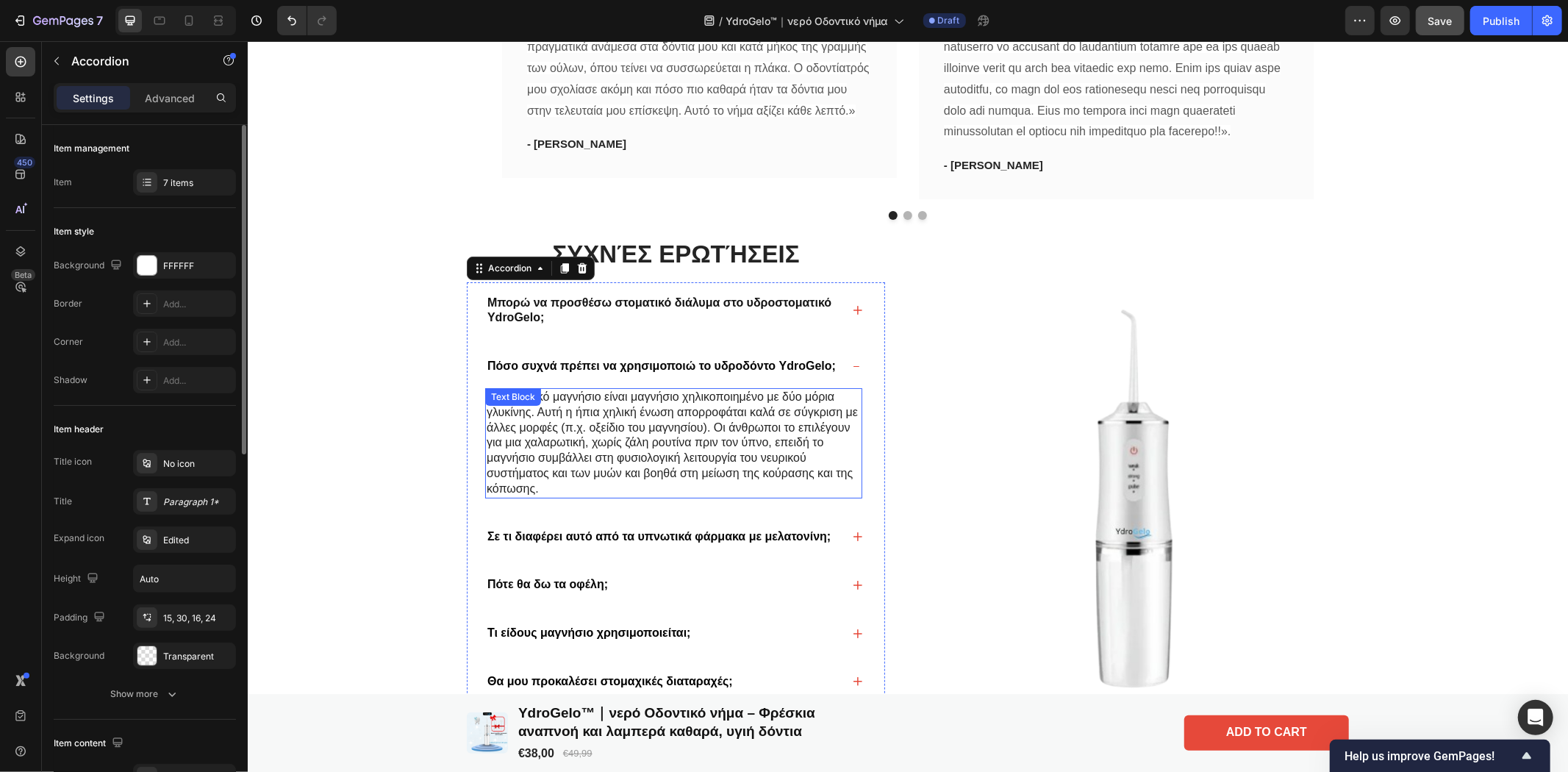
click at [550, 496] on p "Το γλυκινικό μαγνήσιο είναι μαγνήσιο χηλικοποιημένο με δύο μόρια γλυκίνης. Αυτή…" at bounding box center [673, 442] width 374 height 108
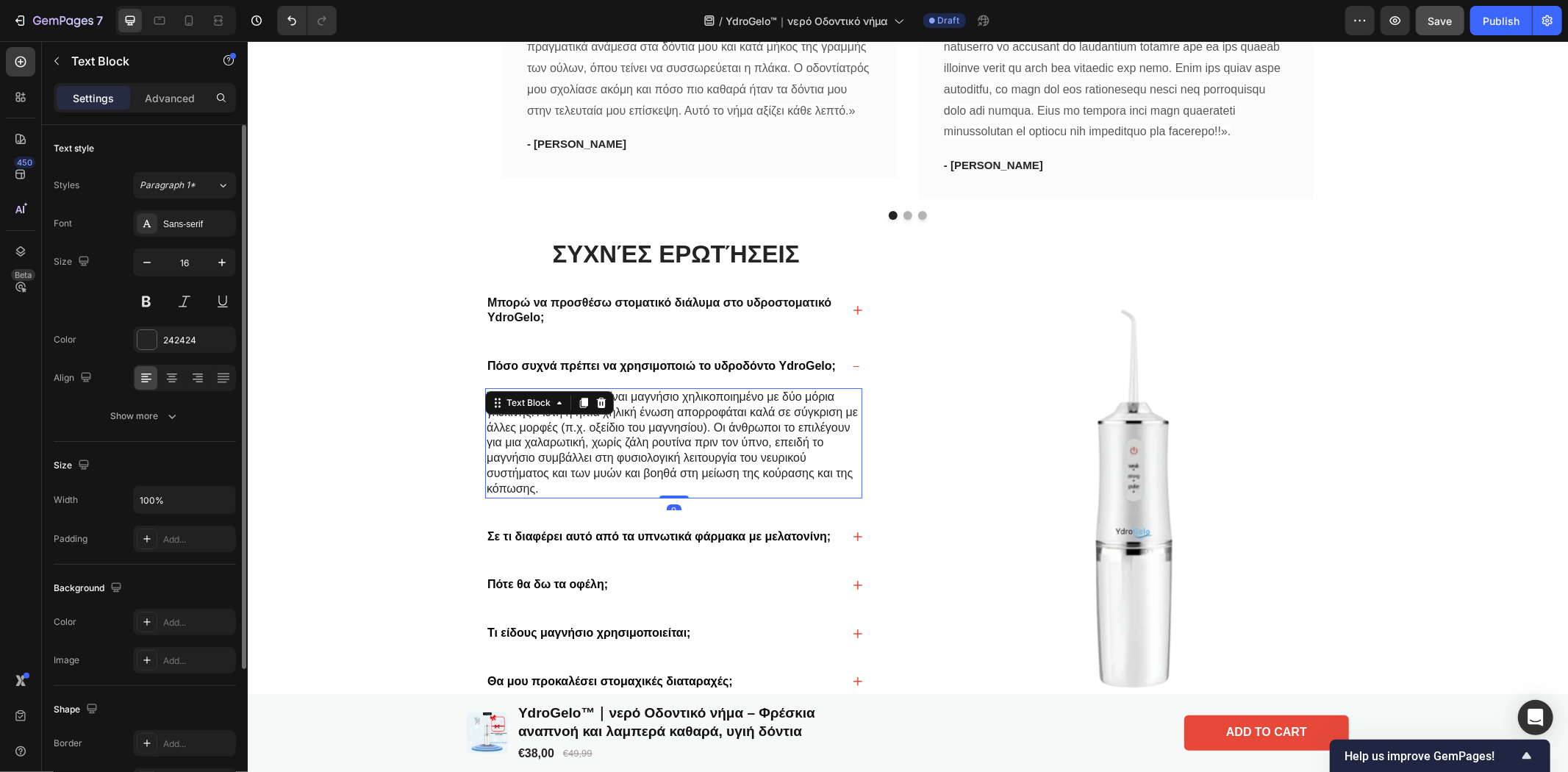
click at [533, 496] on p "Το γλυκινικό μαγνήσιο είναι μαγνήσιο χηλικοποιημένο με δύο μόρια γλυκίνης. Αυτή…" at bounding box center [673, 442] width 374 height 108
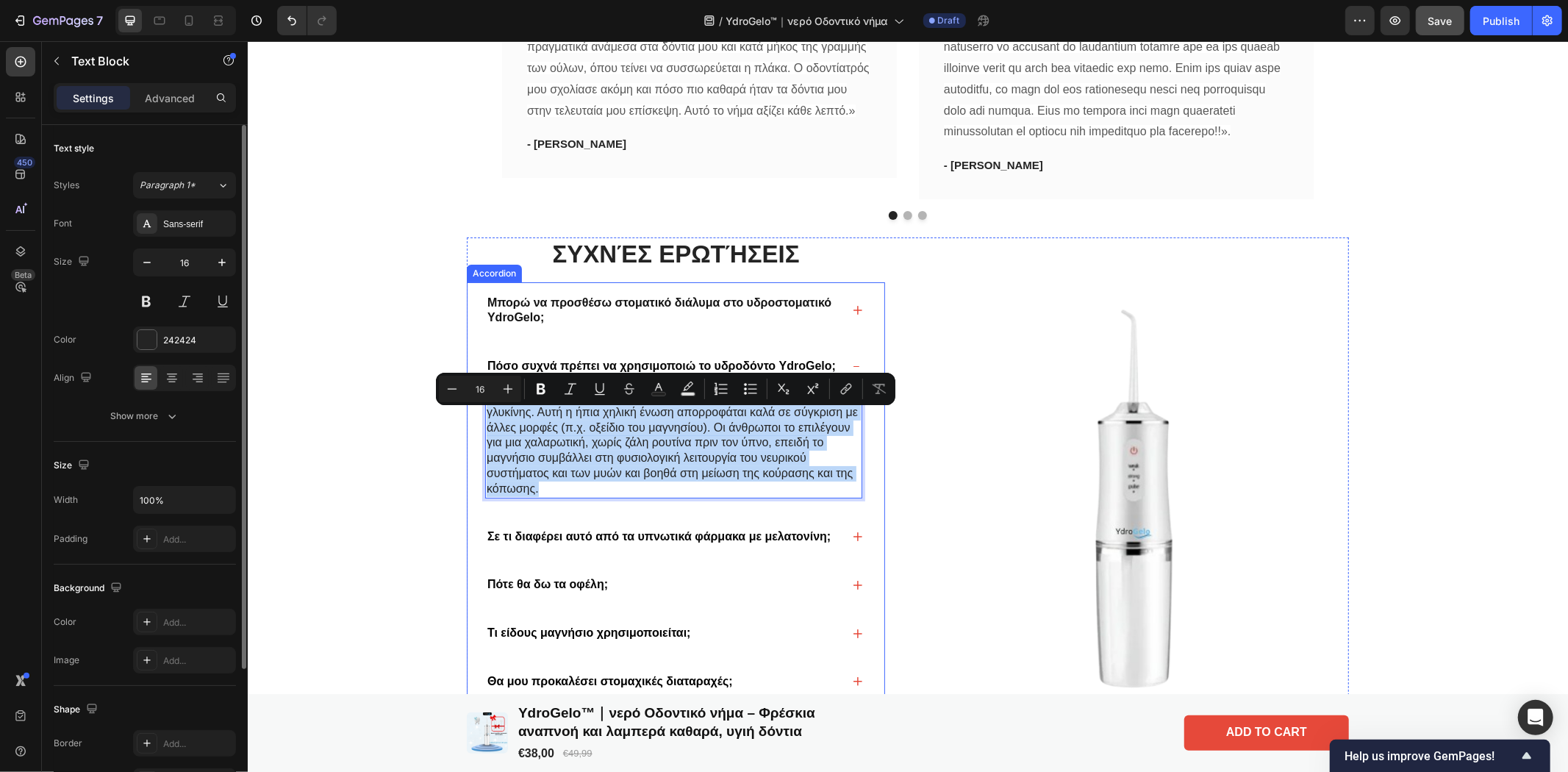
drag, startPoint x: 535, startPoint y: 509, endPoint x: 470, endPoint y: 409, distance: 119.3
click at [470, 409] on div "Το γλυκινικό μαγνήσιο είναι μαγνήσιο χηλικοποιημένο με δύο μόρια γλυκίνης. Αυτή…" at bounding box center [675, 448] width 417 height 122
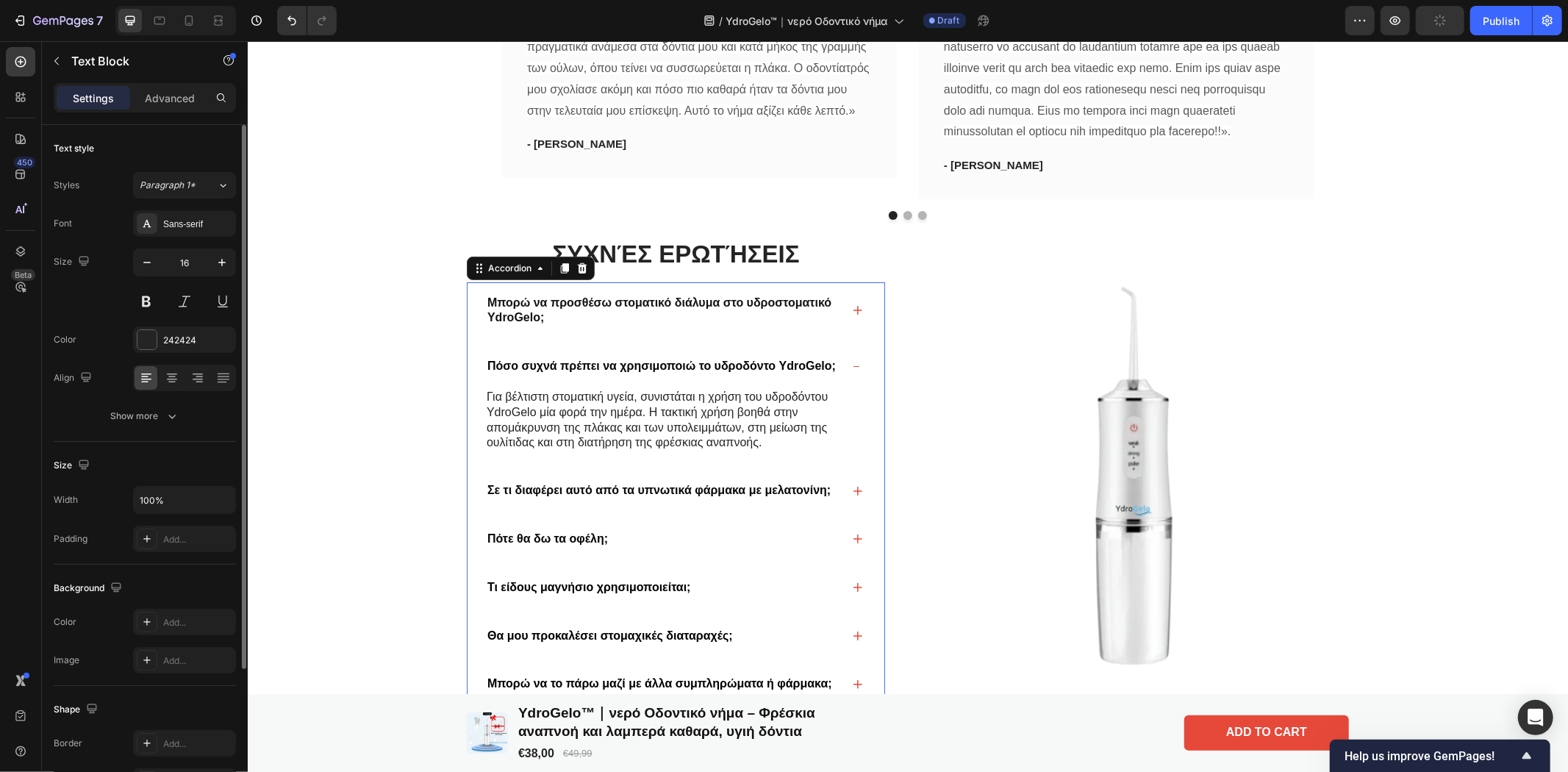
click at [851, 380] on div "Πόσο συχνά πρέπει να χρησιμοποιώ το υδροδόντο YdroGelo;" at bounding box center [675, 366] width 417 height 43
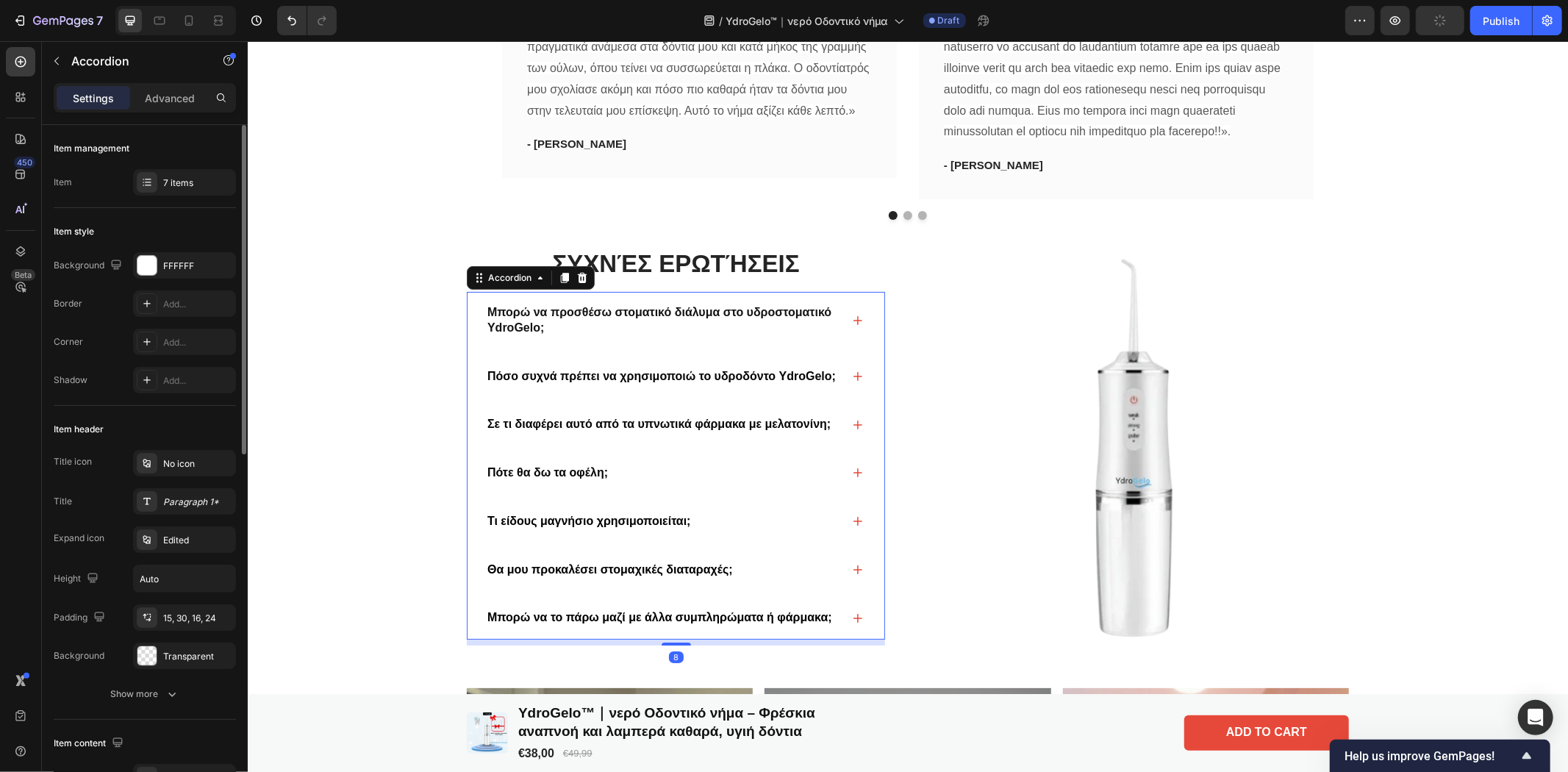
click at [853, 429] on icon at bounding box center [857, 423] width 8 height 8
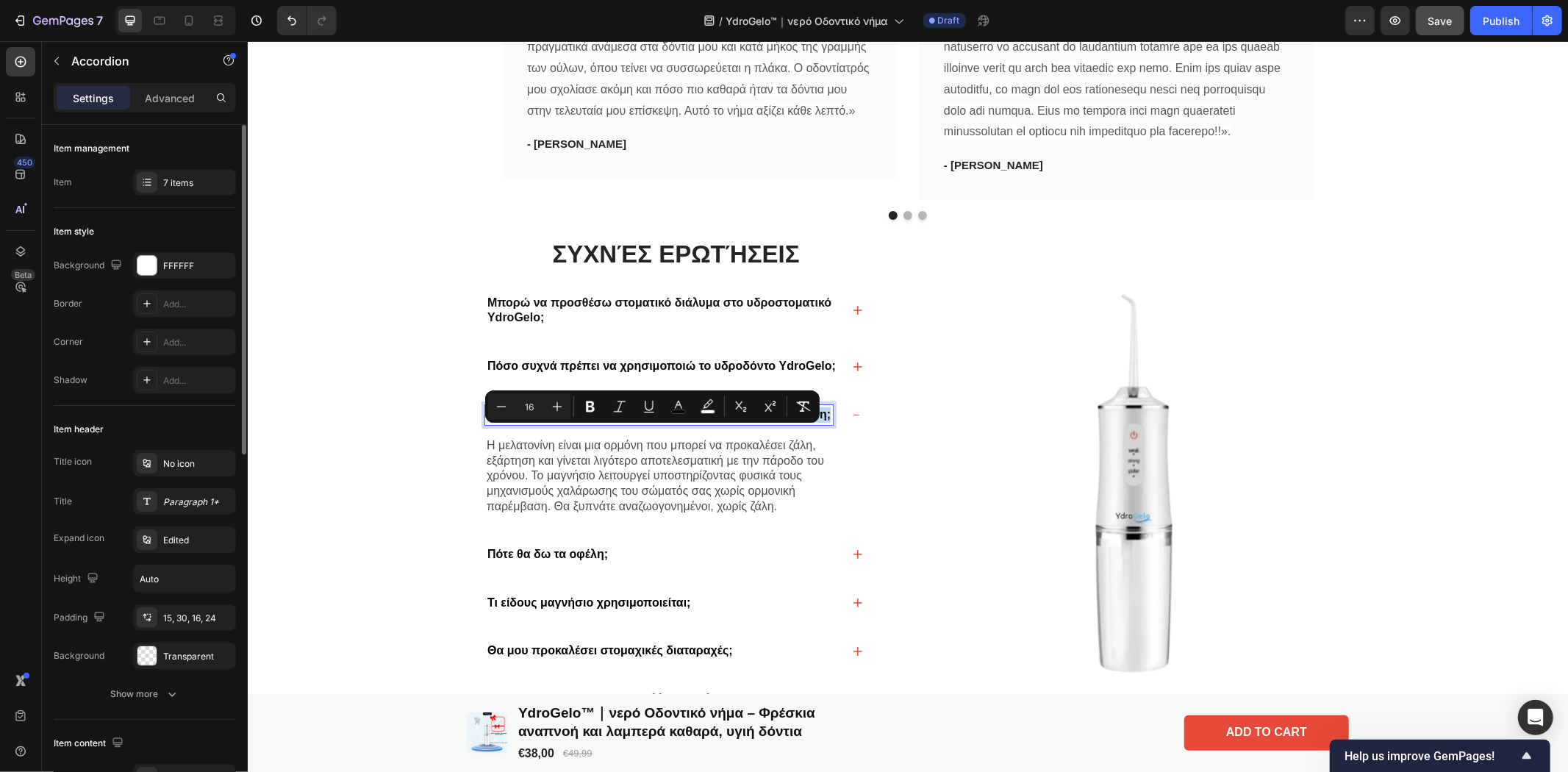
drag, startPoint x: 823, startPoint y: 431, endPoint x: 481, endPoint y: 443, distance: 342.2
click at [484, 424] on div "Σε τι διαφέρει αυτό από τα υπνωτικά φάρμακα με μελατονίνη;" at bounding box center [657, 414] width 347 height 20
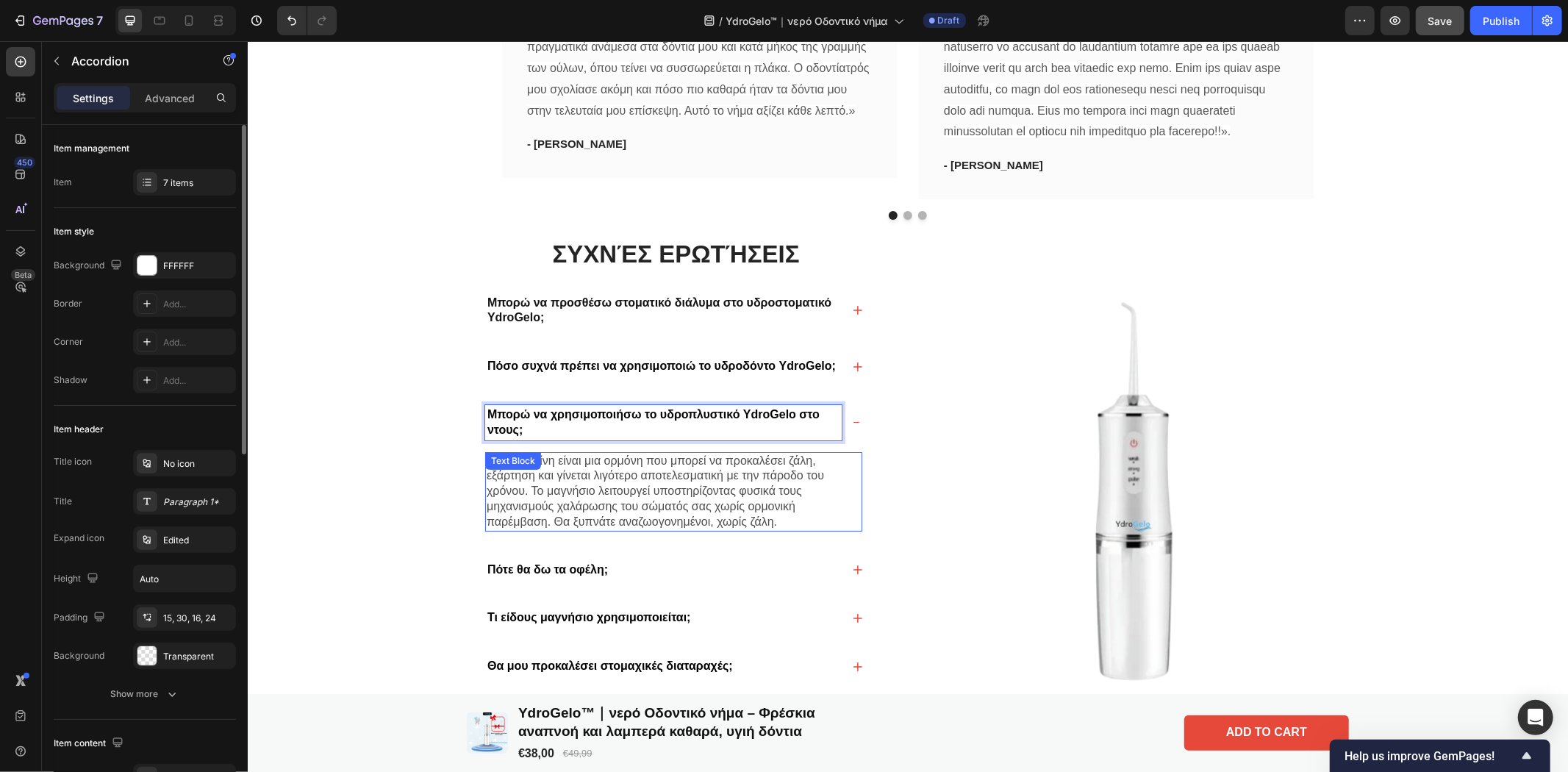
click at [775, 529] on p "Η μελατονίνη είναι μια ορμόνη που μπορεί να προκαλέσει ζάλη, εξάρτηση και γίνετ…" at bounding box center [673, 491] width 374 height 77
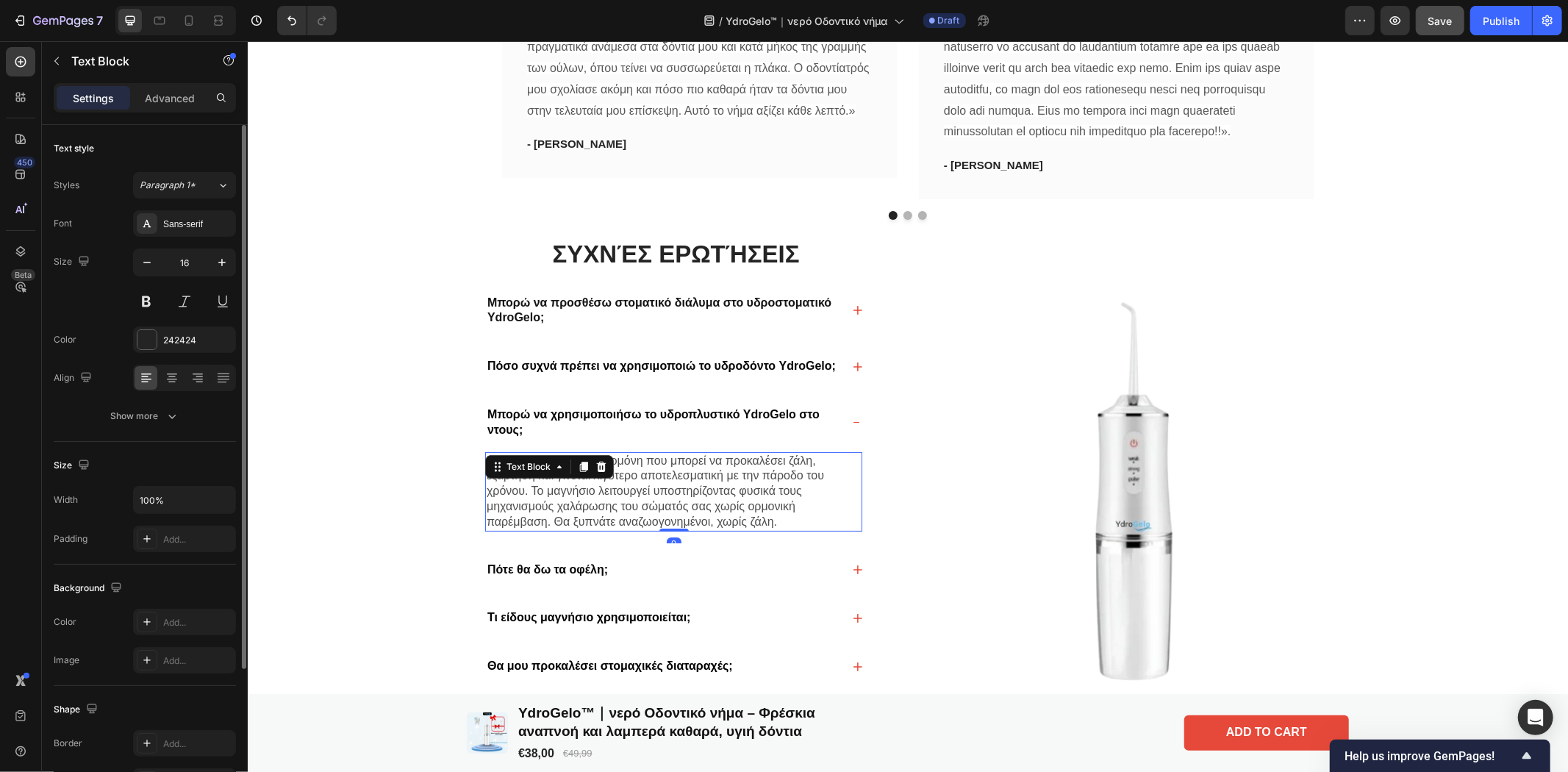
click at [779, 529] on p "Η μελατονίνη είναι μια ορμόνη που μπορεί να προκαλέσει ζάλη, εξάρτηση και γίνετ…" at bounding box center [673, 491] width 374 height 77
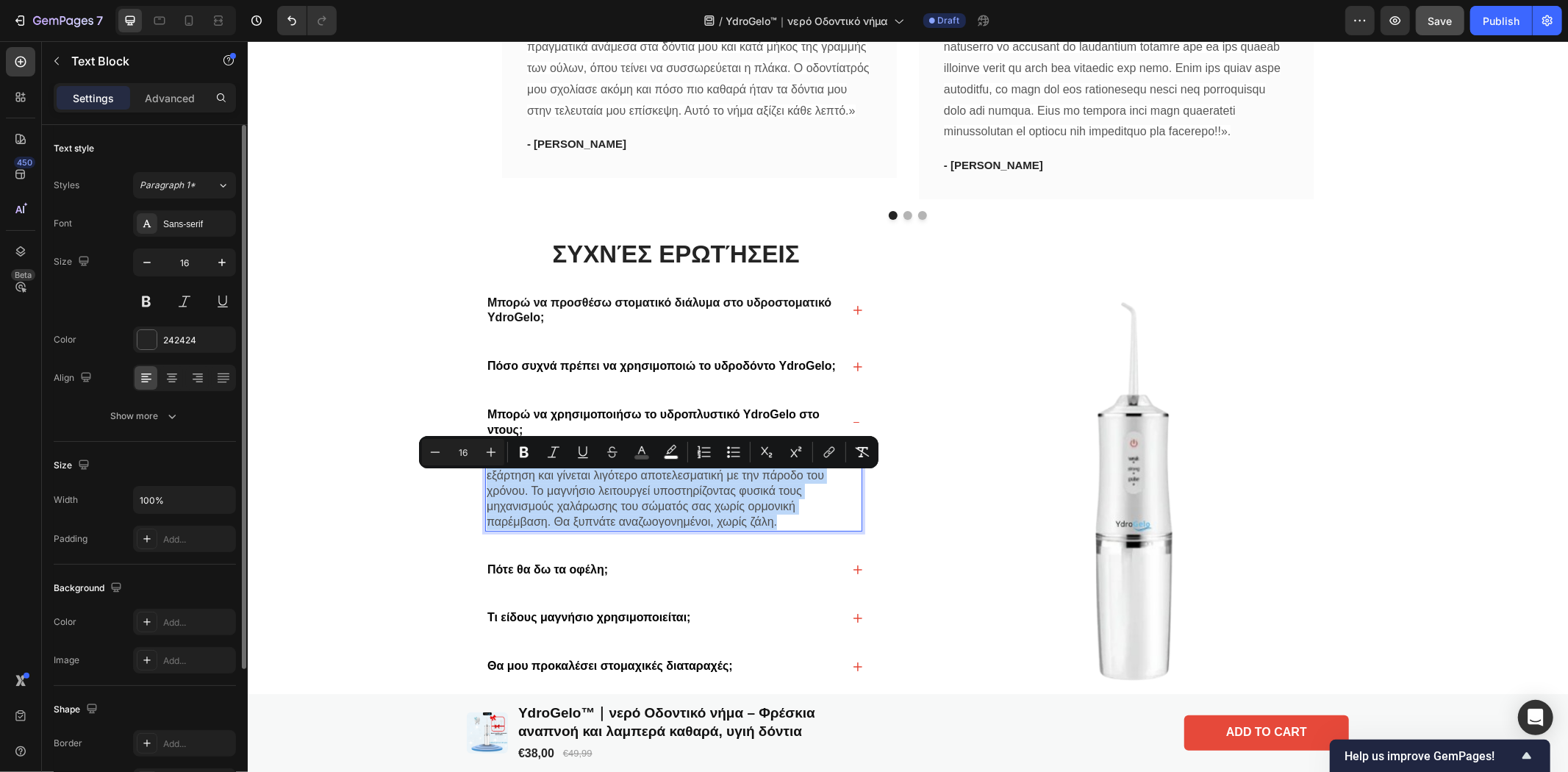
drag, startPoint x: 779, startPoint y: 541, endPoint x: 483, endPoint y: 488, distance: 300.7
click at [486, 488] on p "Η μελατονίνη είναι μια ορμόνη που μπορεί να προκαλέσει ζάλη, εξάρτηση και γίνετ…" at bounding box center [673, 491] width 374 height 77
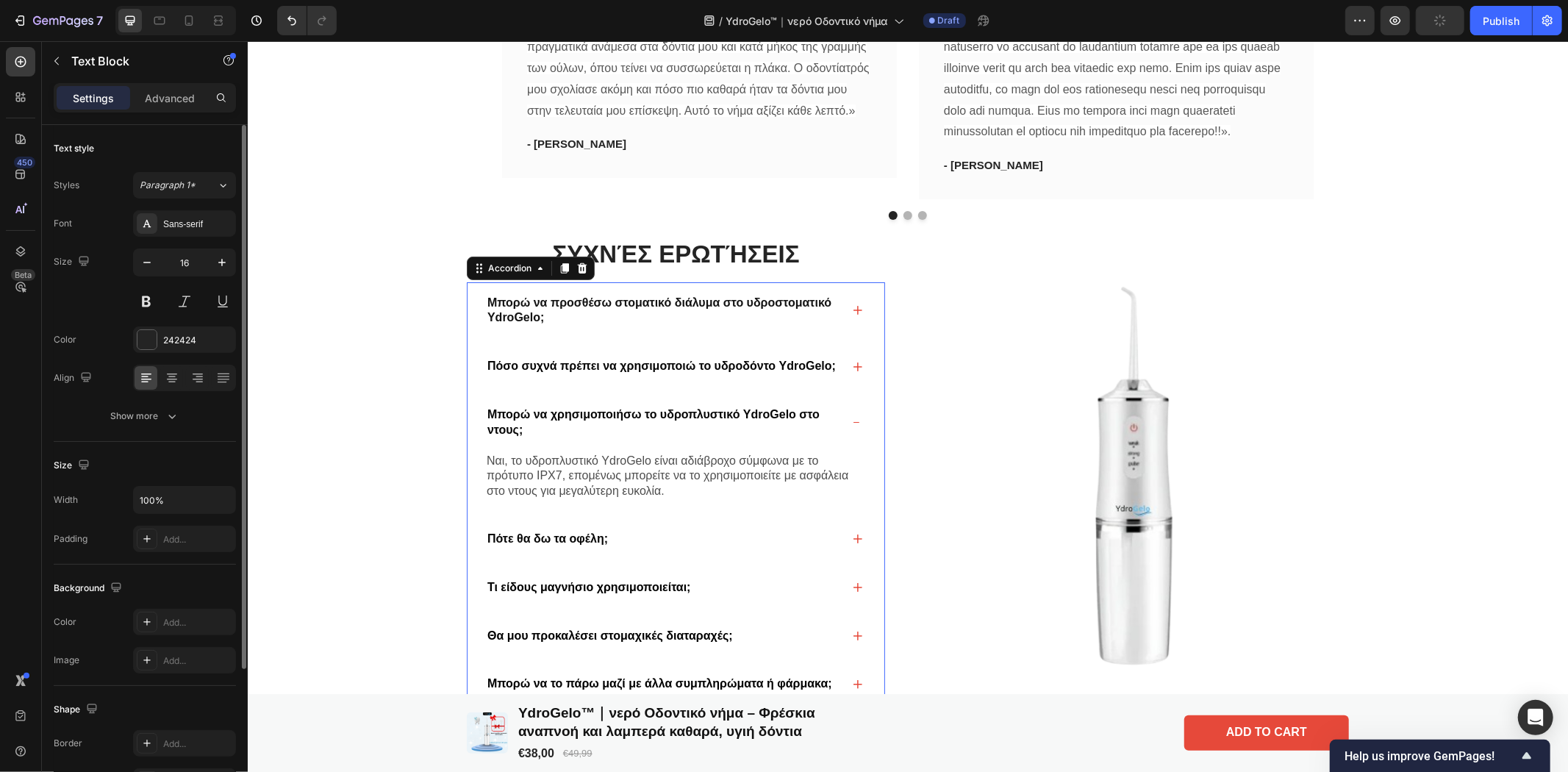
click at [853, 423] on icon at bounding box center [857, 422] width 8 height 2
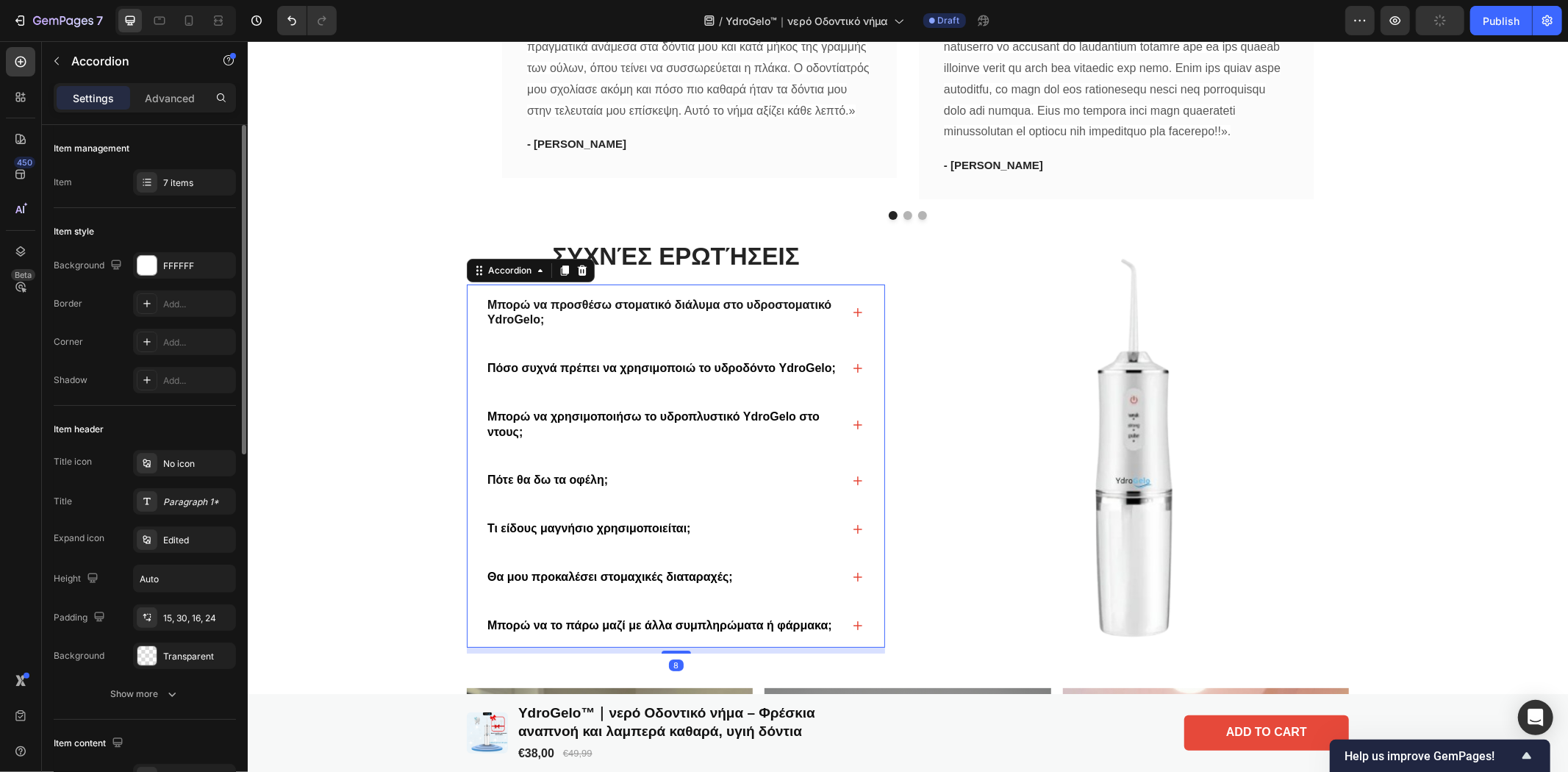
click at [853, 484] on icon at bounding box center [857, 479] width 8 height 8
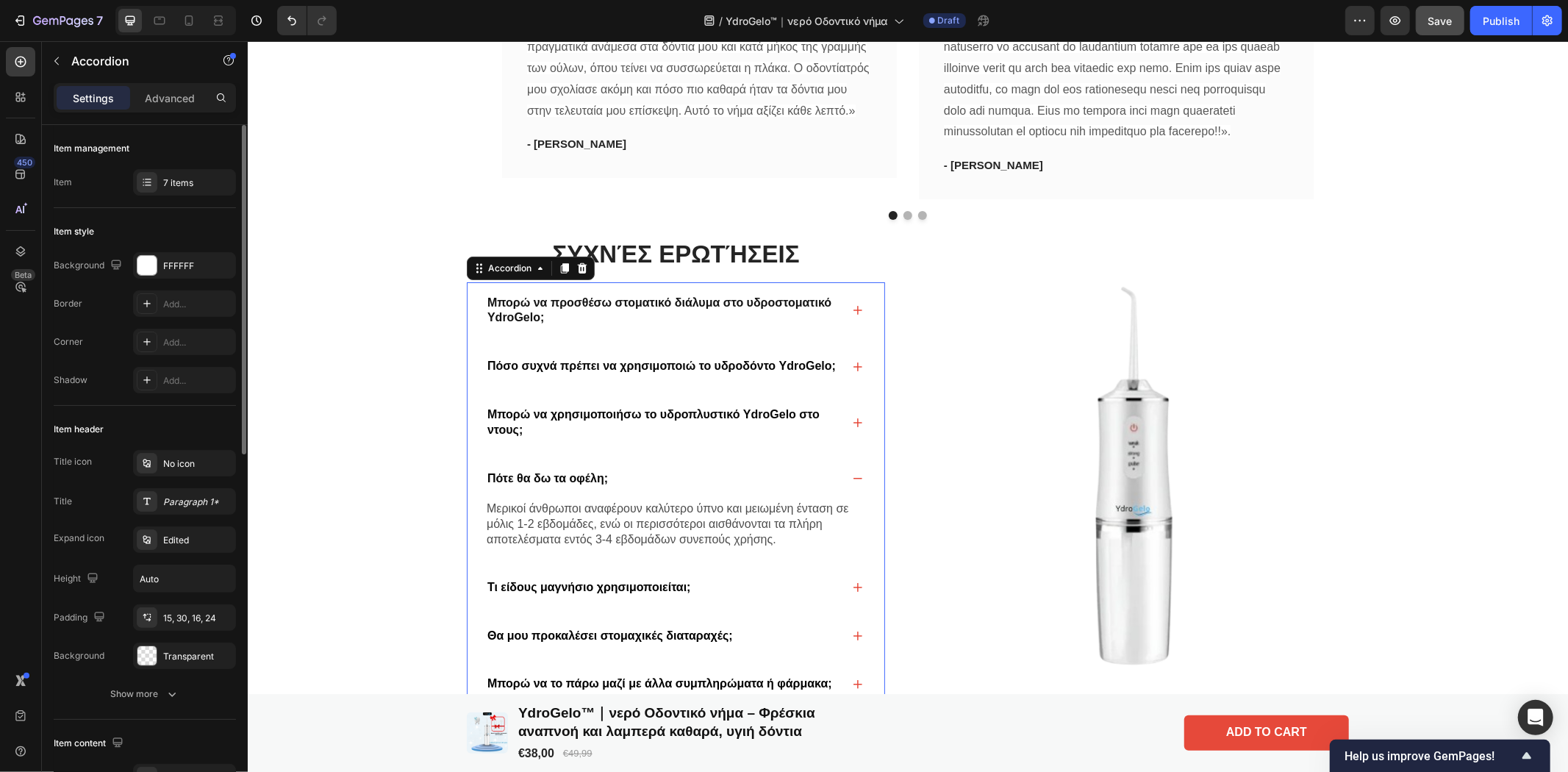
click at [604, 488] on div "Πότε θα δω τα οφέλη;" at bounding box center [662, 477] width 357 height 20
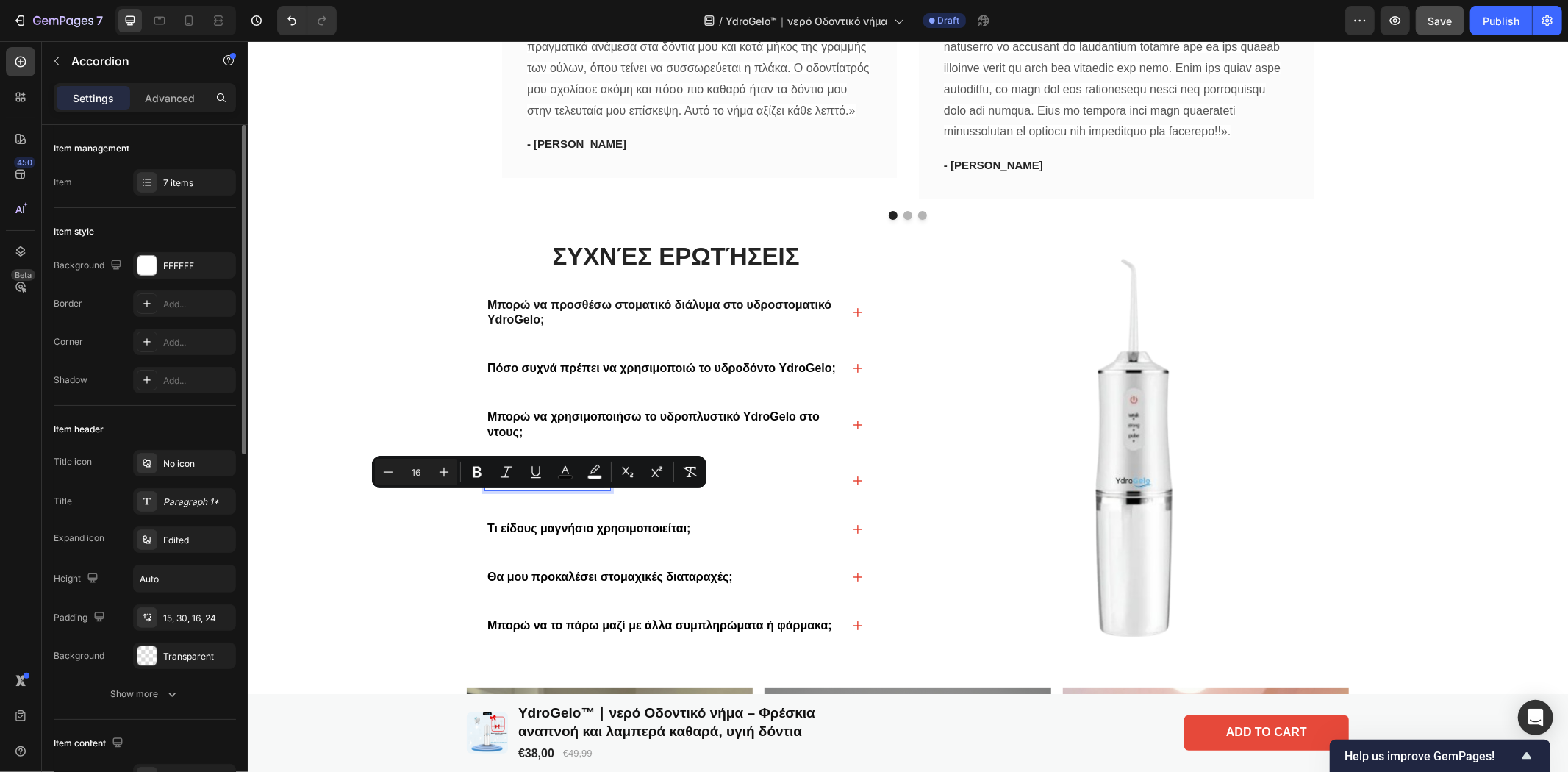
drag, startPoint x: 598, startPoint y: 501, endPoint x: 477, endPoint y: 489, distance: 121.6
click at [484, 489] on div "Πότε θα δω τα οφέλη;" at bounding box center [546, 479] width 125 height 20
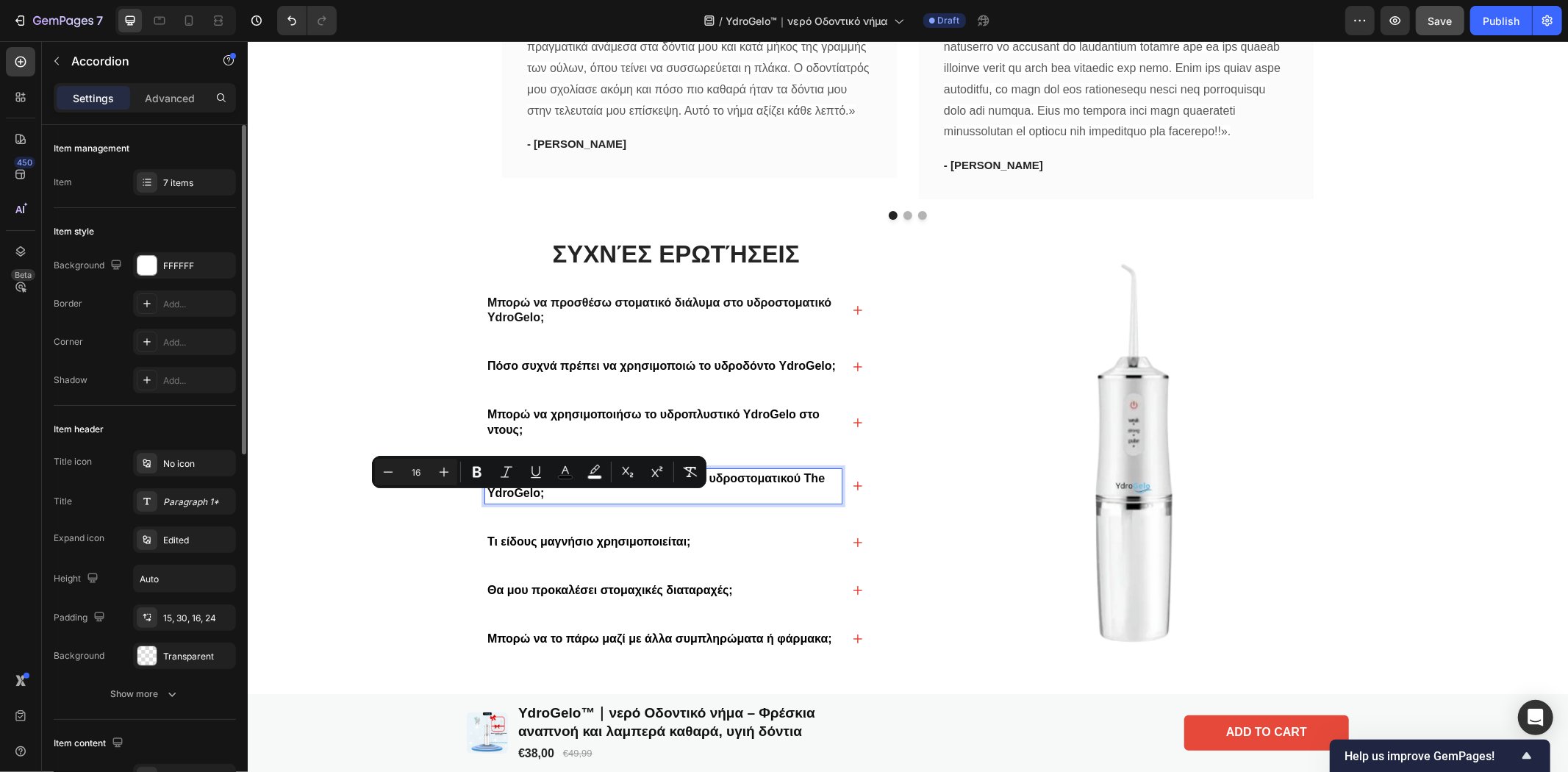
scroll to position [4652, 0]
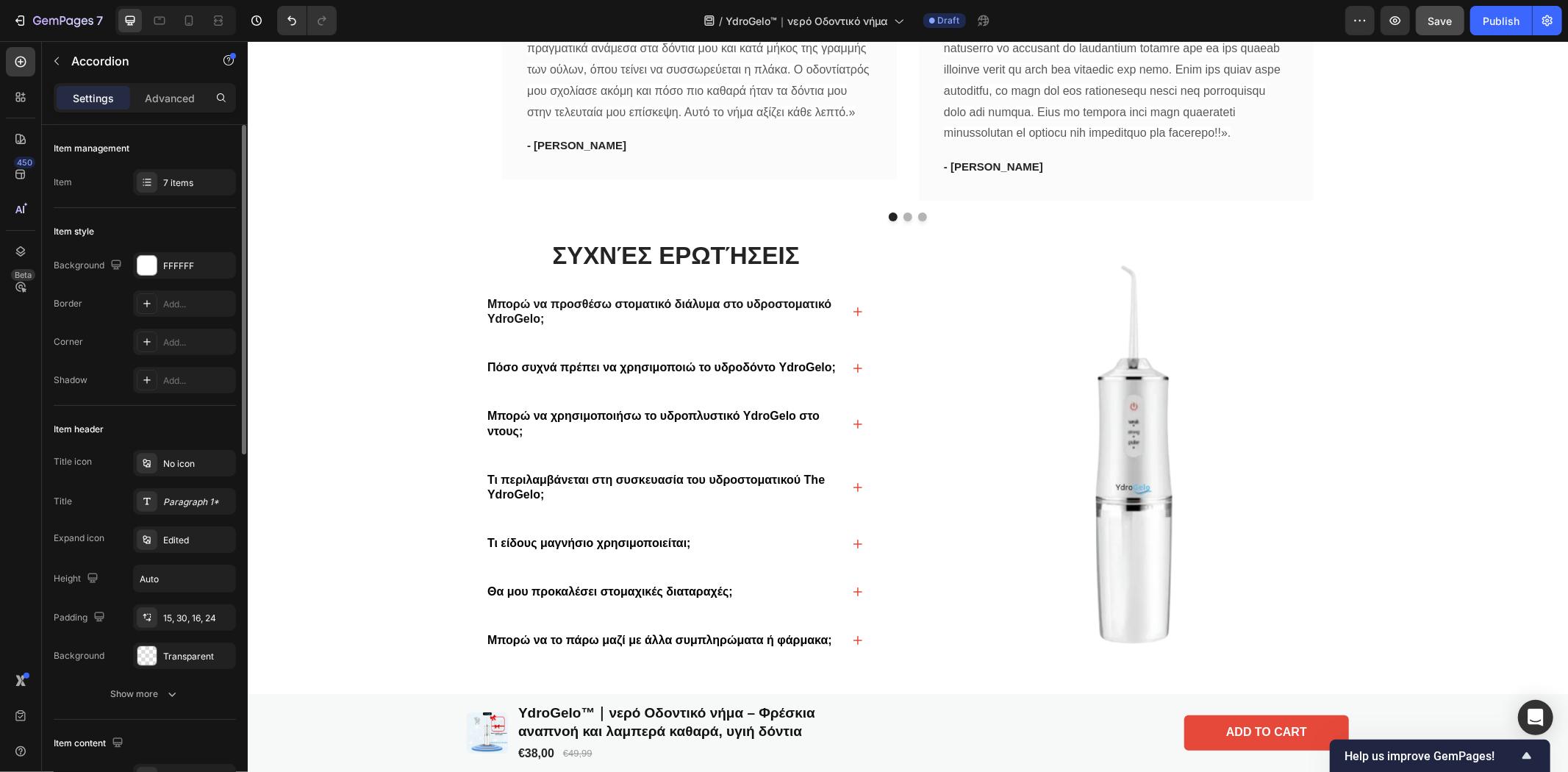
click at [853, 491] on icon at bounding box center [857, 486] width 8 height 8
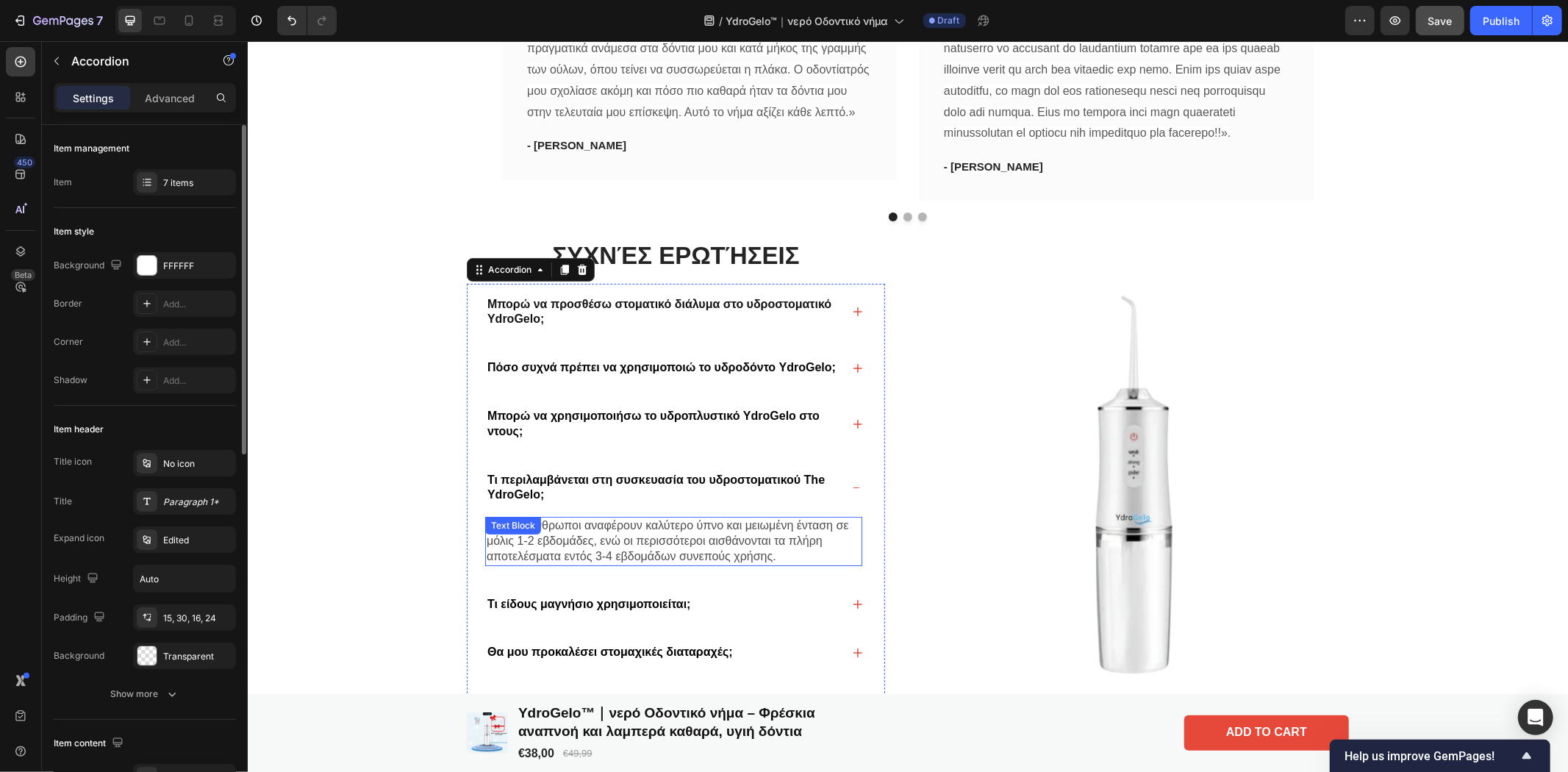
click at [776, 563] on p "Μερικοί άνθρωποι αναφέρουν καλύτερο ύπνο και μειωμένη ένταση σε μόλις 1-2 εβδομ…" at bounding box center [673, 540] width 374 height 46
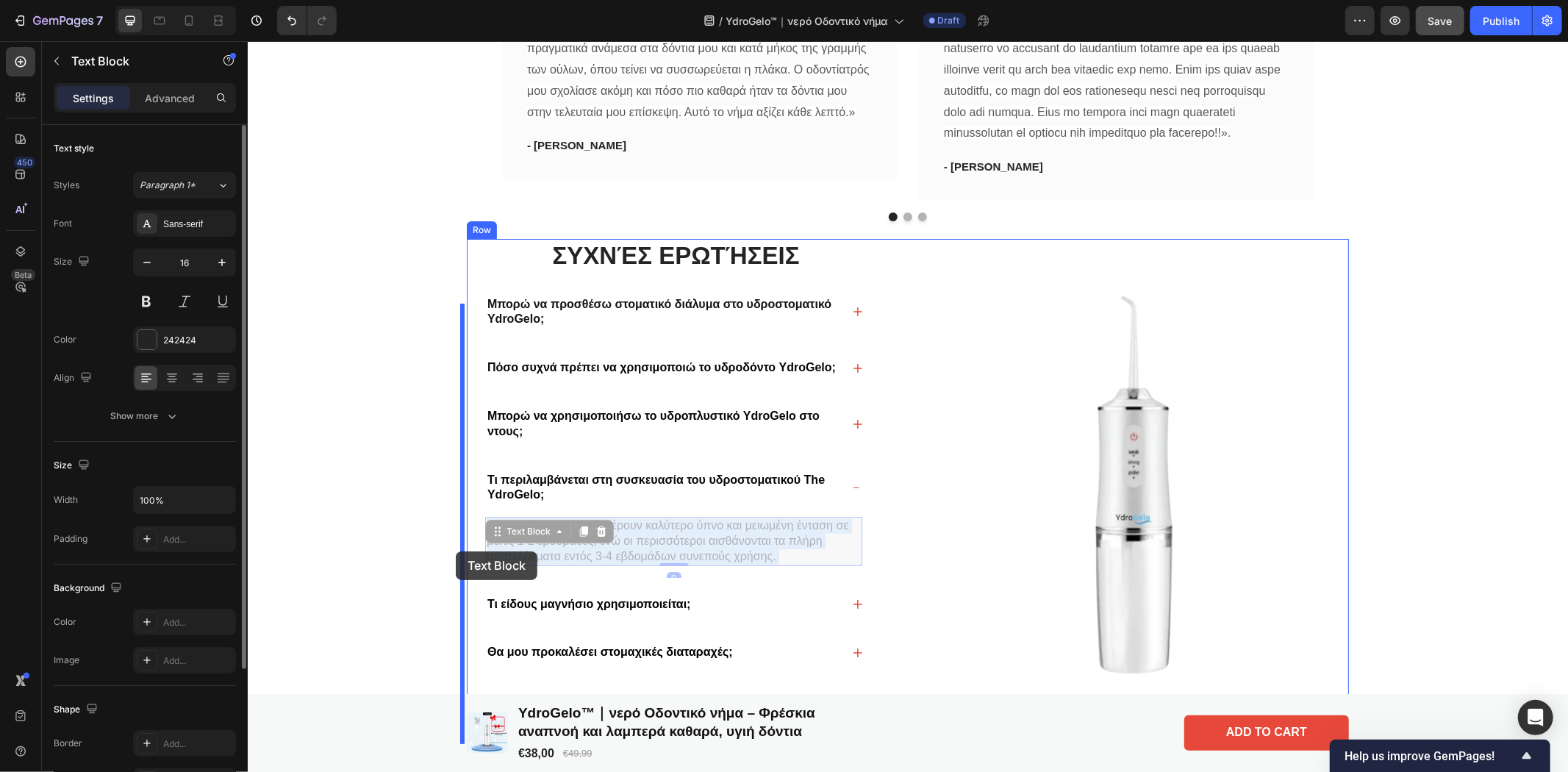
drag, startPoint x: 764, startPoint y: 576, endPoint x: 455, endPoint y: 550, distance: 310.1
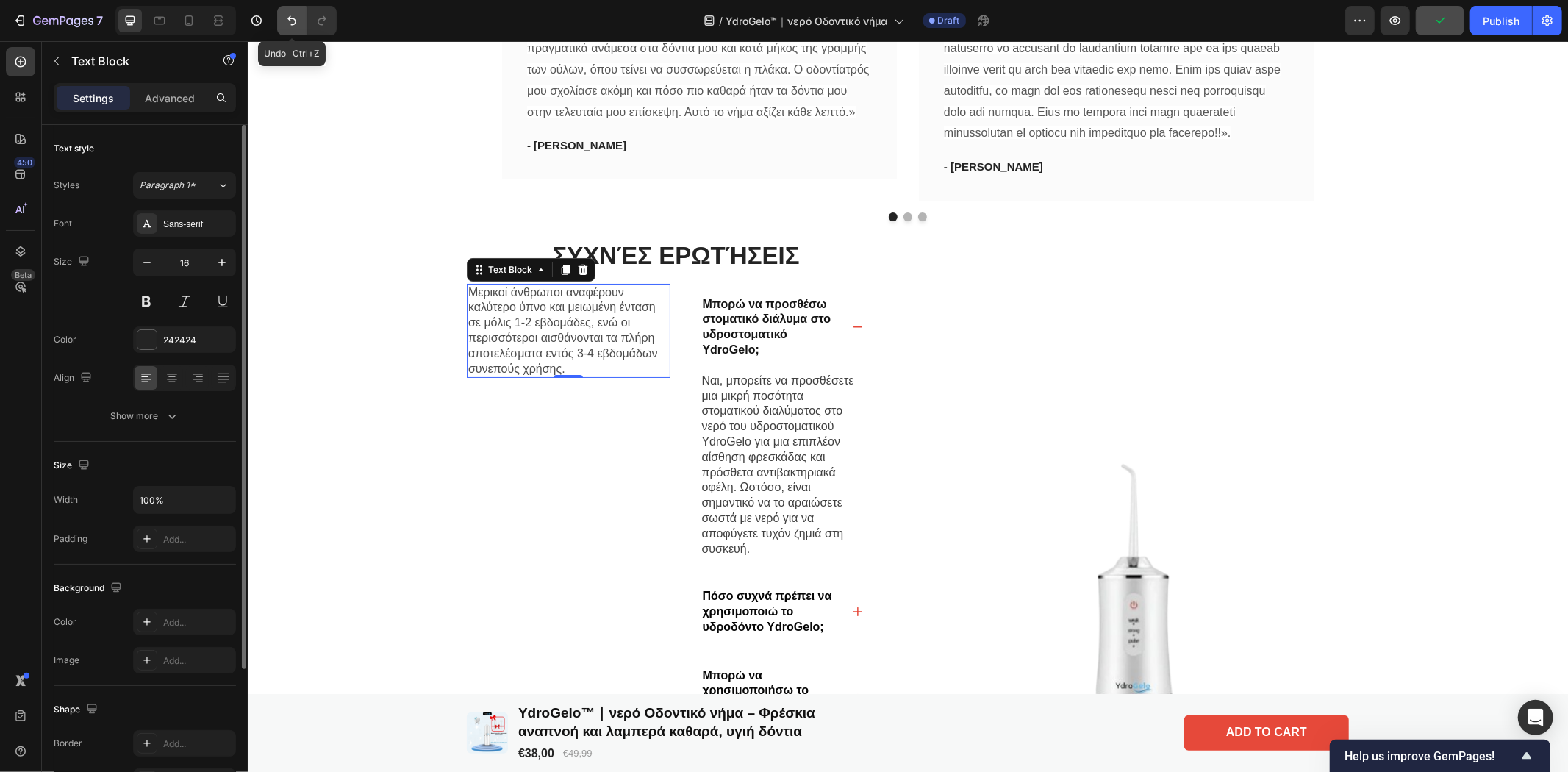
click at [287, 13] on icon "Undo/Redo" at bounding box center [292, 21] width 15 height 15
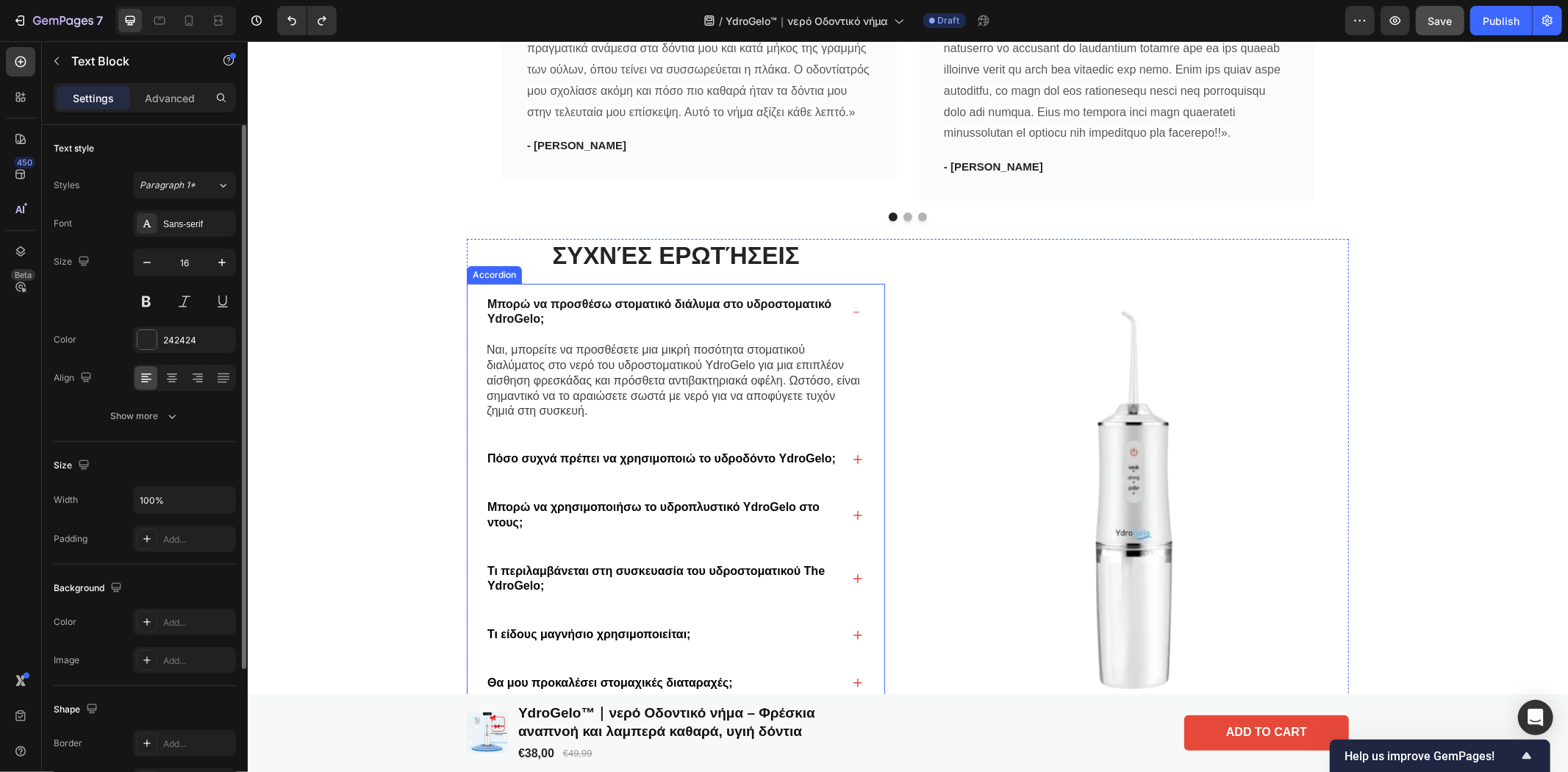
click at [853, 582] on icon at bounding box center [857, 576] width 8 height 8
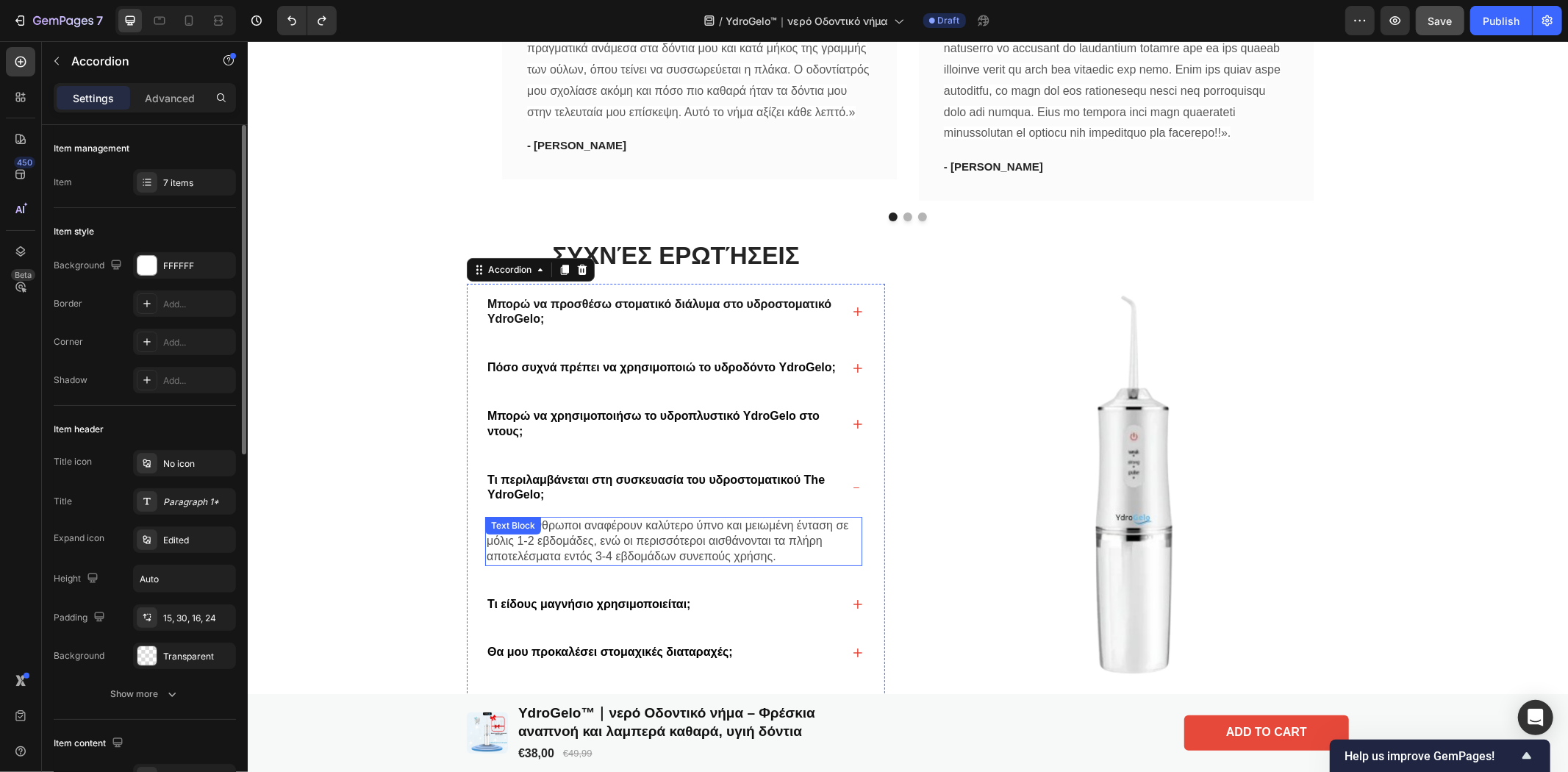
click at [729, 561] on span "Μερικοί άνθρωποι αναφέρουν καλύτερο ύπνο και μειωμένη ένταση σε μόλις 1-2 εβδομ…" at bounding box center [667, 540] width 362 height 43
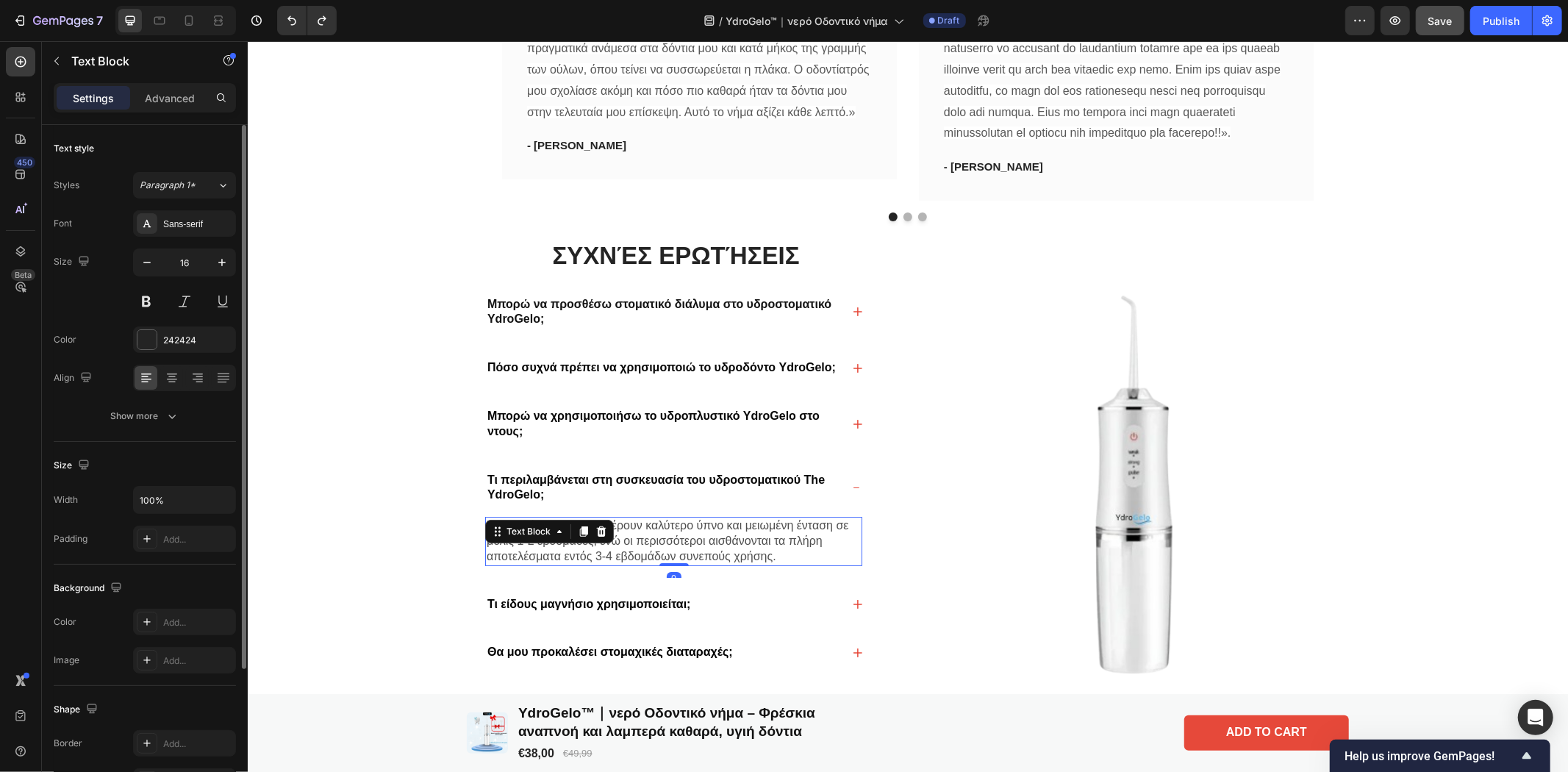
click at [799, 563] on p "Μερικοί άνθρωποι αναφέρουν καλύτερο ύπνο και μειωμένη ένταση σε μόλις 1-2 εβδομ…" at bounding box center [673, 540] width 374 height 46
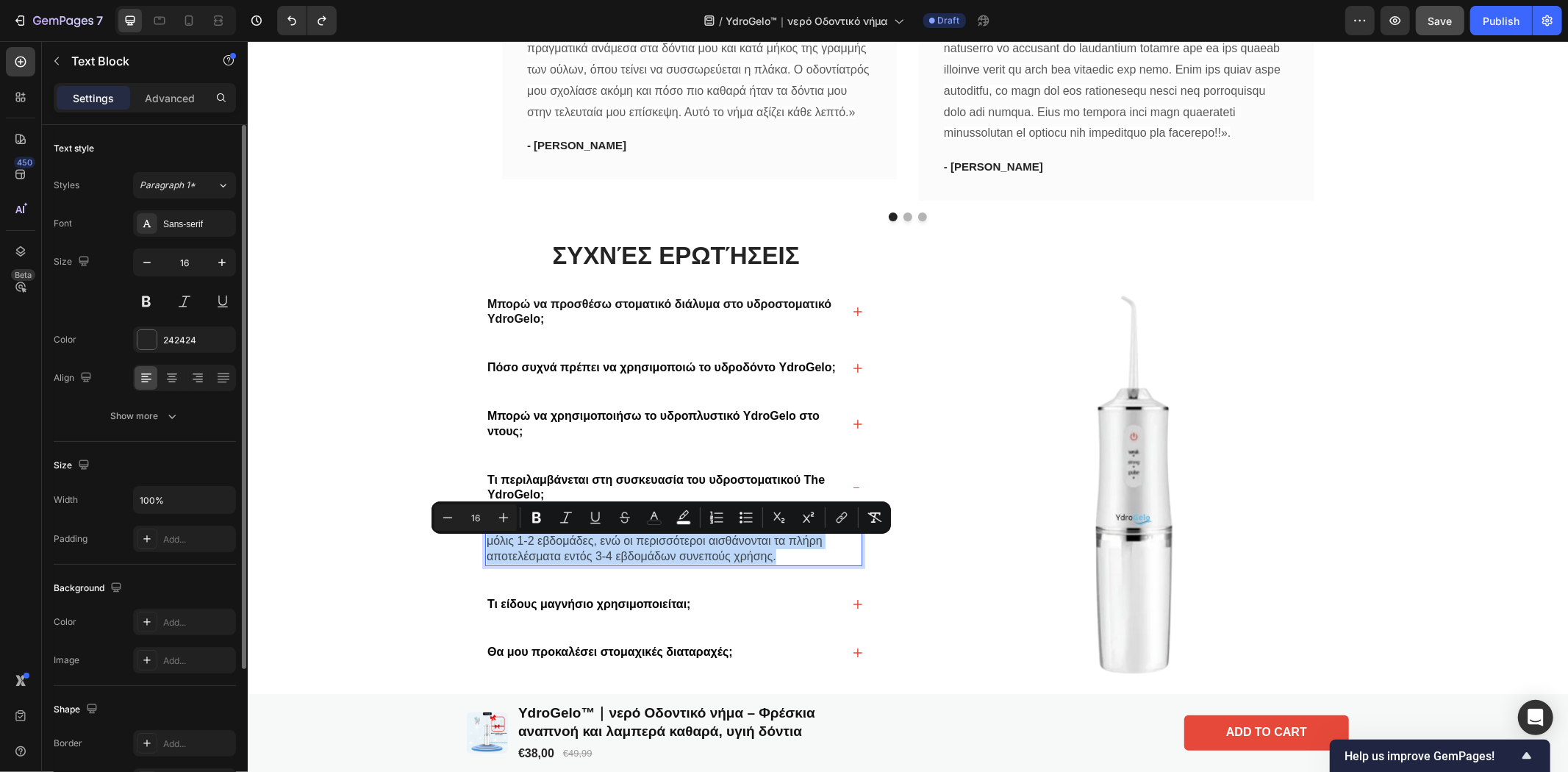
drag, startPoint x: 776, startPoint y: 574, endPoint x: 481, endPoint y: 542, distance: 296.7
click at [486, 542] on p "Μερικοί άνθρωποι αναφέρουν καλύτερο ύπνο και μειωμένη ένταση σε μόλις 1-2 εβδομ…" at bounding box center [673, 540] width 374 height 46
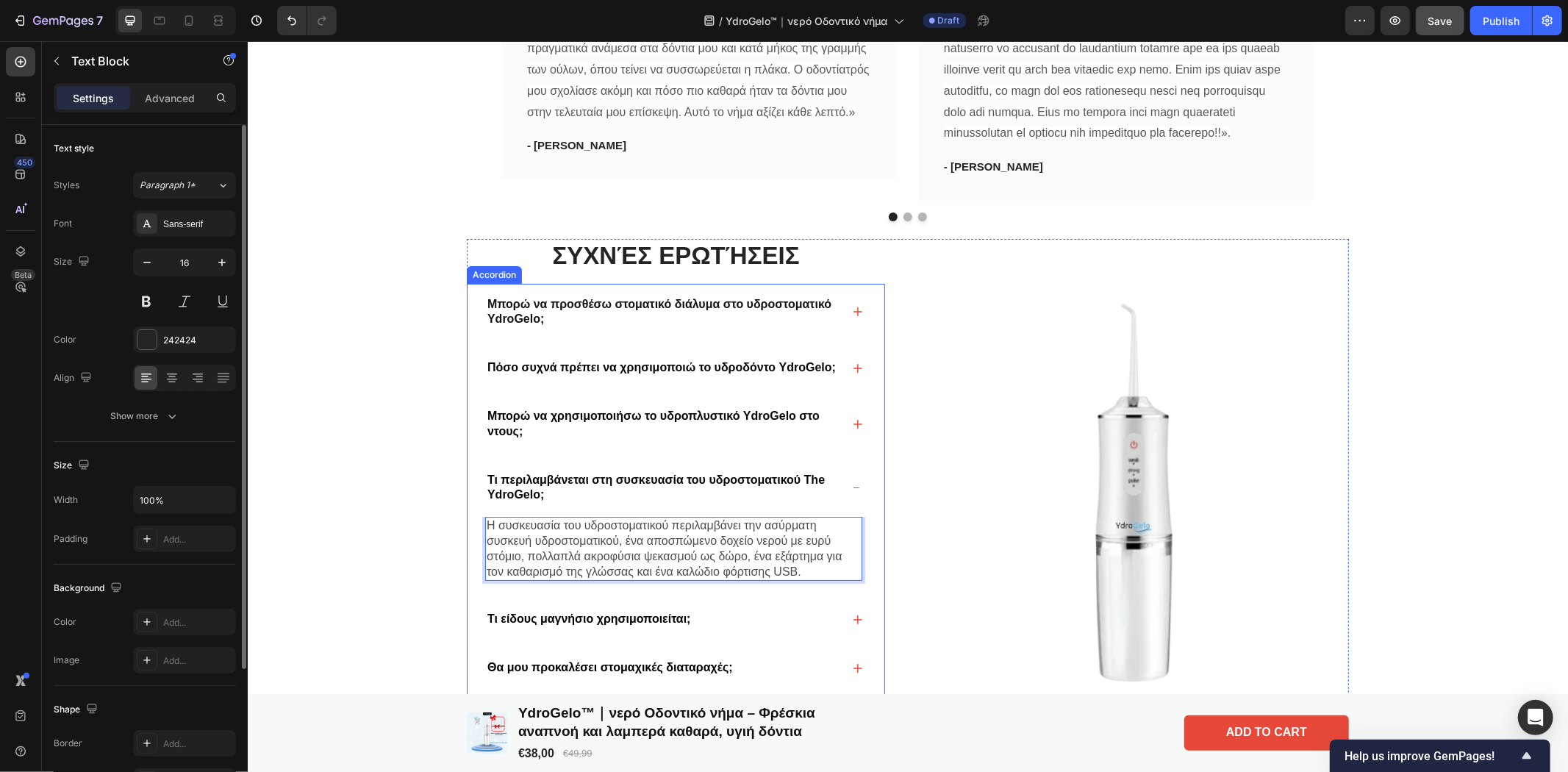
click at [849, 634] on div "Τι είδους μαγνήσιο χρησιμοποιείται;" at bounding box center [675, 619] width 417 height 43
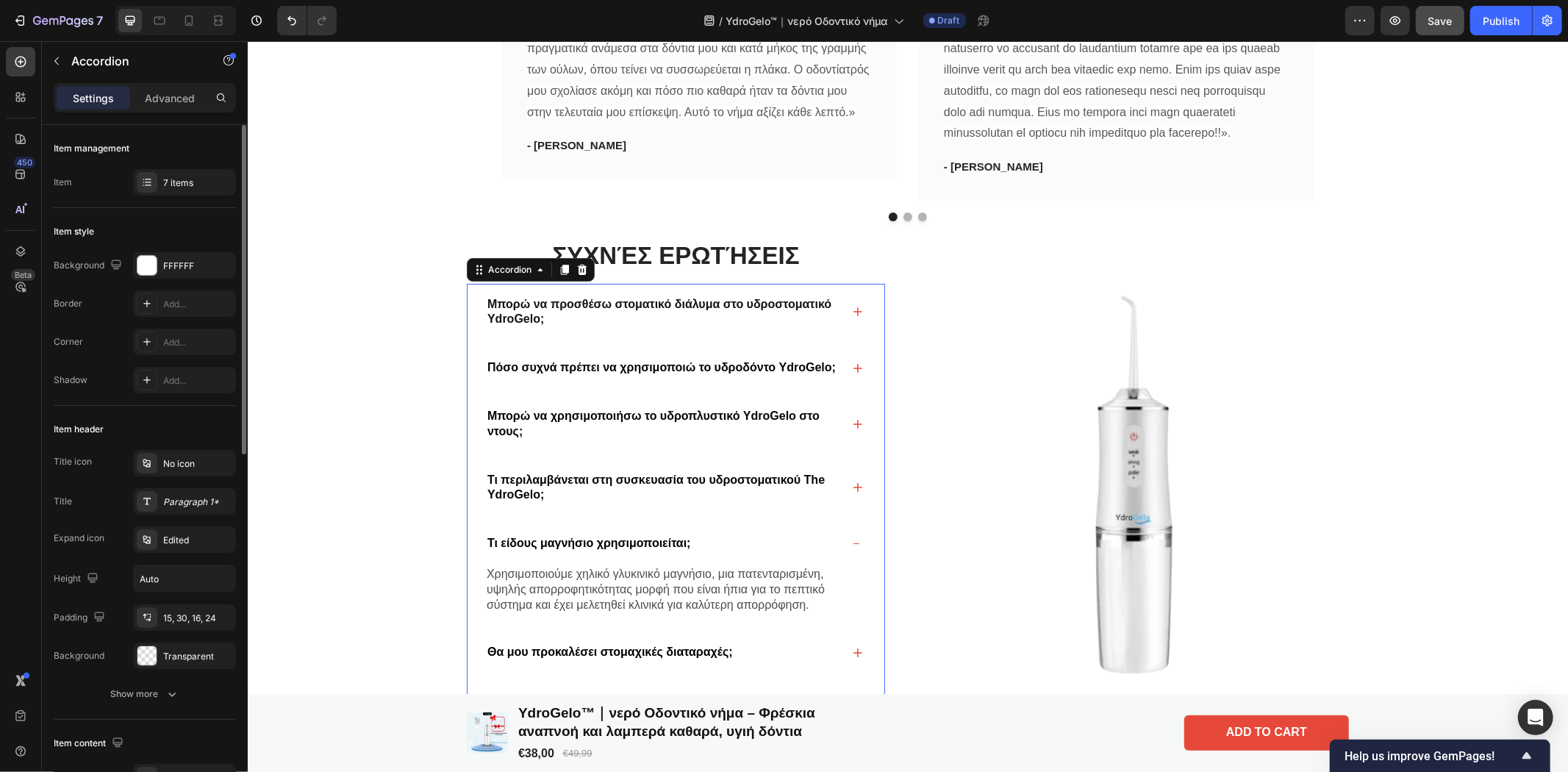
scroll to position [4977, 0]
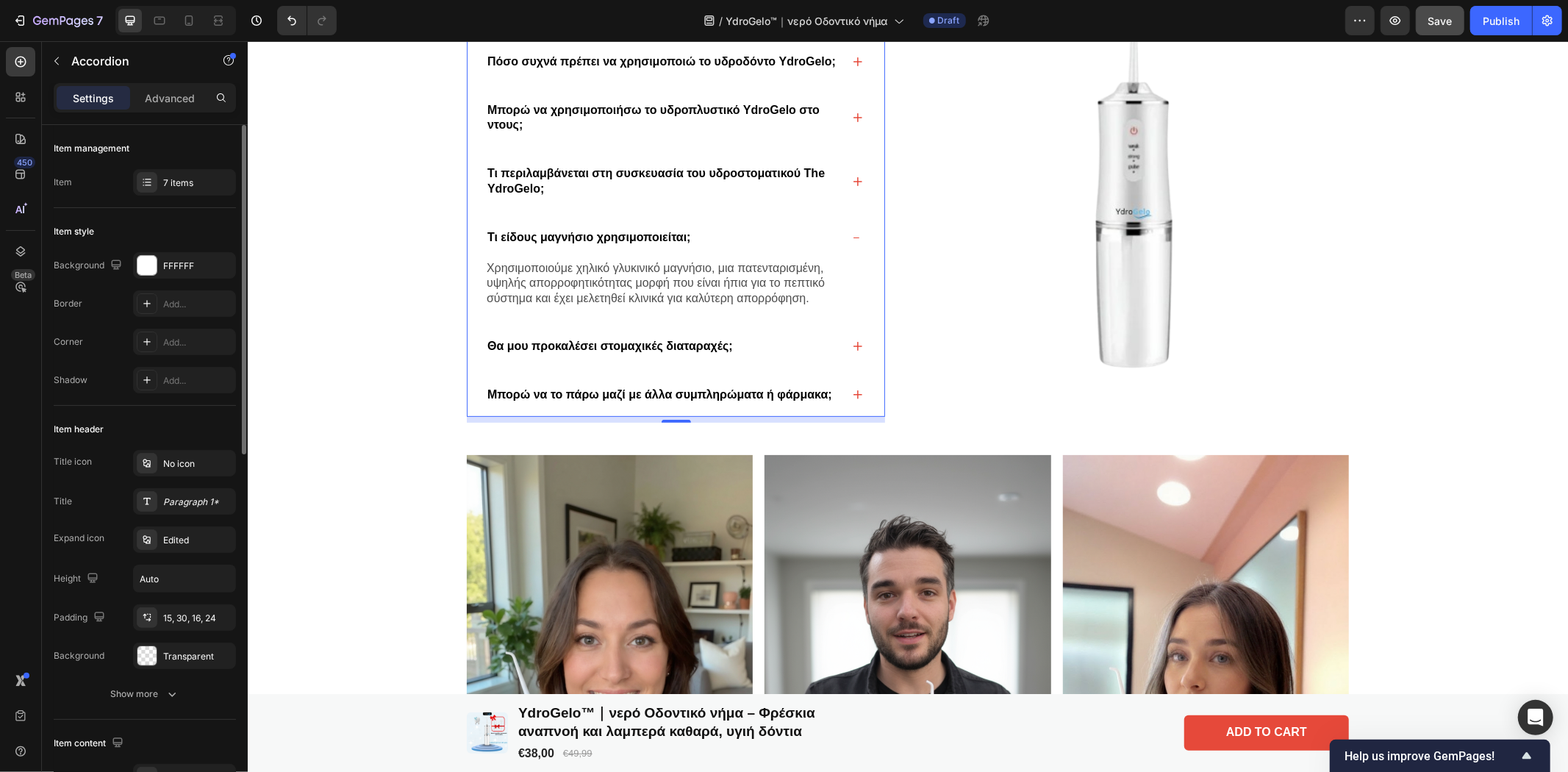
click at [683, 235] on span "Τι είδους μαγνήσιο χρησιμοποιείται;" at bounding box center [589, 236] width 204 height 12
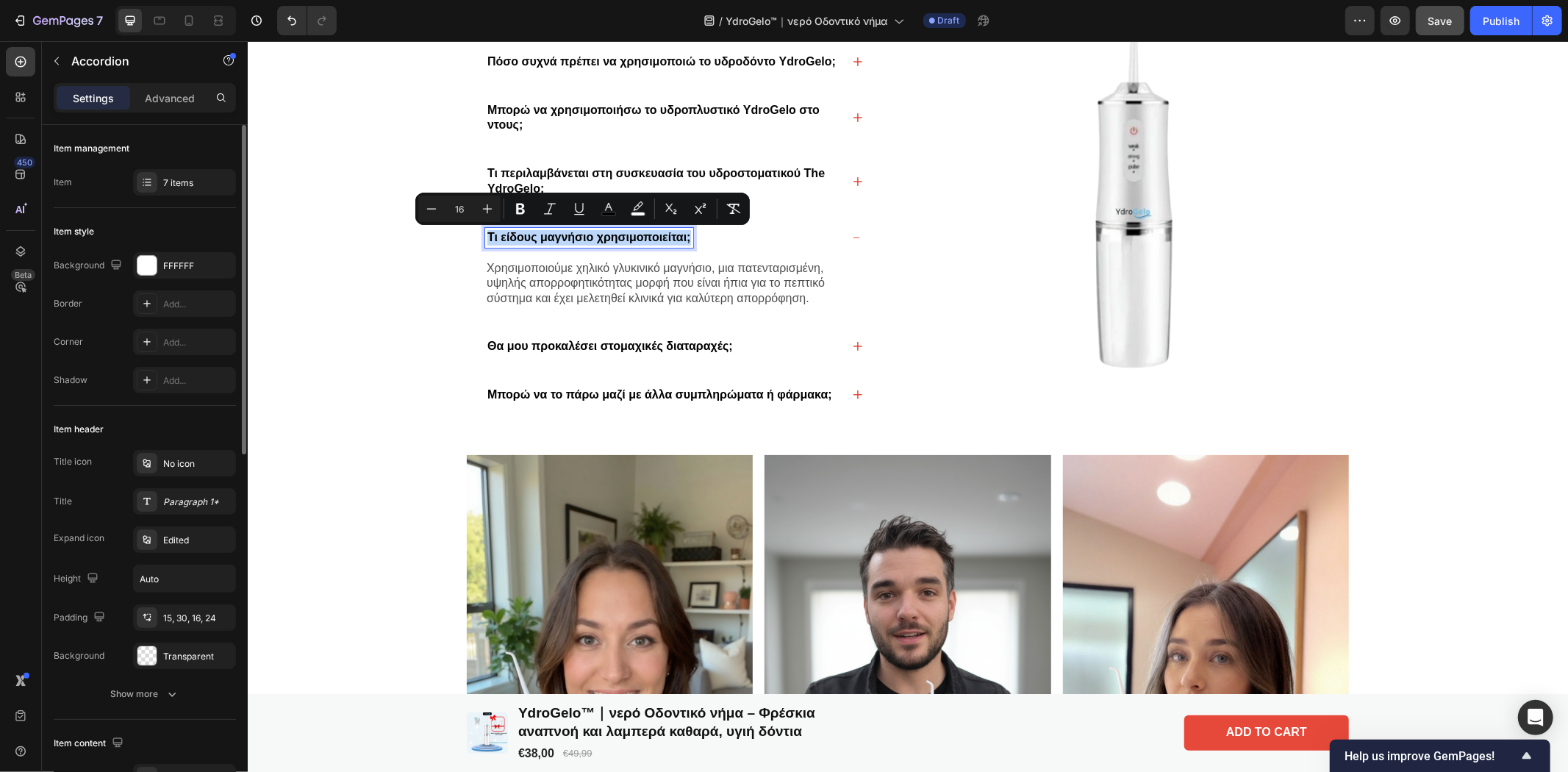
drag, startPoint x: 681, startPoint y: 233, endPoint x: 461, endPoint y: 225, distance: 220.1
click at [467, 225] on div "Τι είδους μαγνήσιο χρησιμοποιείται;" at bounding box center [675, 238] width 417 height 43
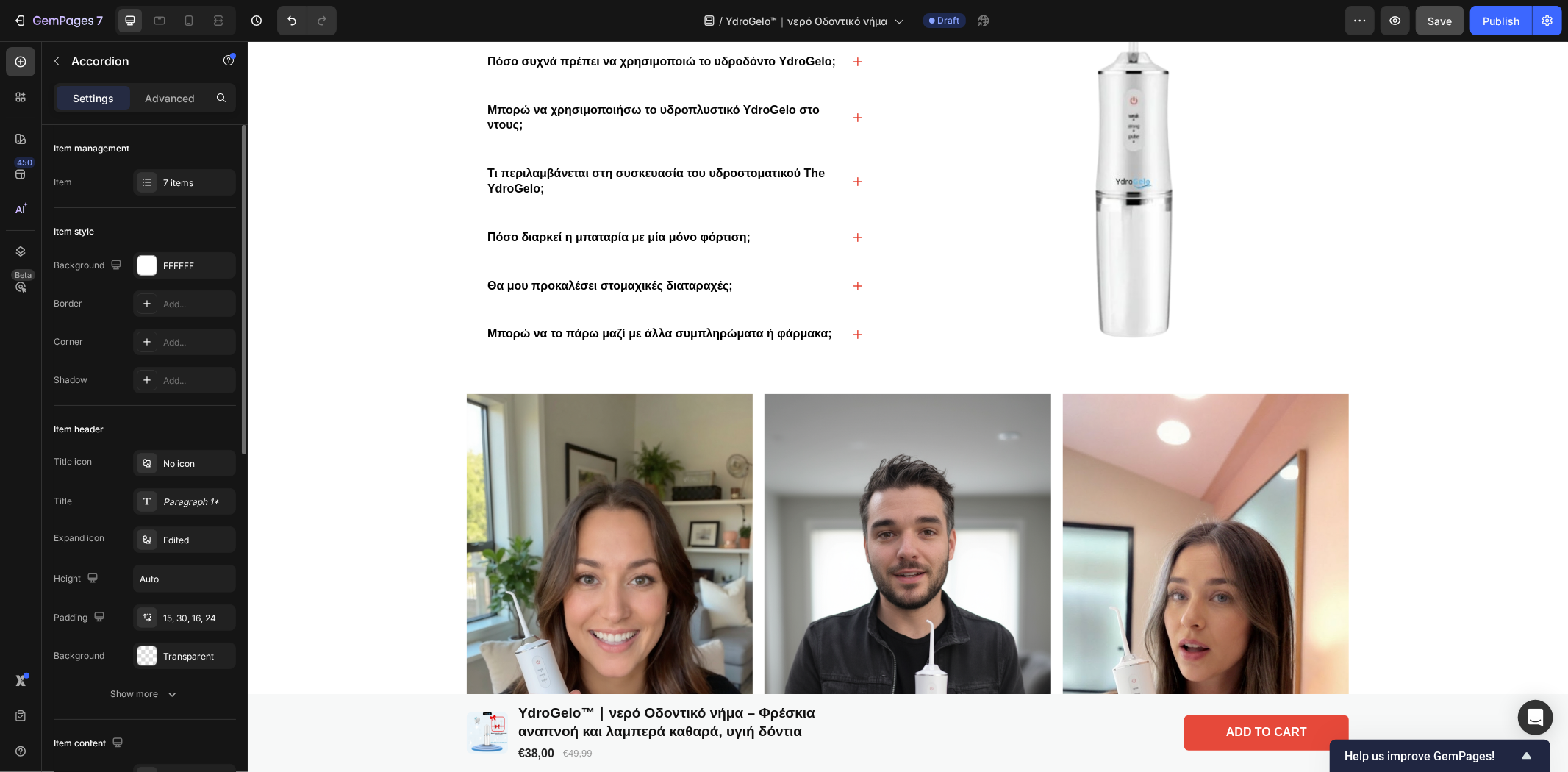
click at [844, 231] on div "Πόσο διαρκεί η μπαταρία με μία μόνο φόρτιση;" at bounding box center [675, 238] width 417 height 43
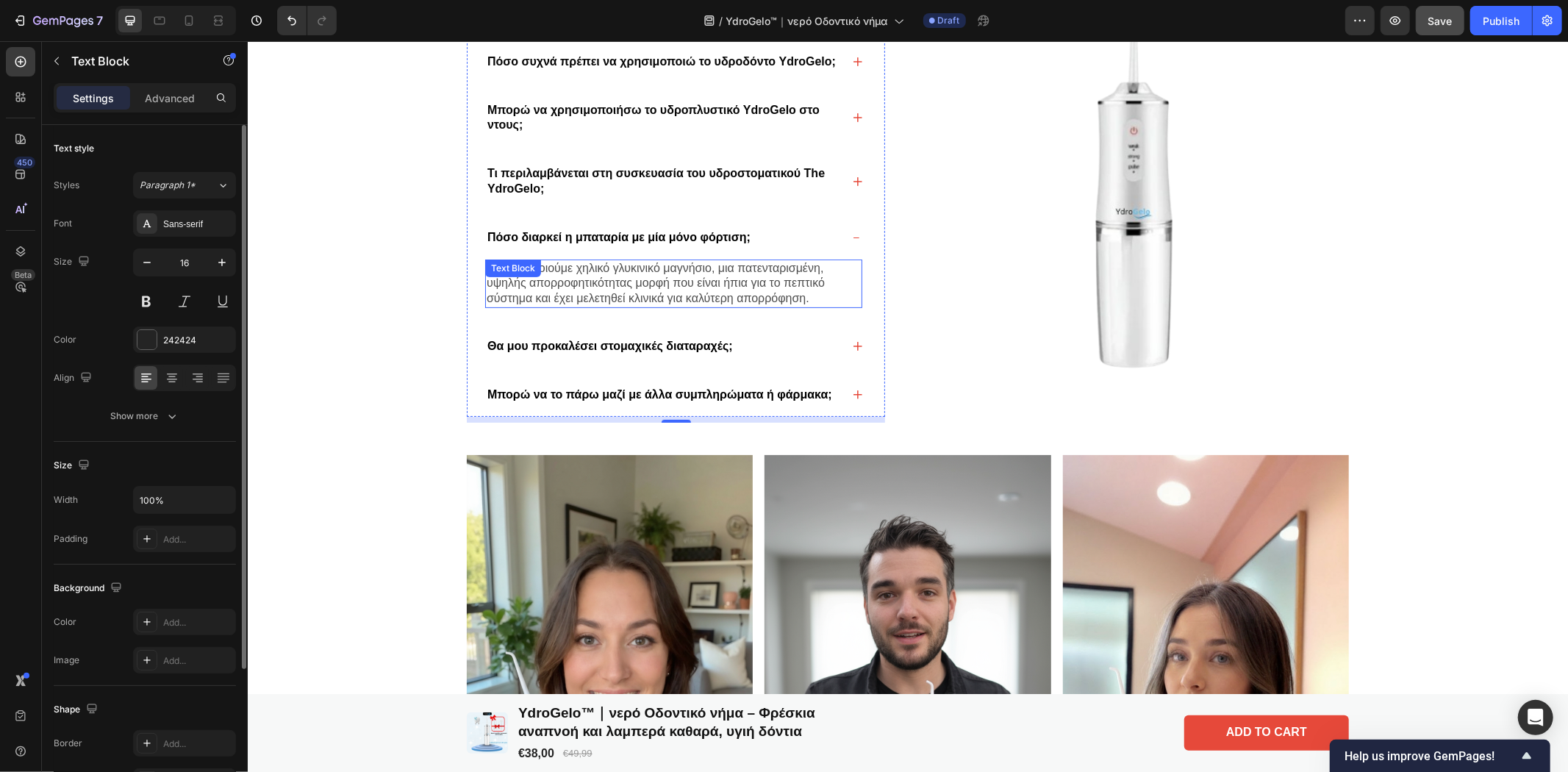
click at [667, 269] on span "Χρησιμοποιούμε χηλικό γλυκινικό μαγνήσιο, μια πατενταρισμένη, υψηλής απορροφητι…" at bounding box center [654, 283] width 338 height 43
click at [828, 289] on p "Χρησιμοποιούμε χηλικό γλυκινικό μαγνήσιο, μια πατενταρισμένη, υψηλής απορροφητι…" at bounding box center [673, 283] width 374 height 46
click at [815, 294] on p "Χρησιμοποιούμε χηλικό γλυκινικό μαγνήσιο, μια πατενταρισμένη, υψηλής απορροφητι…" at bounding box center [673, 283] width 374 height 46
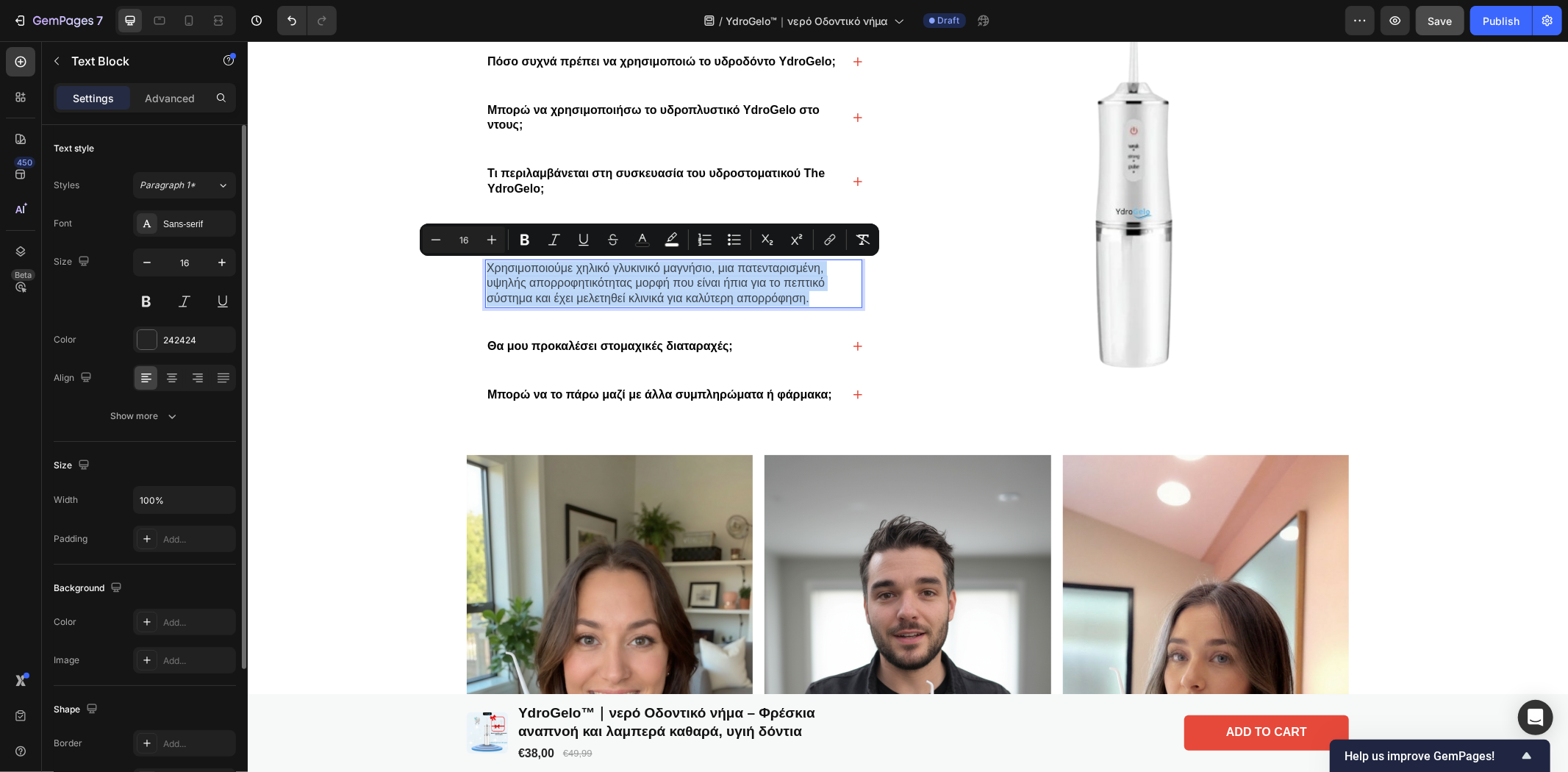
drag, startPoint x: 813, startPoint y: 294, endPoint x: 481, endPoint y: 262, distance: 333.5
click at [486, 262] on p "Χρησιμοποιούμε χηλικό γλυκινικό μαγνήσιο, μια πατενταρισμένη, υψηλής απορροφητι…" at bounding box center [673, 283] width 374 height 46
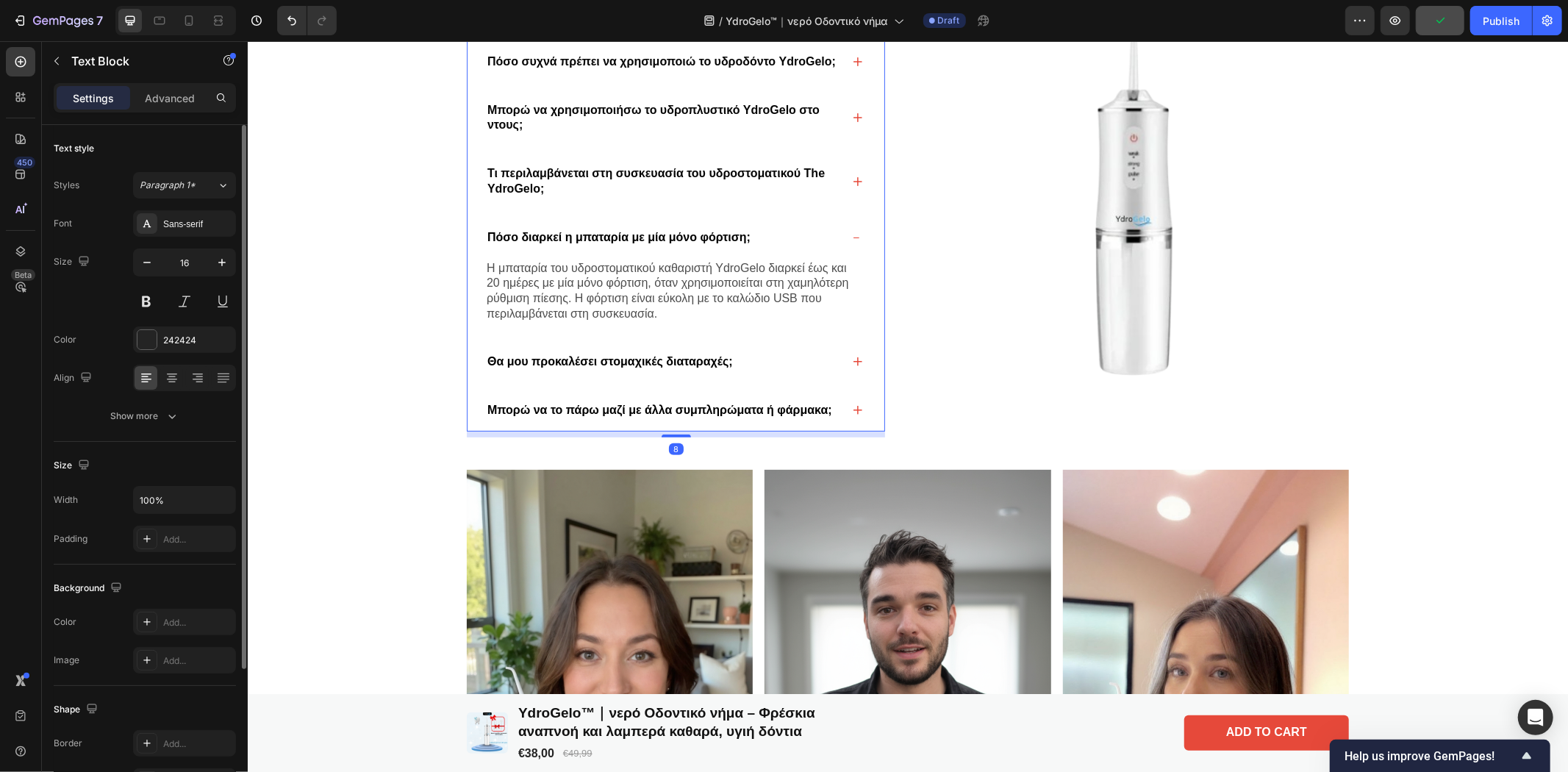
click at [851, 230] on div "Πόσο διαρκεί η μπαταρία με μία μόνο φόρτιση;" at bounding box center [675, 238] width 417 height 43
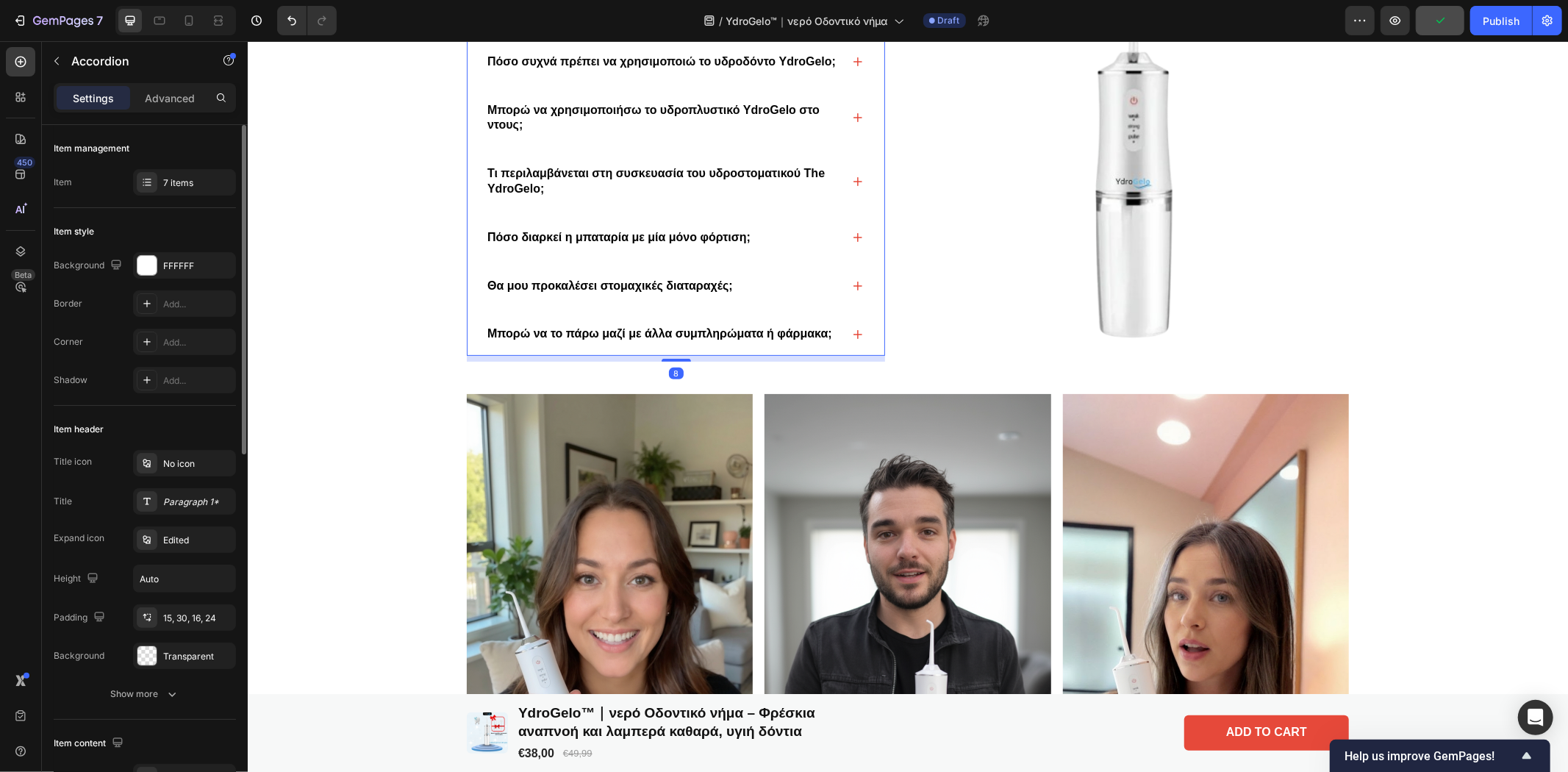
click at [853, 284] on icon at bounding box center [857, 284] width 8 height 8
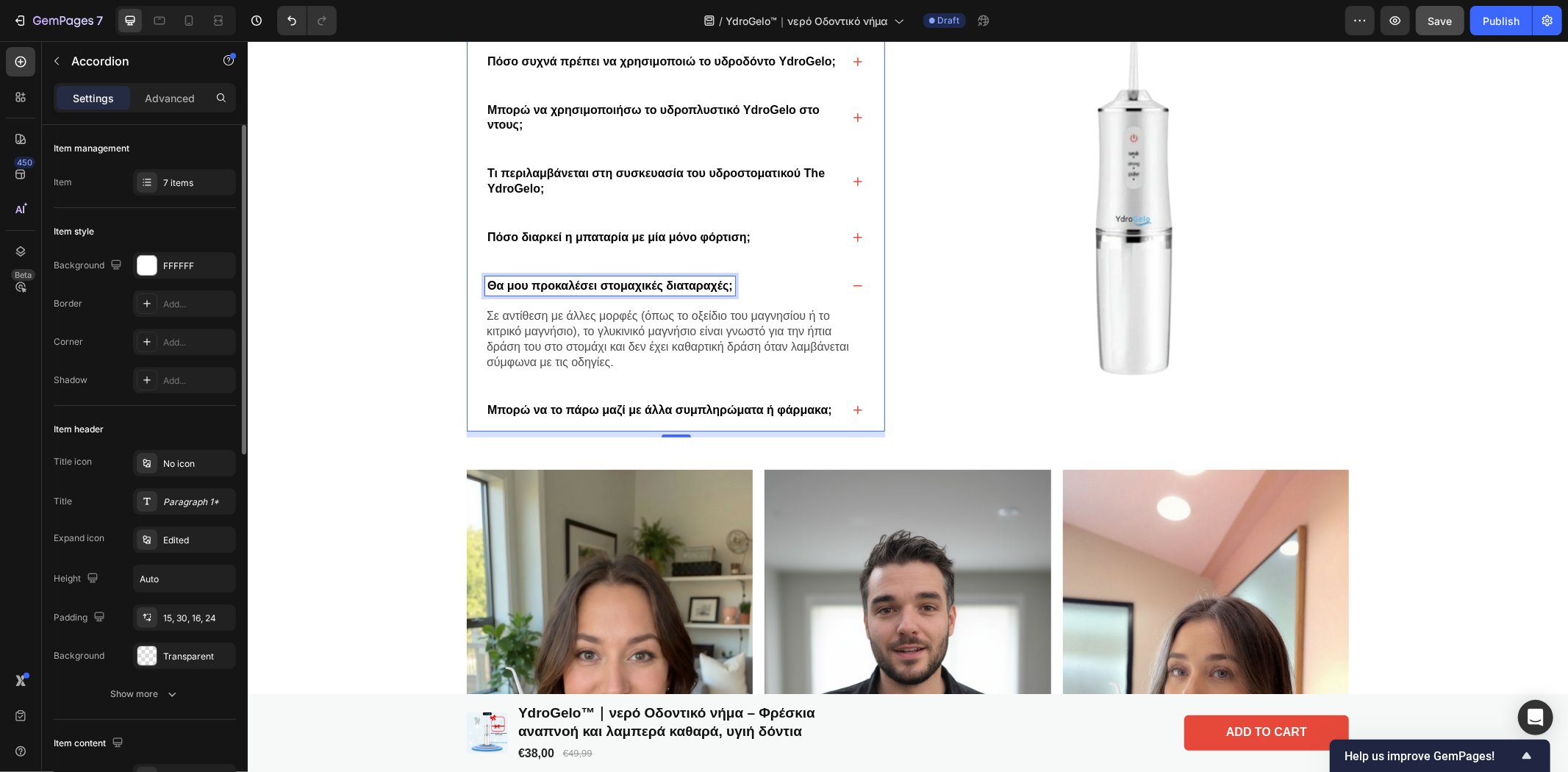
click at [726, 284] on div "Θα μου προκαλέσει στομαχικές διαταραχές;" at bounding box center [608, 284] width 250 height 20
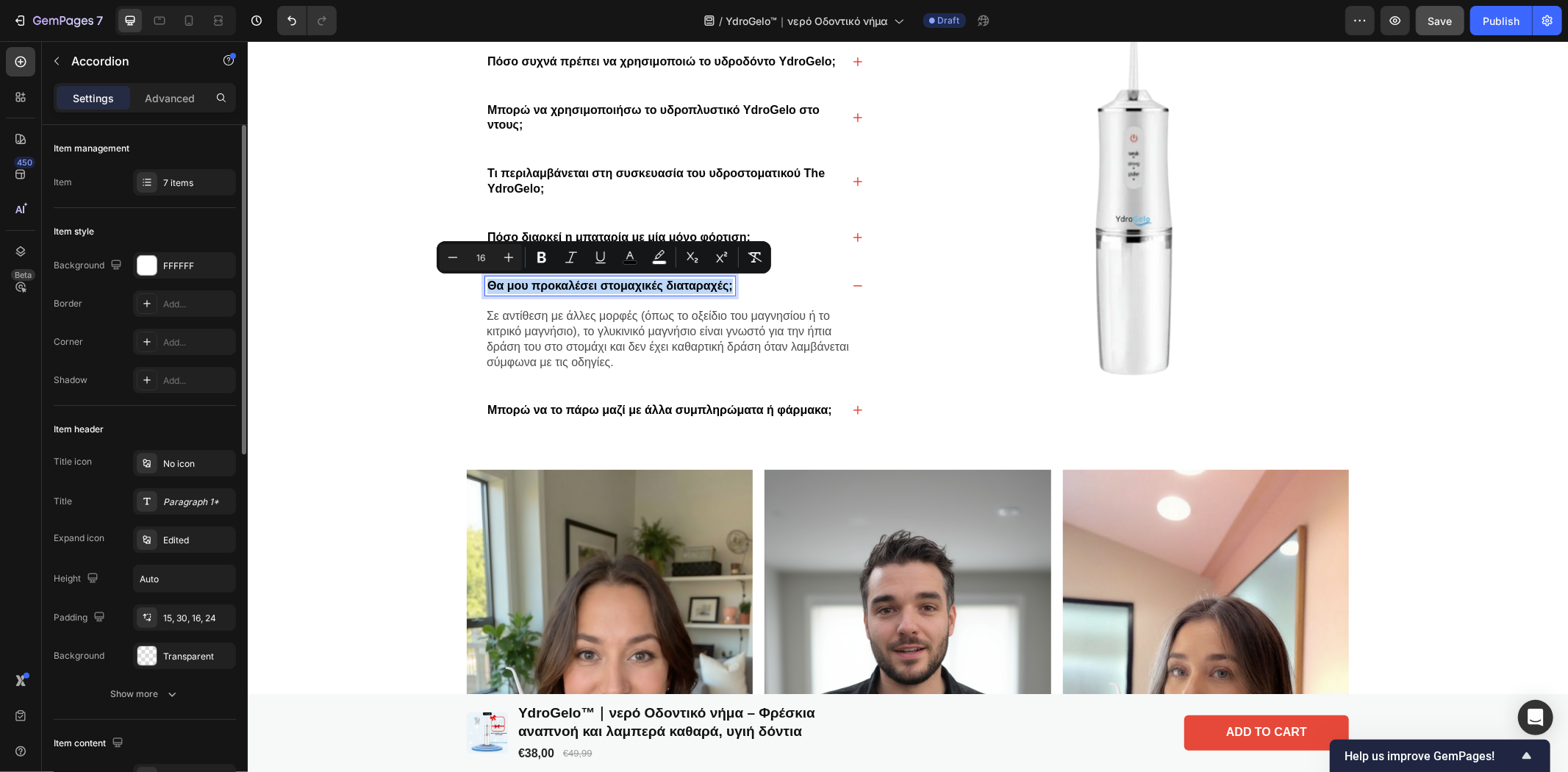
drag, startPoint x: 726, startPoint y: 283, endPoint x: 481, endPoint y: 281, distance: 245.0
click at [484, 281] on div "Θα μου προκαλέσει στομαχικές διαταραχές;" at bounding box center [608, 284] width 250 height 20
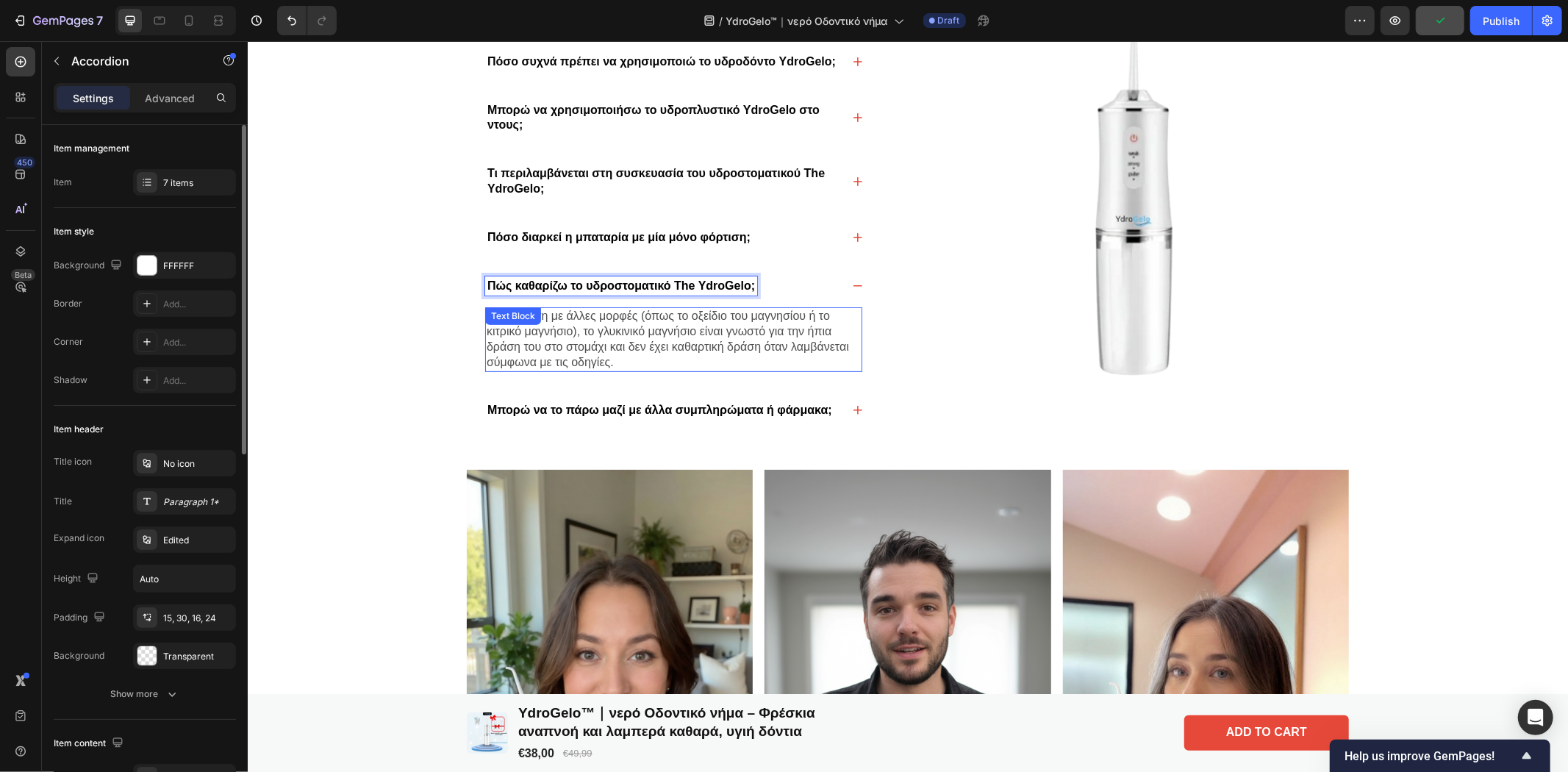
click at [619, 364] on p "Σε αντίθεση με άλλες μορφές (όπως το οξείδιο του μαγνησίου ή το κιτρικό μαγνήσι…" at bounding box center [673, 338] width 374 height 61
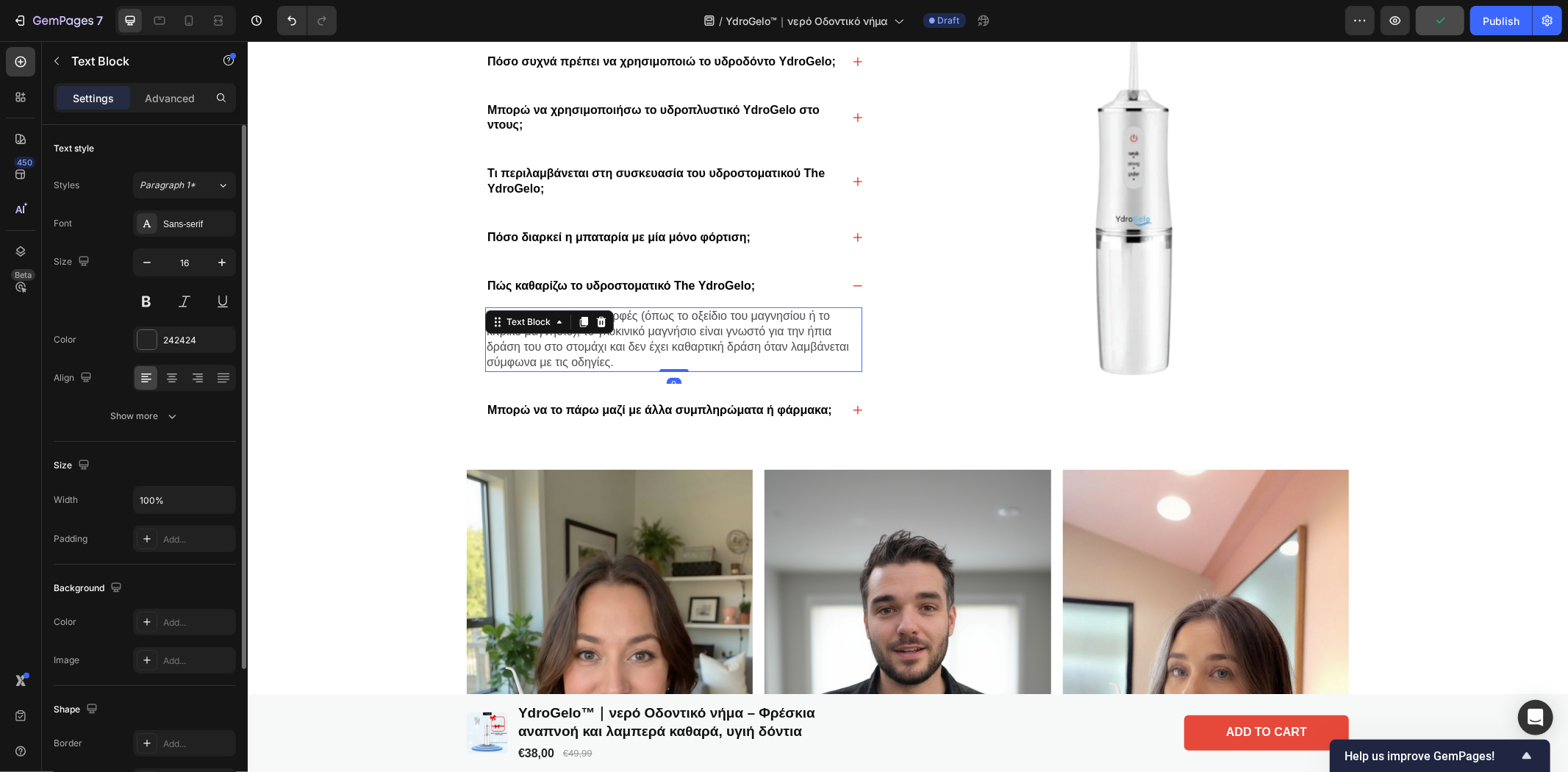
click at [608, 355] on p "Σε αντίθεση με άλλες μορφές (όπως το οξείδιο του μαγνησίου ή το κιτρικό μαγνήσι…" at bounding box center [673, 338] width 374 height 61
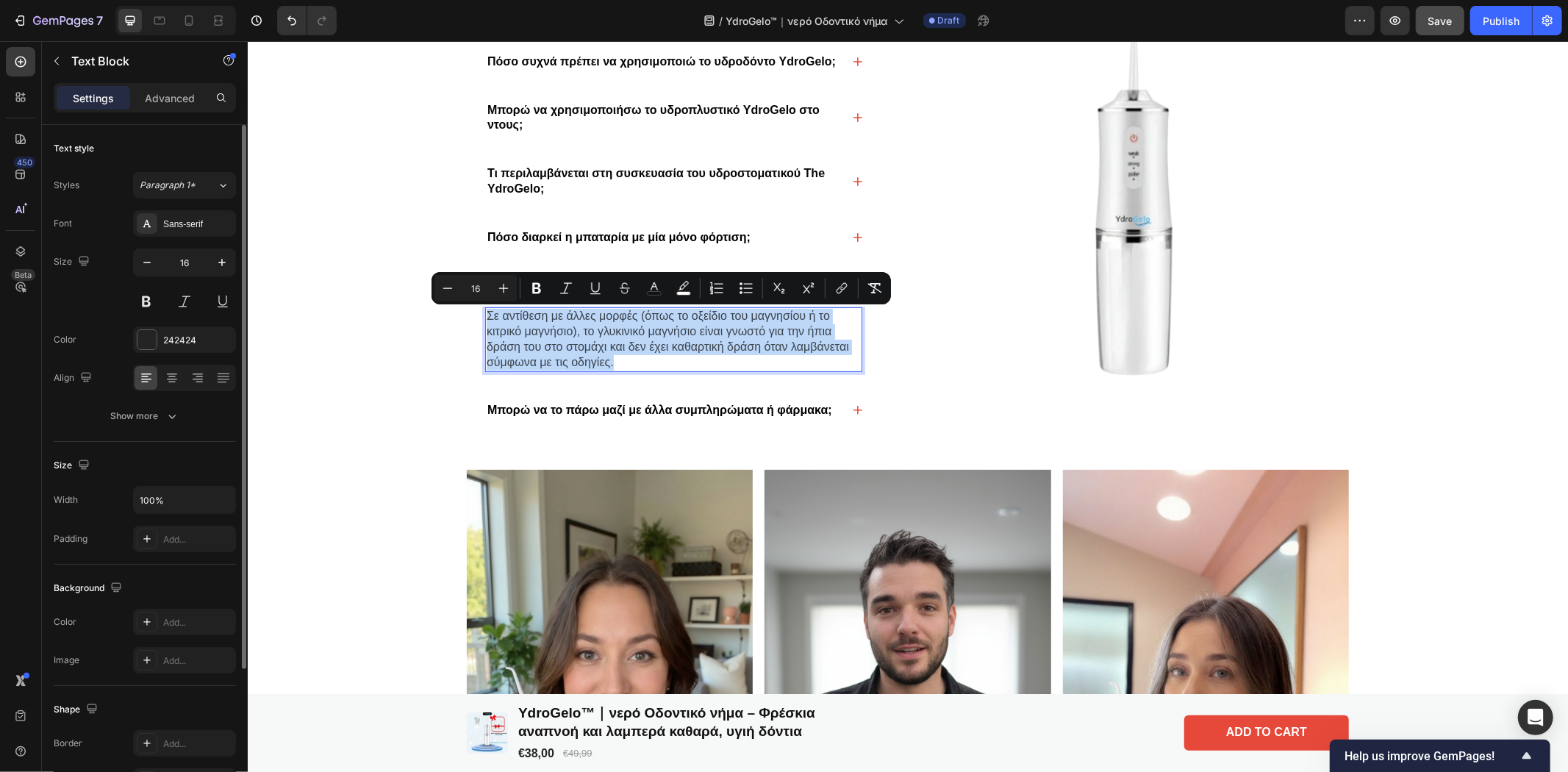
drag, startPoint x: 609, startPoint y: 357, endPoint x: 478, endPoint y: 318, distance: 136.7
click at [484, 318] on div "Σε αντίθεση με άλλες μορφές (όπως το οξείδιο του μαγνησίου ή το κιτρικό μαγνήσι…" at bounding box center [672, 338] width 377 height 64
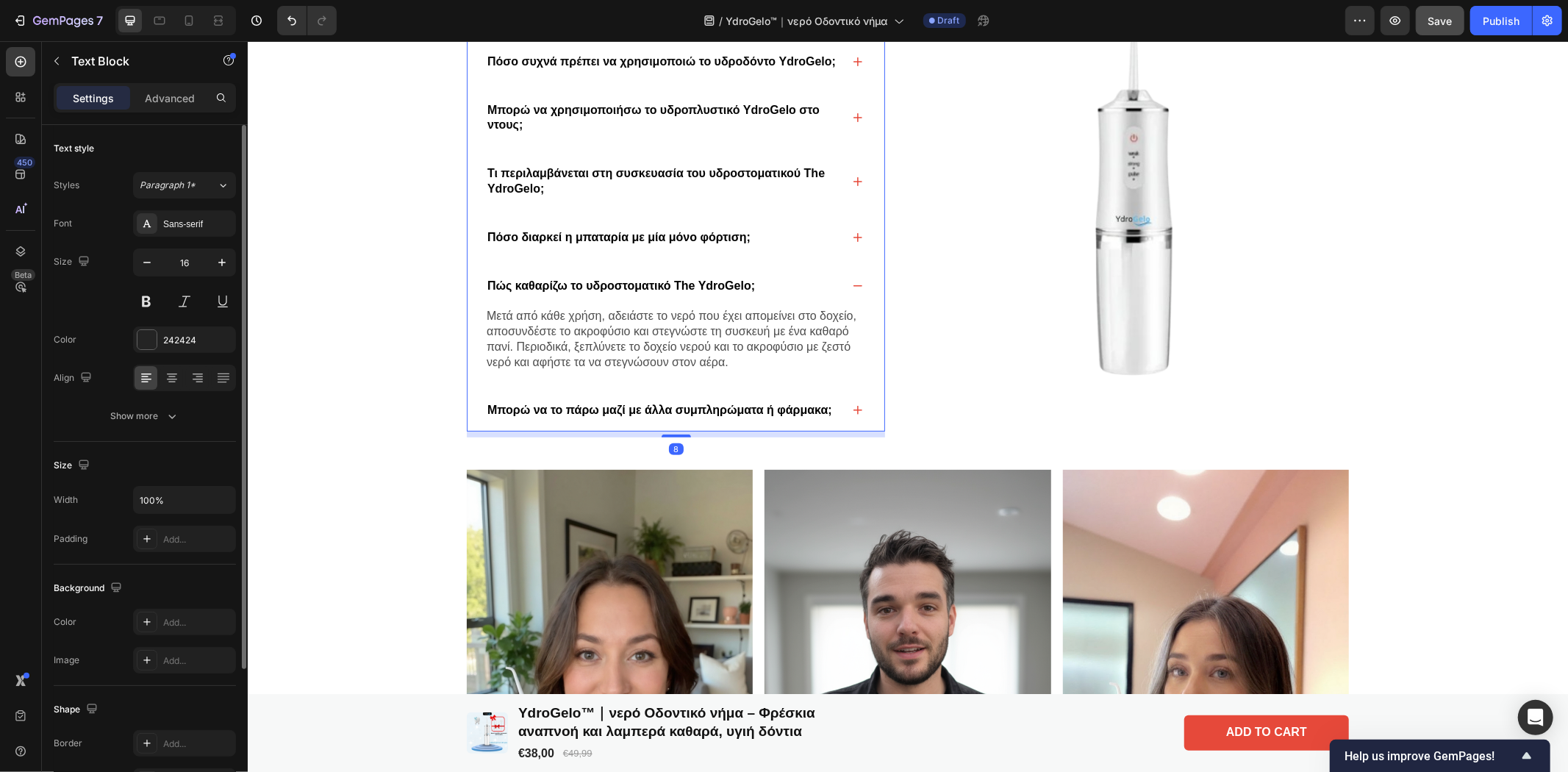
click at [764, 406] on span "Μπορώ να το πάρω μαζί με άλλα συμπληρώματα ή φάρμακα;" at bounding box center [659, 408] width 344 height 12
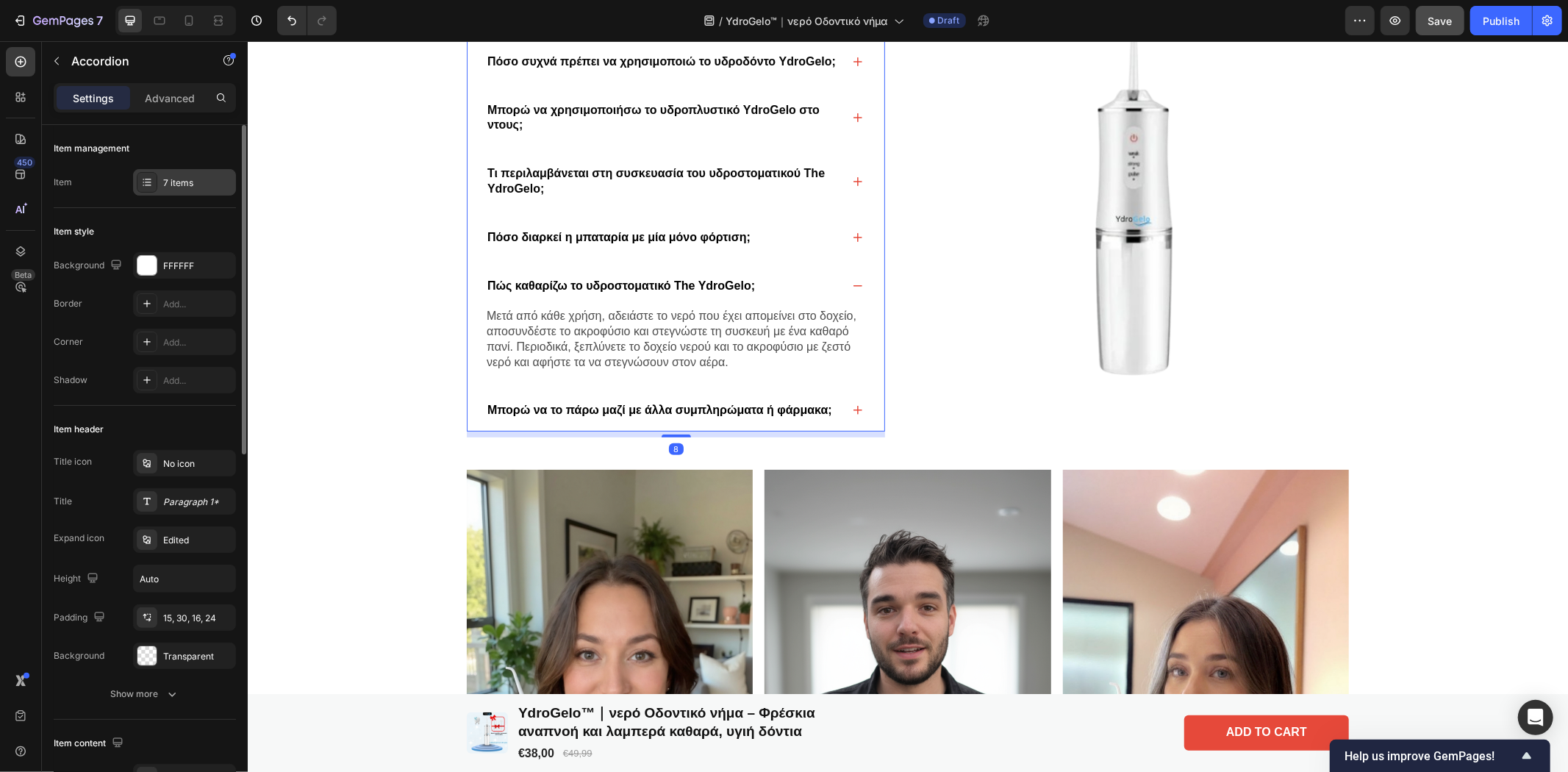
click at [153, 187] on icon at bounding box center [147, 182] width 12 height 12
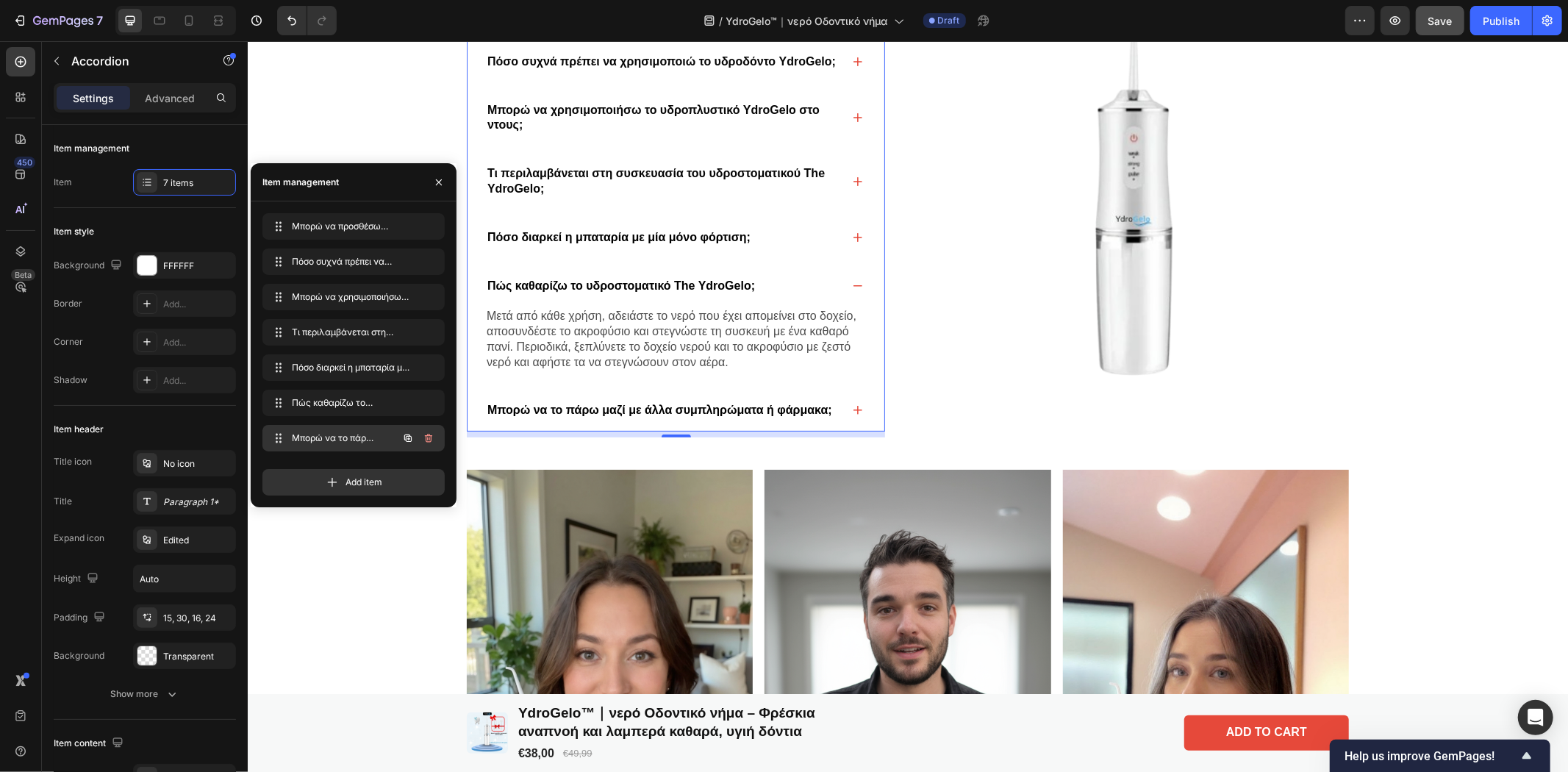
click at [432, 441] on icon "button" at bounding box center [429, 438] width 12 height 12
click at [420, 440] on div "Delete" at bounding box center [418, 438] width 27 height 13
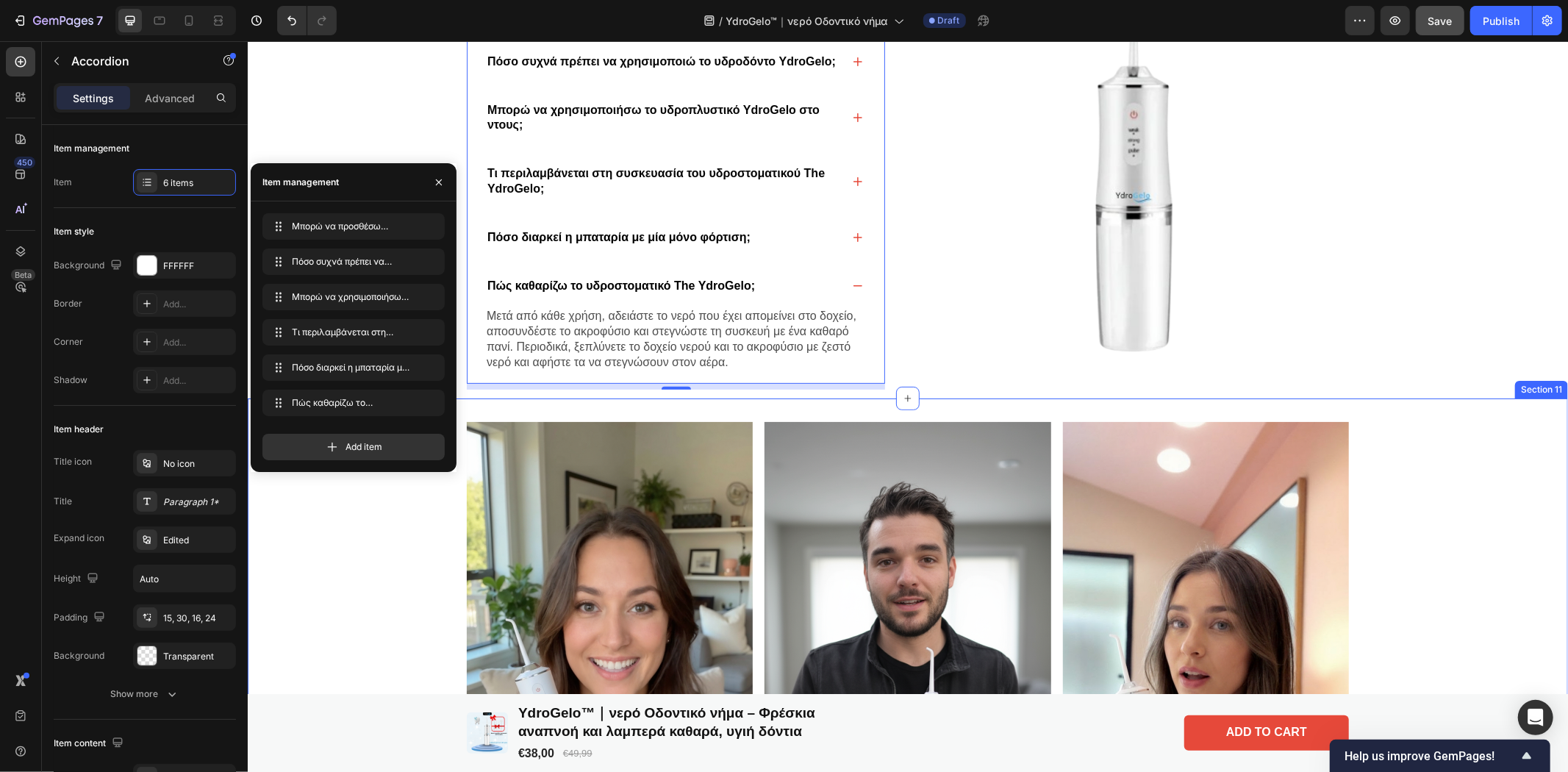
click at [1496, 490] on div "Image Image Image Row" at bounding box center [907, 677] width 1320 height 512
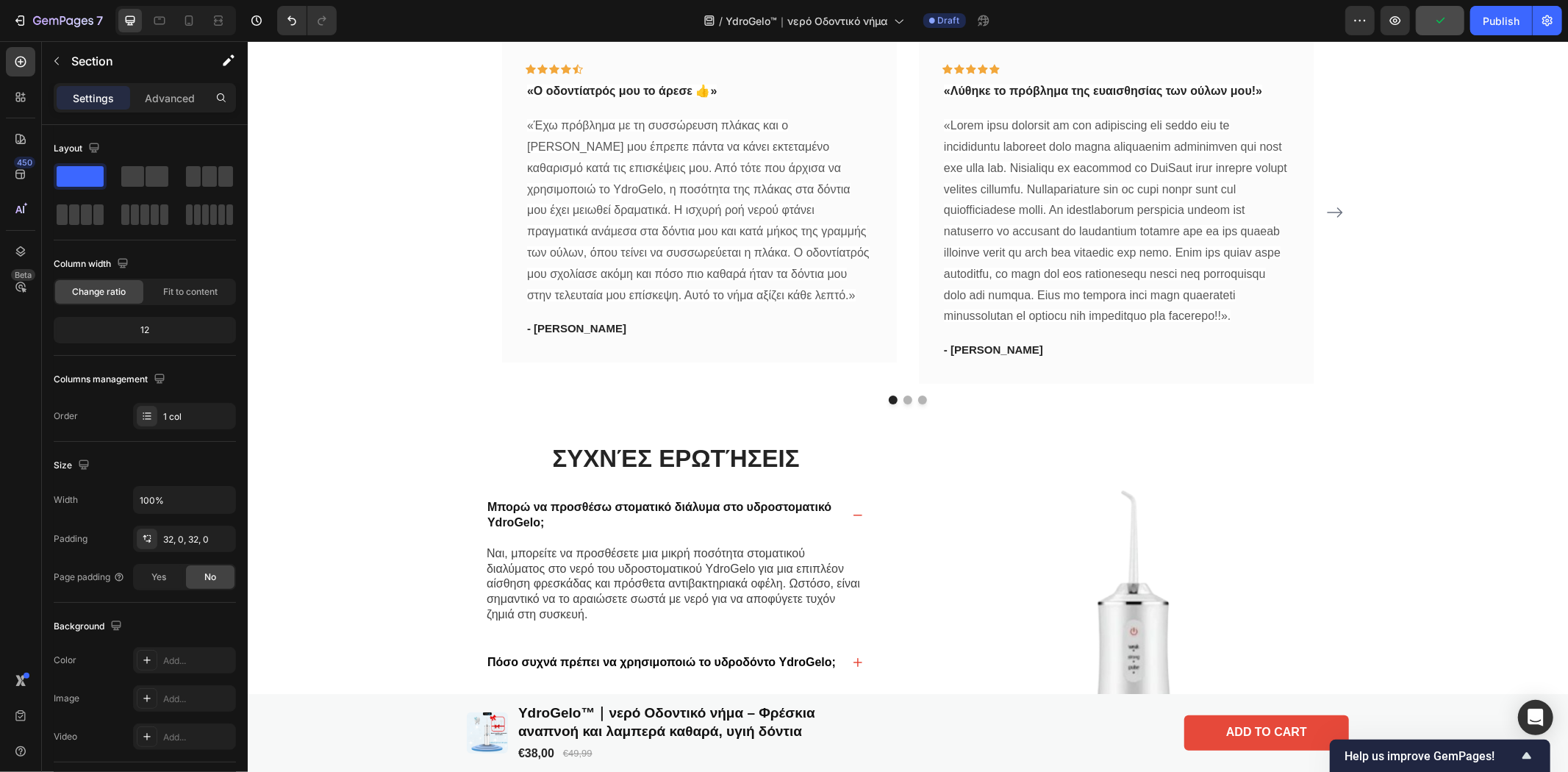
scroll to position [4469, 0]
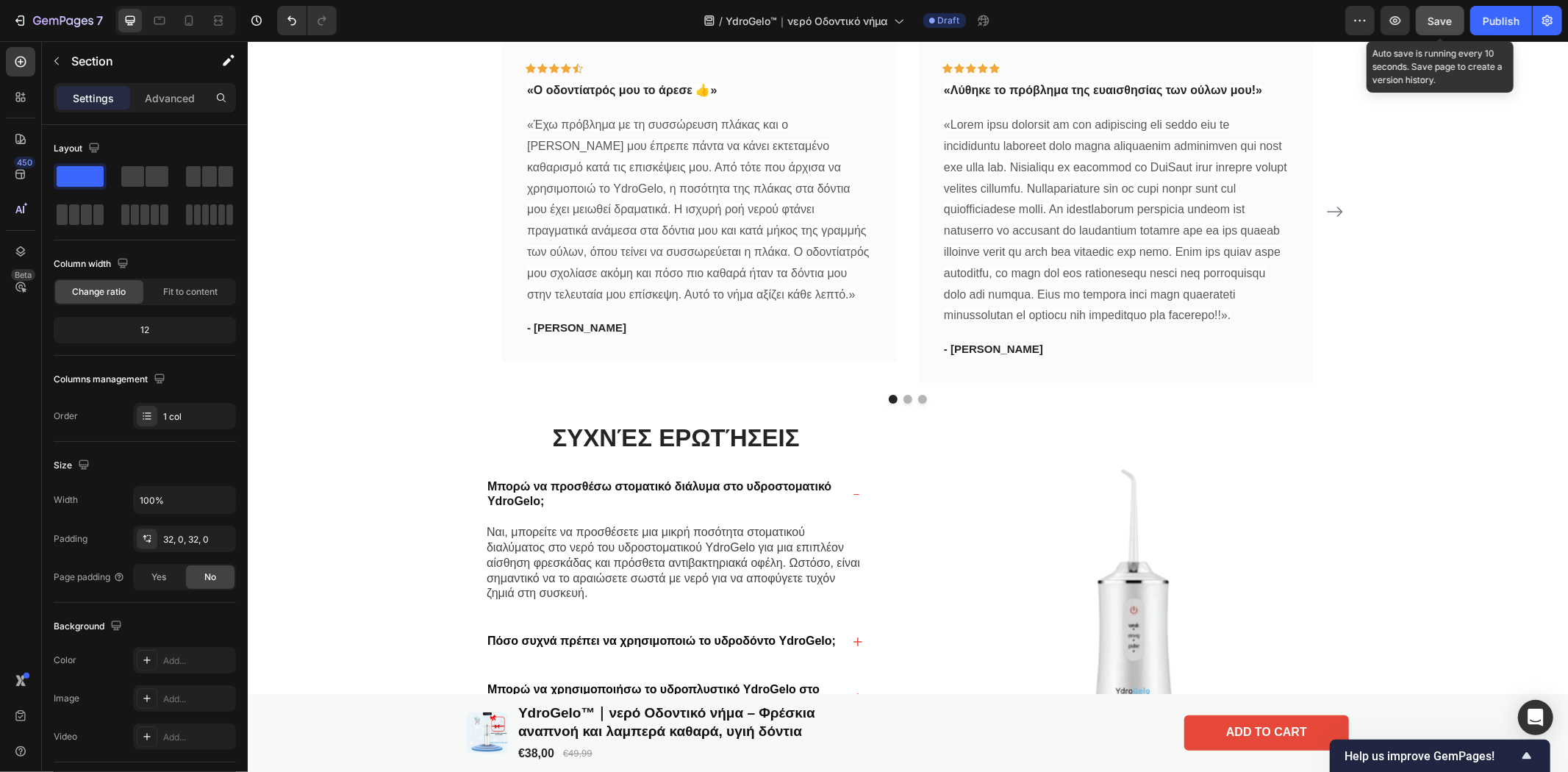
click at [1445, 16] on span "Save" at bounding box center [1441, 21] width 24 height 12
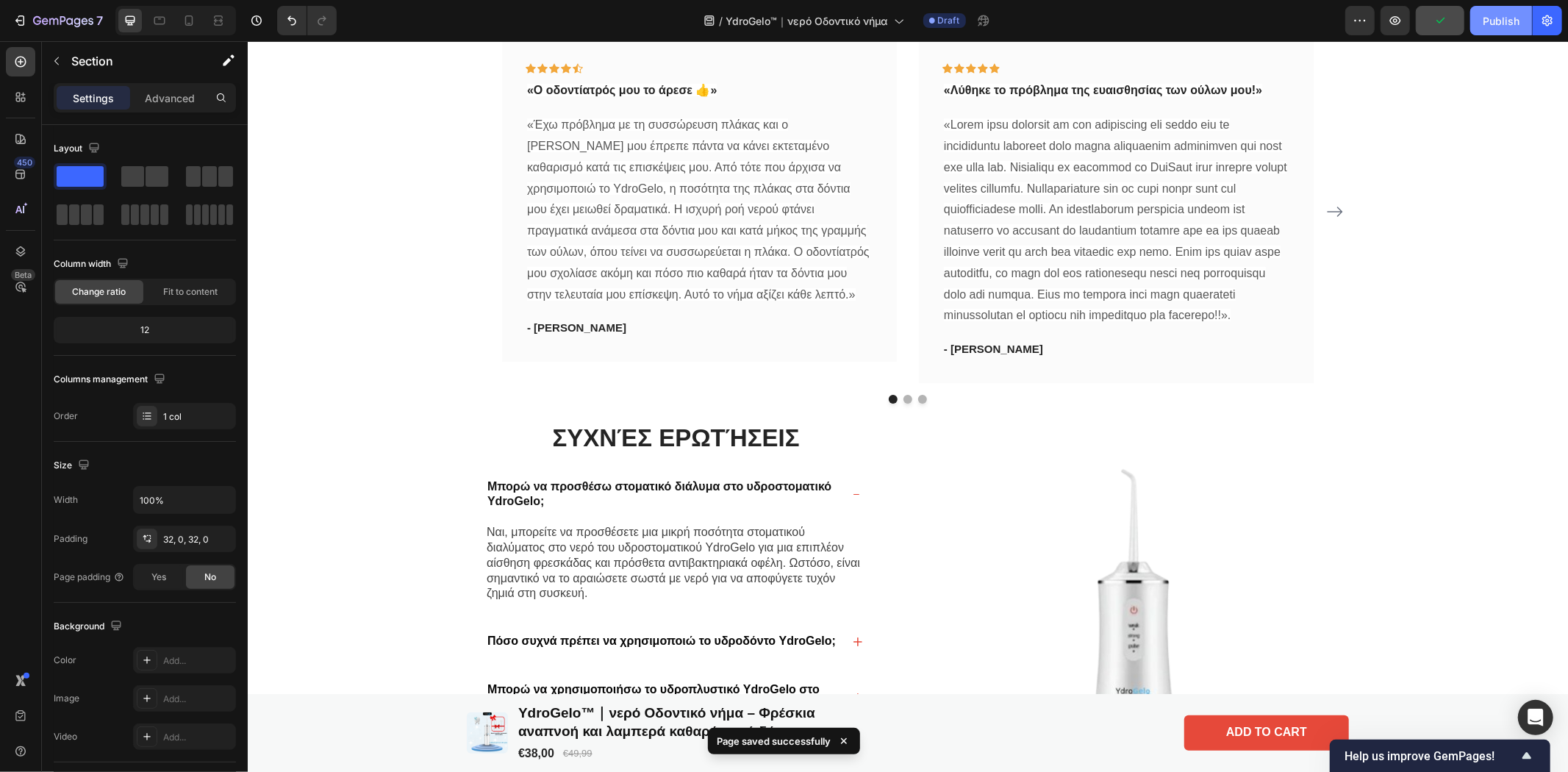
click at [1490, 19] on div "Publish" at bounding box center [1501, 21] width 37 height 15
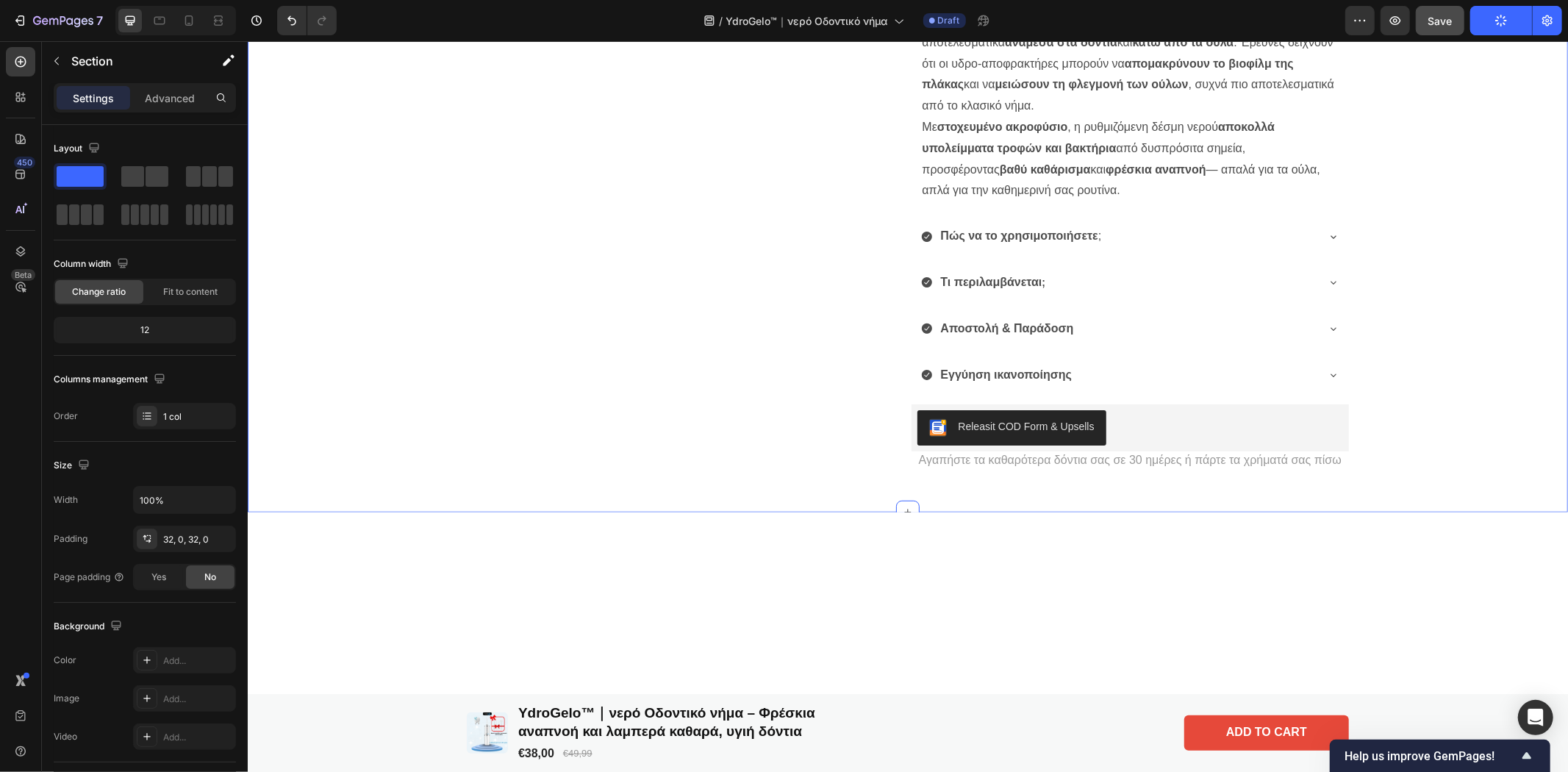
scroll to position [0, 0]
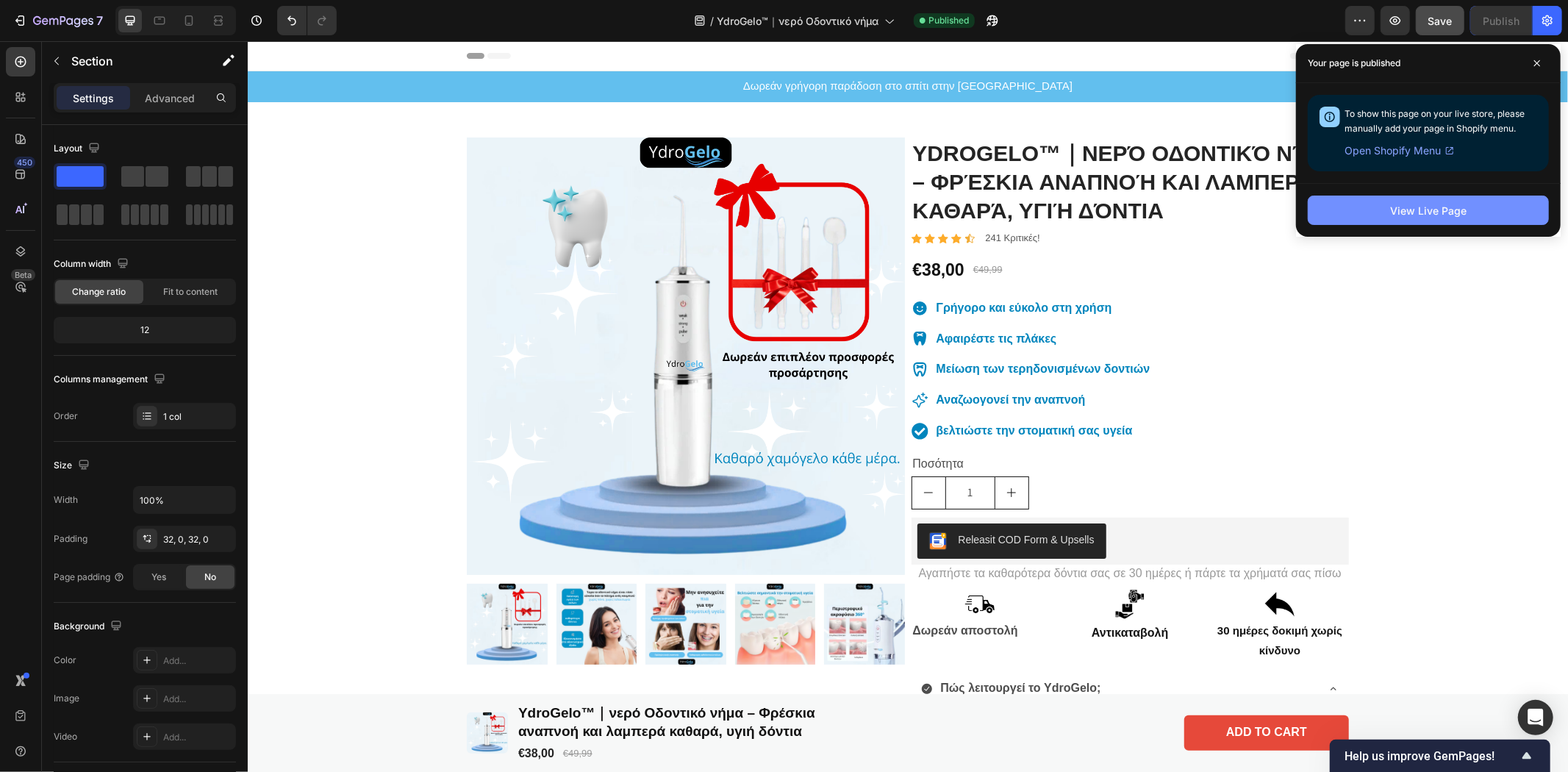
click at [1473, 210] on button "View Live Page" at bounding box center [1429, 210] width 242 height 29
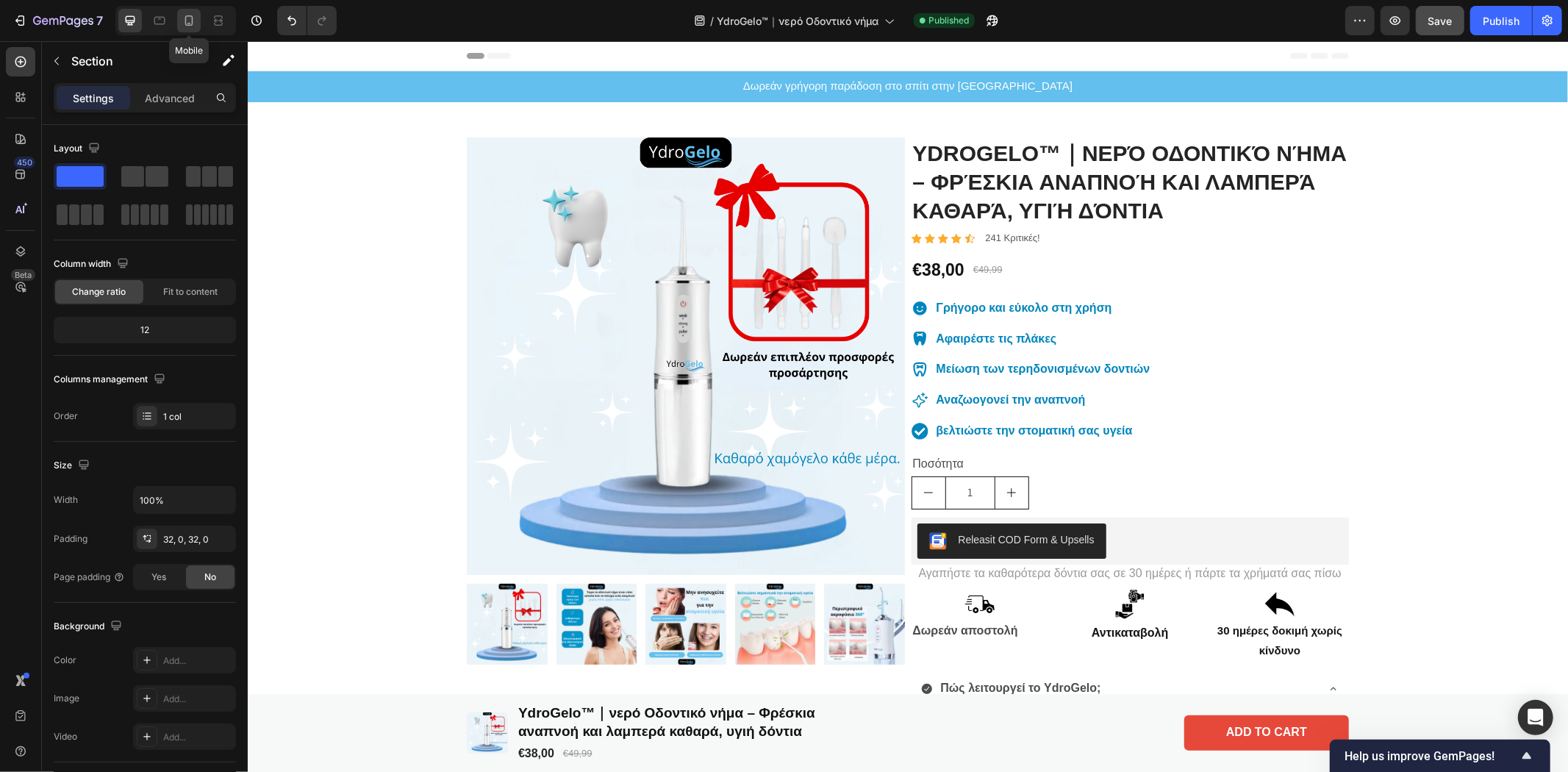
click at [184, 13] on icon at bounding box center [189, 21] width 15 height 15
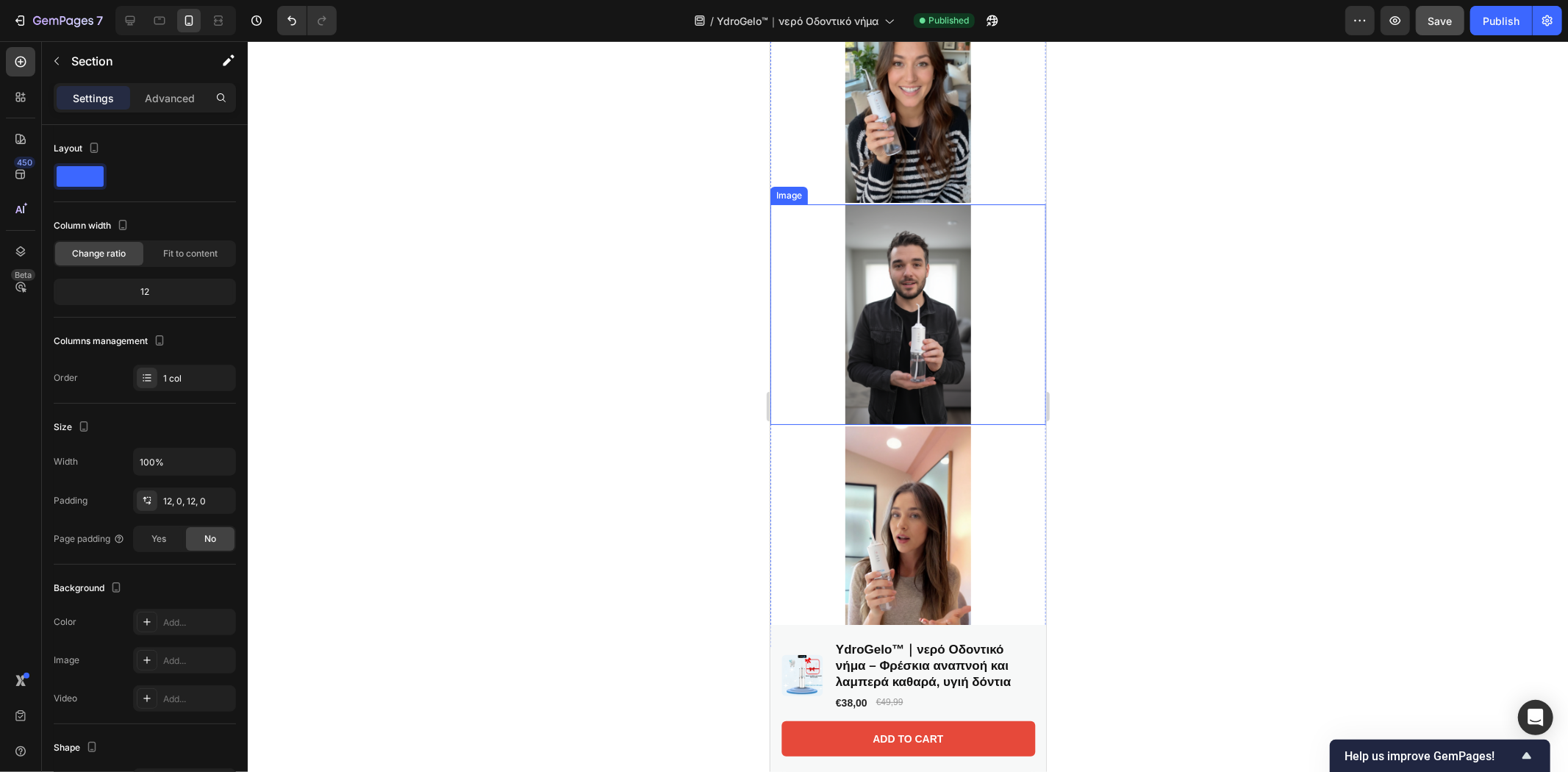
scroll to position [5491, 0]
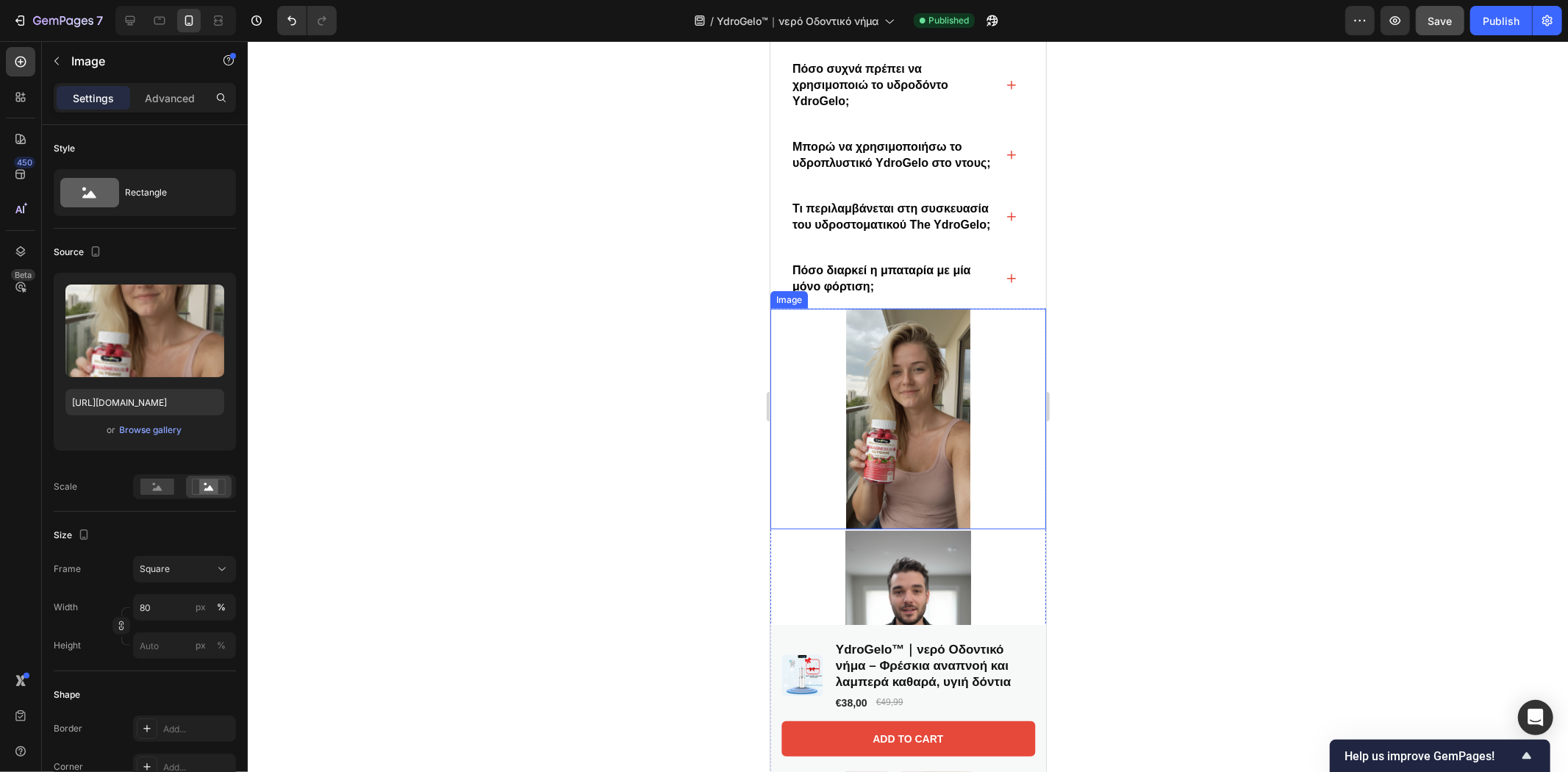
click at [950, 416] on img at bounding box center [908, 418] width 221 height 221
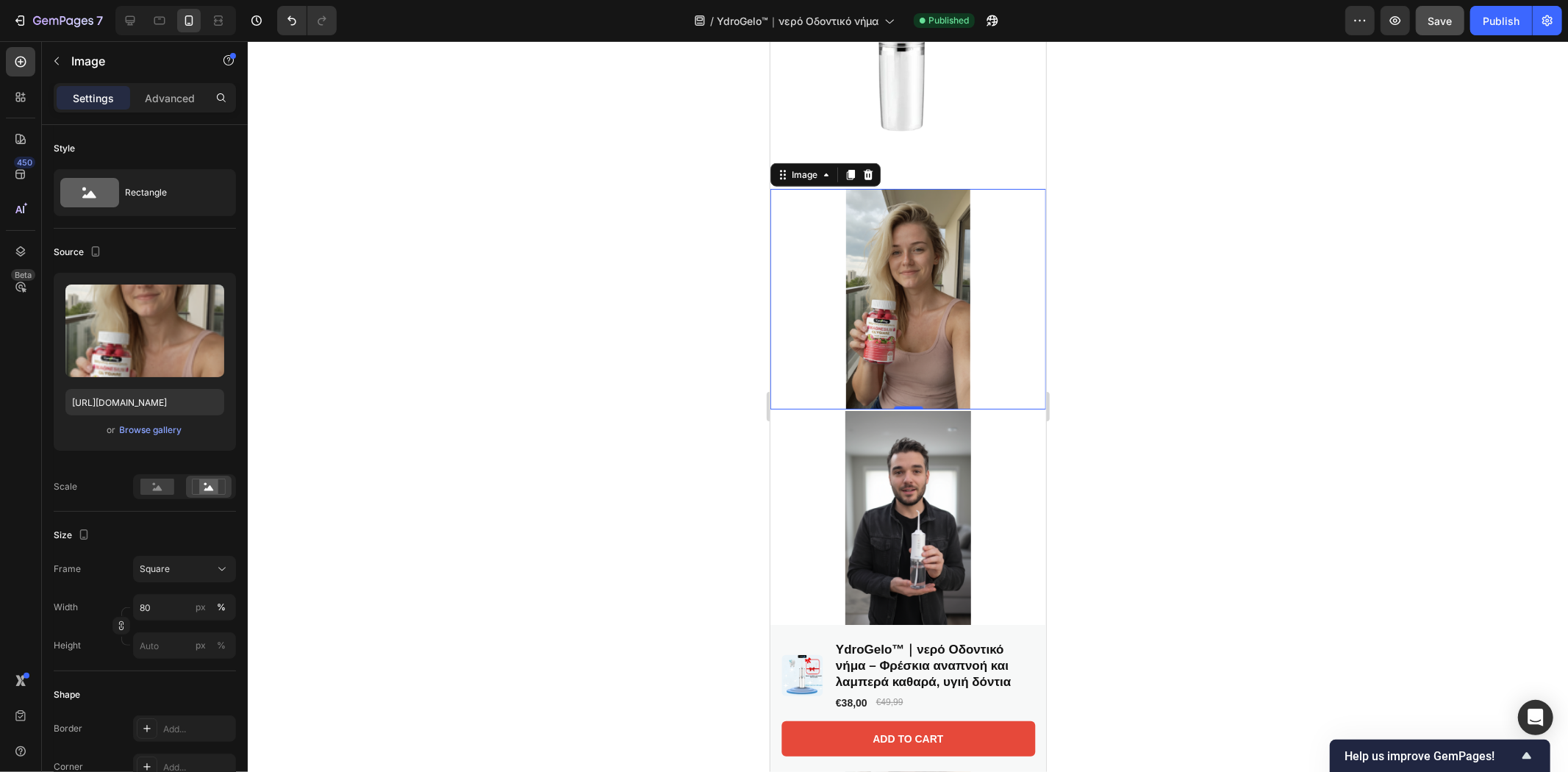
scroll to position [5976, 0]
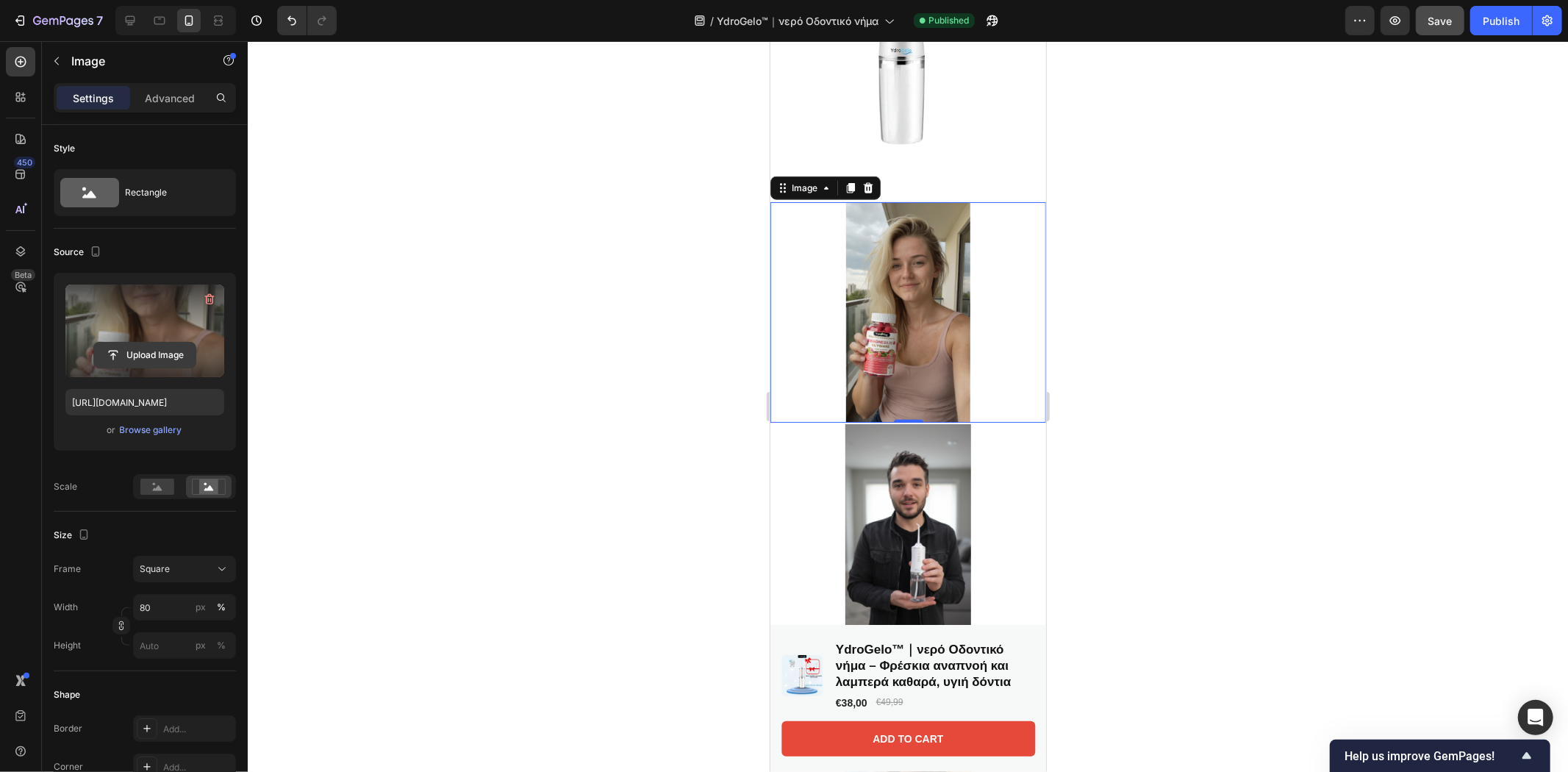
click at [138, 354] on input "file" at bounding box center [145, 355] width 101 height 25
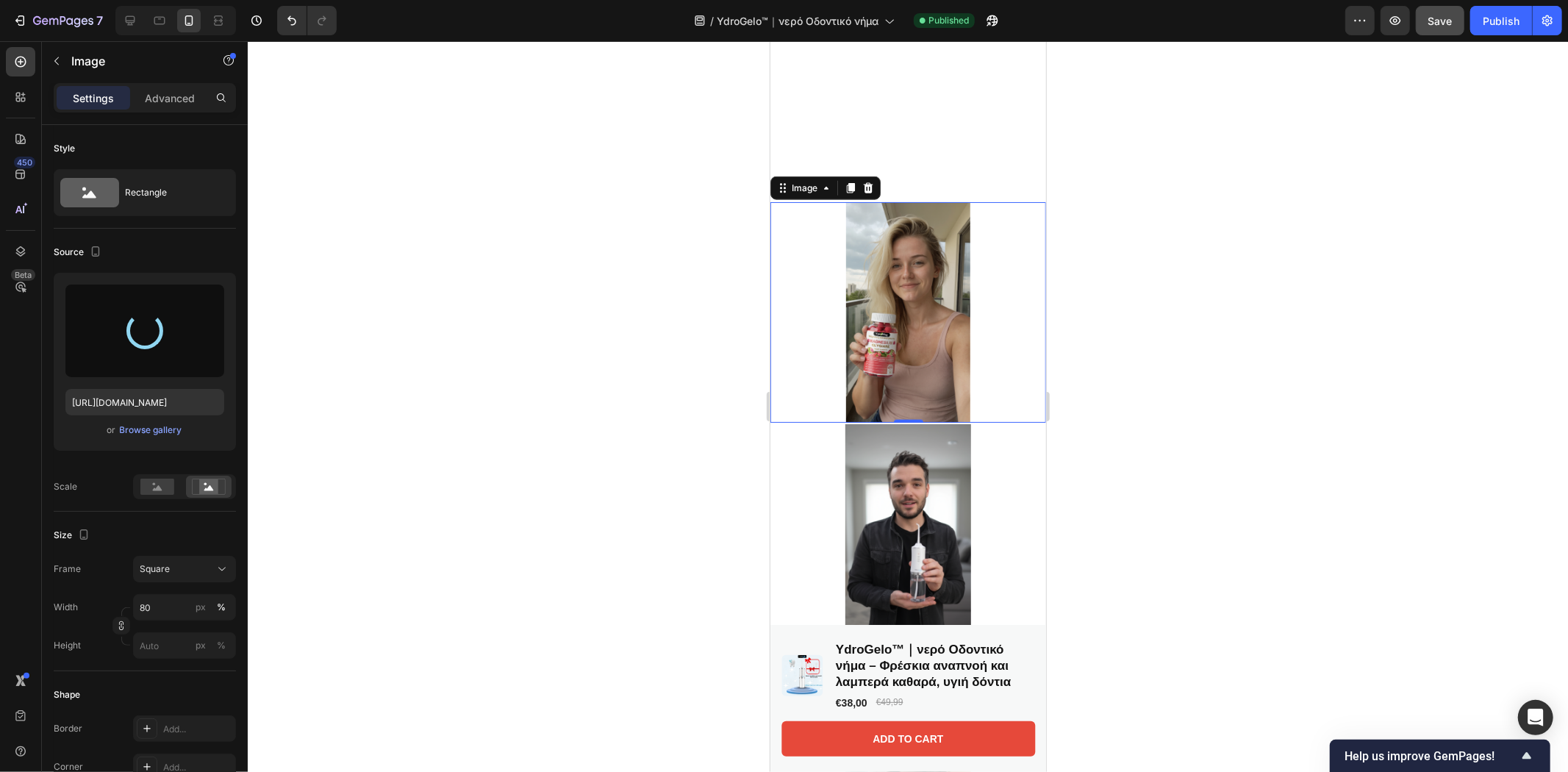
scroll to position [6302, 0]
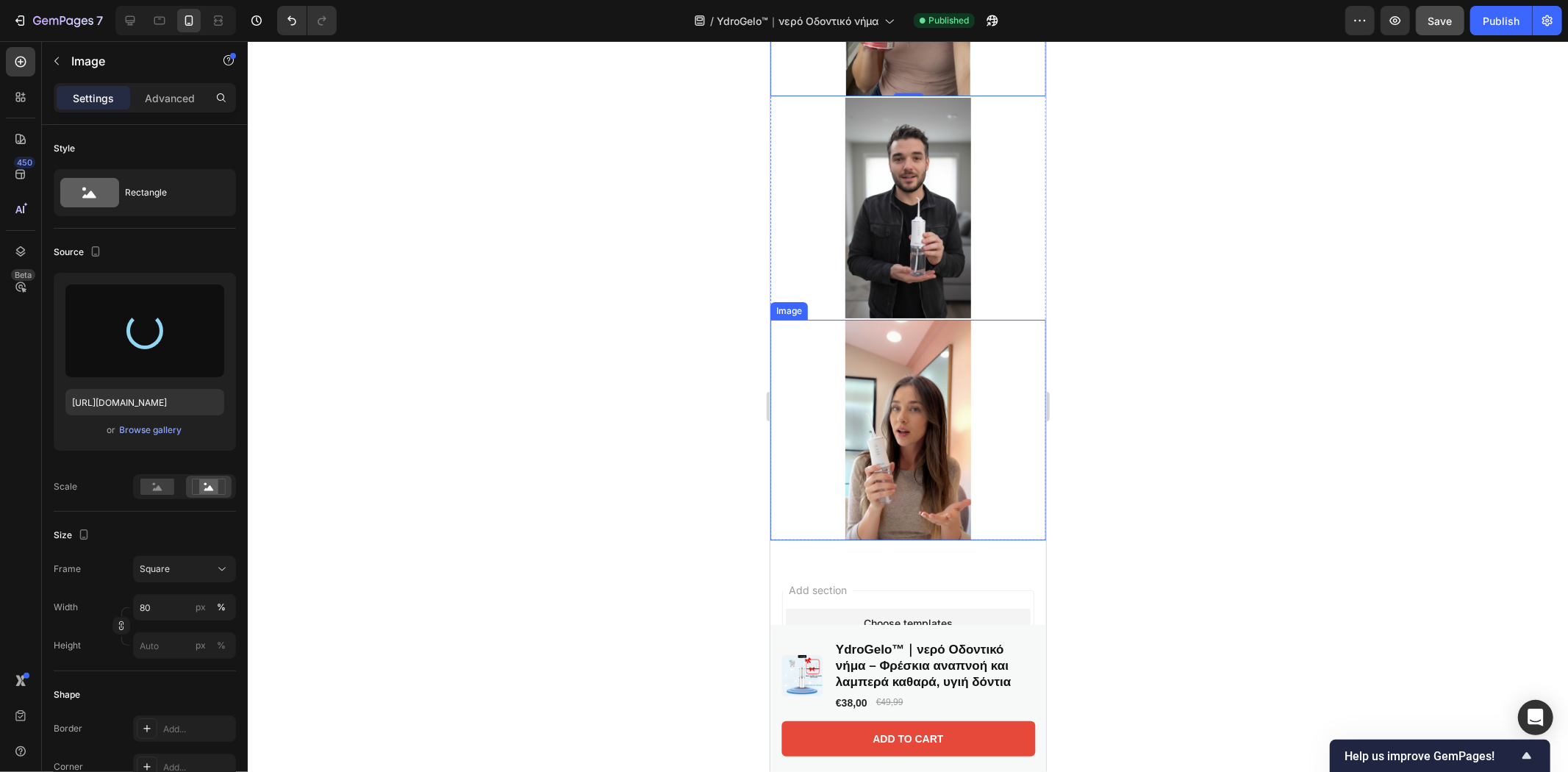
type input "https://cdn.shopify.com/s/files/1/0986/8741/8706/files/gempages_580955971912729…"
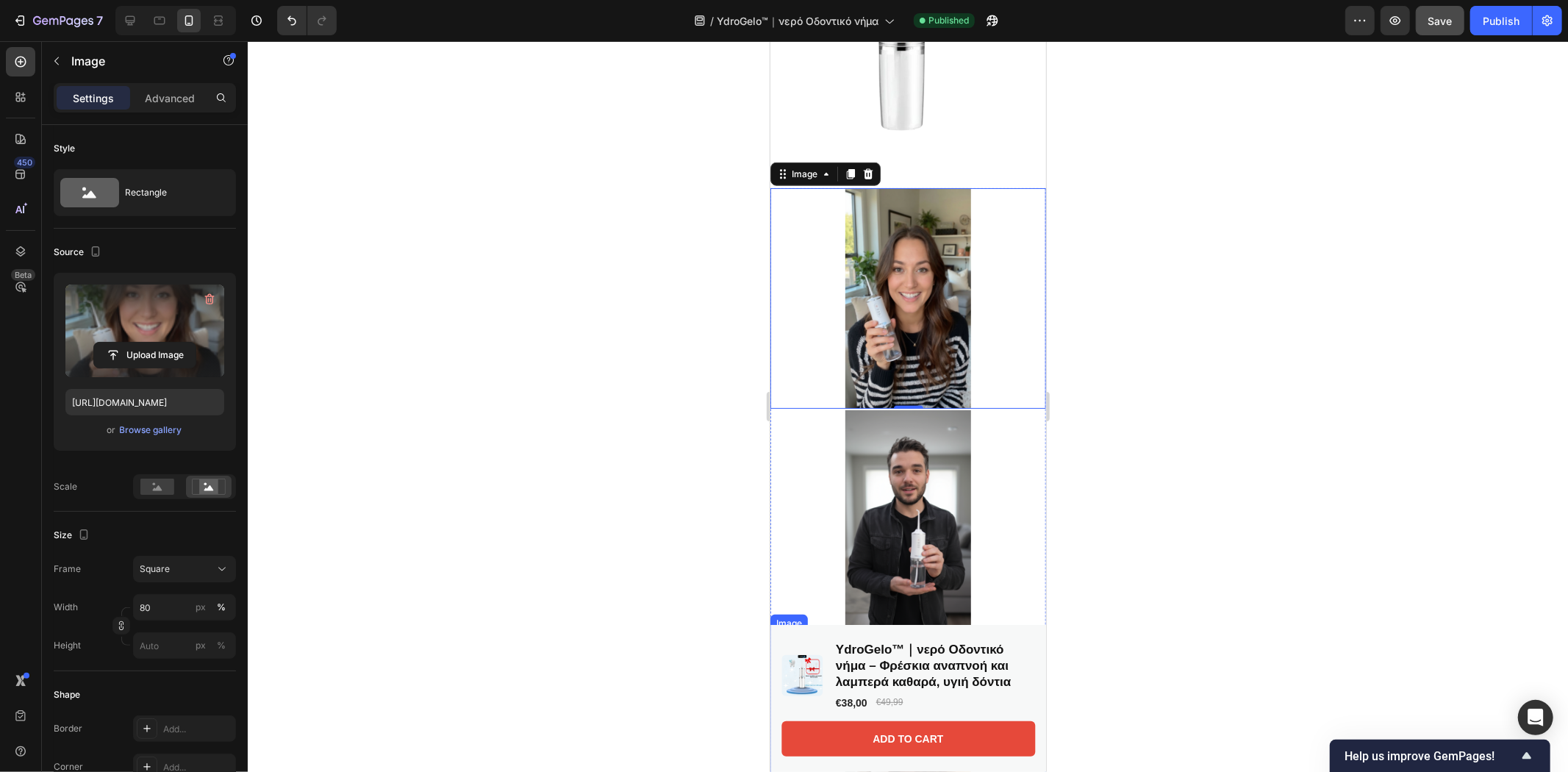
scroll to position [5976, 0]
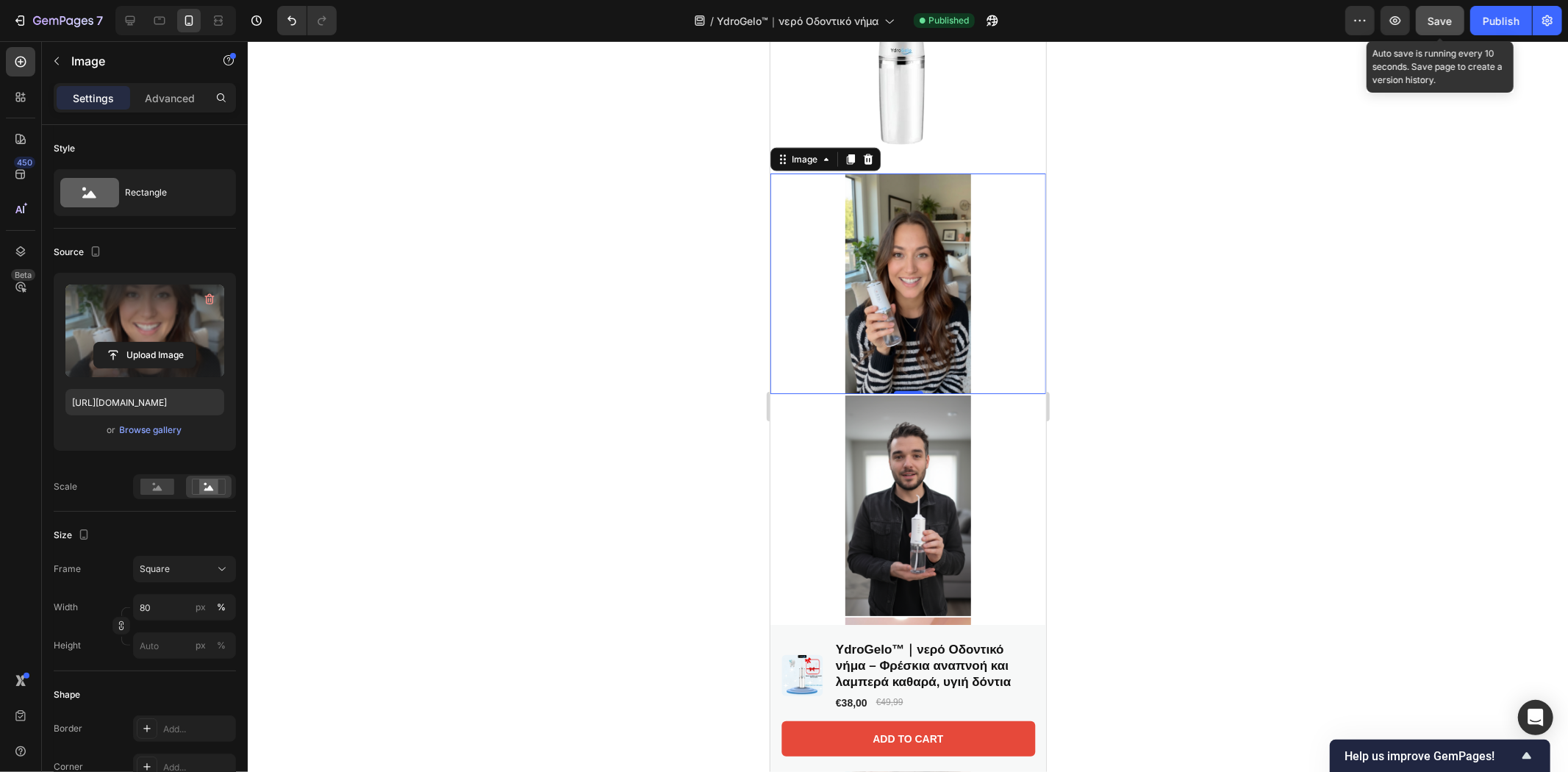
click at [1436, 29] on button "Save" at bounding box center [1440, 20] width 49 height 29
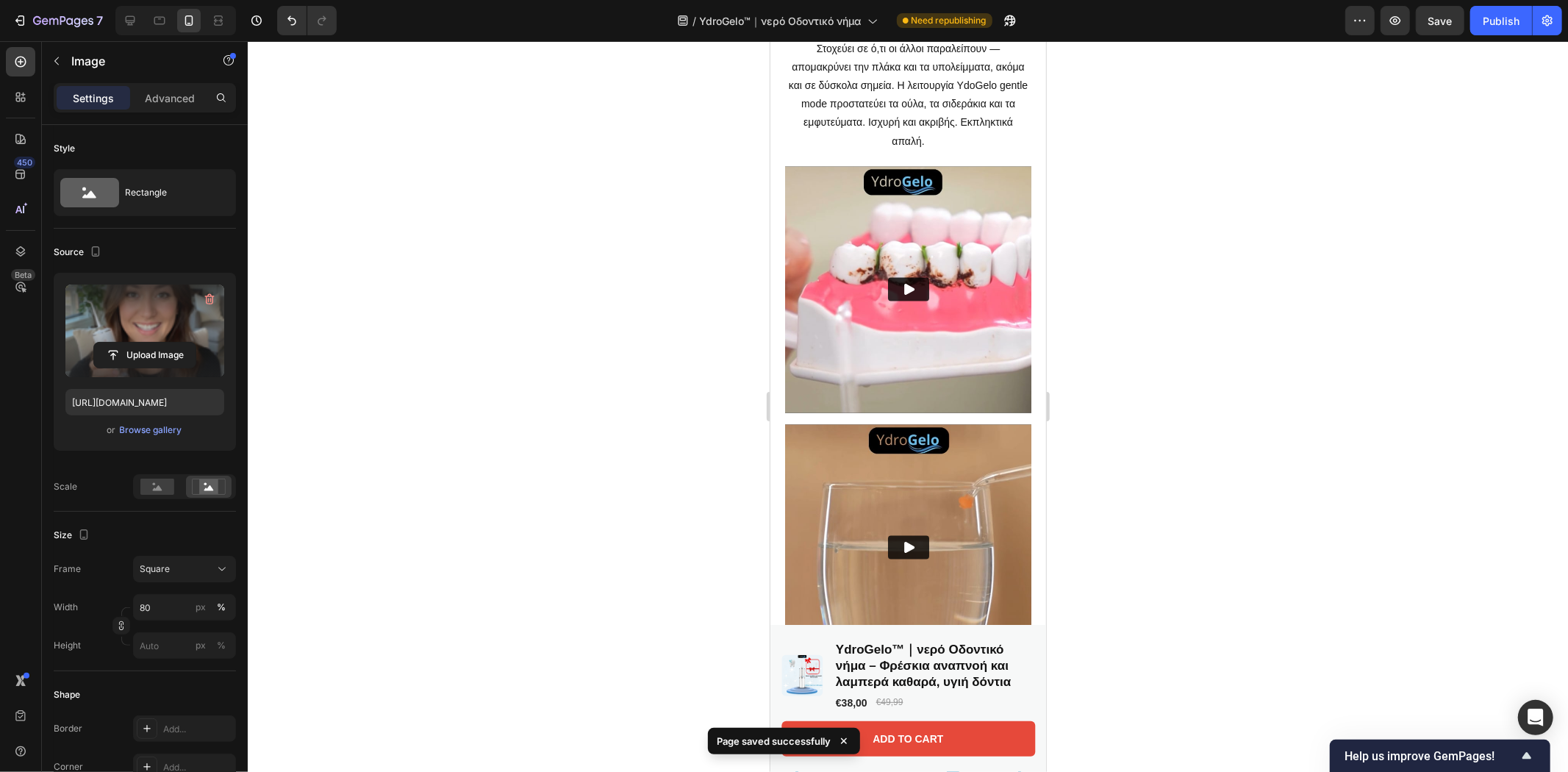
scroll to position [1657, 0]
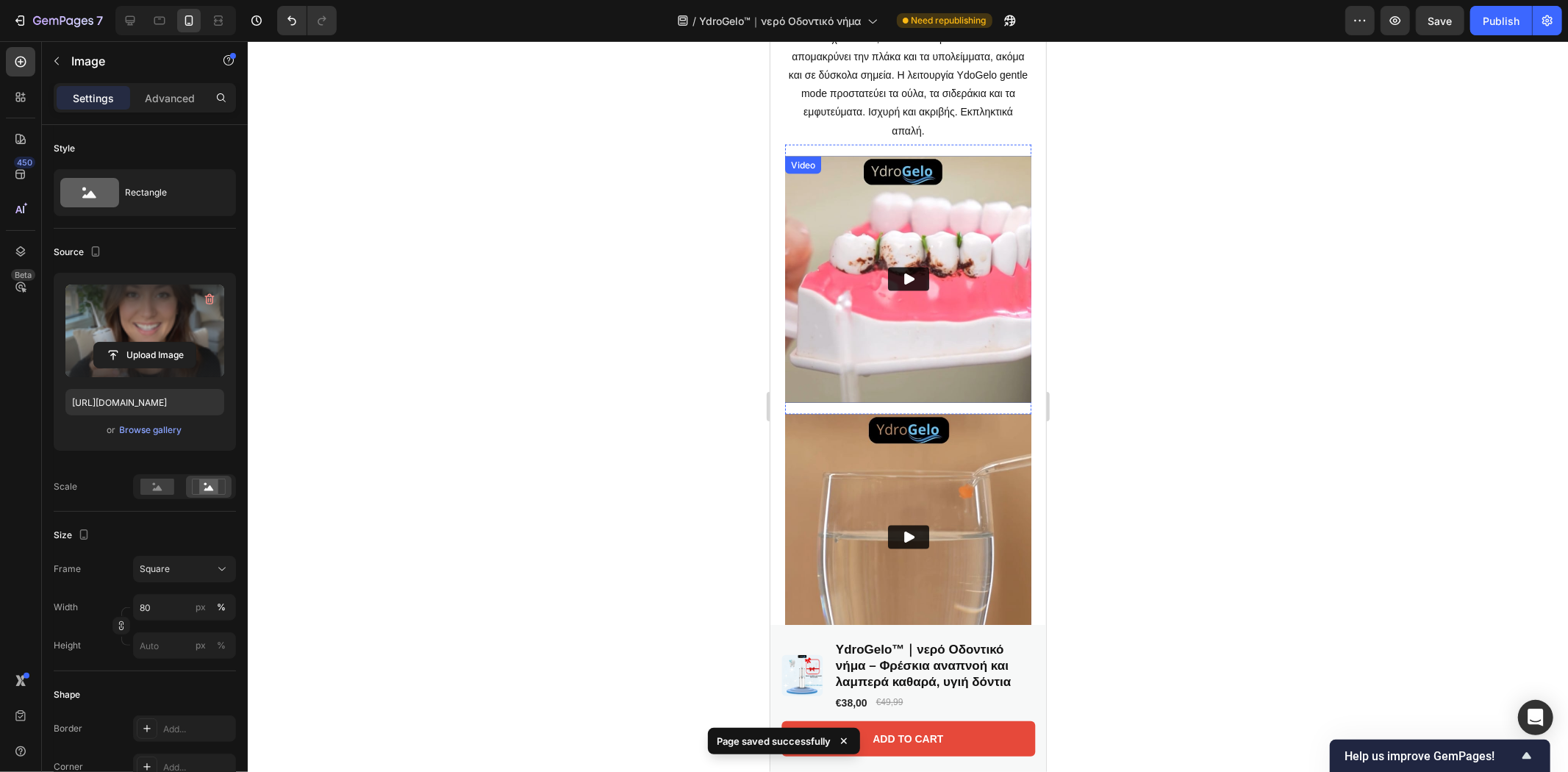
click at [950, 286] on img at bounding box center [907, 278] width 246 height 246
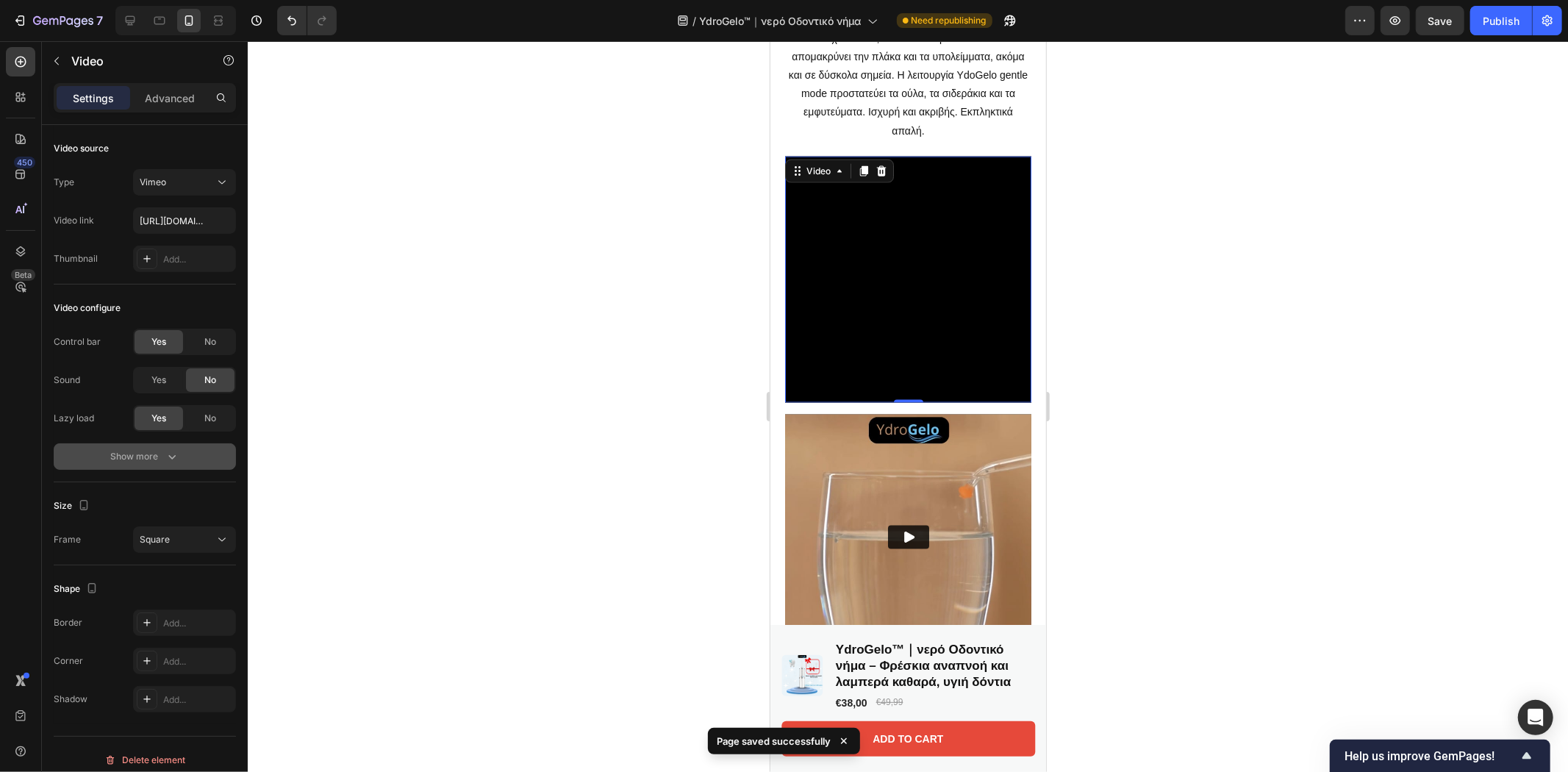
click at [144, 457] on div "Show more" at bounding box center [145, 457] width 68 height 15
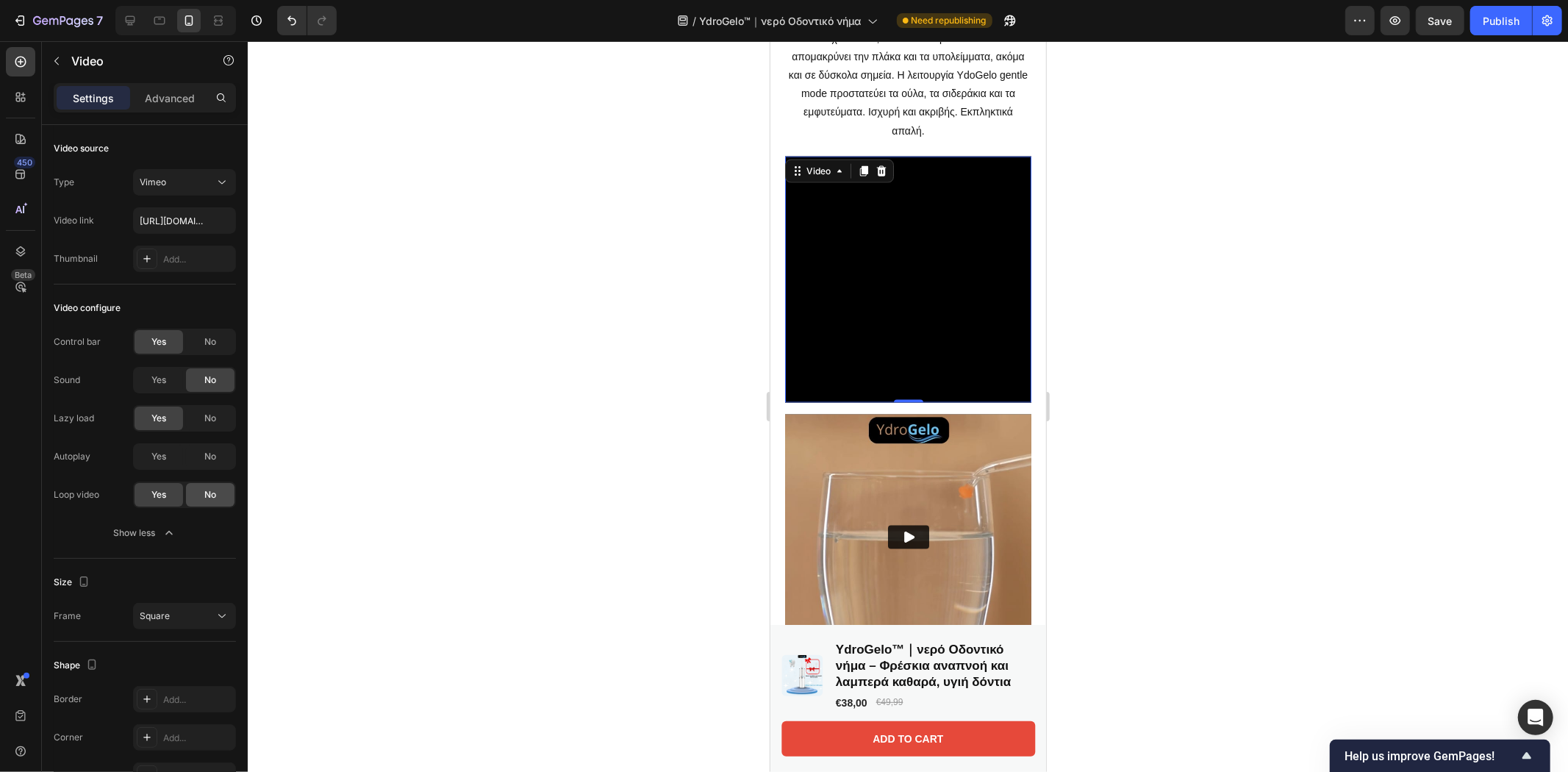
click at [208, 492] on span "No" at bounding box center [210, 494] width 12 height 13
click at [167, 466] on div at bounding box center [184, 457] width 103 height 26
click at [219, 413] on div "No" at bounding box center [211, 417] width 49 height 23
click at [155, 453] on span "Yes" at bounding box center [159, 457] width 15 height 13
click at [157, 495] on span "Yes" at bounding box center [159, 494] width 15 height 13
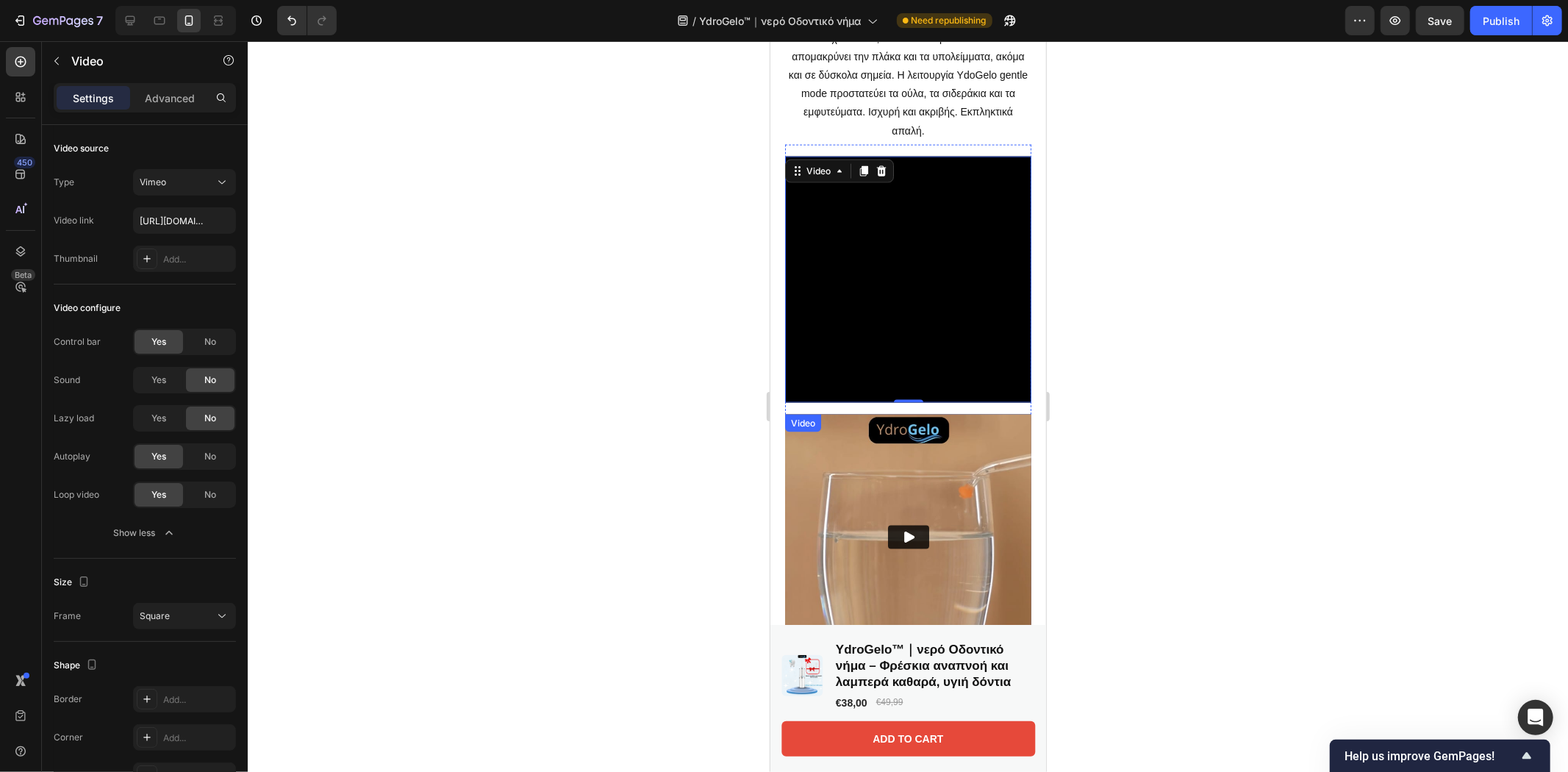
click at [891, 497] on img at bounding box center [907, 536] width 246 height 246
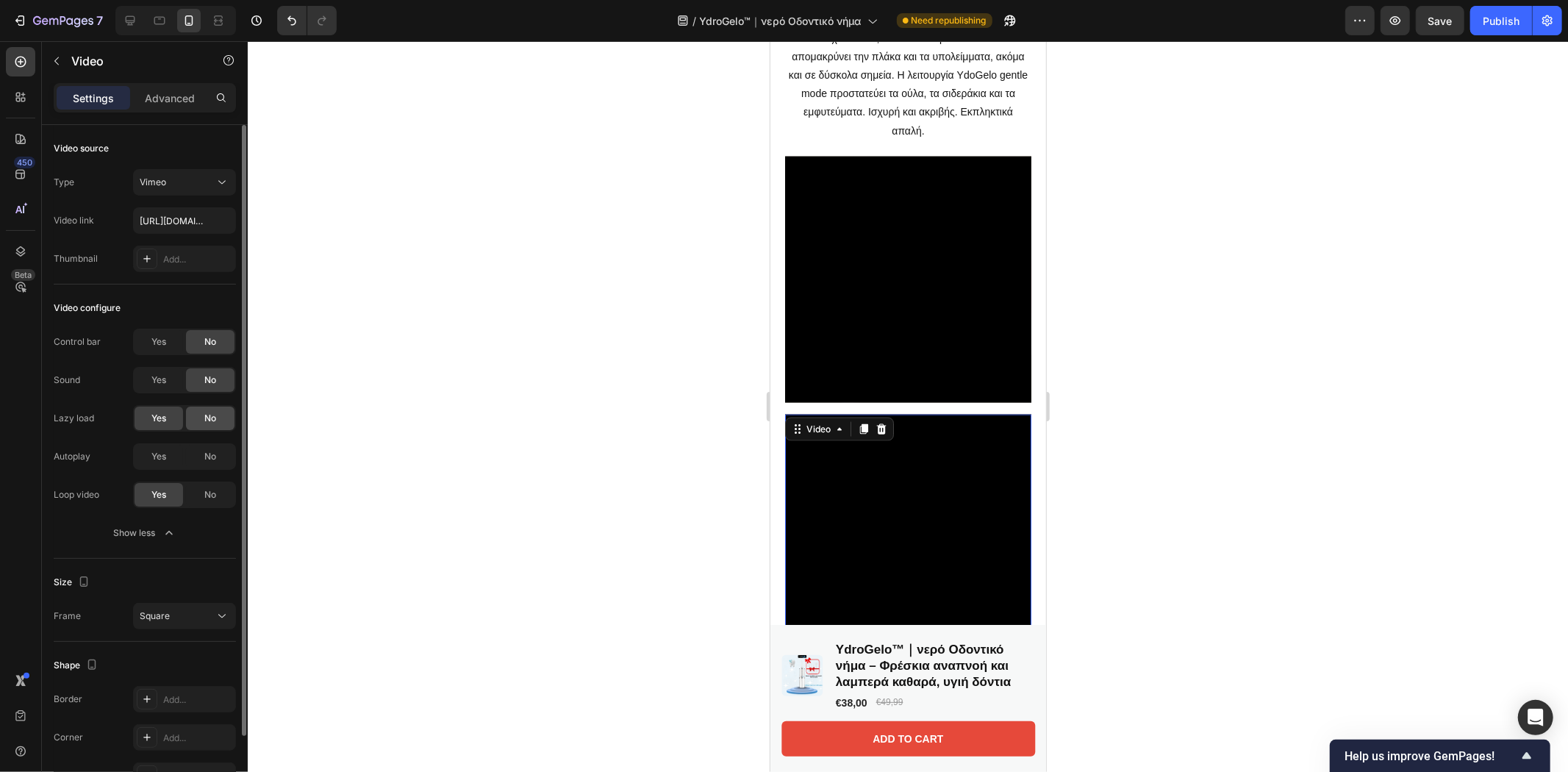
click at [198, 415] on div "No" at bounding box center [211, 417] width 49 height 23
click at [149, 461] on div "Yes" at bounding box center [159, 456] width 49 height 23
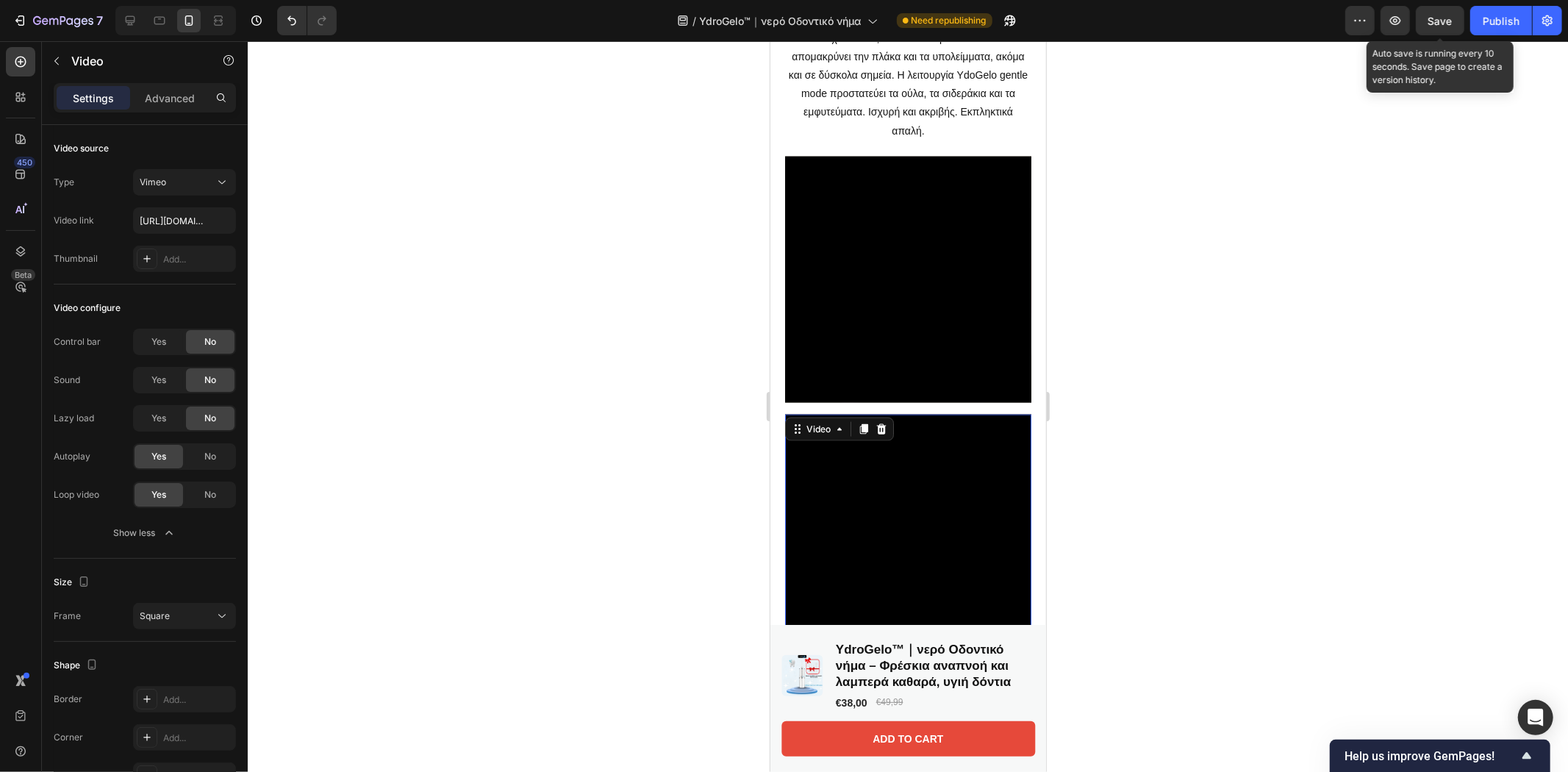
click at [1443, 21] on span "Save" at bounding box center [1441, 21] width 24 height 12
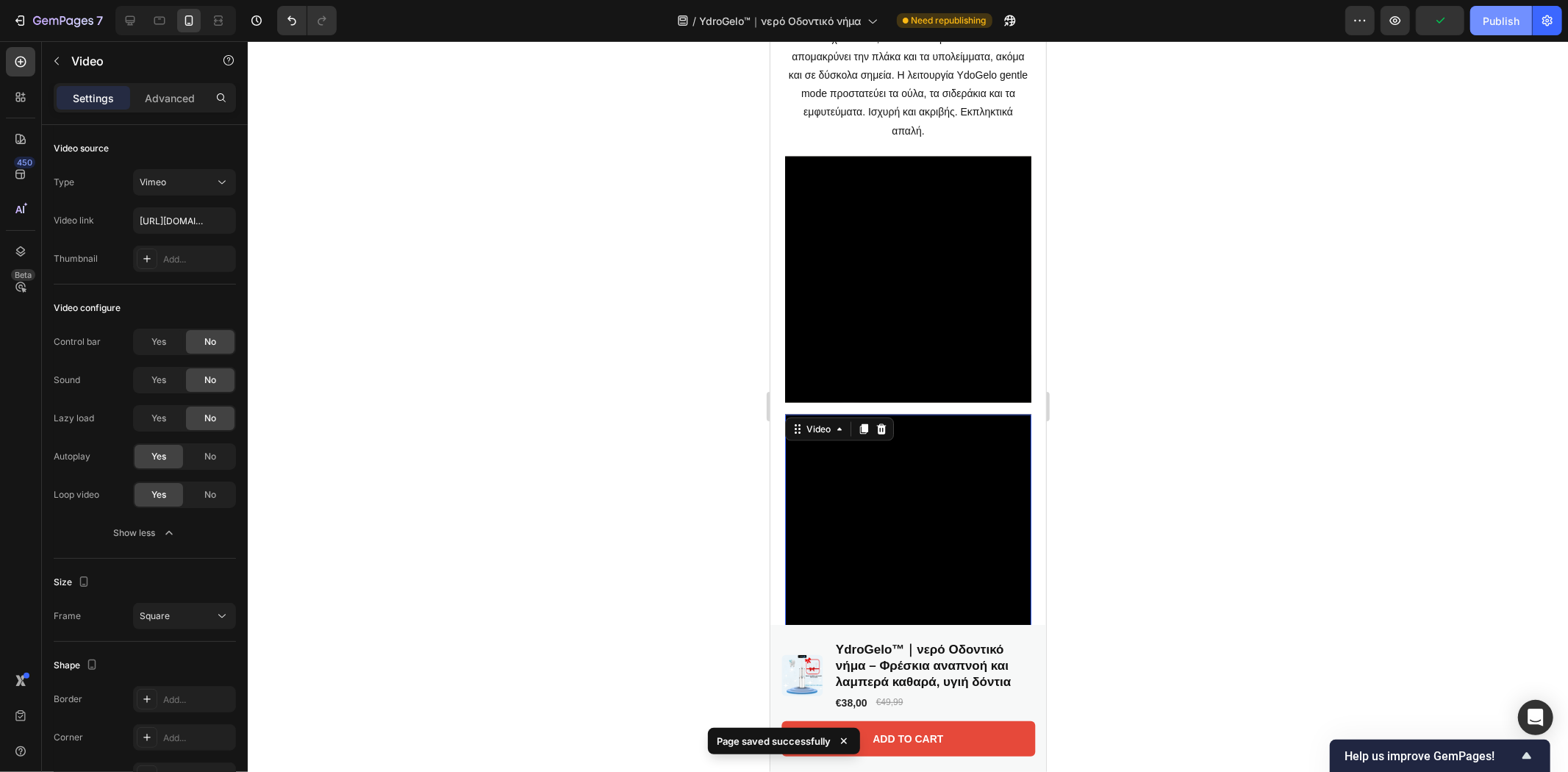
click at [1494, 21] on div "Publish" at bounding box center [1501, 21] width 37 height 15
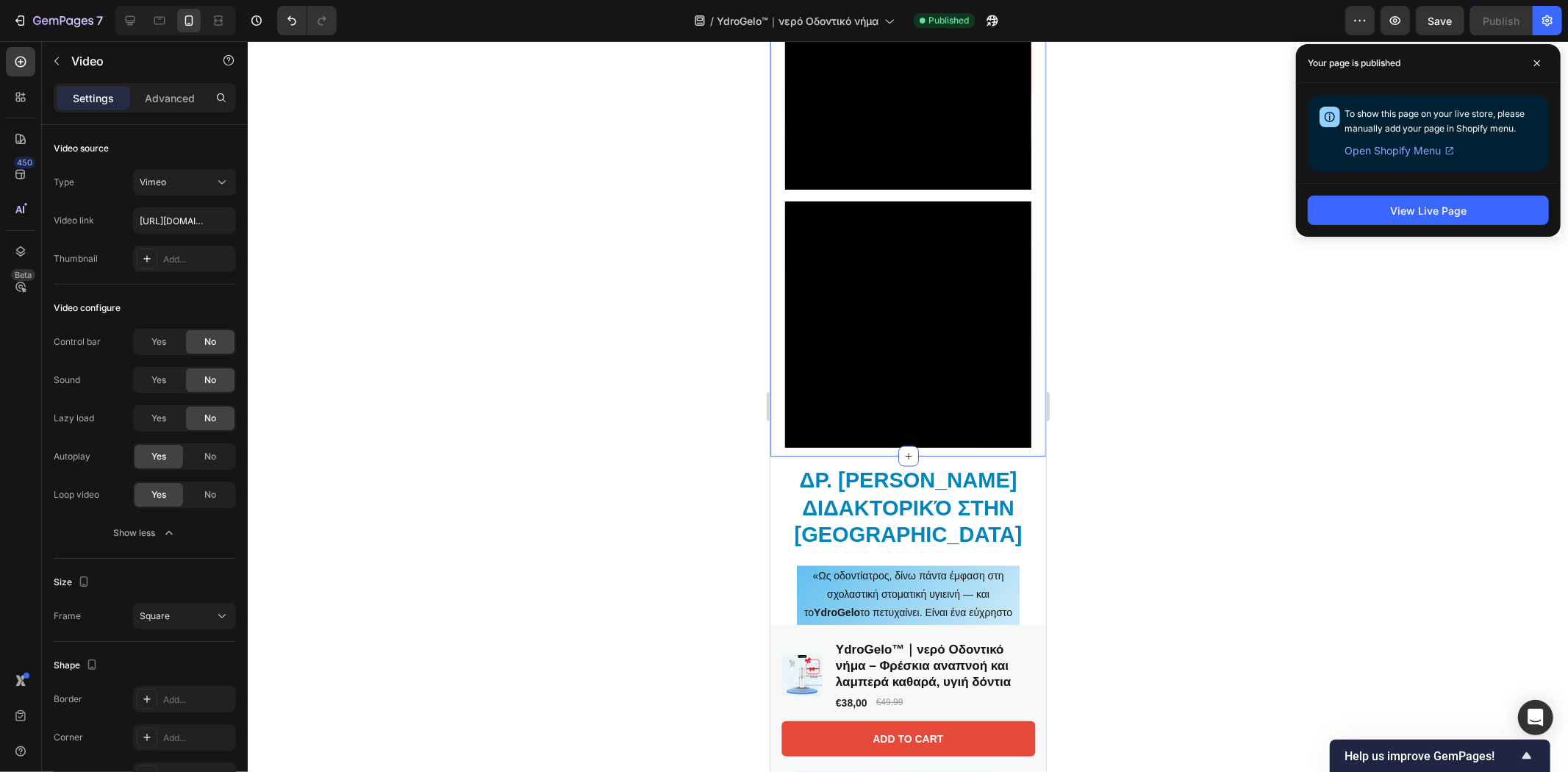
scroll to position [1870, 0]
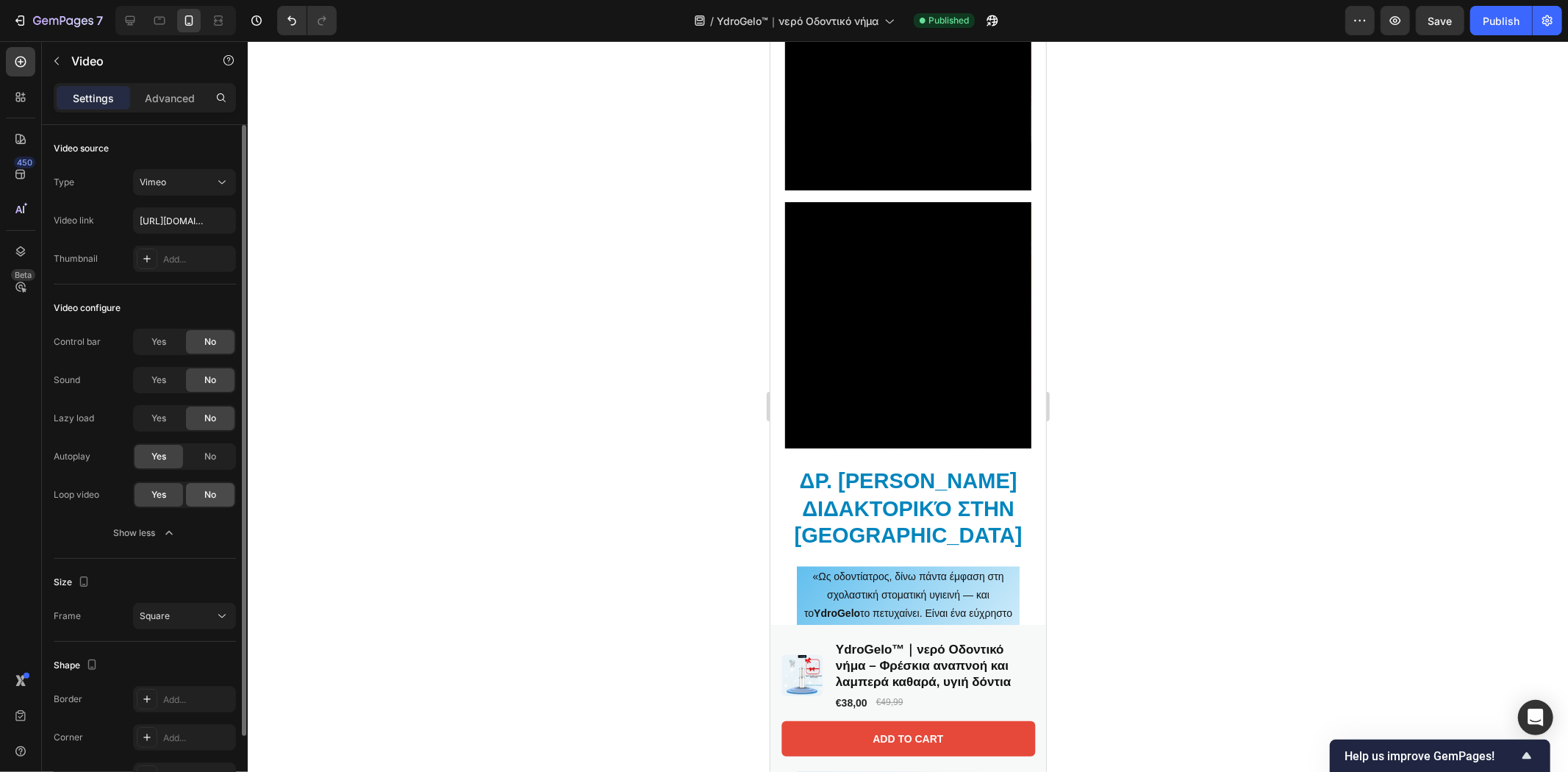
click at [194, 491] on div "No" at bounding box center [211, 494] width 49 height 23
click at [164, 488] on span "Yes" at bounding box center [159, 494] width 15 height 13
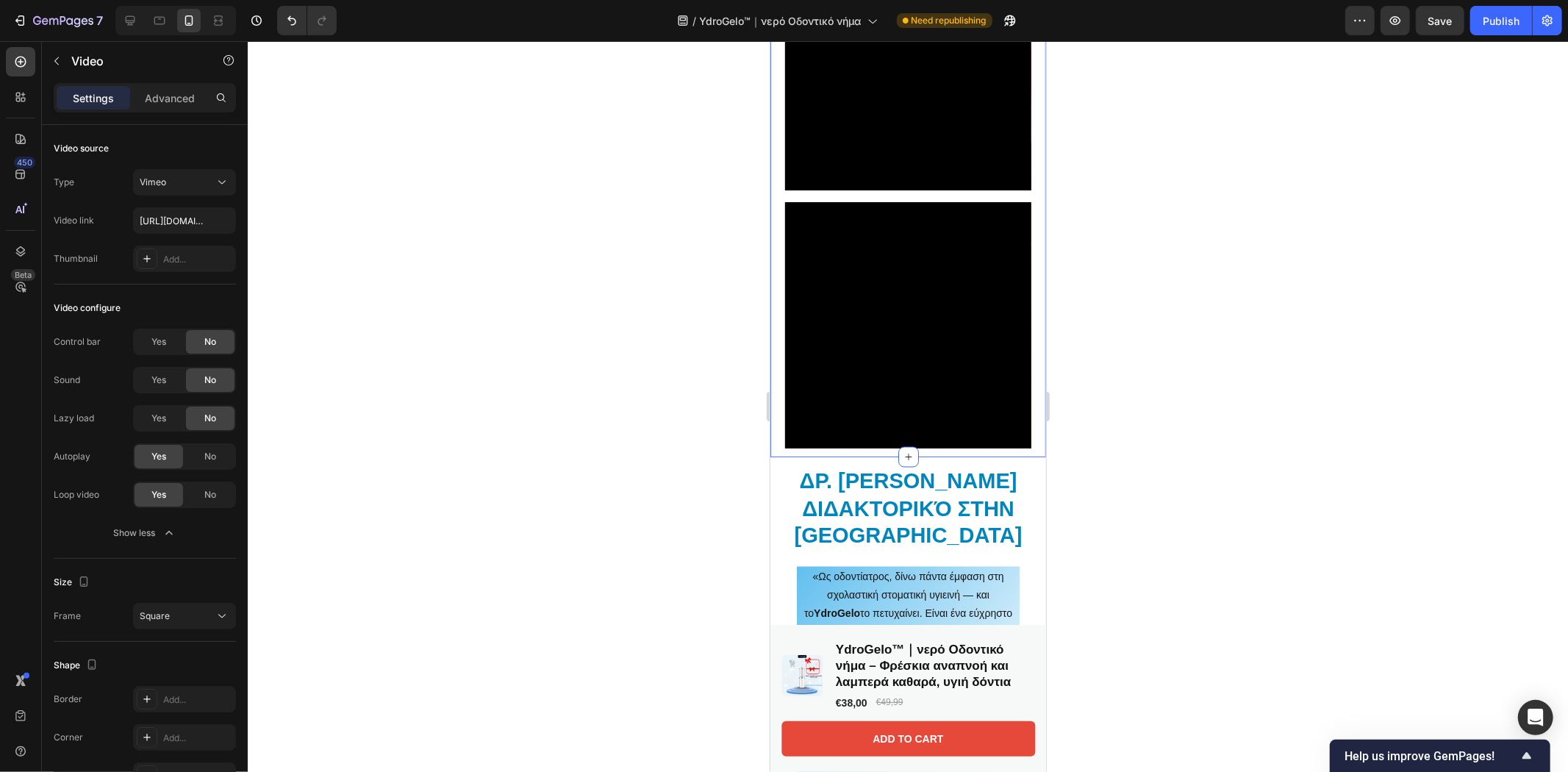
click at [1147, 233] on div at bounding box center [908, 406] width 1320 height 731
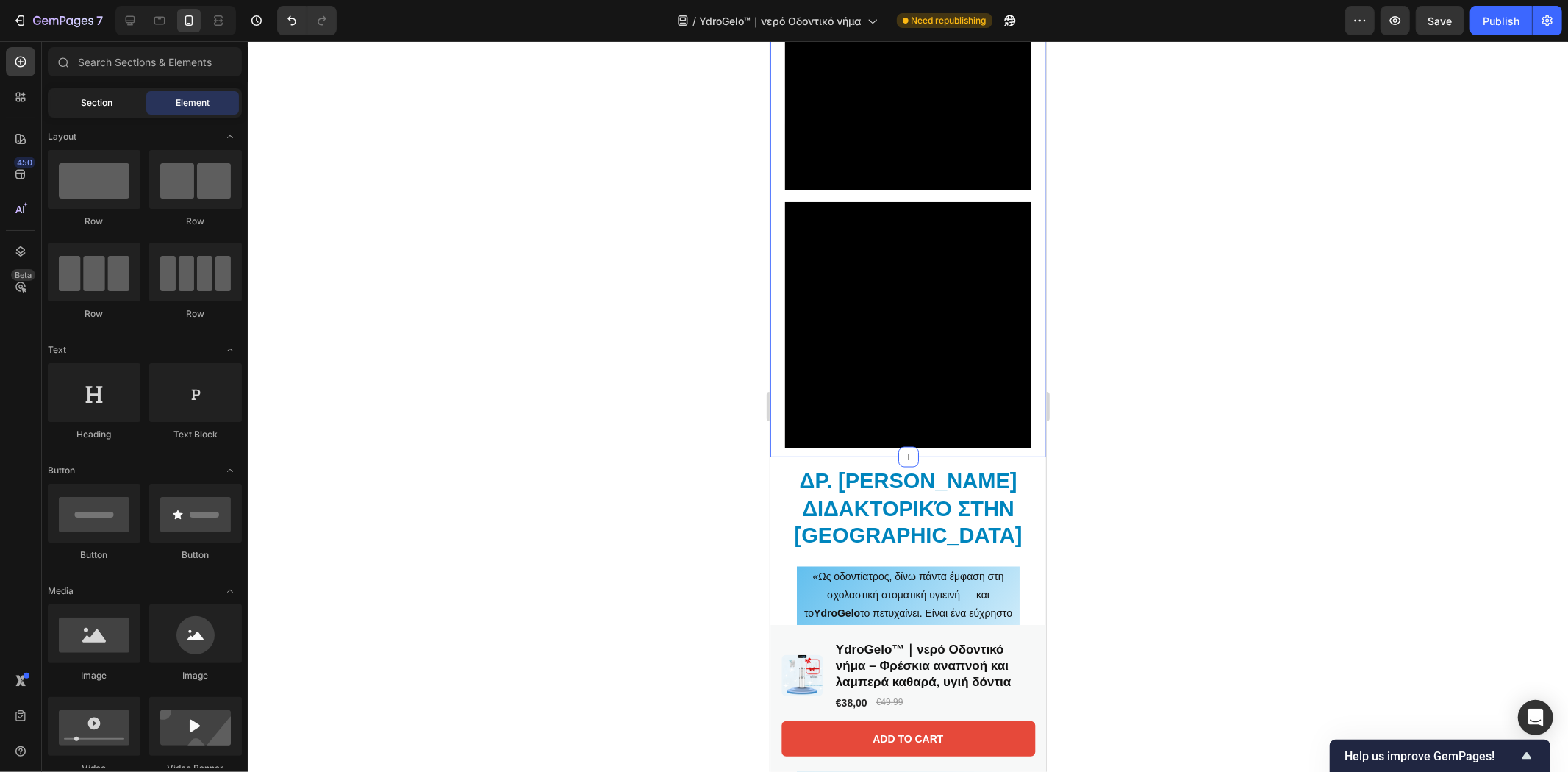
click at [97, 96] on span "Section" at bounding box center [97, 103] width 32 height 13
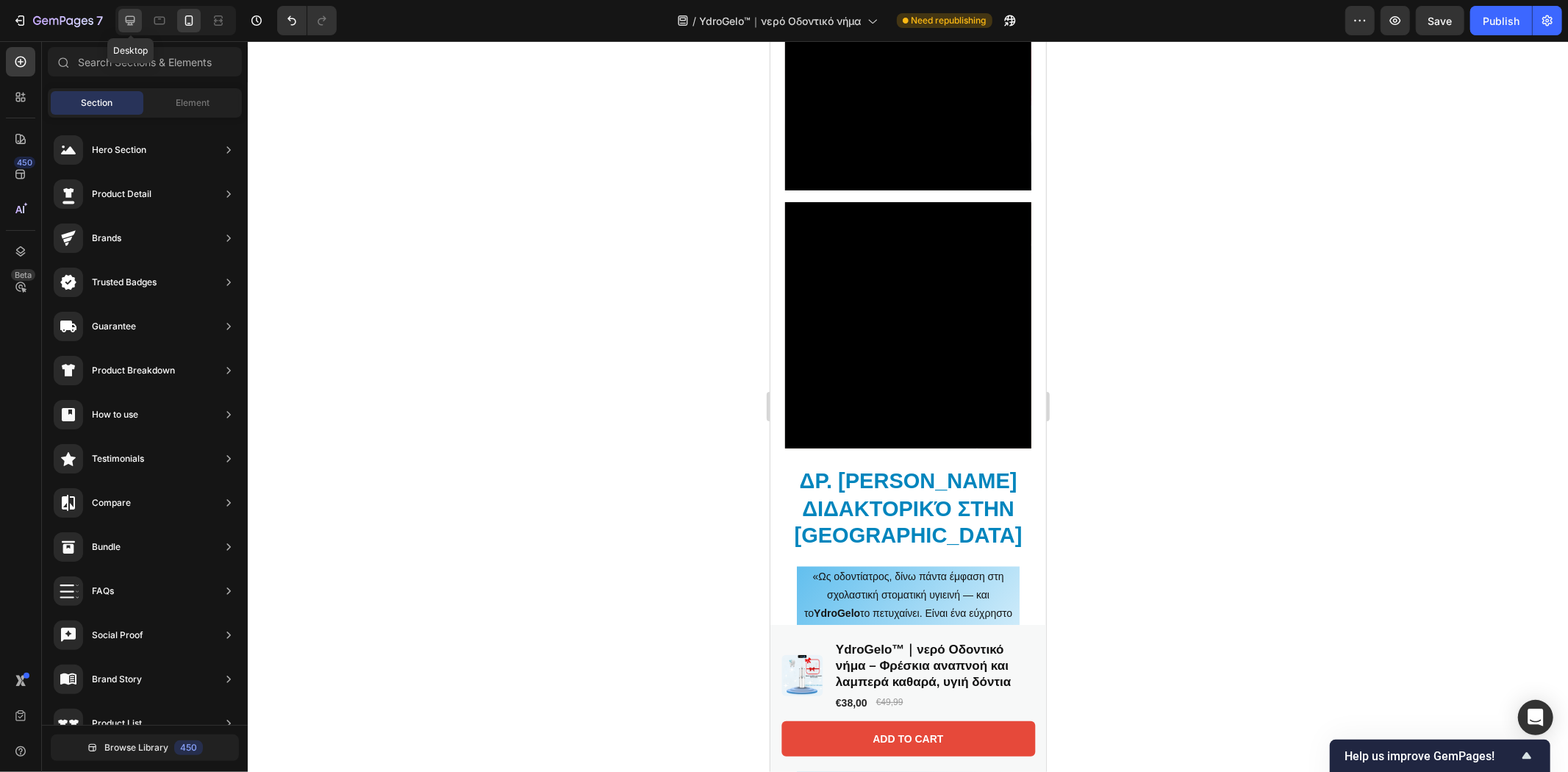
click at [128, 17] on icon at bounding box center [130, 21] width 15 height 15
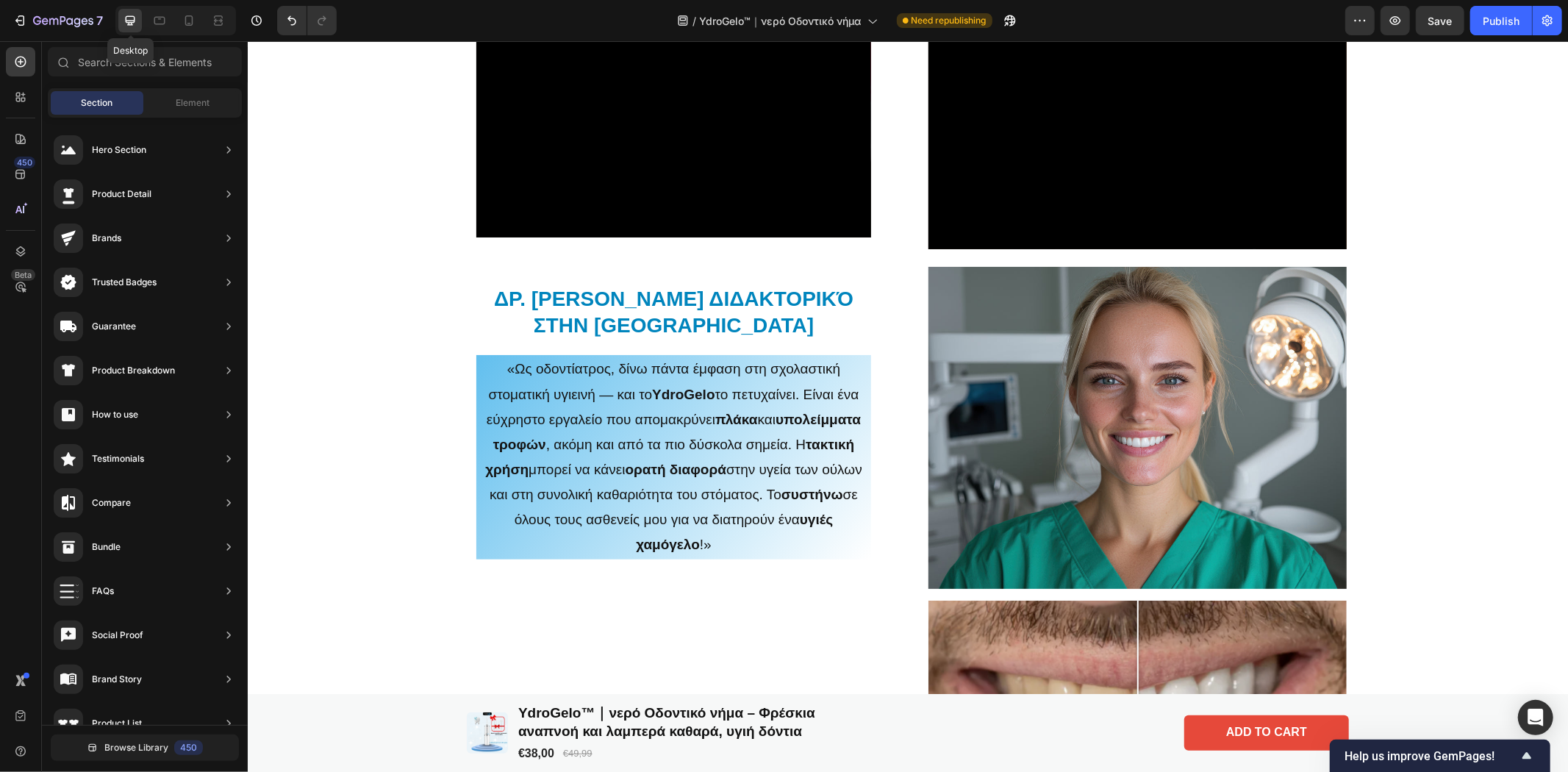
scroll to position [1783, 0]
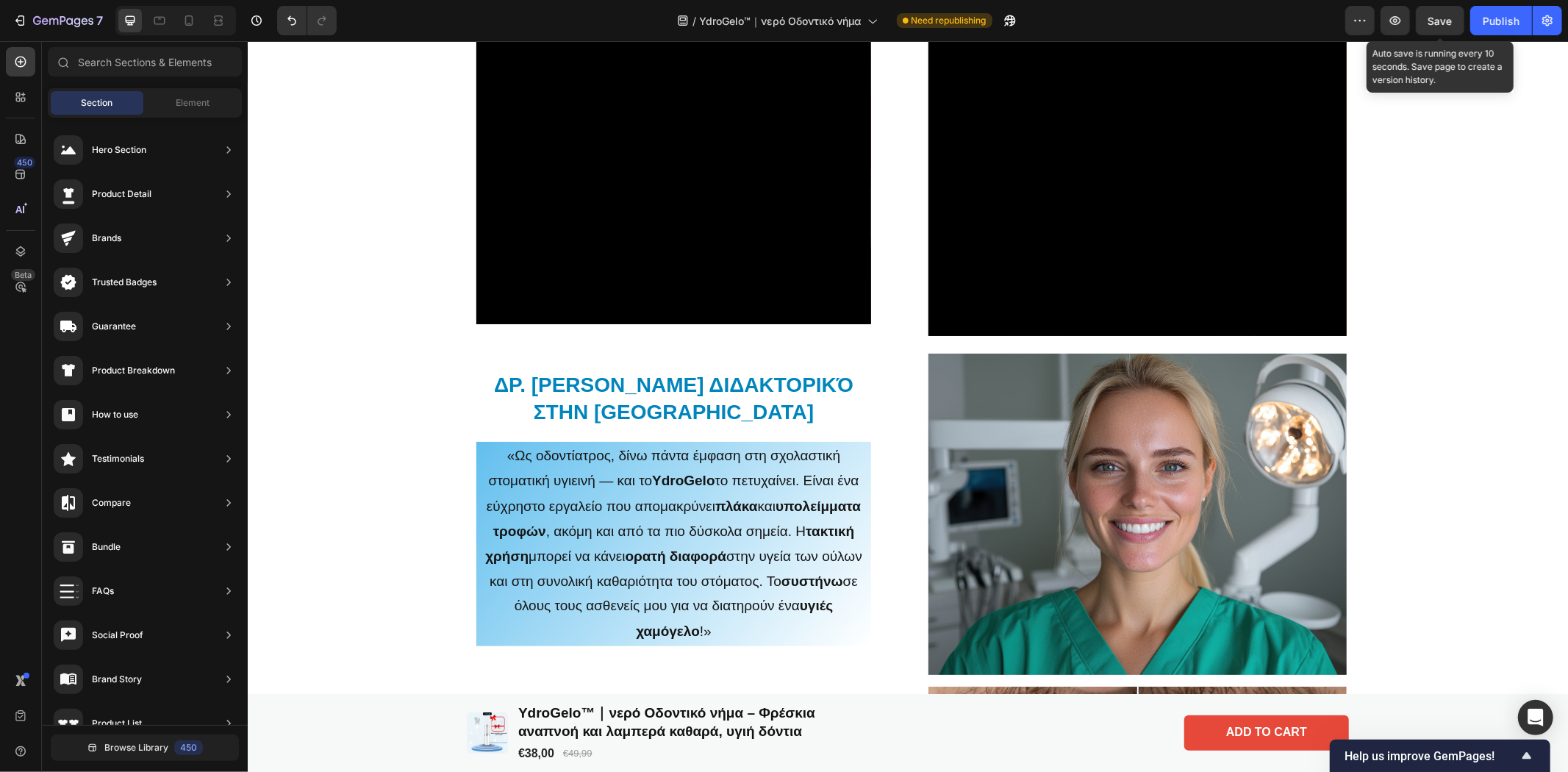
click at [1431, 20] on span "Save" at bounding box center [1441, 21] width 24 height 12
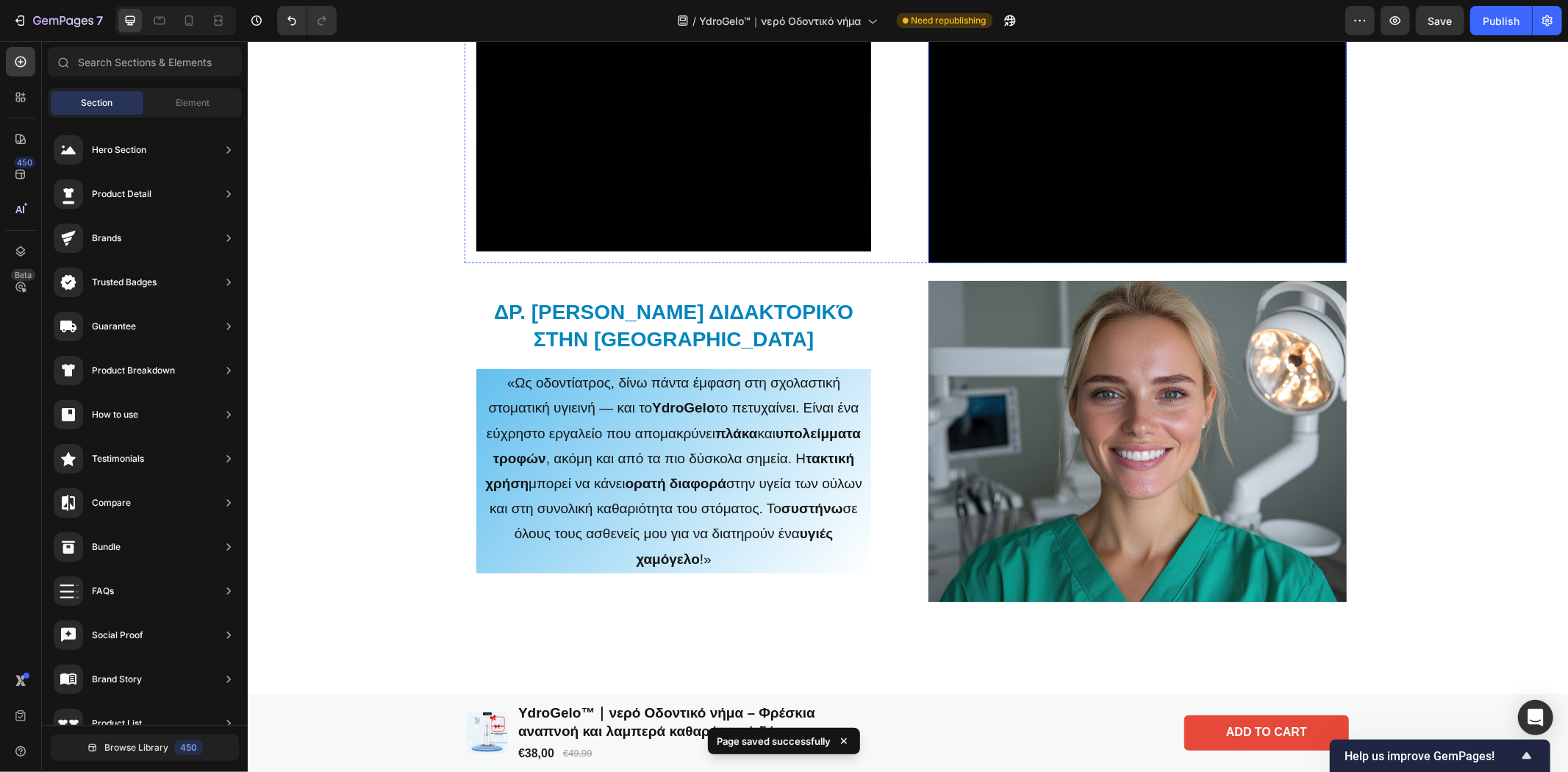
scroll to position [1129, 0]
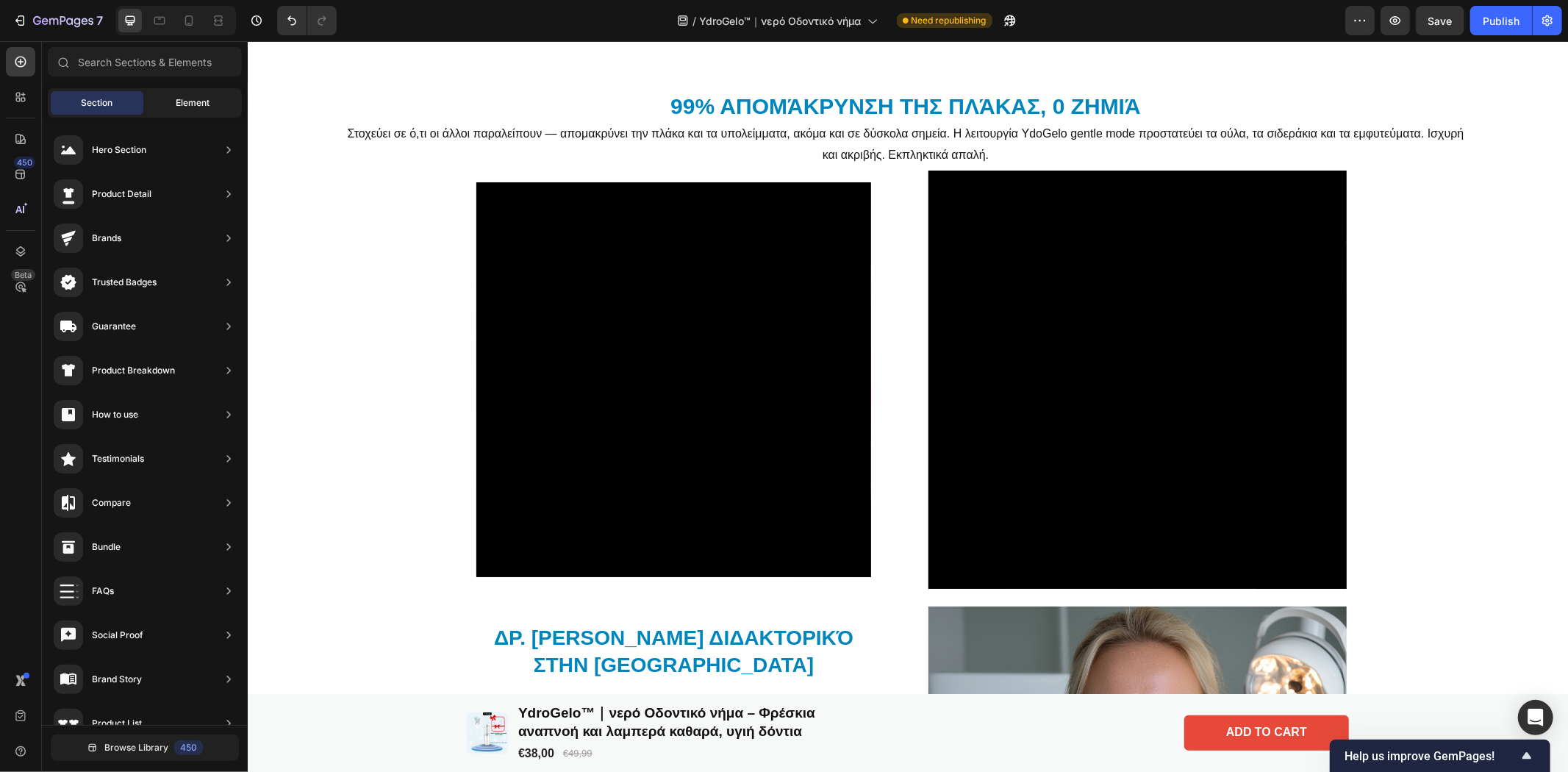
click at [183, 99] on span "Element" at bounding box center [193, 103] width 34 height 13
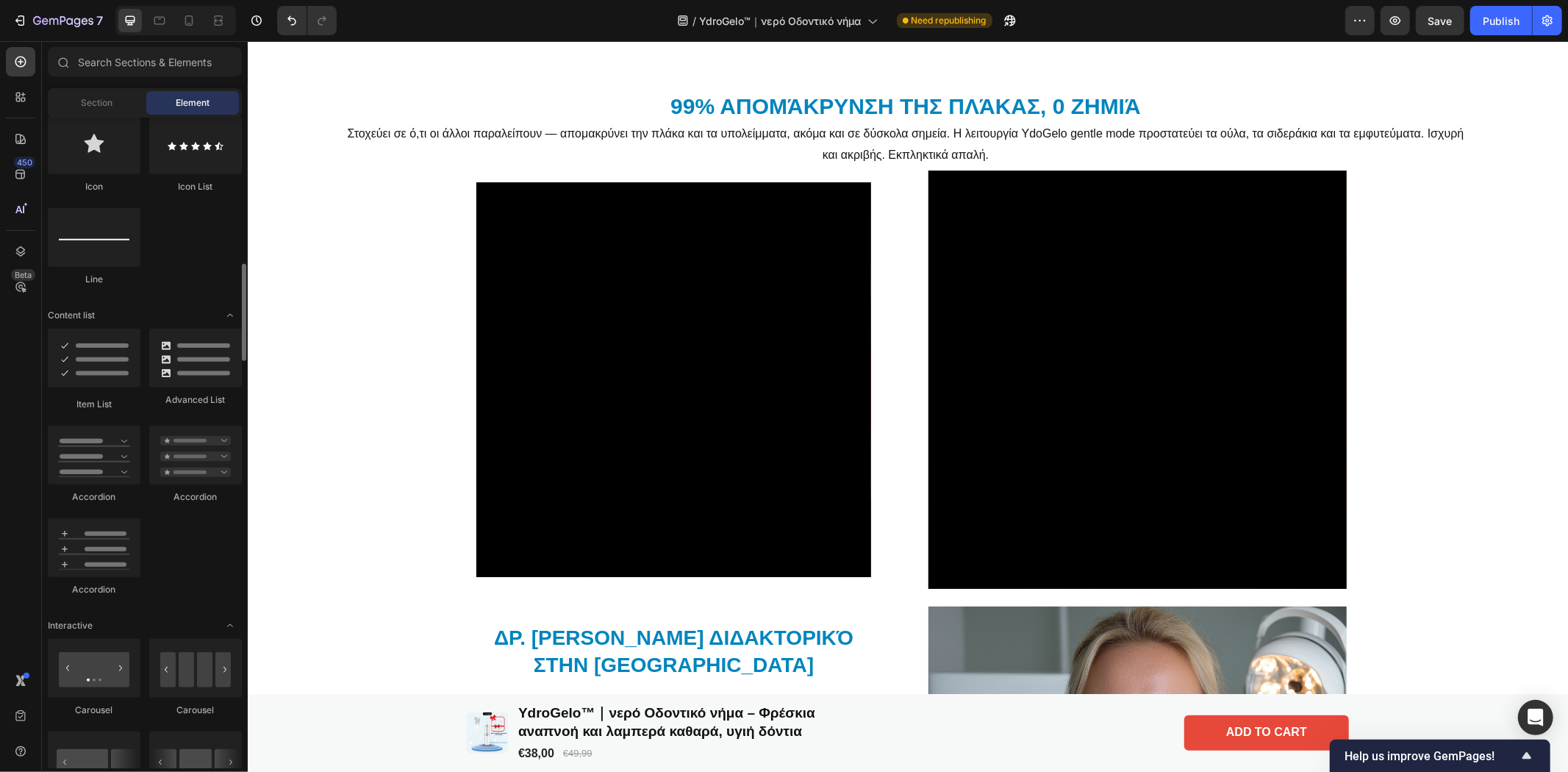
scroll to position [0, 0]
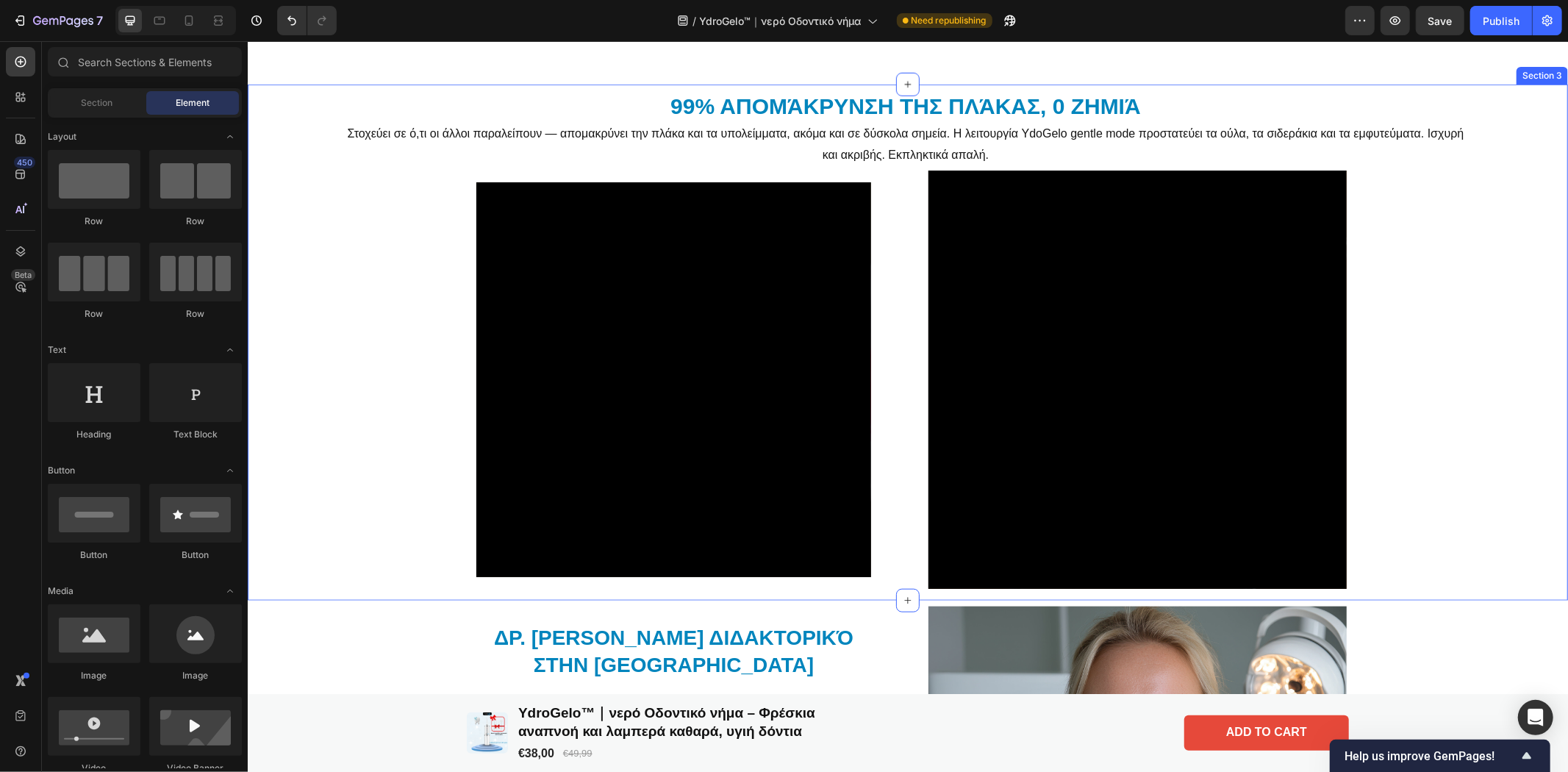
click at [350, 283] on div "99% απομάκρυνση της πλάκας, 0 ζημιά Heading Στοχεύει σε ό,τι οι άλλοι παραλείπο…" at bounding box center [904, 339] width 1312 height 498
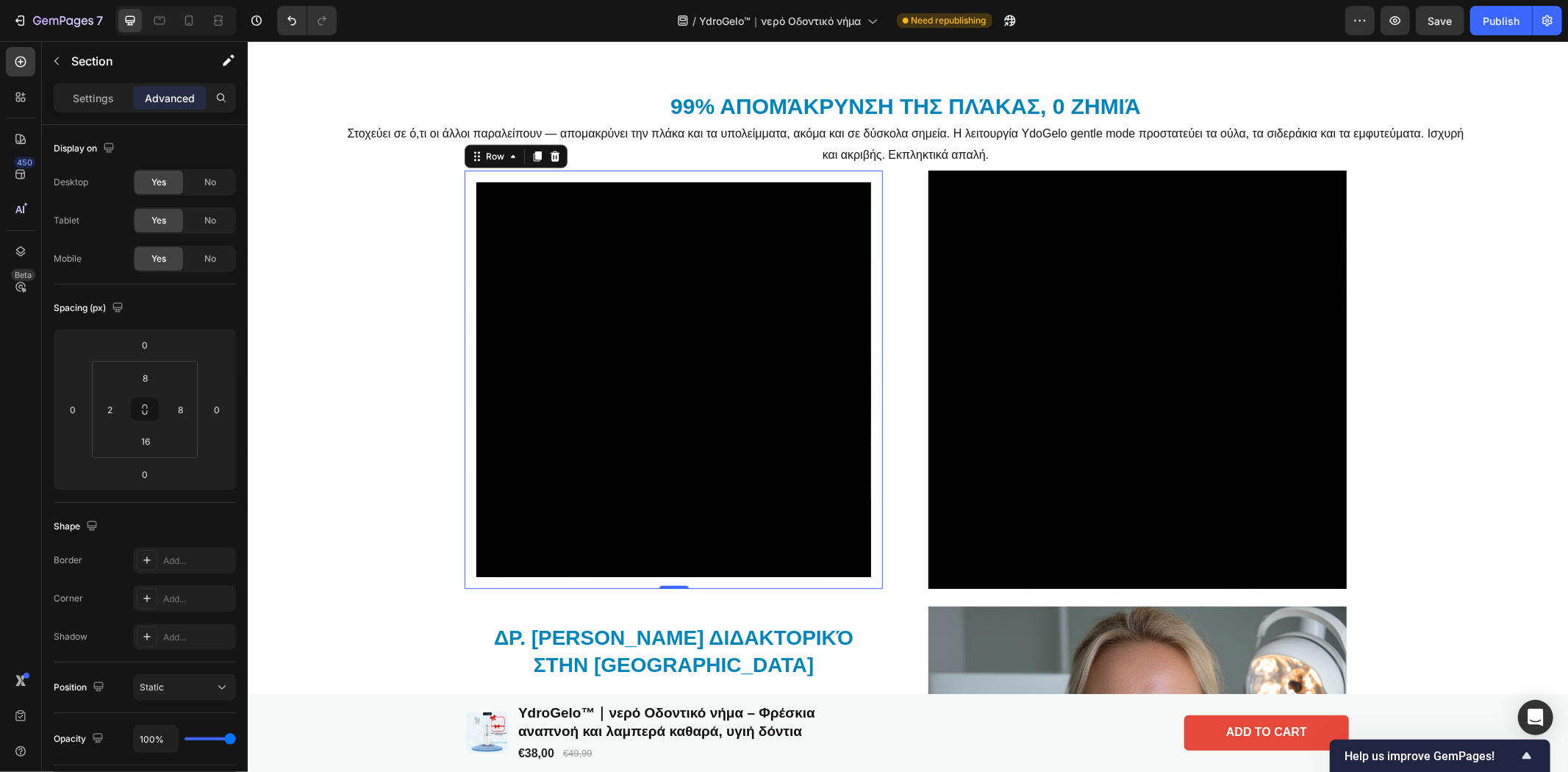
click at [463, 186] on div "Video Row 0" at bounding box center [672, 378] width 418 height 418
click at [105, 101] on p "Settings" at bounding box center [94, 98] width 41 height 15
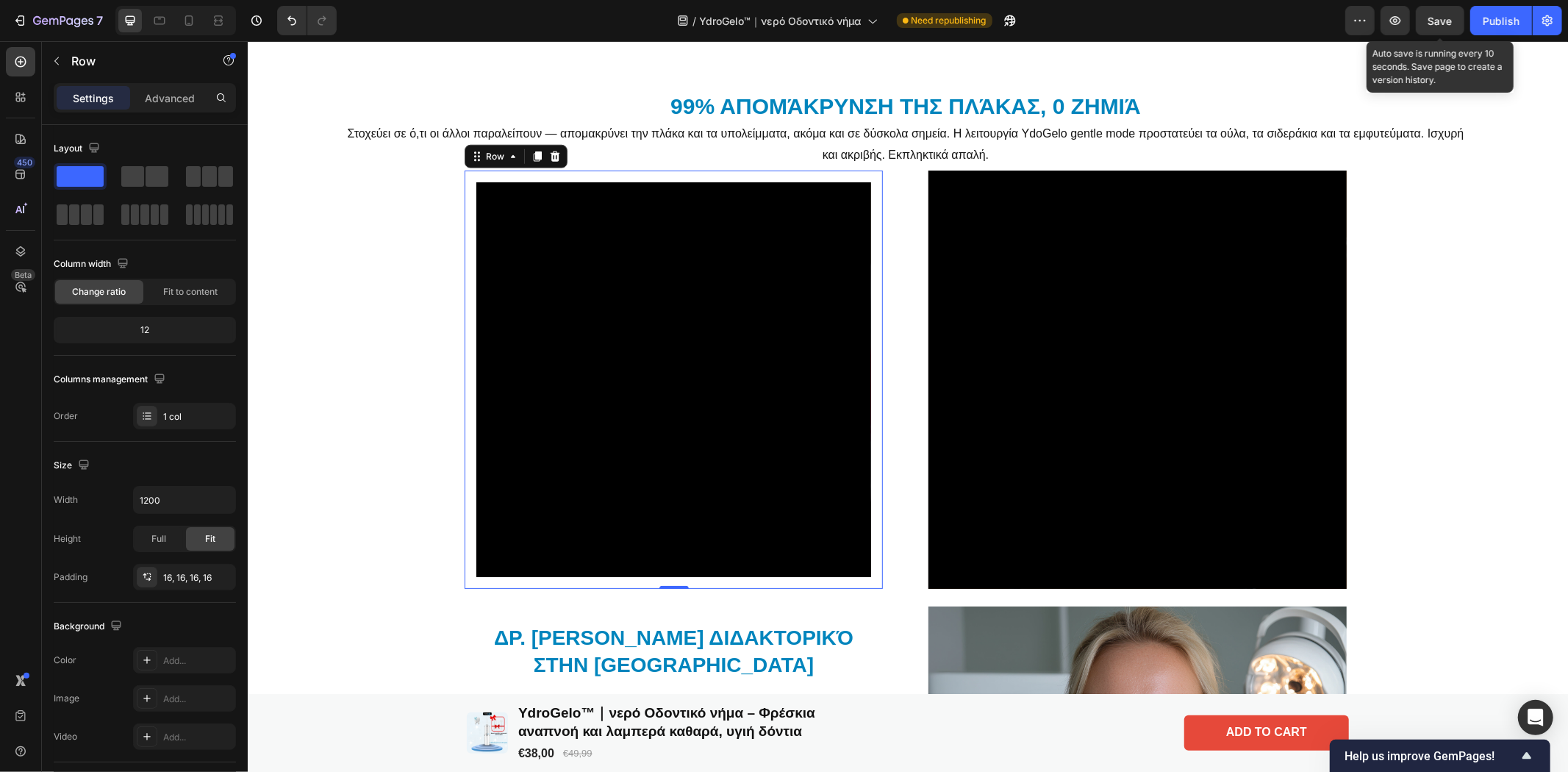
click at [1433, 17] on span "Save" at bounding box center [1441, 21] width 24 height 12
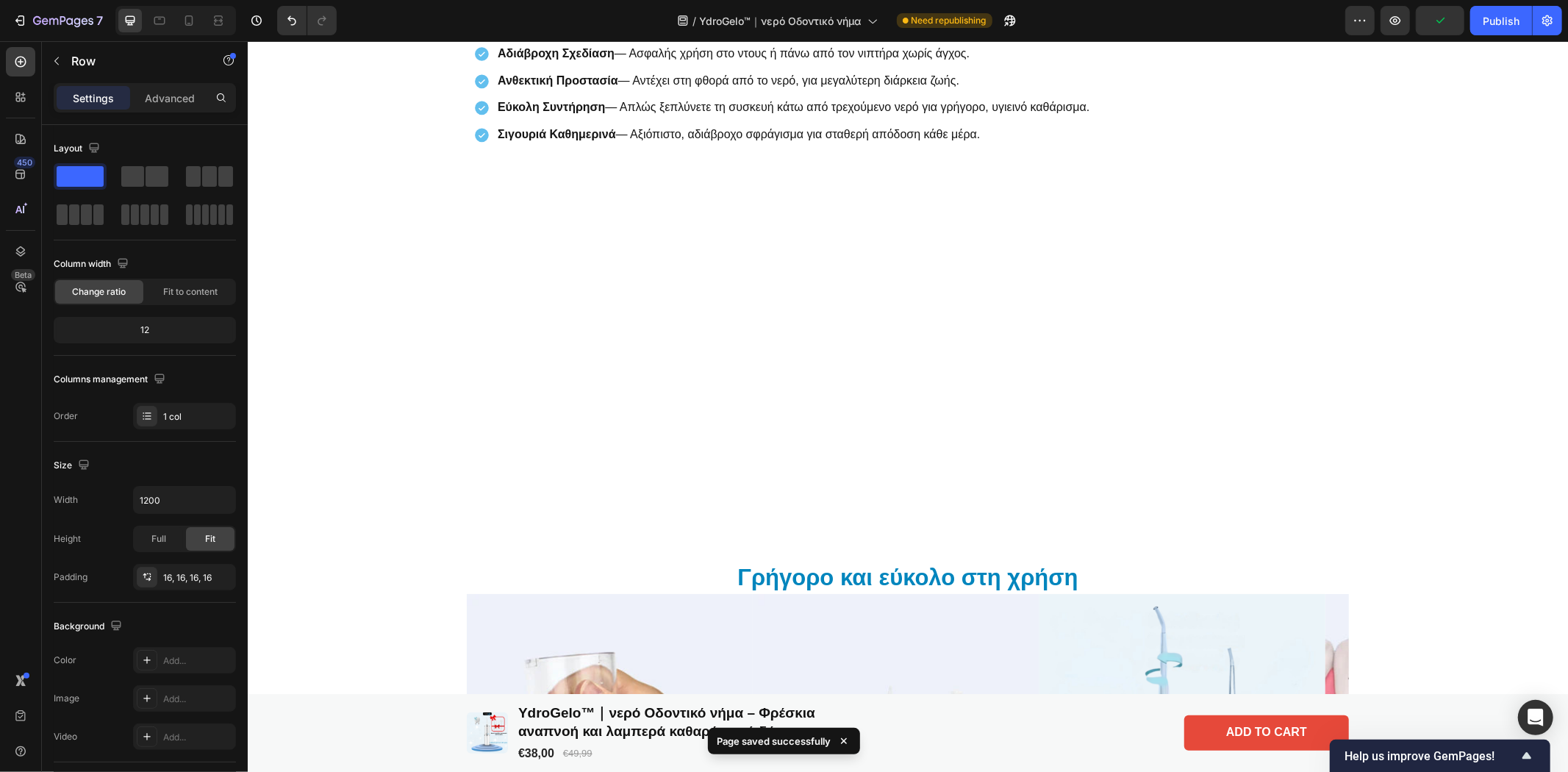
scroll to position [3416, 0]
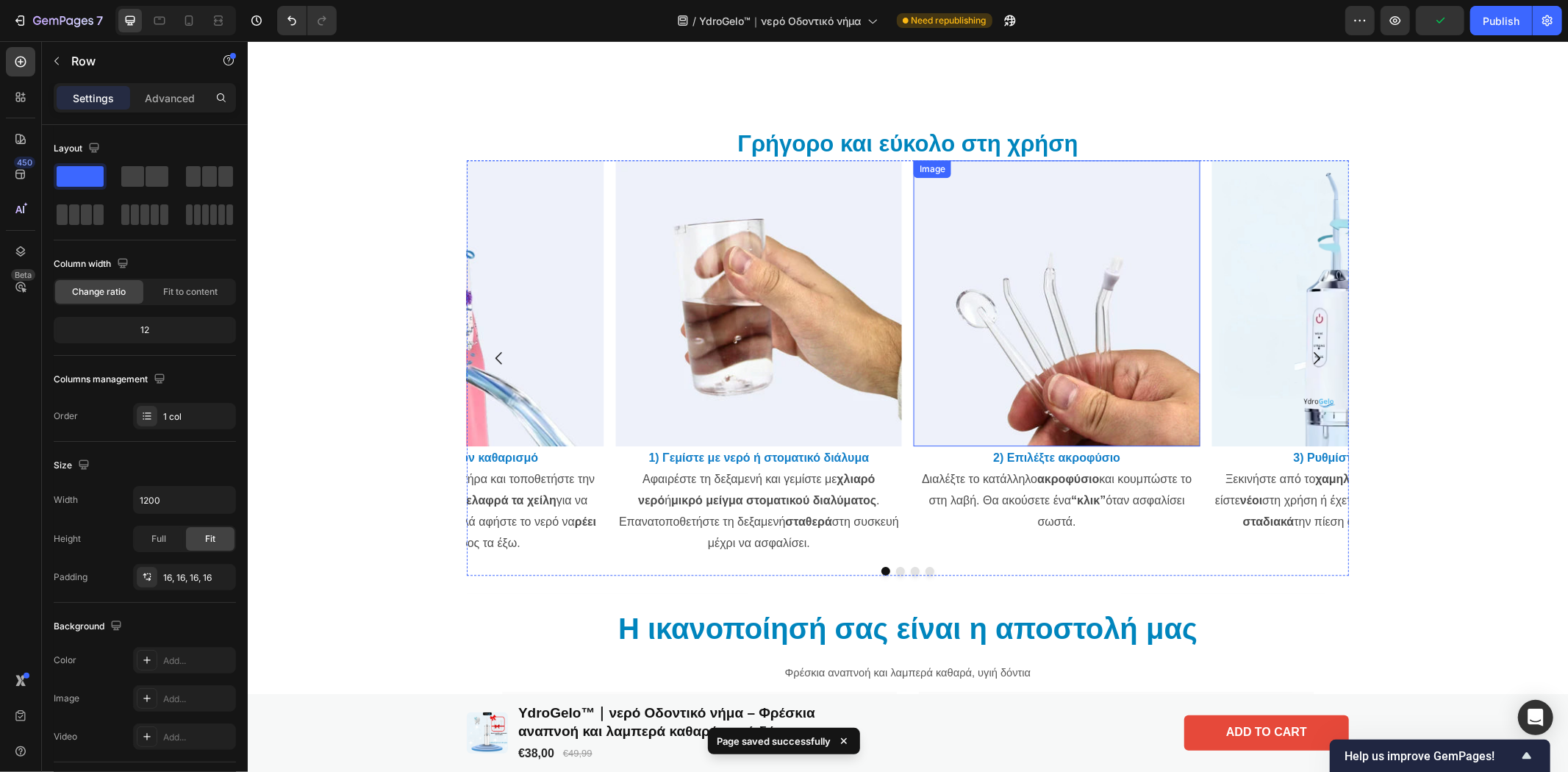
click at [965, 369] on img at bounding box center [1055, 301] width 286 height 285
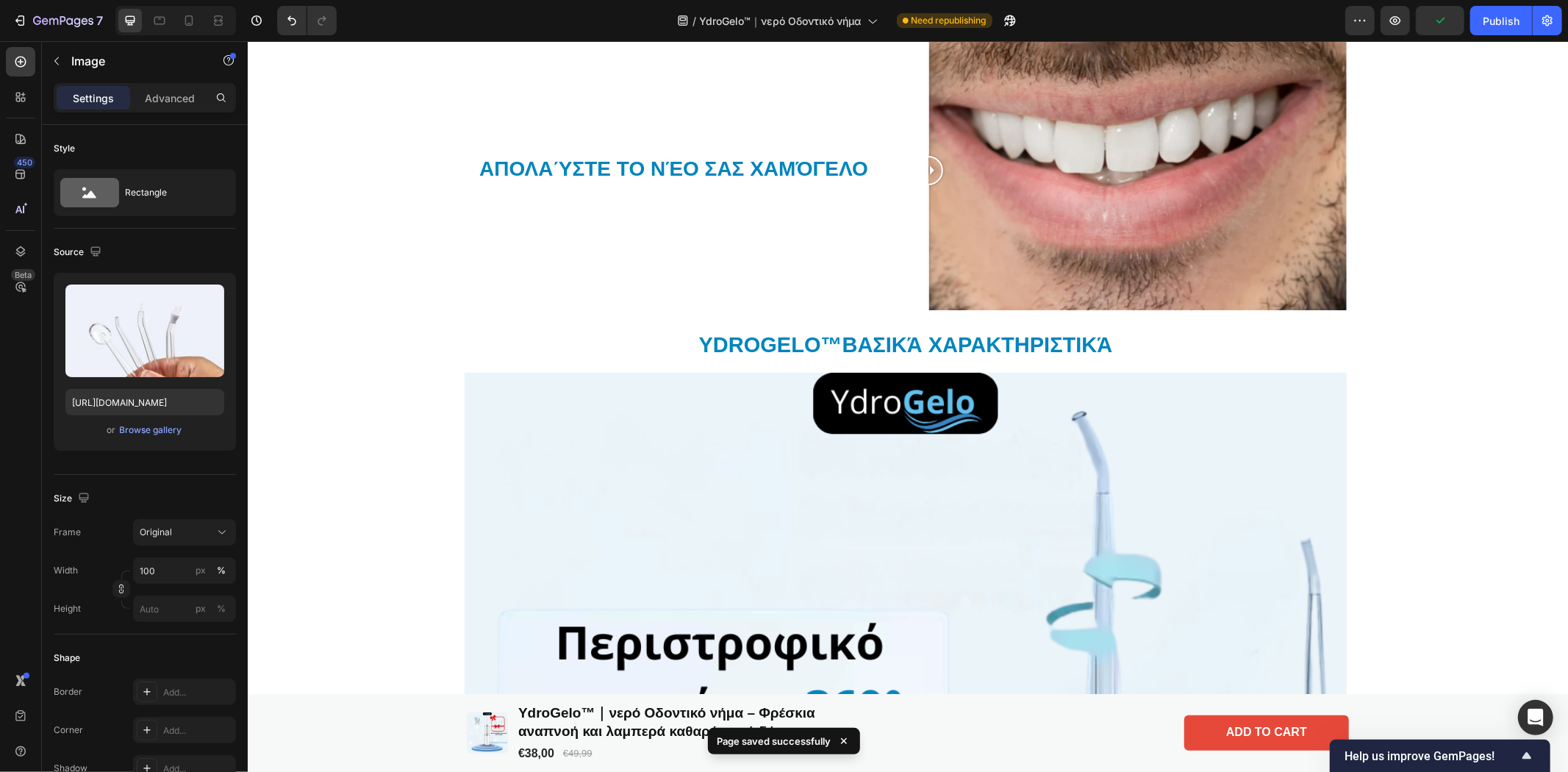
scroll to position [1129, 0]
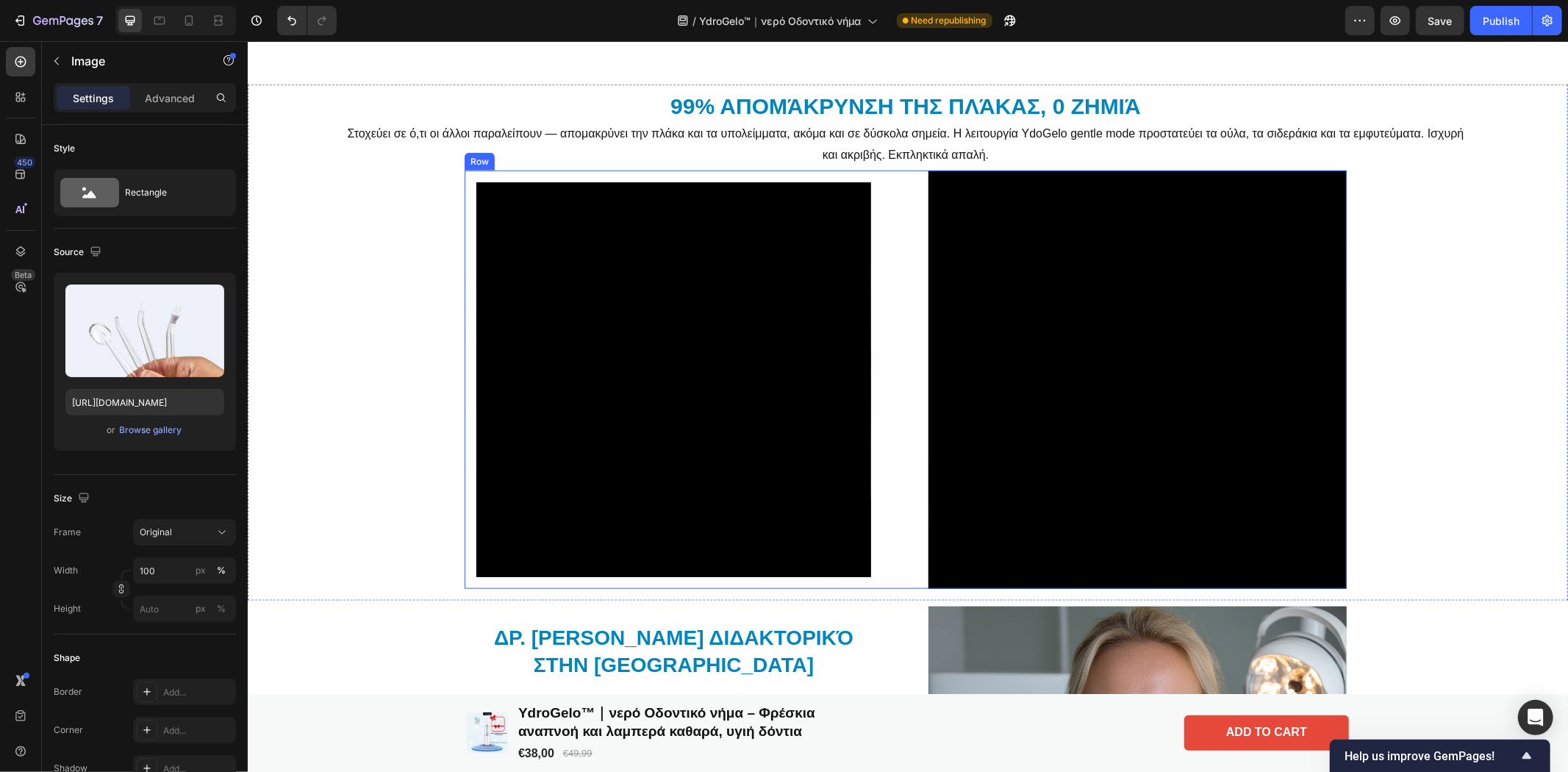
click at [879, 181] on div "Video Row Video Row" at bounding box center [904, 378] width 882 height 418
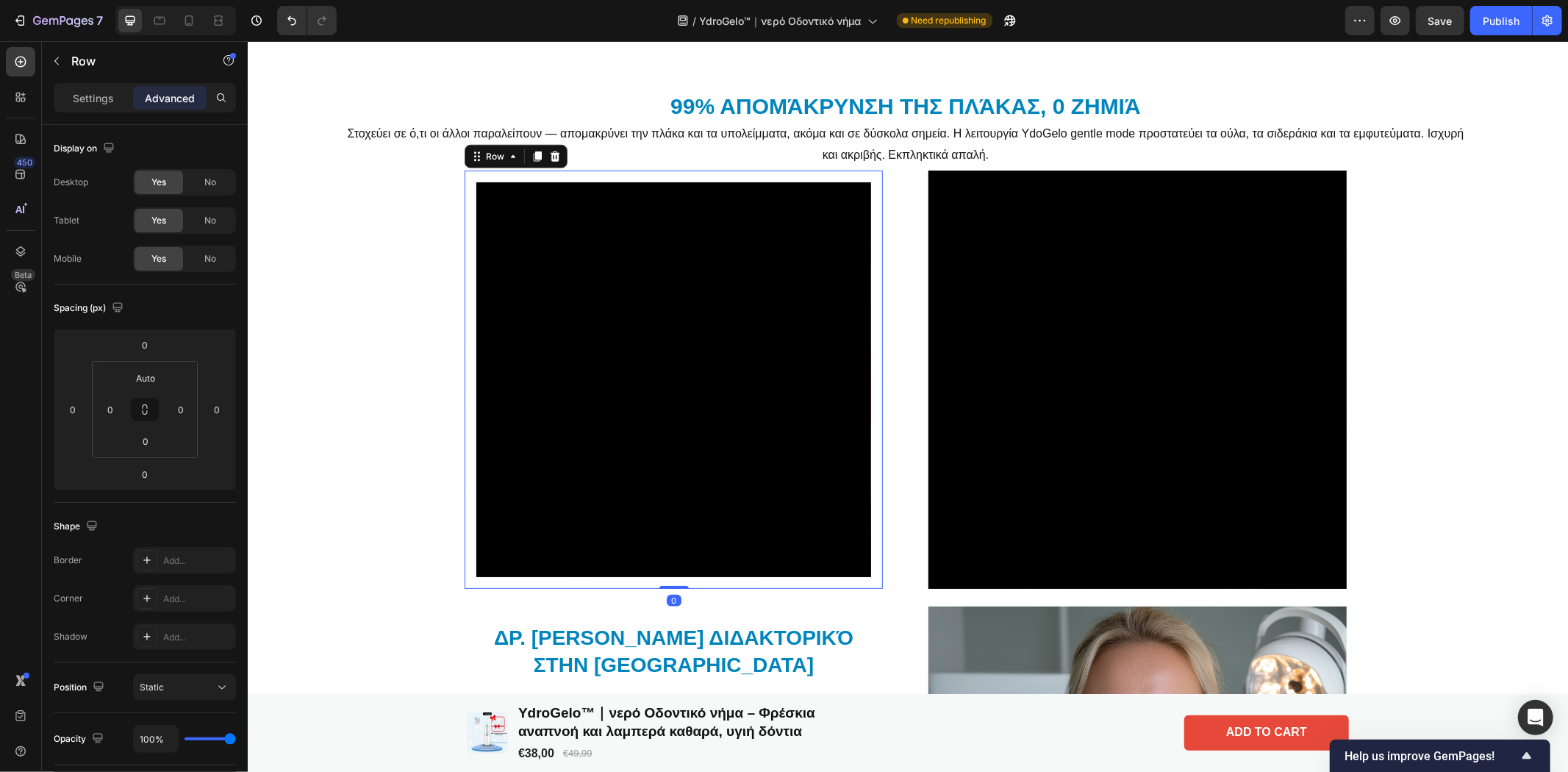
click at [864, 183] on div "Video Row 0" at bounding box center [672, 378] width 418 height 418
click at [82, 89] on div "Settings" at bounding box center [93, 97] width 74 height 23
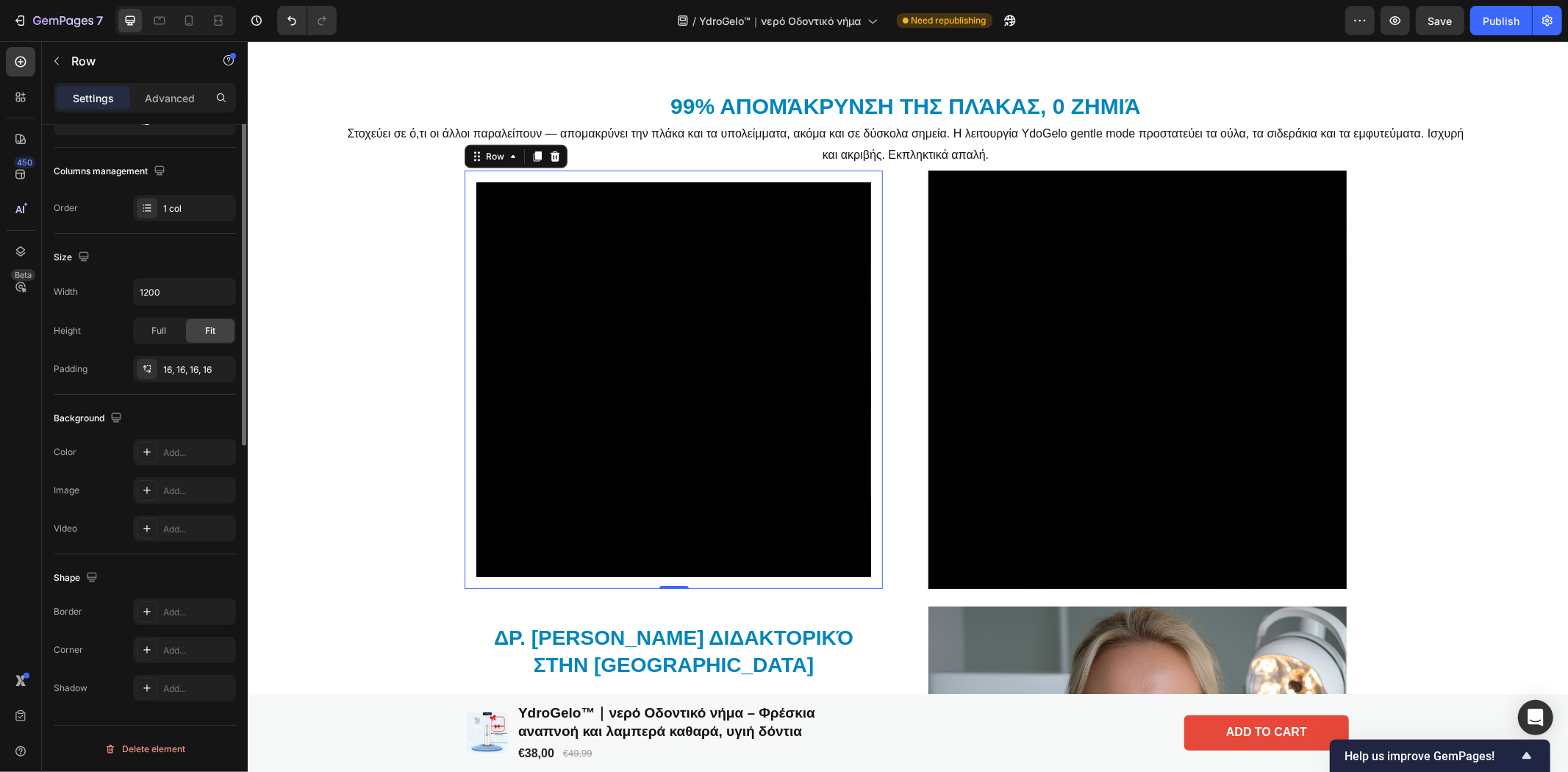
scroll to position [0, 0]
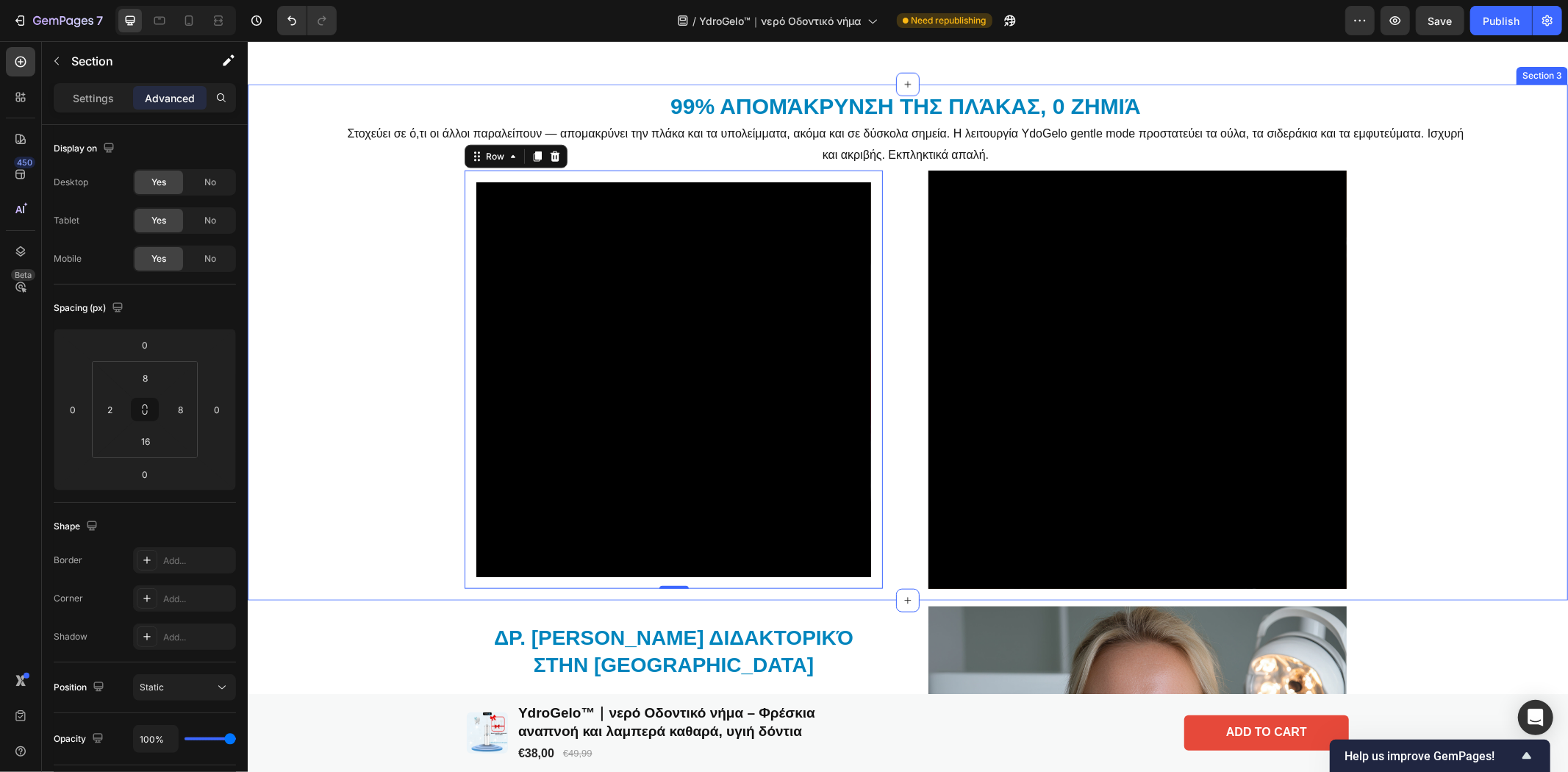
click at [1475, 289] on div "99% απομάκρυνση της πλάκας, 0 ζημιά Heading Στοχεύει σε ό,τι οι άλλοι παραλείπο…" at bounding box center [904, 339] width 1312 height 498
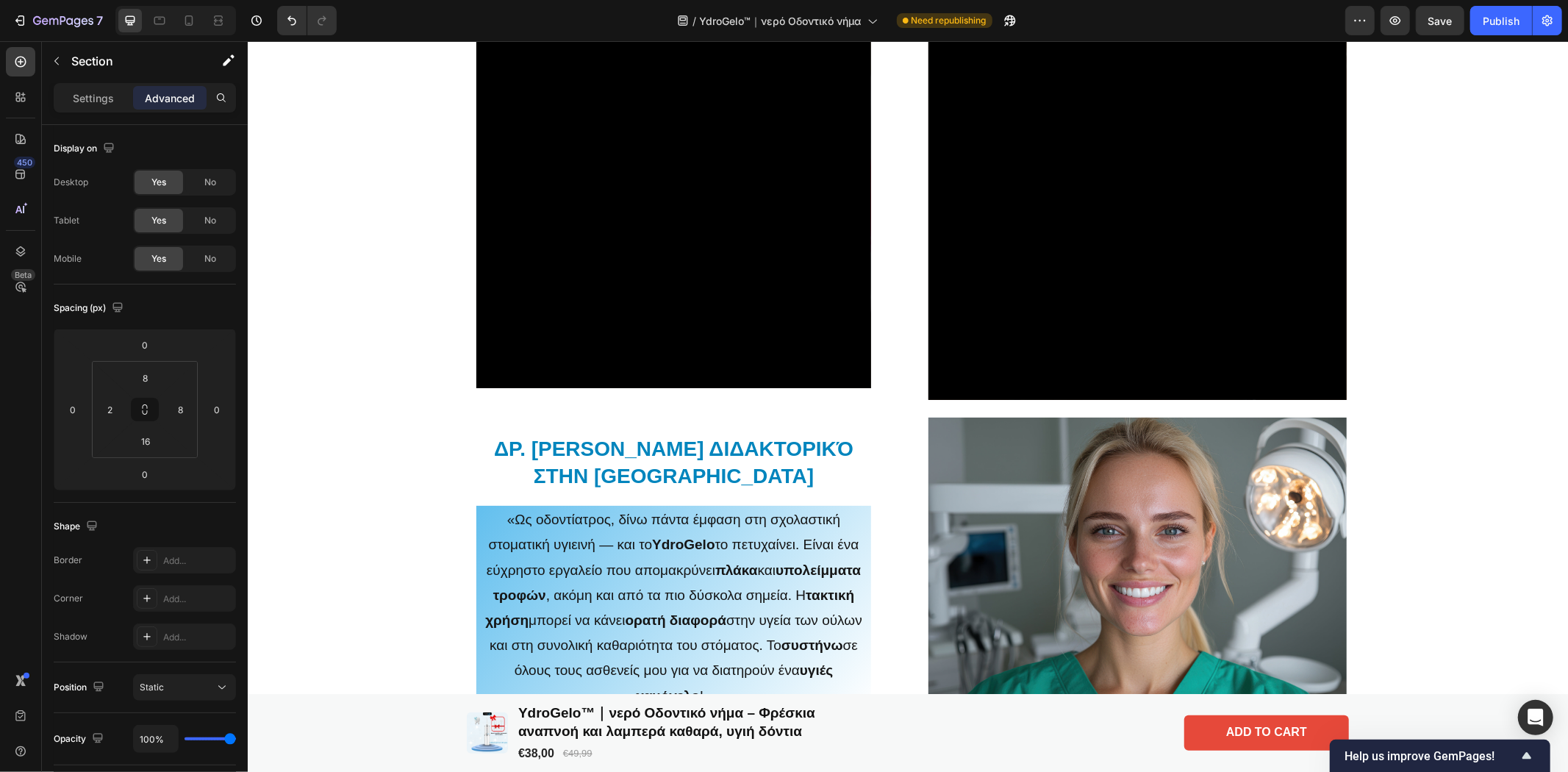
scroll to position [1305, 0]
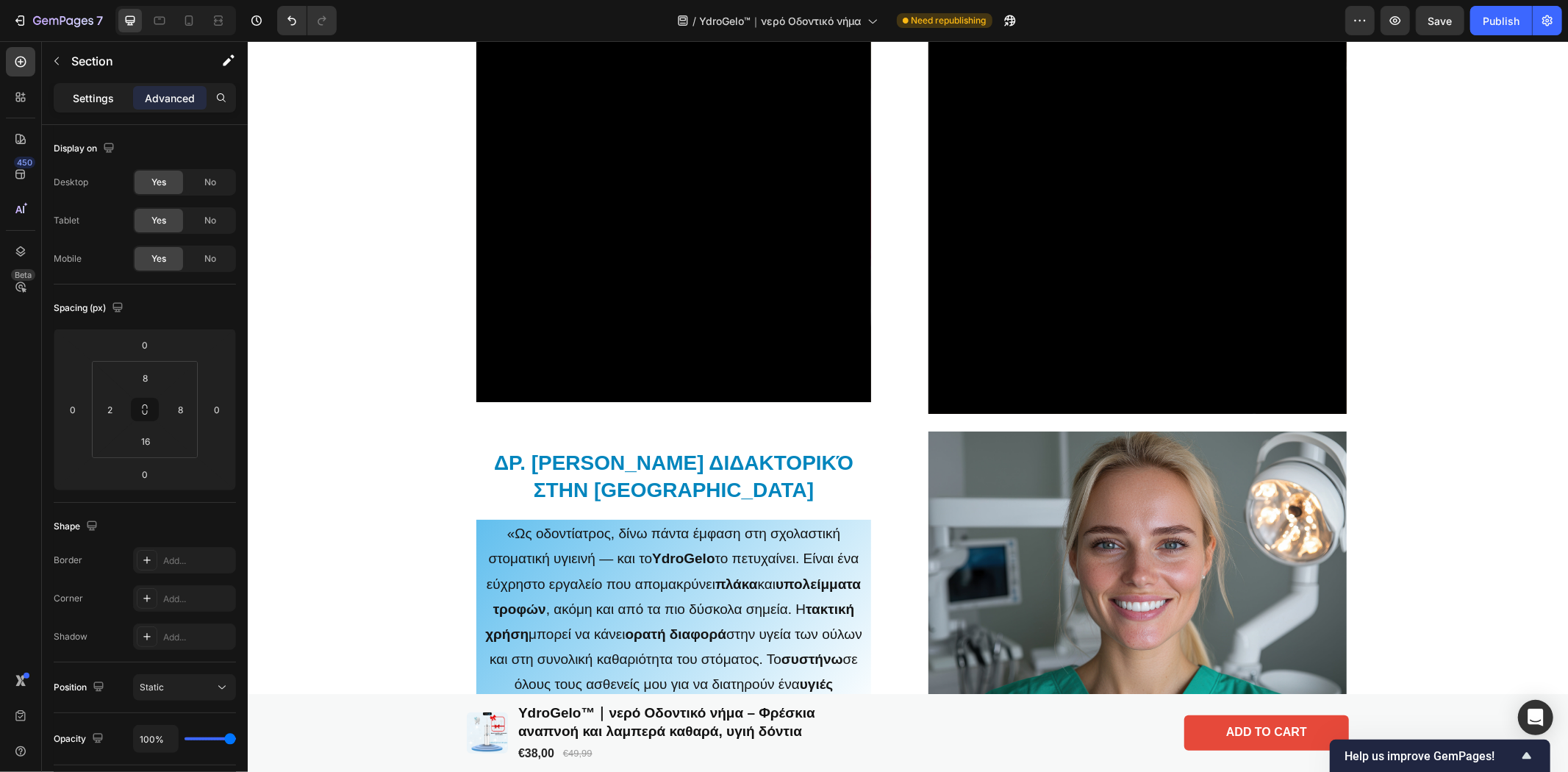
click at [68, 105] on div "Settings" at bounding box center [93, 97] width 74 height 23
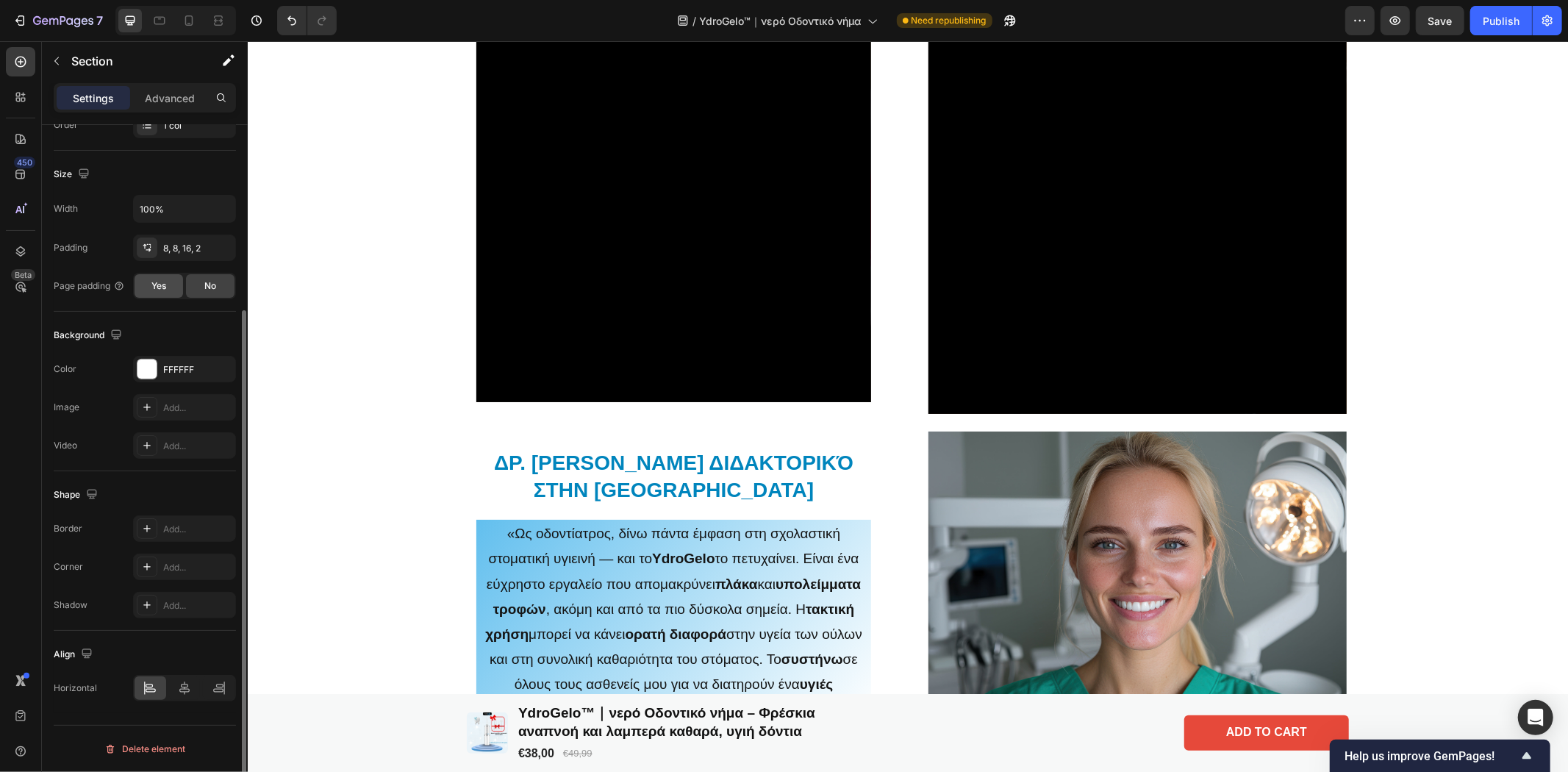
scroll to position [0, 0]
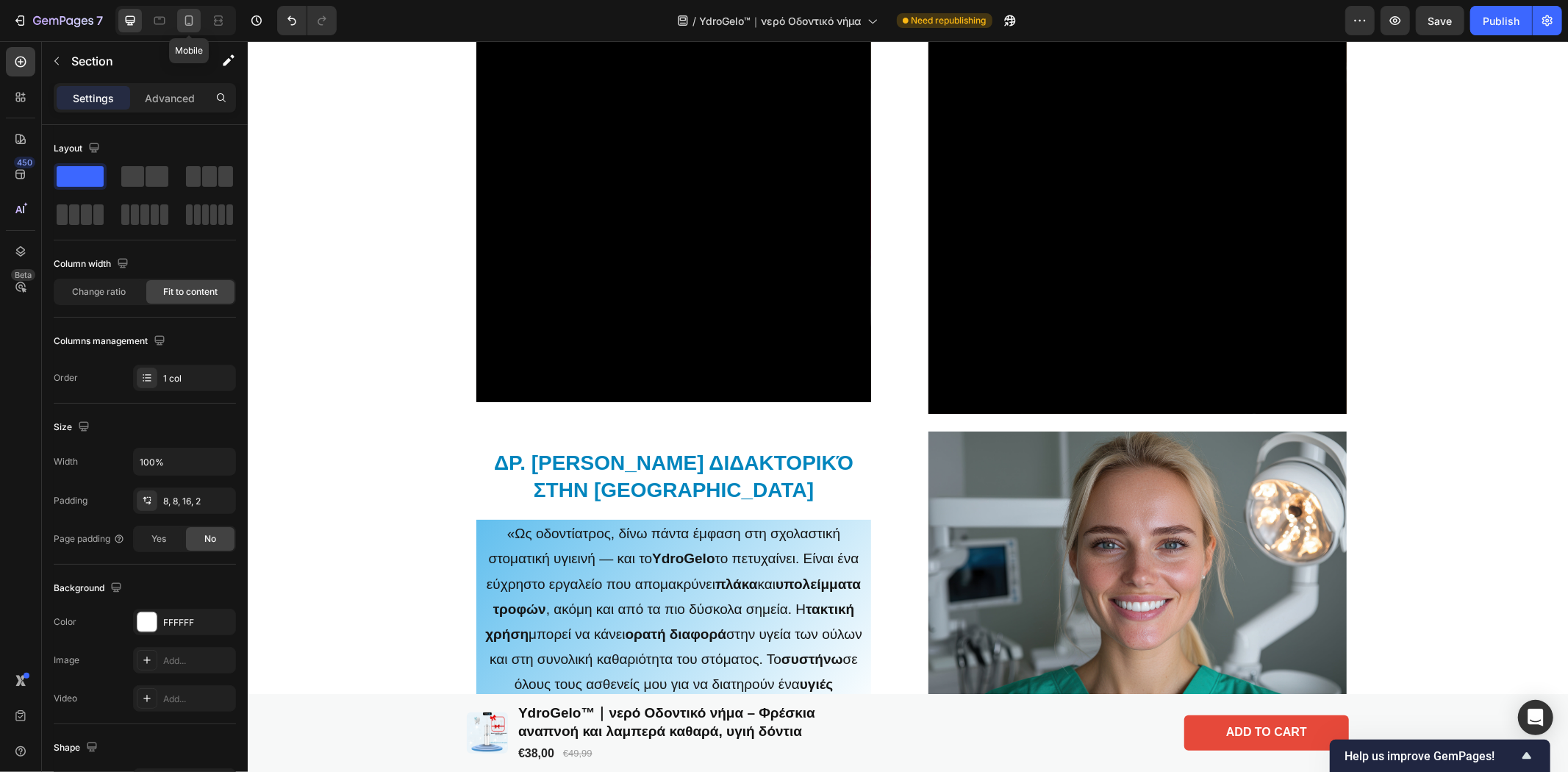
click at [194, 20] on icon at bounding box center [189, 21] width 15 height 15
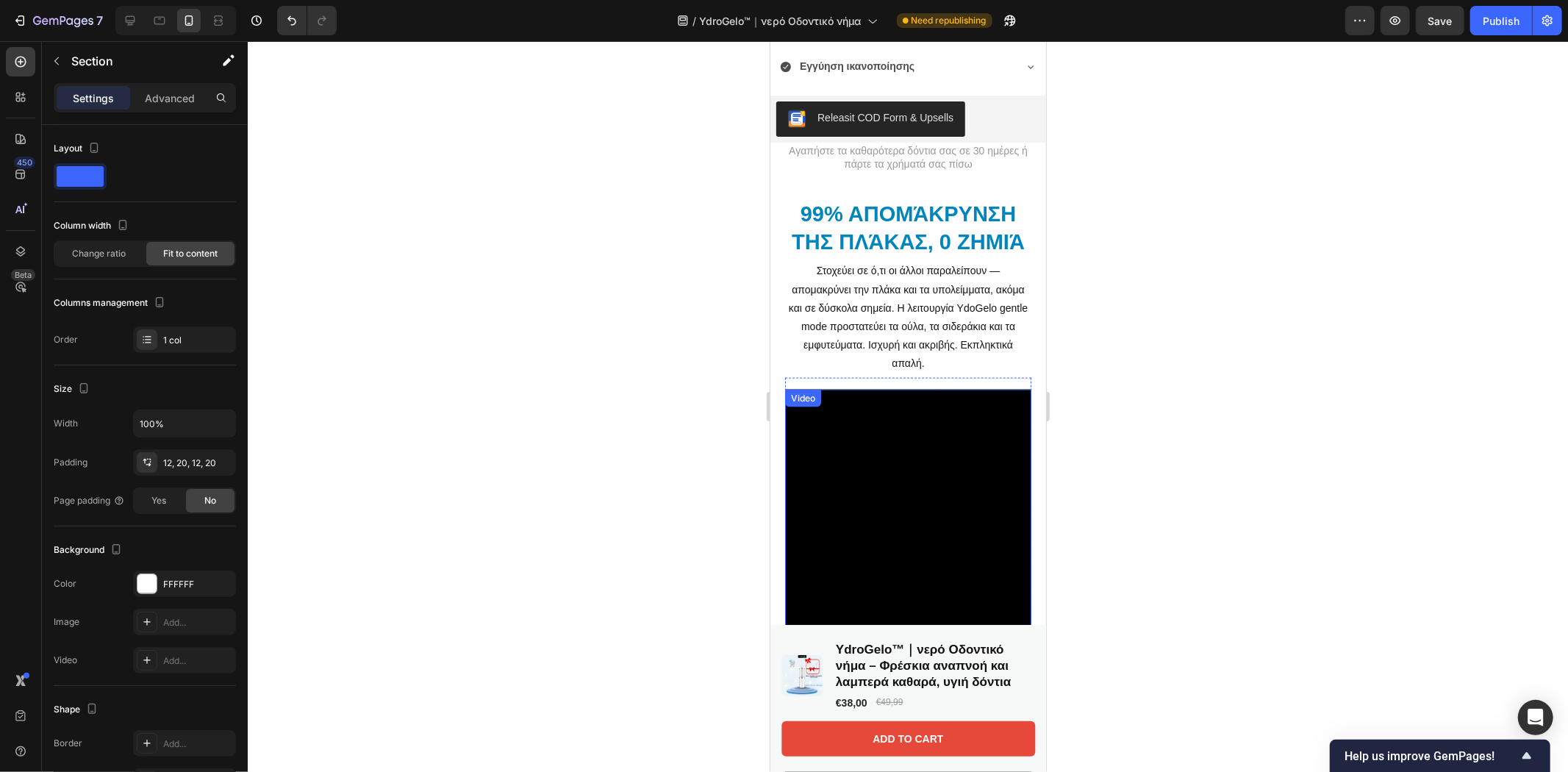
scroll to position [1775, 0]
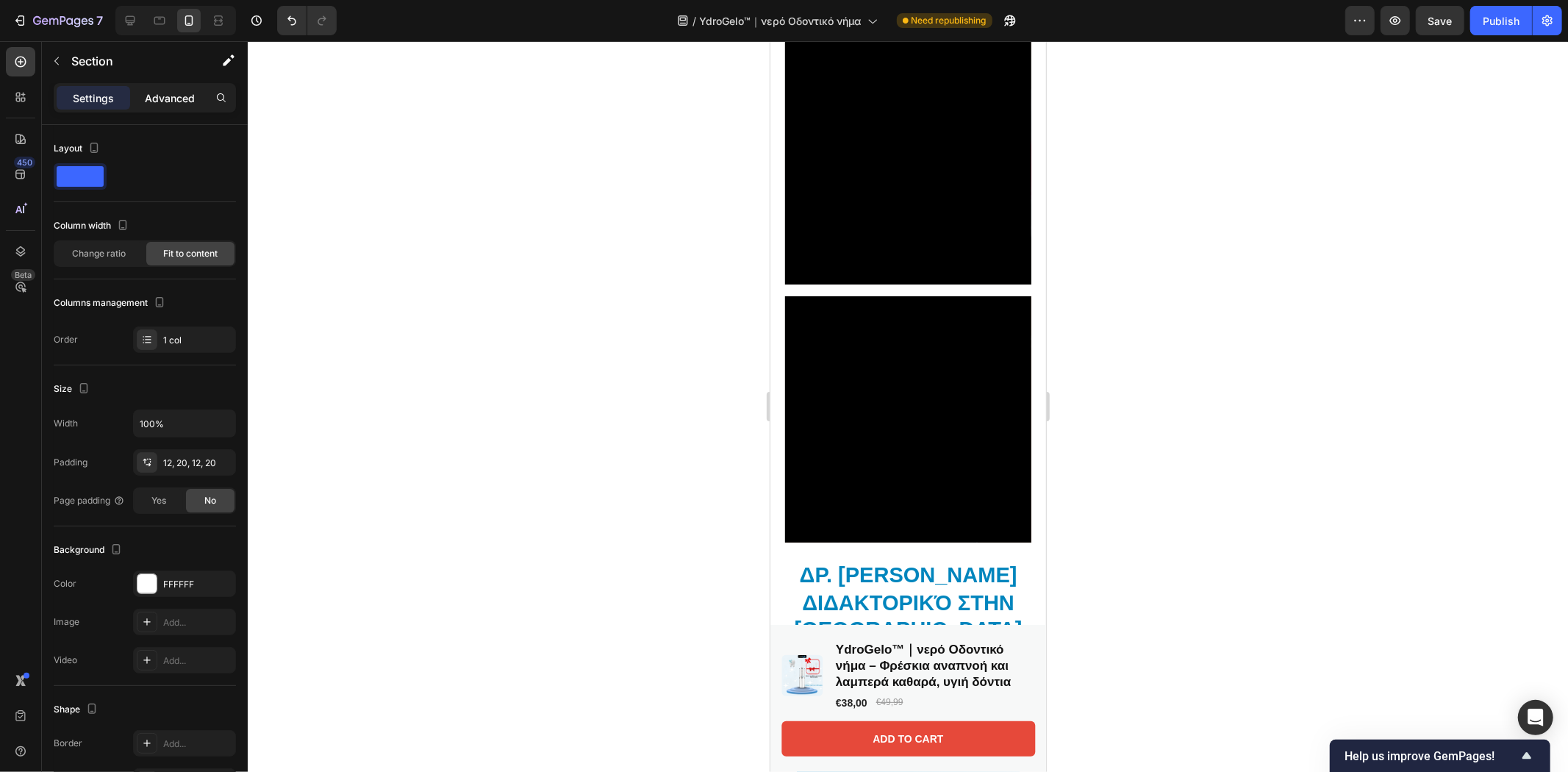
click at [166, 97] on p "Advanced" at bounding box center [169, 98] width 50 height 15
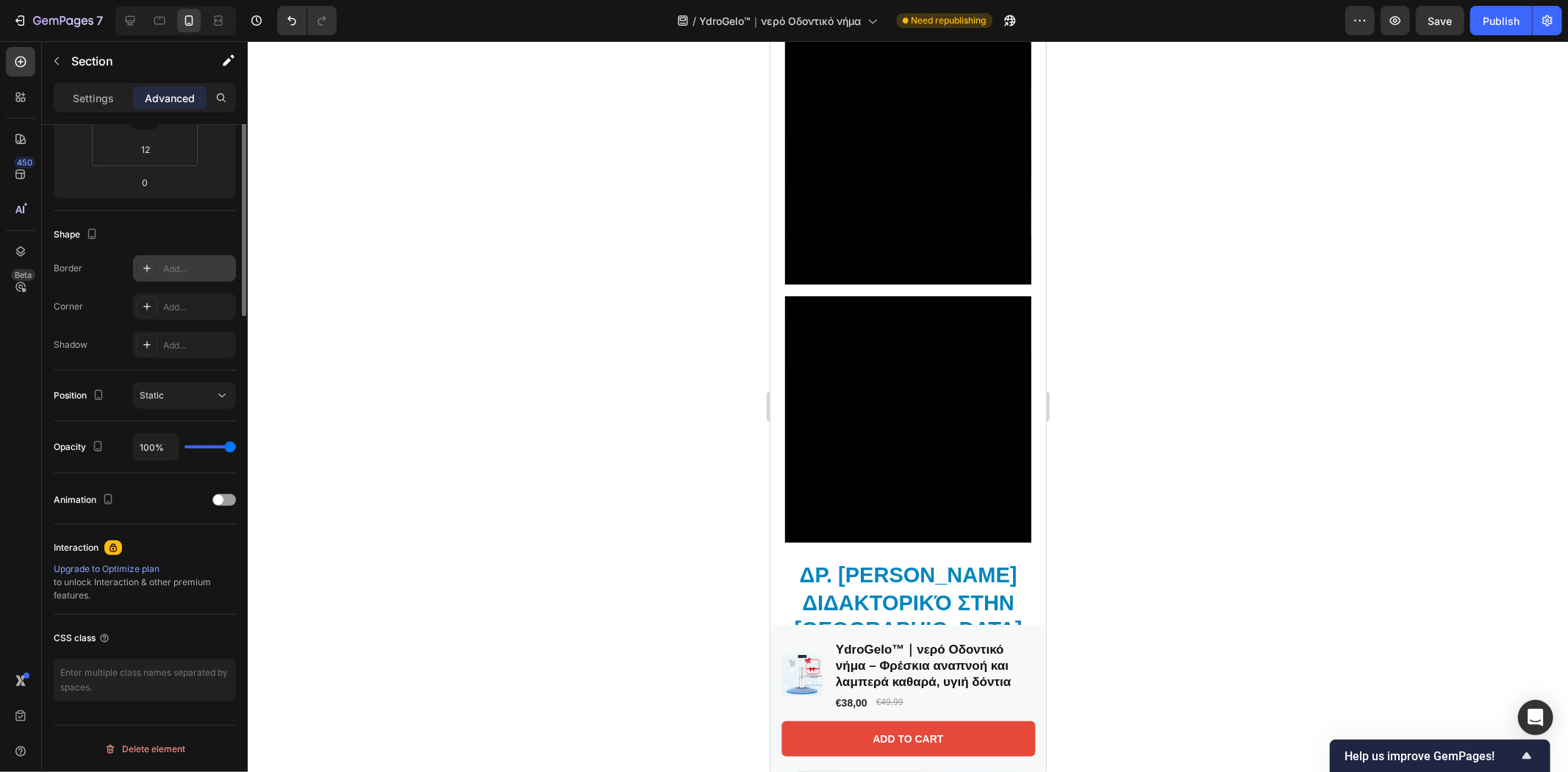
scroll to position [0, 0]
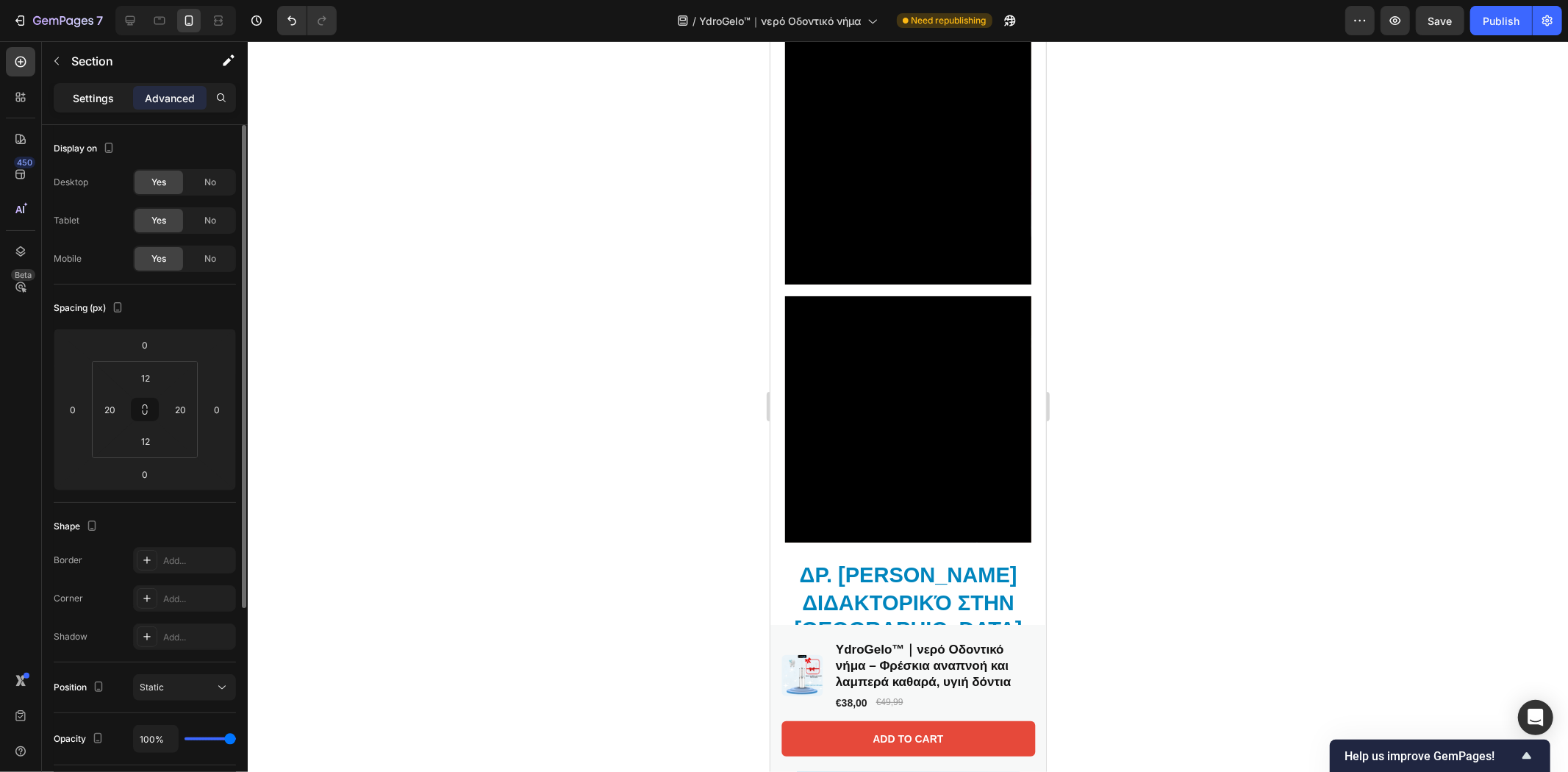
click at [106, 93] on p "Settings" at bounding box center [94, 98] width 41 height 15
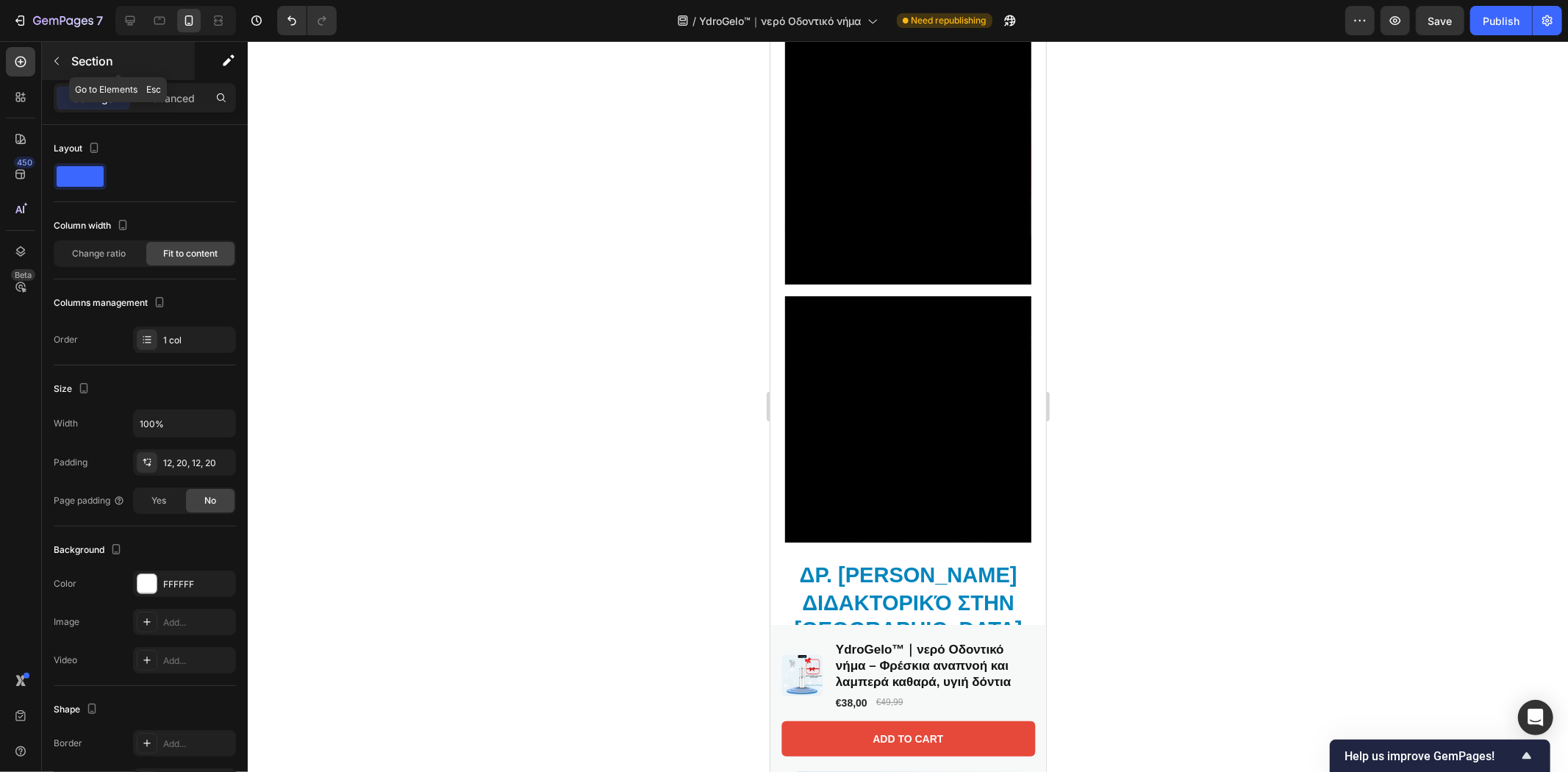
click at [61, 64] on icon "button" at bounding box center [56, 61] width 12 height 12
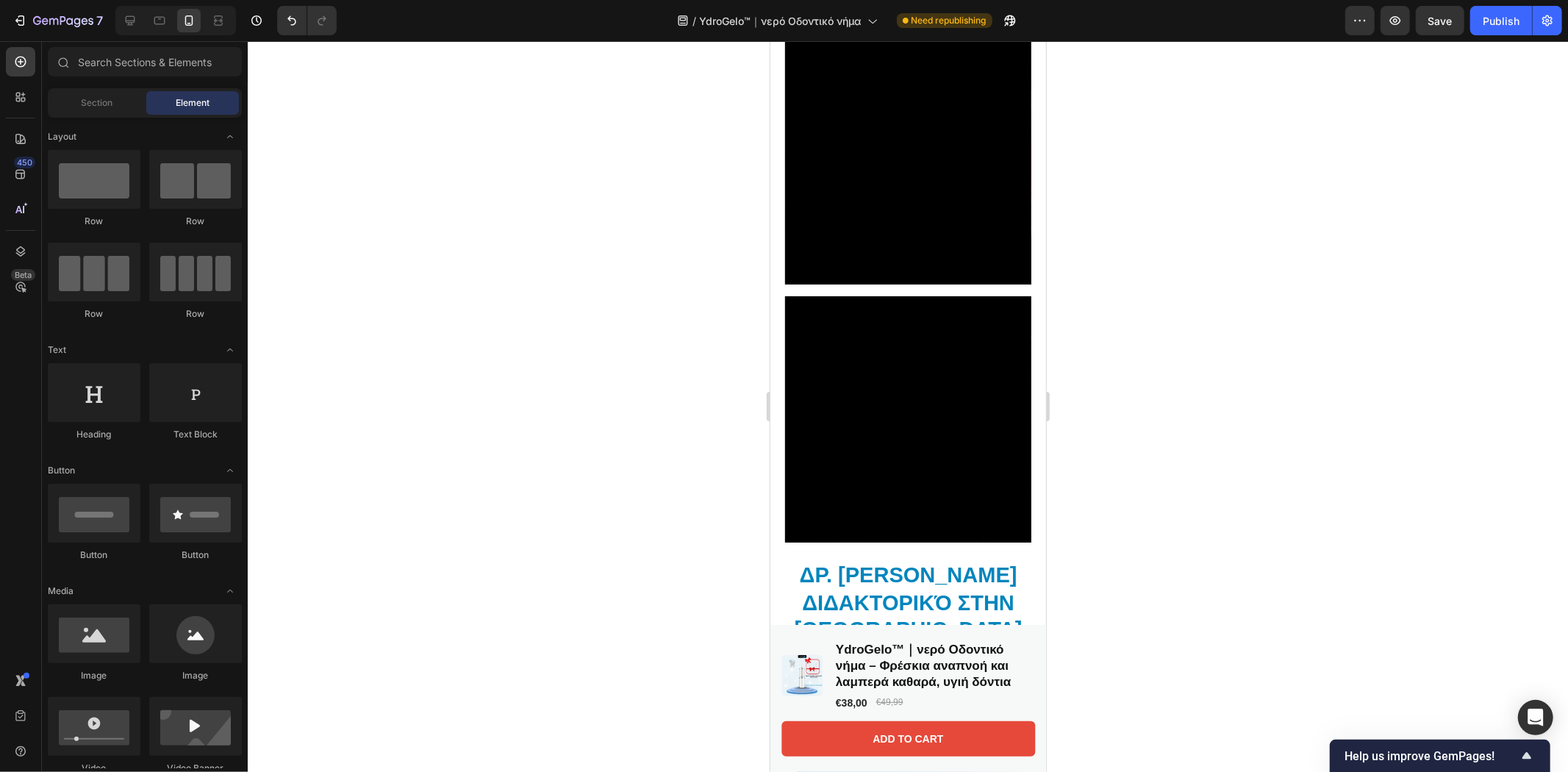
click at [200, 104] on span "Element" at bounding box center [193, 103] width 34 height 13
click at [1009, 296] on div "Video Row 0" at bounding box center [907, 160] width 246 height 269
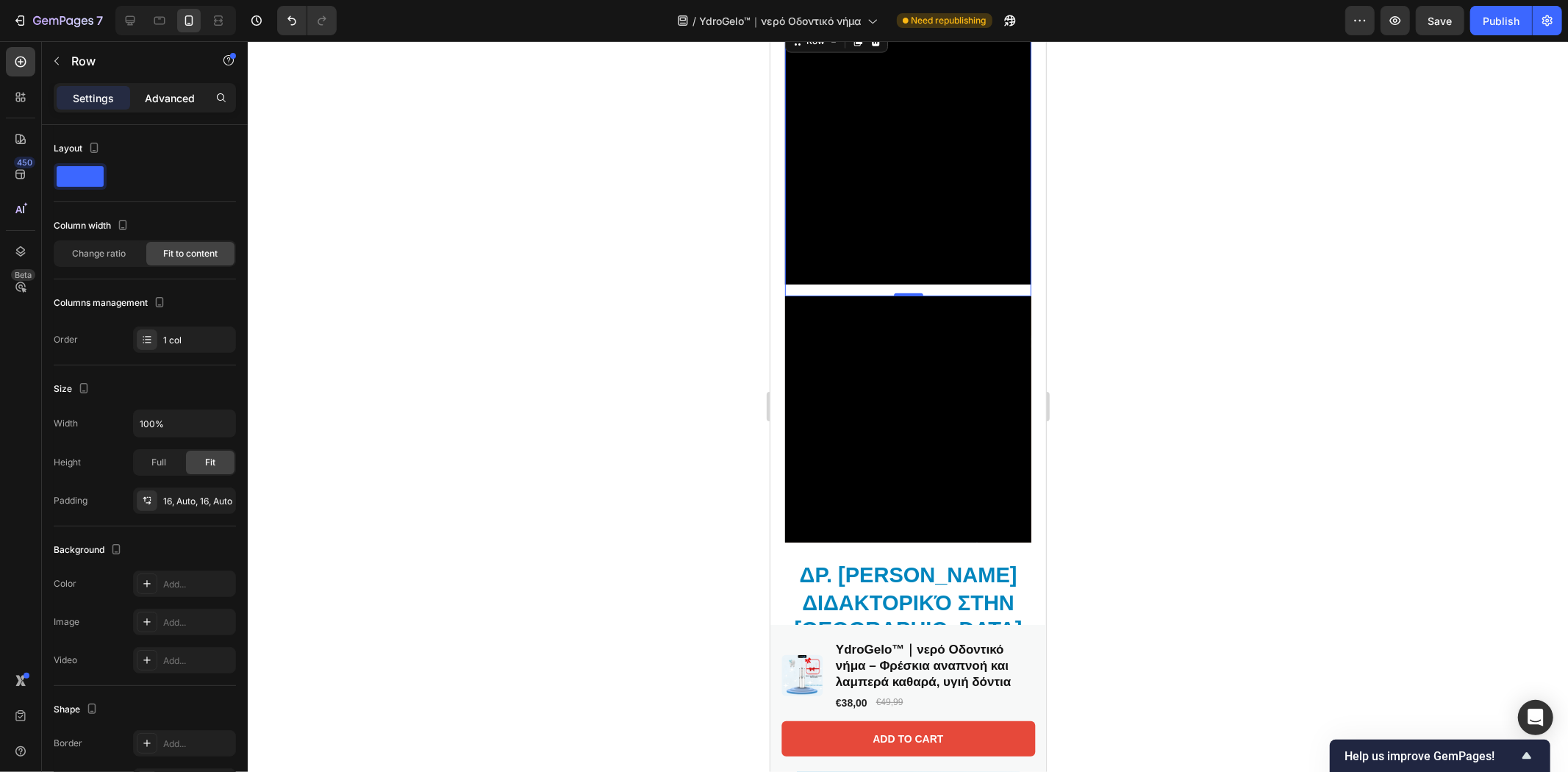
click at [189, 107] on div "Advanced" at bounding box center [169, 97] width 74 height 23
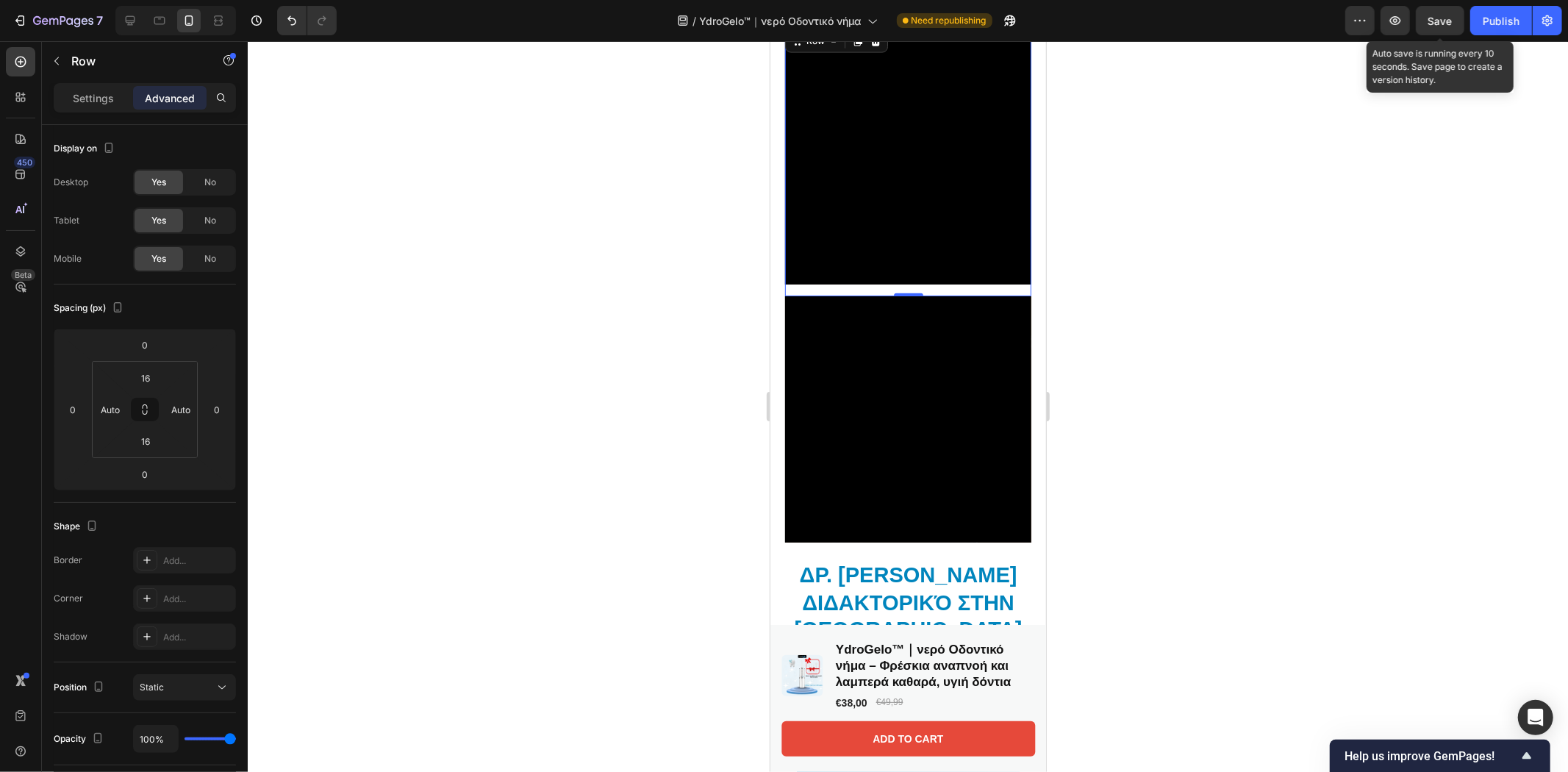
click at [1435, 20] on span "Save" at bounding box center [1441, 21] width 24 height 12
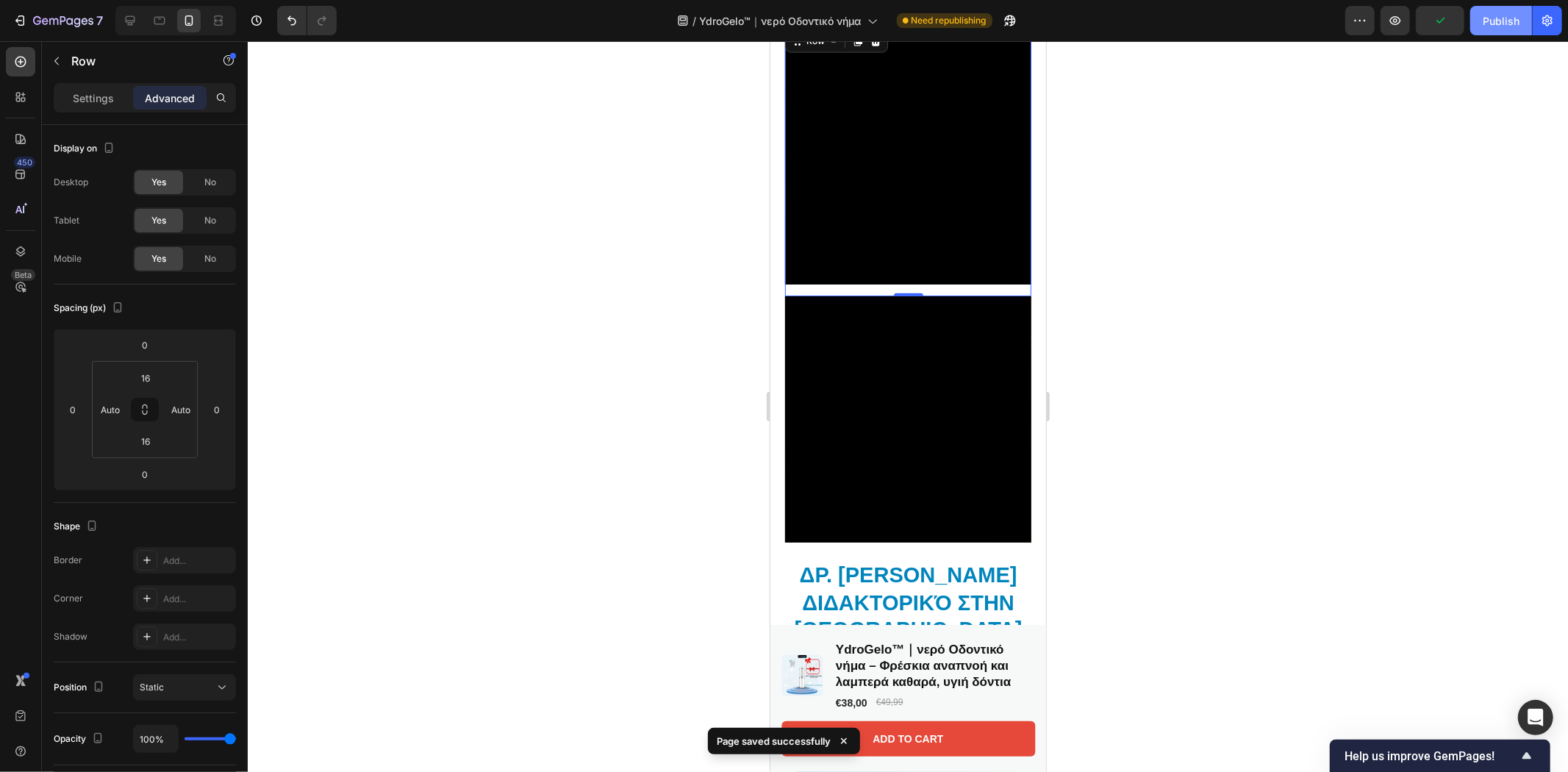
click at [1483, 30] on button "Publish" at bounding box center [1502, 20] width 62 height 29
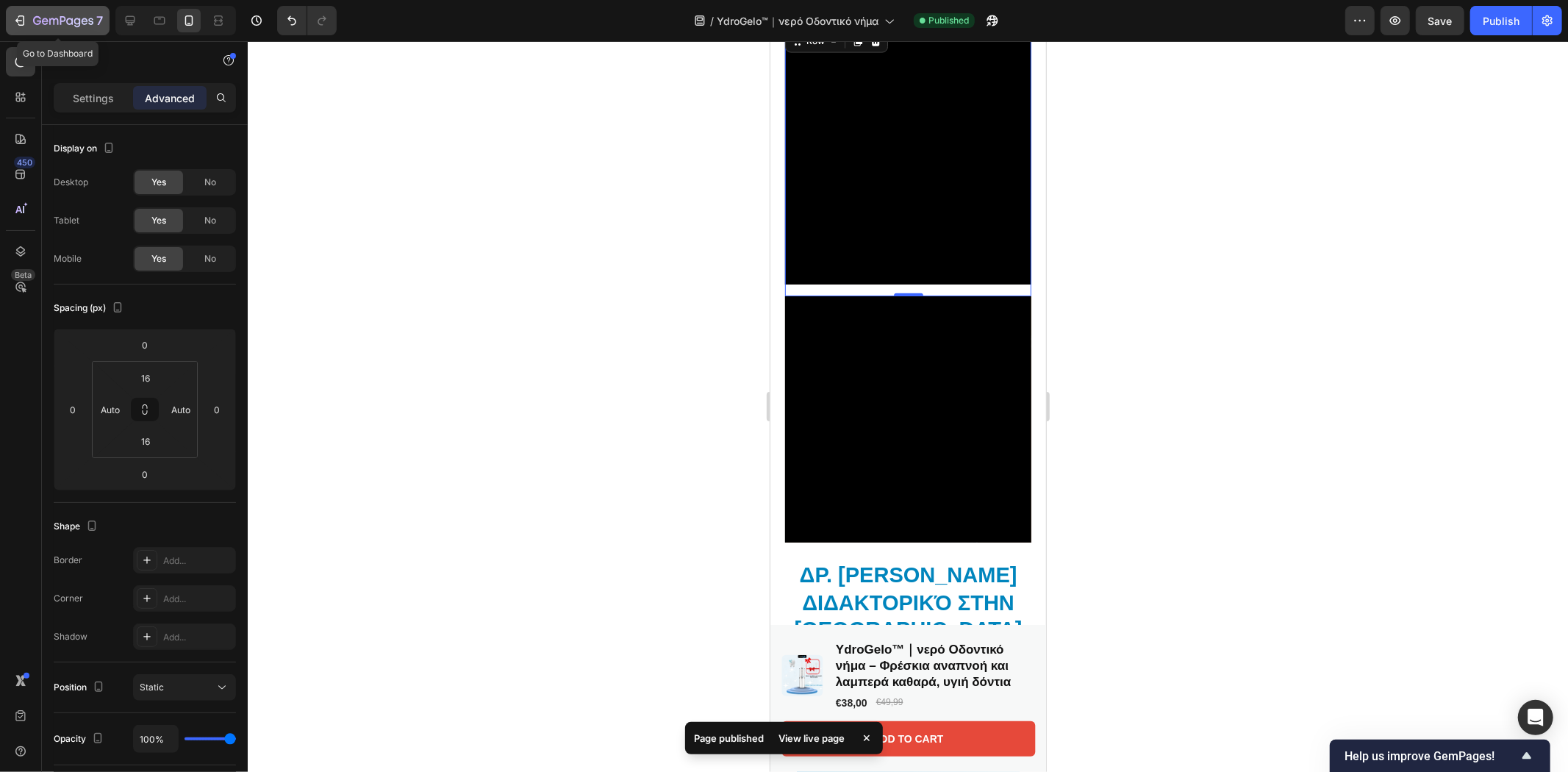
click at [22, 19] on icon "button" at bounding box center [20, 21] width 15 height 15
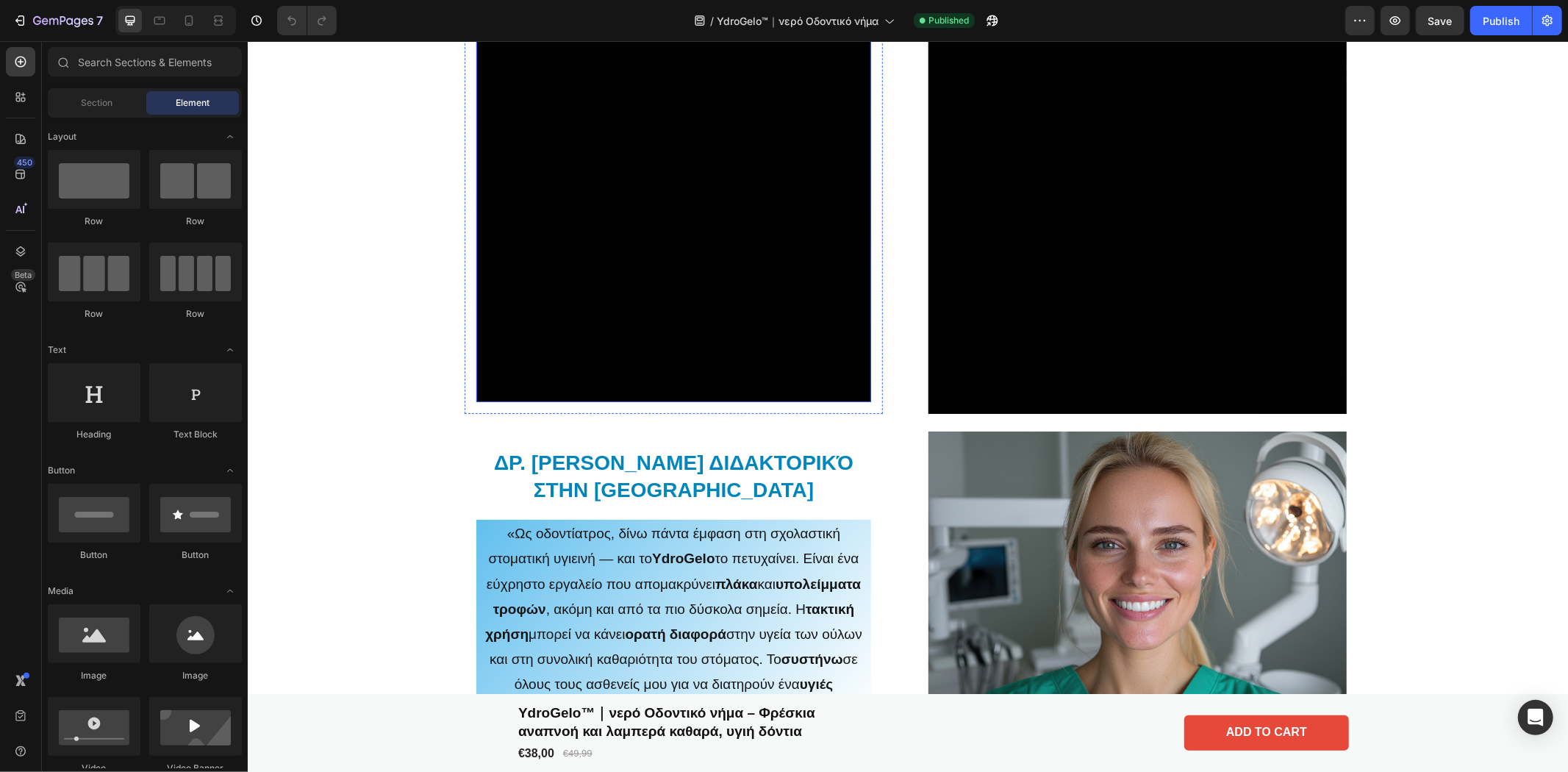
scroll to position [980, 0]
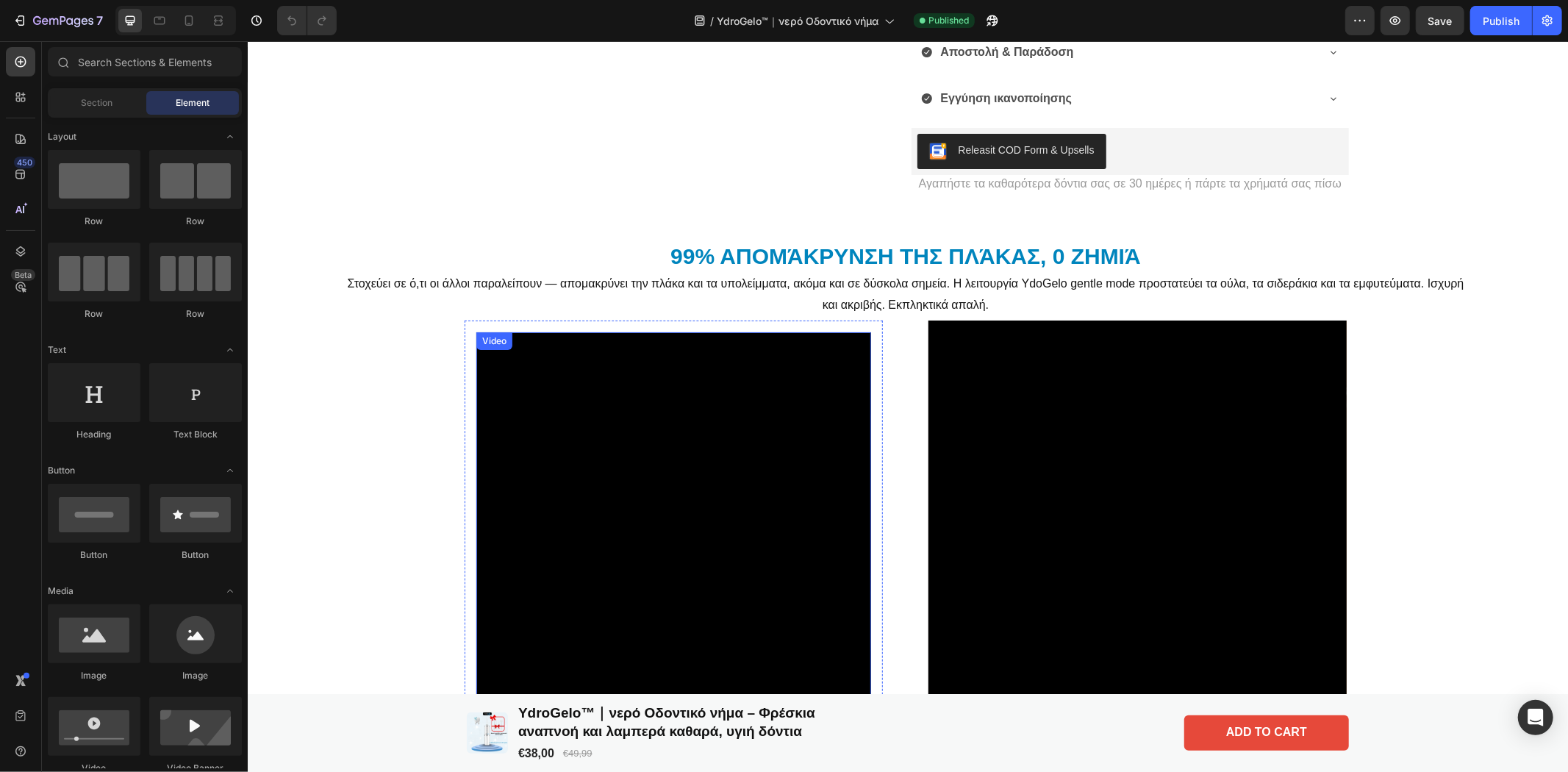
click at [480, 345] on div "Video" at bounding box center [493, 341] width 30 height 13
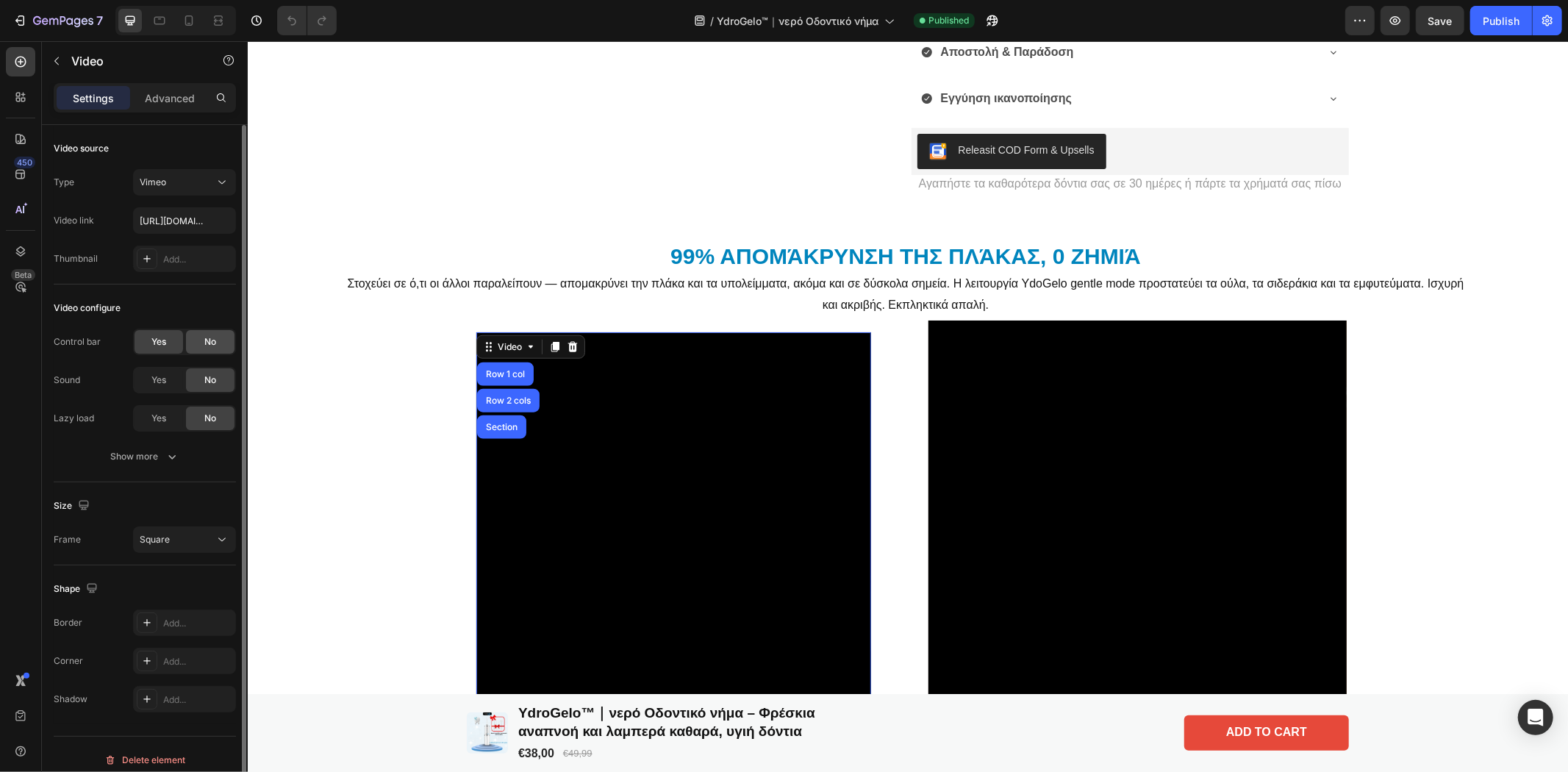
click at [212, 343] on span "No" at bounding box center [210, 342] width 12 height 13
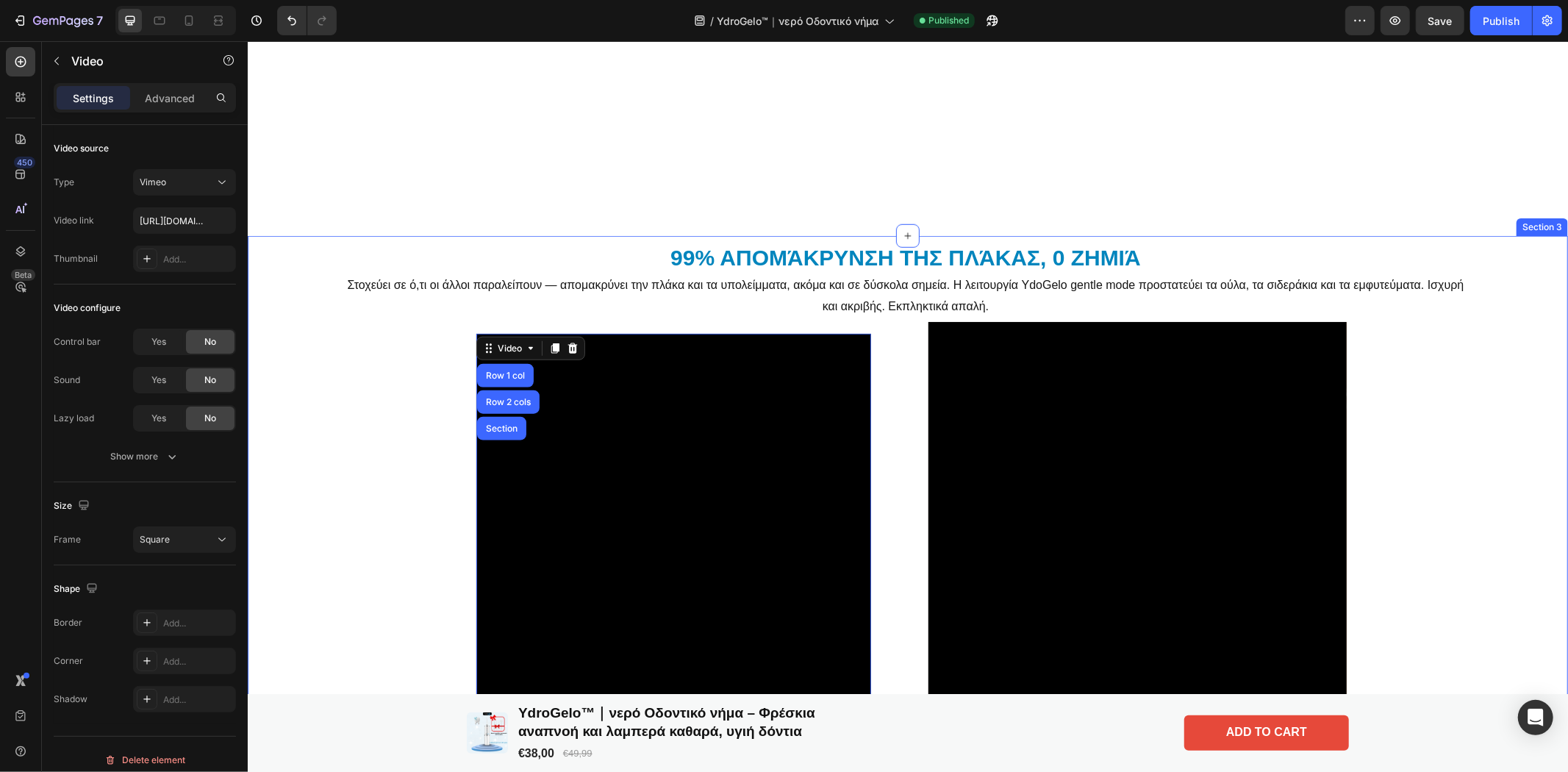
scroll to position [1305, 0]
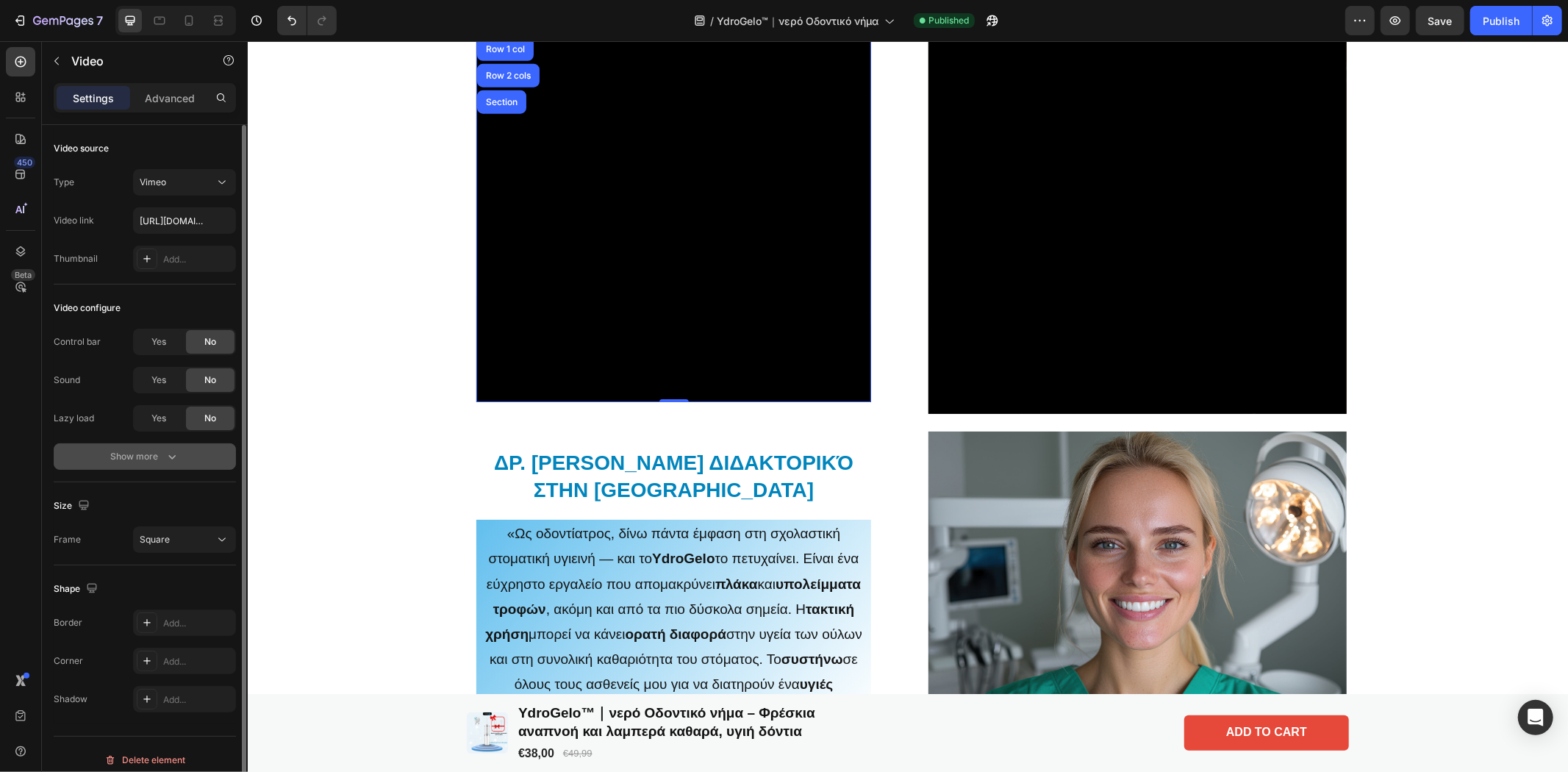
click at [162, 460] on div "Show more" at bounding box center [145, 457] width 68 height 15
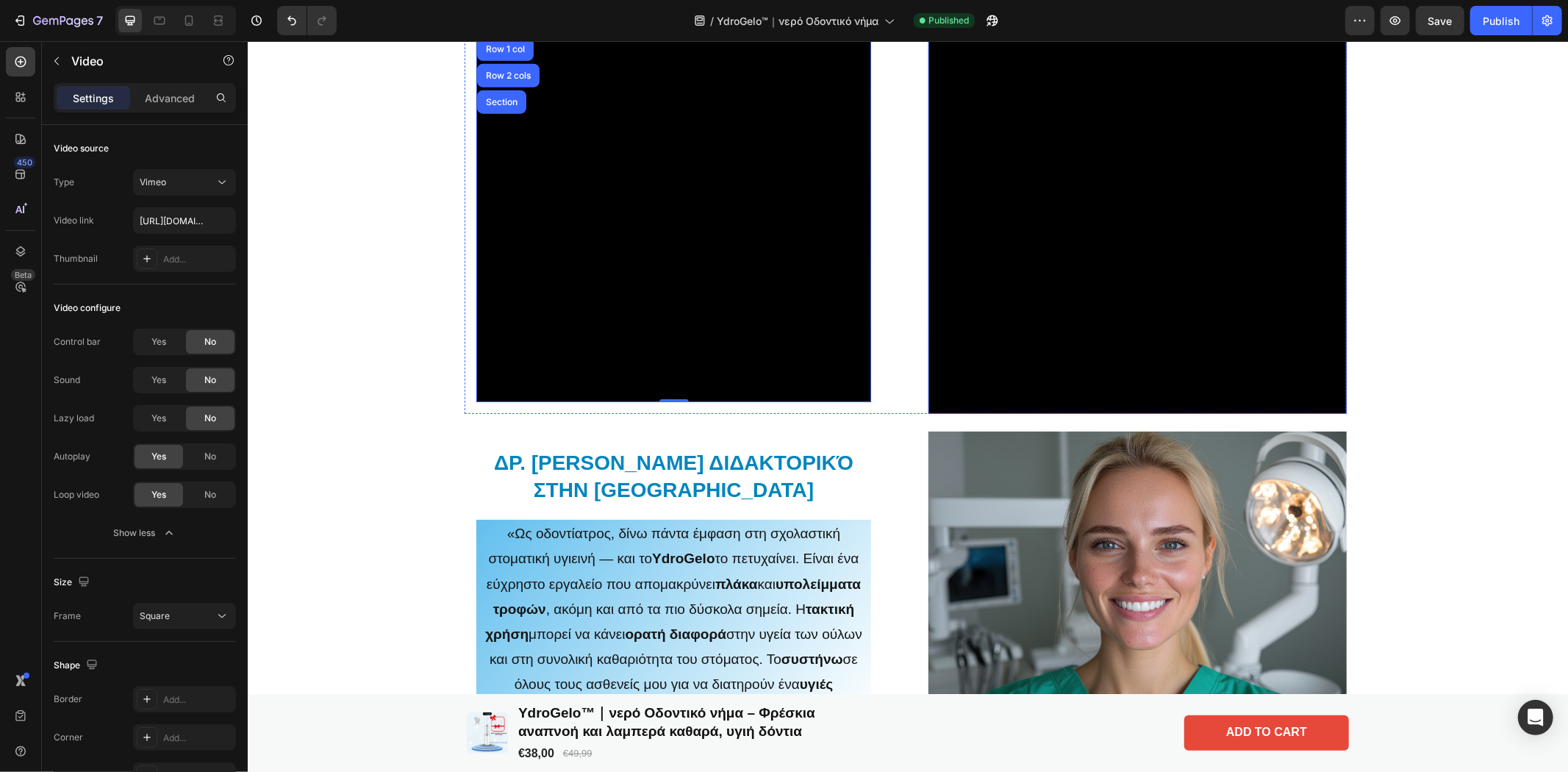
scroll to position [980, 0]
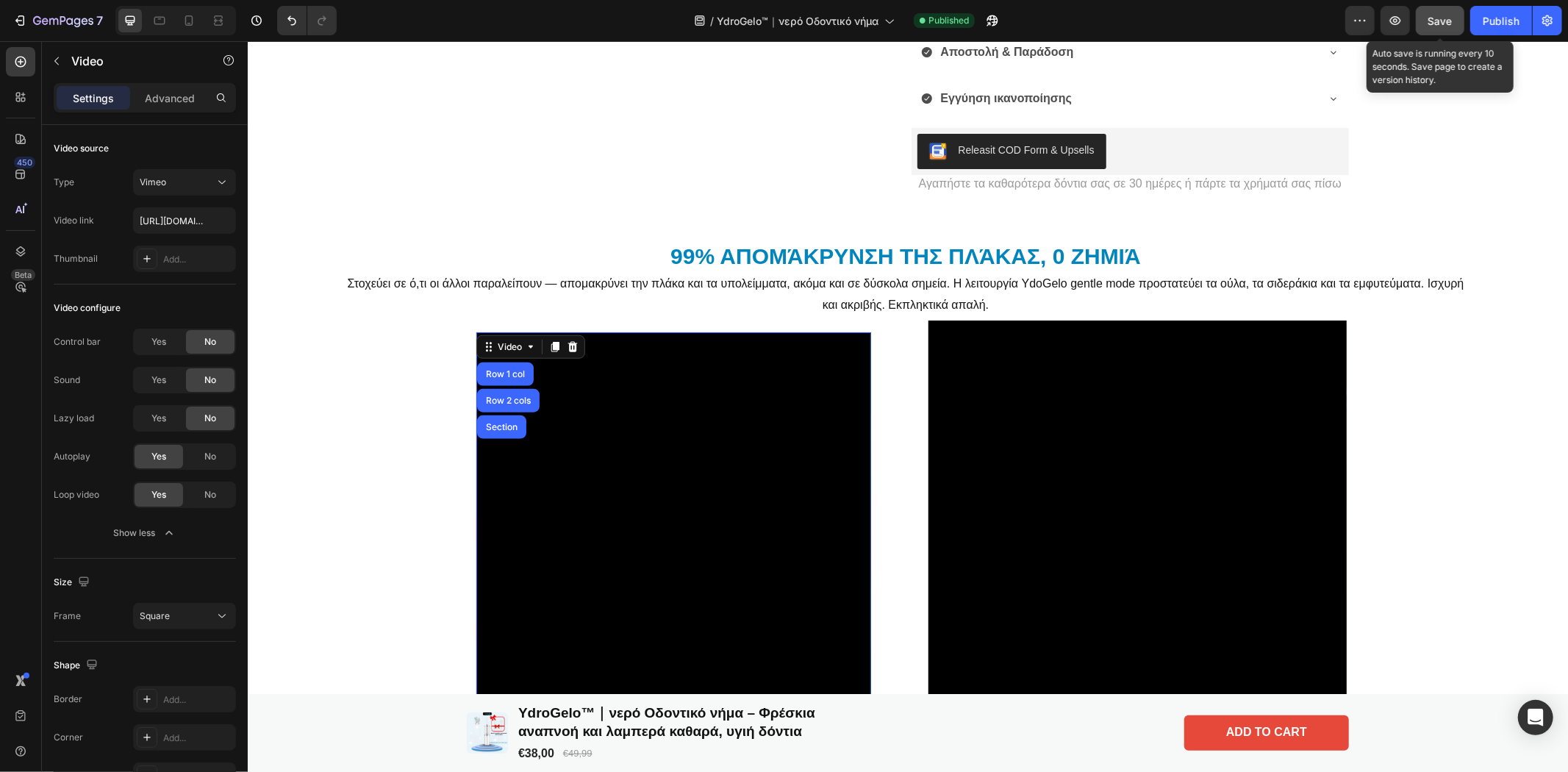
click at [1441, 22] on span "Save" at bounding box center [1441, 21] width 24 height 12
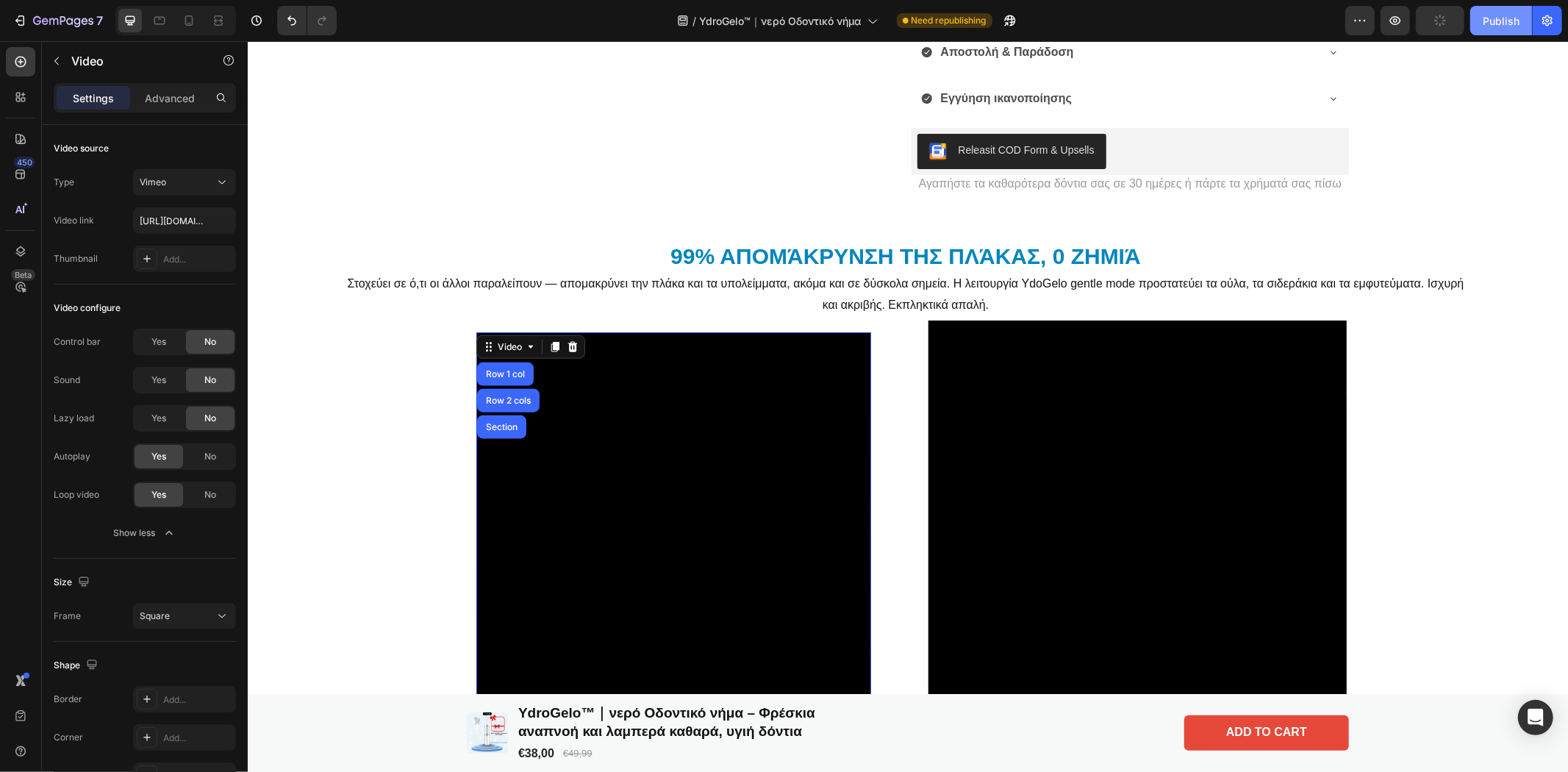
click at [1490, 27] on div "Publish" at bounding box center [1501, 21] width 37 height 15
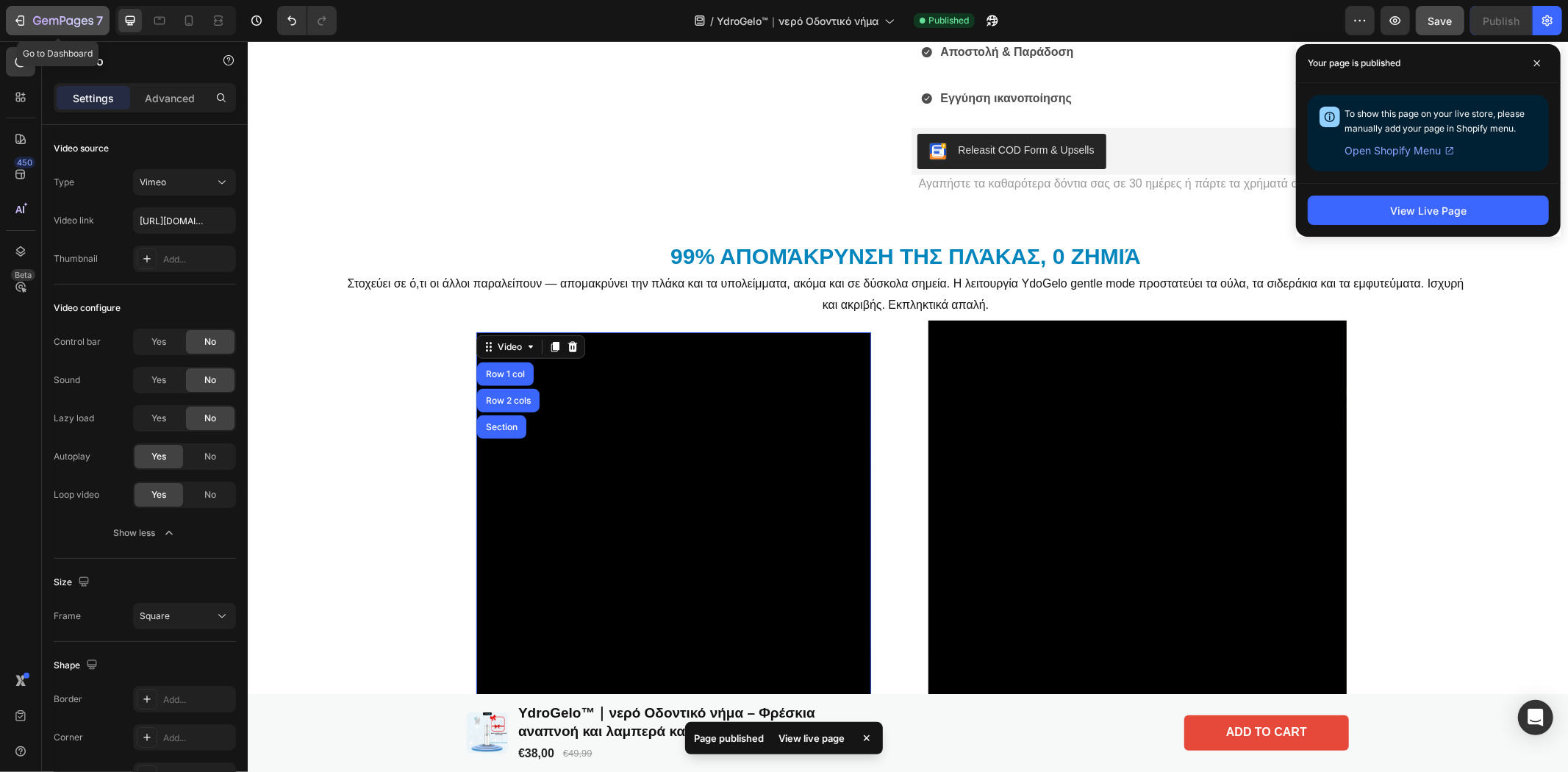
click at [16, 22] on icon "button" at bounding box center [20, 21] width 15 height 15
